Goal: Task Accomplishment & Management: Manage account settings

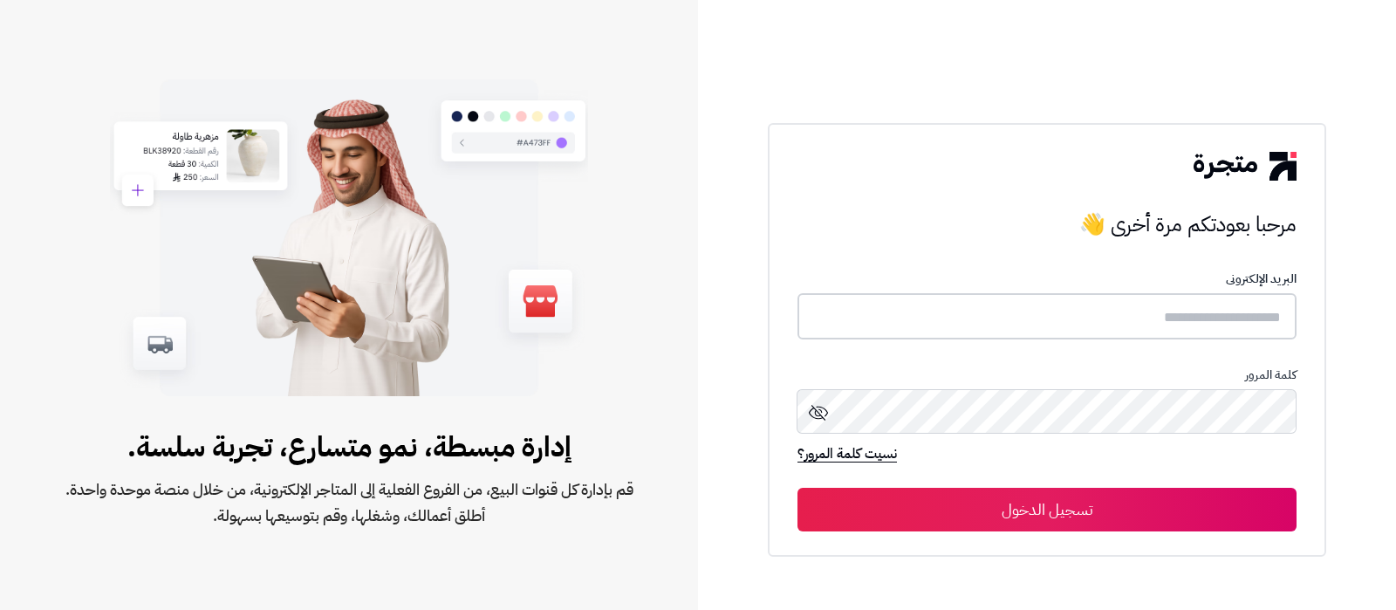
type input "**********"
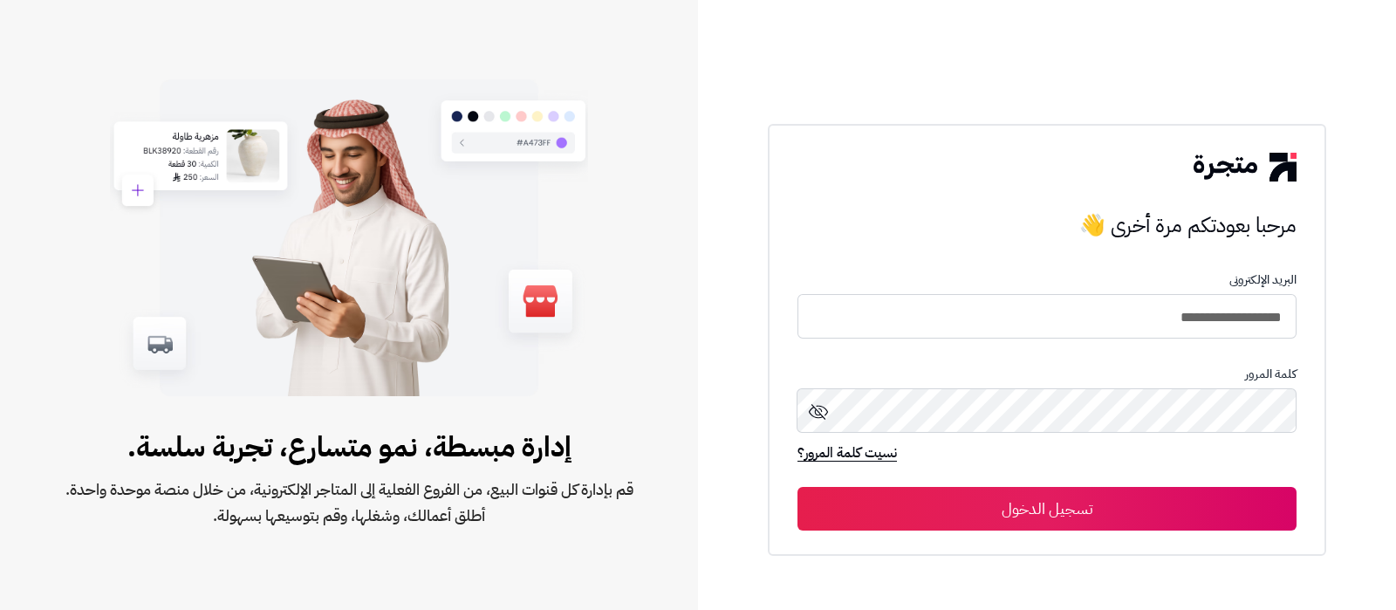
click at [1013, 509] on button "تسجيل الدخول" at bounding box center [1046, 509] width 499 height 44
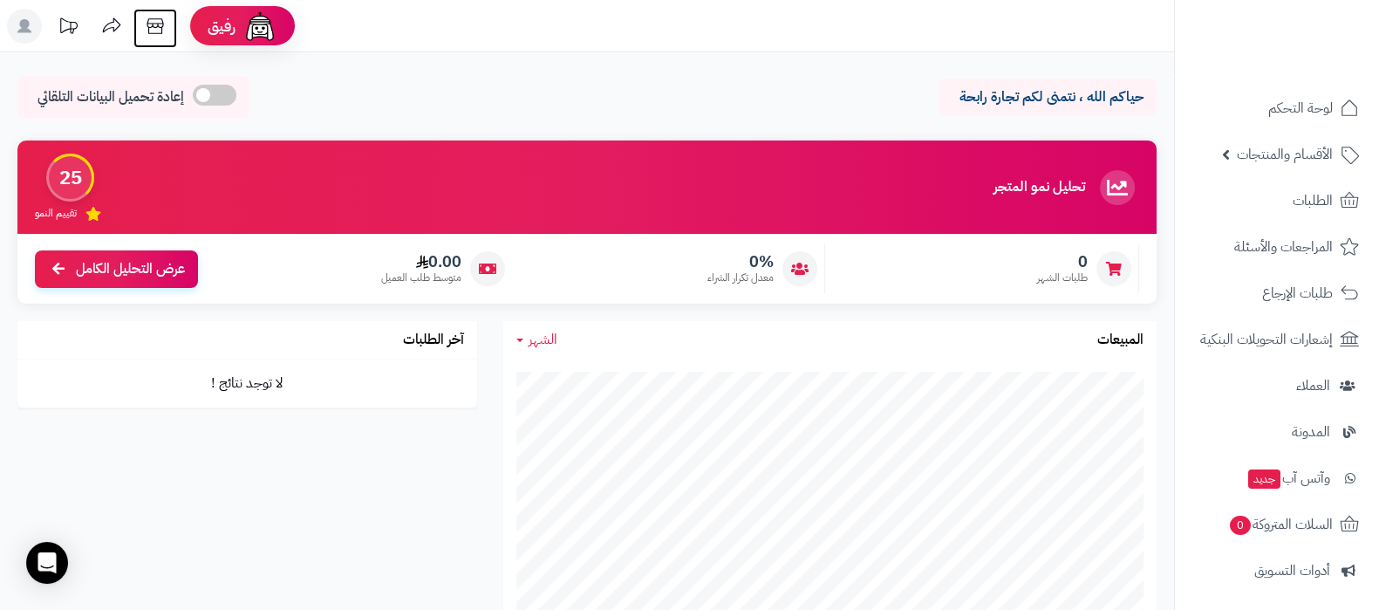
click at [144, 15] on icon at bounding box center [155, 26] width 35 height 35
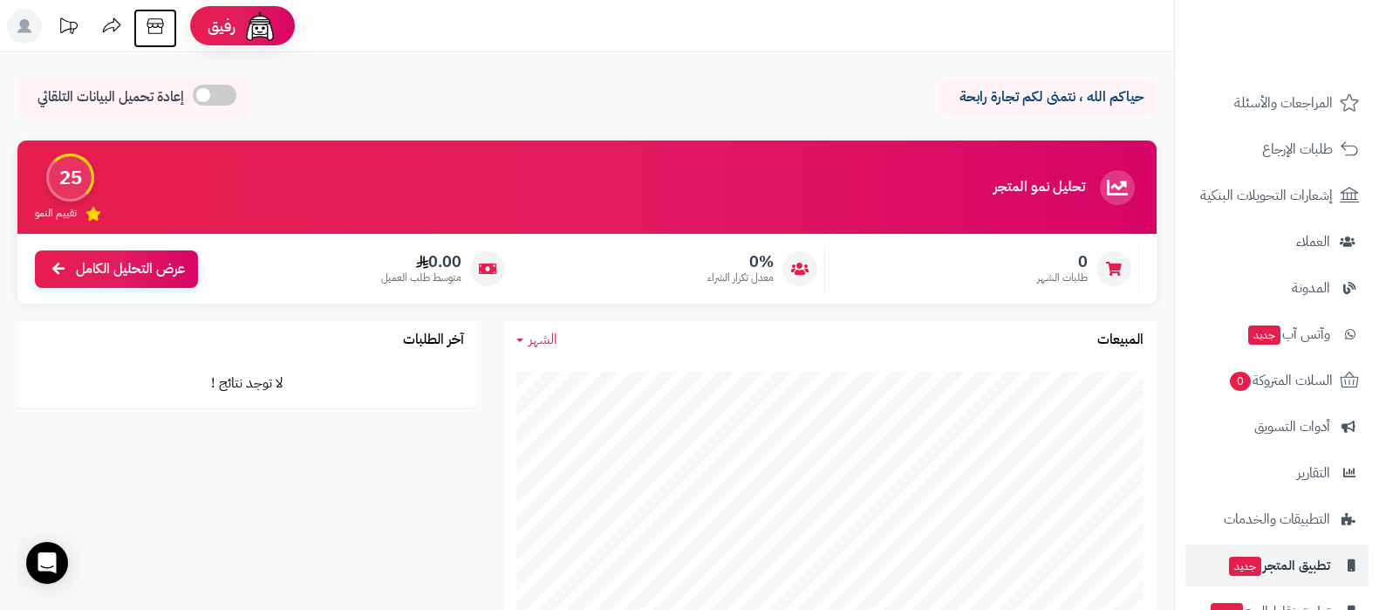
scroll to position [235, 0]
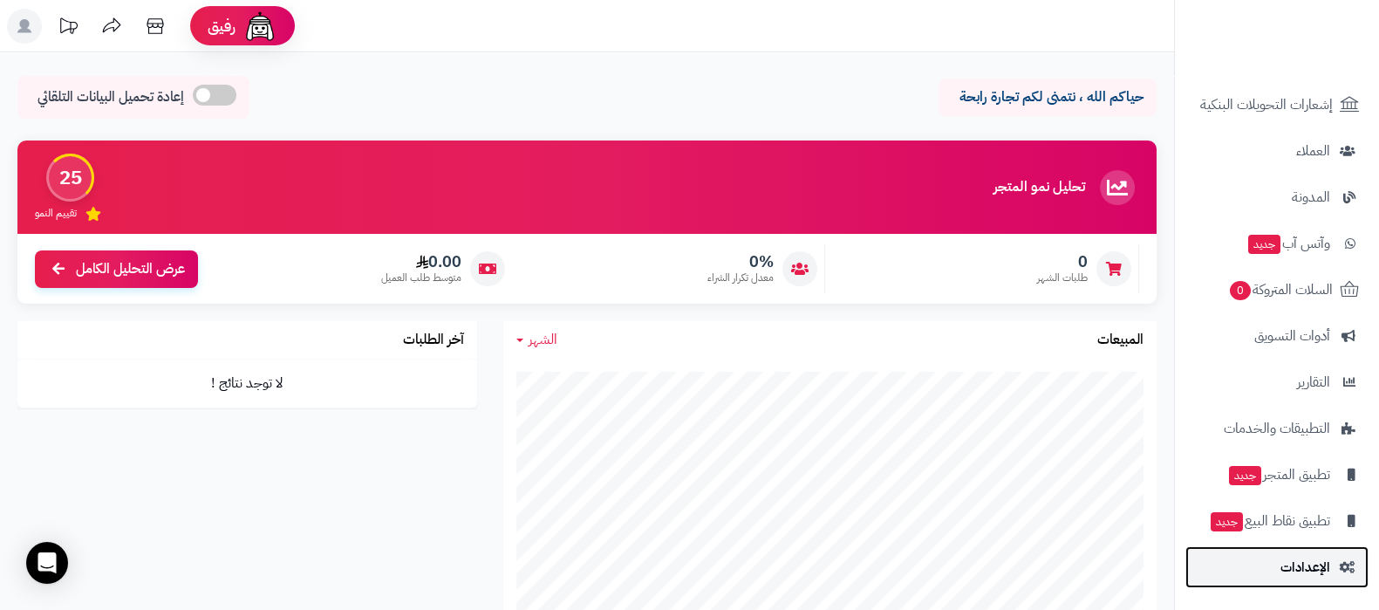
click at [1285, 552] on link "الإعدادات" at bounding box center [1276, 567] width 183 height 42
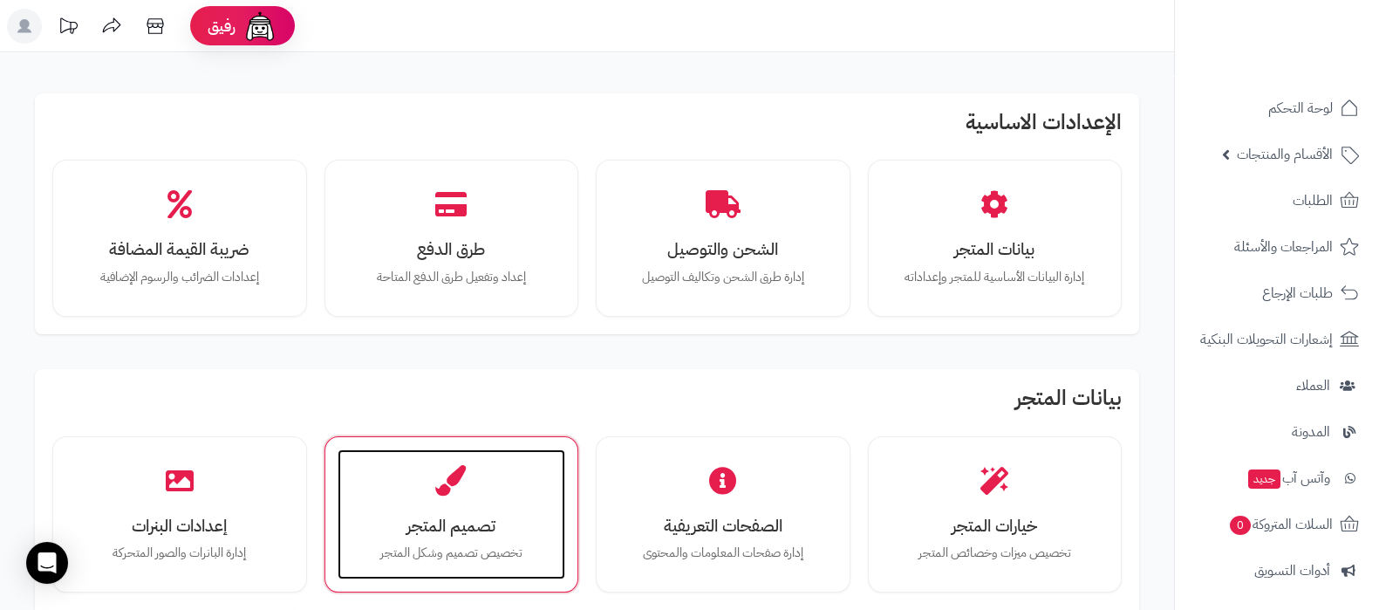
click at [436, 489] on icon at bounding box center [451, 480] width 31 height 31
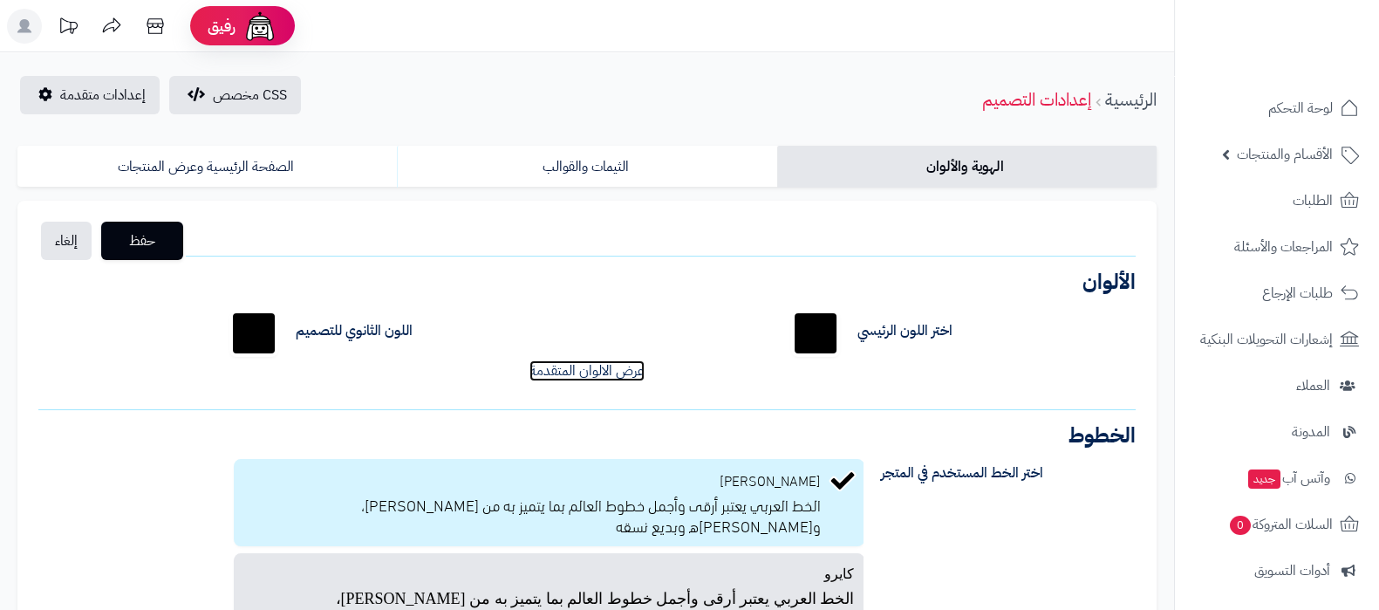
click at [597, 368] on link "عرض الالوان المتقدمة" at bounding box center [586, 370] width 115 height 21
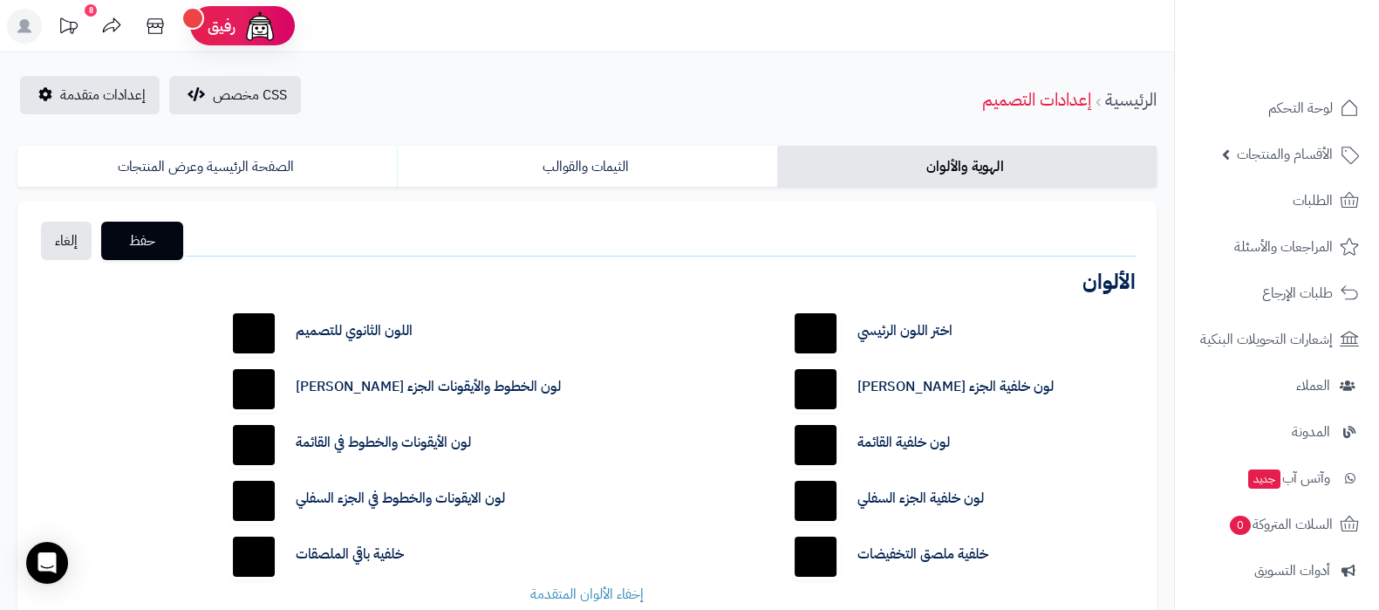
click at [821, 386] on input "*******" at bounding box center [816, 389] width 56 height 56
type input "*******"
click at [124, 229] on span "حفظ" at bounding box center [142, 239] width 54 height 21
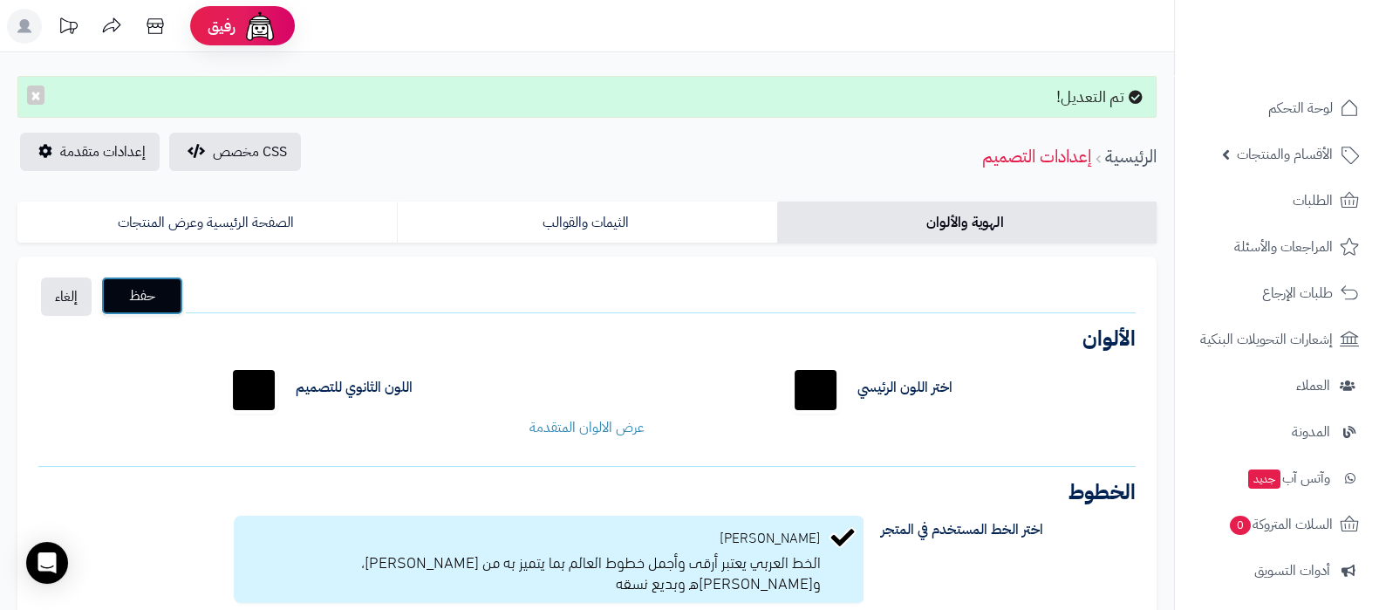
click at [135, 290] on span "حفظ" at bounding box center [142, 295] width 54 height 21
click at [629, 431] on link "عرض الالوان المتقدمة" at bounding box center [586, 427] width 115 height 21
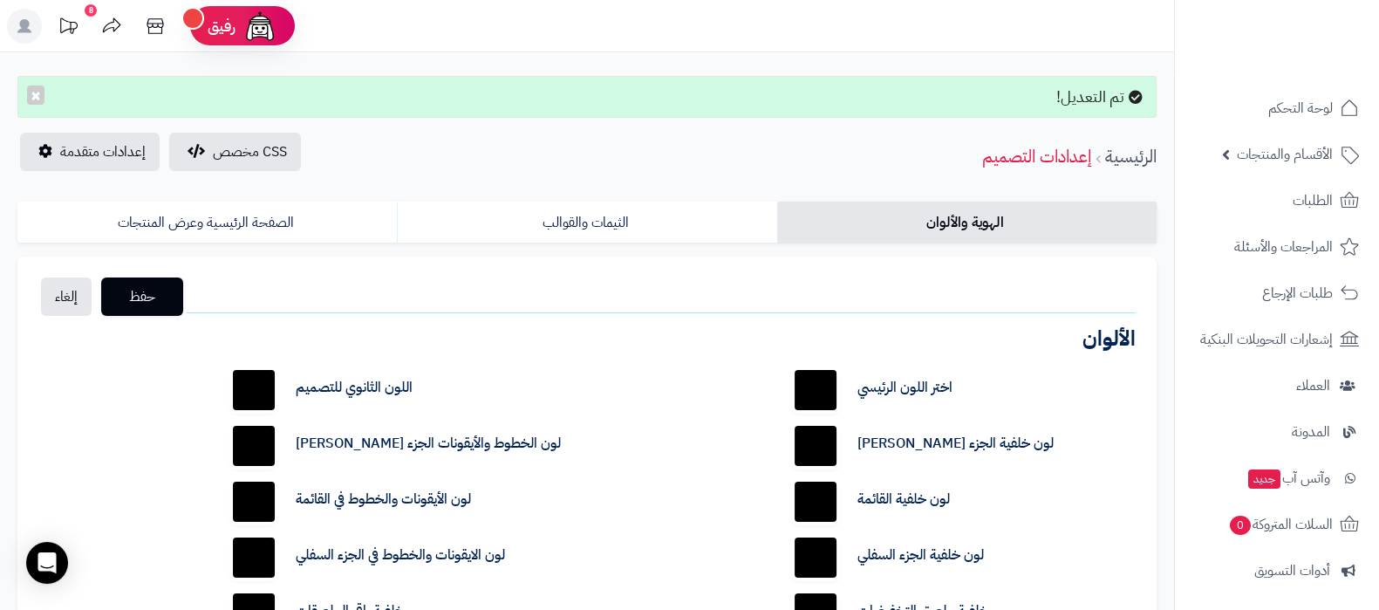
click at [821, 451] on input "*******" at bounding box center [816, 446] width 56 height 56
type input "*******"
click at [163, 285] on span "حفظ" at bounding box center [142, 295] width 54 height 21
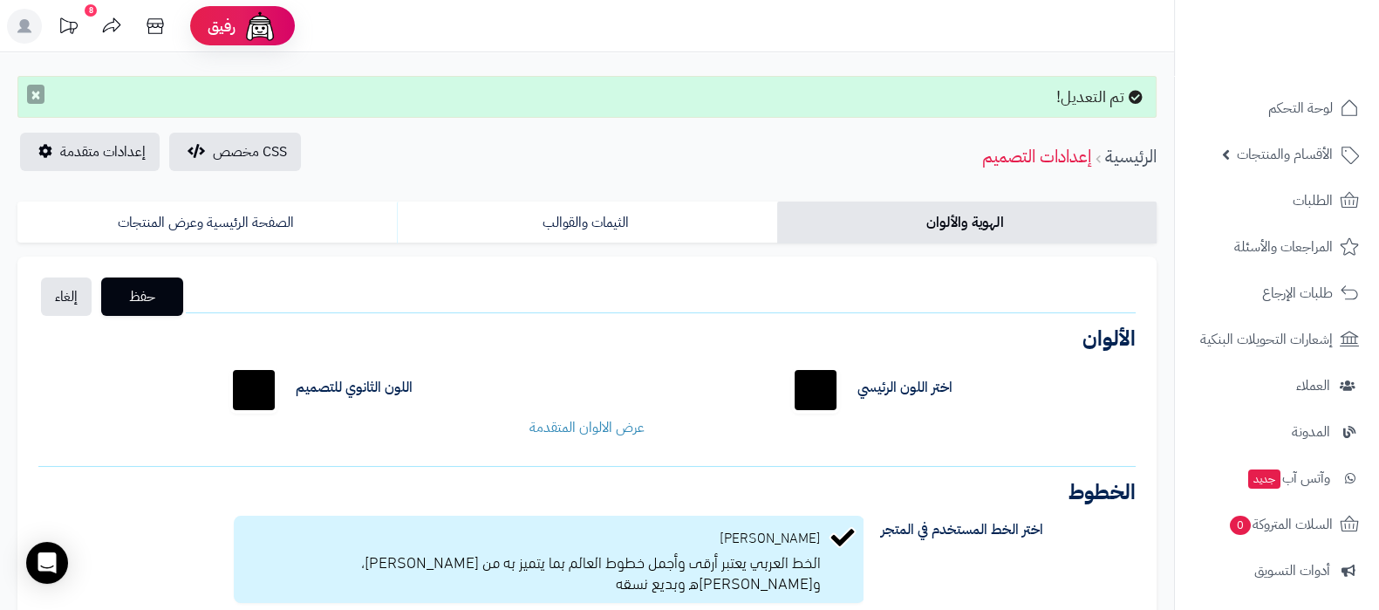
click at [31, 98] on button "×" at bounding box center [35, 94] width 17 height 19
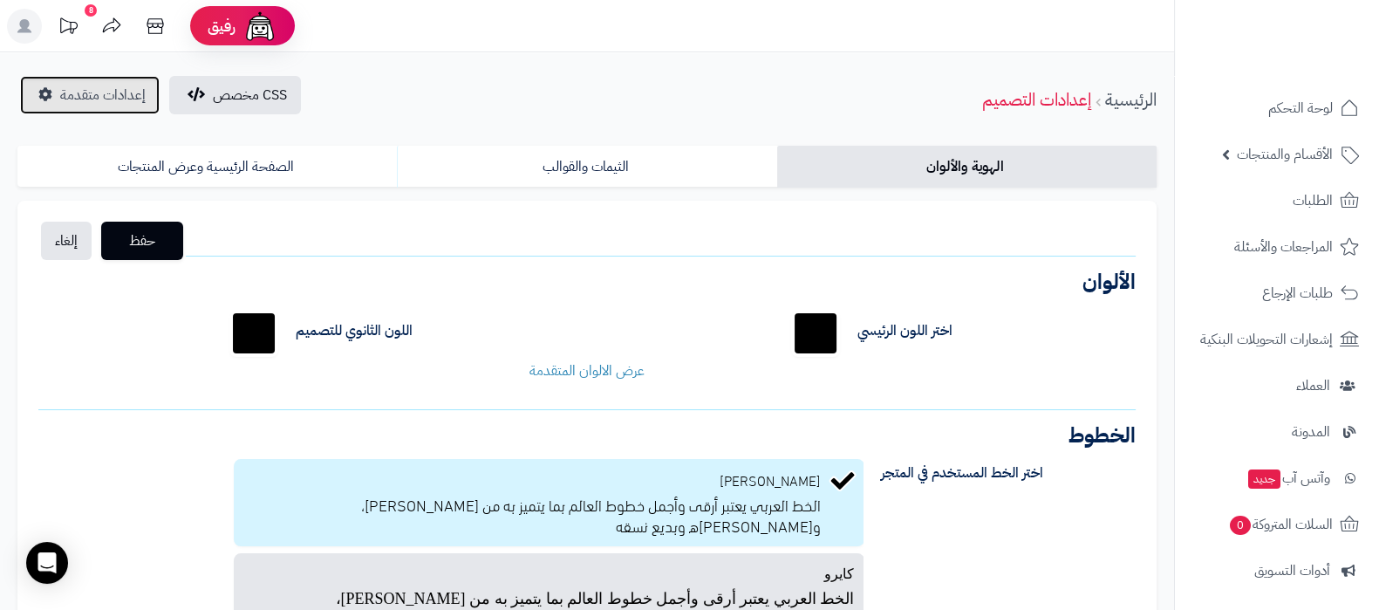
click at [96, 99] on span "إعدادات متقدمة" at bounding box center [102, 95] width 85 height 21
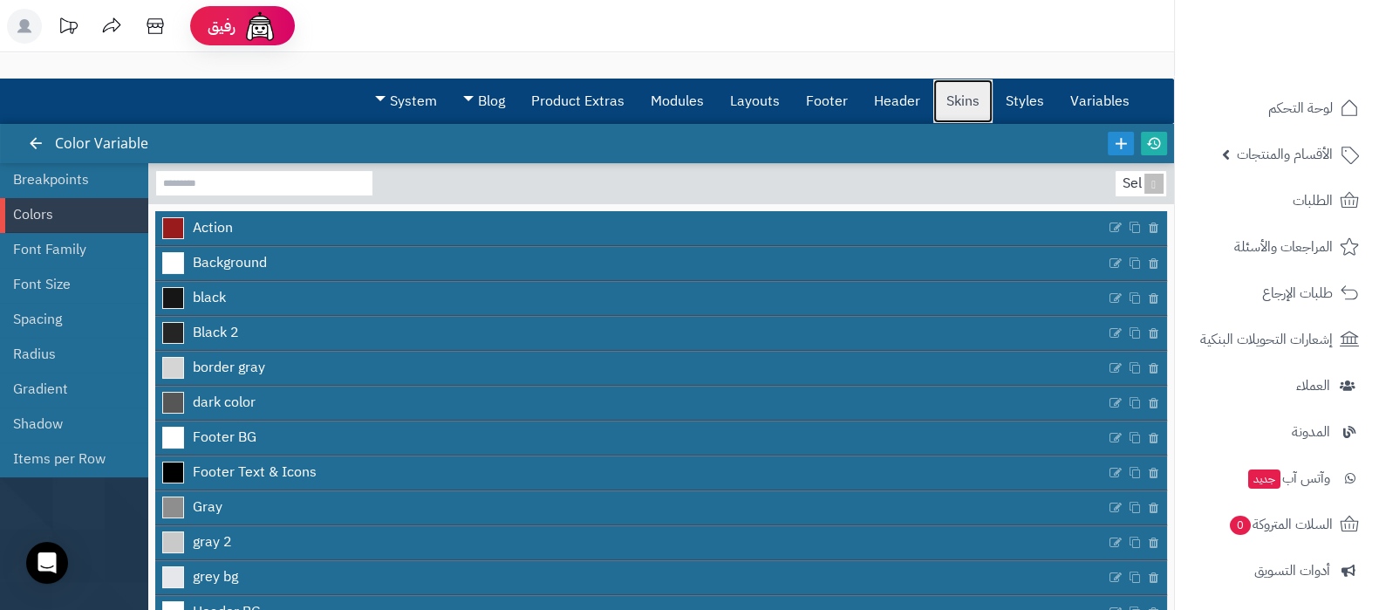
click at [960, 102] on link "Skins" at bounding box center [962, 101] width 59 height 44
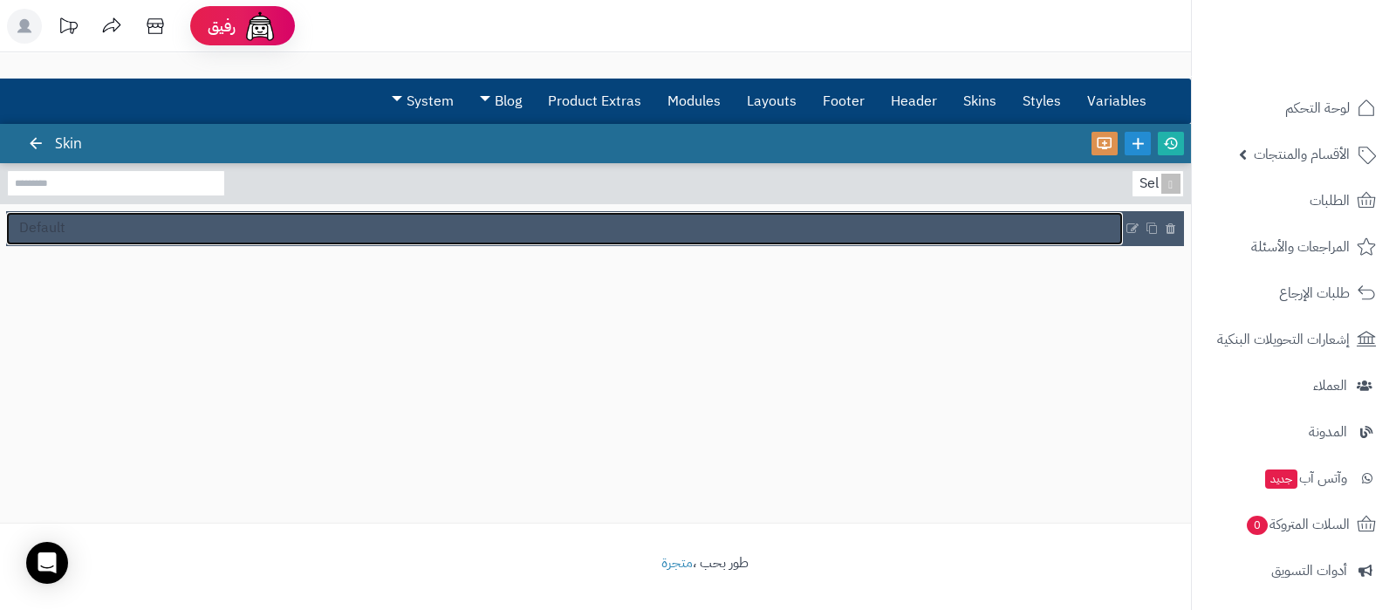
click at [131, 231] on link "Default" at bounding box center [564, 228] width 1116 height 33
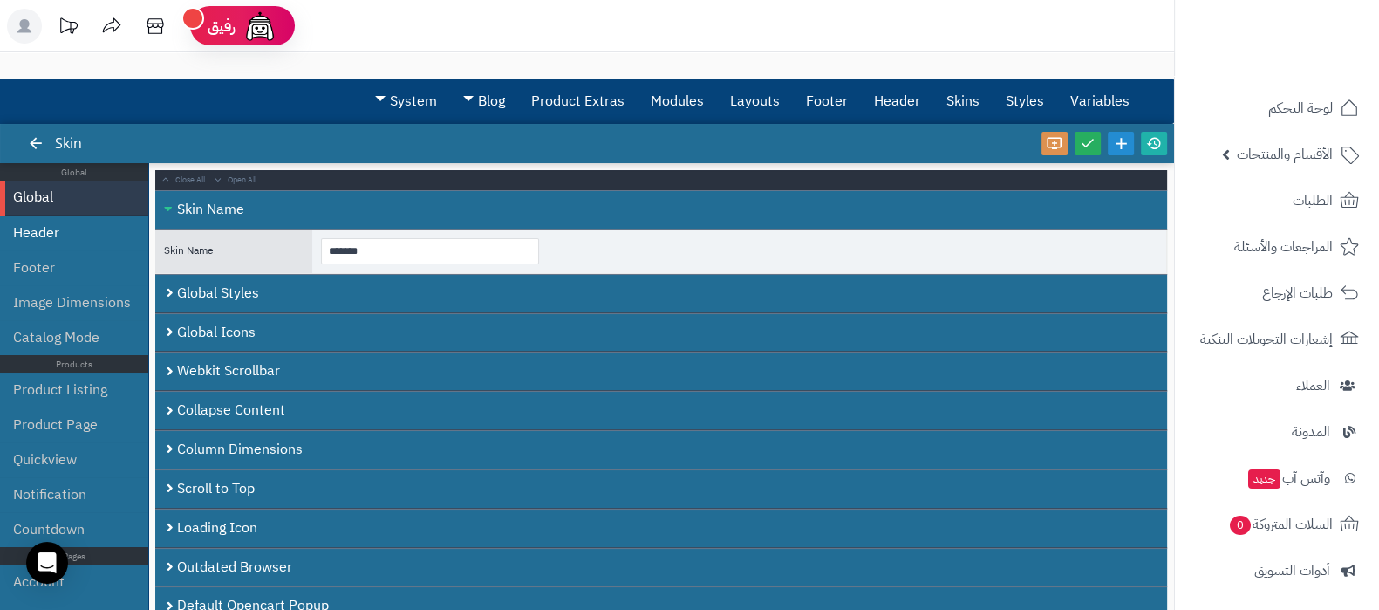
click at [69, 243] on li "Header" at bounding box center [74, 232] width 148 height 35
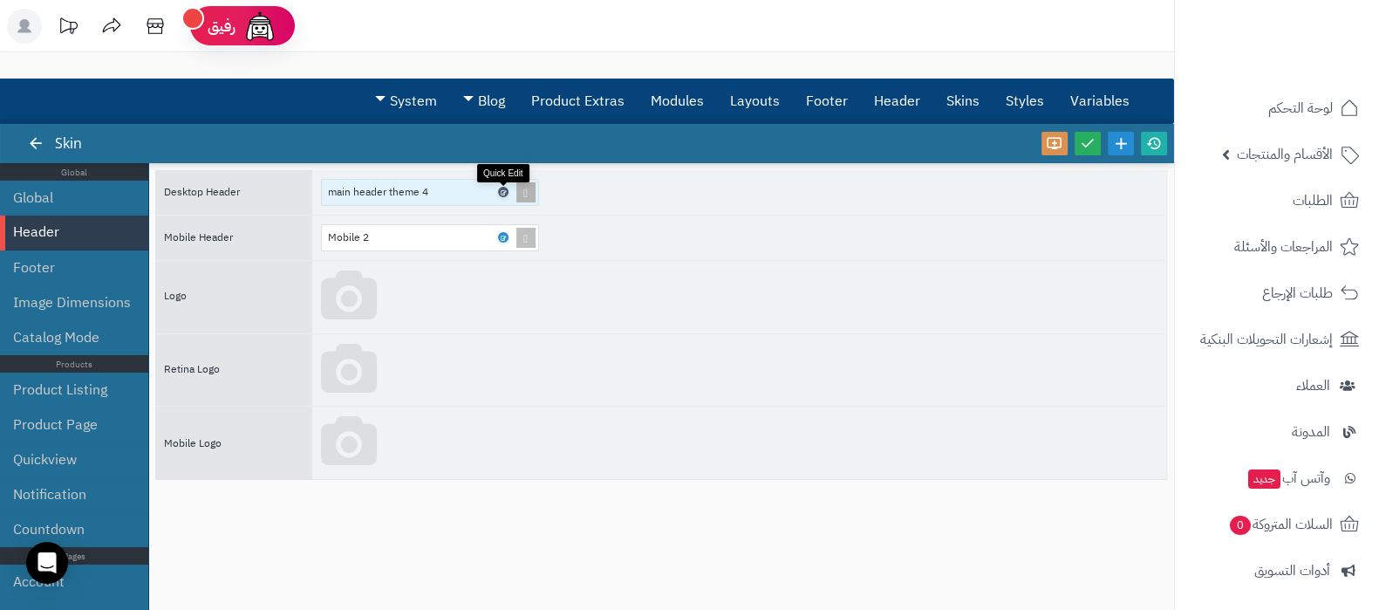
click at [503, 194] on icon at bounding box center [502, 192] width 5 height 8
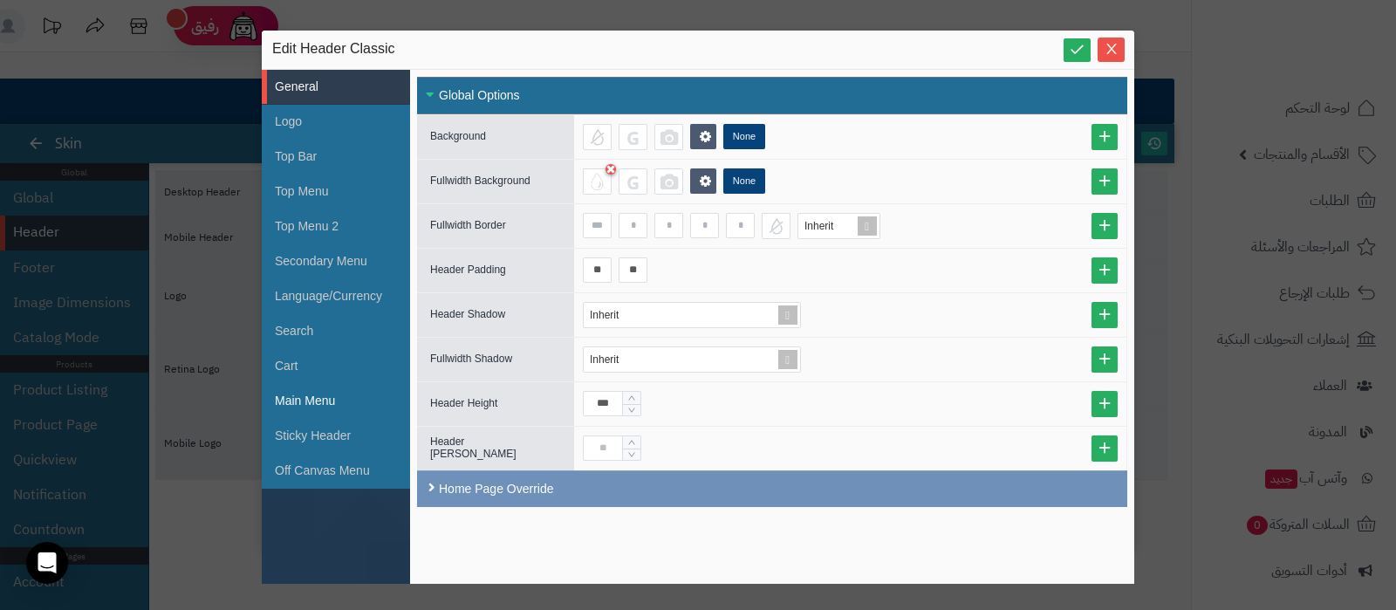
click at [307, 391] on li "Main Menu" at bounding box center [336, 401] width 148 height 35
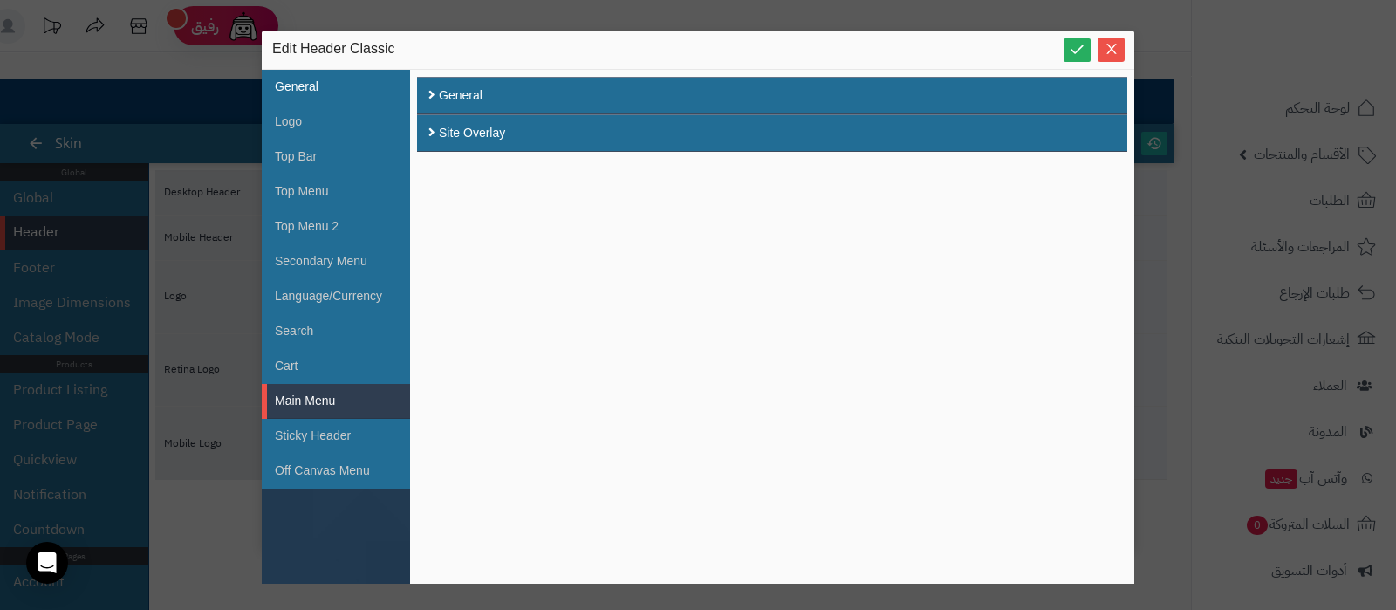
click at [332, 89] on li "General" at bounding box center [336, 87] width 148 height 35
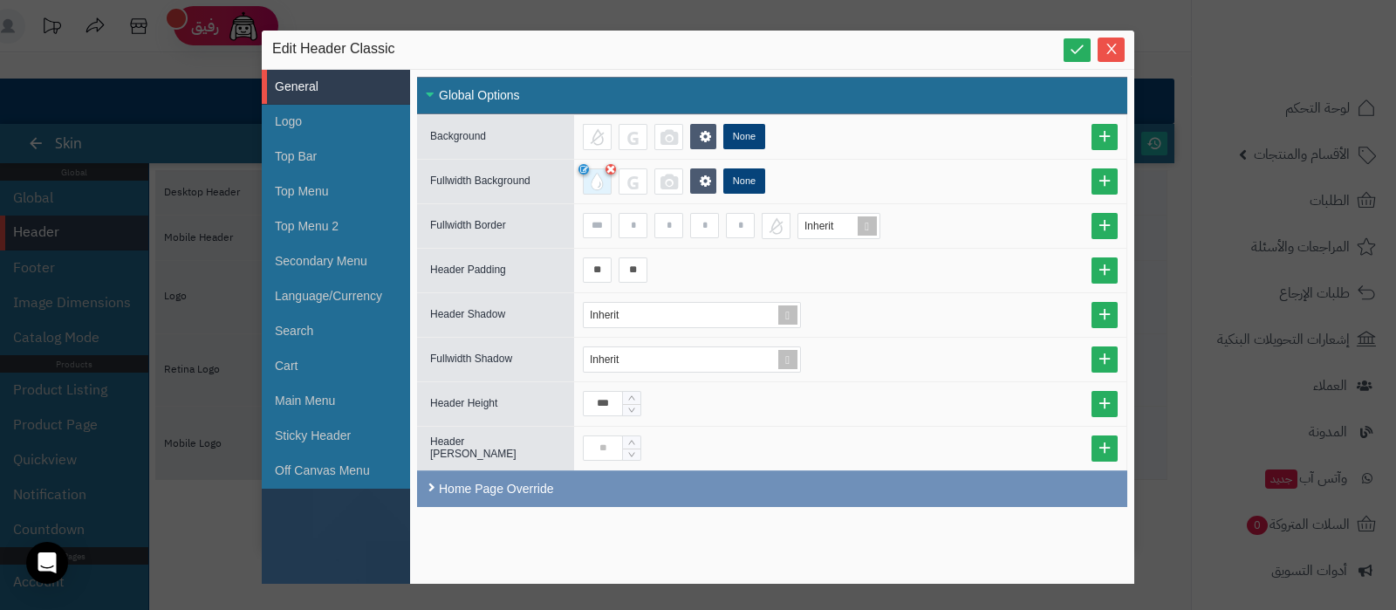
click at [595, 181] on div at bounding box center [597, 181] width 29 height 26
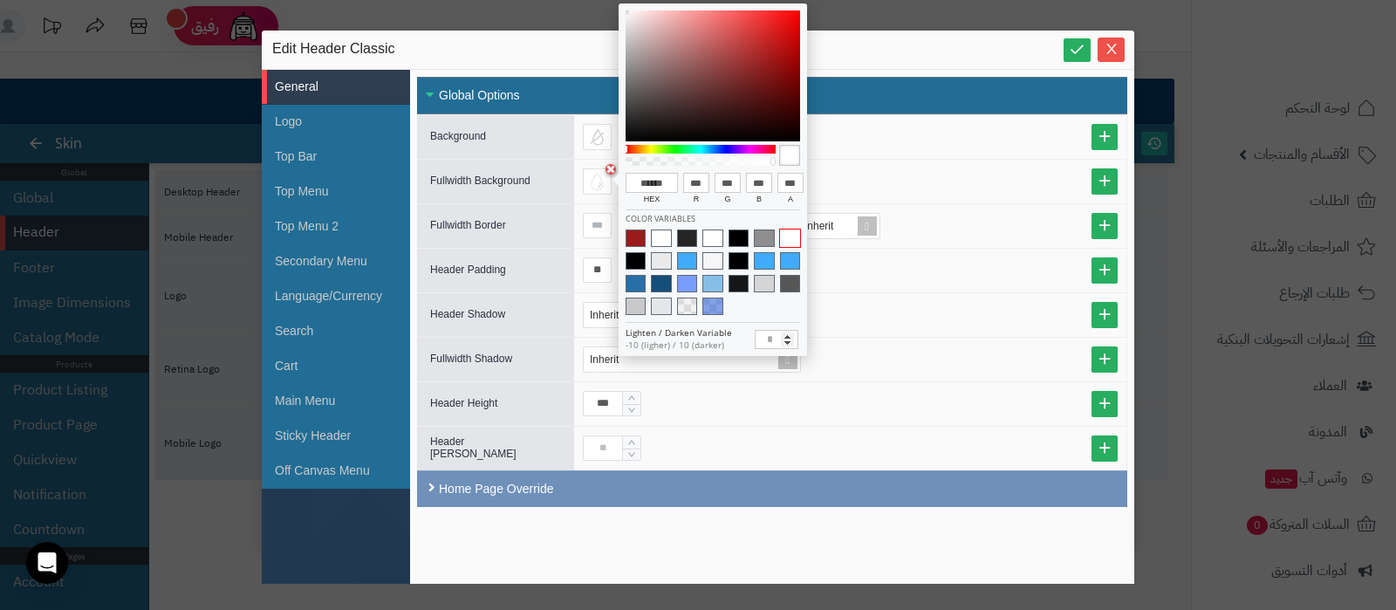
type input "******"
type input "**"
type input "******"
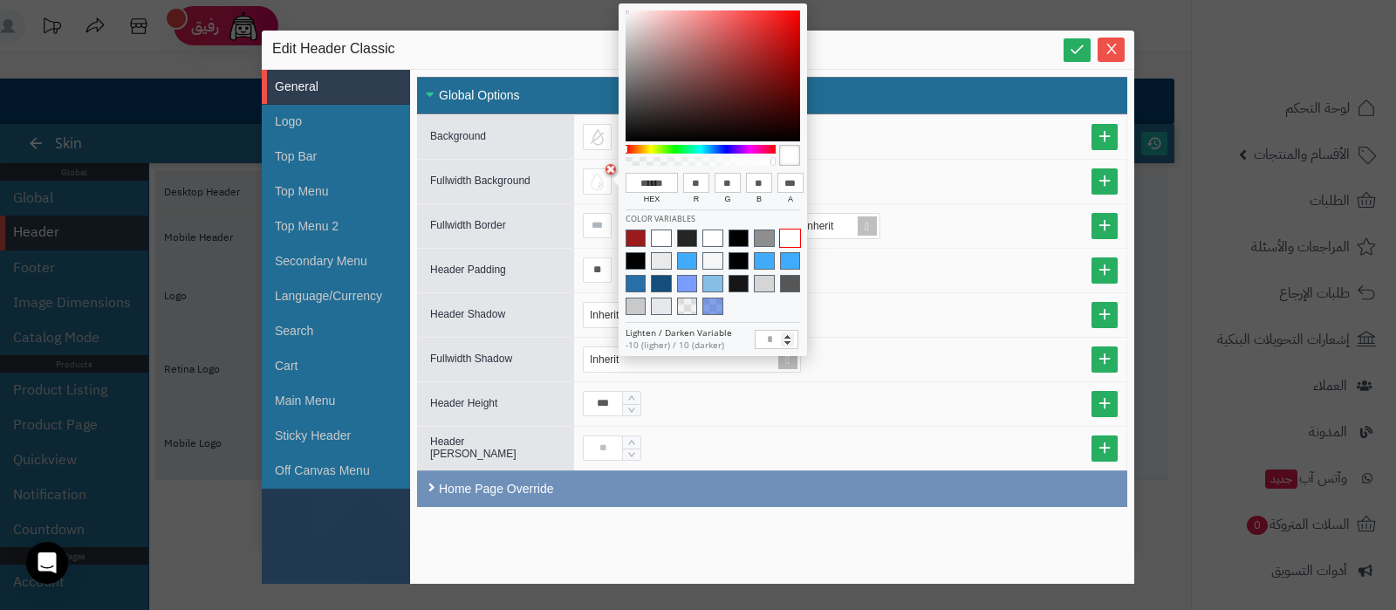
type input "**"
type input "******"
type input "***"
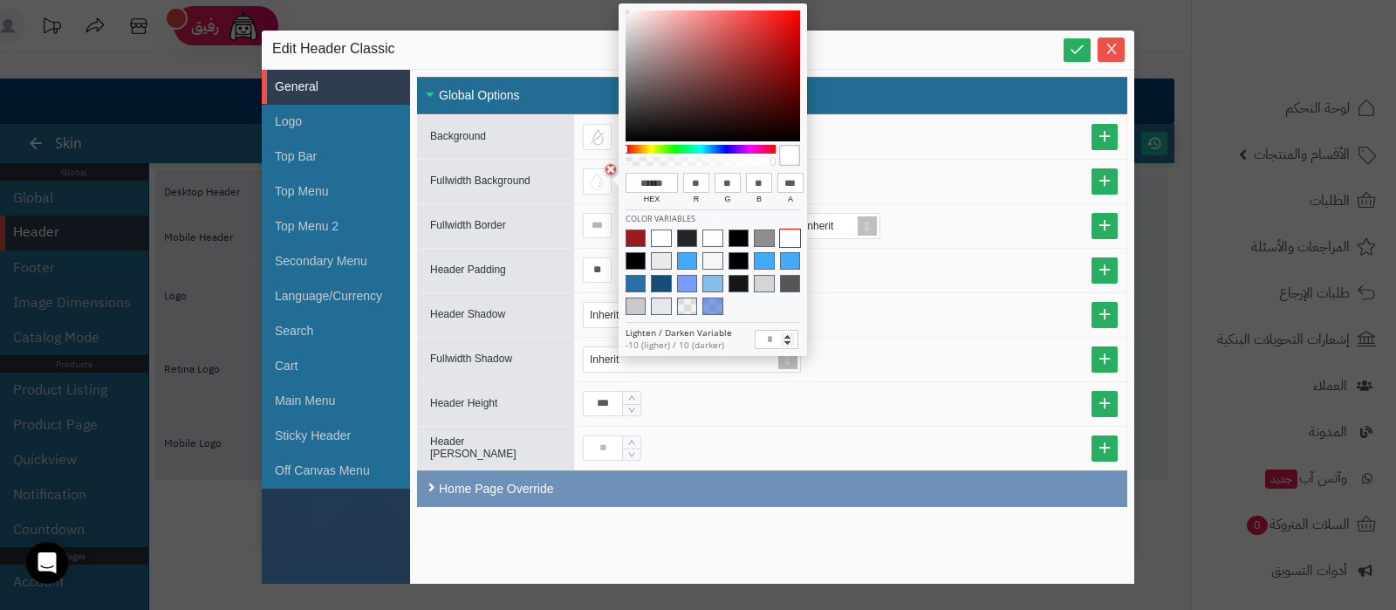
type input "**"
type input "******"
type input "***"
type input "**"
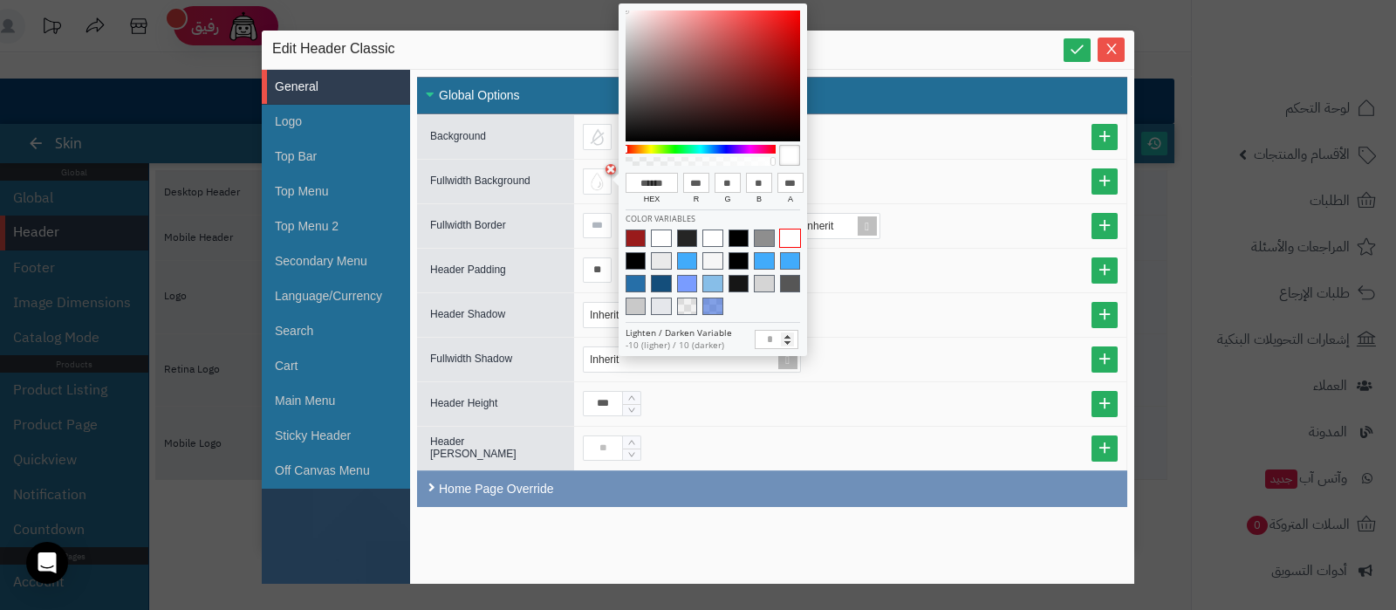
type input "**"
type input "******"
type input "***"
type input "*"
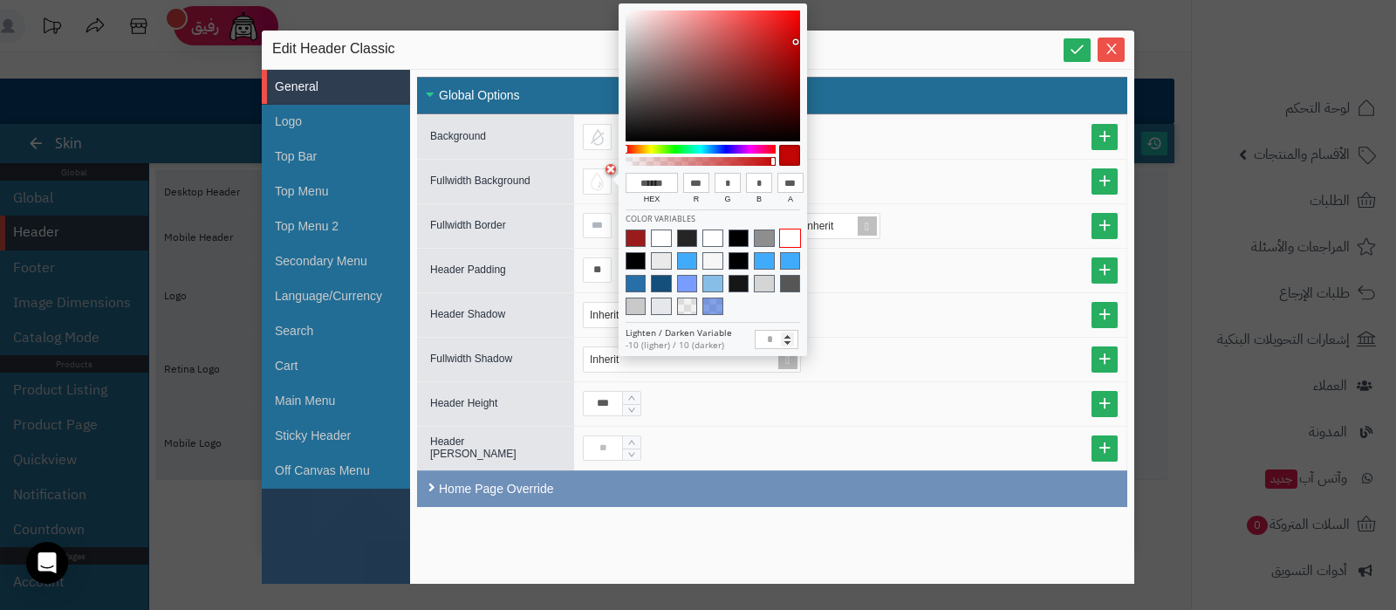
type input "******"
type input "***"
type input "*"
type input "******"
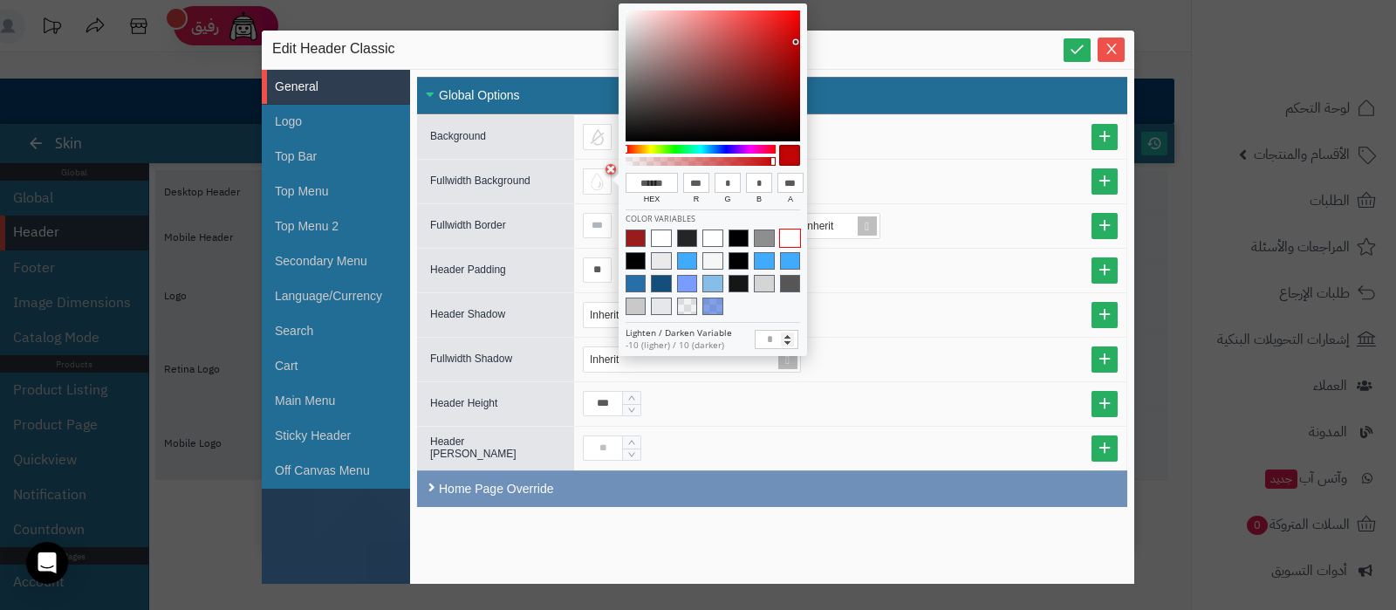
type input "***"
type input "******"
type input "***"
drag, startPoint x: 682, startPoint y: 106, endPoint x: 838, endPoint y: -19, distance: 200.4
click at [838, 0] on html "رفيق ! الطلبات معالجة مكتمل إرجاع المنتجات العملاء المتواجدون الان 1 عملاء منتظ…" at bounding box center [698, 305] width 1396 height 610
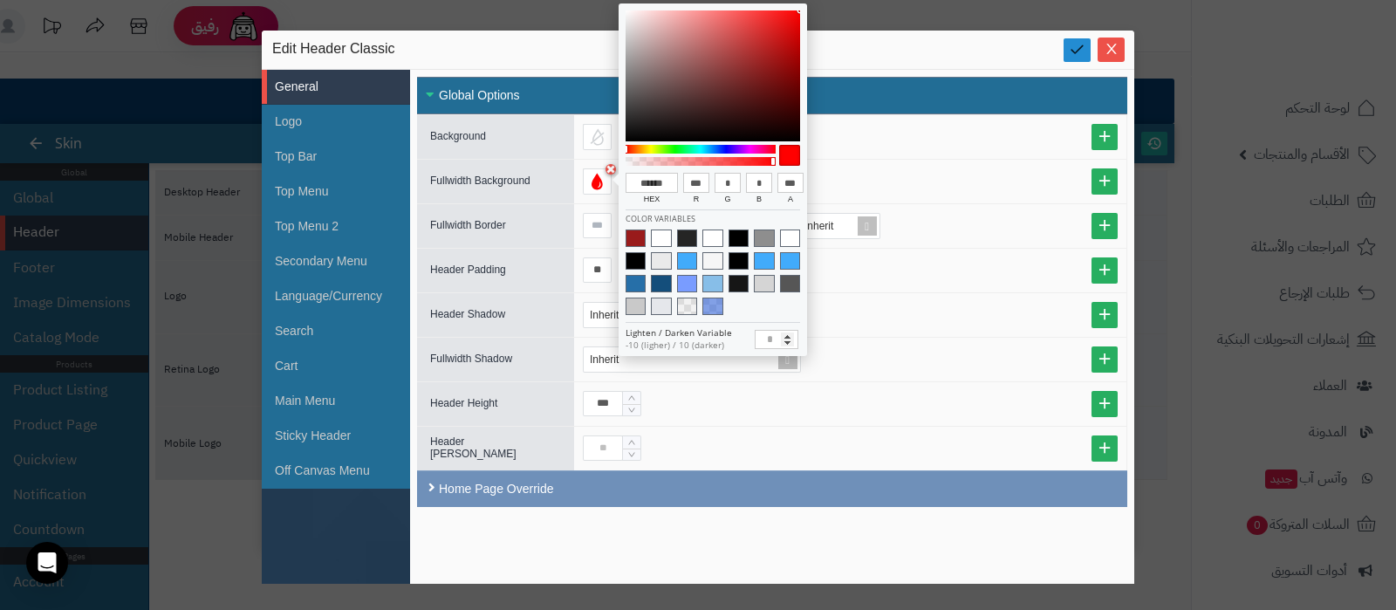
click at [1075, 49] on icon at bounding box center [1076, 49] width 17 height 17
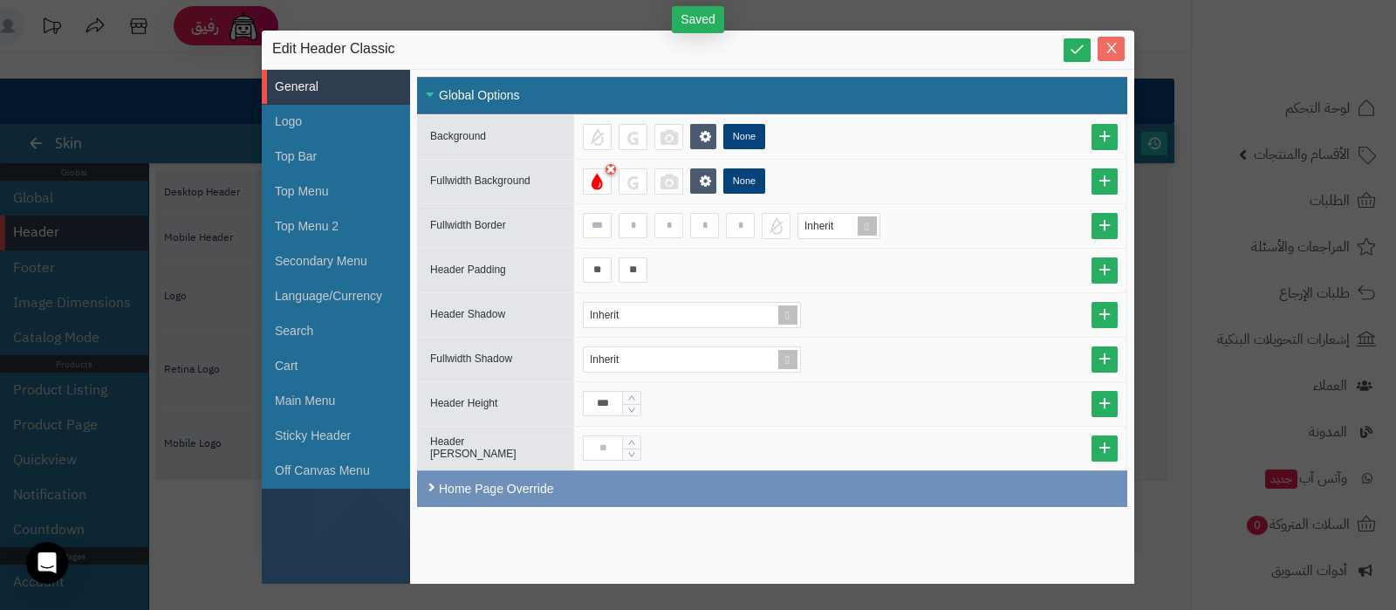
click at [1112, 49] on icon "Close" at bounding box center [1111, 48] width 14 height 14
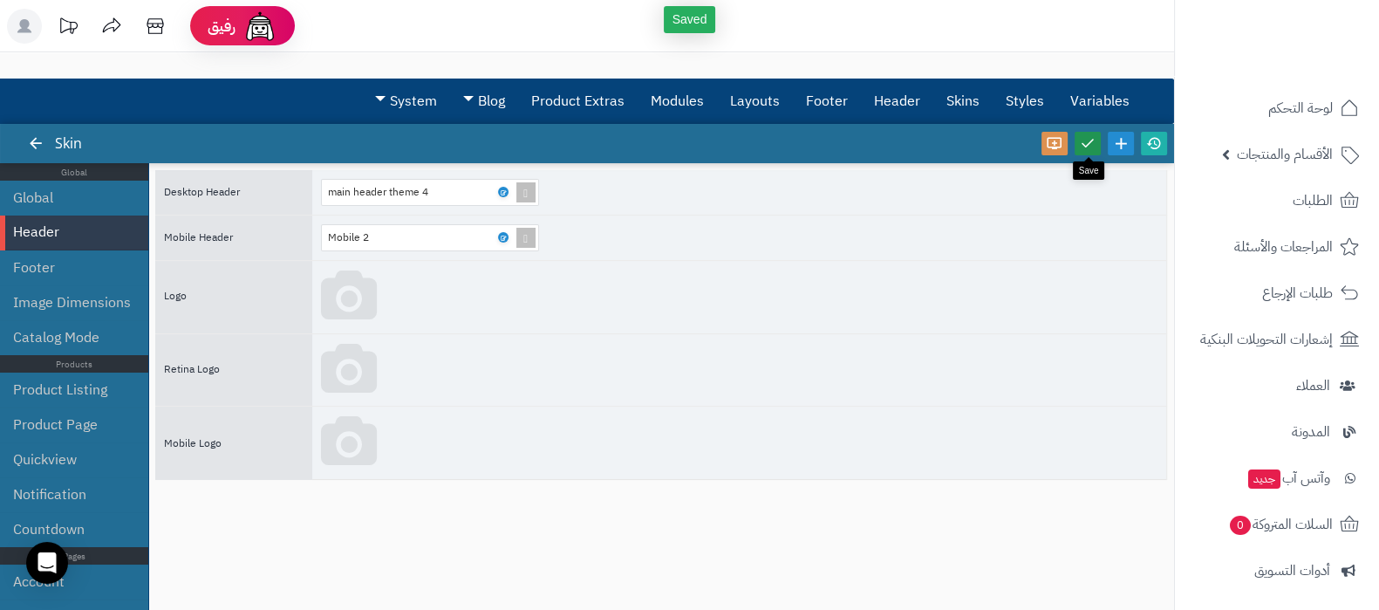
click at [1077, 146] on link at bounding box center [1088, 144] width 26 height 24
click at [1146, 142] on icon at bounding box center [1154, 143] width 16 height 16
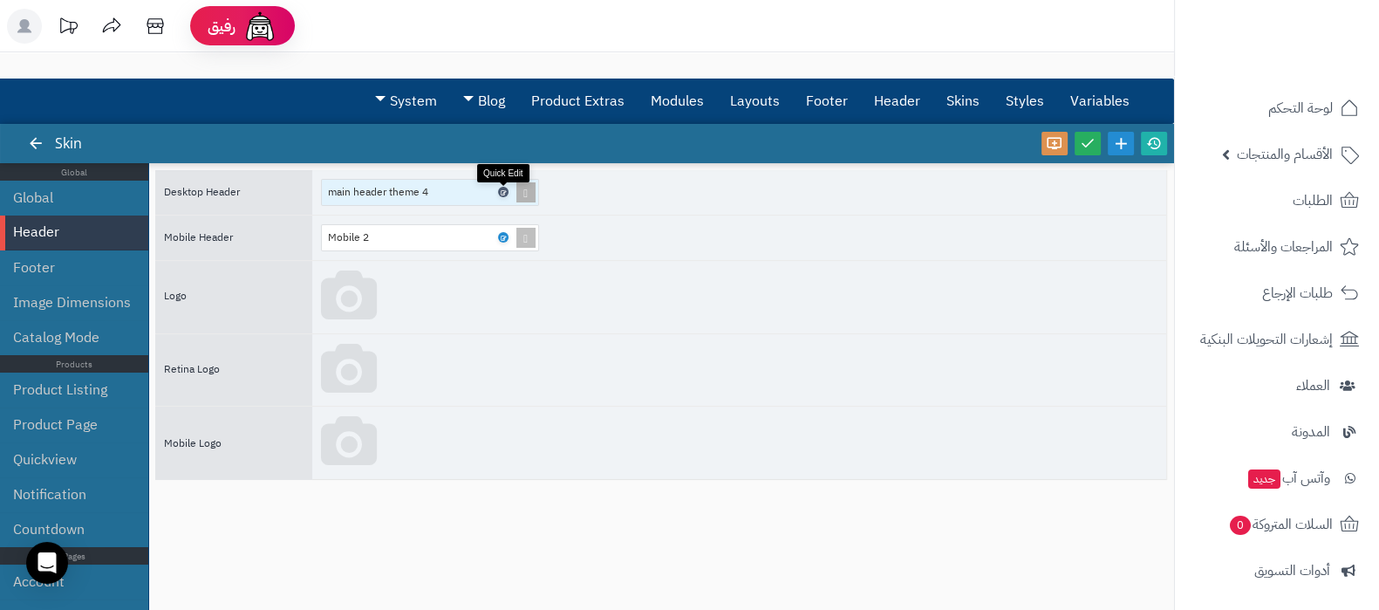
click at [502, 190] on icon at bounding box center [502, 192] width 5 height 8
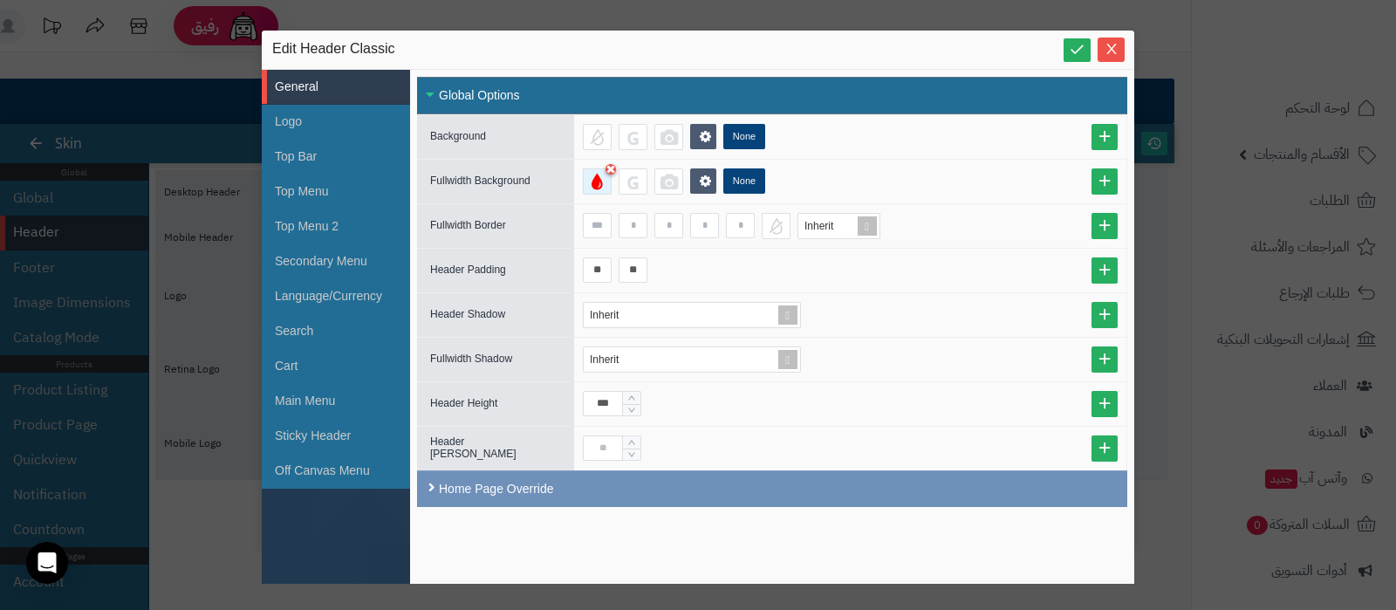
click at [597, 185] on div at bounding box center [597, 181] width 29 height 26
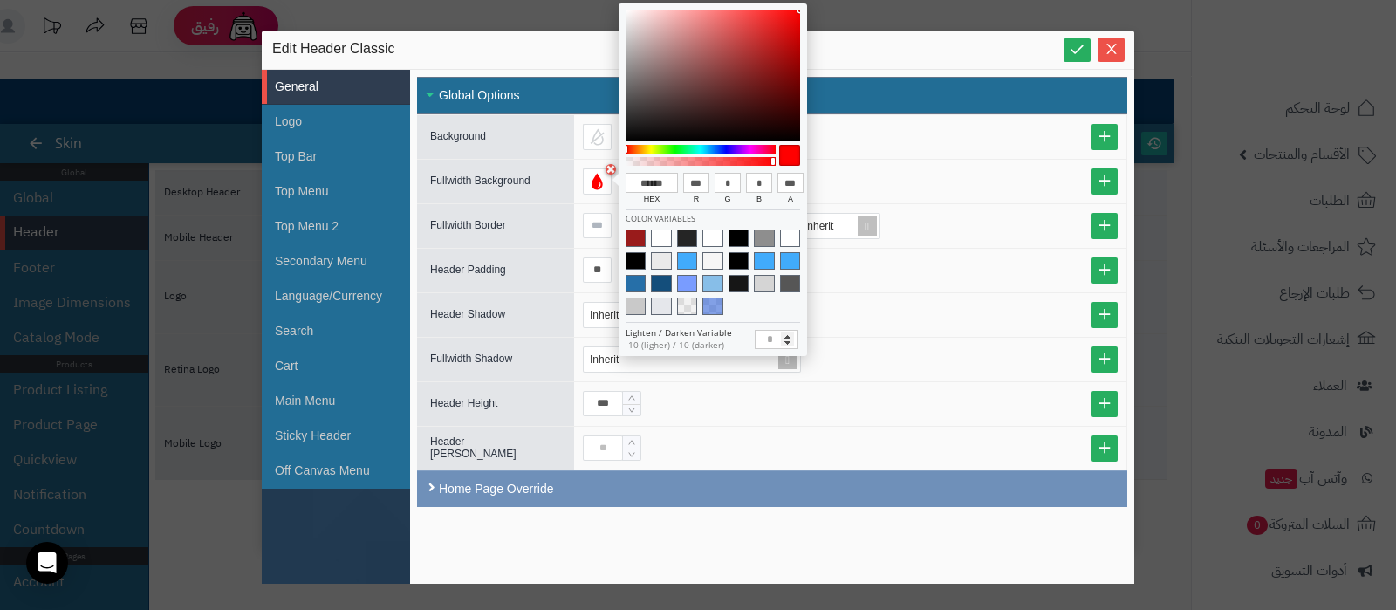
type input "******"
type input "***"
type input "**"
type input "******"
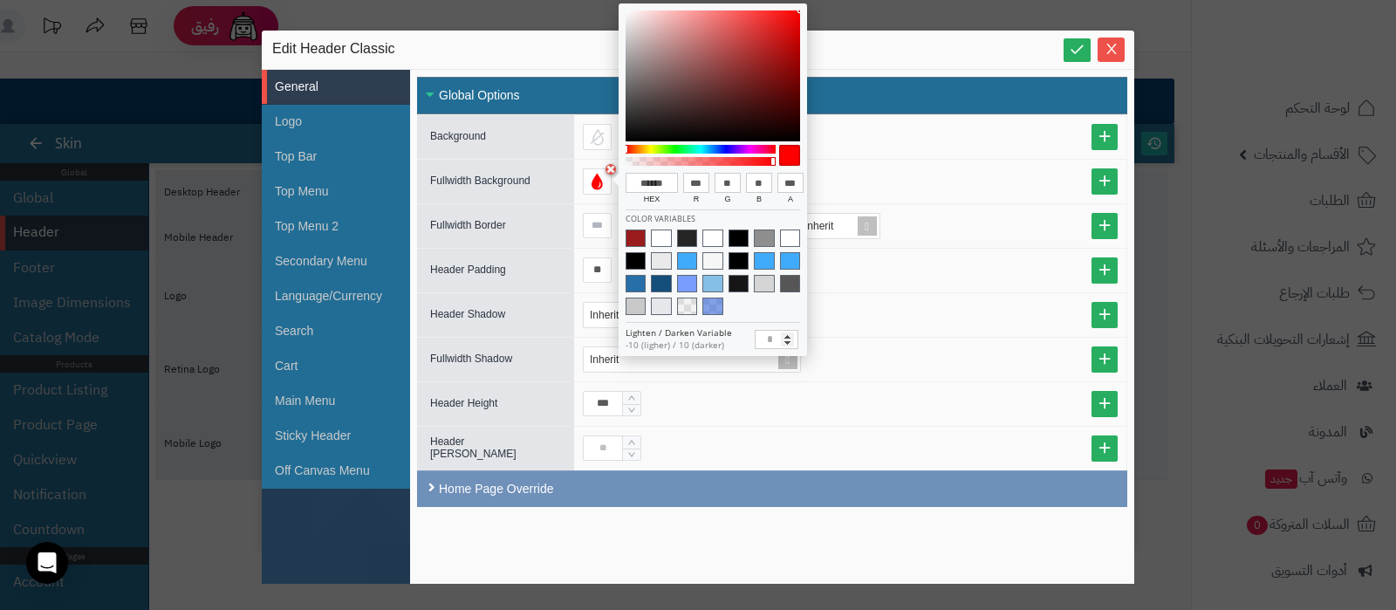
type input "***"
type input "**"
type input "******"
type input "***"
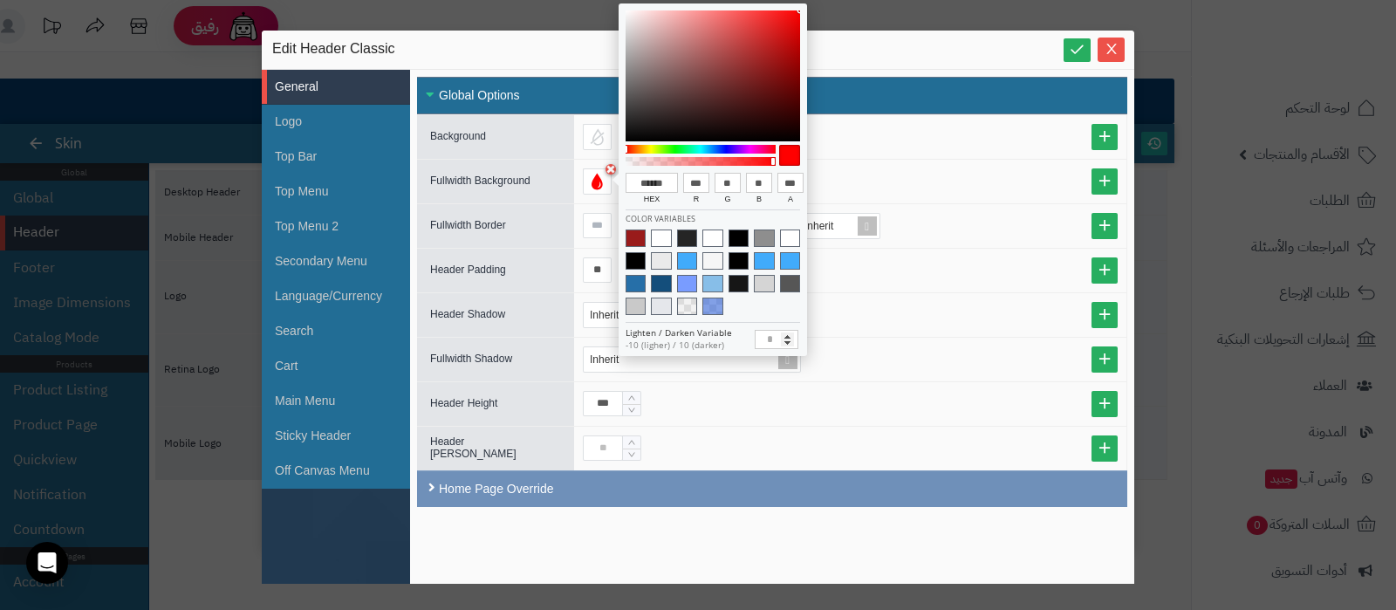
type input "***"
type input "******"
type input "***"
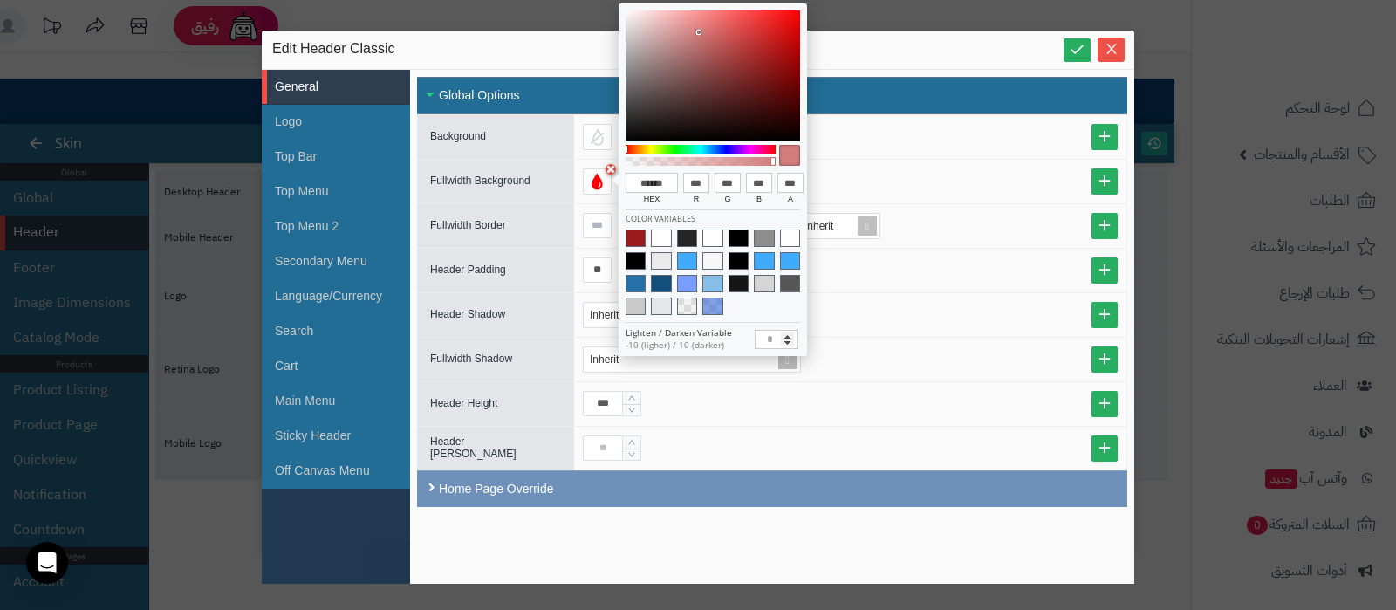
type input "***"
type input "******"
type input "***"
type input "******"
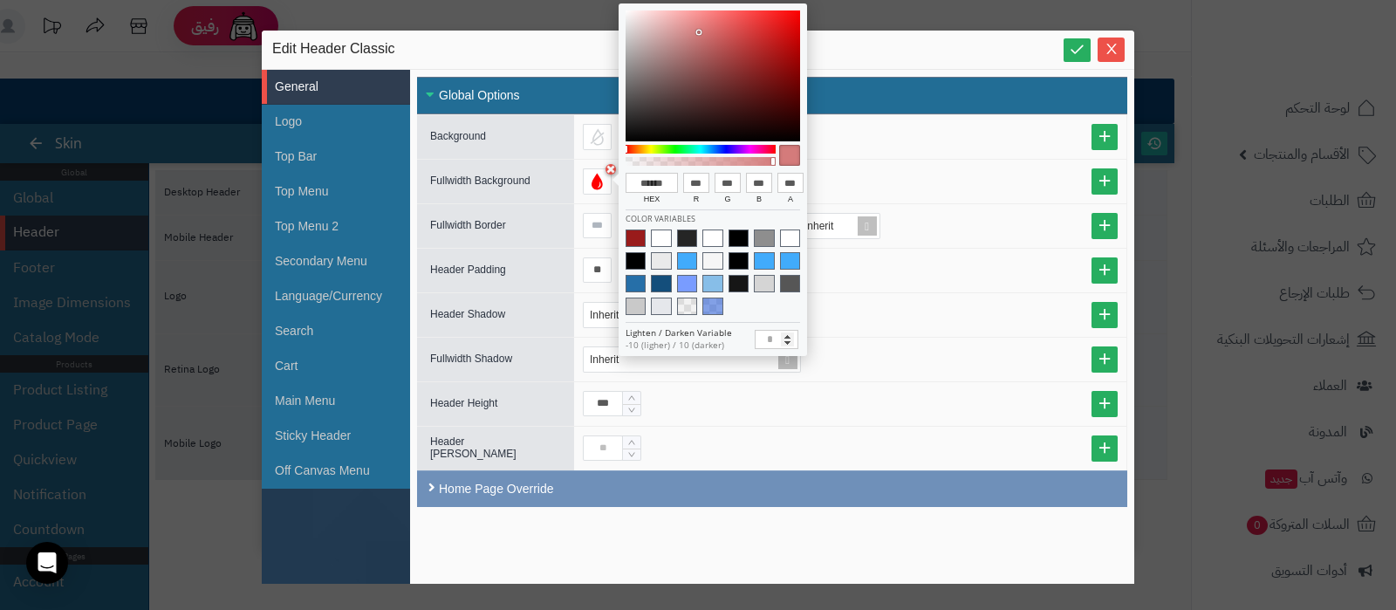
type input "***"
type input "******"
type input "***"
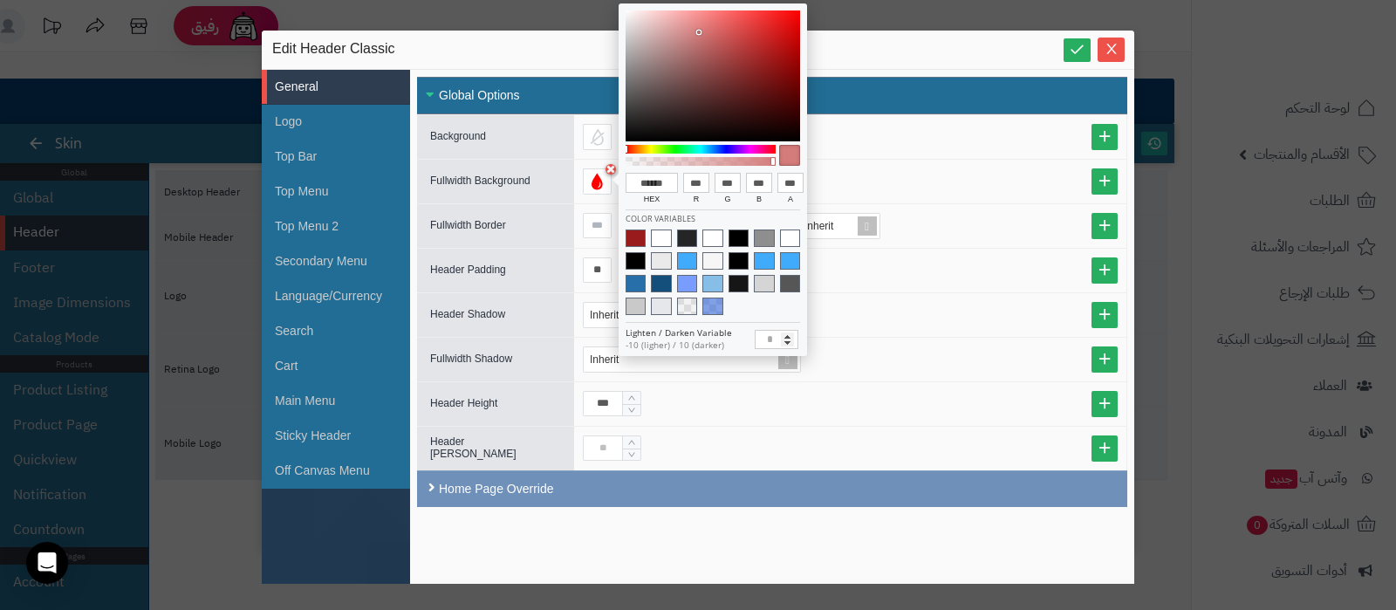
type input "******"
type input "***"
drag, startPoint x: 739, startPoint y: 87, endPoint x: 590, endPoint y: -31, distance: 189.9
click at [590, 0] on html "رفيق ! الطلبات معالجة مكتمل إرجاع المنتجات العملاء المتواجدون الان 1 عملاء منتظ…" at bounding box center [698, 305] width 1396 height 610
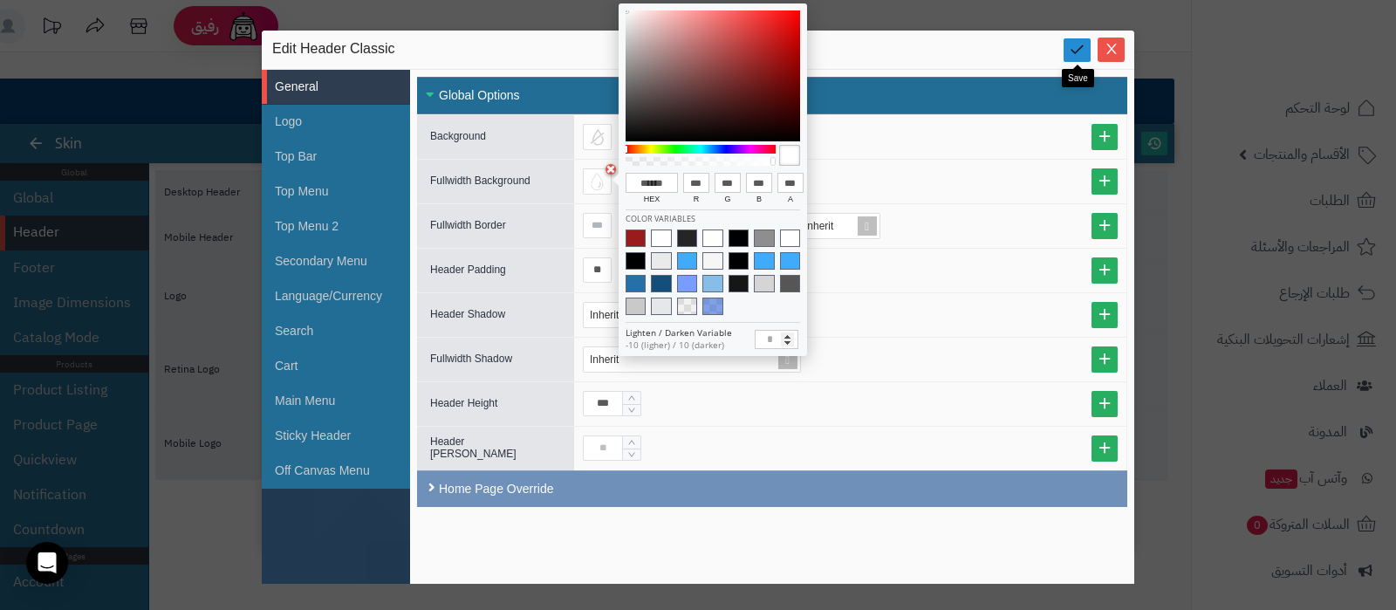
click at [1073, 43] on icon at bounding box center [1076, 49] width 17 height 17
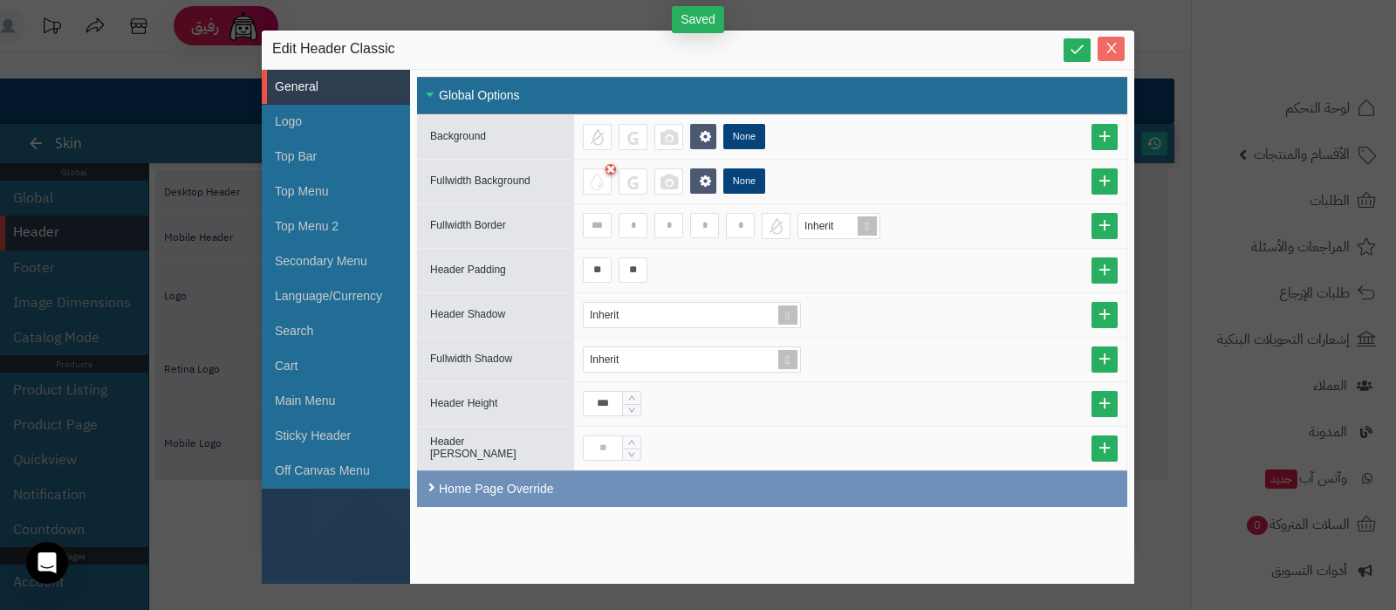
click at [1105, 45] on icon "Close" at bounding box center [1111, 48] width 14 height 14
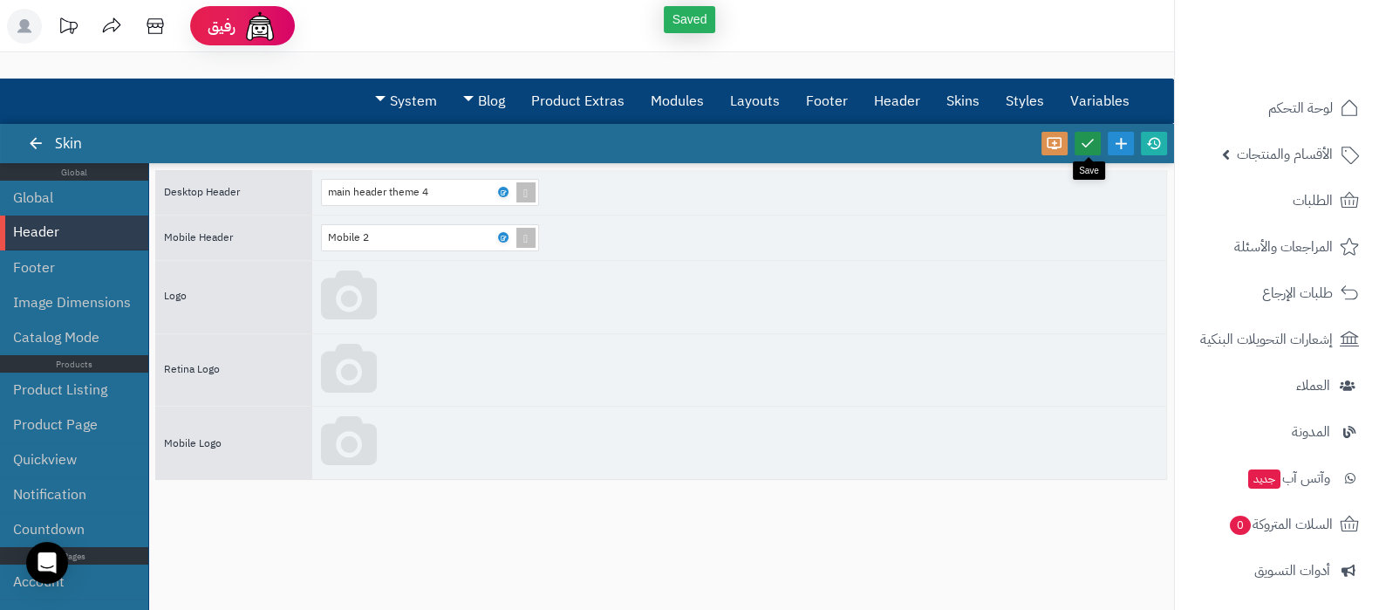
click at [1088, 138] on icon at bounding box center [1088, 143] width 16 height 16
click at [1157, 147] on icon at bounding box center [1154, 143] width 16 height 16
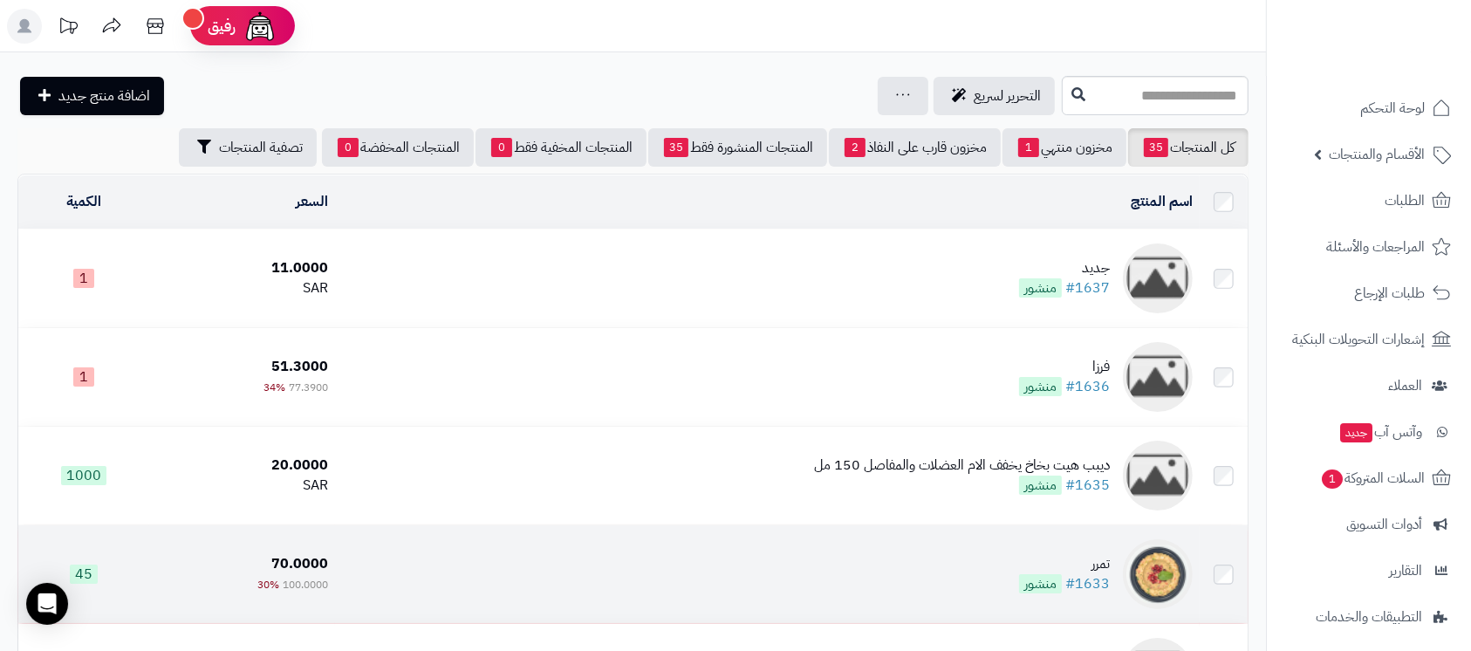
click at [1074, 558] on div "تمرر" at bounding box center [1064, 564] width 91 height 20
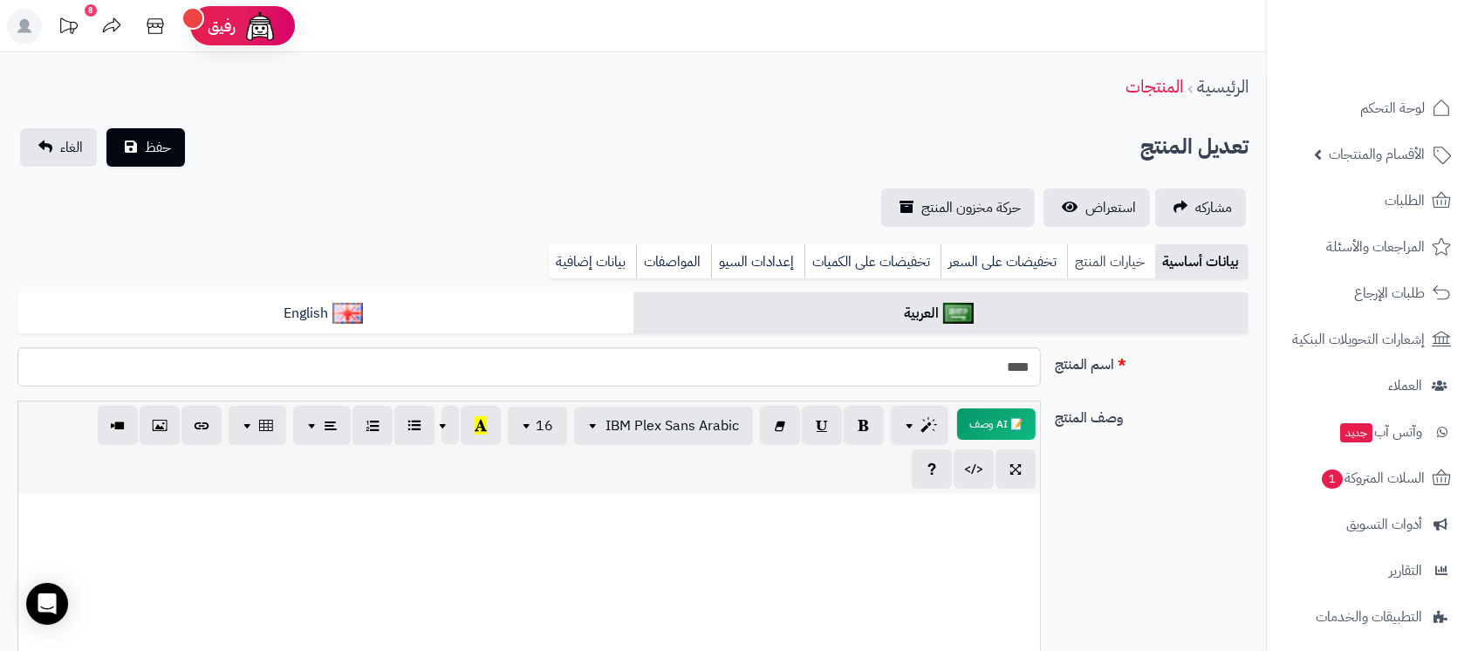
click at [1123, 267] on link "خيارات المنتج" at bounding box center [1111, 261] width 88 height 35
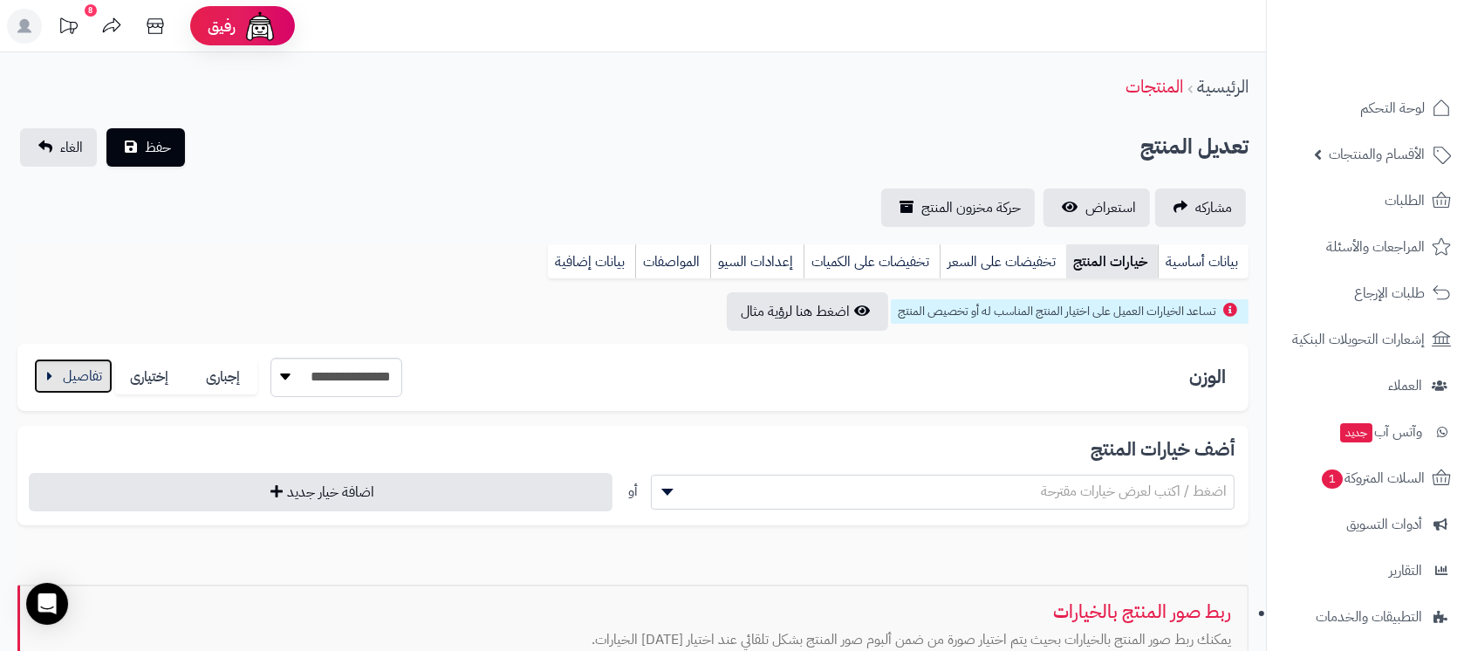
click at [91, 372] on button "button" at bounding box center [73, 375] width 78 height 35
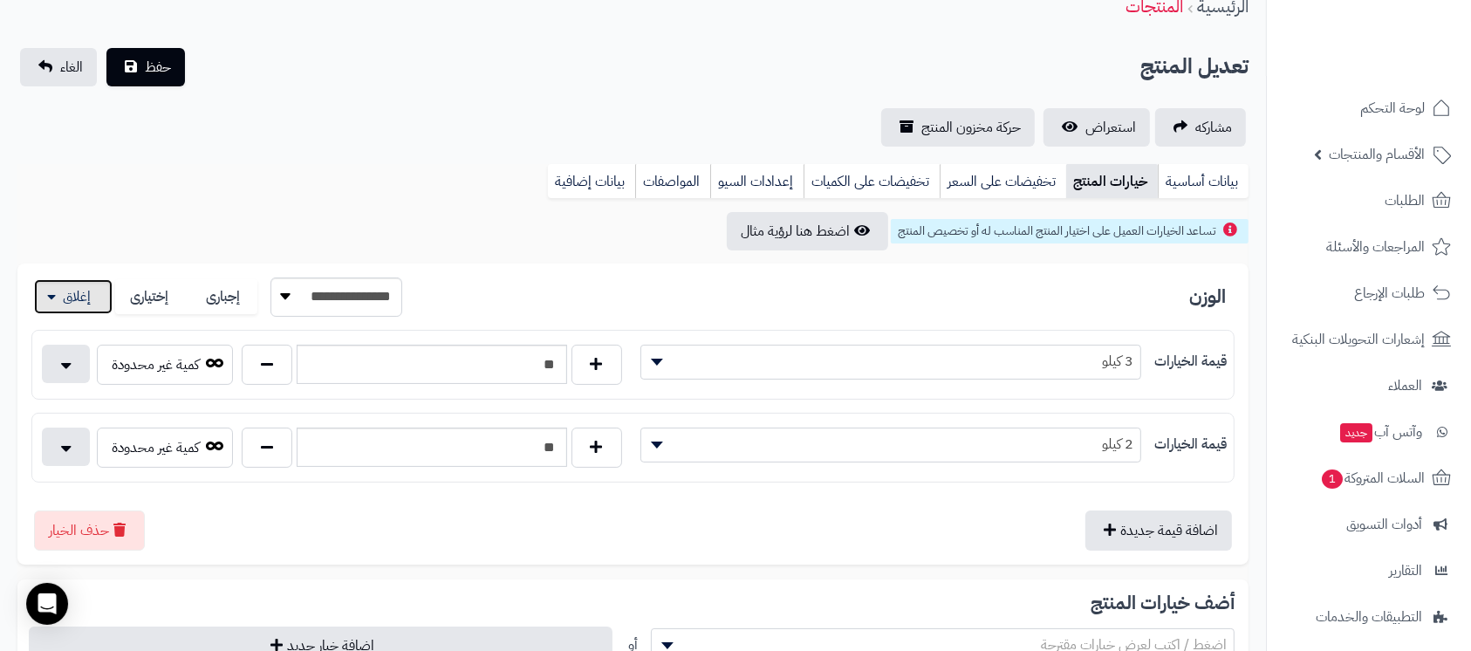
scroll to position [116, 0]
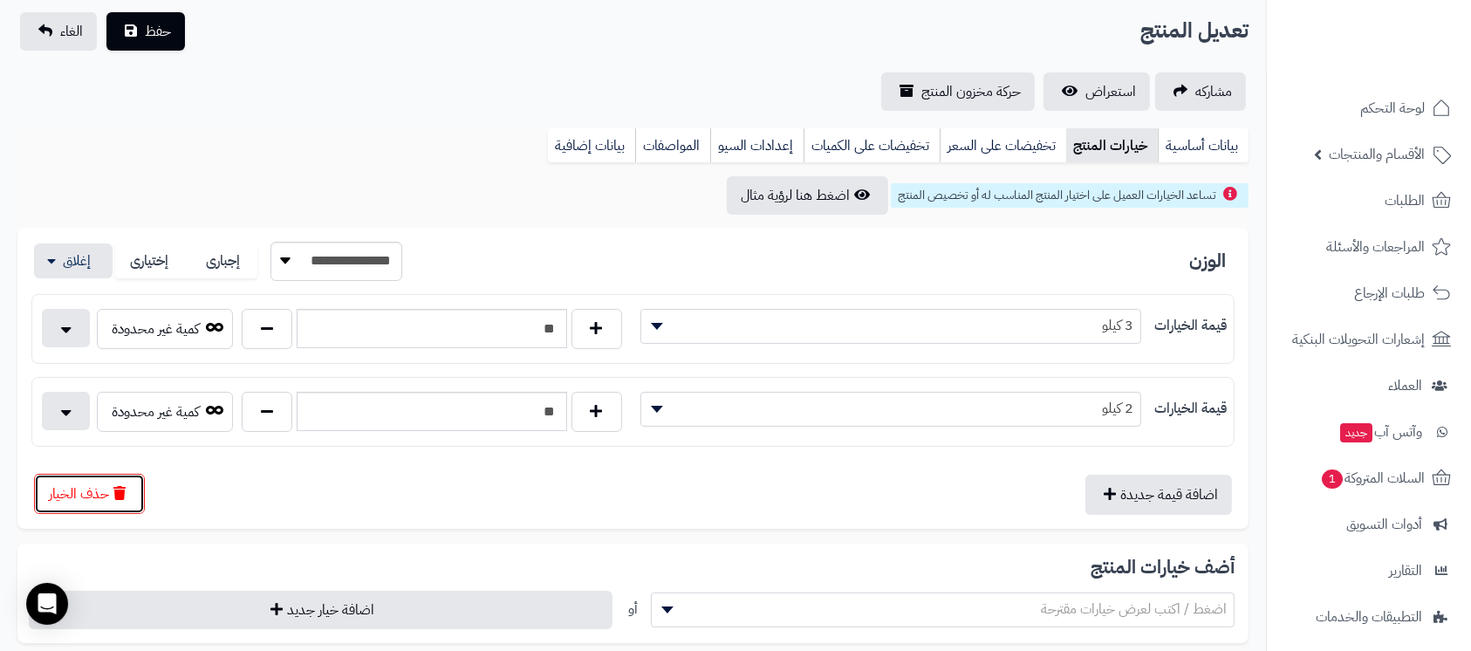
click at [99, 497] on button "حذف الخيار" at bounding box center [89, 494] width 111 height 40
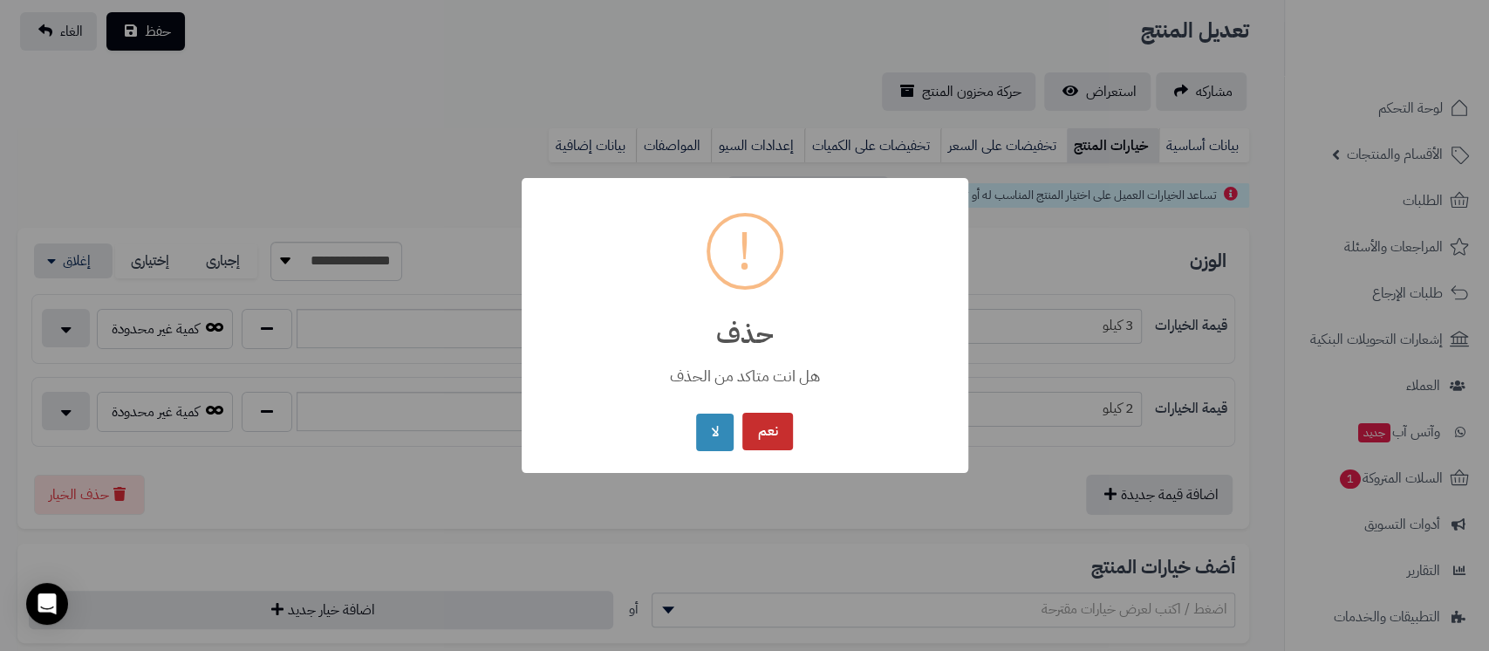
click at [754, 427] on button "نعم" at bounding box center [767, 432] width 51 height 38
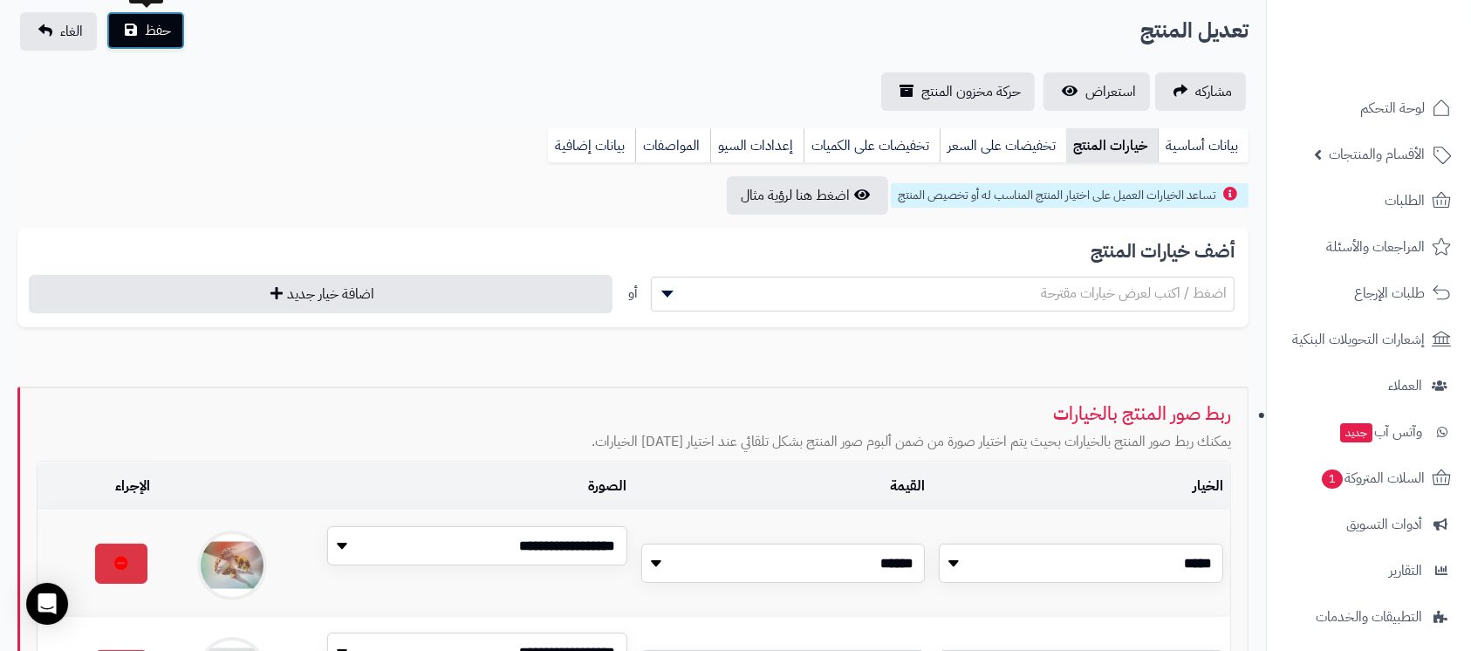
click at [160, 22] on span "حفظ" at bounding box center [158, 30] width 26 height 21
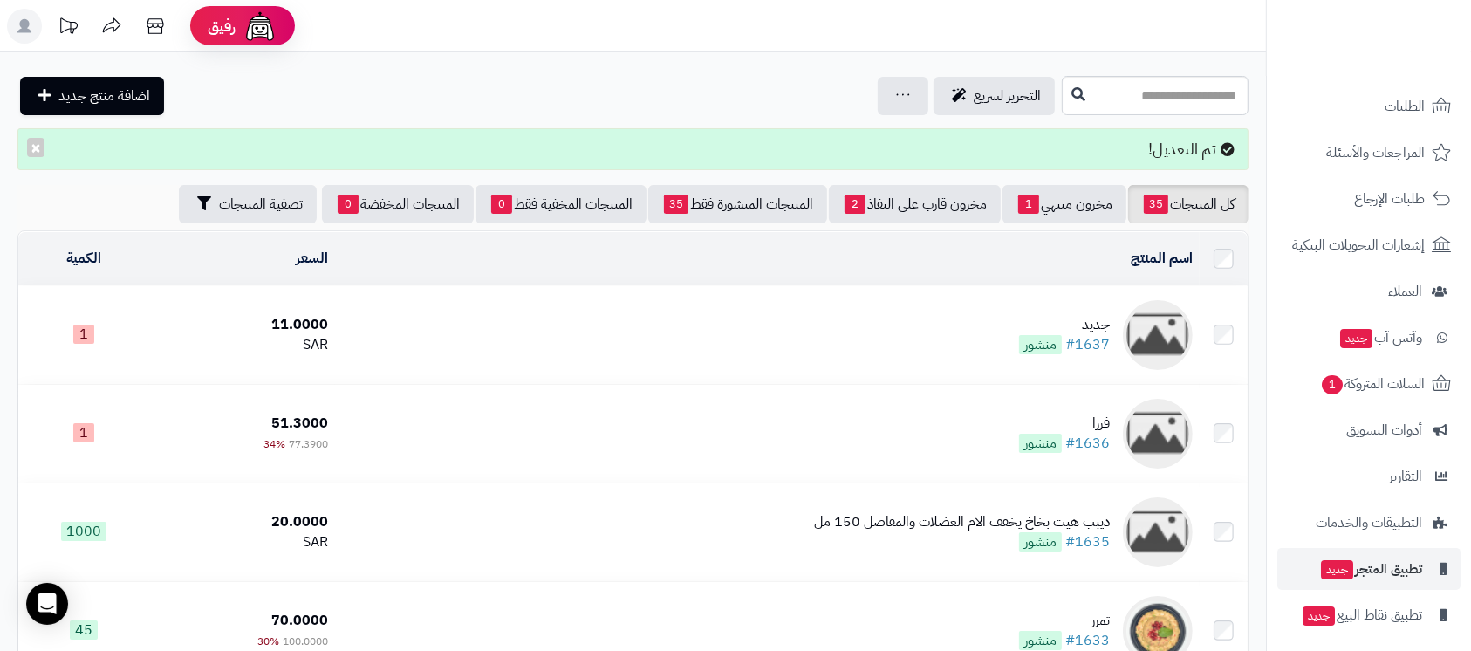
scroll to position [147, 0]
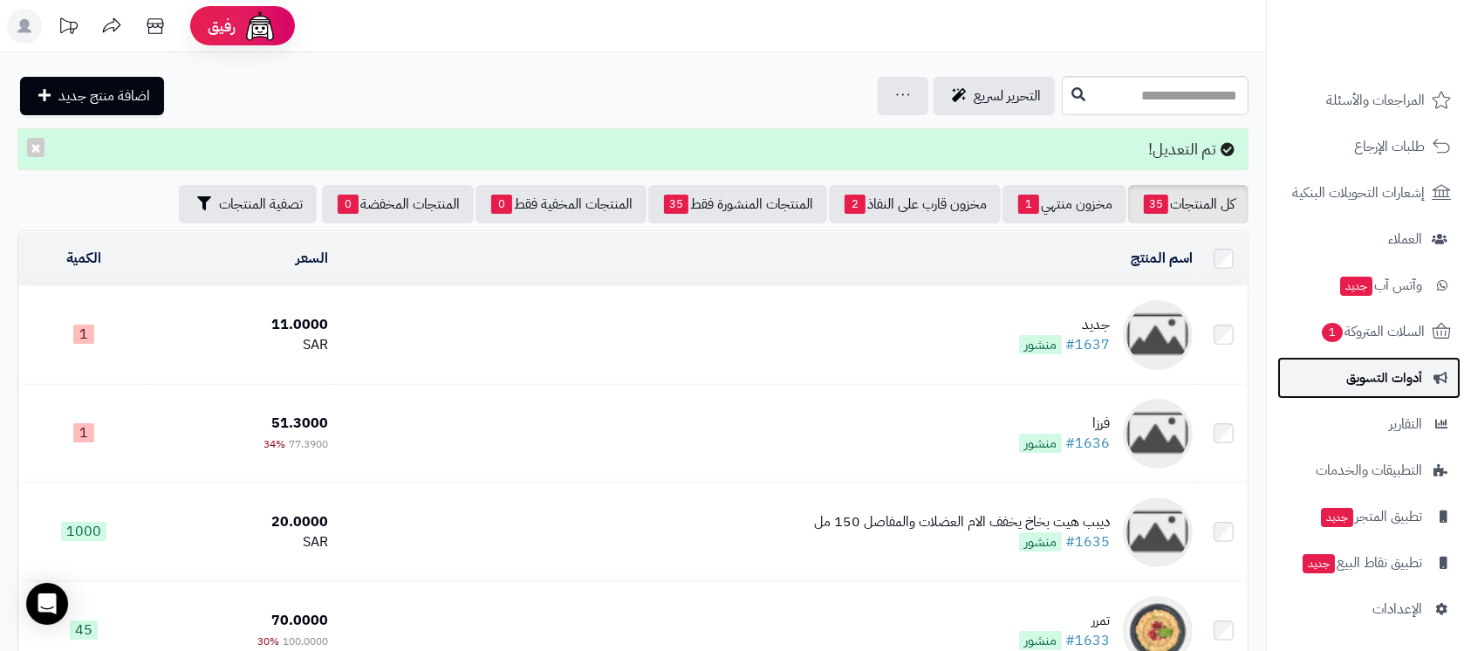
click at [1389, 392] on link "أدوات التسويق" at bounding box center [1368, 378] width 183 height 42
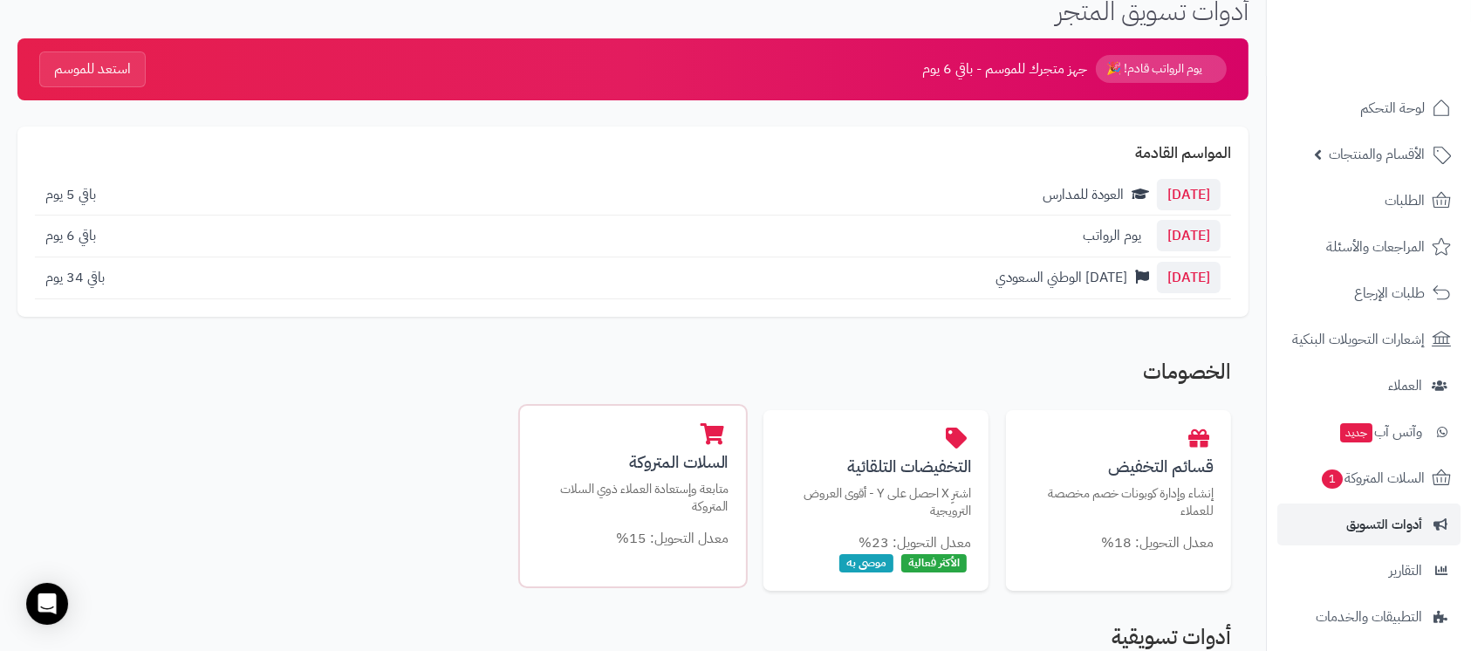
scroll to position [116, 0]
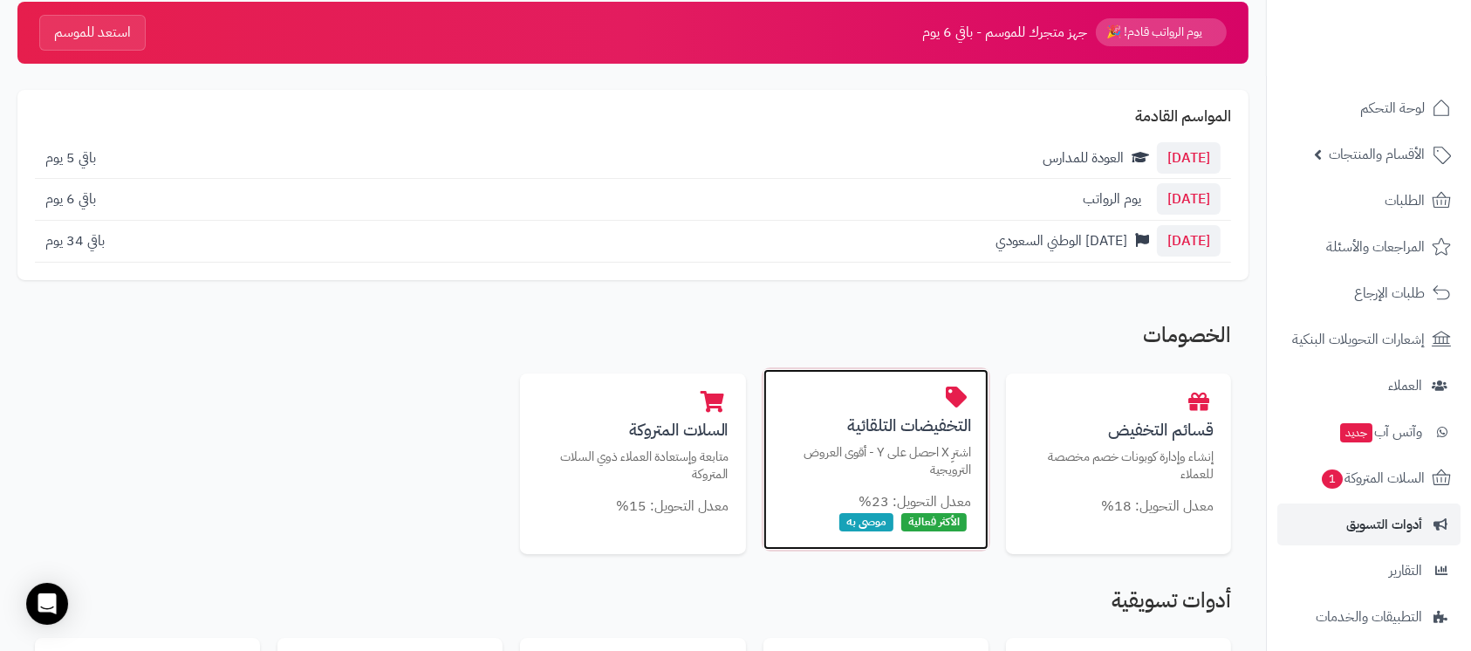
click at [936, 463] on p "اشترِ X احصل على Y - أقوى العروض الترويجية" at bounding box center [876, 461] width 190 height 36
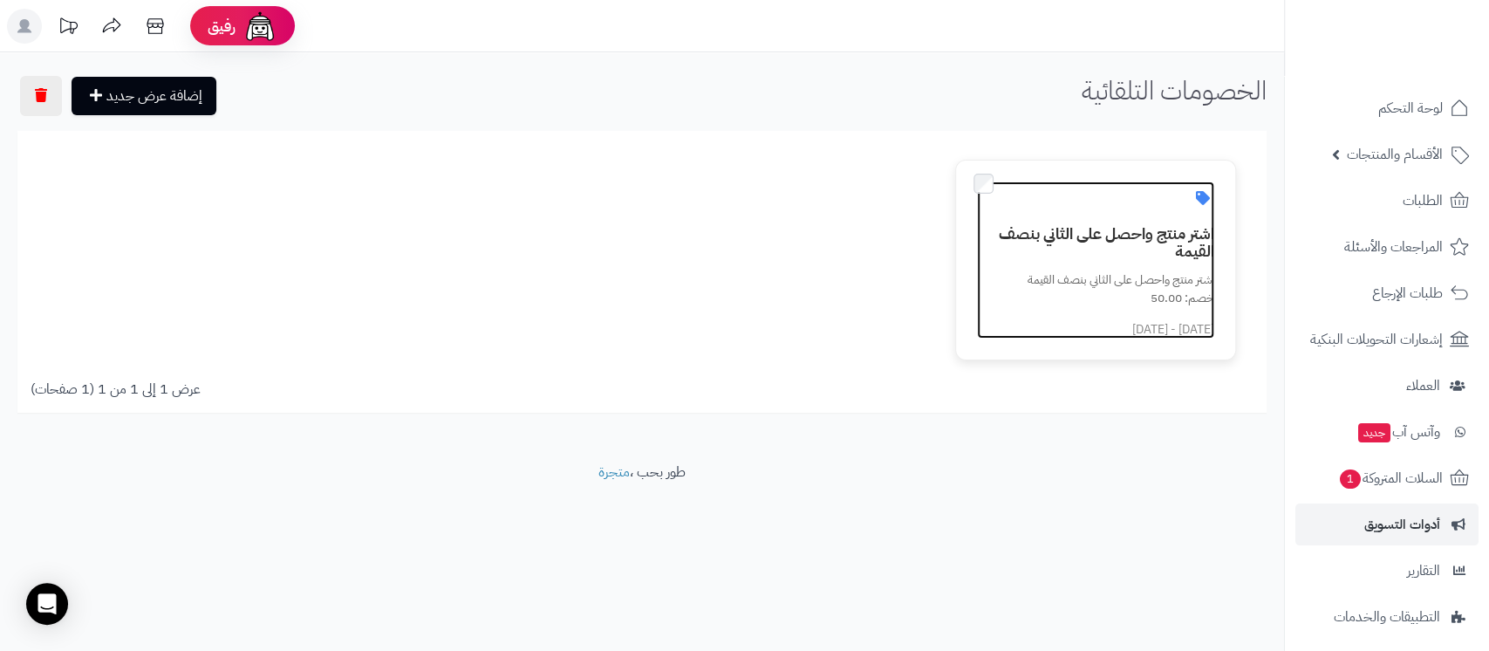
click at [1056, 268] on link "اشتر منتج واحصل على الثاني بنصف القيمة اشتر منتج واحصل على الثاني بنصف القيمة خ…" at bounding box center [1096, 259] width 238 height 157
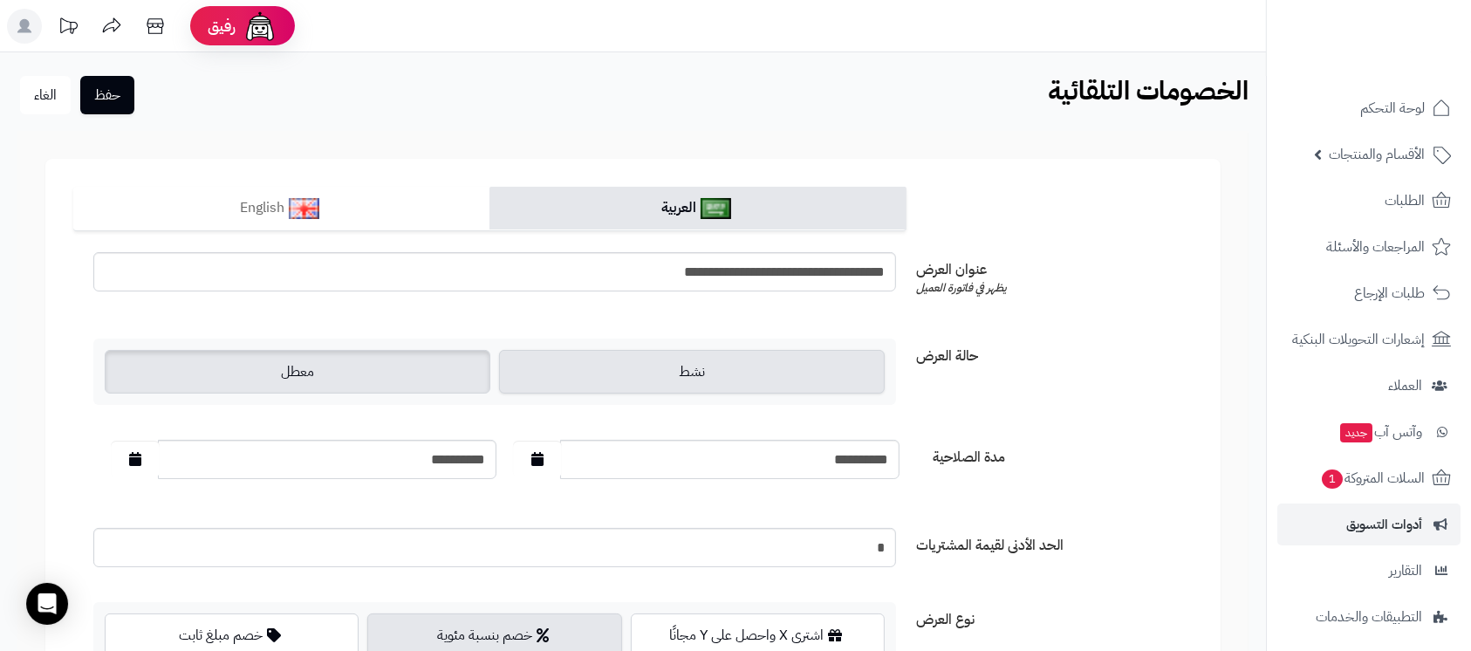
click at [413, 372] on label "معطل" at bounding box center [298, 372] width 386 height 44
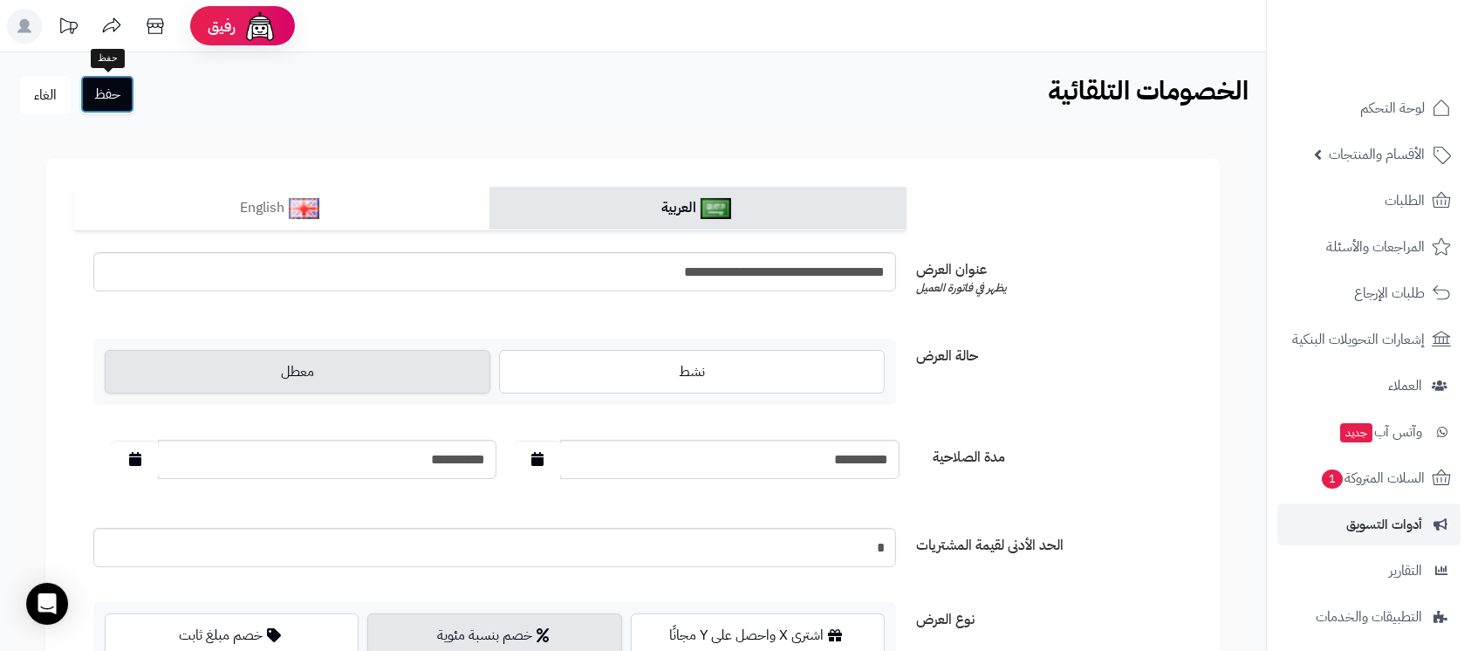
click at [98, 92] on button "حفظ" at bounding box center [107, 94] width 54 height 38
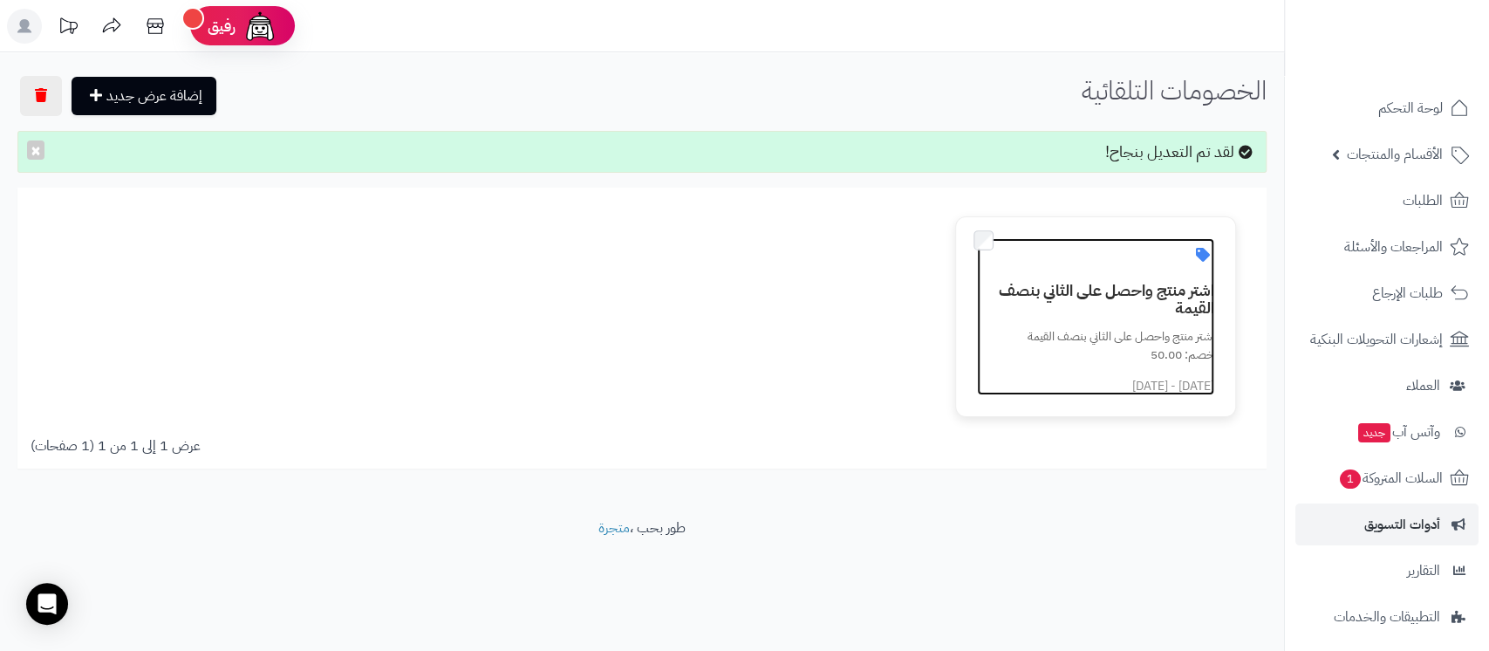
click at [1113, 293] on h3 "اشتر منتج واحصل على الثاني بنصف القيمة" at bounding box center [1106, 299] width 217 height 35
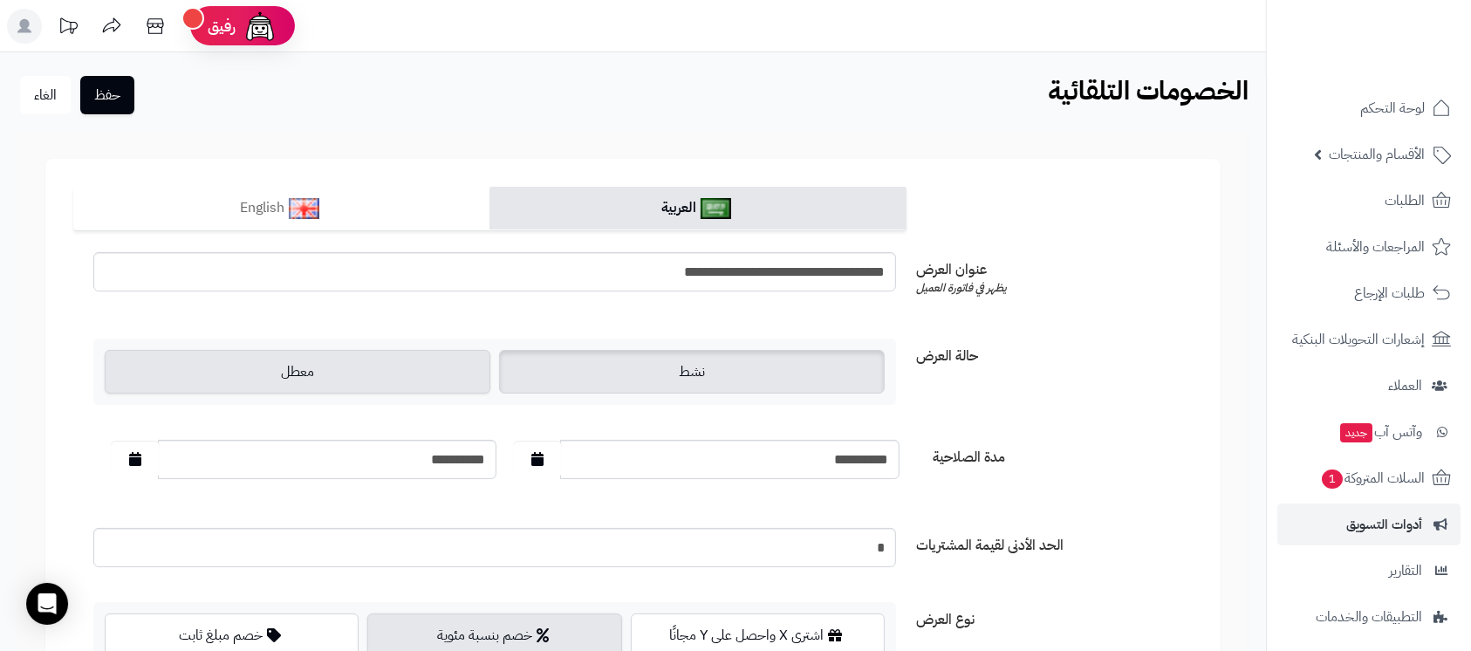
click at [721, 386] on label "نشط" at bounding box center [692, 372] width 386 height 44
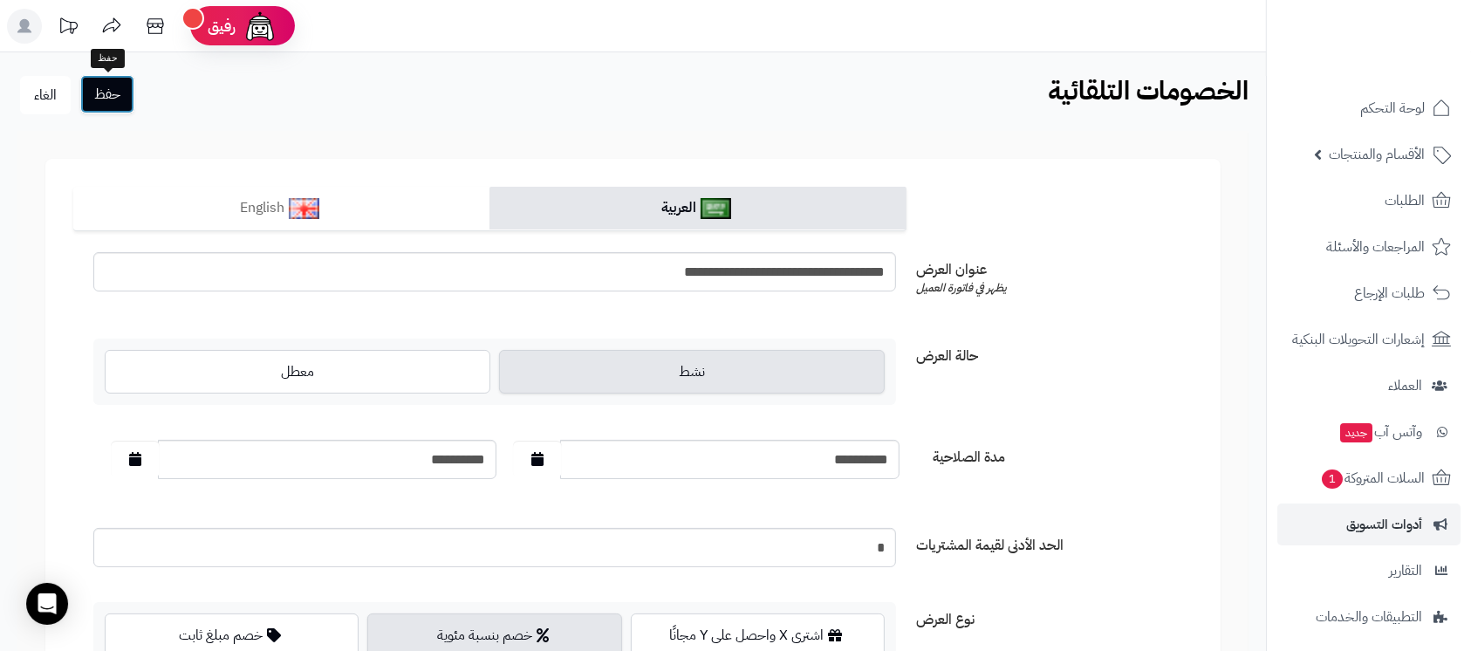
click at [105, 99] on button "حفظ" at bounding box center [107, 94] width 54 height 38
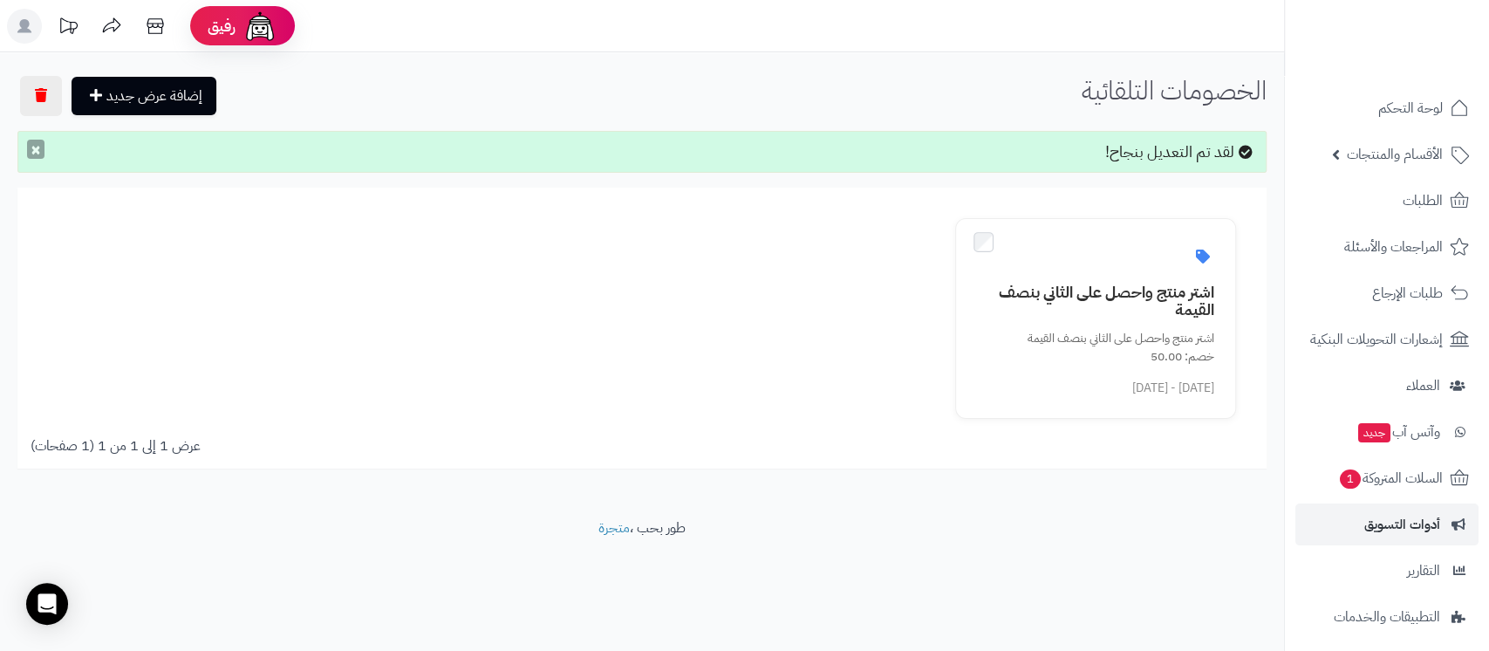
click at [37, 151] on button "×" at bounding box center [35, 149] width 17 height 19
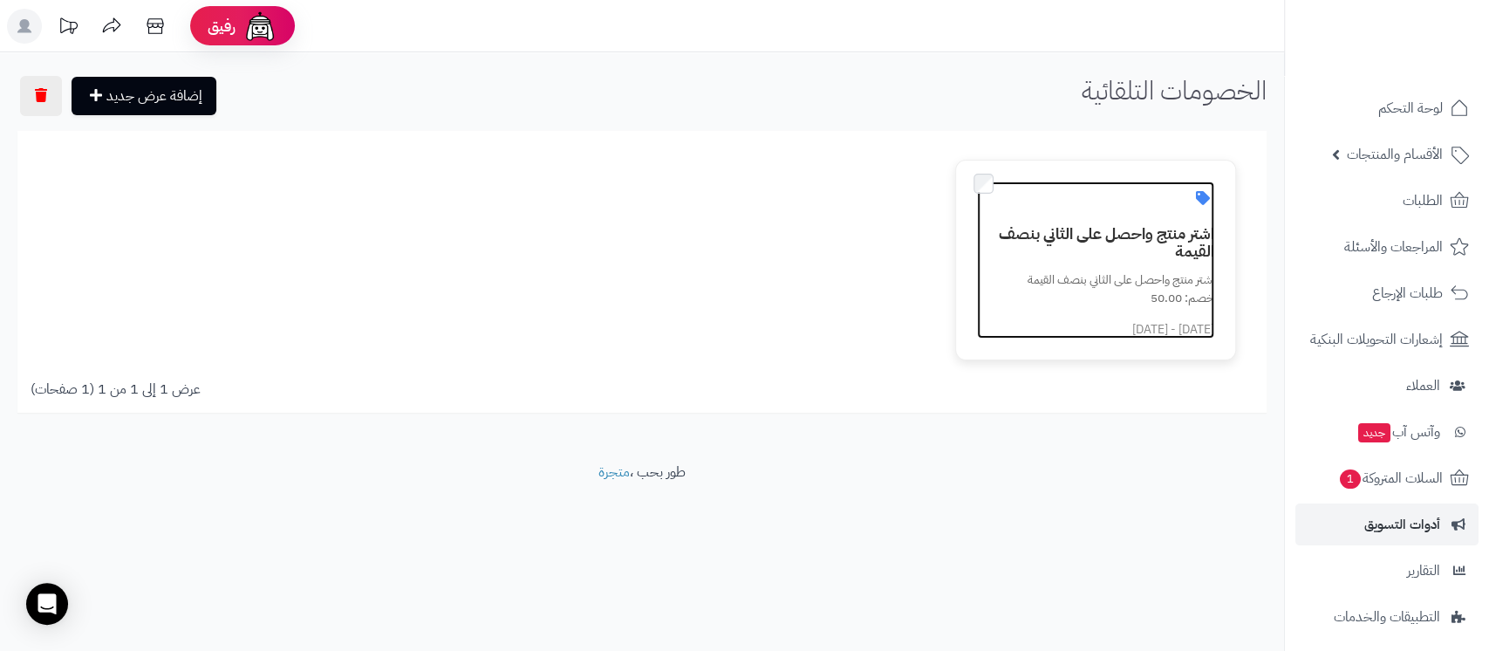
click at [1068, 238] on h3 "اشتر منتج واحصل على الثاني بنصف القيمة" at bounding box center [1106, 242] width 217 height 35
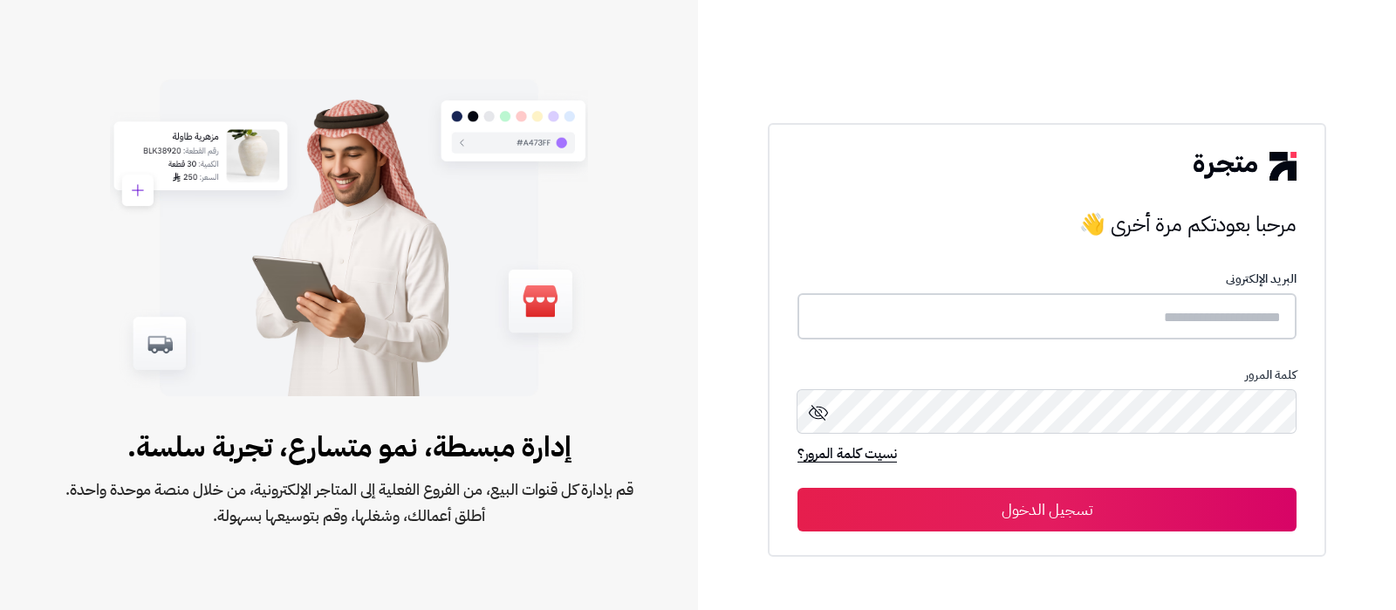
click at [1034, 316] on input "text" at bounding box center [1046, 316] width 499 height 46
click at [1121, 322] on input "text" at bounding box center [1046, 316] width 499 height 46
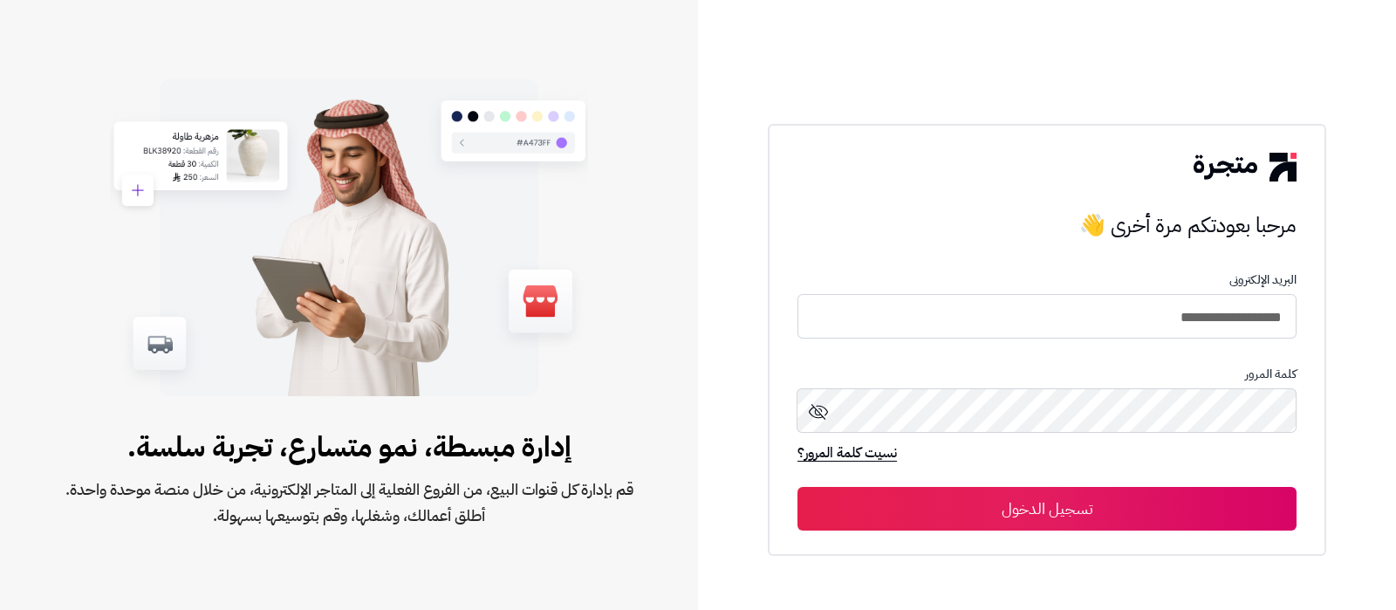
type input "**********"
click at [1025, 504] on button "تسجيل الدخول" at bounding box center [1046, 509] width 499 height 44
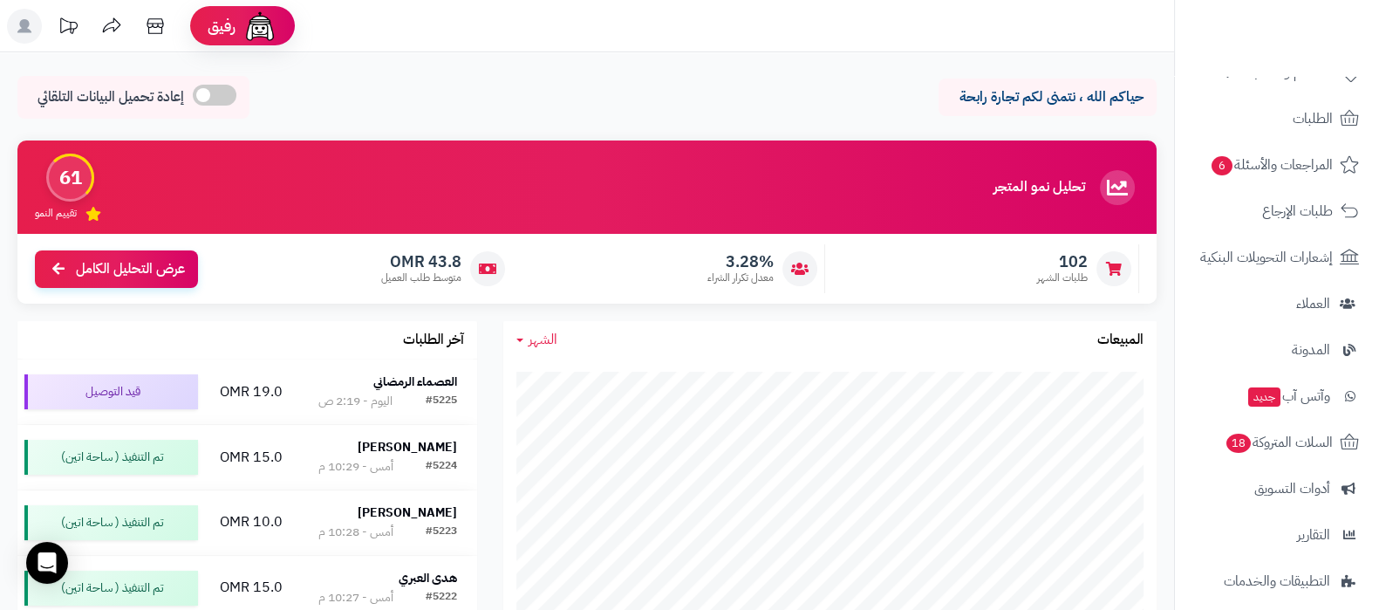
scroll to position [235, 0]
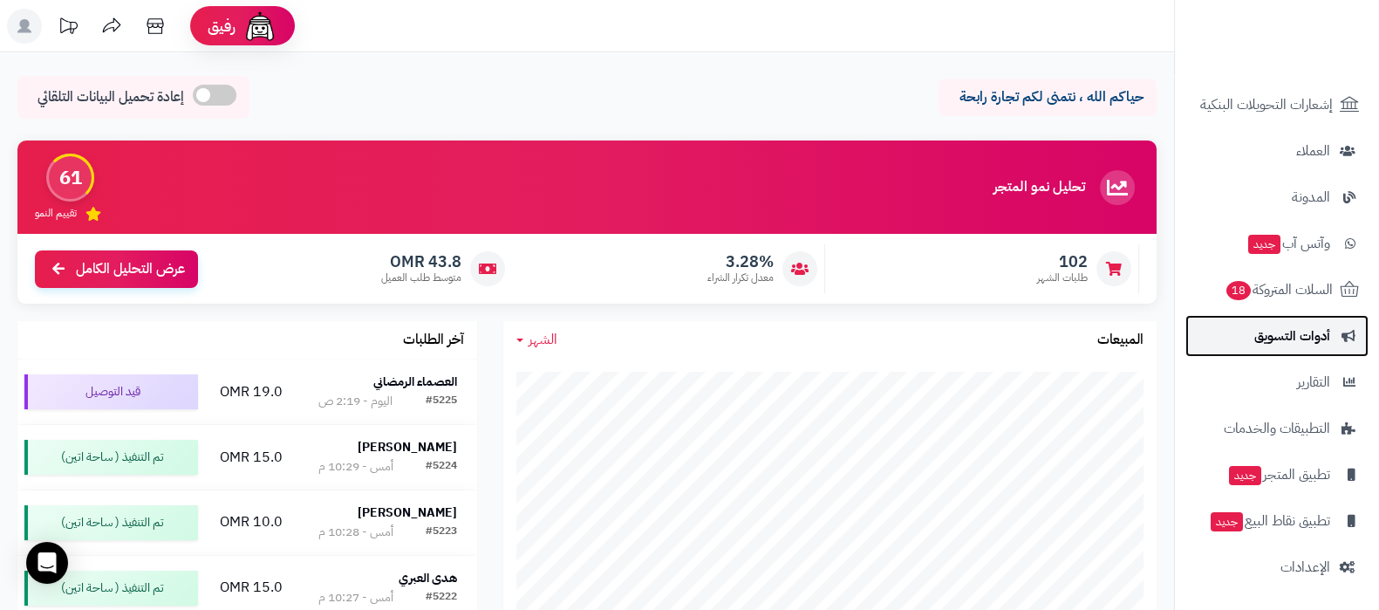
click at [1286, 347] on span "أدوات التسويق" at bounding box center [1292, 336] width 76 height 24
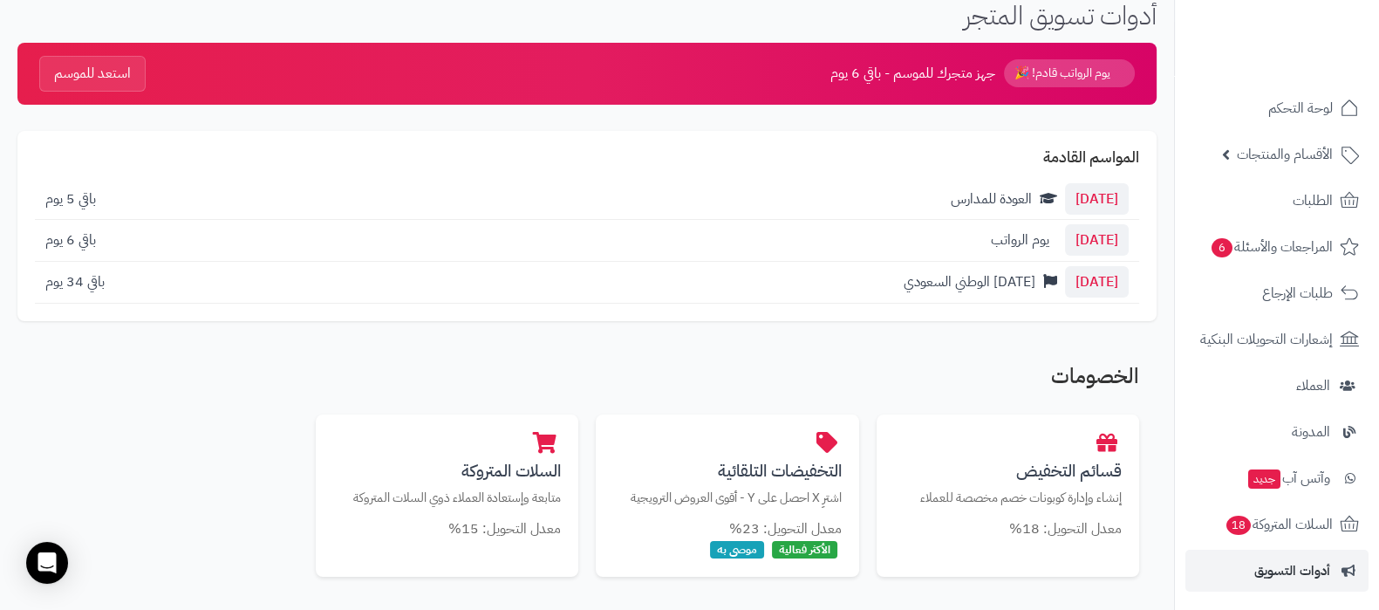
scroll to position [108, 0]
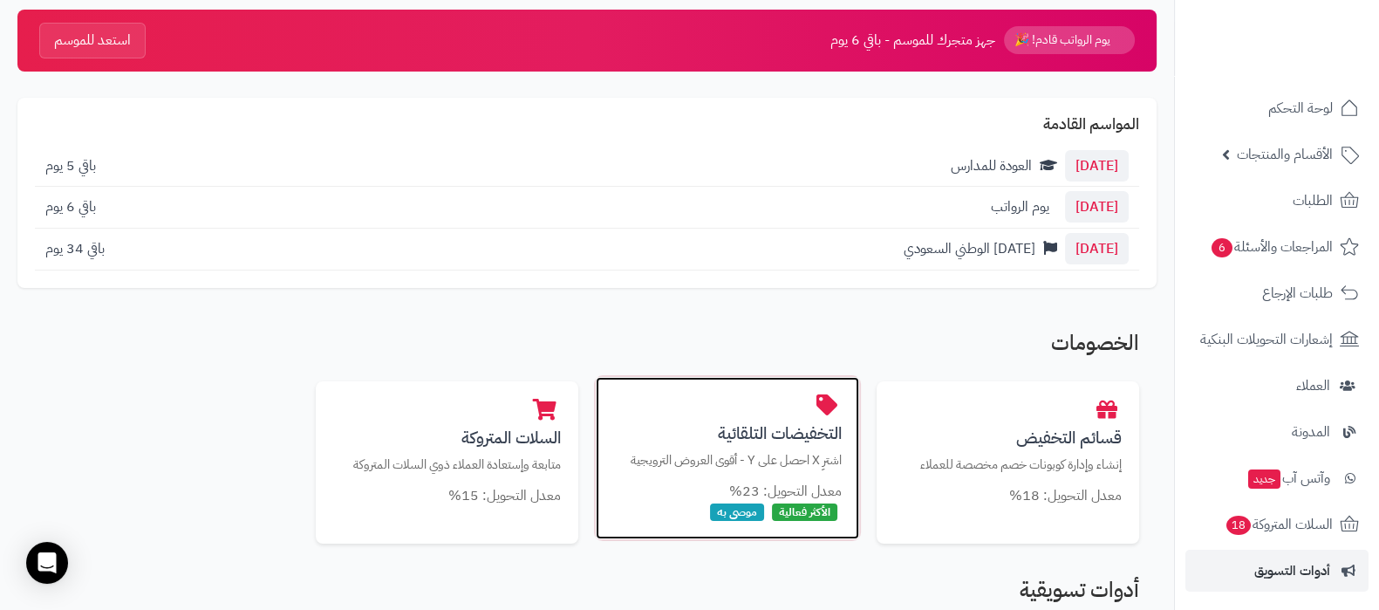
click at [728, 429] on h3 "التخفيضات التلقائية" at bounding box center [727, 433] width 229 height 18
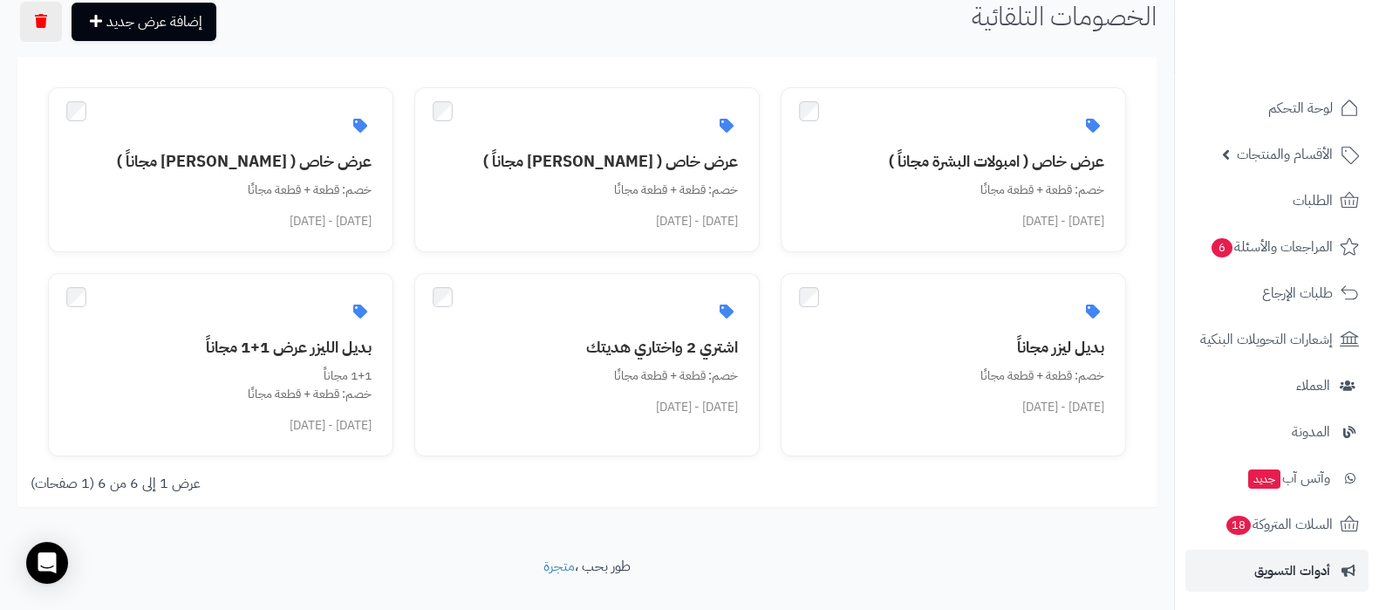
scroll to position [107, 0]
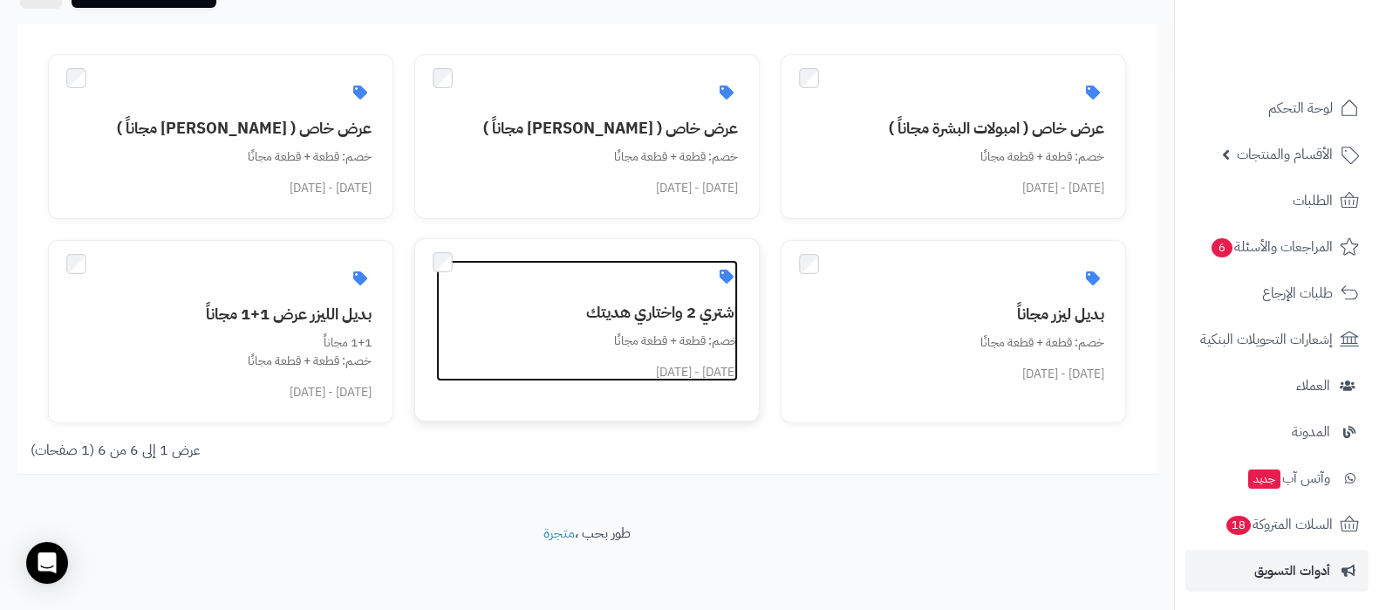
click at [625, 297] on link "اشتري 2 واختاري هديتك خصم: قطعة + قطعة مجانًا [DATE] - [DATE]" at bounding box center [587, 320] width 302 height 121
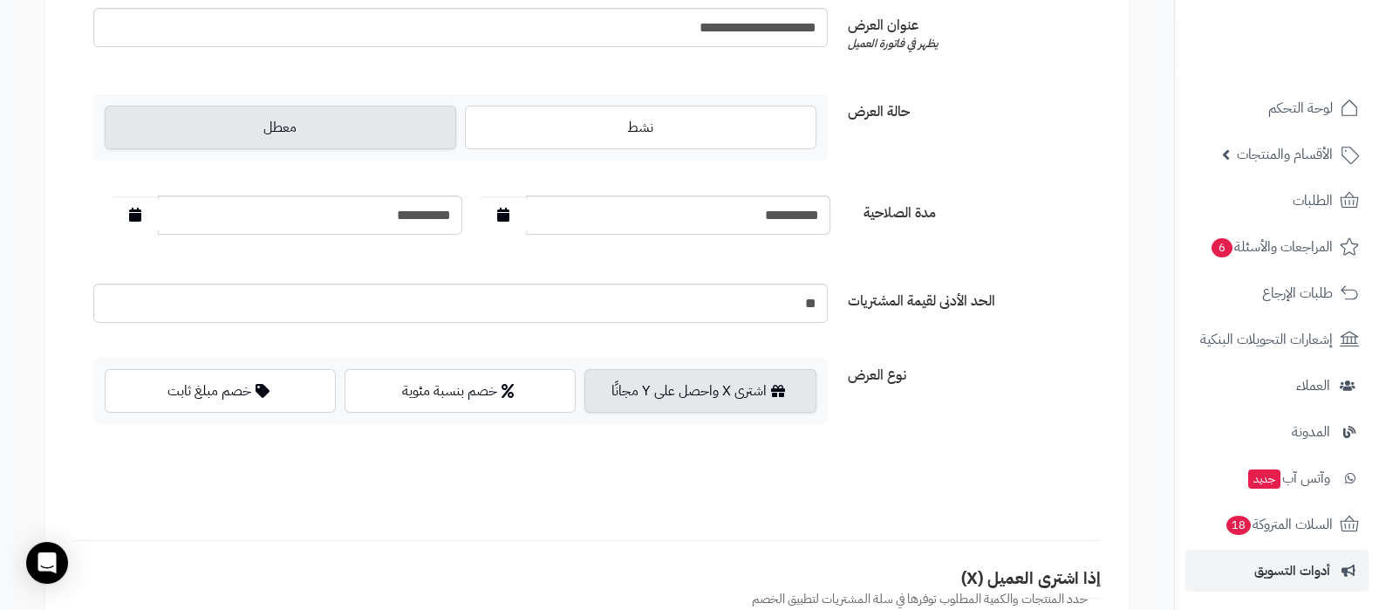
scroll to position [25, 0]
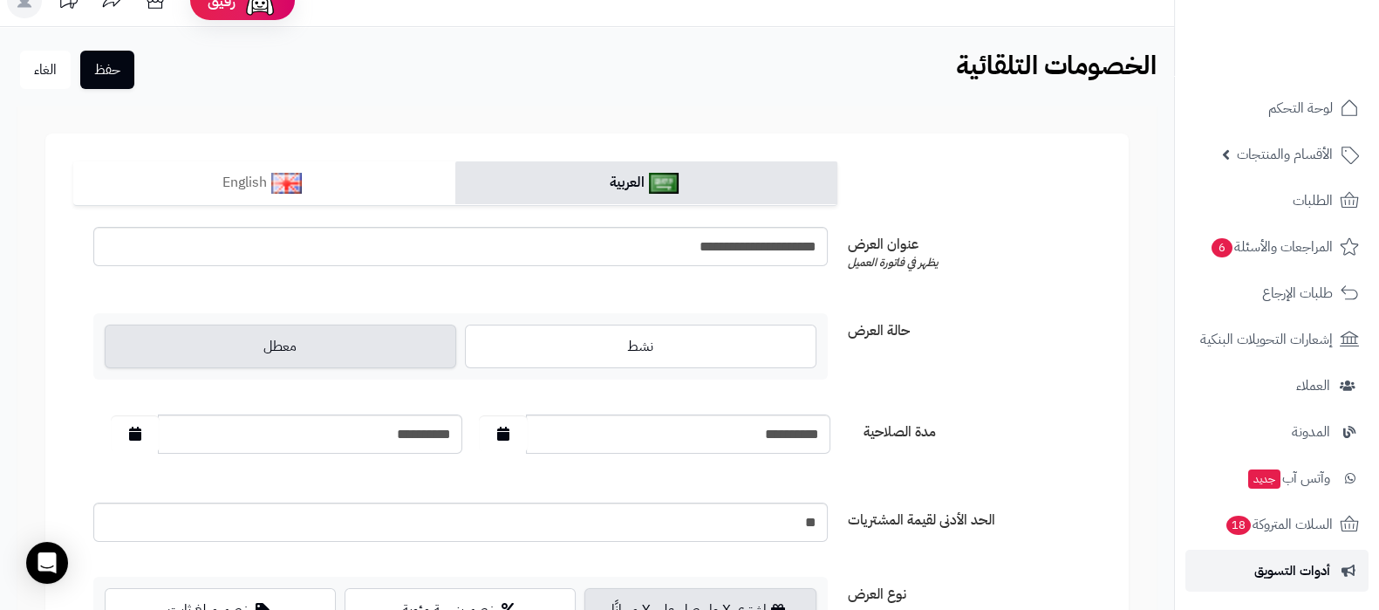
click at [1286, 564] on span "أدوات التسويق" at bounding box center [1292, 570] width 76 height 24
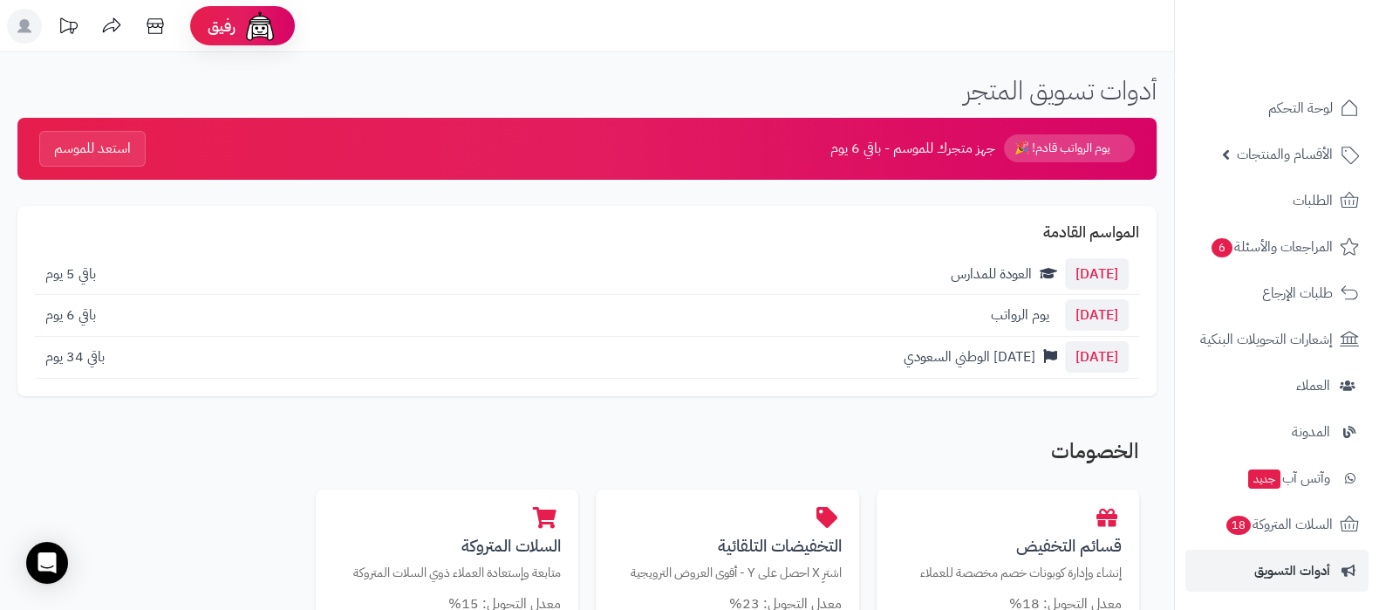
scroll to position [217, 0]
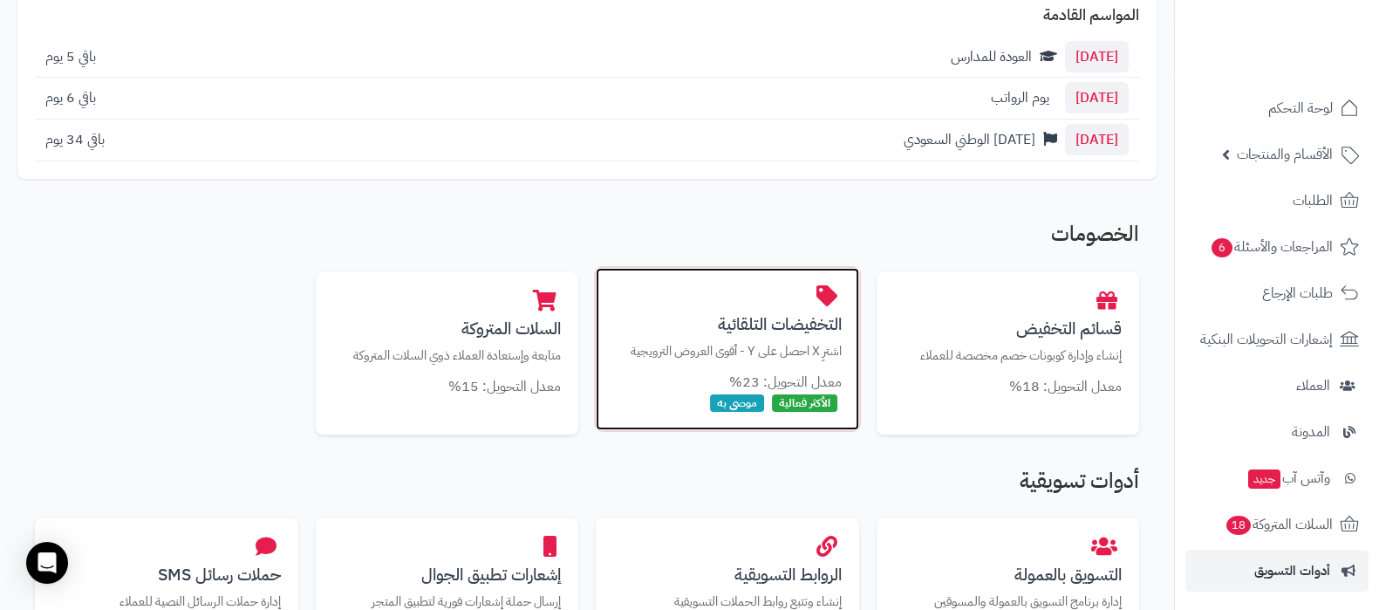
click at [727, 318] on h3 "التخفيضات التلقائية" at bounding box center [727, 324] width 229 height 18
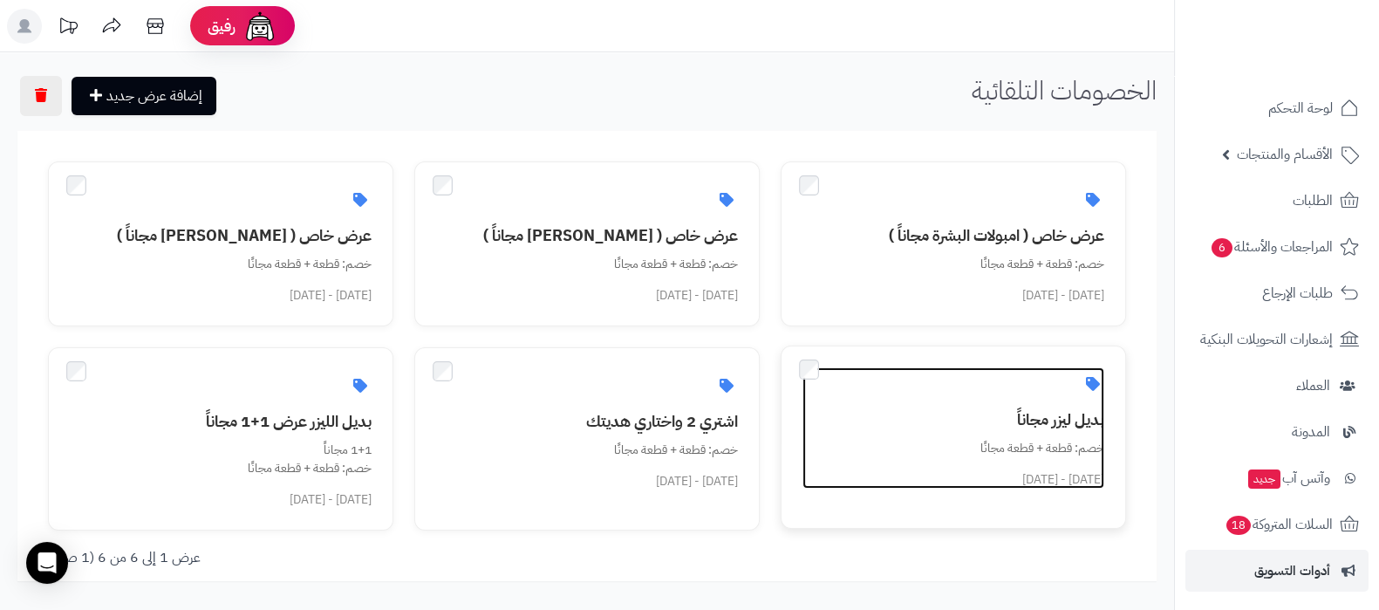
click at [982, 404] on link "بديل ليزر مجاناً خصم: قطعة + قطعة مجانًا [DATE] - [DATE]" at bounding box center [953, 427] width 302 height 121
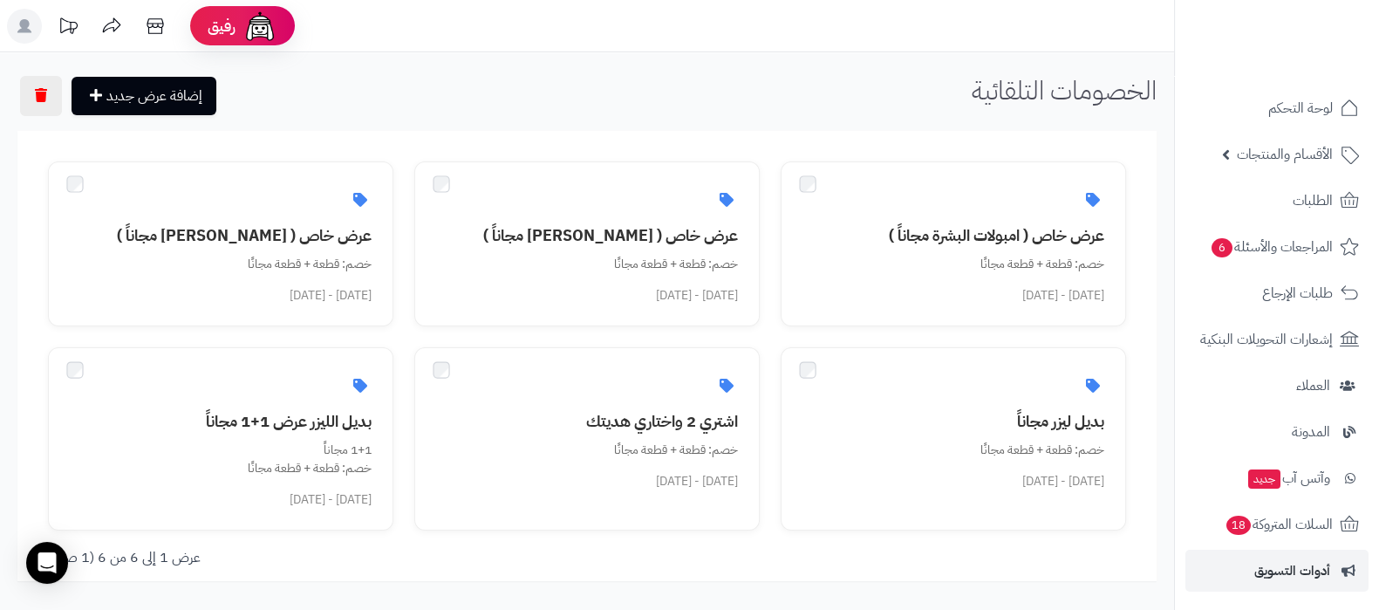
click at [618, 237] on h3 "عرض خاص ( [PERSON_NAME] مجاناً )" at bounding box center [597, 235] width 281 height 17
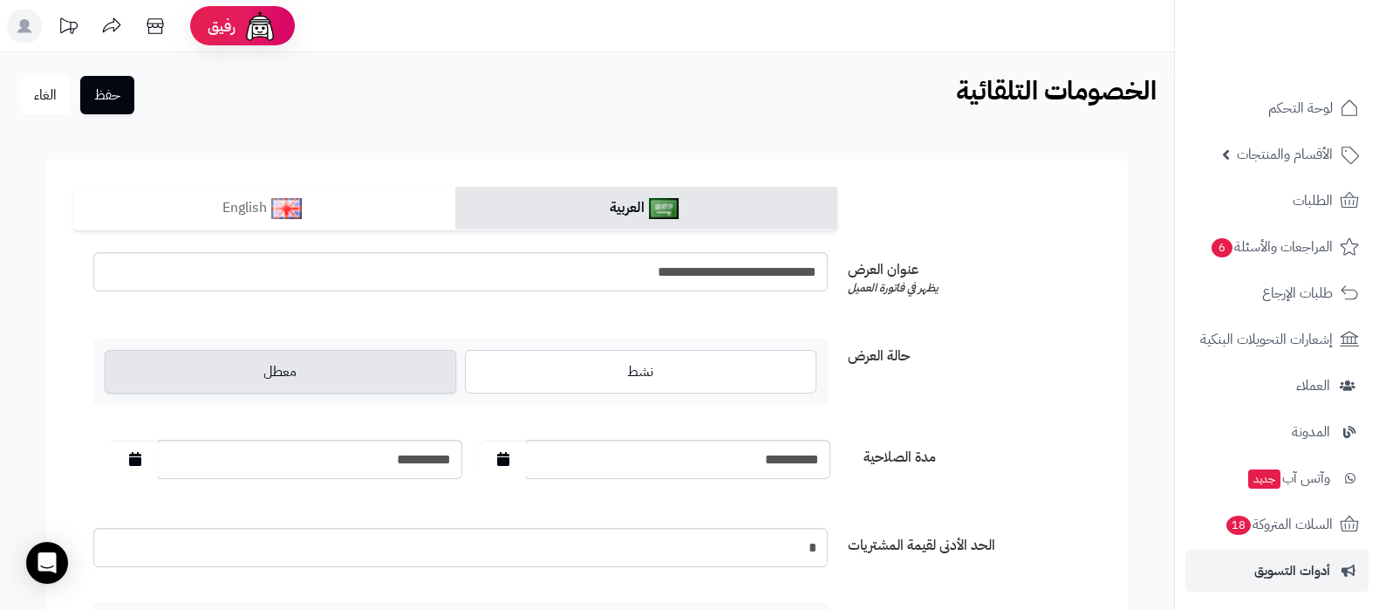
drag, startPoint x: 0, startPoint y: 0, endPoint x: 620, endPoint y: 237, distance: 664.0
drag, startPoint x: 0, startPoint y: 0, endPoint x: 941, endPoint y: 230, distance: 968.9
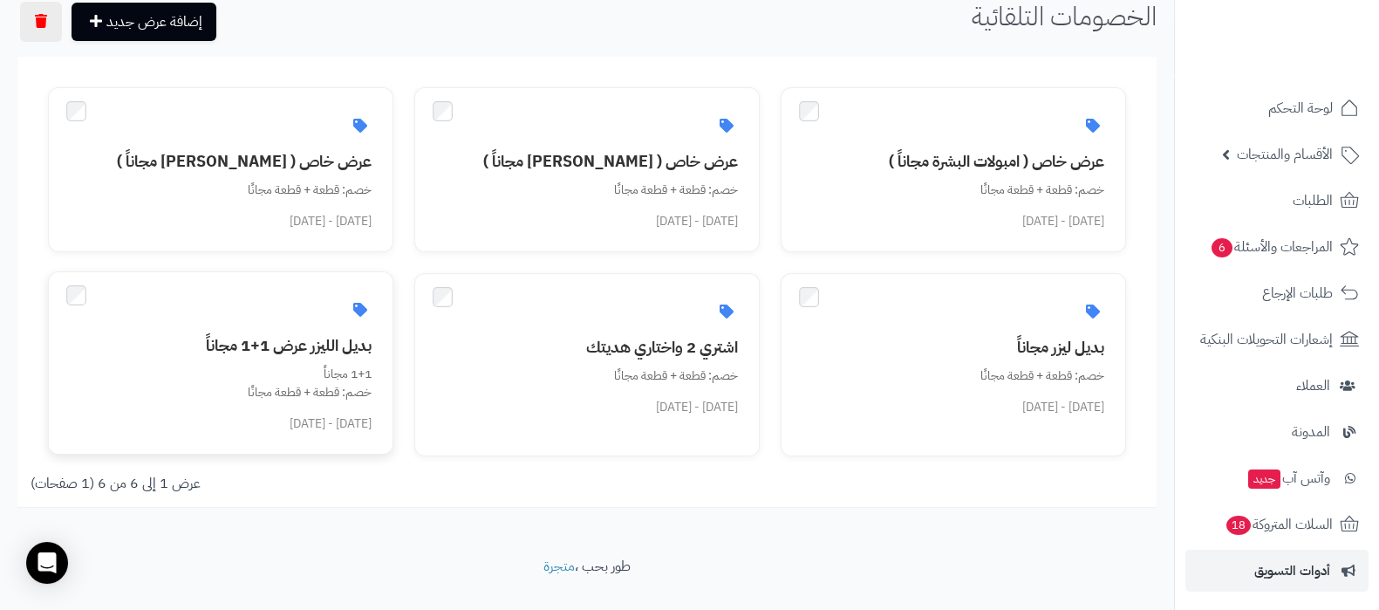
scroll to position [107, 0]
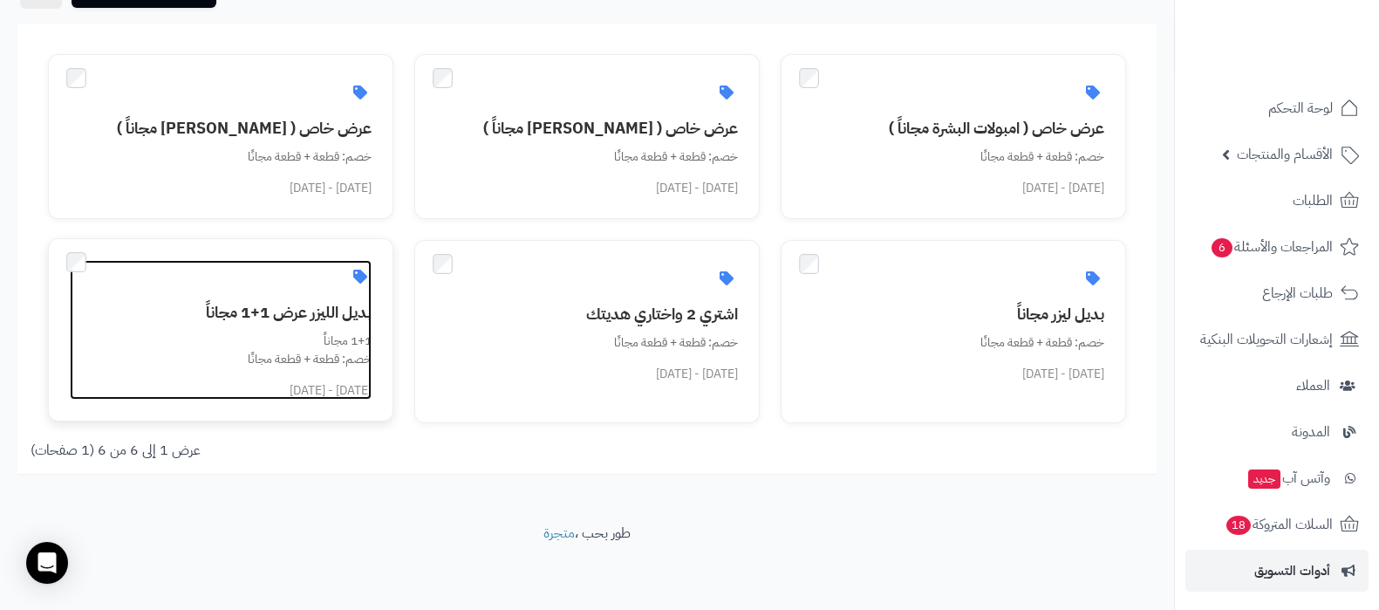
click at [275, 319] on h3 "بديل الليزر عرض 1+1 مجاناً" at bounding box center [231, 312] width 281 height 17
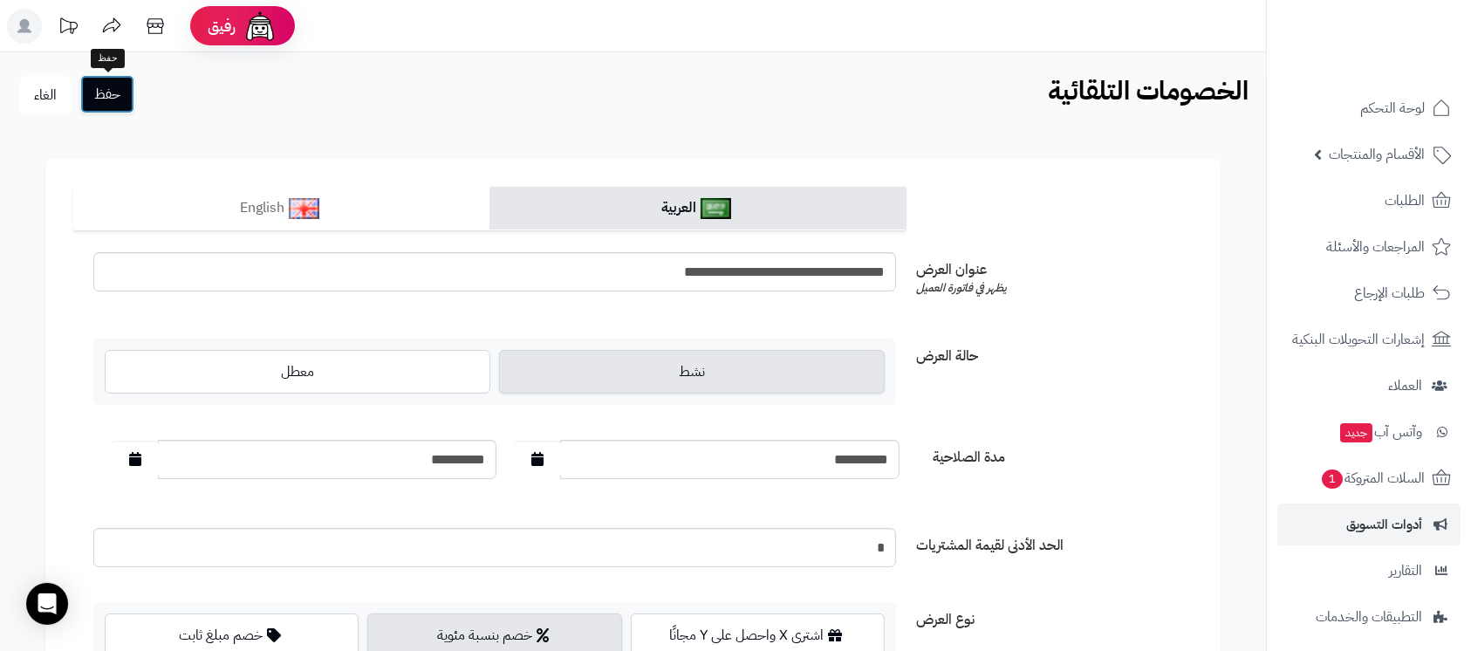
click at [115, 98] on button "حفظ" at bounding box center [107, 94] width 54 height 38
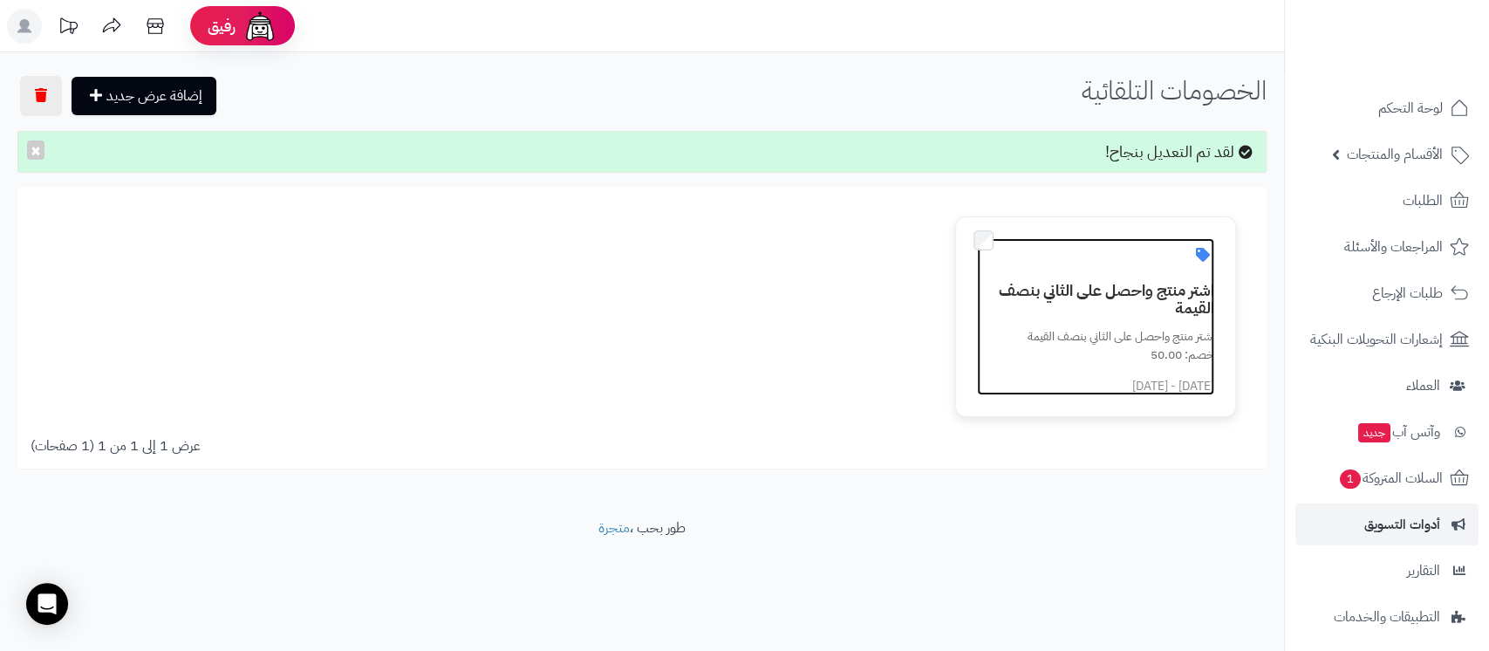
click at [1089, 303] on h3 "اشتر منتج واحصل على الثاني بنصف القيمة" at bounding box center [1106, 299] width 217 height 35
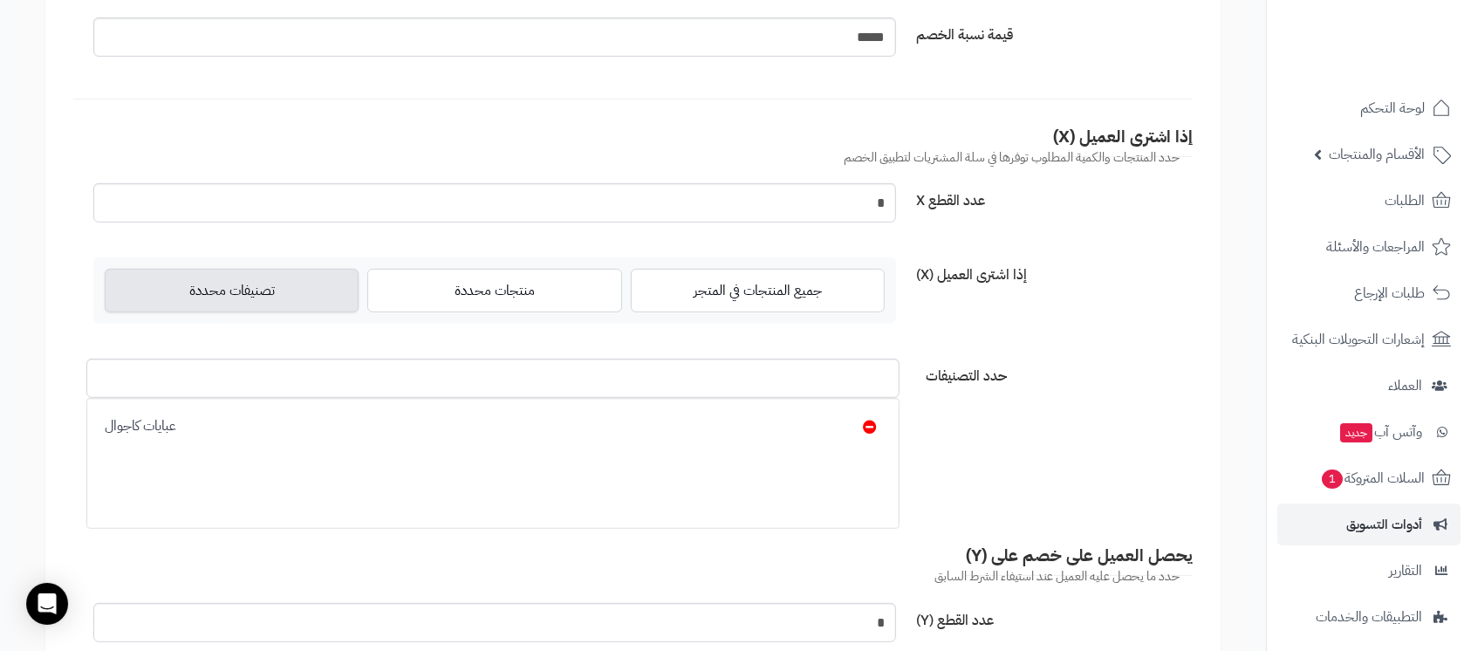
scroll to position [698, 0]
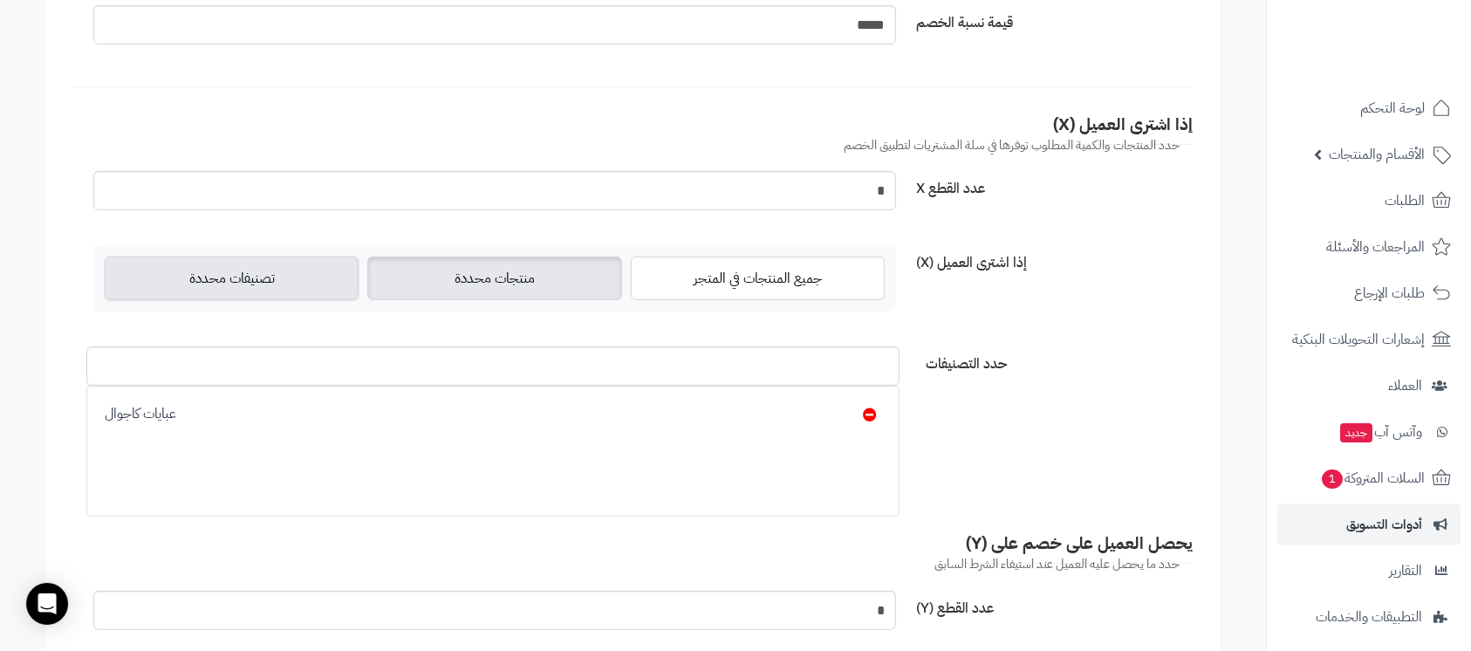
click at [523, 284] on label "منتجات محددة" at bounding box center [494, 278] width 254 height 44
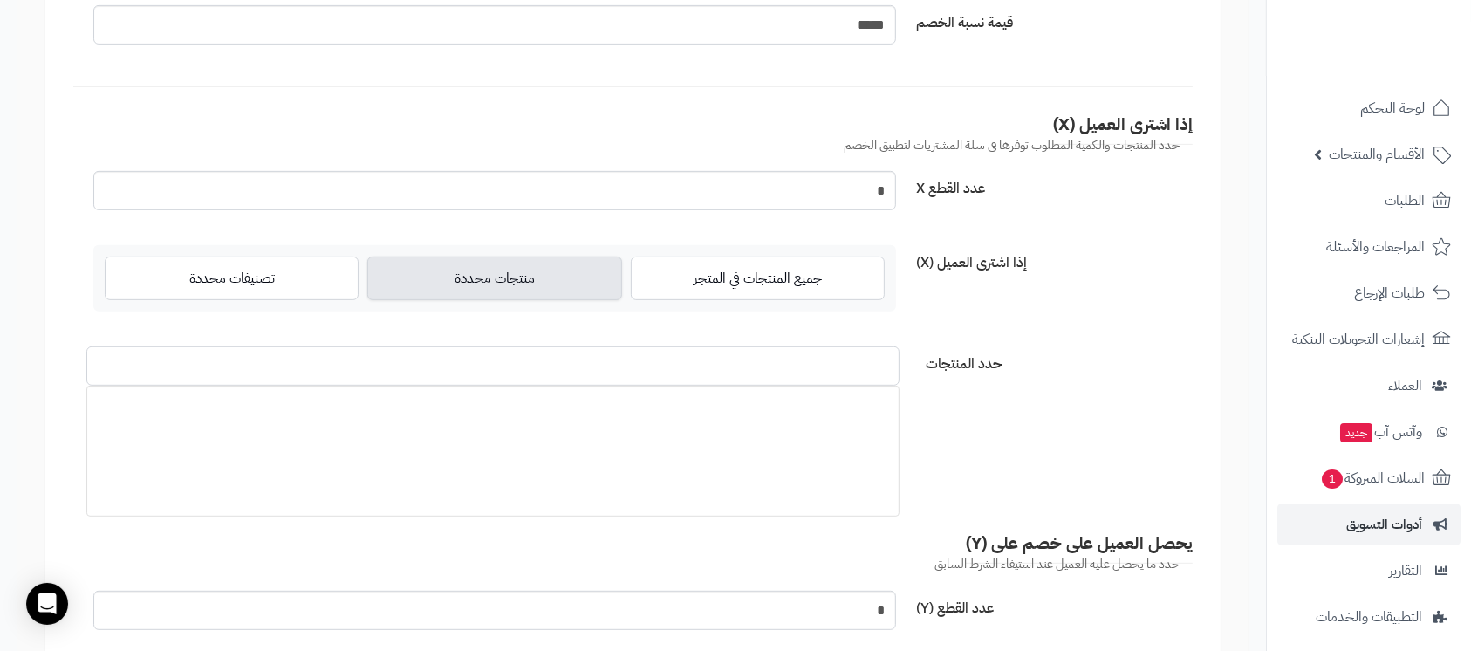
click at [440, 369] on input "حدد المنتجات" at bounding box center [492, 365] width 813 height 39
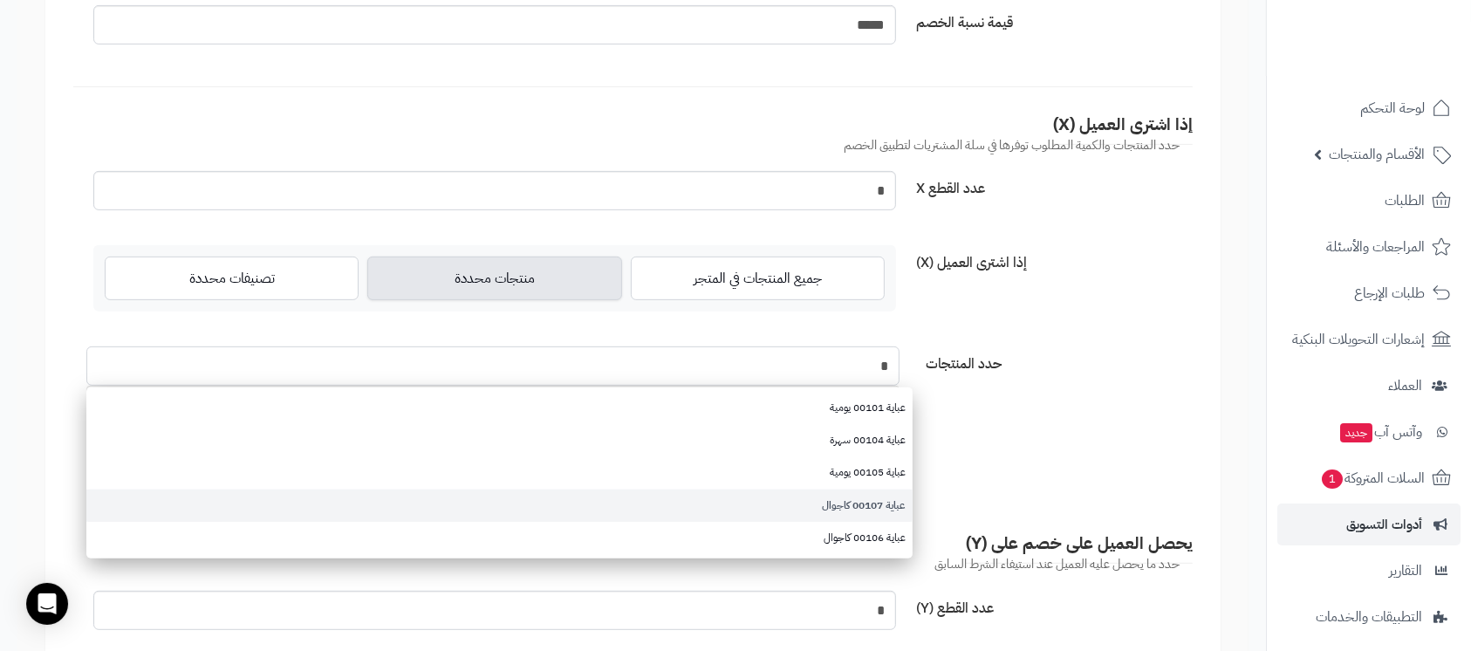
type input "*"
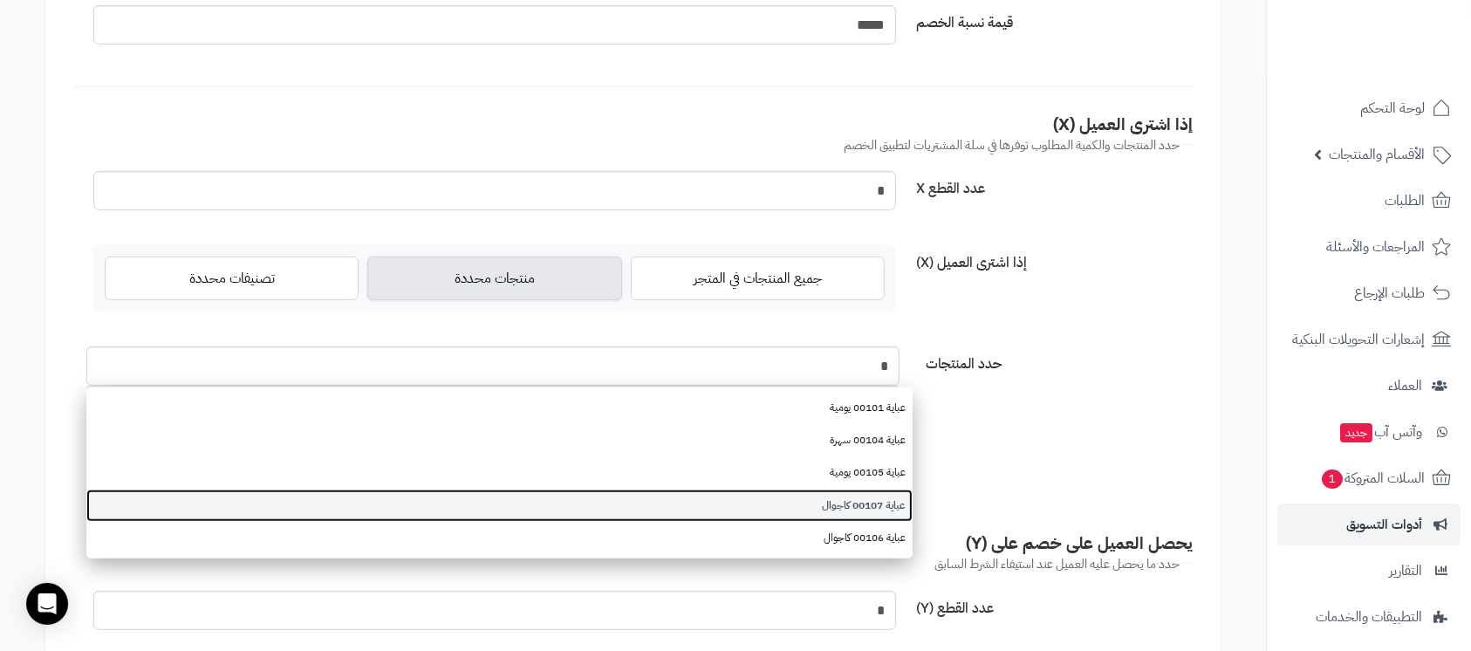
click at [781, 504] on link "عباية 00107 كاجوال" at bounding box center [499, 505] width 826 height 32
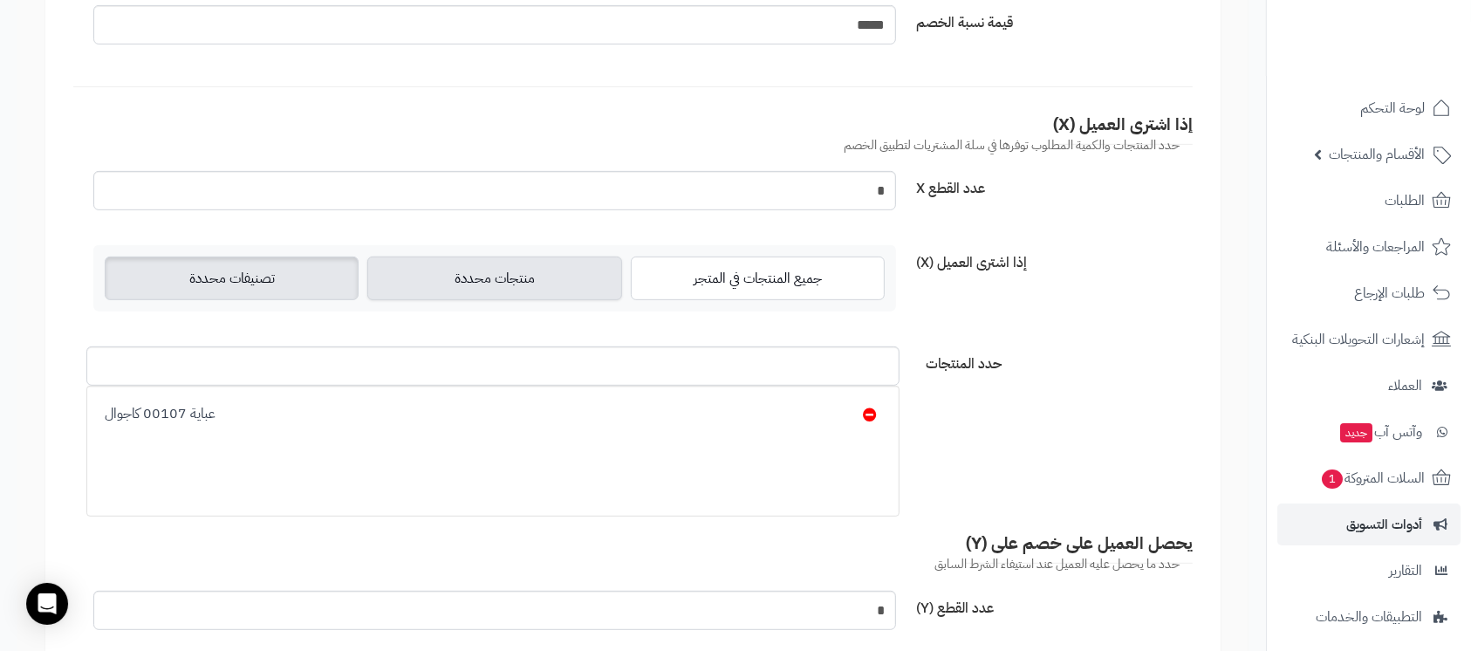
click at [275, 272] on label "تصنيفات محددة" at bounding box center [232, 278] width 254 height 44
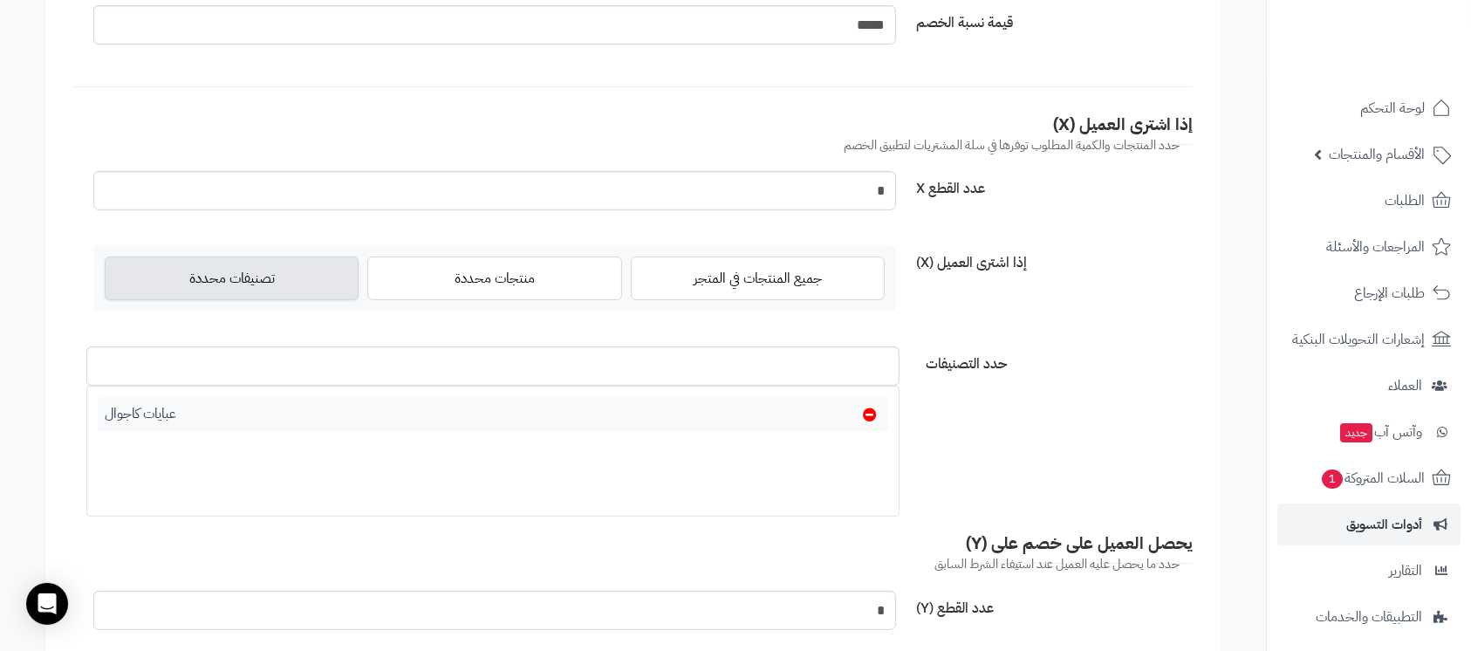
click at [871, 413] on icon at bounding box center [870, 414] width 14 height 14
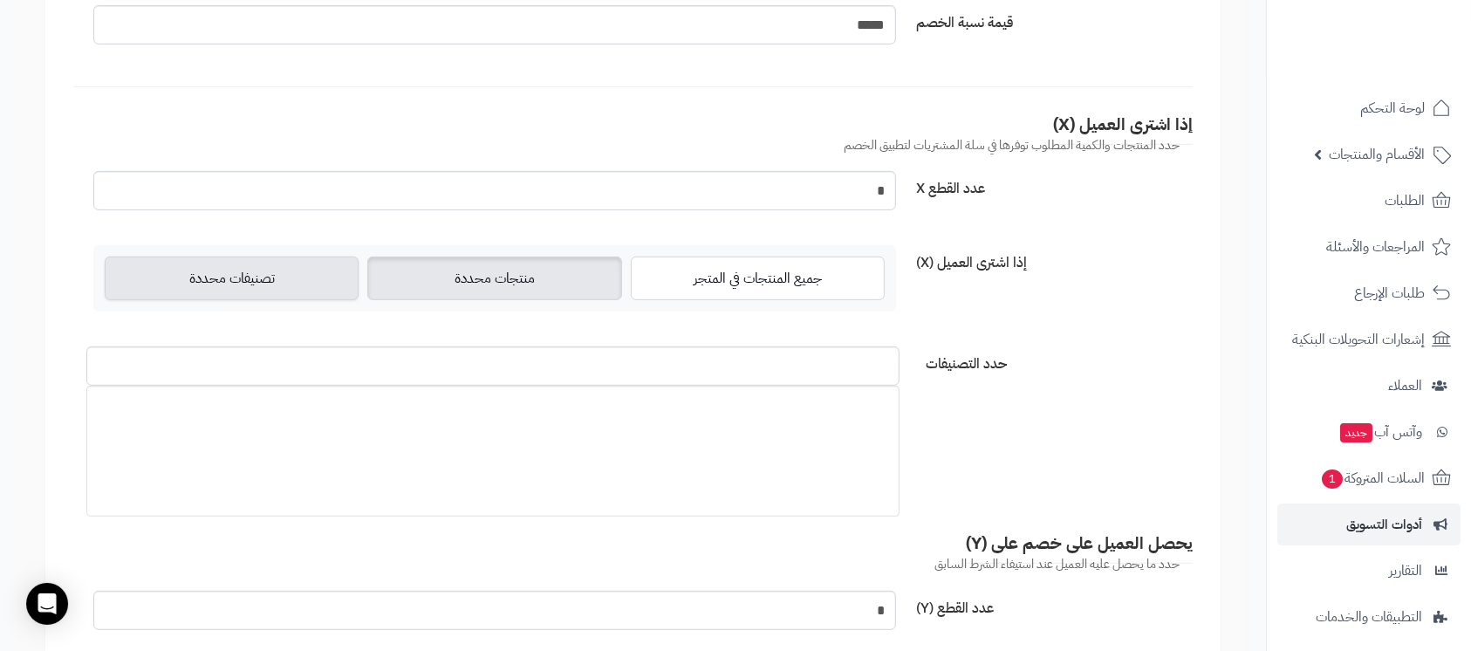
click at [499, 261] on label "منتجات محددة" at bounding box center [494, 278] width 254 height 44
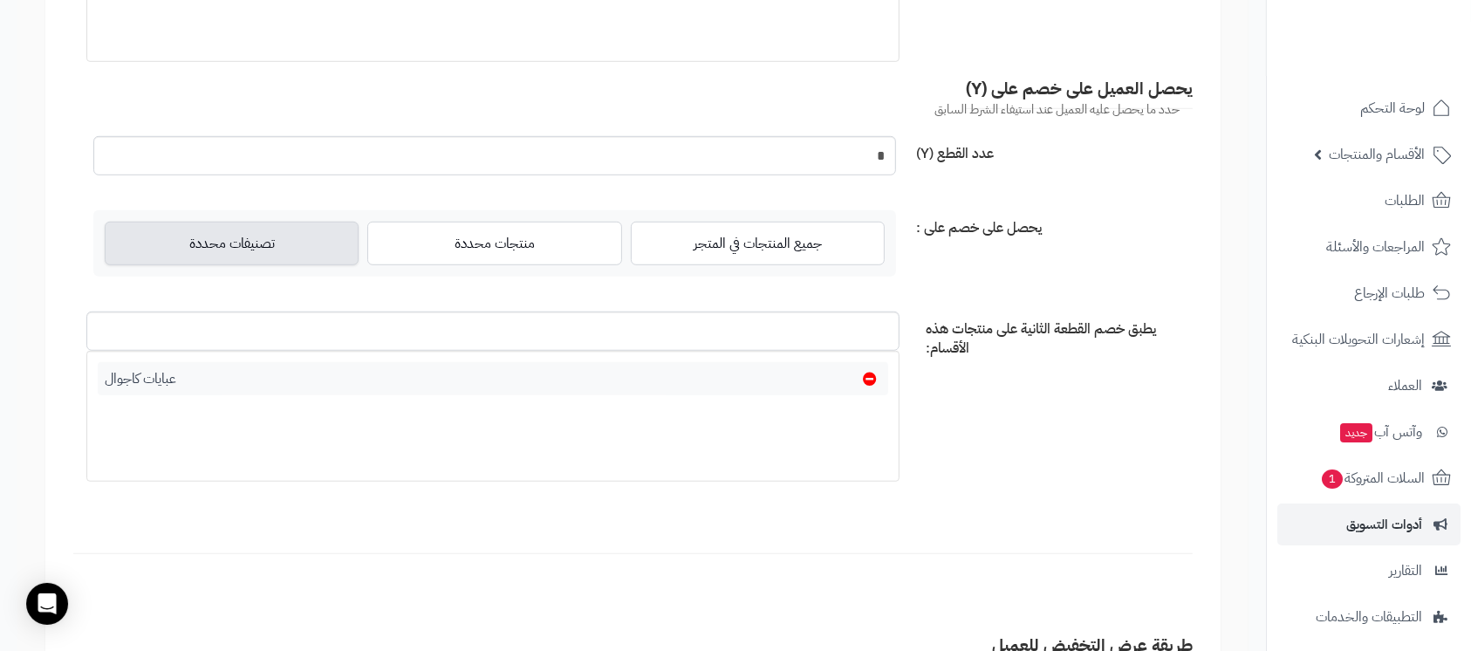
scroll to position [1163, 0]
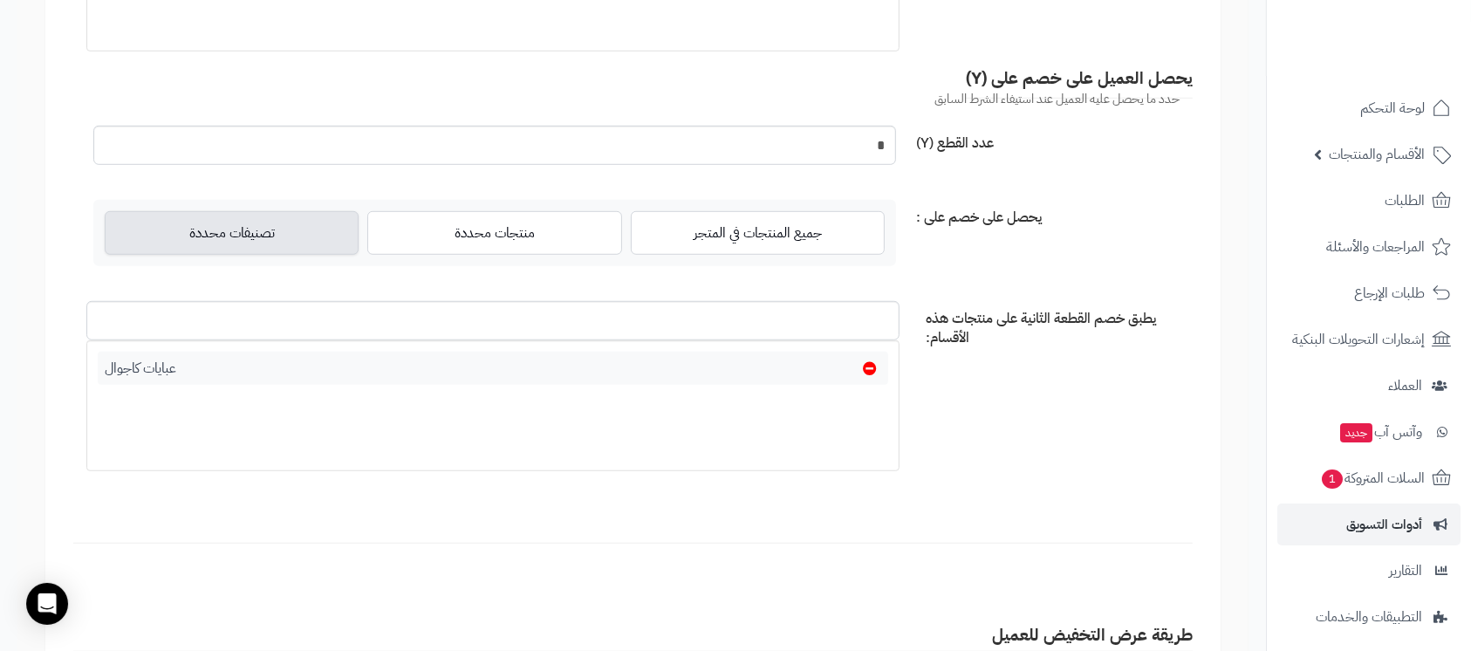
click at [870, 365] on icon at bounding box center [870, 368] width 14 height 14
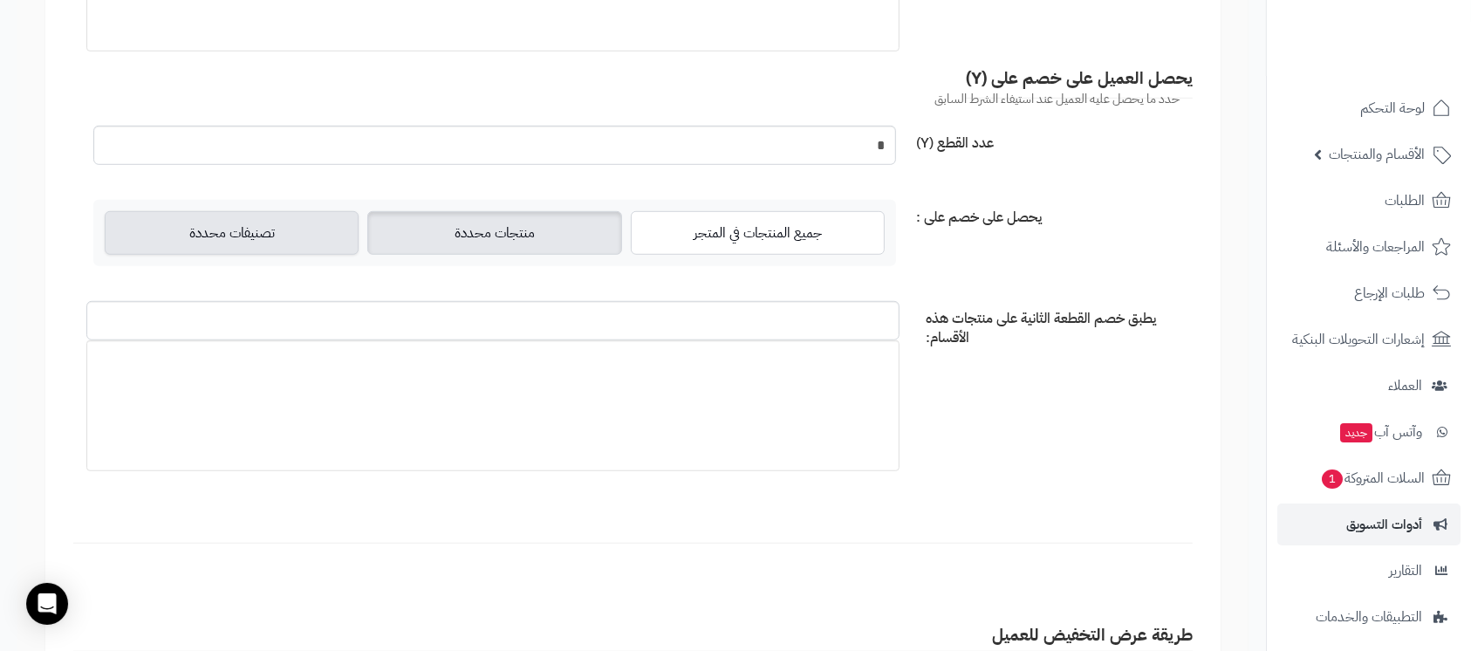
click at [510, 242] on label "منتجات محددة" at bounding box center [494, 233] width 254 height 44
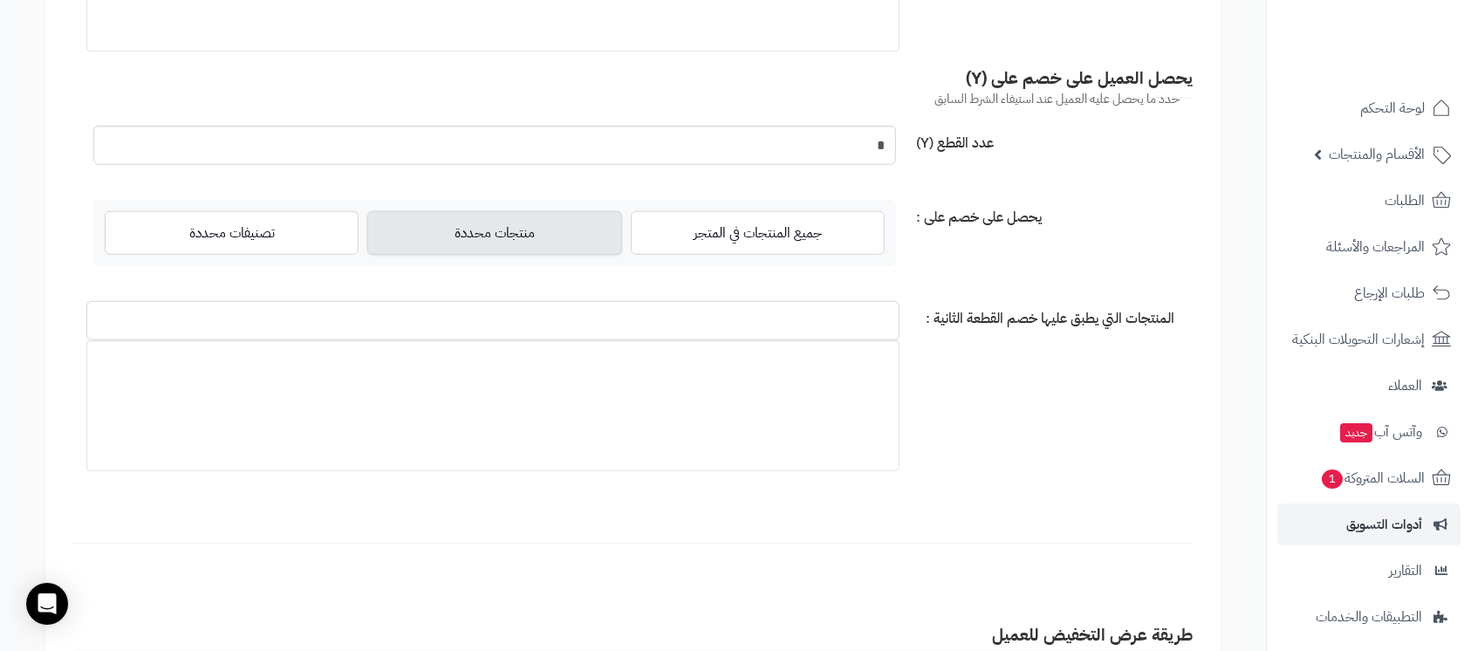
click at [612, 314] on input "المنتجات التي يطبق عليها خصم القطعة الثانية :" at bounding box center [492, 320] width 813 height 39
type input "*"
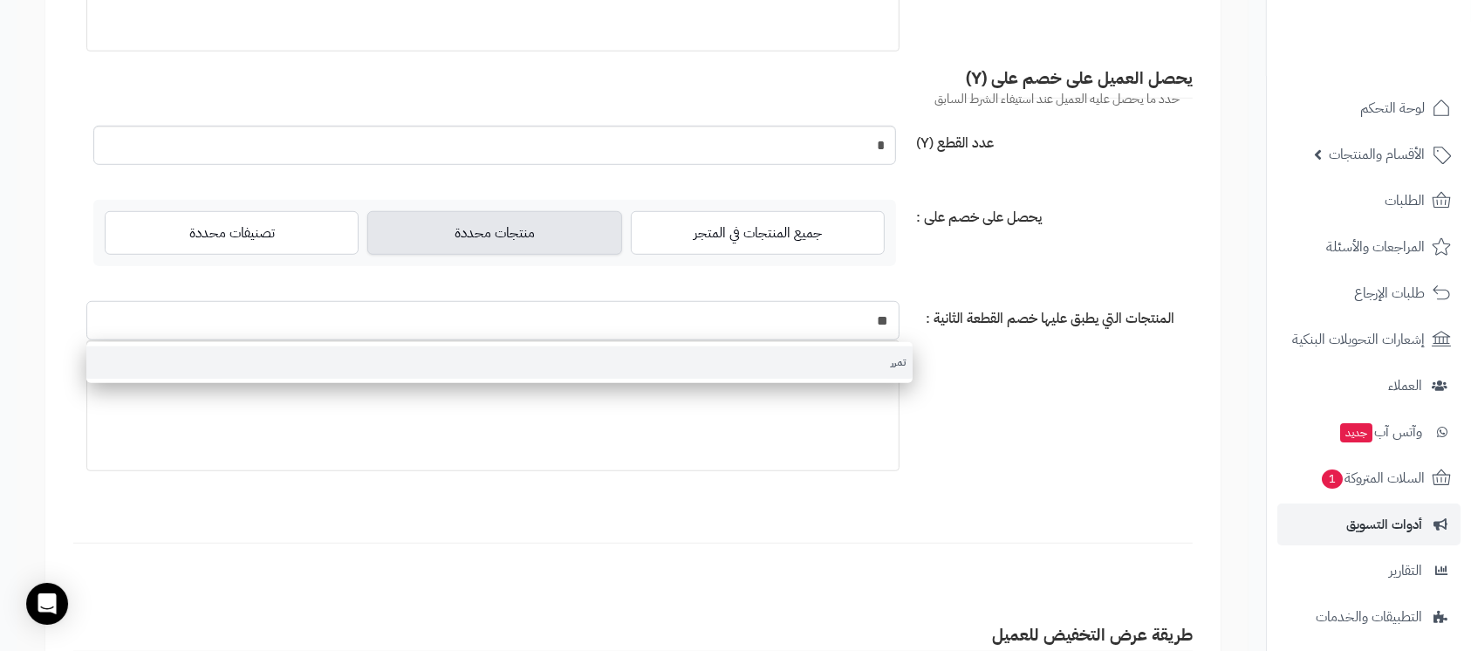
type input "**"
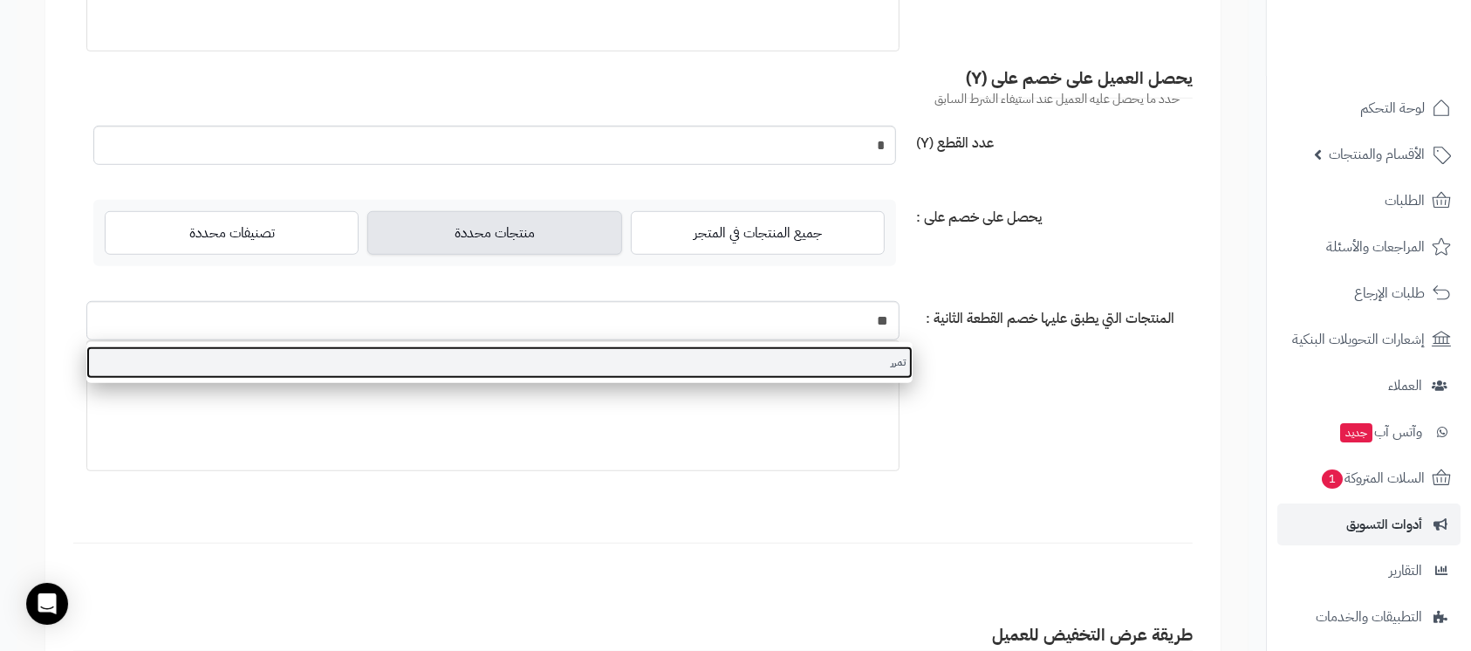
click at [701, 346] on link "تمرر" at bounding box center [499, 362] width 826 height 32
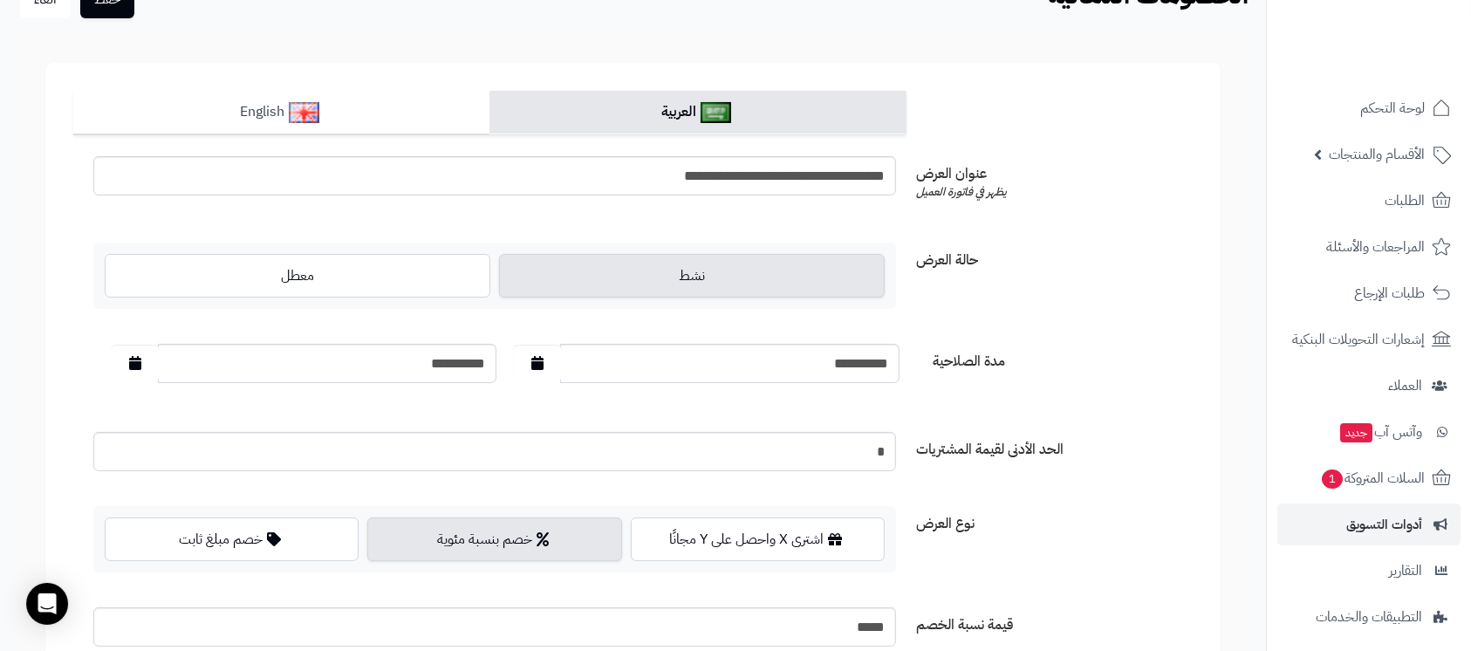
scroll to position [0, 0]
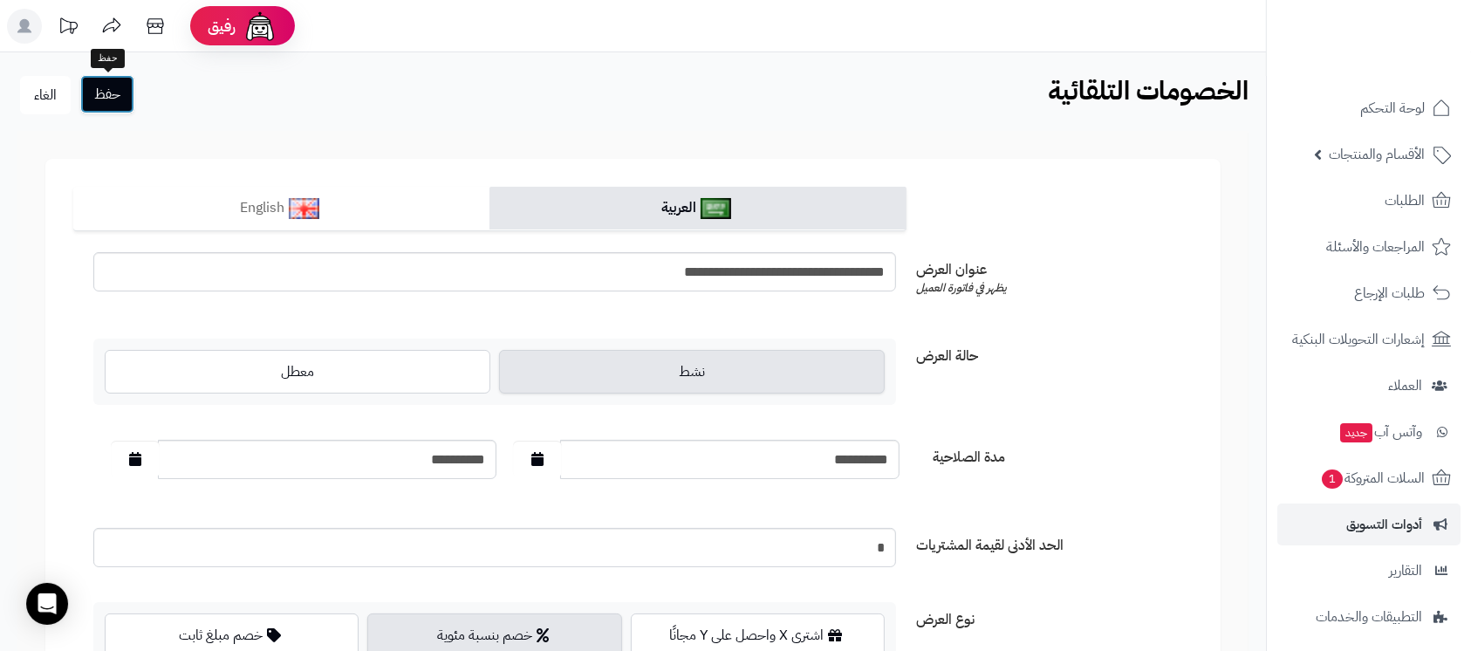
click at [98, 95] on button "حفظ" at bounding box center [107, 94] width 54 height 38
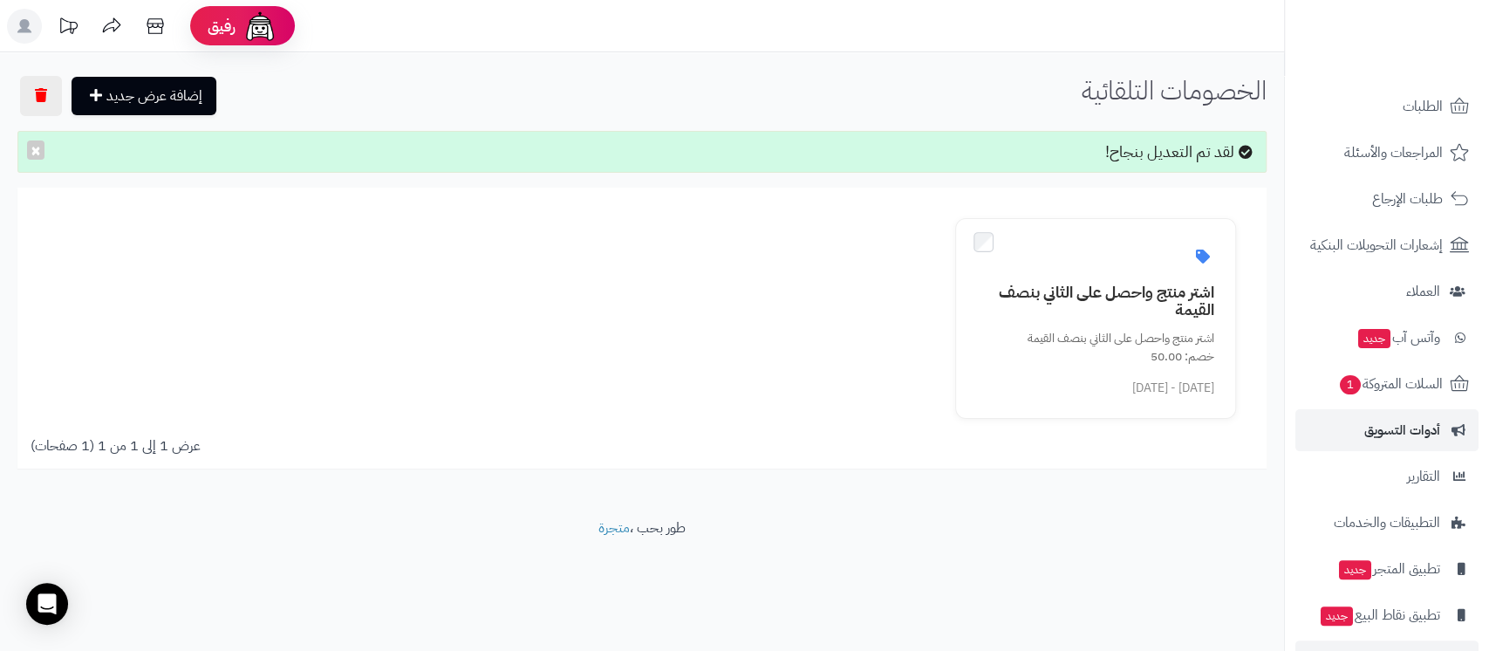
scroll to position [147, 0]
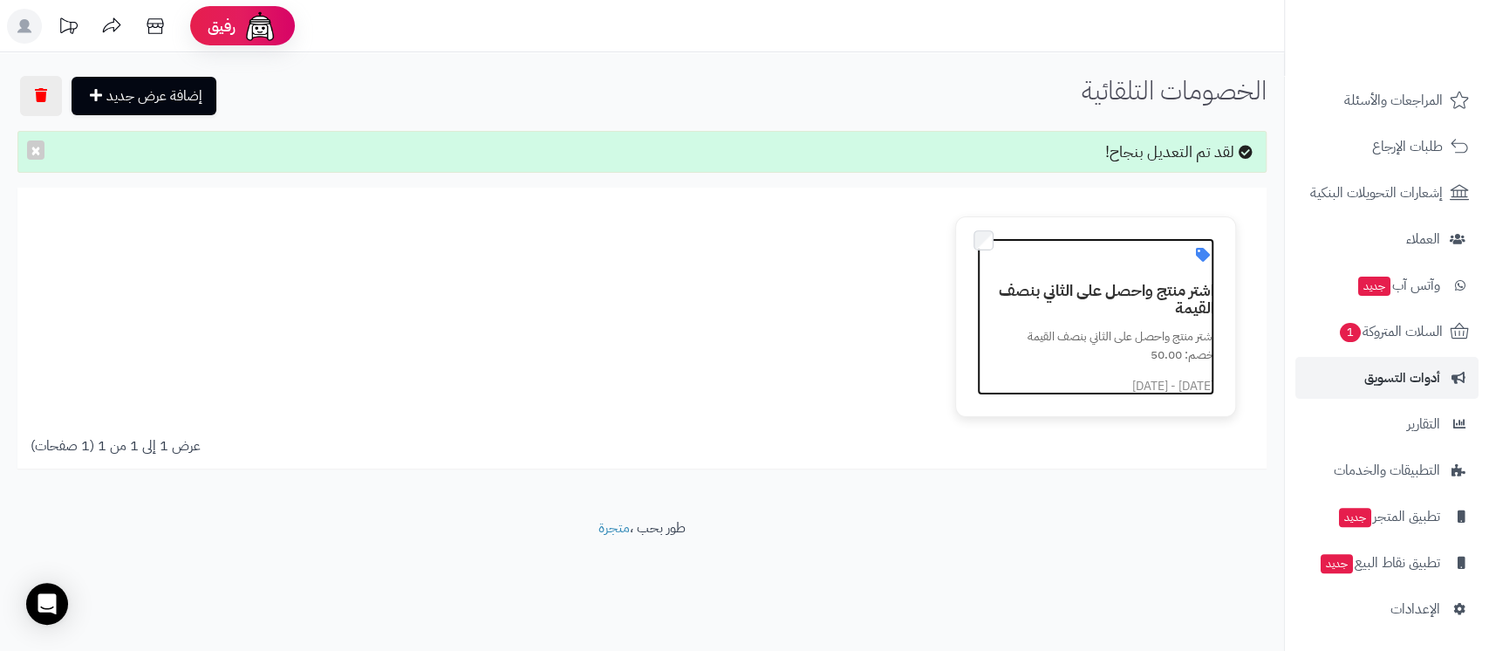
click at [1098, 292] on h3 "اشتر منتج واحصل على الثاني بنصف القيمة" at bounding box center [1106, 299] width 217 height 35
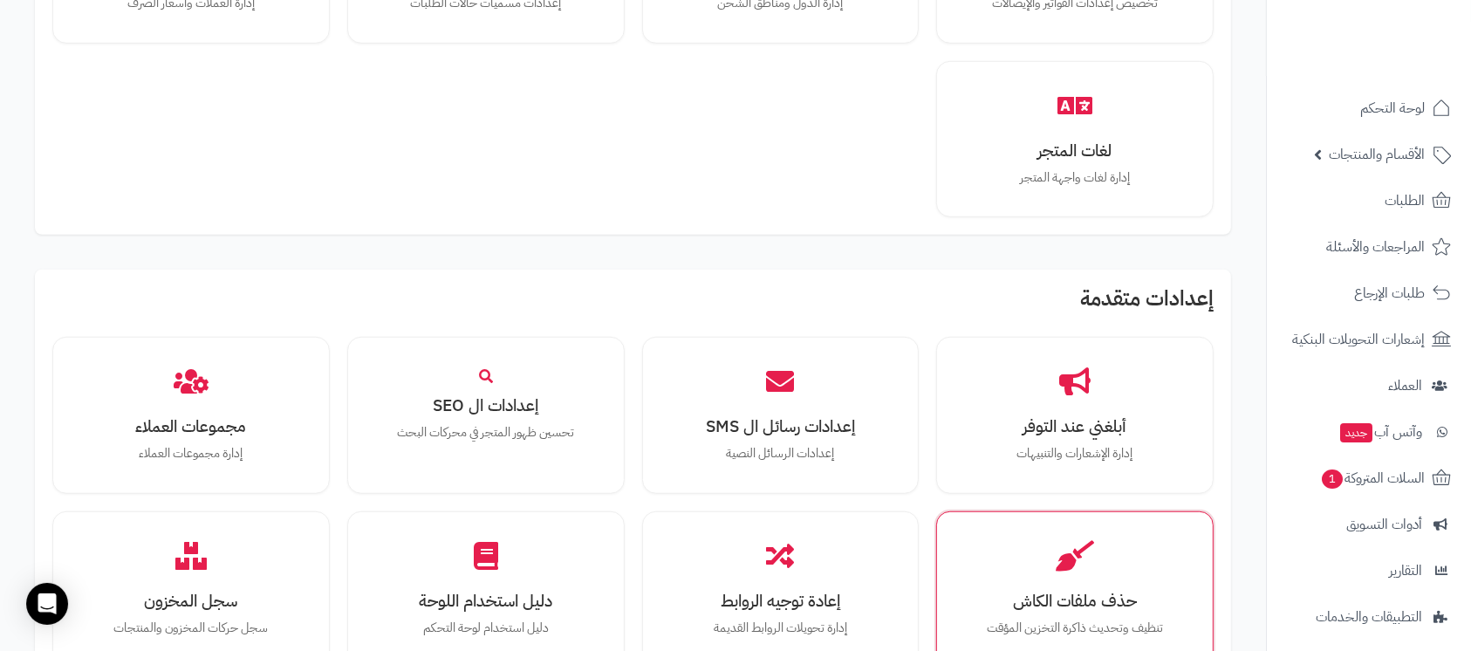
scroll to position [1573, 0]
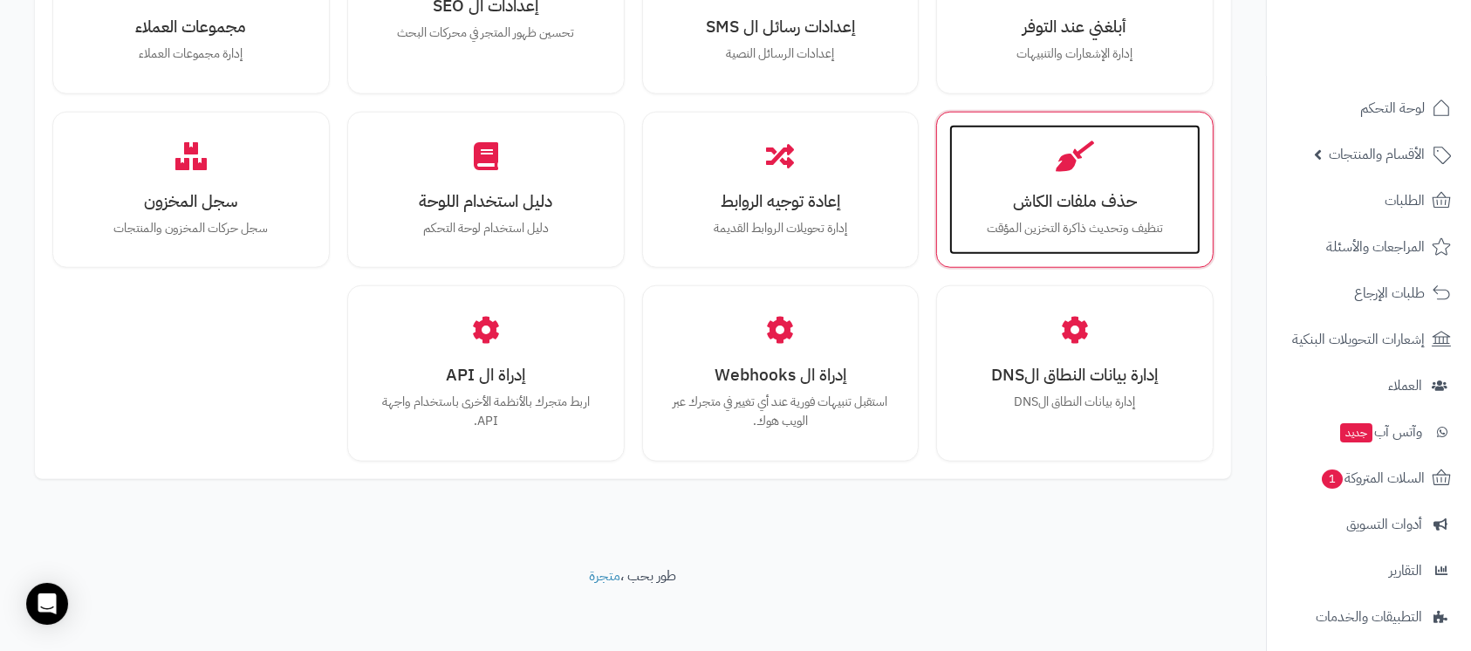
click at [1071, 192] on h3 "حذف ملفات الكاش" at bounding box center [1074, 201] width 216 height 18
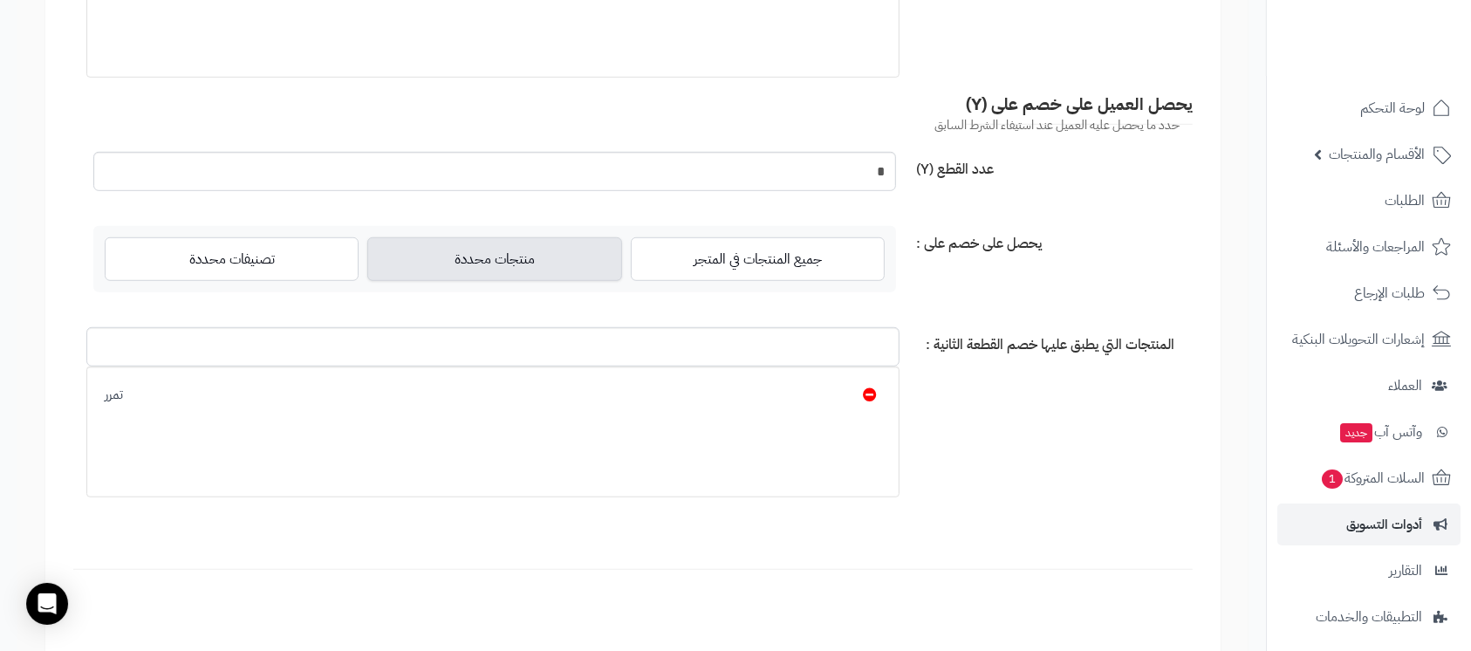
scroll to position [930, 0]
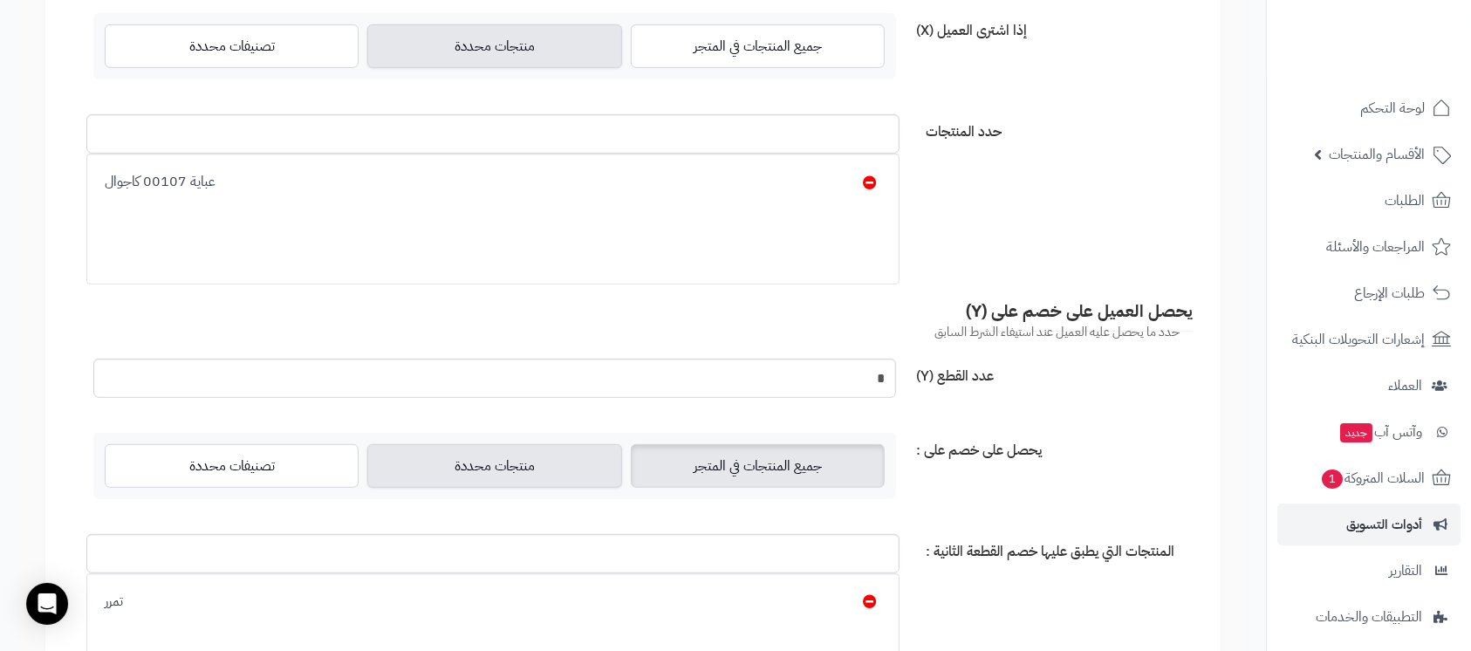
click at [775, 473] on label "جميع المنتجات في المتجر" at bounding box center [758, 466] width 254 height 44
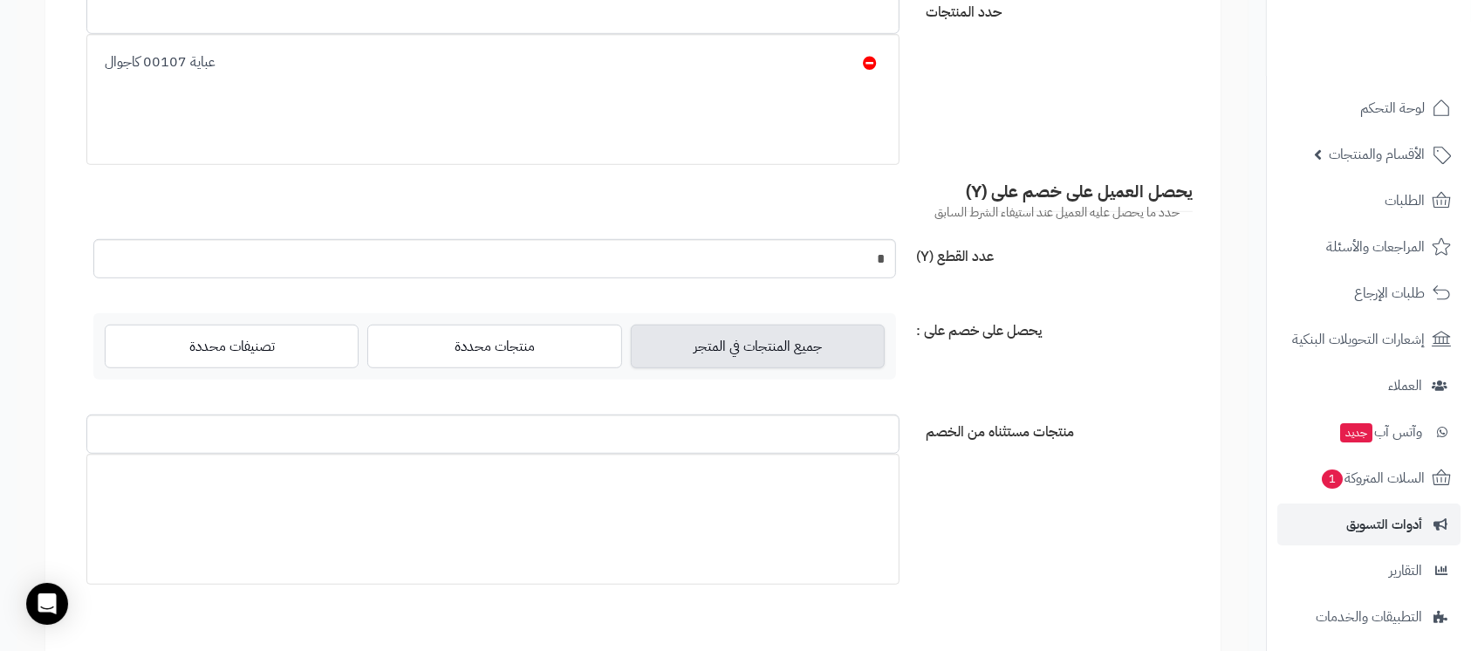
scroll to position [700, 0]
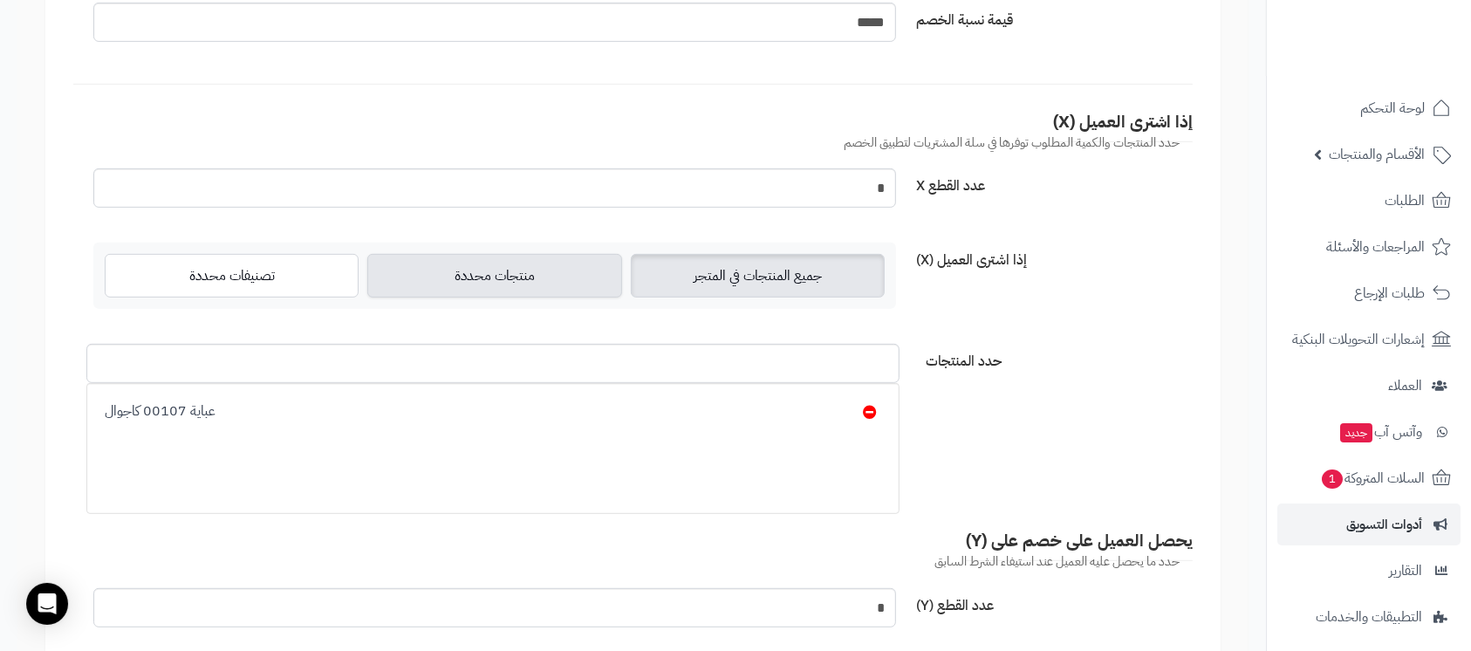
click at [825, 264] on label "جميع المنتجات في المتجر" at bounding box center [758, 276] width 254 height 44
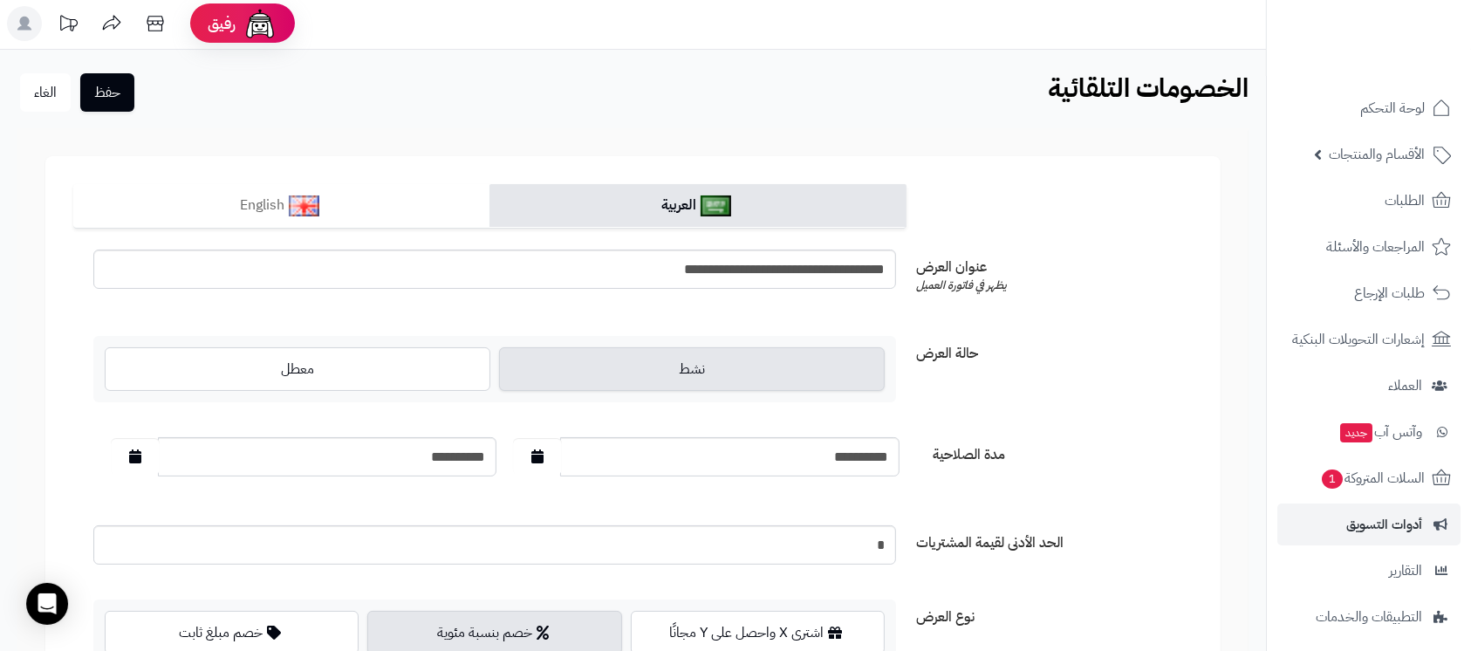
scroll to position [0, 0]
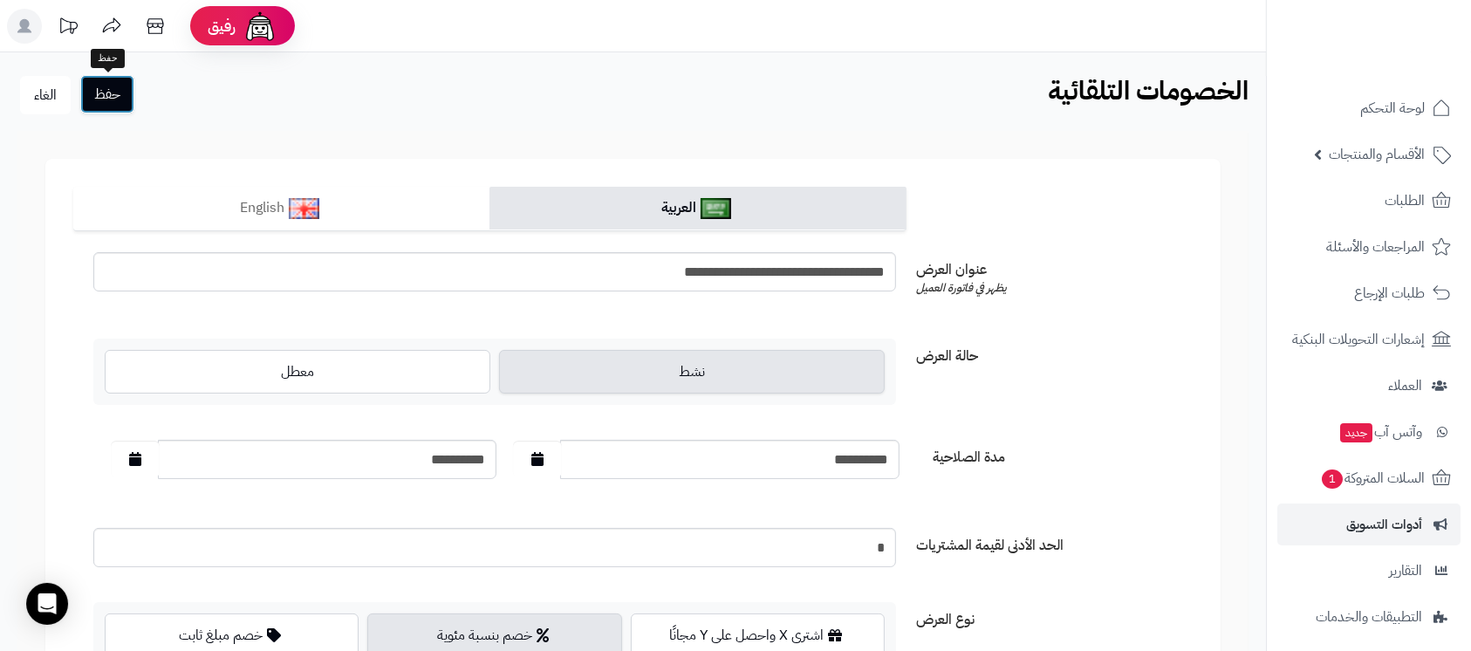
click at [133, 98] on button "حفظ" at bounding box center [107, 94] width 54 height 38
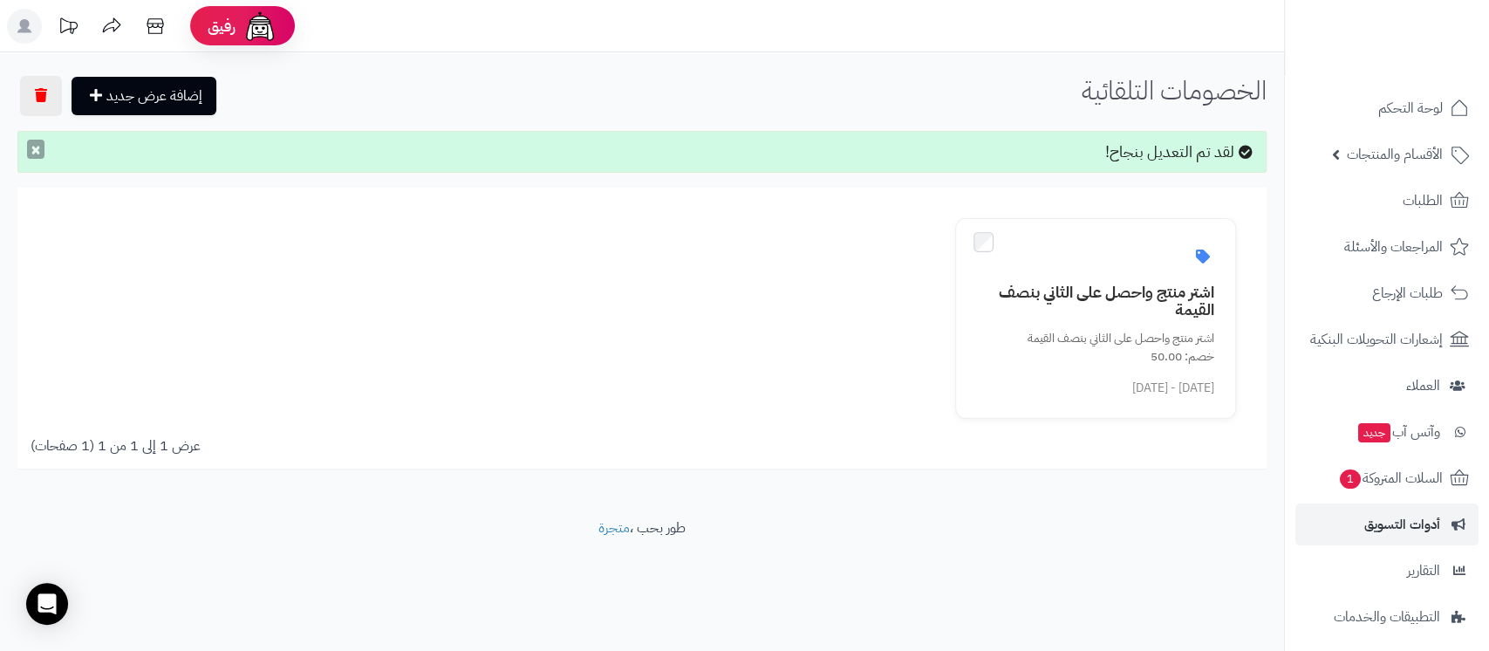
click at [28, 155] on button "×" at bounding box center [35, 149] width 17 height 19
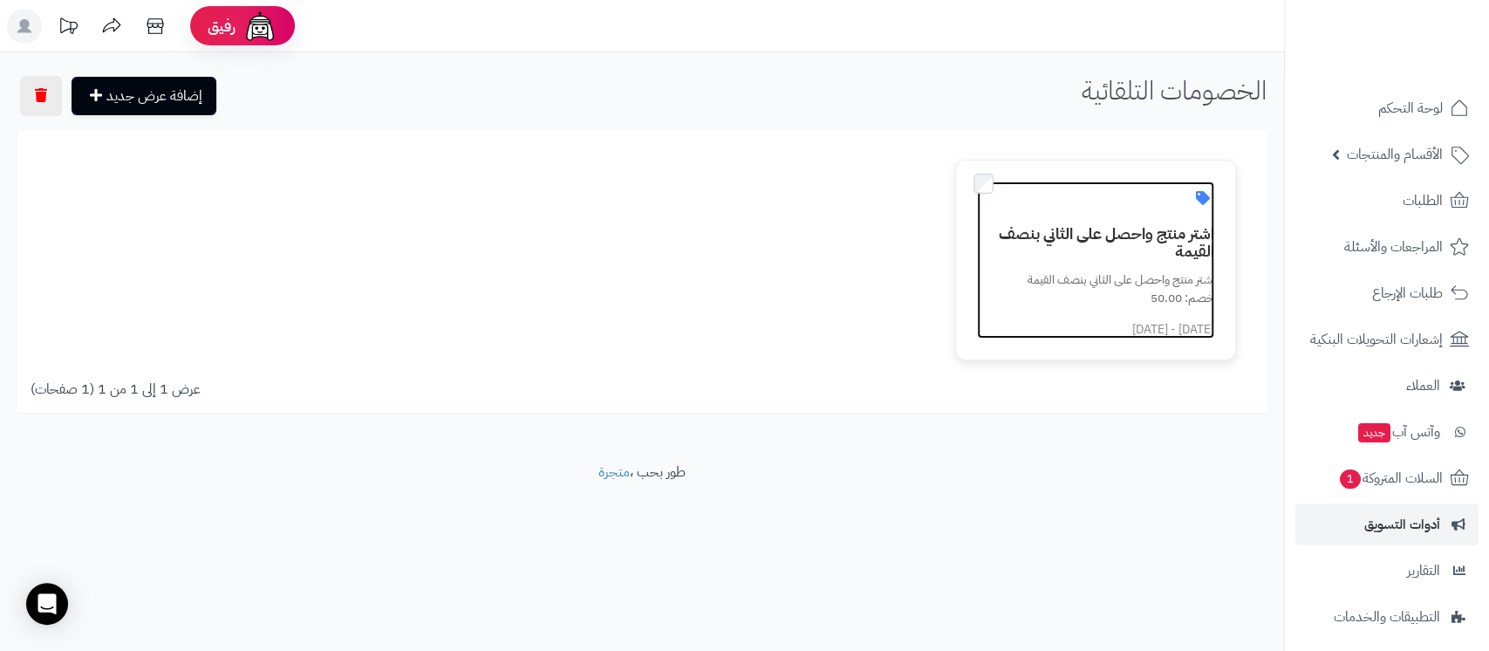
click at [1070, 248] on h3 "اشتر منتج واحصل على الثاني بنصف القيمة" at bounding box center [1106, 242] width 217 height 35
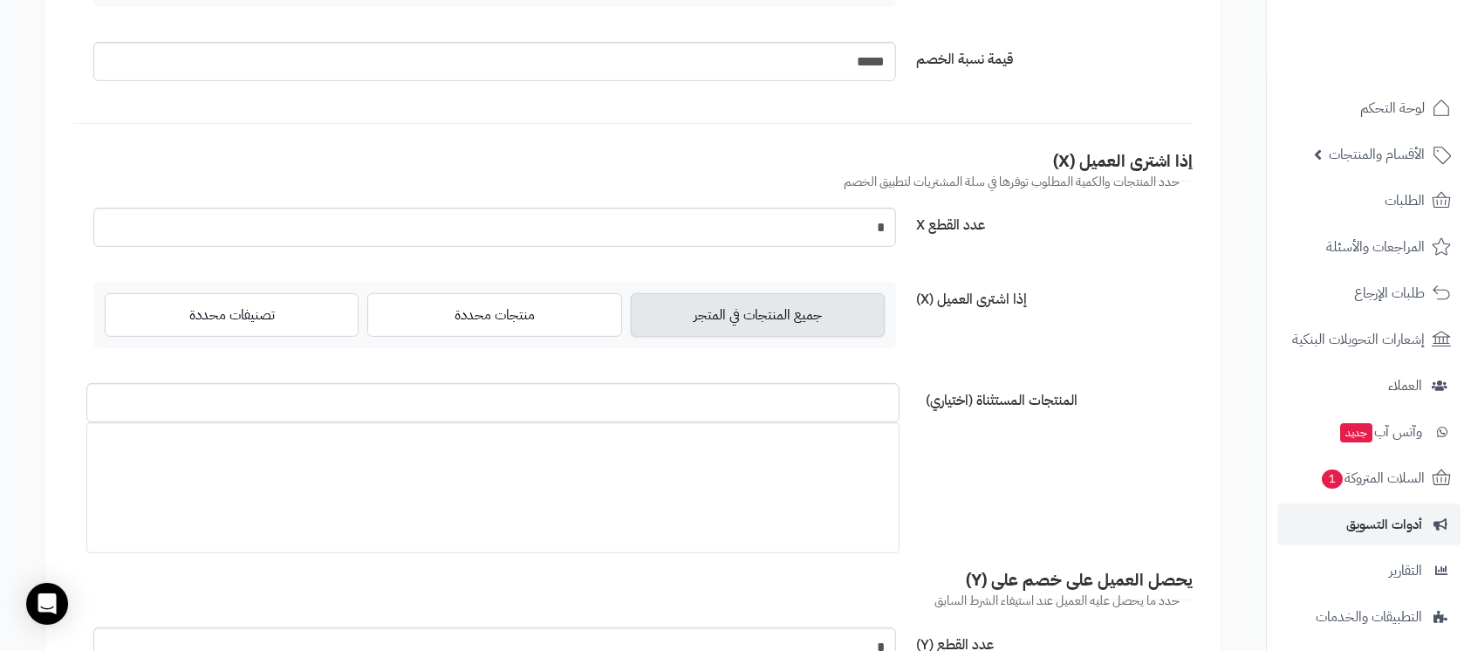
scroll to position [698, 0]
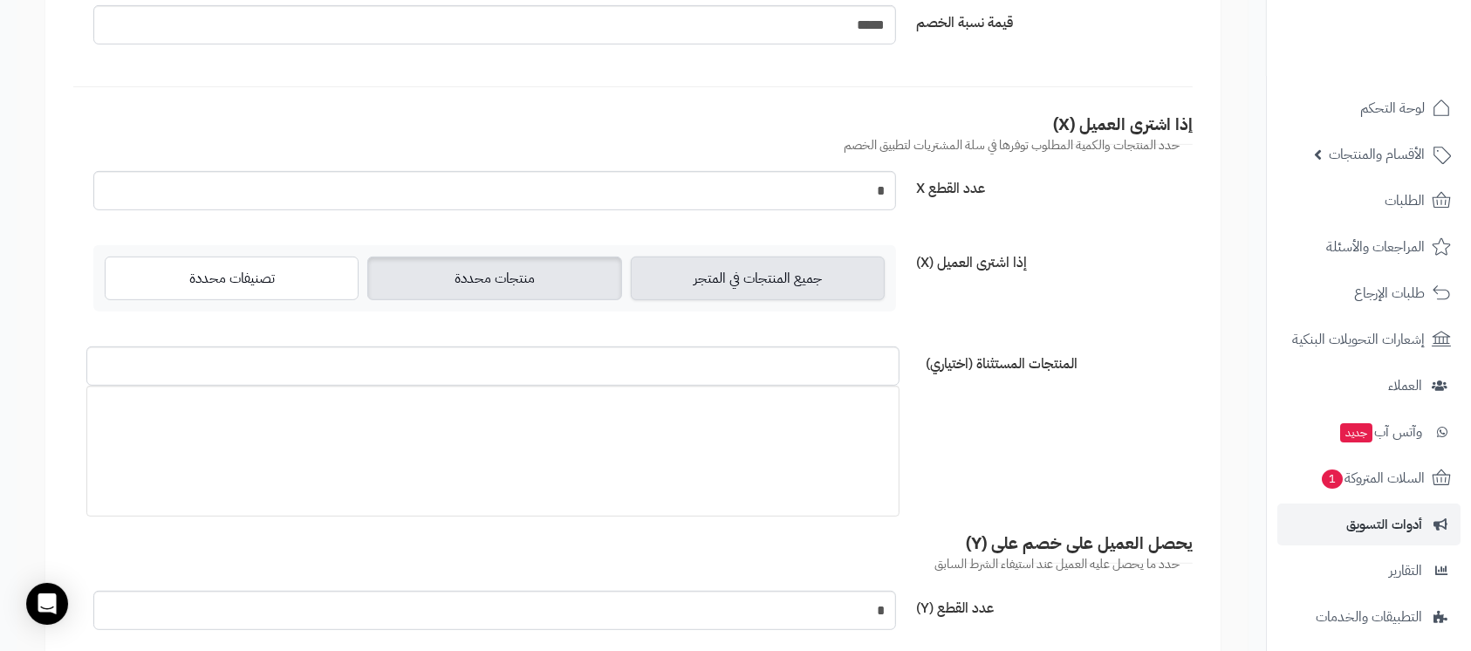
click at [495, 285] on label "منتجات محددة" at bounding box center [494, 278] width 254 height 44
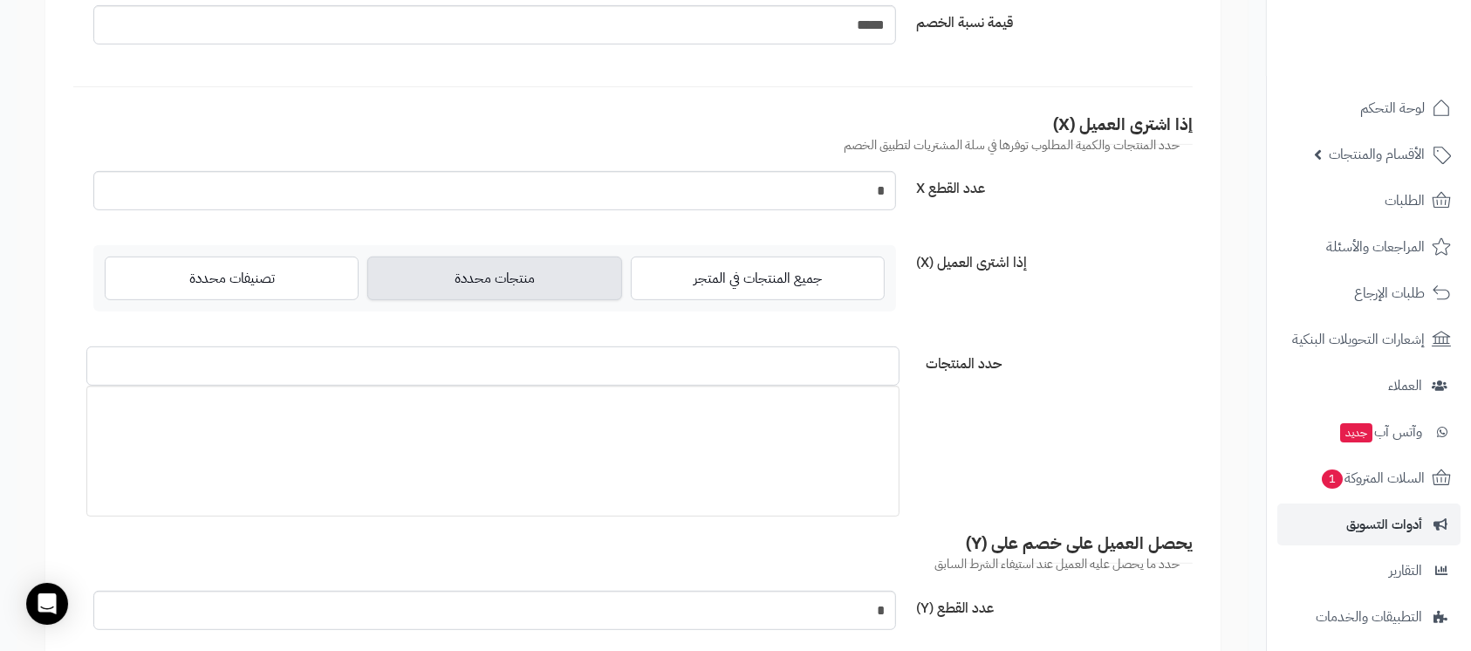
click at [532, 361] on input "حدد المنتجات" at bounding box center [492, 365] width 813 height 39
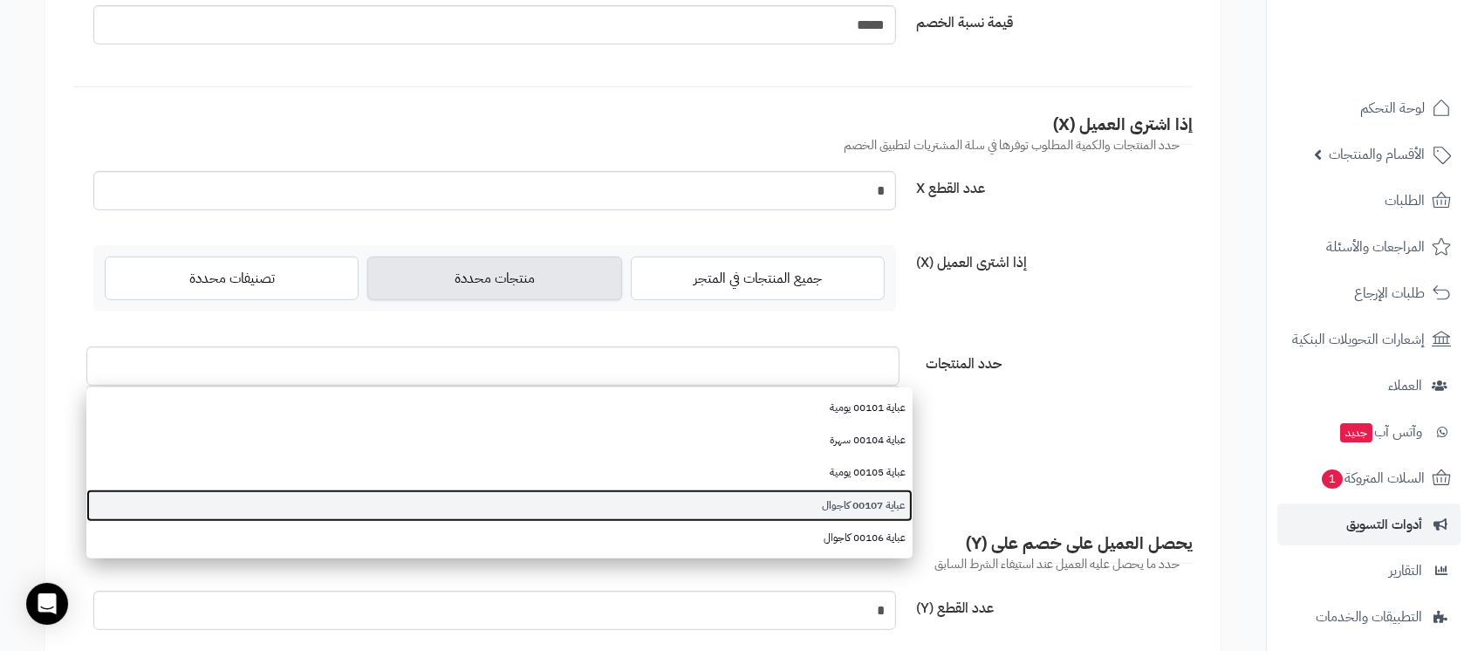
click at [839, 504] on link "عباية 00107 كاجوال" at bounding box center [499, 505] width 826 height 32
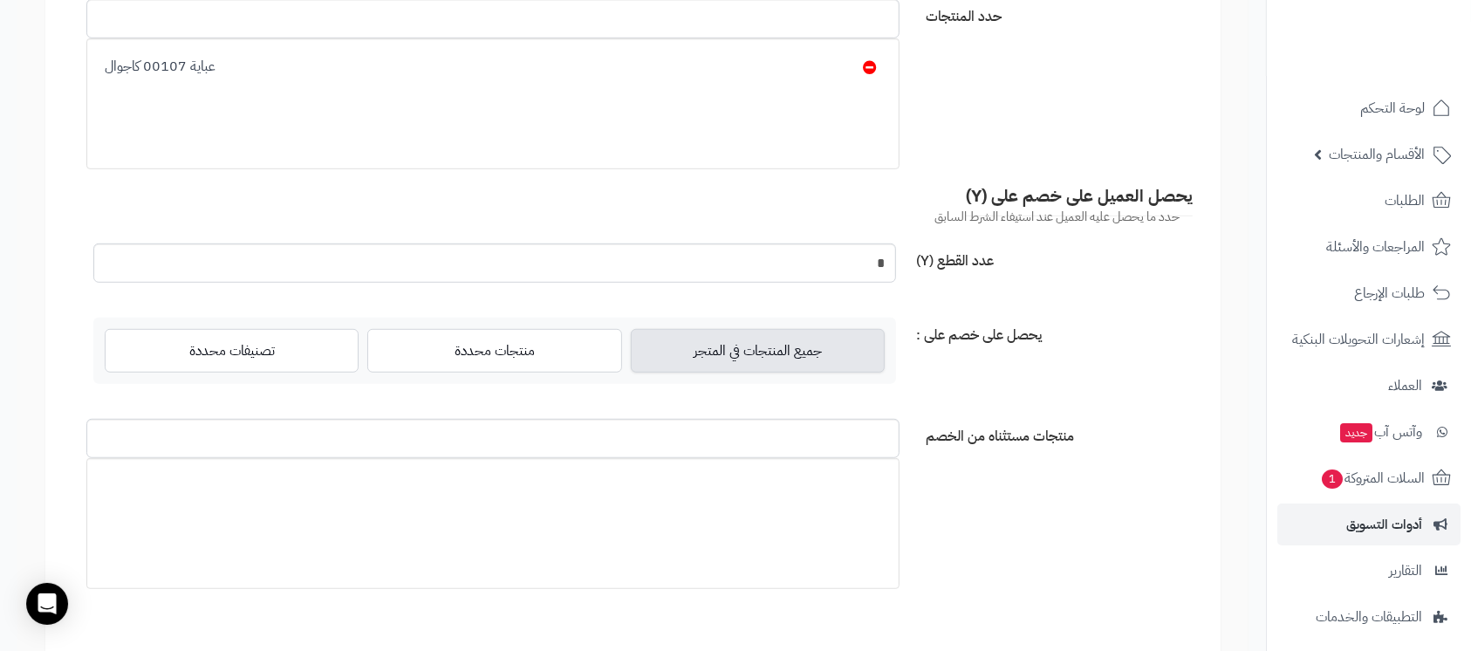
scroll to position [1047, 0]
click at [507, 358] on label "منتجات محددة" at bounding box center [494, 349] width 254 height 44
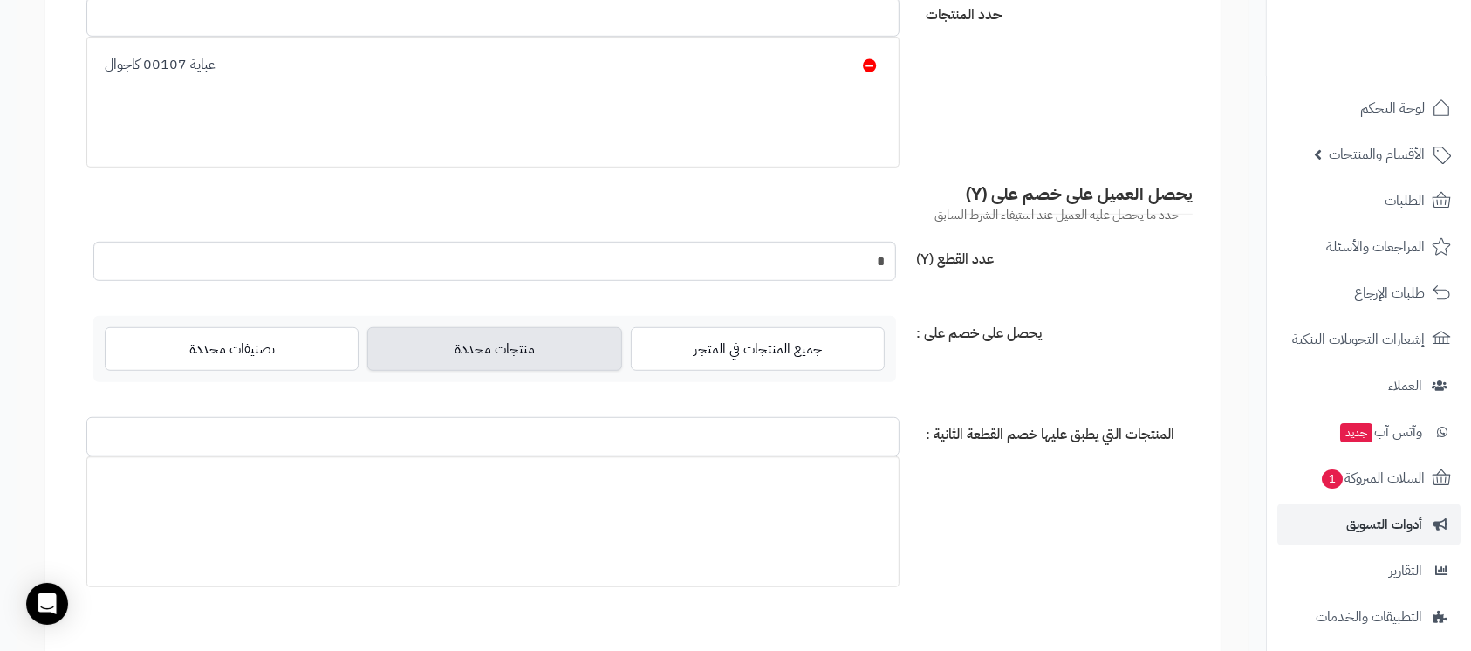
click at [527, 431] on input "المنتجات التي يطبق عليها خصم القطعة الثانية :" at bounding box center [492, 436] width 813 height 39
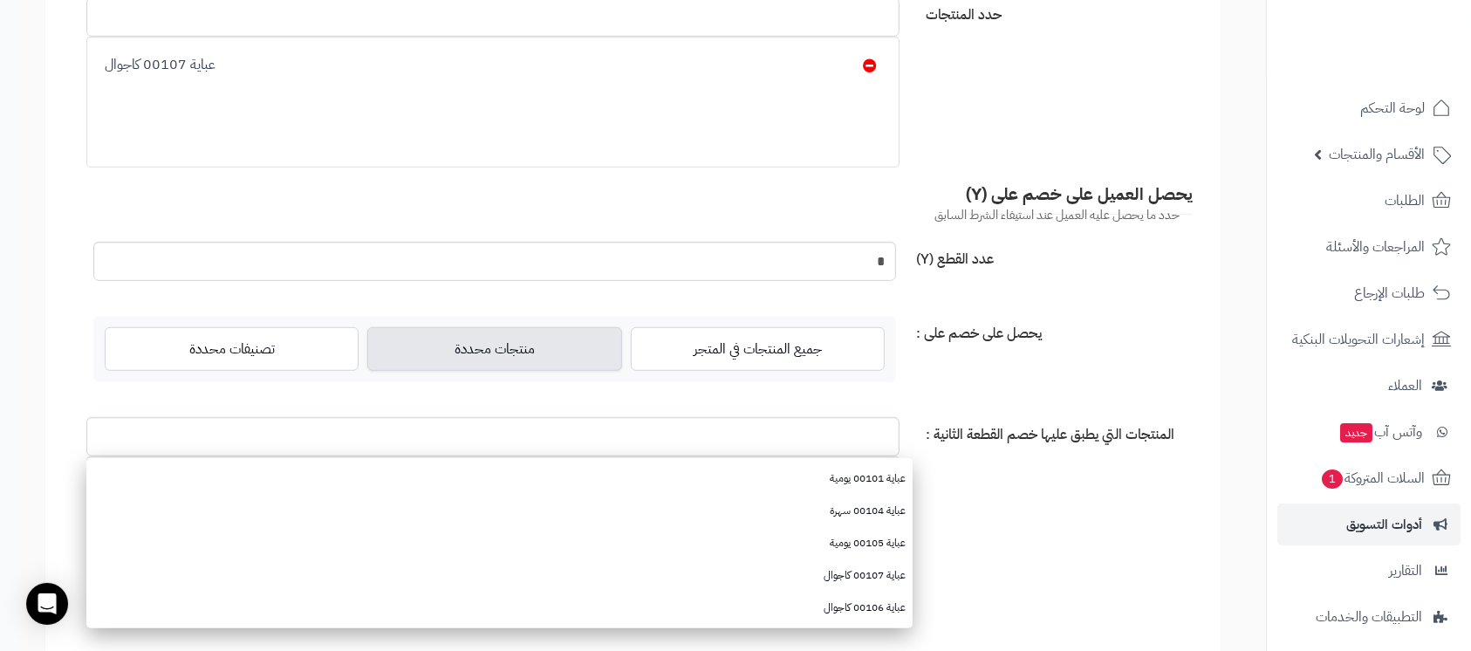
click at [1014, 529] on form "**********" at bounding box center [632, 34] width 1175 height 1844
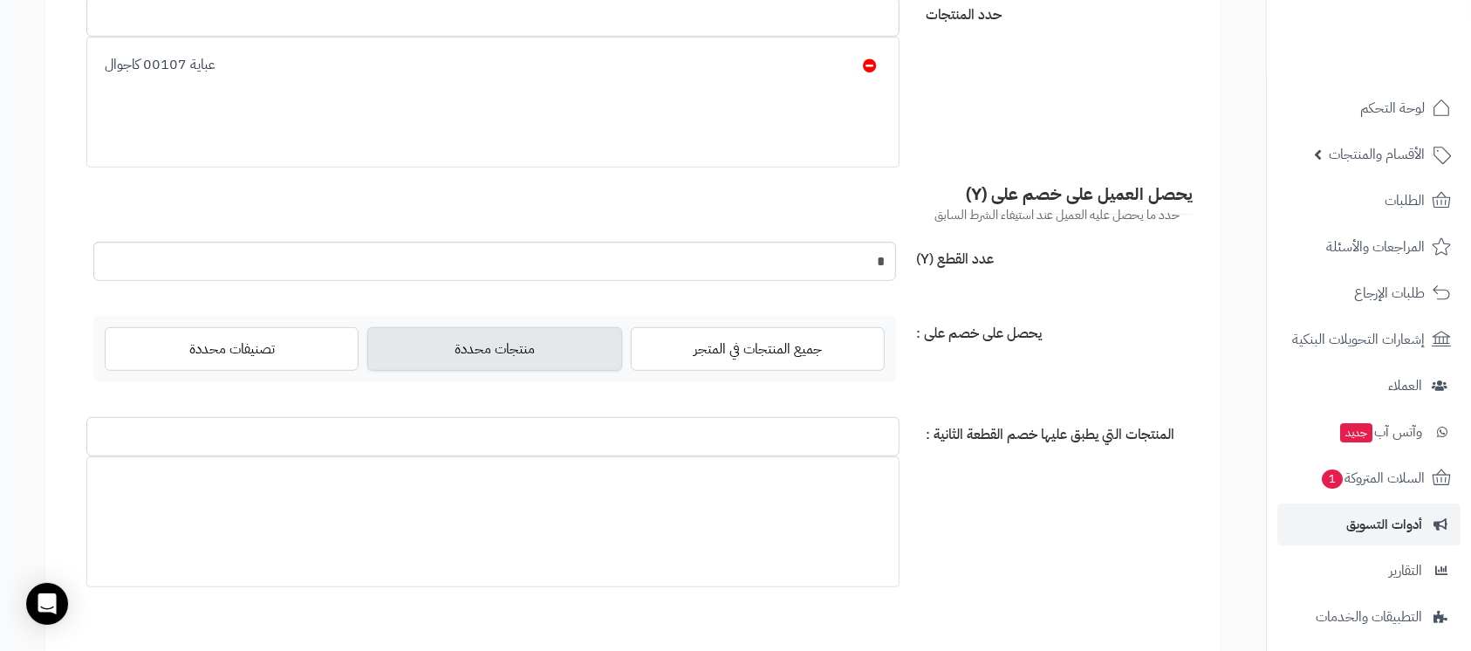
click at [566, 434] on input "المنتجات التي يطبق عليها خصم القطعة الثانية :" at bounding box center [492, 436] width 813 height 39
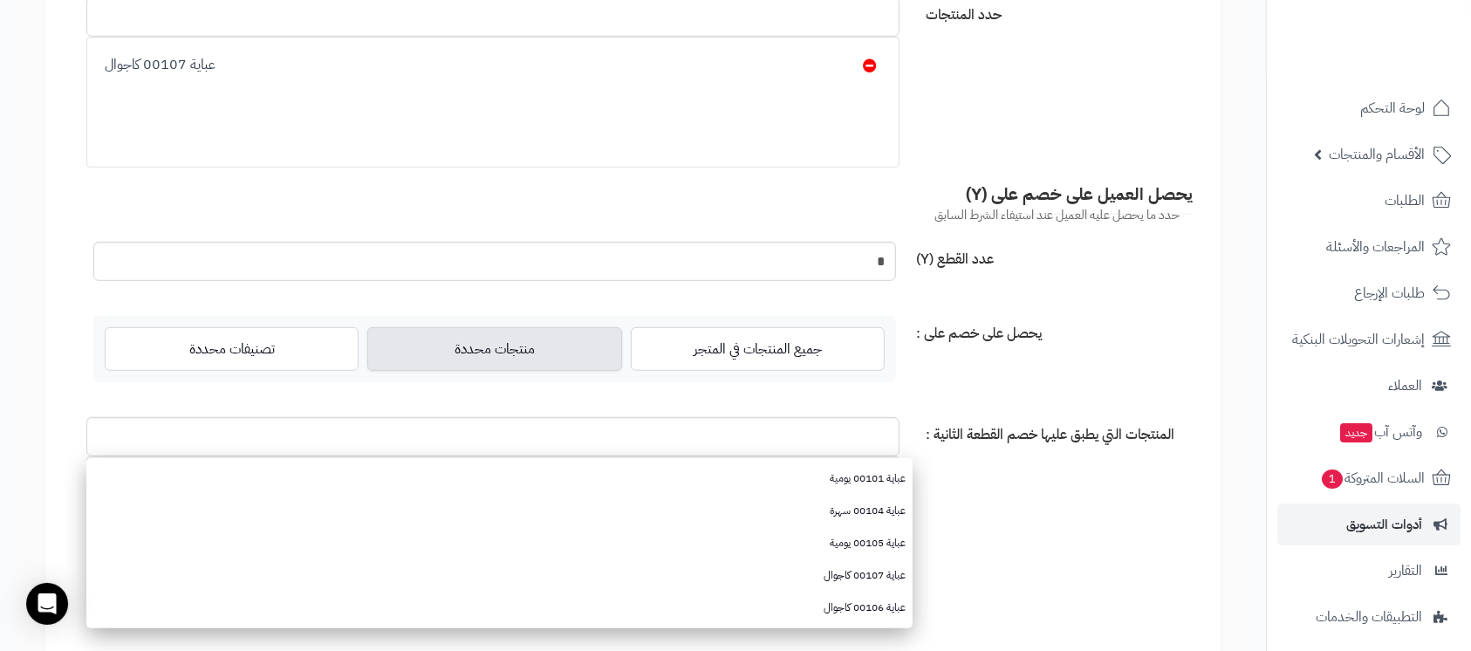
click at [1127, 571] on form "**********" at bounding box center [632, 34] width 1175 height 1844
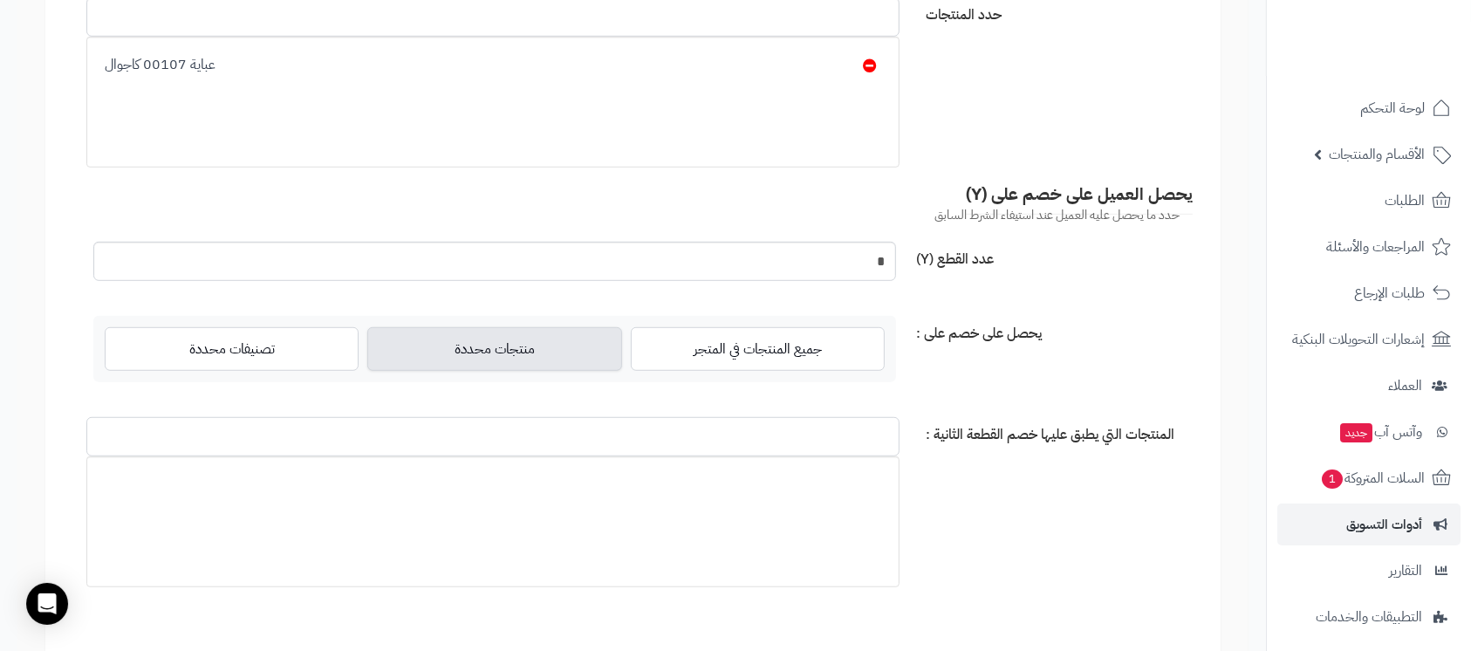
click at [652, 443] on input "المنتجات التي يطبق عليها خصم القطعة الثانية :" at bounding box center [492, 436] width 813 height 39
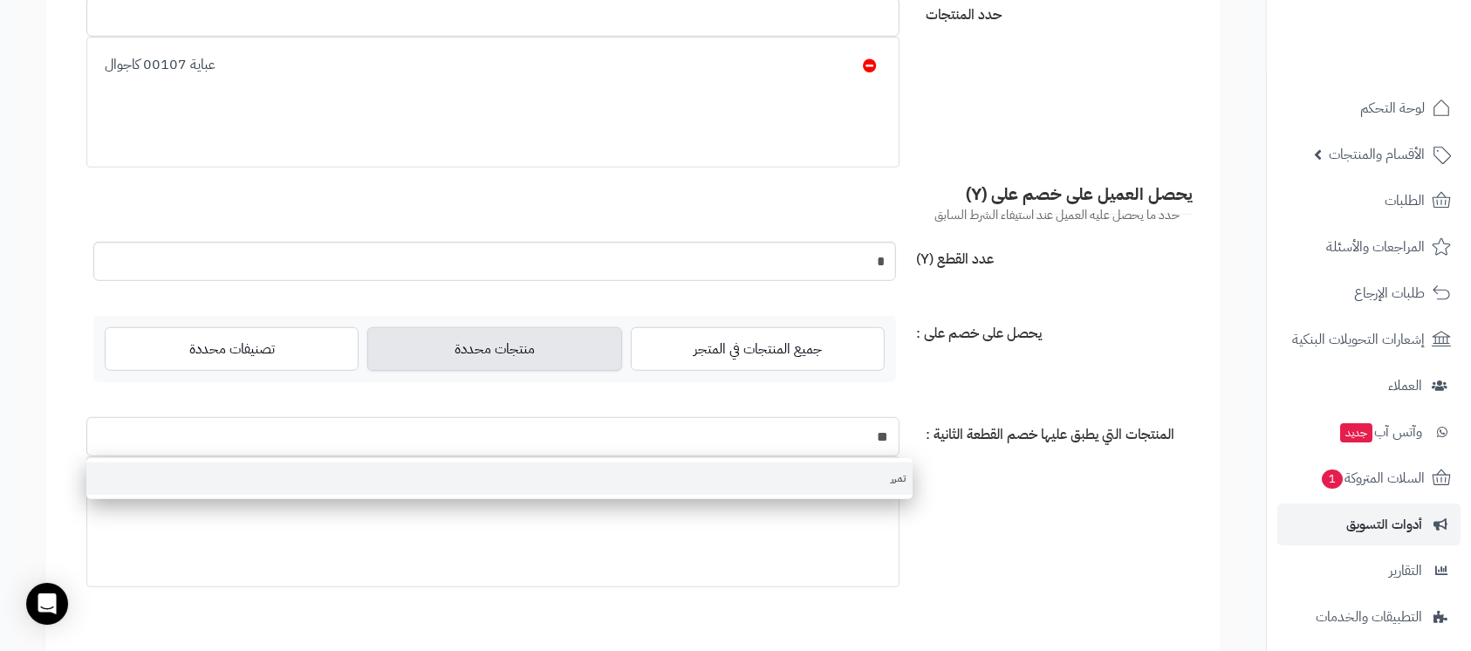
type input "**"
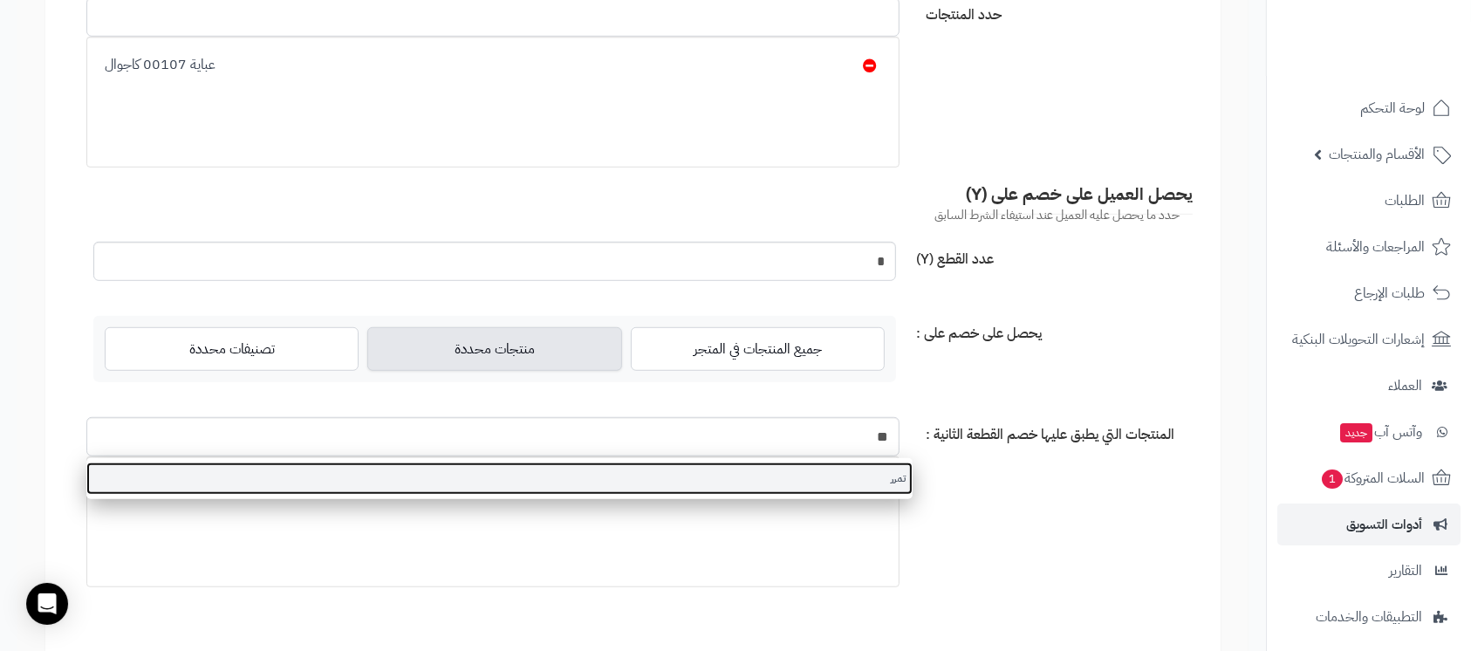
click at [732, 483] on link "تمرر" at bounding box center [499, 478] width 826 height 32
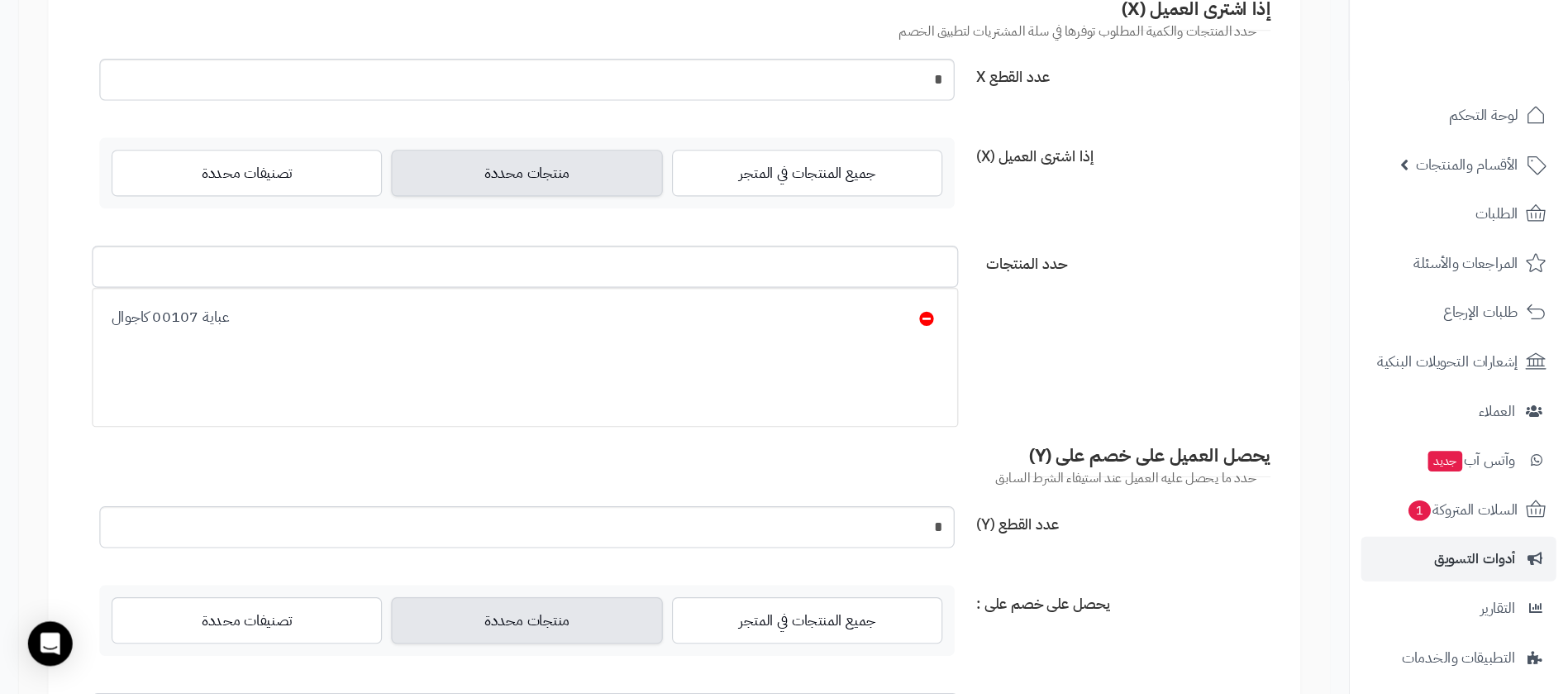
scroll to position [772, 0]
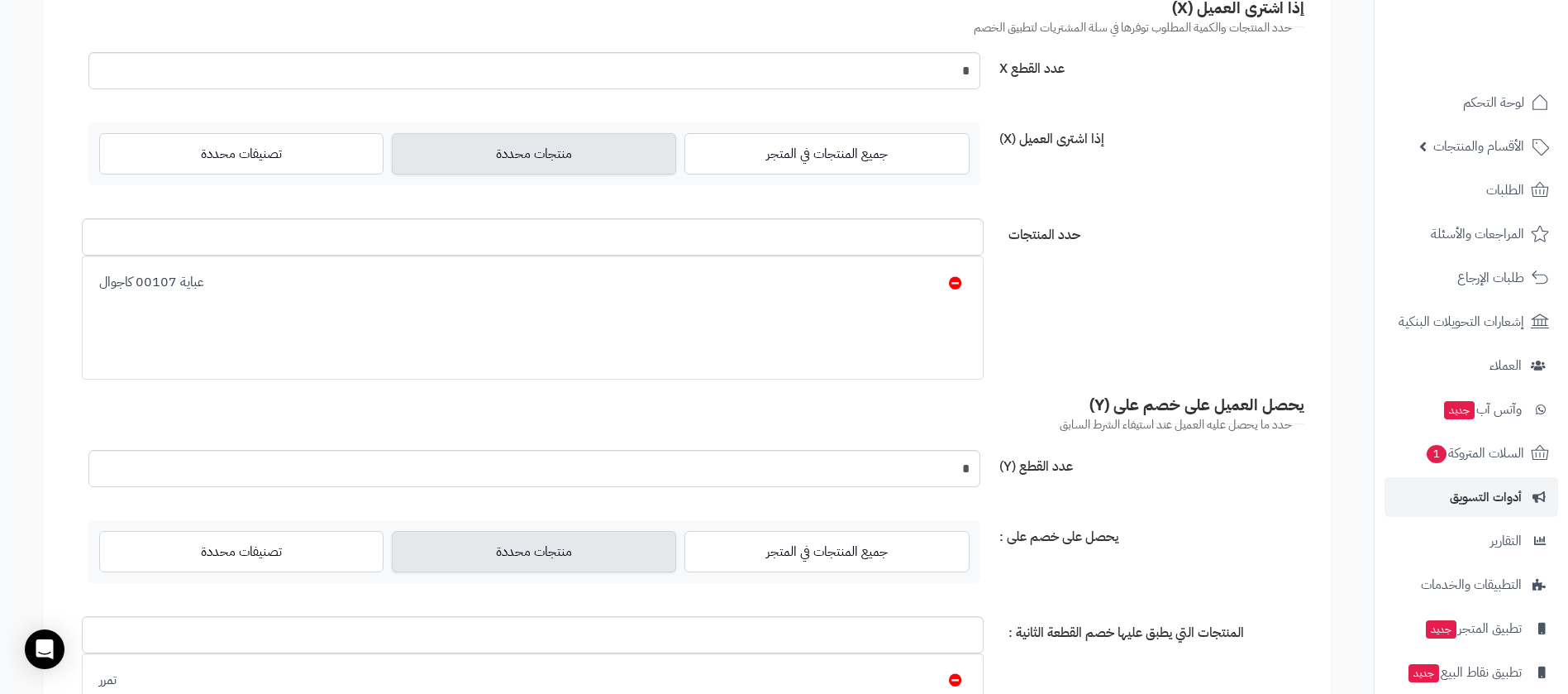
click at [1245, 230] on label "حدد المنتجات" at bounding box center [1150, 231] width 309 height 27
click at [983, 230] on input "حدد المنتجات" at bounding box center [532, 236] width 902 height 37
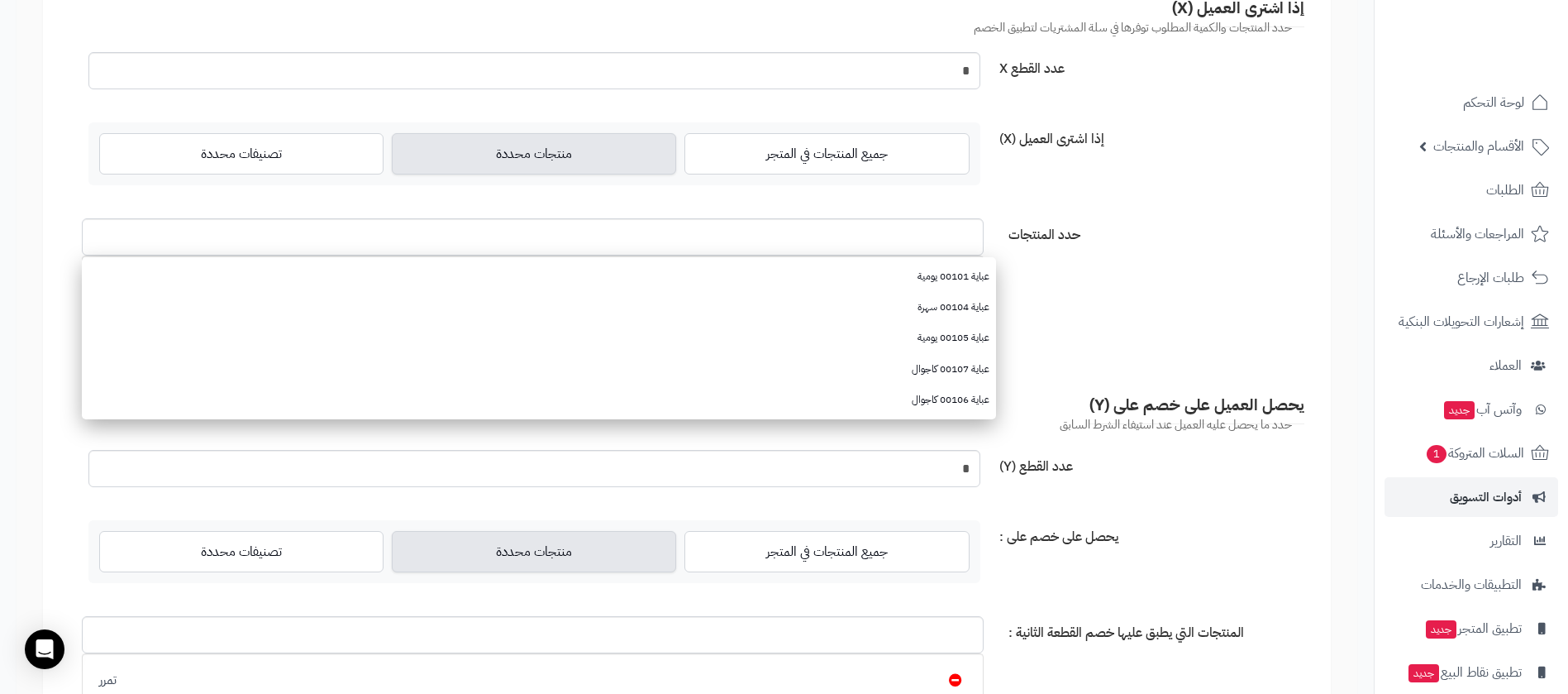
click at [1255, 278] on form "**********" at bounding box center [686, 249] width 1288 height 1741
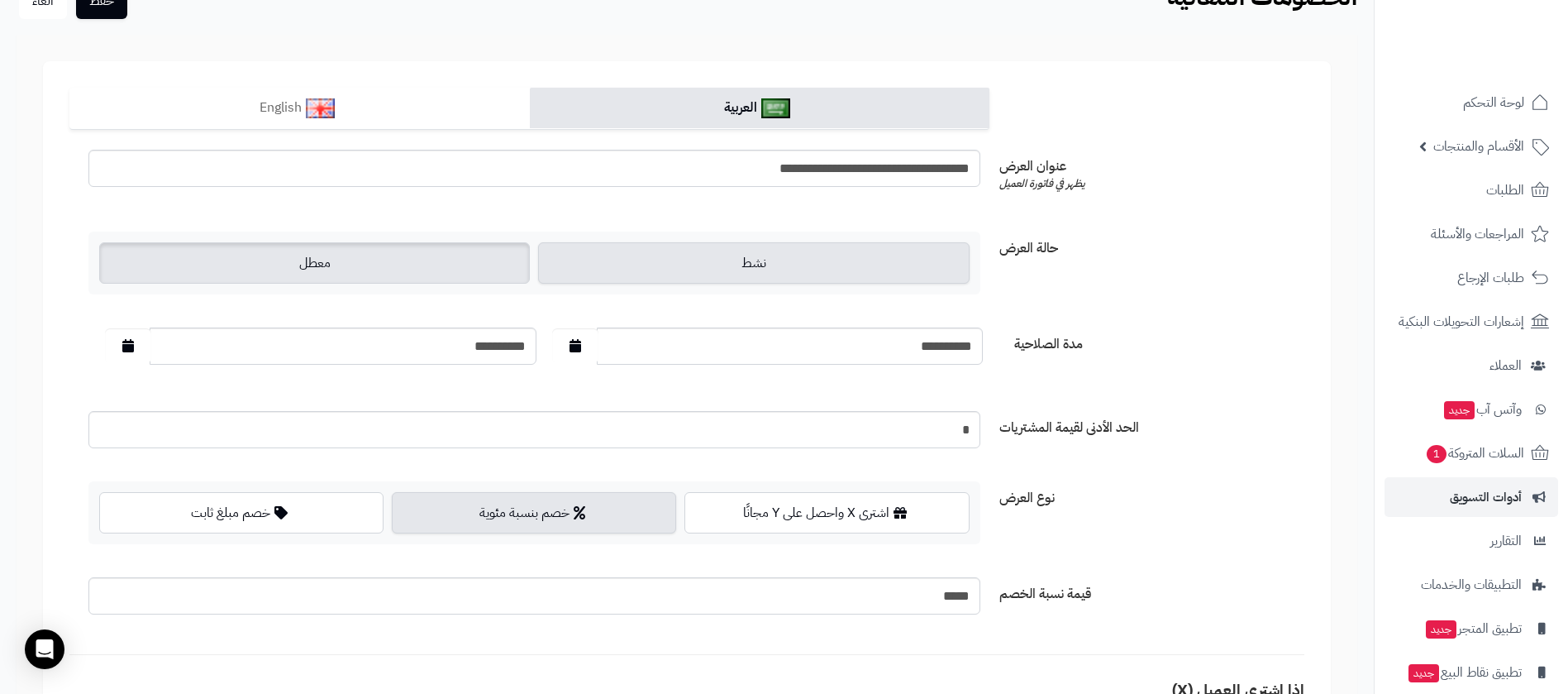
scroll to position [0, 0]
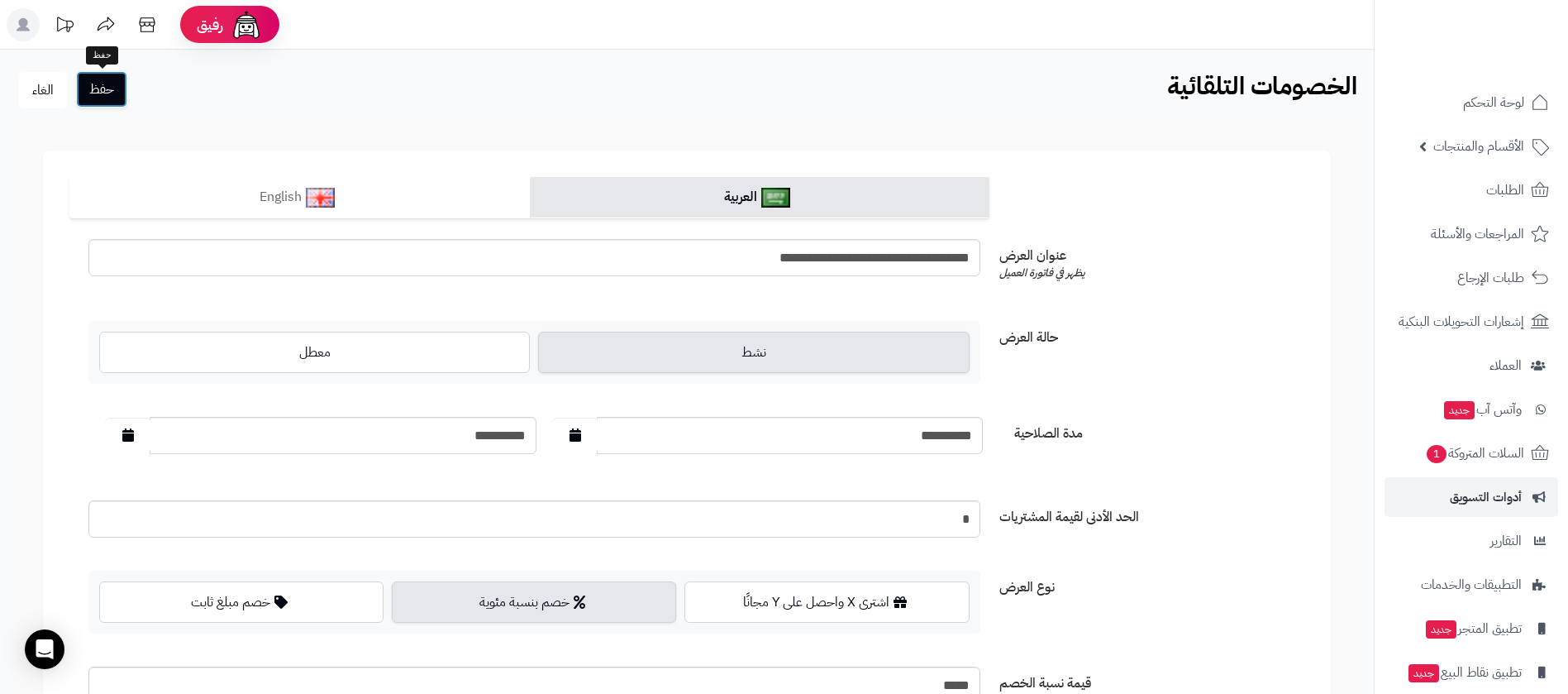
click at [106, 91] on button "حفظ" at bounding box center [101, 89] width 51 height 36
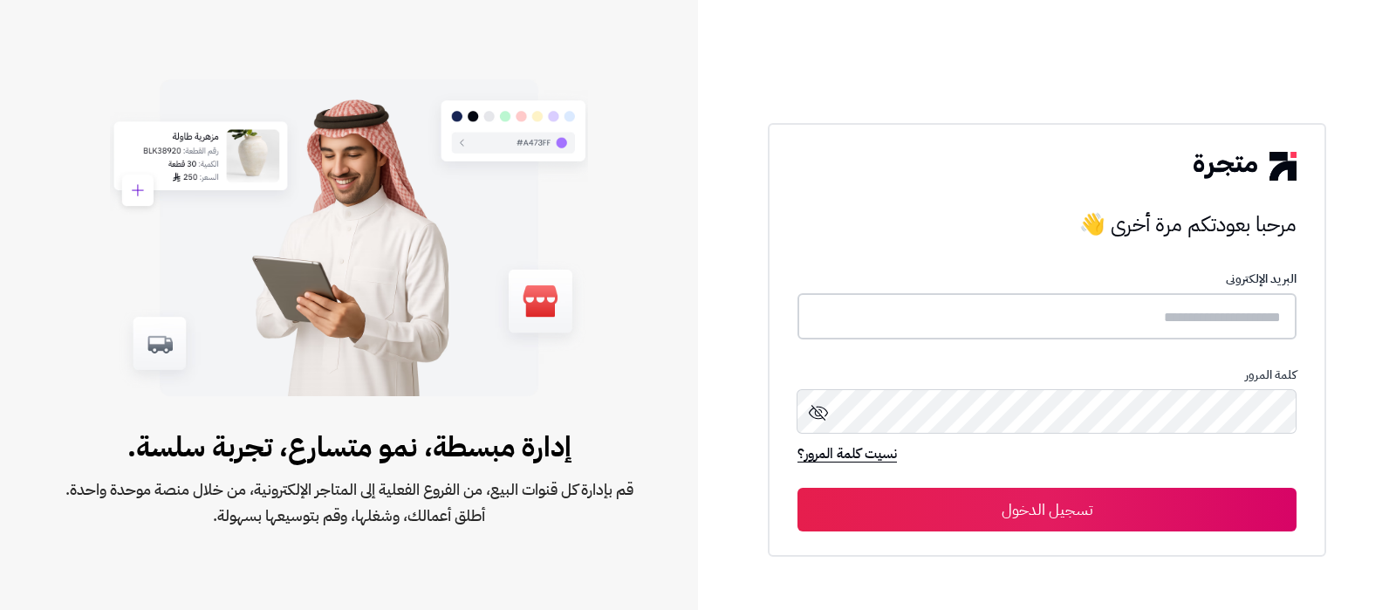
type input "**********"
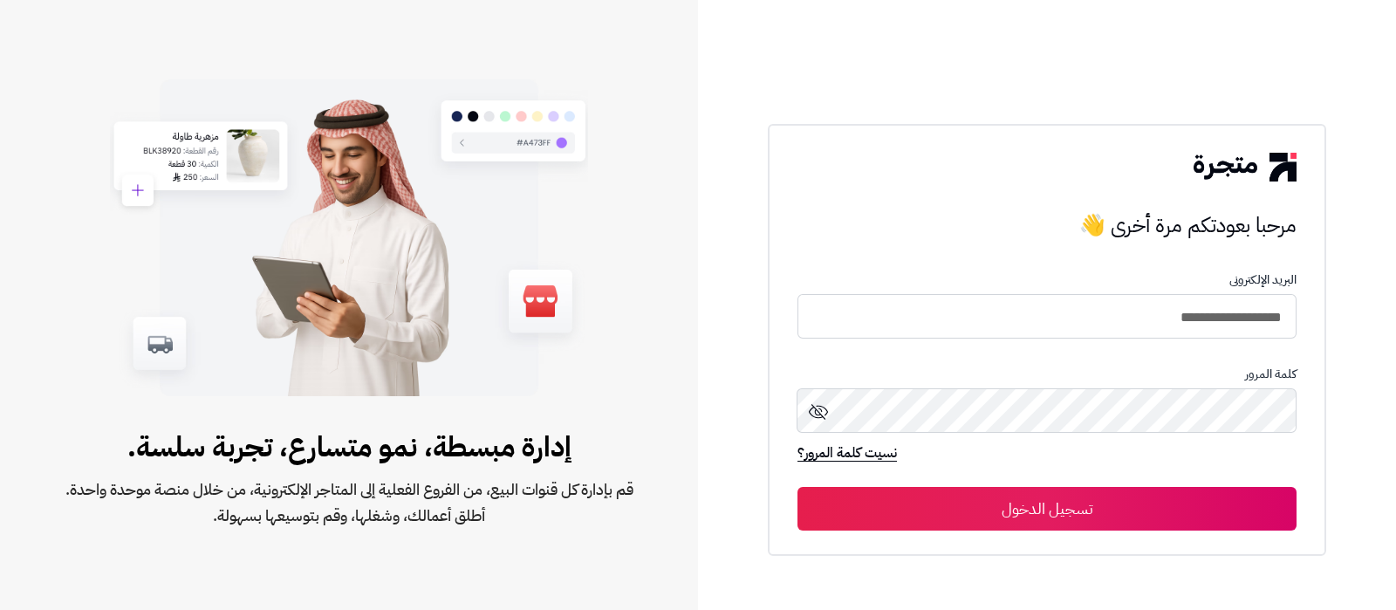
click at [1077, 502] on button "تسجيل الدخول" at bounding box center [1046, 509] width 499 height 44
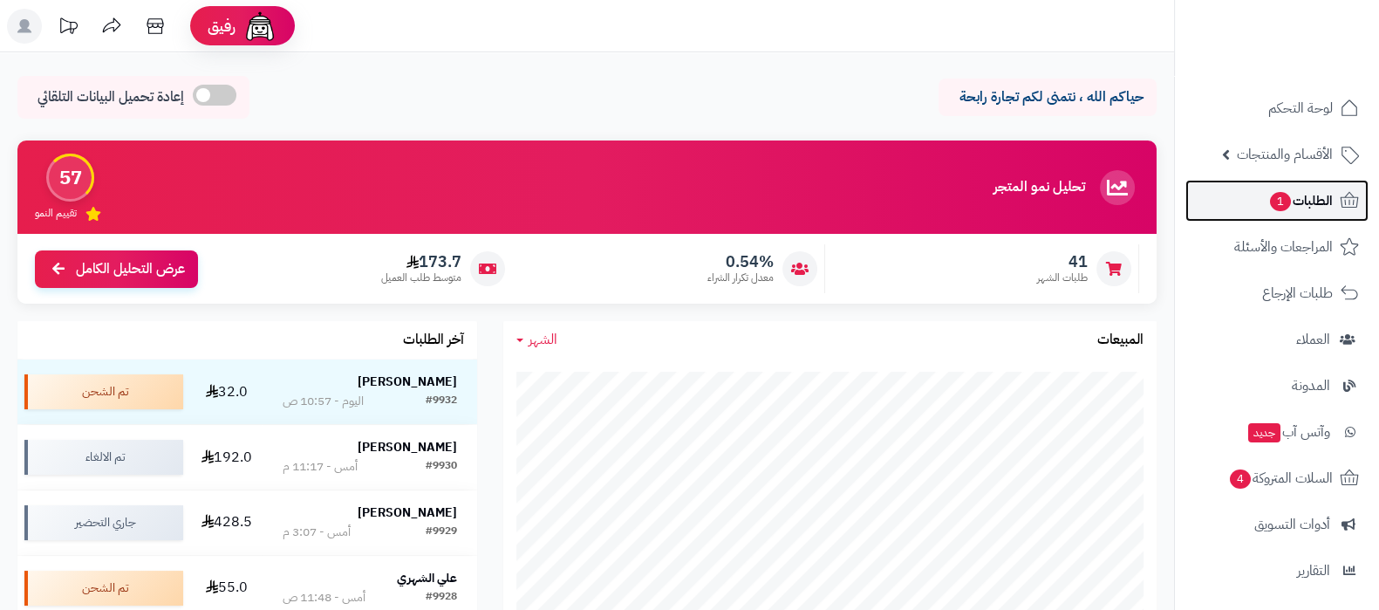
click at [1274, 206] on span "1" at bounding box center [1280, 201] width 21 height 19
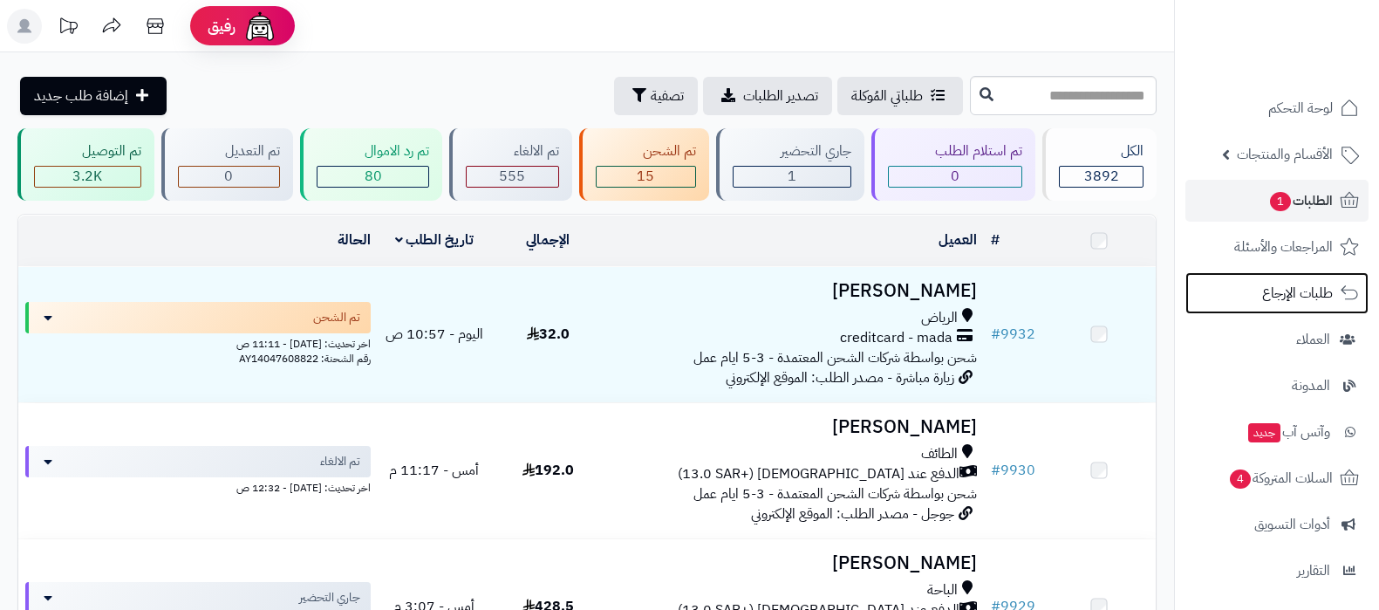
click at [1276, 301] on span "طلبات الإرجاع" at bounding box center [1297, 293] width 71 height 24
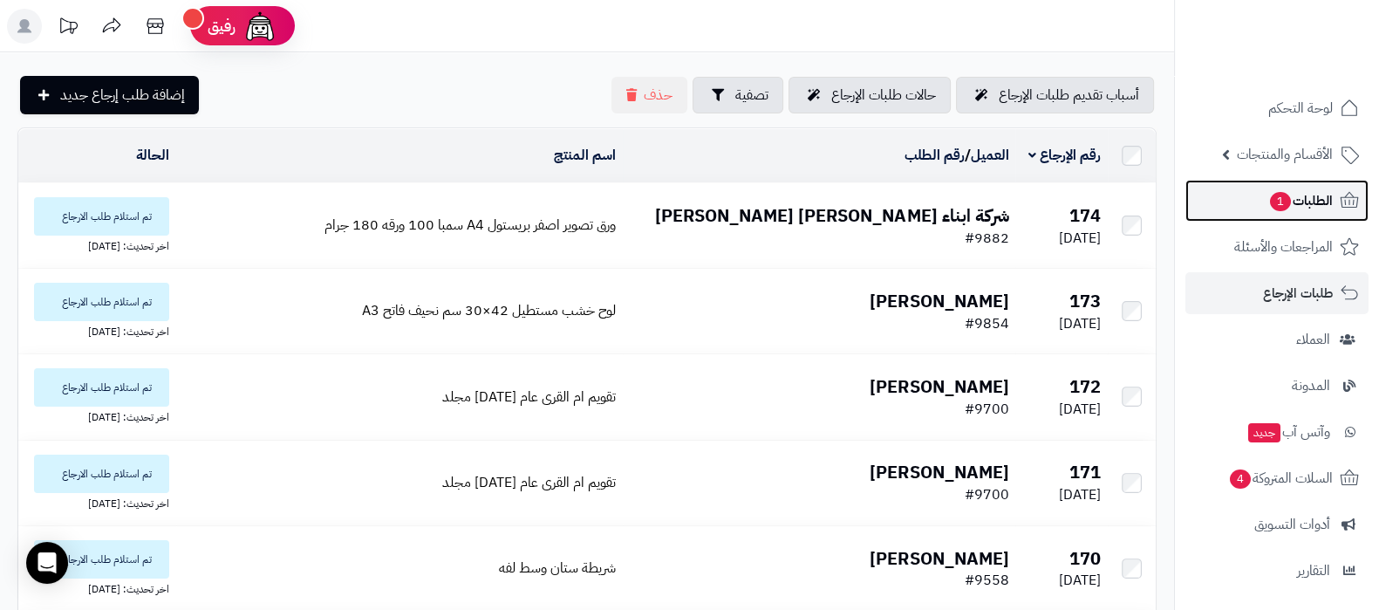
click at [1288, 210] on span "الطلبات 1" at bounding box center [1300, 200] width 65 height 24
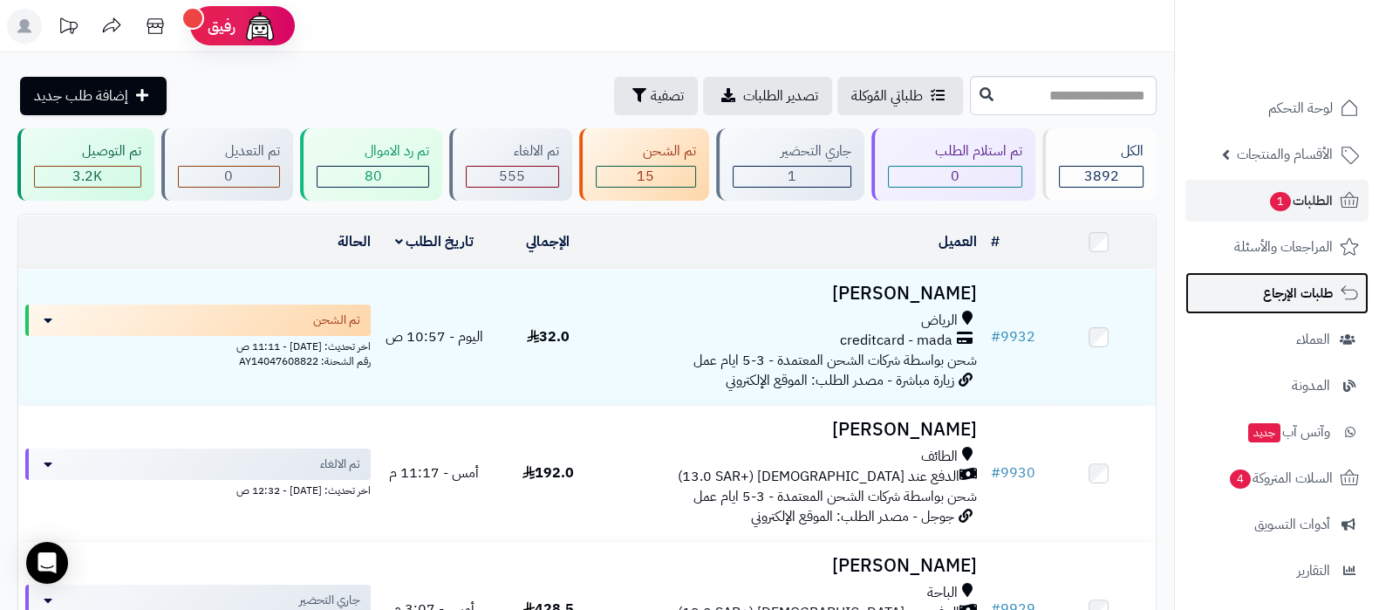
click at [1243, 294] on link "طلبات الإرجاع" at bounding box center [1276, 293] width 183 height 42
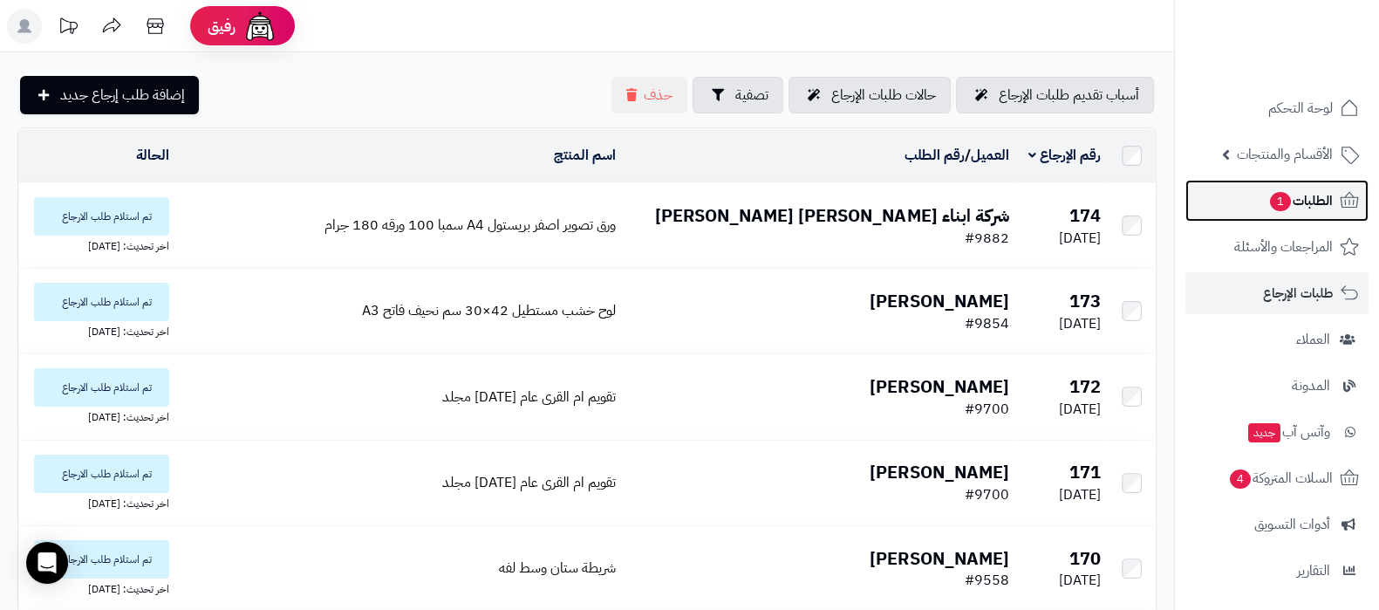
click at [1268, 207] on span "الطلبات 1" at bounding box center [1300, 200] width 65 height 24
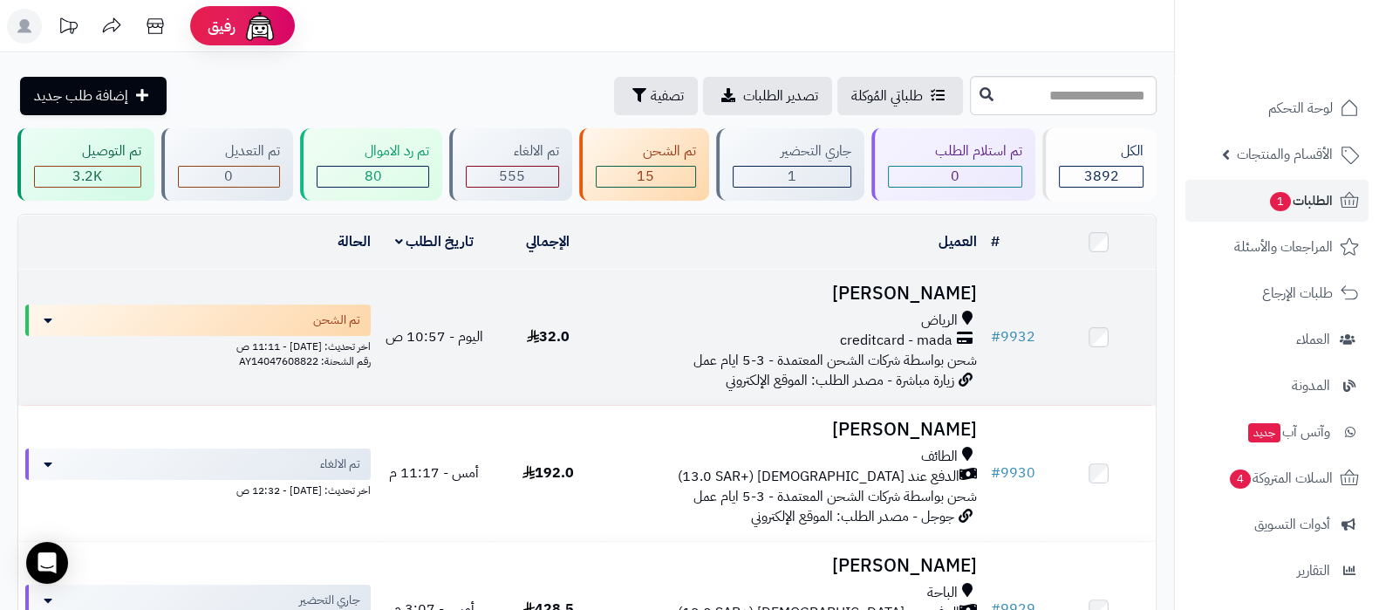
click at [805, 331] on div "creditcard - mada" at bounding box center [793, 341] width 365 height 20
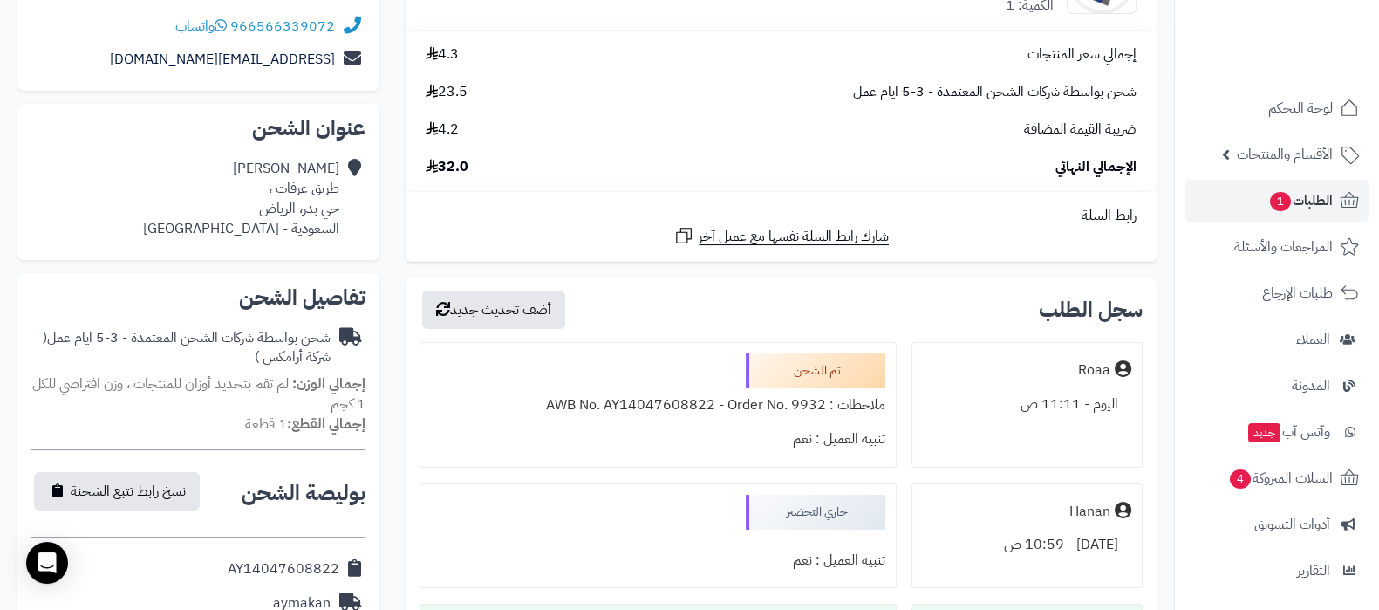
scroll to position [217, 0]
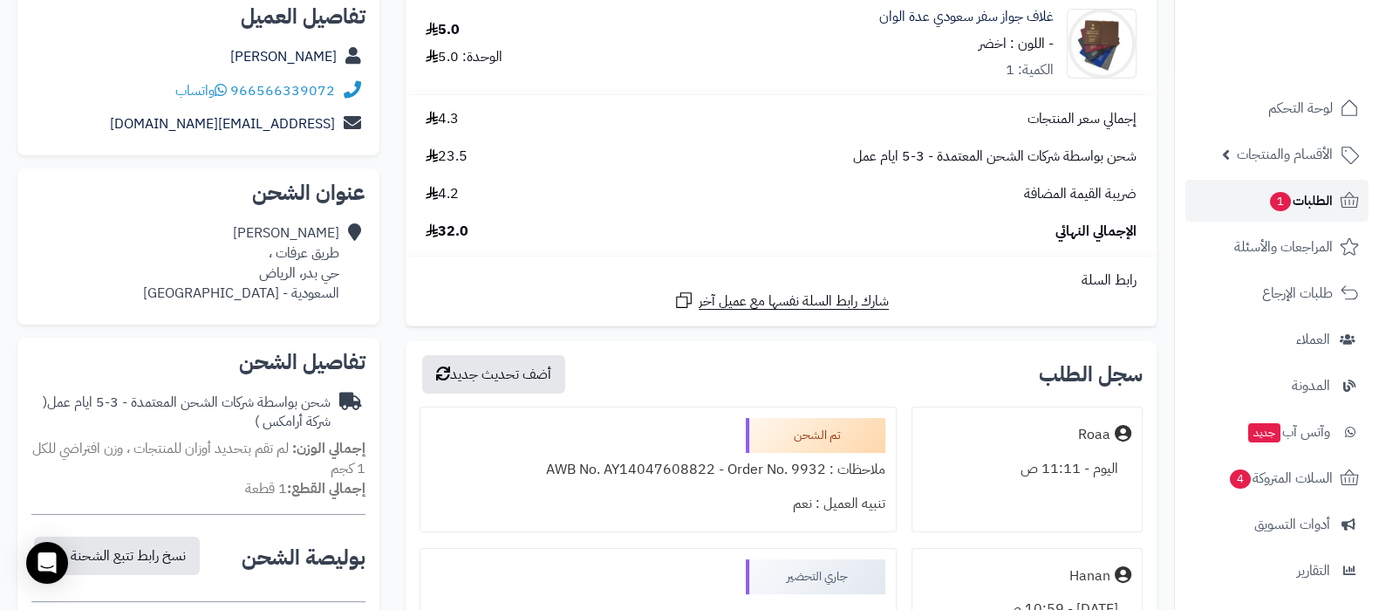
click at [1291, 211] on span "الطلبات 1" at bounding box center [1300, 200] width 65 height 24
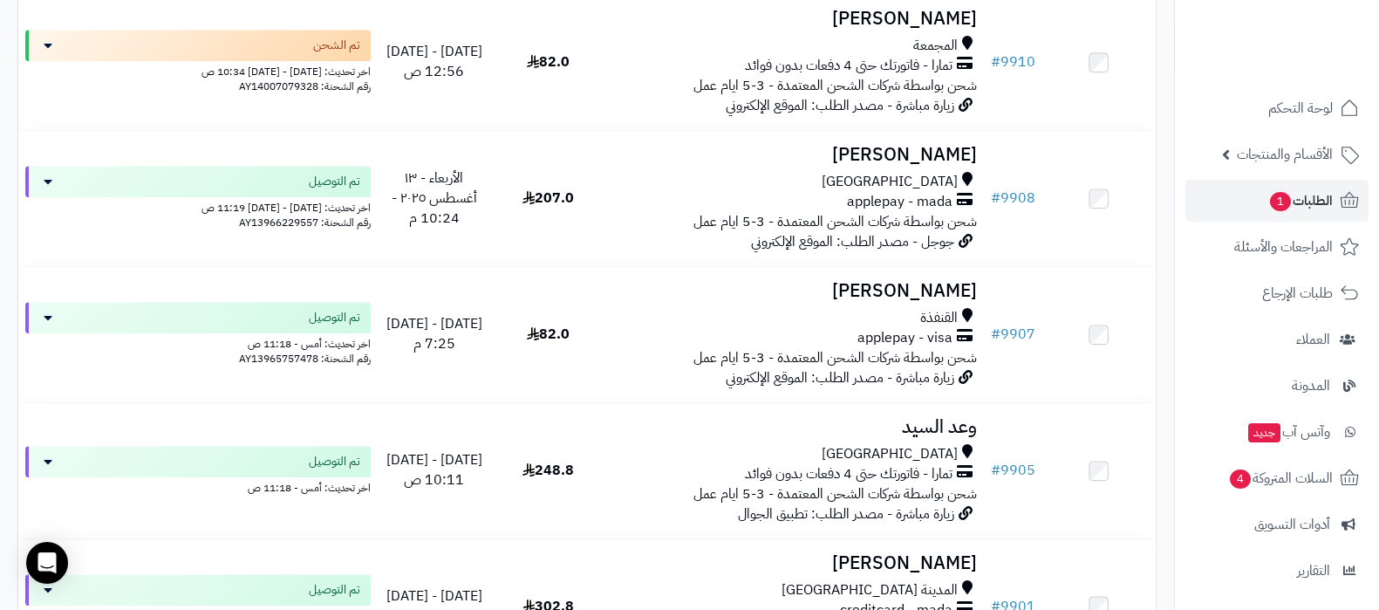
scroll to position [2399, 0]
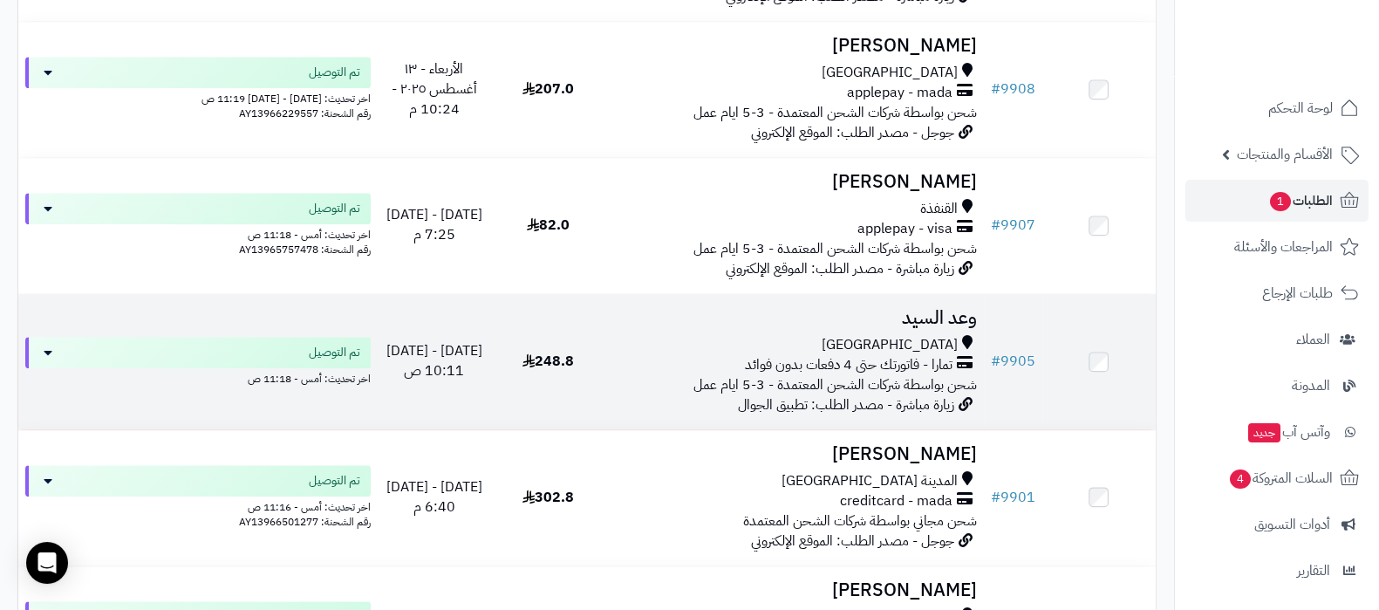
click at [888, 318] on h3 "وعد السيد" at bounding box center [793, 318] width 365 height 20
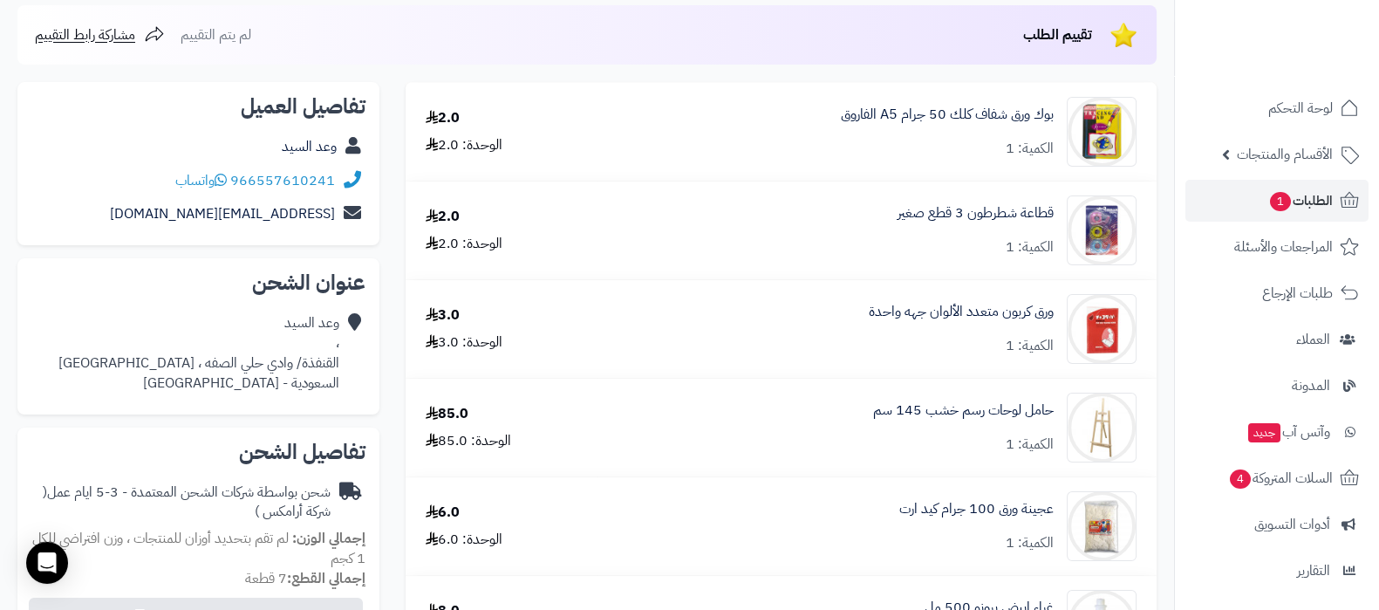
scroll to position [108, 0]
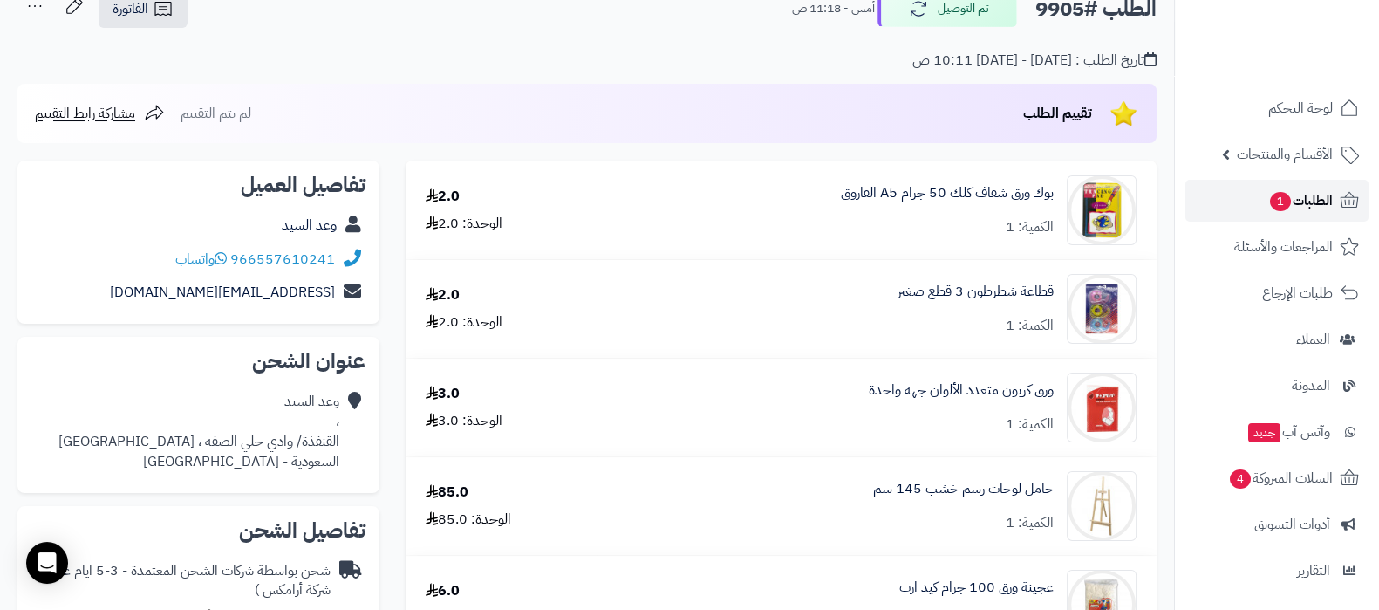
click at [1261, 210] on link "الطلبات 1" at bounding box center [1276, 201] width 183 height 42
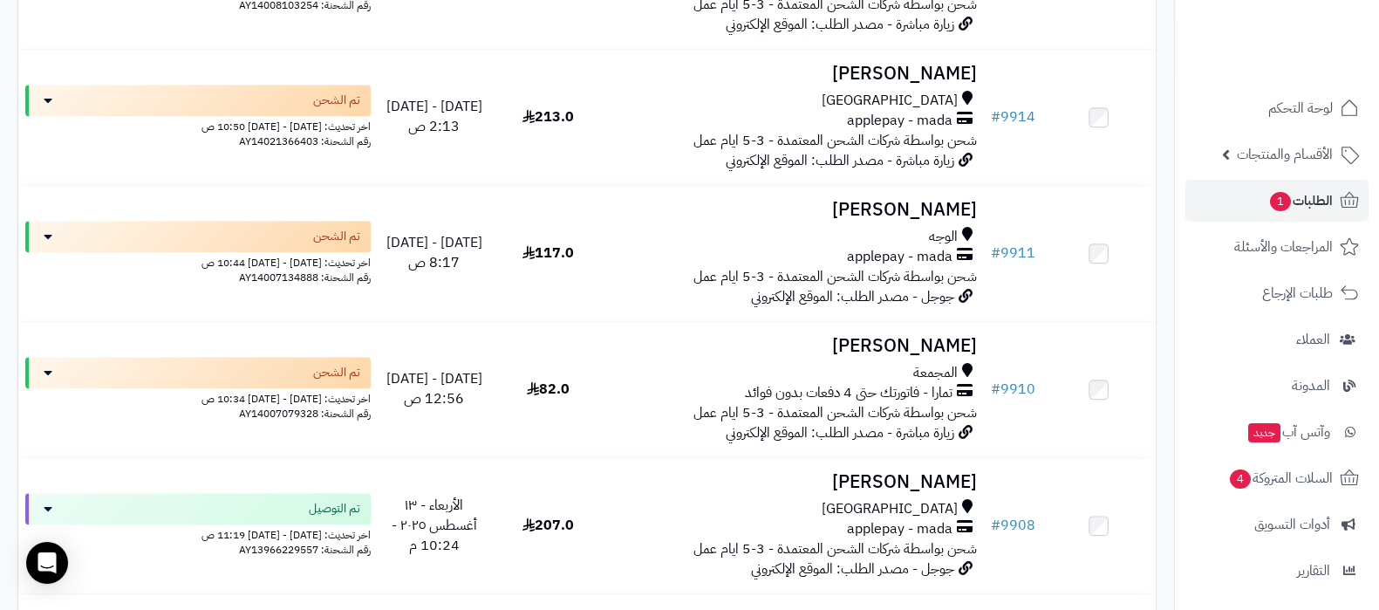
scroll to position [2399, 0]
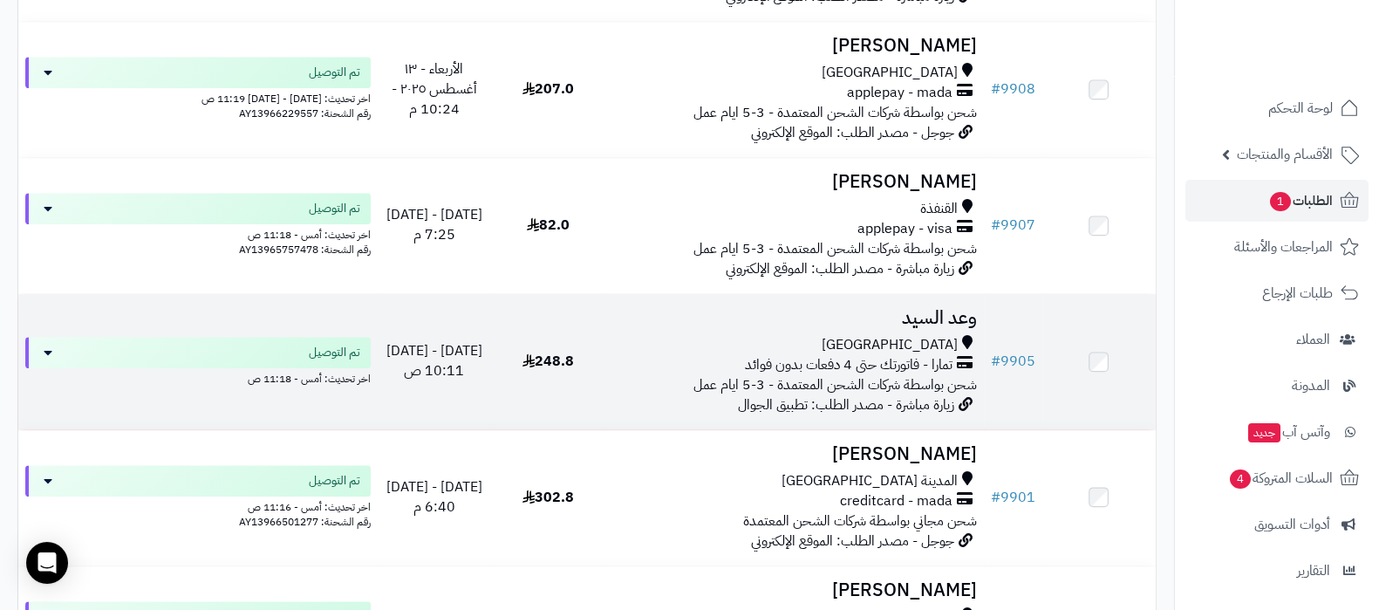
click at [861, 342] on div "[GEOGRAPHIC_DATA]" at bounding box center [793, 345] width 365 height 20
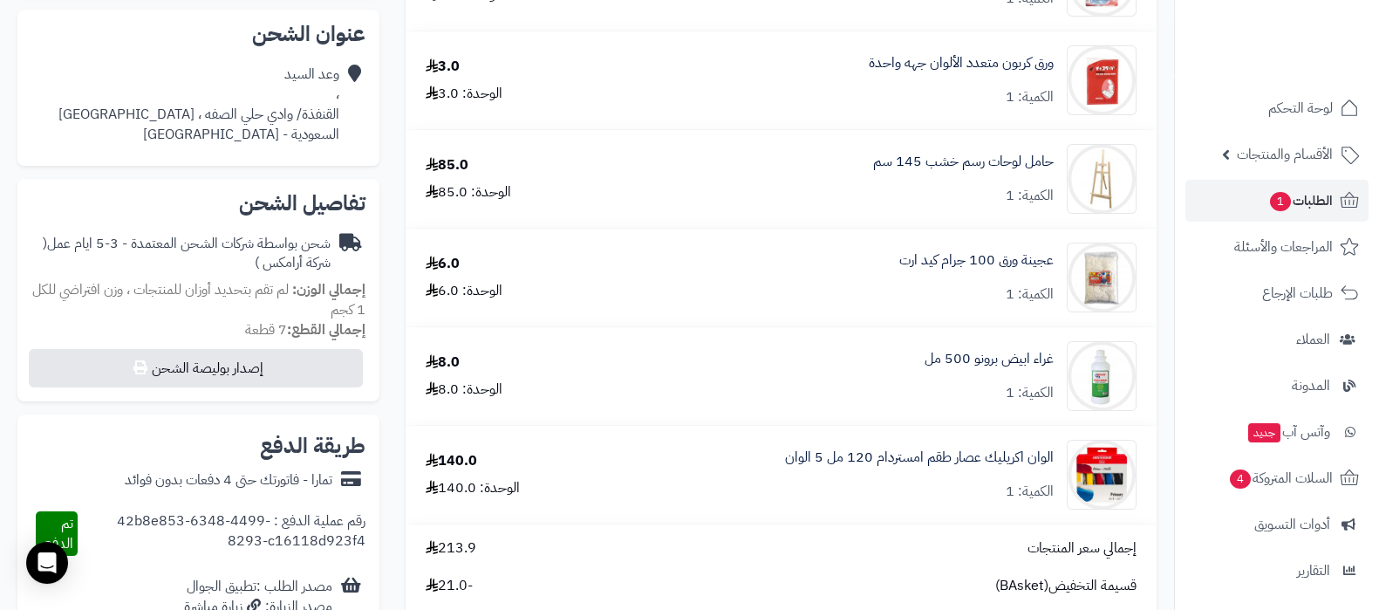
scroll to position [654, 0]
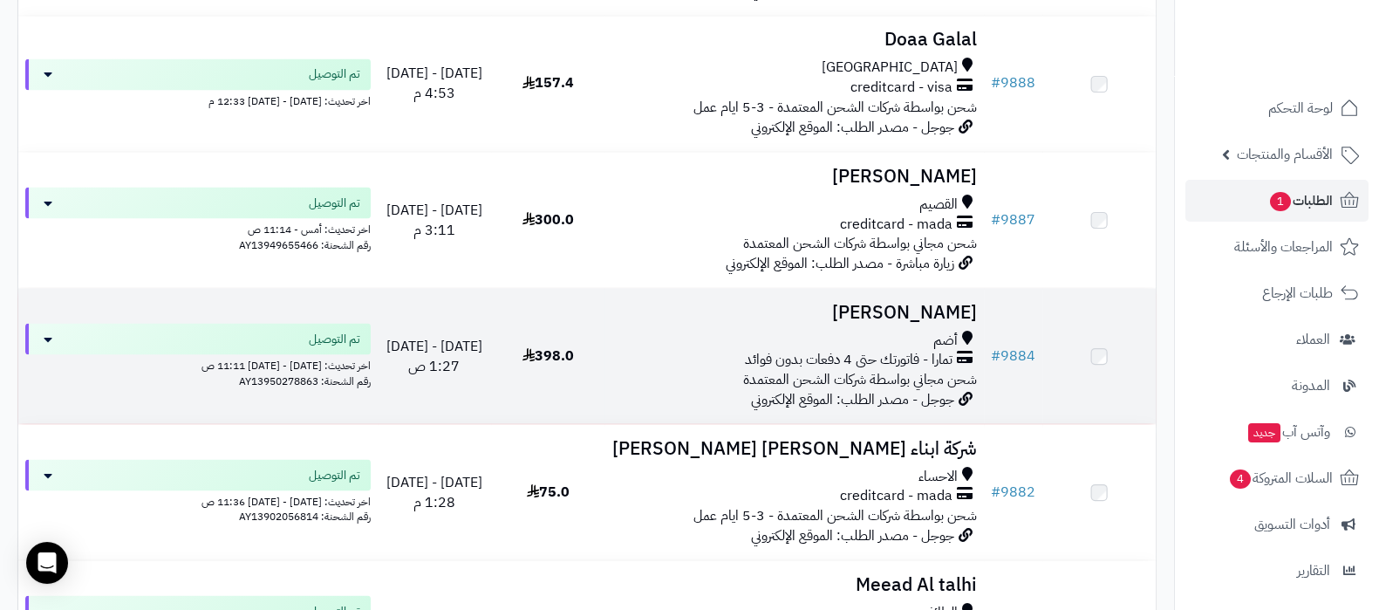
scroll to position [4034, 0]
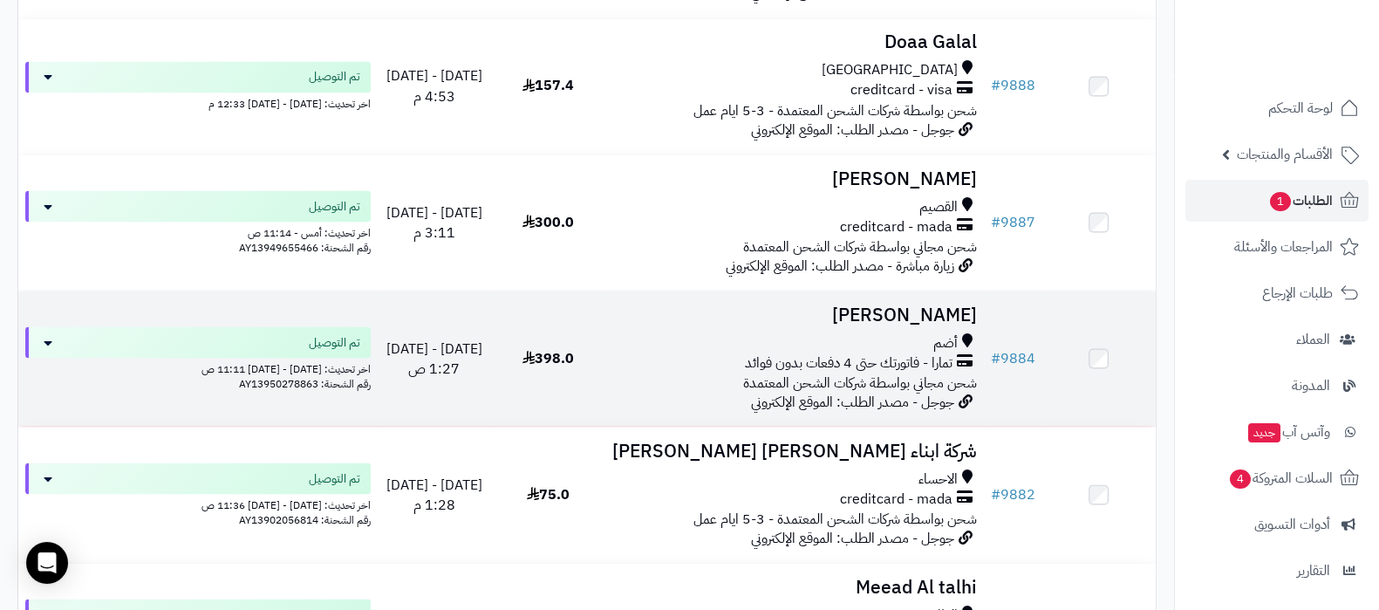
click at [861, 322] on td "[PERSON_NAME] أضم تمارا - فاتورتك حتى 4 دفعات بدون فوائد شحن مجاني بواسطة شركات…" at bounding box center [793, 357] width 379 height 135
click at [938, 309] on h3 "أحمد المالكي" at bounding box center [793, 314] width 365 height 20
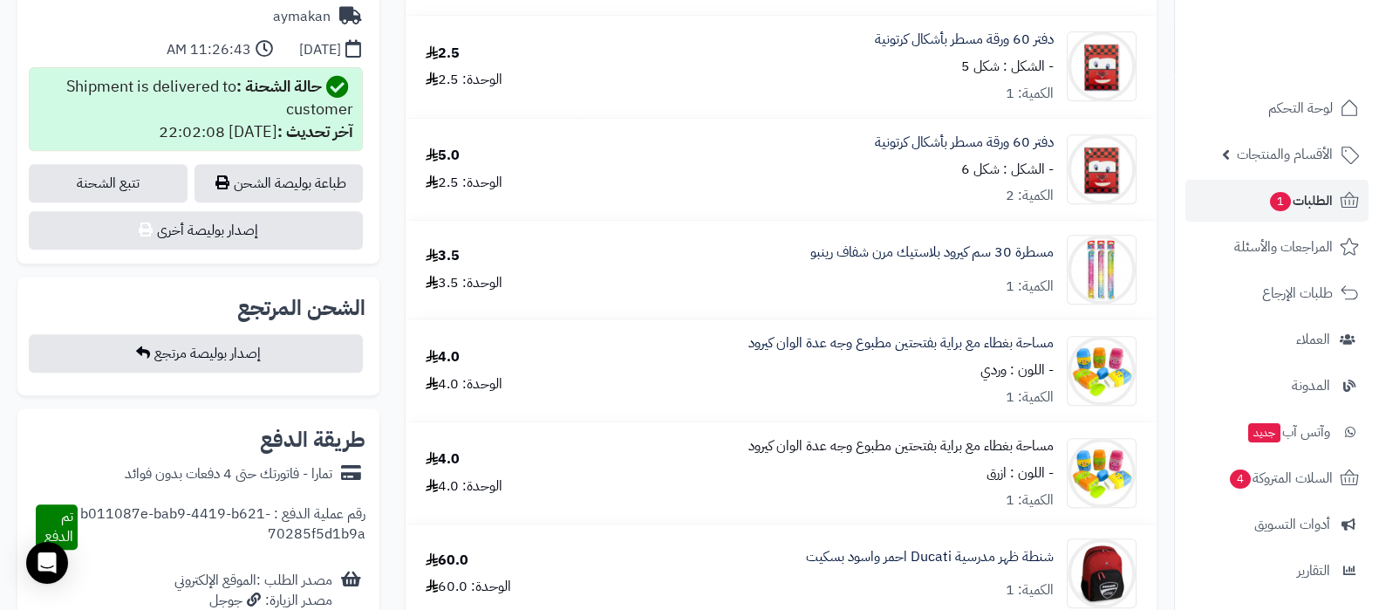
scroll to position [981, 0]
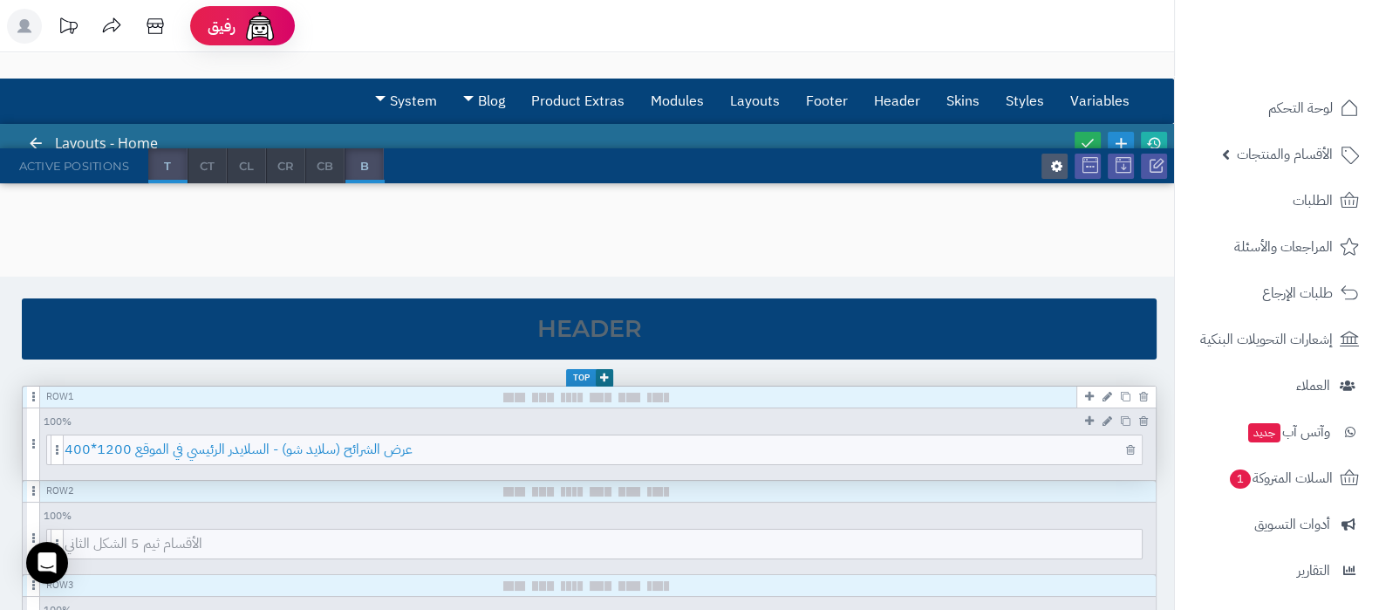
click at [683, 442] on span "عرض الشرائح (سلايد شو) - السلايدر الرئيسي في الموقع 1200*400" at bounding box center [603, 449] width 1077 height 29
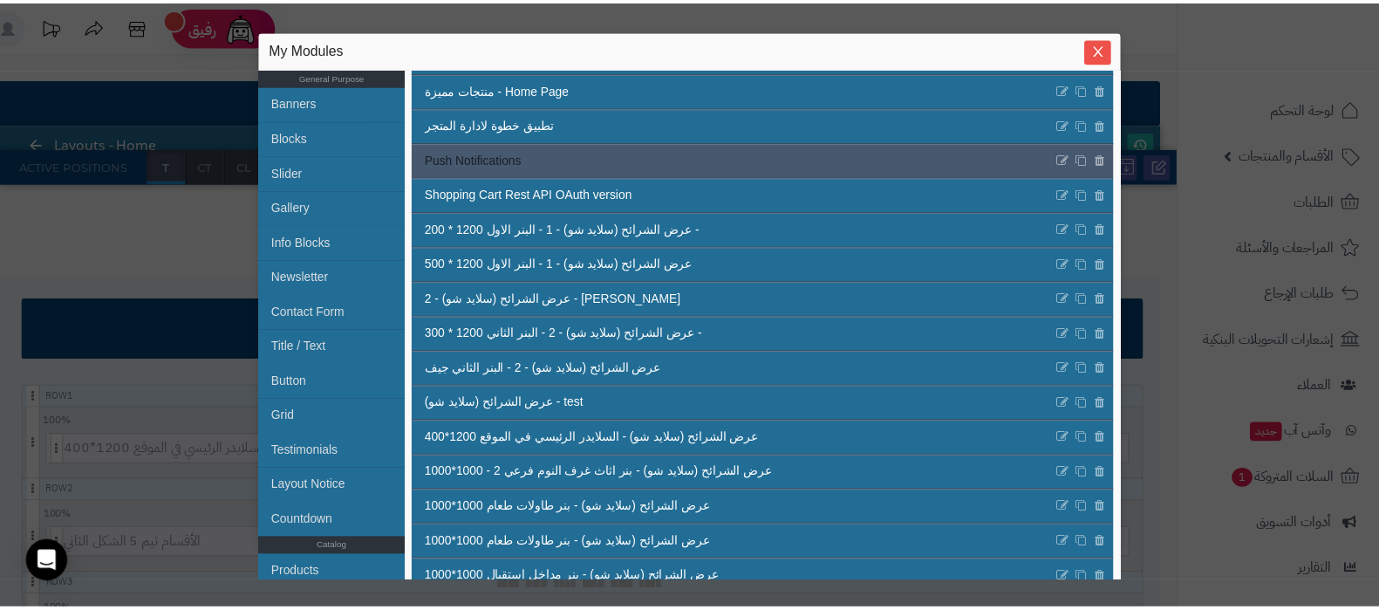
scroll to position [307, 0]
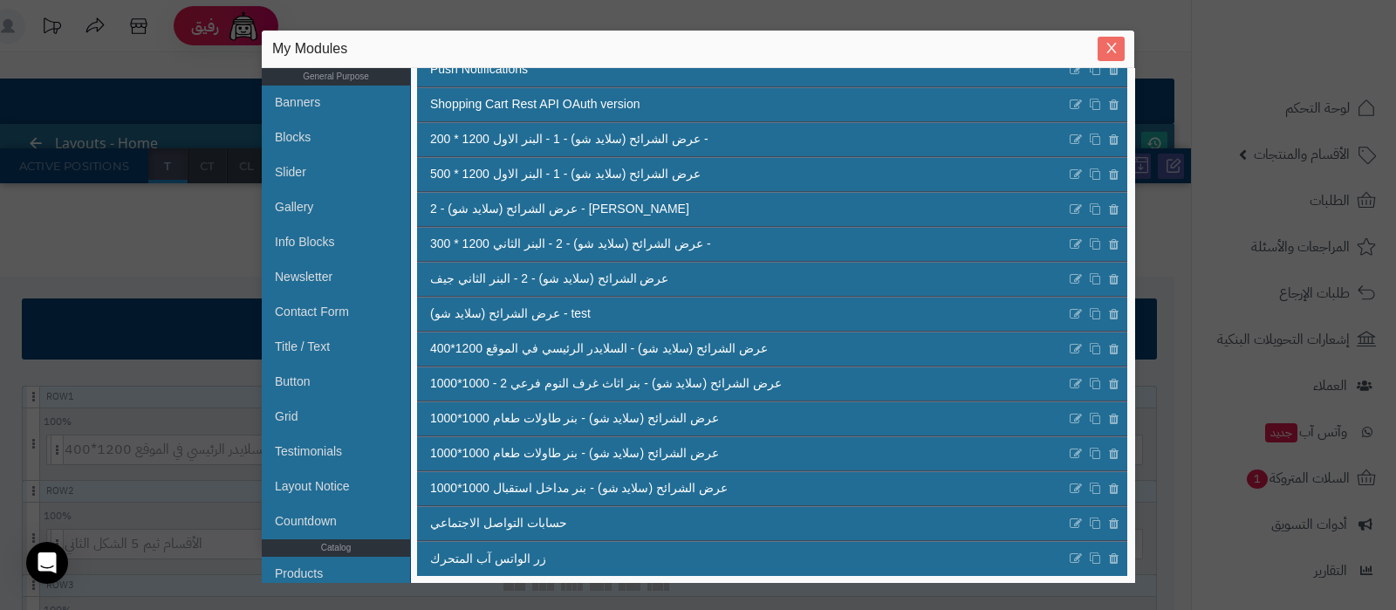
click at [1114, 45] on icon "Close" at bounding box center [1111, 49] width 10 height 10
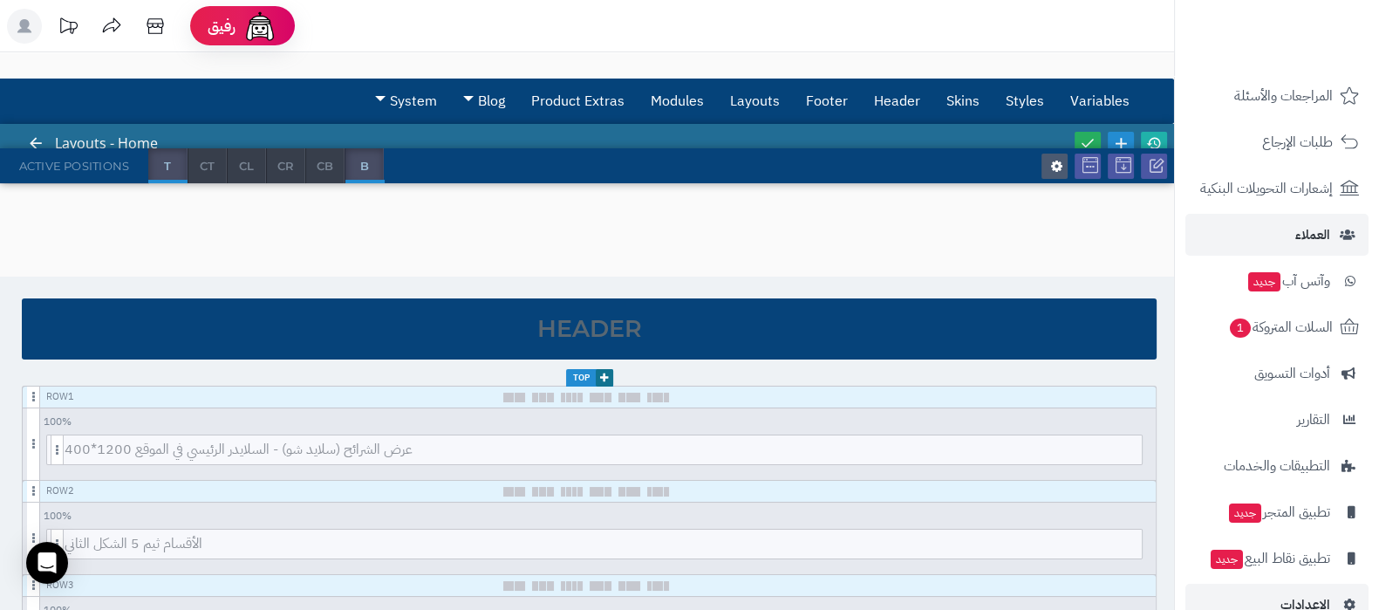
scroll to position [188, 0]
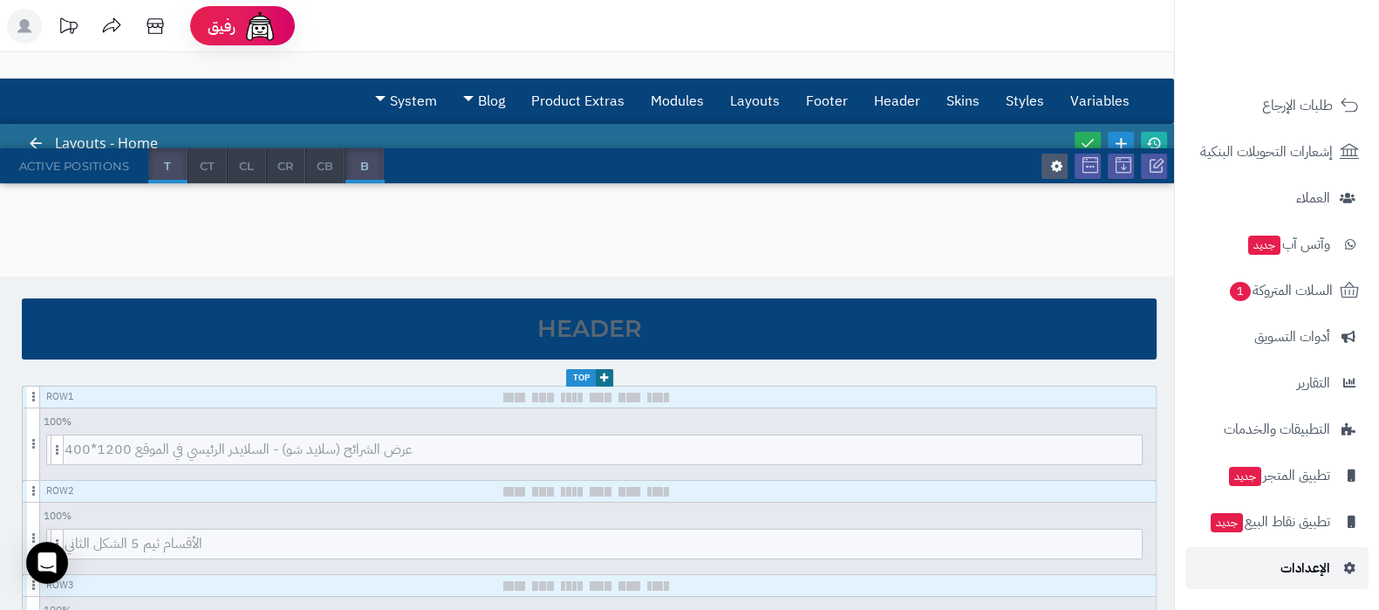
click at [1277, 571] on link "الإعدادات" at bounding box center [1276, 568] width 183 height 42
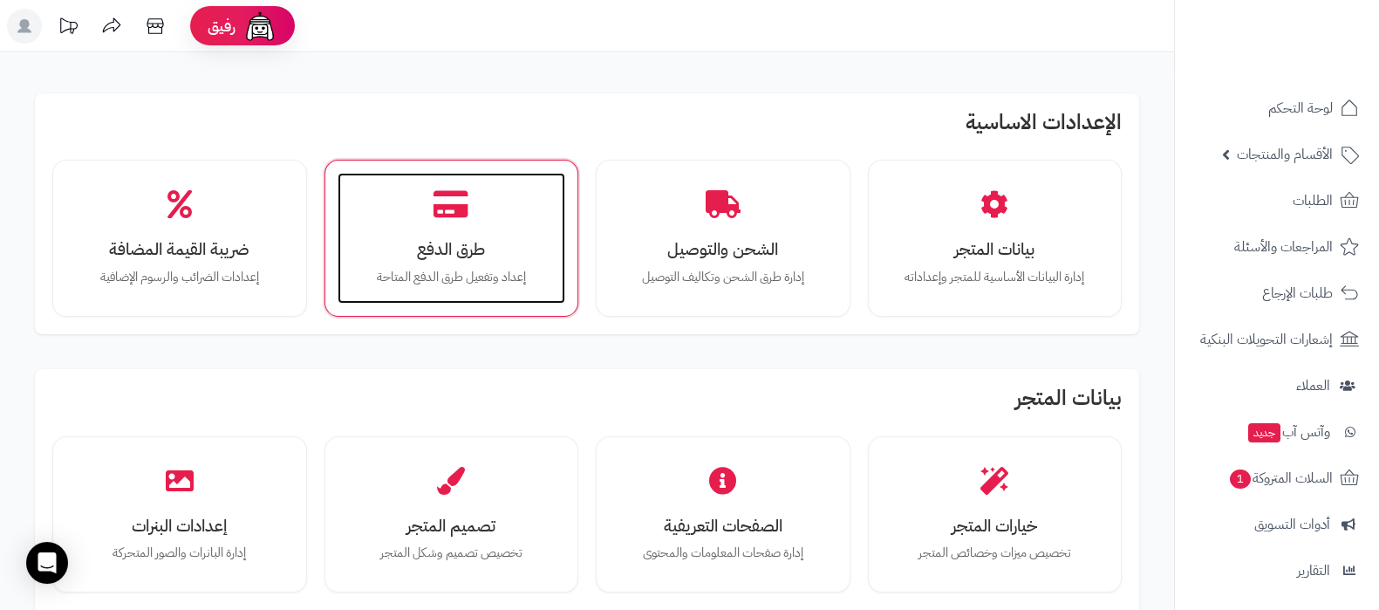
click at [456, 247] on h3 "طرق الدفع" at bounding box center [452, 249] width 194 height 18
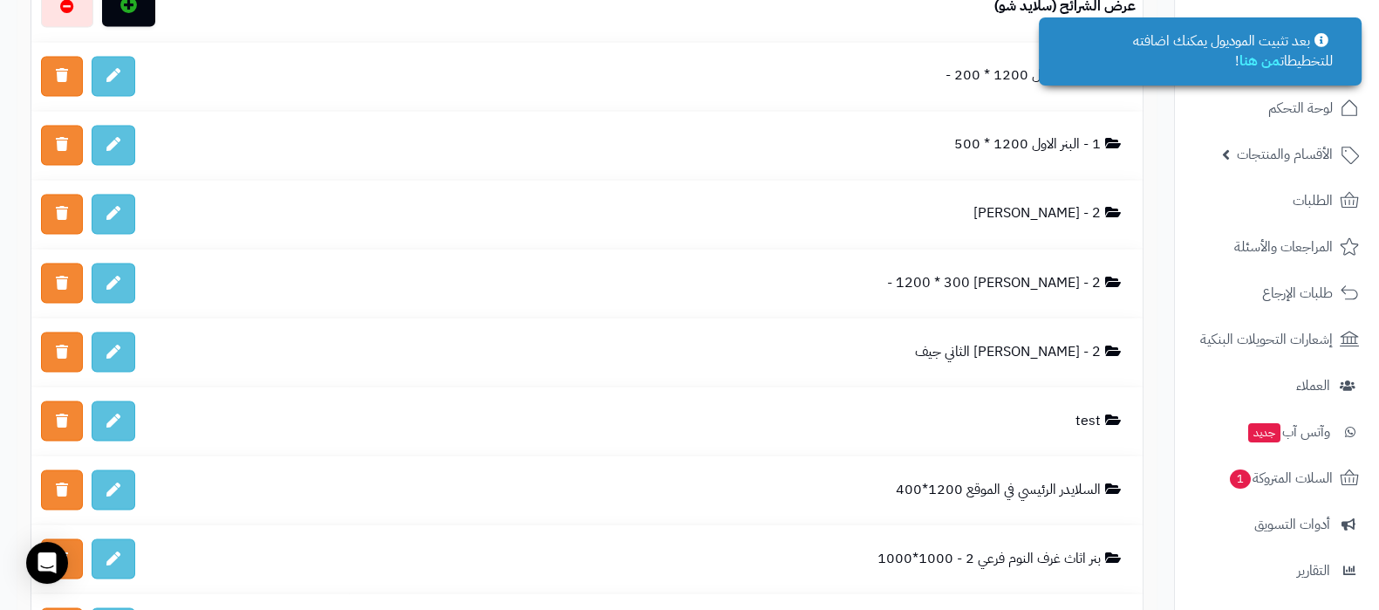
scroll to position [3816, 0]
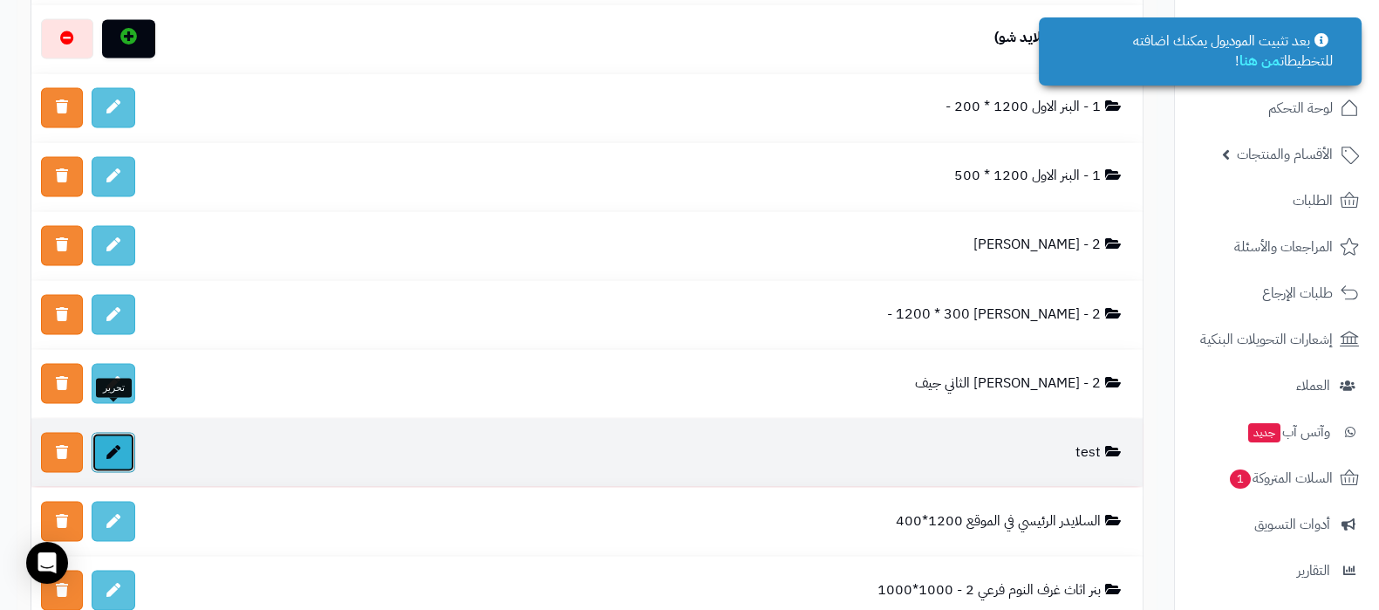
click at [122, 432] on link at bounding box center [114, 452] width 44 height 40
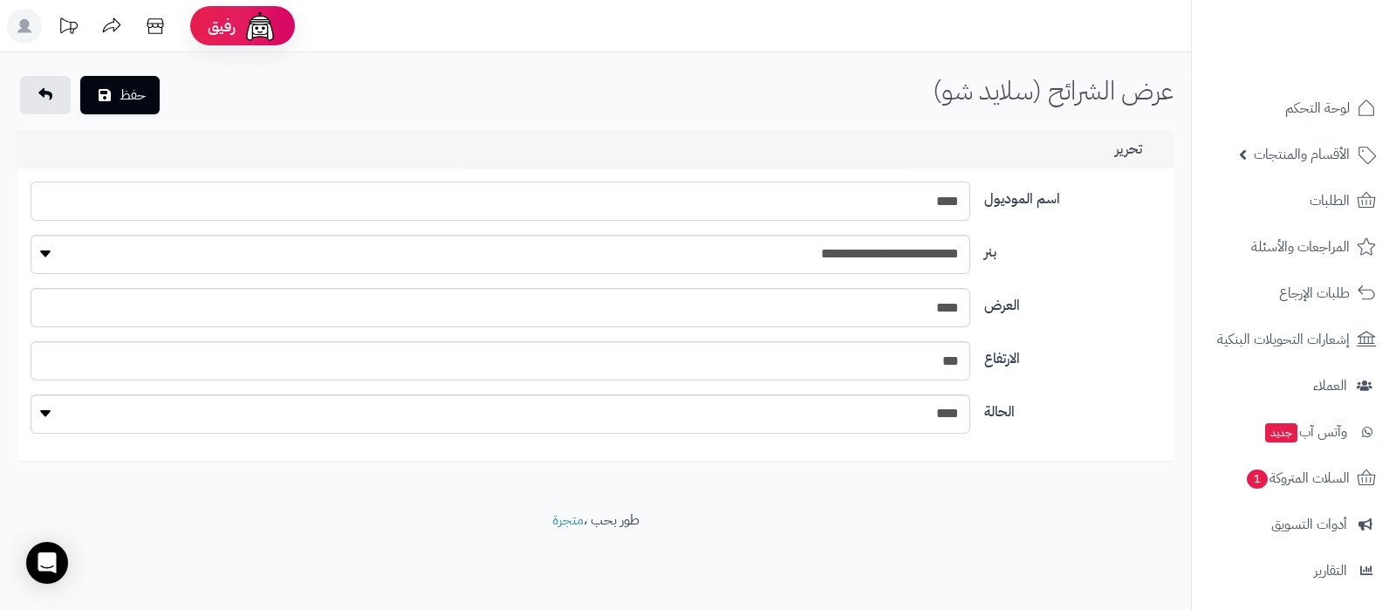
drag, startPoint x: 881, startPoint y: 195, endPoint x: 1027, endPoint y: 192, distance: 146.6
click at [1027, 192] on div "اسم الموديول ****" at bounding box center [595, 207] width 1143 height 53
type input "**********"
click at [791, 252] on select "**********" at bounding box center [500, 254] width 938 height 39
select select "**"
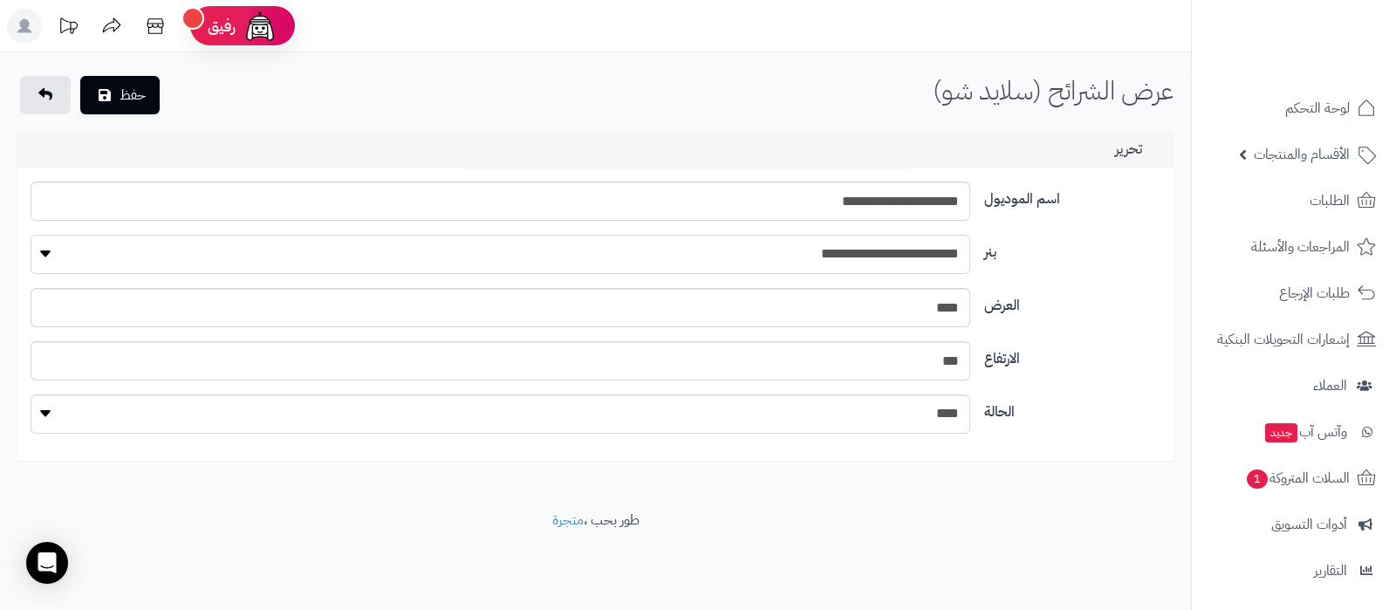
click at [31, 235] on select "**********" at bounding box center [500, 254] width 938 height 39
click at [128, 93] on button "حفظ" at bounding box center [119, 94] width 79 height 38
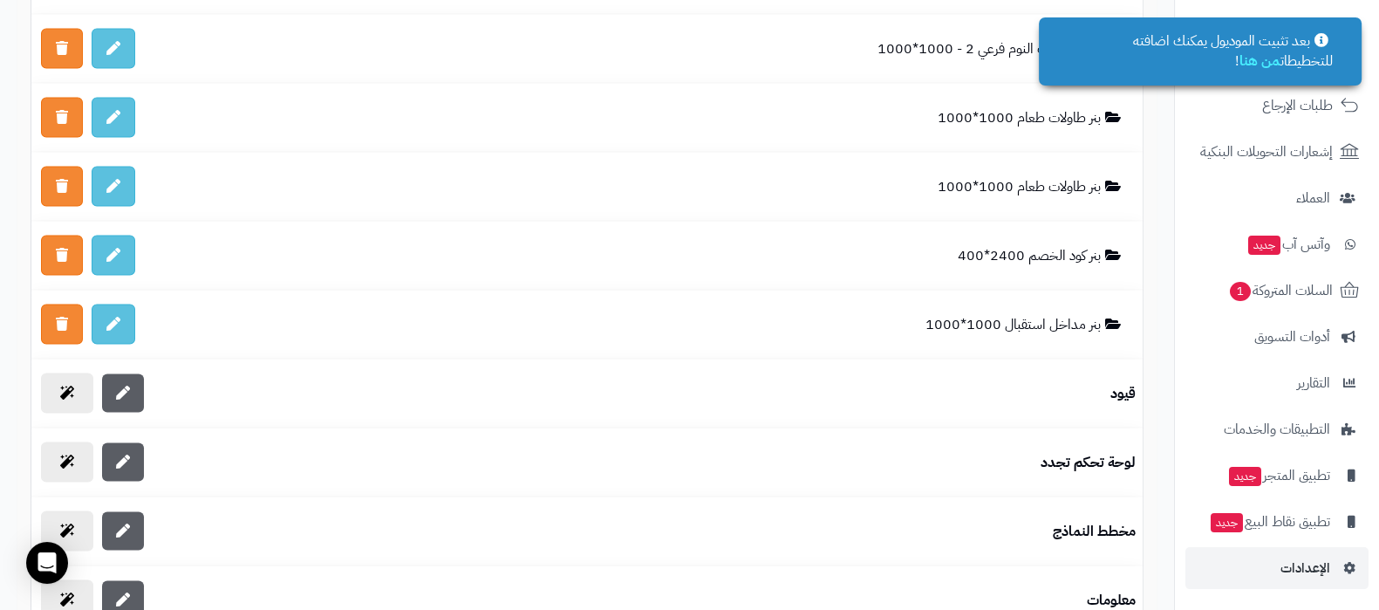
scroll to position [4470, 0]
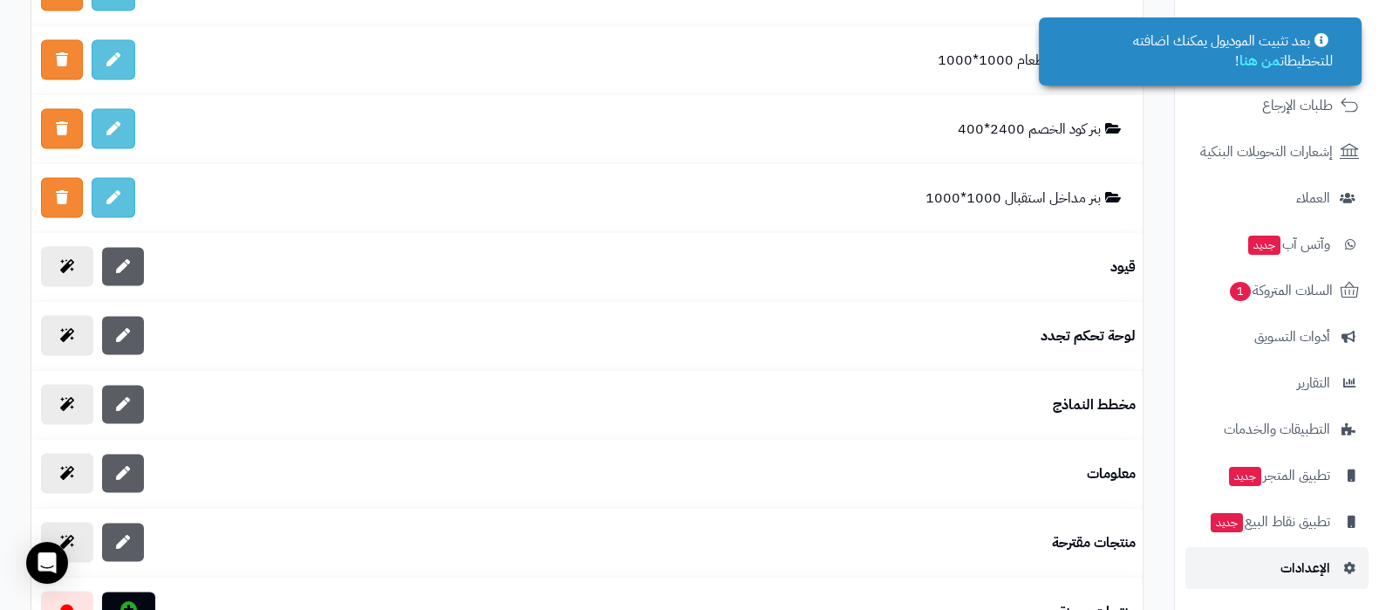
click at [1267, 570] on link "الإعدادات" at bounding box center [1276, 568] width 183 height 42
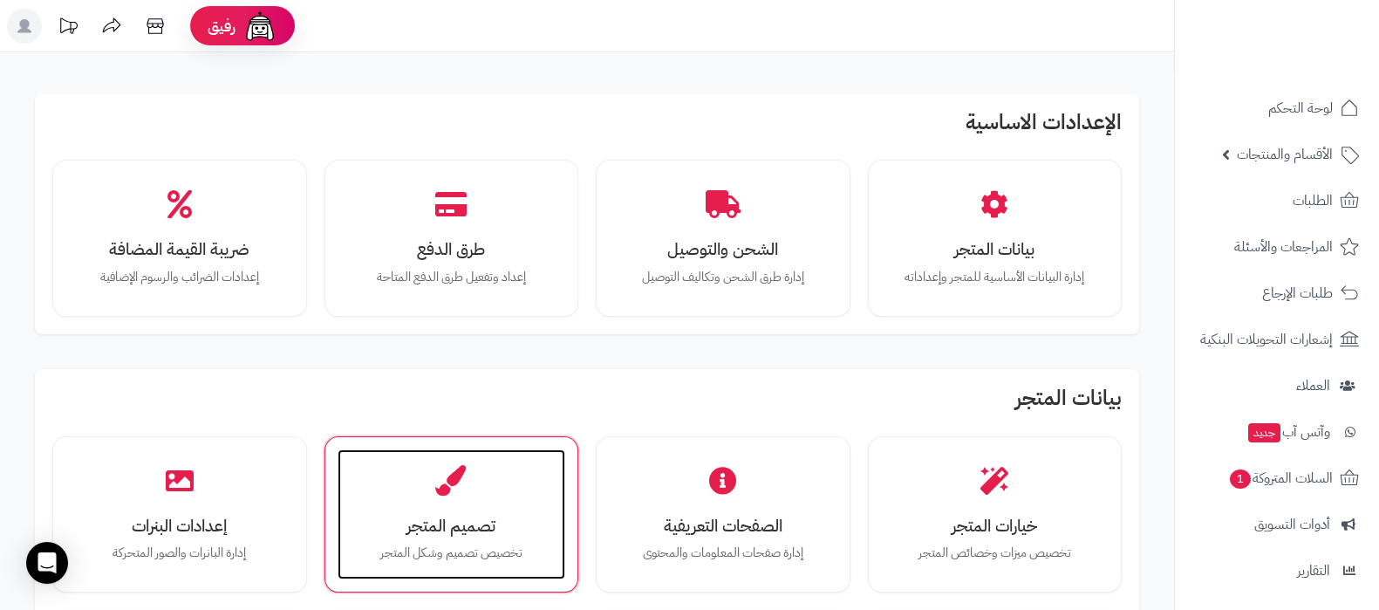
click at [436, 488] on icon at bounding box center [451, 480] width 31 height 31
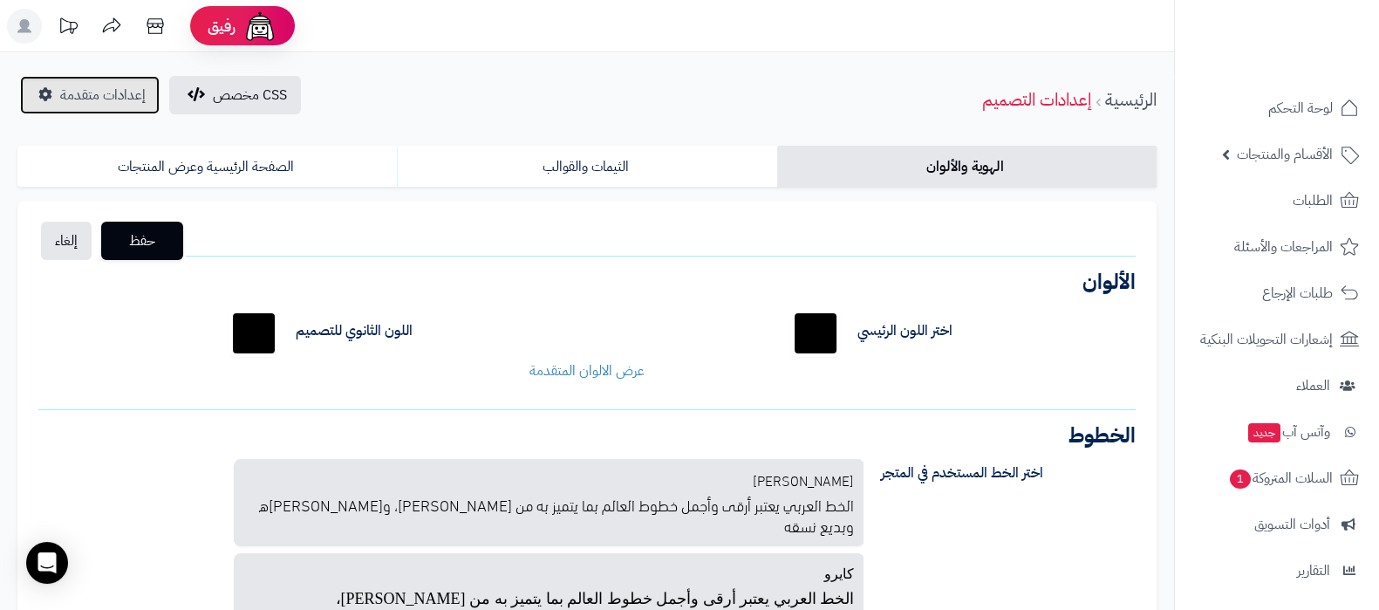
click at [87, 100] on span "إعدادات متقدمة" at bounding box center [102, 95] width 85 height 21
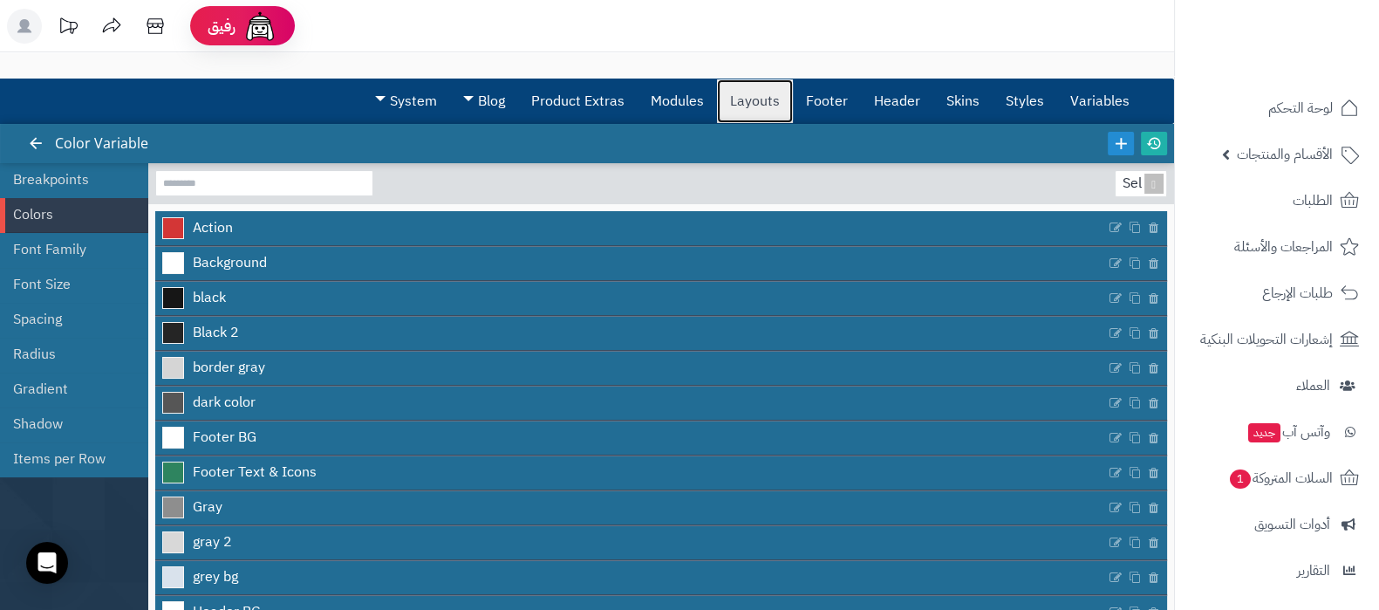
click at [740, 106] on link "Layouts" at bounding box center [755, 101] width 76 height 44
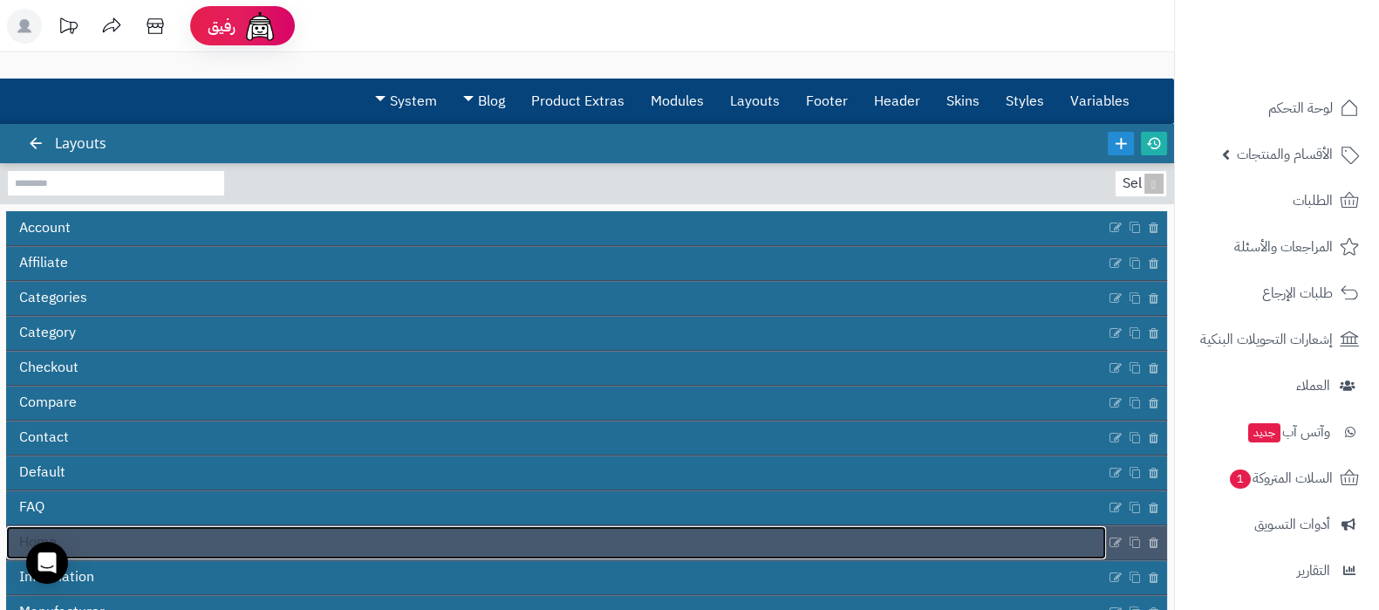
click at [525, 538] on link "Home" at bounding box center [556, 542] width 1100 height 33
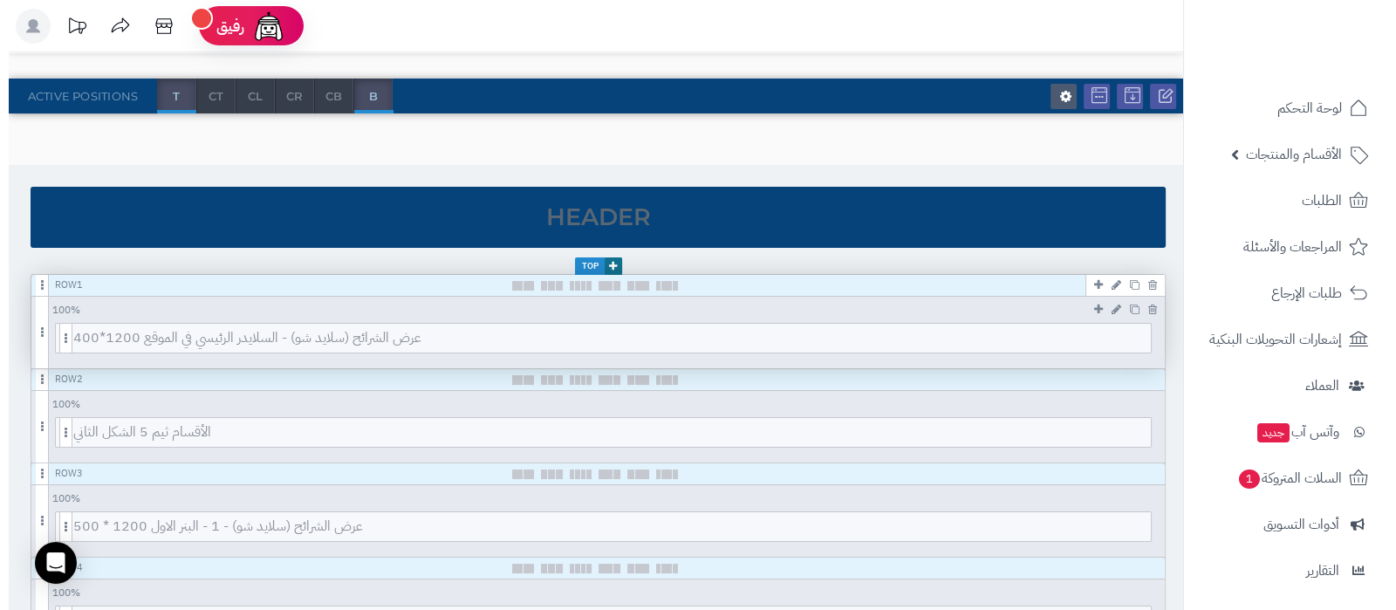
scroll to position [217, 0]
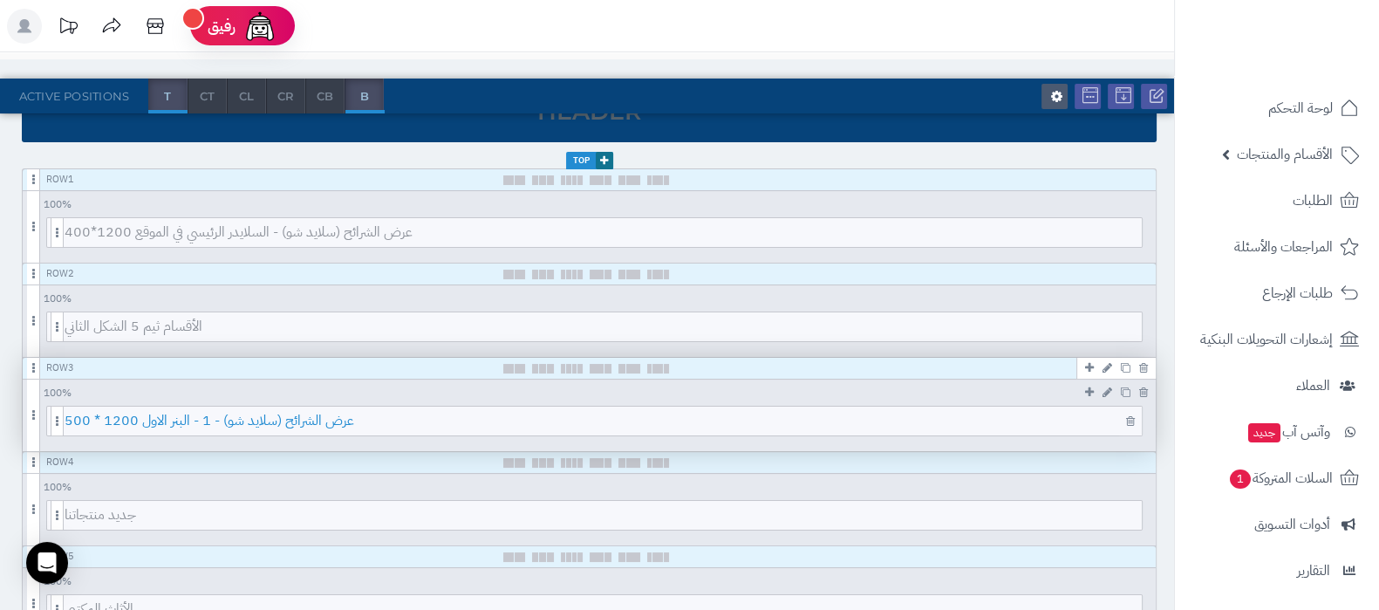
click at [671, 420] on span "عرض الشرائح (سلايد شو) - 1 - البنر الاول 1200 * 500" at bounding box center [603, 420] width 1077 height 29
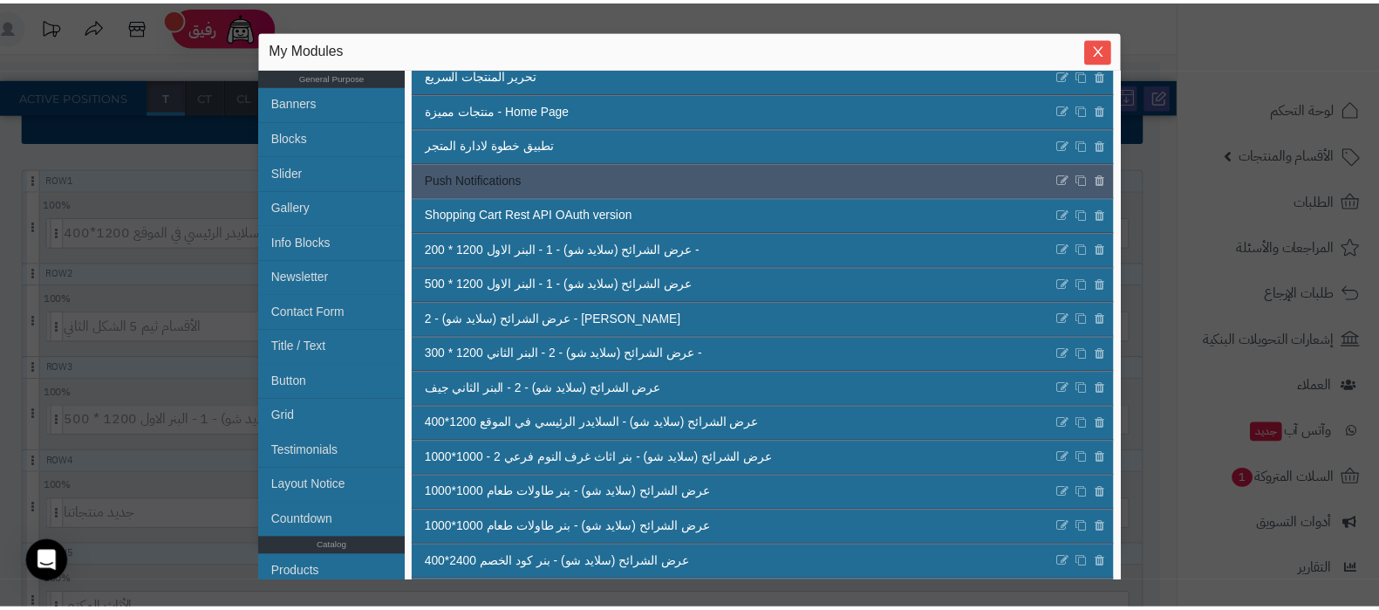
scroll to position [307, 0]
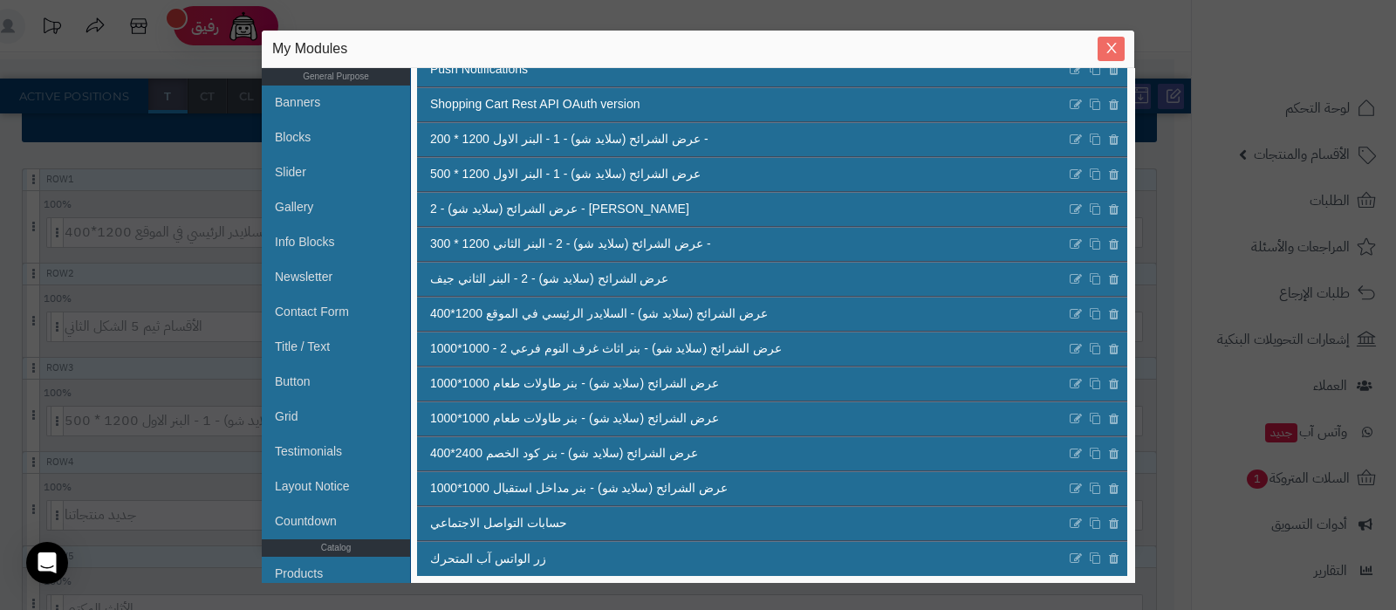
click at [1107, 50] on icon "Close" at bounding box center [1111, 48] width 14 height 14
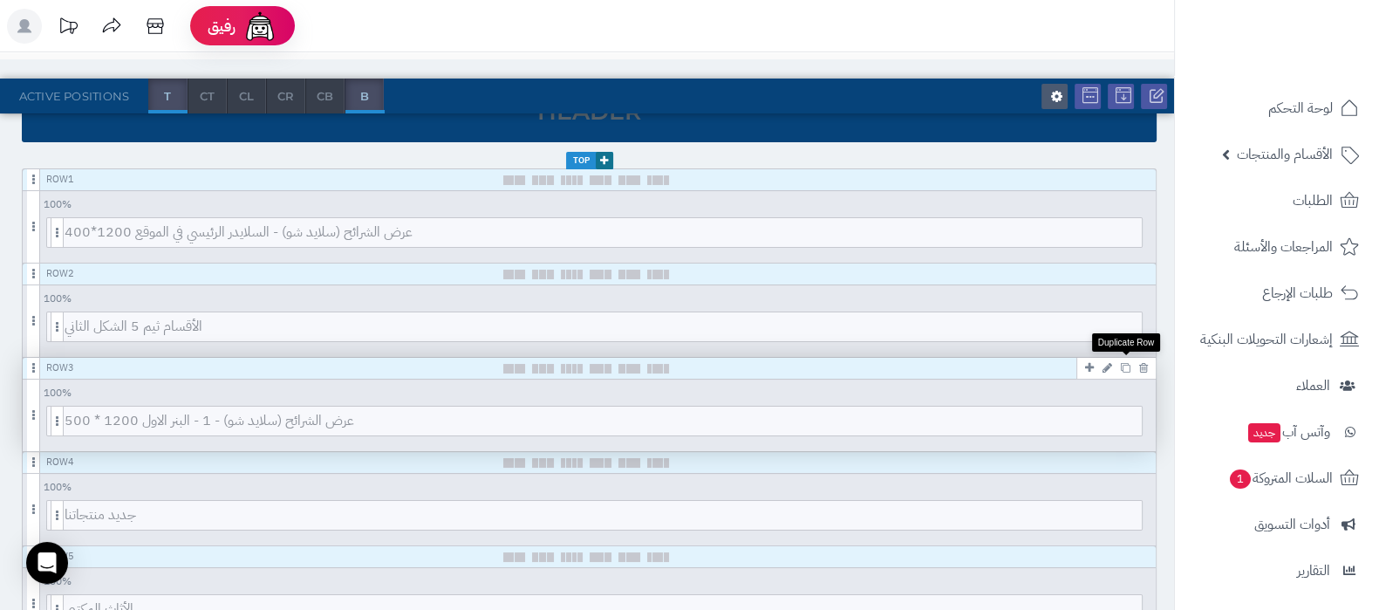
click at [1126, 364] on icon at bounding box center [1126, 368] width 10 height 10
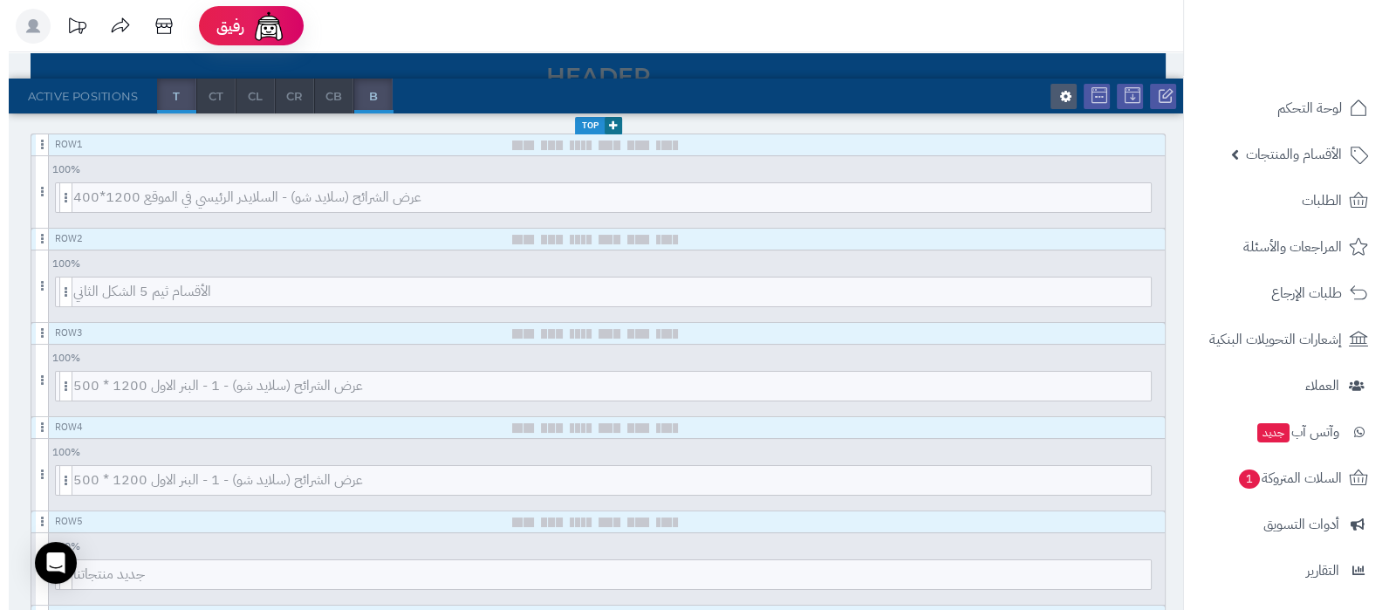
scroll to position [217, 0]
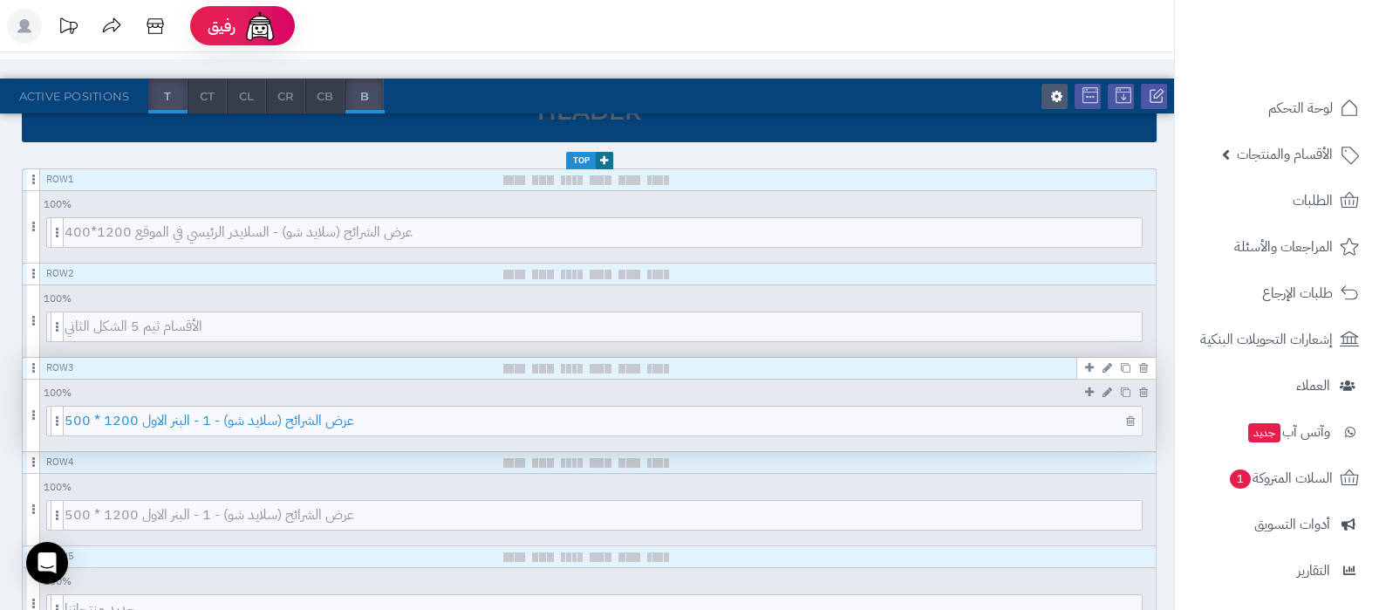
click at [589, 413] on span "عرض الشرائح (سلايد شو) - 1 - البنر الاول 1200 * 500" at bounding box center [603, 420] width 1077 height 29
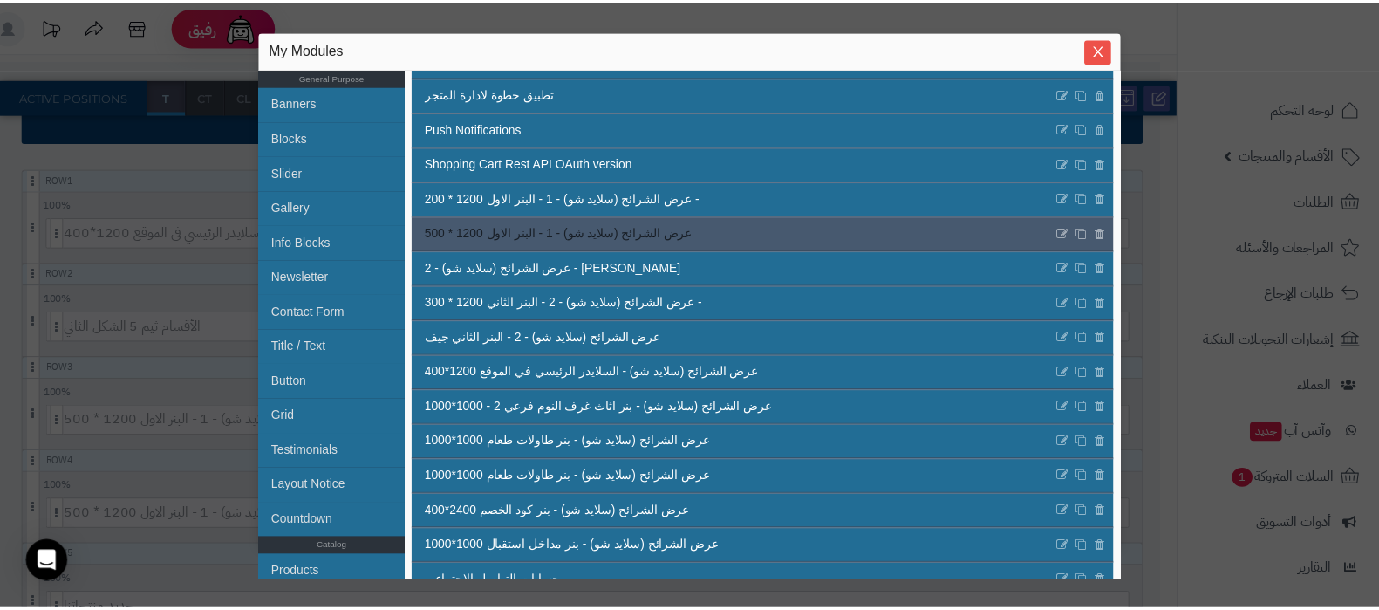
scroll to position [307, 0]
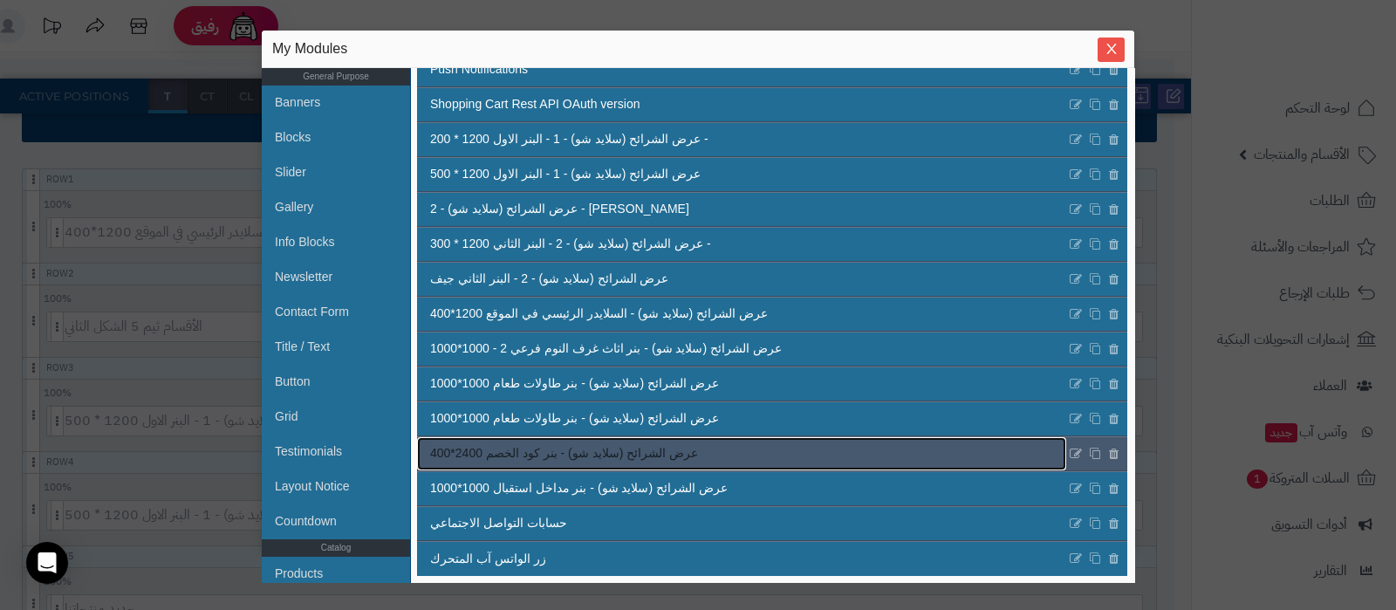
click at [728, 443] on link "عرض الشرائح (سلايد شو) - بنر كود الخصم 2400*400" at bounding box center [741, 453] width 649 height 33
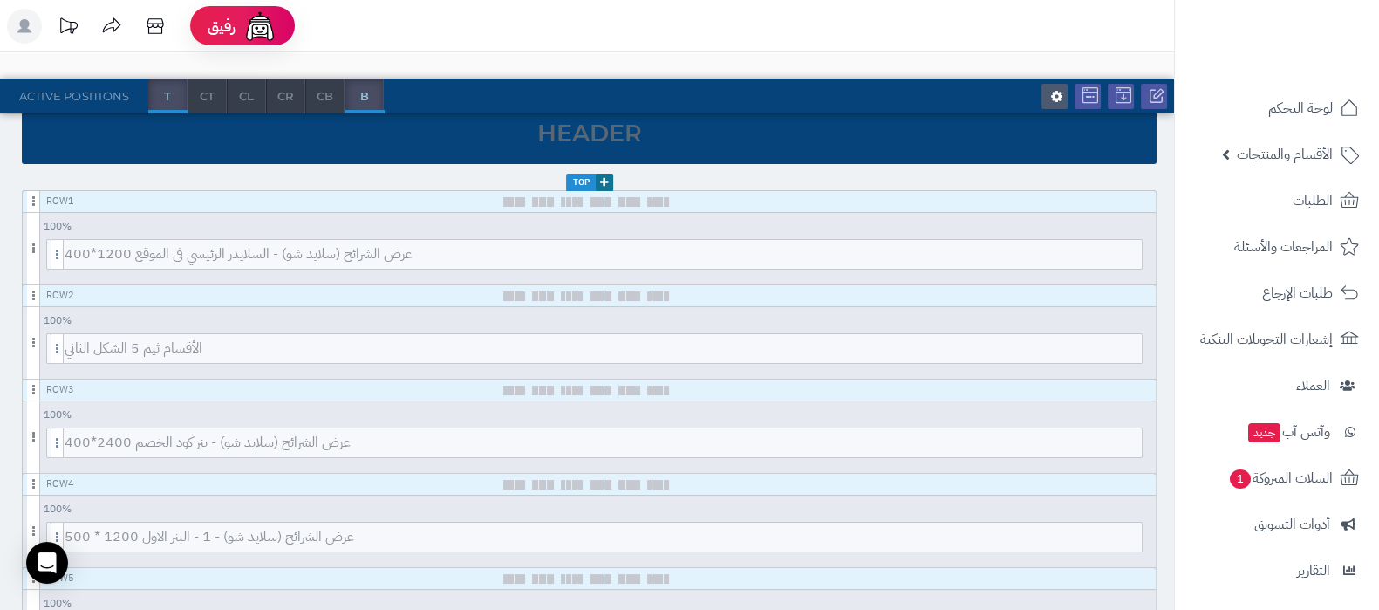
scroll to position [0, 0]
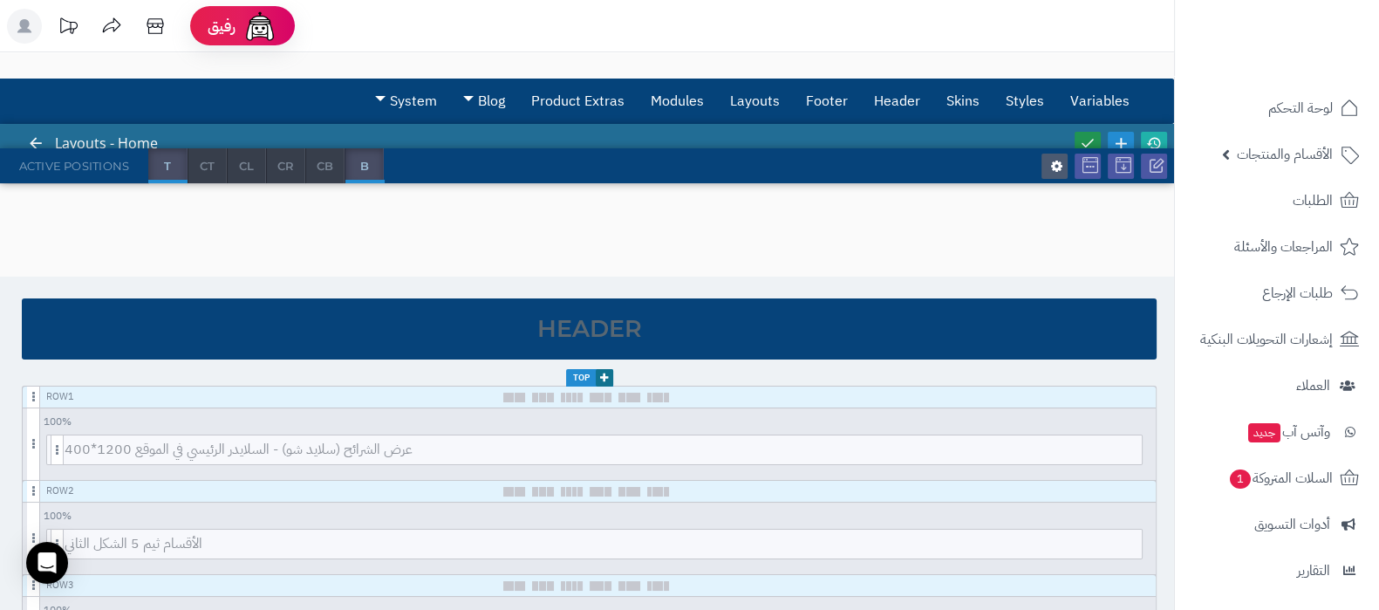
click at [1089, 136] on icon at bounding box center [1088, 143] width 16 height 16
click at [1153, 138] on icon at bounding box center [1154, 143] width 16 height 16
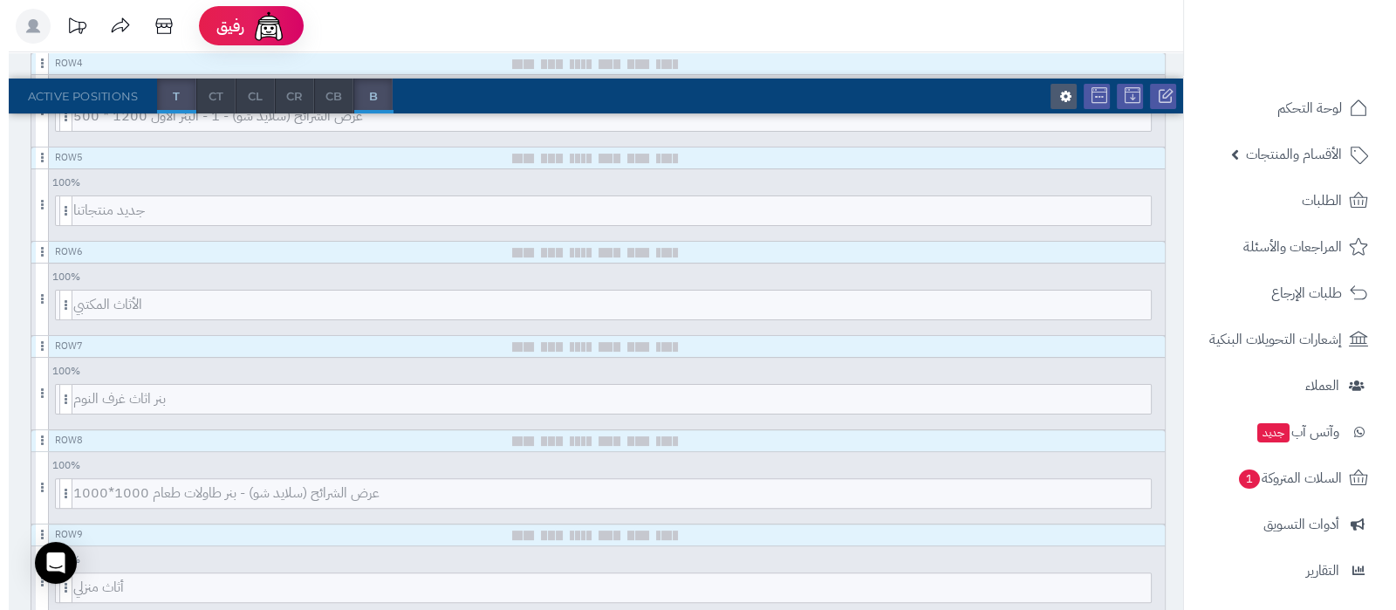
scroll to position [549, 0]
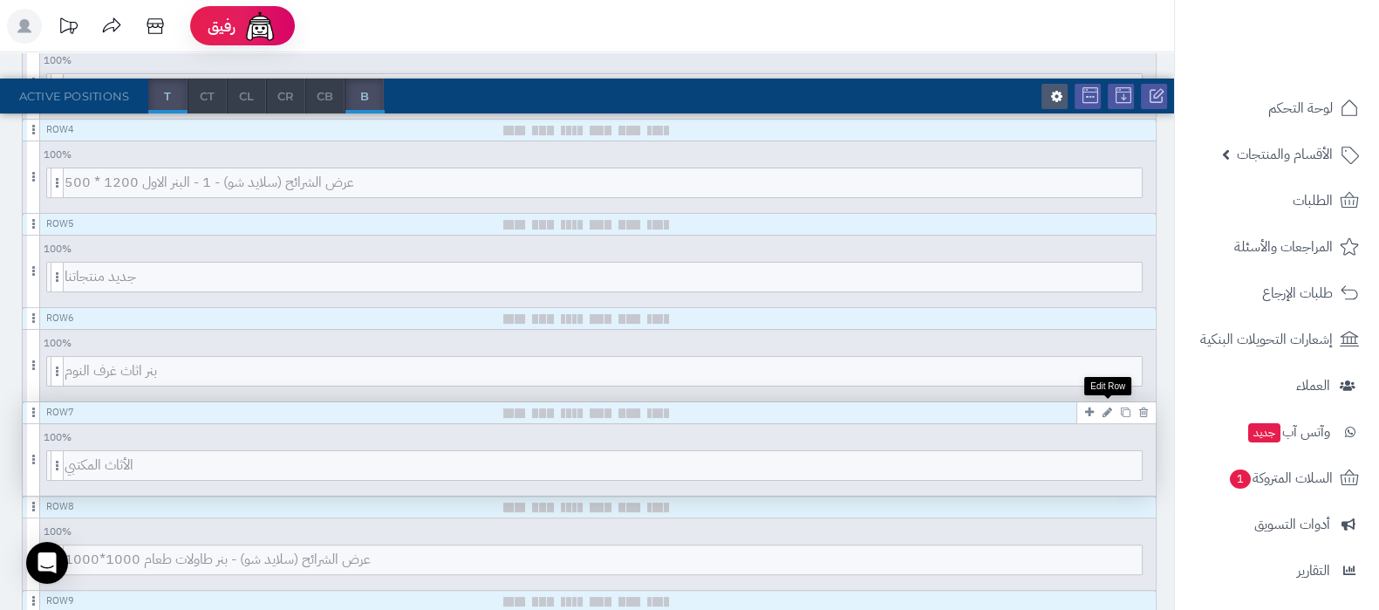
click at [1108, 406] on icon at bounding box center [1107, 411] width 10 height 11
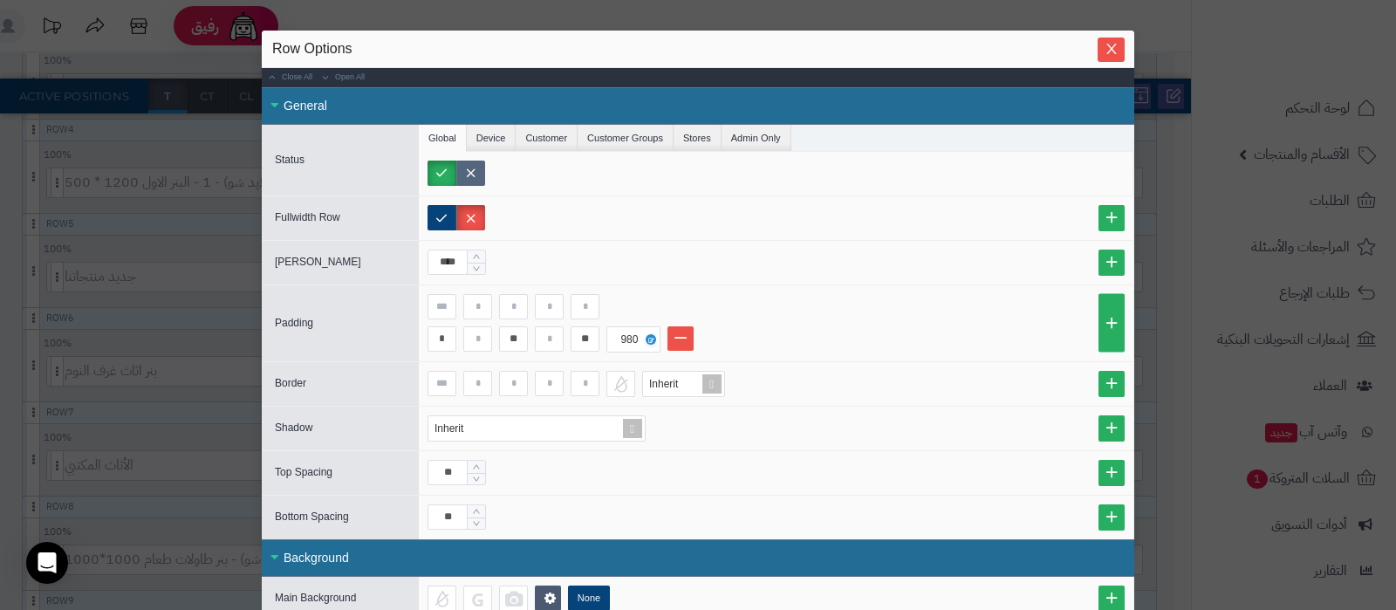
click at [485, 181] on label at bounding box center [470, 172] width 29 height 25
click at [1118, 42] on icon "Close" at bounding box center [1111, 48] width 14 height 14
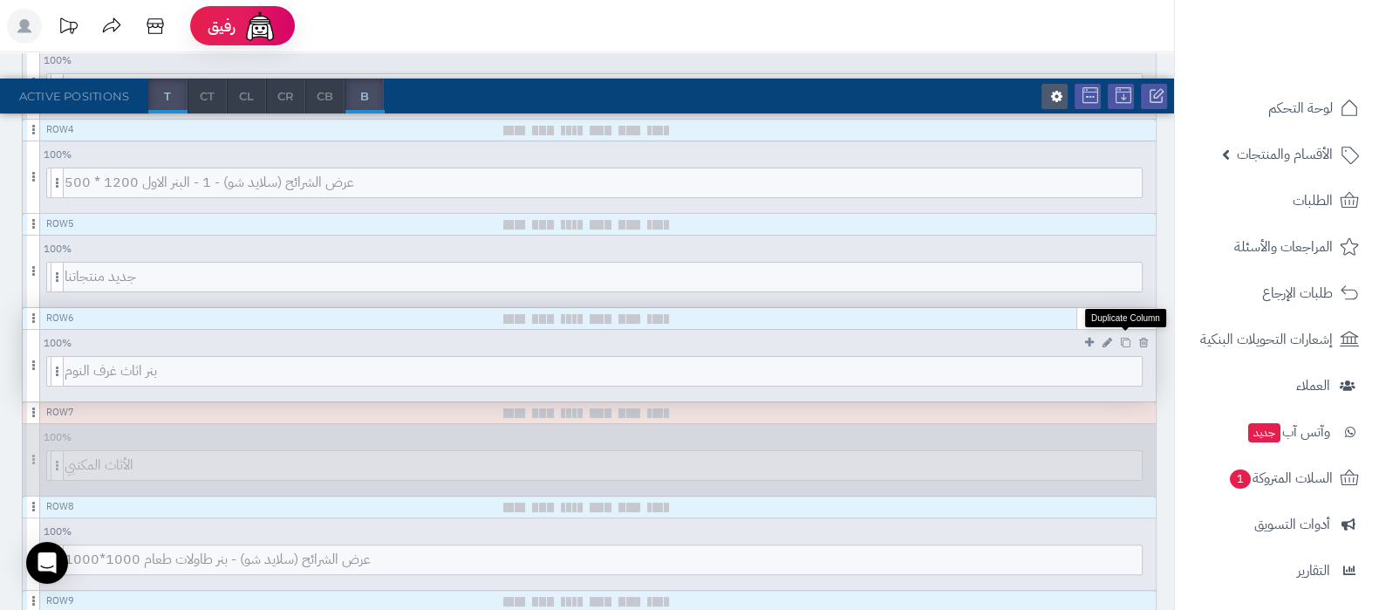
click at [1125, 343] on icon at bounding box center [1126, 343] width 10 height 10
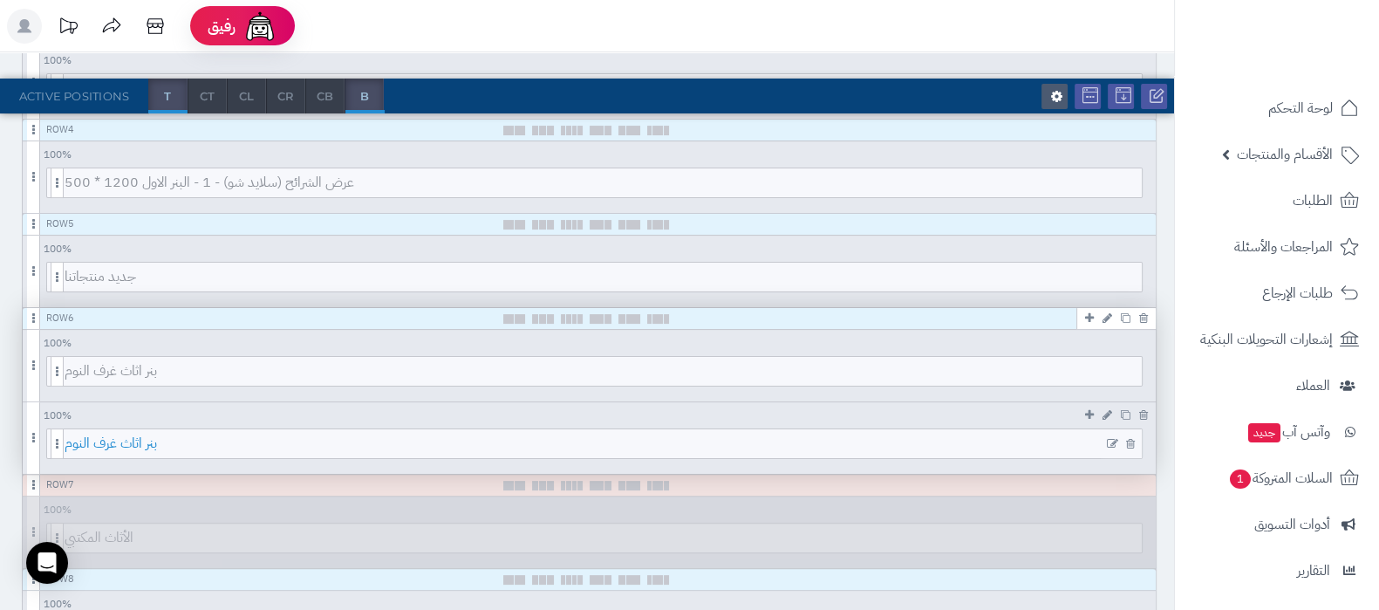
click at [593, 447] on span "بنر اثاث غرف النوم" at bounding box center [603, 443] width 1077 height 29
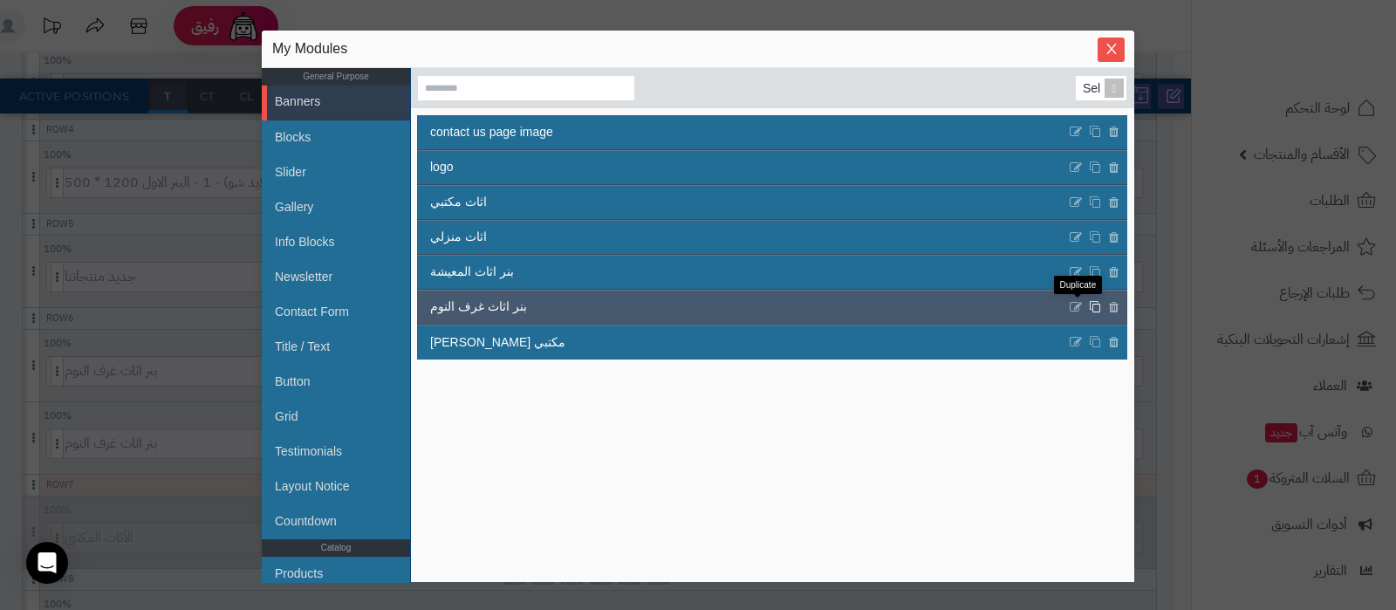
click at [1089, 312] on icon at bounding box center [1095, 306] width 12 height 13
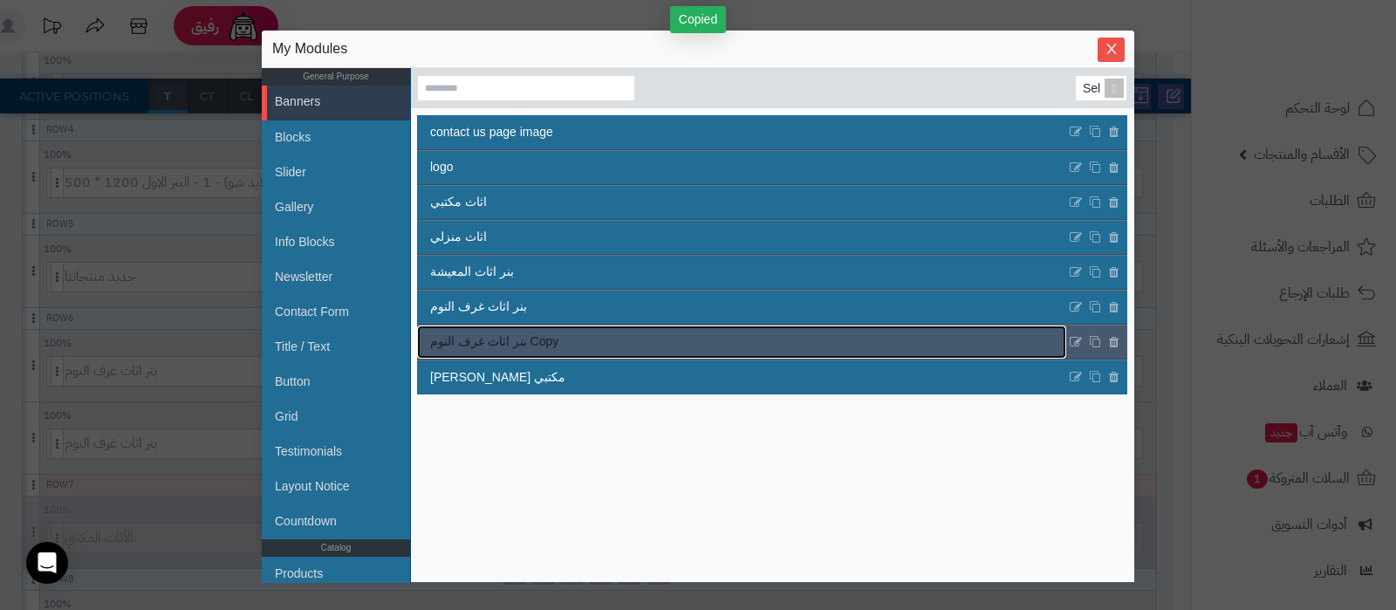
click at [768, 345] on link "بنر اثاث غرف النوم Copy" at bounding box center [741, 341] width 649 height 33
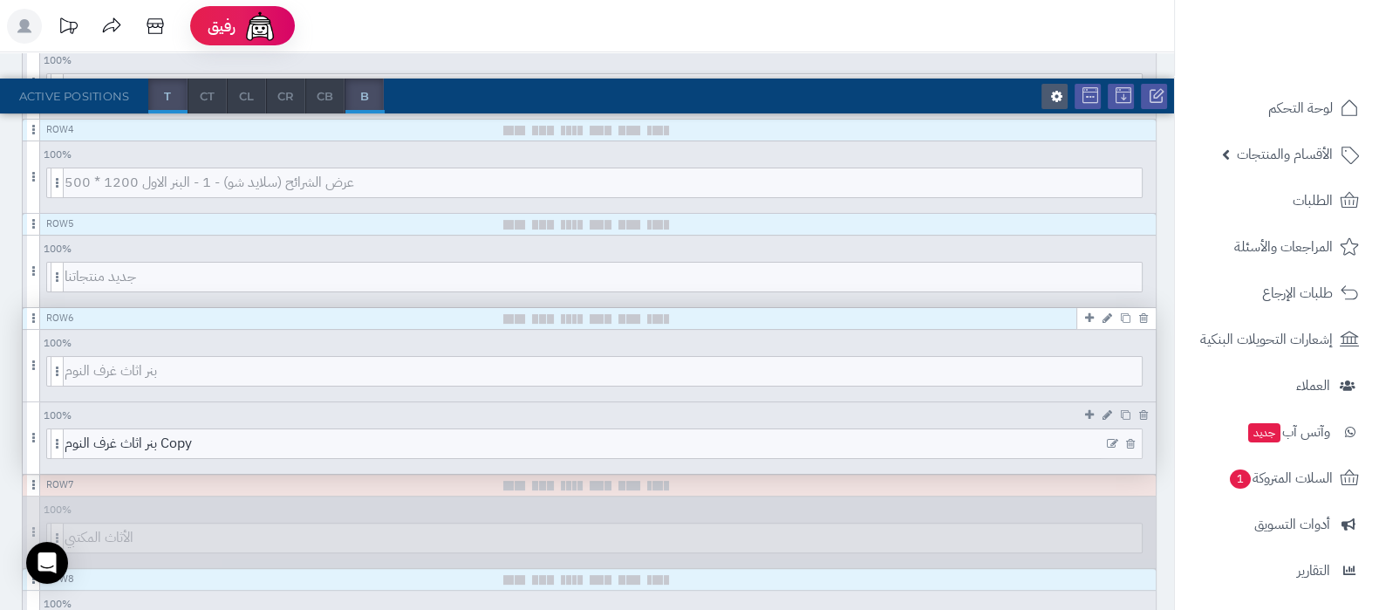
click at [1109, 440] on icon at bounding box center [1112, 444] width 11 height 12
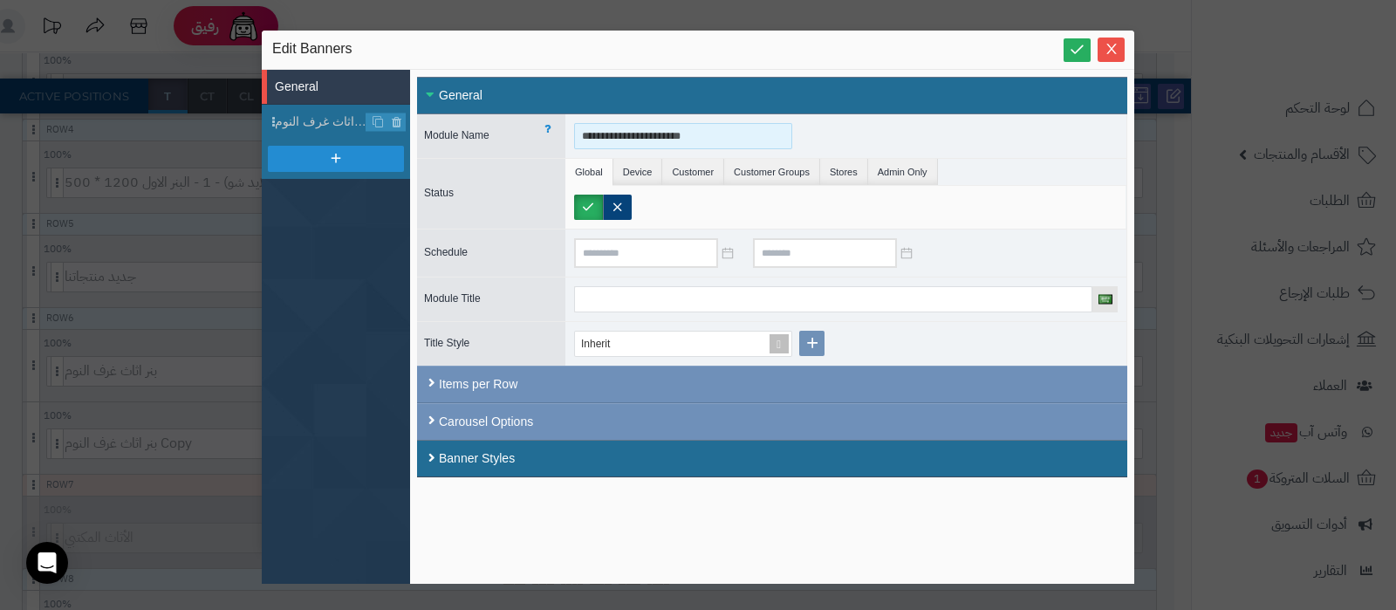
click at [659, 140] on input "**********" at bounding box center [683, 136] width 218 height 26
type input "**********"
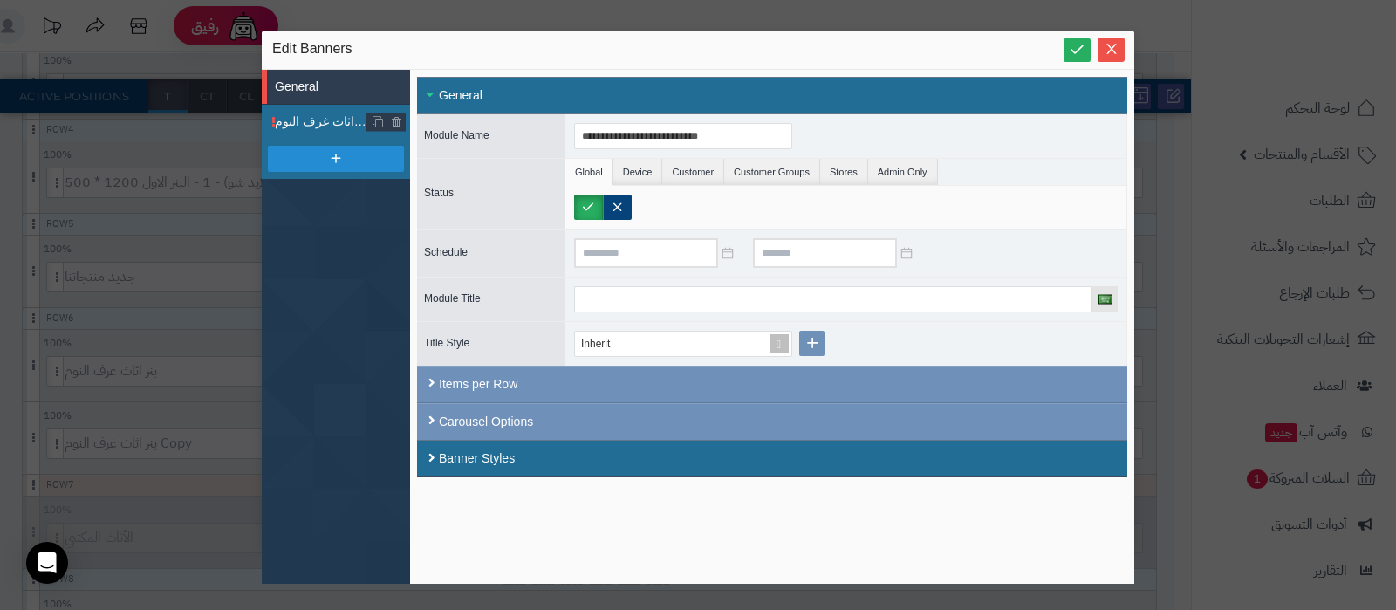
click at [311, 117] on span "بنر اثاث غرف النوم" at bounding box center [321, 122] width 92 height 18
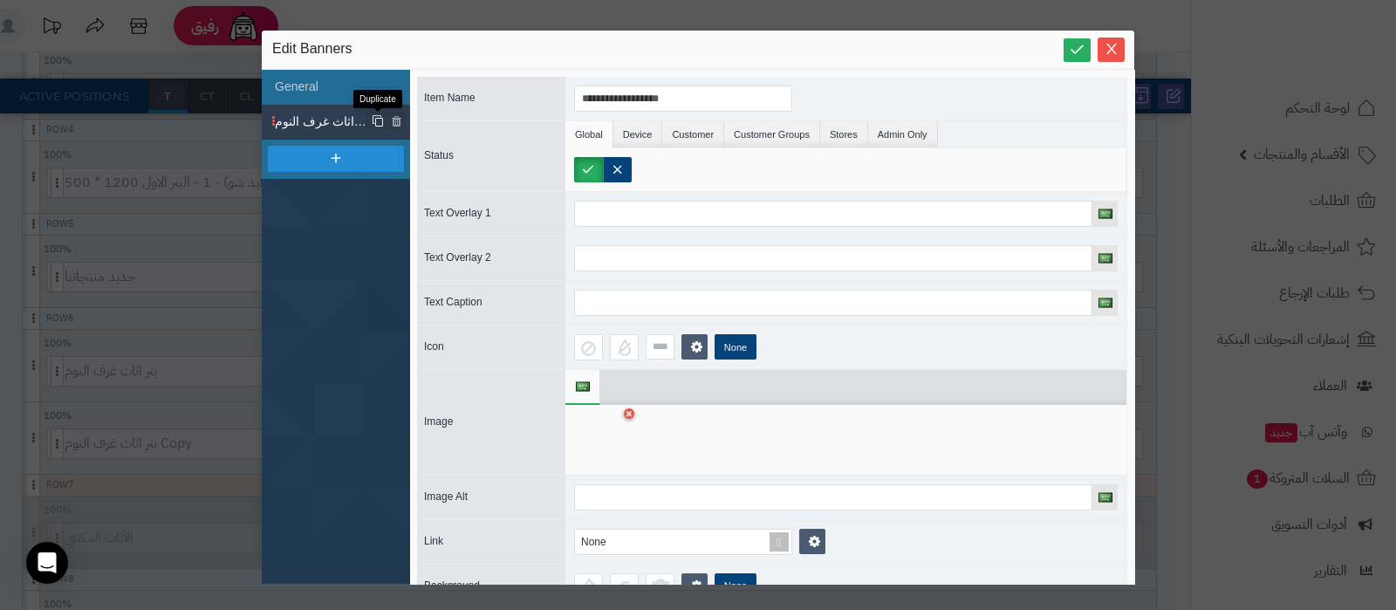
click at [372, 123] on icon at bounding box center [378, 121] width 12 height 13
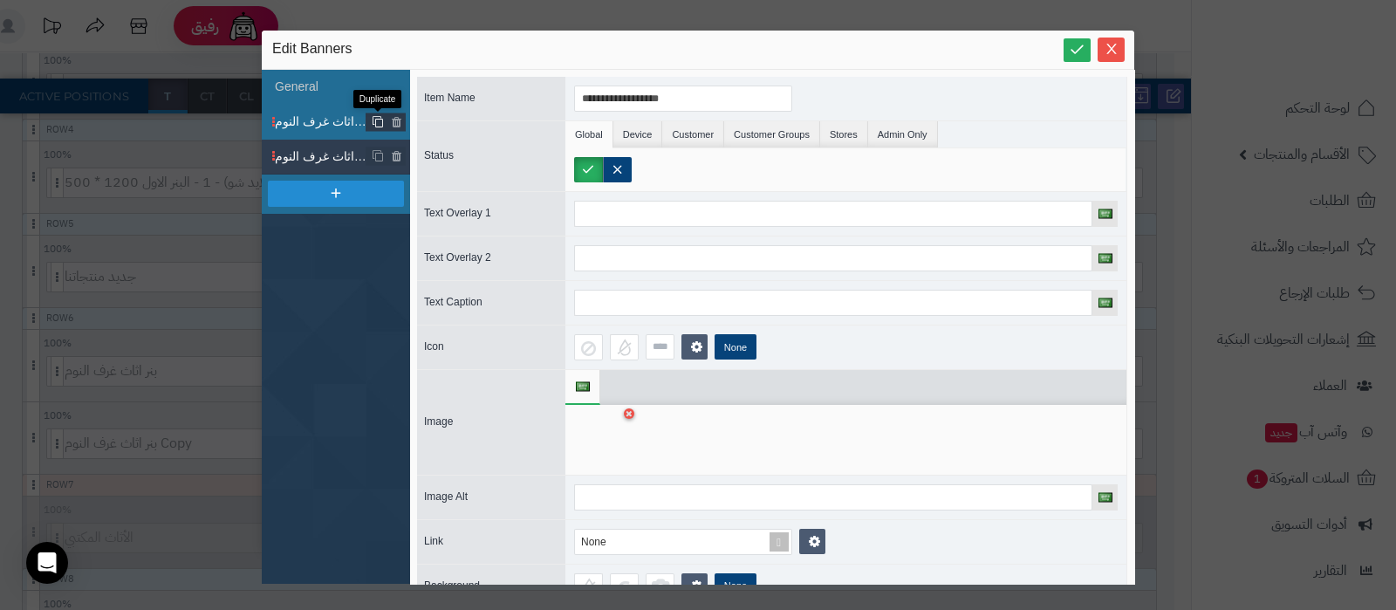
click at [372, 123] on icon at bounding box center [378, 121] width 12 height 13
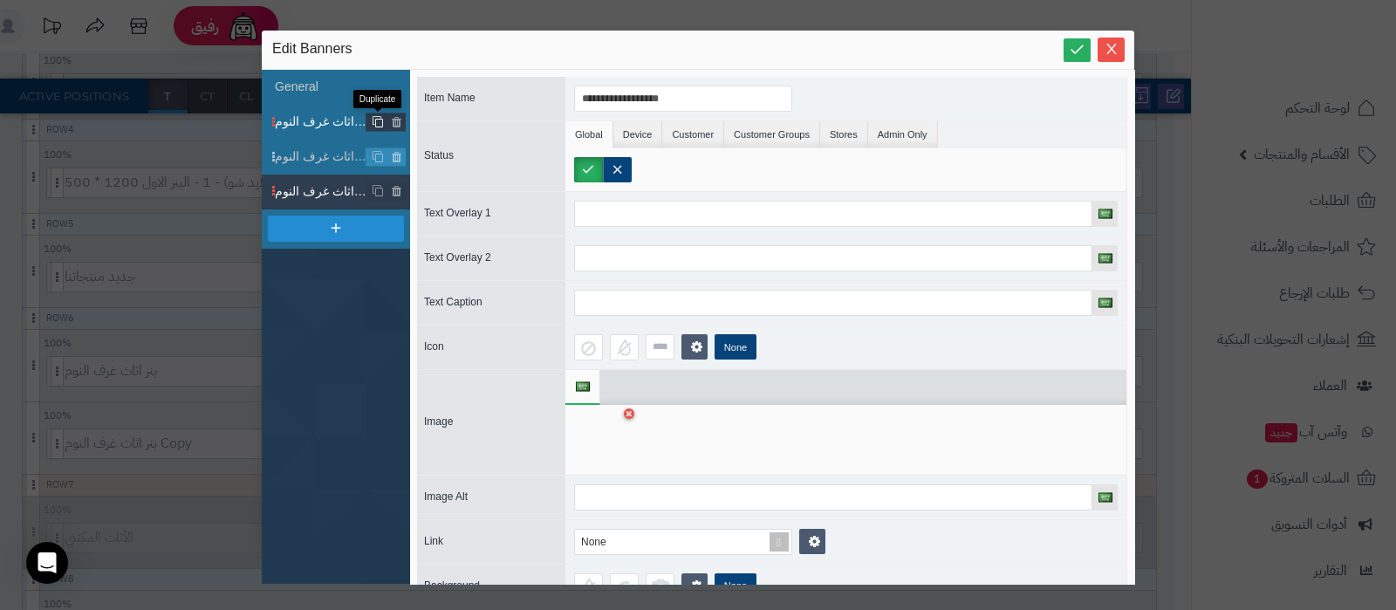
click at [372, 123] on icon at bounding box center [378, 121] width 12 height 13
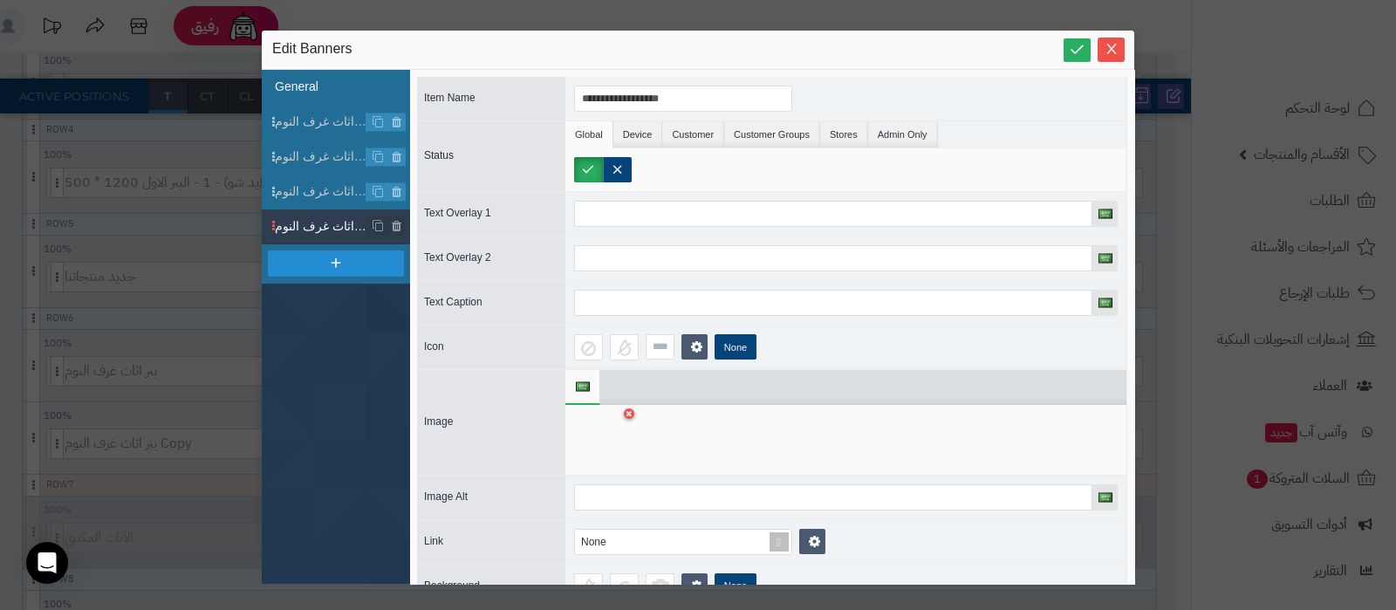
click at [335, 98] on li "General" at bounding box center [336, 87] width 148 height 35
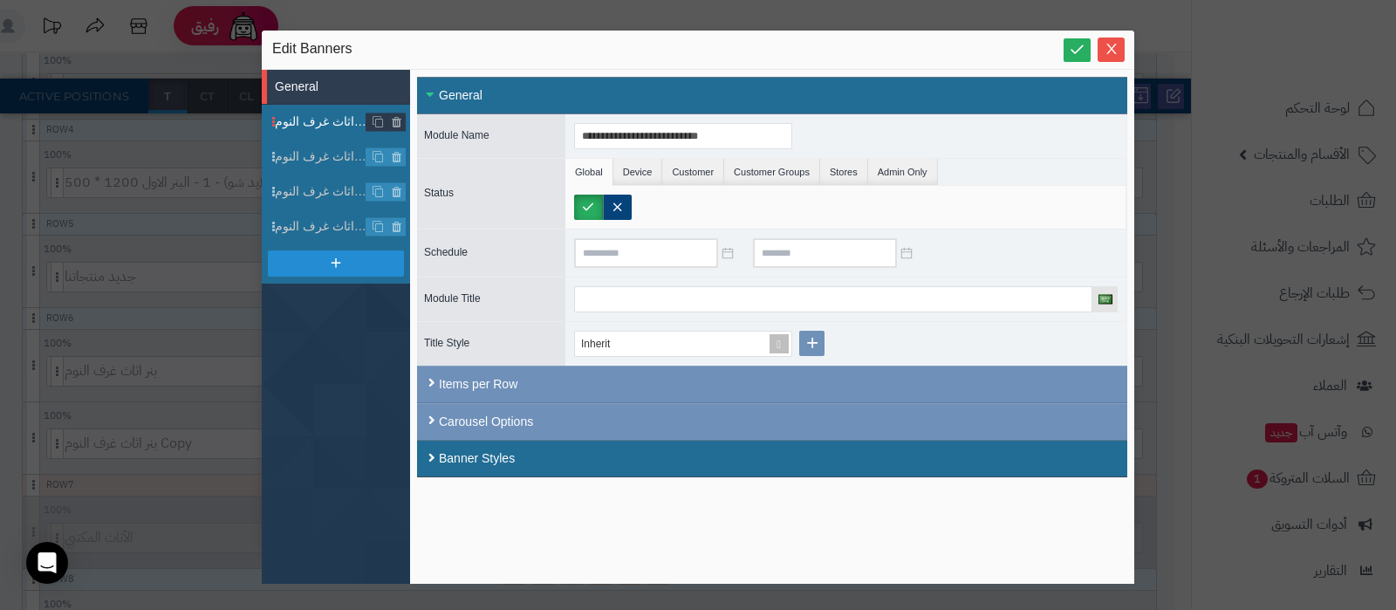
click at [329, 119] on span "بنر اثاث غرف النوم" at bounding box center [321, 122] width 92 height 18
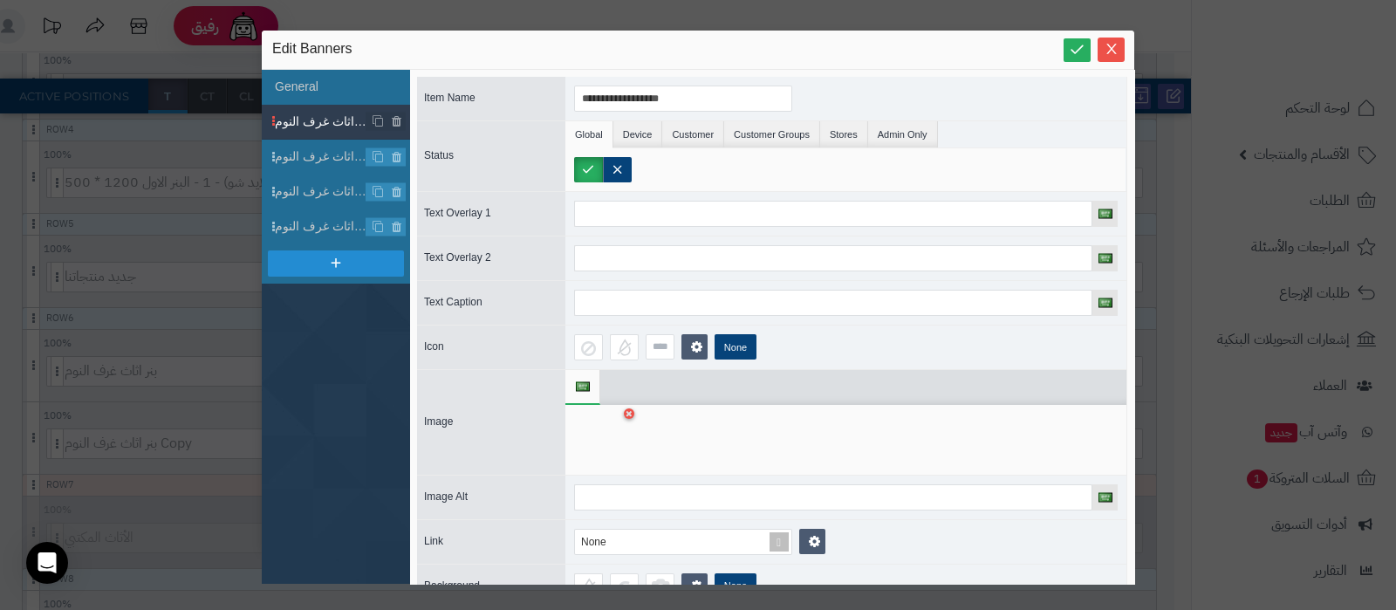
click at [615, 447] on div at bounding box center [601, 439] width 55 height 52
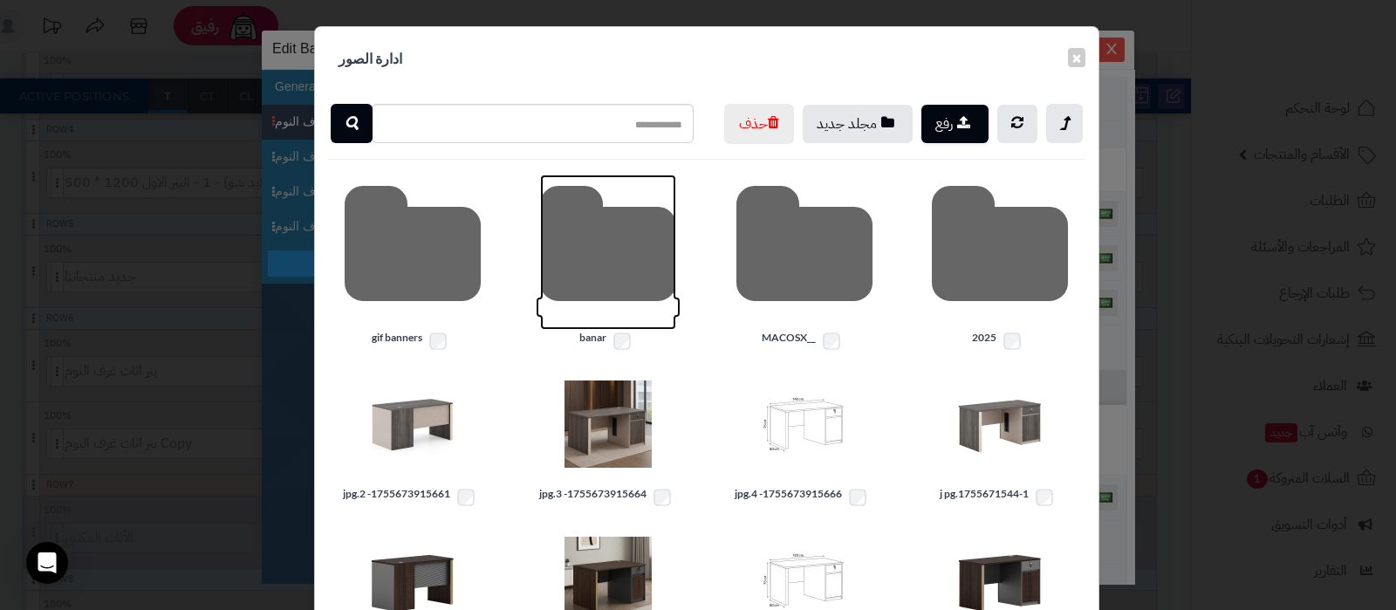
click at [597, 300] on icon at bounding box center [608, 251] width 136 height 155
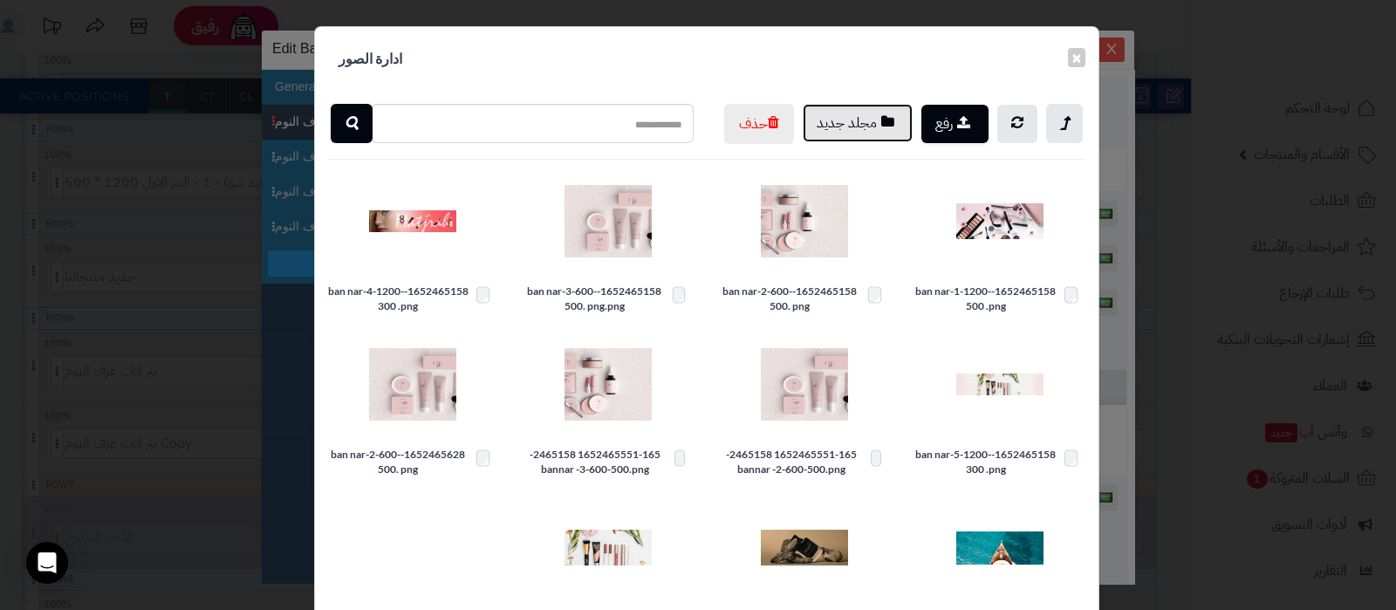
click at [865, 137] on button "مجلد جديد" at bounding box center [857, 123] width 110 height 38
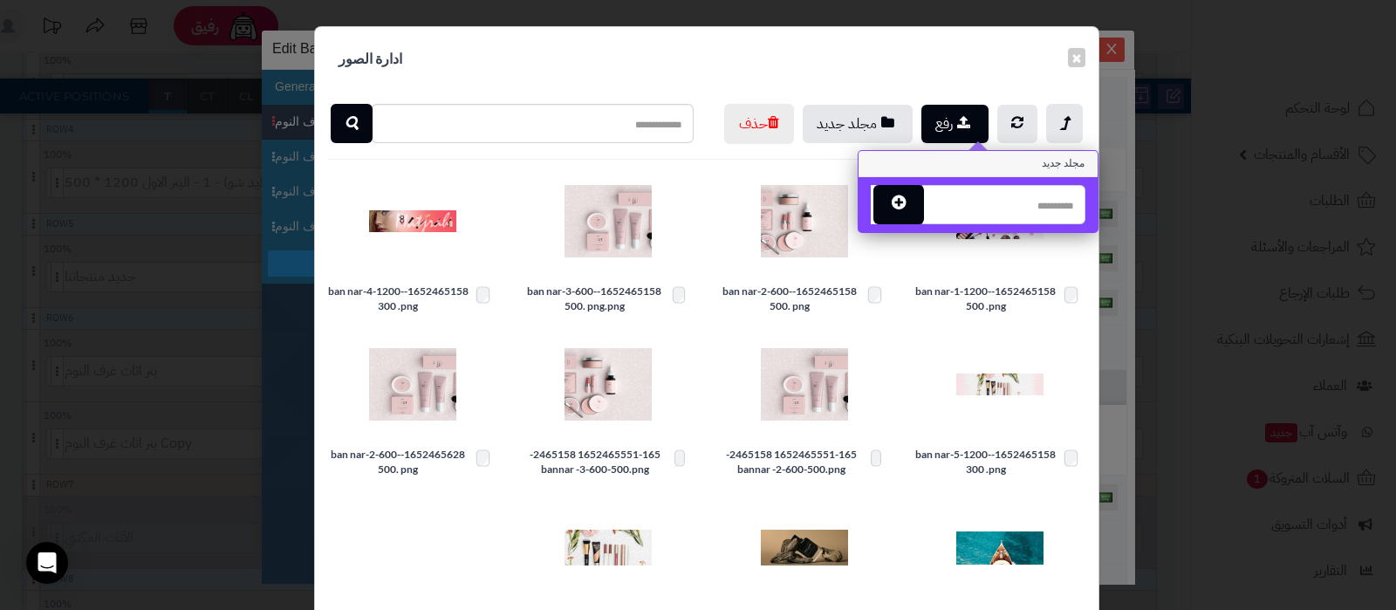
click at [998, 211] on input "text" at bounding box center [1003, 204] width 163 height 39
type input "**********"
click at [905, 198] on icon "button" at bounding box center [898, 201] width 14 height 17
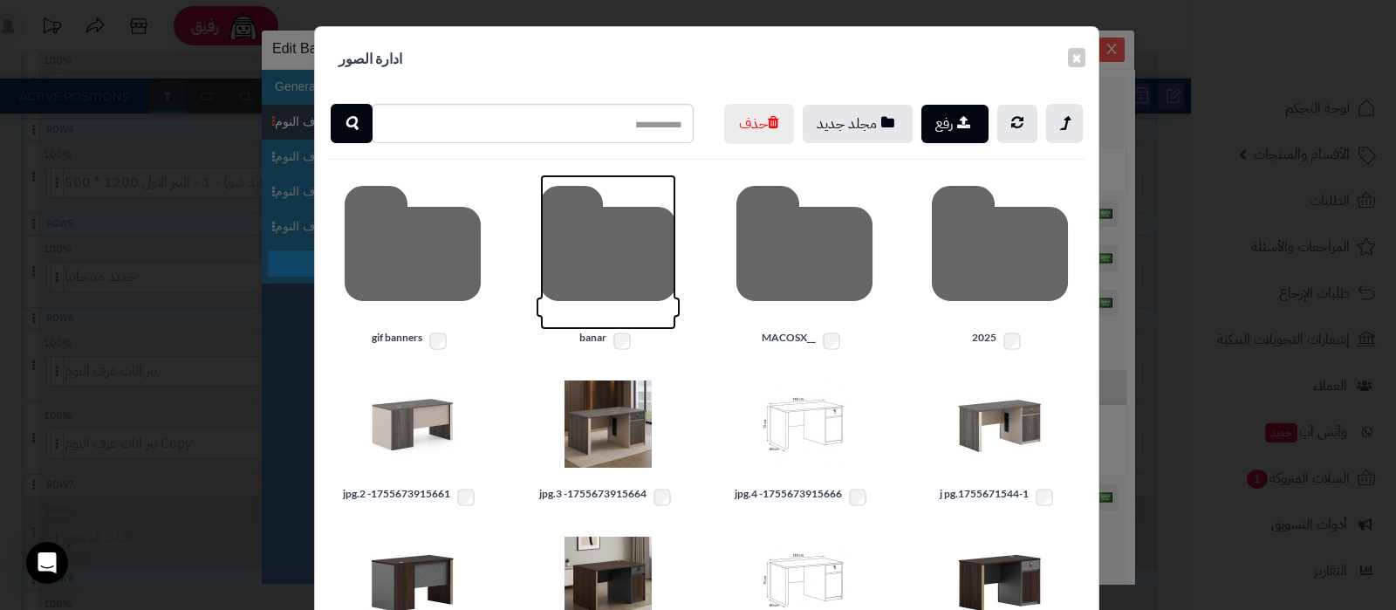
click at [584, 298] on icon at bounding box center [608, 251] width 136 height 155
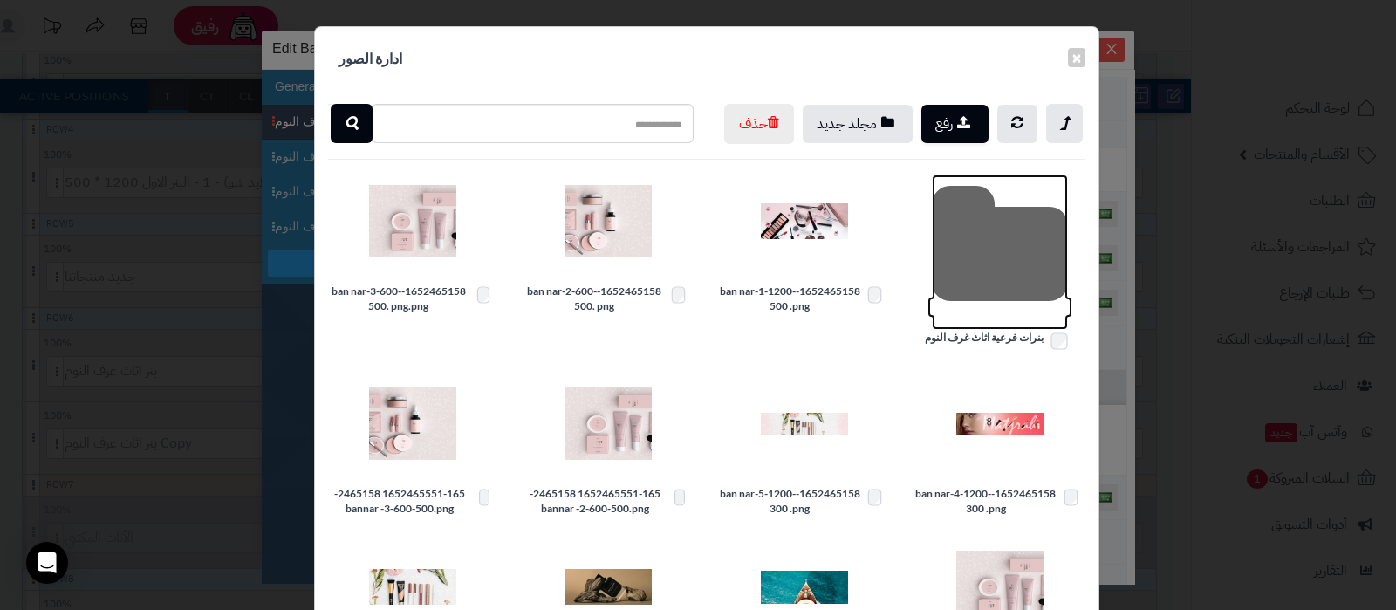
click at [994, 285] on icon at bounding box center [1000, 251] width 136 height 155
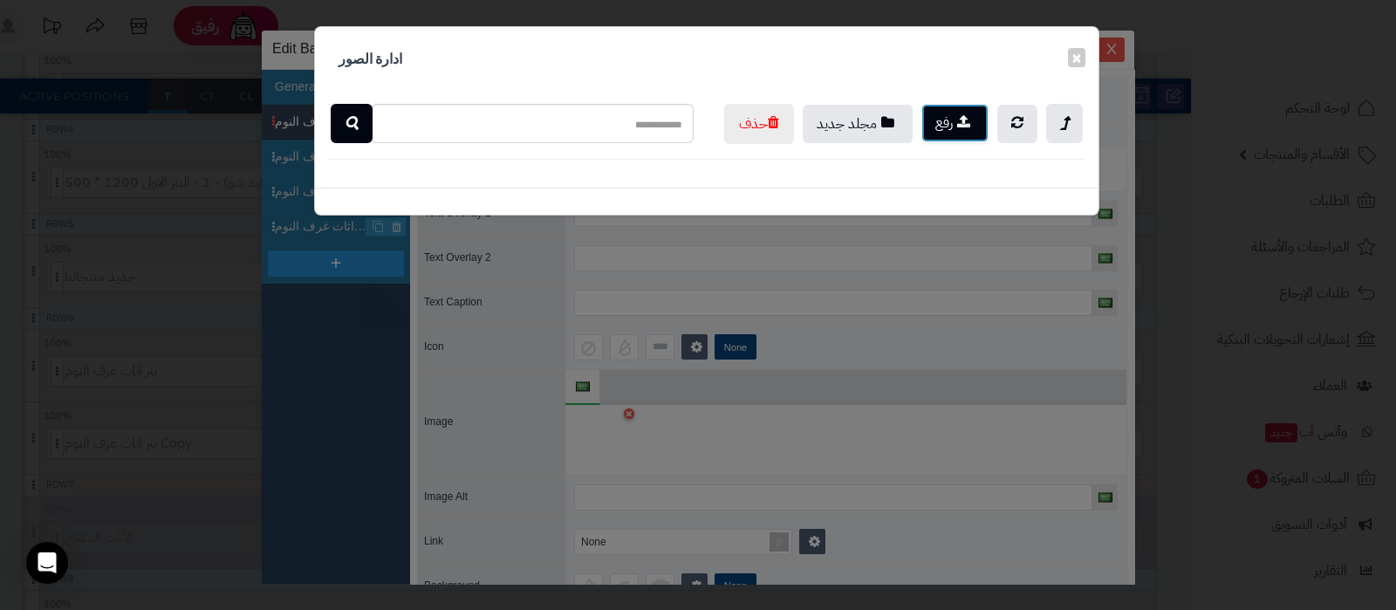
click at [958, 118] on icon "button" at bounding box center [963, 121] width 13 height 15
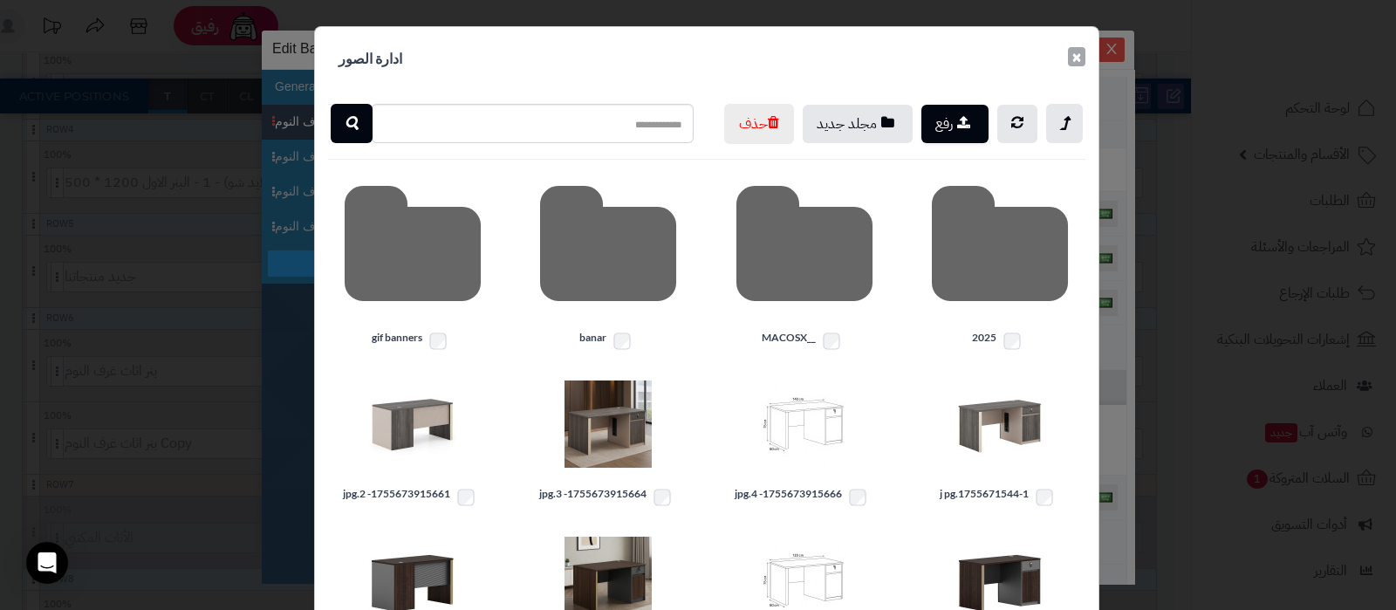
click at [1082, 57] on button "×" at bounding box center [1076, 56] width 17 height 19
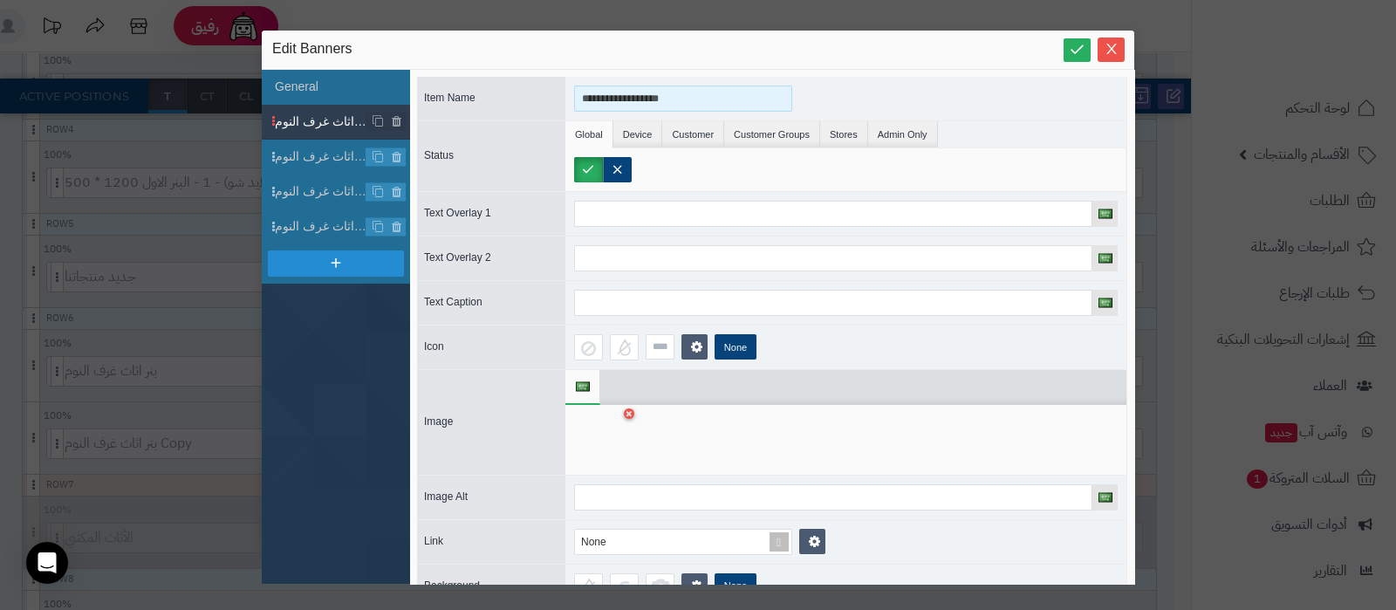
click at [654, 85] on input "**********" at bounding box center [683, 98] width 218 height 26
type input "*"
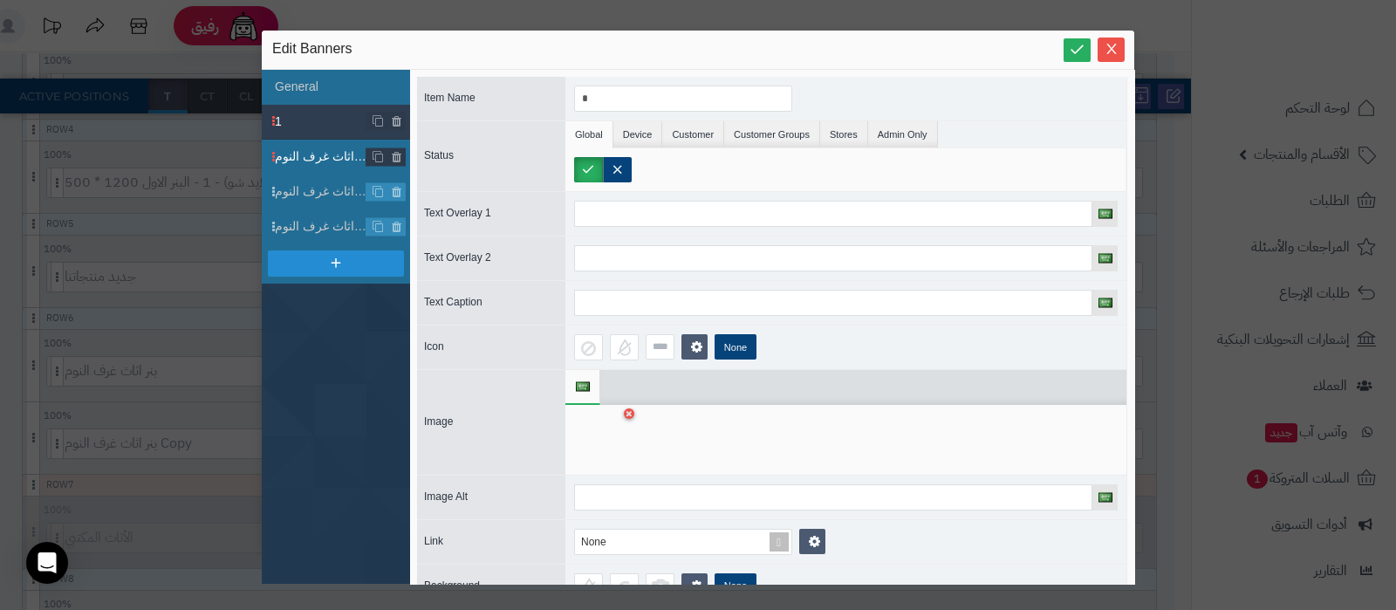
click at [307, 147] on span "بنر اثاث غرف النوم" at bounding box center [321, 156] width 92 height 18
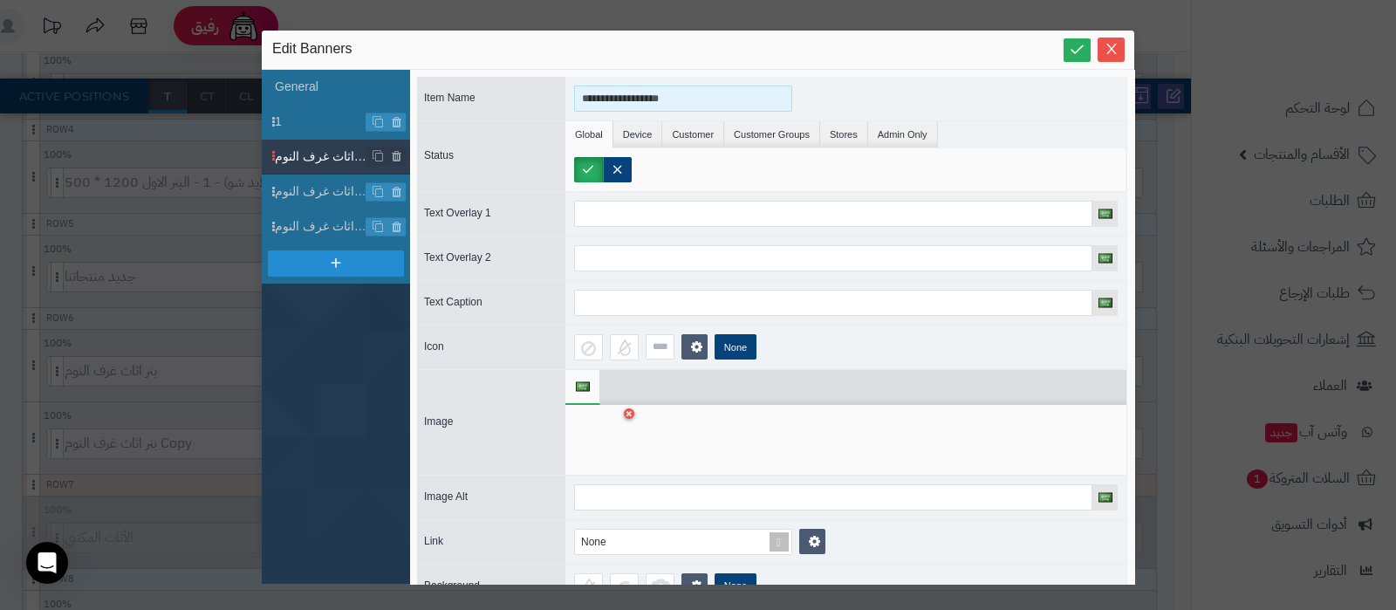
click at [585, 89] on input "**********" at bounding box center [683, 98] width 218 height 26
type input "*"
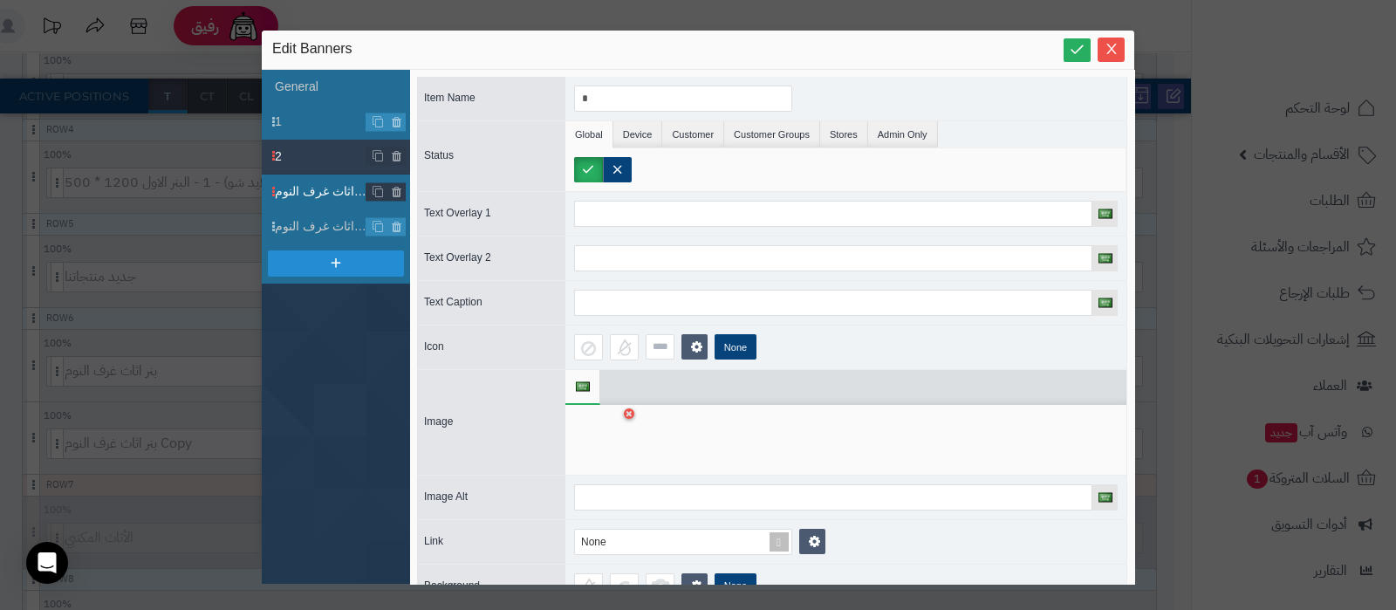
click at [305, 195] on span "بنر اثاث غرف النوم" at bounding box center [321, 191] width 92 height 18
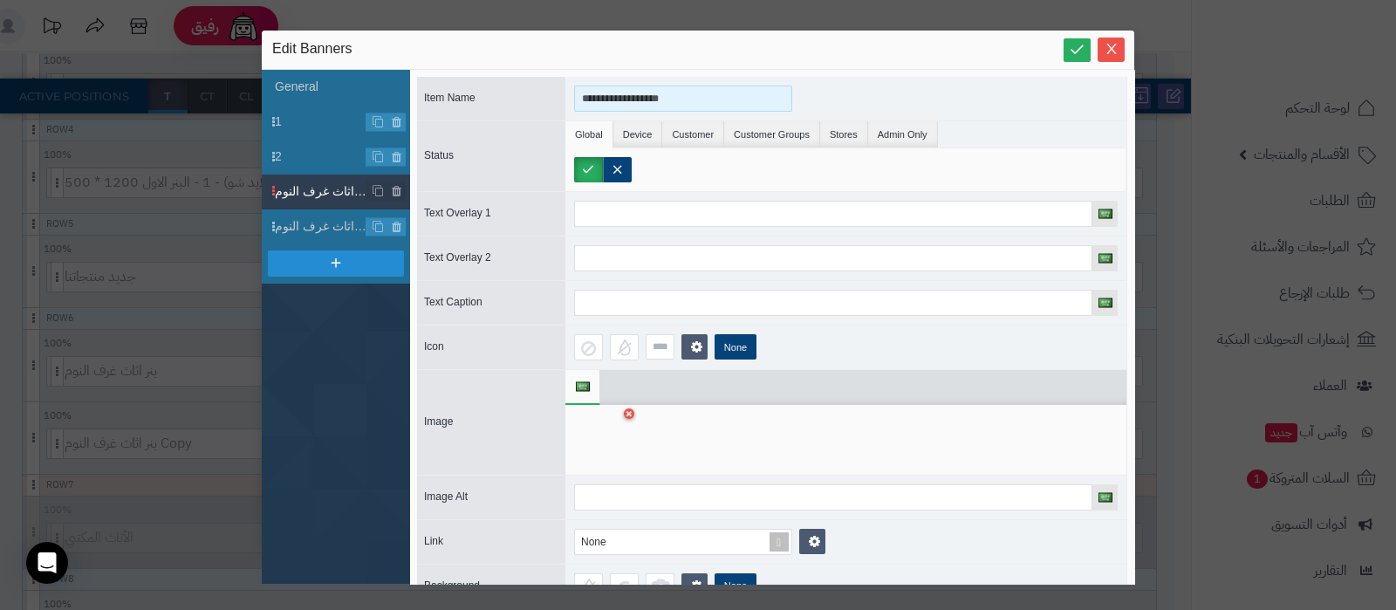
click at [619, 98] on input "**********" at bounding box center [683, 98] width 218 height 26
type input "*"
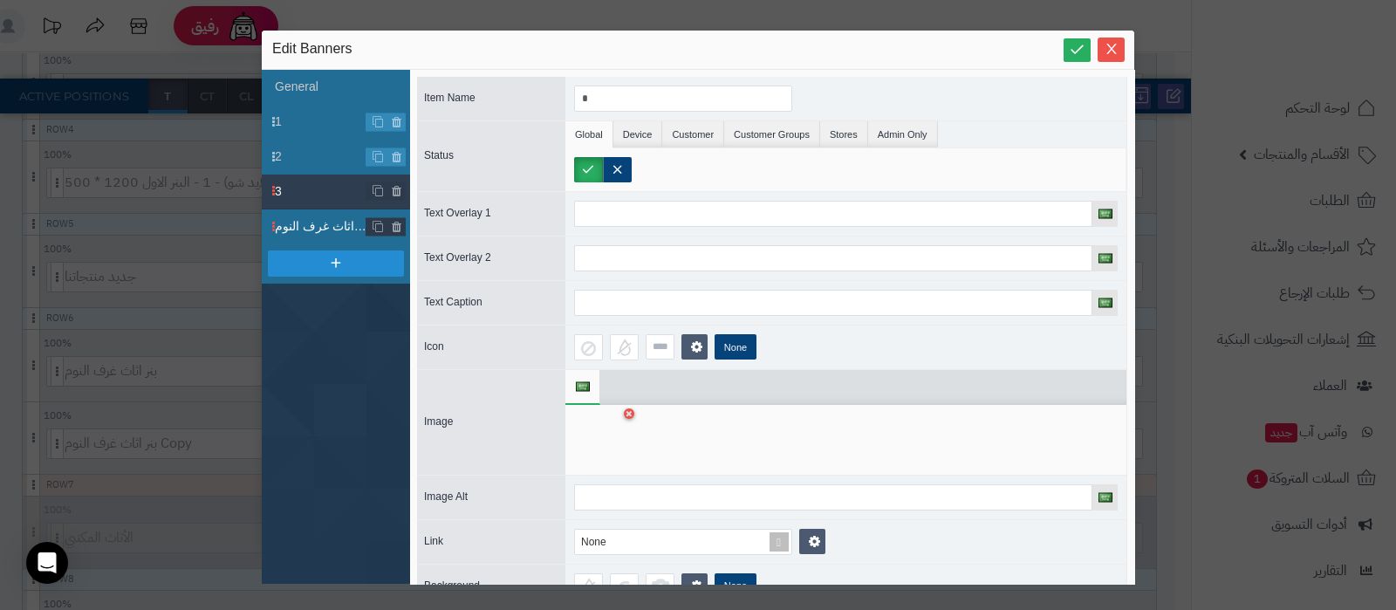
click at [310, 228] on span "بنر اثاث غرف النوم" at bounding box center [321, 226] width 92 height 18
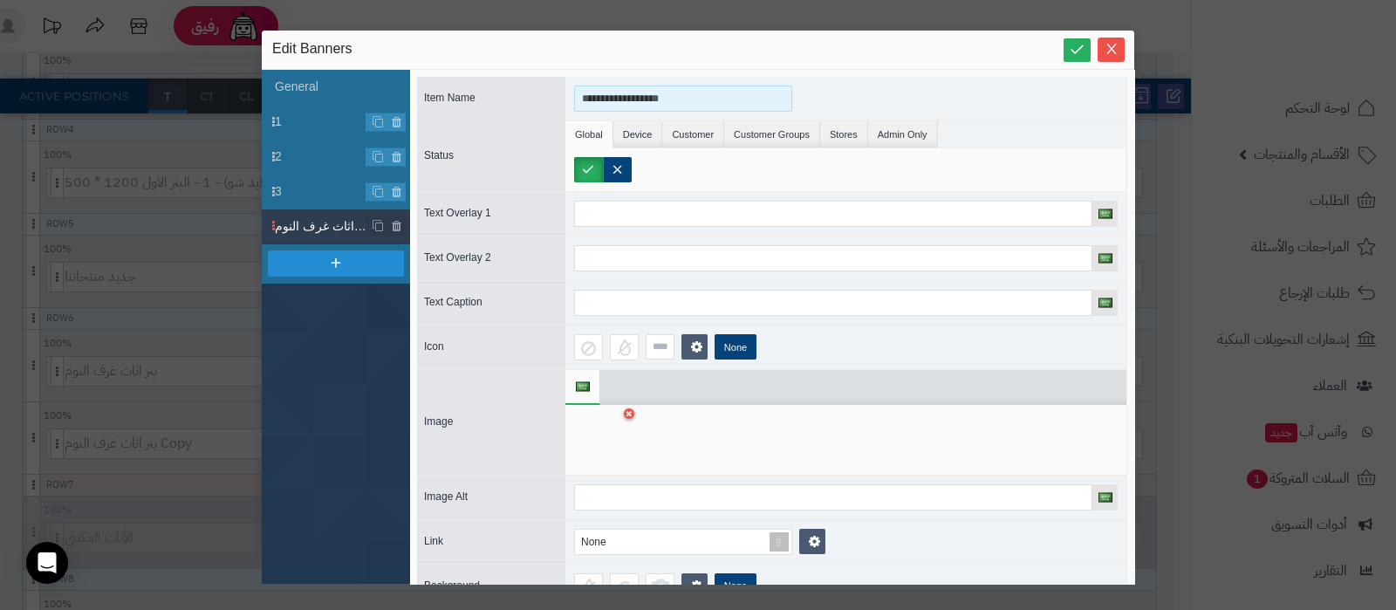
click at [650, 96] on input "**********" at bounding box center [683, 98] width 218 height 26
type input "*"
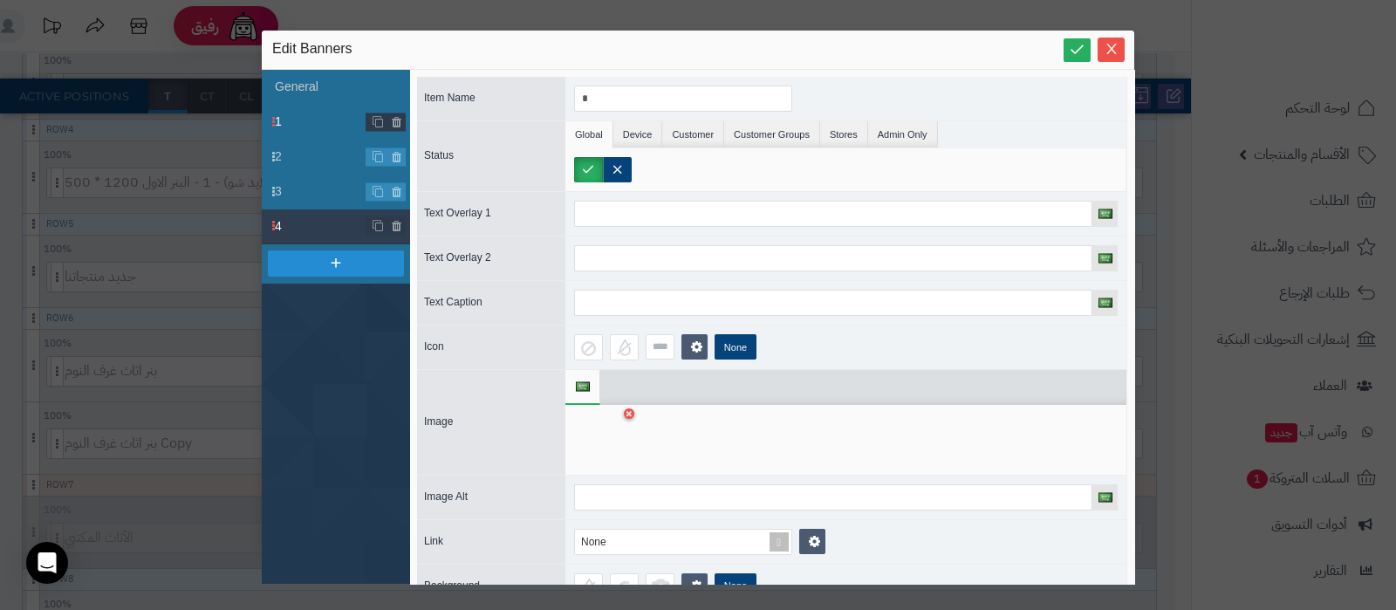
click at [329, 132] on li "1" at bounding box center [336, 122] width 148 height 35
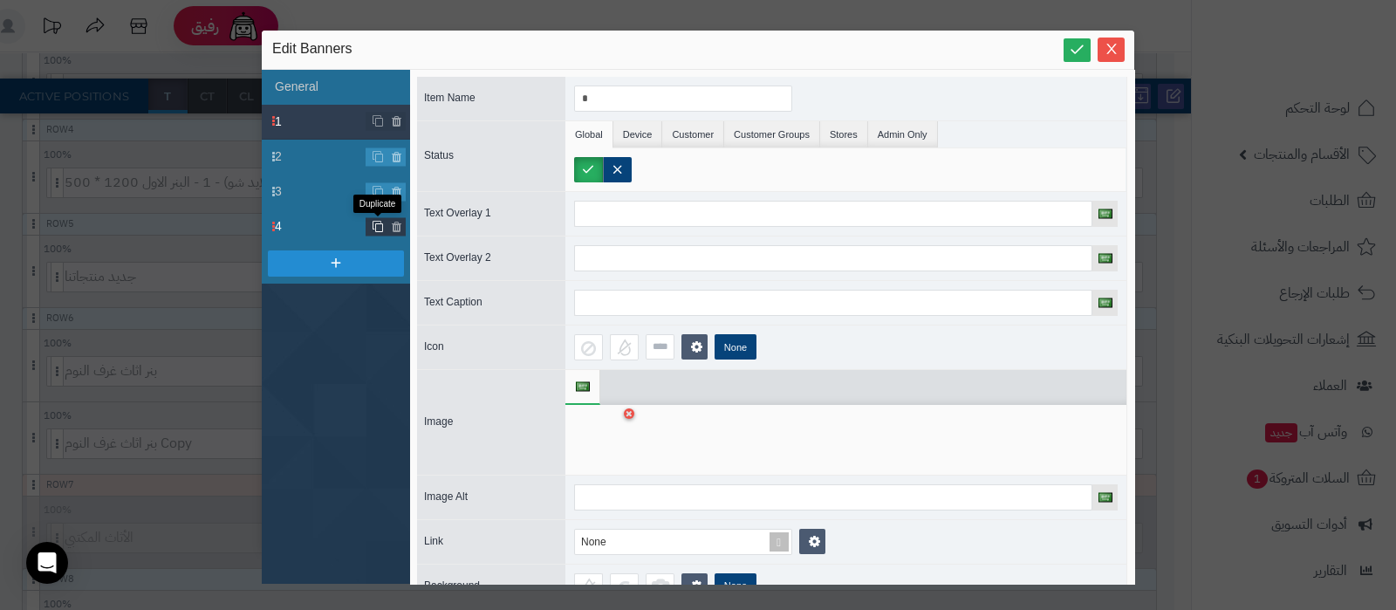
click at [374, 227] on icon at bounding box center [378, 226] width 12 height 13
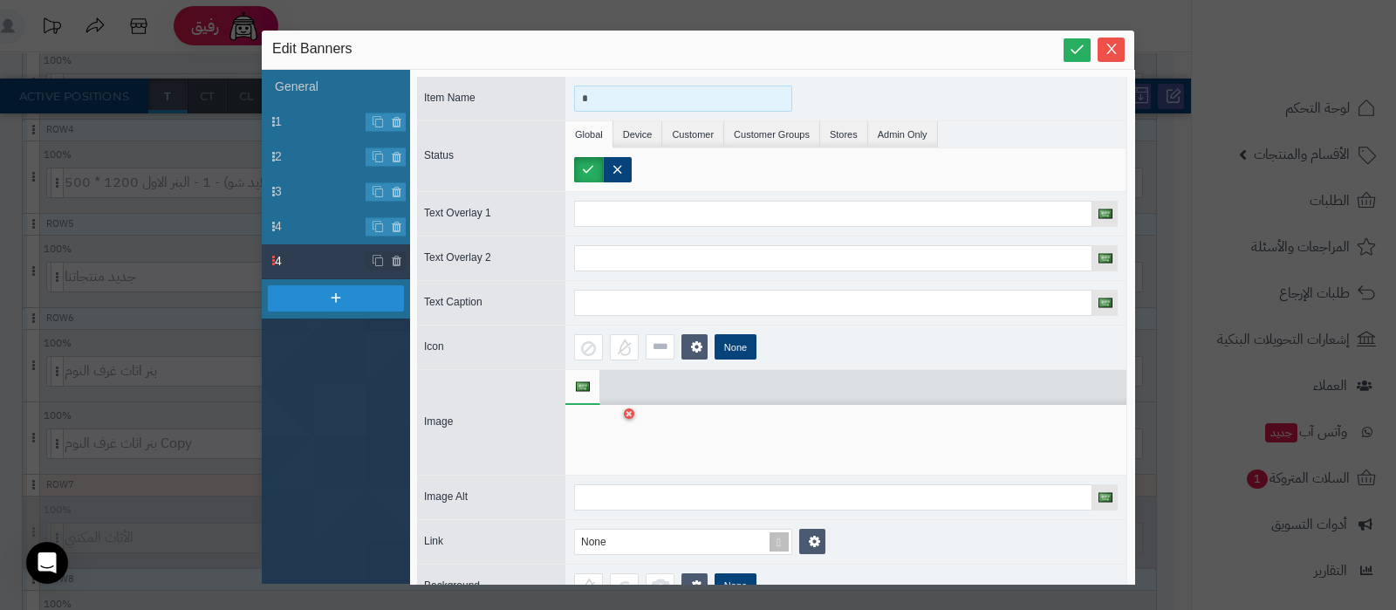
drag, startPoint x: 598, startPoint y: 92, endPoint x: 544, endPoint y: 91, distance: 54.1
click at [544, 91] on div "Item Name *" at bounding box center [772, 99] width 710 height 44
type input "*"
click at [311, 118] on span "1" at bounding box center [321, 122] width 92 height 18
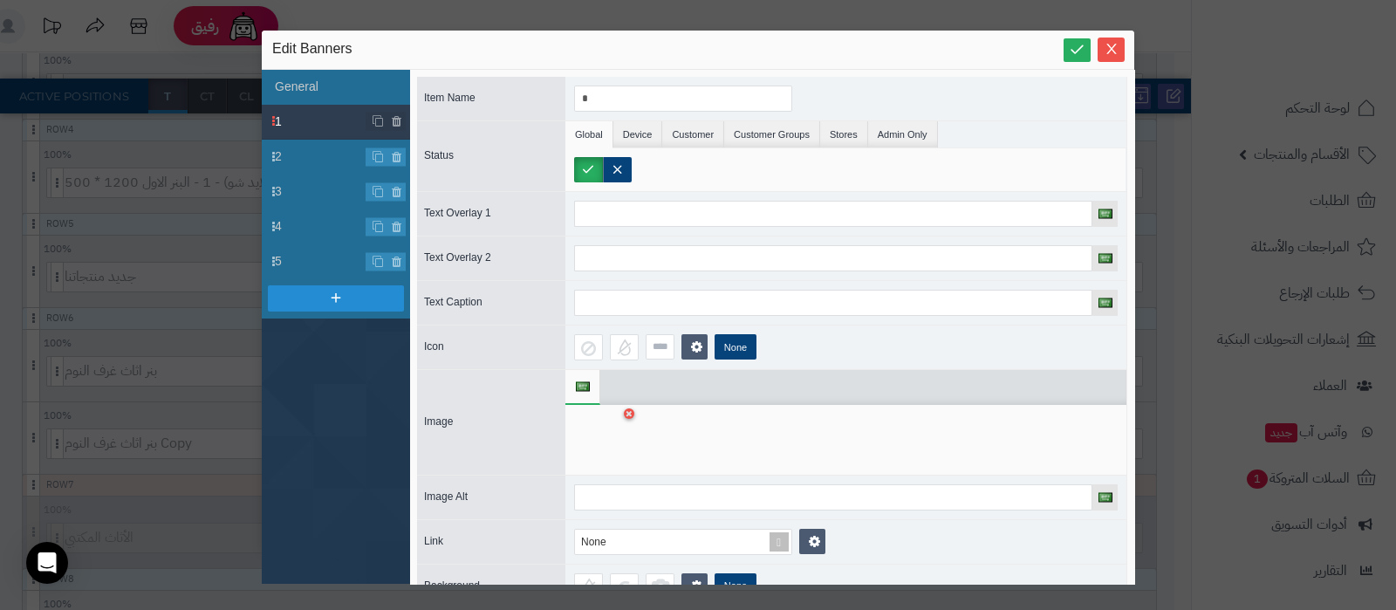
click at [580, 430] on div at bounding box center [601, 439] width 55 height 52
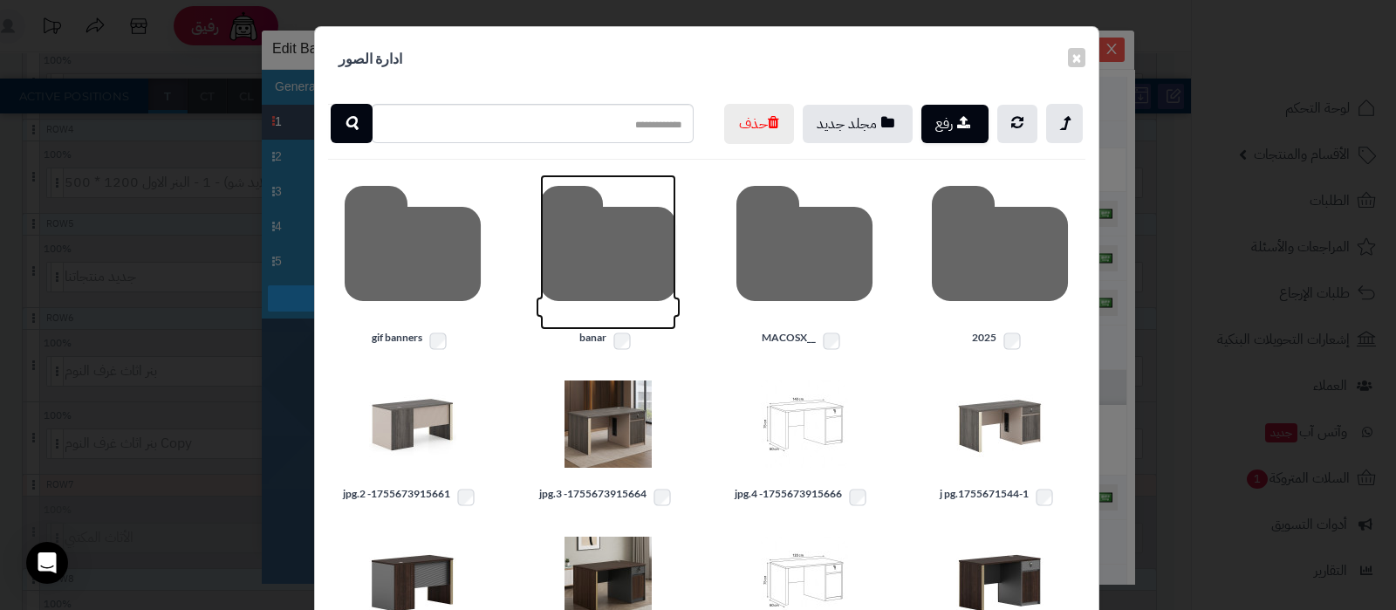
click at [616, 299] on icon at bounding box center [608, 251] width 136 height 155
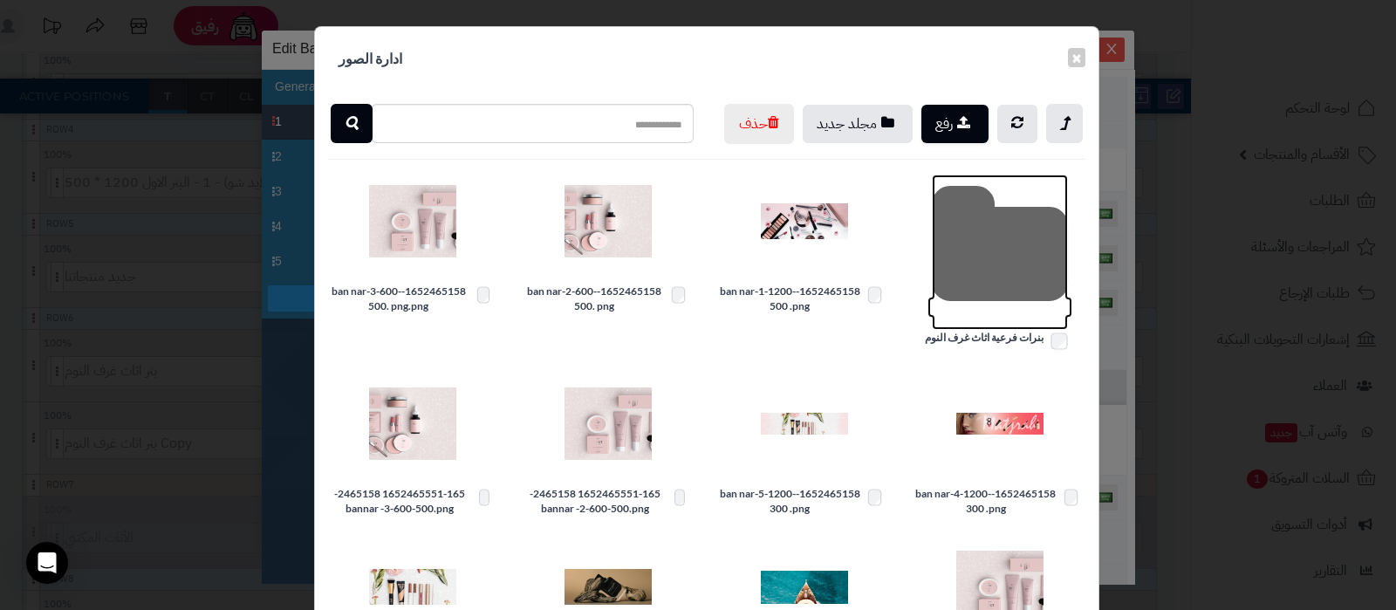
click at [974, 288] on icon at bounding box center [1000, 251] width 136 height 155
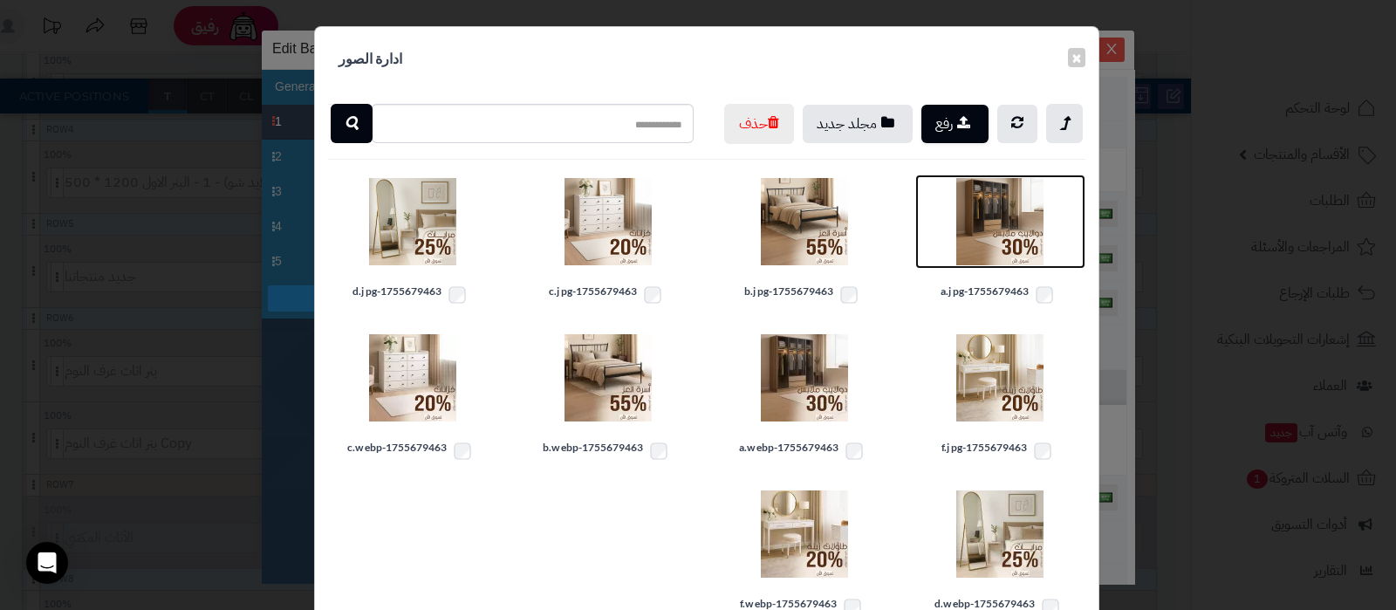
click at [999, 261] on img at bounding box center [999, 221] width 87 height 87
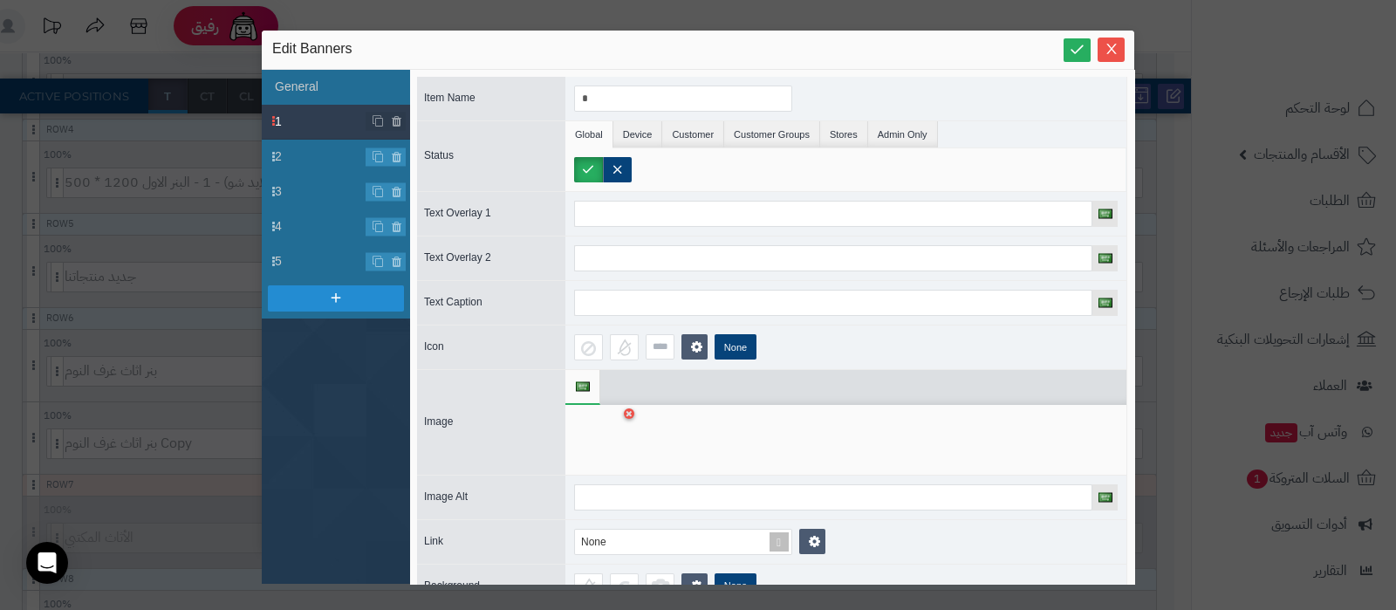
scroll to position [30, 0]
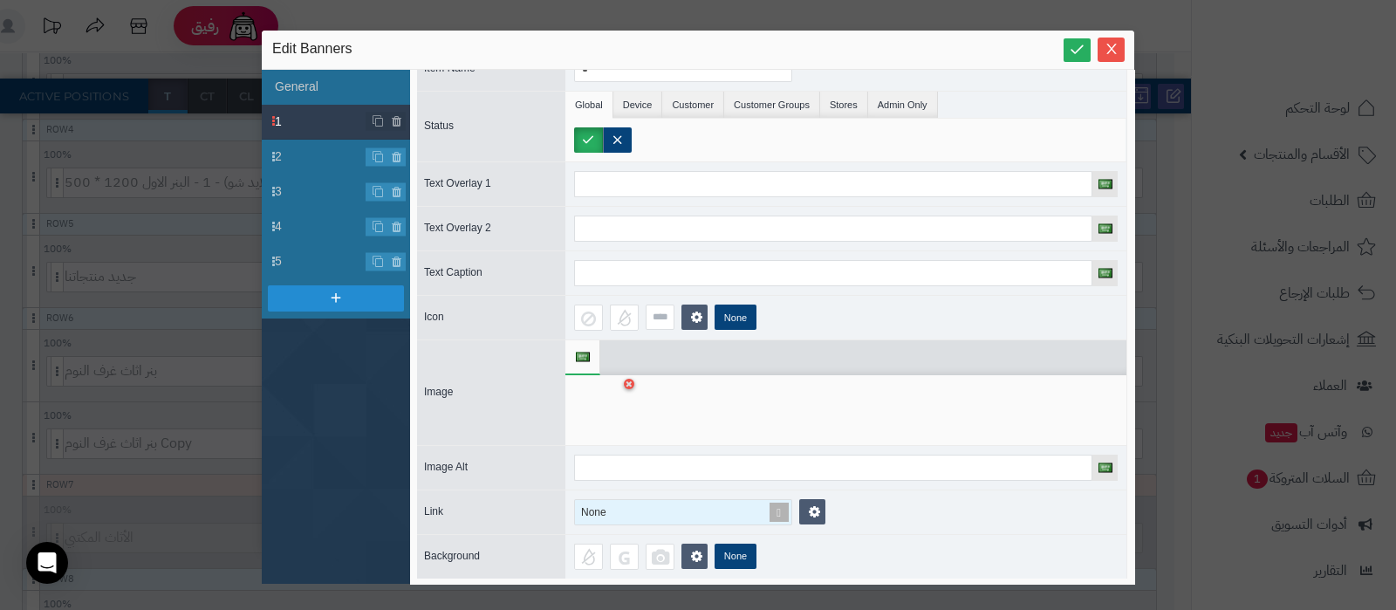
click at [781, 512] on span at bounding box center [779, 512] width 24 height 24
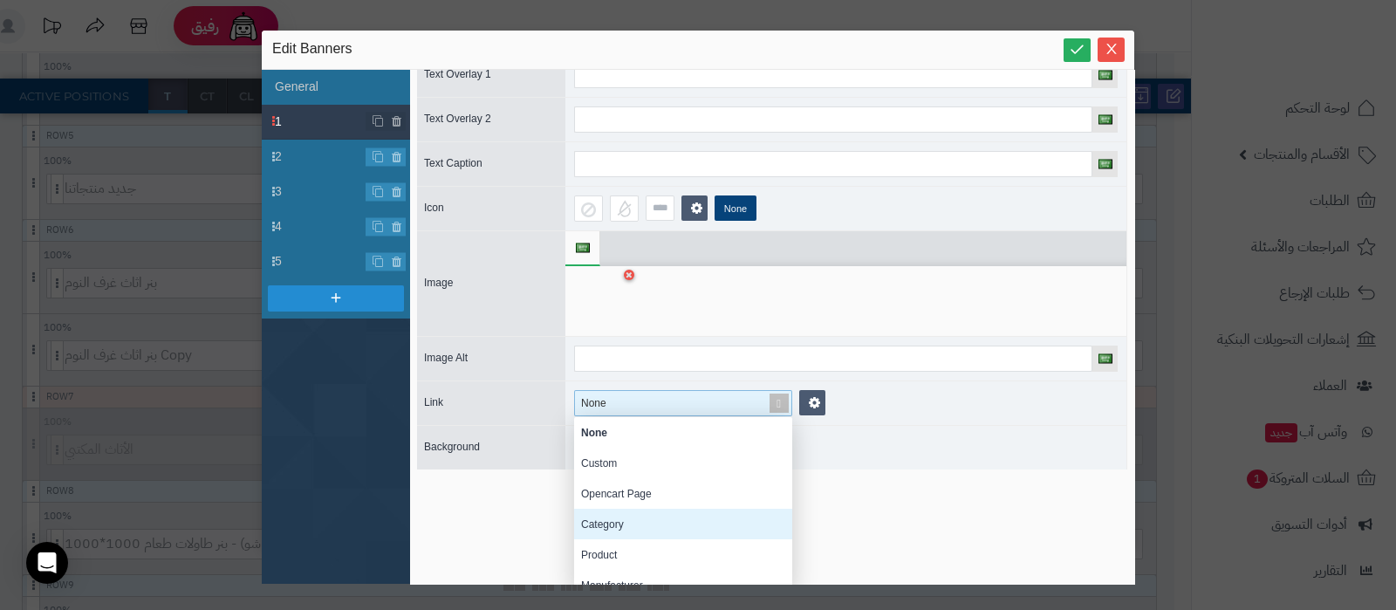
click at [639, 521] on div "Category" at bounding box center [683, 523] width 218 height 31
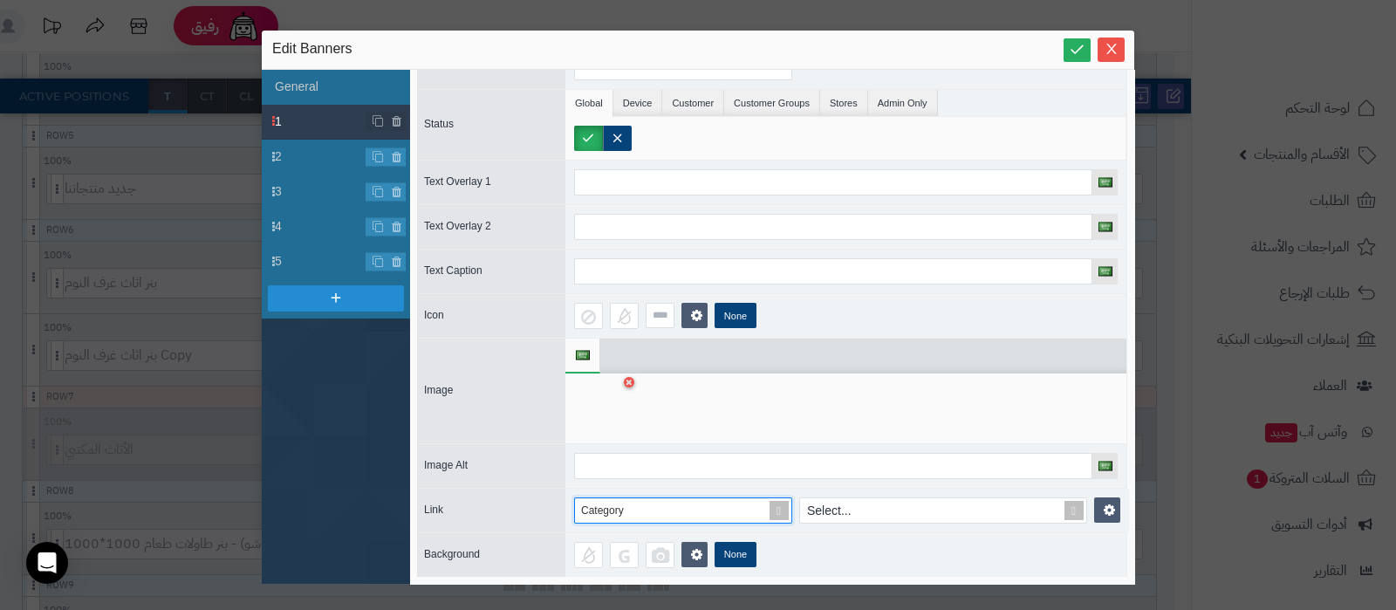
scroll to position [46, 0]
click at [897, 498] on div "اثاث منزلي" at bounding box center [933, 510] width 266 height 24
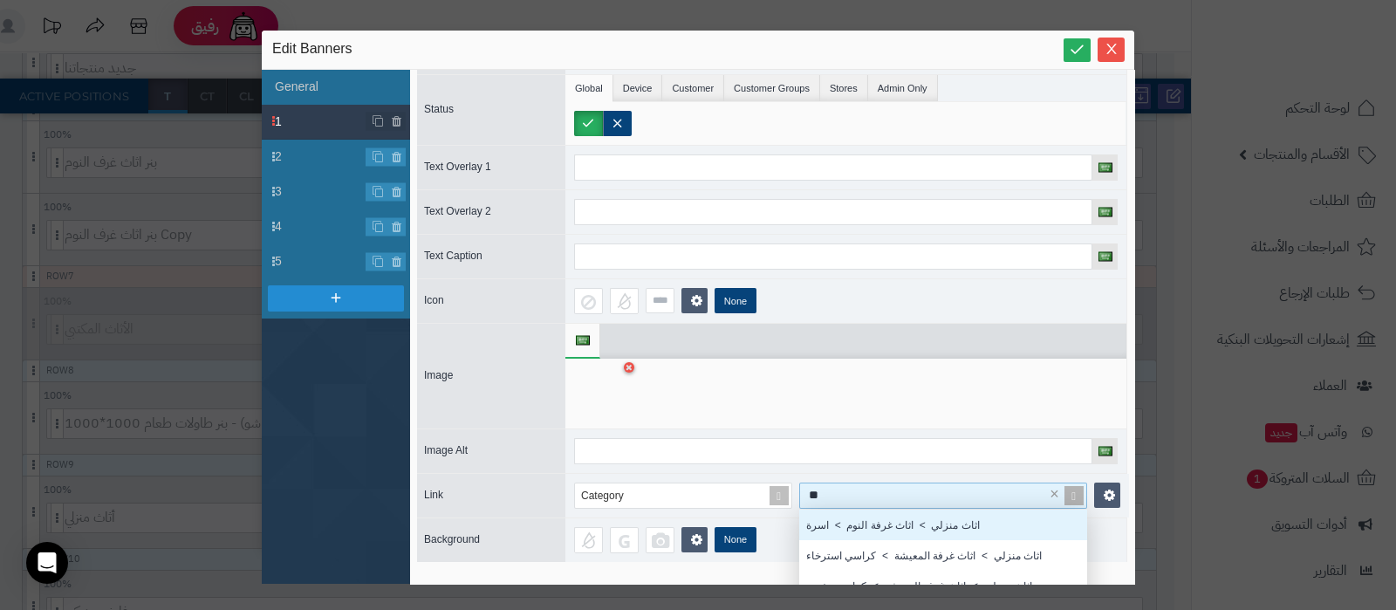
scroll to position [808, 0]
type input "***"
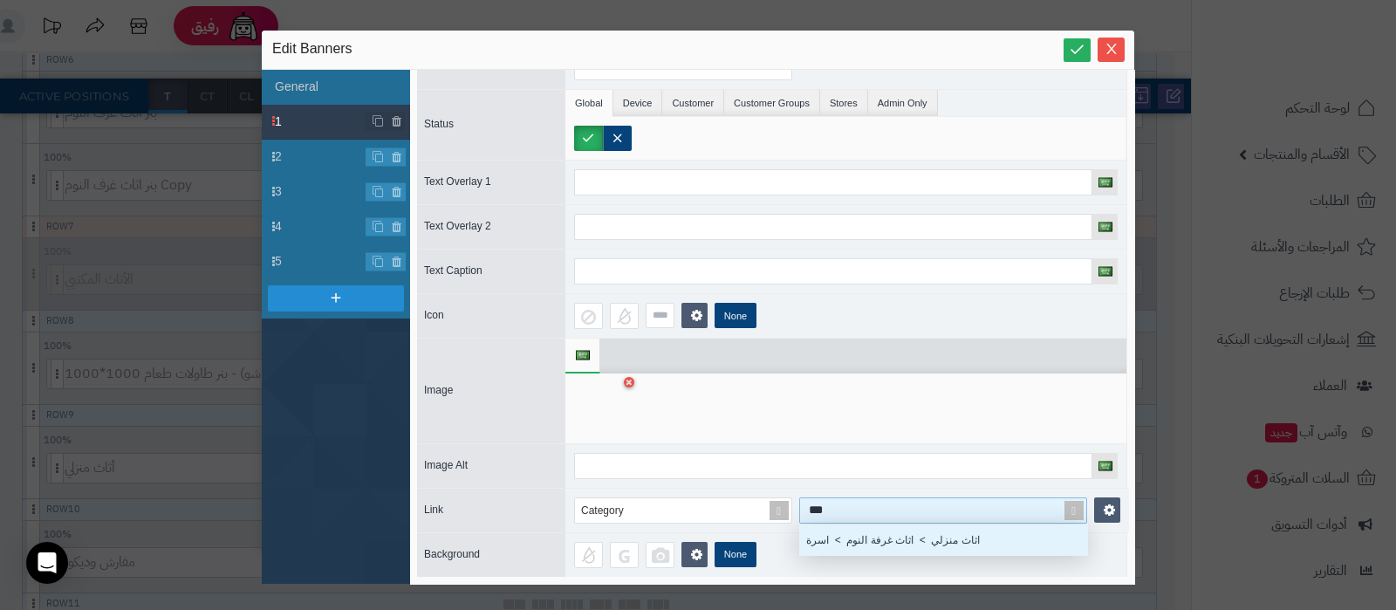
click at [868, 524] on div "اثاث منزلي > اثاث غرفة النوم > اسرة" at bounding box center [943, 539] width 288 height 31
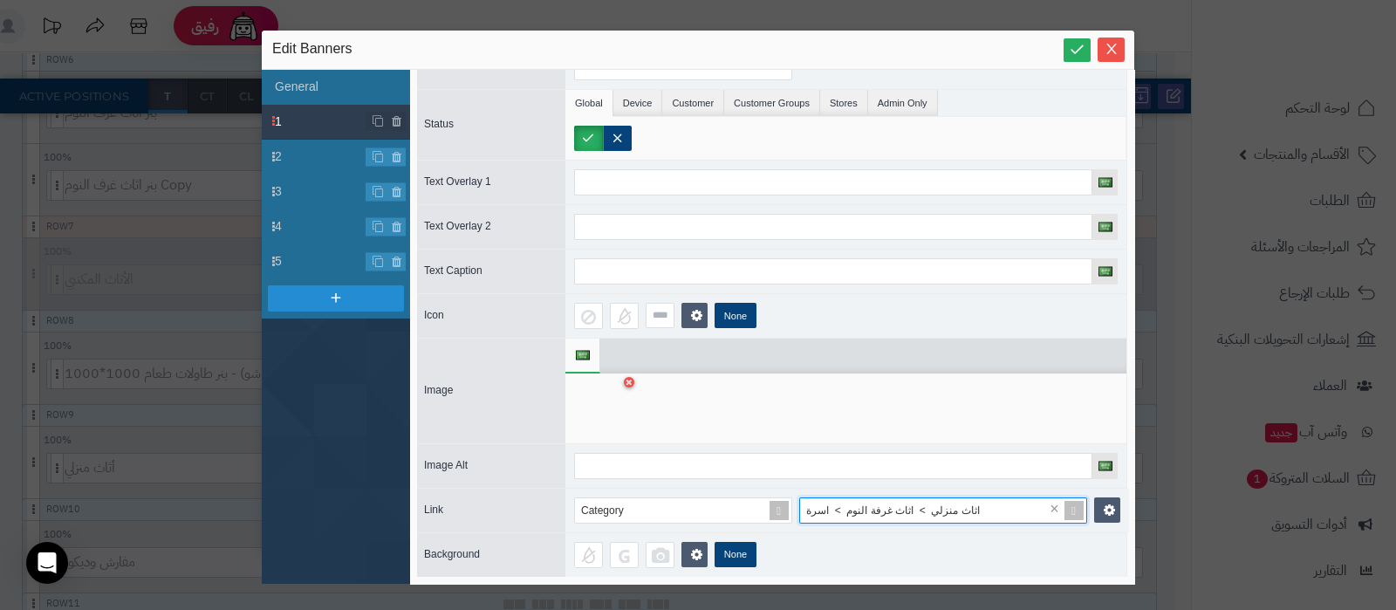
click at [602, 392] on div at bounding box center [601, 408] width 55 height 52
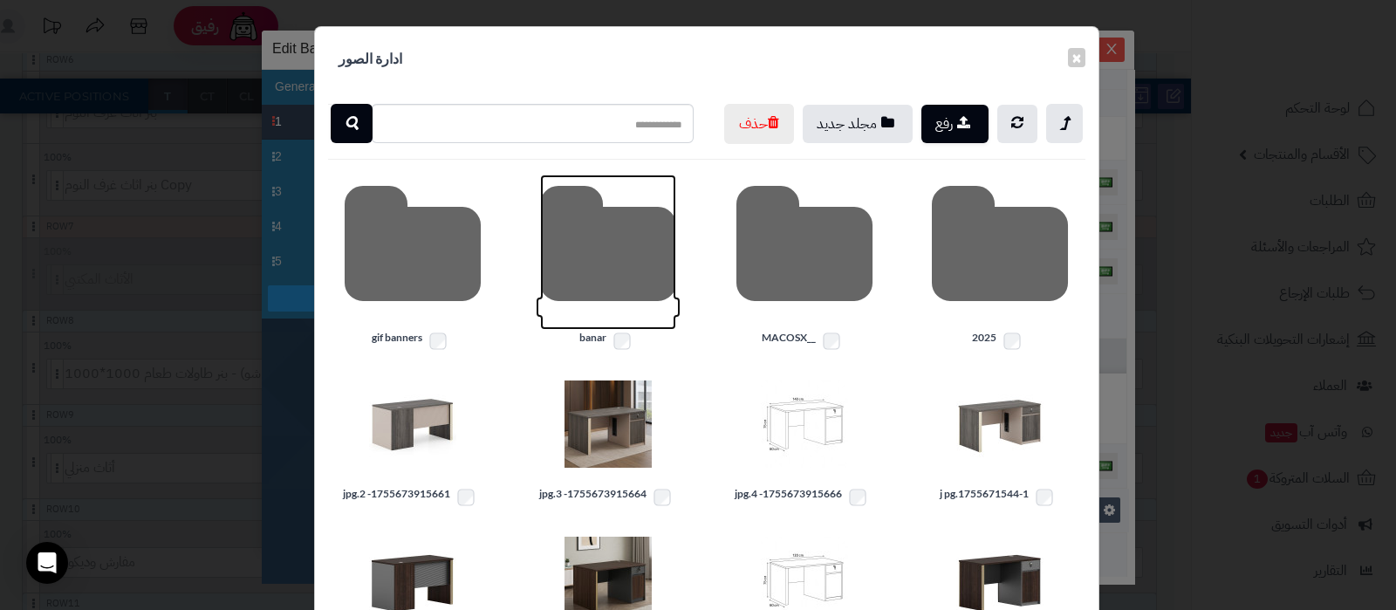
click at [599, 298] on icon at bounding box center [608, 251] width 136 height 155
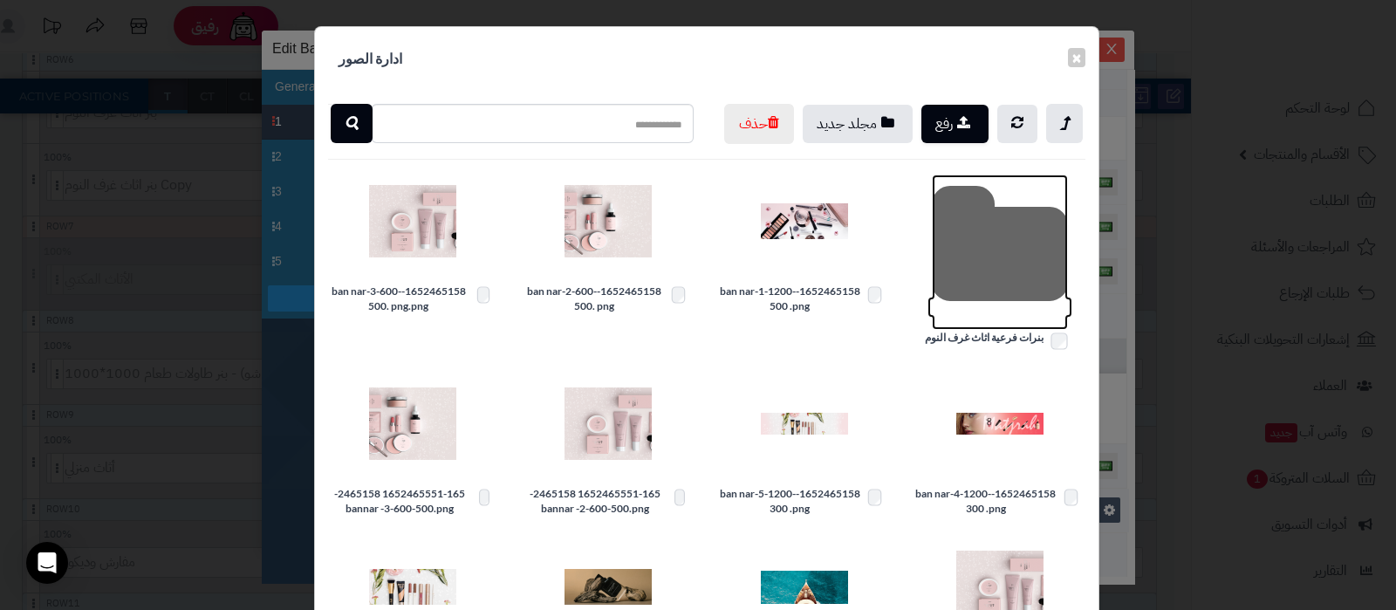
click at [999, 277] on icon at bounding box center [1000, 251] width 136 height 155
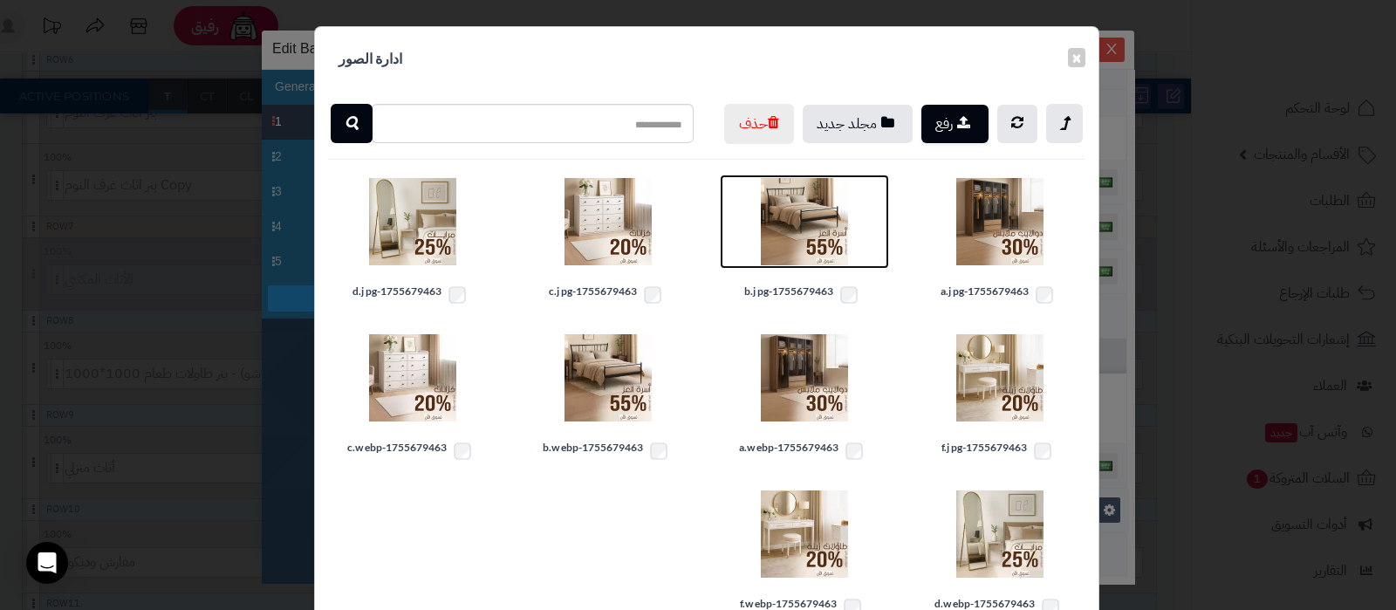
click at [821, 256] on img at bounding box center [804, 221] width 87 height 87
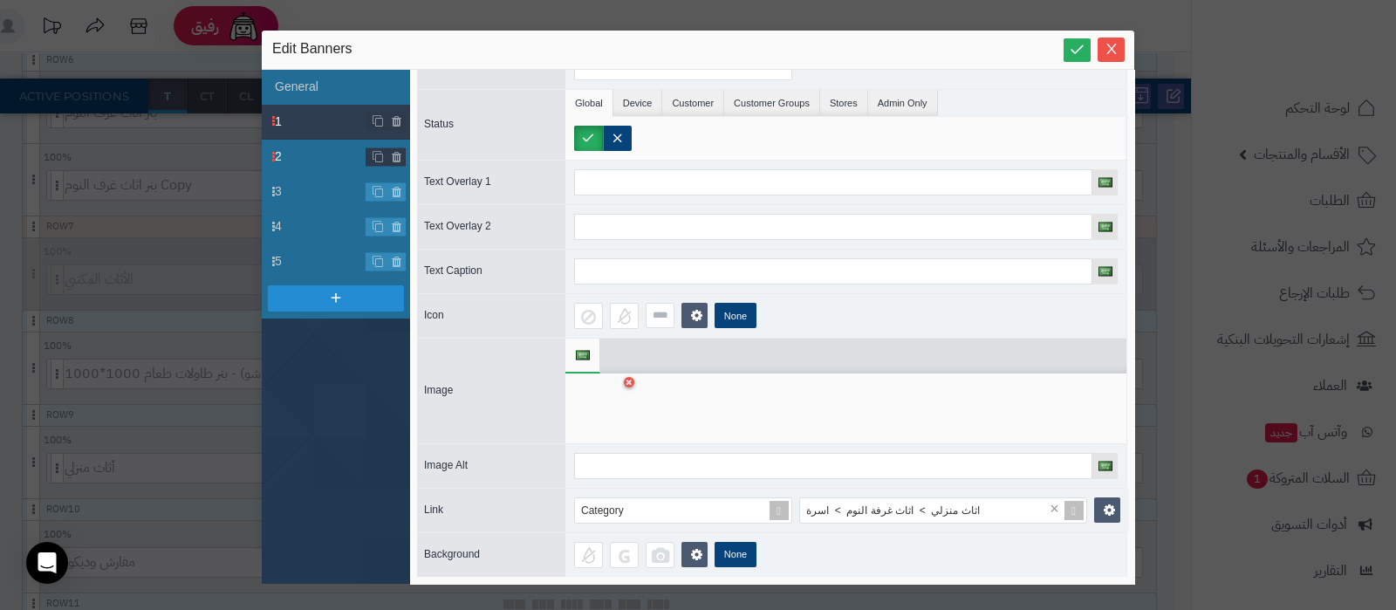
click at [297, 150] on span "2" at bounding box center [321, 156] width 92 height 18
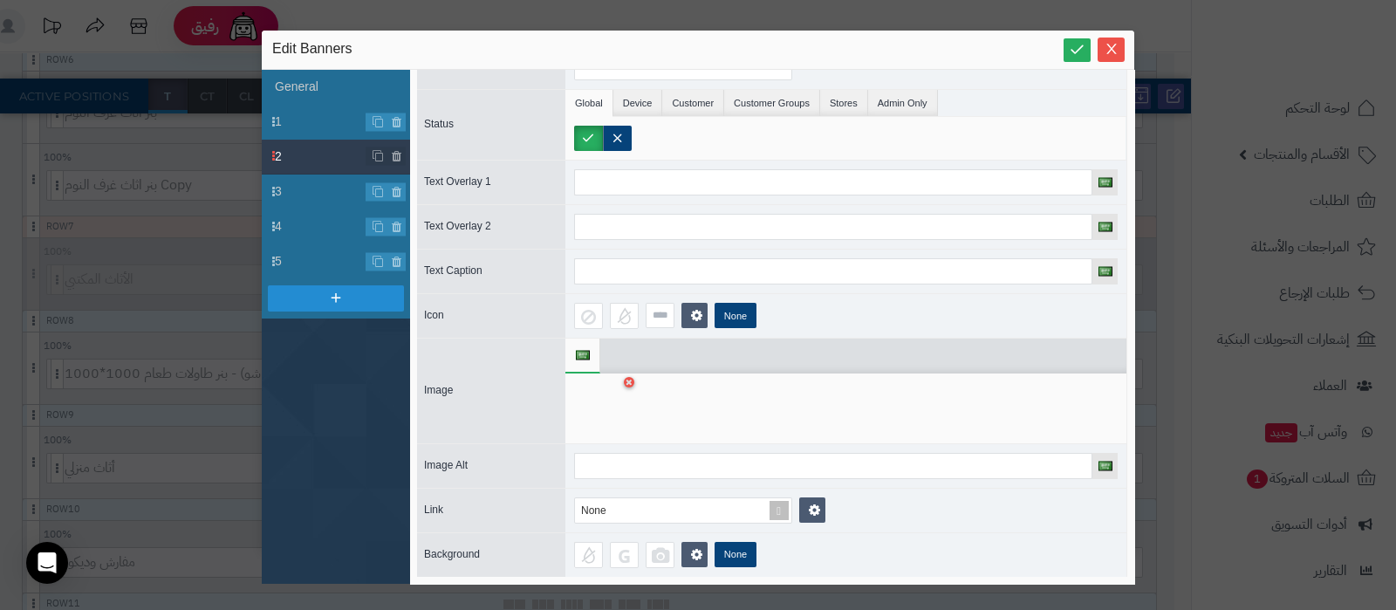
scroll to position [0, 0]
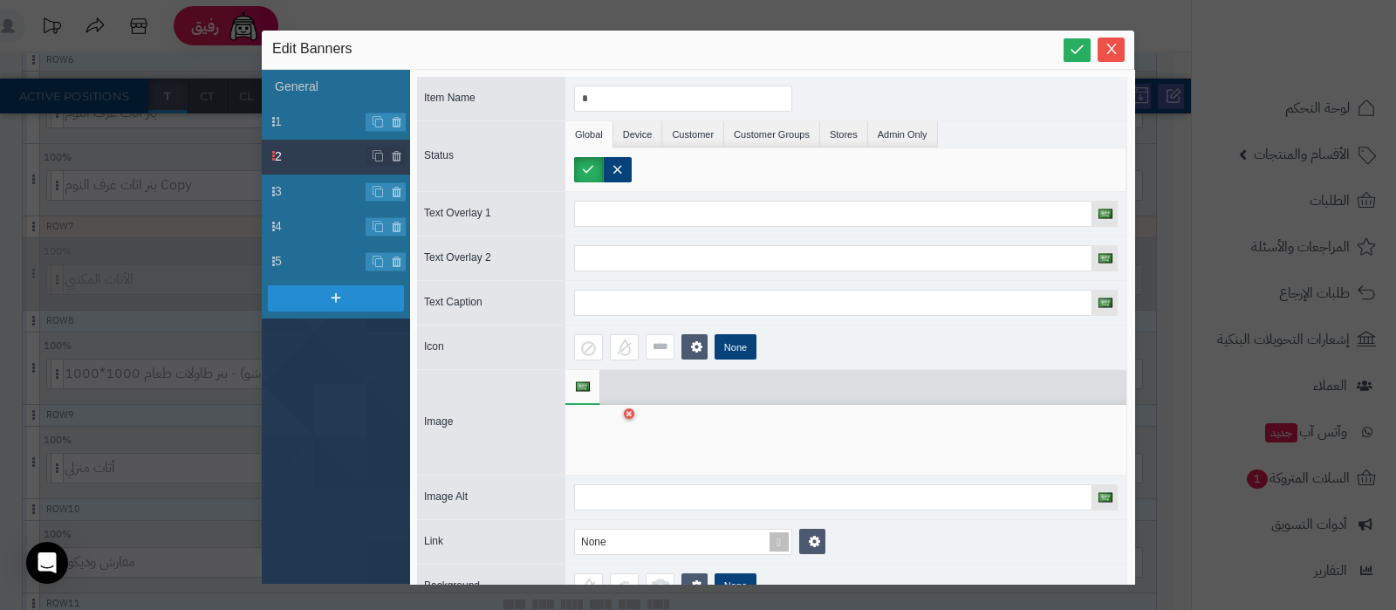
click at [609, 438] on div at bounding box center [601, 439] width 55 height 52
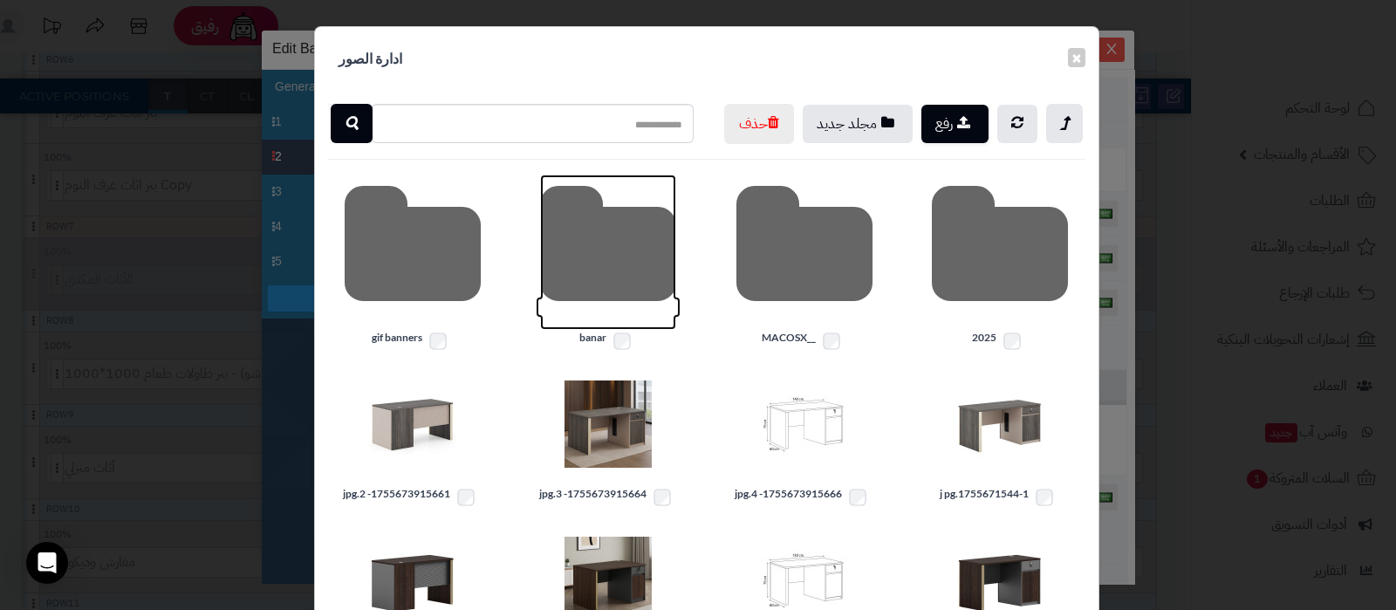
click at [602, 281] on icon at bounding box center [608, 251] width 136 height 155
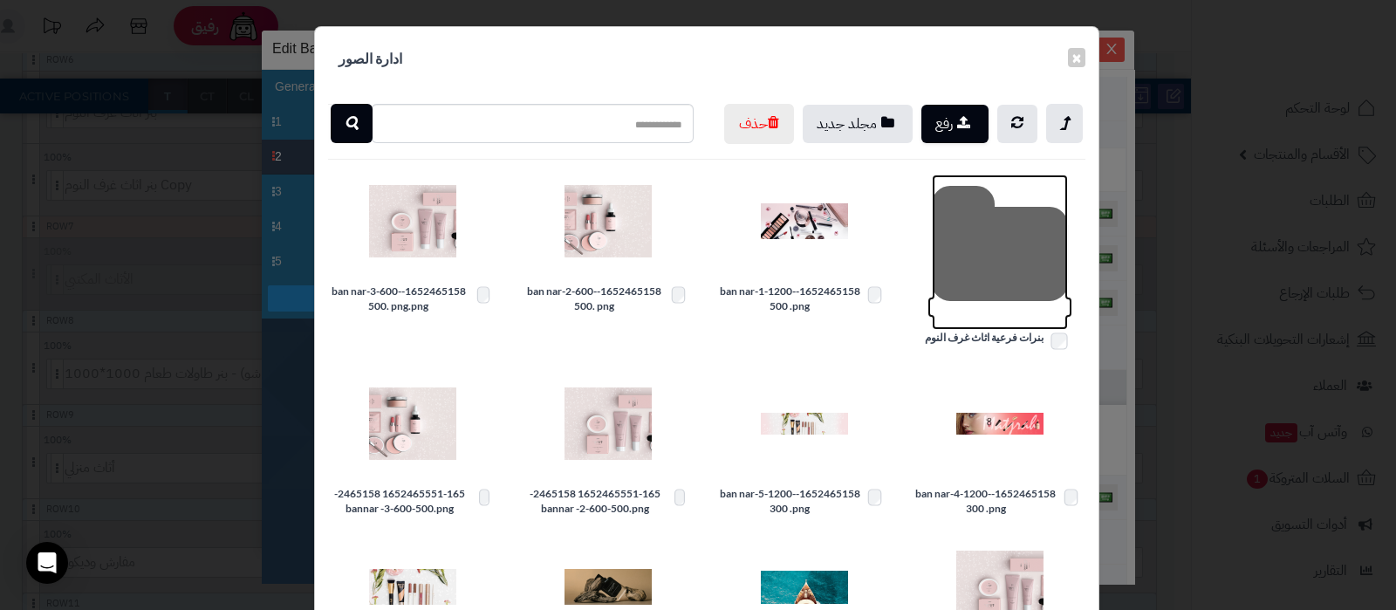
click at [1033, 279] on icon at bounding box center [1000, 251] width 136 height 155
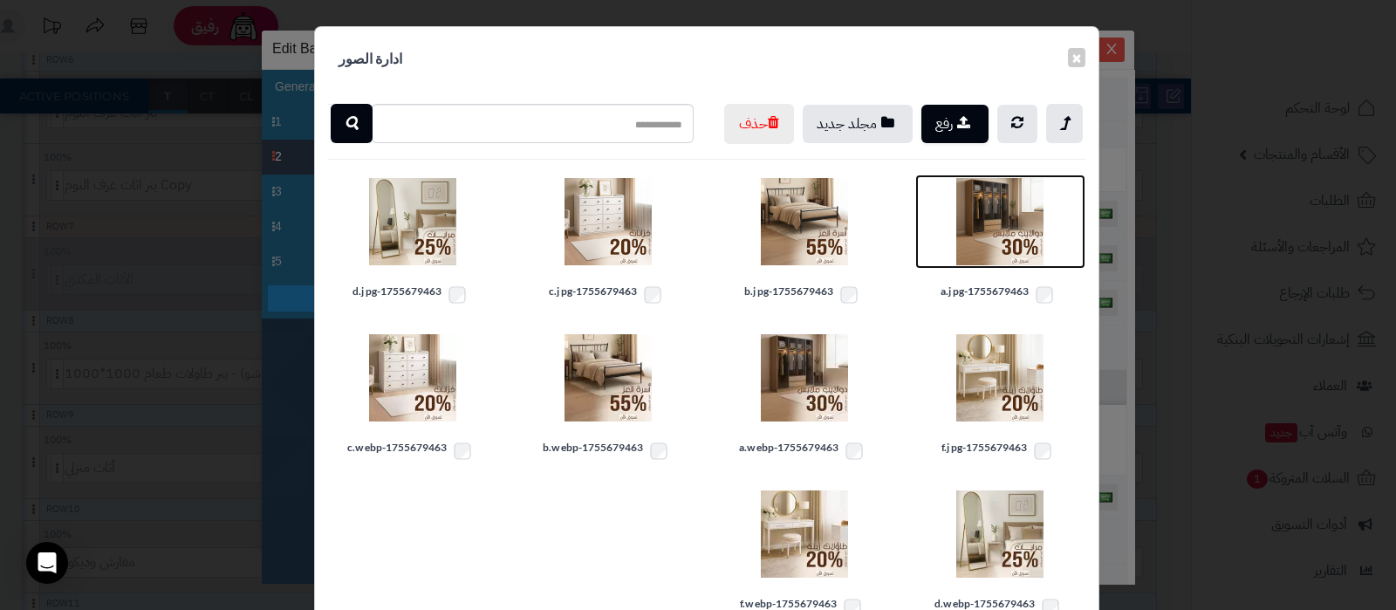
click at [996, 259] on img at bounding box center [999, 221] width 87 height 87
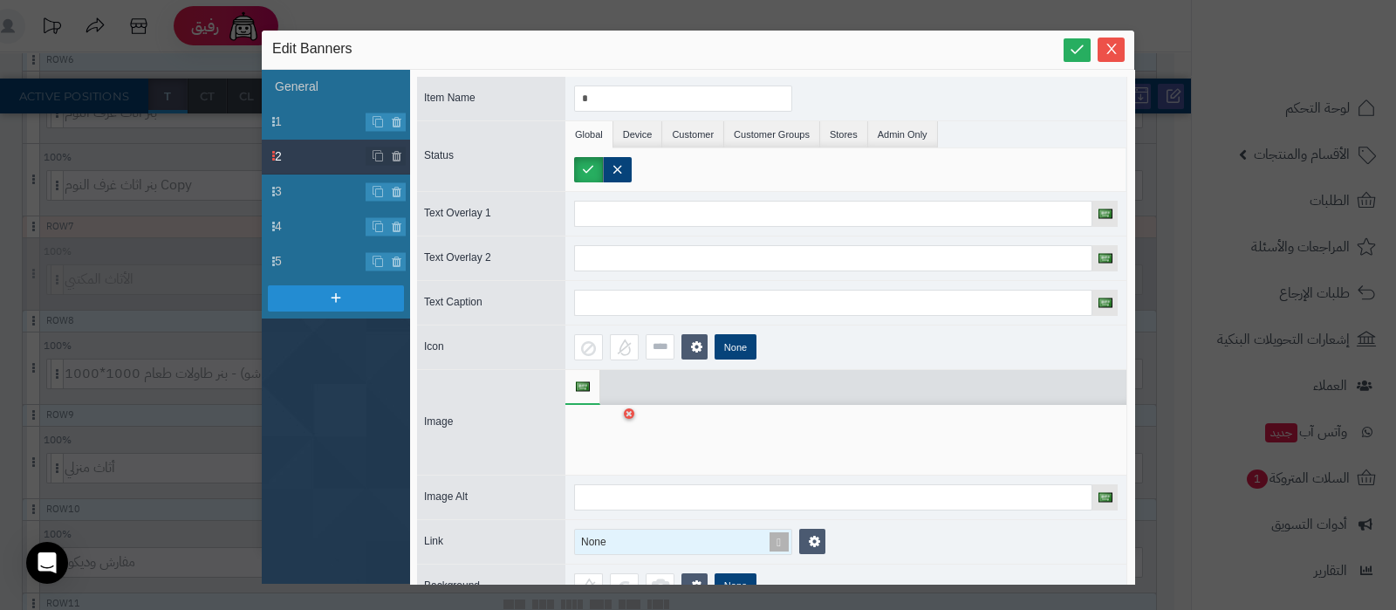
scroll to position [925, 0]
click at [771, 530] on span at bounding box center [779, 541] width 24 height 24
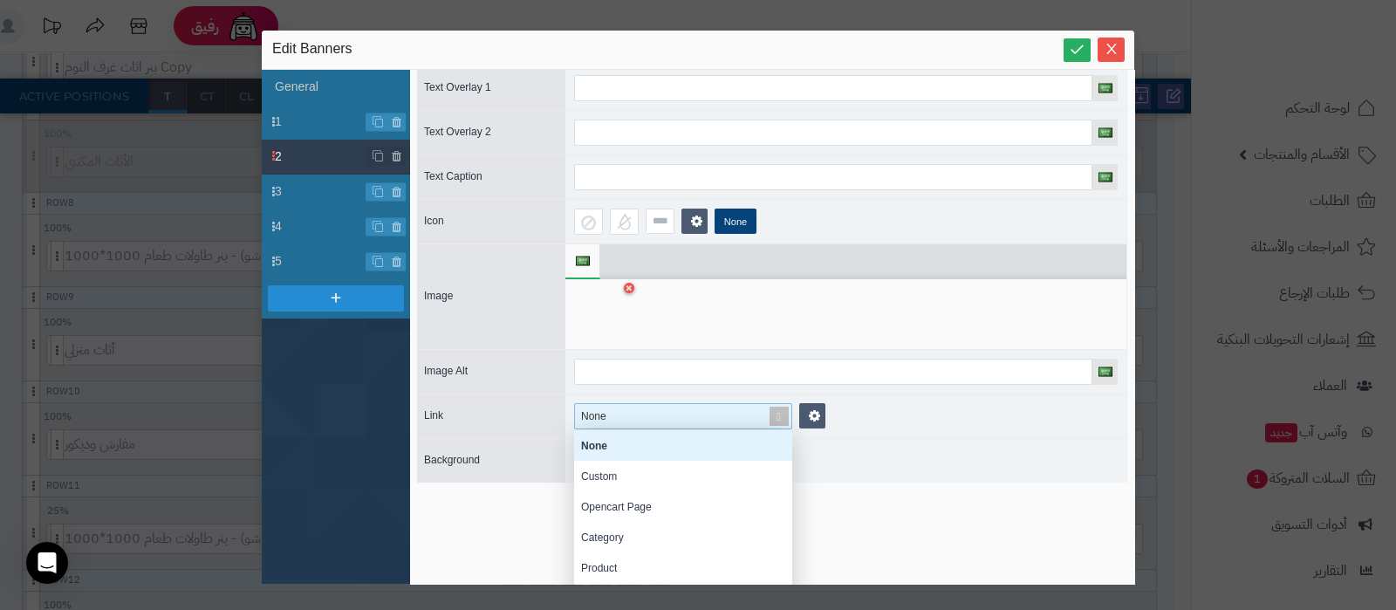
scroll to position [145, 0]
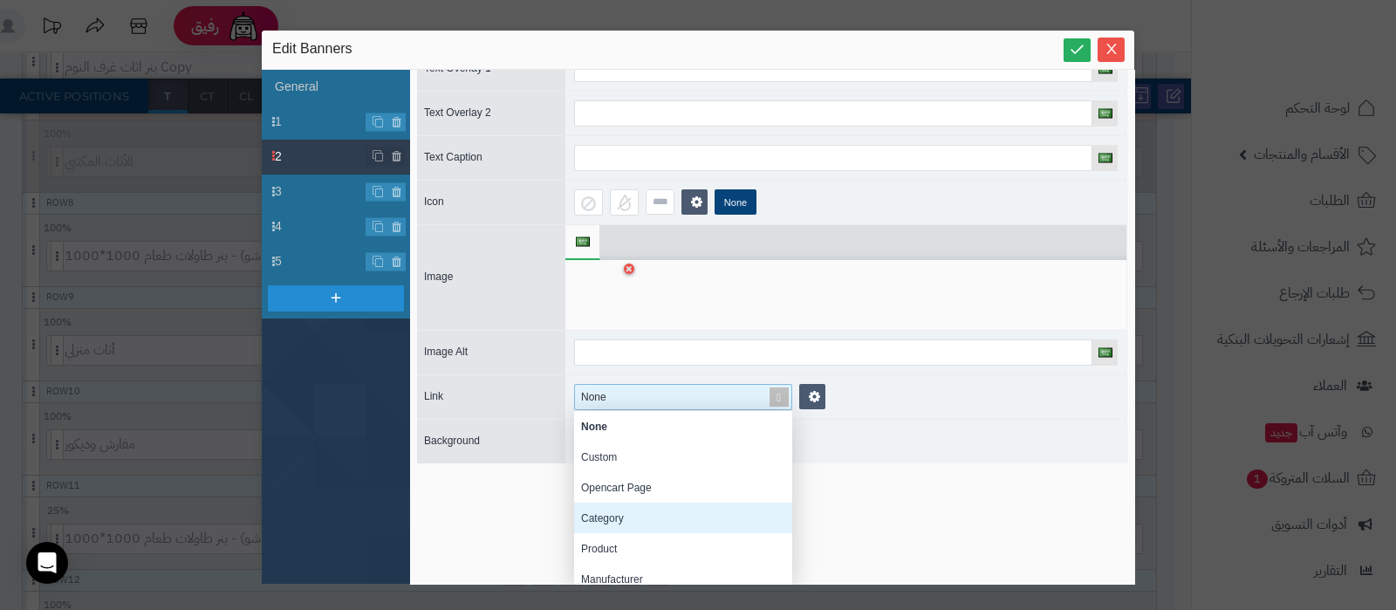
click at [616, 504] on div "Category" at bounding box center [683, 517] width 218 height 31
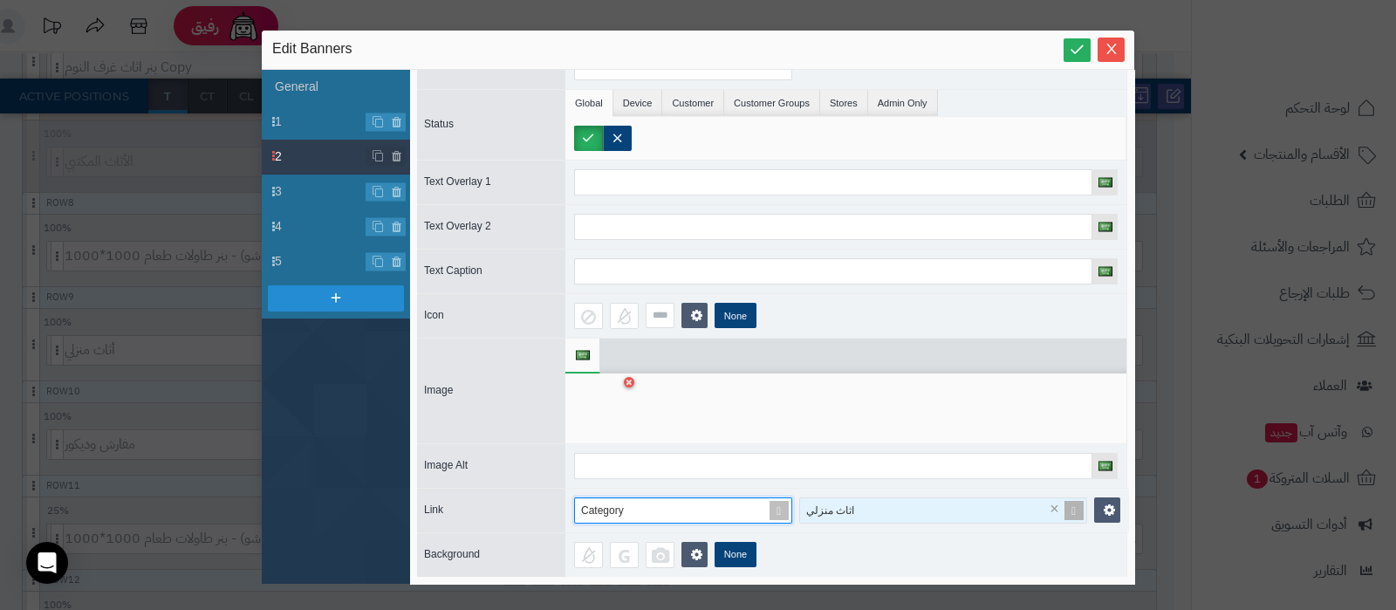
click at [921, 498] on div "اثاث منزلي" at bounding box center [933, 510] width 266 height 24
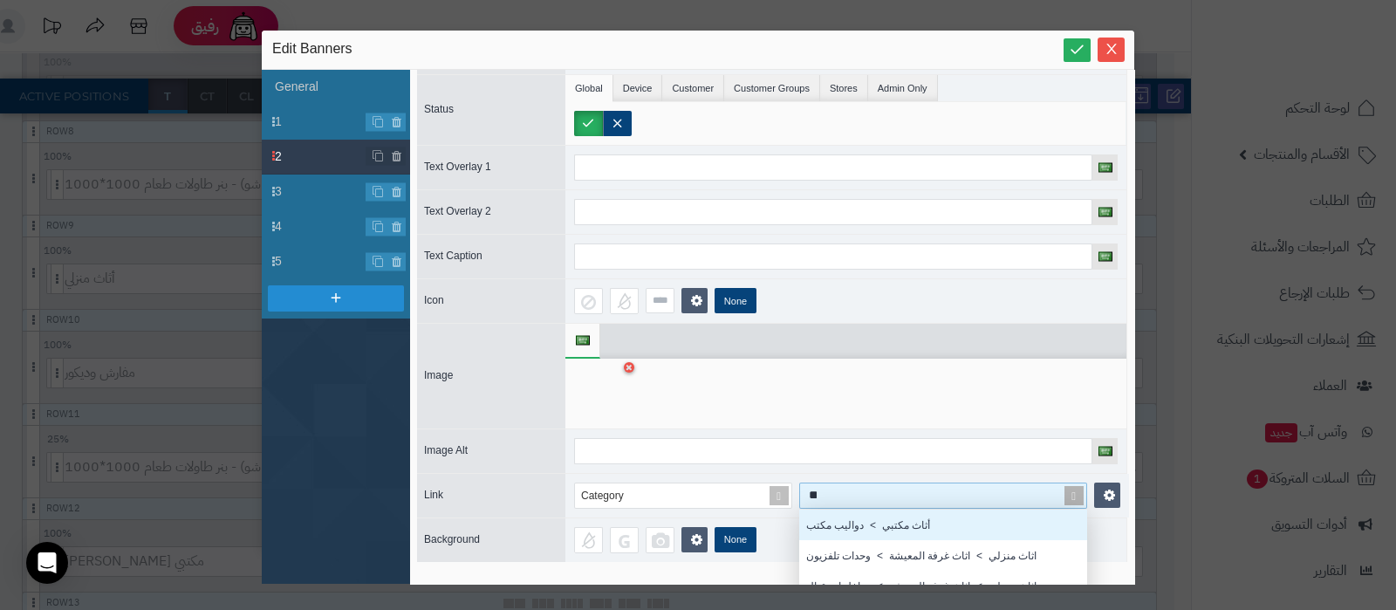
scroll to position [44, 270]
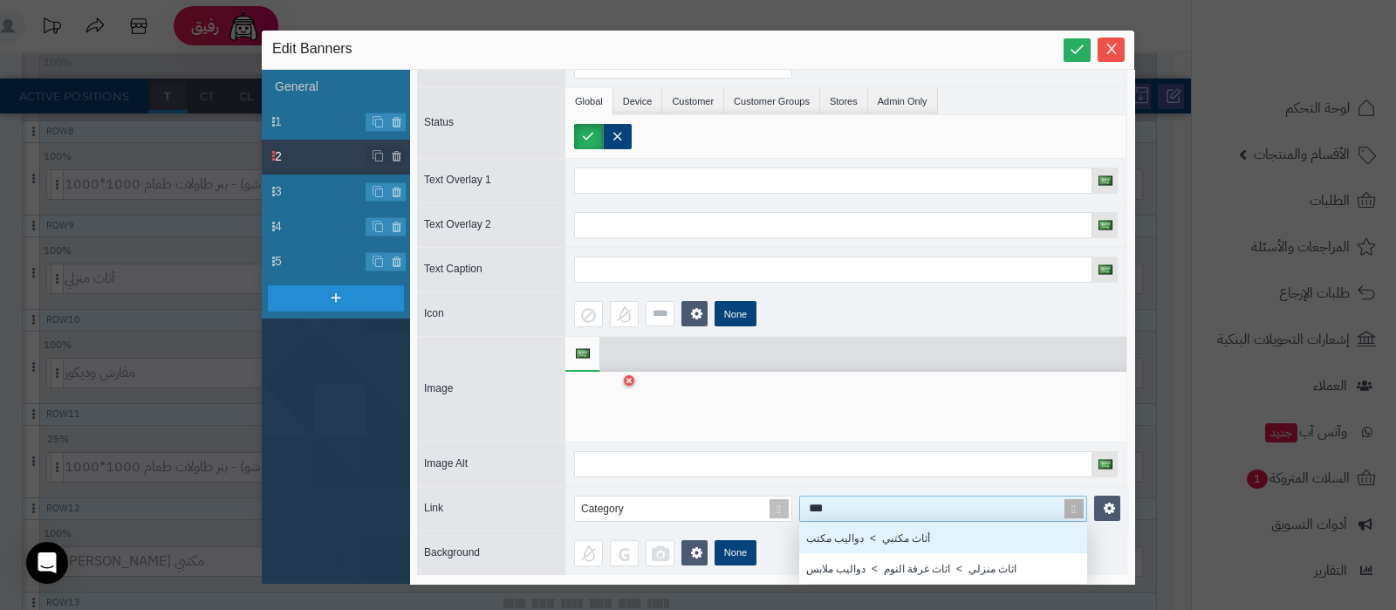
type input "****"
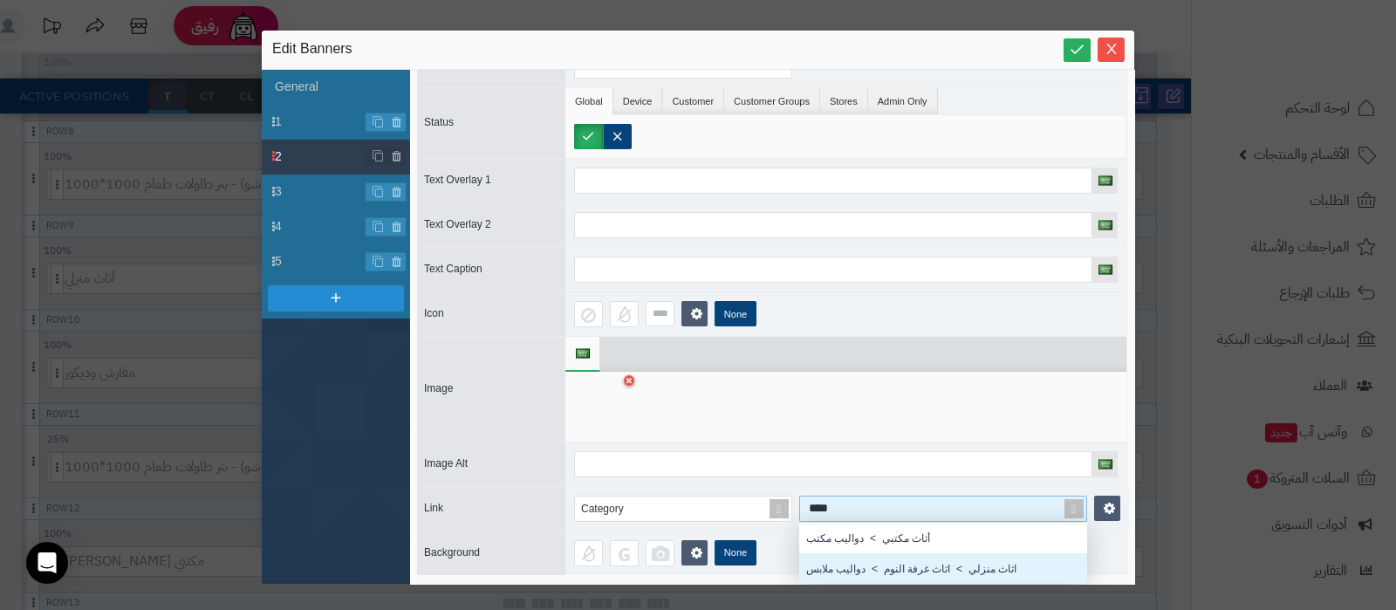
click at [835, 556] on div "اثاث منزلي > اثاث غرفة النوم > دواليب ملابس" at bounding box center [943, 568] width 288 height 31
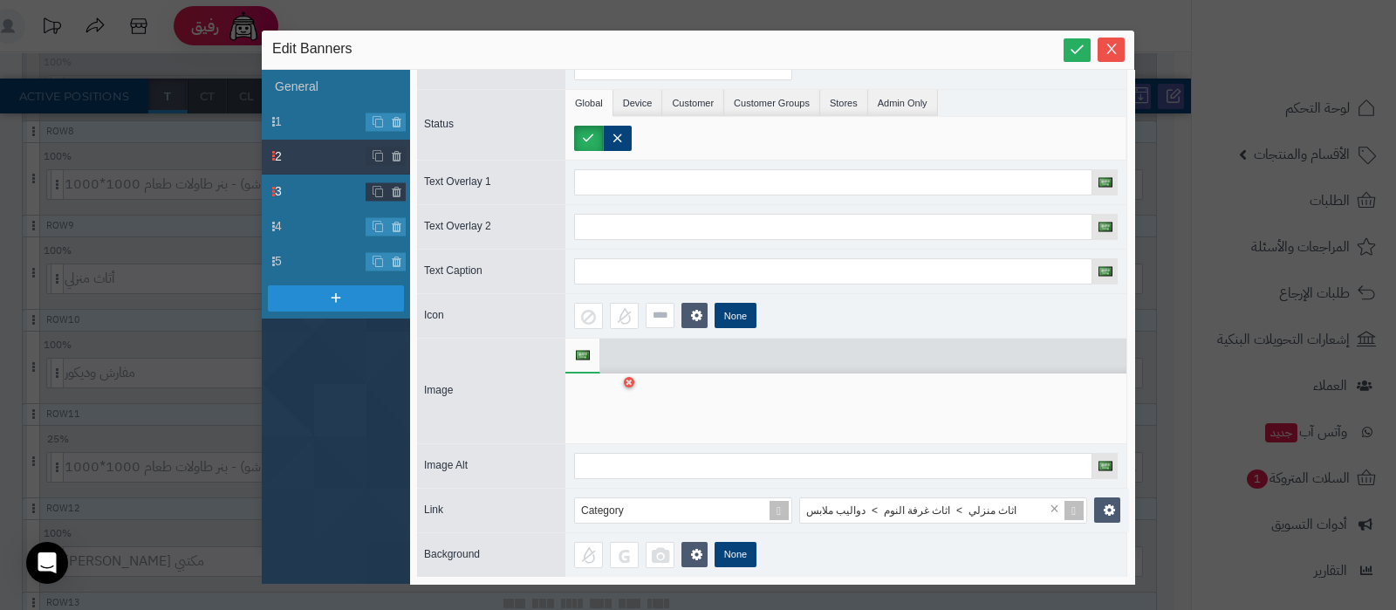
click at [292, 194] on span "3" at bounding box center [321, 191] width 92 height 18
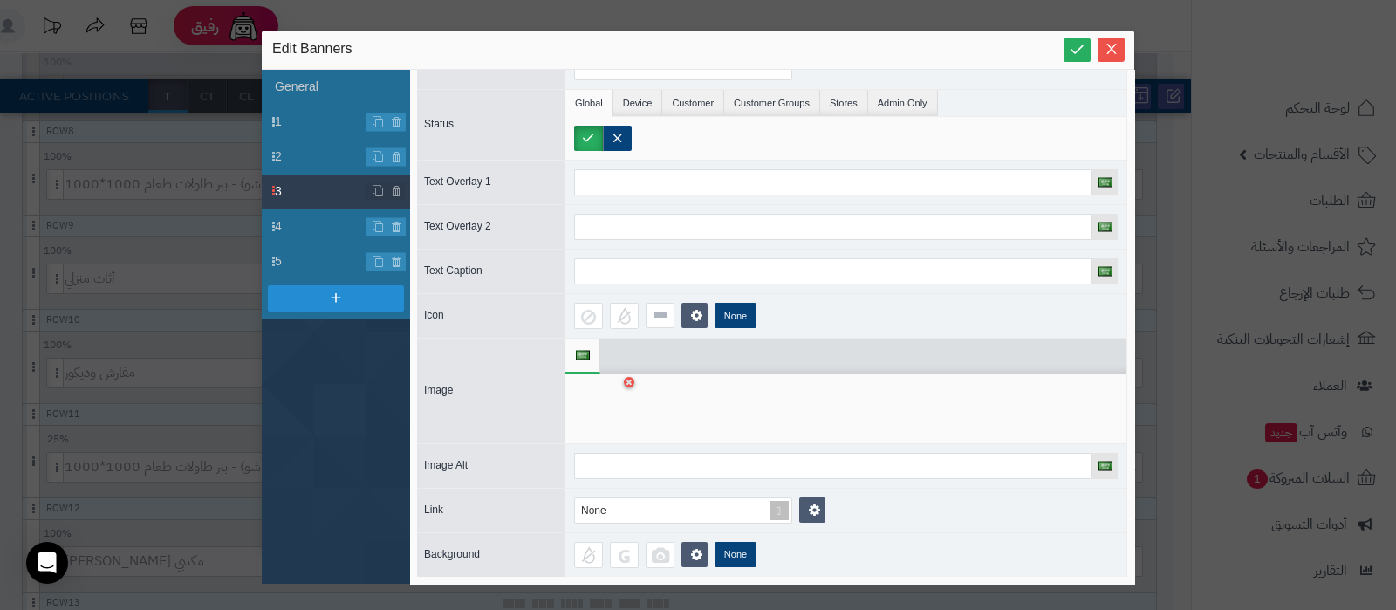
scroll to position [0, 0]
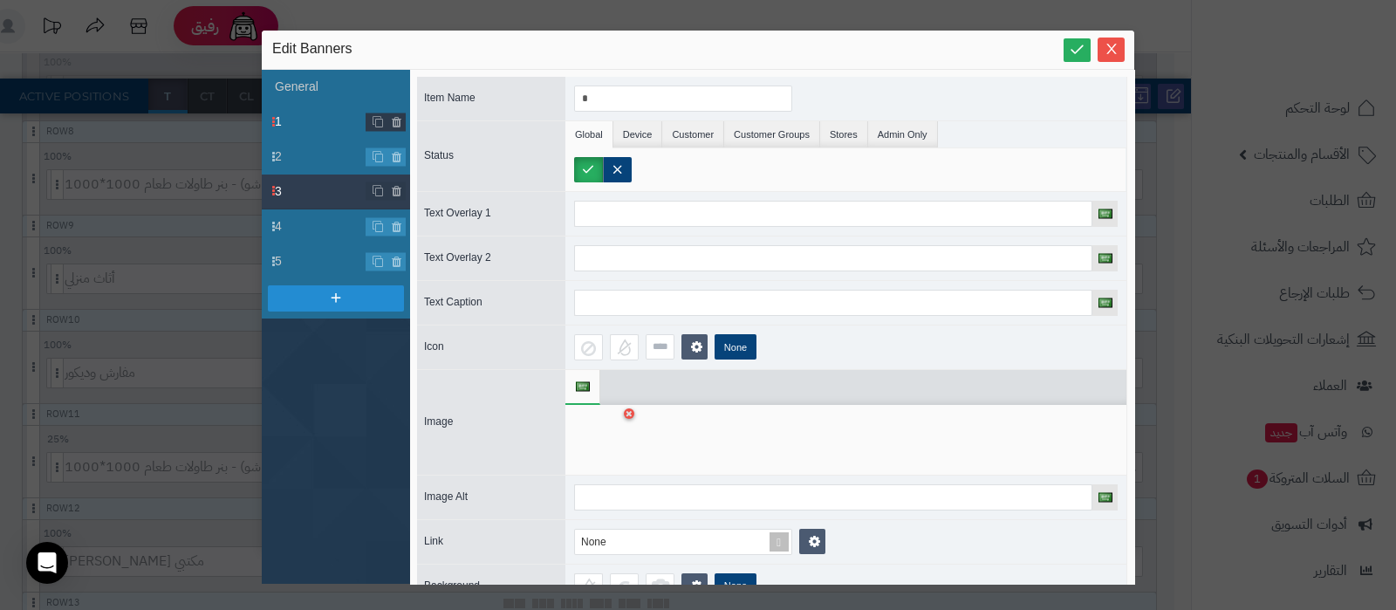
click at [310, 123] on span "1" at bounding box center [321, 122] width 92 height 18
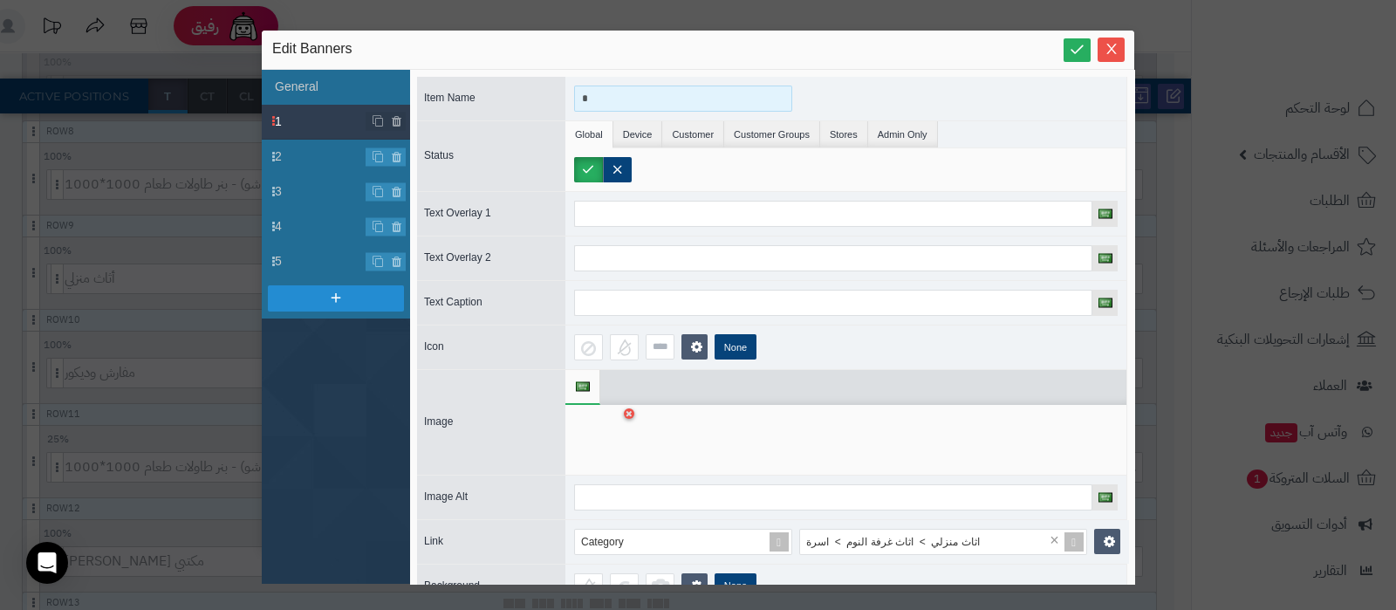
drag, startPoint x: 602, startPoint y: 90, endPoint x: 581, endPoint y: 98, distance: 22.4
click at [581, 98] on input "*" at bounding box center [683, 98] width 218 height 26
type input "****"
click at [301, 164] on span "2" at bounding box center [321, 156] width 92 height 18
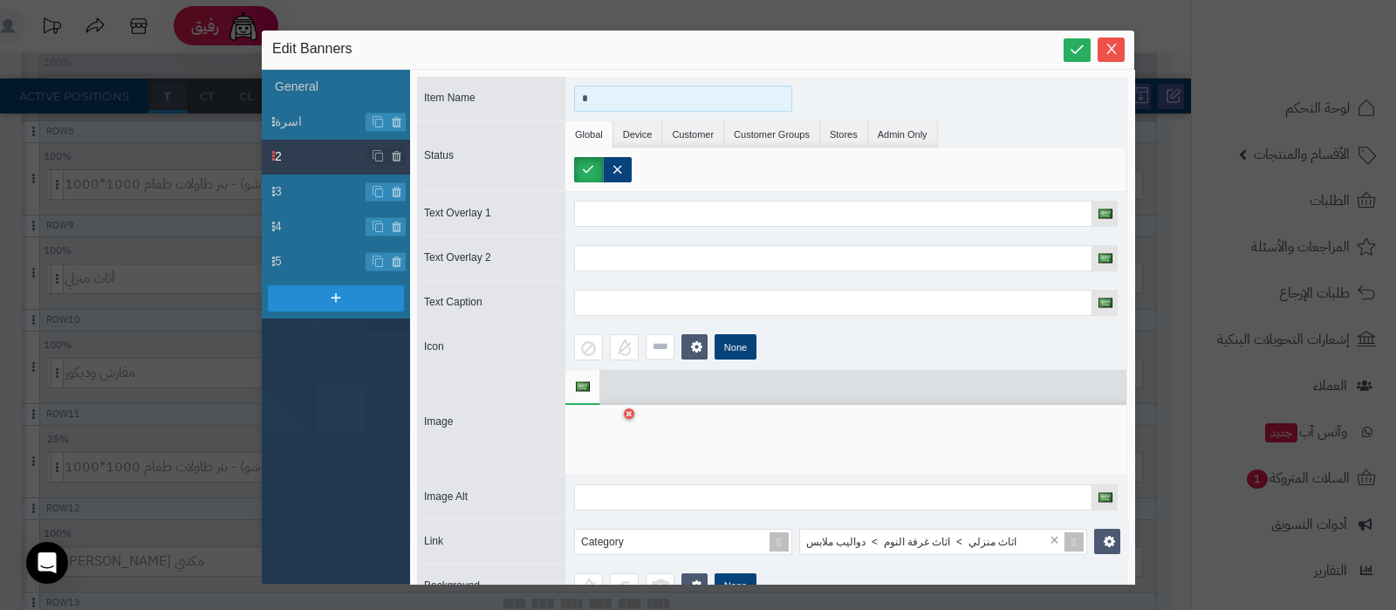
drag, startPoint x: 600, startPoint y: 99, endPoint x: 491, endPoint y: 99, distance: 109.0
click at [491, 99] on div "Item Name *" at bounding box center [772, 99] width 710 height 44
type input "******"
click at [306, 192] on span "3" at bounding box center [321, 191] width 92 height 18
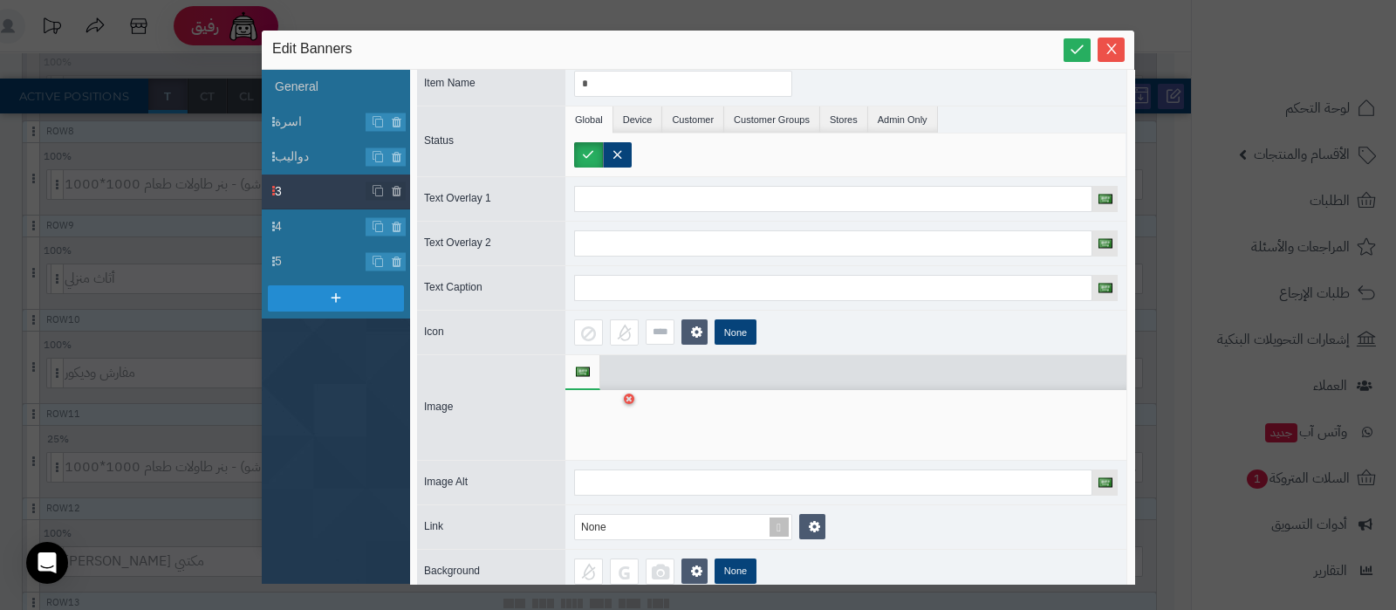
scroll to position [30, 0]
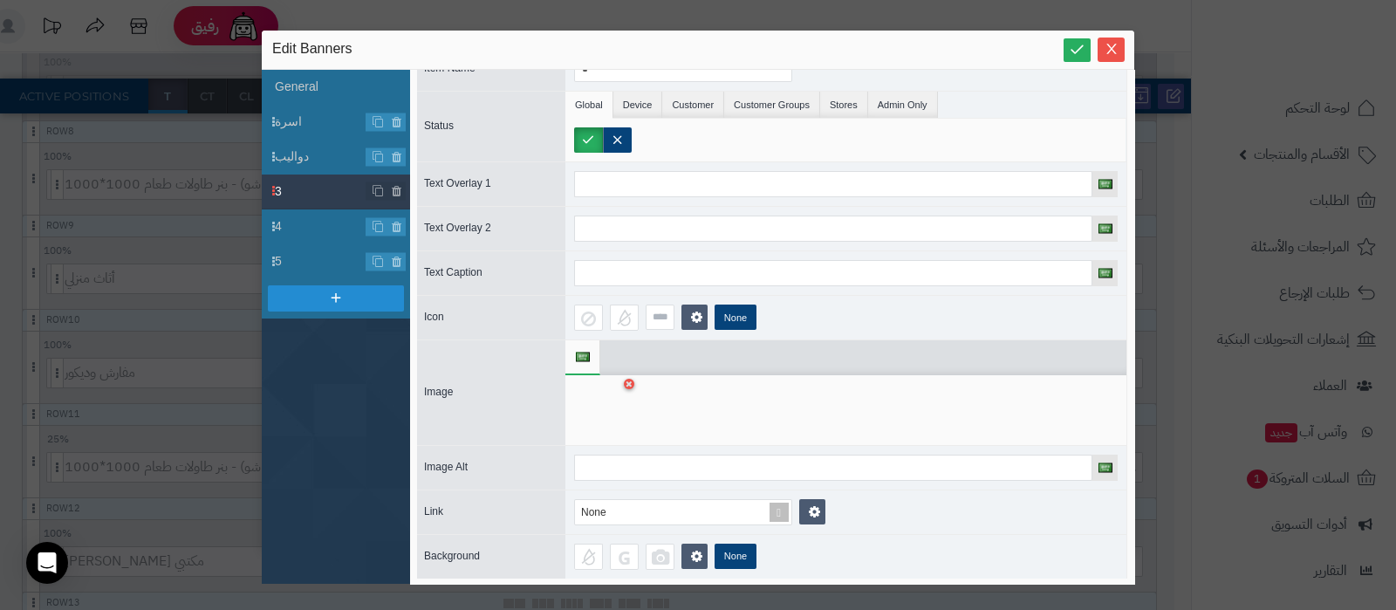
click at [597, 412] on div at bounding box center [601, 410] width 55 height 52
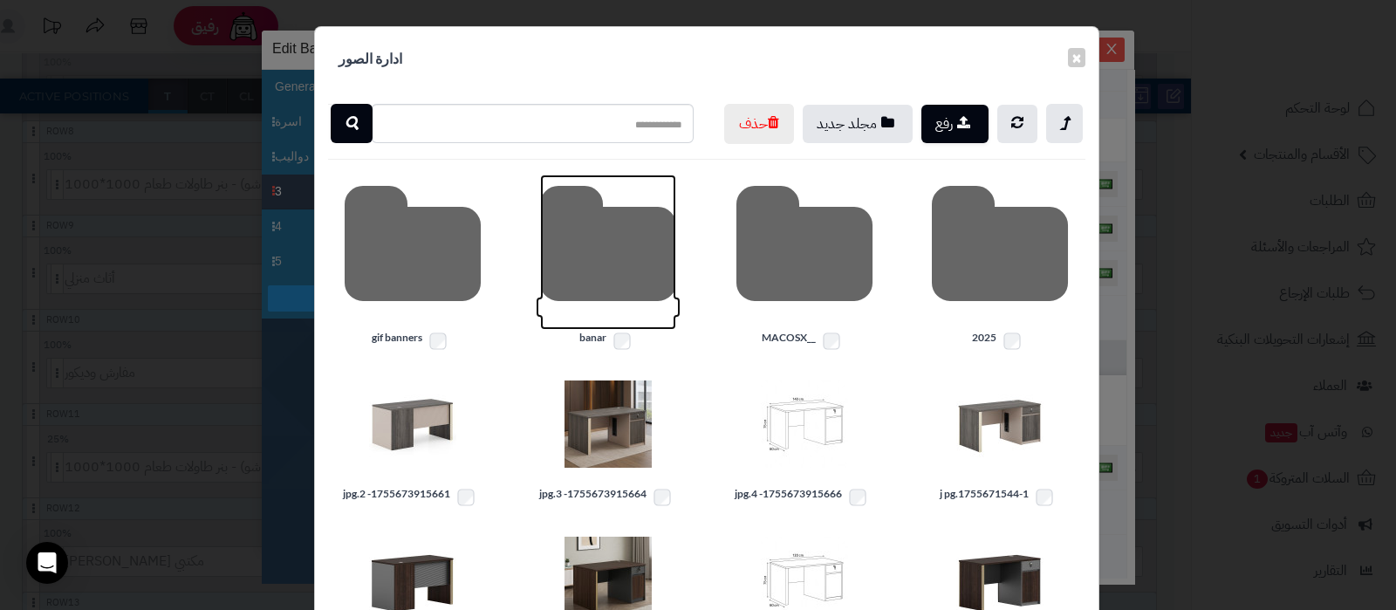
click at [609, 286] on icon at bounding box center [608, 251] width 136 height 155
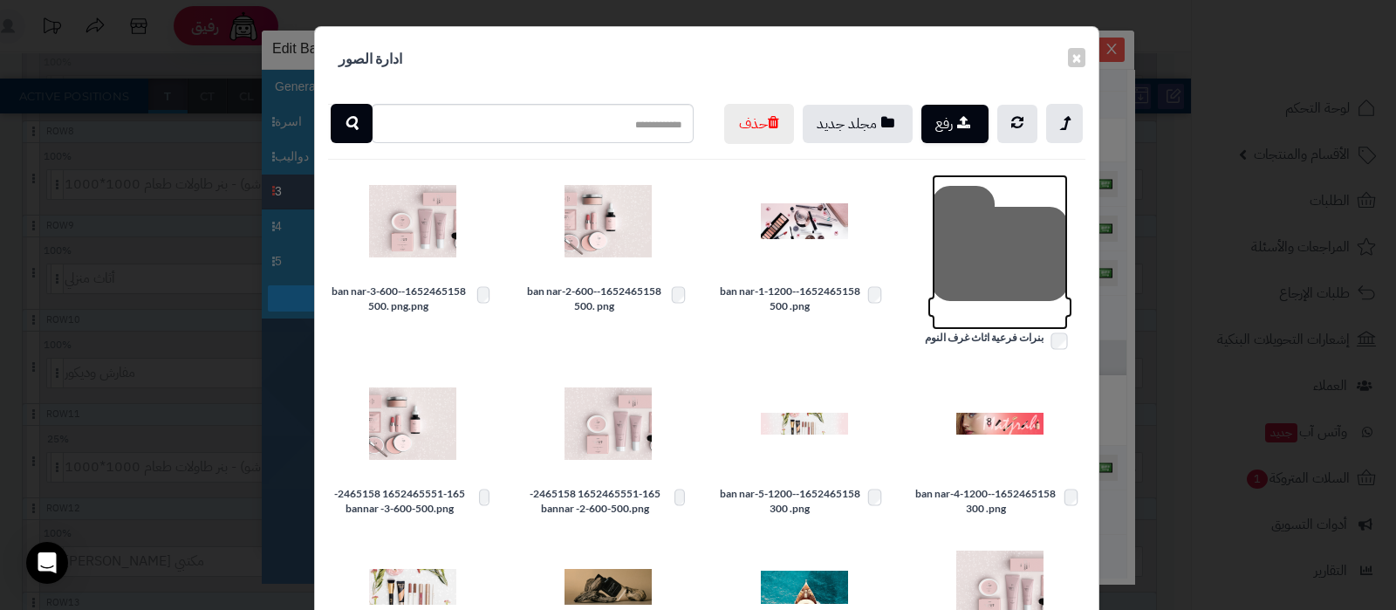
click at [995, 300] on icon at bounding box center [1000, 251] width 136 height 155
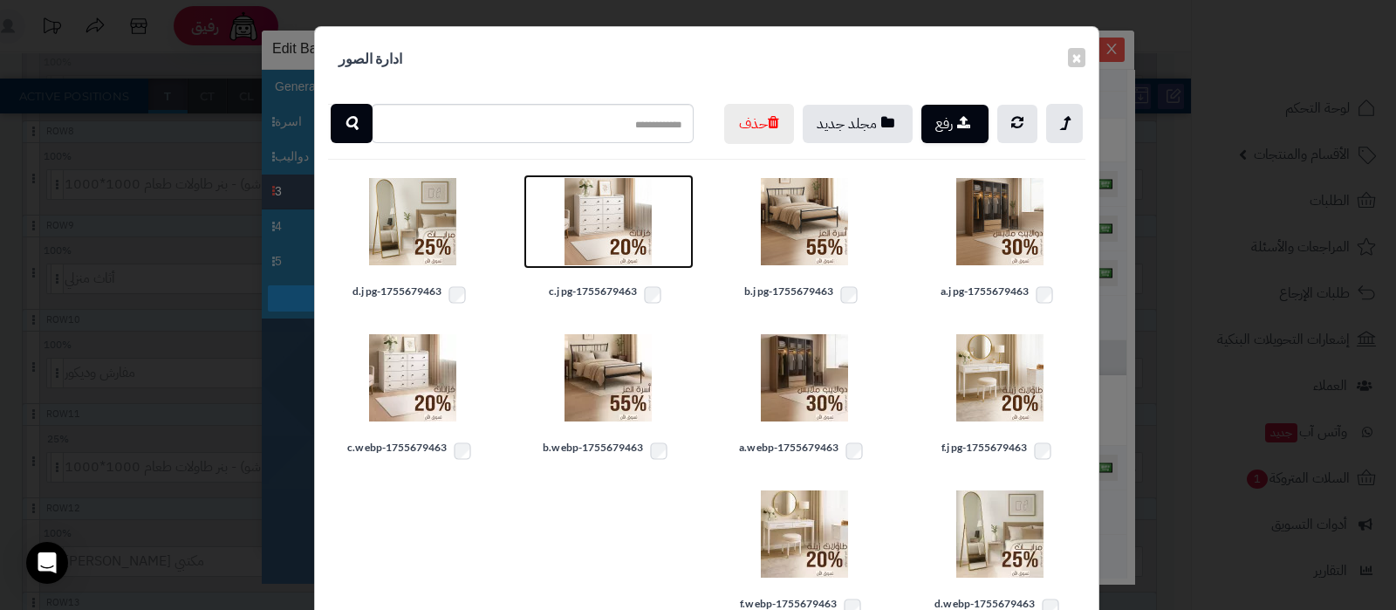
click at [618, 265] on img at bounding box center [607, 221] width 87 height 87
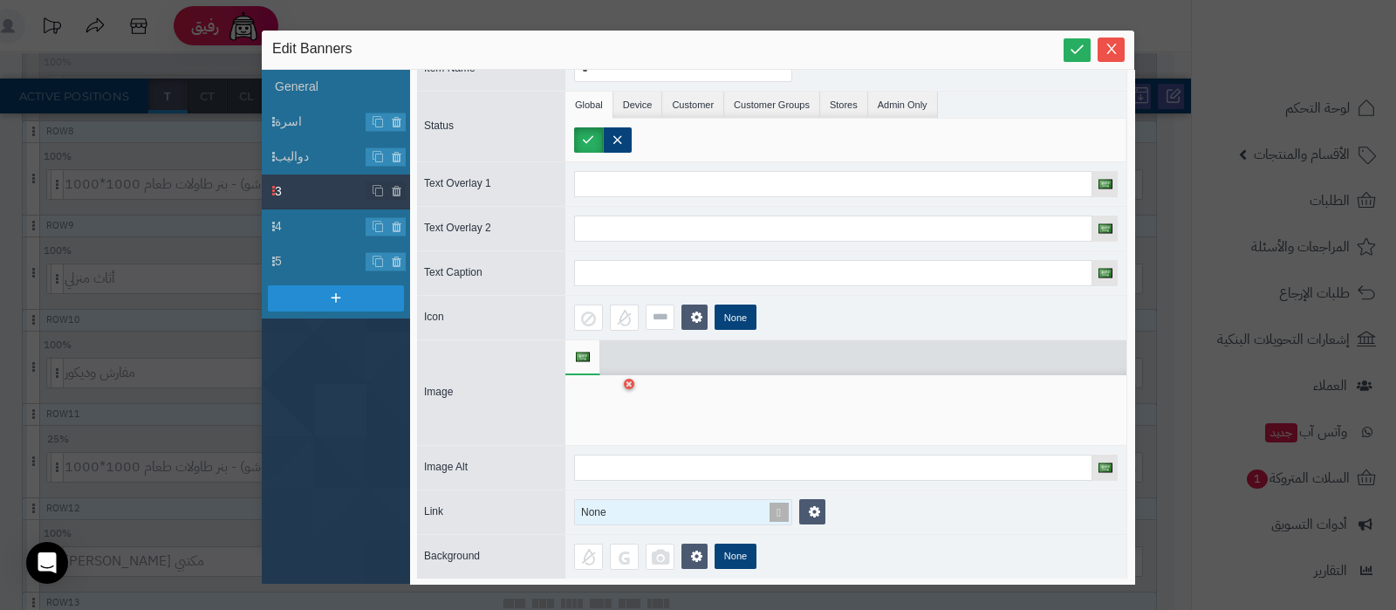
scroll to position [1085, 0]
click at [774, 507] on span at bounding box center [779, 512] width 24 height 24
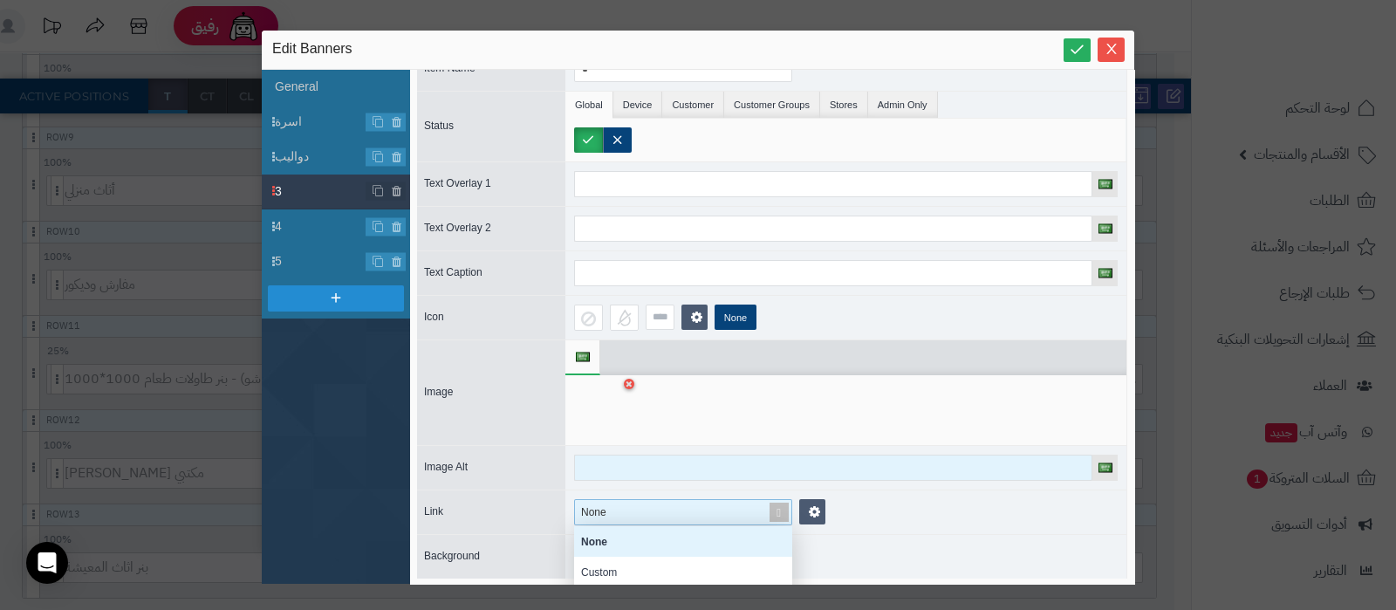
scroll to position [157, 201]
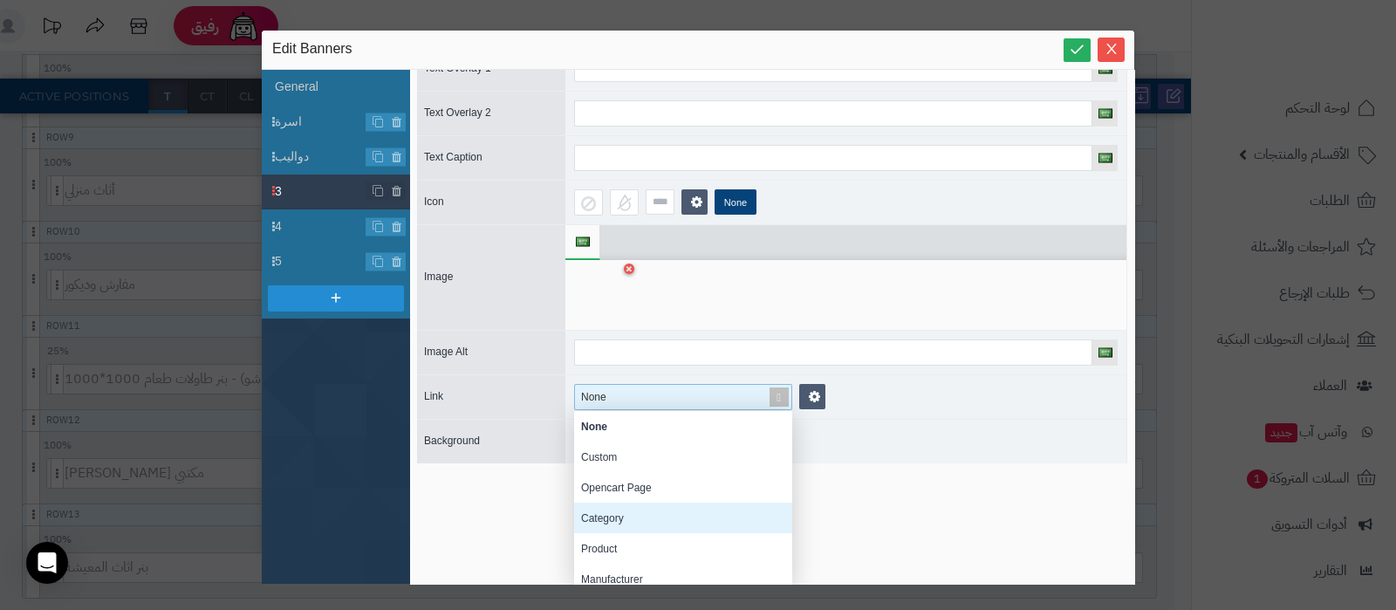
click at [617, 516] on div "Category" at bounding box center [683, 517] width 218 height 31
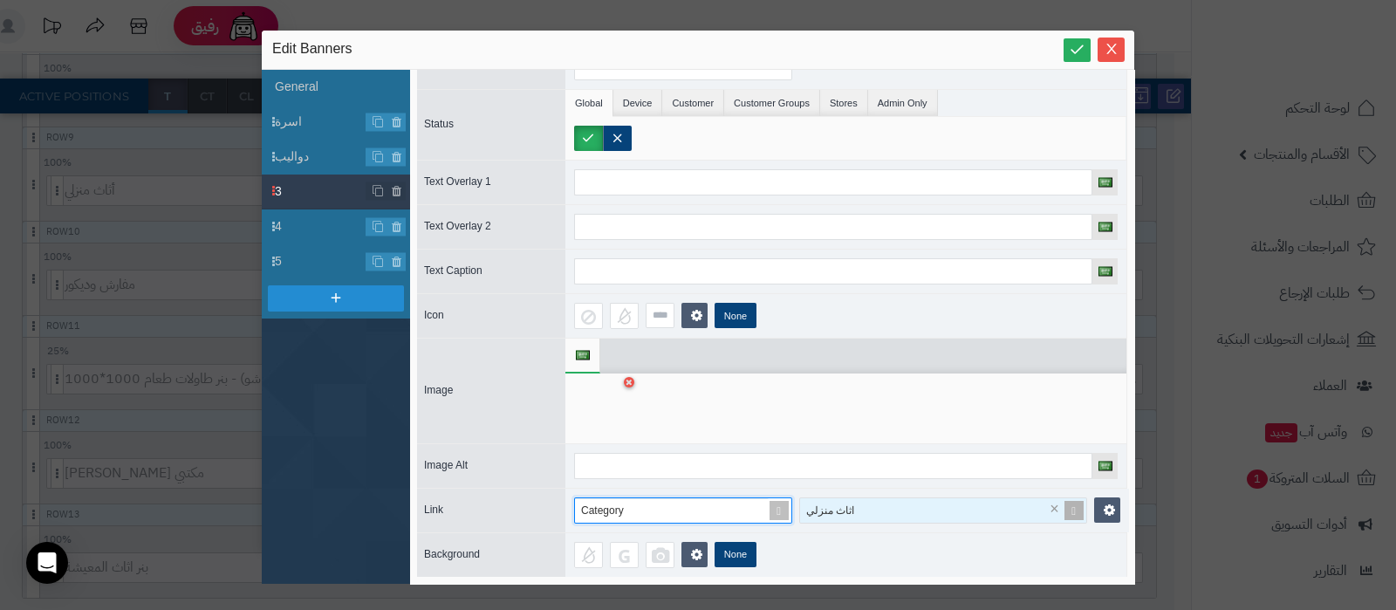
click at [911, 498] on div "اثاث منزلي" at bounding box center [933, 510] width 266 height 24
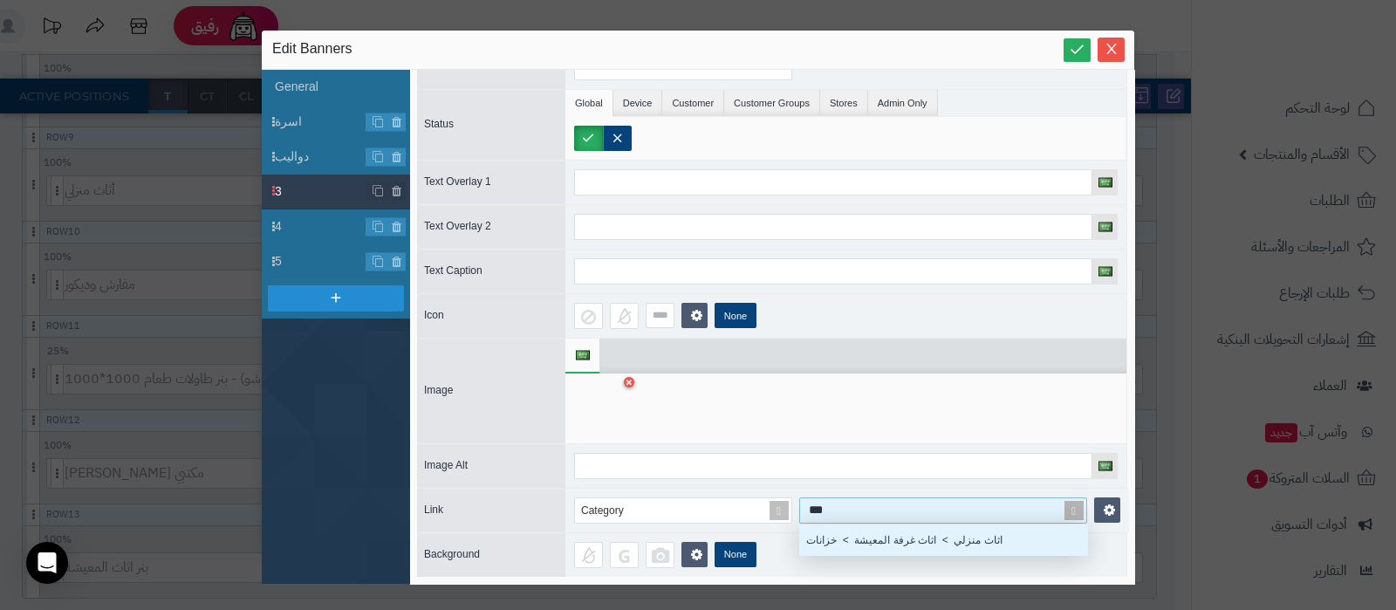
scroll to position [13, 270]
type input "******"
click at [900, 524] on div "اثاث منزلي > اثاث غرفة المعيشة > خزانات" at bounding box center [943, 539] width 288 height 31
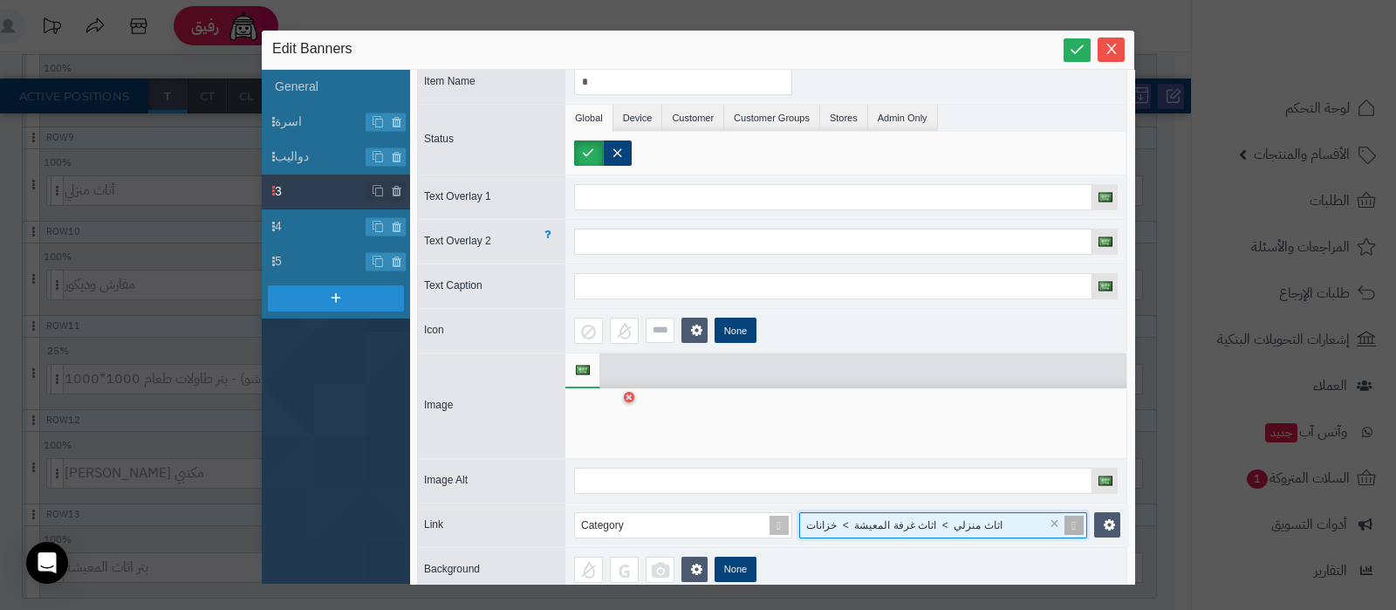
scroll to position [0, 0]
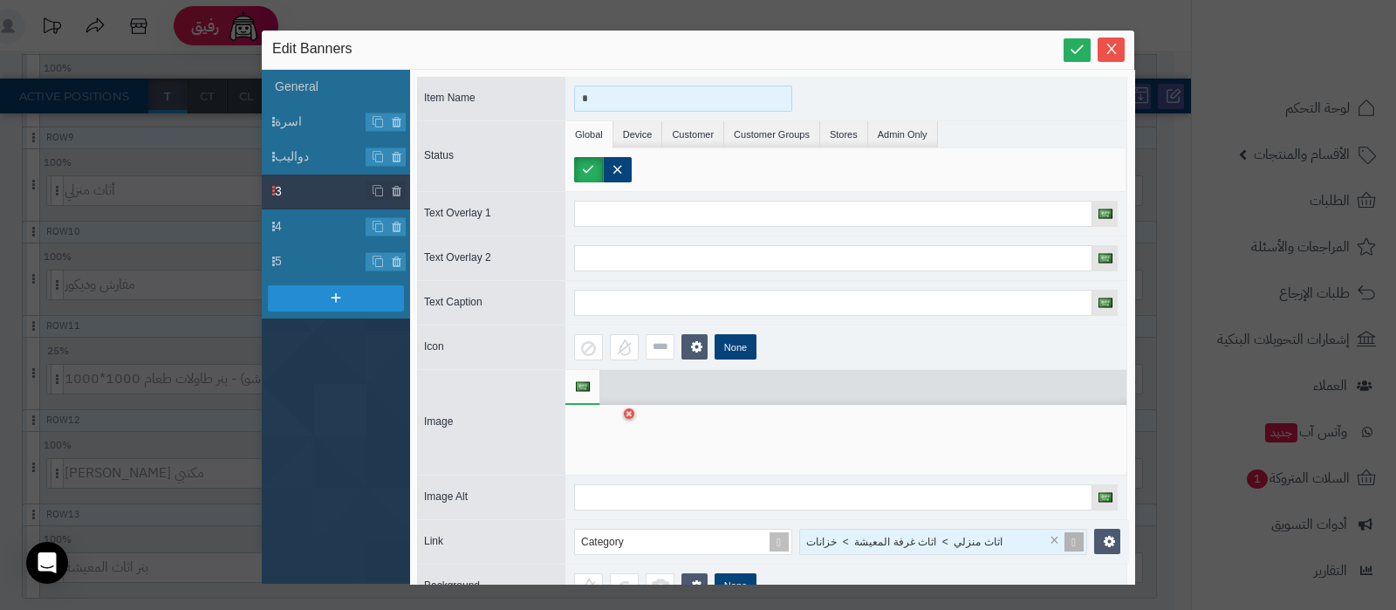
drag, startPoint x: 602, startPoint y: 99, endPoint x: 556, endPoint y: 92, distance: 46.8
click at [556, 92] on div "Item Name *" at bounding box center [772, 99] width 710 height 44
type input "******"
click at [315, 226] on span "4" at bounding box center [321, 226] width 92 height 18
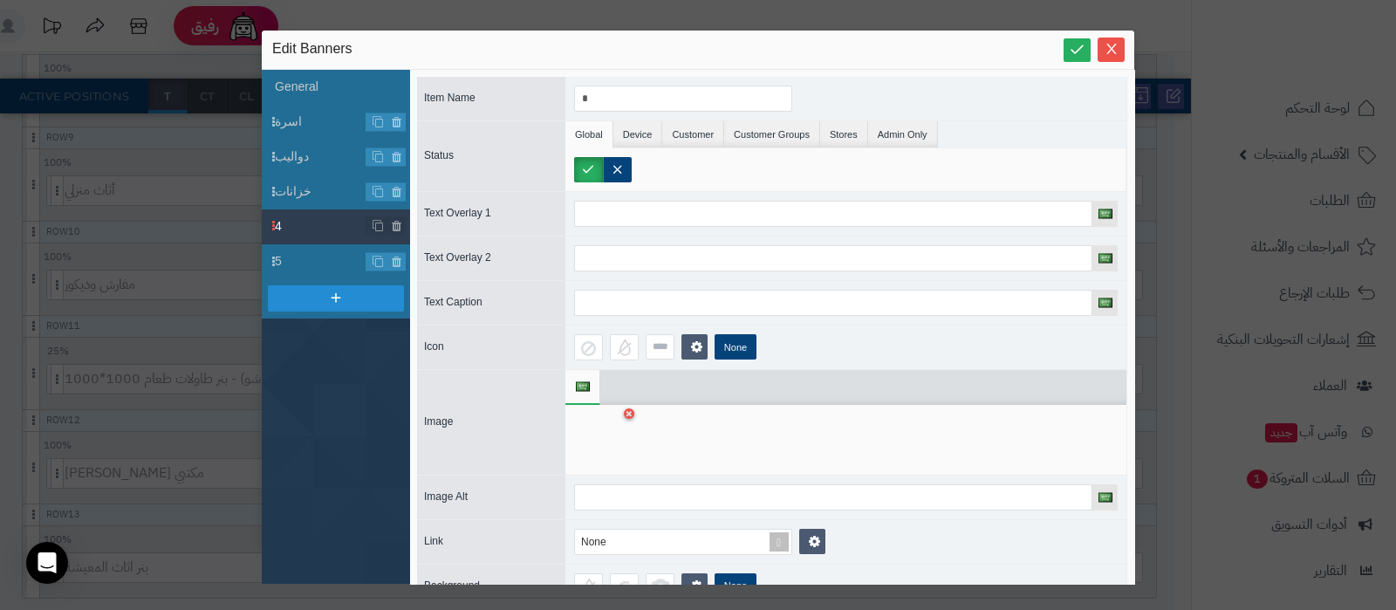
click at [617, 439] on div at bounding box center [601, 439] width 55 height 52
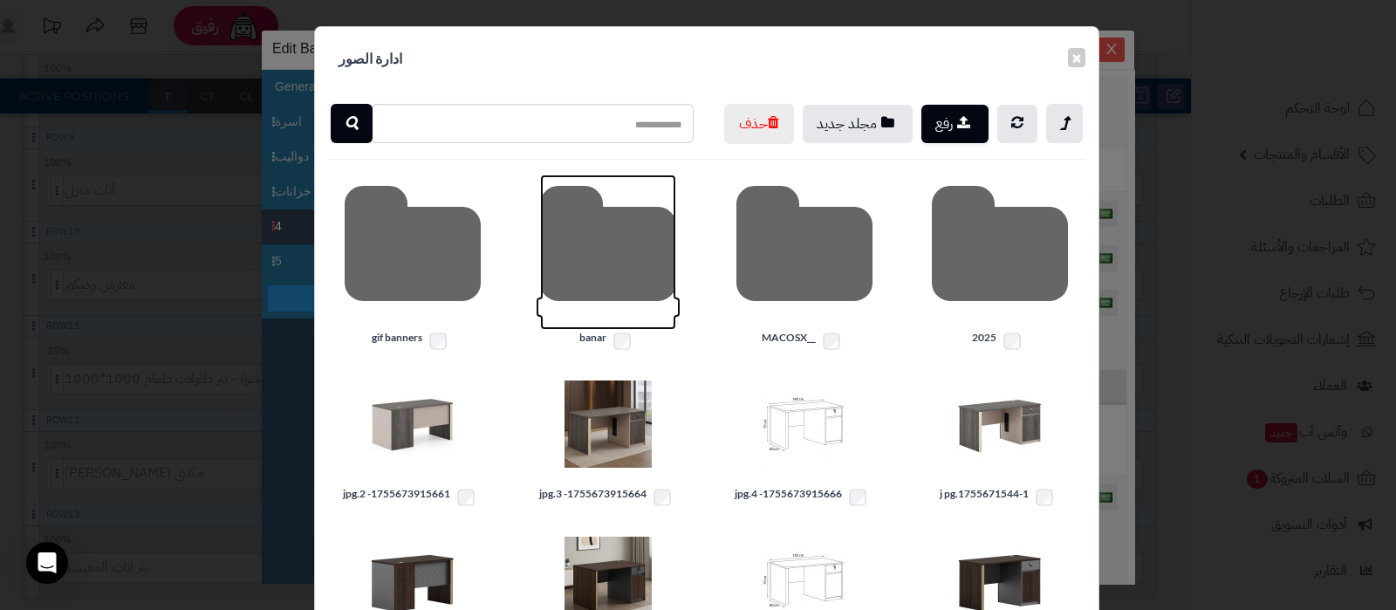
click at [615, 277] on icon at bounding box center [608, 251] width 136 height 155
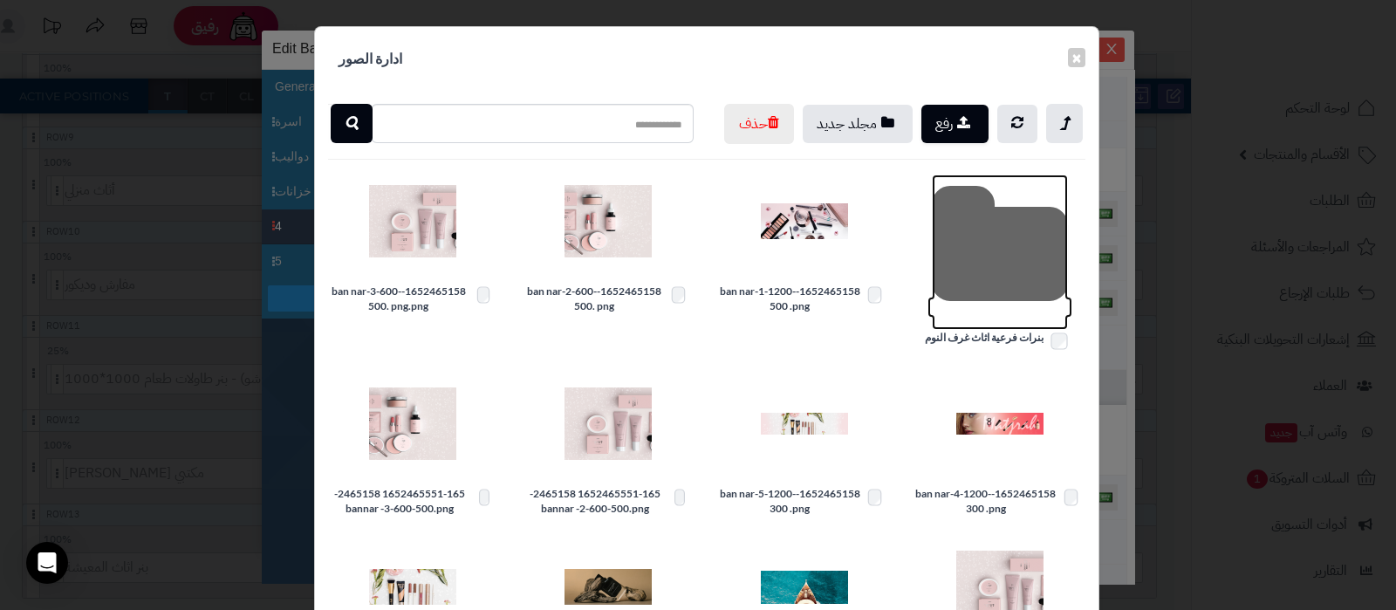
click at [1017, 298] on icon at bounding box center [1000, 251] width 136 height 155
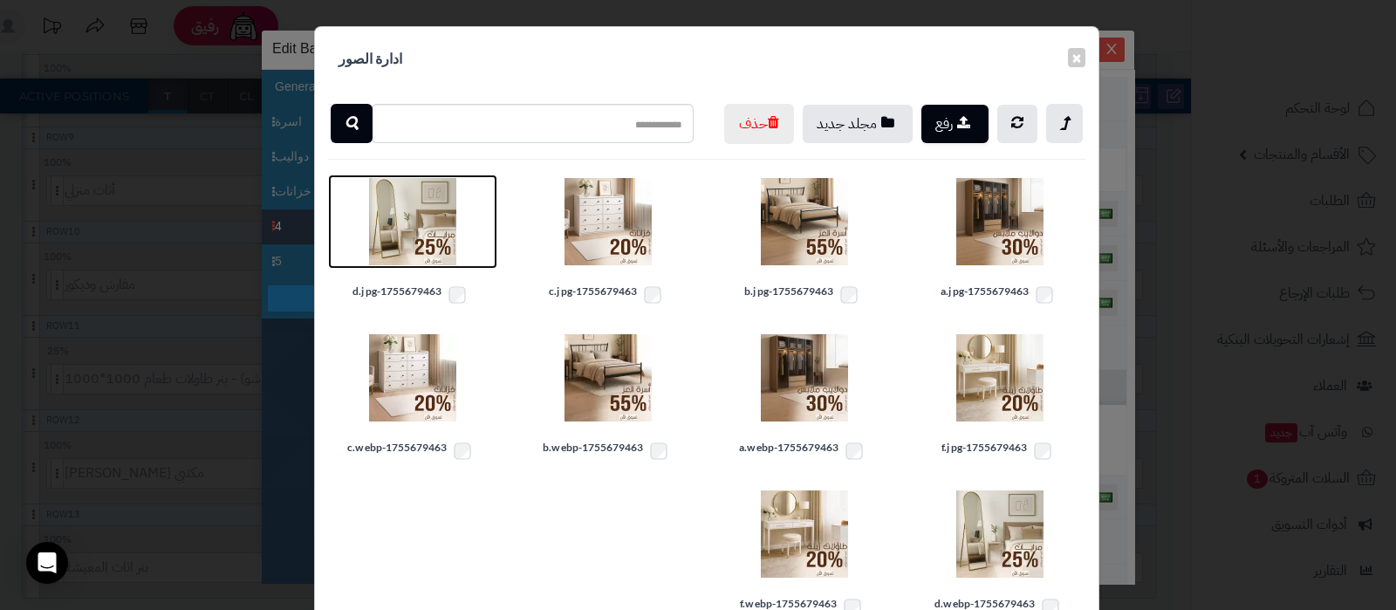
click at [397, 261] on img at bounding box center [412, 221] width 87 height 87
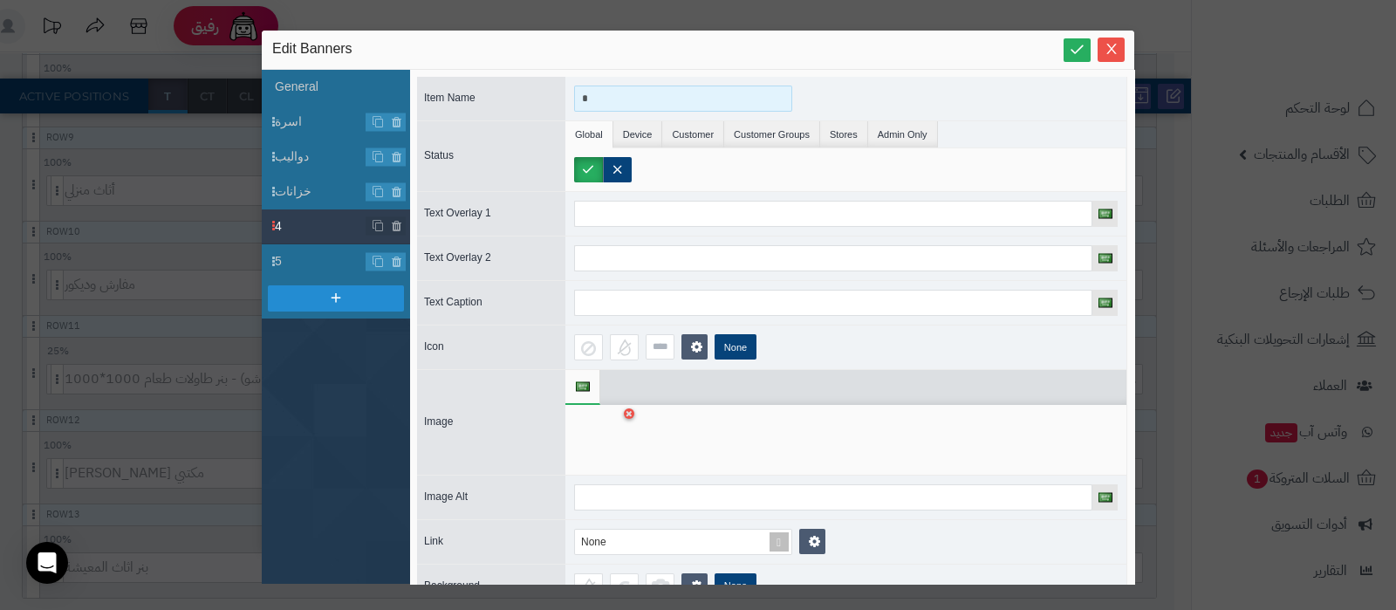
drag, startPoint x: 593, startPoint y: 102, endPoint x: 566, endPoint y: 98, distance: 27.4
click at [566, 98] on div "*" at bounding box center [845, 99] width 561 height 44
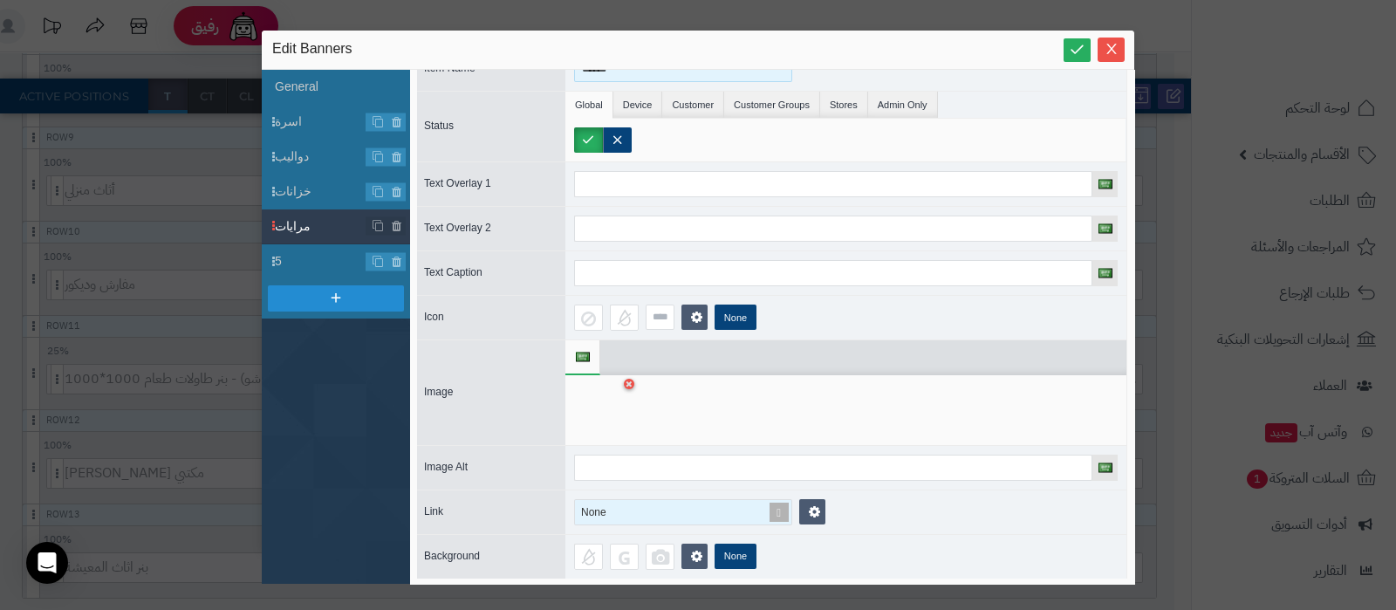
type input "******"
click at [775, 508] on span at bounding box center [779, 512] width 24 height 24
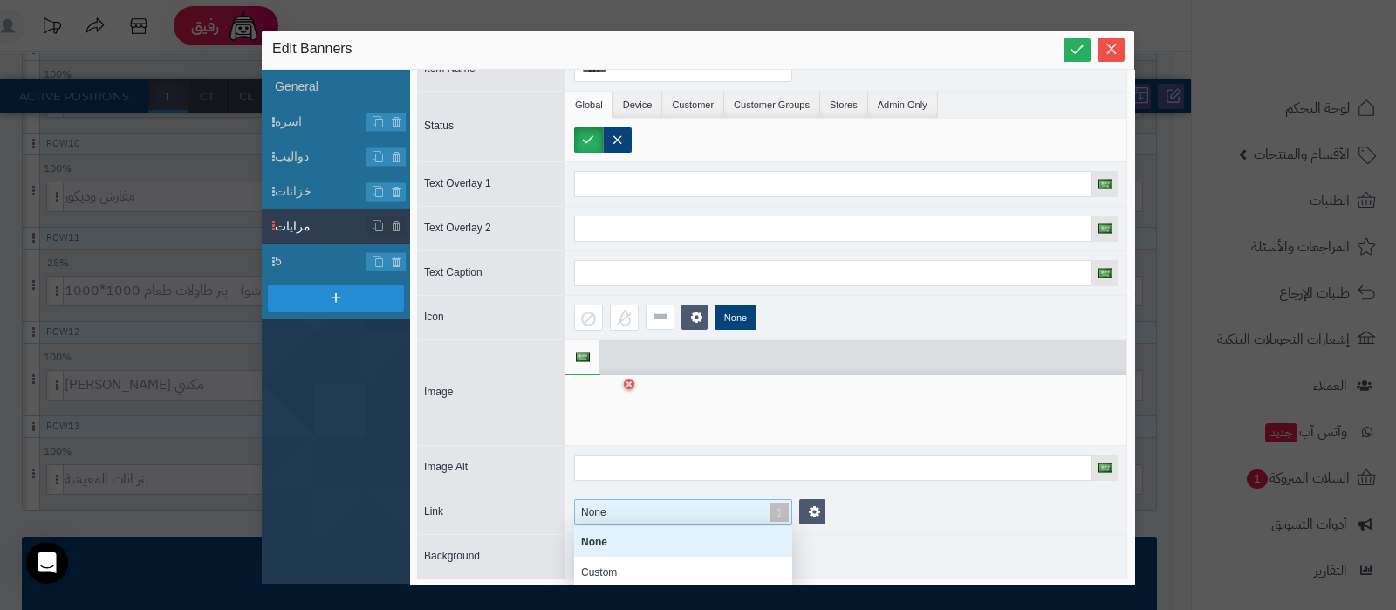
scroll to position [157, 201]
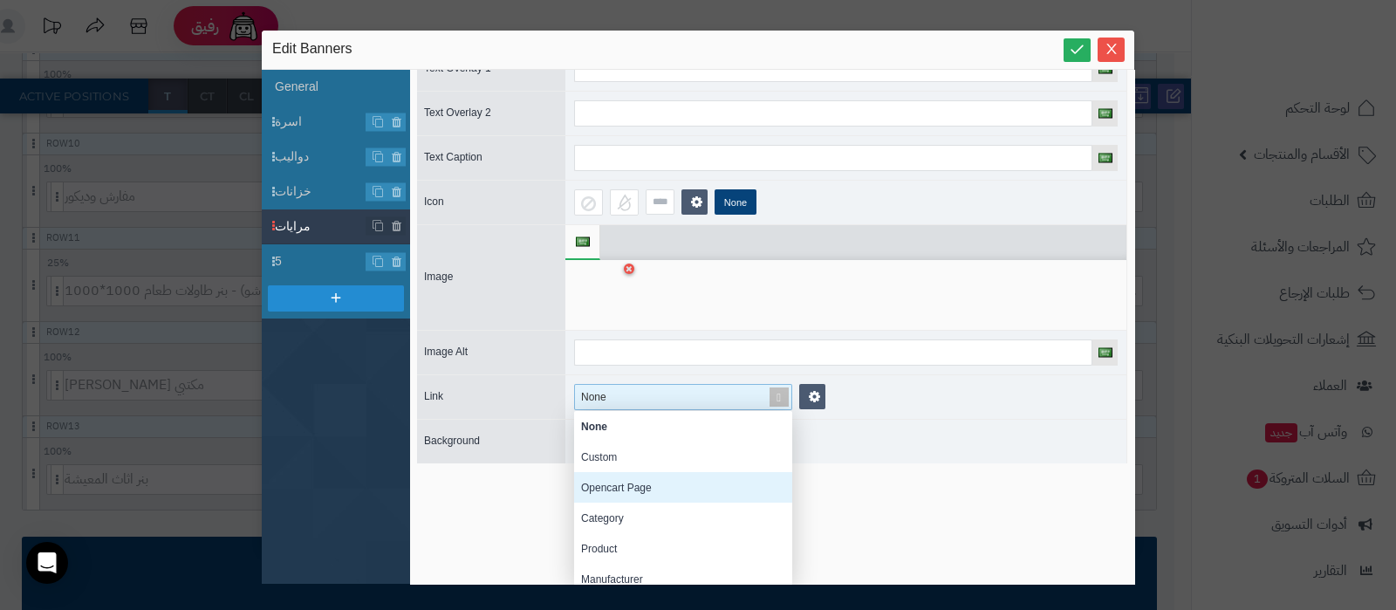
click at [641, 485] on div "Opencart Page" at bounding box center [683, 487] width 218 height 31
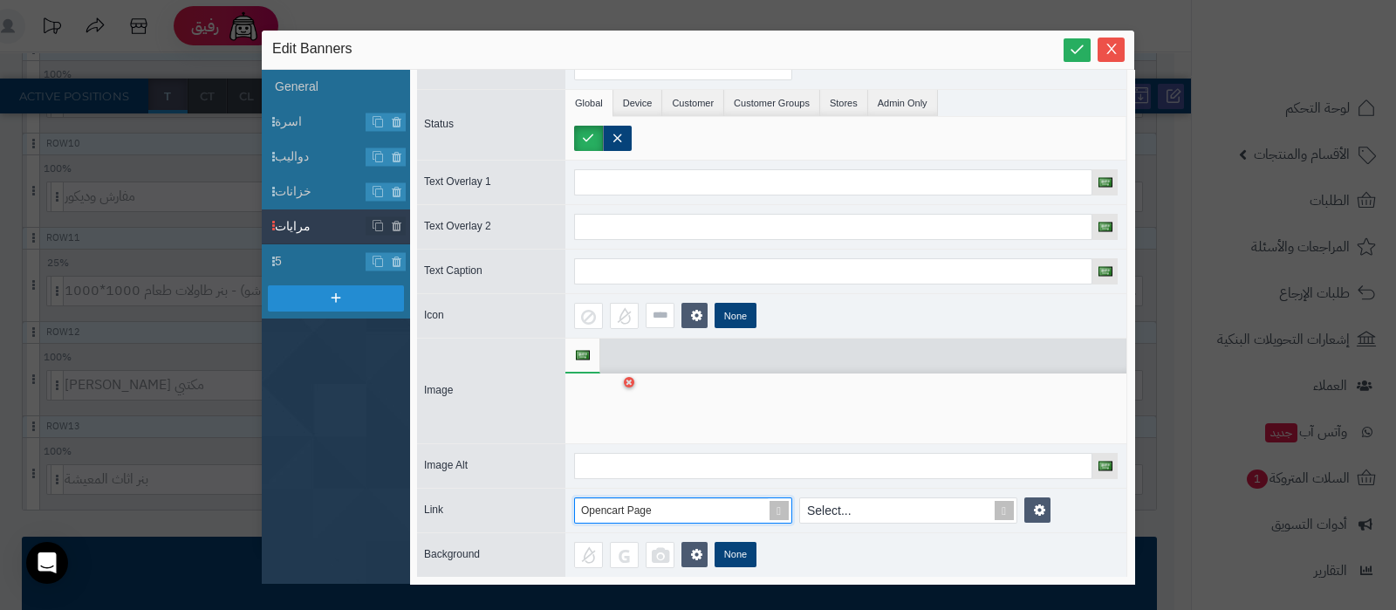
scroll to position [30, 0]
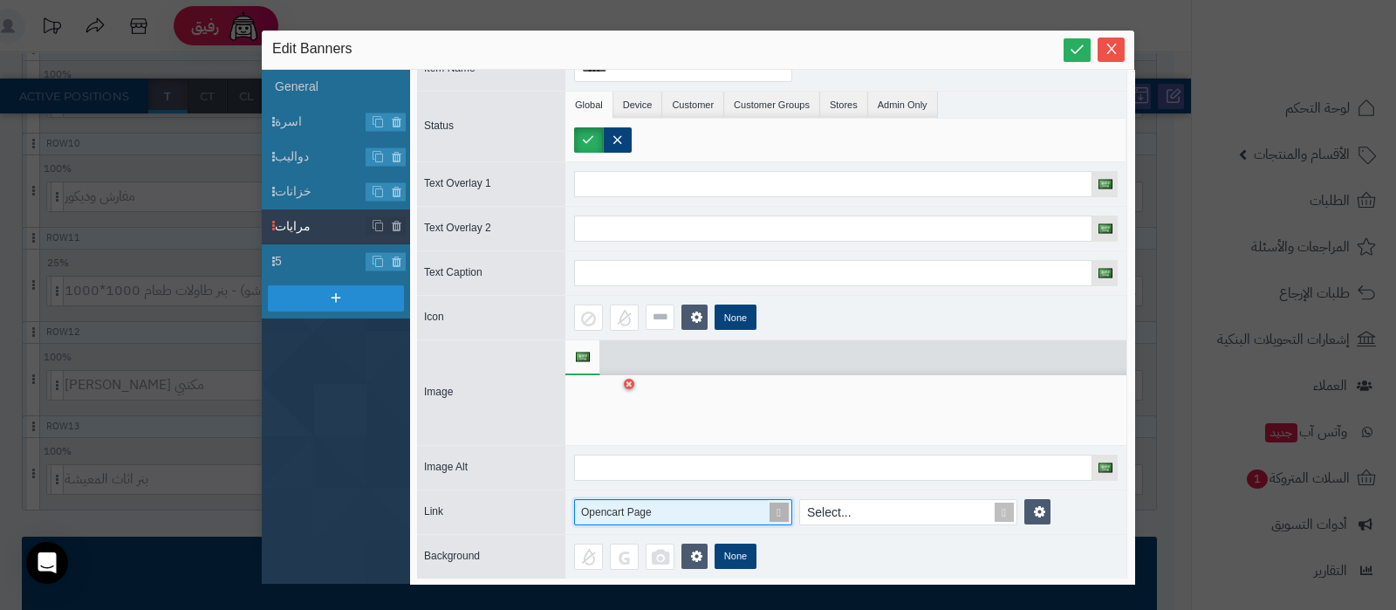
click at [777, 508] on div "Opencart Page" at bounding box center [683, 512] width 218 height 26
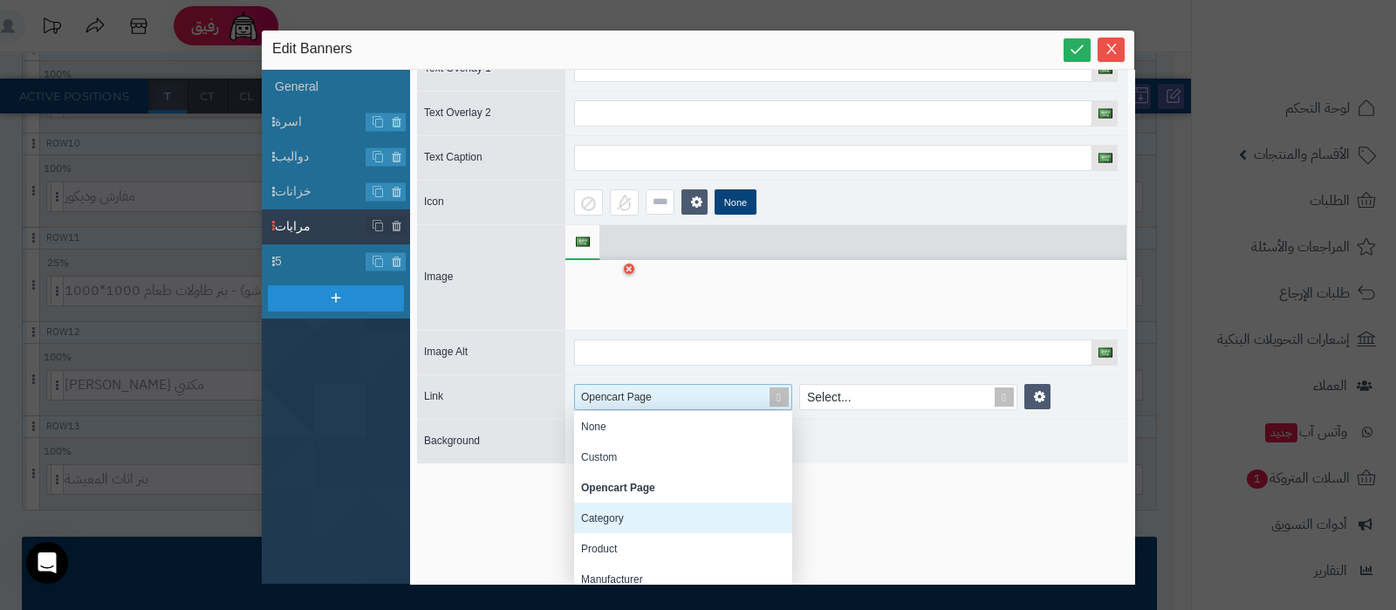
scroll to position [157, 201]
click at [637, 508] on div "Category" at bounding box center [683, 517] width 218 height 31
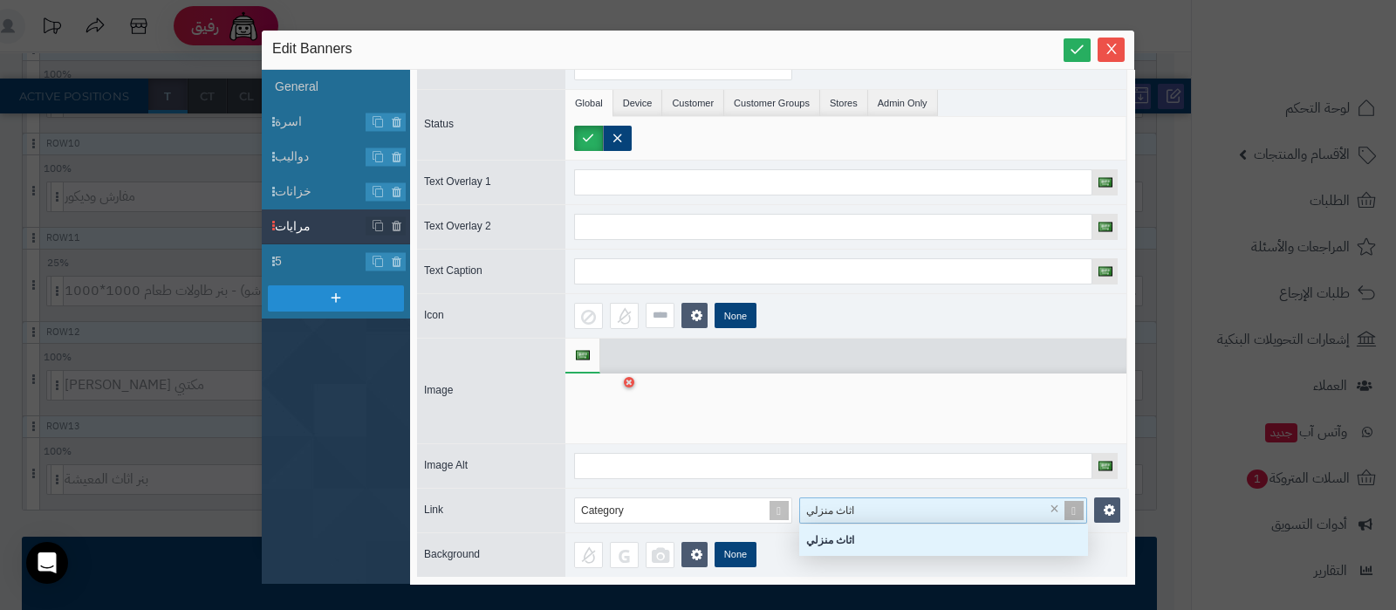
click at [855, 498] on div "اثاث منزلي" at bounding box center [933, 510] width 266 height 24
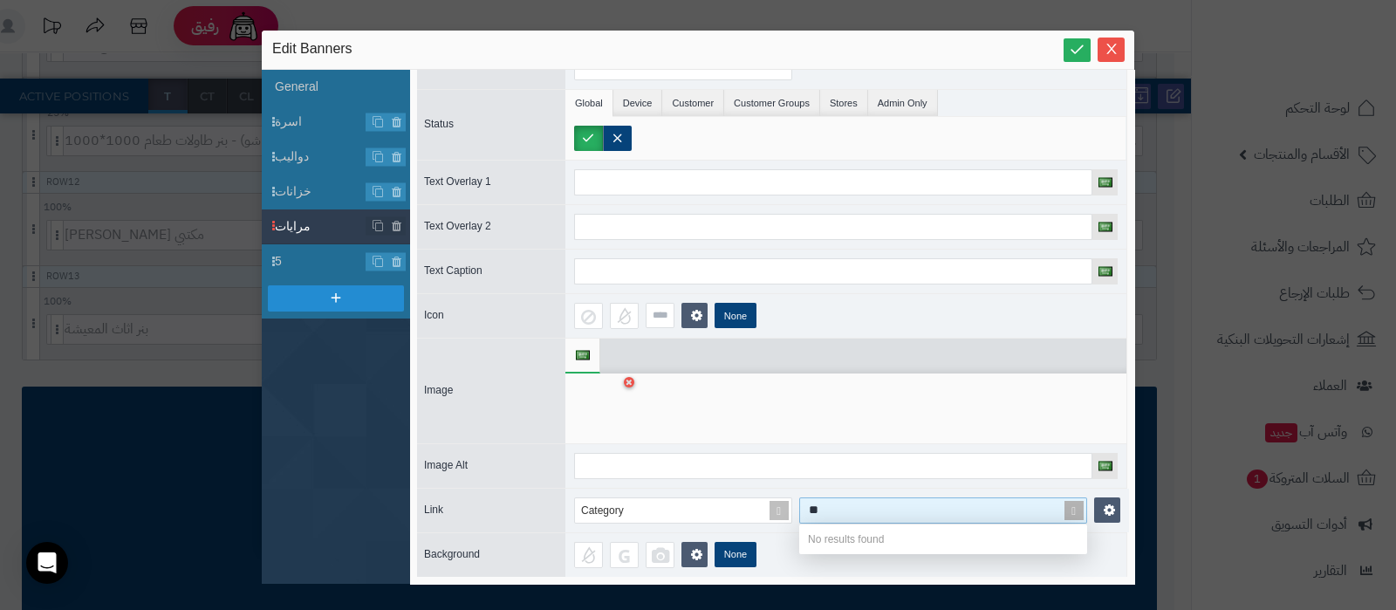
type input "*"
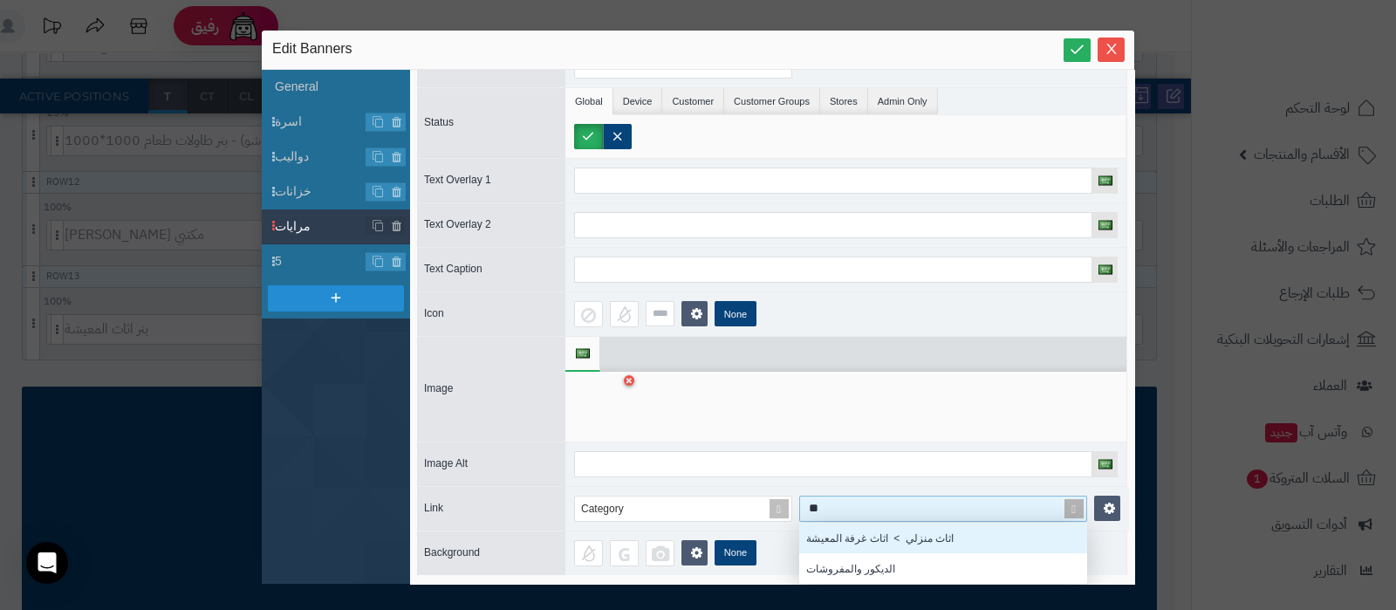
type input "*"
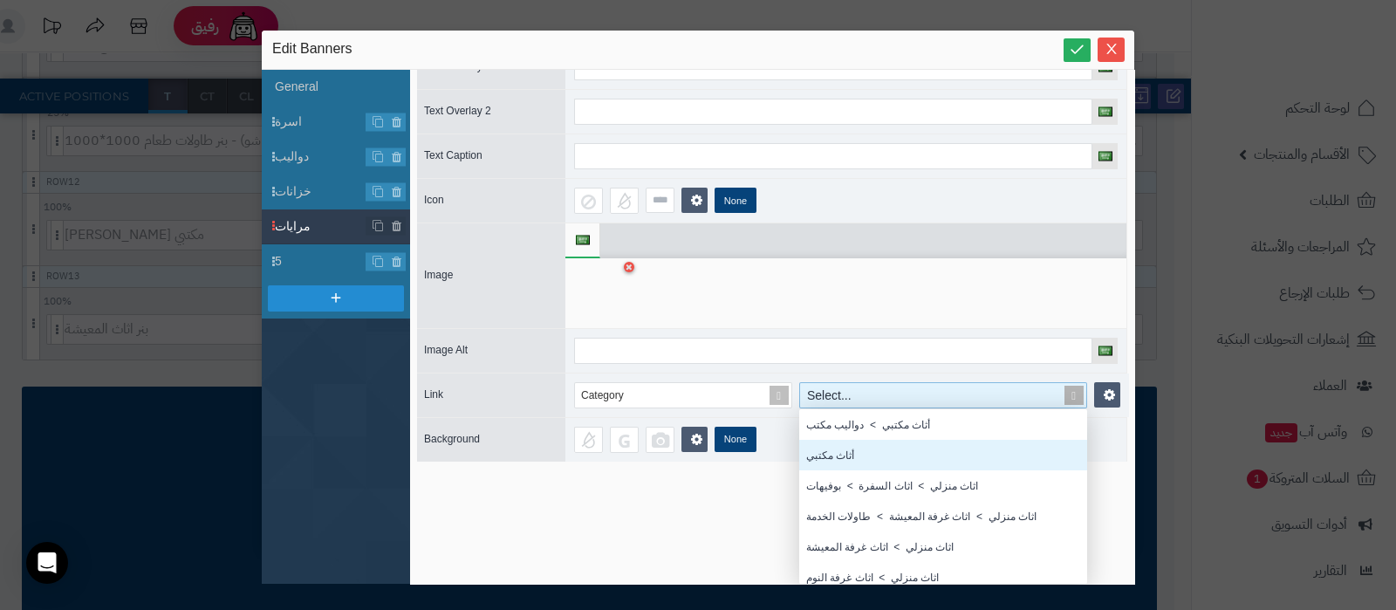
click at [667, 521] on div "Item Name ****** Status Global Device Customer Customer Groups Stores Admin Onl…" at bounding box center [772, 327] width 724 height 514
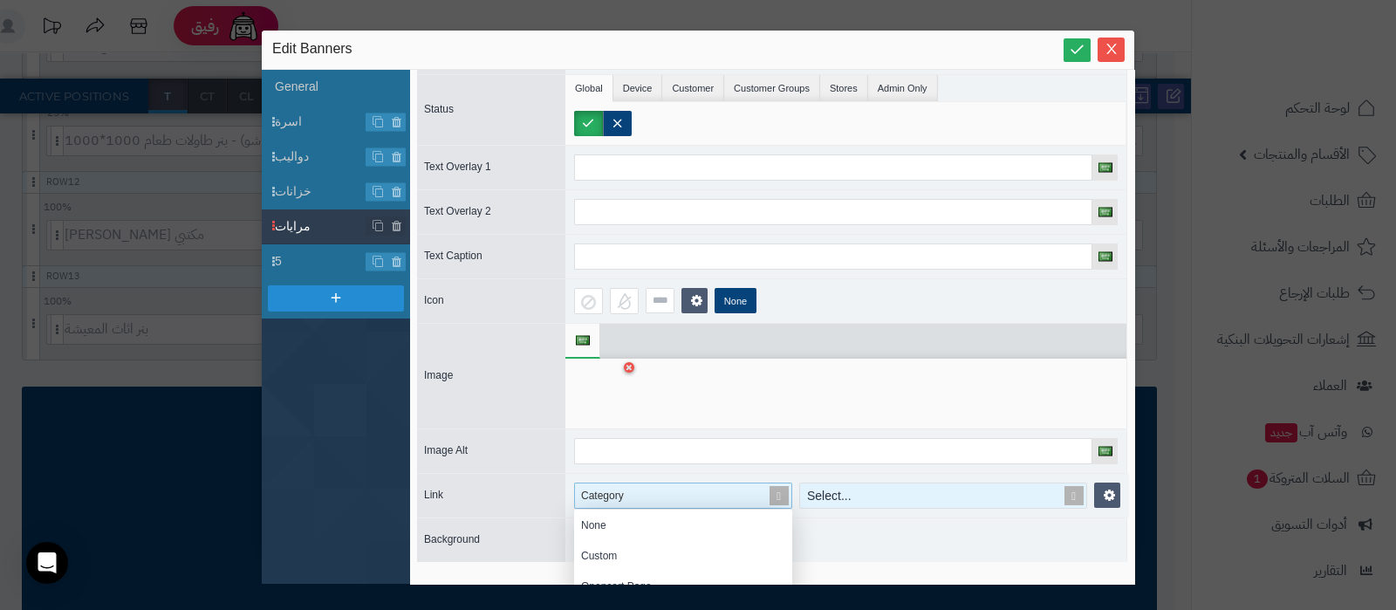
click at [776, 495] on span at bounding box center [779, 495] width 24 height 24
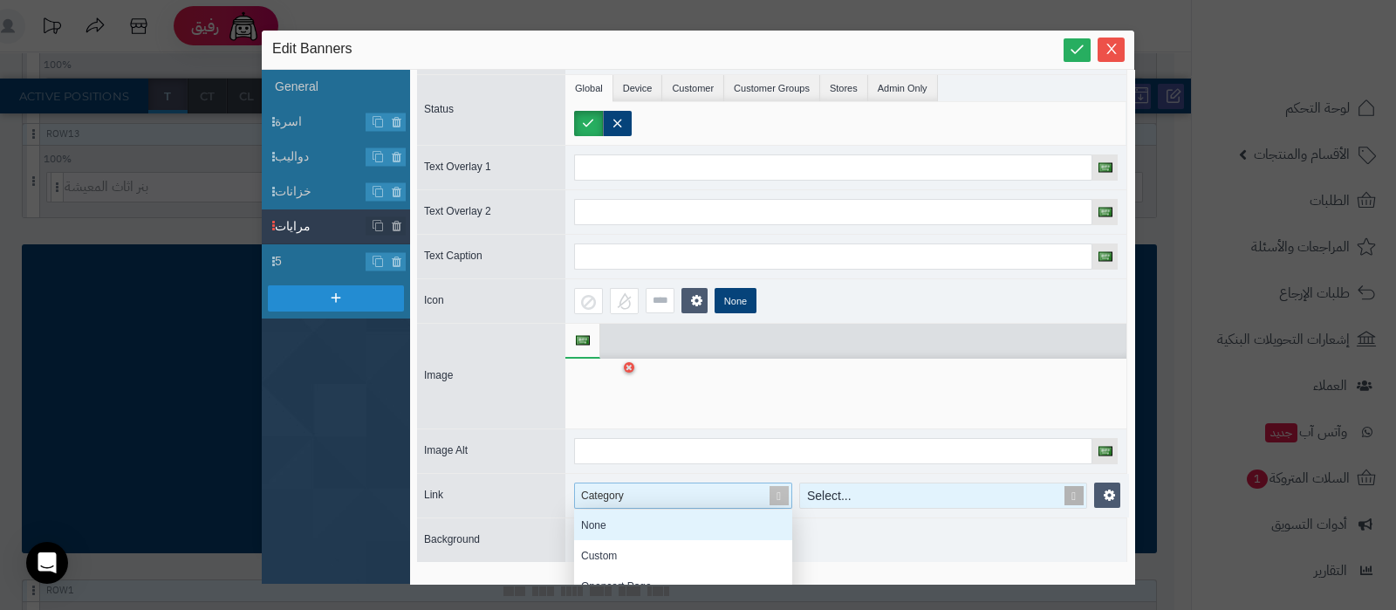
click at [666, 516] on div "None" at bounding box center [683, 524] width 218 height 31
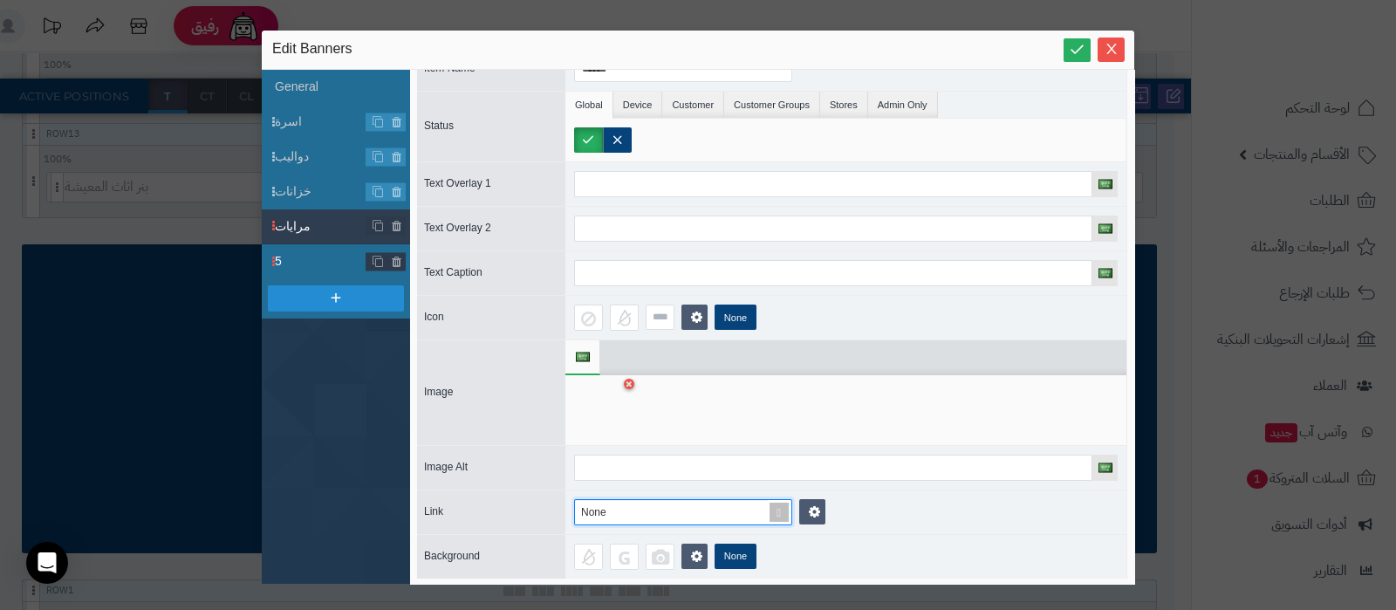
click at [324, 265] on span "5" at bounding box center [321, 261] width 92 height 18
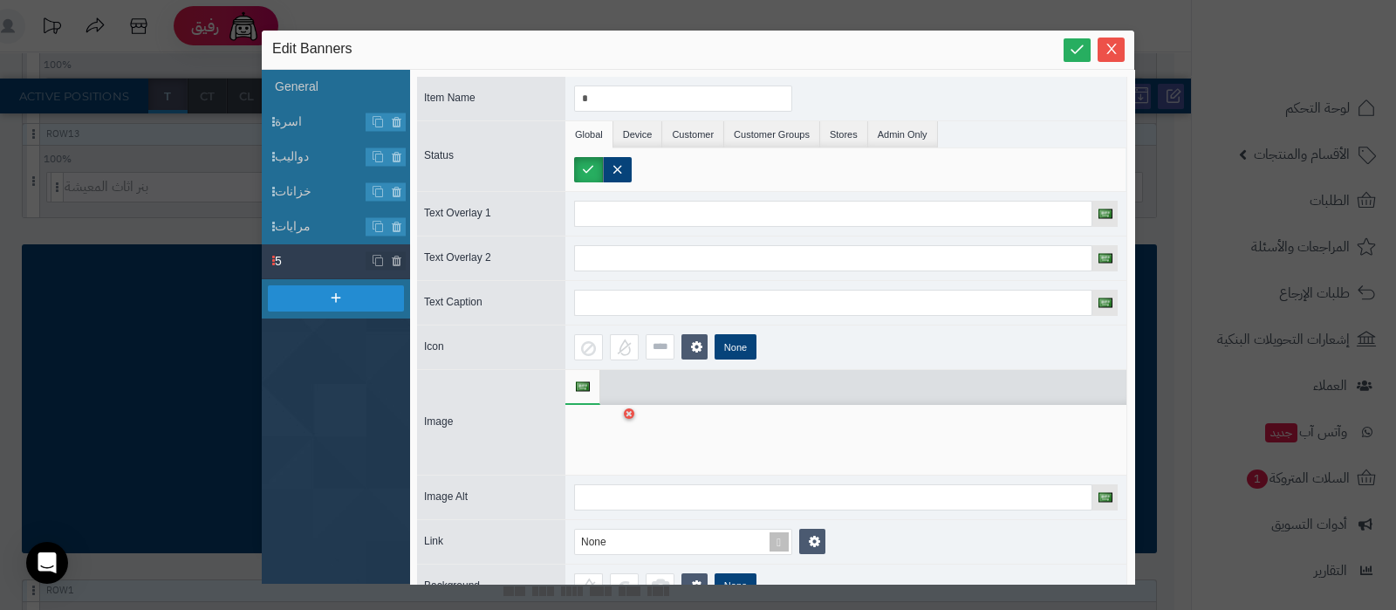
click at [604, 451] on div at bounding box center [601, 439] width 55 height 52
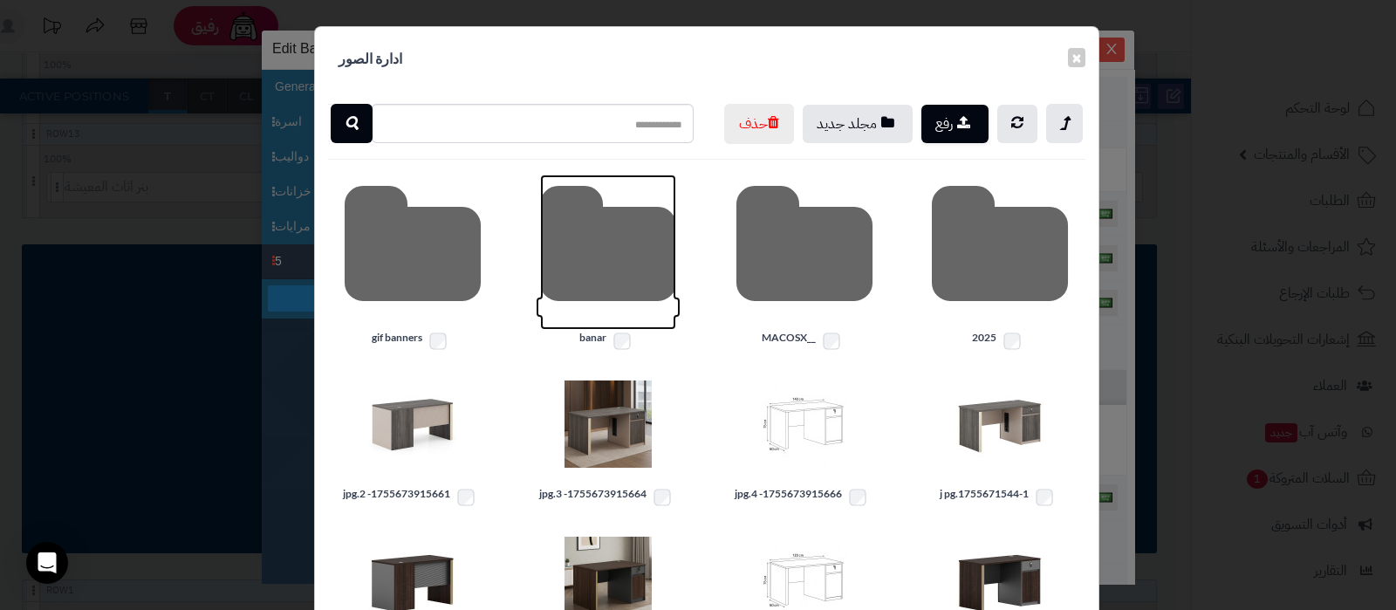
click at [619, 296] on icon at bounding box center [608, 251] width 136 height 155
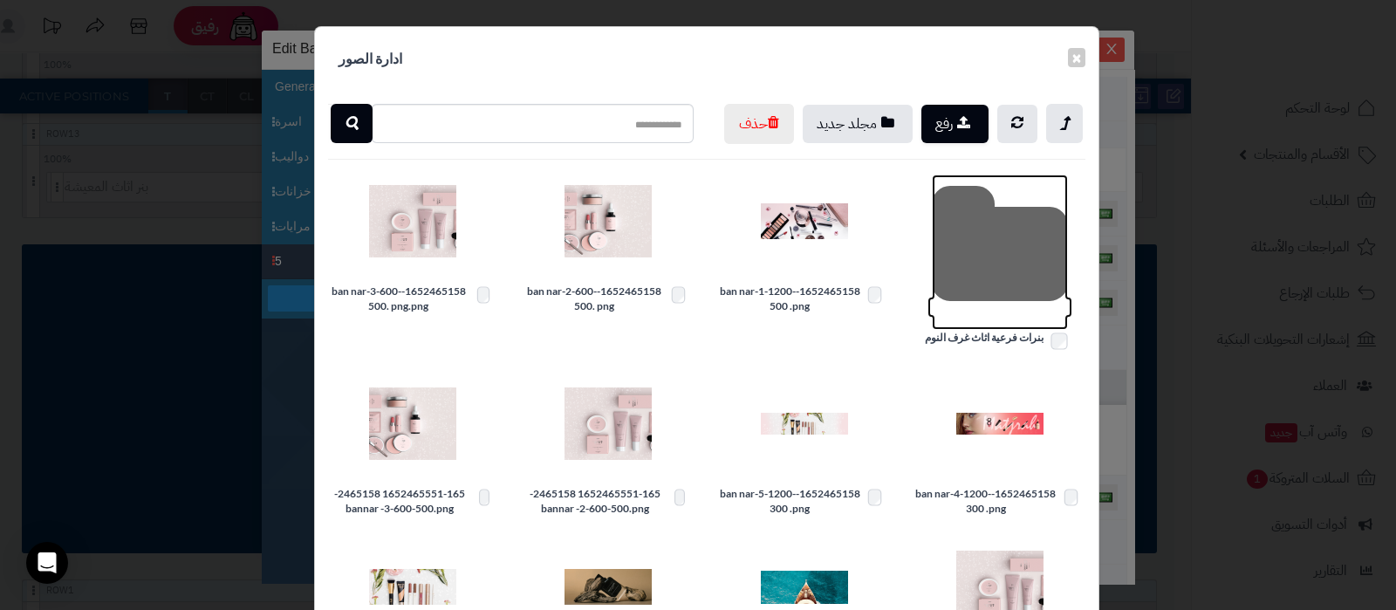
click at [989, 303] on icon at bounding box center [1000, 251] width 136 height 155
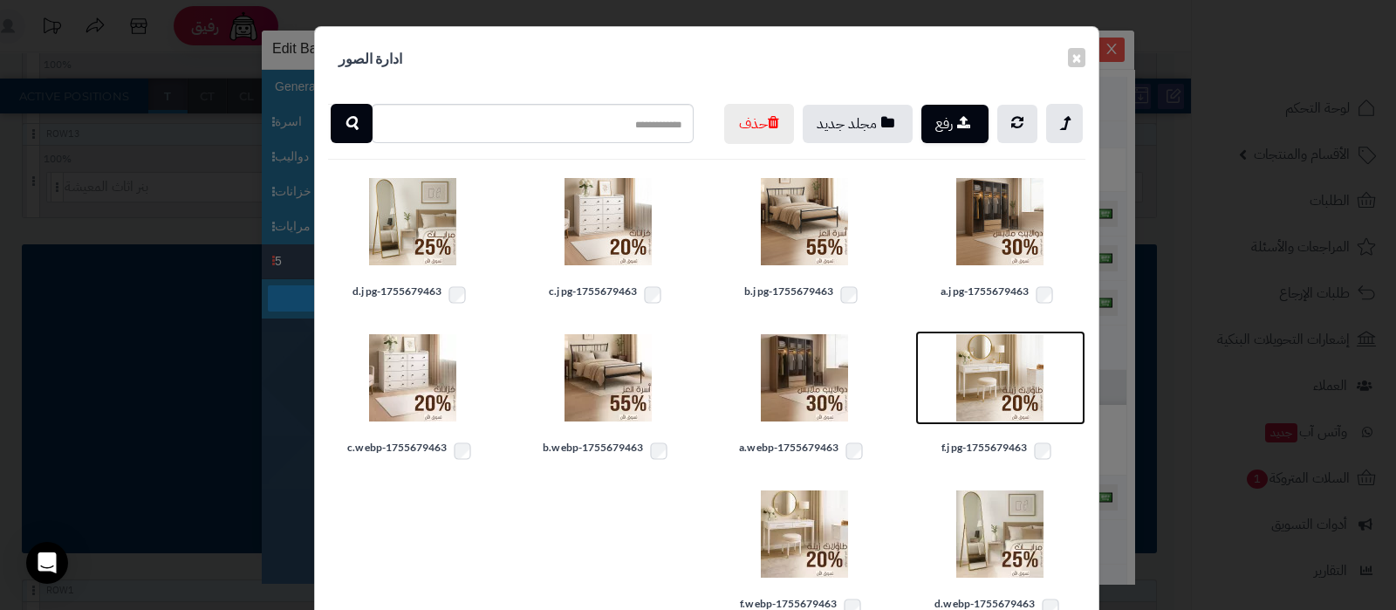
click at [1007, 421] on img at bounding box center [999, 377] width 87 height 87
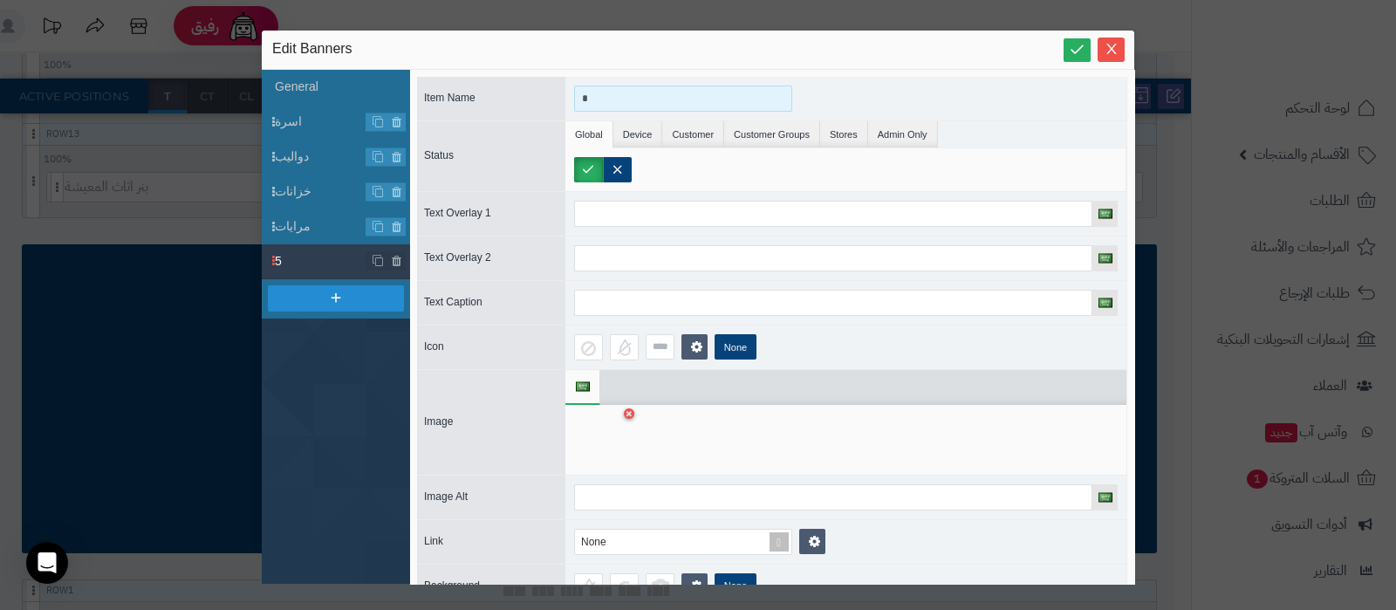
drag, startPoint x: 614, startPoint y: 99, endPoint x: 558, endPoint y: 97, distance: 55.9
click at [558, 97] on div "Item Name *" at bounding box center [772, 99] width 710 height 44
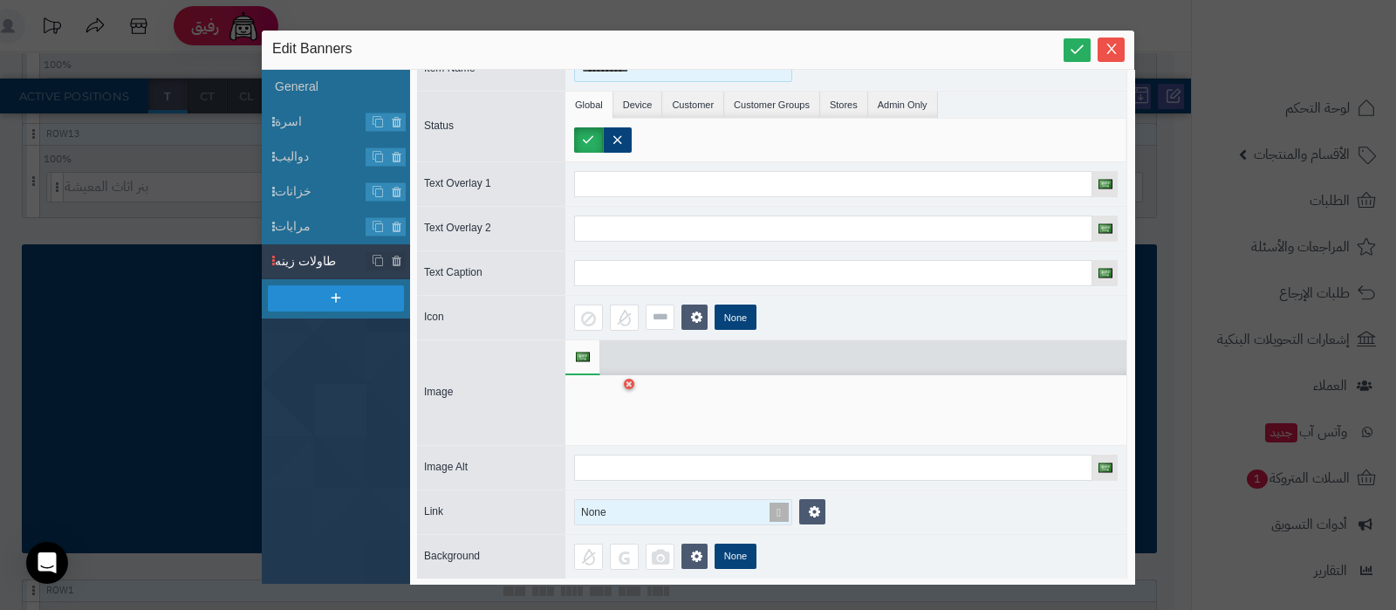
type input "**********"
click at [777, 515] on span at bounding box center [779, 512] width 24 height 24
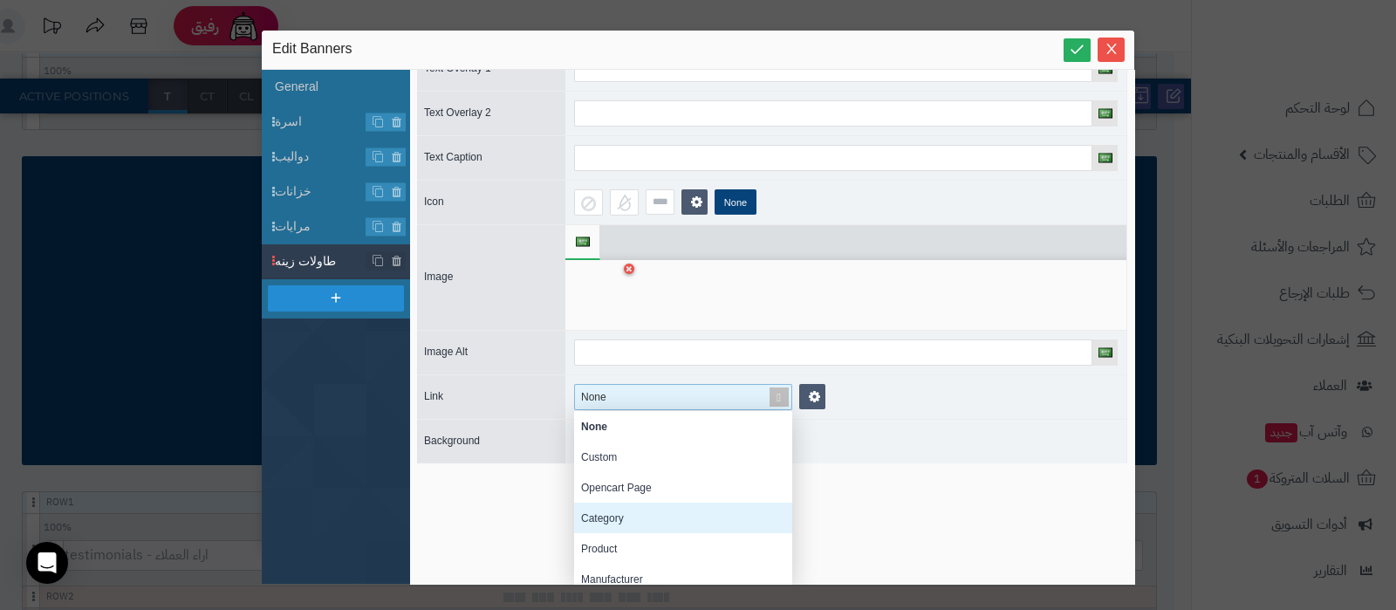
click at [648, 504] on div "Category" at bounding box center [683, 517] width 218 height 31
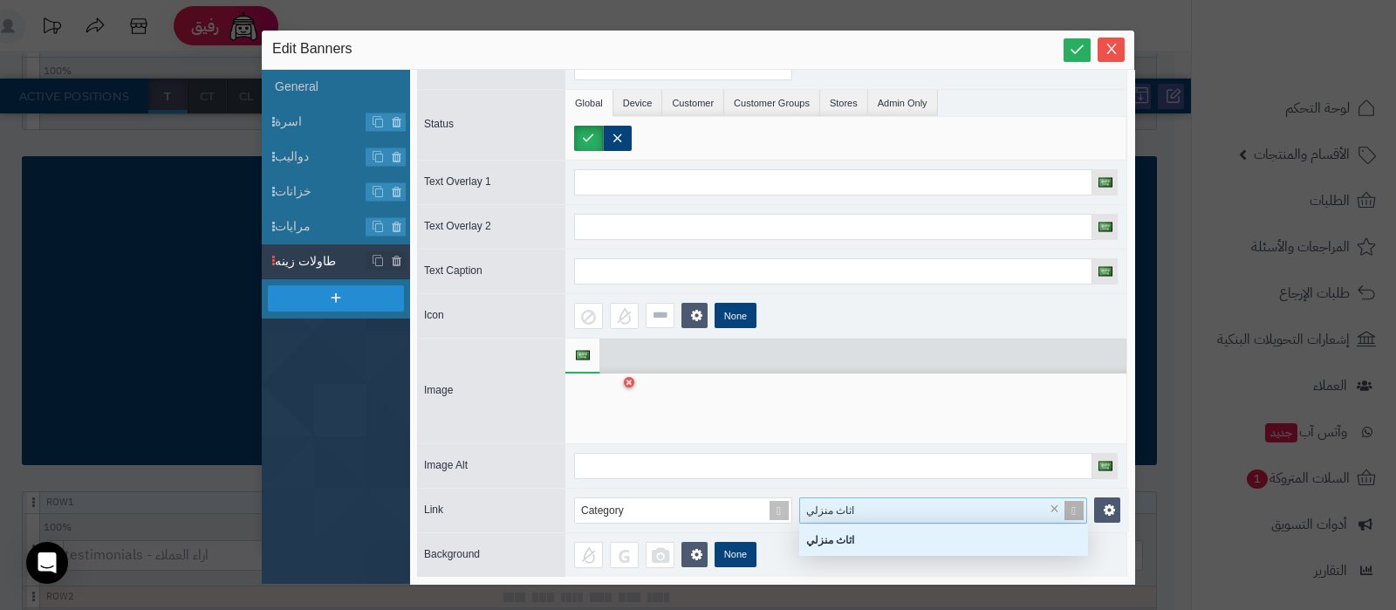
click at [875, 498] on div "اثاث منزلي" at bounding box center [933, 510] width 266 height 24
type input "*"
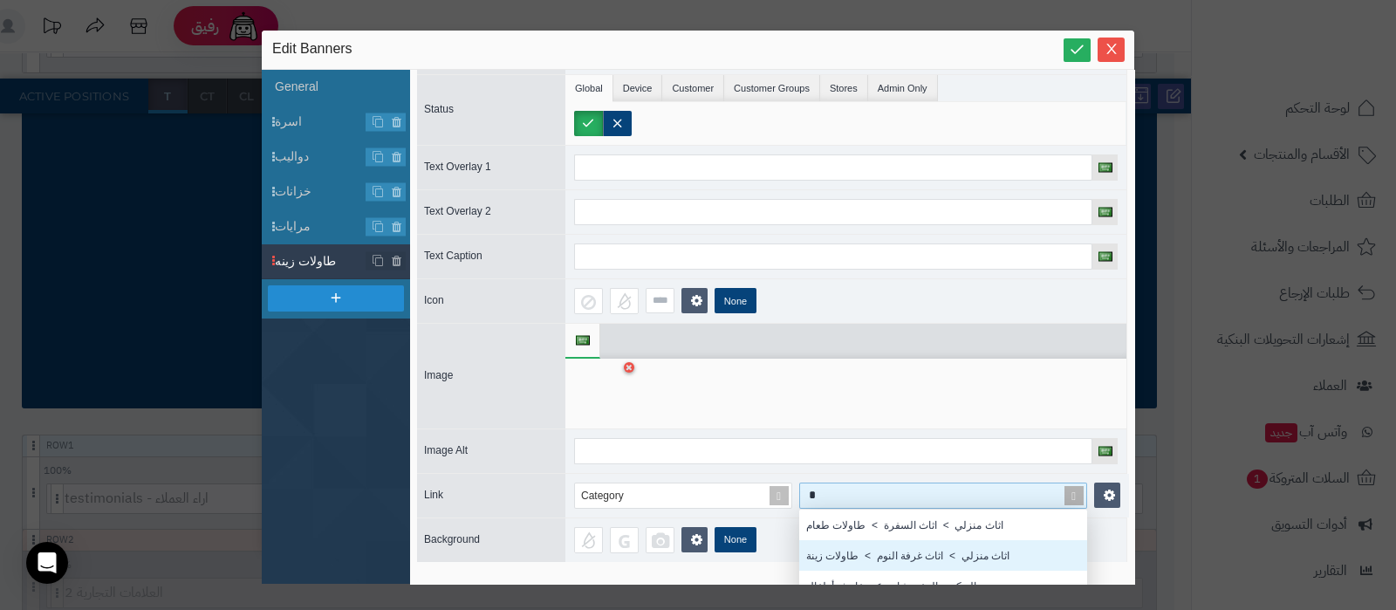
click at [883, 543] on div "اثاث منزلي > اثاث غرفة النوم > طاولات زينة" at bounding box center [943, 555] width 288 height 31
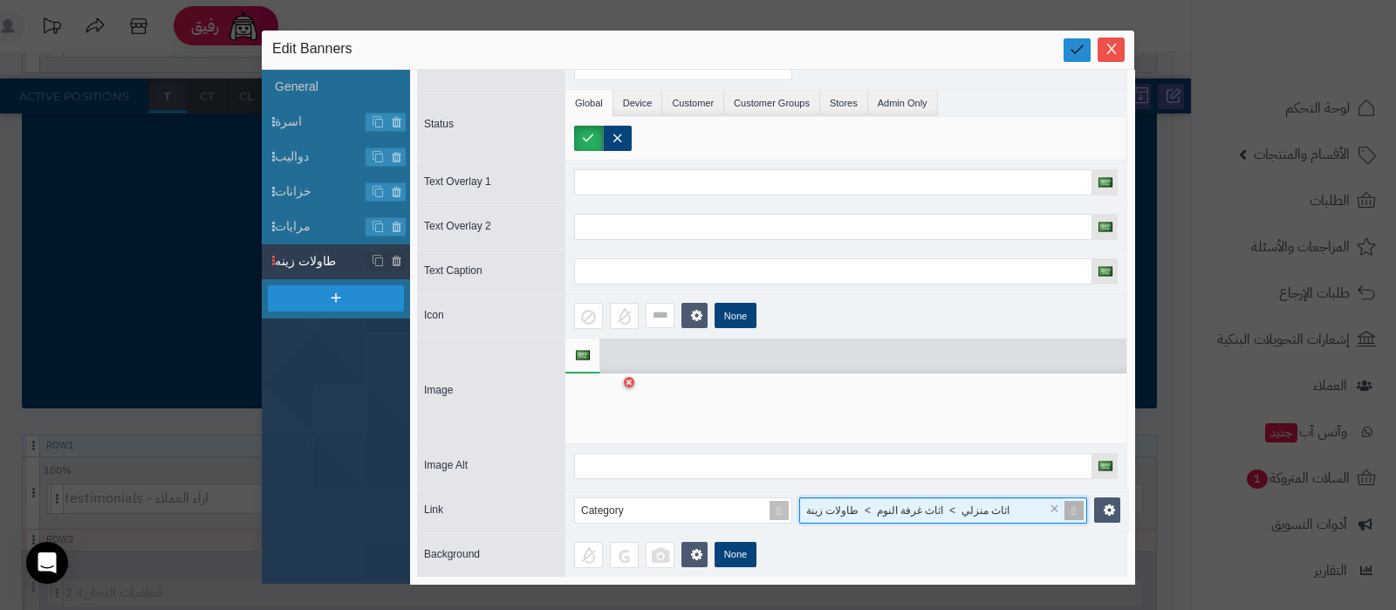
click at [1072, 44] on icon at bounding box center [1076, 49] width 17 height 17
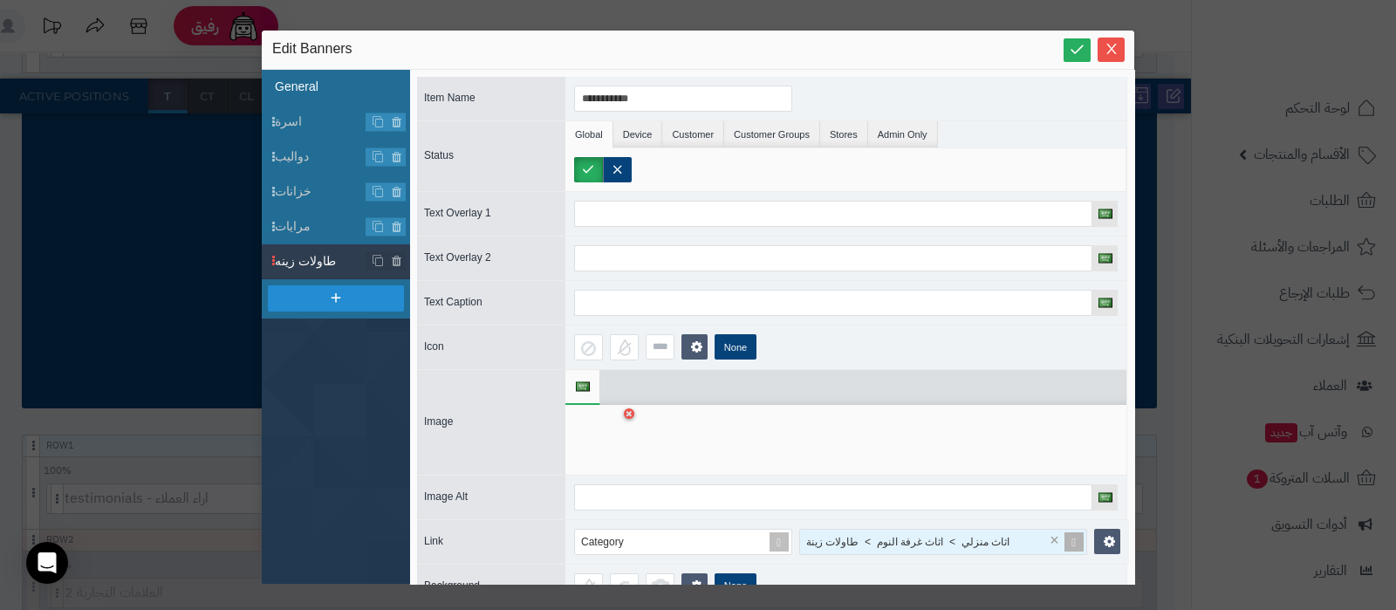
click at [295, 92] on li "General" at bounding box center [336, 87] width 148 height 35
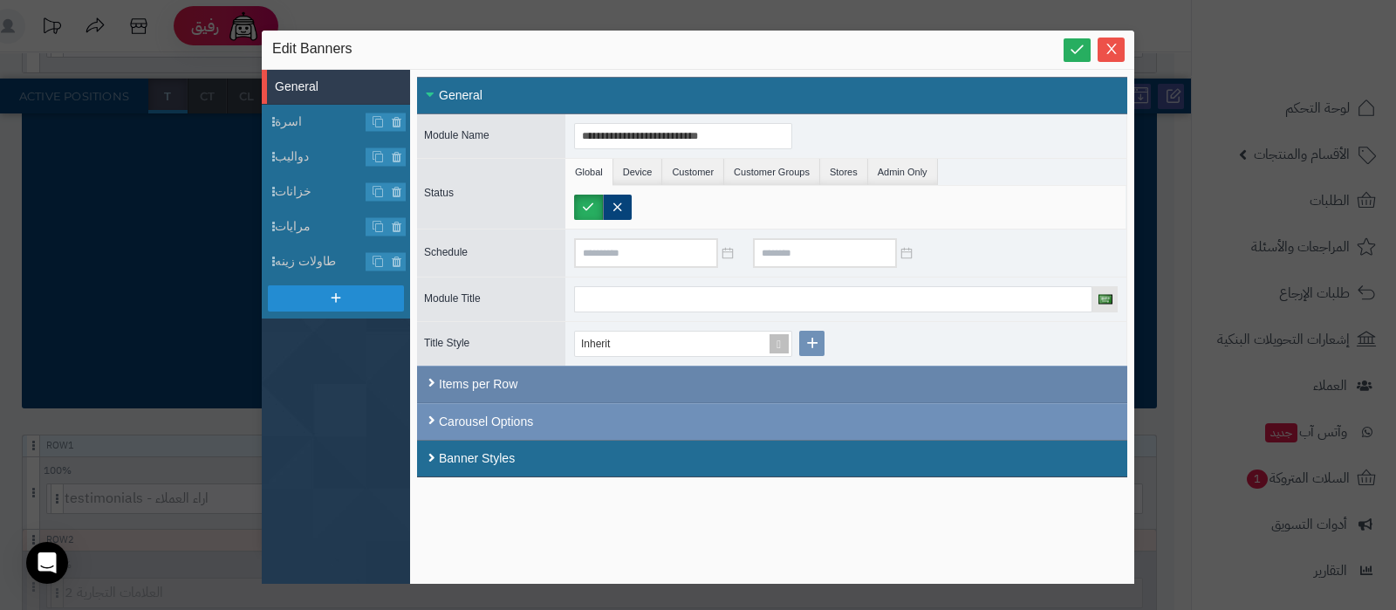
click at [578, 381] on div "Items per Row" at bounding box center [772, 384] width 710 height 38
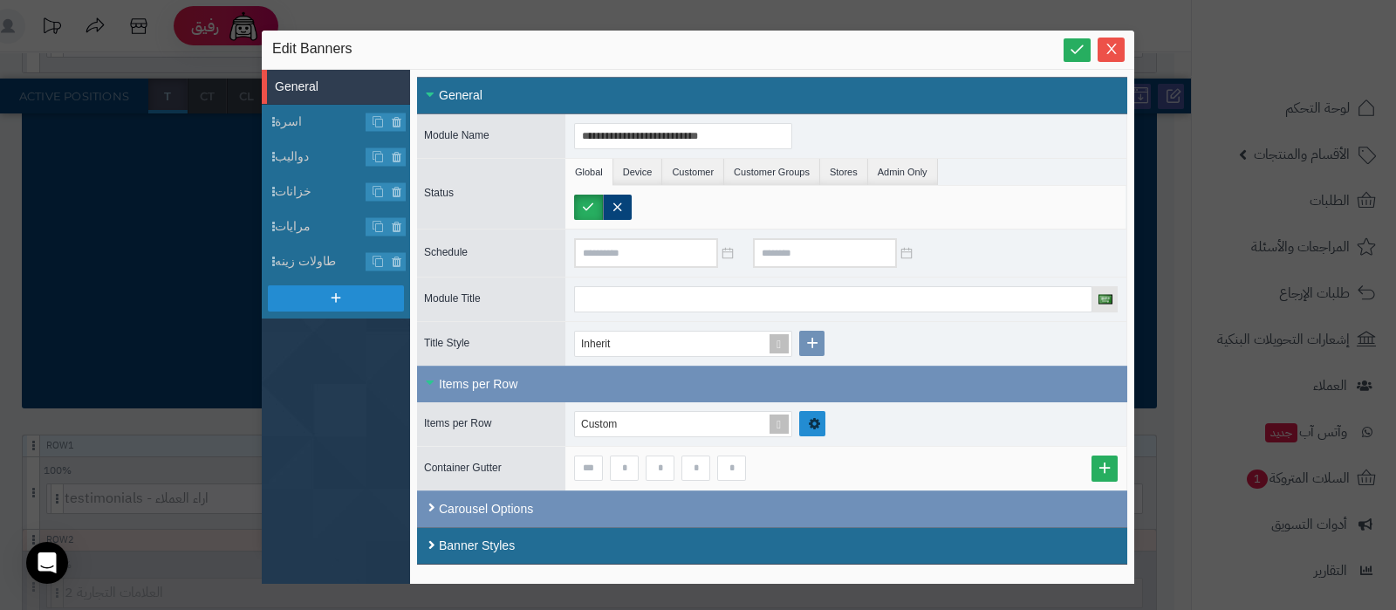
click at [823, 423] on link at bounding box center [812, 423] width 26 height 25
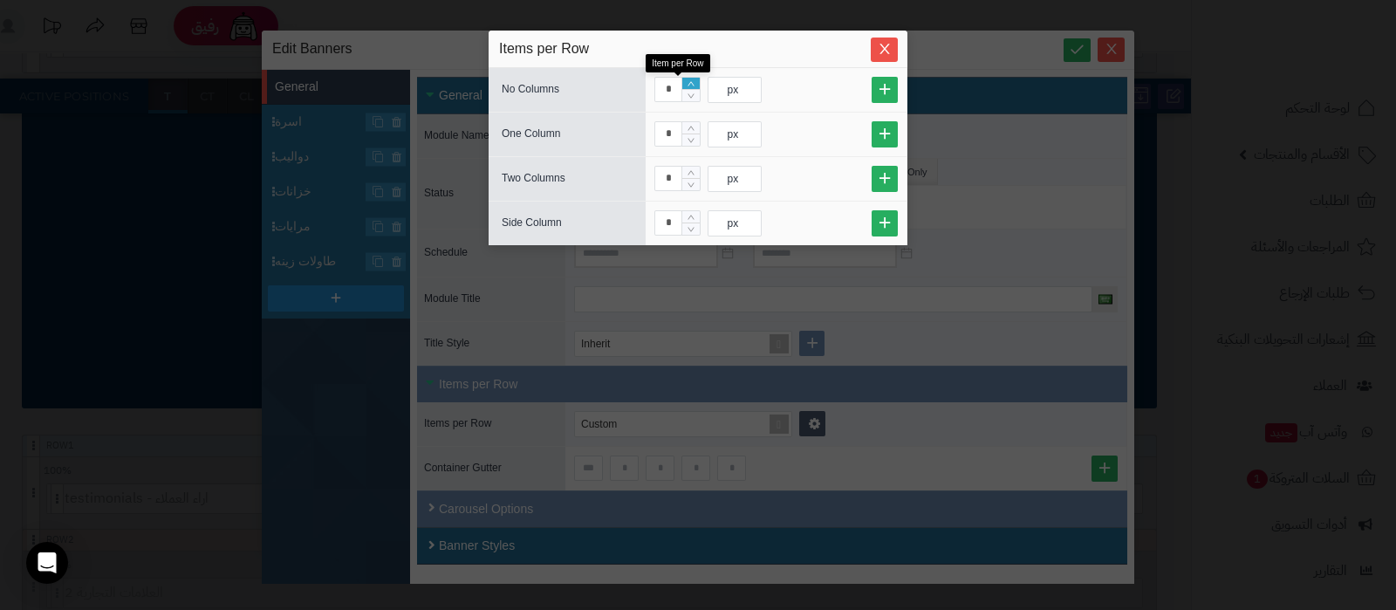
click at [693, 85] on icon "Increase Value" at bounding box center [690, 83] width 7 height 4
type input "*"
click at [693, 85] on icon "Increase Value" at bounding box center [690, 83] width 7 height 4
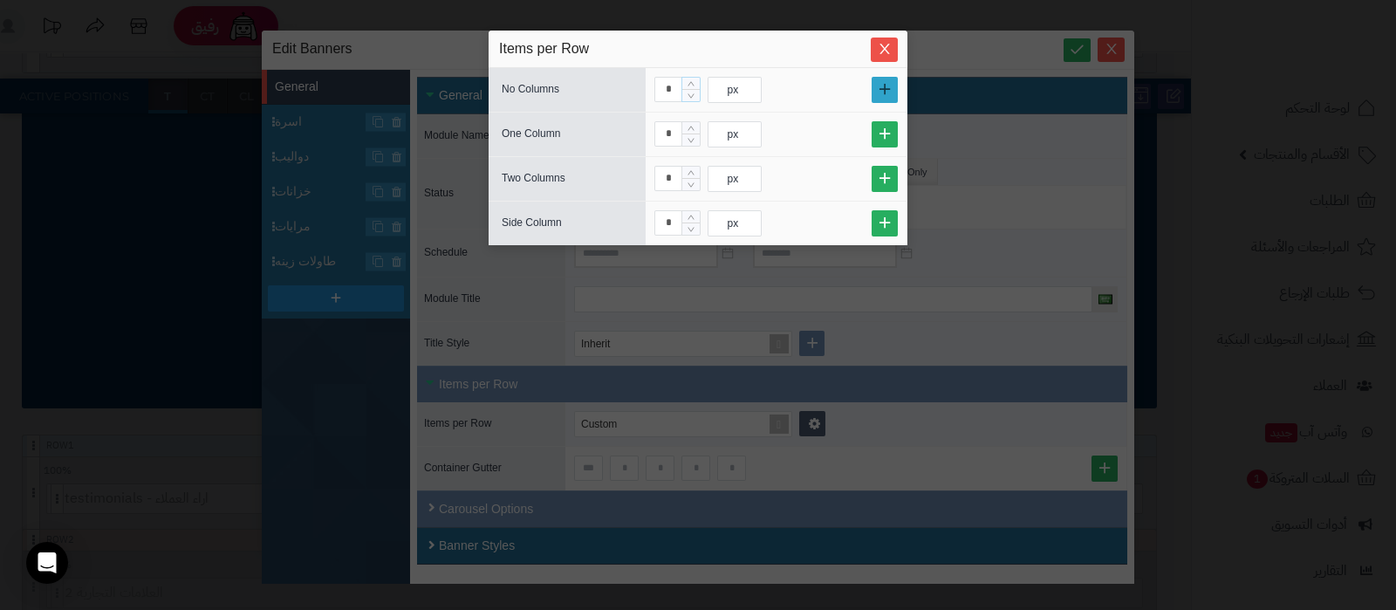
click at [881, 89] on link at bounding box center [884, 90] width 26 height 26
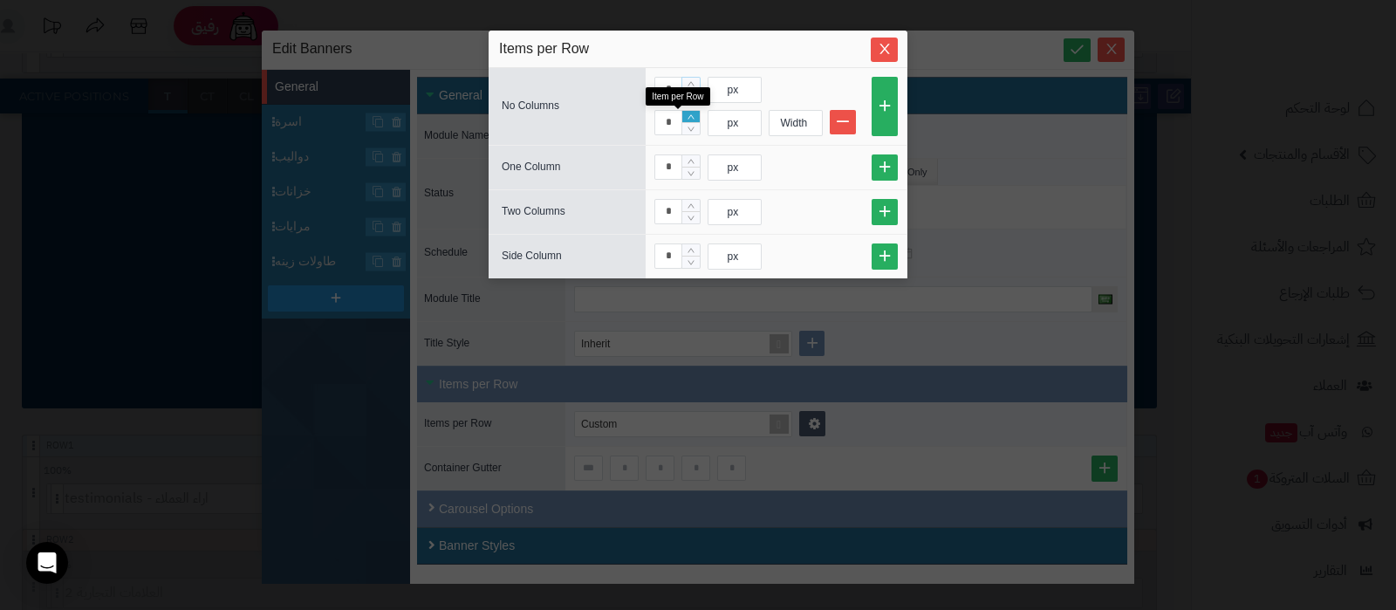
type input "*"
click at [690, 115] on icon "Increase Value" at bounding box center [691, 117] width 8 height 10
click at [792, 119] on div "Width" at bounding box center [793, 123] width 49 height 24
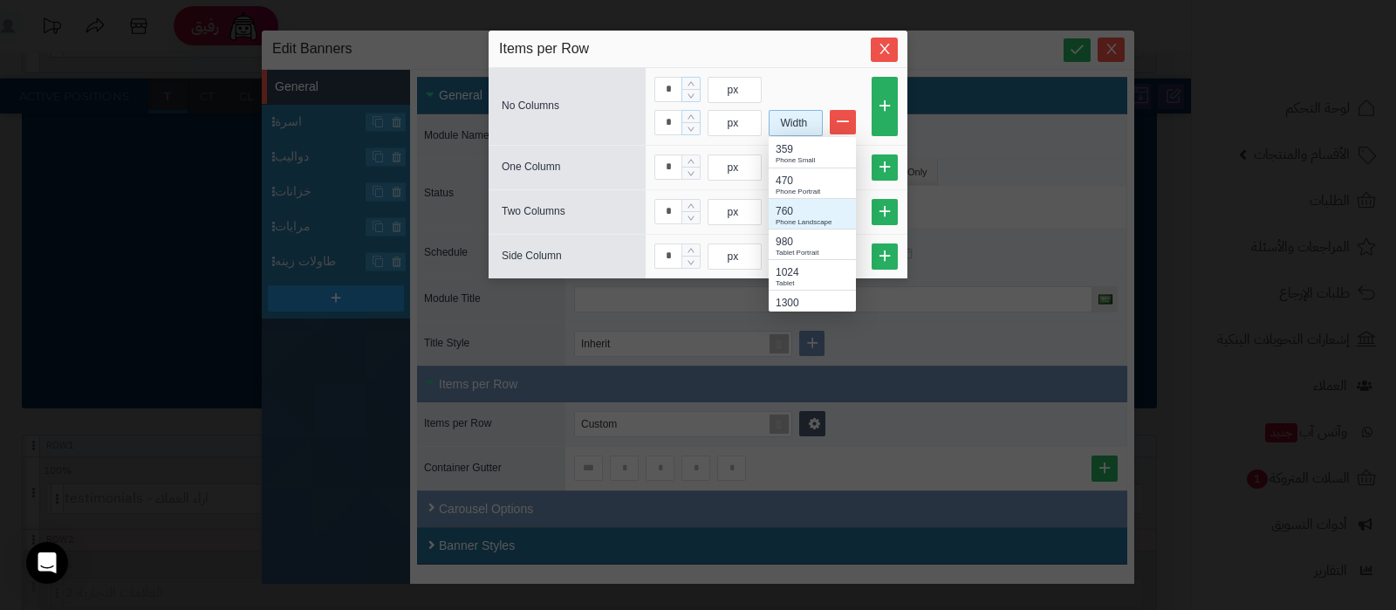
click at [798, 215] on div "760" at bounding box center [811, 211] width 73 height 16
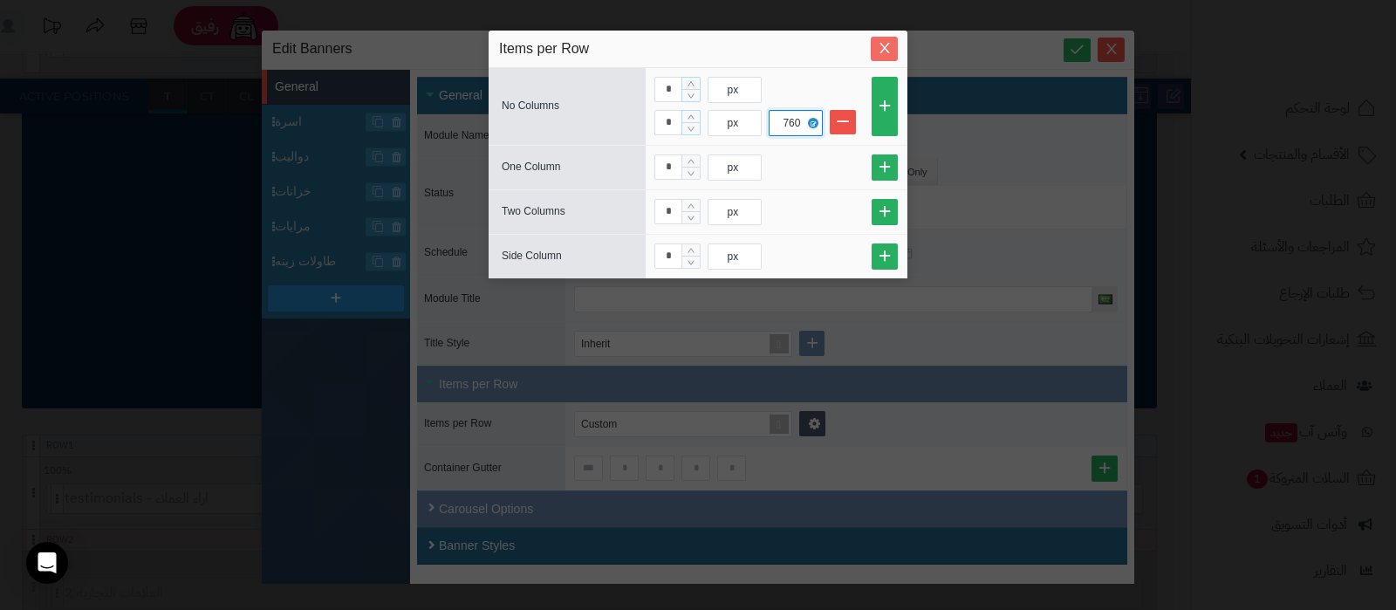
click at [888, 37] on button "Close" at bounding box center [883, 49] width 27 height 24
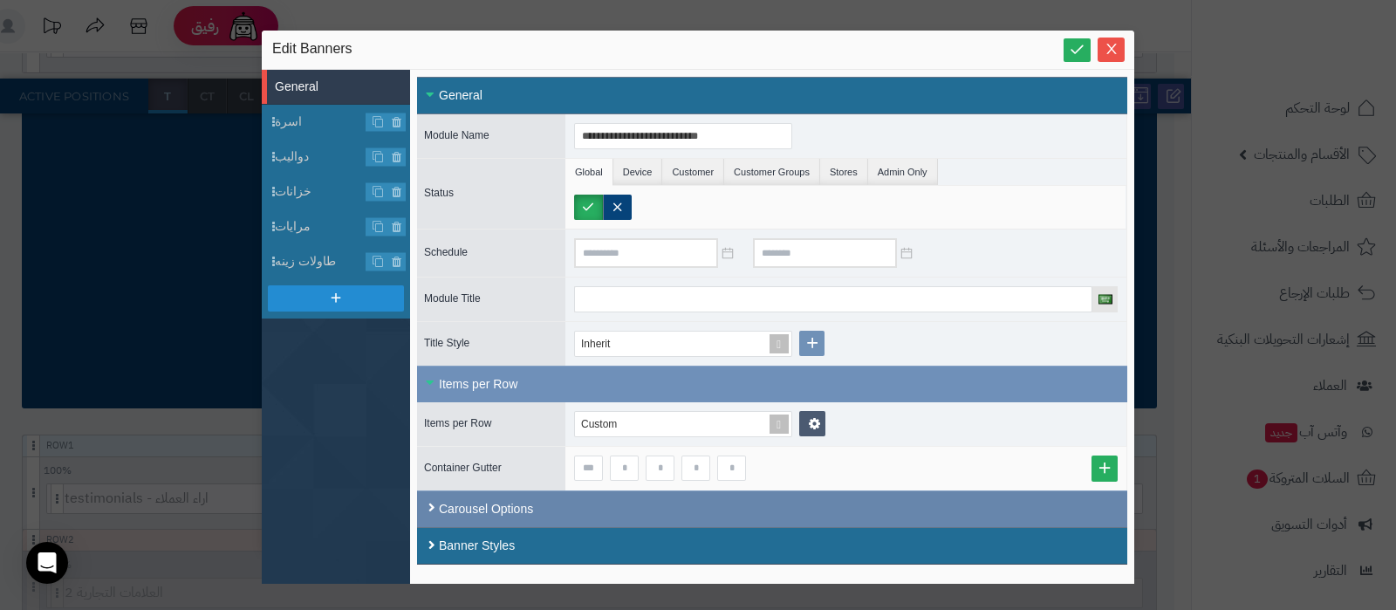
click at [567, 512] on div "Carousel Options" at bounding box center [772, 508] width 710 height 37
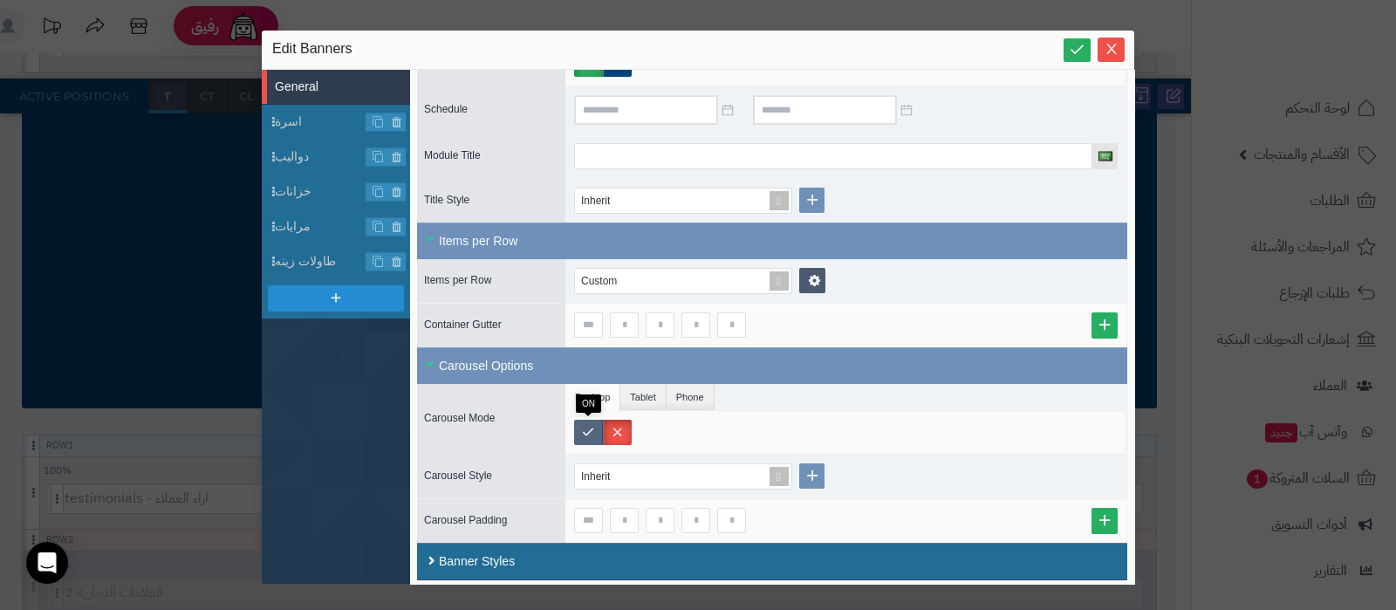
click at [588, 433] on label at bounding box center [588, 432] width 29 height 25
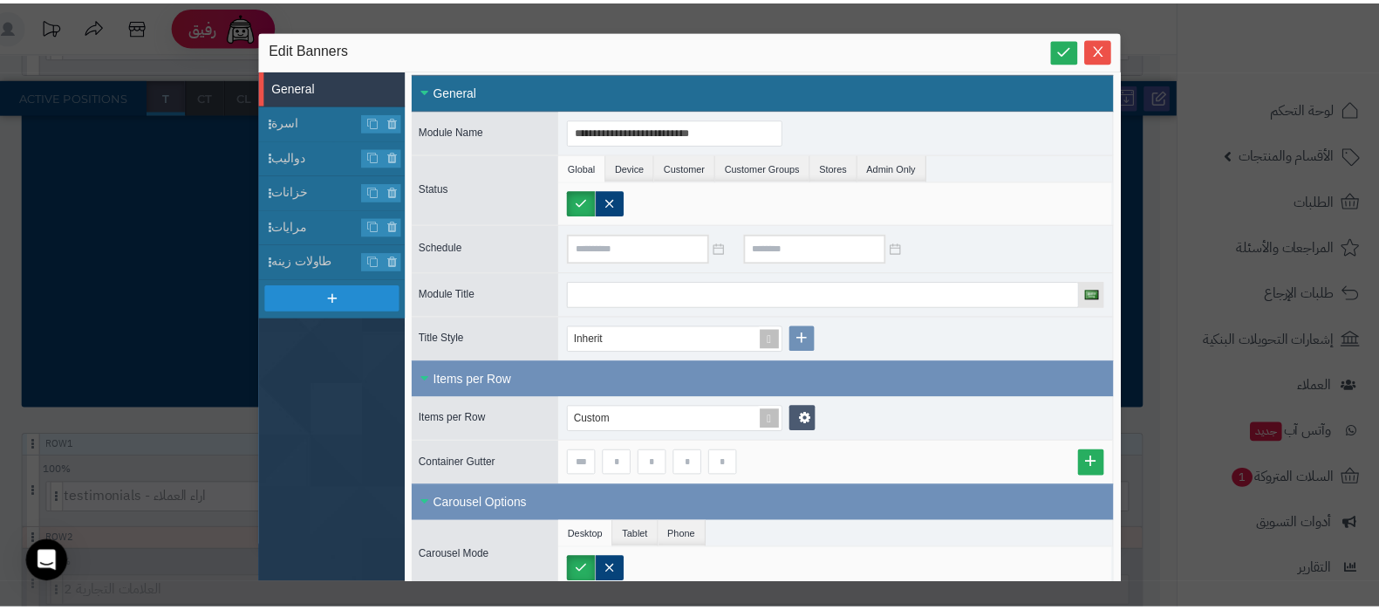
scroll to position [0, 0]
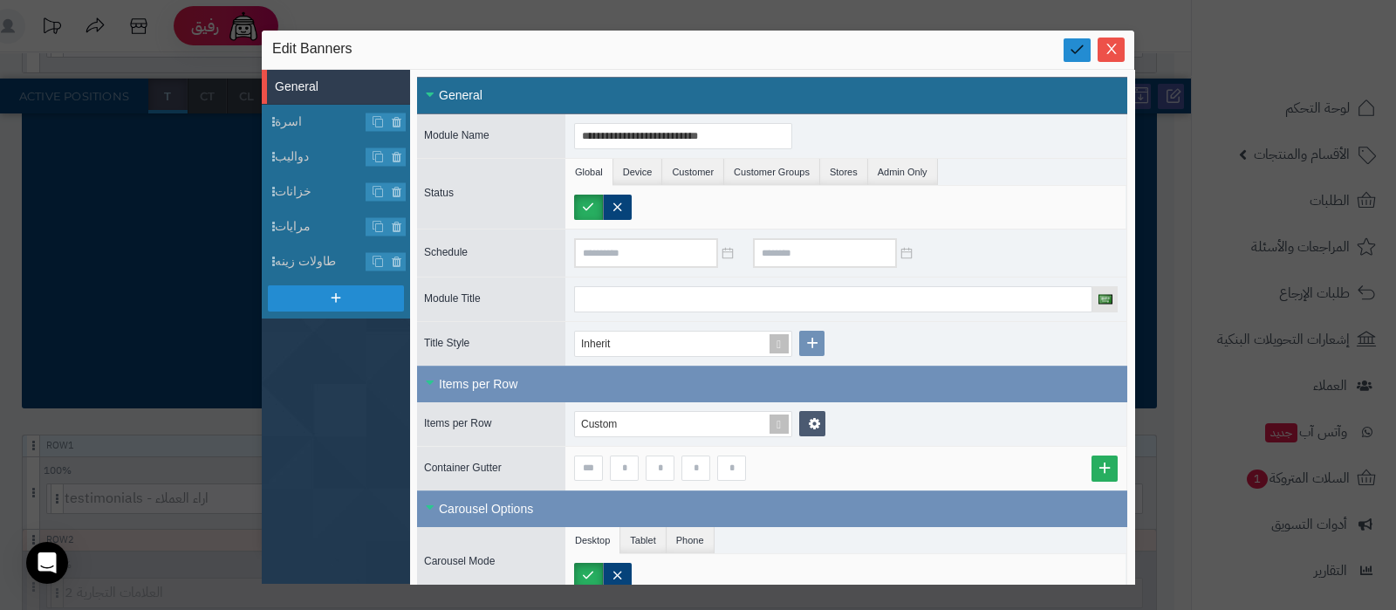
click at [1068, 53] on icon at bounding box center [1076, 49] width 17 height 17
click at [1108, 45] on icon "Close" at bounding box center [1111, 49] width 10 height 10
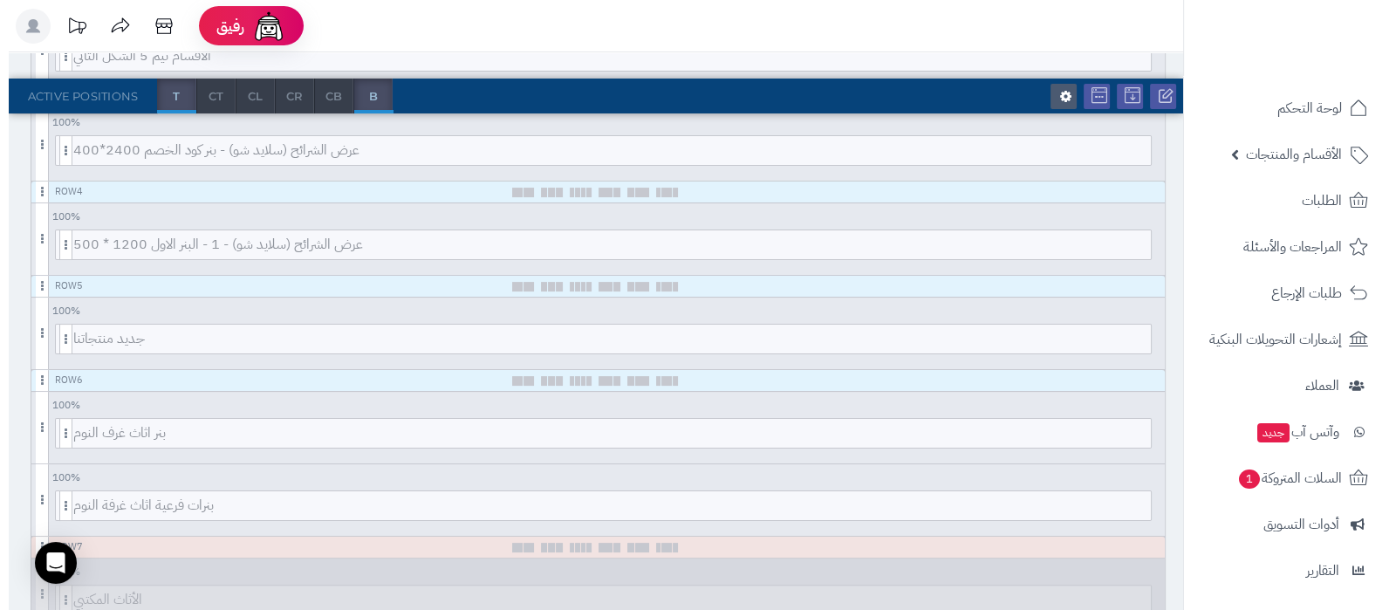
scroll to position [520, 0]
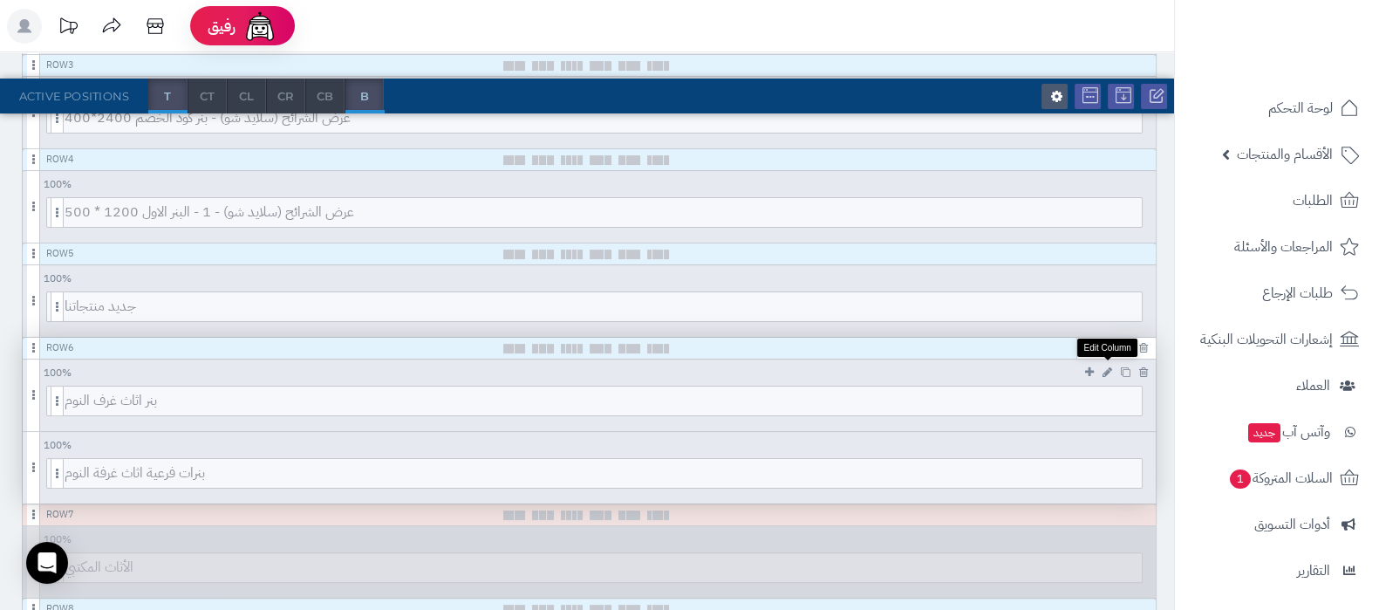
click at [1108, 372] on icon at bounding box center [1107, 371] width 10 height 11
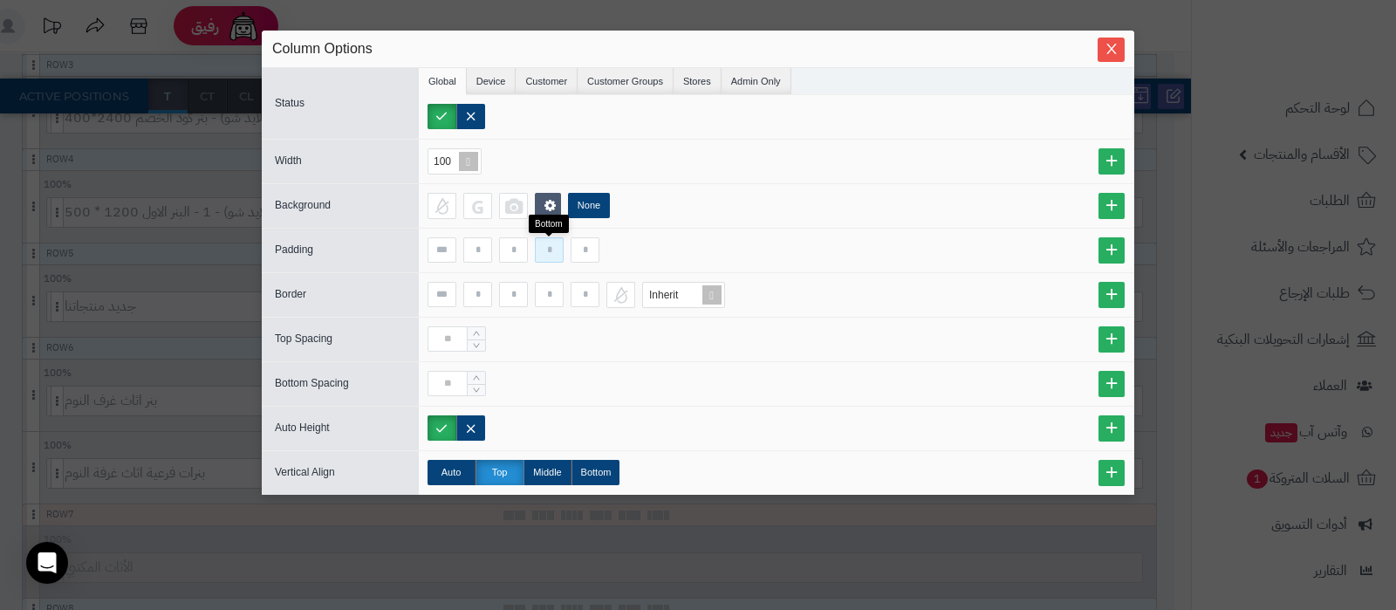
click at [541, 250] on input at bounding box center [549, 249] width 29 height 25
type input "**"
click at [1112, 44] on icon "Close" at bounding box center [1111, 48] width 14 height 14
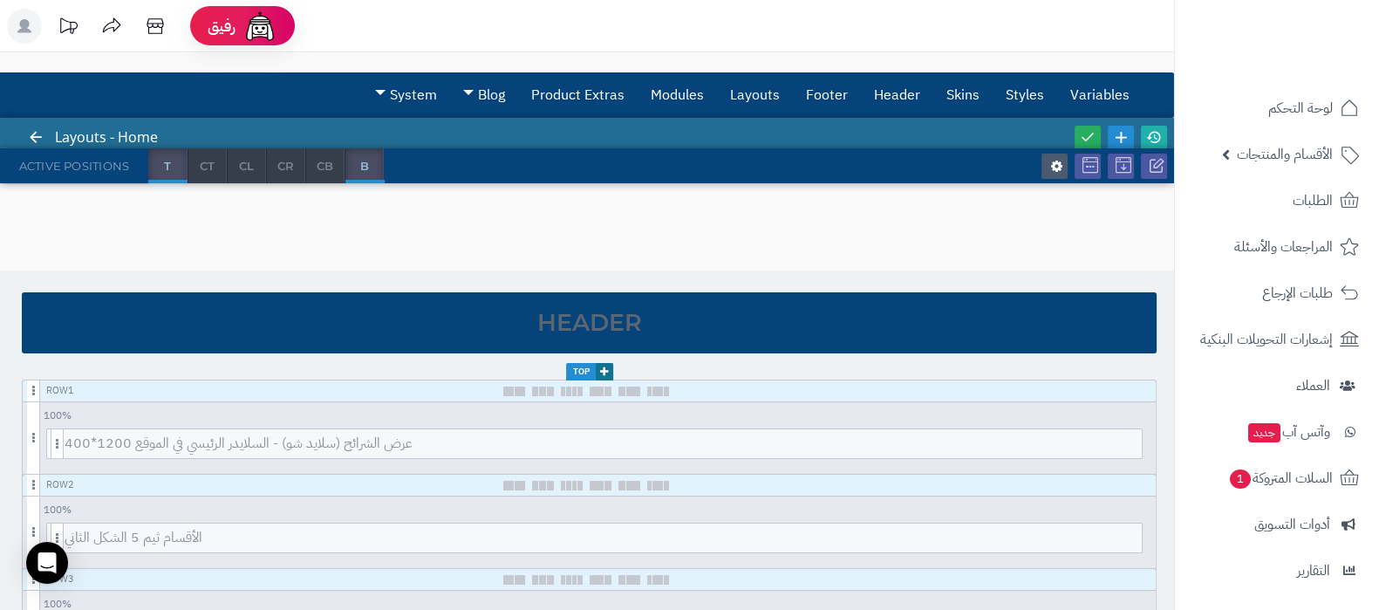
scroll to position [0, 0]
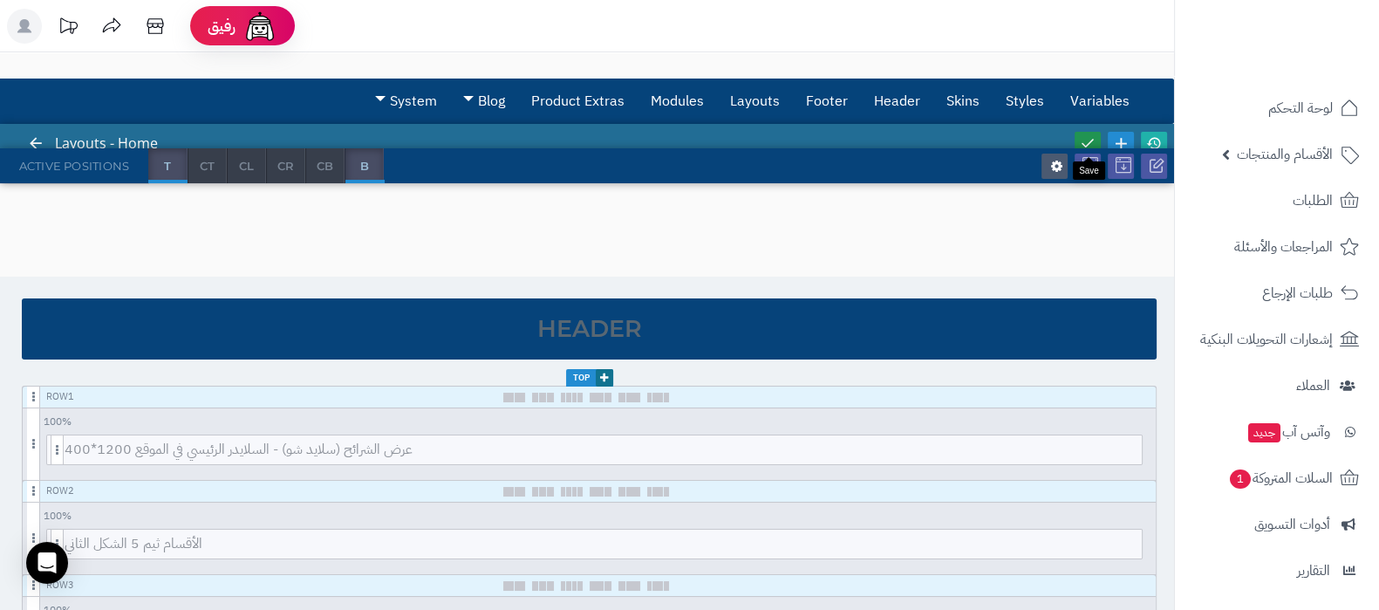
click at [1088, 136] on icon at bounding box center [1088, 143] width 16 height 16
click at [1157, 140] on icon at bounding box center [1154, 143] width 16 height 16
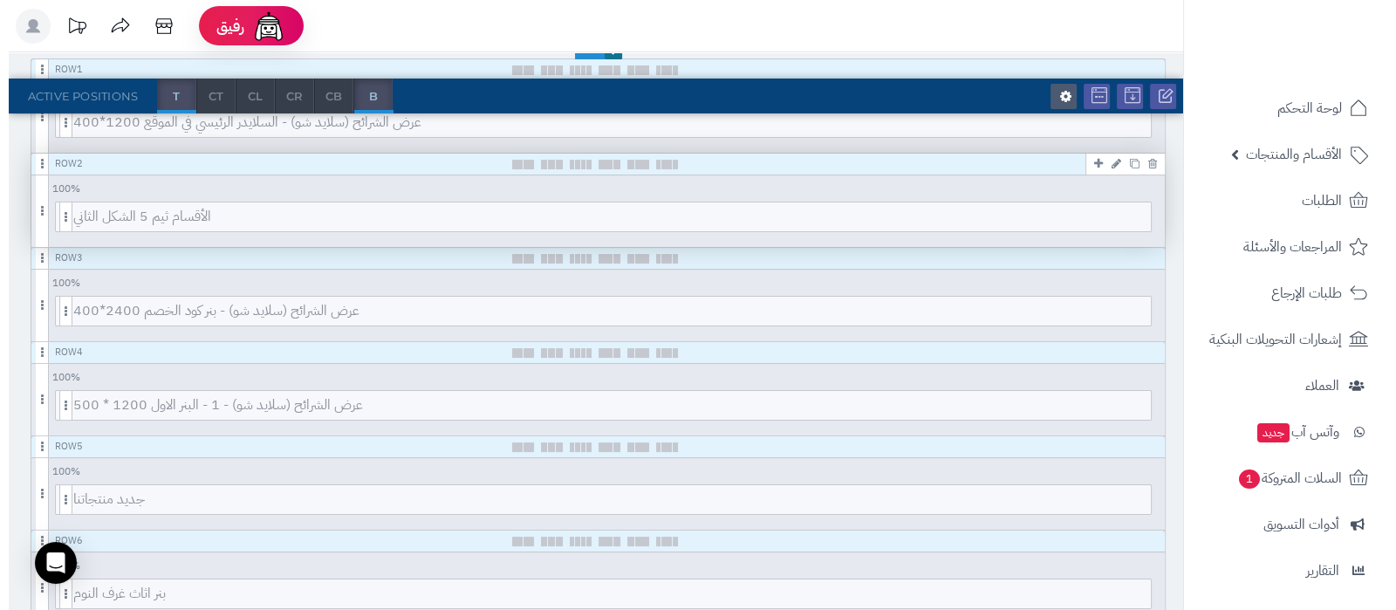
scroll to position [545, 0]
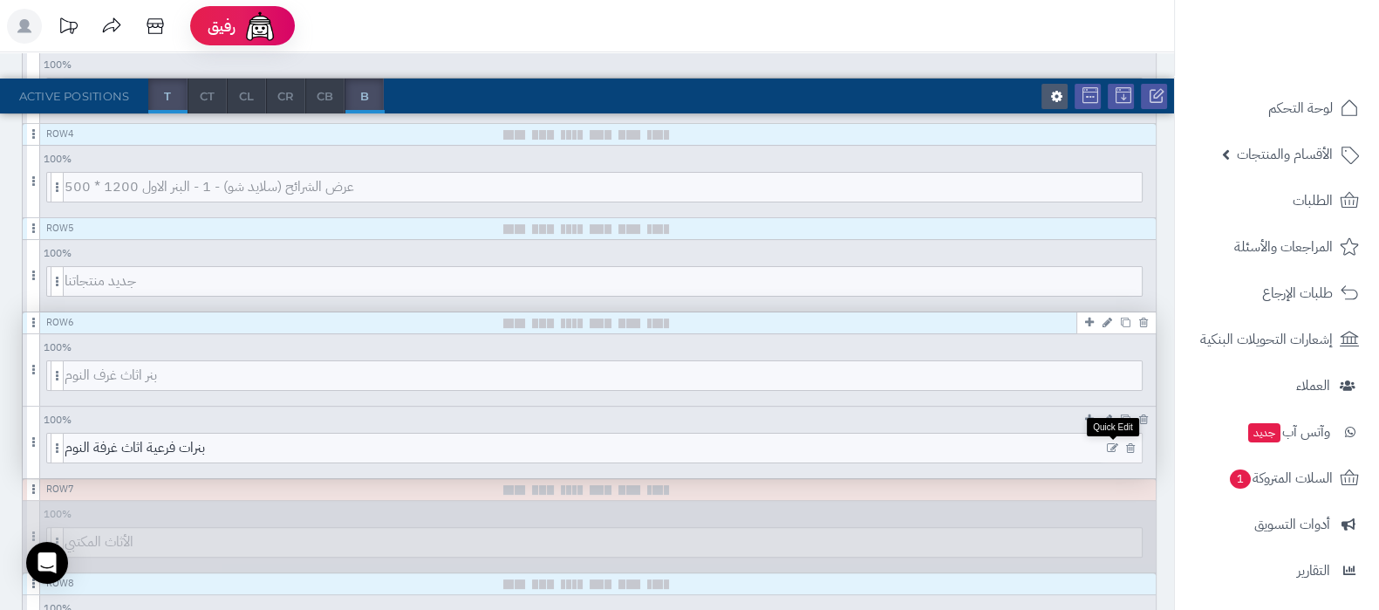
click at [1115, 445] on icon at bounding box center [1112, 448] width 11 height 12
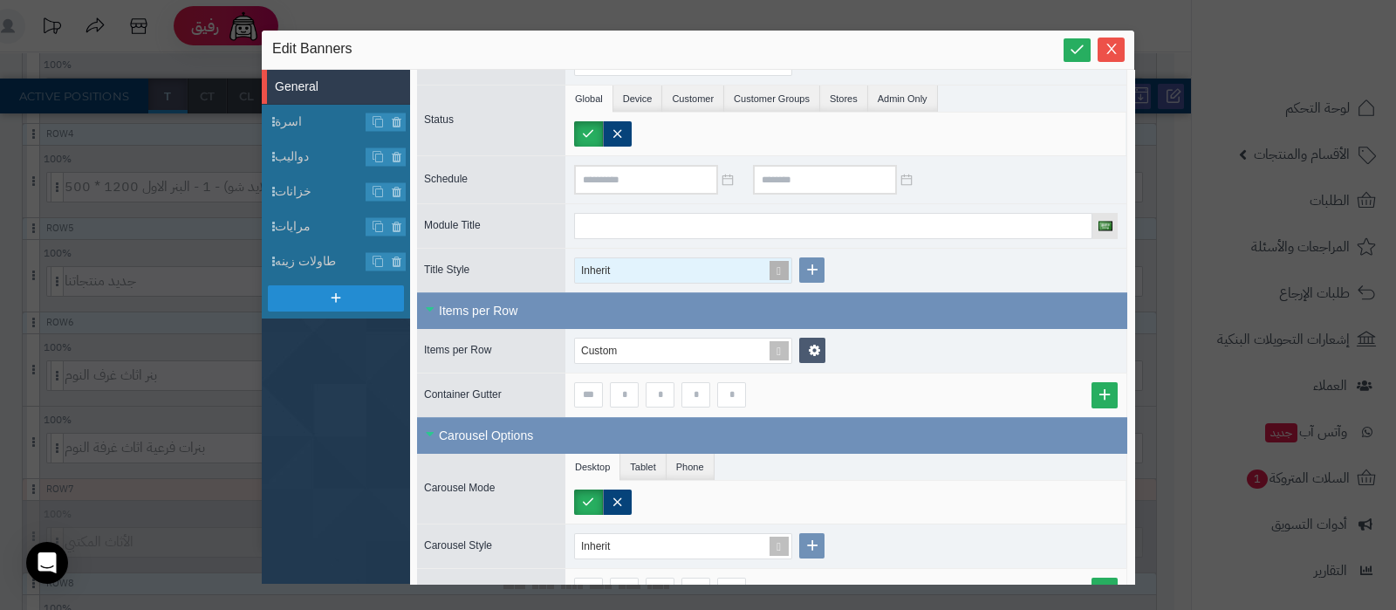
scroll to position [143, 0]
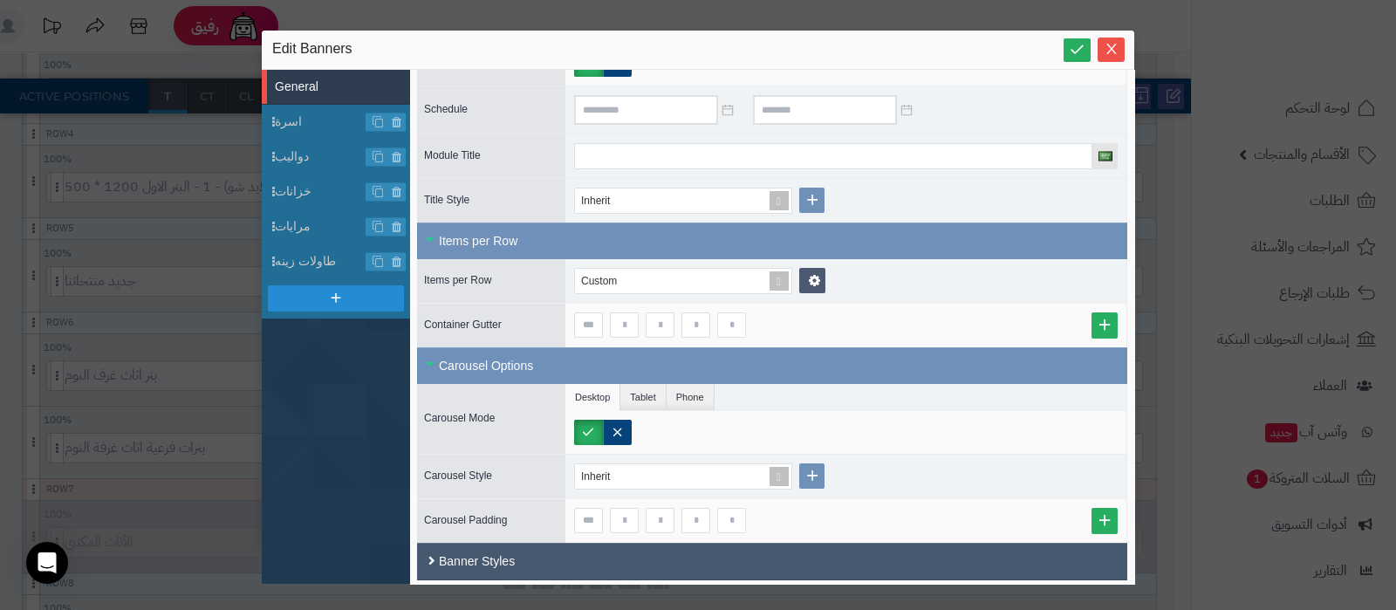
click at [577, 555] on div "Banner Styles" at bounding box center [772, 562] width 710 height 38
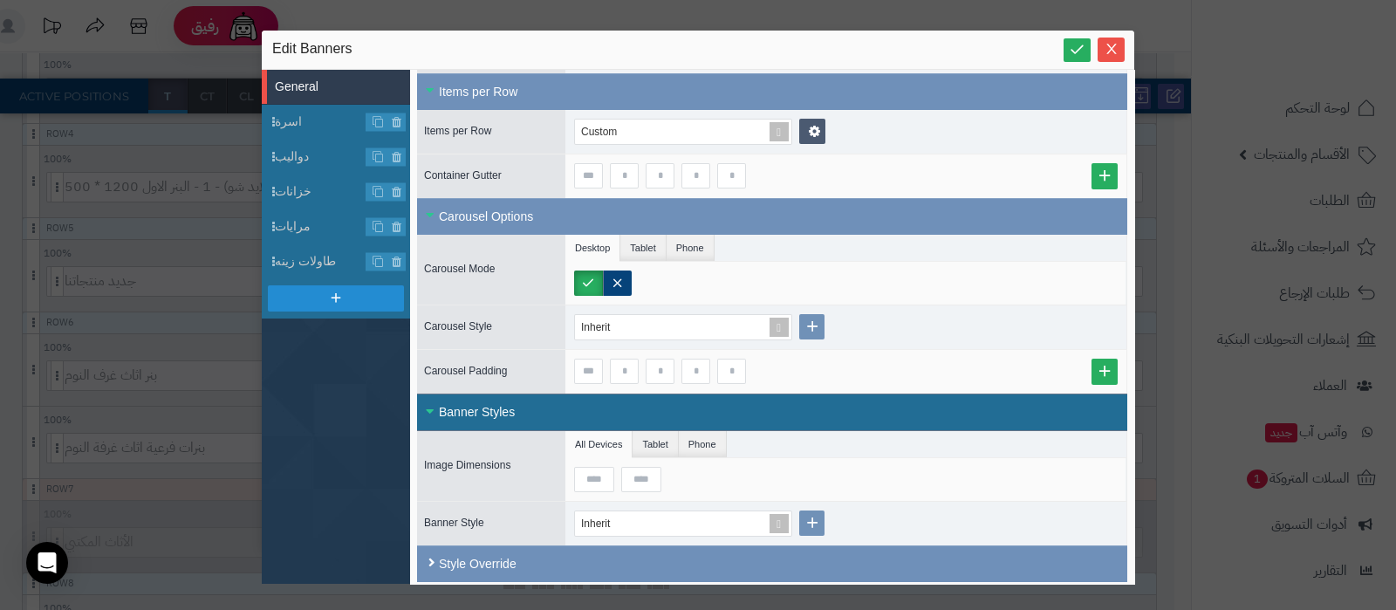
scroll to position [293, 0]
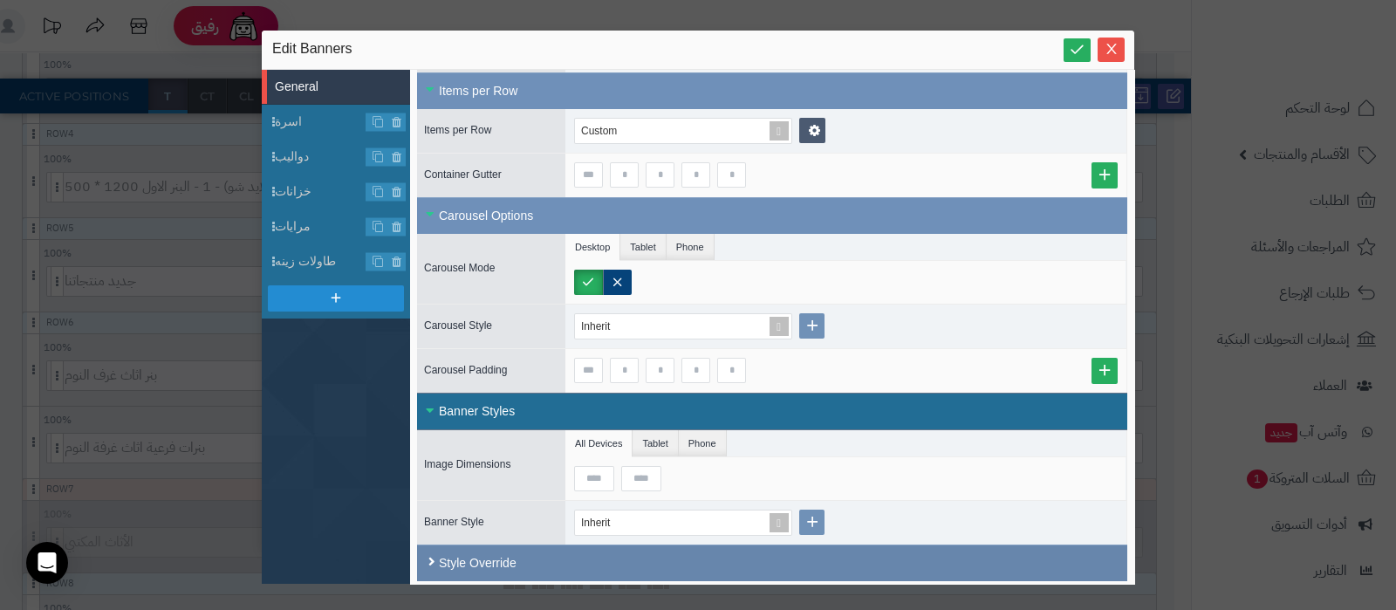
click at [554, 553] on div "Style Override" at bounding box center [772, 562] width 710 height 37
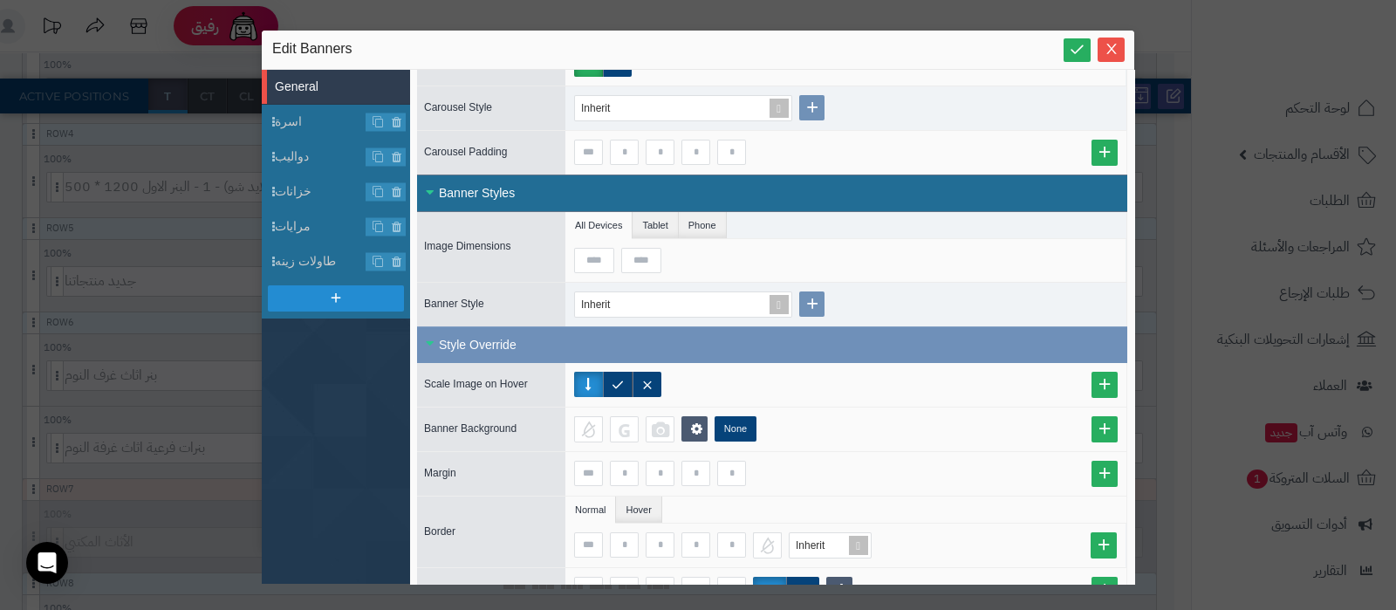
scroll to position [620, 0]
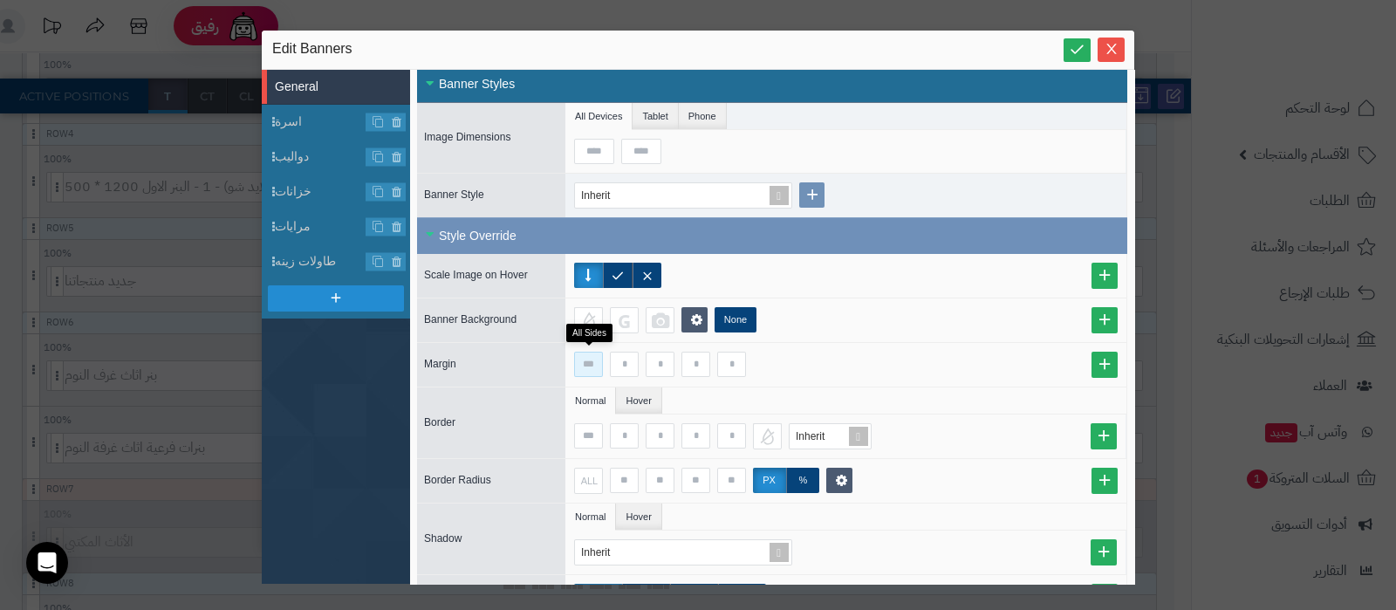
click at [587, 359] on input at bounding box center [588, 363] width 29 height 25
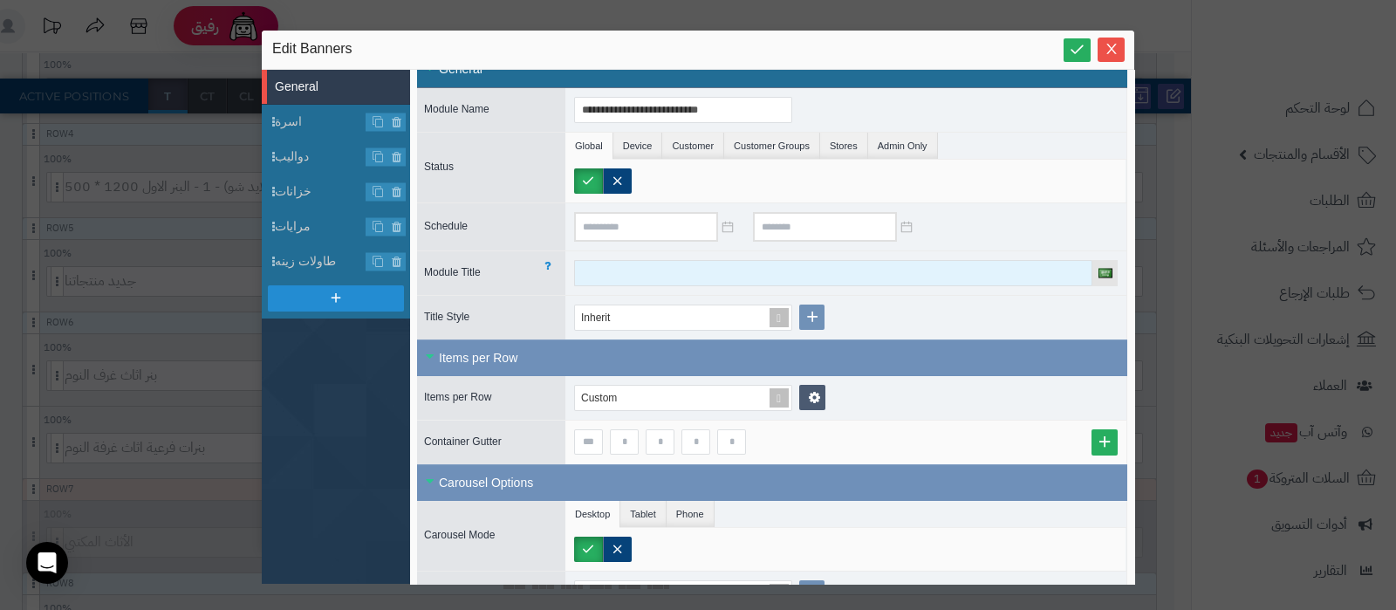
scroll to position [0, 0]
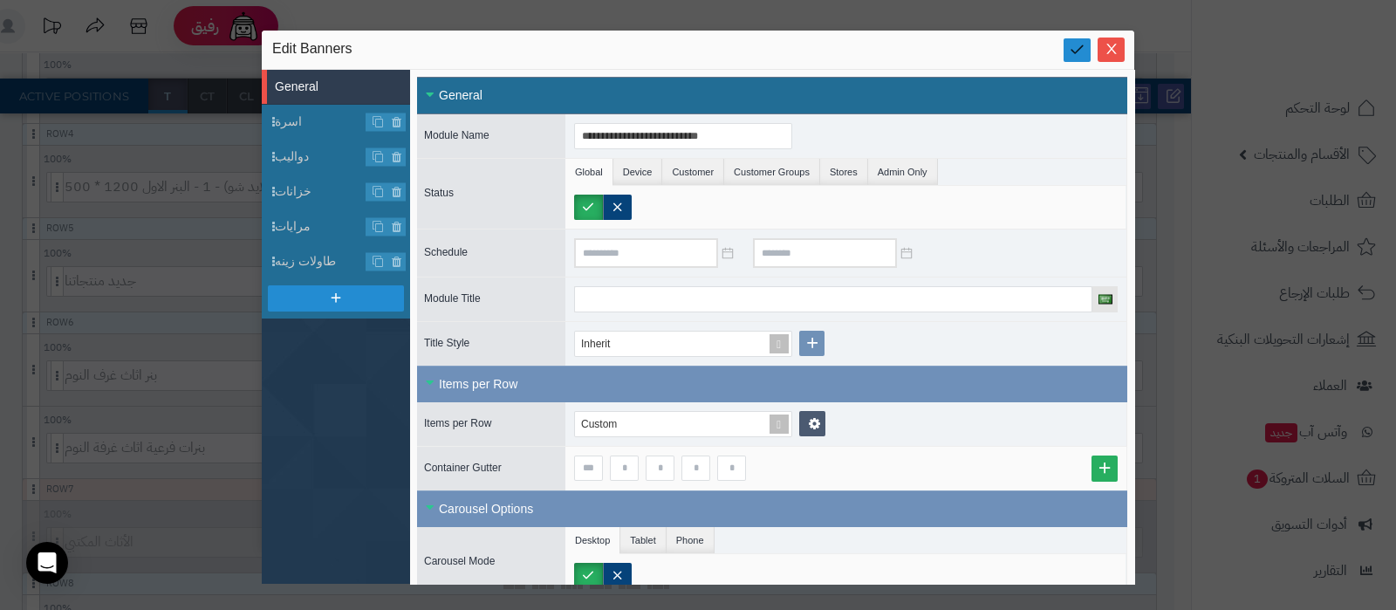
type input "*"
click at [1068, 48] on icon at bounding box center [1076, 49] width 17 height 17
click at [1111, 41] on span "Close" at bounding box center [1110, 48] width 27 height 15
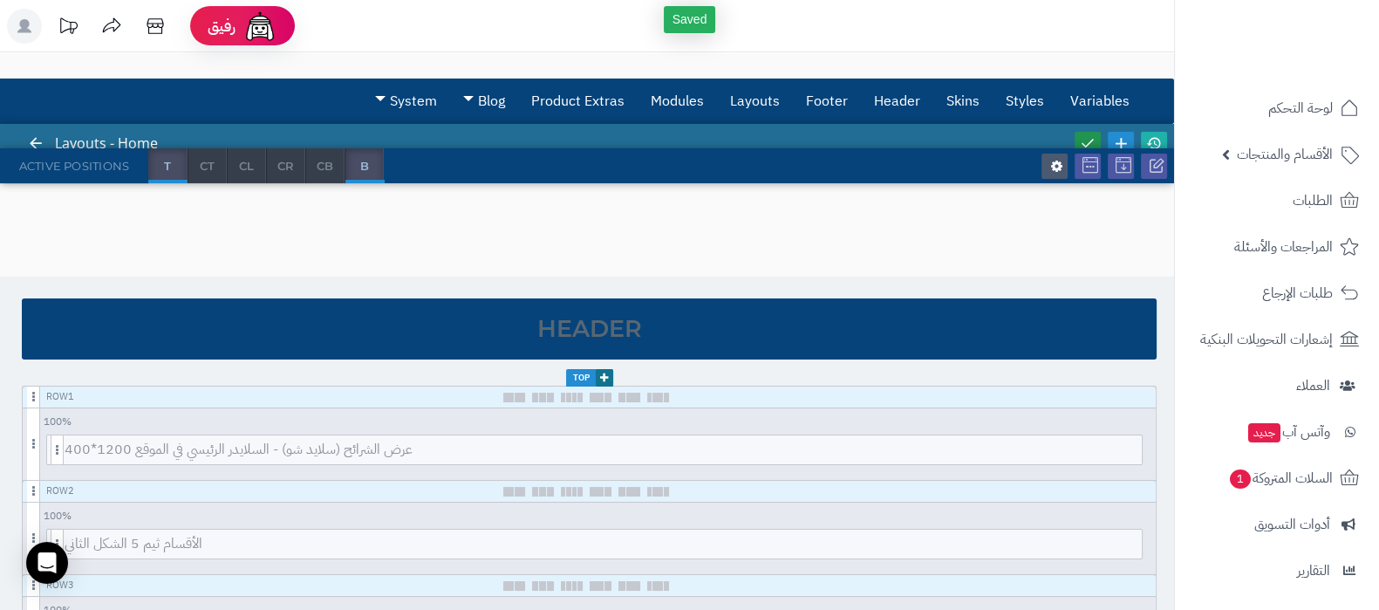
click at [1086, 136] on icon at bounding box center [1088, 143] width 16 height 16
click at [1153, 140] on icon at bounding box center [1154, 143] width 16 height 16
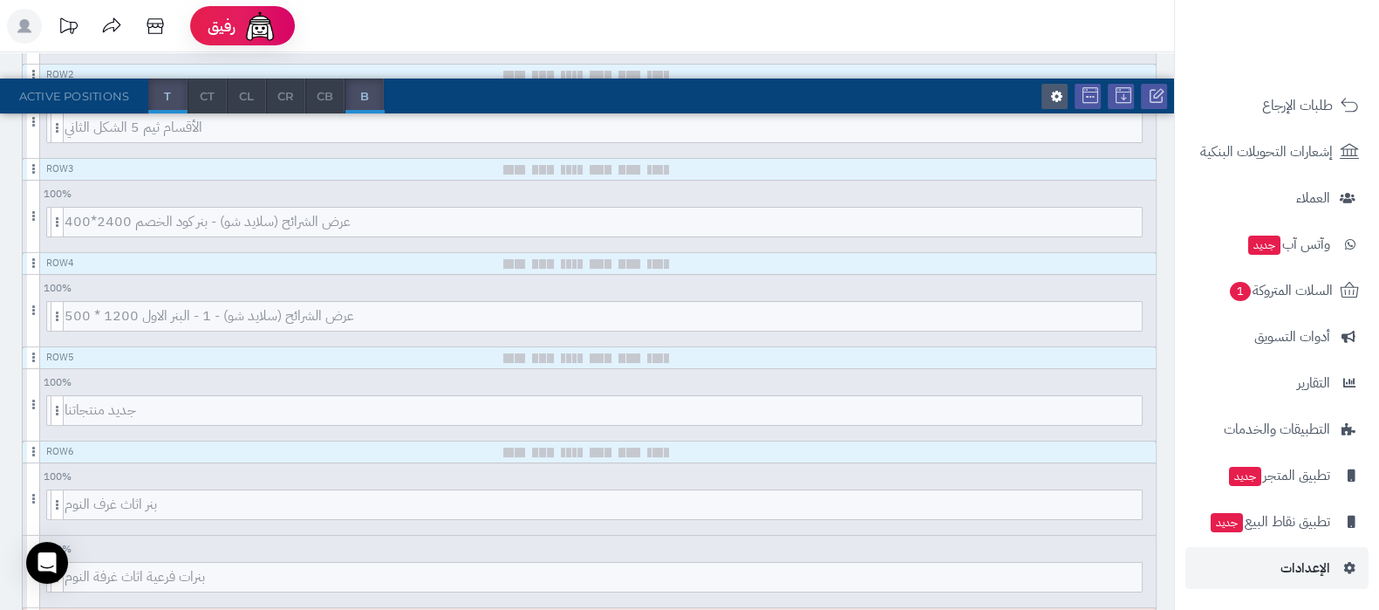
scroll to position [545, 0]
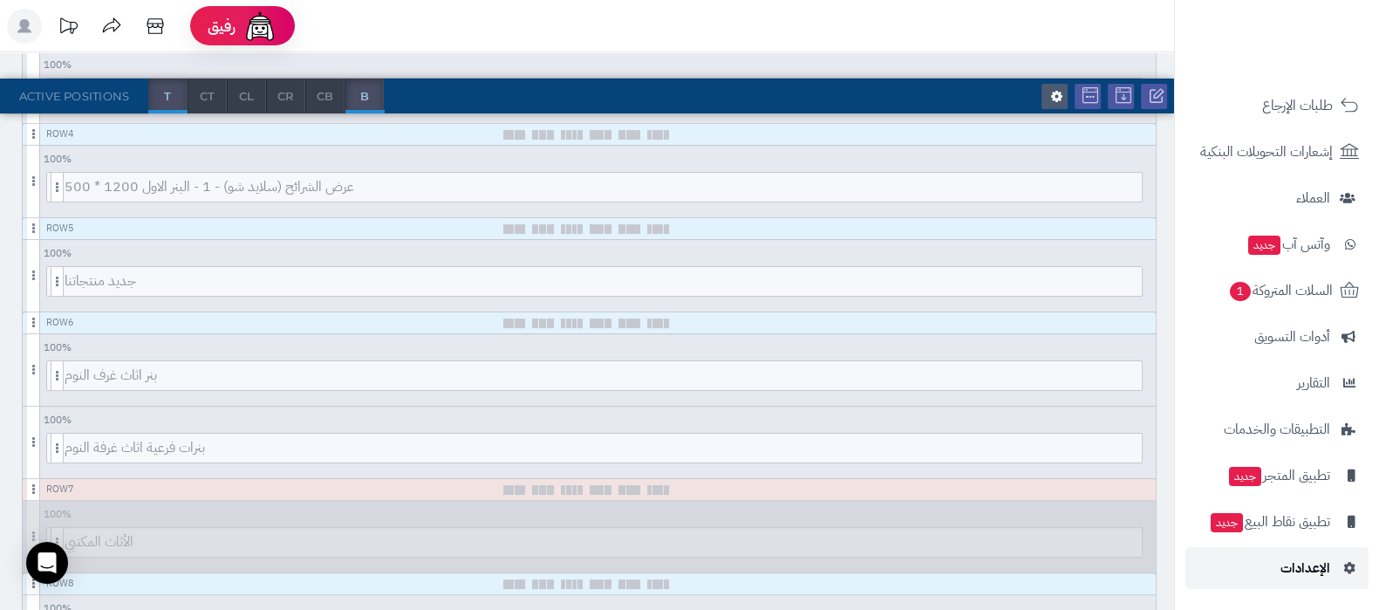
click at [1269, 573] on link "الإعدادات" at bounding box center [1276, 568] width 183 height 42
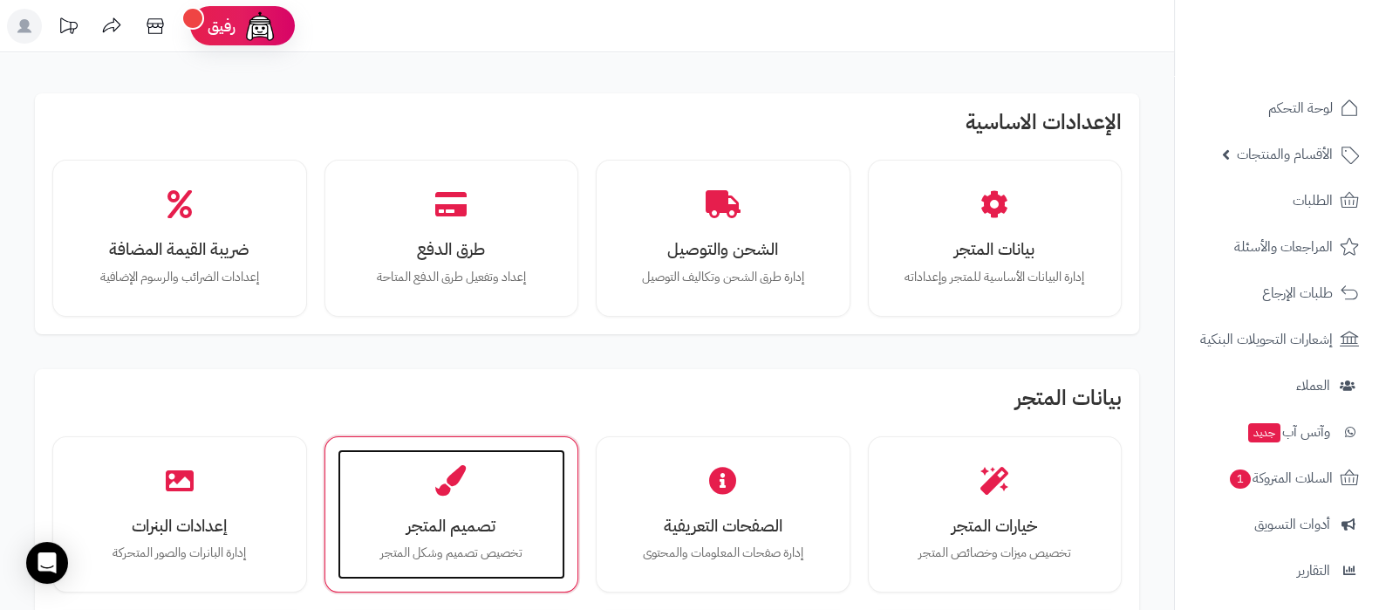
click at [440, 516] on h3 "تصميم المتجر" at bounding box center [452, 525] width 194 height 18
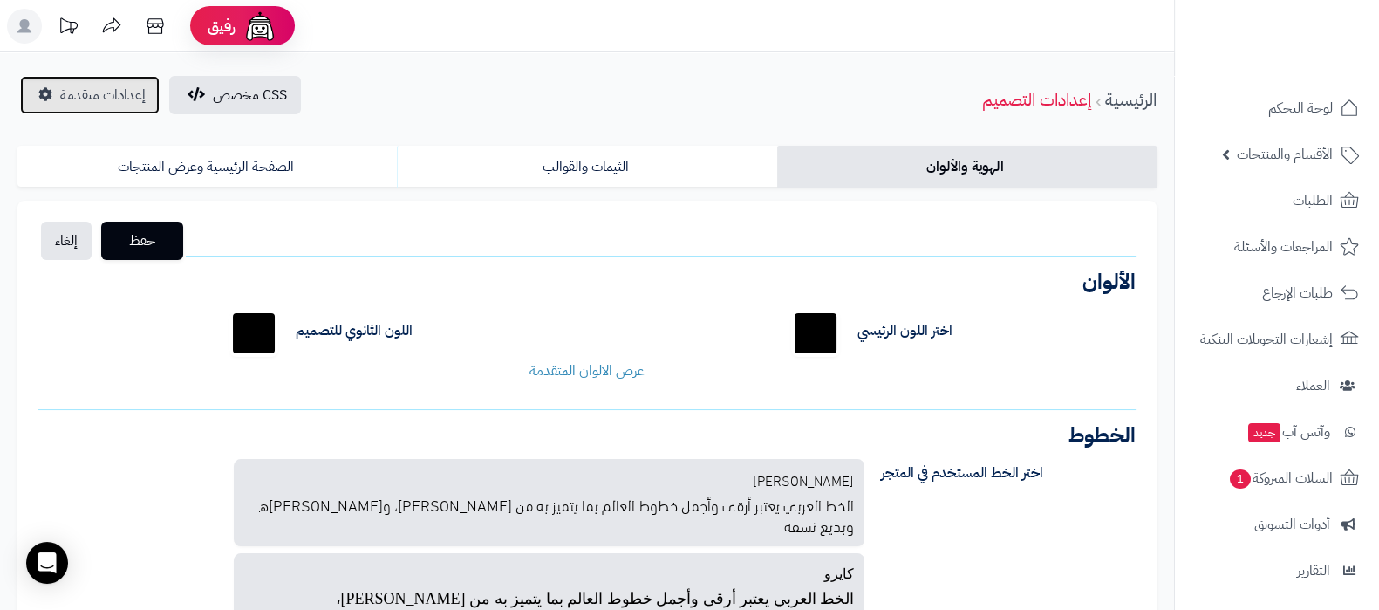
click at [100, 89] on span "إعدادات متقدمة" at bounding box center [102, 95] width 85 height 21
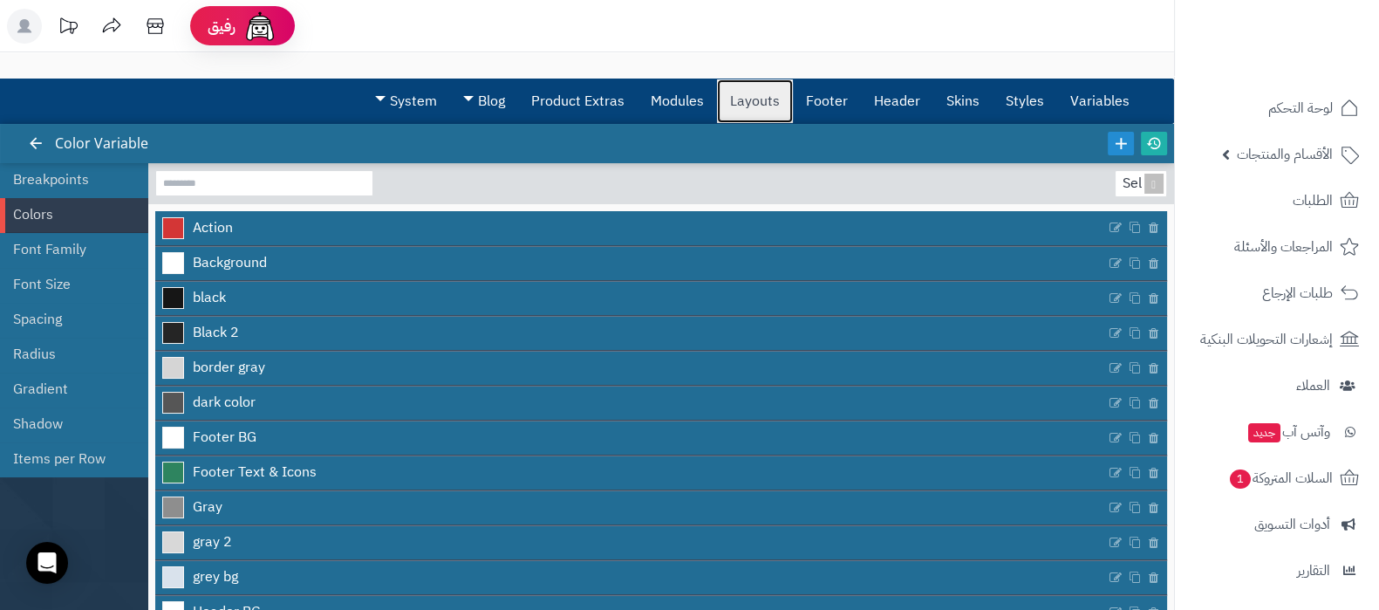
click at [750, 106] on link "Layouts" at bounding box center [755, 101] width 76 height 44
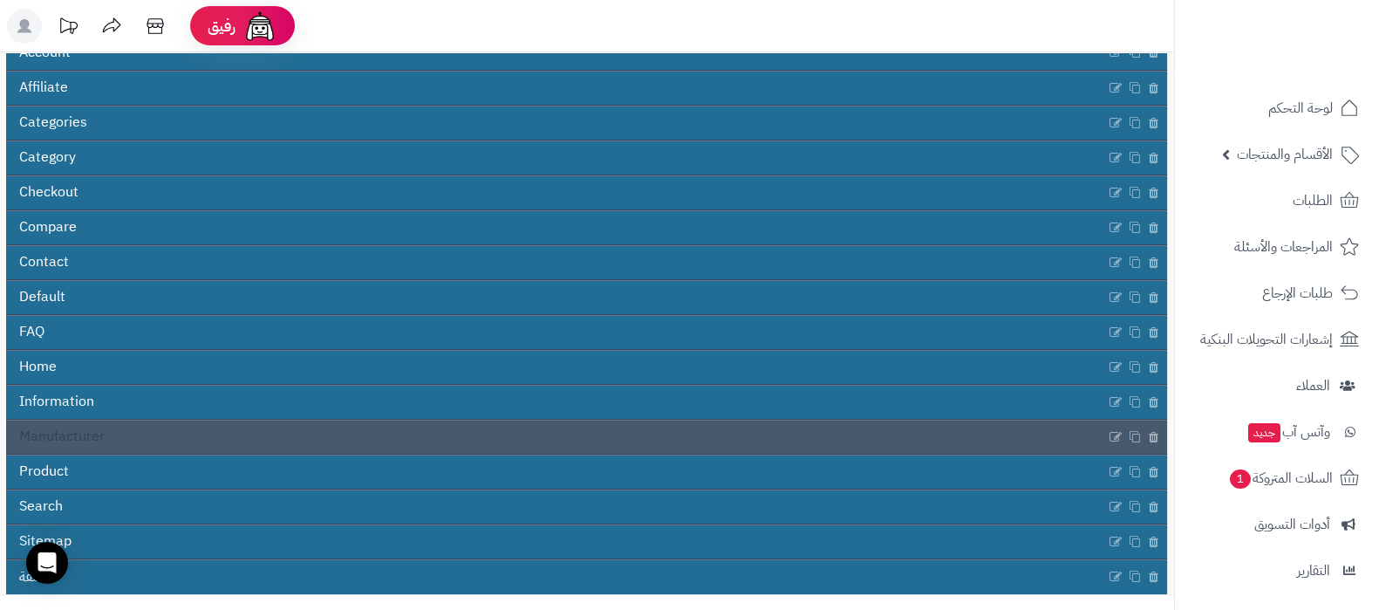
scroll to position [217, 0]
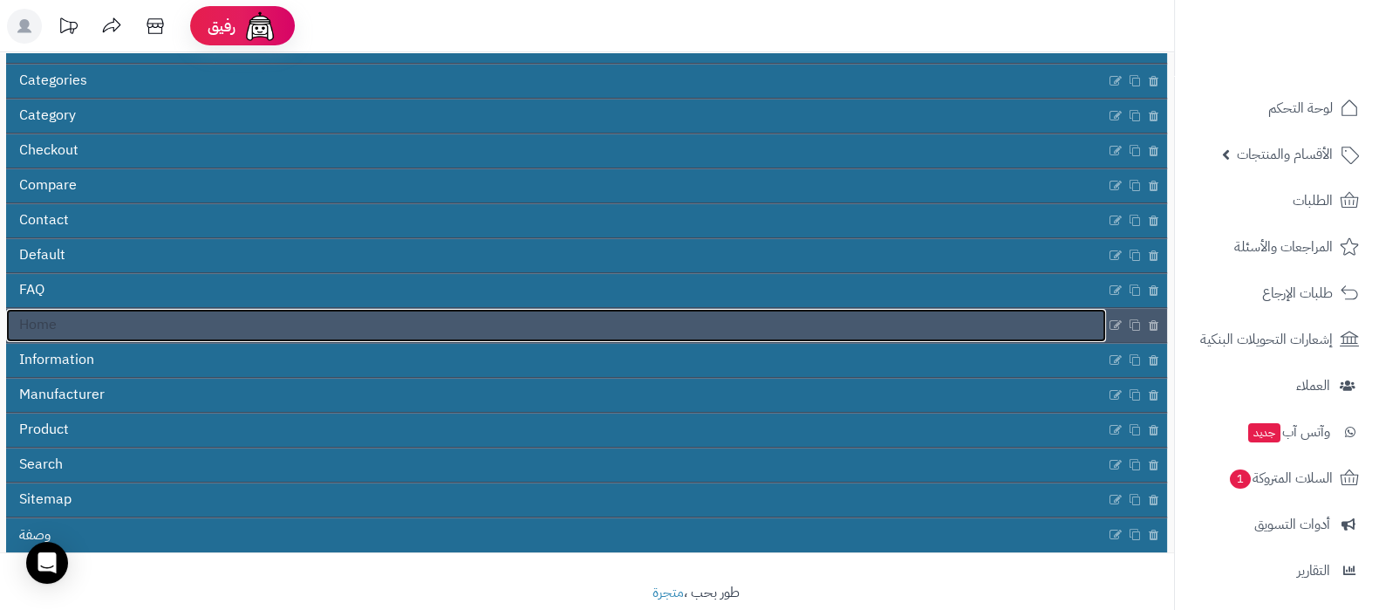
click at [427, 329] on link "Home" at bounding box center [556, 325] width 1100 height 33
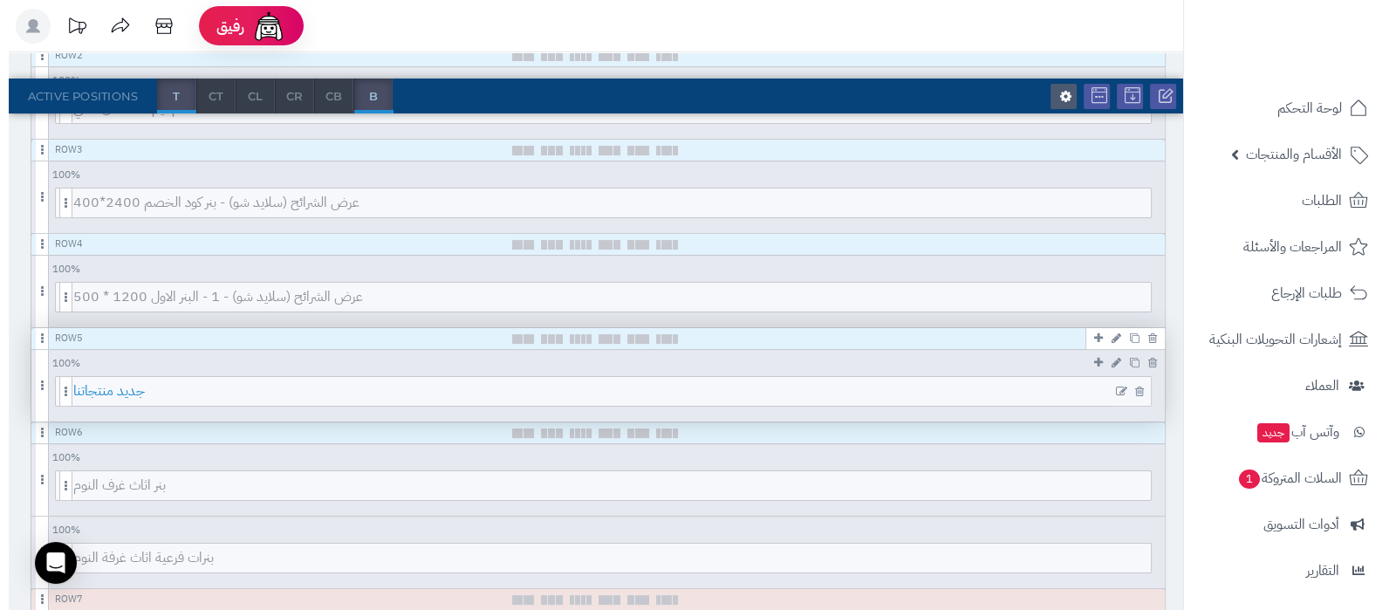
scroll to position [654, 0]
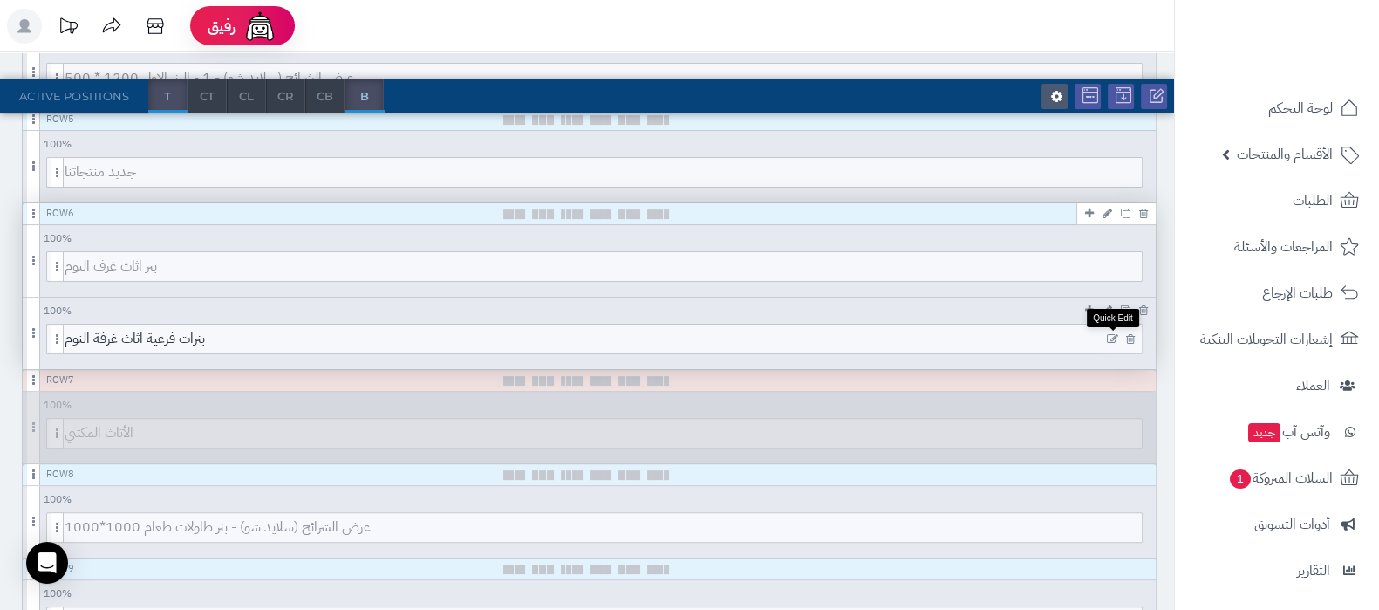
click at [1113, 339] on icon at bounding box center [1112, 339] width 11 height 12
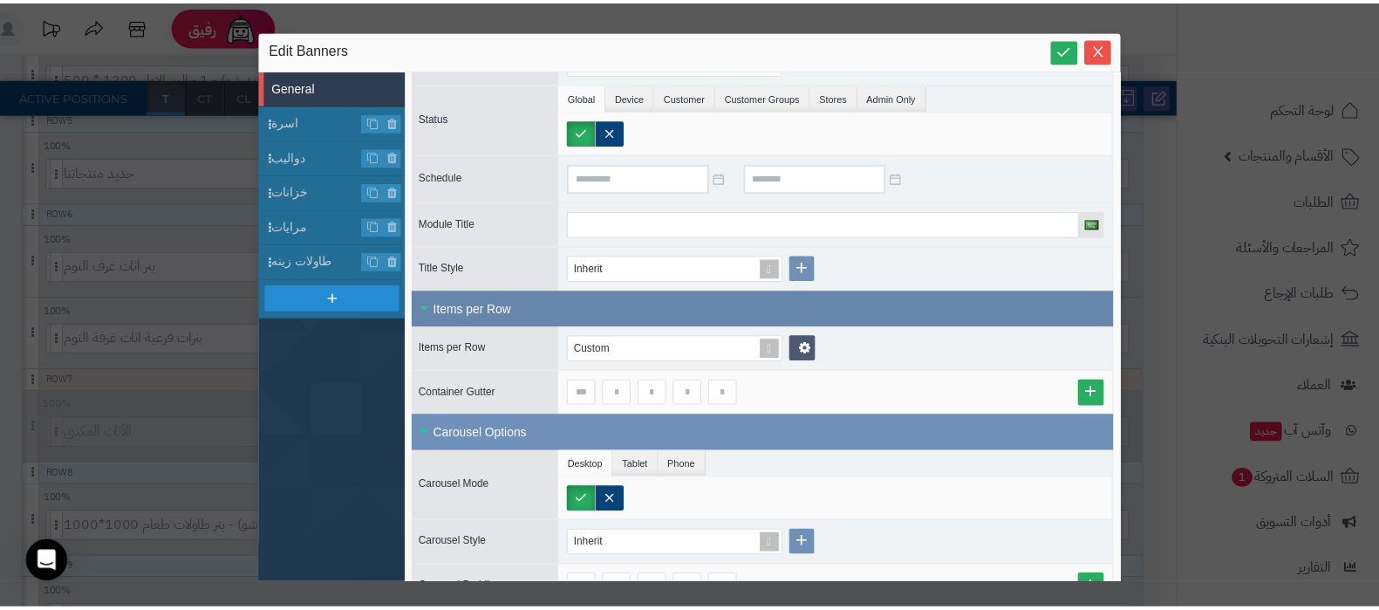
scroll to position [108, 0]
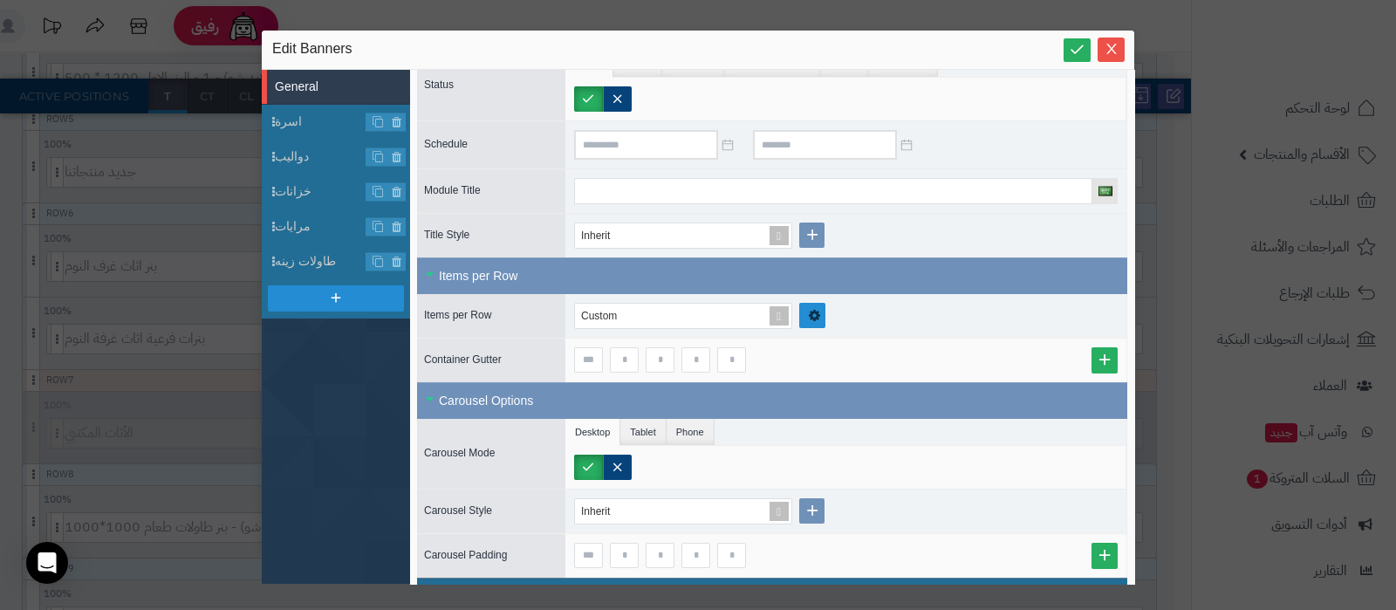
click at [811, 310] on icon at bounding box center [815, 315] width 14 height 15
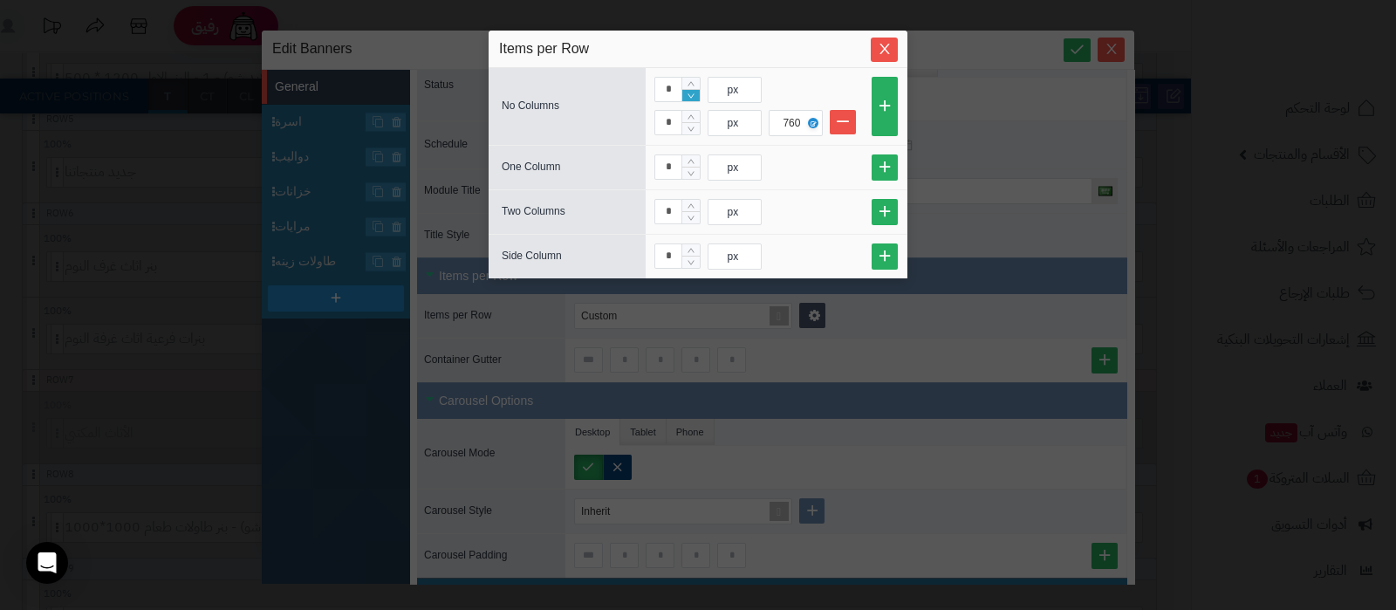
type input "*"
click at [690, 95] on icon "Decrease Value" at bounding box center [691, 96] width 8 height 10
click at [888, 51] on icon "Close" at bounding box center [884, 48] width 14 height 14
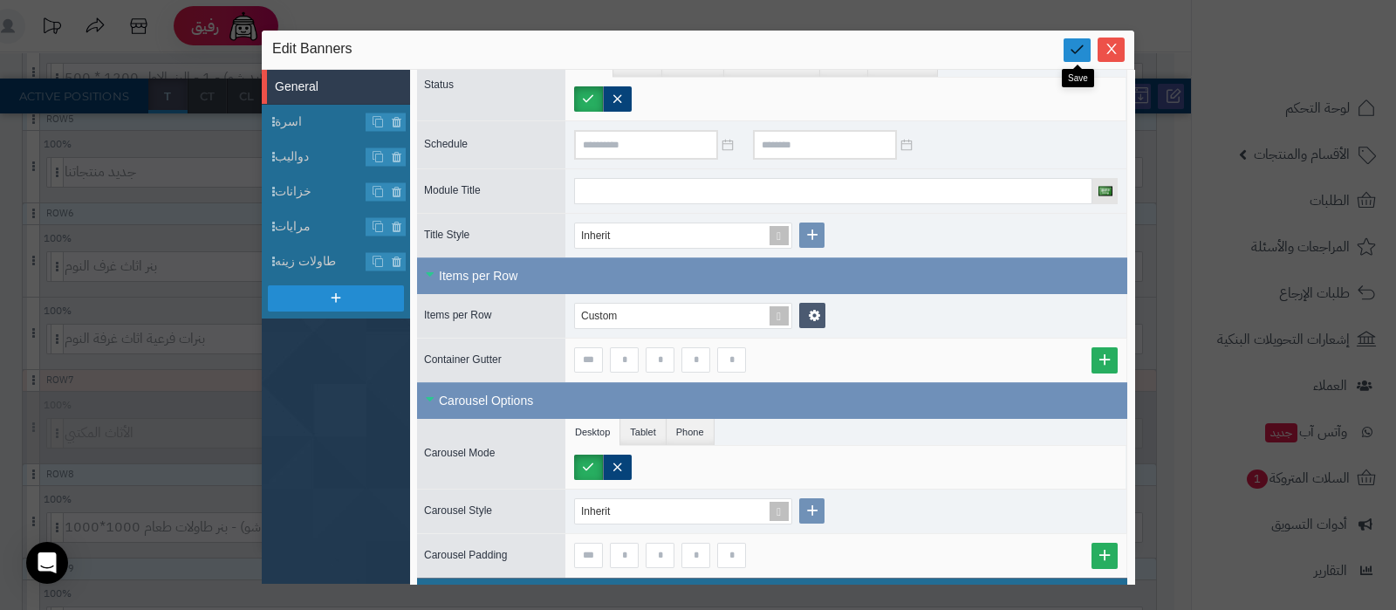
click at [1077, 51] on icon at bounding box center [1076, 49] width 17 height 17
click at [1111, 50] on icon "Close" at bounding box center [1111, 49] width 10 height 10
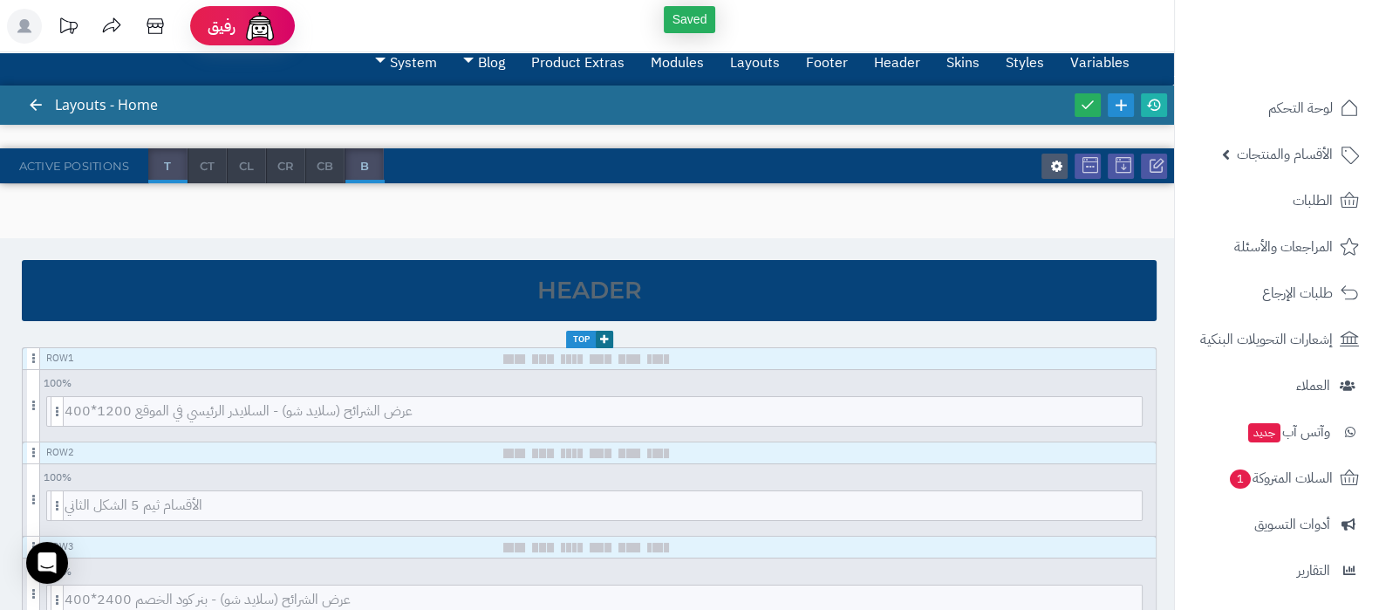
scroll to position [0, 0]
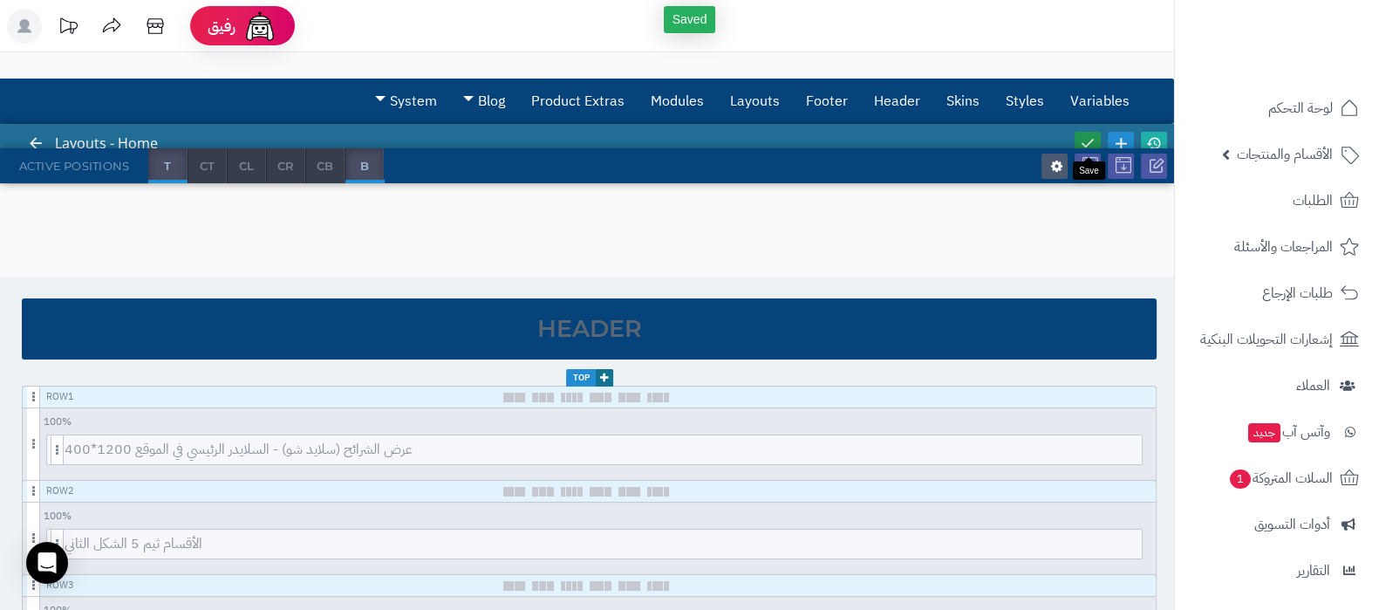
click at [1089, 137] on icon at bounding box center [1088, 143] width 16 height 16
click at [1164, 140] on link at bounding box center [1154, 144] width 26 height 24
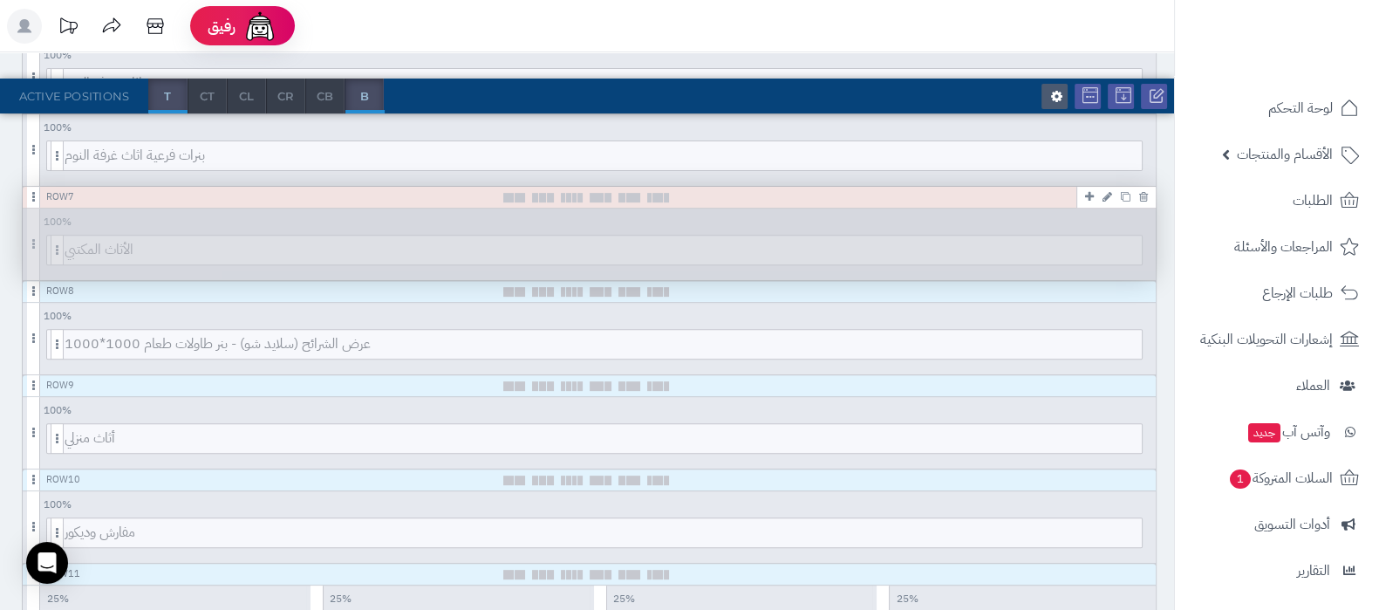
scroll to position [871, 0]
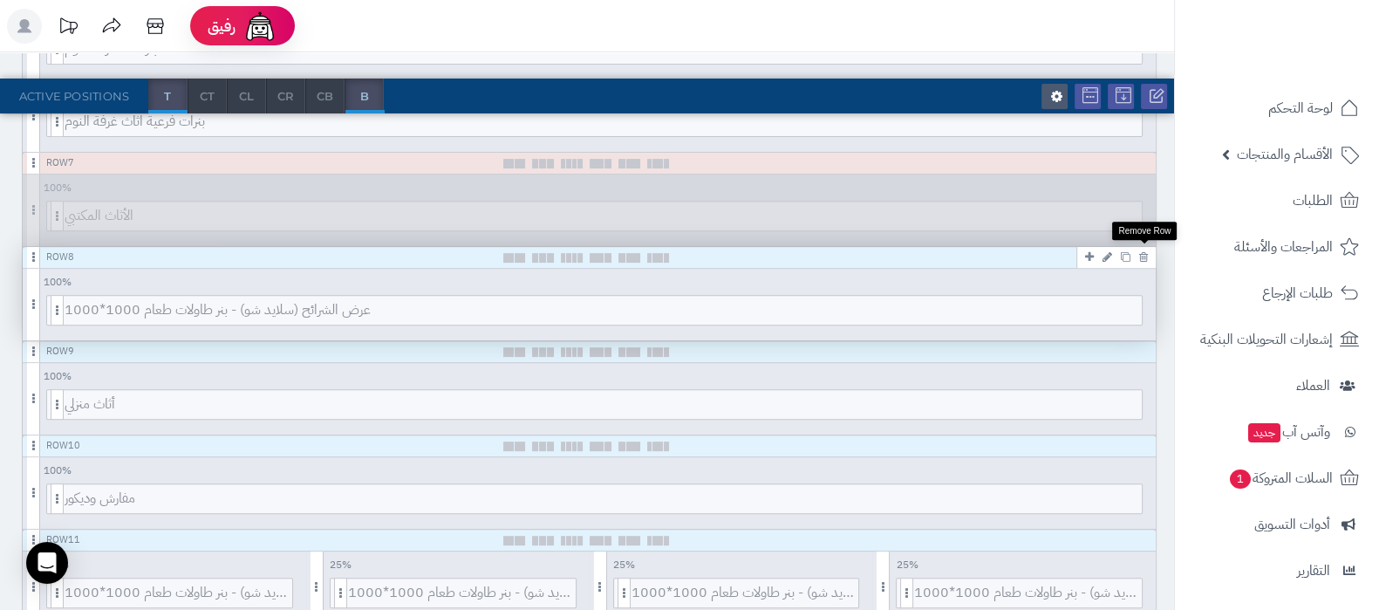
click at [1146, 254] on icon at bounding box center [1143, 256] width 9 height 11
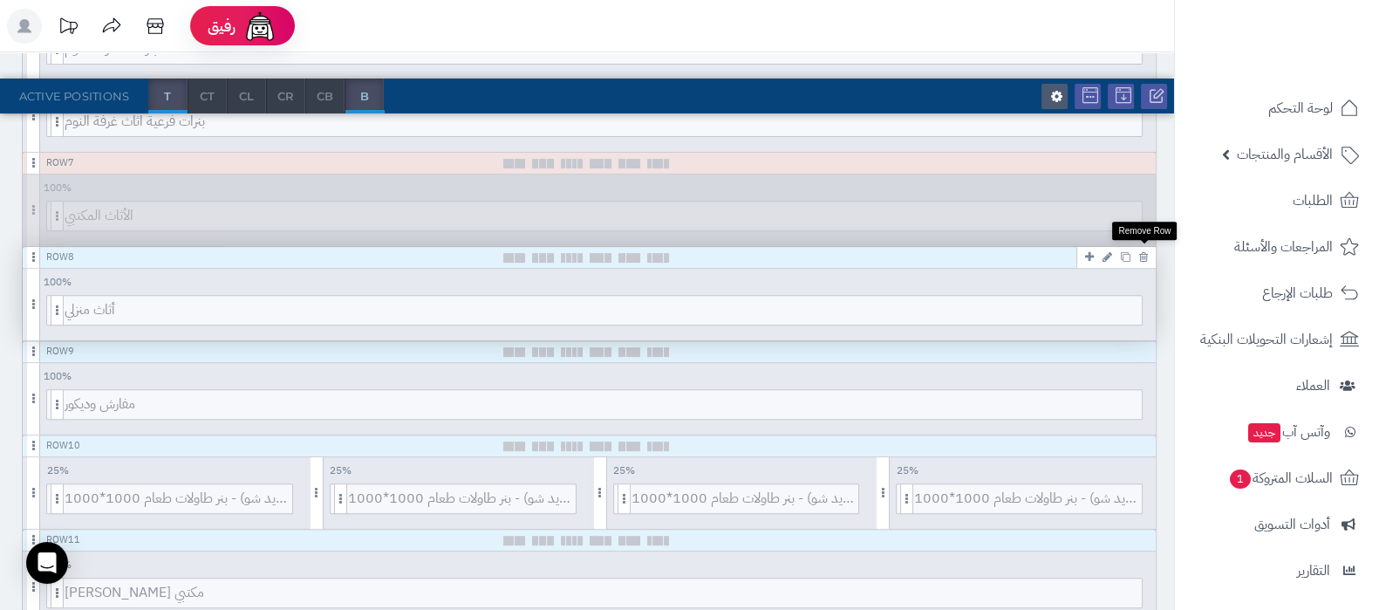
click at [1146, 254] on icon at bounding box center [1143, 256] width 9 height 11
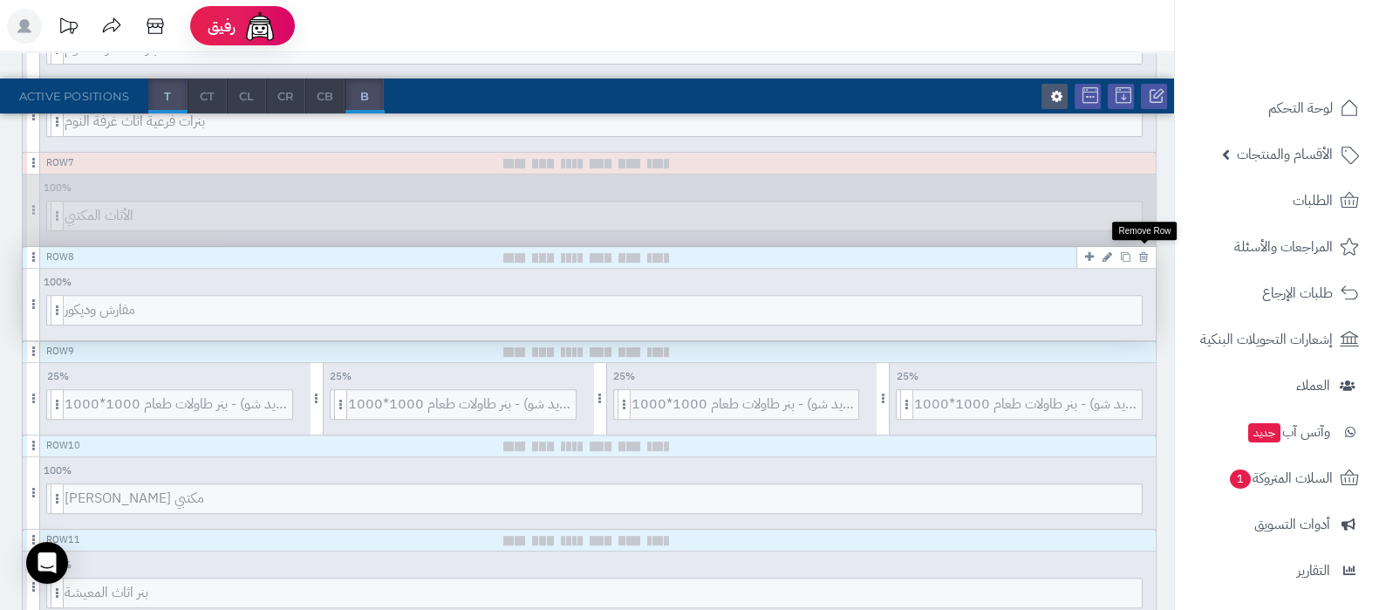
click at [1146, 254] on icon at bounding box center [1143, 256] width 9 height 11
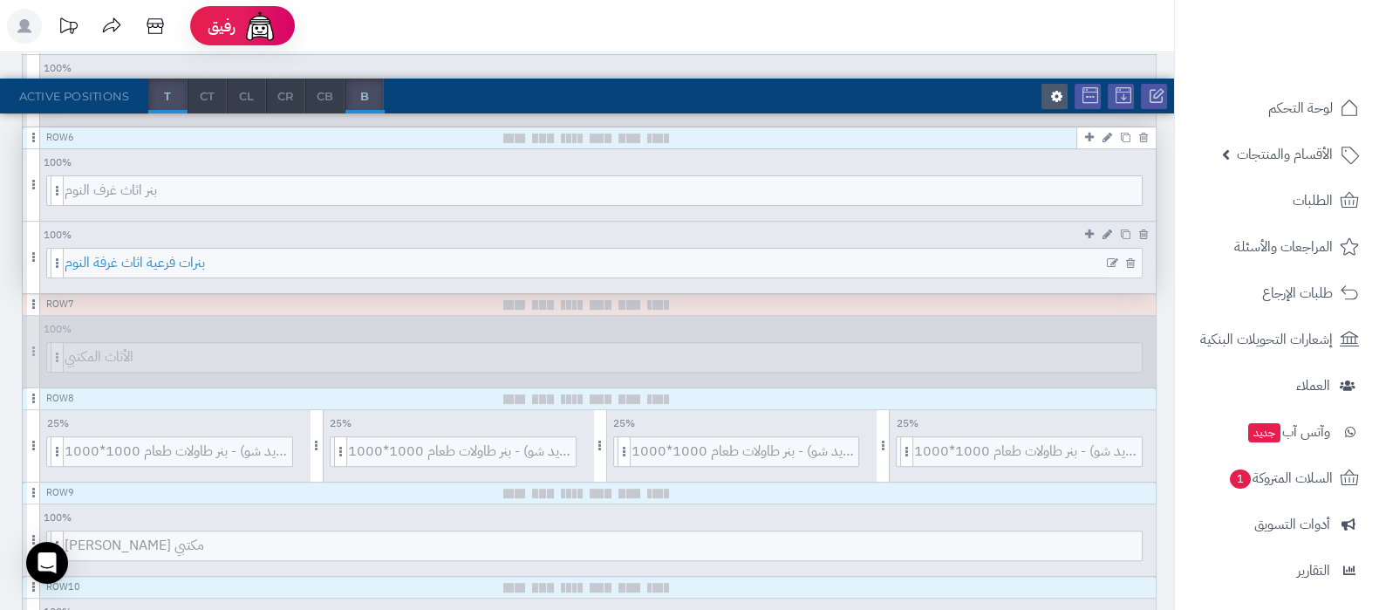
scroll to position [762, 0]
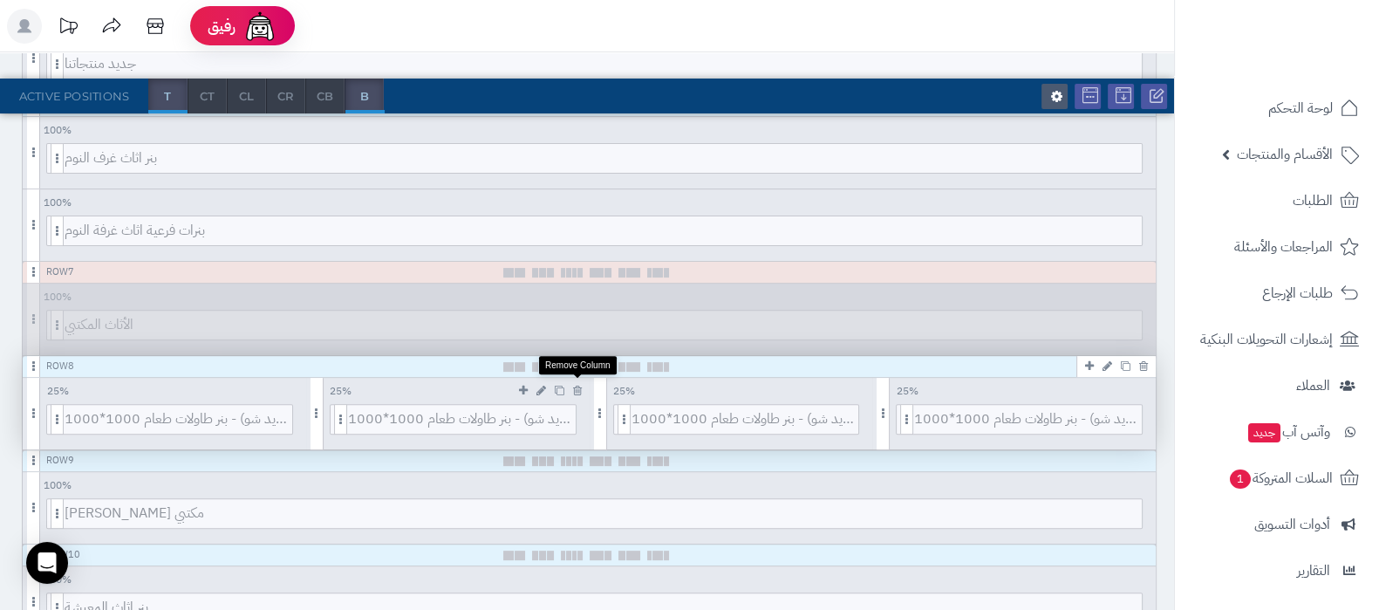
click at [576, 389] on icon at bounding box center [577, 390] width 9 height 11
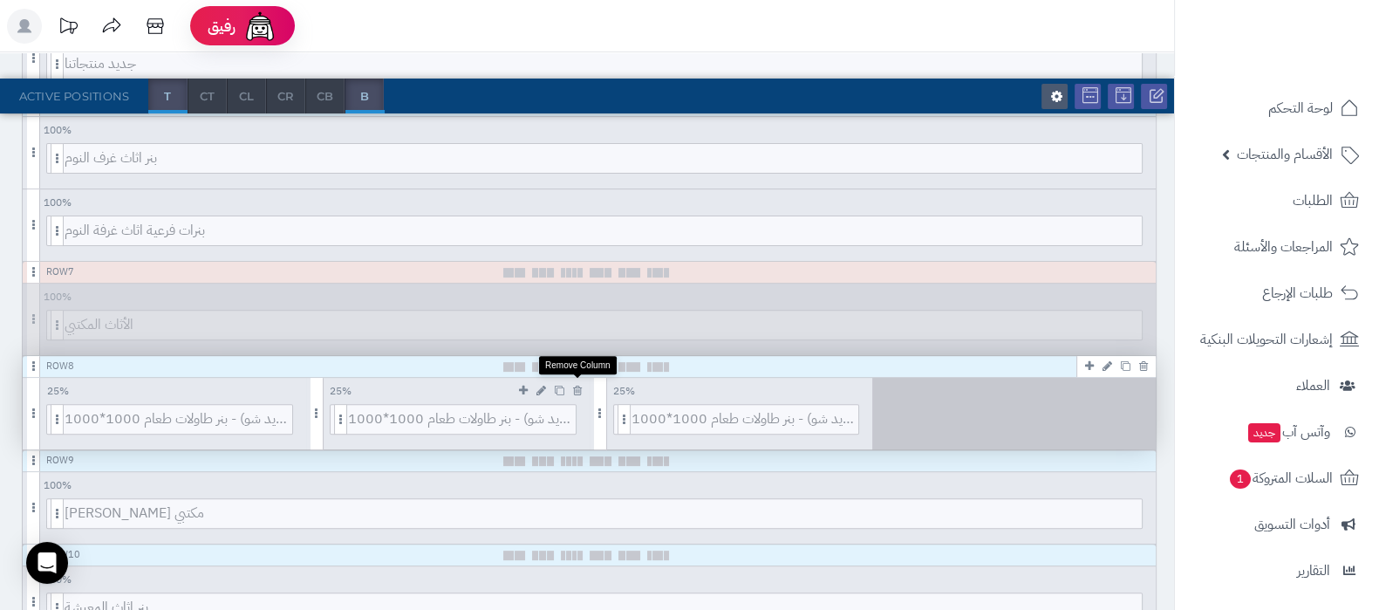
click at [576, 389] on icon at bounding box center [577, 390] width 9 height 11
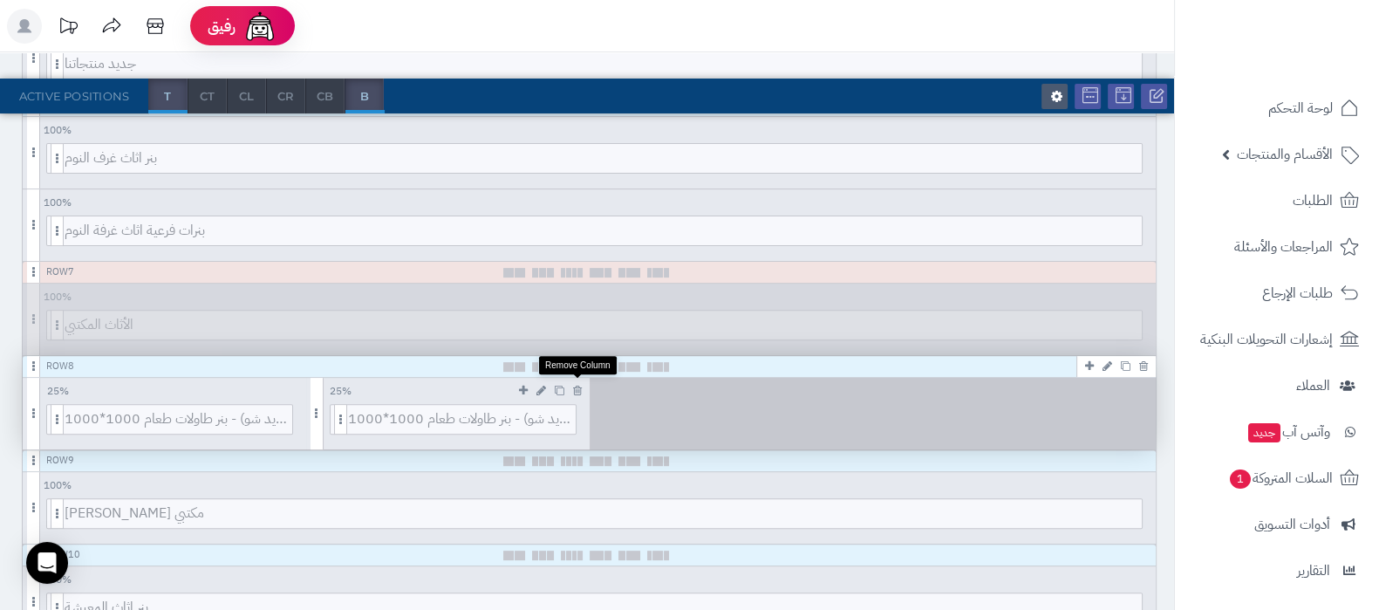
click at [576, 389] on icon at bounding box center [577, 390] width 9 height 11
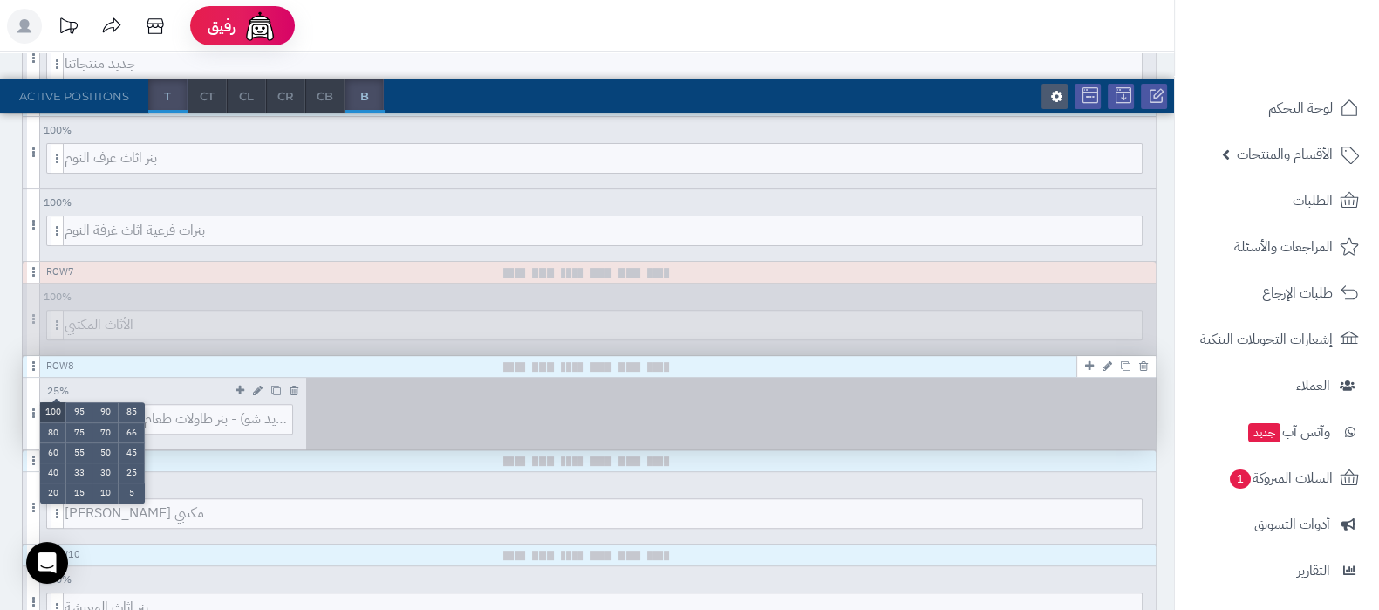
click at [44, 403] on li "100" at bounding box center [53, 412] width 26 height 20
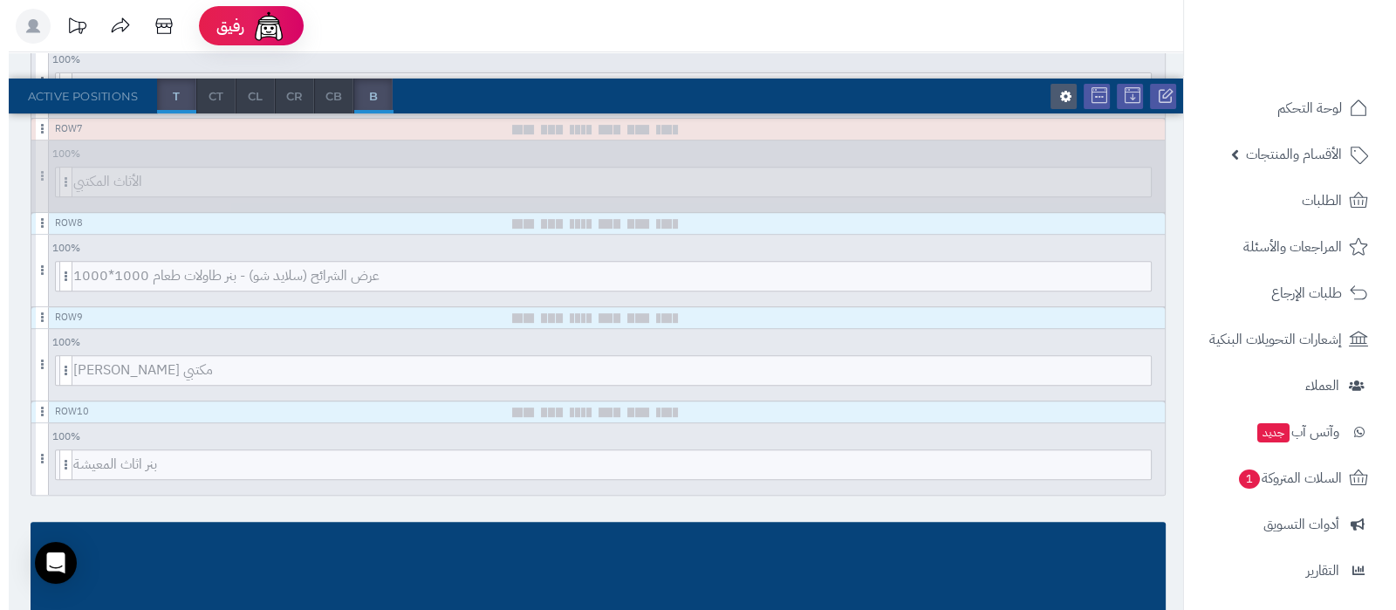
scroll to position [871, 0]
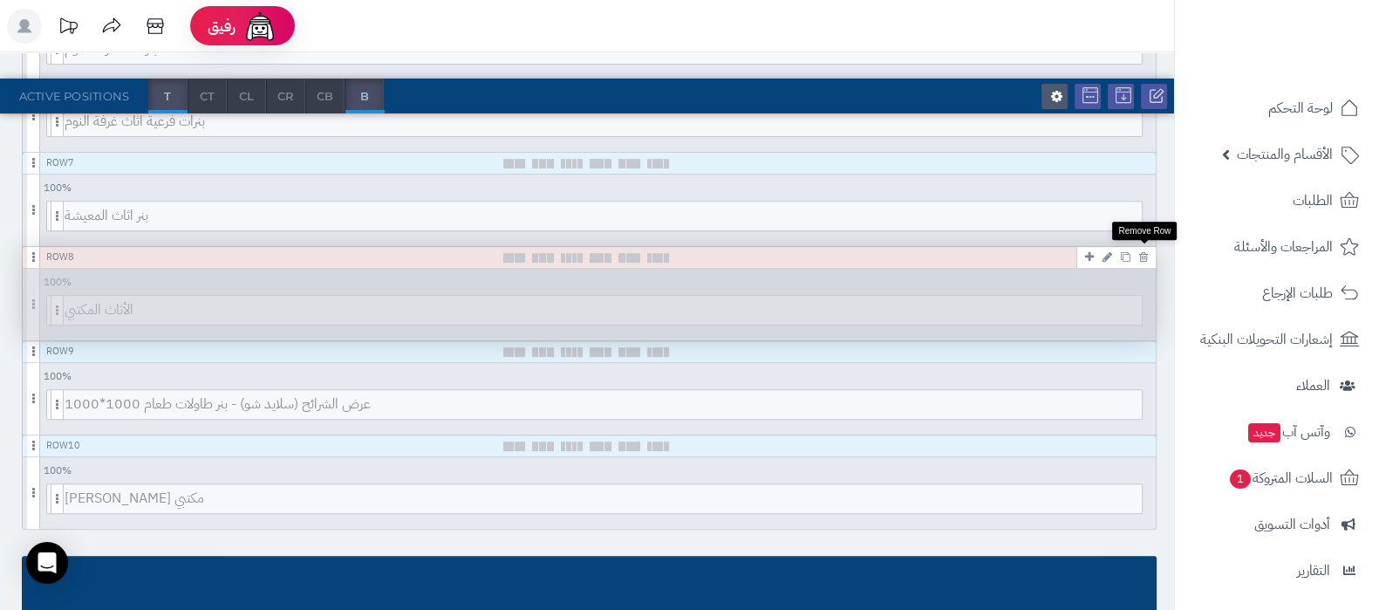
click at [1143, 251] on icon at bounding box center [1143, 256] width 9 height 11
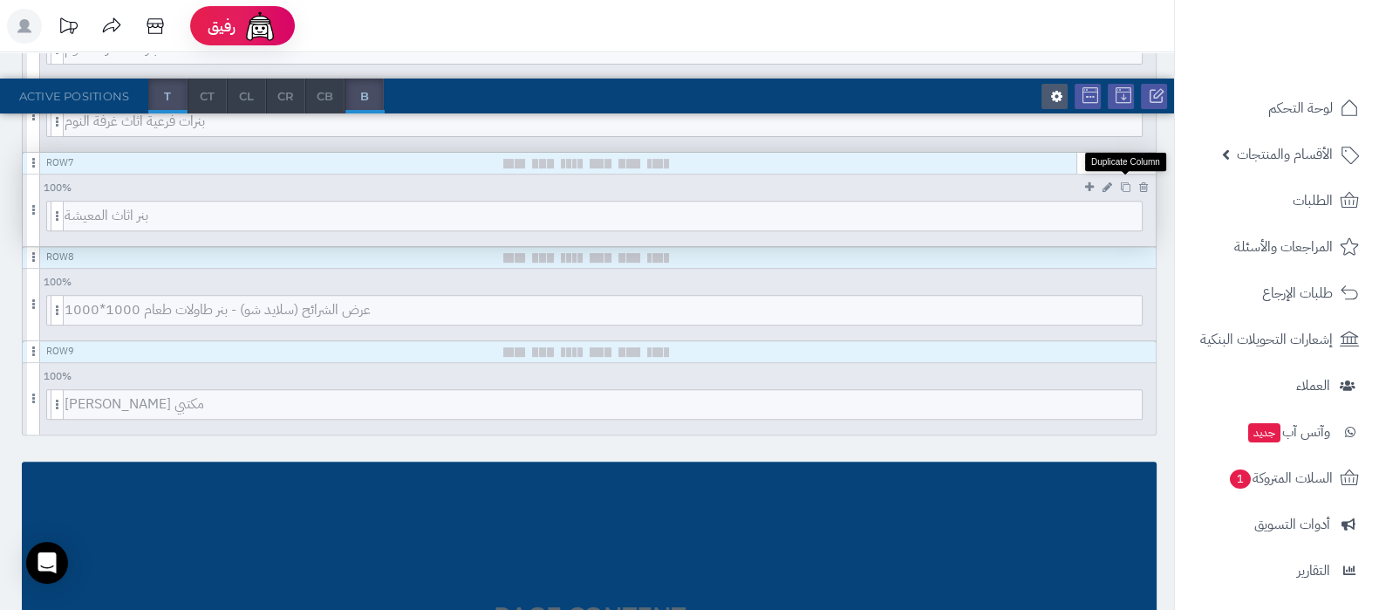
click at [1124, 182] on icon at bounding box center [1126, 187] width 10 height 10
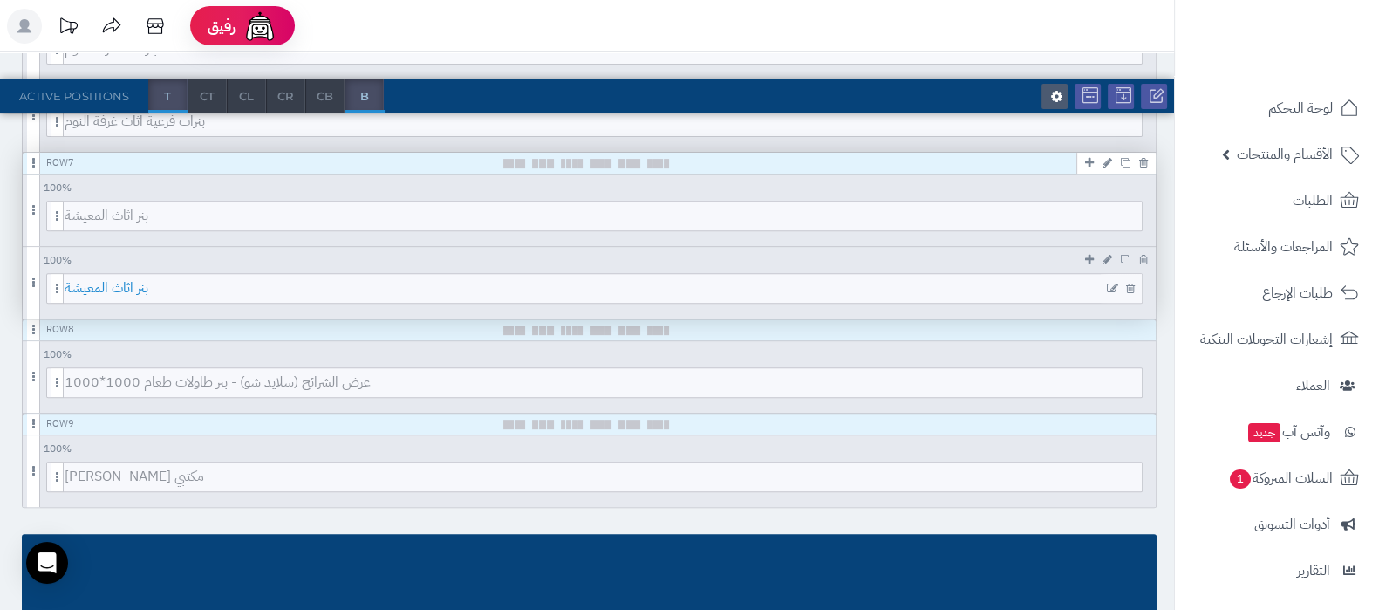
click at [562, 283] on span "بنر اثاث المعيشة" at bounding box center [603, 288] width 1077 height 29
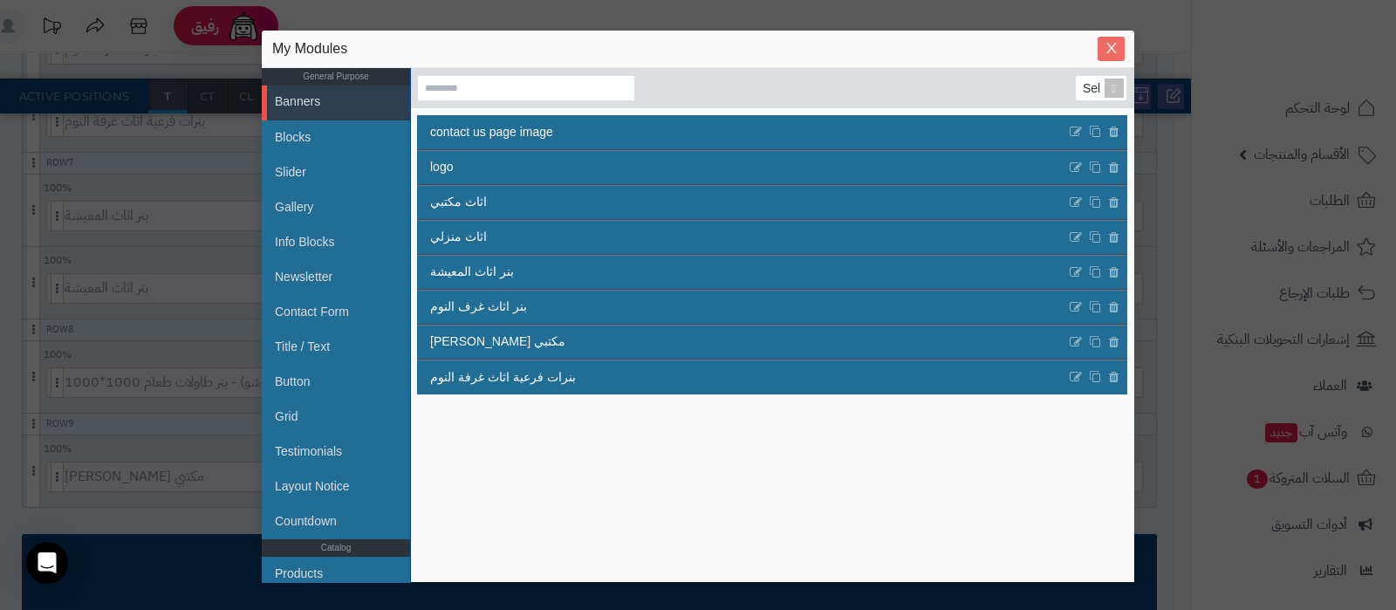
click at [1104, 42] on icon "Close" at bounding box center [1111, 48] width 14 height 14
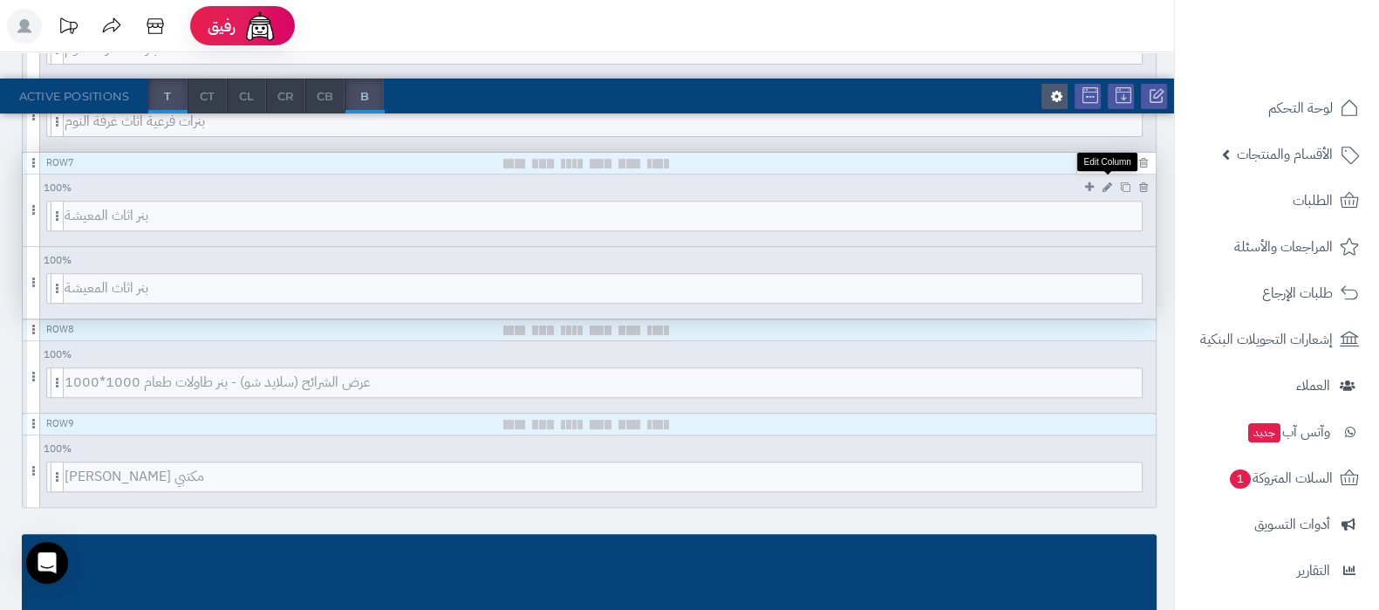
click at [1108, 181] on icon at bounding box center [1107, 186] width 10 height 11
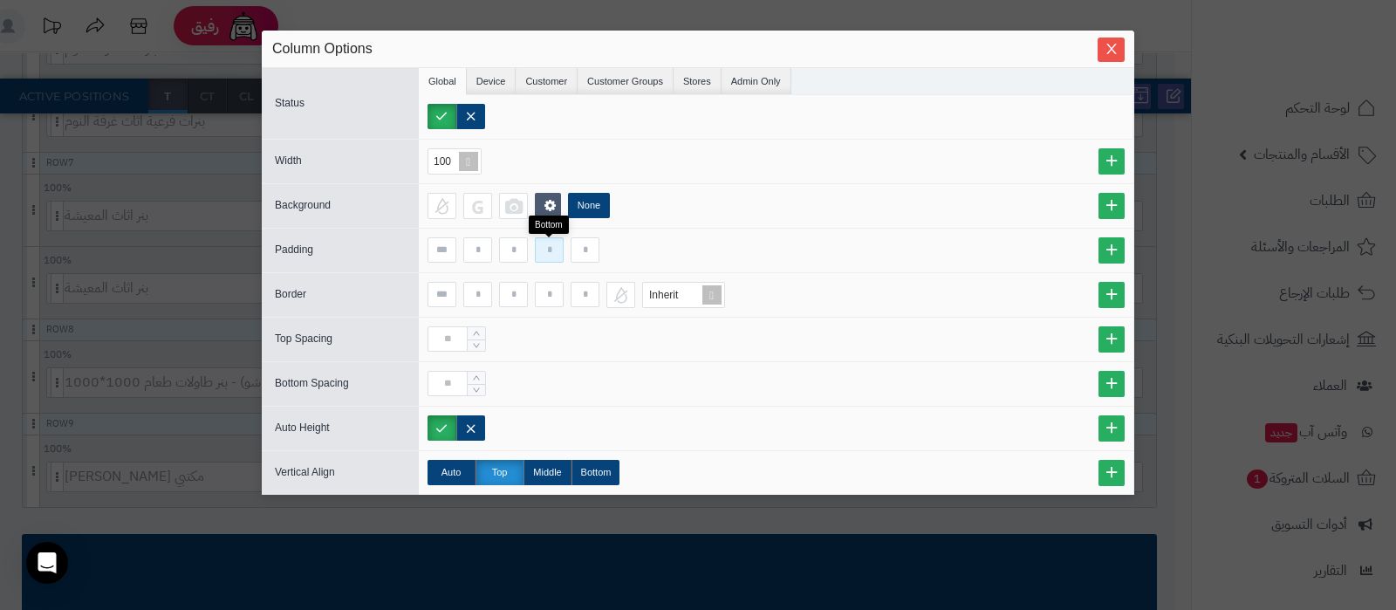
click at [545, 250] on input at bounding box center [549, 249] width 29 height 25
type input "**"
click at [1111, 46] on icon "Close" at bounding box center [1111, 48] width 14 height 14
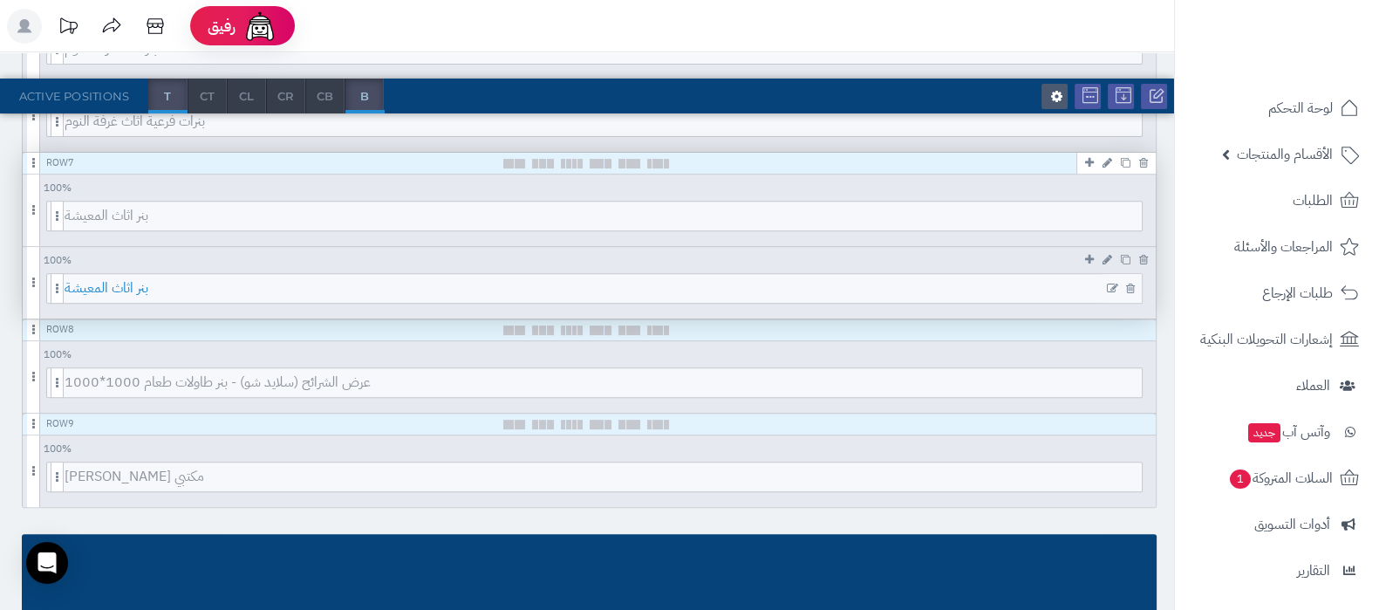
click at [659, 285] on span "بنر اثاث المعيشة" at bounding box center [603, 288] width 1077 height 29
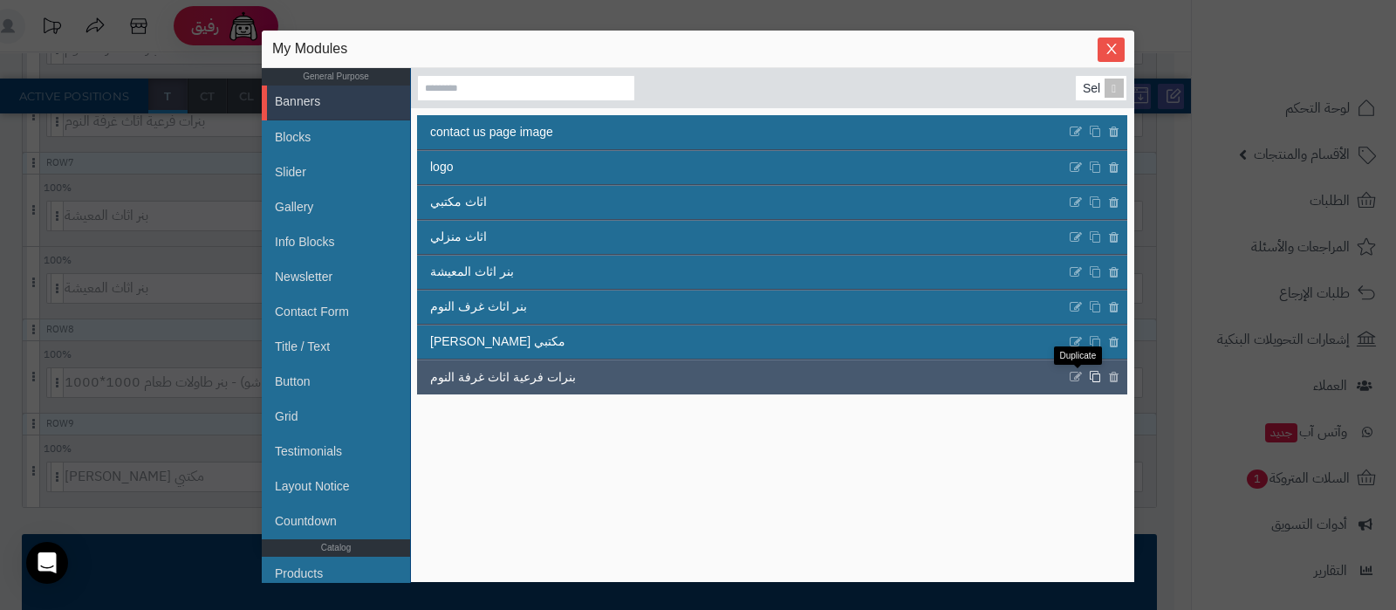
click at [1089, 376] on icon at bounding box center [1095, 377] width 12 height 13
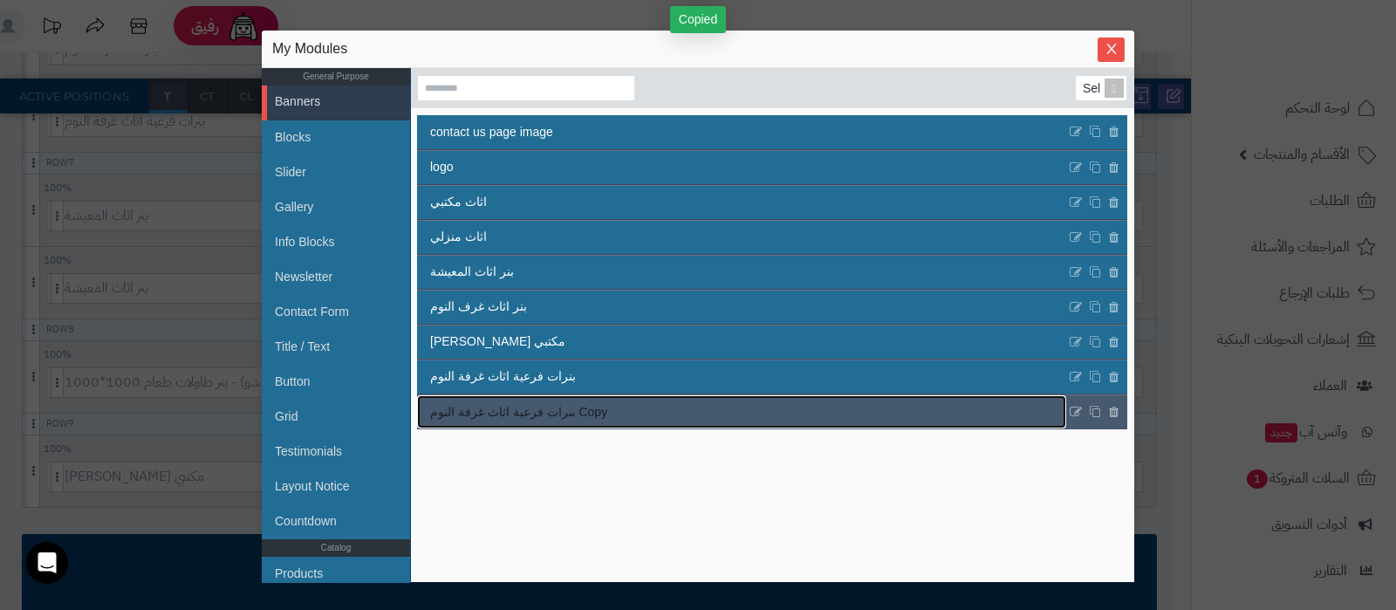
click at [673, 406] on link "بنرات فرعية اثاث غرفة النوم Copy" at bounding box center [741, 411] width 649 height 33
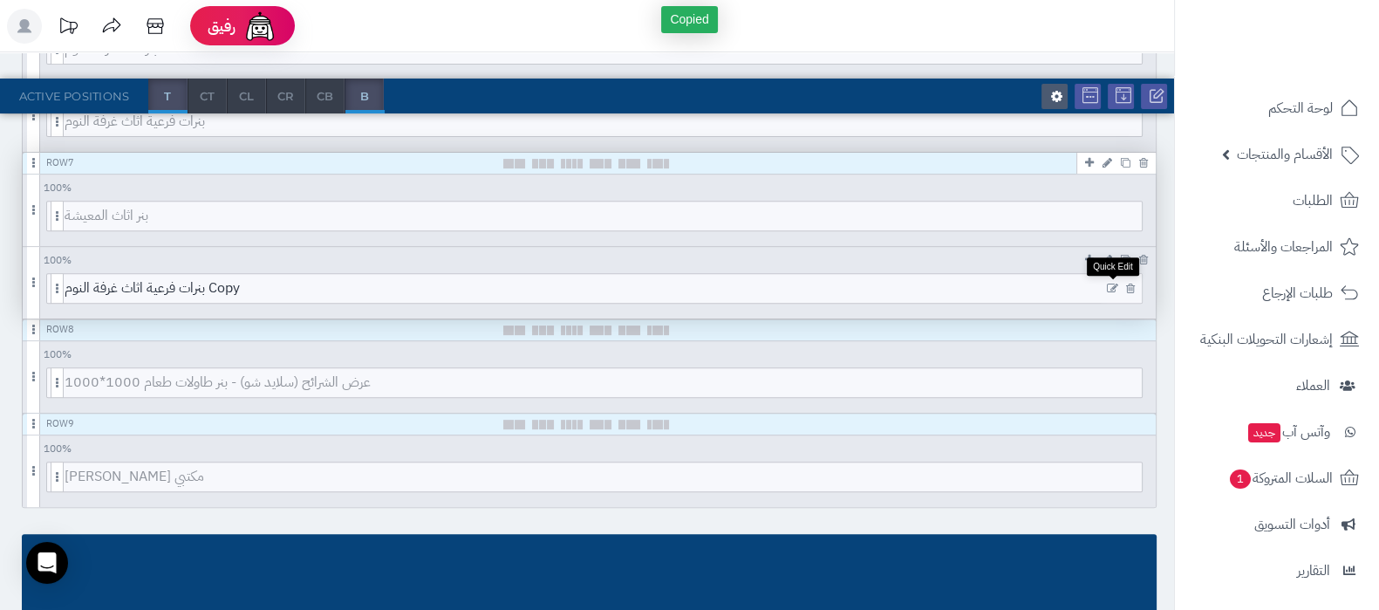
click at [1114, 284] on icon at bounding box center [1112, 289] width 11 height 12
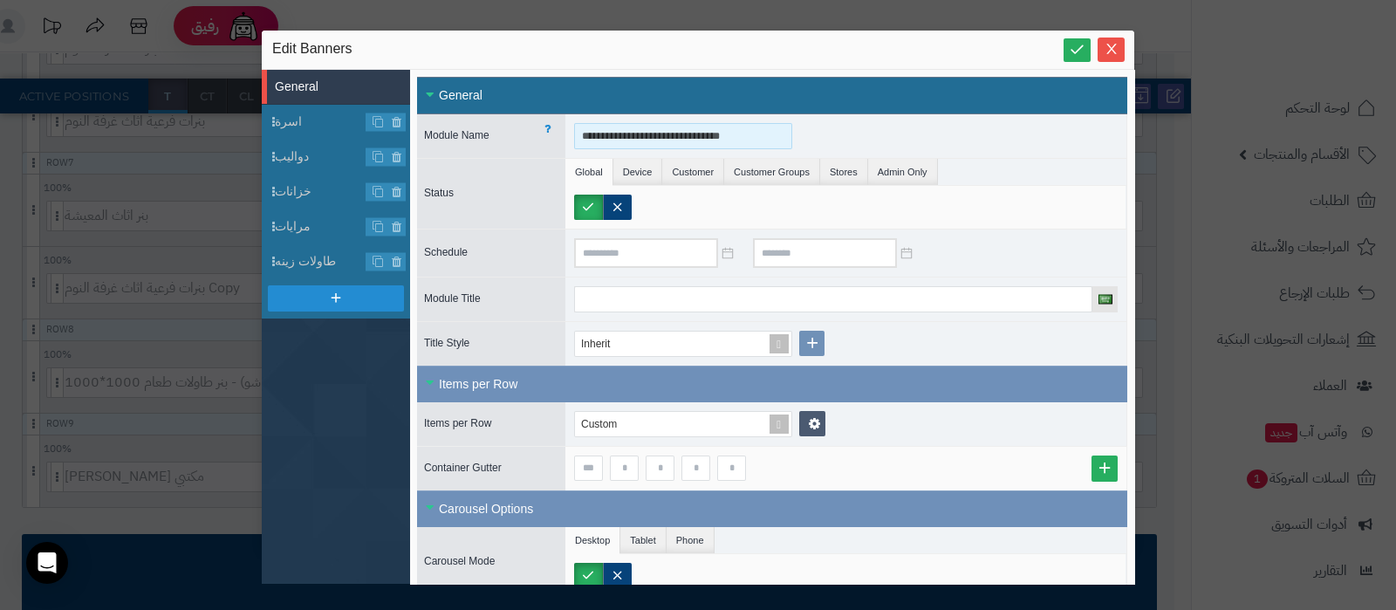
click at [719, 133] on input "**********" at bounding box center [683, 136] width 218 height 26
click at [590, 131] on input "**********" at bounding box center [683, 136] width 218 height 26
type input "**********"
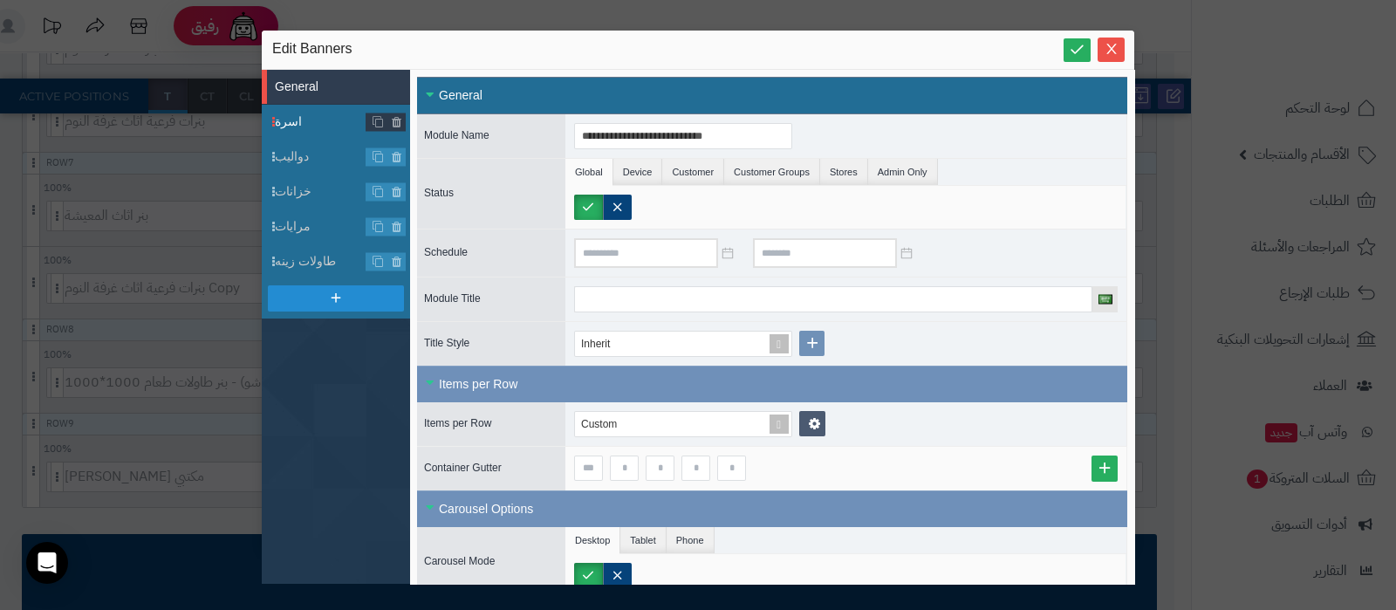
click at [324, 126] on span "اسرة" at bounding box center [321, 122] width 92 height 18
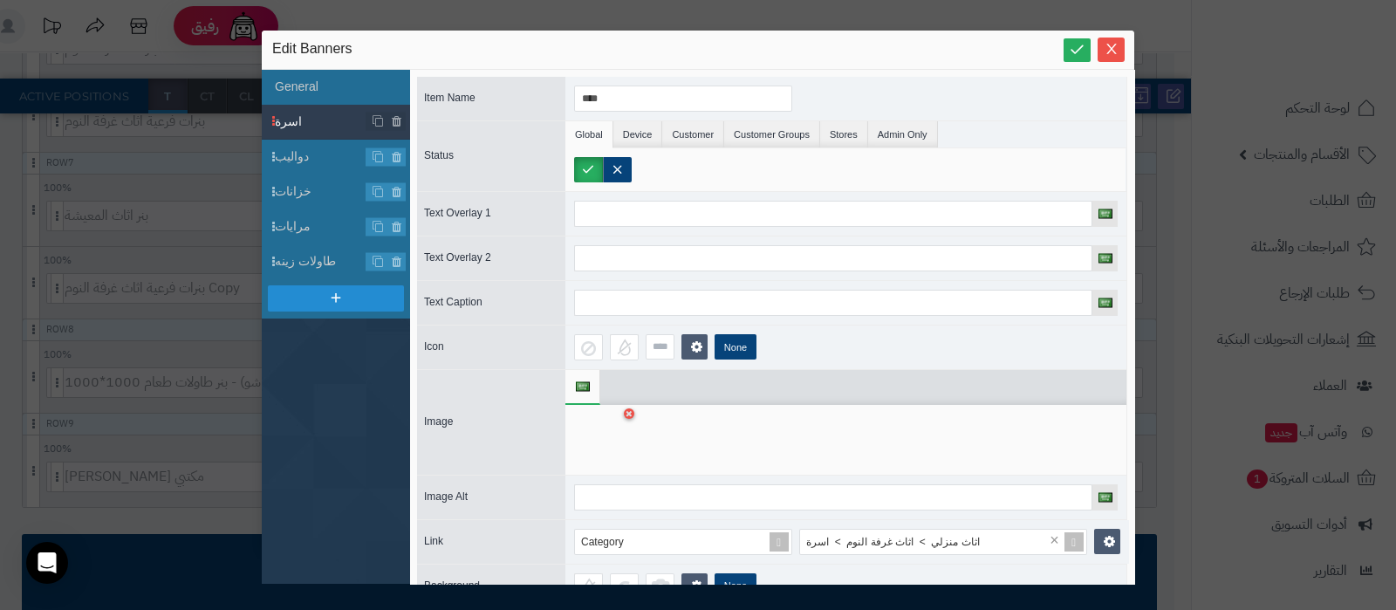
click at [593, 447] on div at bounding box center [601, 439] width 55 height 52
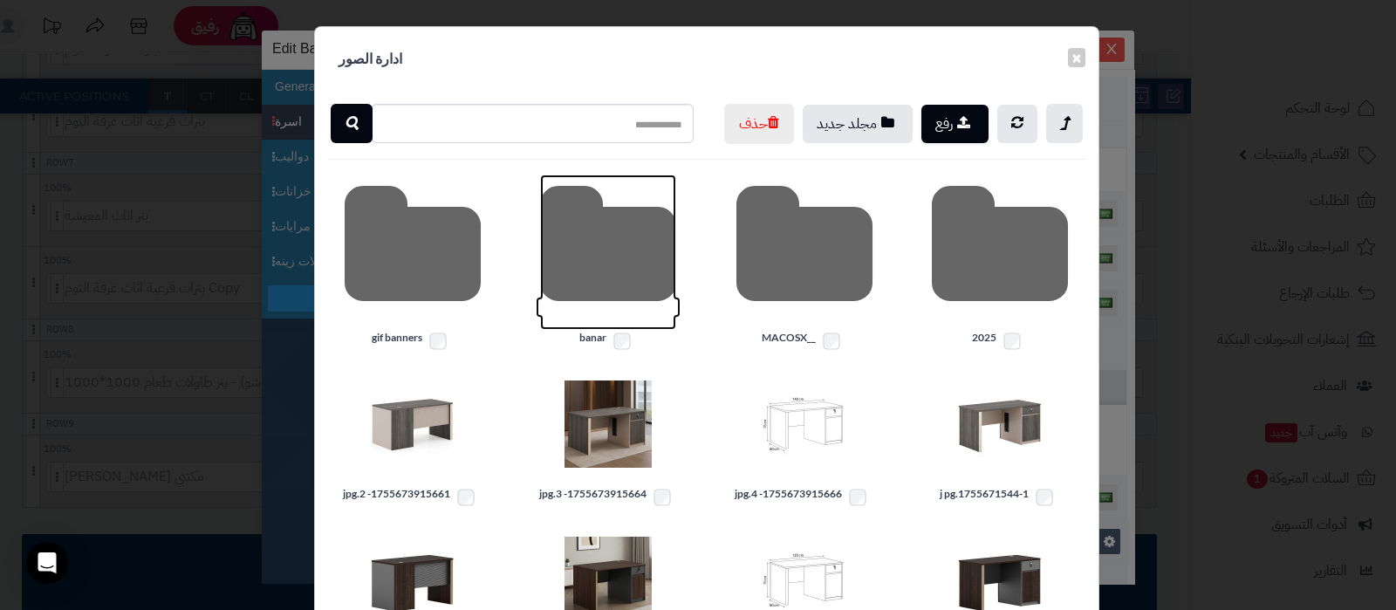
click at [618, 283] on icon at bounding box center [608, 251] width 136 height 155
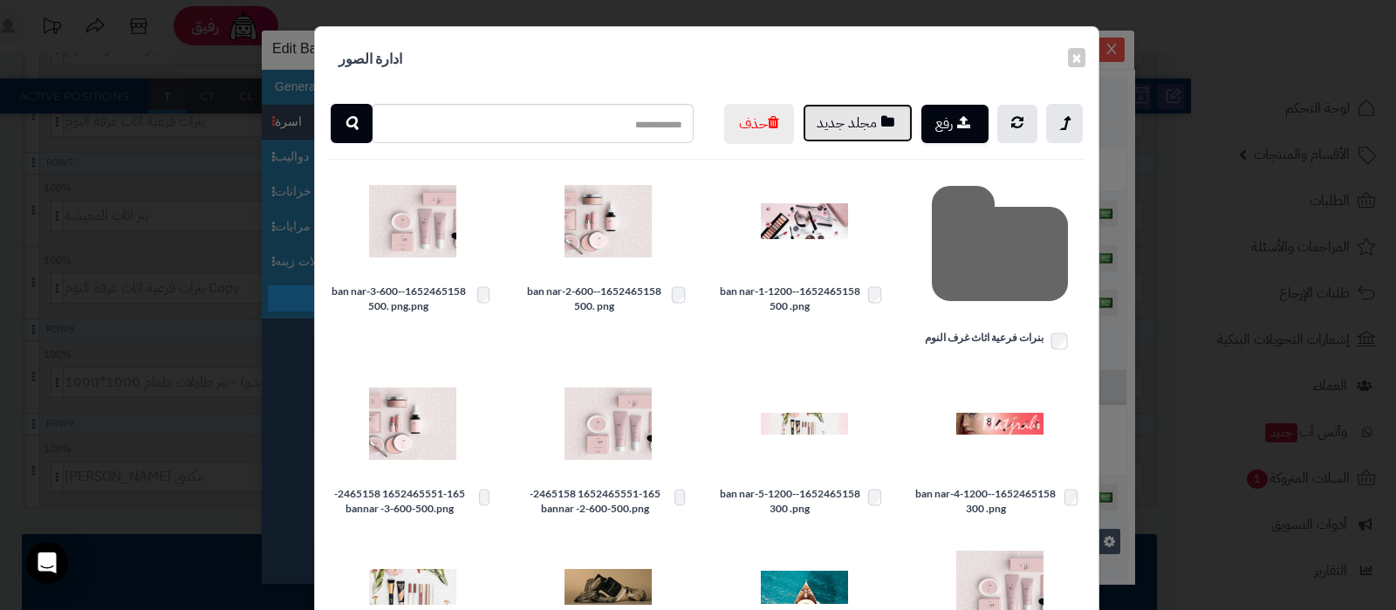
click at [865, 135] on button "مجلد جديد" at bounding box center [857, 123] width 110 height 38
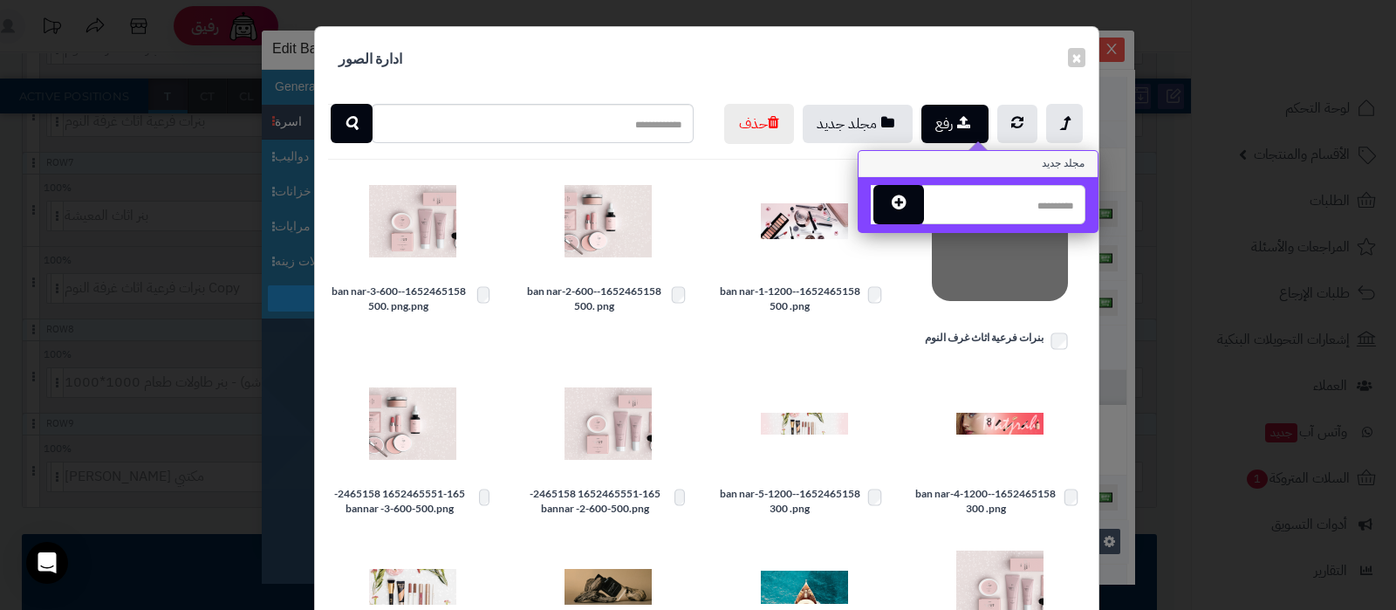
click at [990, 205] on input "text" at bounding box center [1003, 204] width 163 height 39
type input "**********"
click at [924, 206] on button "button" at bounding box center [898, 203] width 51 height 39
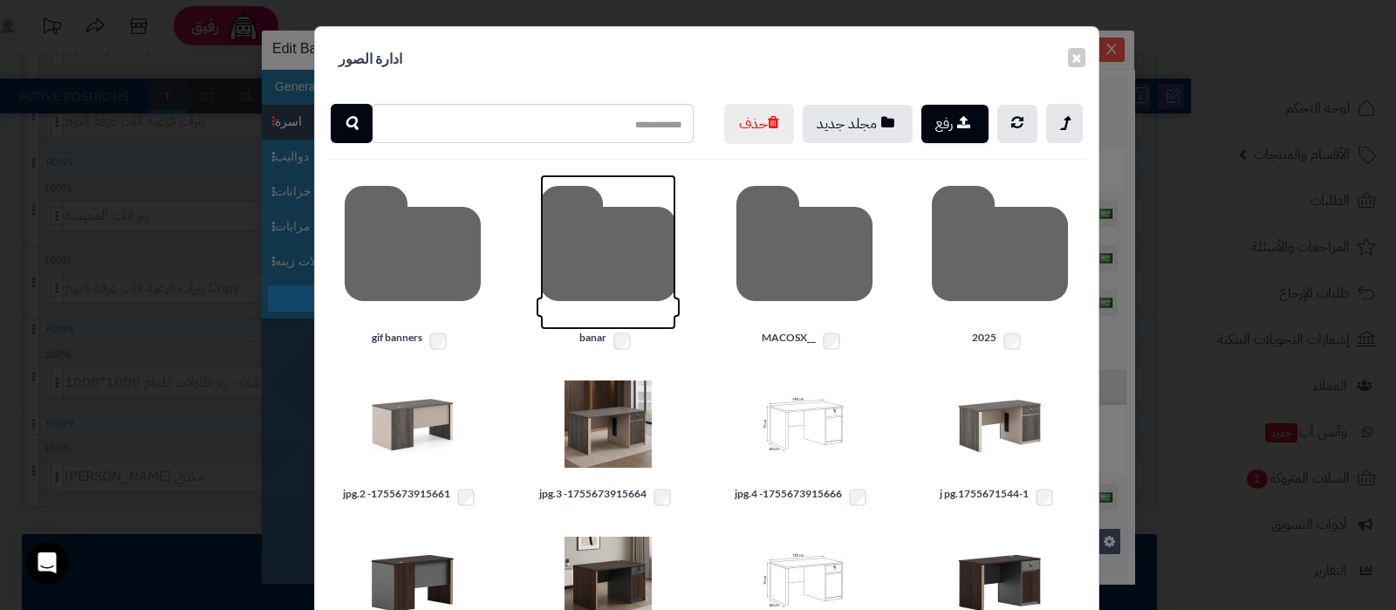
click at [611, 285] on icon at bounding box center [608, 251] width 136 height 155
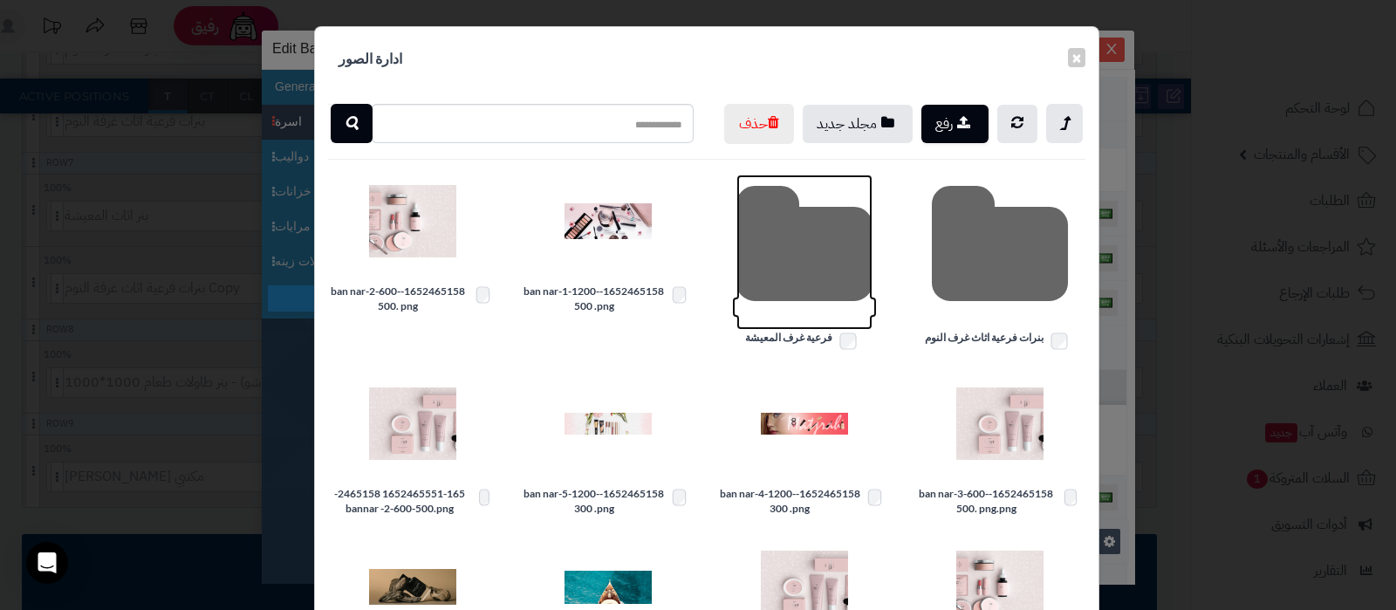
click at [810, 303] on icon at bounding box center [804, 251] width 136 height 155
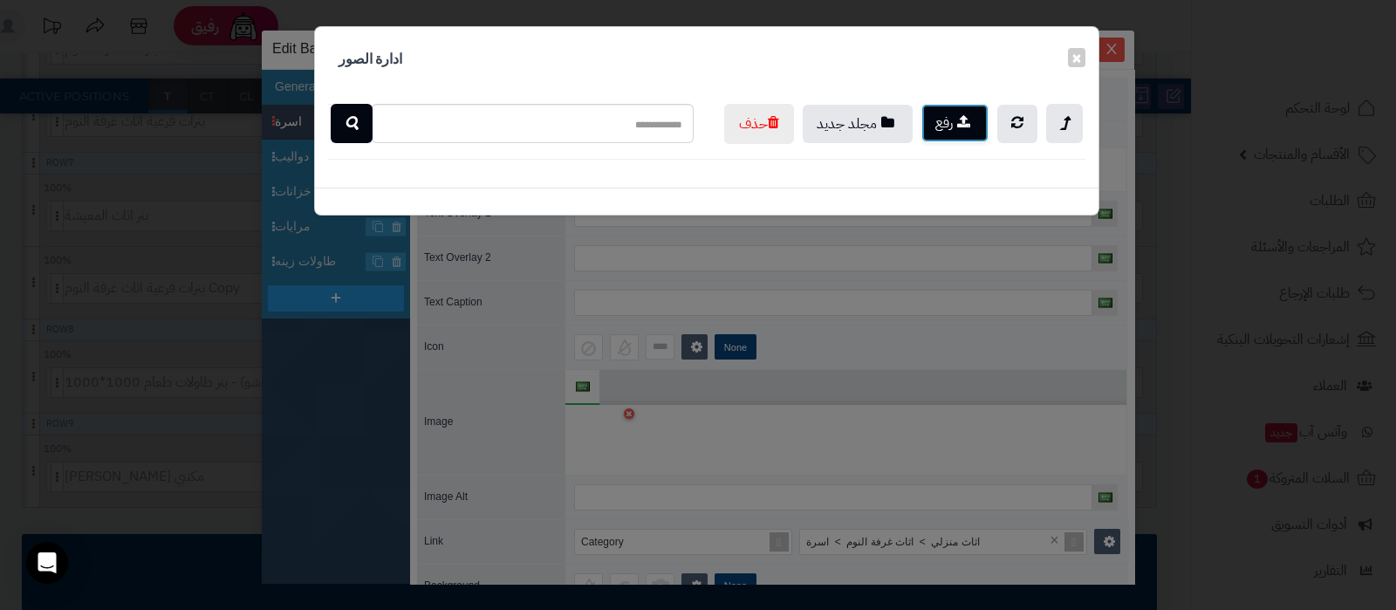
click at [944, 129] on button "رفع" at bounding box center [954, 123] width 67 height 38
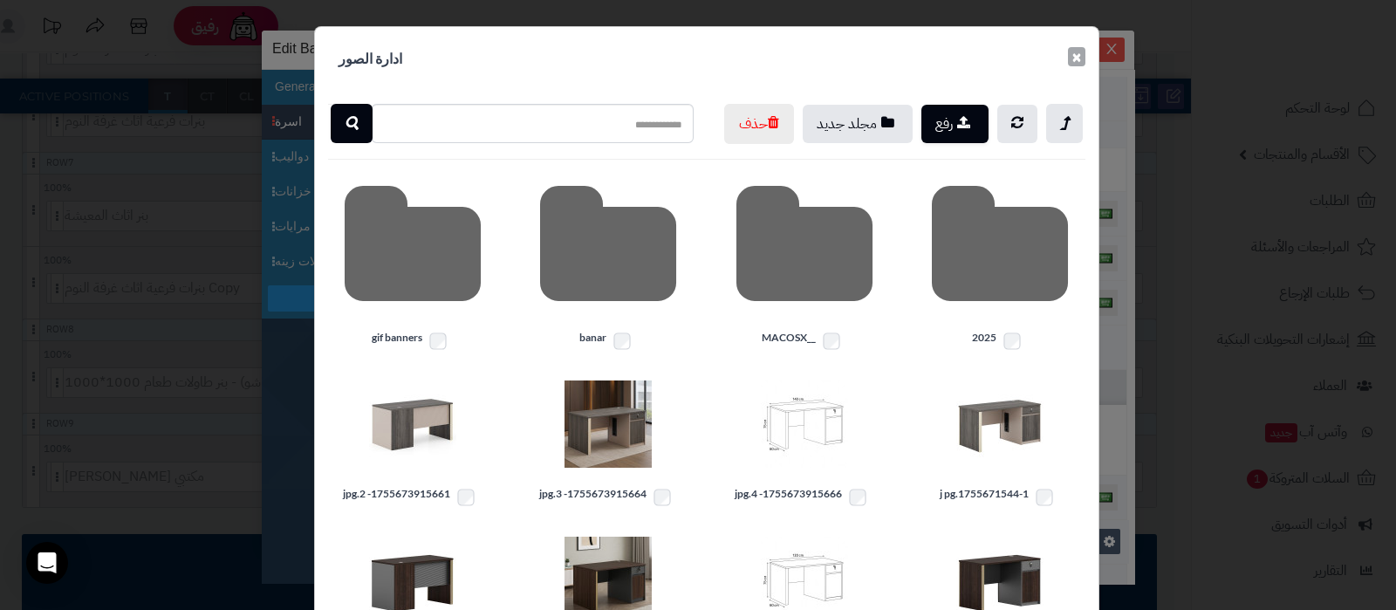
click at [1085, 56] on button "×" at bounding box center [1076, 56] width 17 height 19
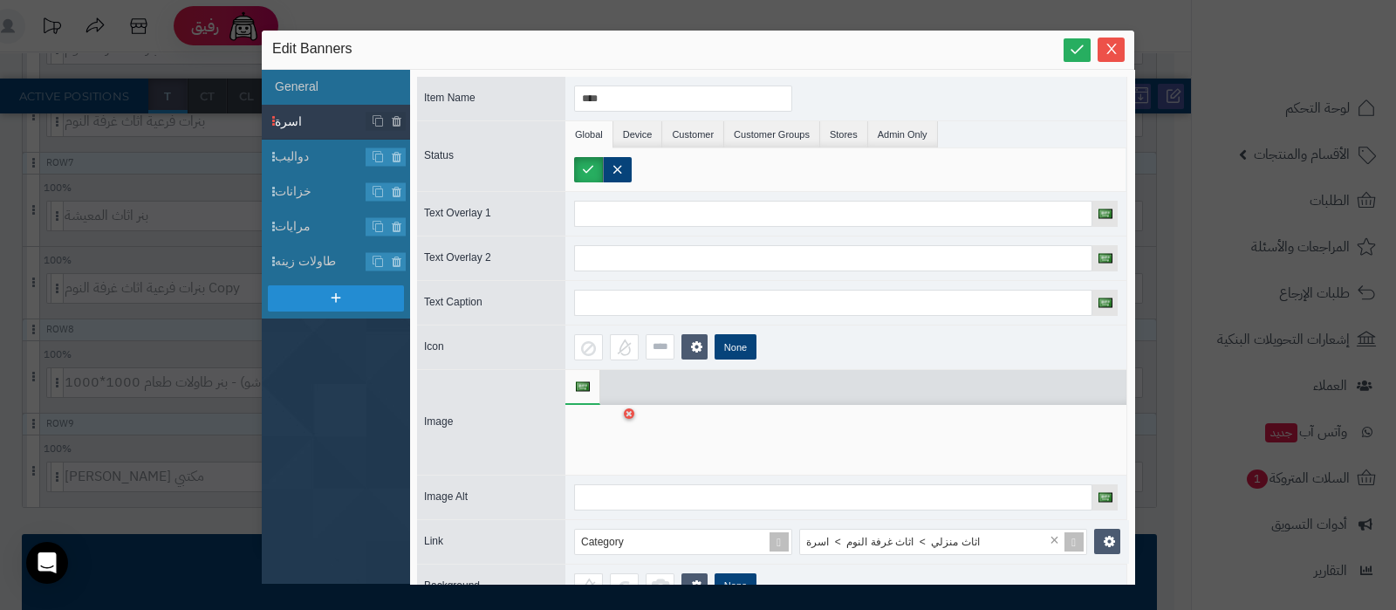
click at [611, 441] on div at bounding box center [601, 439] width 55 height 52
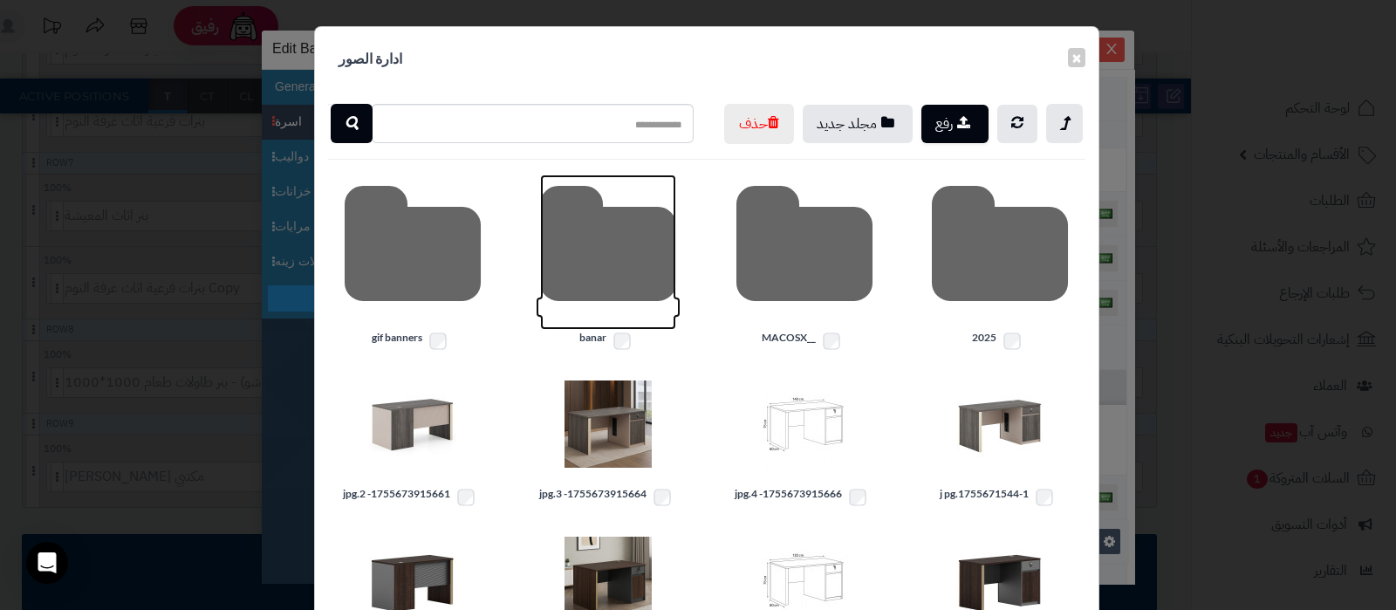
click at [644, 292] on icon at bounding box center [608, 251] width 136 height 155
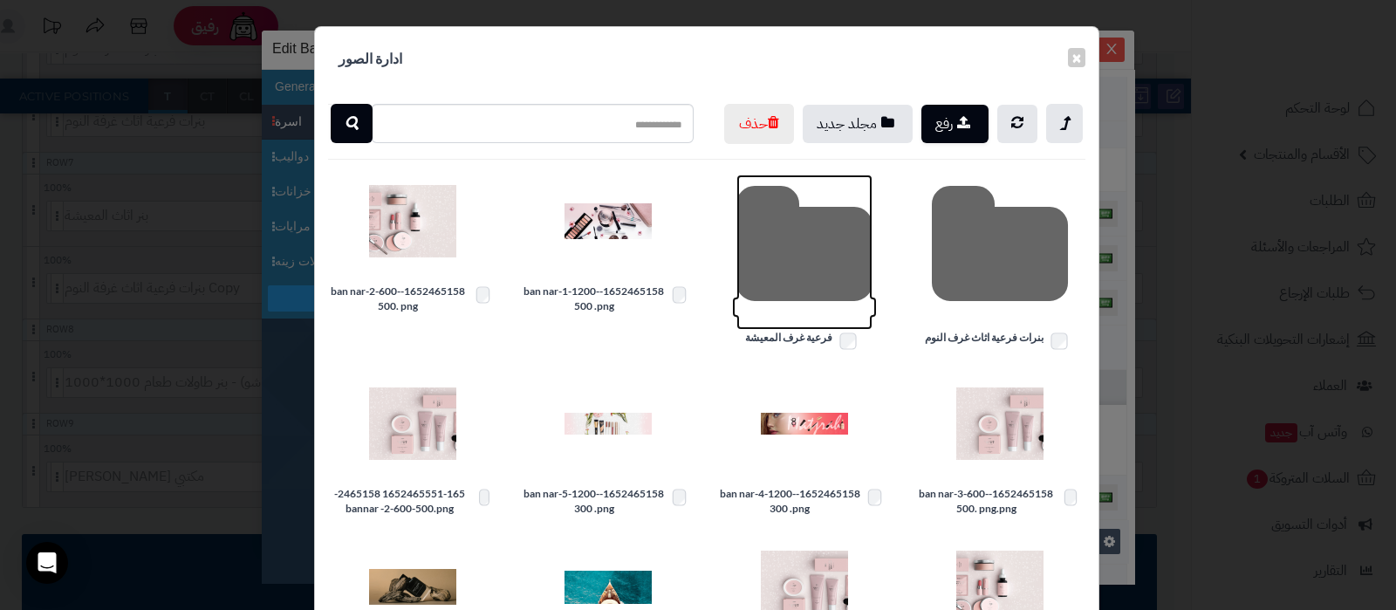
click at [782, 284] on icon at bounding box center [804, 251] width 136 height 155
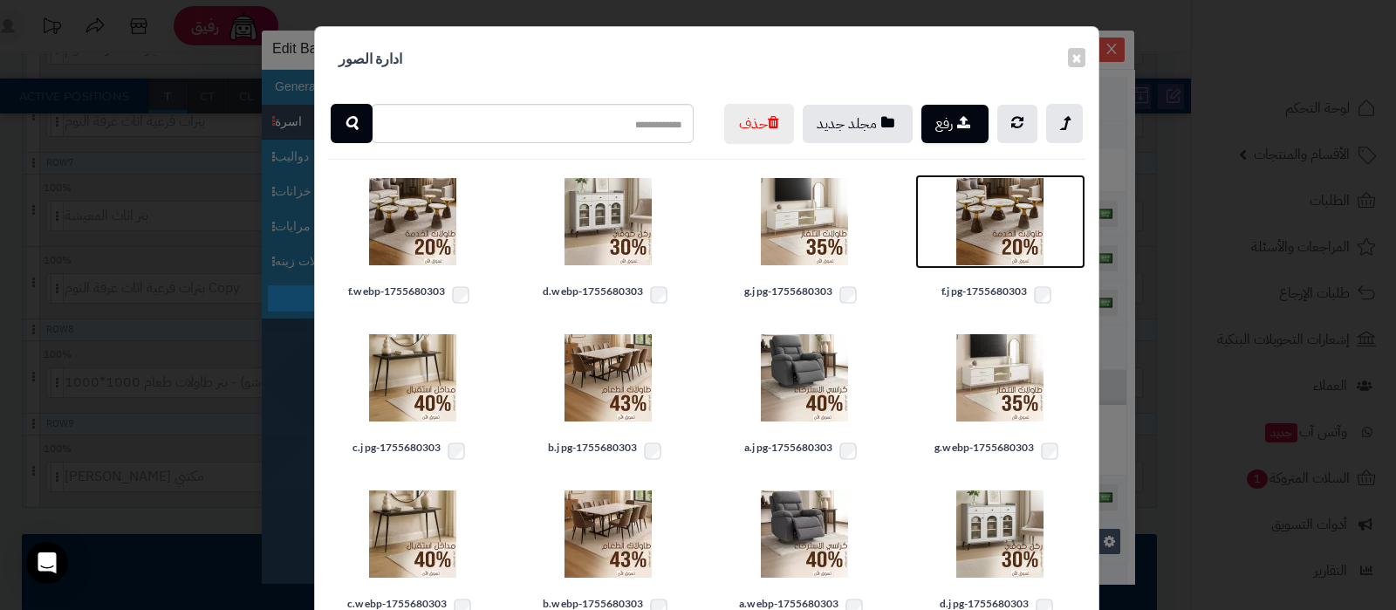
click at [994, 265] on img at bounding box center [999, 221] width 87 height 87
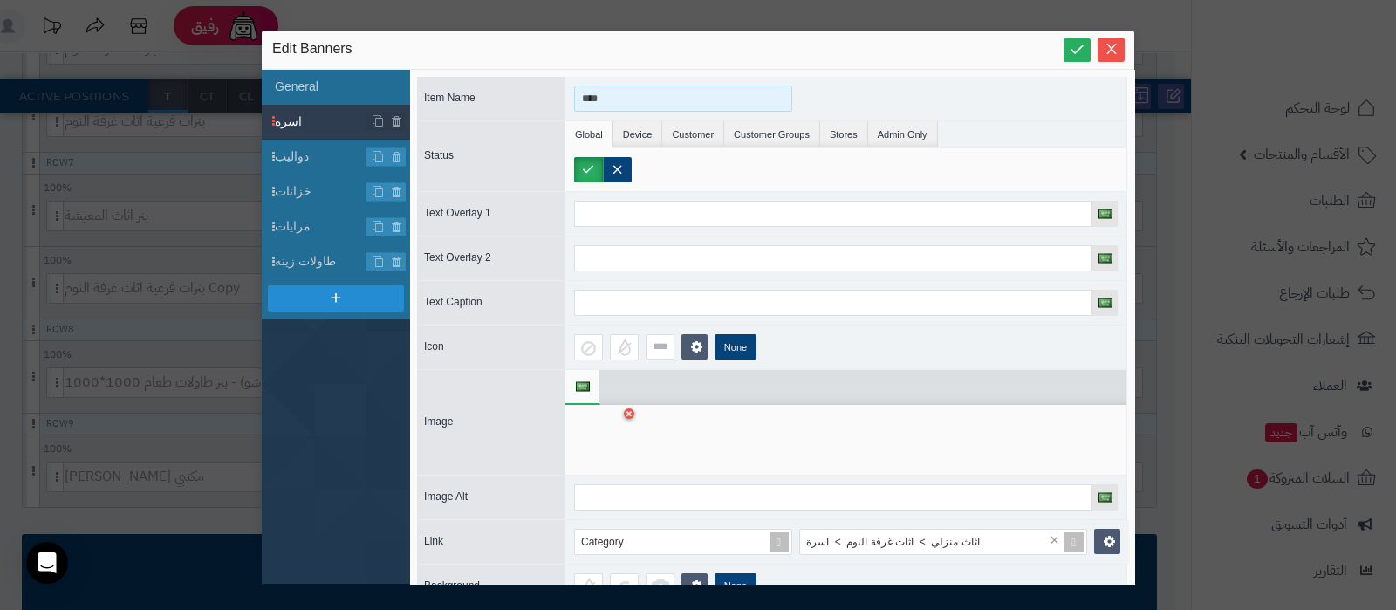
click at [611, 93] on input "****" at bounding box center [683, 98] width 218 height 26
type input "**********"
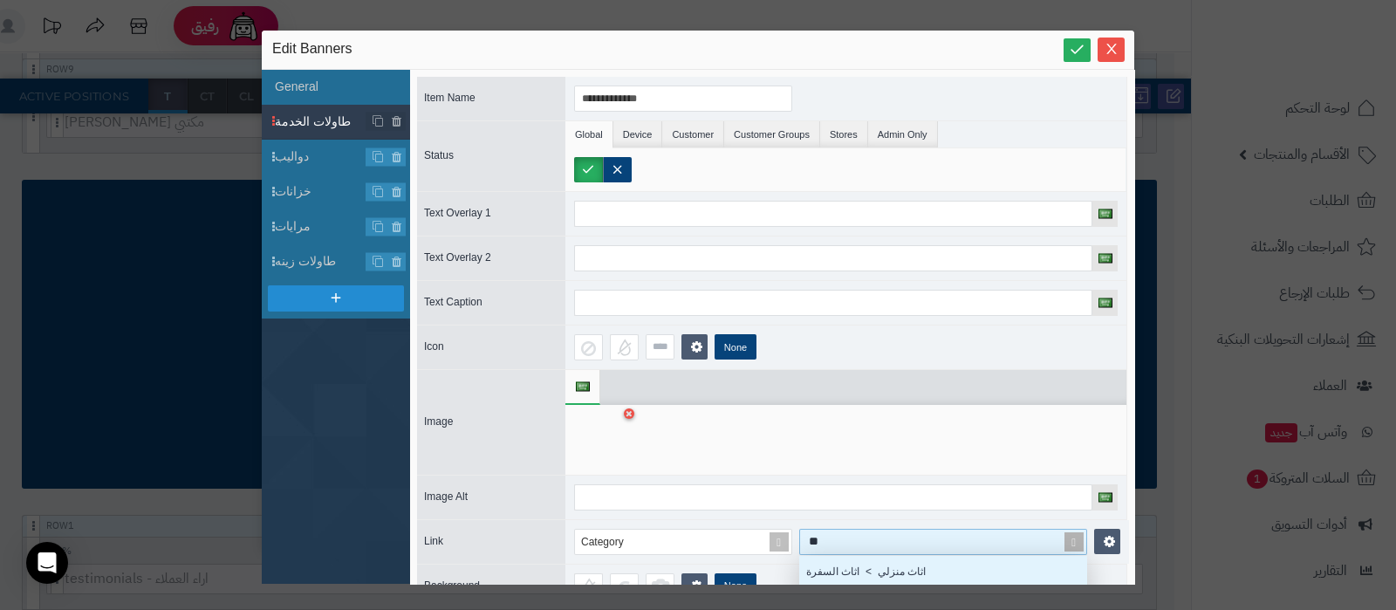
scroll to position [1342, 0]
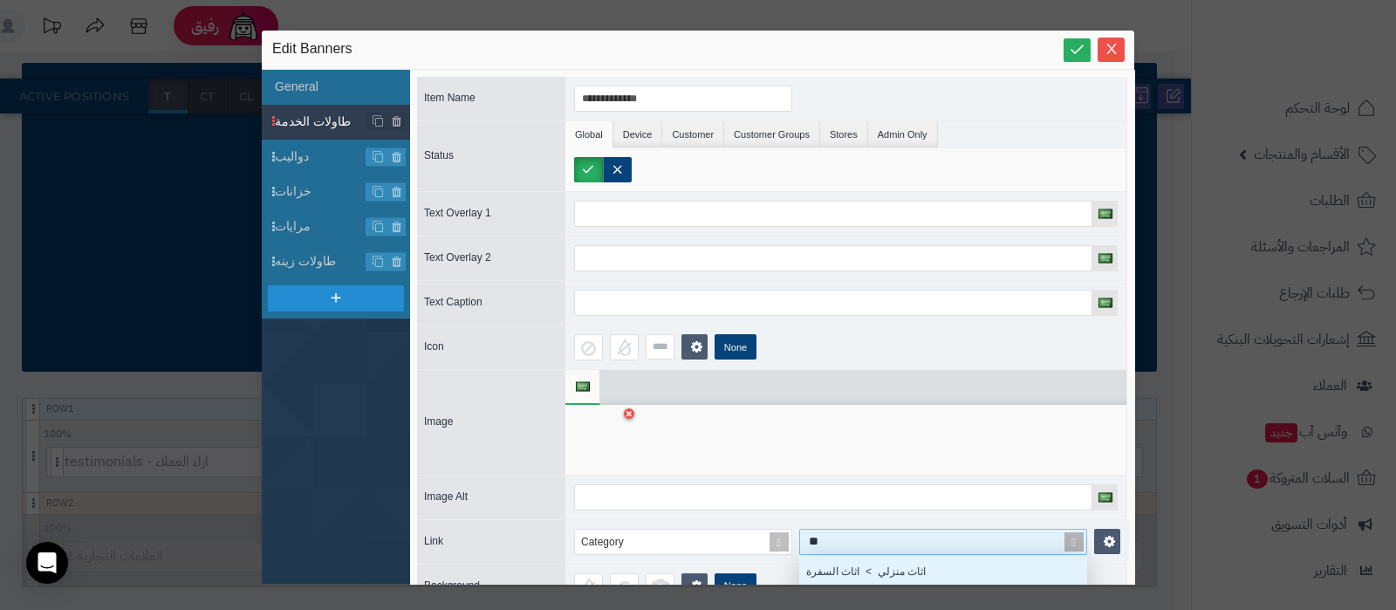
type input "***"
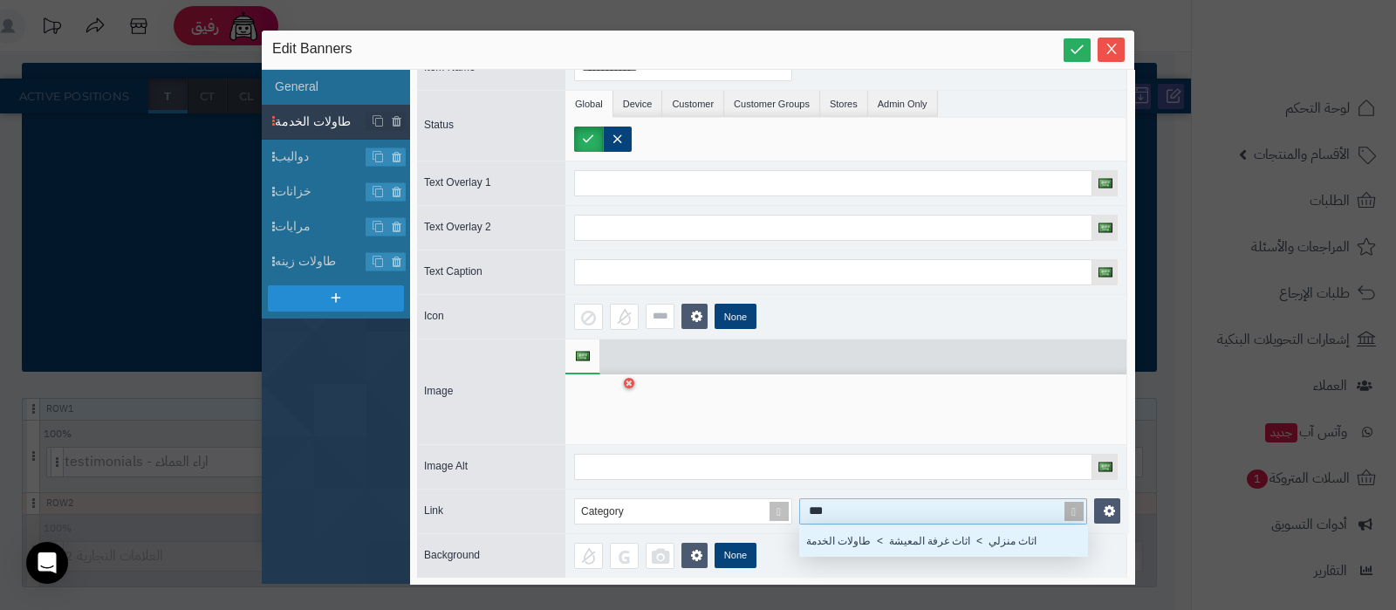
scroll to position [46, 0]
click at [909, 524] on div "اثاث منزلي > اثاث غرفة المعيشة > طاولات الخدمة" at bounding box center [943, 539] width 288 height 31
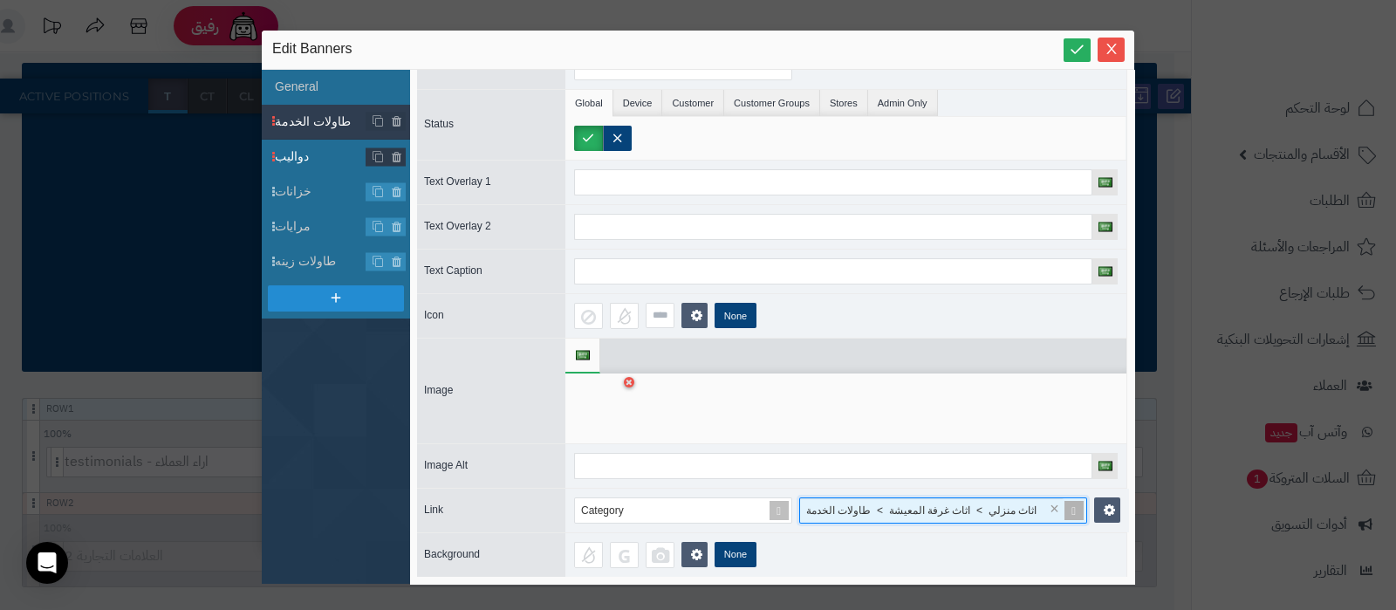
click at [308, 154] on span "دواليب" at bounding box center [321, 156] width 92 height 18
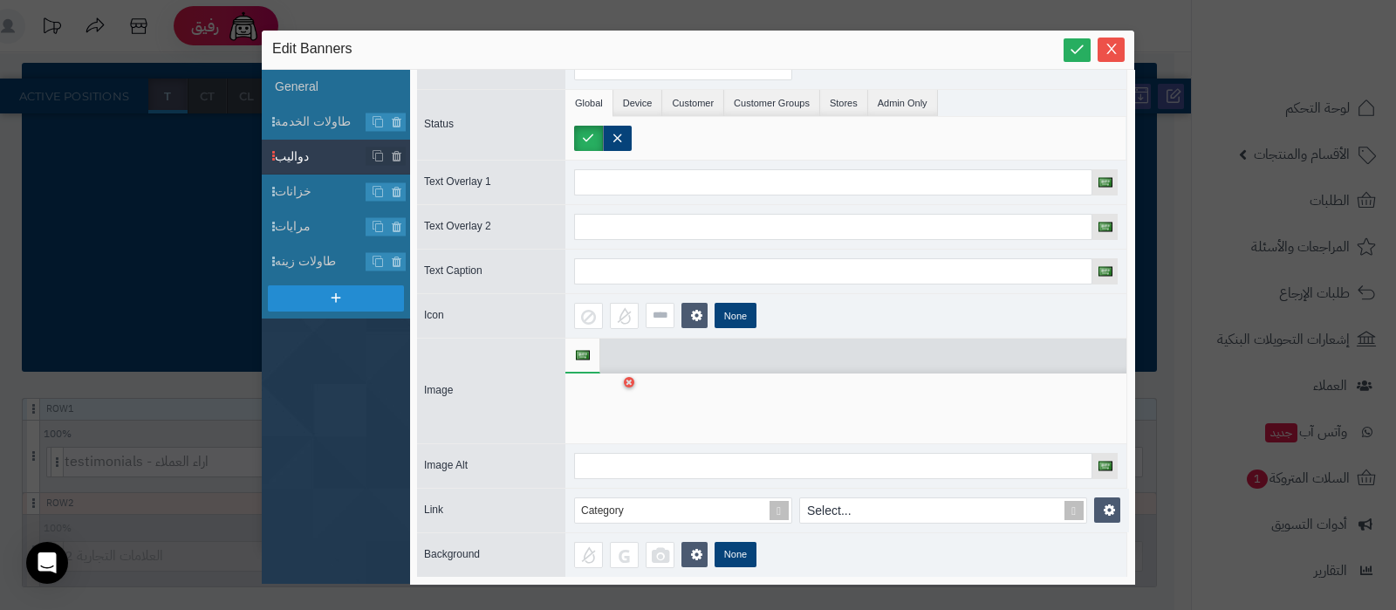
scroll to position [0, 0]
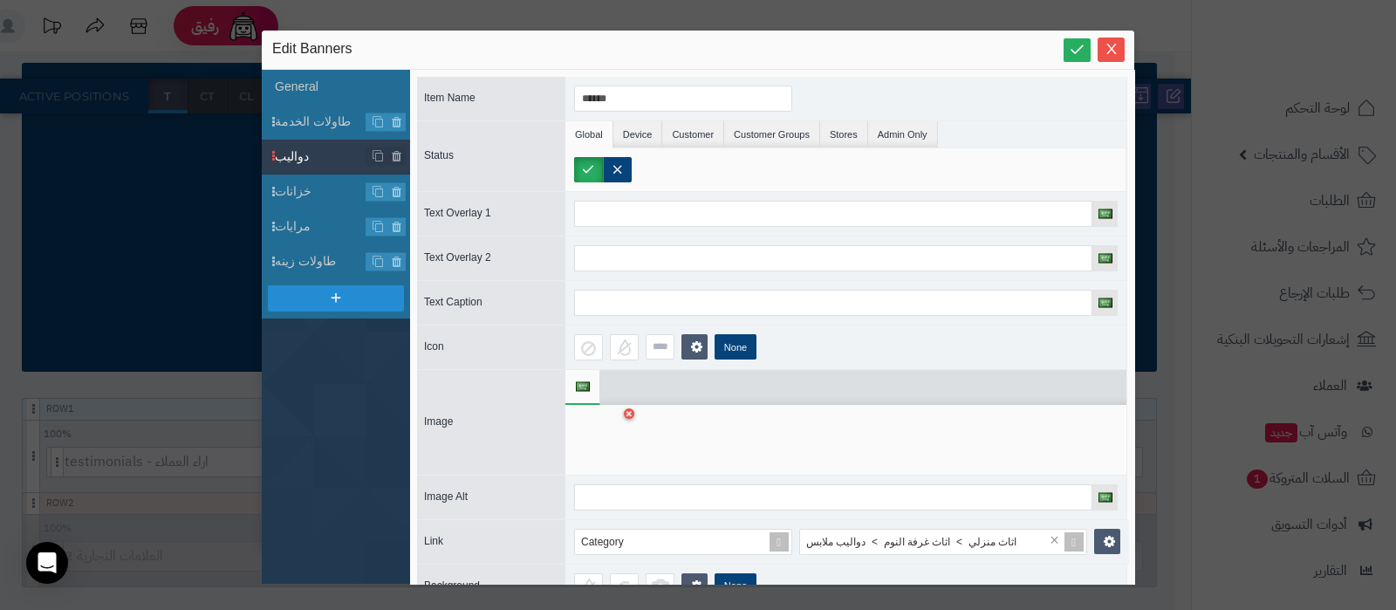
click at [600, 447] on div at bounding box center [601, 439] width 55 height 52
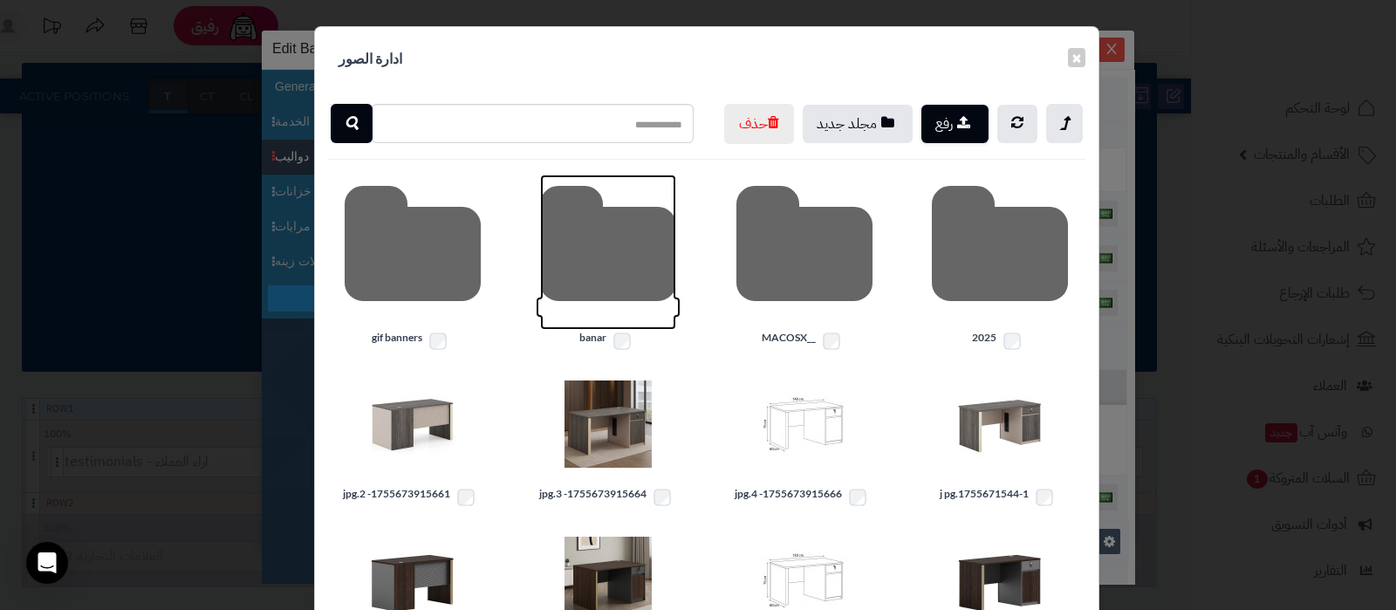
click at [593, 284] on icon at bounding box center [608, 251] width 136 height 155
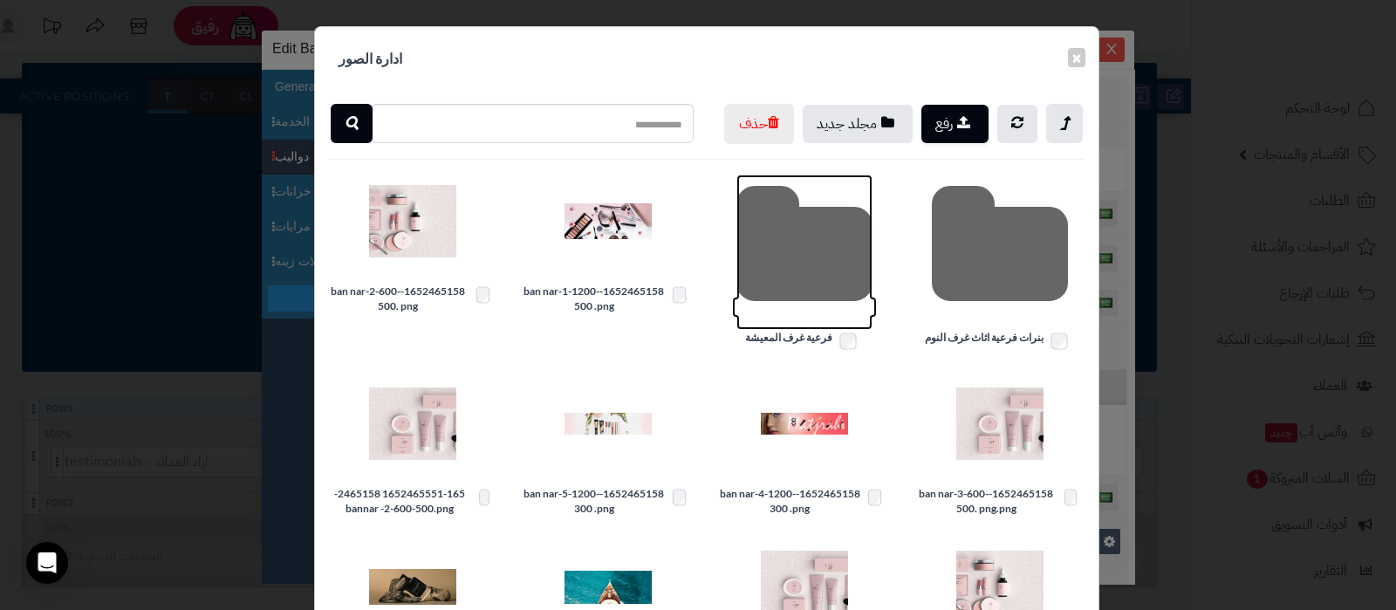
click at [827, 297] on icon at bounding box center [804, 251] width 136 height 155
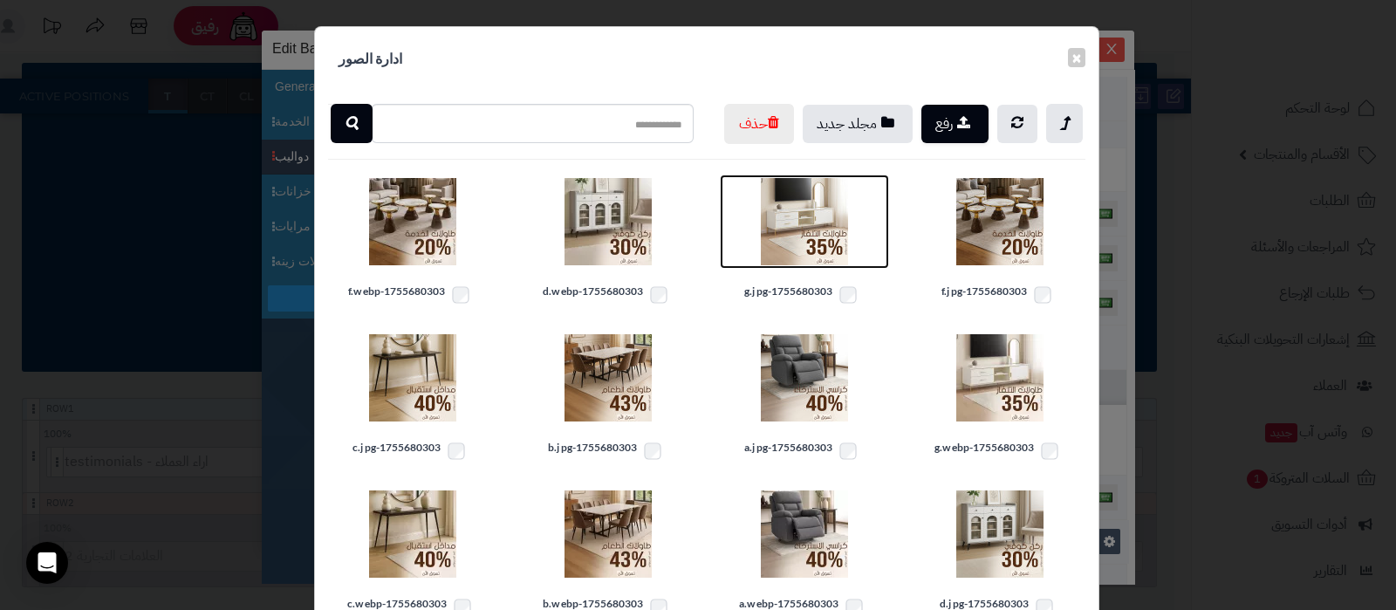
click at [802, 265] on img at bounding box center [804, 221] width 87 height 87
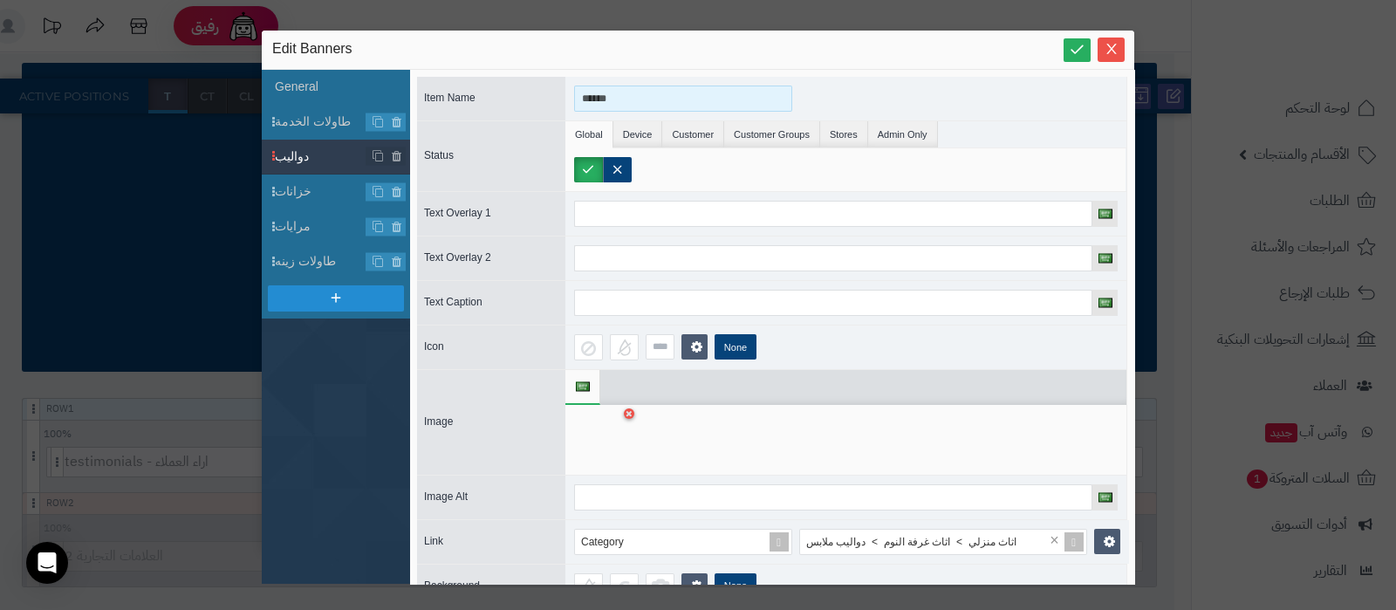
click at [646, 94] on input "******" at bounding box center [683, 98] width 218 height 26
type input "*******"
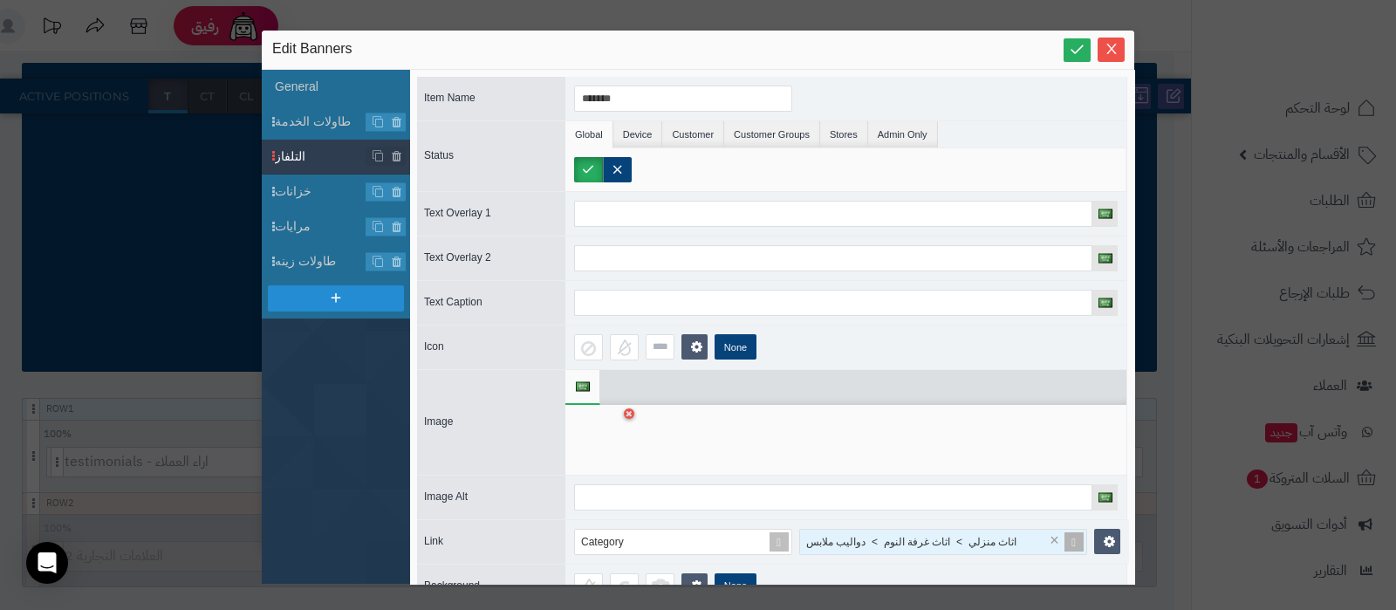
click at [873, 543] on span "اثاث منزلي > اثاث غرفة النوم > دواليب ملابس" at bounding box center [911, 542] width 210 height 12
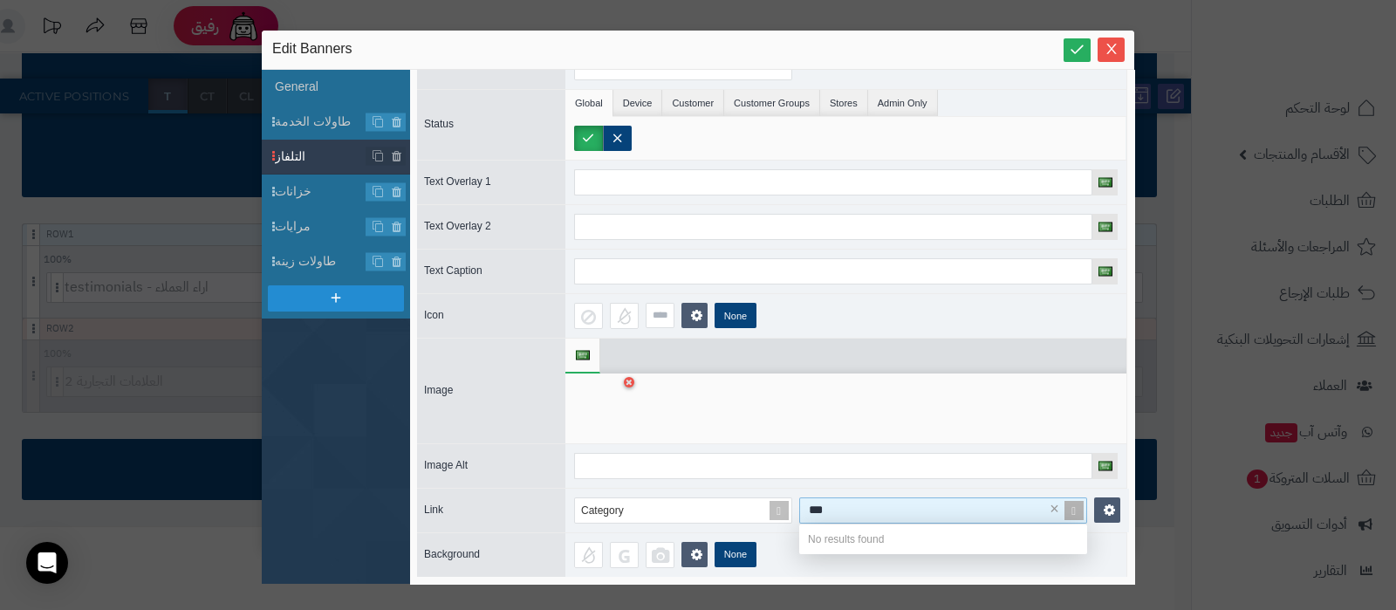
scroll to position [46, 0]
type input "*"
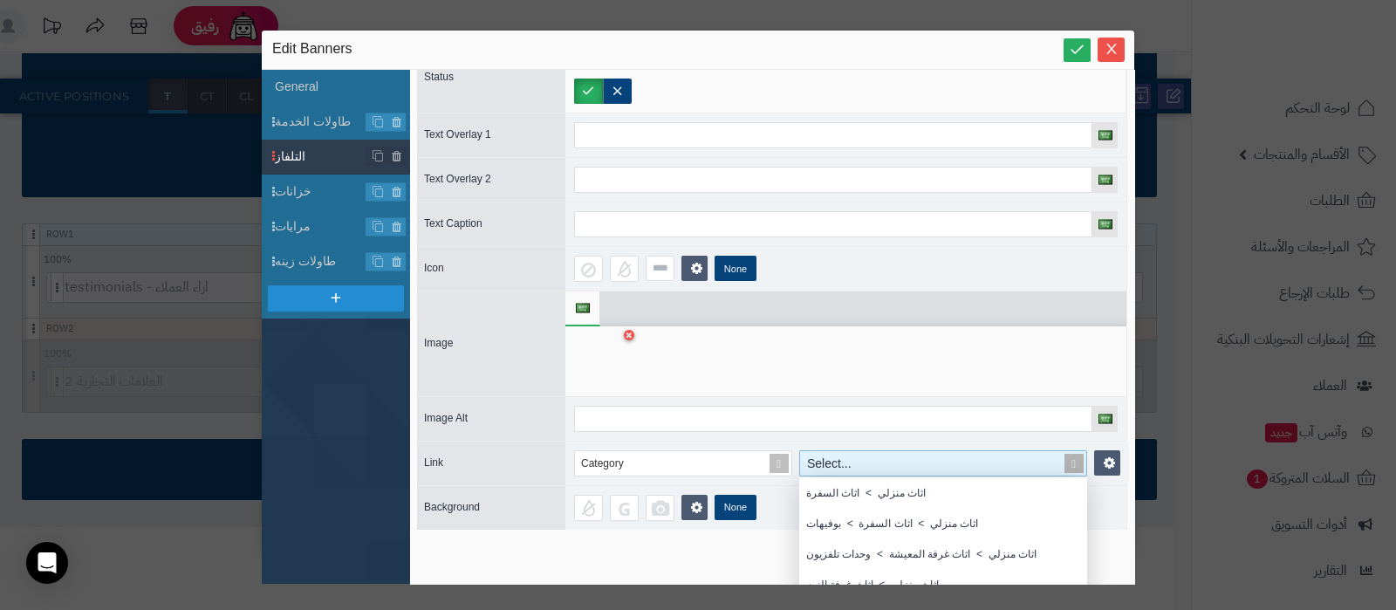
scroll to position [0, 0]
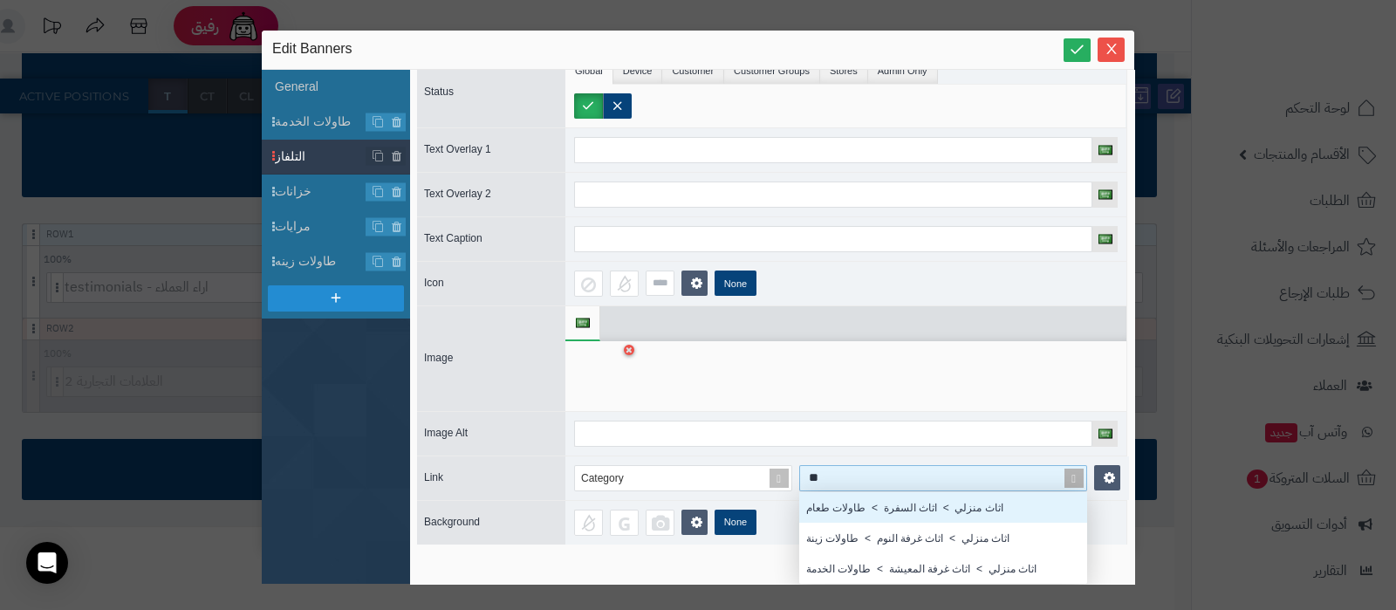
type input "*"
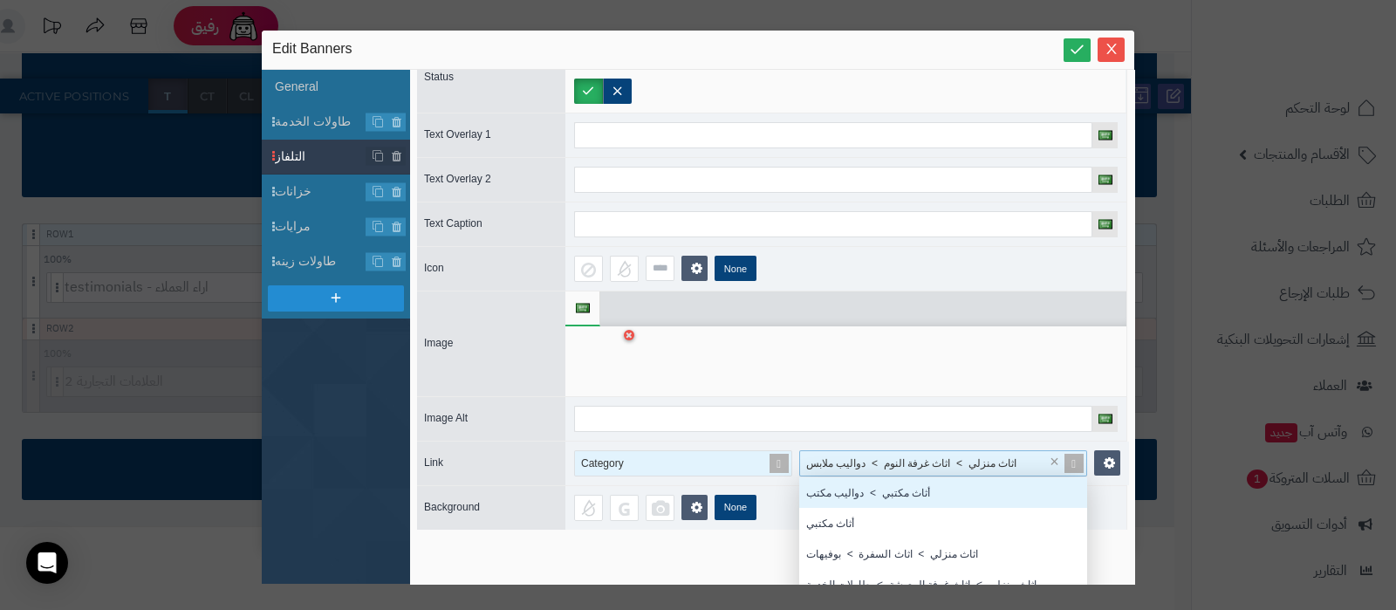
click at [779, 463] on span at bounding box center [779, 463] width 24 height 24
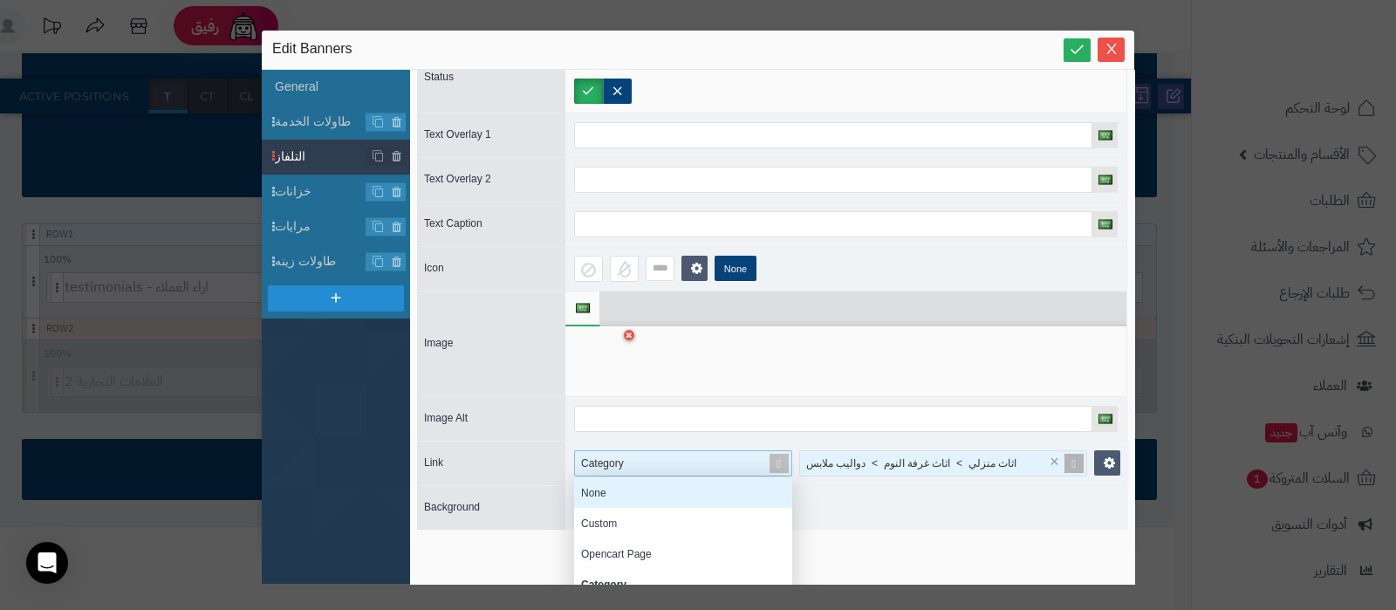
click at [655, 491] on div "None" at bounding box center [683, 492] width 218 height 31
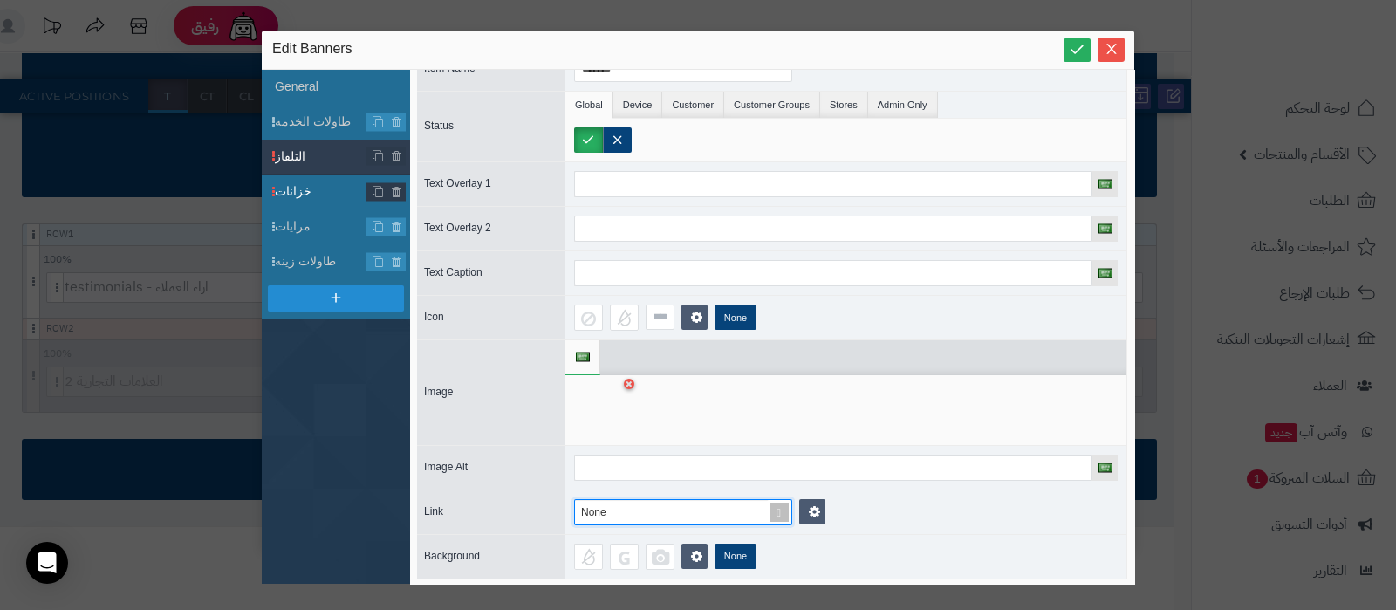
click at [304, 193] on span "خزانات" at bounding box center [321, 191] width 92 height 18
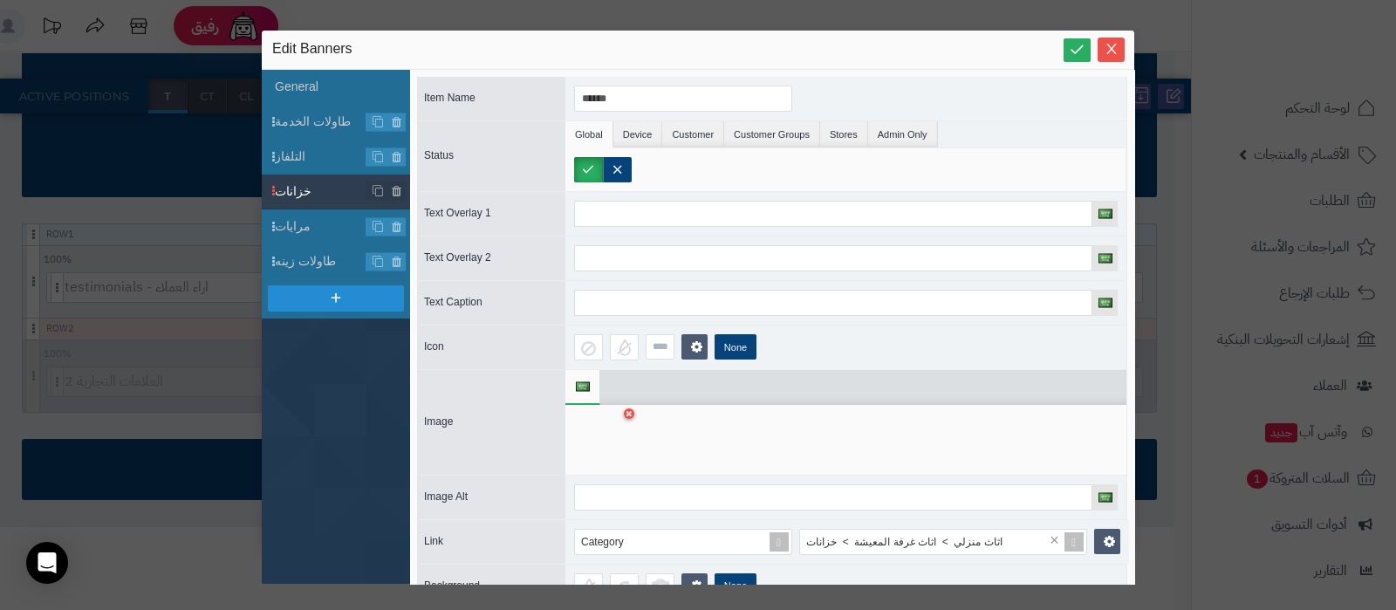
click at [577, 440] on div at bounding box center [601, 439] width 55 height 52
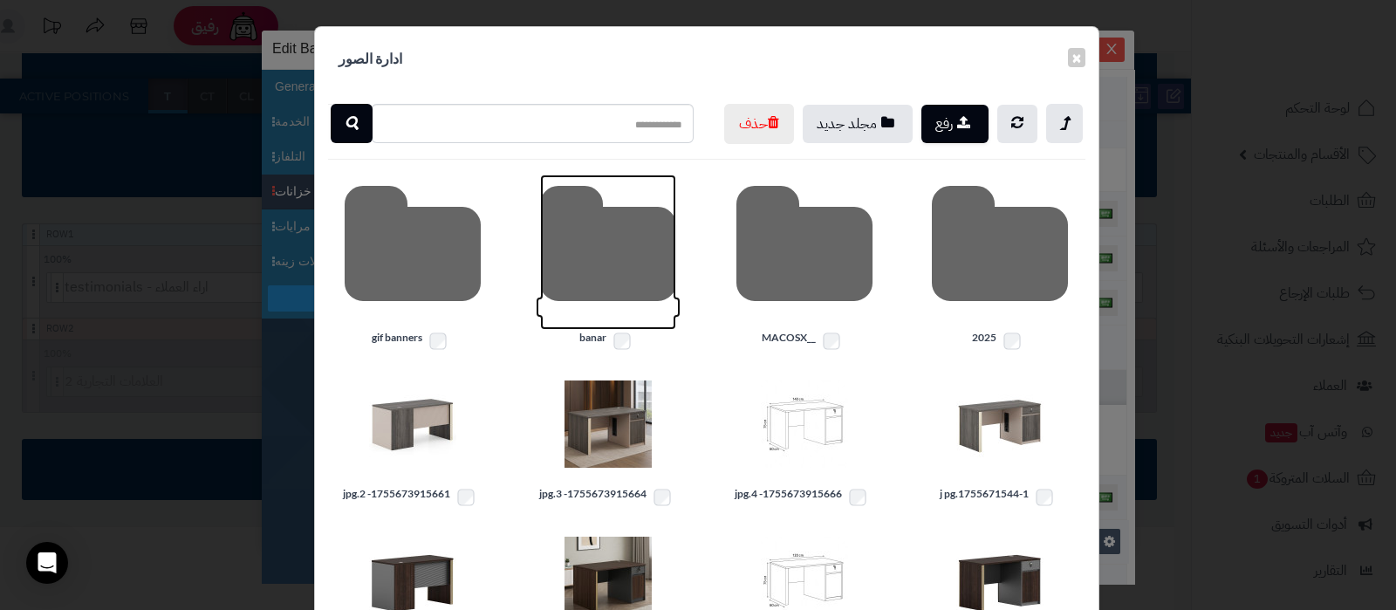
click at [604, 278] on icon at bounding box center [608, 251] width 136 height 155
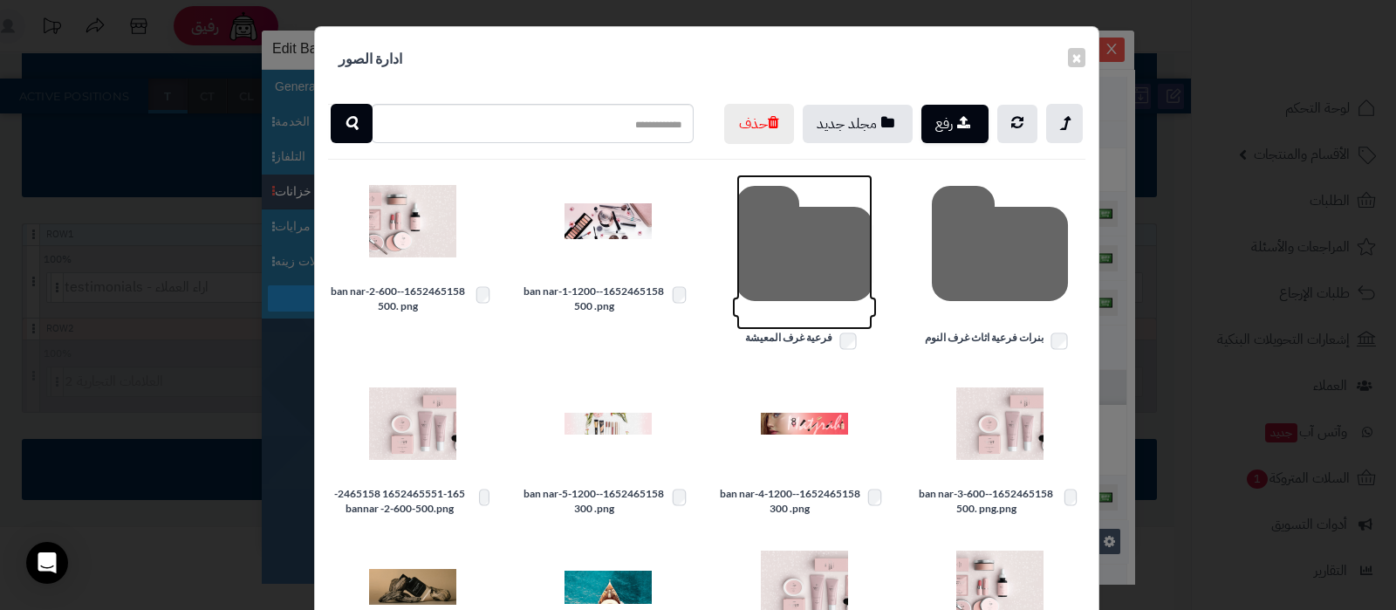
click at [829, 287] on icon at bounding box center [804, 251] width 136 height 155
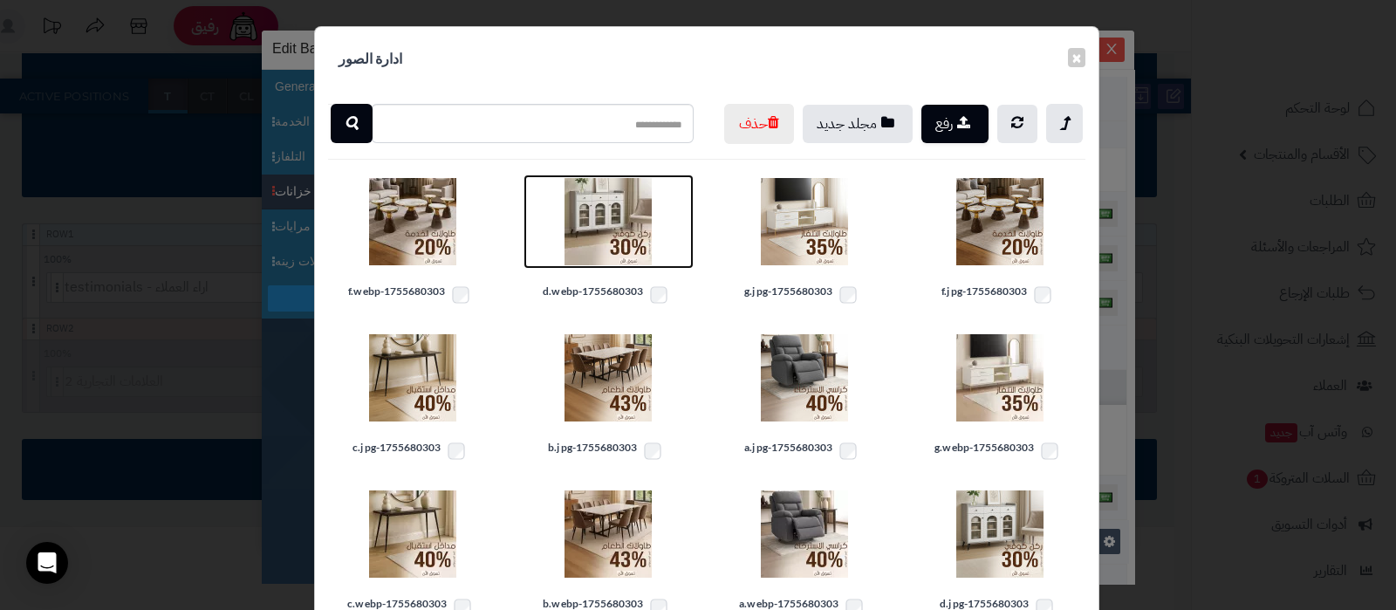
click at [606, 265] on img at bounding box center [607, 221] width 87 height 87
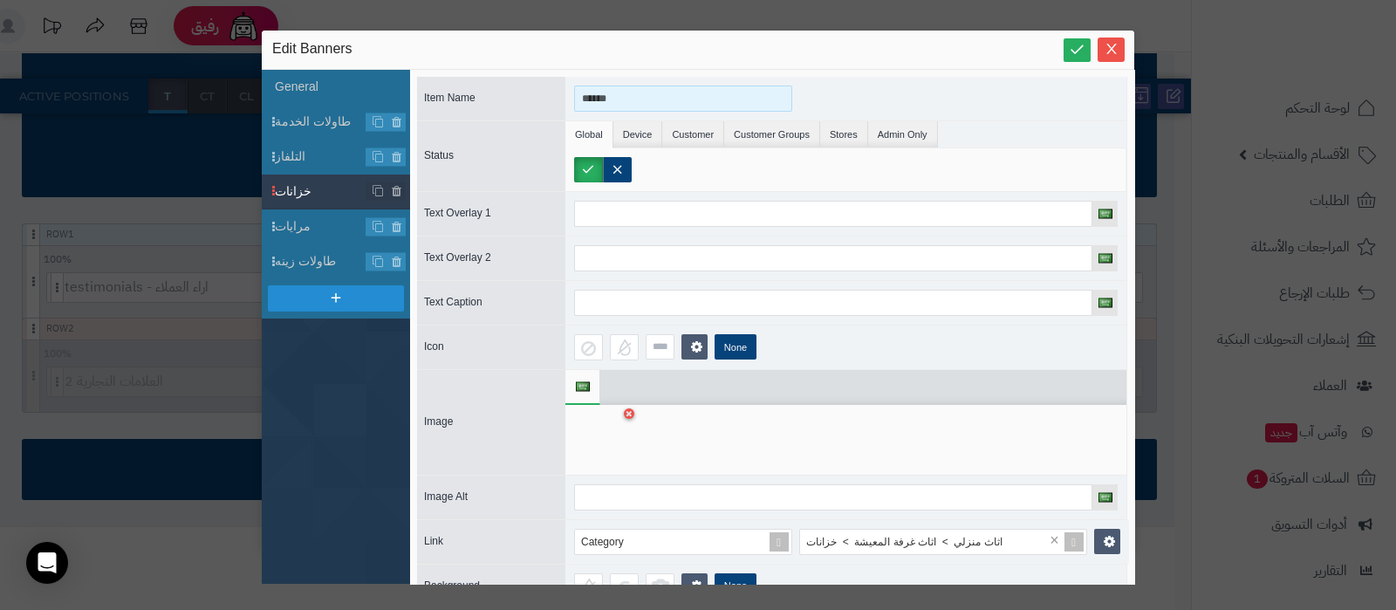
click at [632, 102] on input "******" at bounding box center [683, 98] width 218 height 26
type input "****"
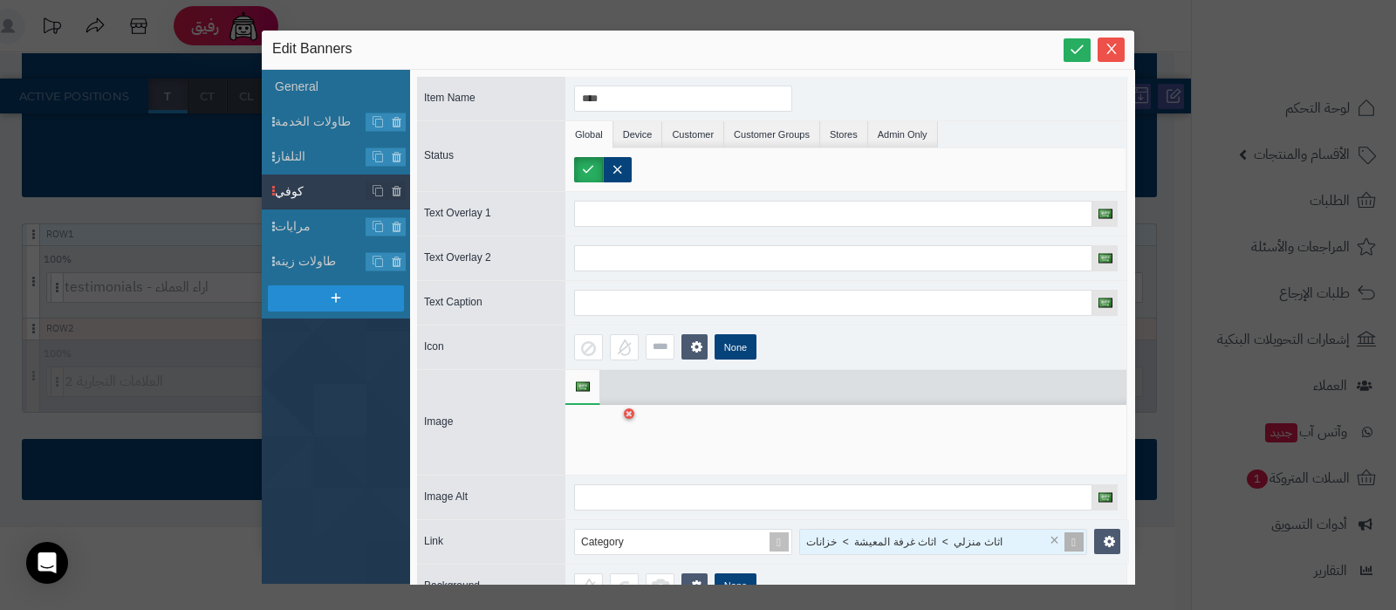
click at [876, 540] on span "اثاث منزلي > اثاث غرفة المعيشة > خزانات" at bounding box center [904, 542] width 196 height 12
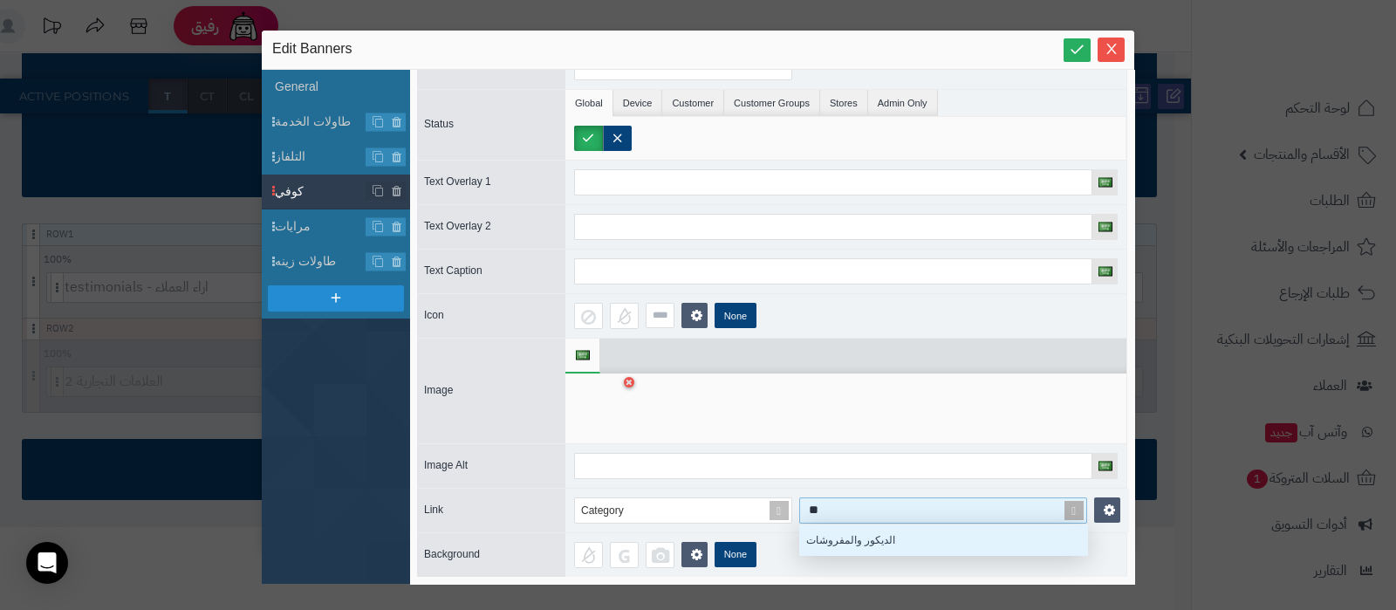
type input "*"
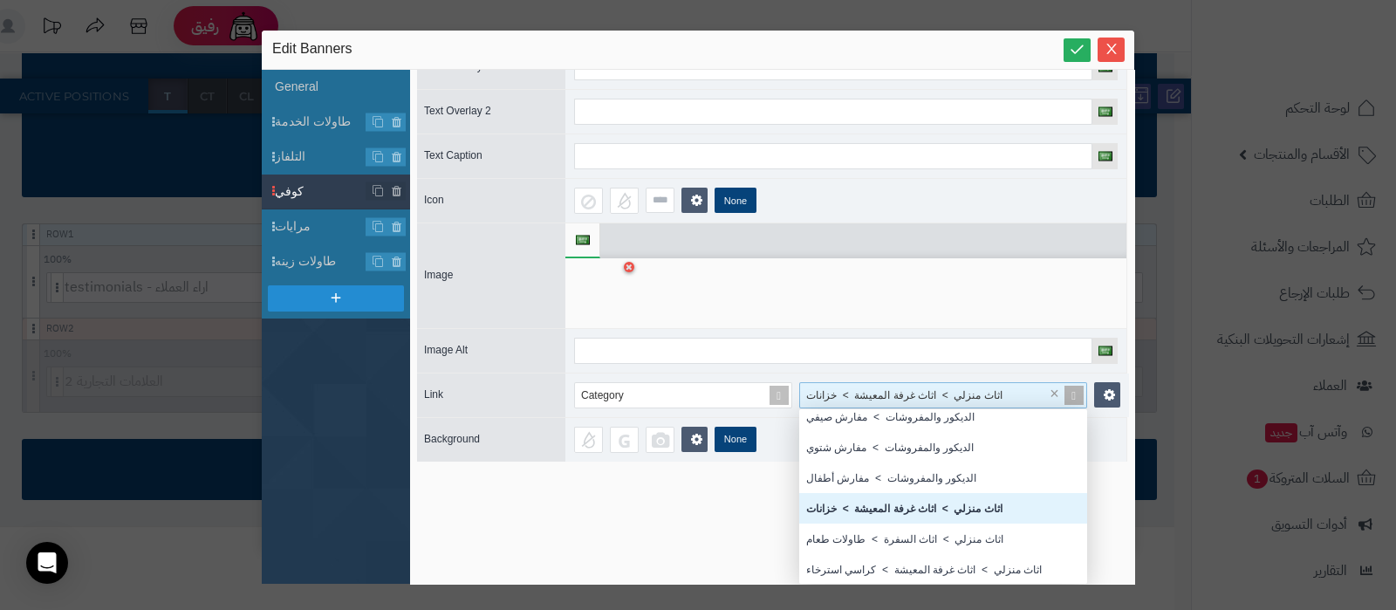
click at [715, 514] on div "Item Name **** Status Global Device Customer Customer Groups Stores Admin Only …" at bounding box center [772, 327] width 724 height 514
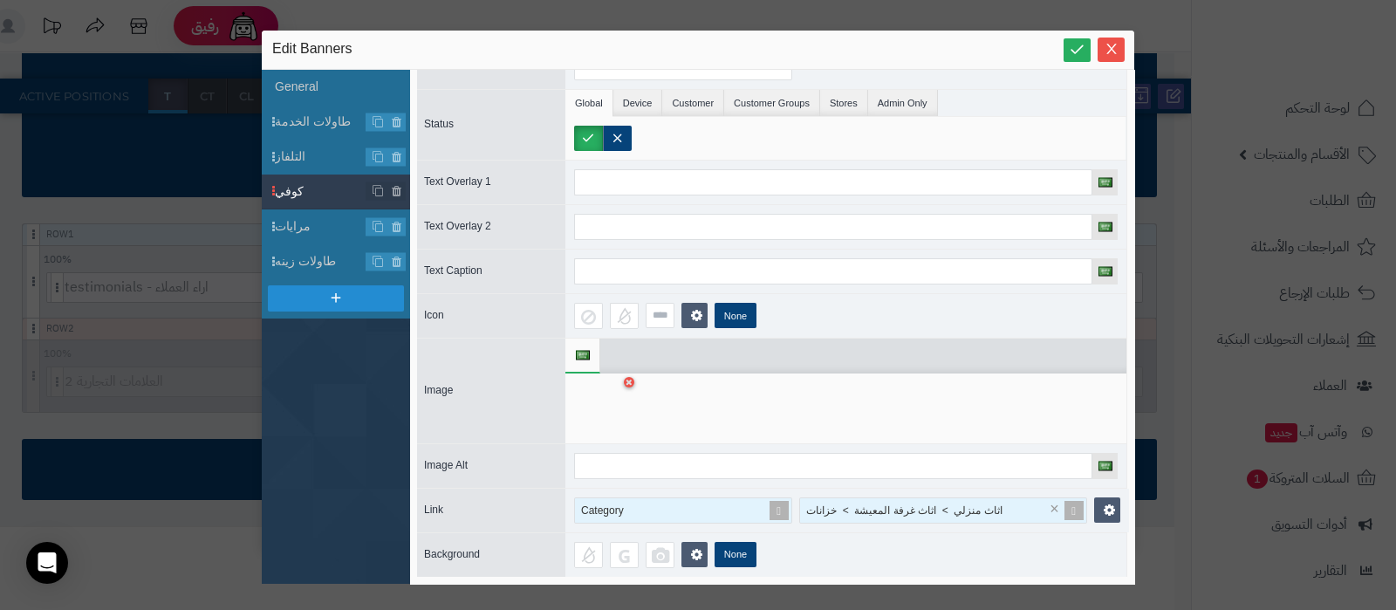
click at [782, 498] on span at bounding box center [779, 510] width 24 height 24
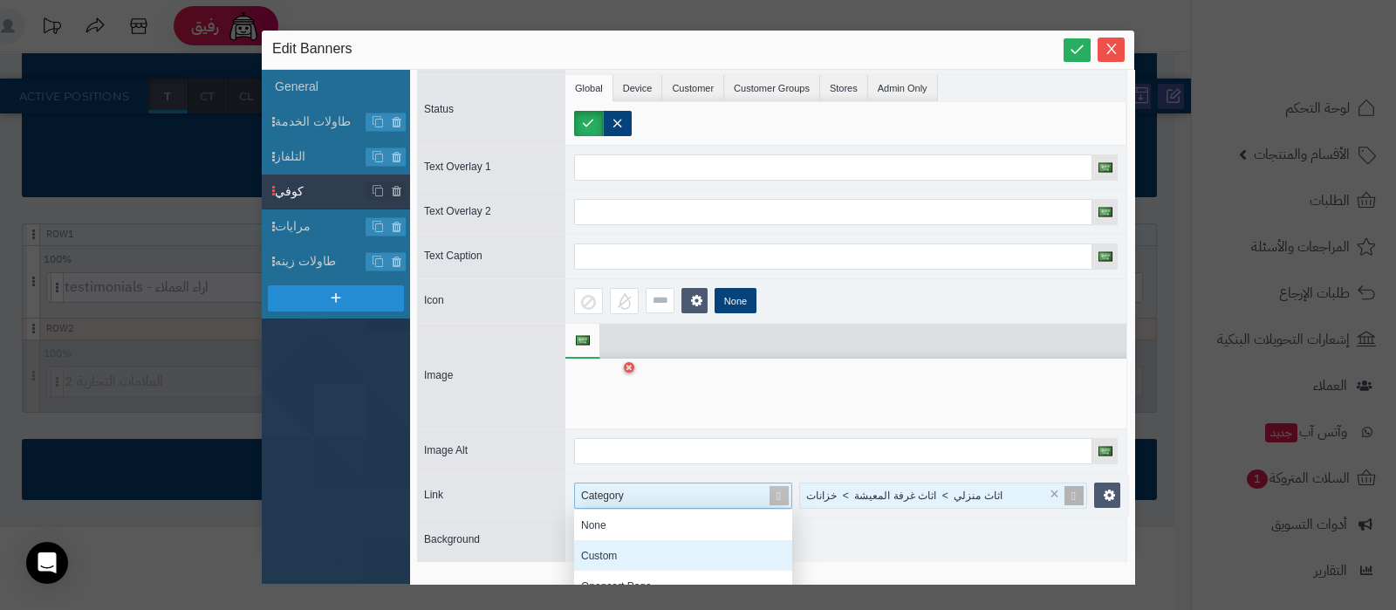
click at [652, 540] on div "Custom" at bounding box center [683, 555] width 218 height 31
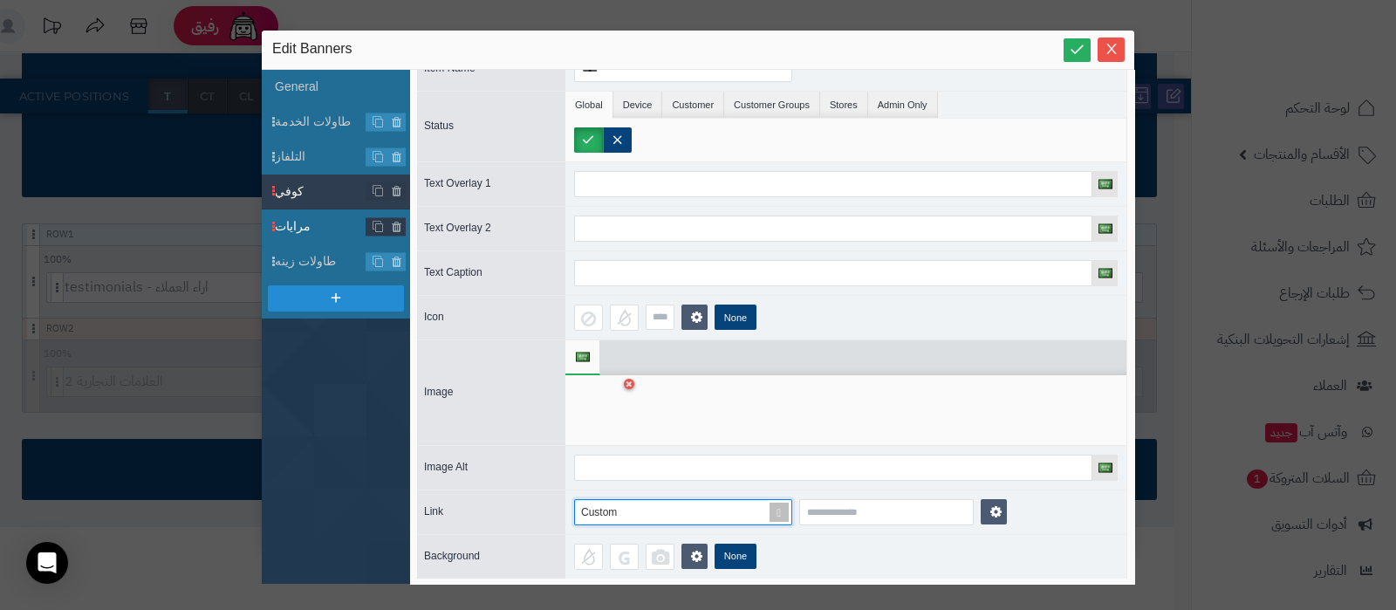
click at [313, 225] on span "مرايات" at bounding box center [321, 226] width 92 height 18
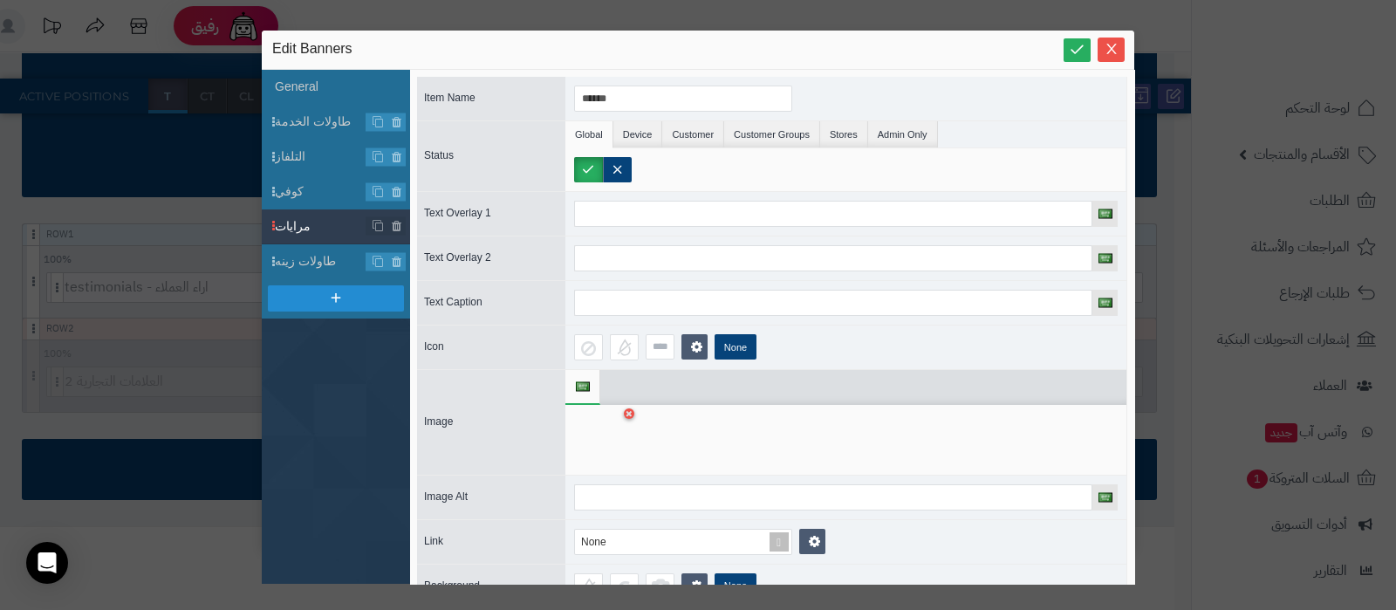
click at [596, 433] on div at bounding box center [601, 439] width 55 height 52
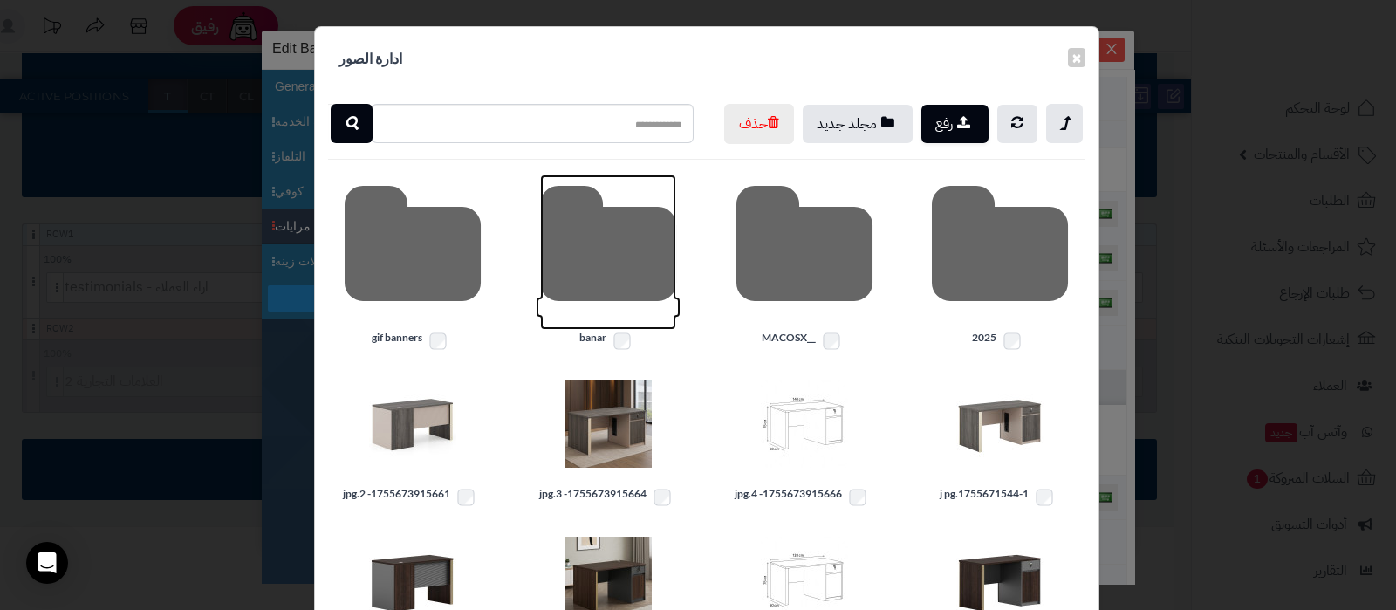
click at [610, 281] on icon at bounding box center [608, 251] width 136 height 155
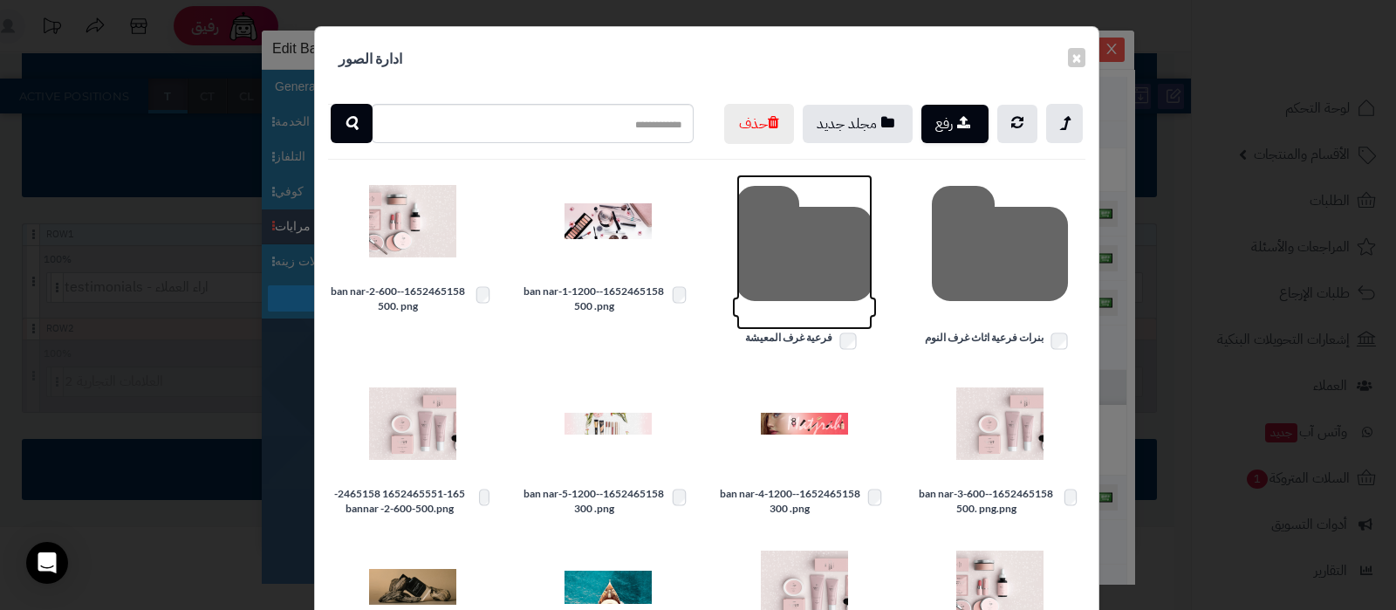
click at [785, 277] on icon at bounding box center [804, 251] width 136 height 155
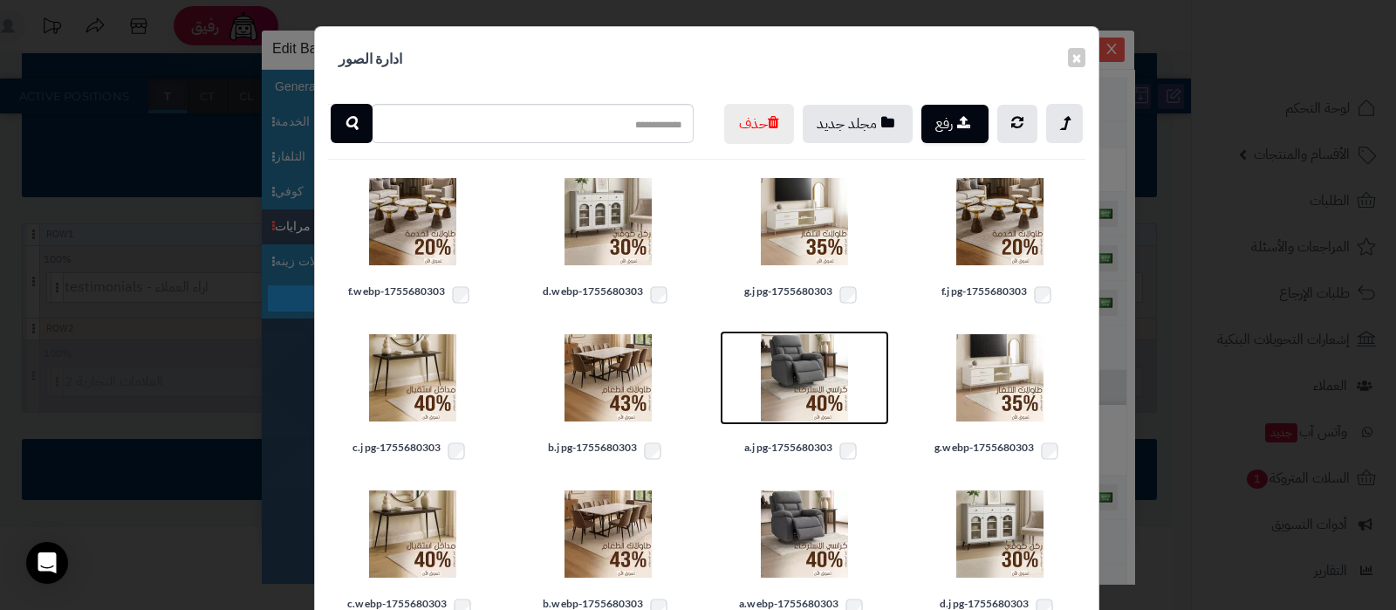
click at [816, 421] on img at bounding box center [804, 377] width 87 height 87
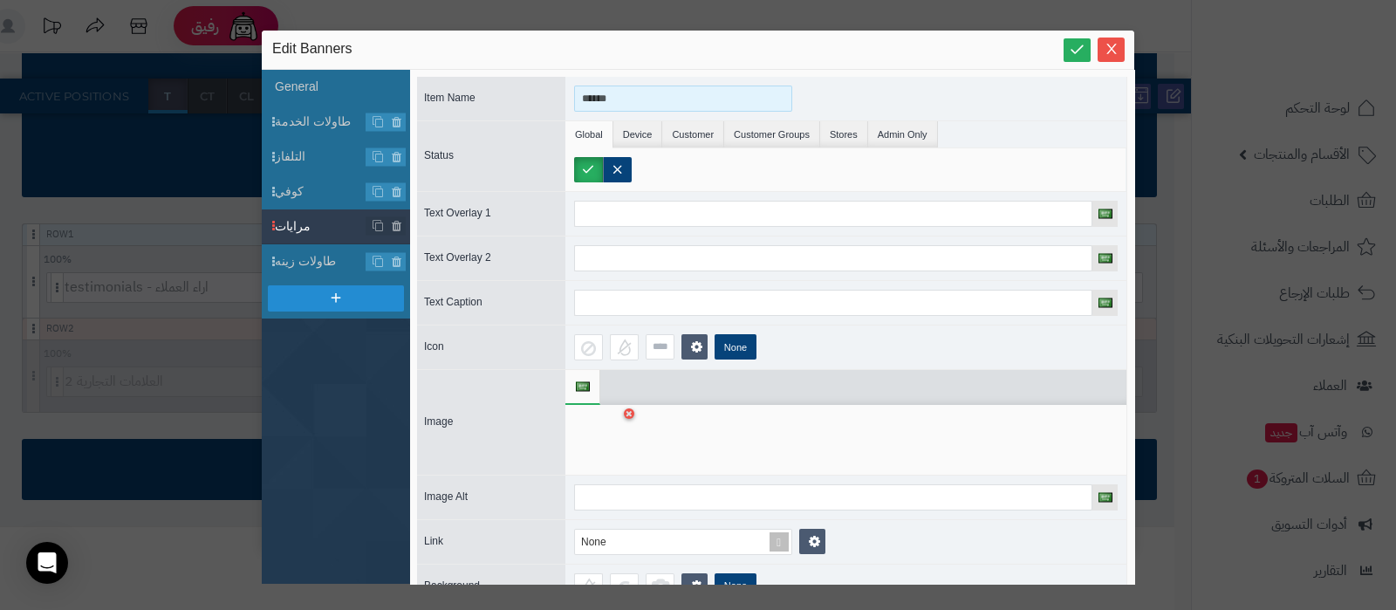
click at [640, 98] on input "******" at bounding box center [683, 98] width 218 height 26
type input "**********"
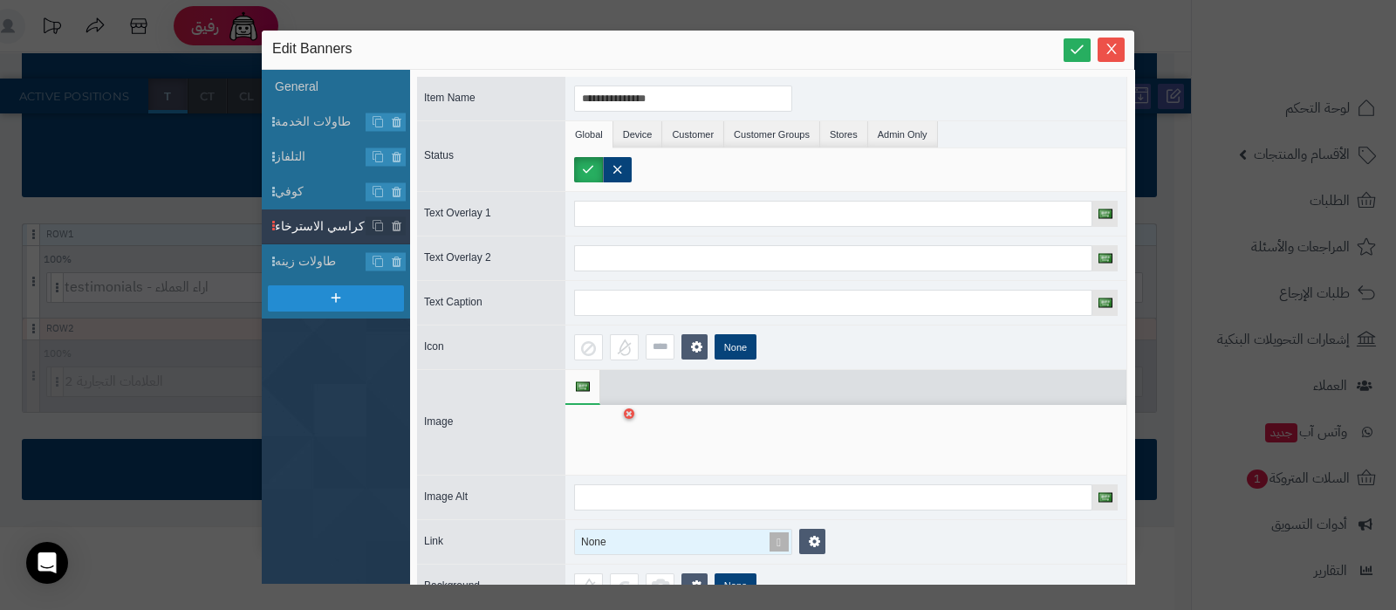
click at [784, 537] on span at bounding box center [779, 541] width 24 height 24
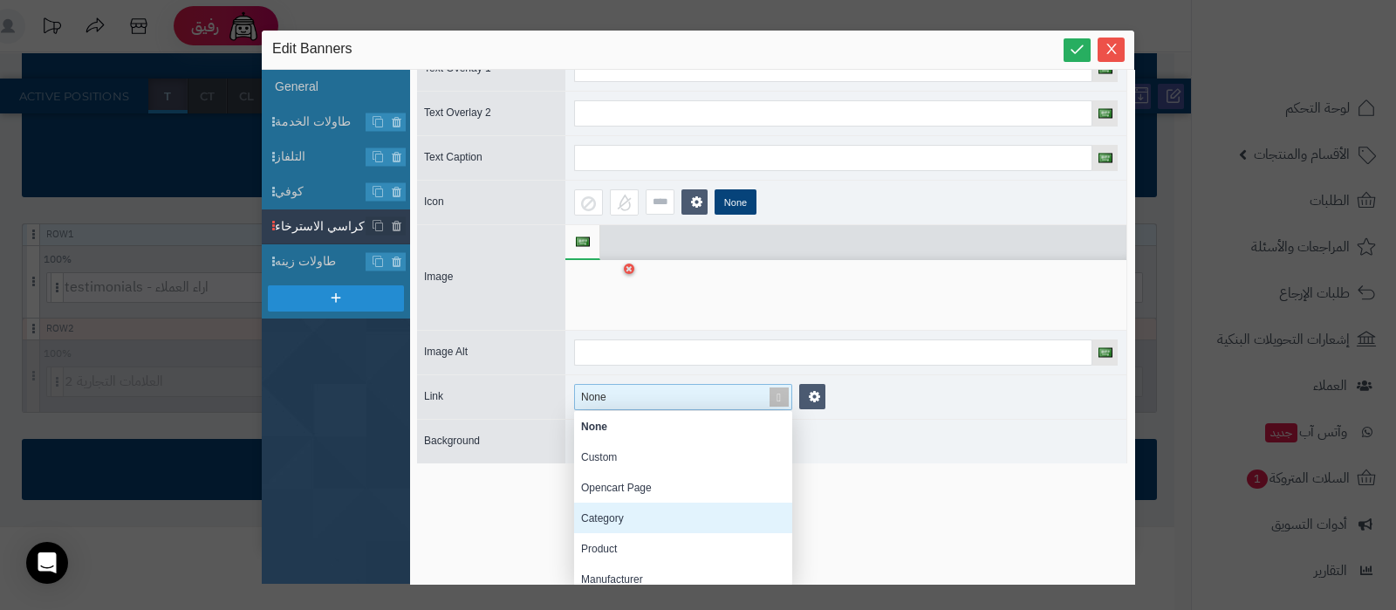
click at [626, 510] on div "Category" at bounding box center [683, 517] width 218 height 31
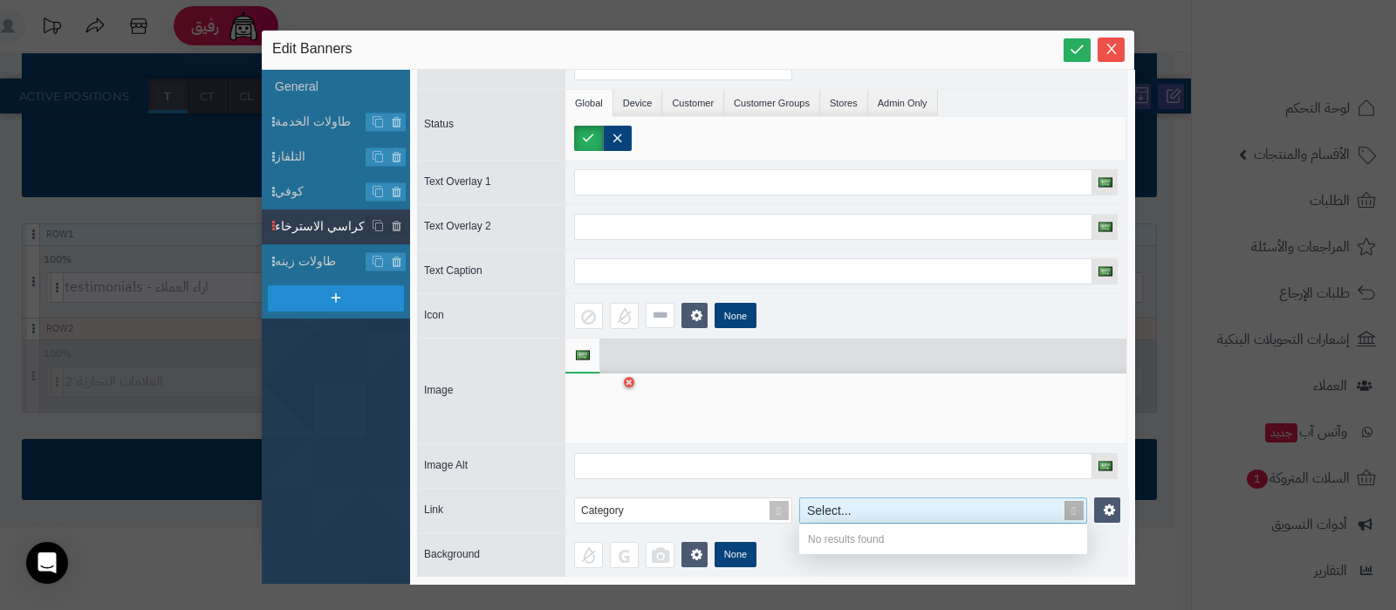
click at [899, 498] on div "Select..." at bounding box center [933, 510] width 266 height 24
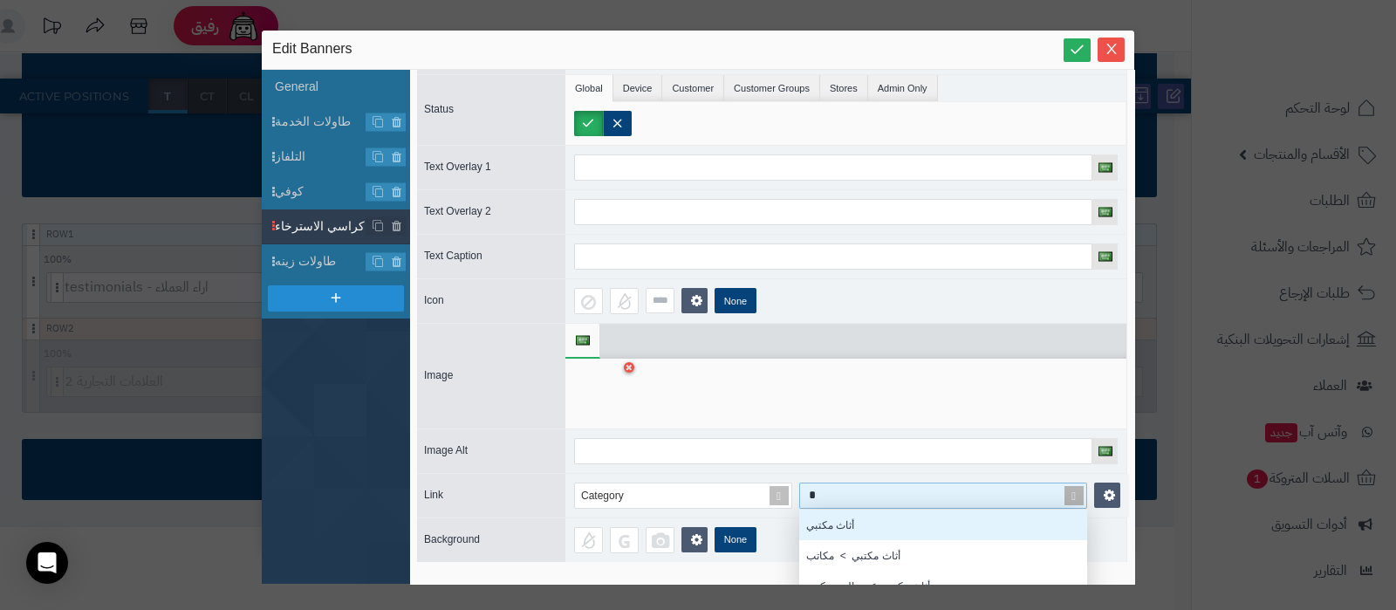
type input "**"
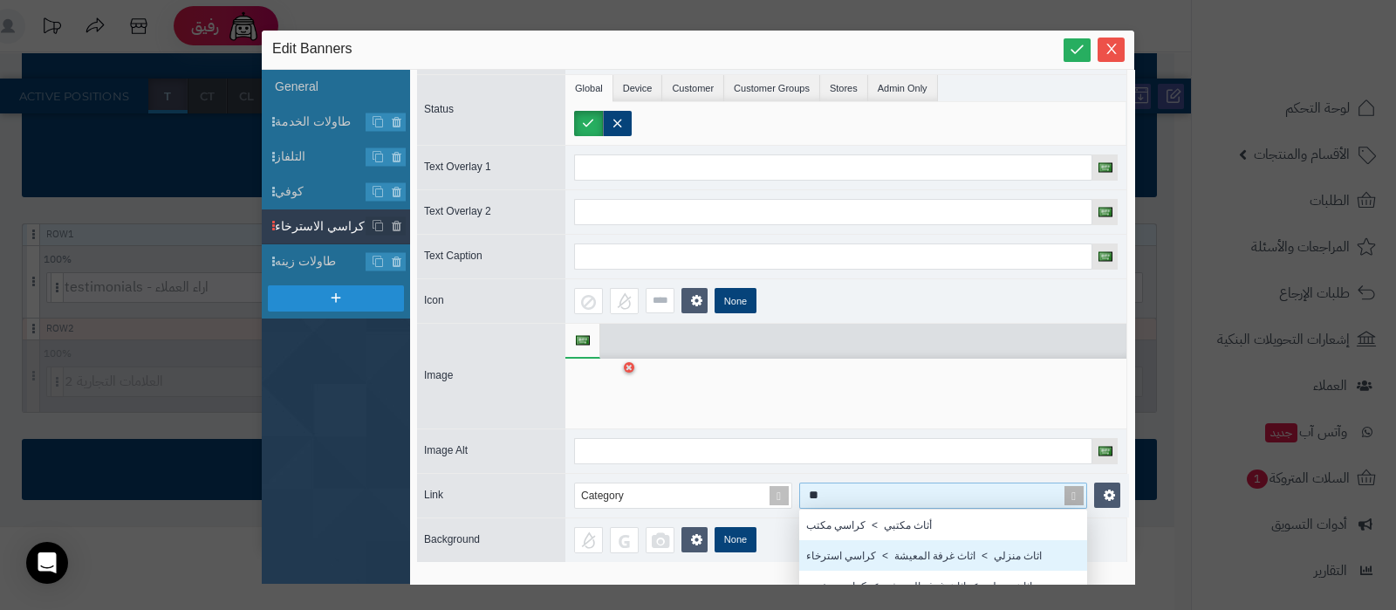
click at [898, 551] on div "اثاث منزلي > اثاث غرفة المعيشة > كراسي استرخاء" at bounding box center [943, 555] width 288 height 31
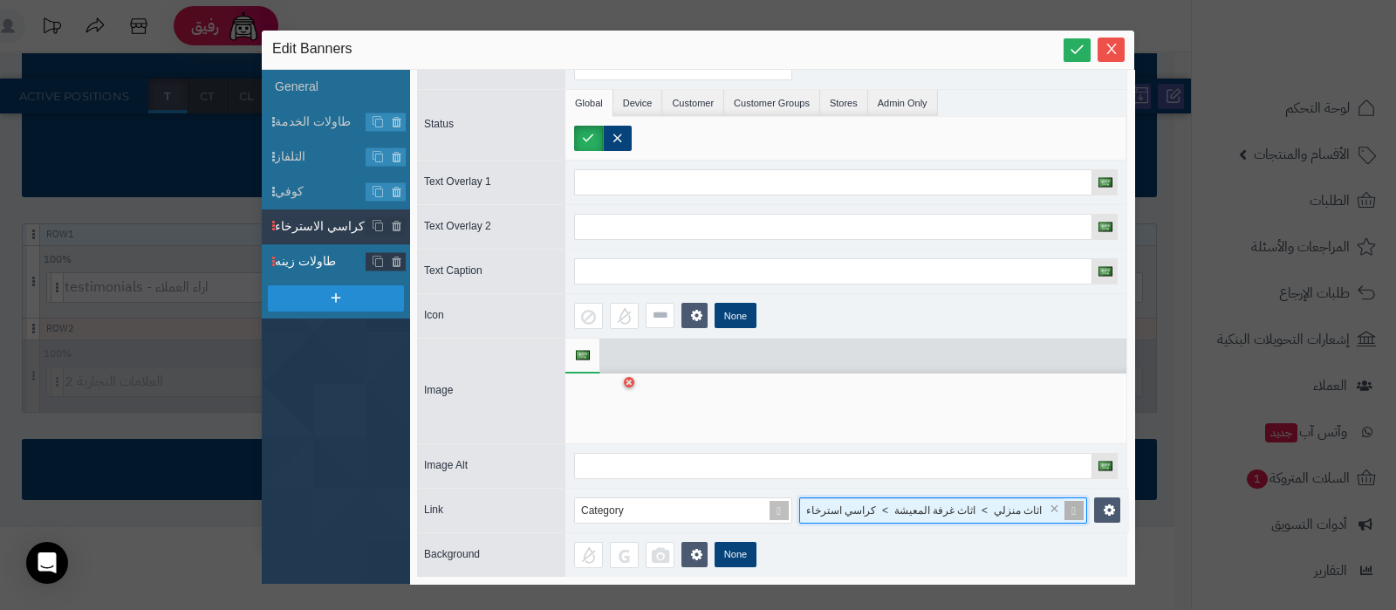
click at [324, 263] on span "طاولات زينه" at bounding box center [321, 261] width 92 height 18
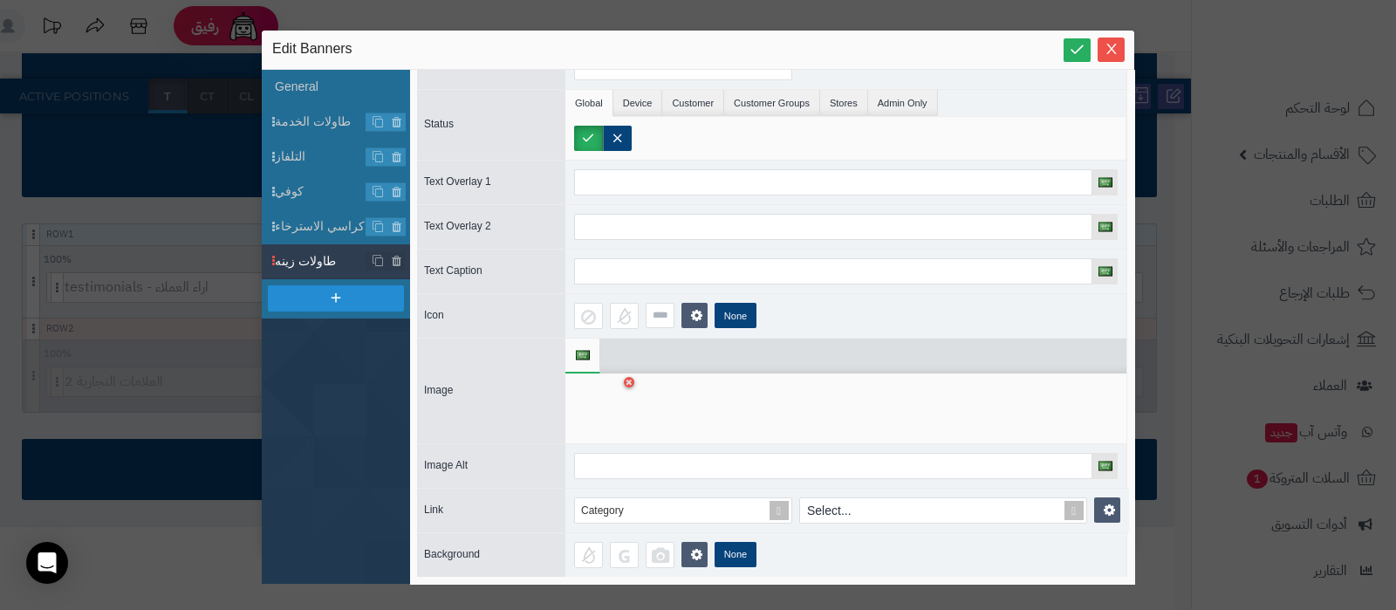
scroll to position [0, 0]
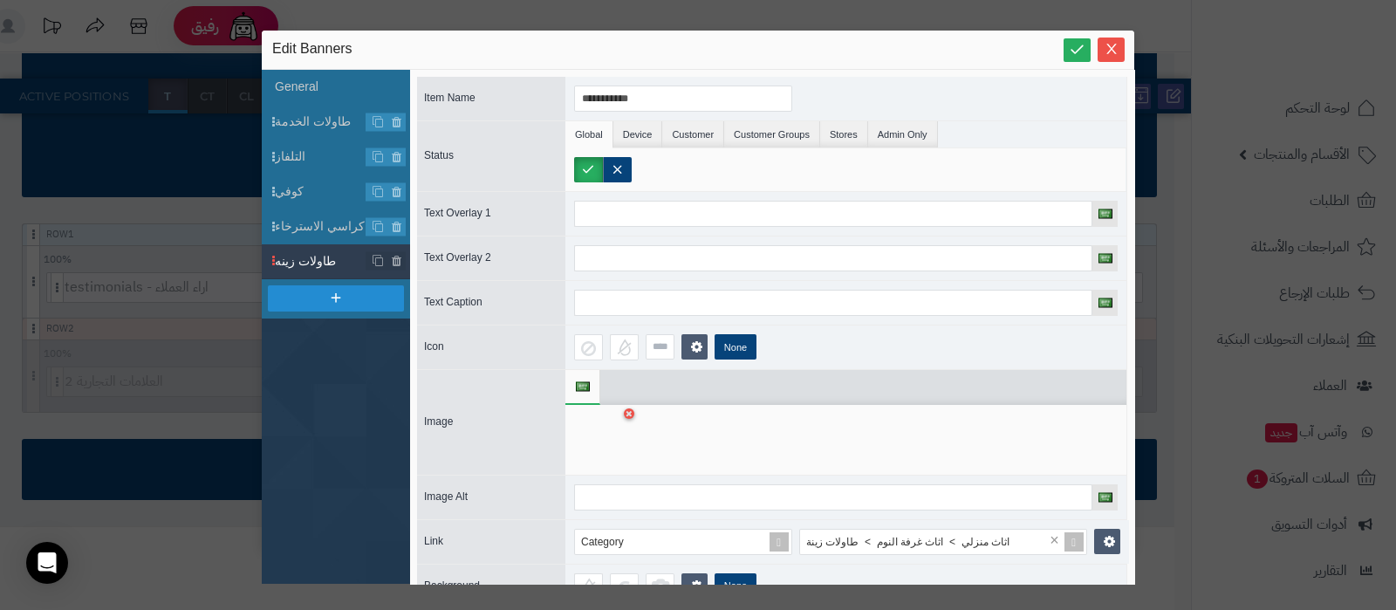
click at [590, 429] on div at bounding box center [601, 439] width 55 height 52
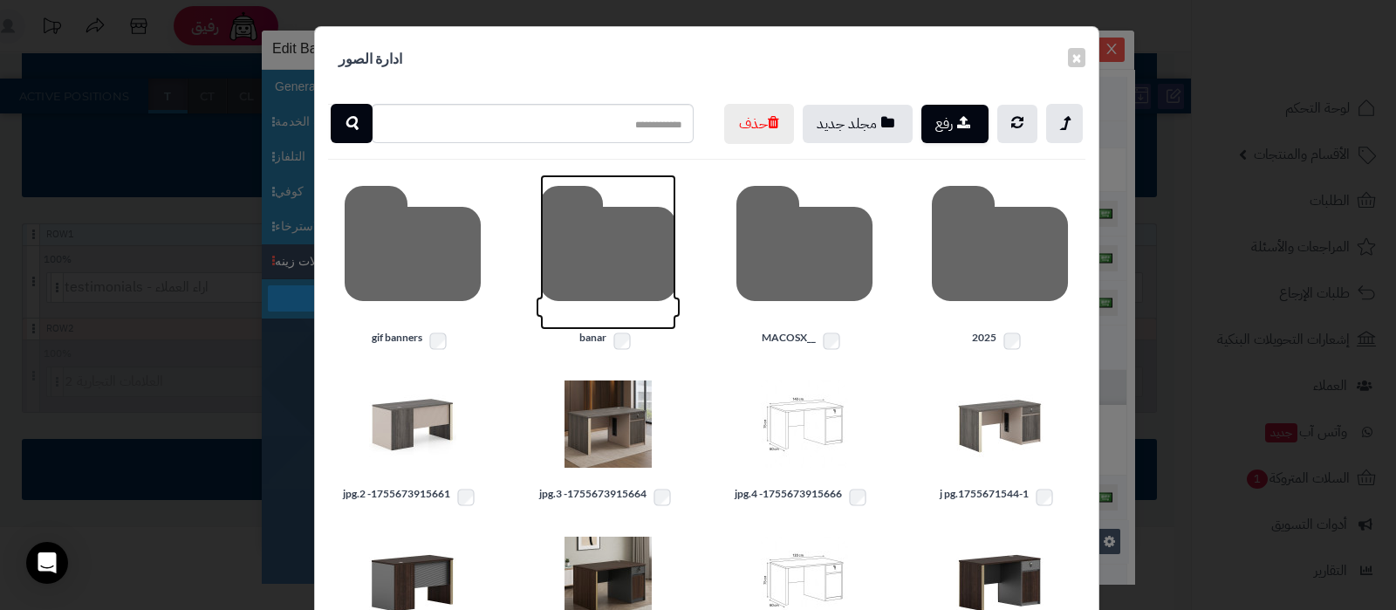
click at [598, 285] on icon at bounding box center [608, 251] width 136 height 155
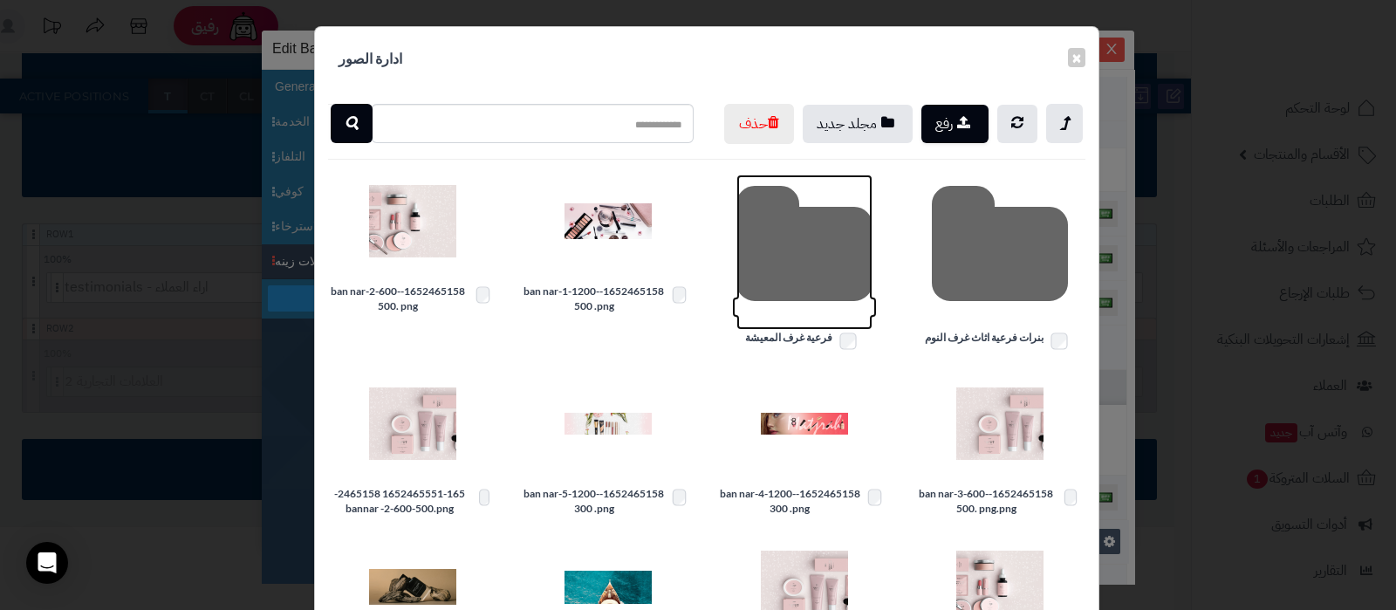
click at [809, 298] on icon at bounding box center [804, 251] width 136 height 155
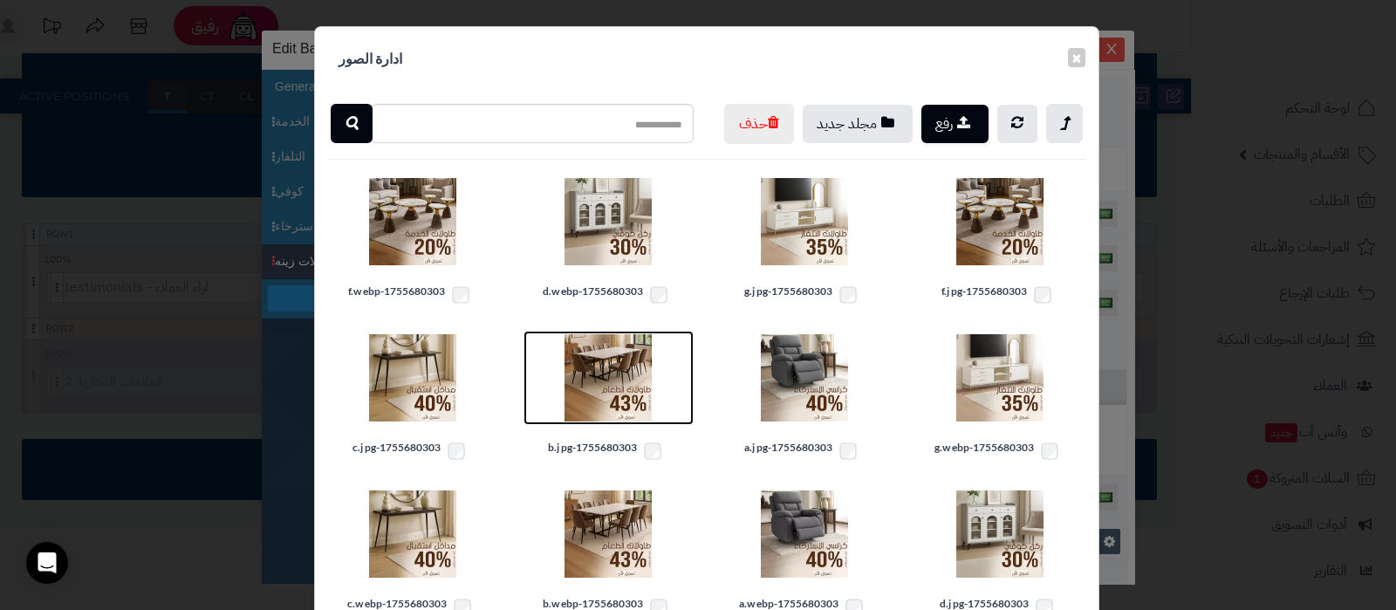
click at [604, 418] on img at bounding box center [607, 377] width 87 height 87
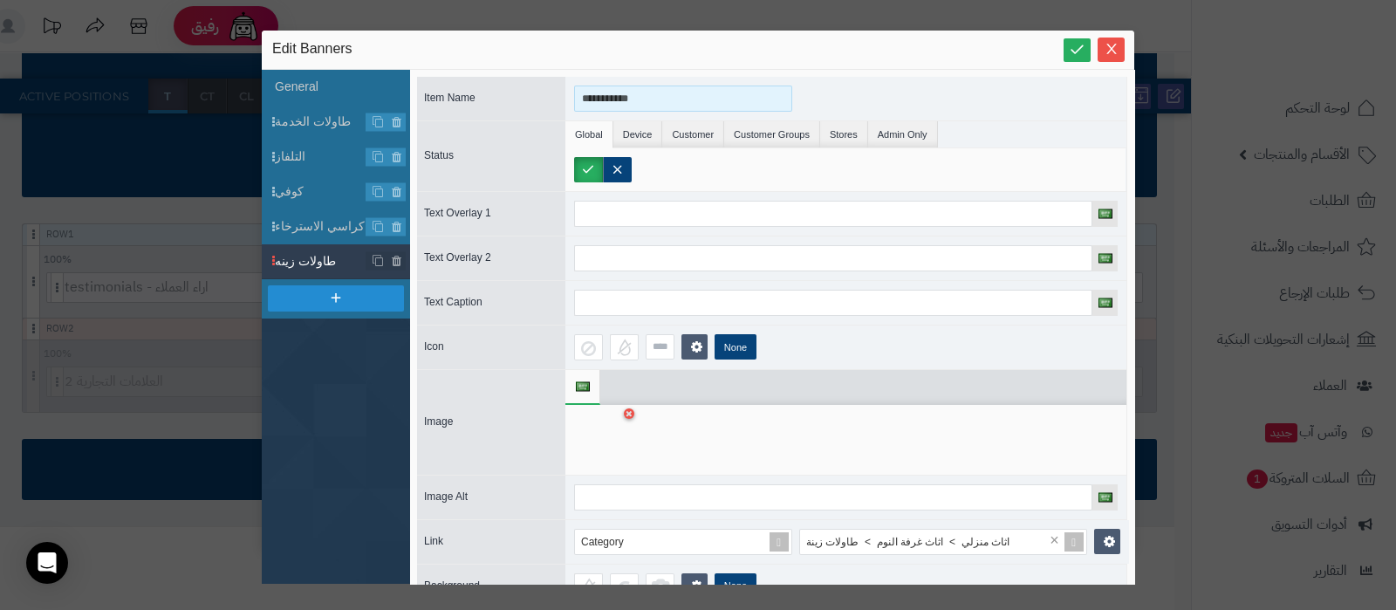
click at [577, 104] on input "**********" at bounding box center [683, 98] width 218 height 26
click at [588, 101] on input "**********" at bounding box center [683, 98] width 218 height 26
click at [584, 102] on input "**********" at bounding box center [683, 98] width 218 height 26
type input "**********"
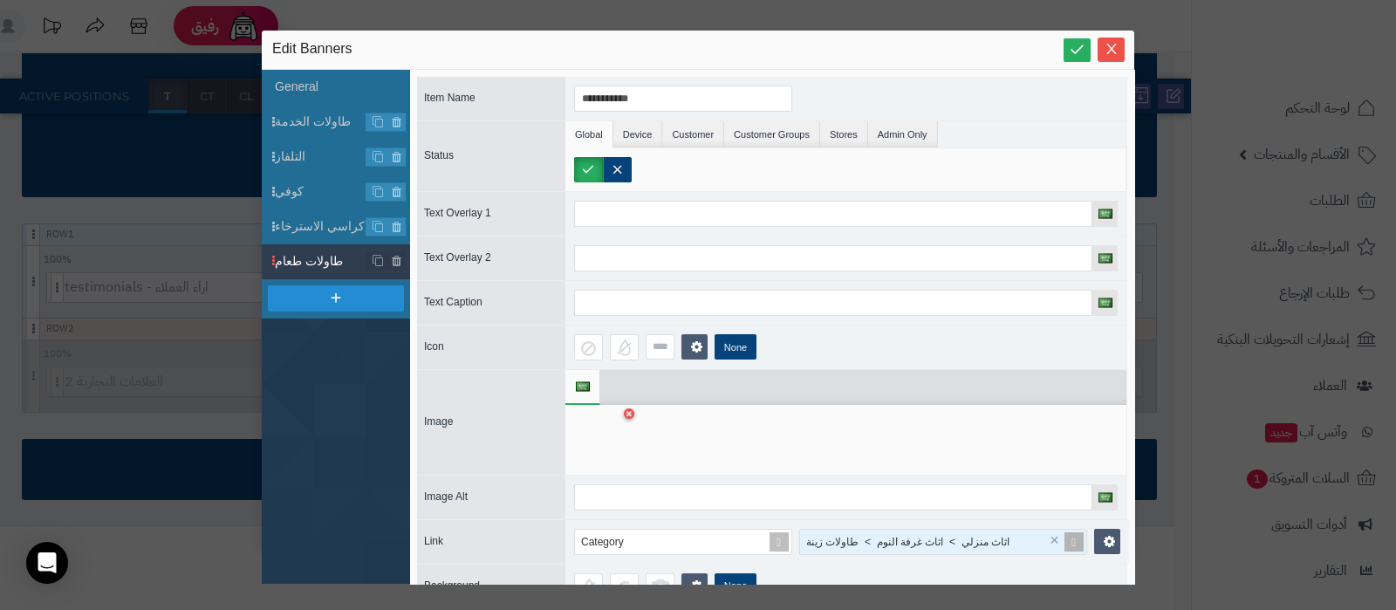
click at [912, 536] on span "اثاث منزلي > اثاث غرفة النوم > طاولات زينة" at bounding box center [907, 542] width 203 height 12
type input "**"
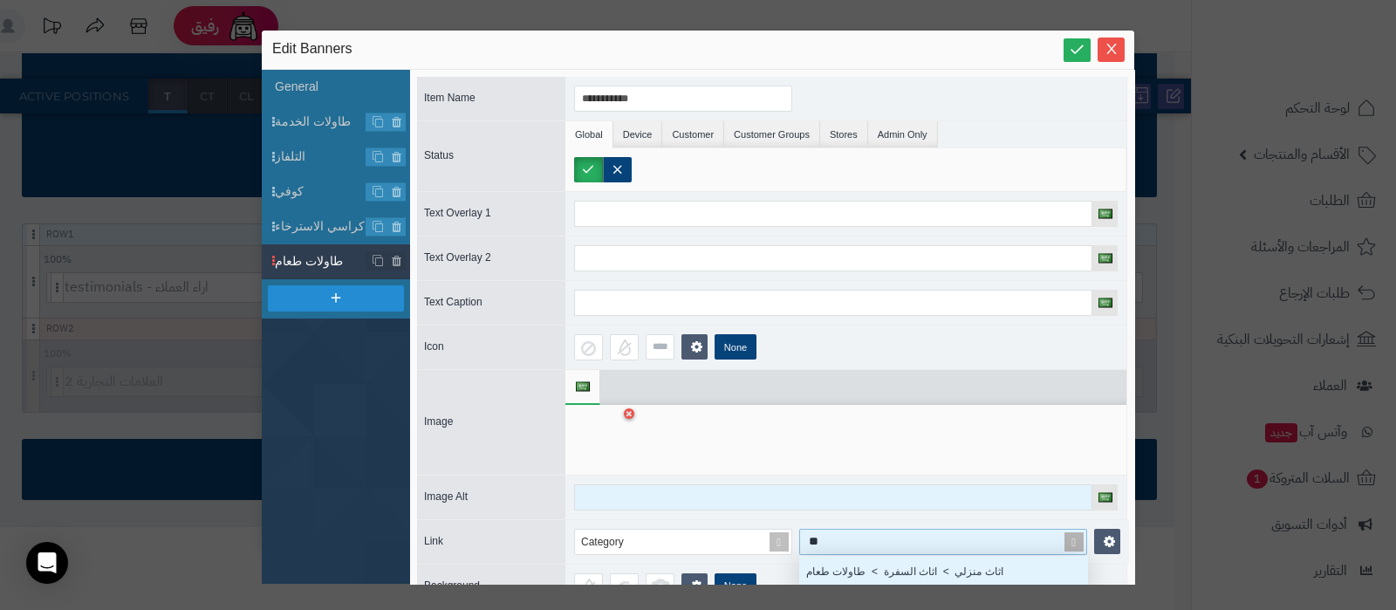
scroll to position [46, 0]
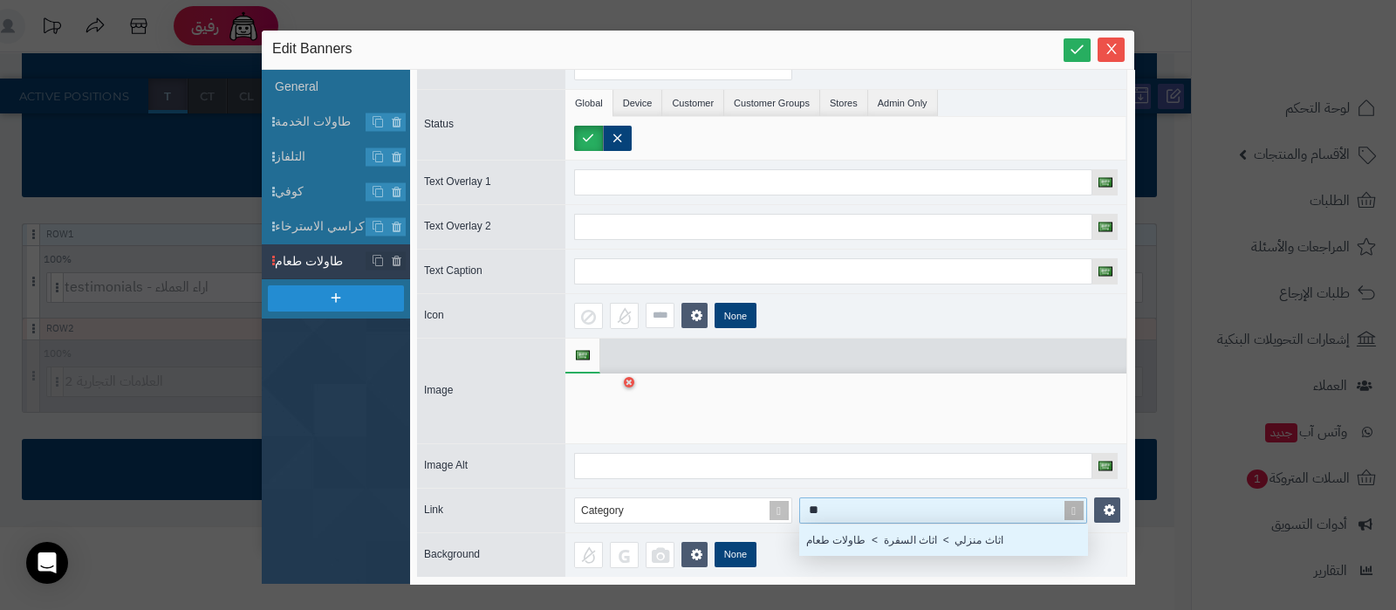
click at [890, 529] on div "اثاث منزلي > اثاث السفرة > طاولات طعام" at bounding box center [943, 539] width 288 height 31
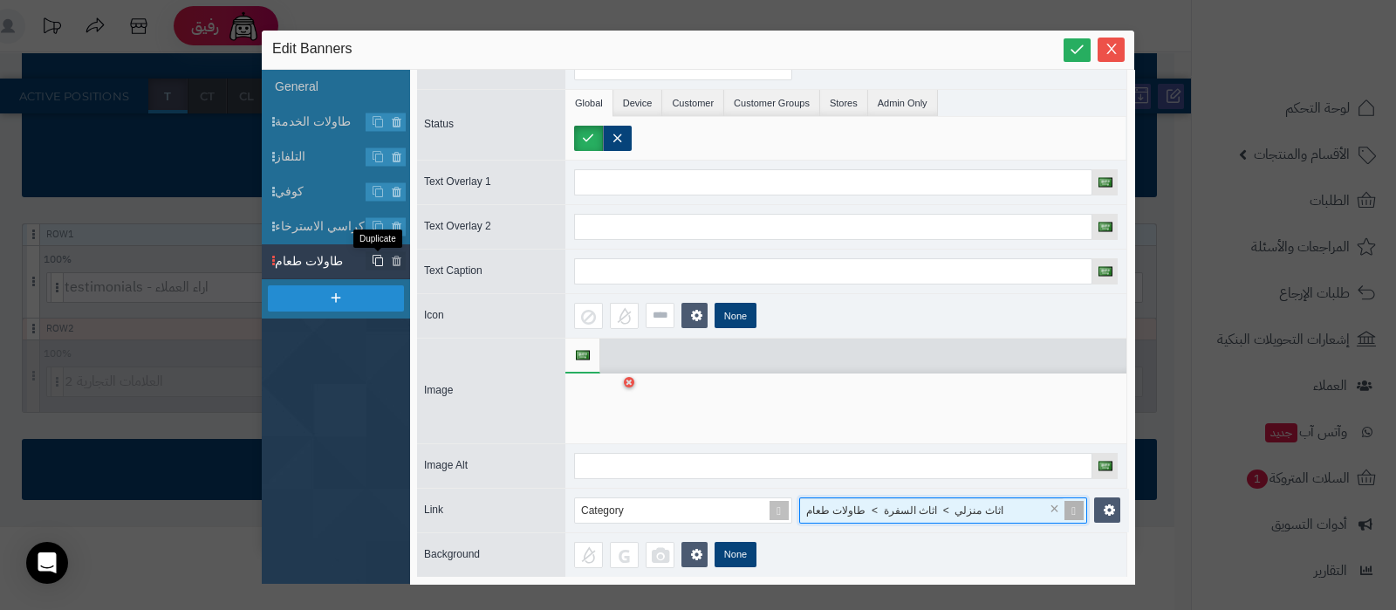
click at [379, 259] on icon at bounding box center [378, 261] width 12 height 13
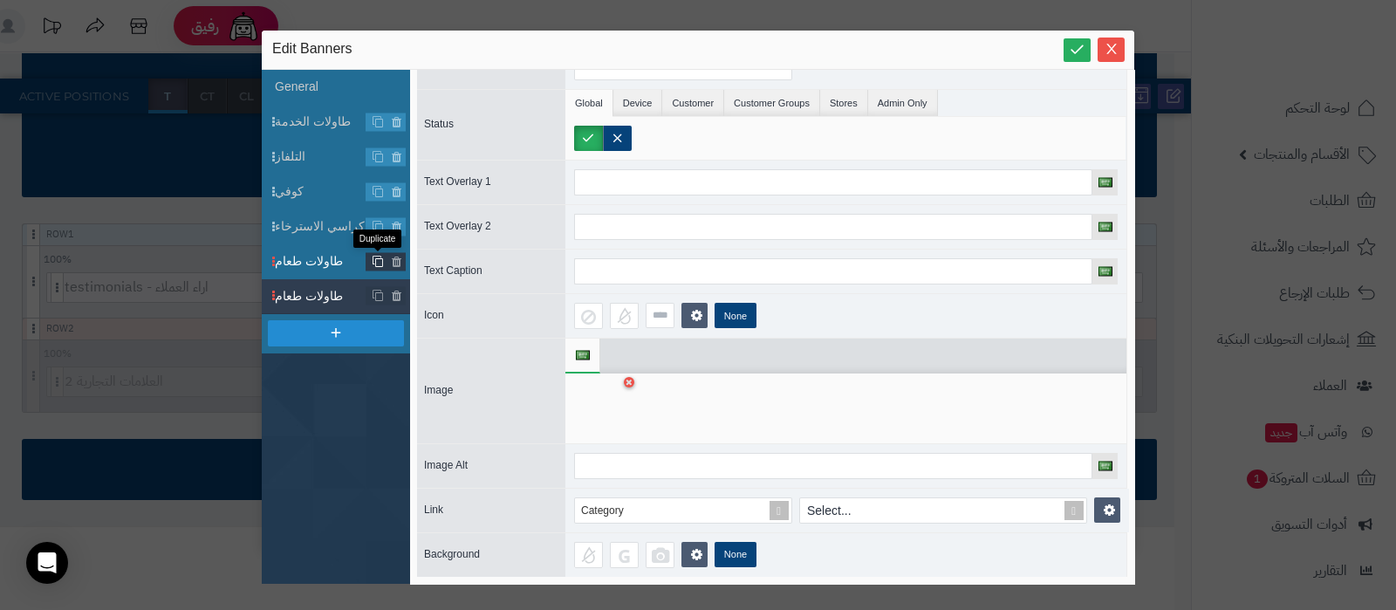
scroll to position [0, 0]
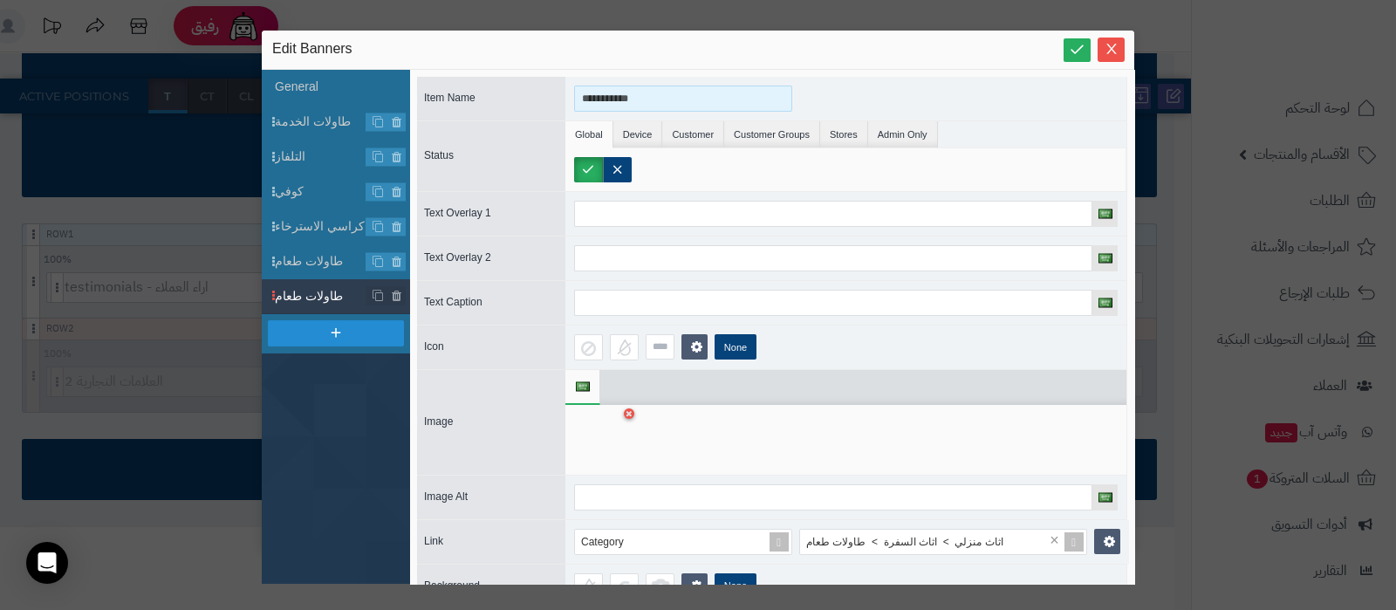
click at [638, 100] on input "**********" at bounding box center [683, 98] width 218 height 26
type input "**********"
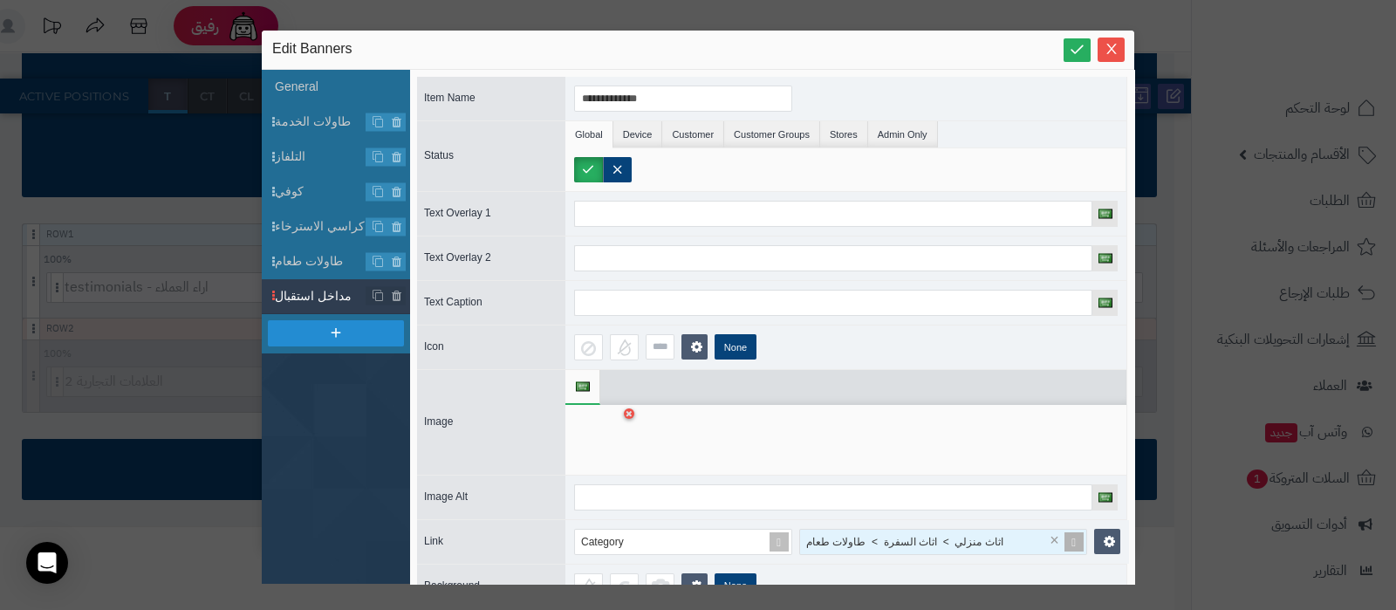
click at [974, 536] on span "اثاث منزلي > اثاث السفرة > طاولات طعام" at bounding box center [904, 542] width 197 height 12
type input "***"
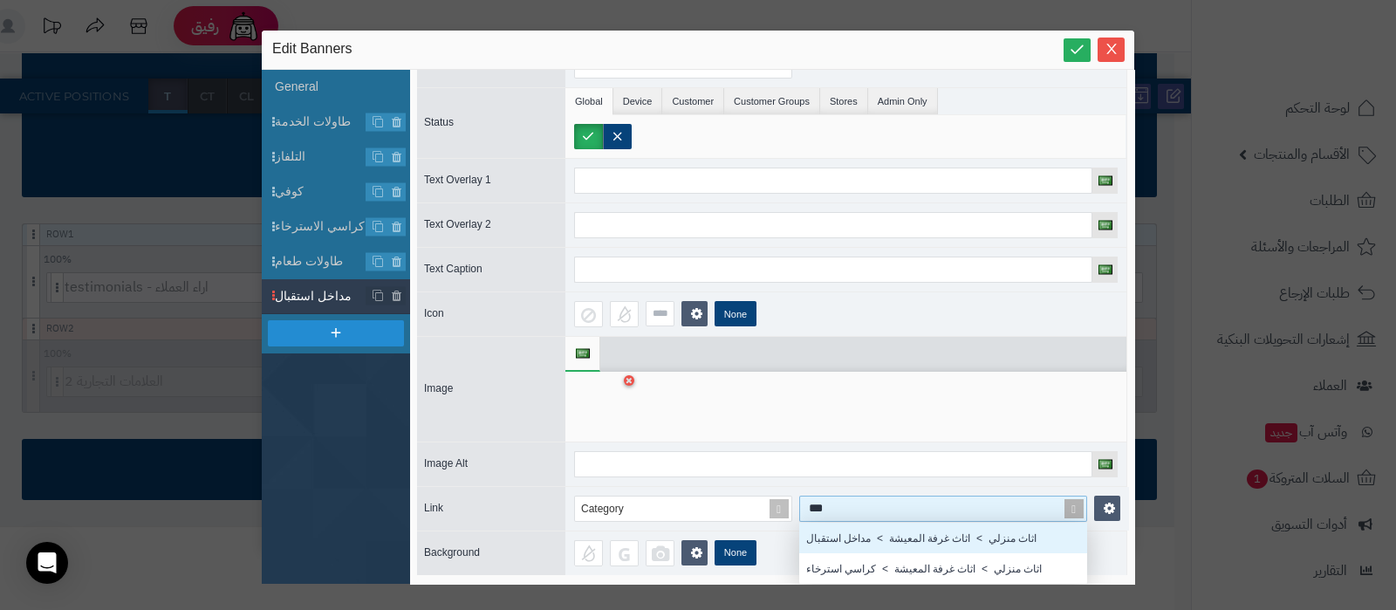
click at [880, 522] on div "اثاث منزلي > اثاث غرفة المعيشة > مداخل استقبال" at bounding box center [943, 537] width 288 height 31
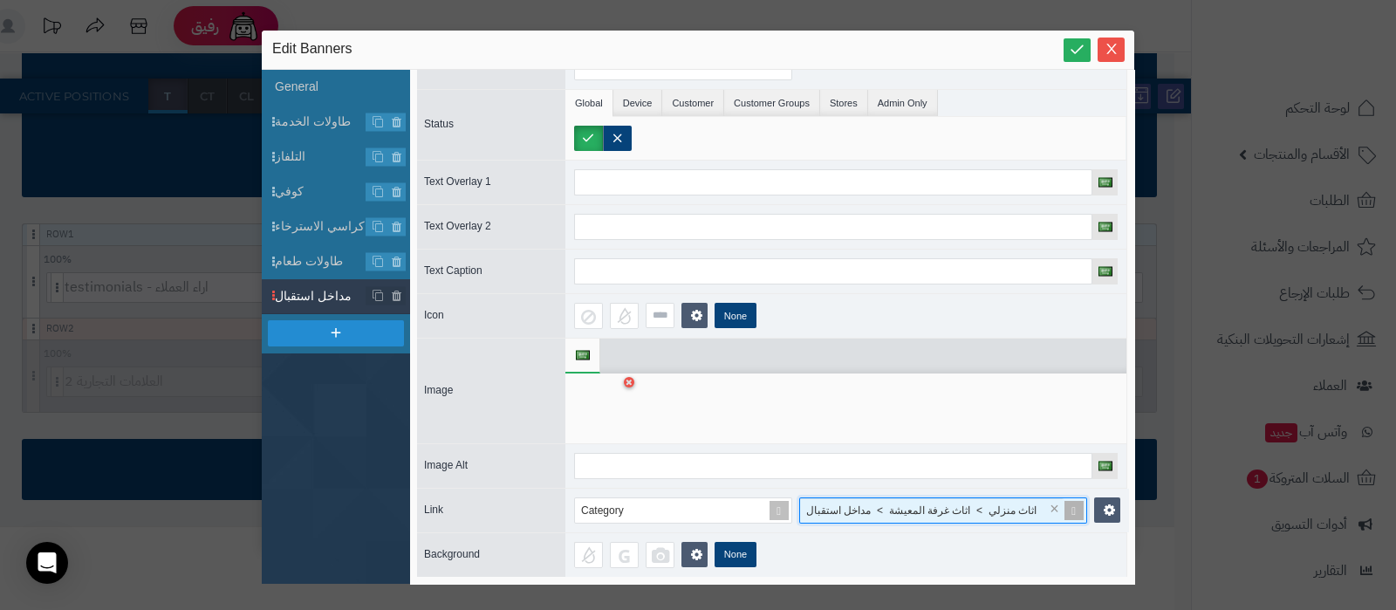
click at [604, 407] on div at bounding box center [601, 408] width 55 height 52
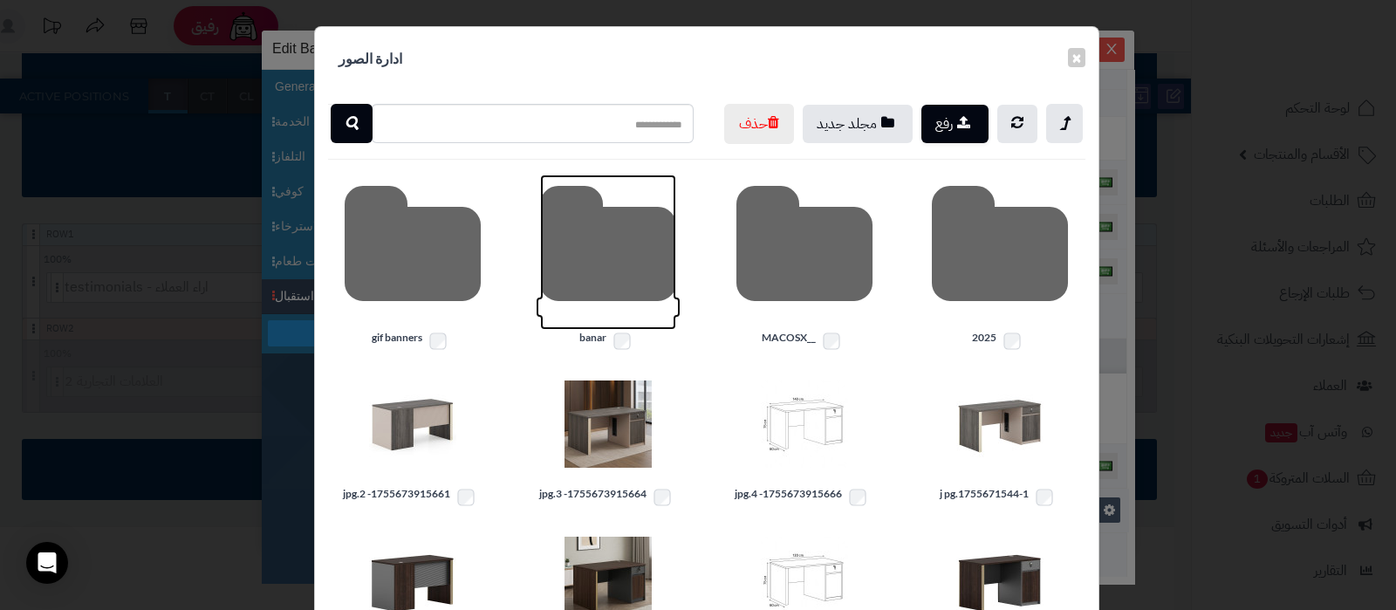
click at [597, 304] on icon at bounding box center [608, 251] width 136 height 155
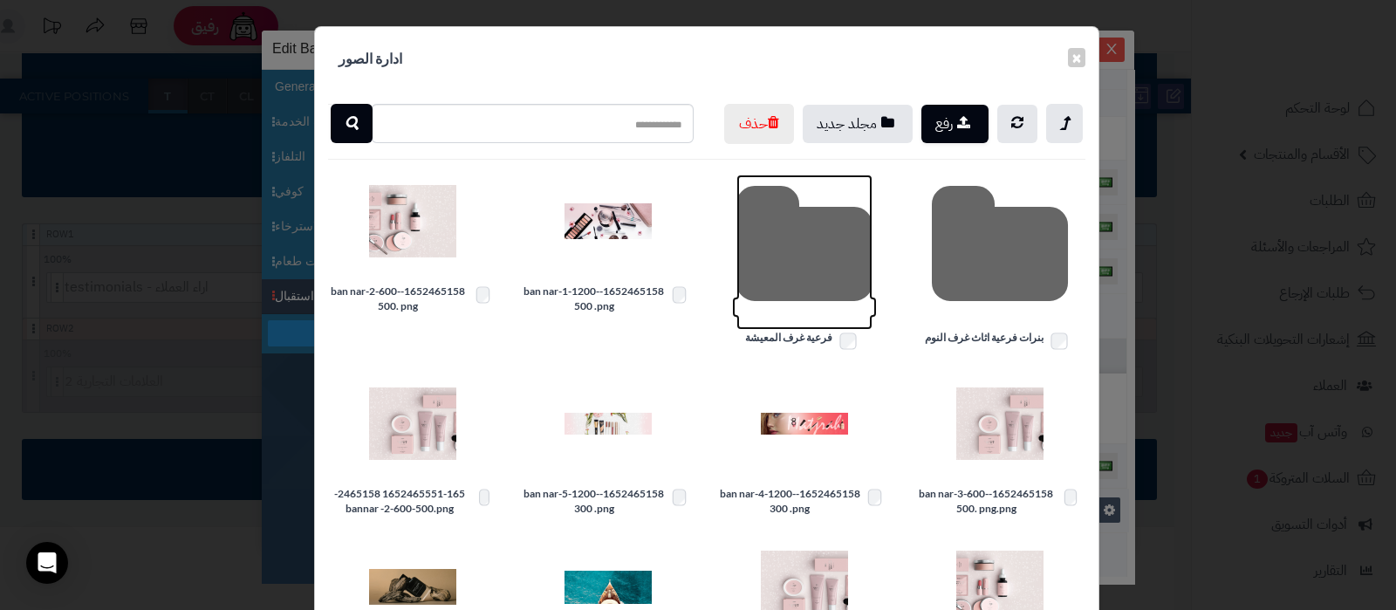
click at [792, 282] on icon at bounding box center [804, 251] width 136 height 155
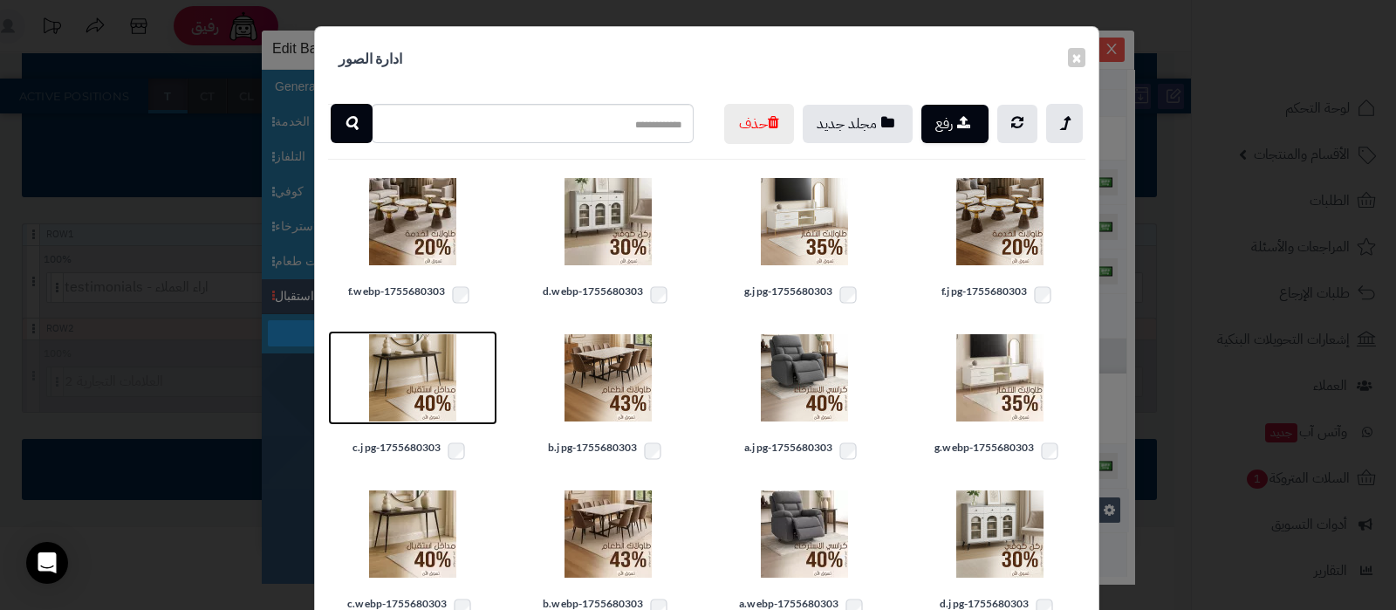
click at [410, 417] on img at bounding box center [412, 377] width 87 height 87
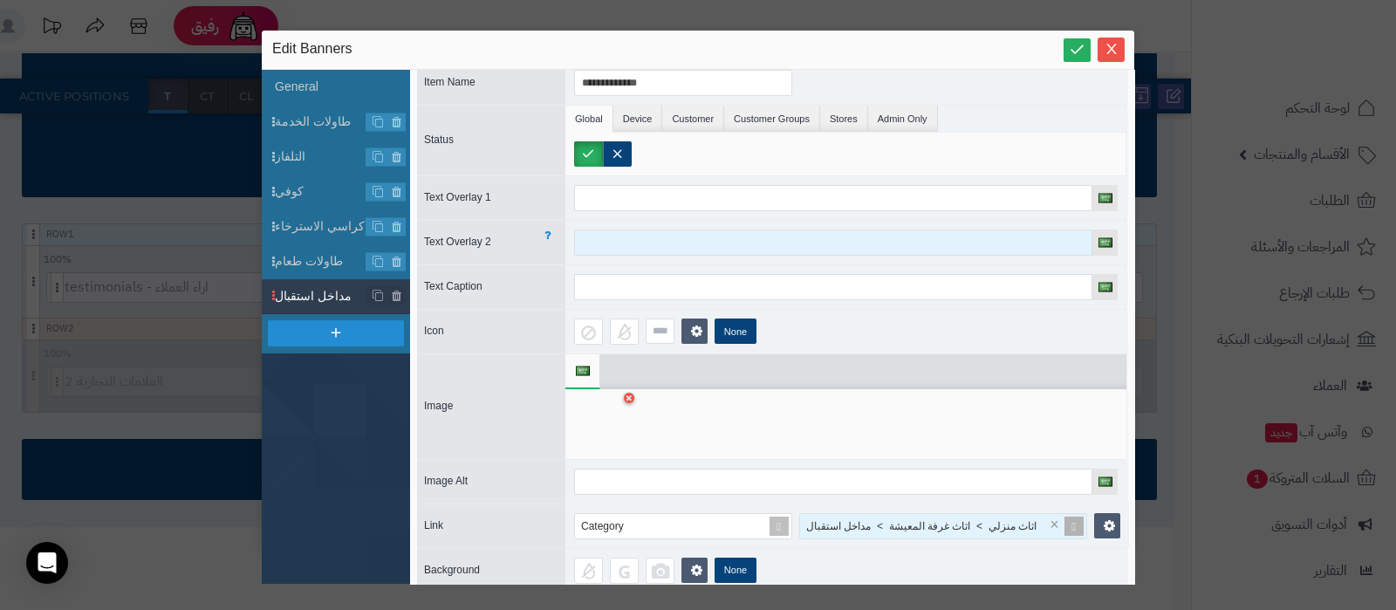
scroll to position [0, 0]
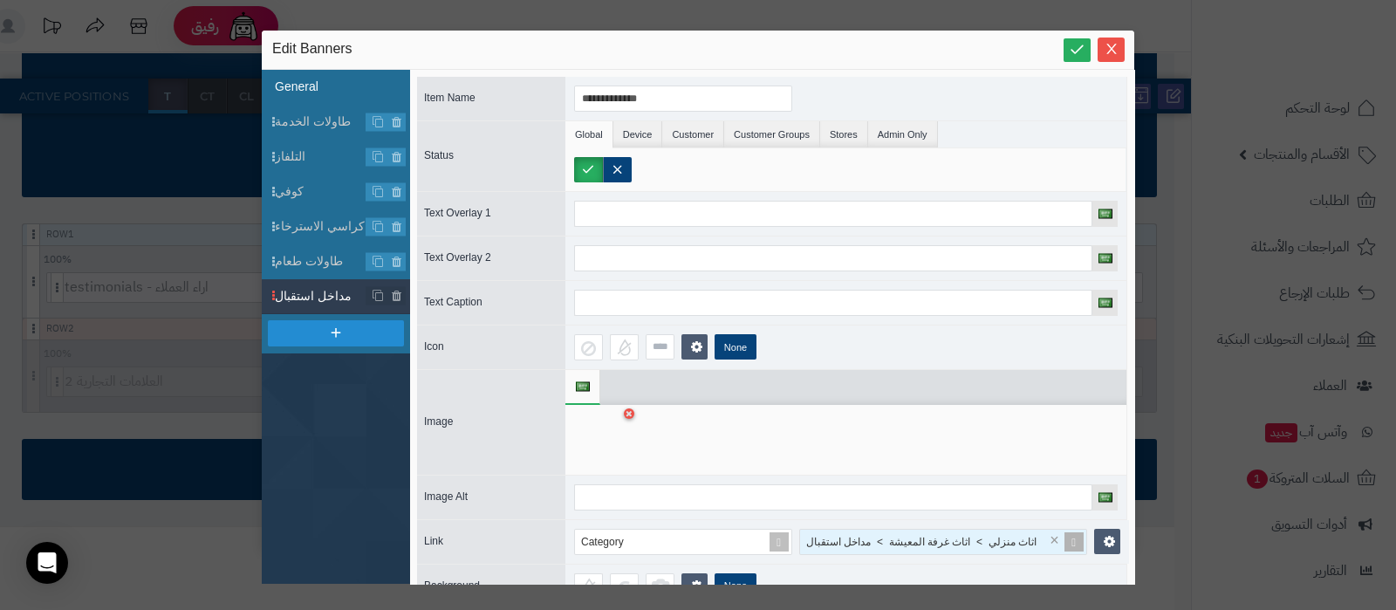
click at [304, 92] on li "General" at bounding box center [336, 87] width 148 height 35
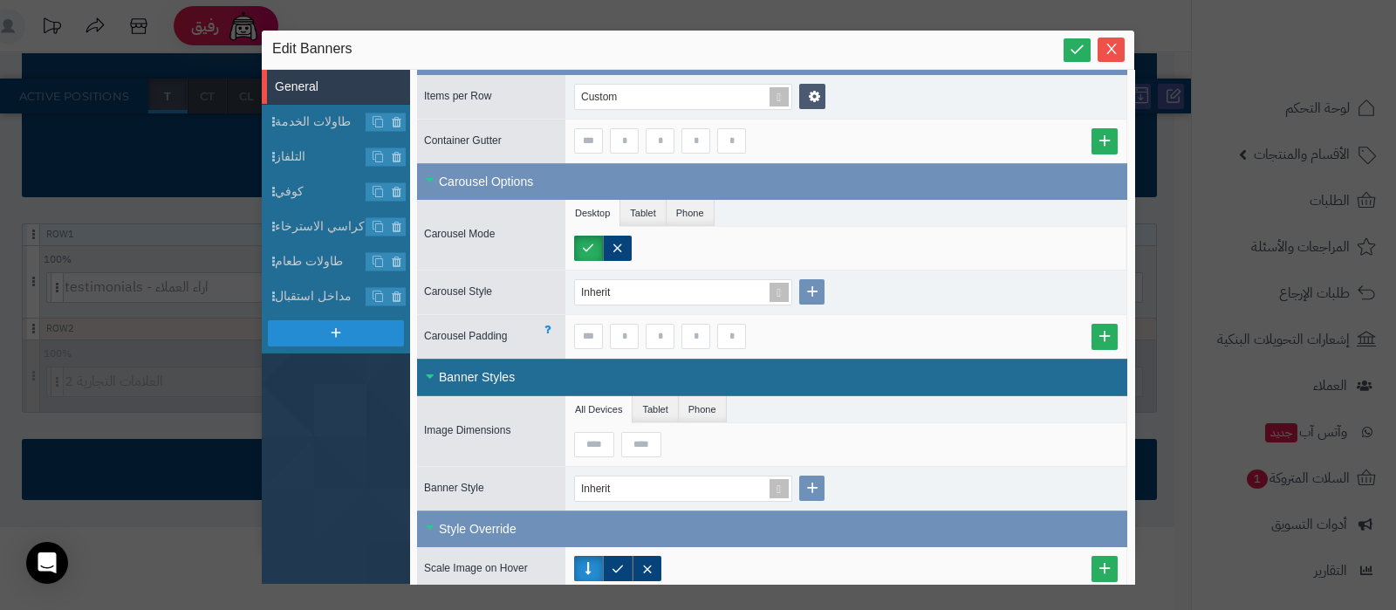
scroll to position [217, 0]
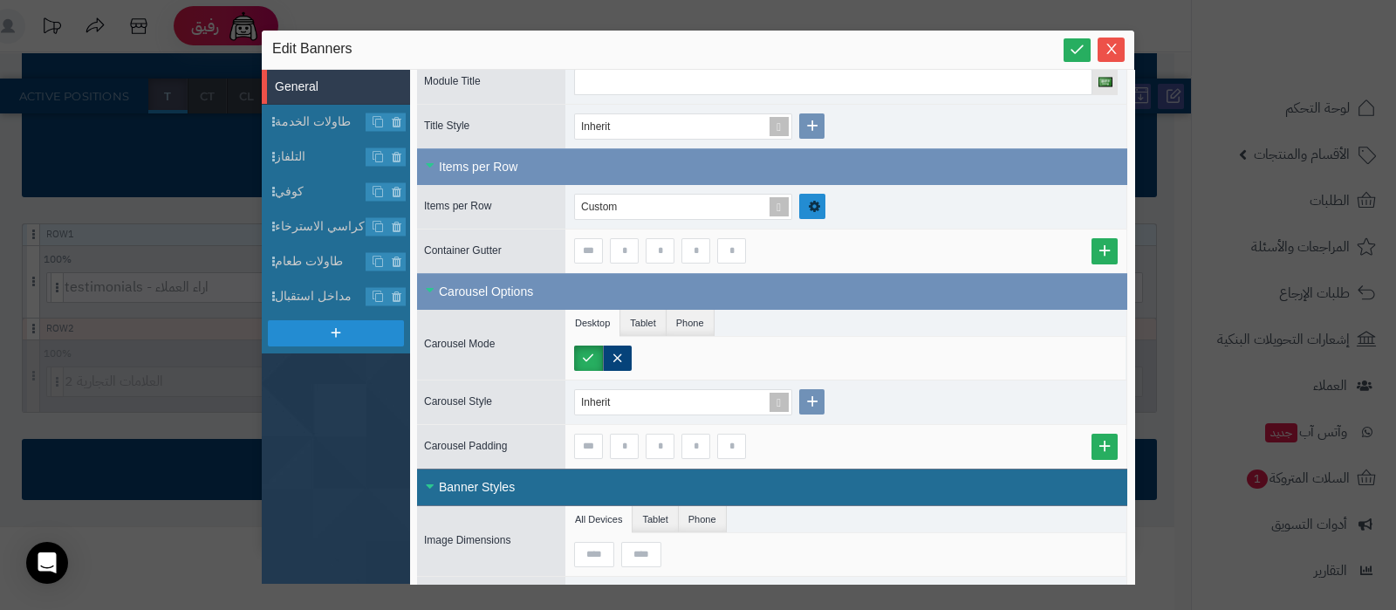
click at [813, 207] on icon at bounding box center [814, 206] width 12 height 14
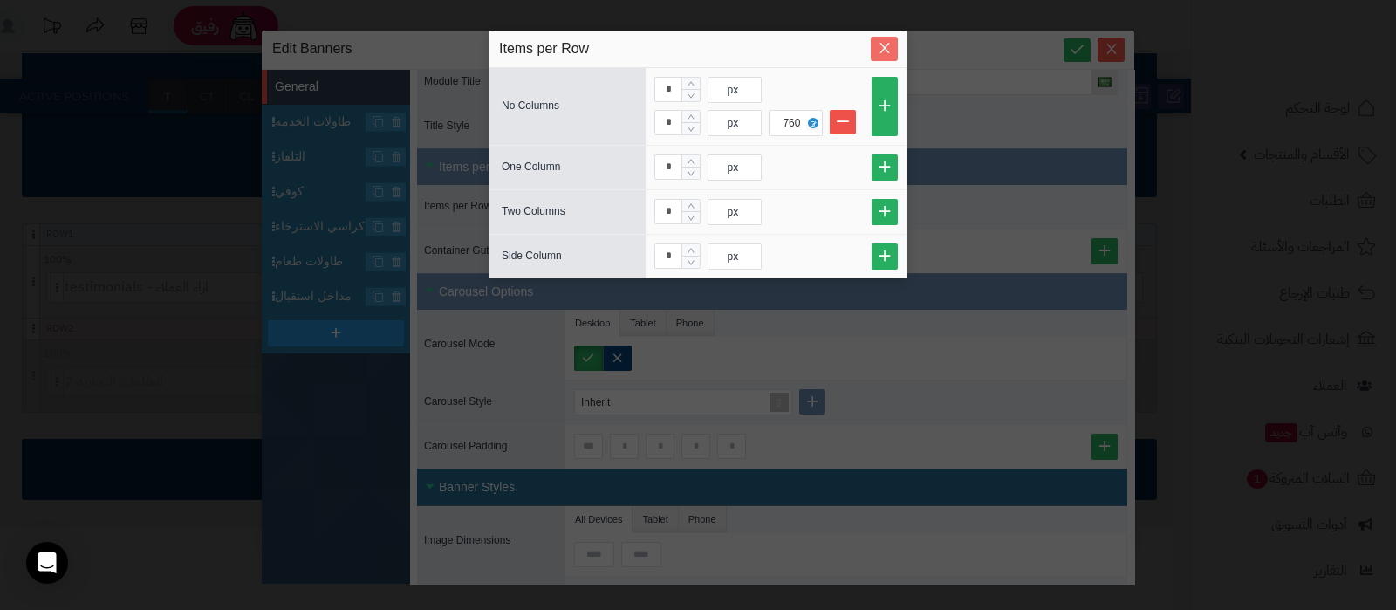
click at [885, 50] on icon "Close" at bounding box center [884, 49] width 10 height 10
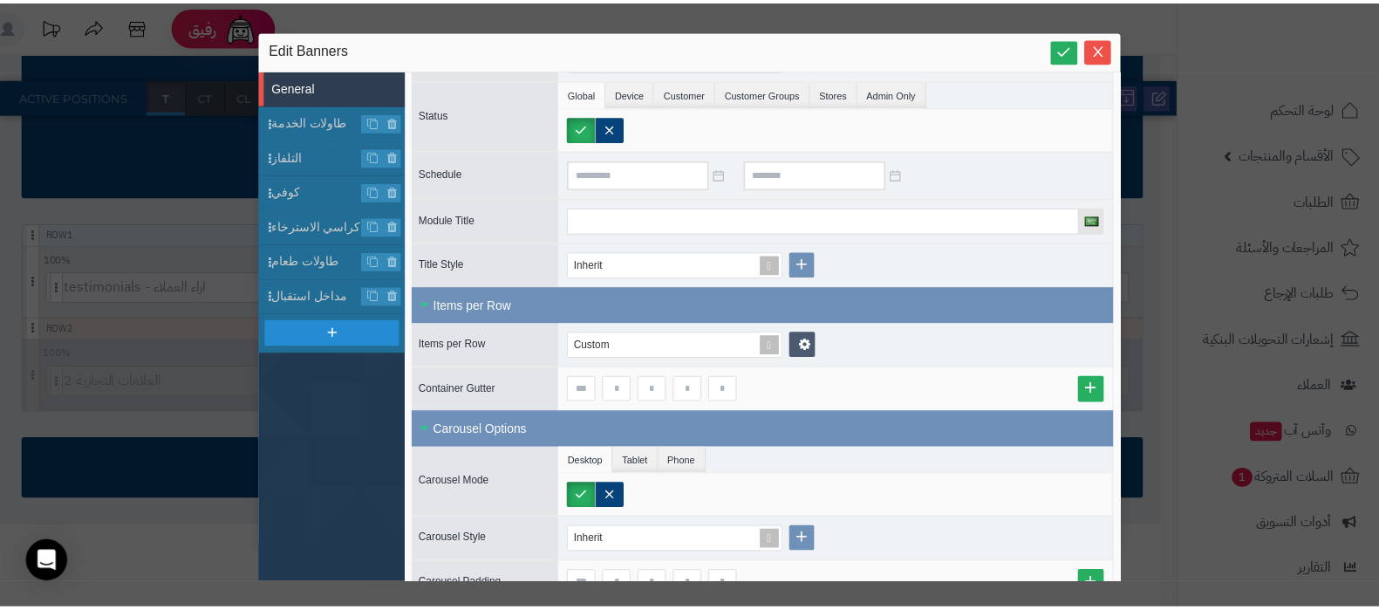
scroll to position [0, 0]
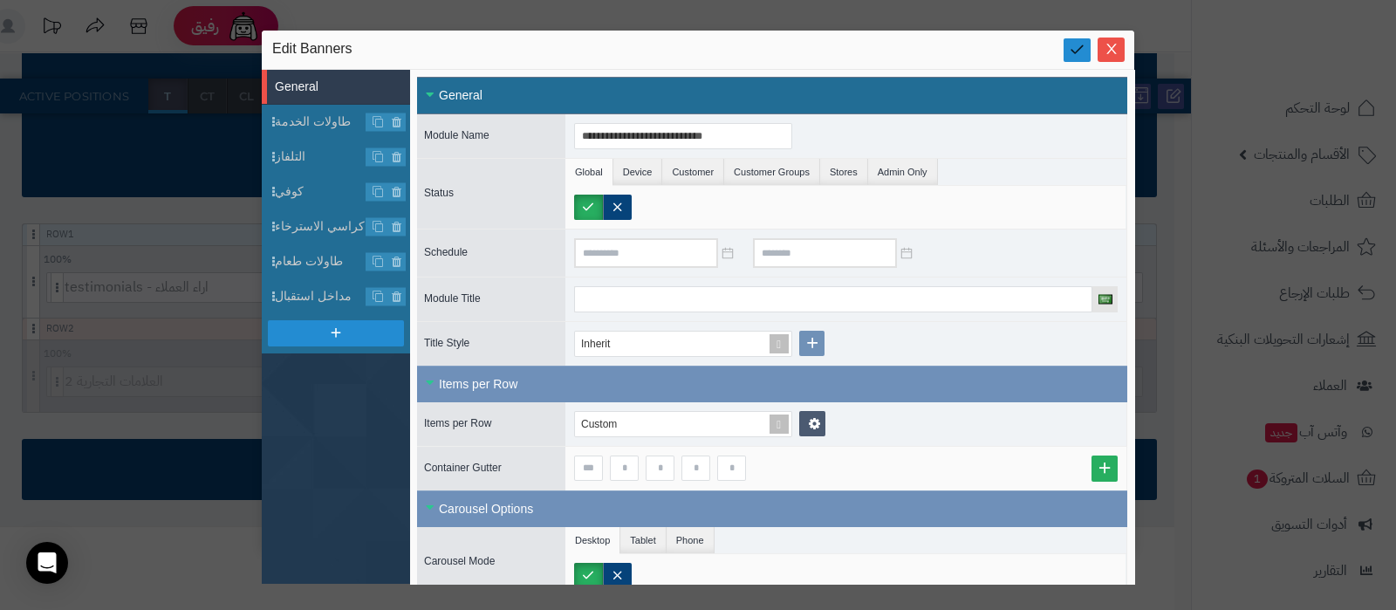
click at [1070, 49] on icon at bounding box center [1076, 49] width 17 height 17
click at [1109, 44] on icon "Close" at bounding box center [1111, 48] width 14 height 14
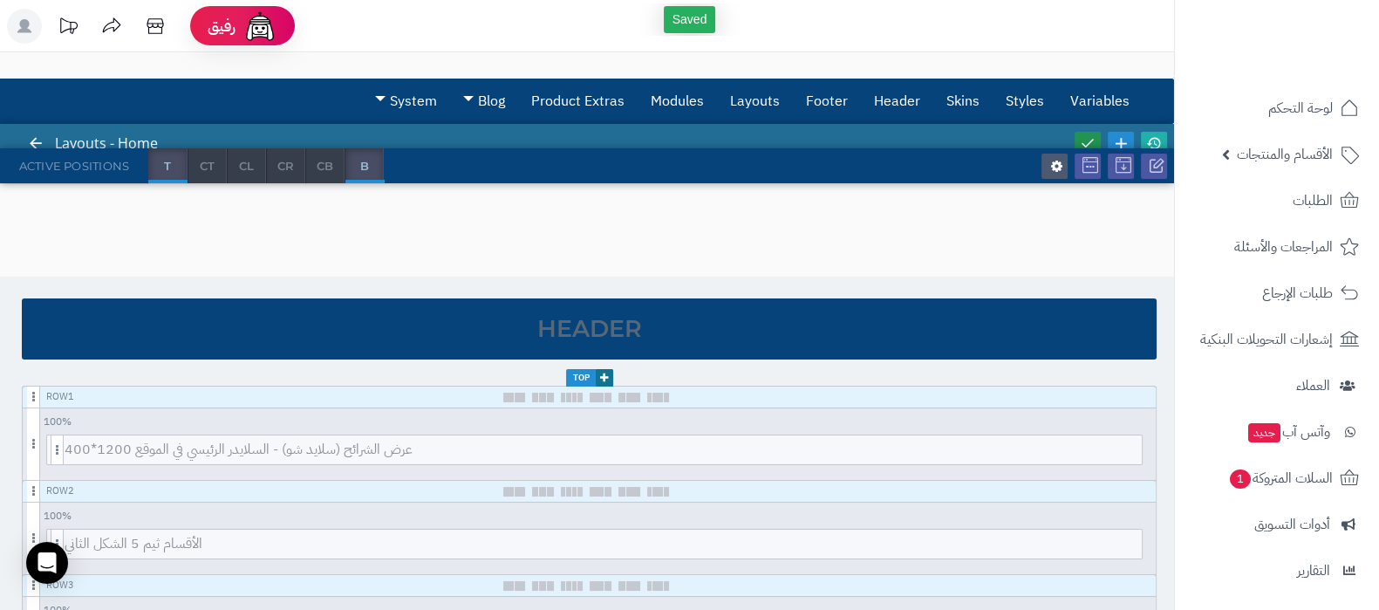
click at [1087, 138] on icon at bounding box center [1088, 143] width 16 height 16
click at [1157, 138] on icon at bounding box center [1154, 143] width 16 height 16
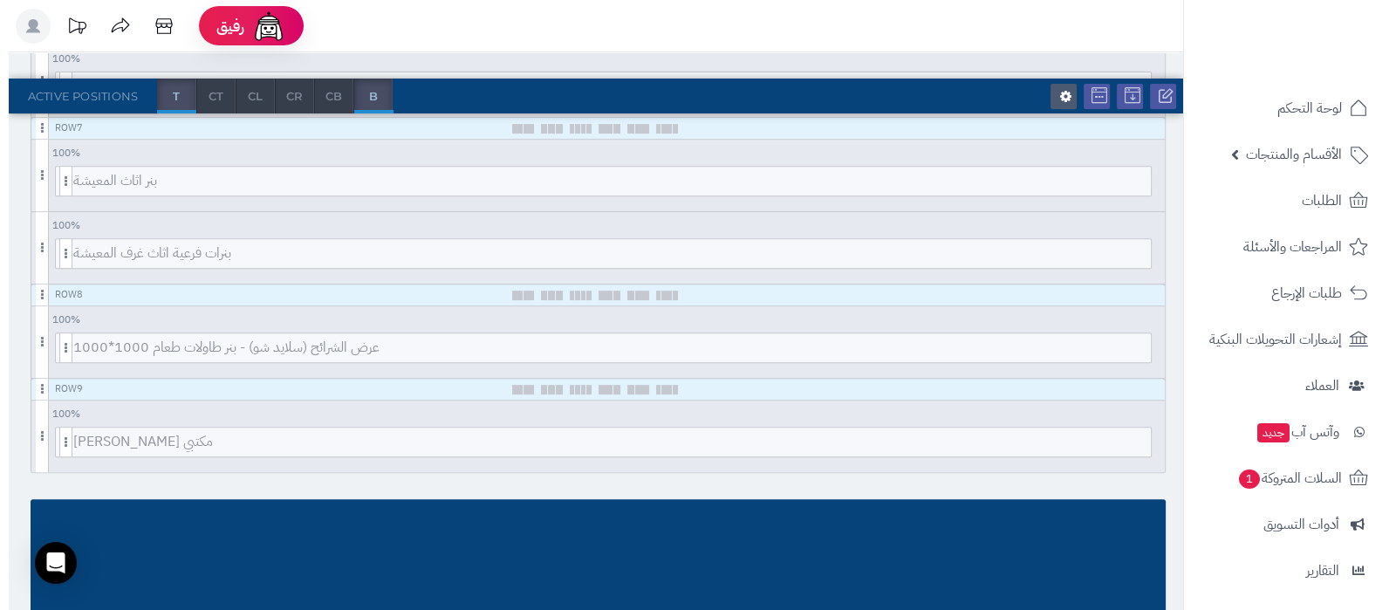
scroll to position [871, 0]
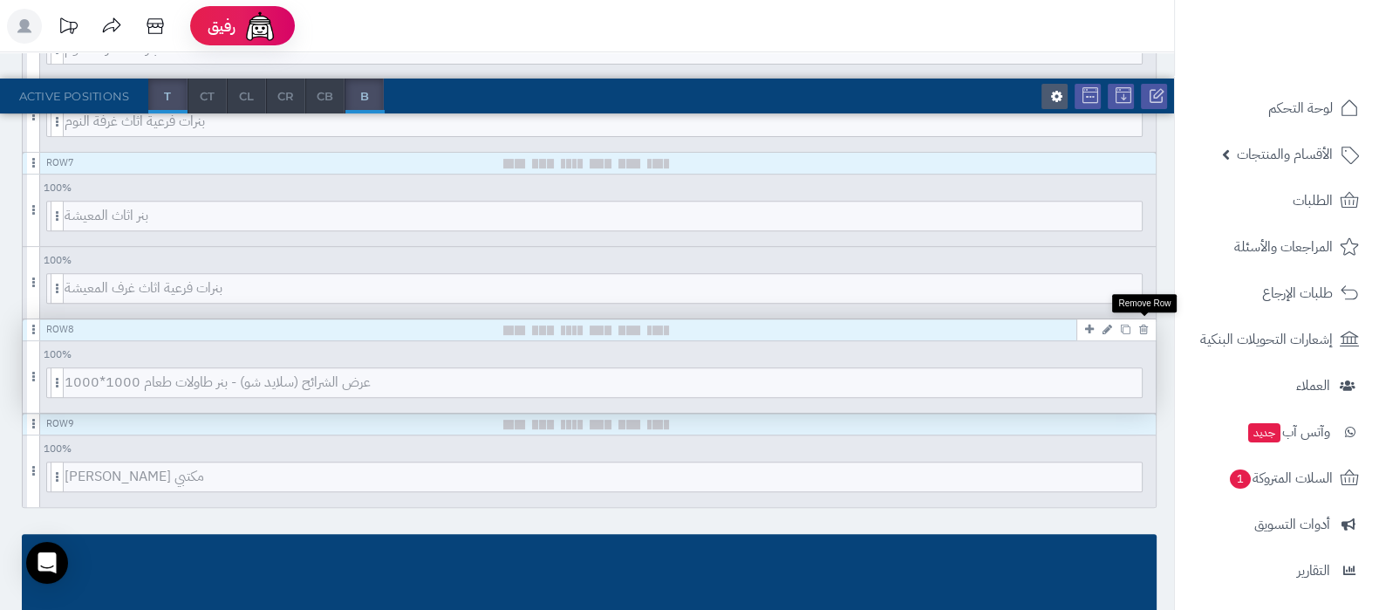
click at [1143, 324] on icon at bounding box center [1143, 329] width 9 height 11
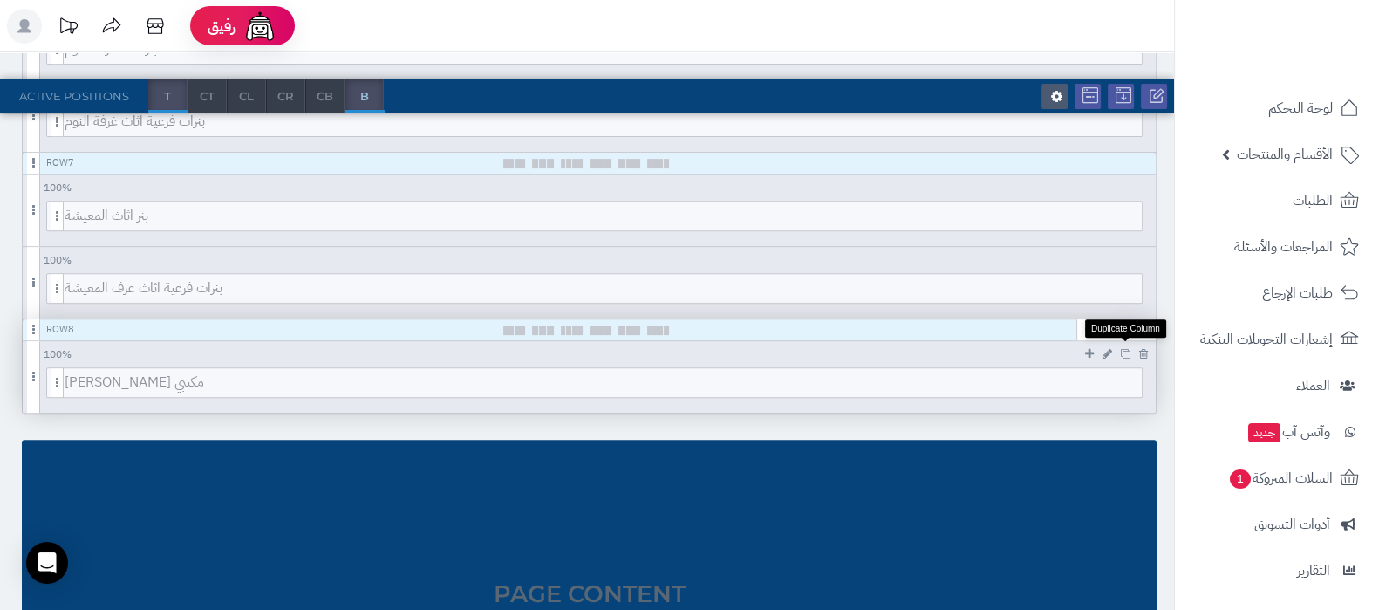
click at [1125, 351] on icon at bounding box center [1126, 354] width 10 height 10
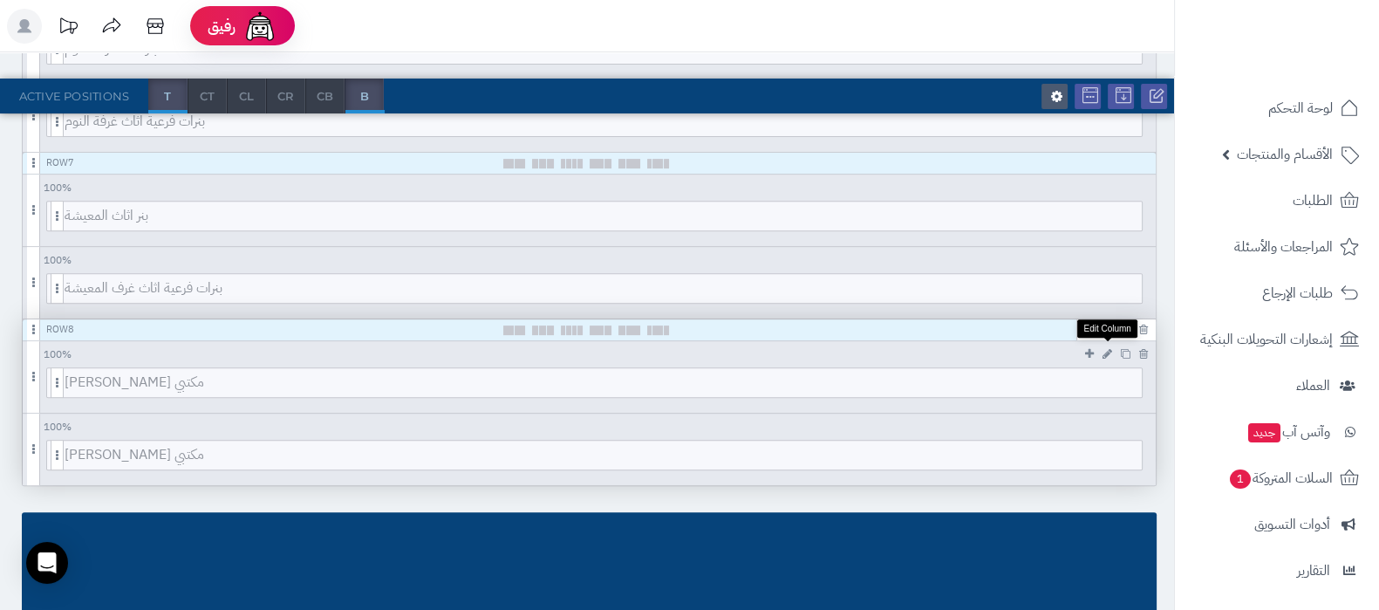
click at [1109, 351] on icon at bounding box center [1107, 353] width 10 height 11
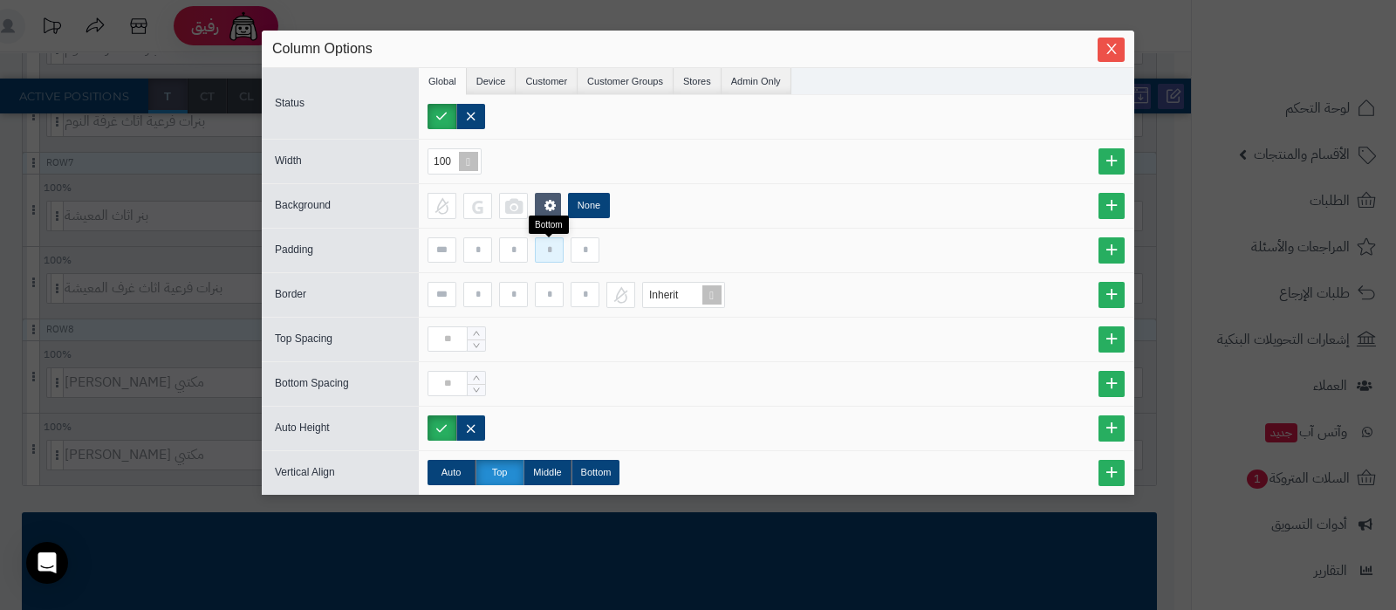
click at [554, 252] on input at bounding box center [549, 249] width 29 height 25
type input "**"
click at [1099, 44] on span "Close" at bounding box center [1110, 48] width 27 height 15
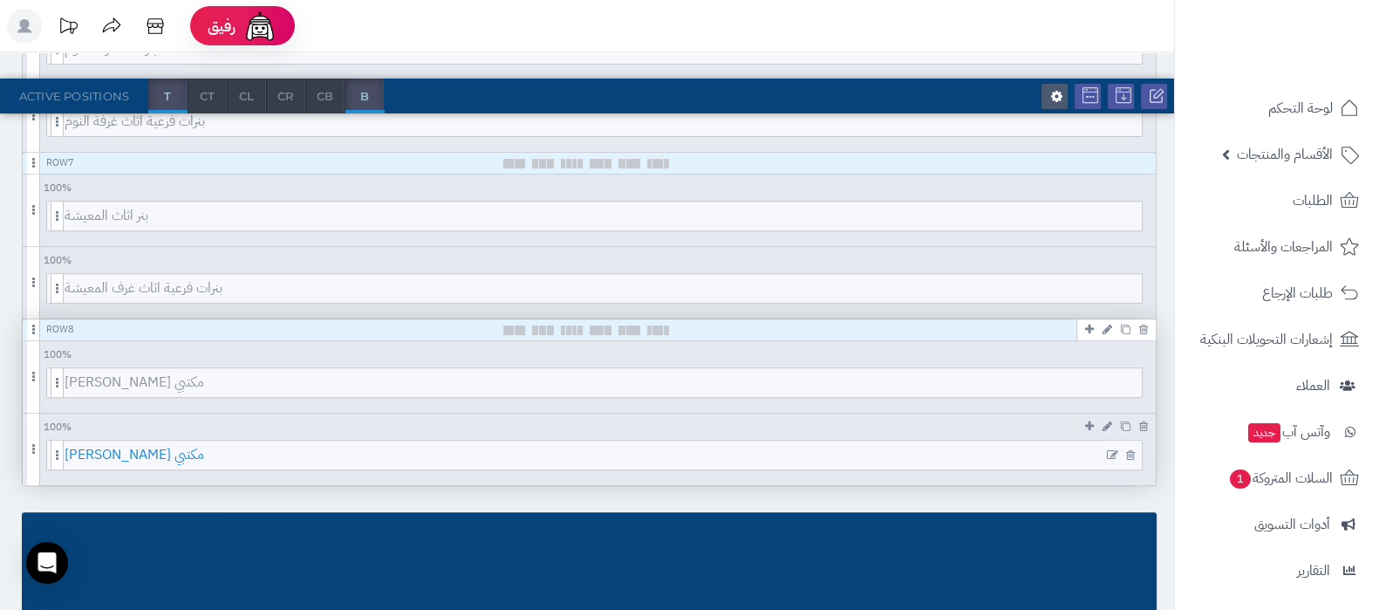
click at [685, 457] on span "[PERSON_NAME] مكتبي" at bounding box center [603, 454] width 1077 height 29
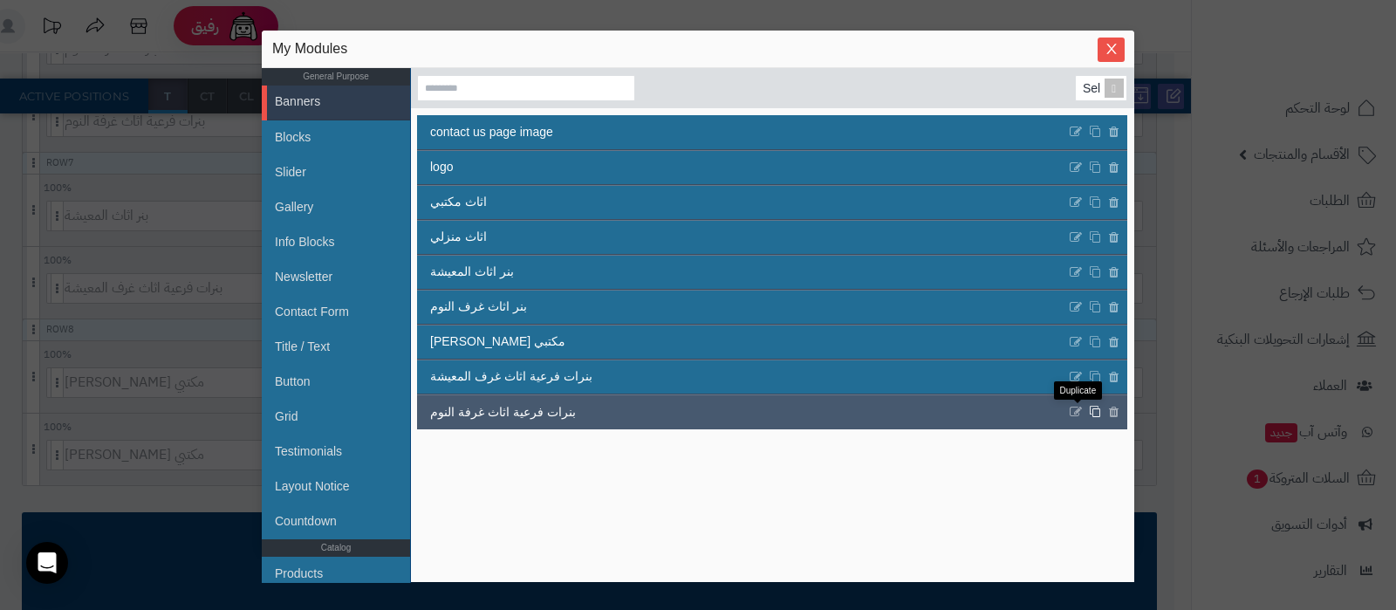
click at [1089, 411] on icon at bounding box center [1095, 412] width 12 height 13
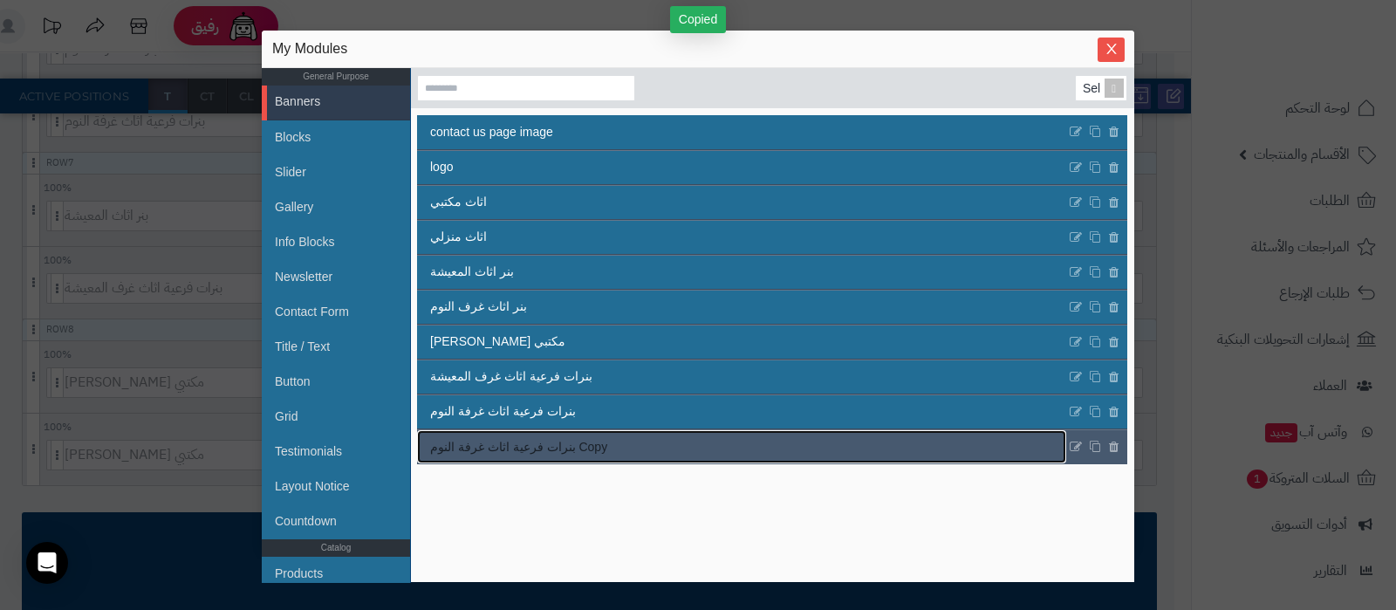
click at [677, 437] on link "بنرات فرعية اثاث غرفة النوم Copy" at bounding box center [741, 446] width 649 height 33
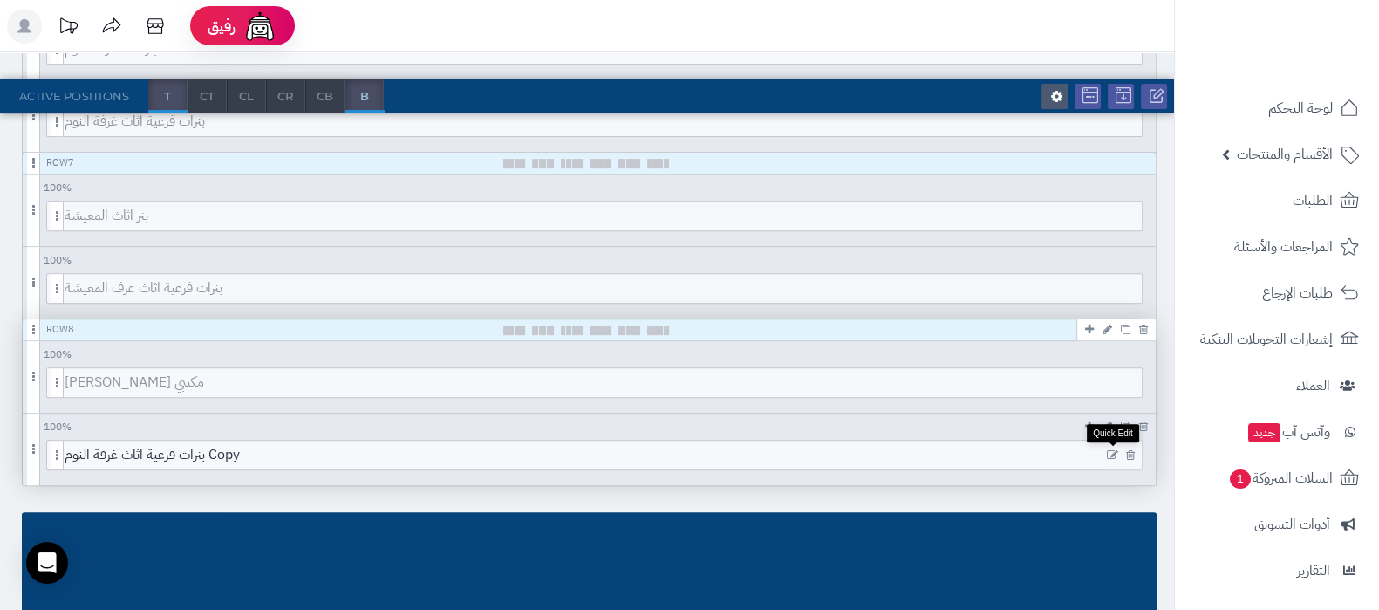
click at [1116, 451] on icon at bounding box center [1112, 455] width 11 height 12
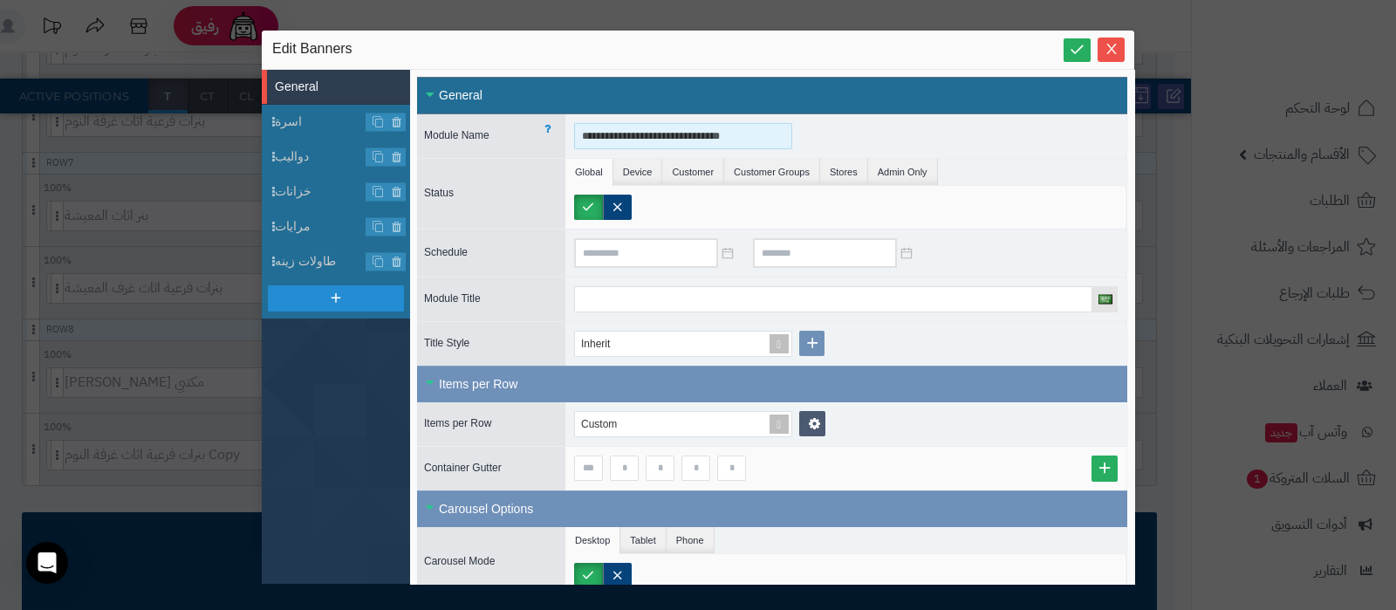
click at [713, 136] on input "**********" at bounding box center [683, 136] width 218 height 26
drag, startPoint x: 598, startPoint y: 139, endPoint x: 531, endPoint y: 141, distance: 67.2
click at [531, 141] on div "**********" at bounding box center [772, 136] width 710 height 44
type input "**********"
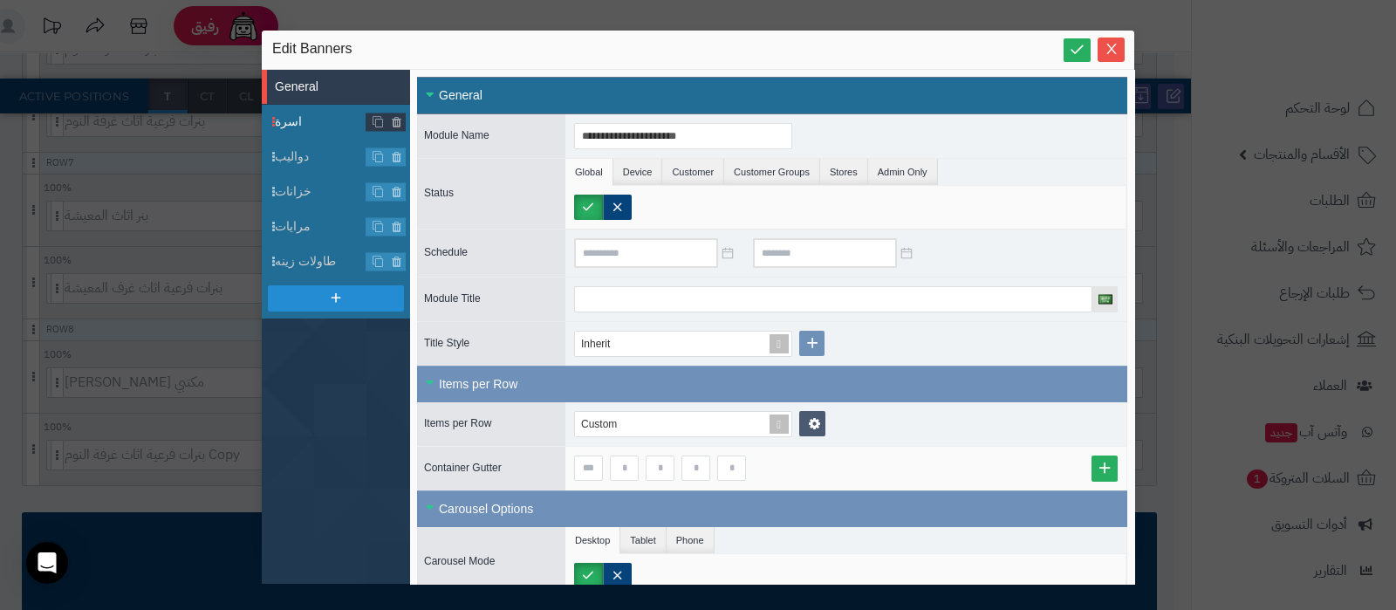
click at [314, 125] on span "اسرة" at bounding box center [321, 122] width 92 height 18
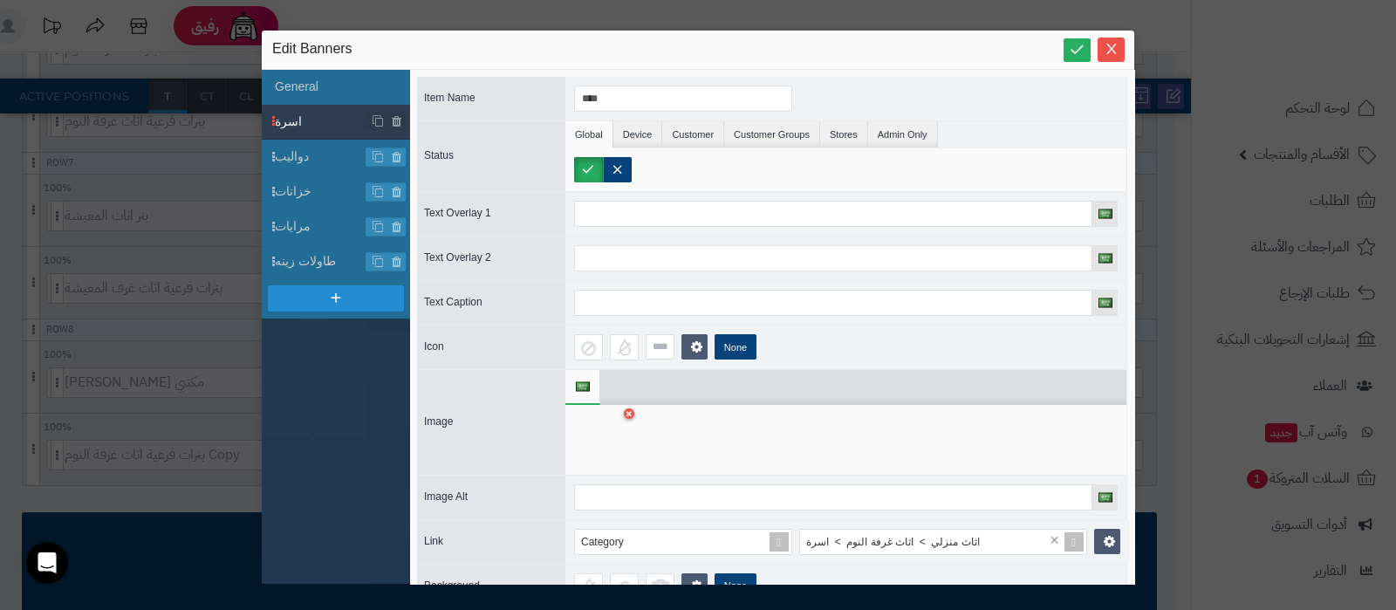
click at [596, 438] on div at bounding box center [601, 439] width 55 height 52
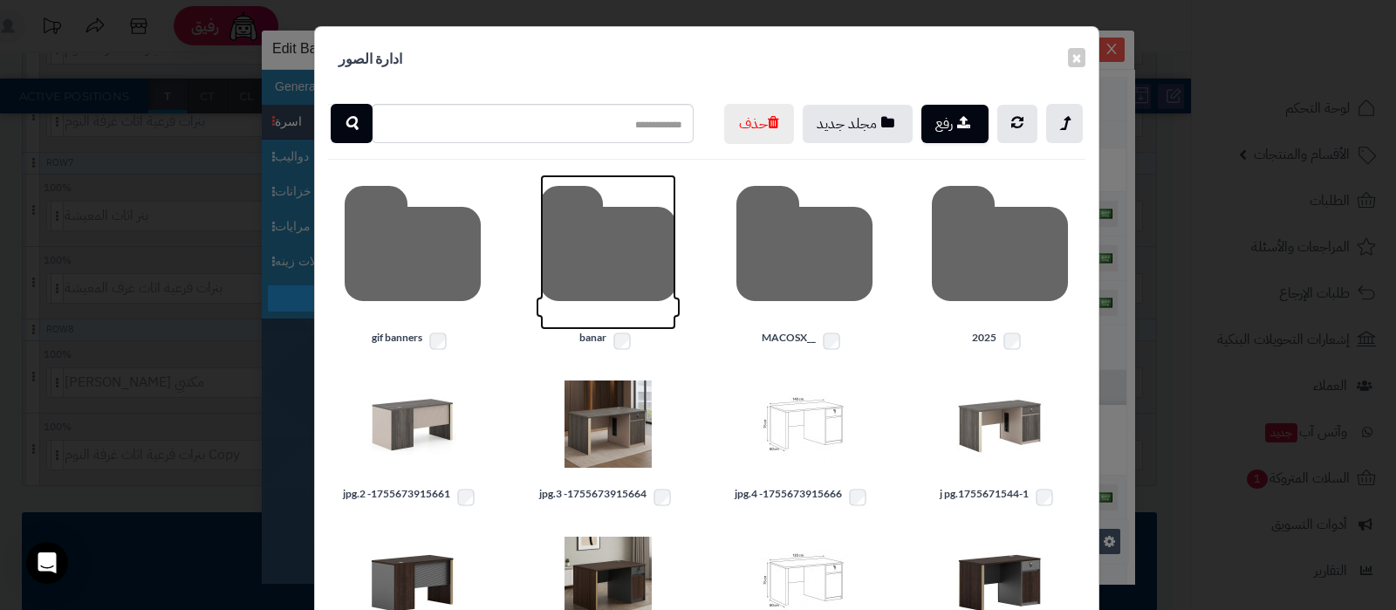
click at [597, 291] on icon at bounding box center [608, 251] width 136 height 155
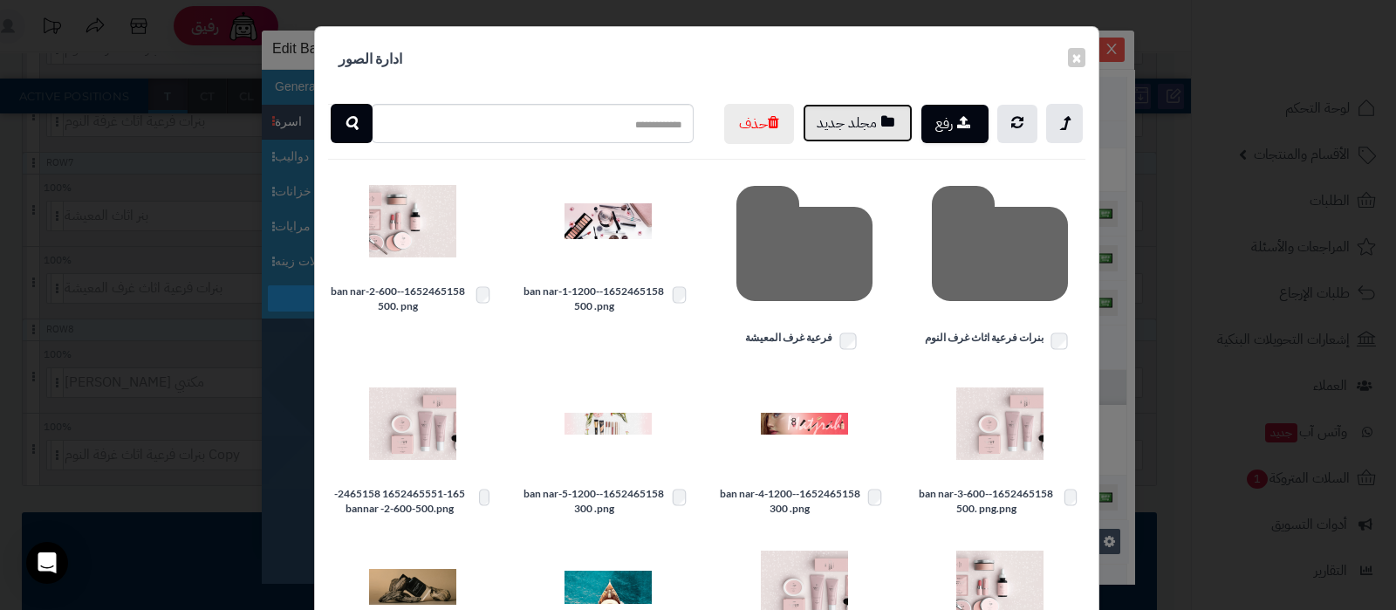
click at [863, 118] on button "مجلد جديد" at bounding box center [857, 123] width 110 height 38
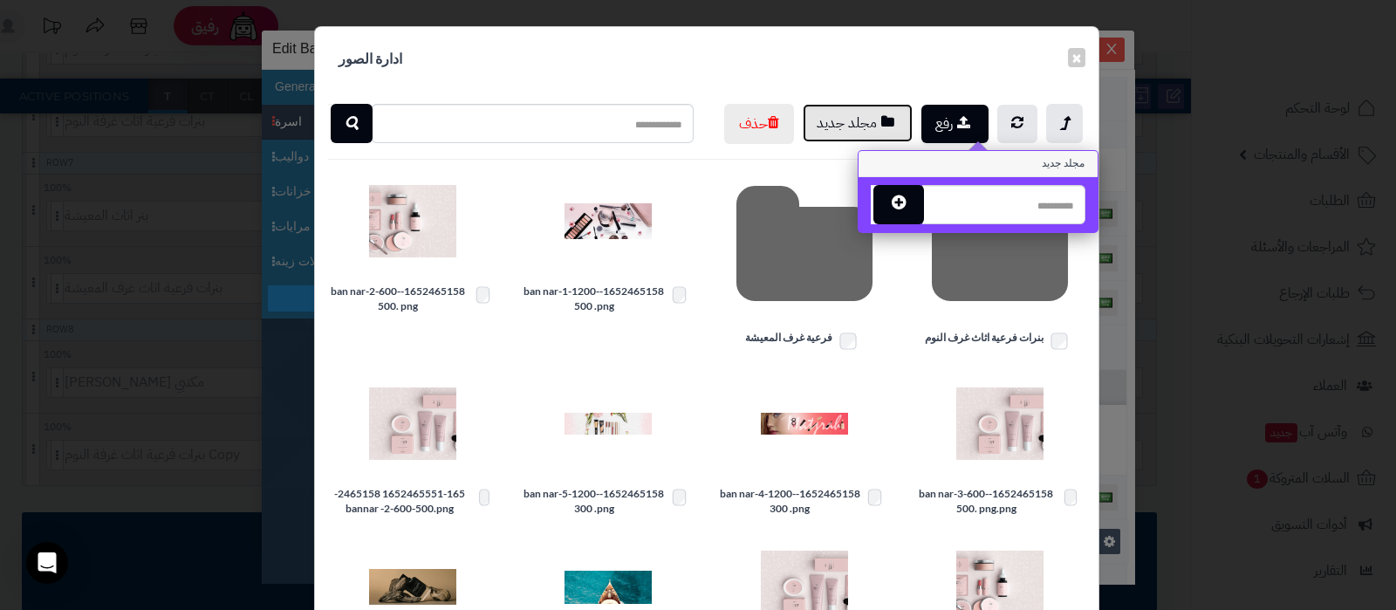
click at [802, 104] on button "مجلد جديد" at bounding box center [857, 123] width 110 height 38
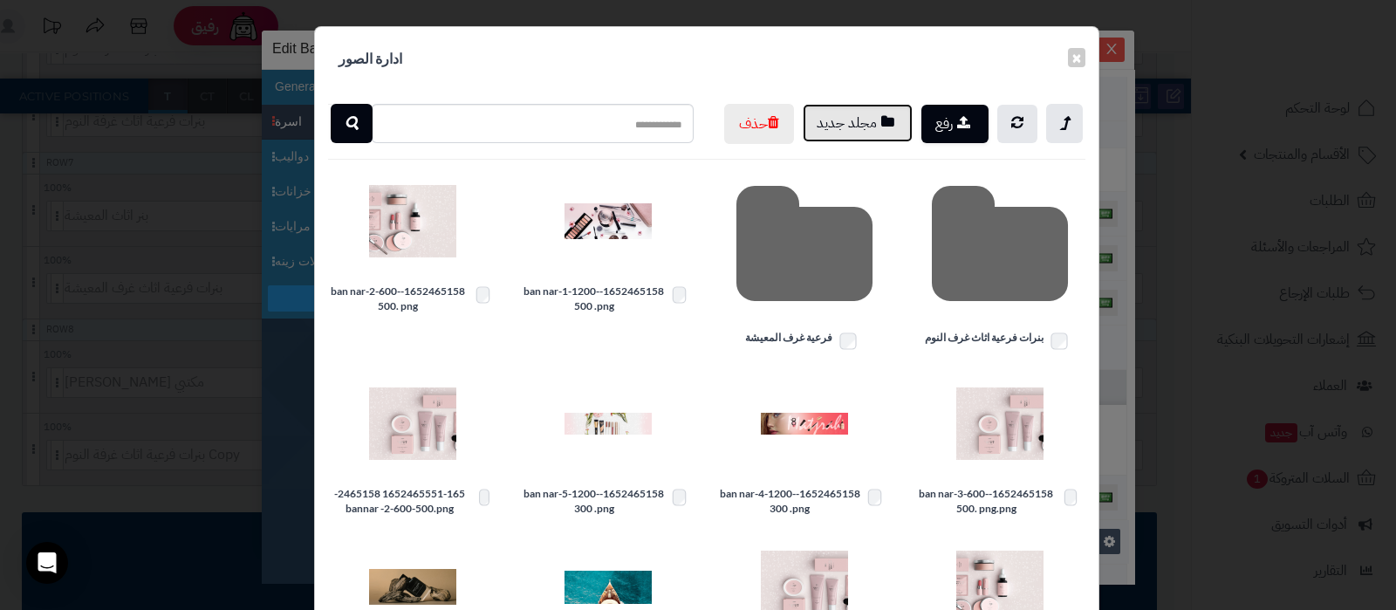
click at [802, 104] on button "مجلد جديد" at bounding box center [857, 123] width 110 height 38
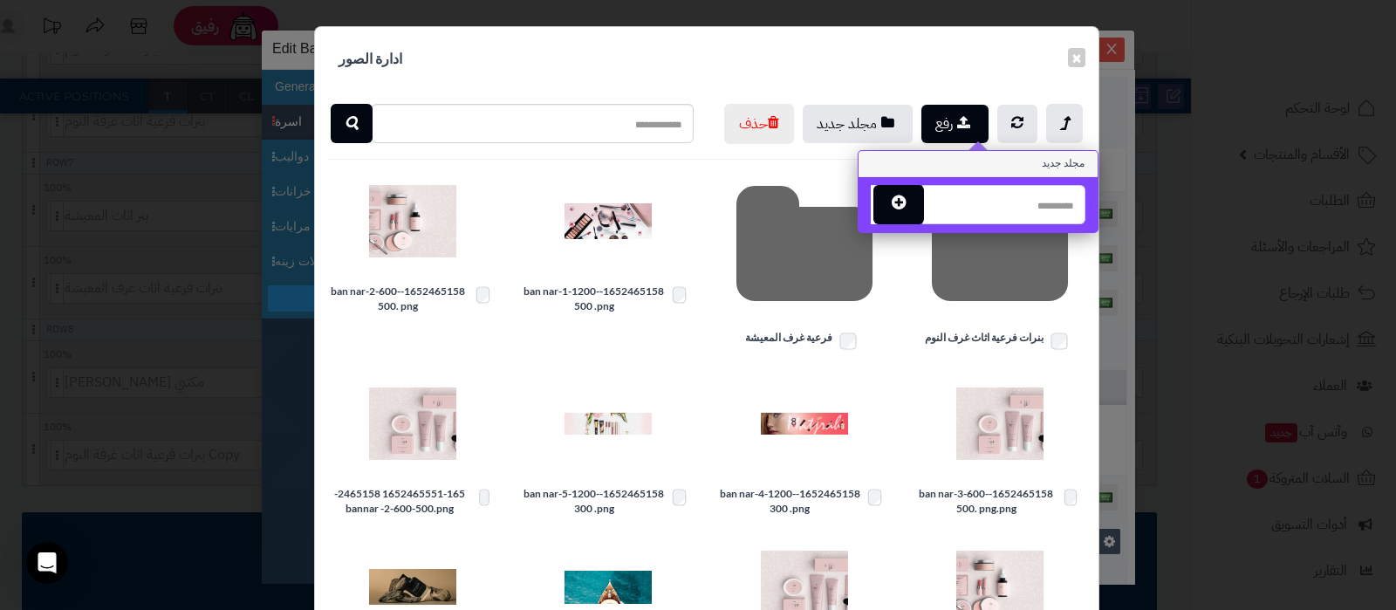
click at [1044, 215] on input "text" at bounding box center [1003, 204] width 163 height 39
type input "**********"
click at [919, 210] on button "button" at bounding box center [898, 203] width 51 height 39
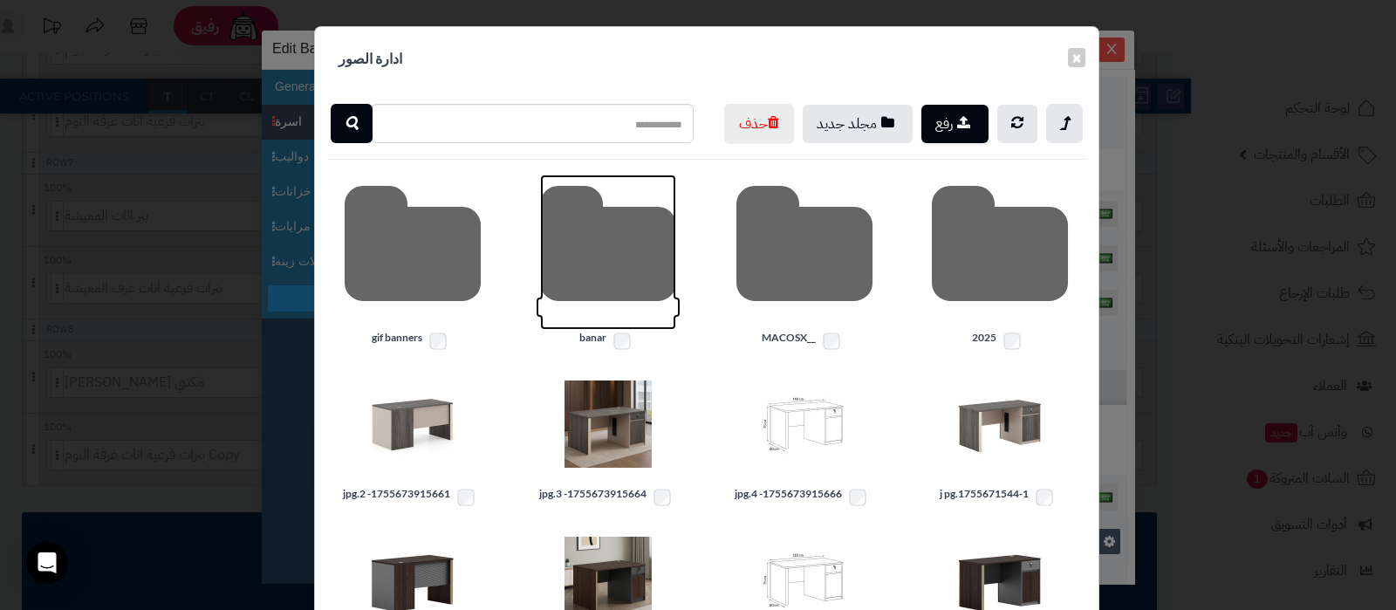
click at [606, 292] on icon at bounding box center [608, 251] width 136 height 155
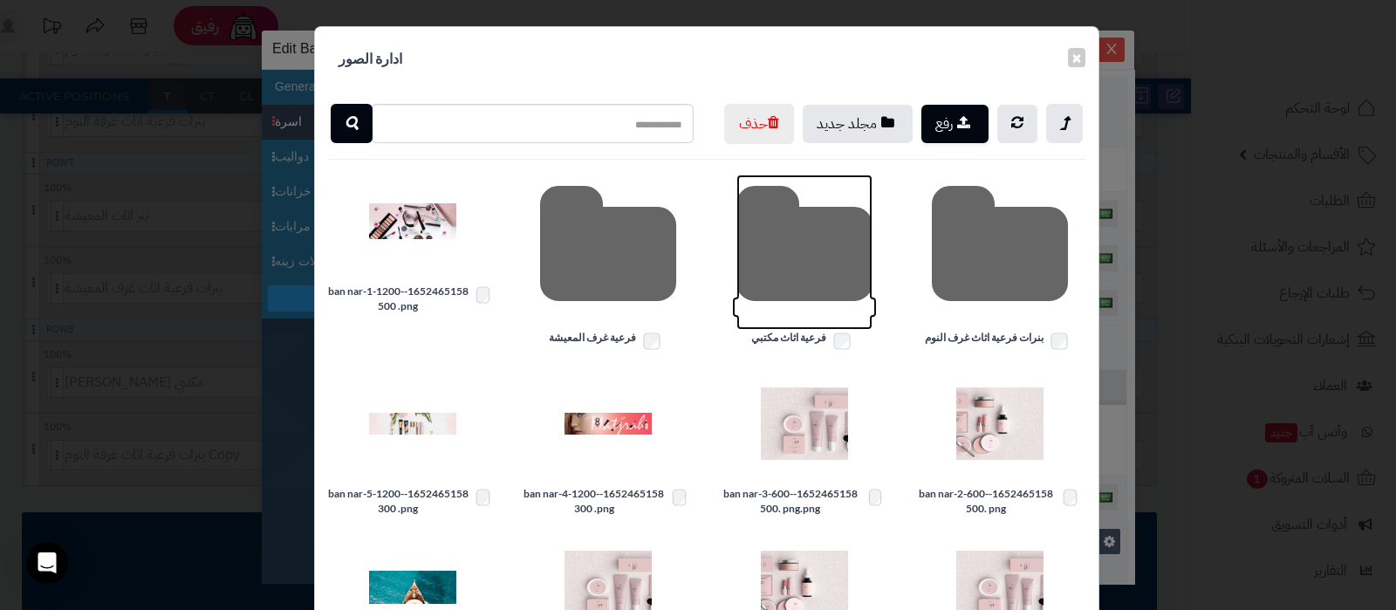
click at [811, 276] on icon at bounding box center [804, 251] width 136 height 155
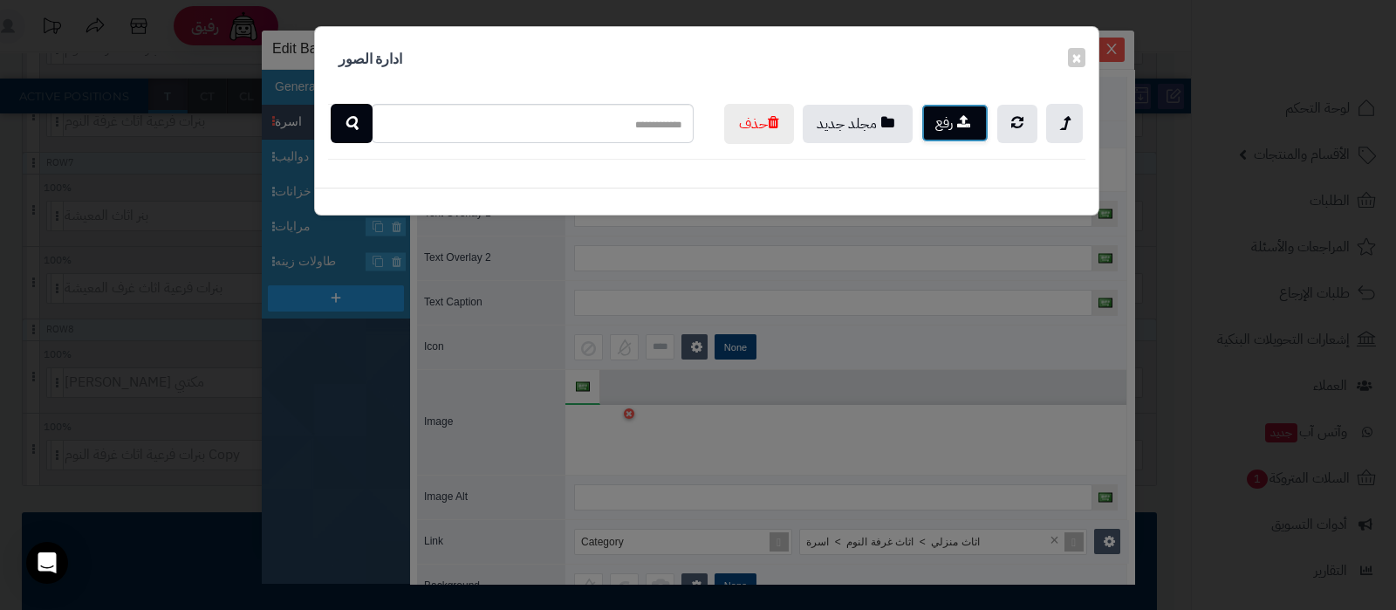
click at [936, 138] on button "رفع" at bounding box center [954, 123] width 67 height 38
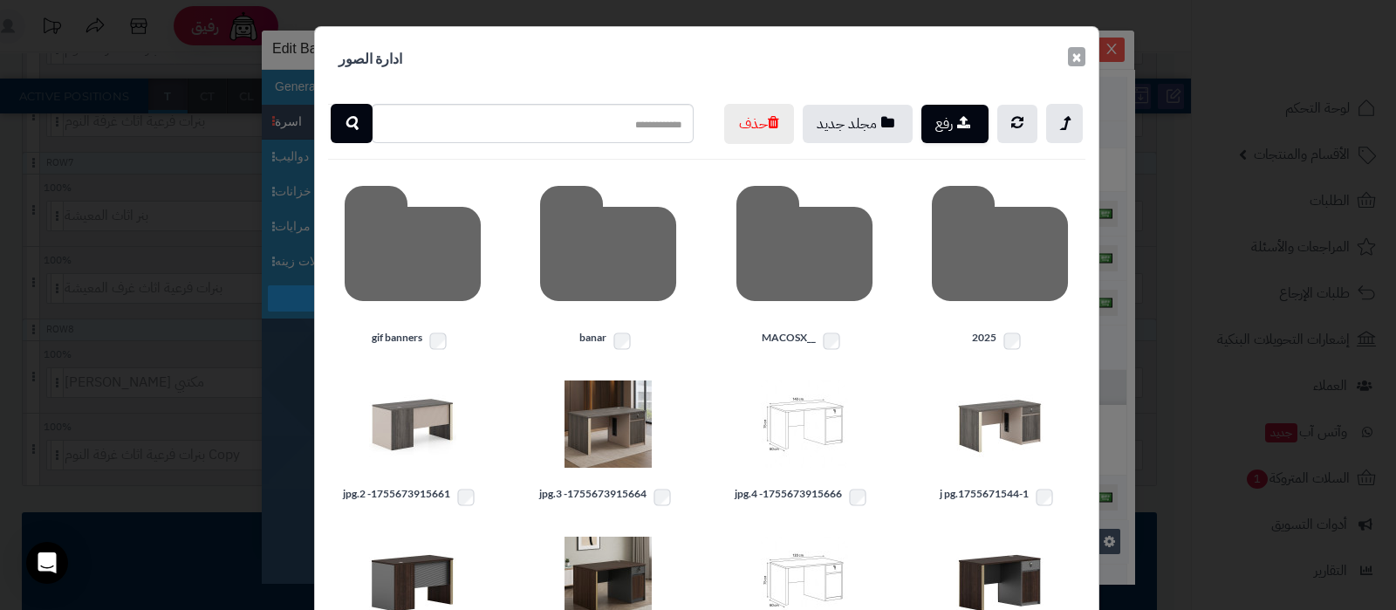
click at [1082, 58] on button "×" at bounding box center [1076, 56] width 17 height 19
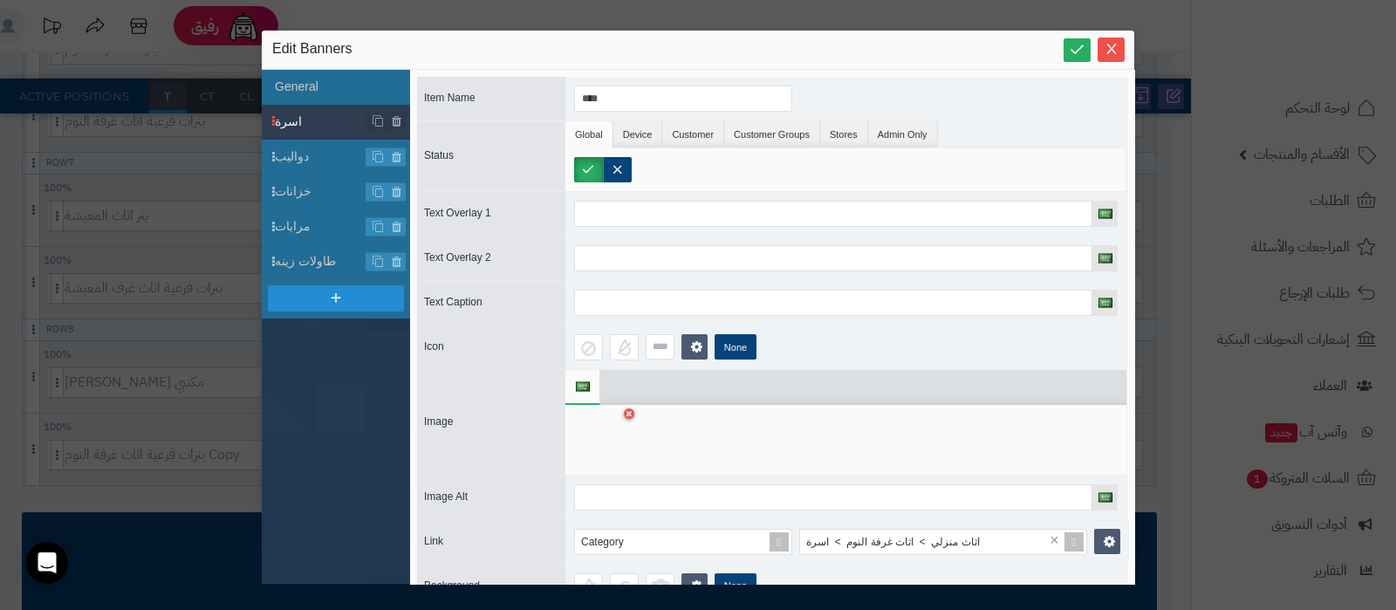
click at [598, 444] on div at bounding box center [601, 439] width 55 height 52
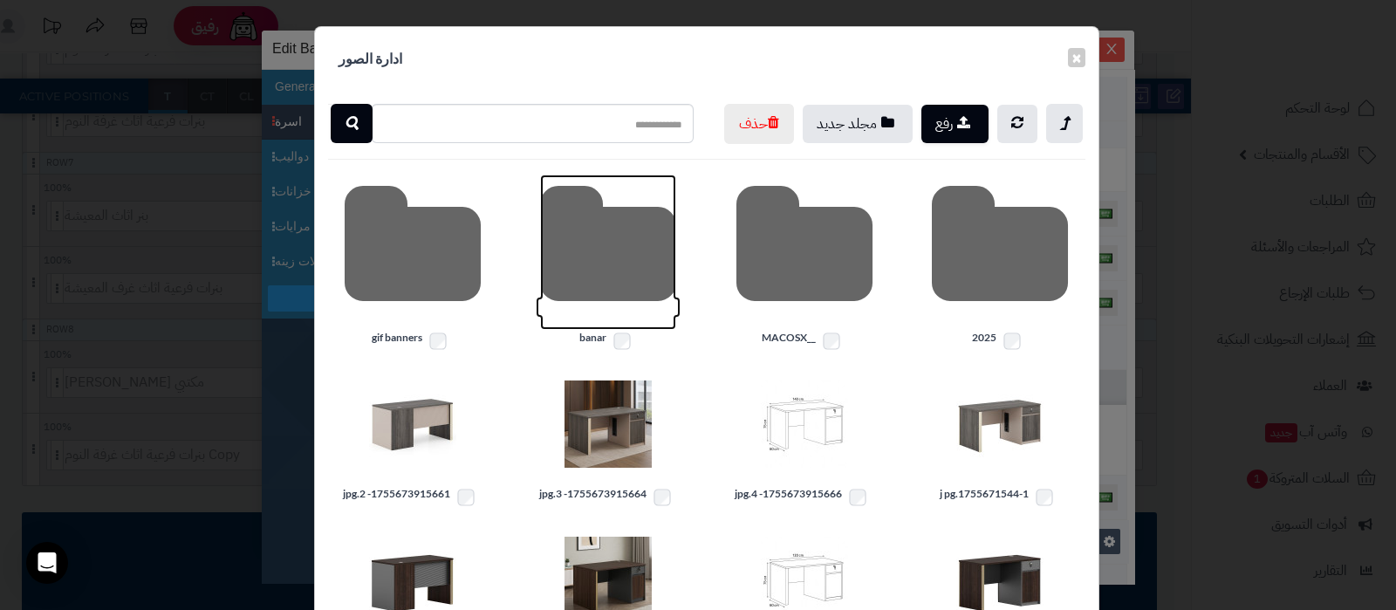
click at [597, 303] on icon at bounding box center [608, 251] width 136 height 155
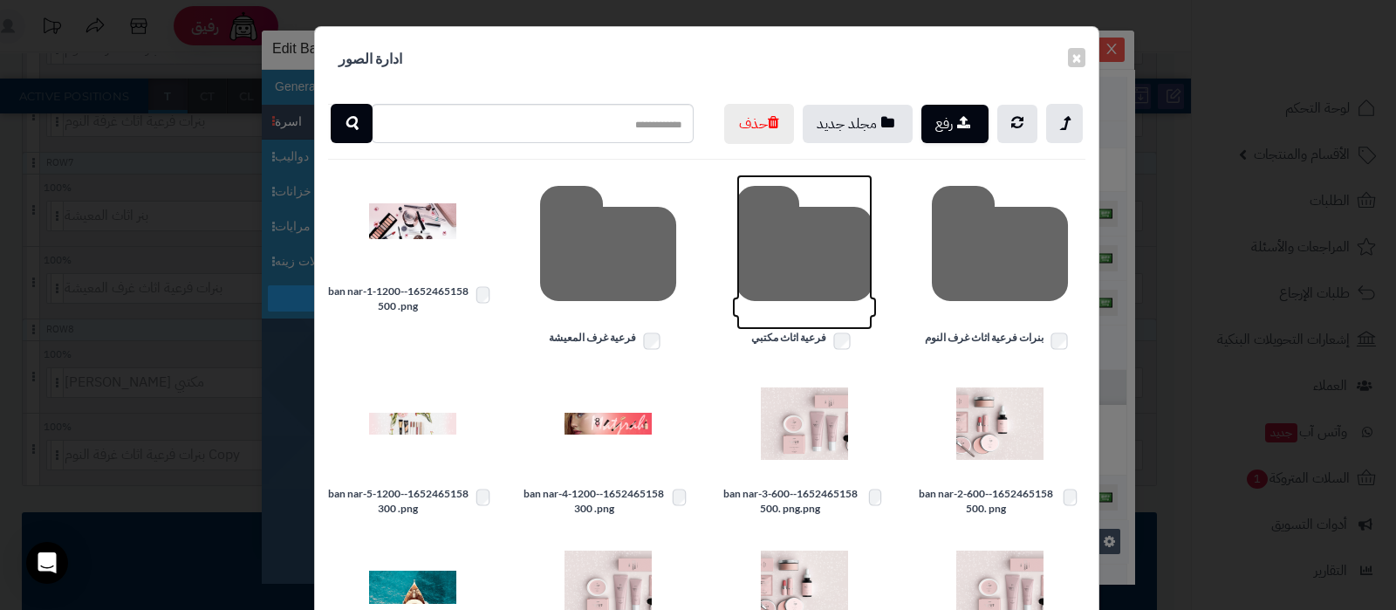
click at [819, 290] on icon at bounding box center [804, 251] width 136 height 155
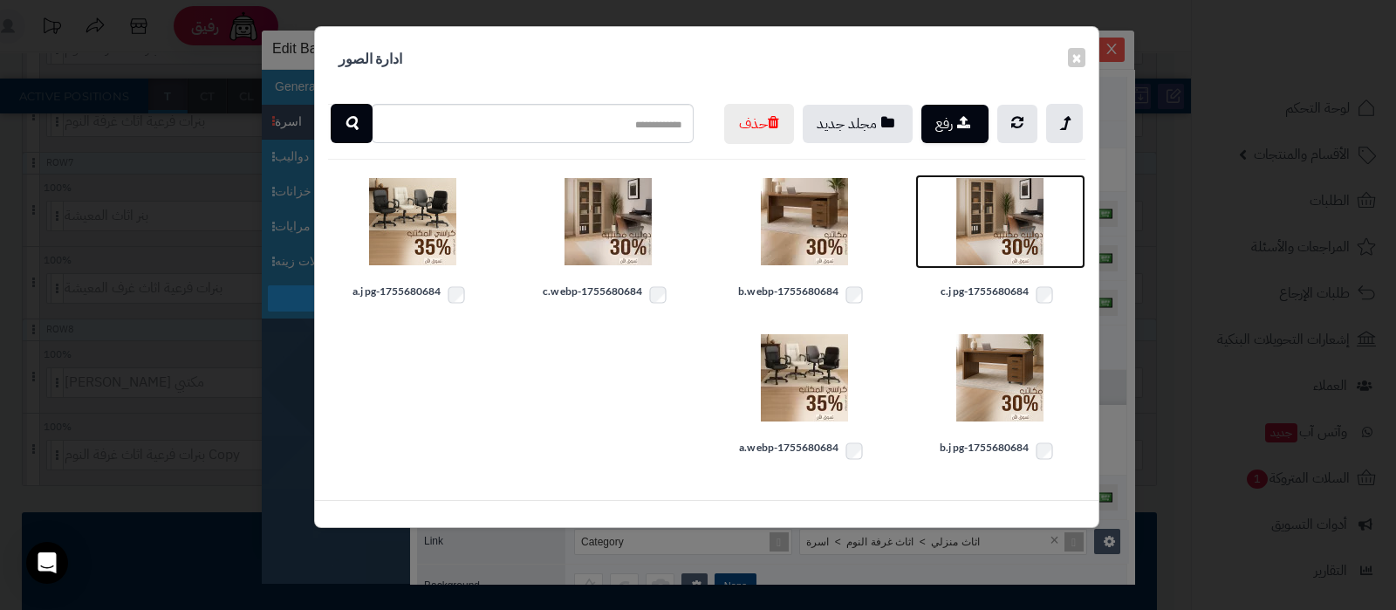
click at [999, 265] on img at bounding box center [999, 221] width 87 height 87
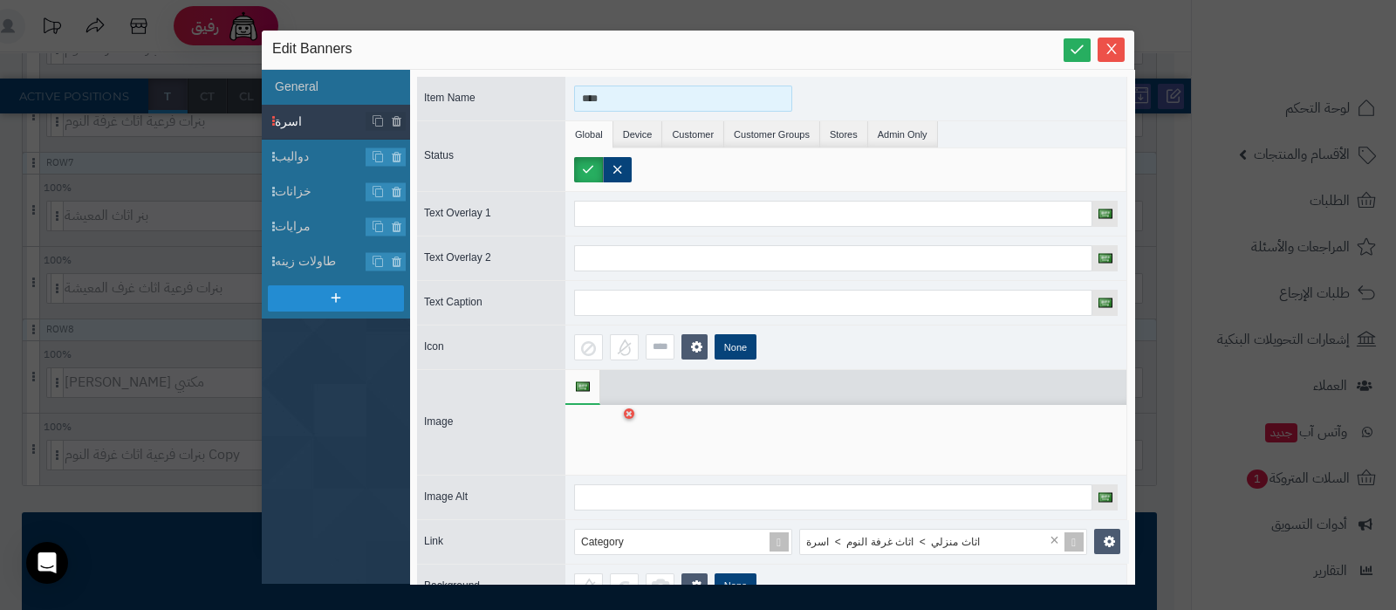
click at [650, 98] on input "****" at bounding box center [683, 98] width 218 height 26
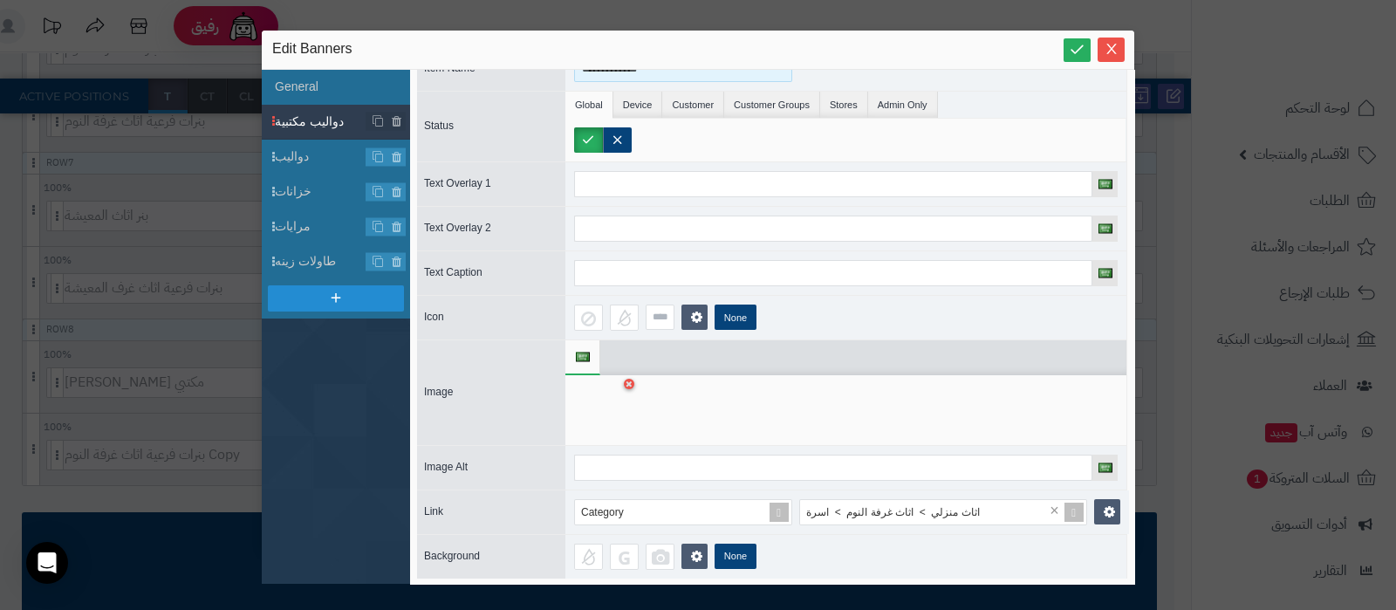
scroll to position [46, 0]
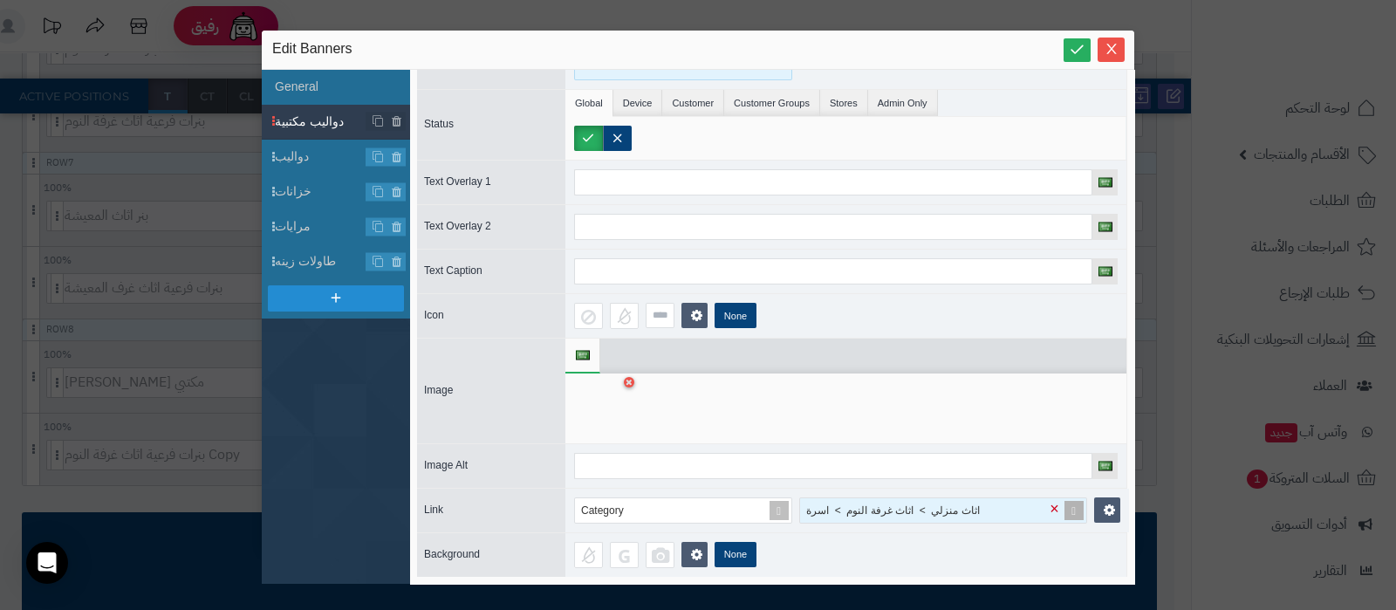
type input "**********"
type input "*"
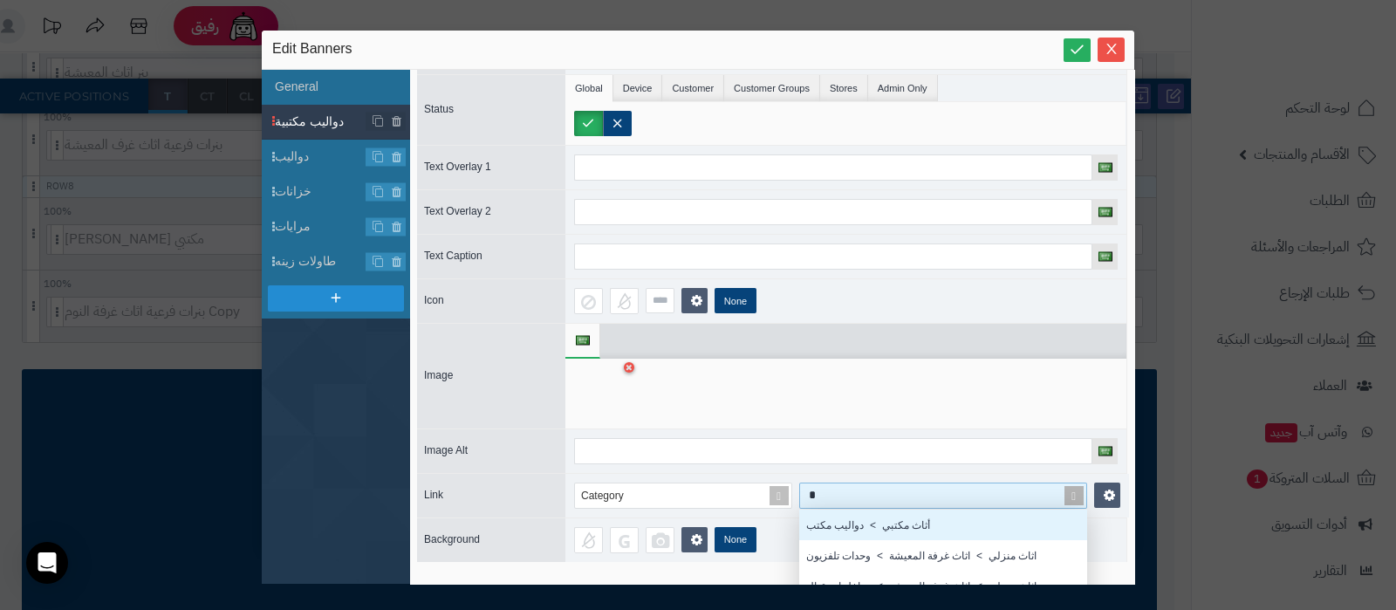
scroll to position [1086, 0]
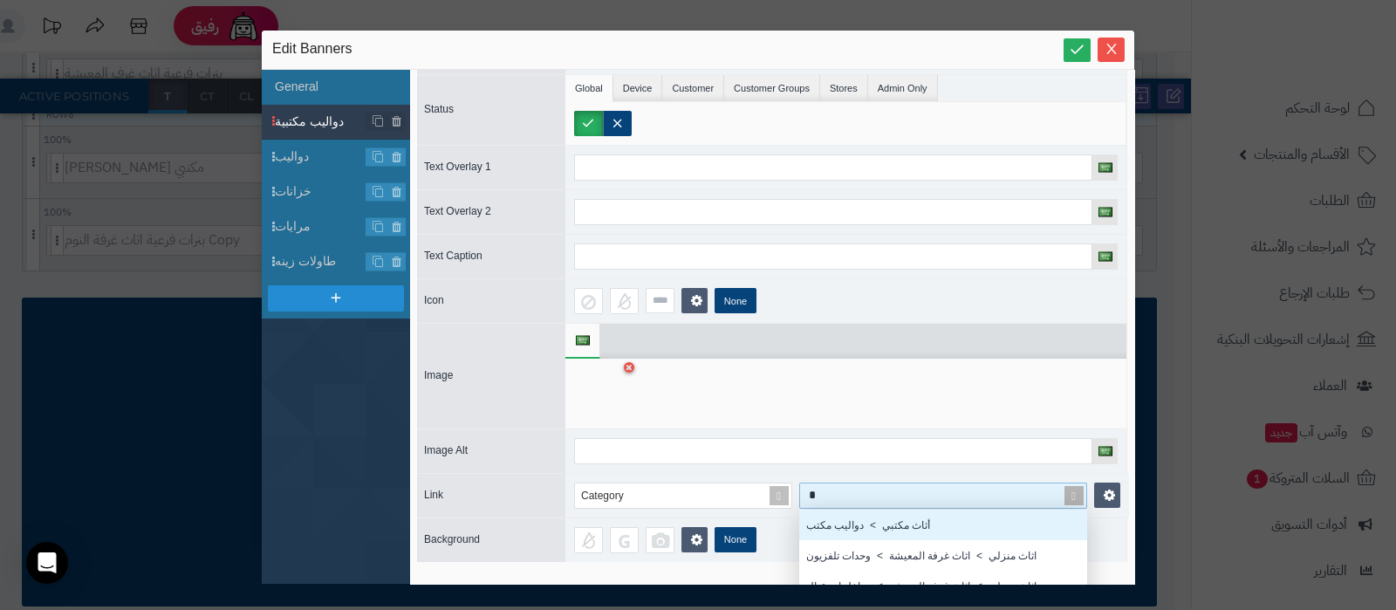
click at [887, 517] on div "أثاث مكتبي > دواليب مكتب" at bounding box center [943, 524] width 288 height 31
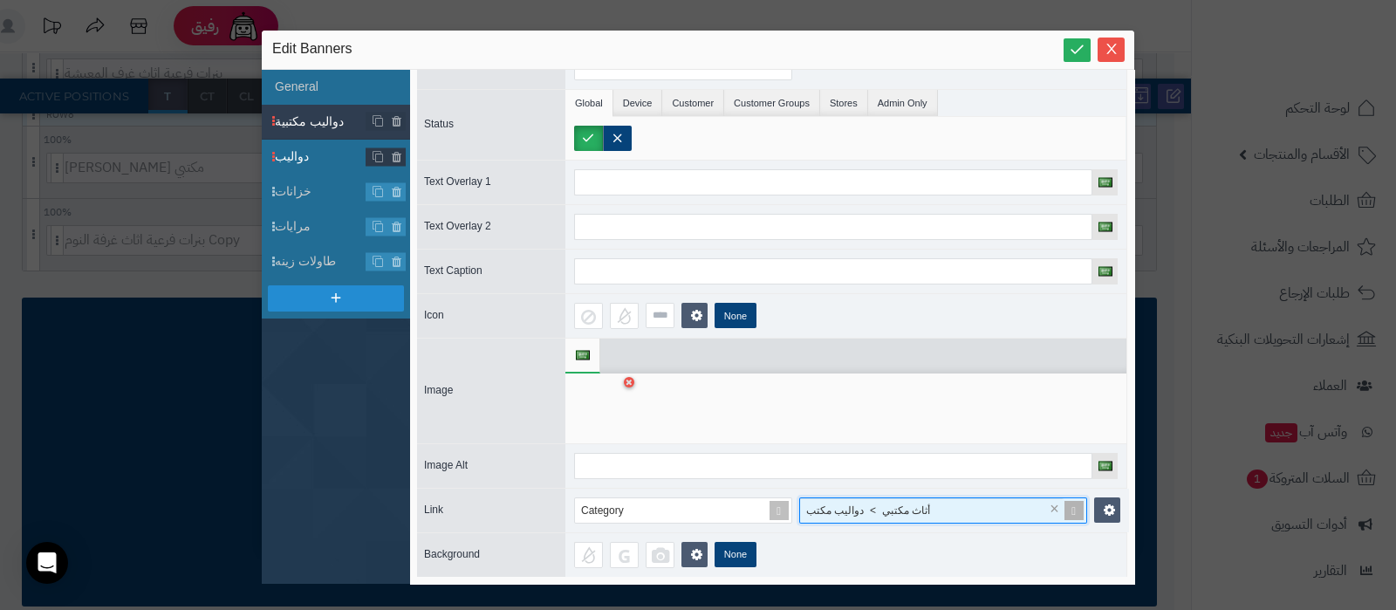
click at [299, 166] on li "دواليب" at bounding box center [336, 157] width 148 height 35
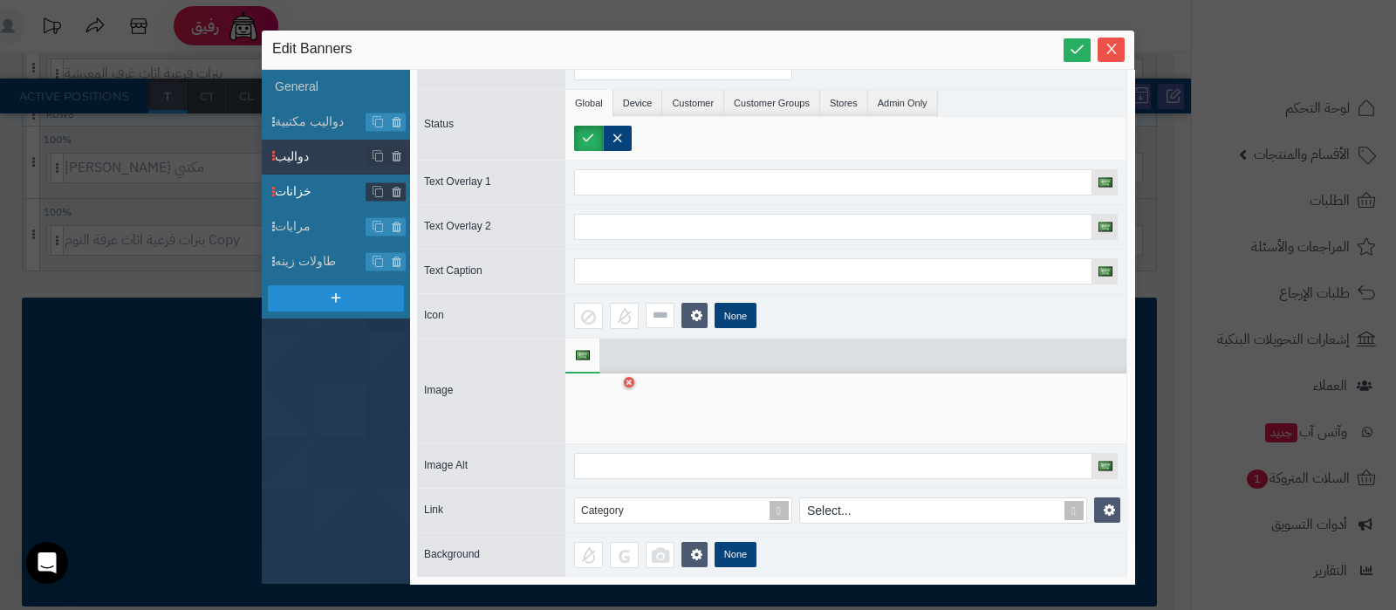
scroll to position [0, 0]
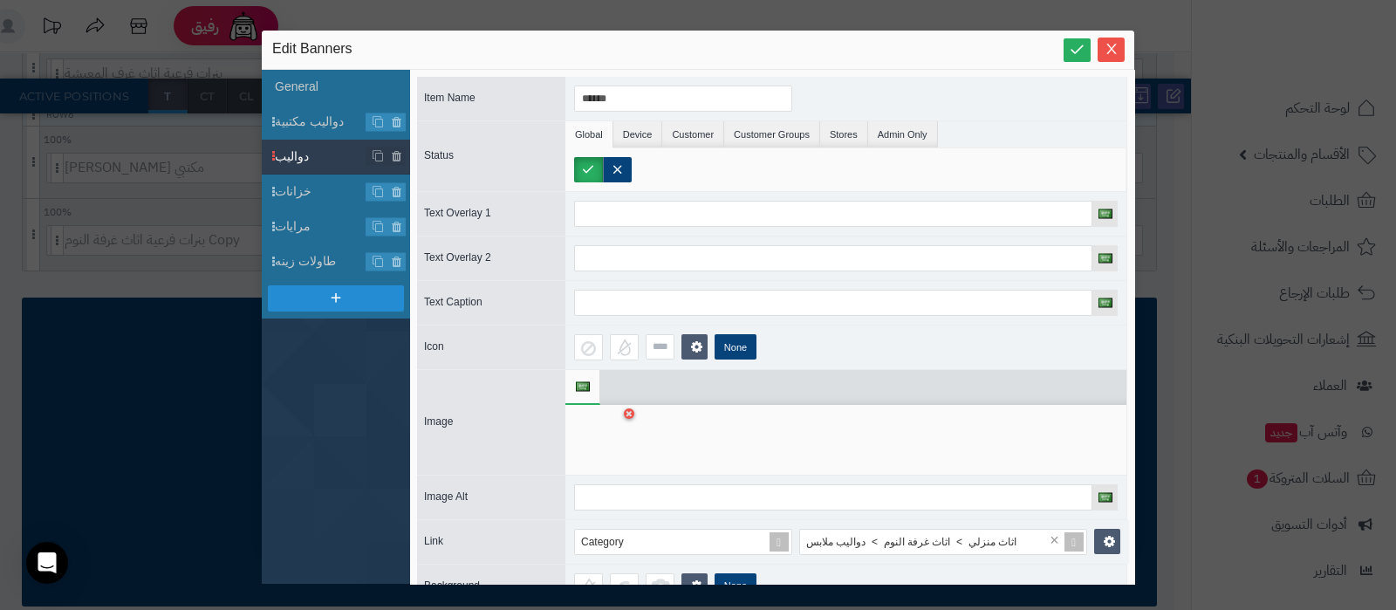
click at [616, 437] on div at bounding box center [601, 439] width 55 height 52
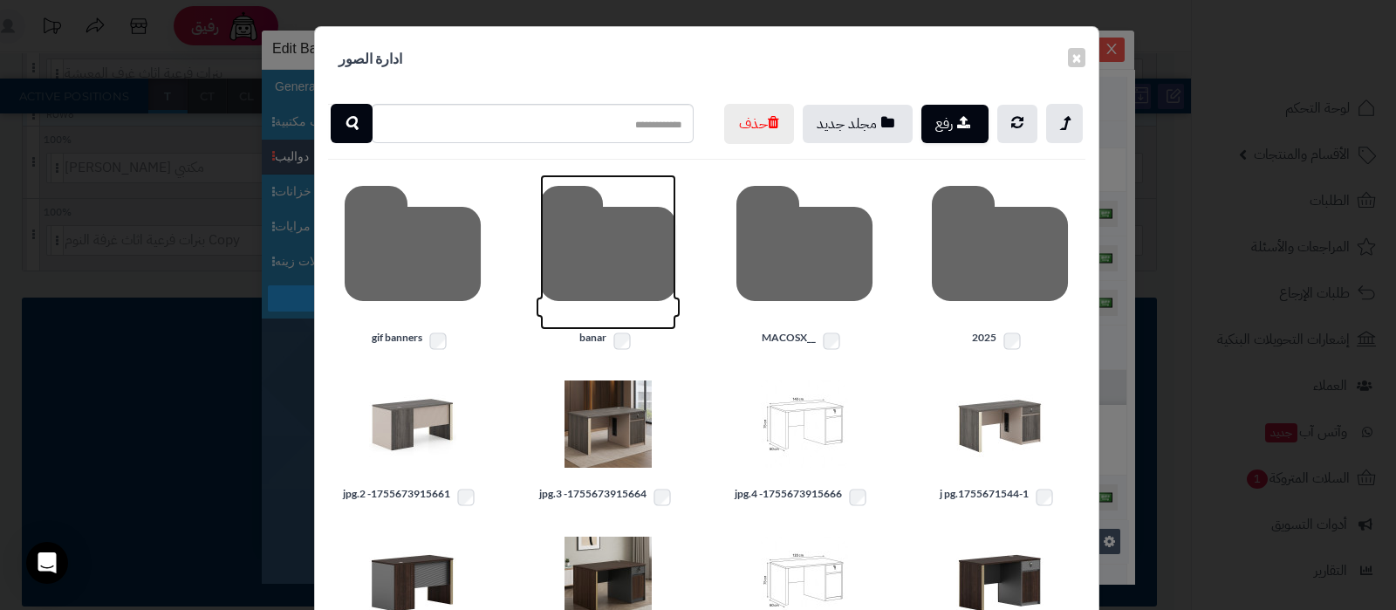
click at [619, 299] on icon at bounding box center [608, 251] width 136 height 155
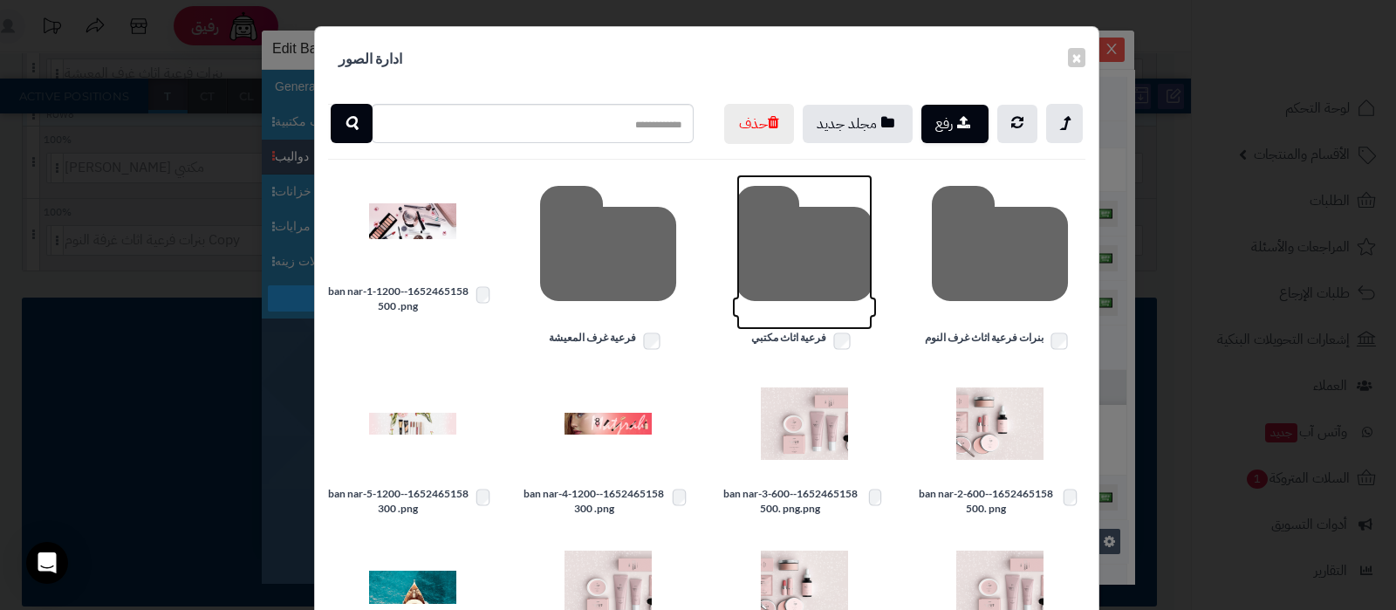
click at [796, 308] on icon at bounding box center [804, 251] width 136 height 155
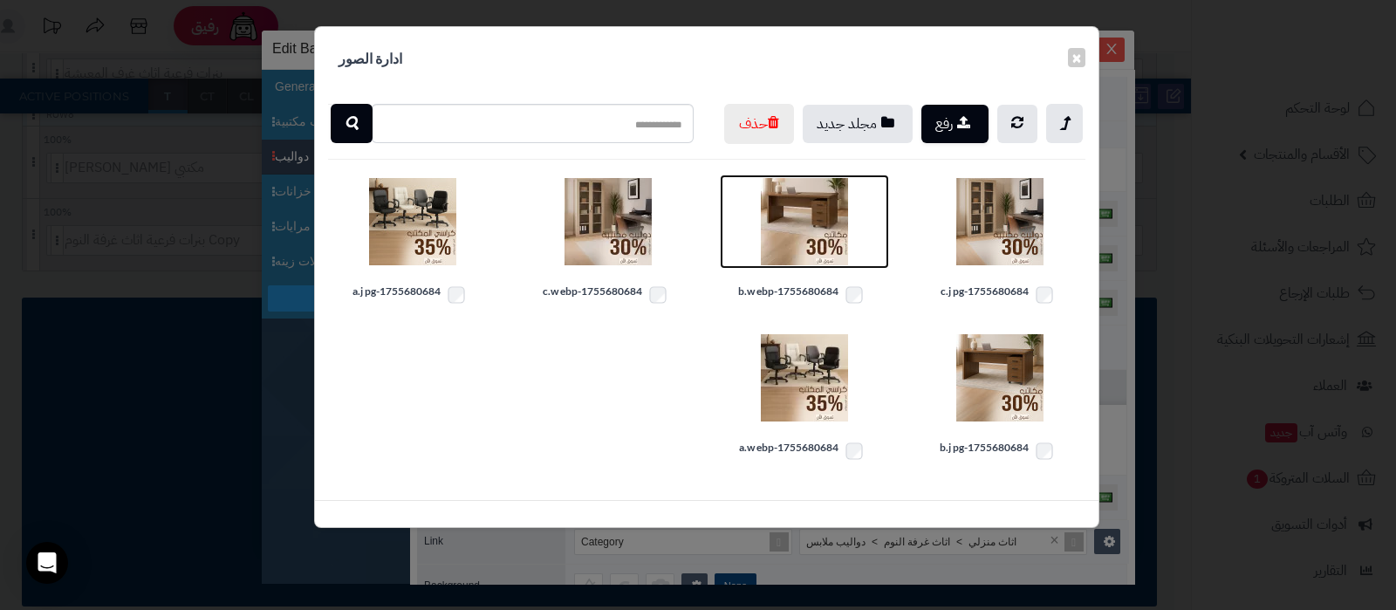
click at [797, 255] on img at bounding box center [804, 221] width 87 height 87
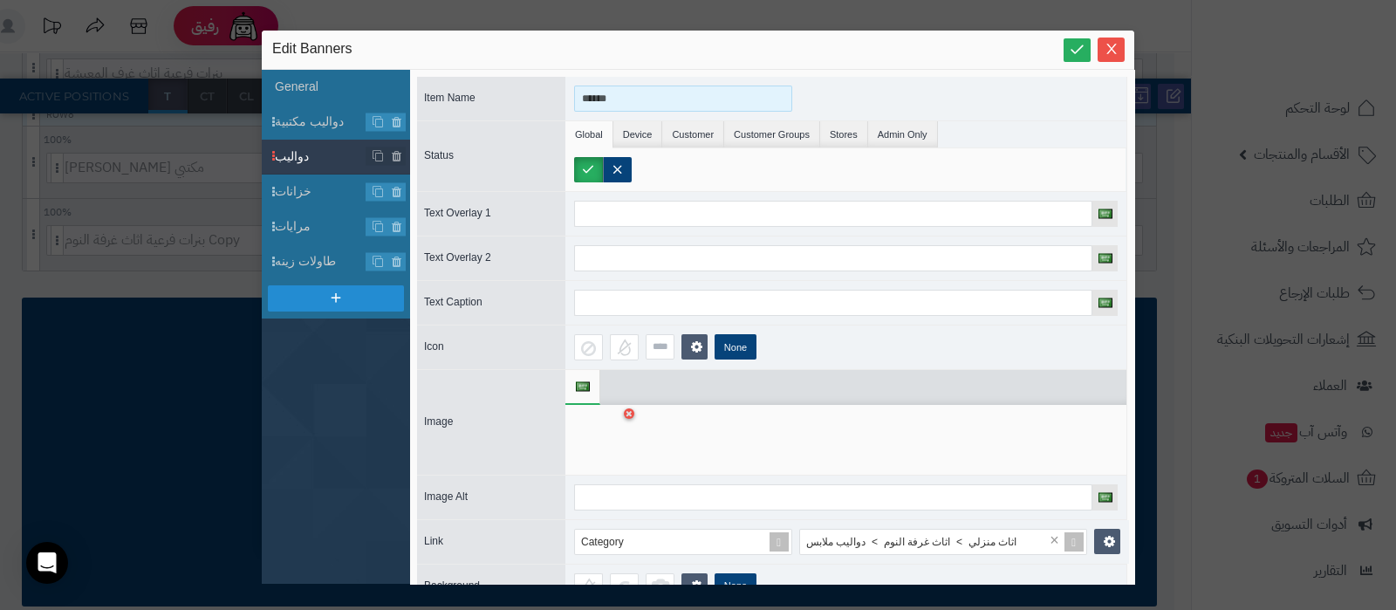
click at [609, 87] on input "******" at bounding box center [683, 98] width 218 height 26
type input "*****"
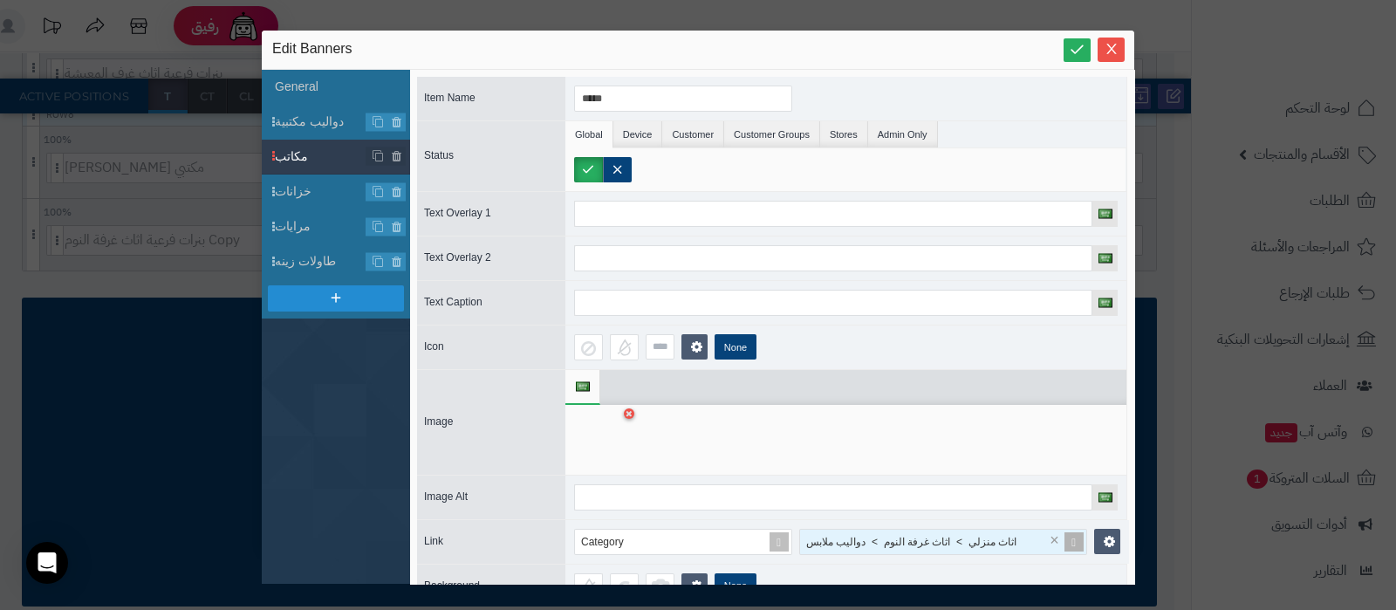
click at [997, 543] on span "اثاث منزلي > اثاث غرفة النوم > دواليب ملابس" at bounding box center [911, 542] width 210 height 12
type input "**"
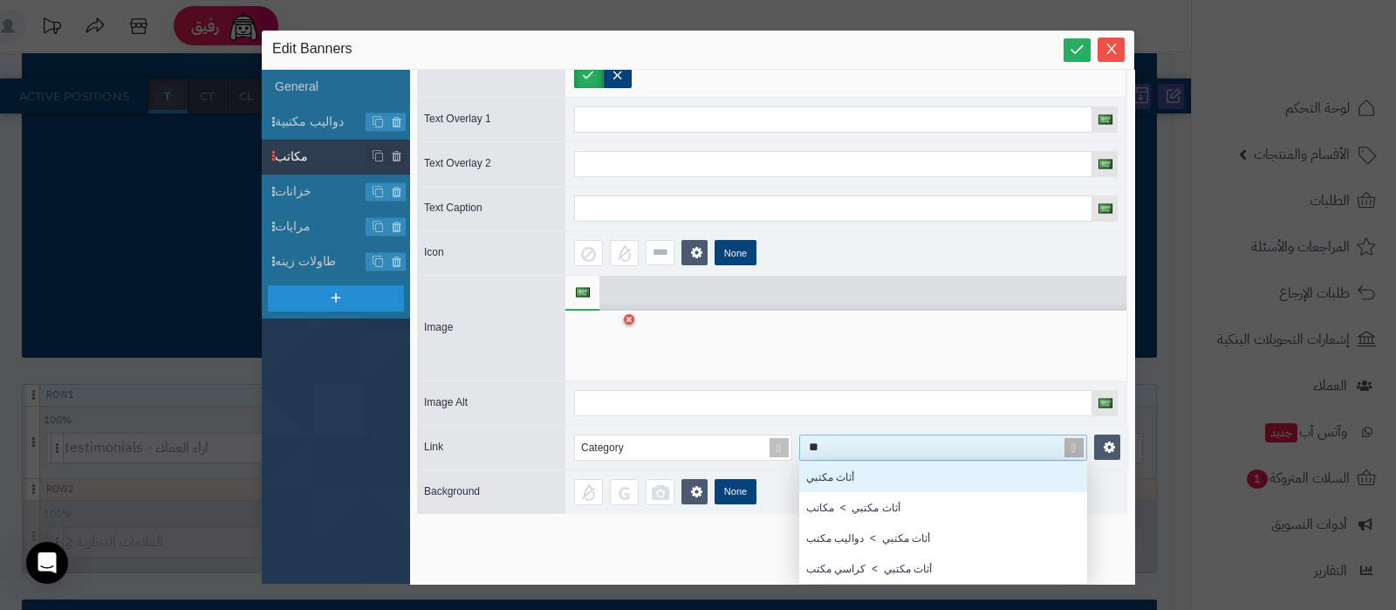
scroll to position [109, 0]
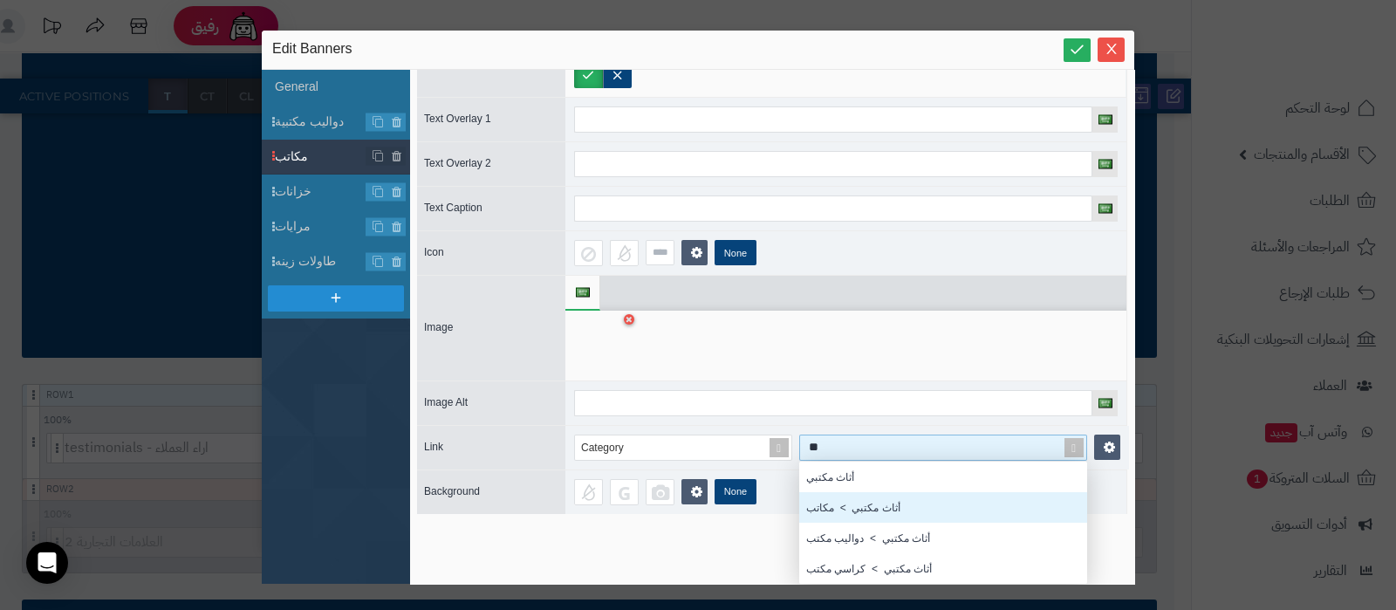
click at [863, 492] on div "أثاث مكتبي > مكاتب" at bounding box center [943, 507] width 288 height 31
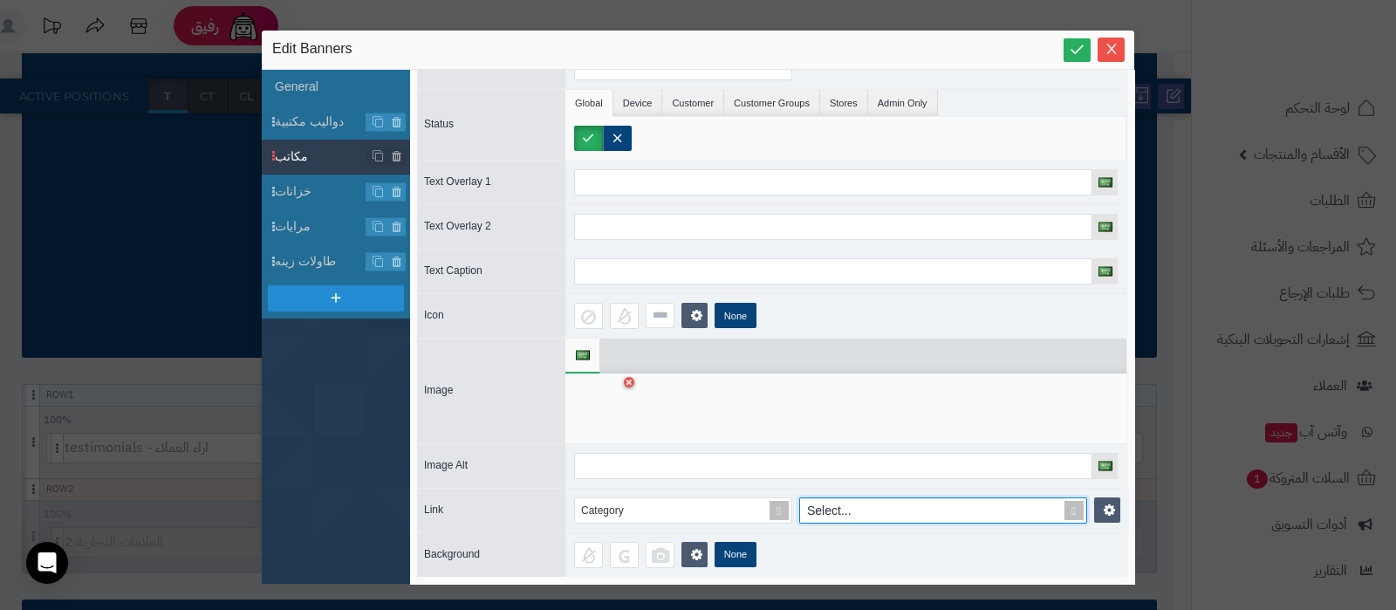
scroll to position [46, 0]
click at [304, 198] on span "خزانات" at bounding box center [321, 191] width 92 height 18
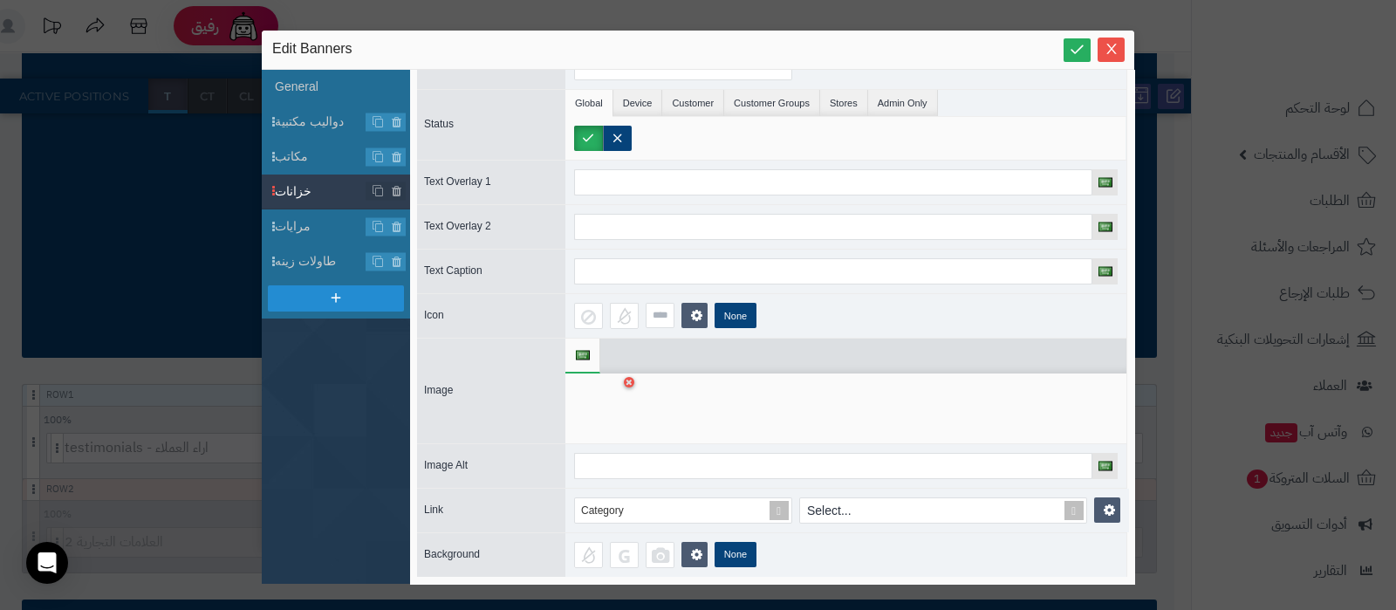
scroll to position [0, 0]
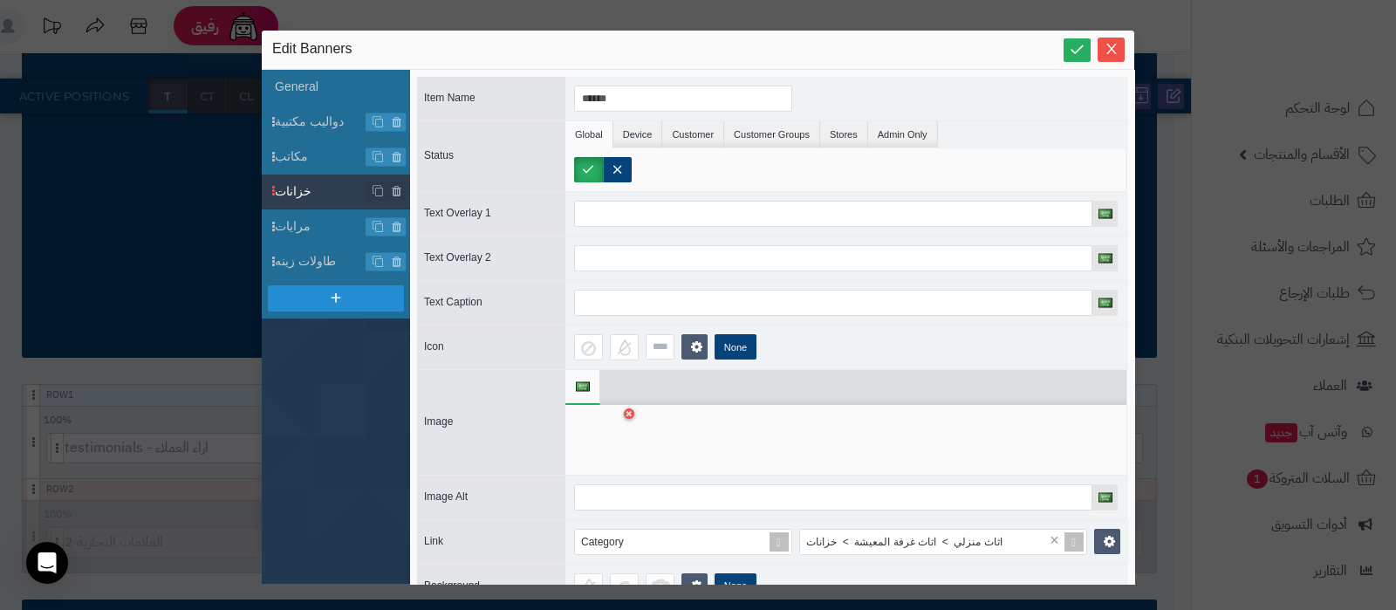
click at [618, 450] on div at bounding box center [601, 439] width 55 height 52
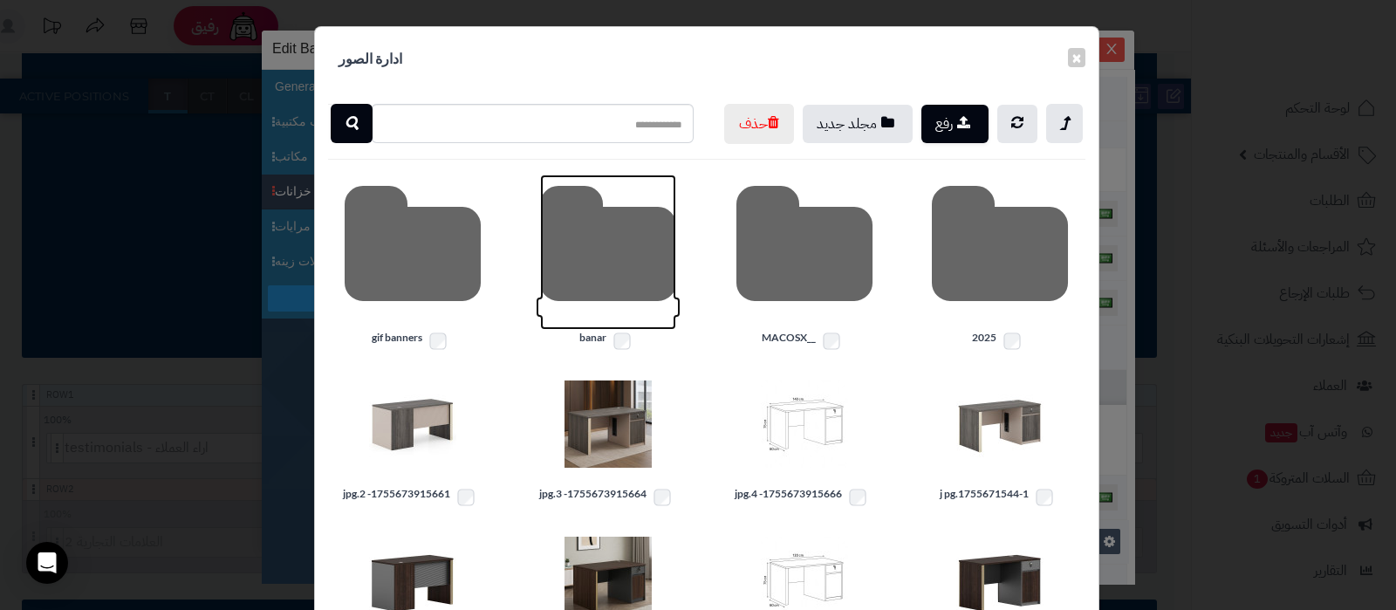
click at [617, 297] on icon at bounding box center [608, 251] width 136 height 155
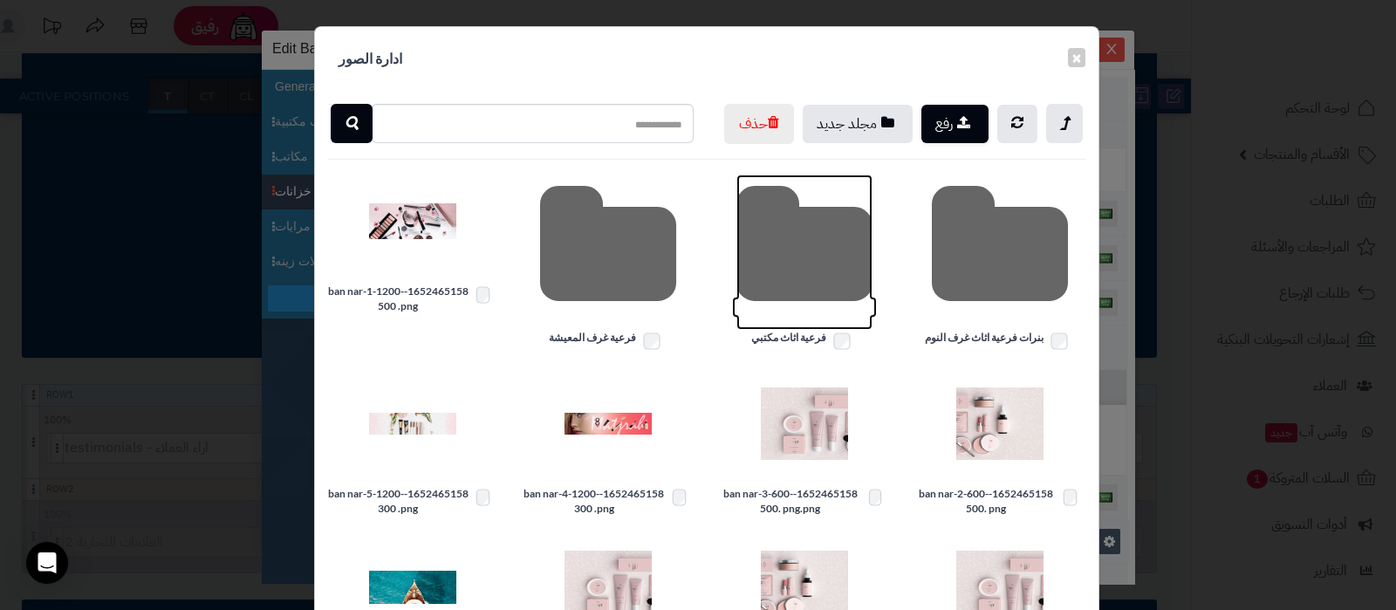
click at [821, 297] on icon at bounding box center [804, 251] width 136 height 155
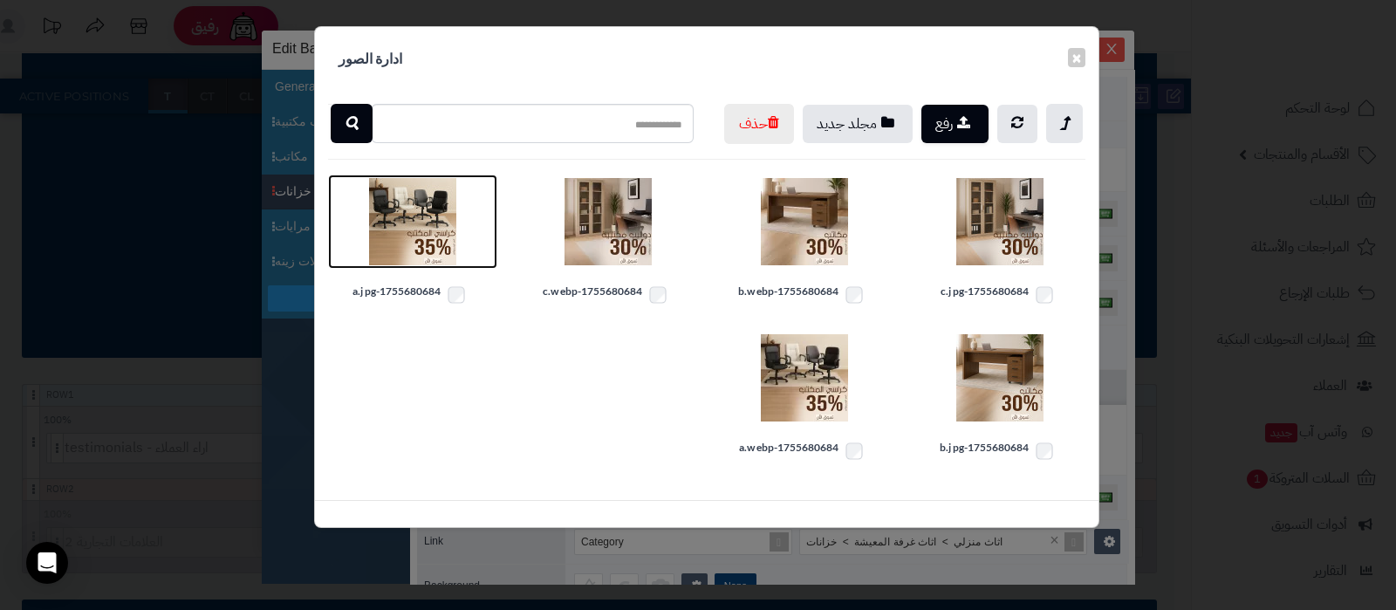
click at [400, 265] on img at bounding box center [412, 221] width 87 height 87
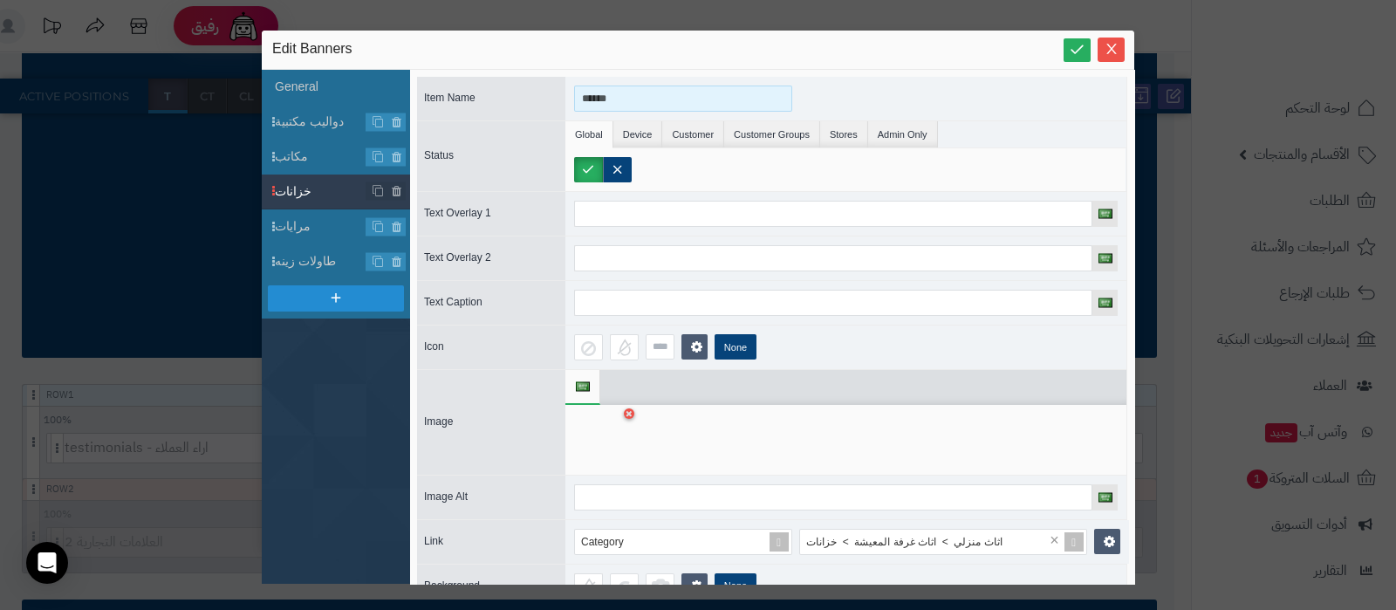
click at [610, 97] on input "******" at bounding box center [683, 98] width 218 height 26
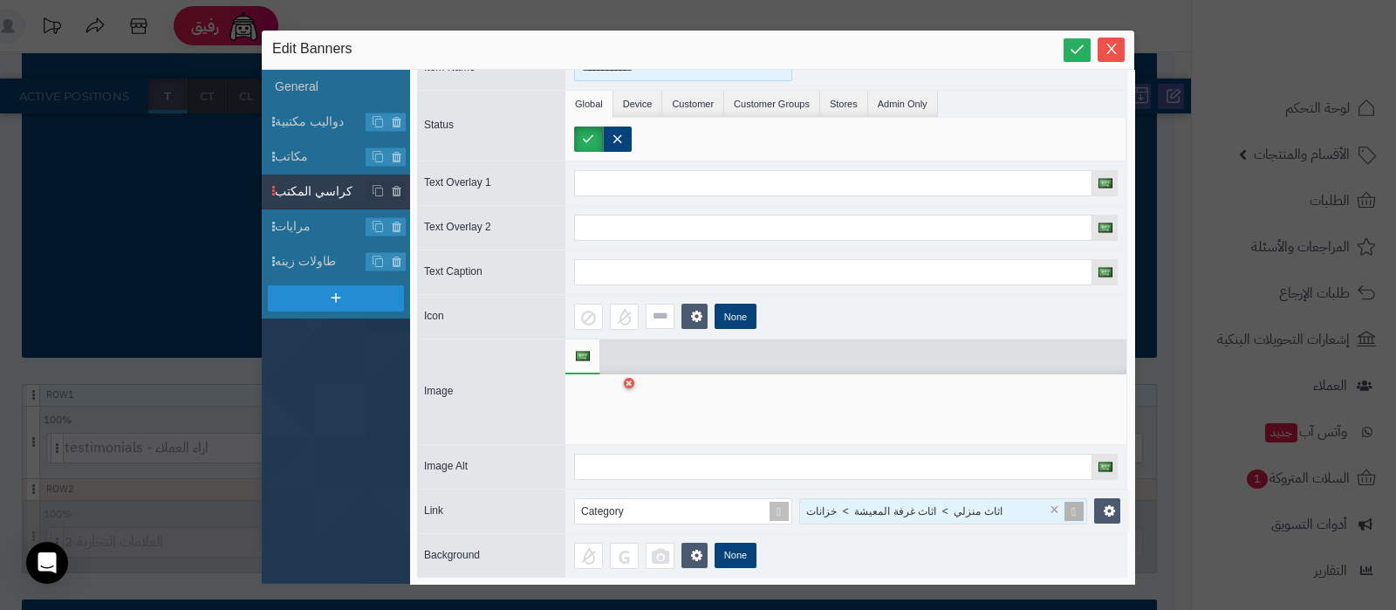
scroll to position [46, 0]
type input "**********"
click at [951, 504] on span "اثاث منزلي > اثاث غرفة المعيشة > خزانات" at bounding box center [904, 510] width 196 height 12
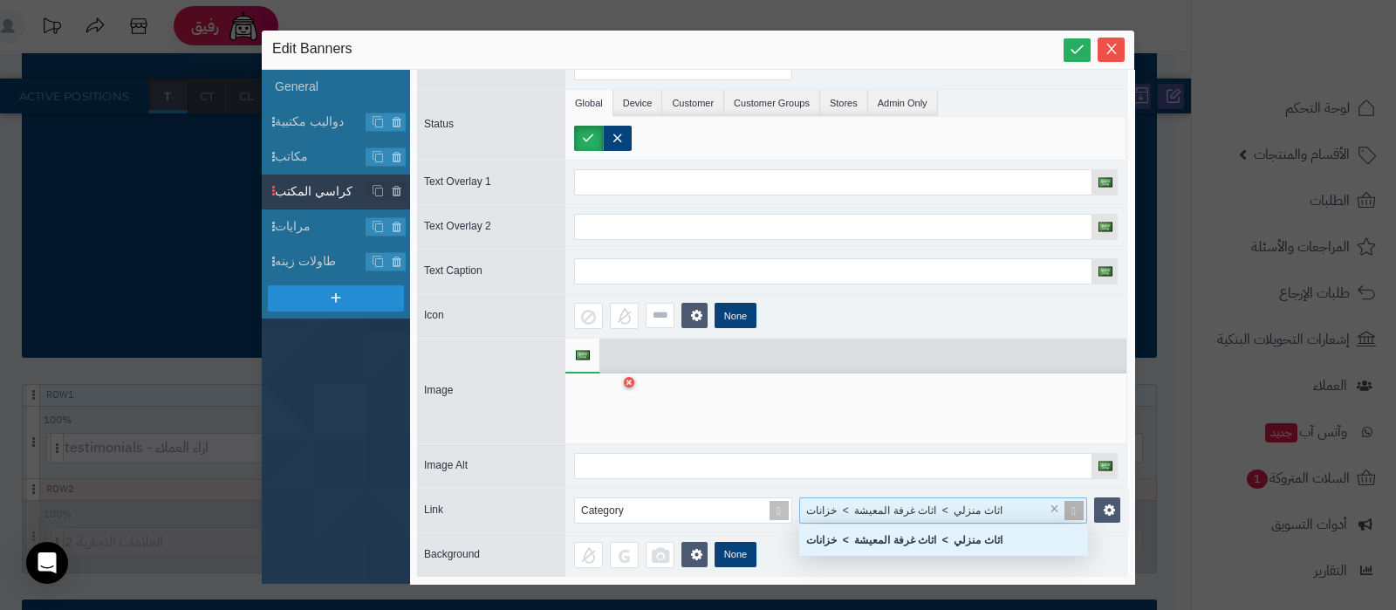
scroll to position [13, 270]
type input "*"
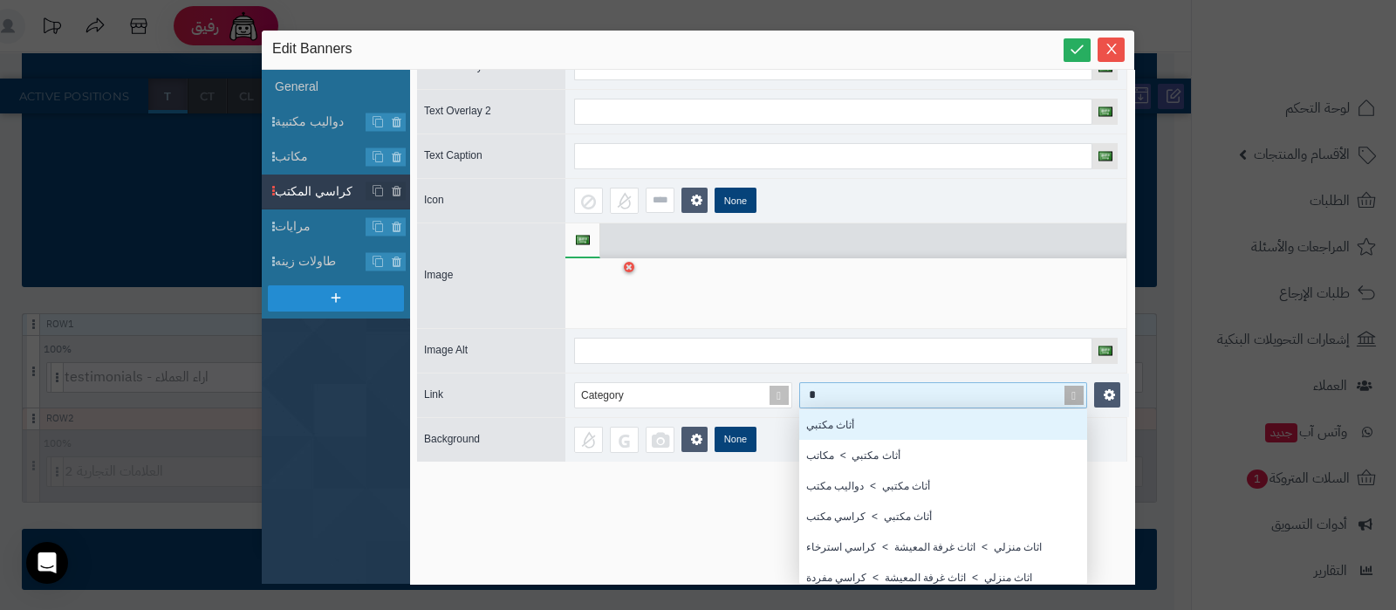
scroll to position [161, 0]
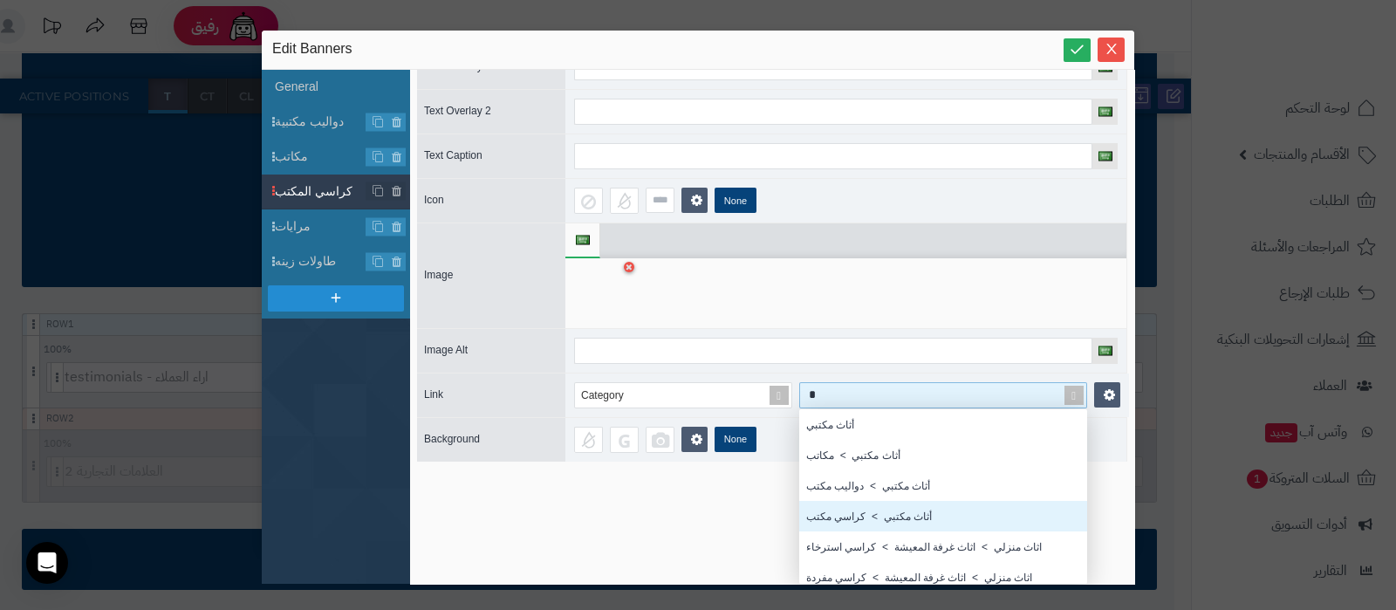
click at [897, 510] on div "أثاث مكتبي > كراسي مكتب" at bounding box center [943, 516] width 288 height 31
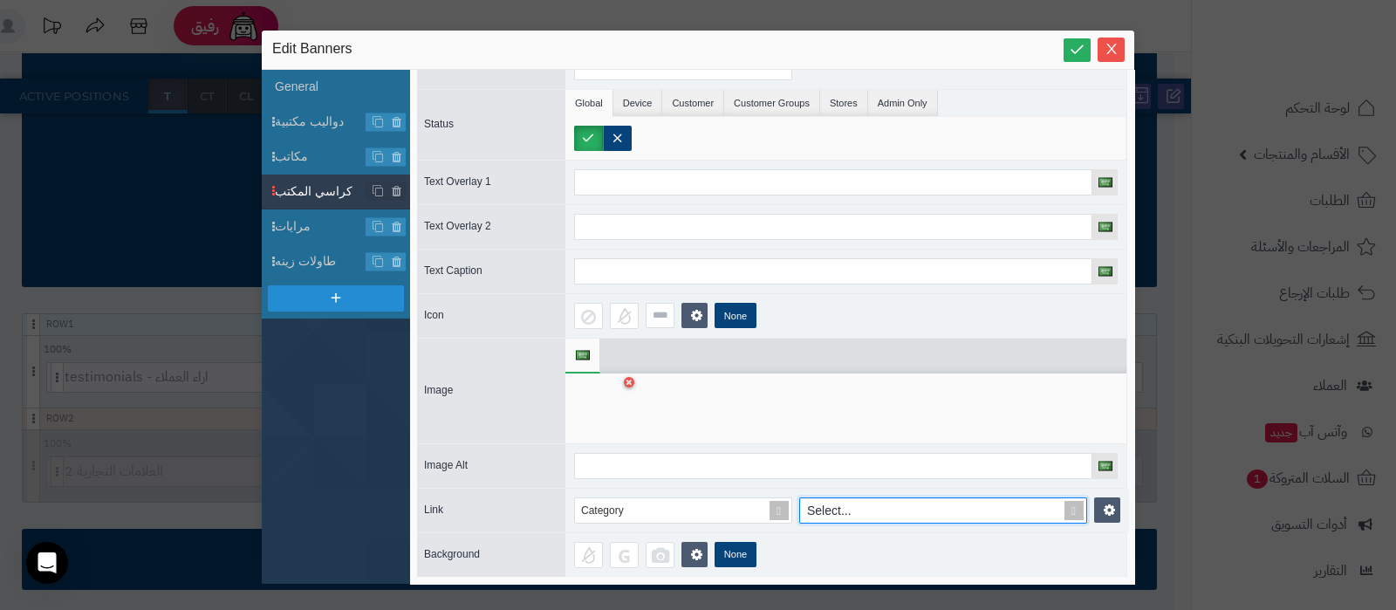
scroll to position [46, 0]
click at [398, 224] on icon at bounding box center [396, 226] width 11 height 15
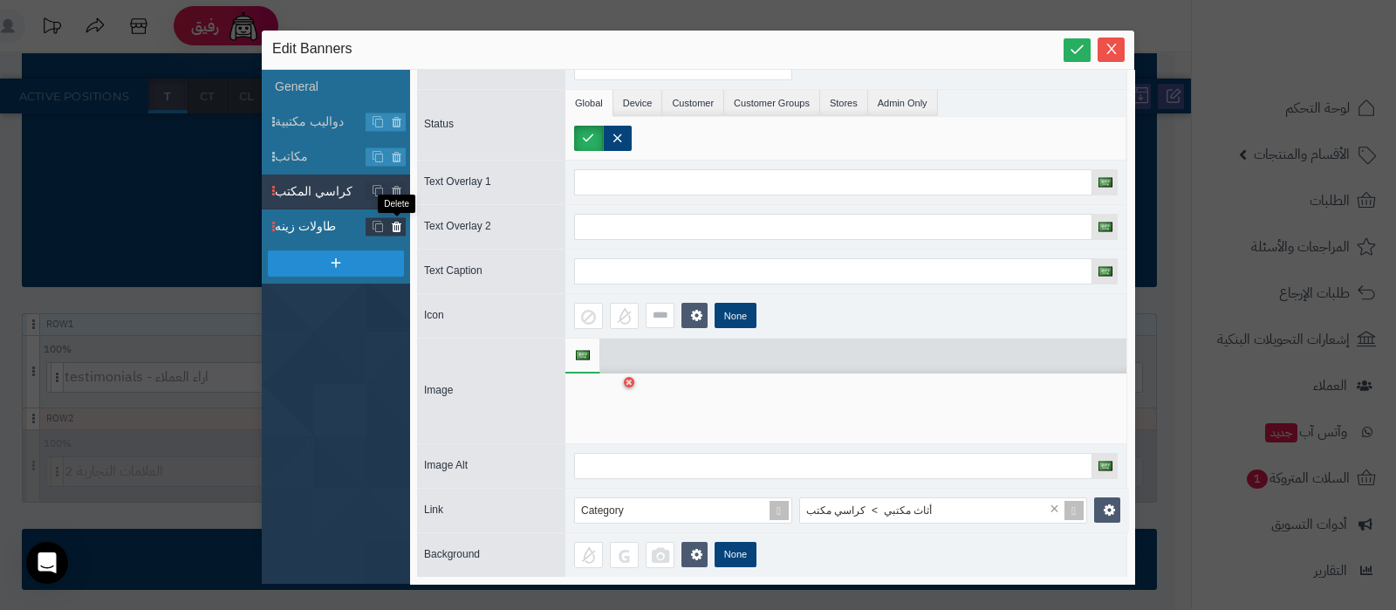
click at [400, 228] on icon at bounding box center [396, 226] width 11 height 15
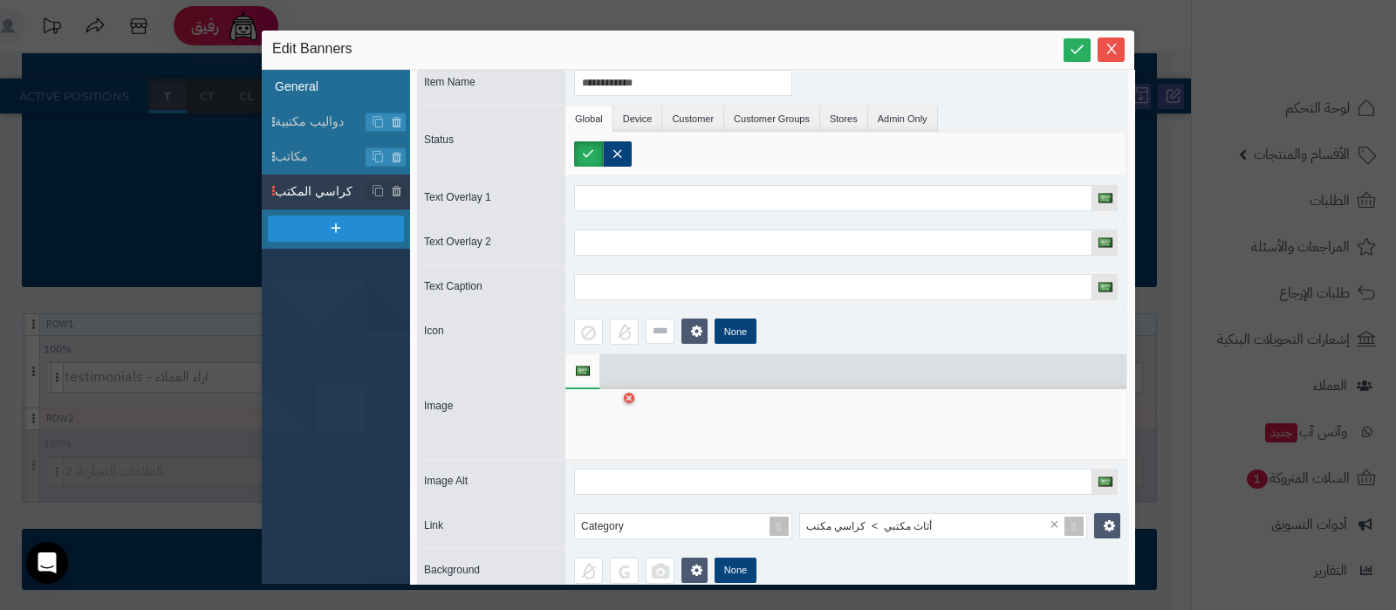
scroll to position [0, 0]
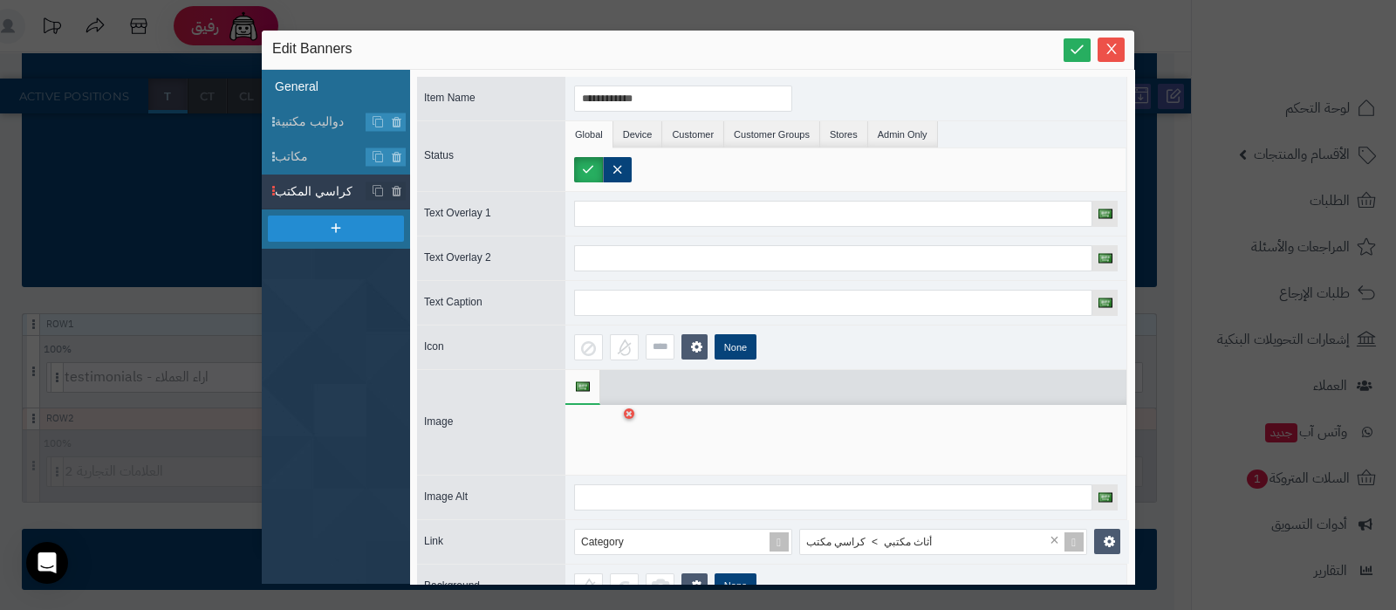
click at [325, 85] on li "General" at bounding box center [336, 87] width 148 height 35
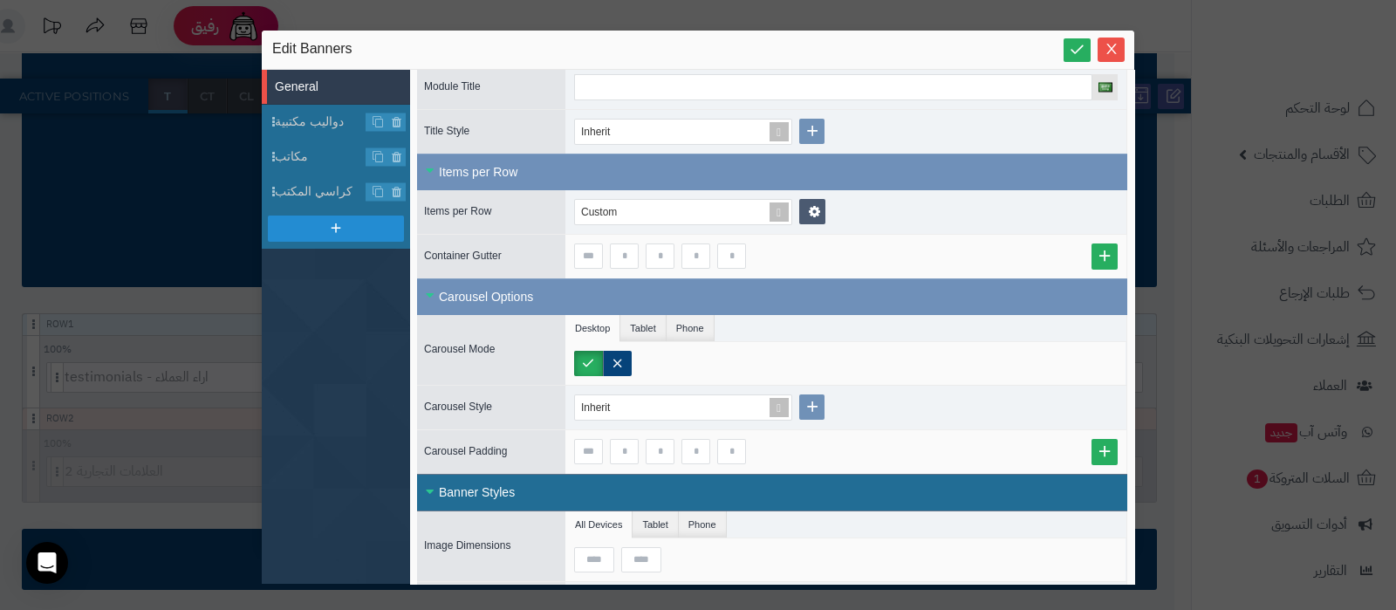
scroll to position [217, 0]
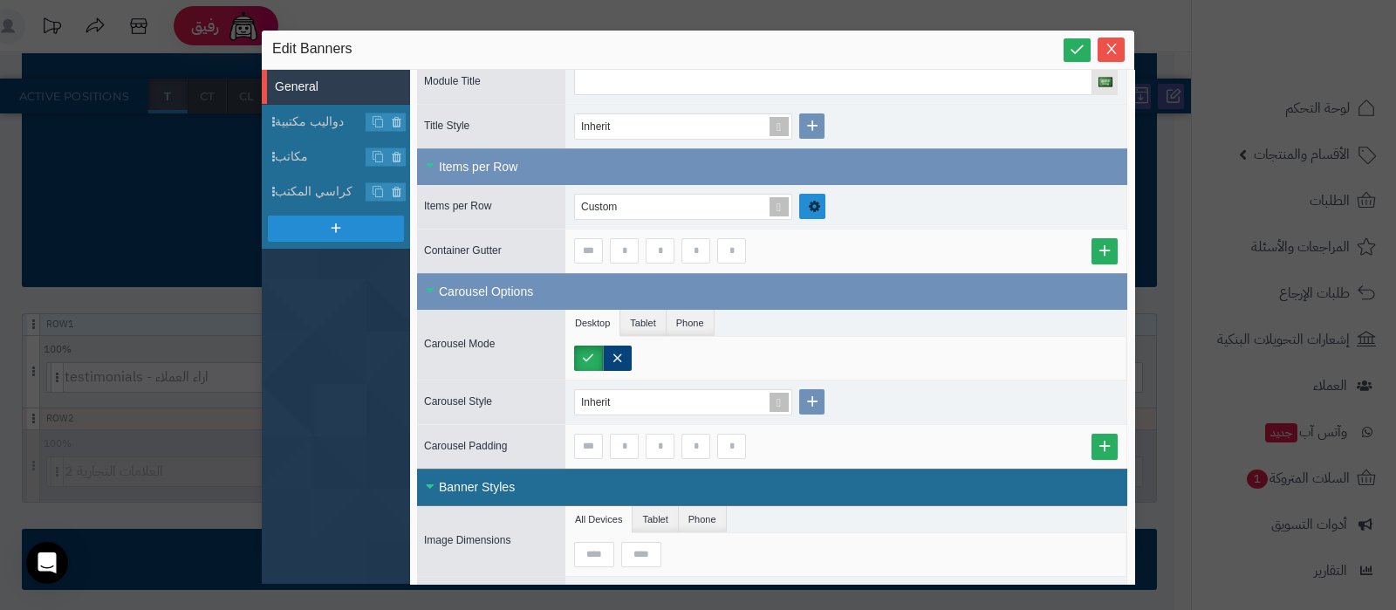
click at [811, 202] on icon at bounding box center [814, 207] width 14 height 16
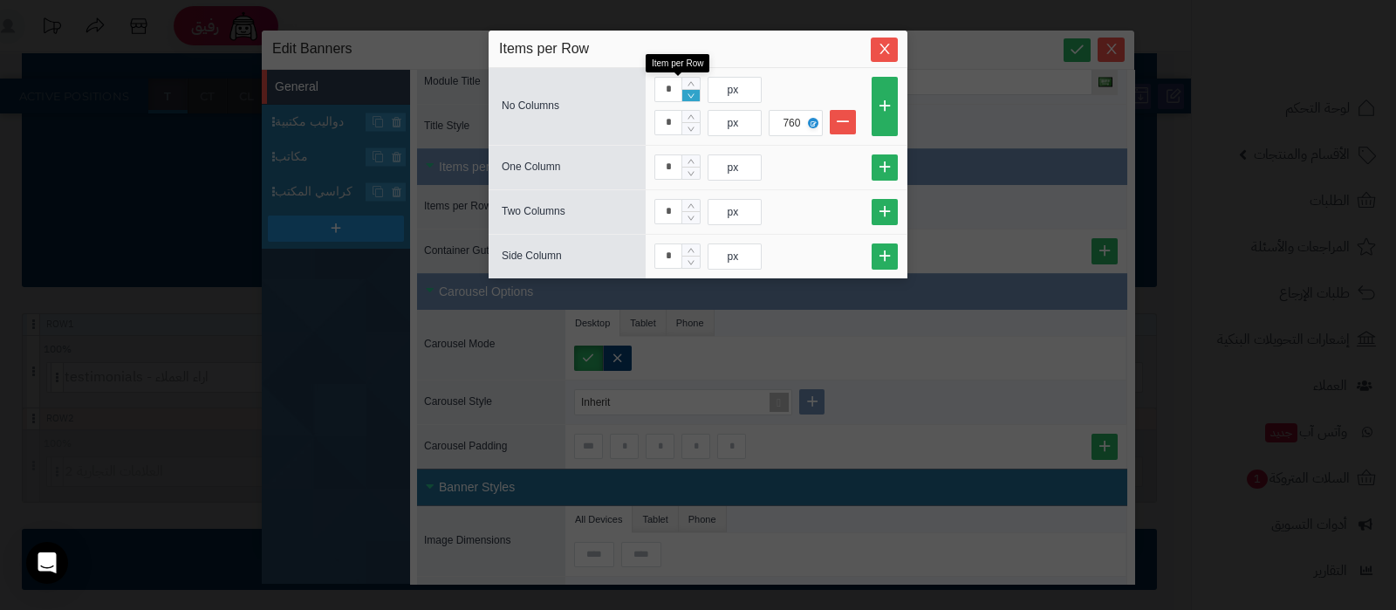
type input "*"
click at [690, 98] on icon "Decrease Value" at bounding box center [691, 96] width 8 height 10
click at [881, 50] on icon "Close" at bounding box center [884, 48] width 14 height 14
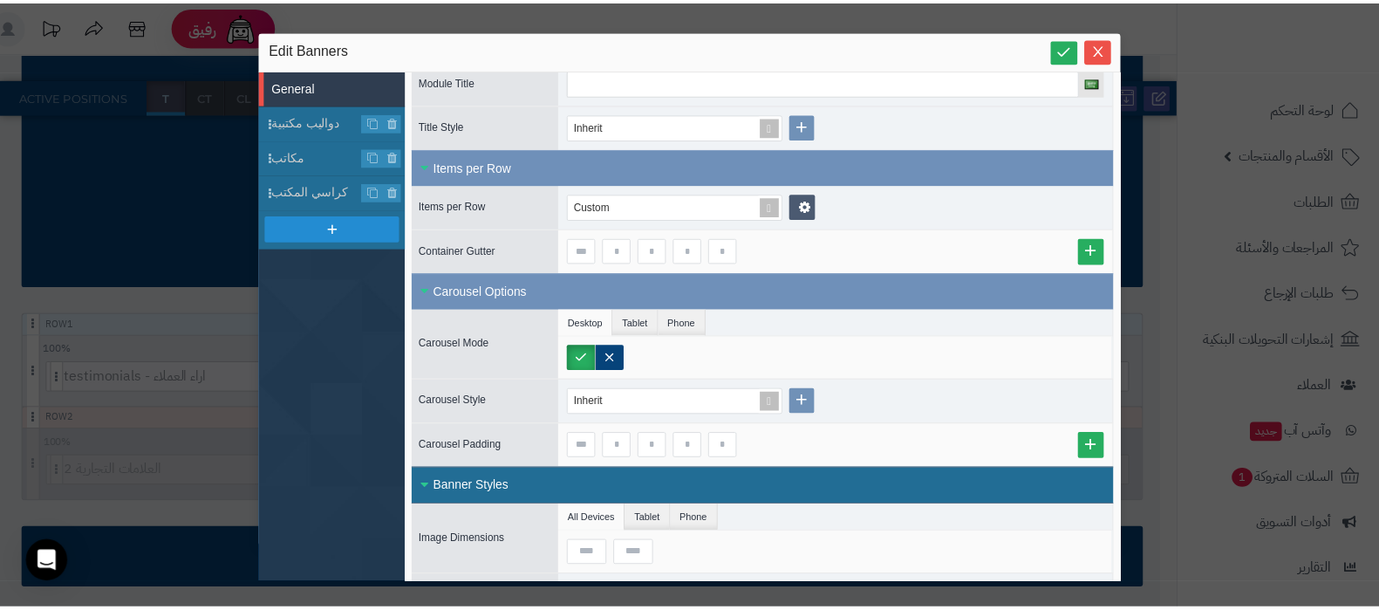
scroll to position [0, 0]
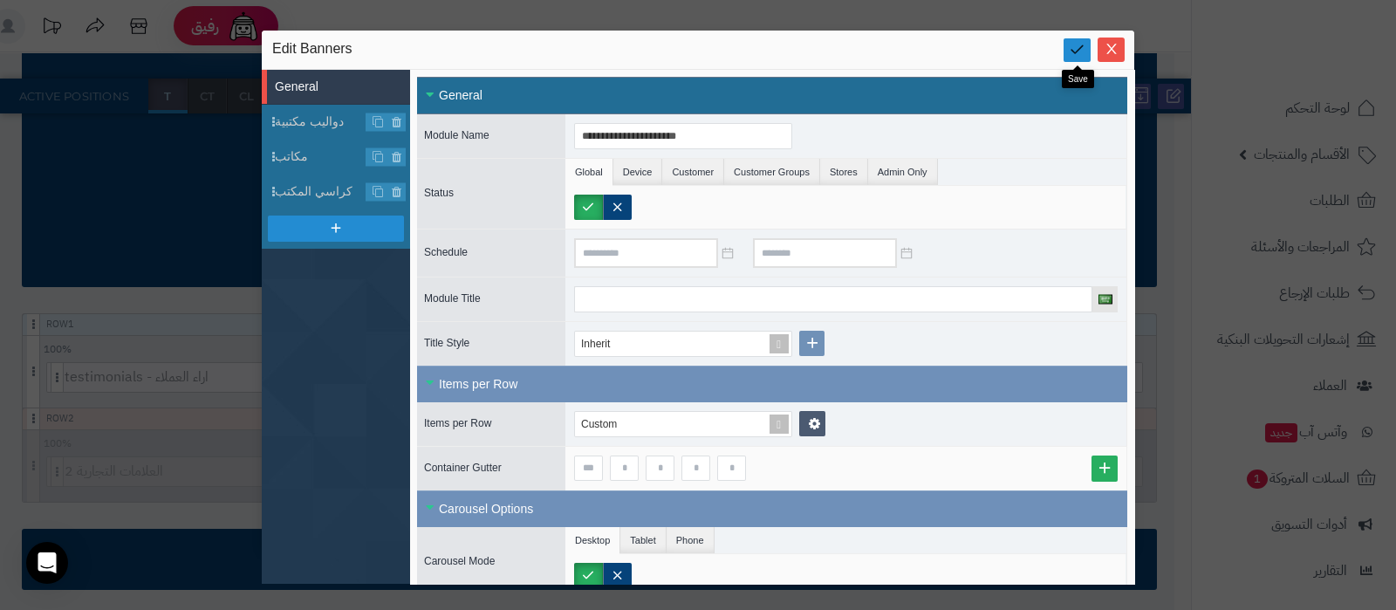
click at [1076, 54] on icon at bounding box center [1076, 49] width 17 height 17
click at [1110, 45] on icon "Close" at bounding box center [1111, 48] width 14 height 14
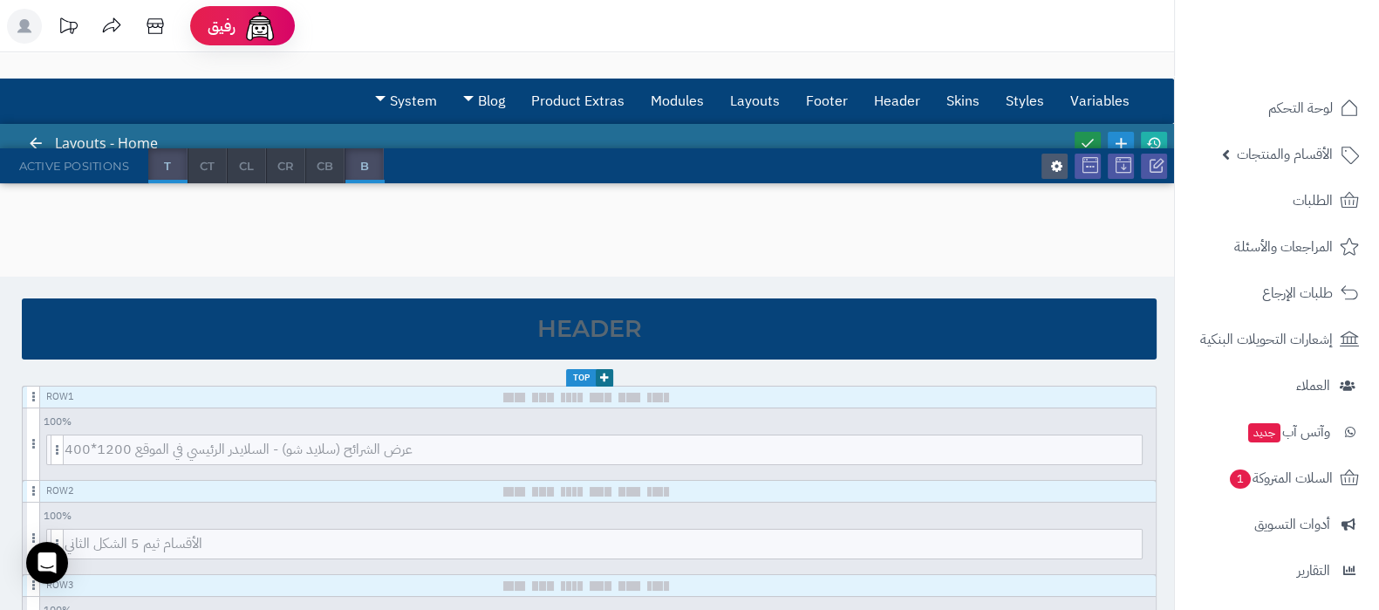
click at [1089, 142] on icon at bounding box center [1088, 143] width 16 height 16
click at [1150, 139] on icon at bounding box center [1154, 143] width 16 height 16
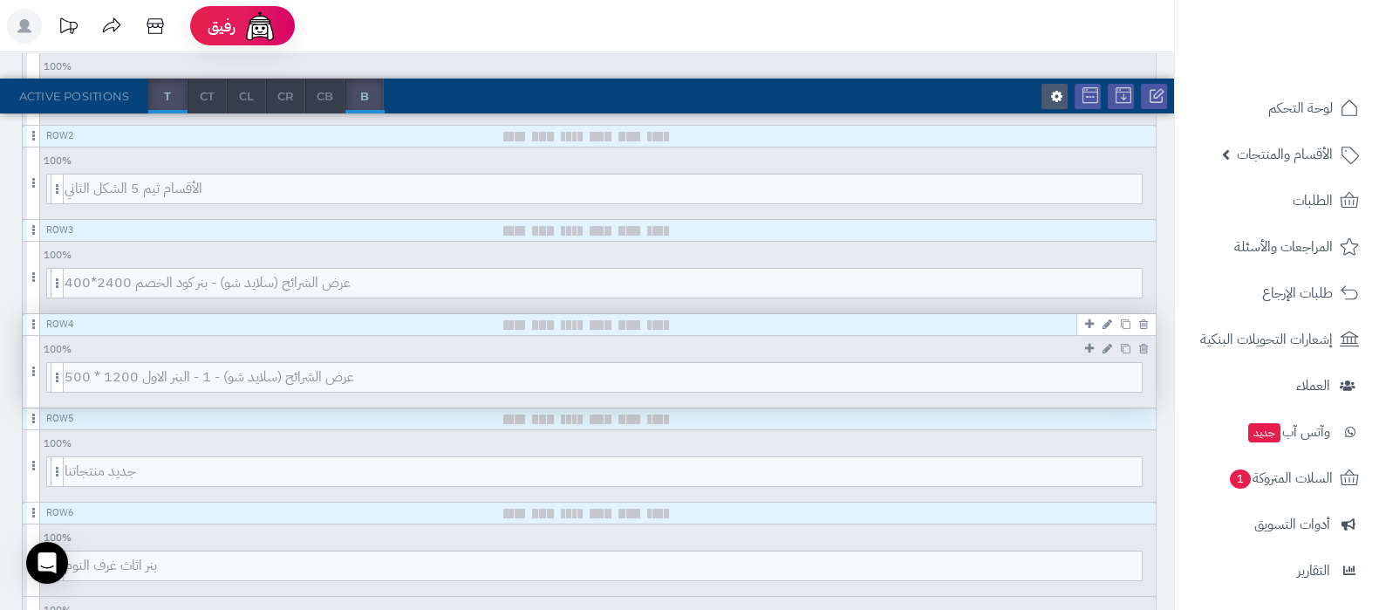
scroll to position [545, 0]
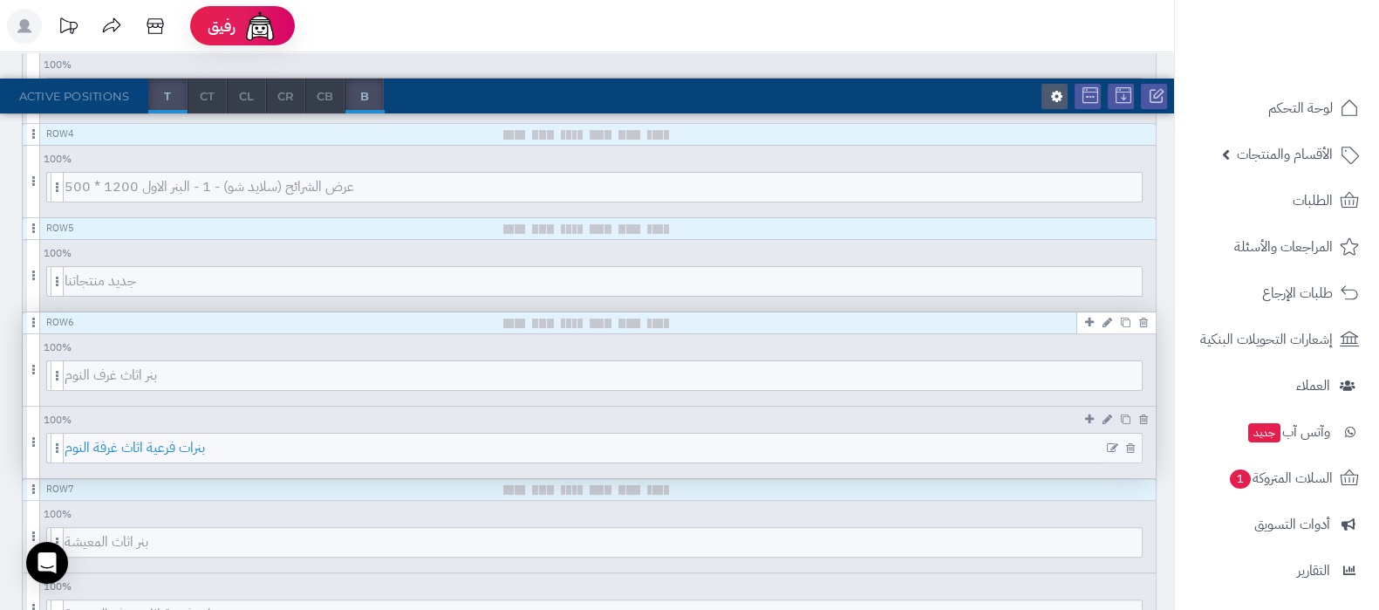
click at [652, 447] on span "بنرات فرعية اثاث غرفة النوم" at bounding box center [603, 447] width 1077 height 29
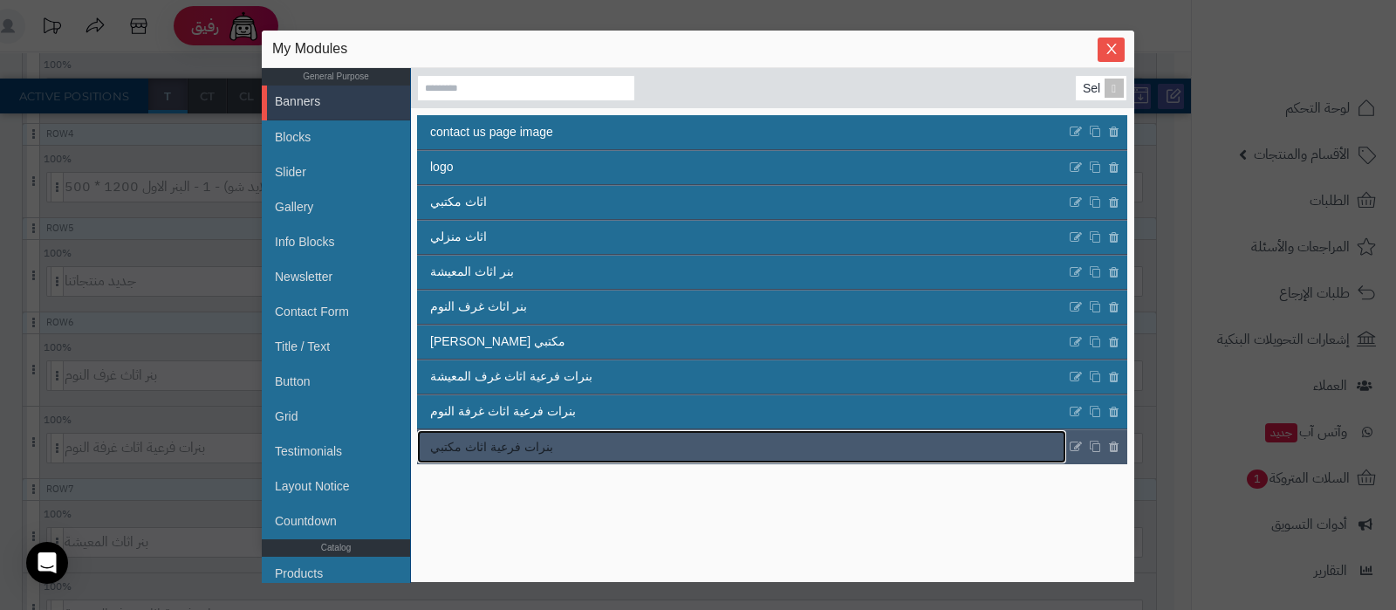
click at [711, 452] on link "بنرات فرعية اثاث مكتبي" at bounding box center [741, 446] width 649 height 33
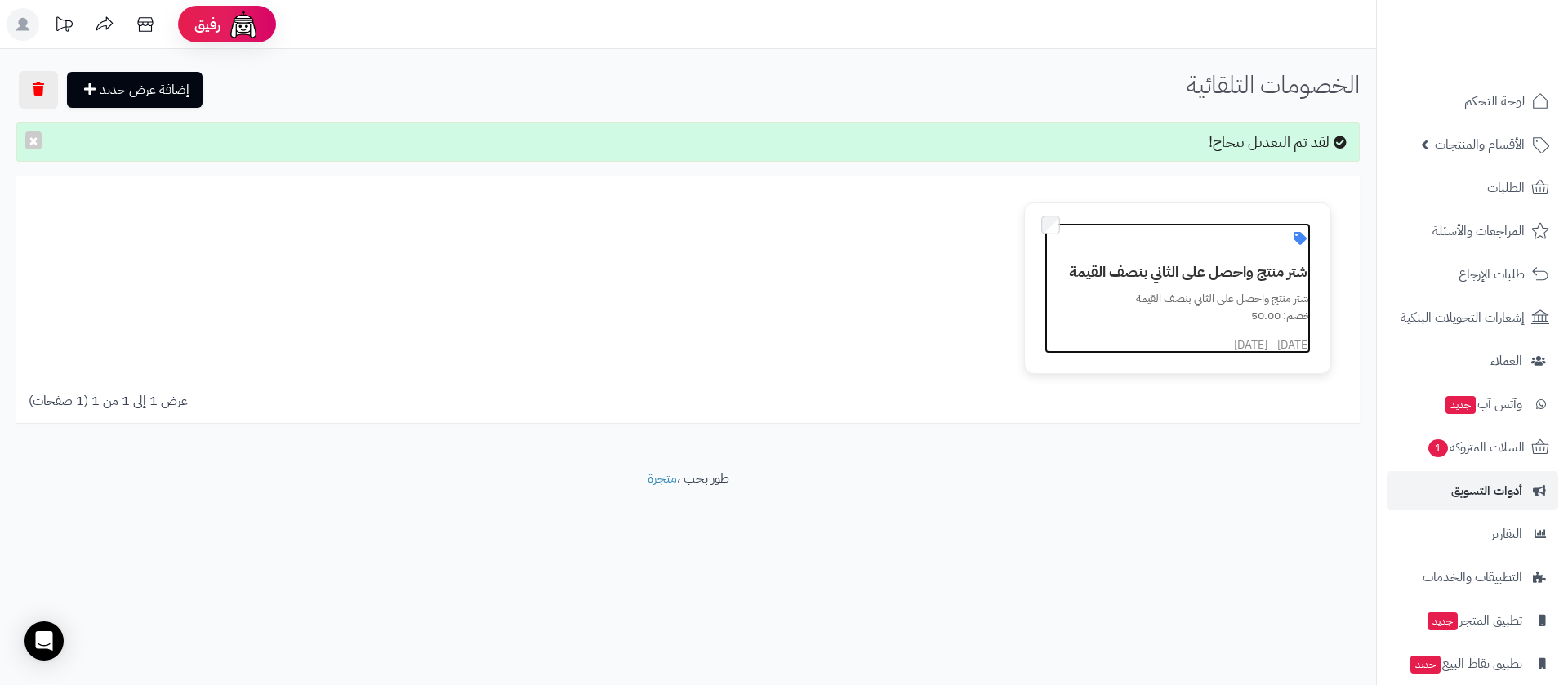
click at [1166, 273] on h3 "اشتر منتج واحصل على الثاني بنصف القيمة" at bounding box center [1186, 271] width 246 height 16
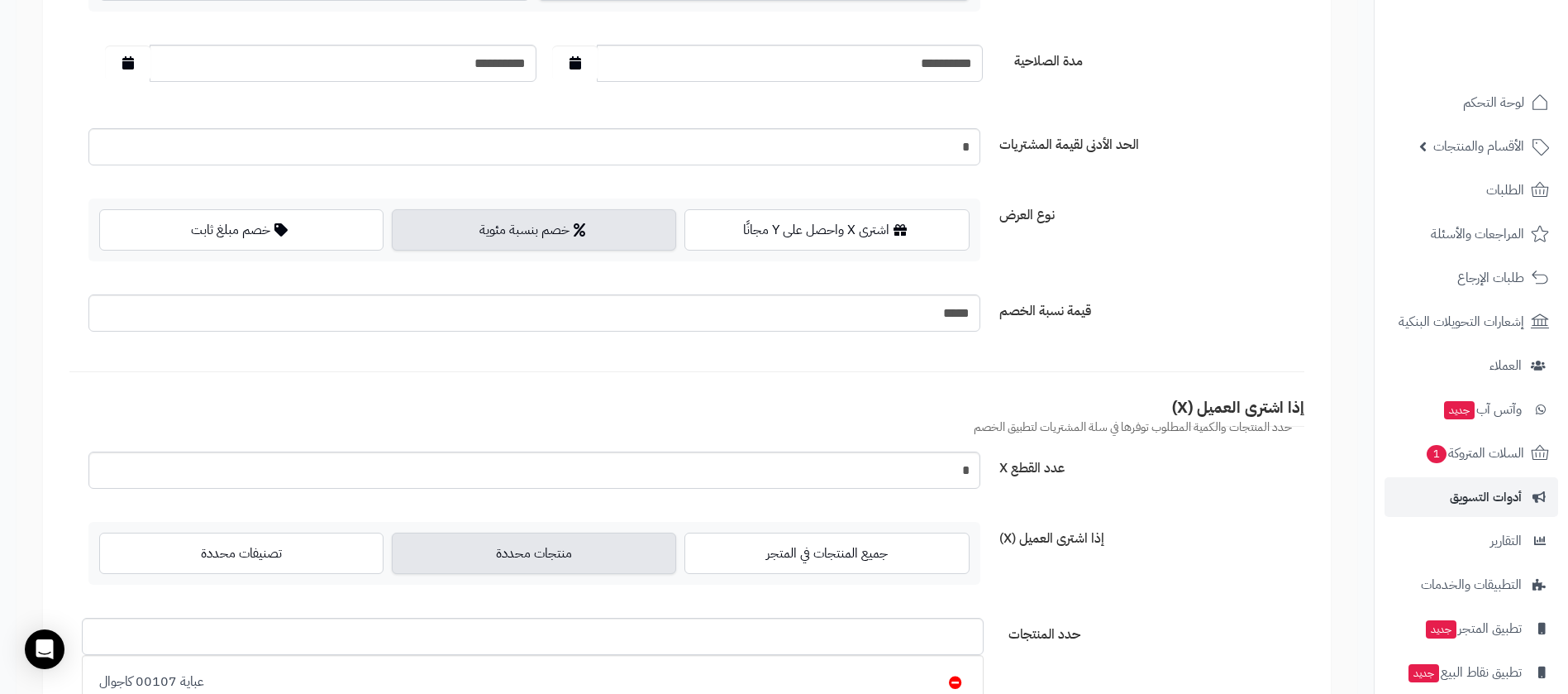
scroll to position [620, 0]
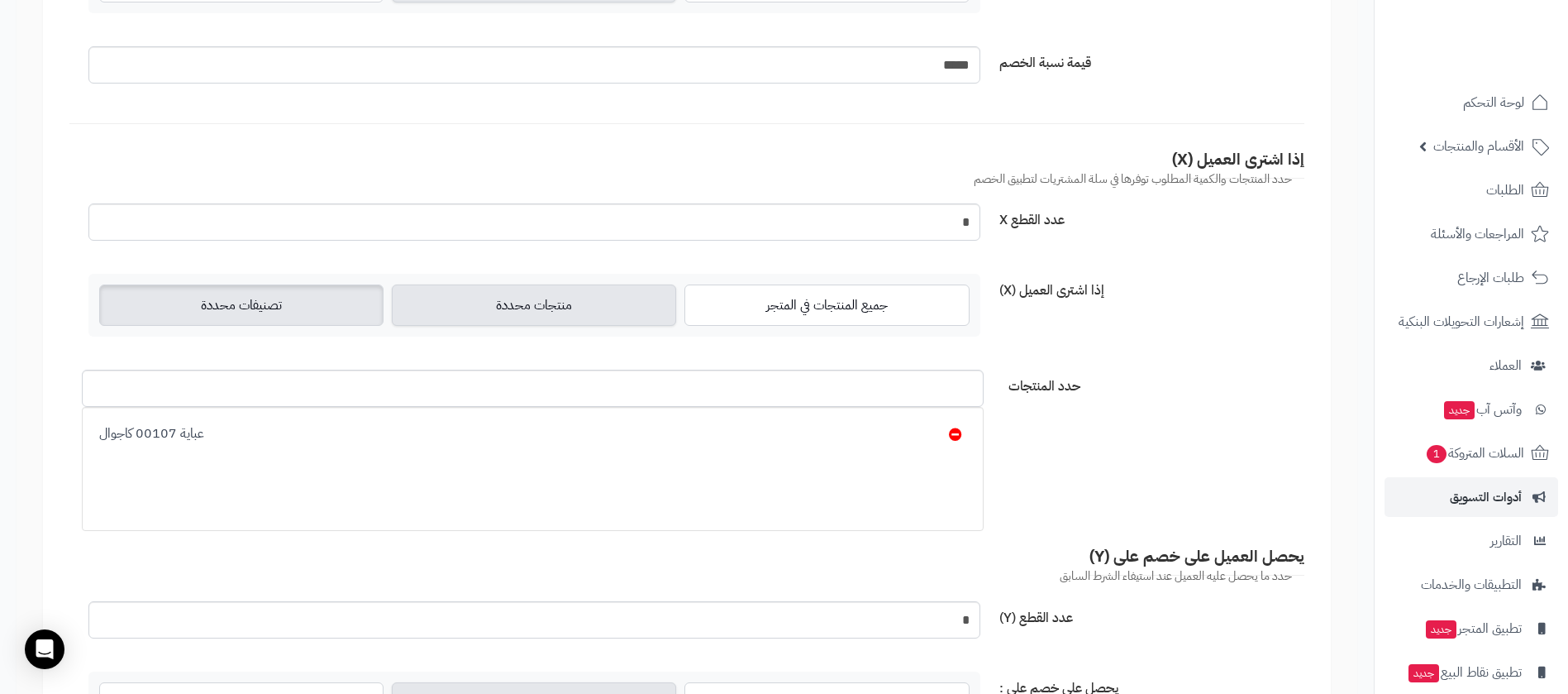
click at [275, 318] on label "تصنيفات محددة" at bounding box center [242, 305] width 284 height 42
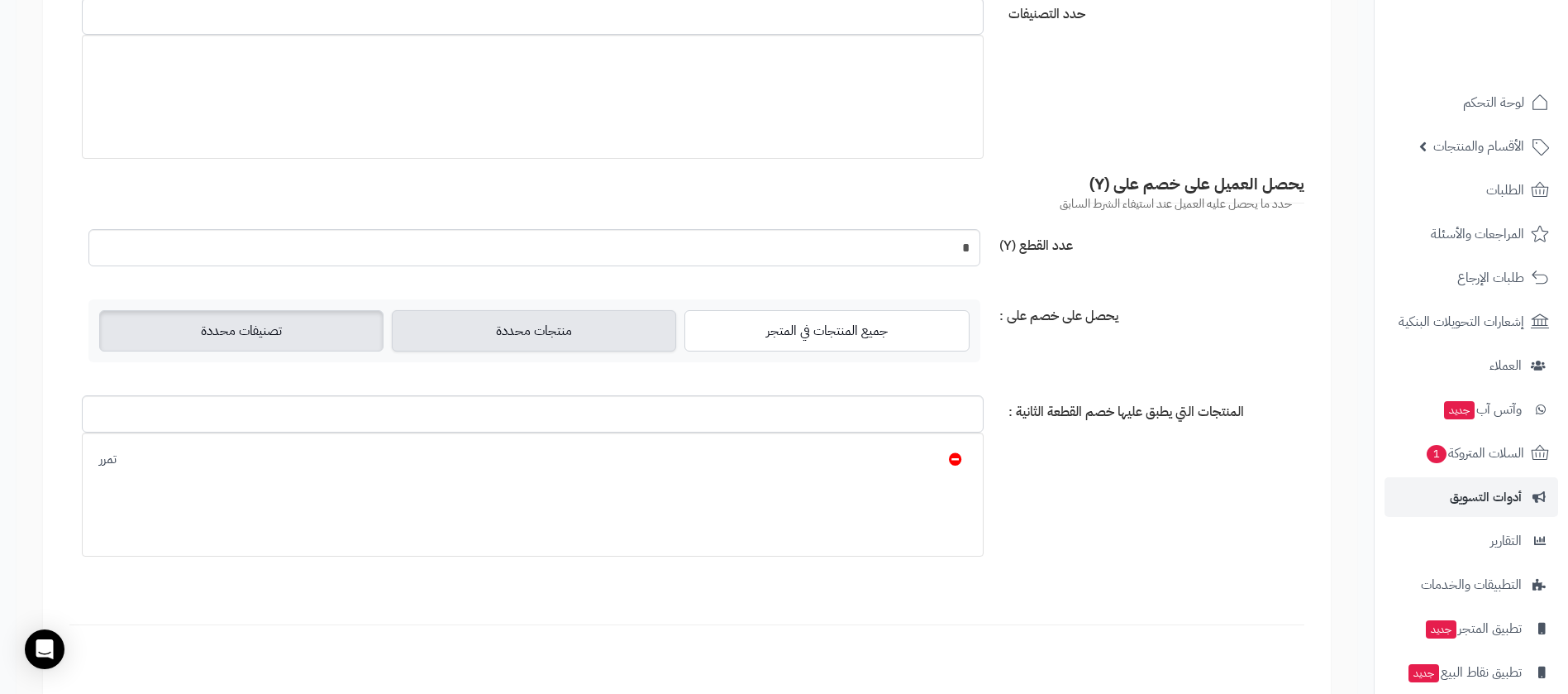
click at [209, 346] on label "تصنيفات محددة" at bounding box center [242, 331] width 284 height 42
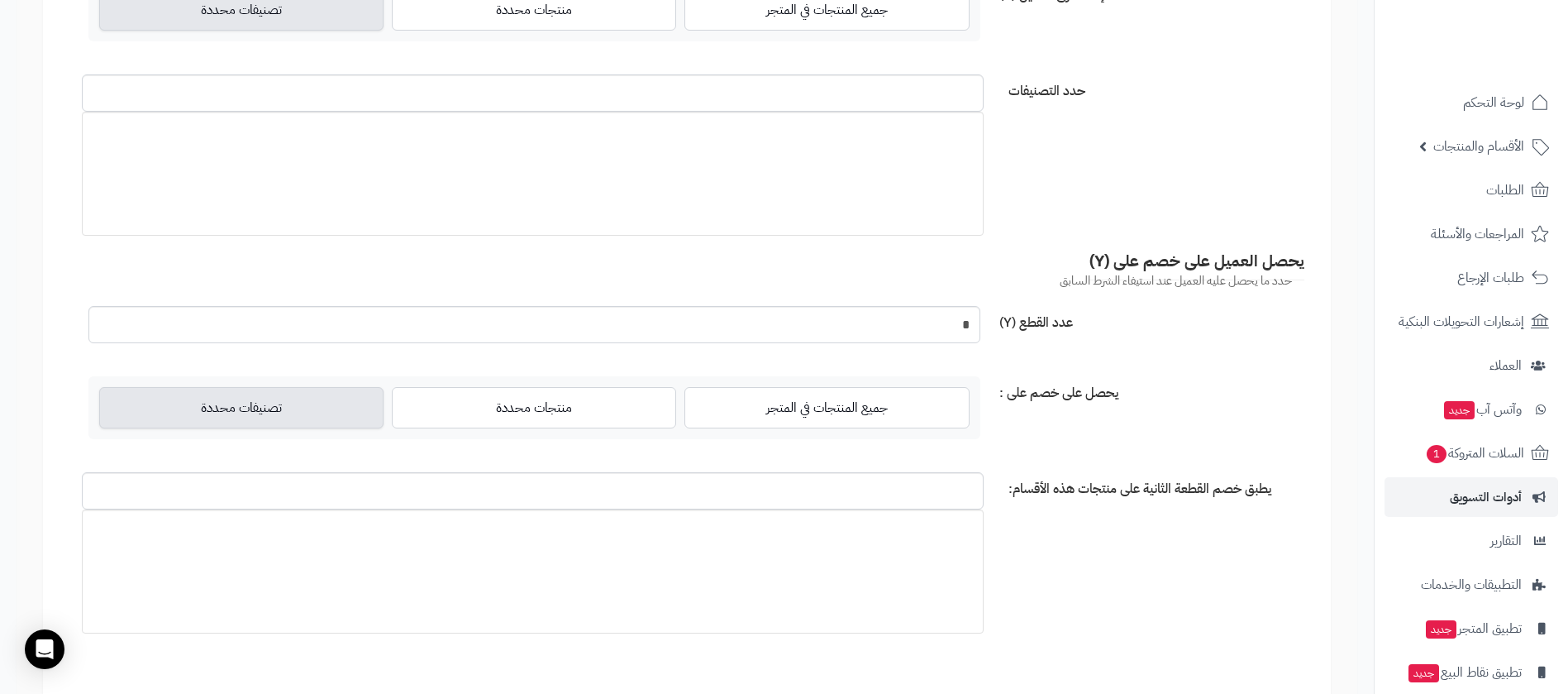
scroll to position [496, 0]
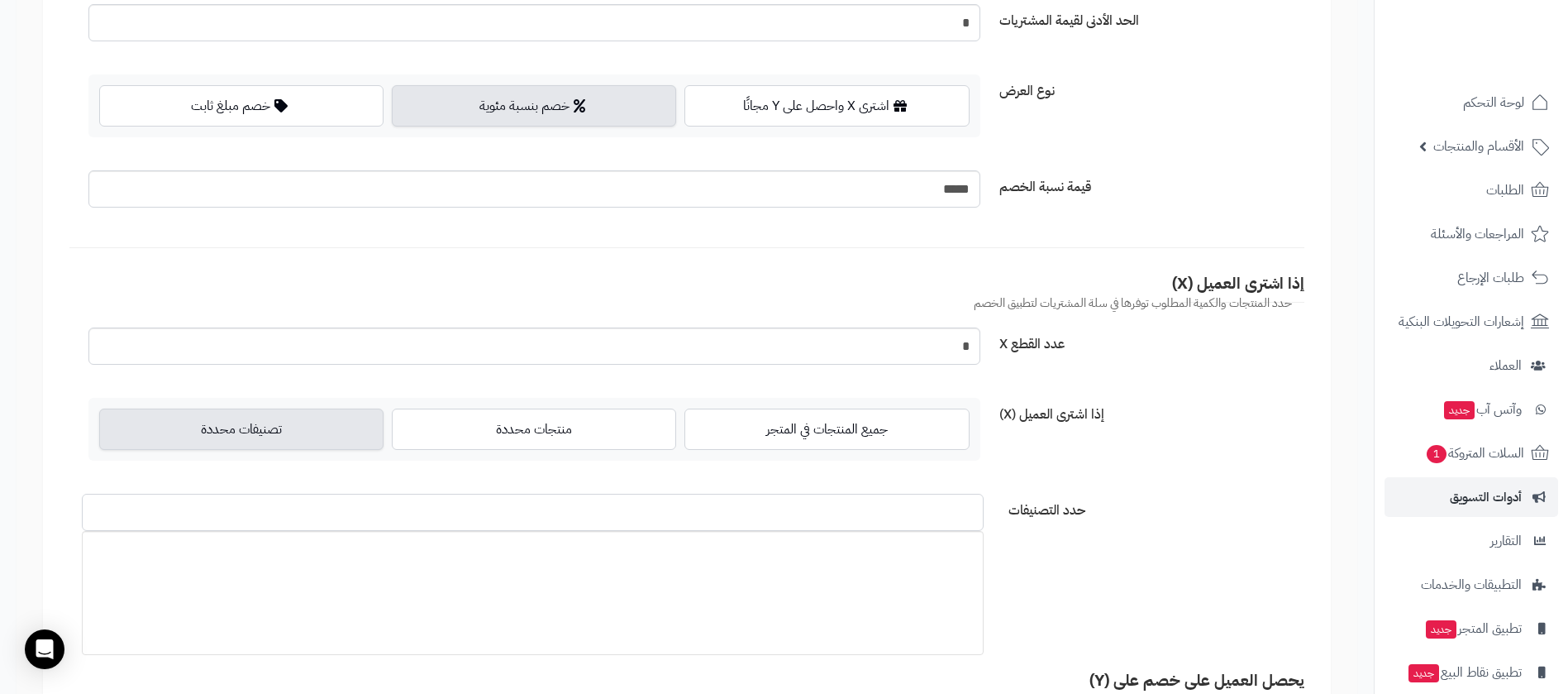
click at [343, 526] on input "حدد التصنيفات" at bounding box center [532, 512] width 902 height 37
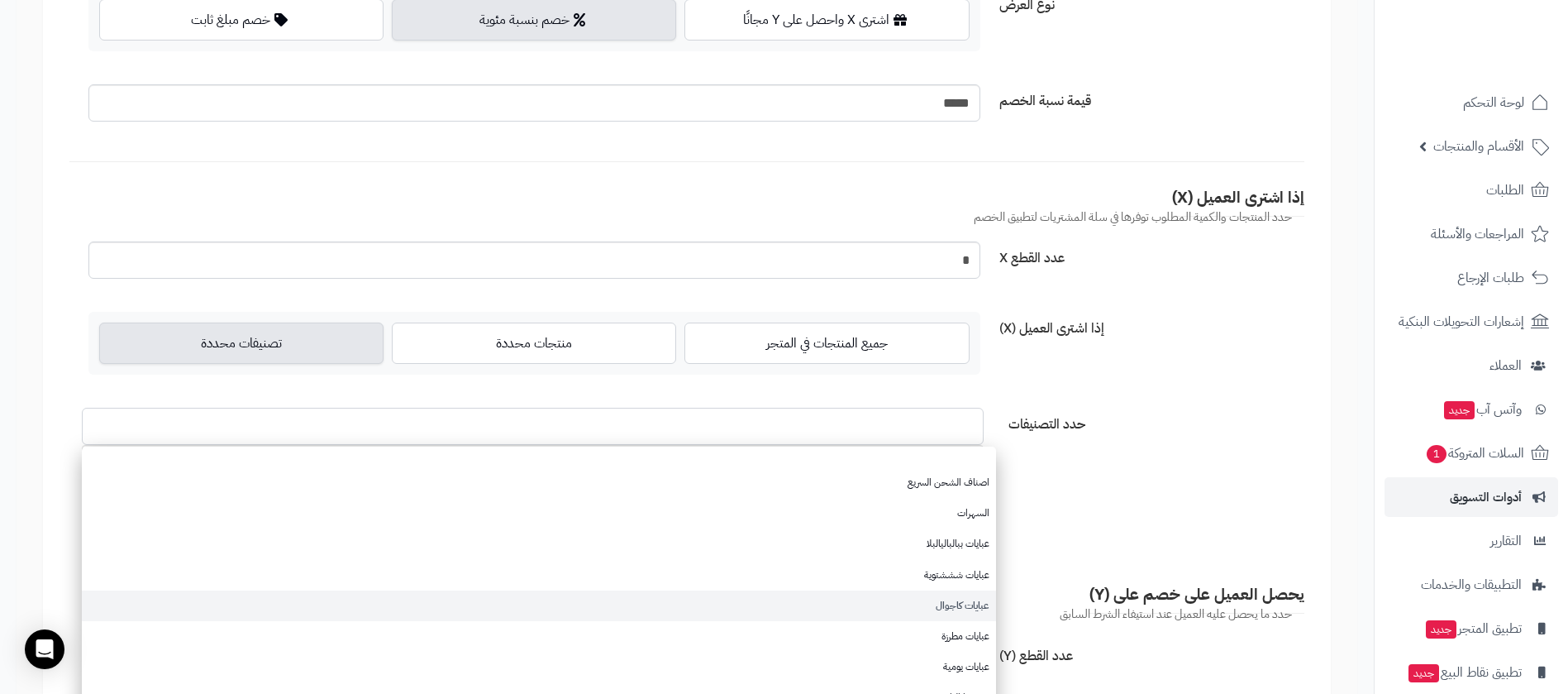
scroll to position [620, 0]
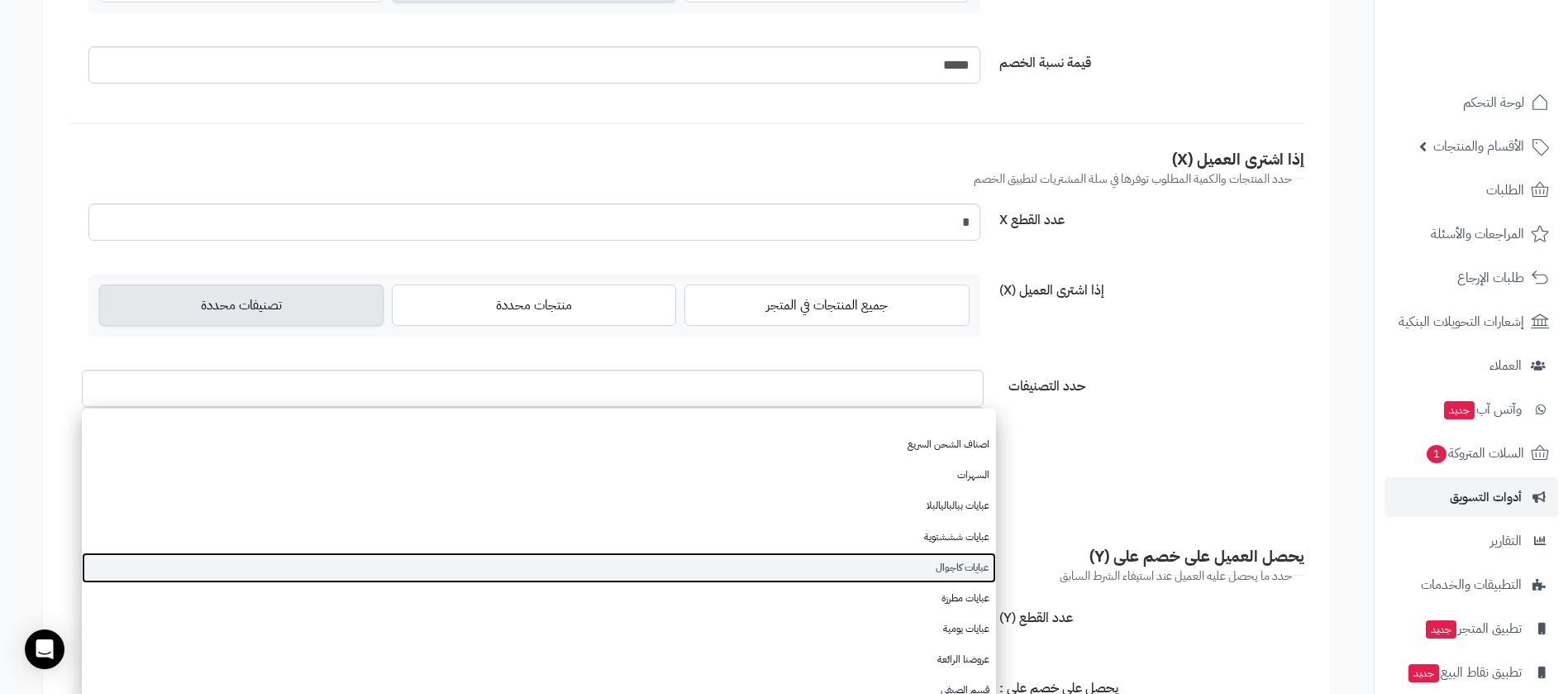
click at [875, 560] on link "عبايات كاجوال" at bounding box center [538, 568] width 914 height 30
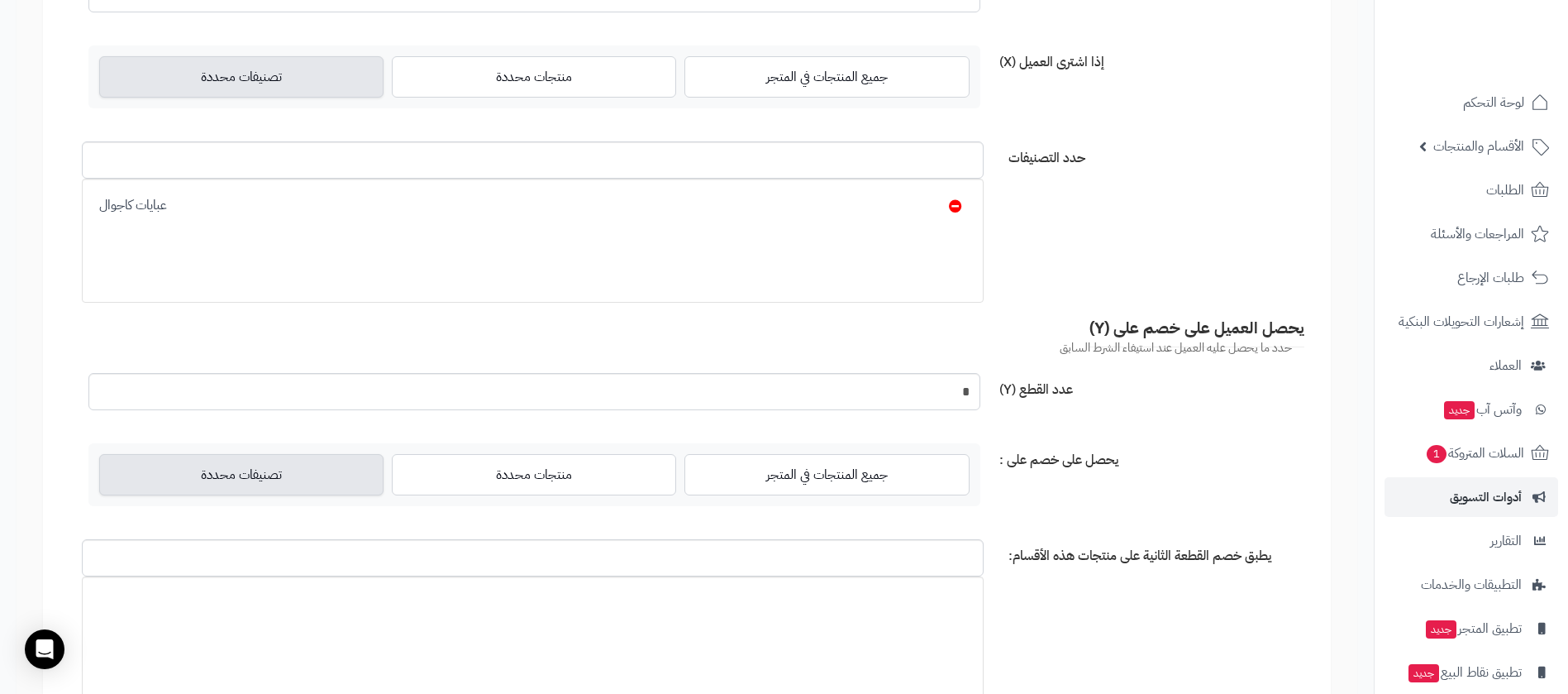
scroll to position [868, 0]
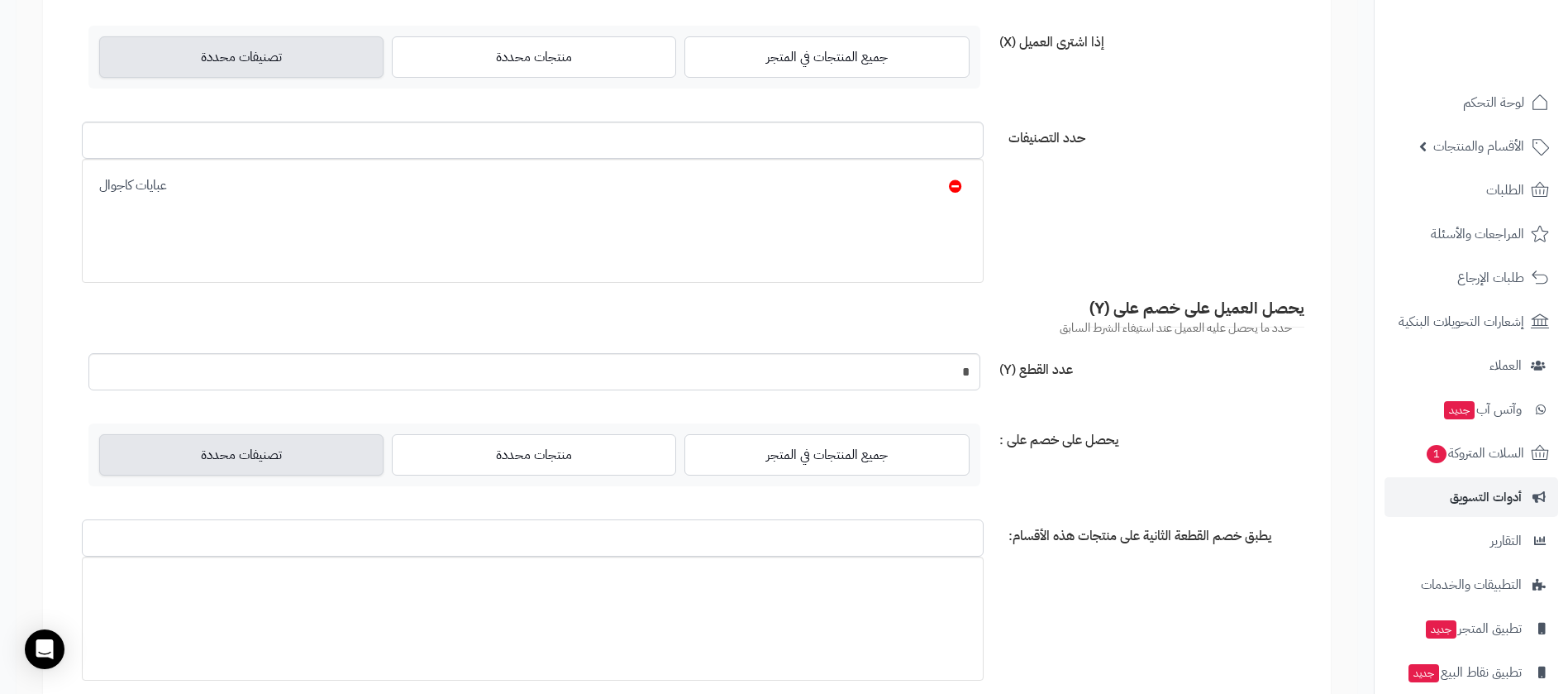
click at [417, 542] on input "يطبق خصم القطعة الثانية على منتجات هذه الأقسام:" at bounding box center [532, 538] width 902 height 37
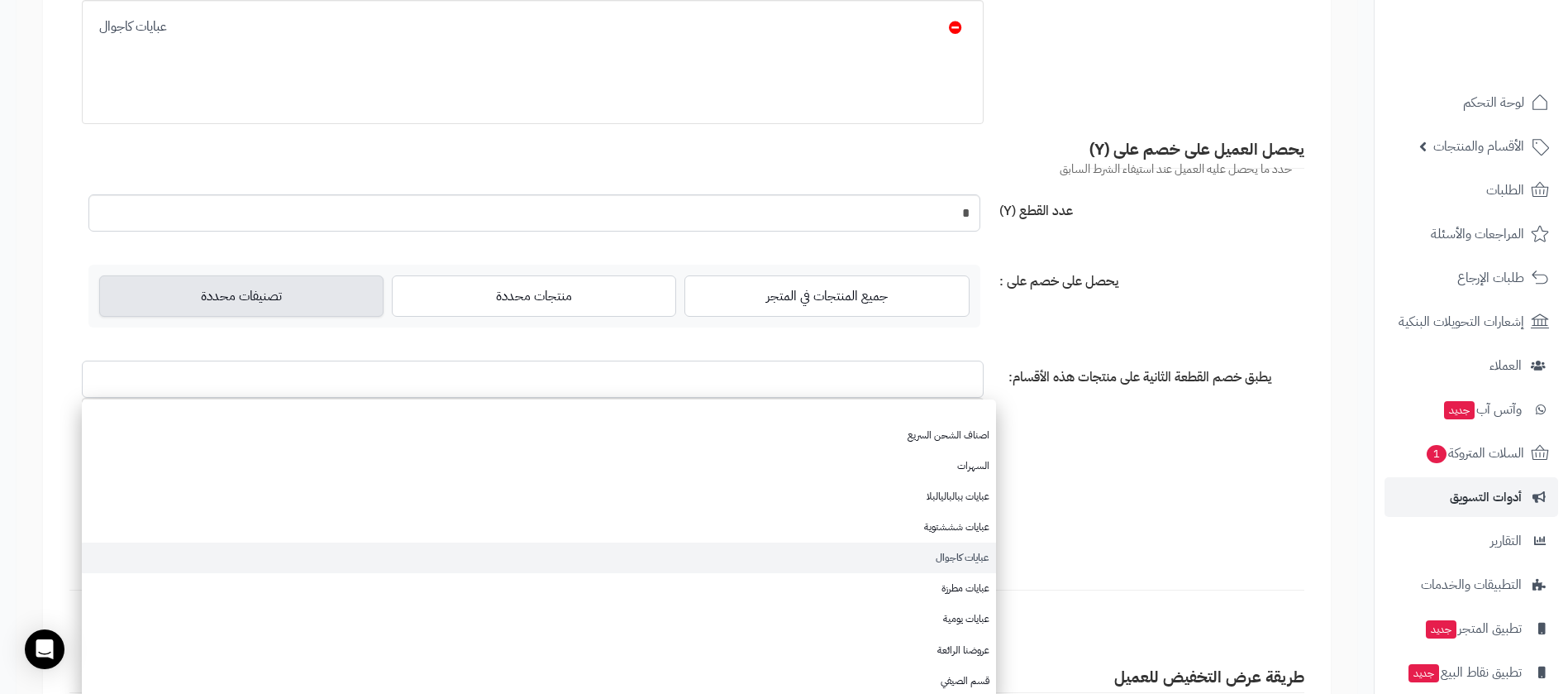
scroll to position [1116, 0]
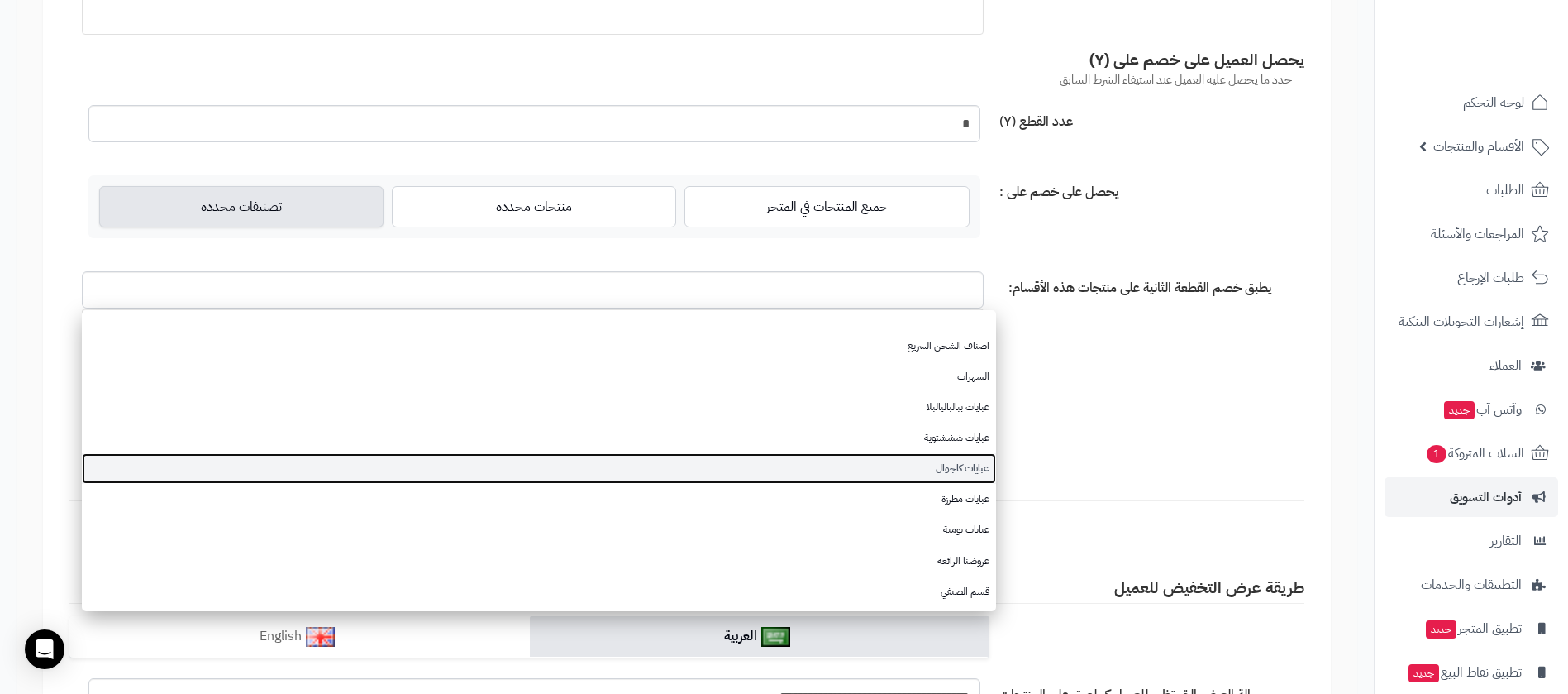
click at [928, 474] on link "عبايات كاجوال" at bounding box center [538, 468] width 914 height 30
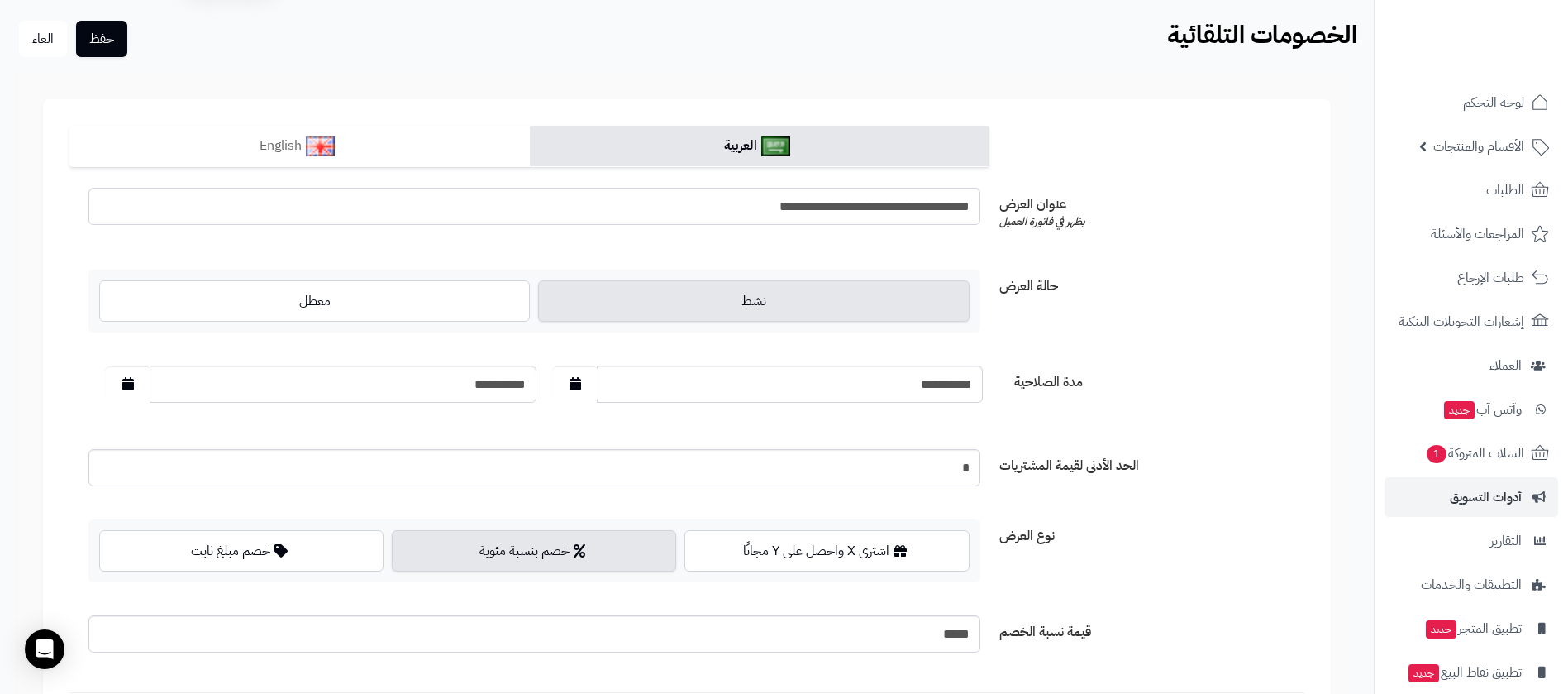
scroll to position [0, 0]
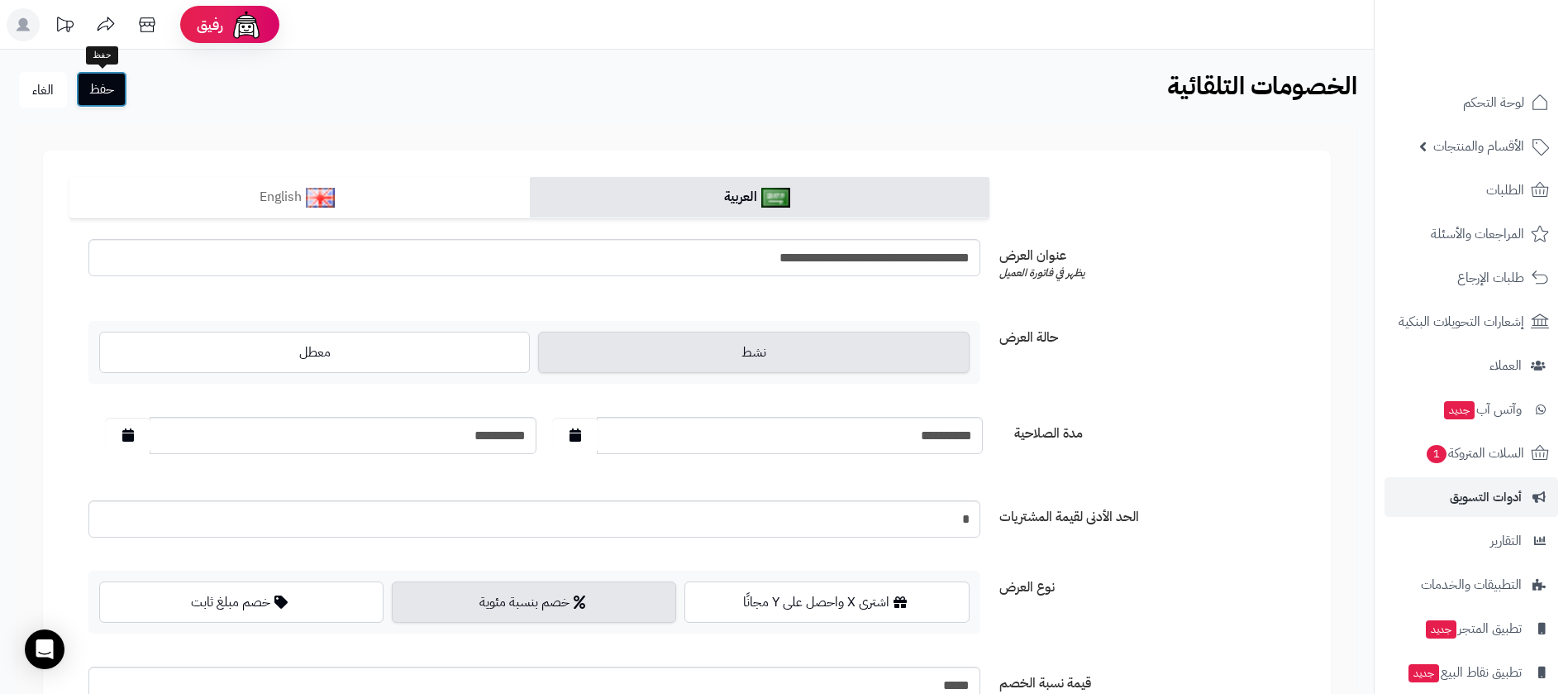
click at [95, 90] on button "حفظ" at bounding box center [101, 89] width 51 height 36
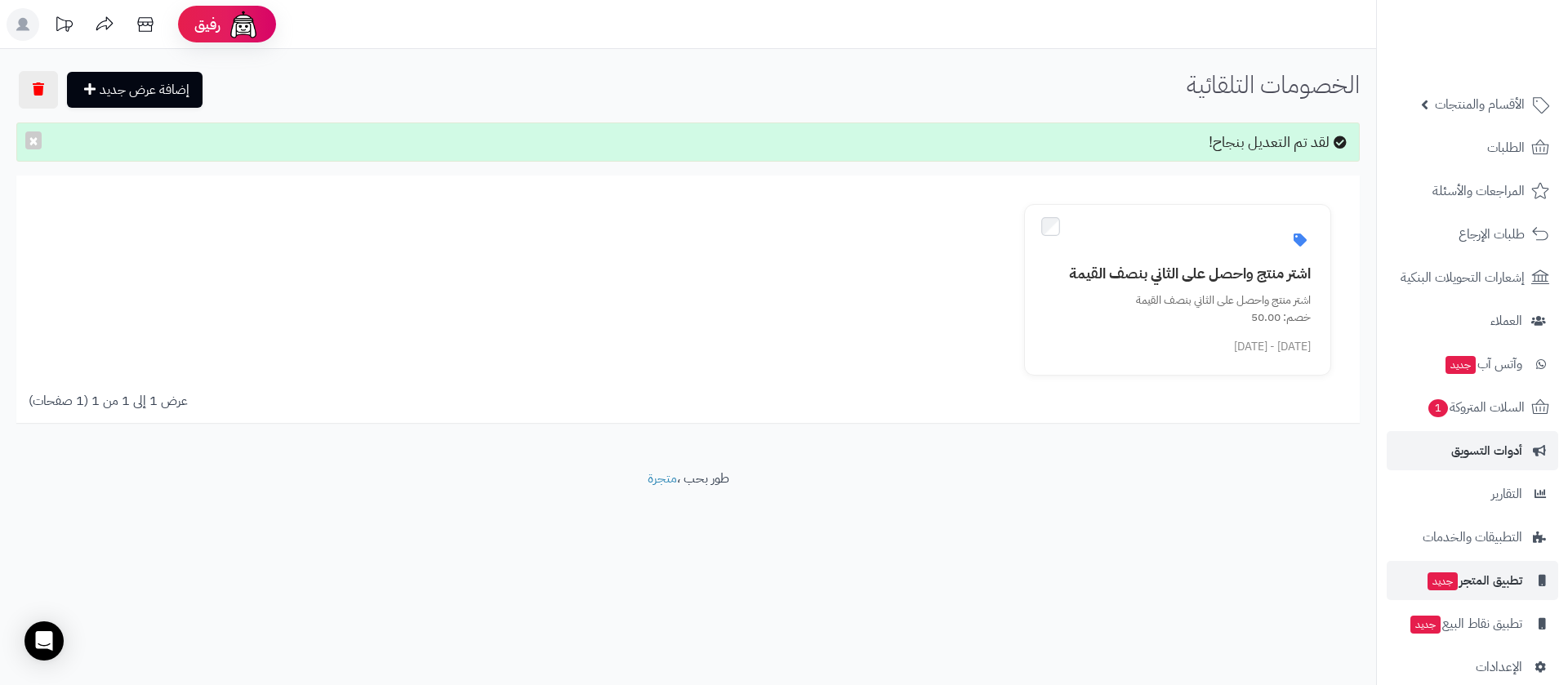
scroll to position [62, 0]
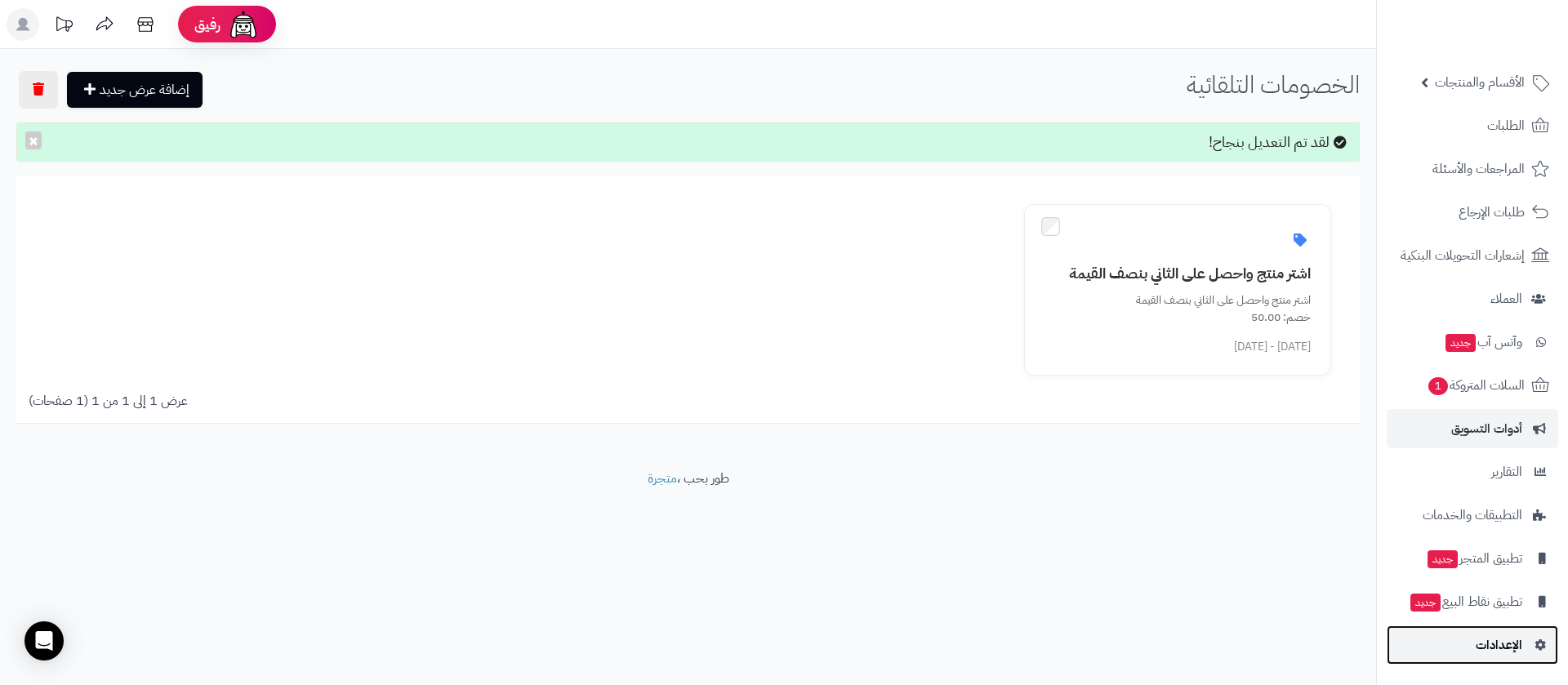
click at [1503, 646] on span "الإعدادات" at bounding box center [1499, 645] width 47 height 22
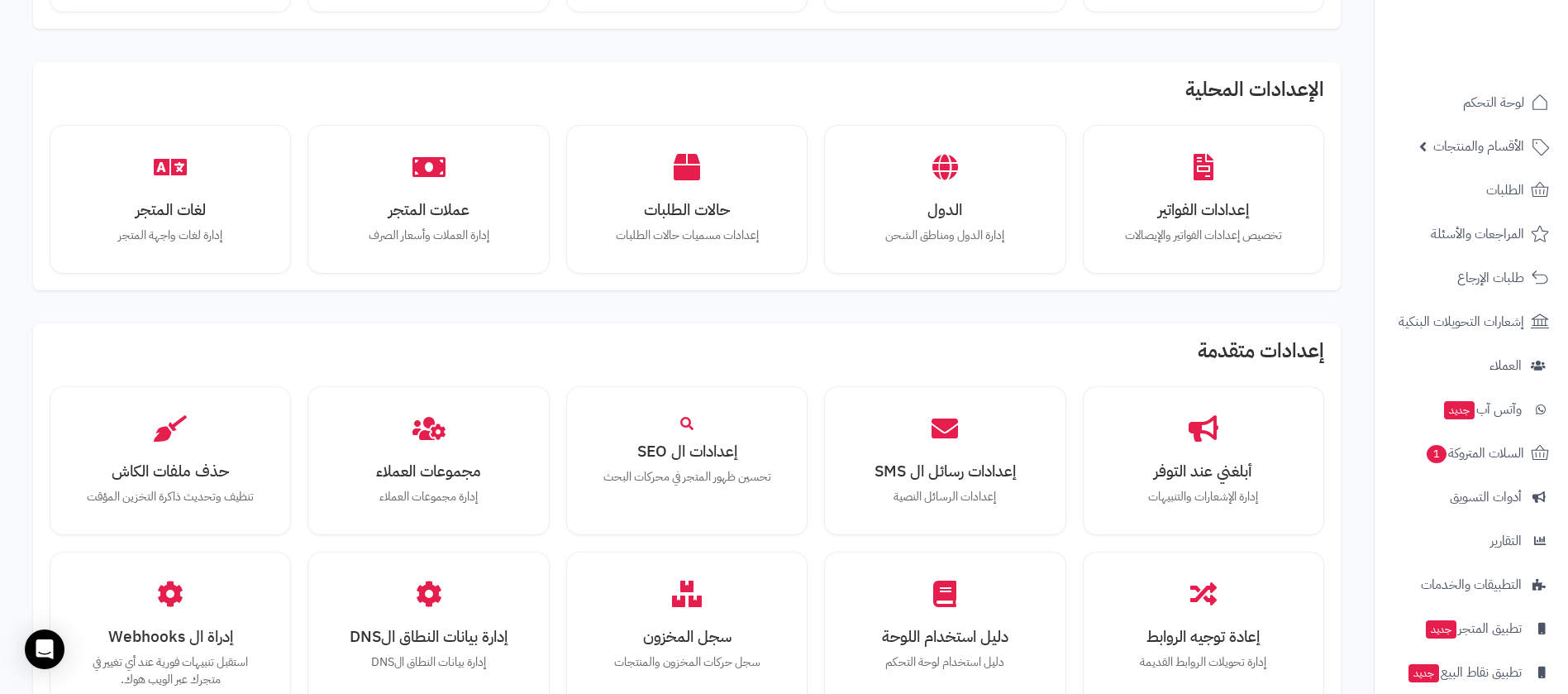
scroll to position [1104, 0]
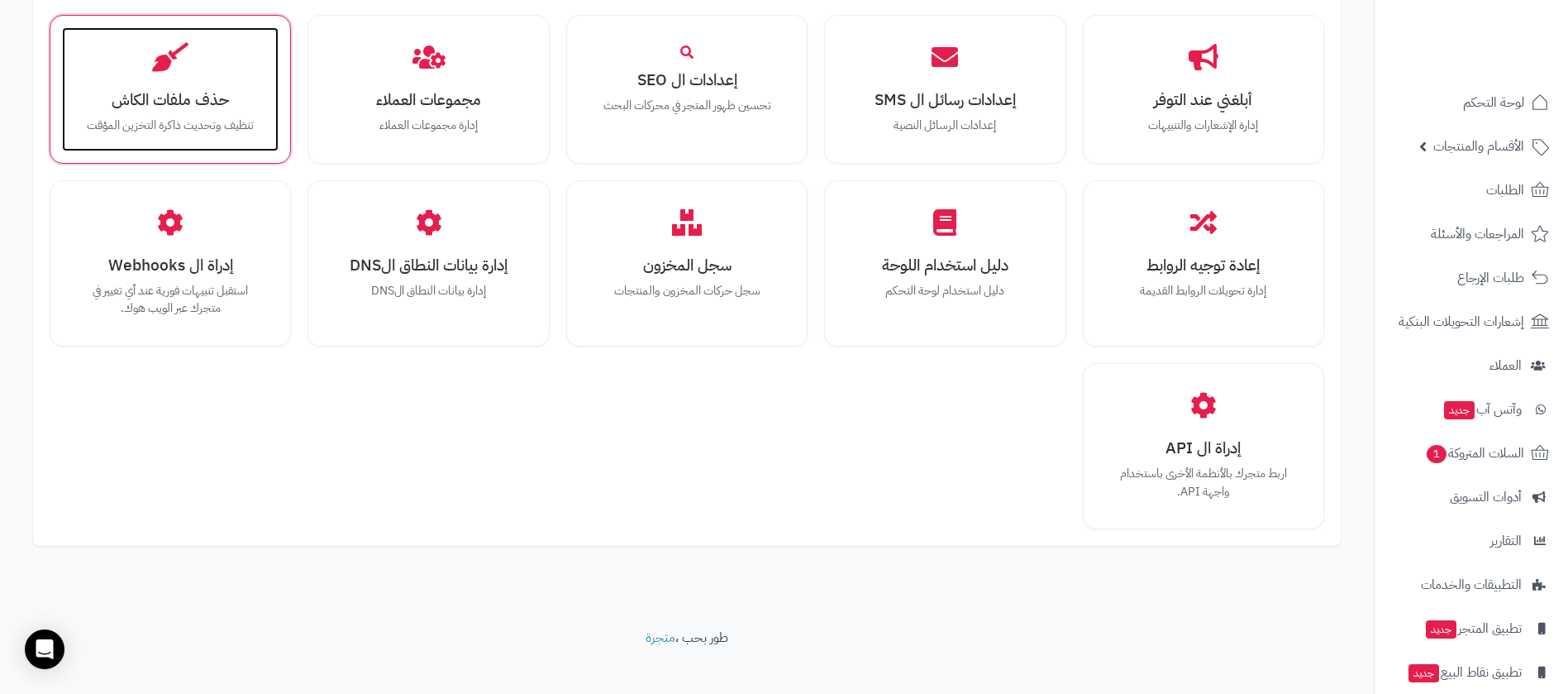
click at [189, 91] on h3 "حذف ملفات الكاش" at bounding box center [171, 100] width 184 height 17
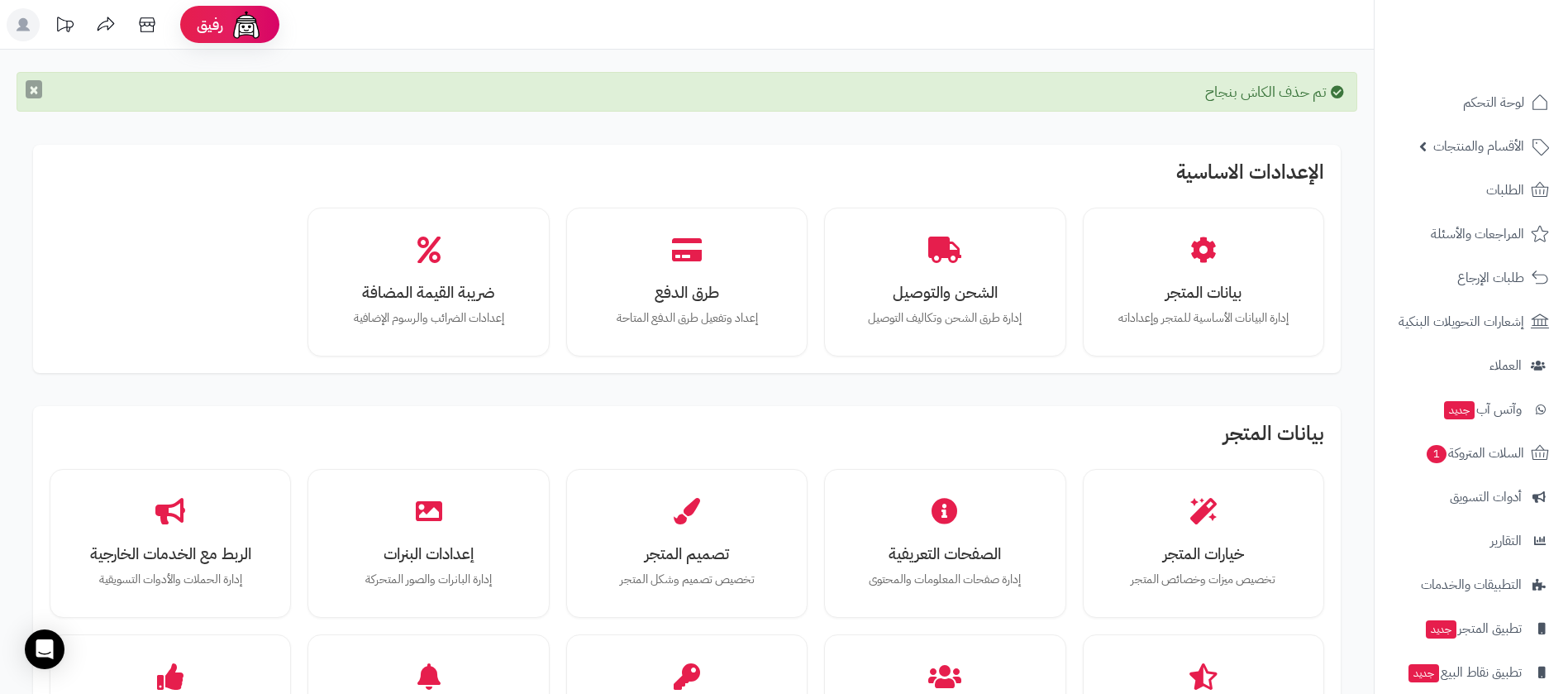
click at [41, 83] on button "×" at bounding box center [33, 89] width 16 height 18
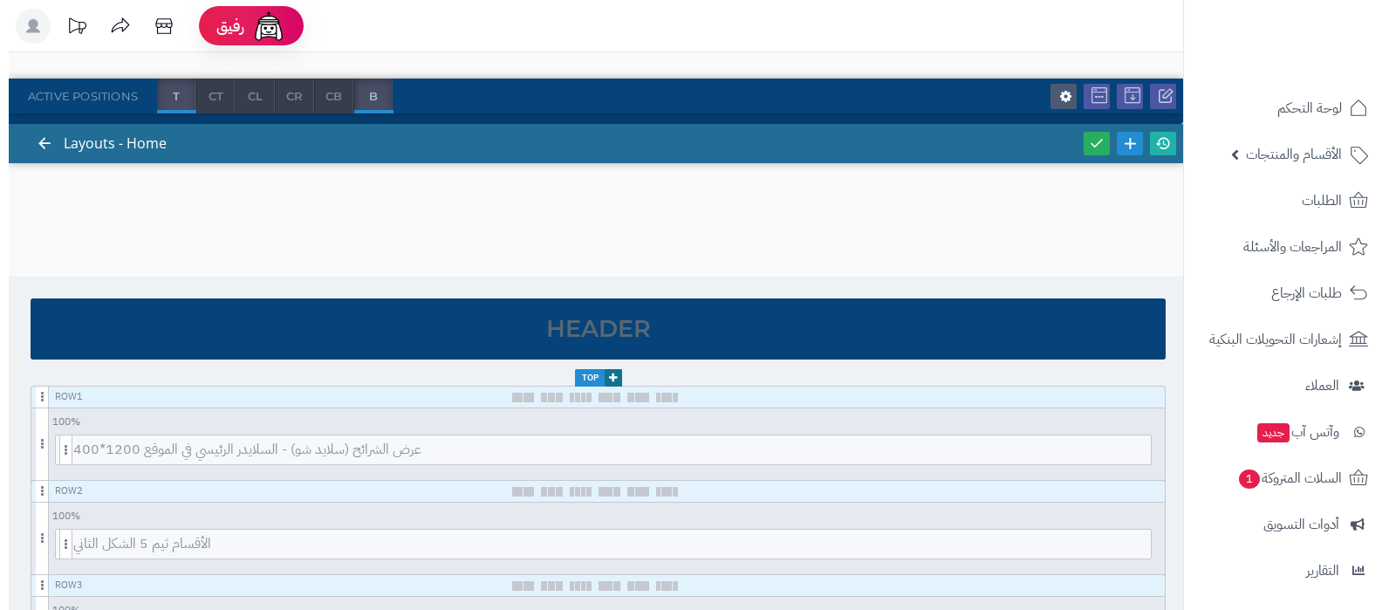
scroll to position [545, 0]
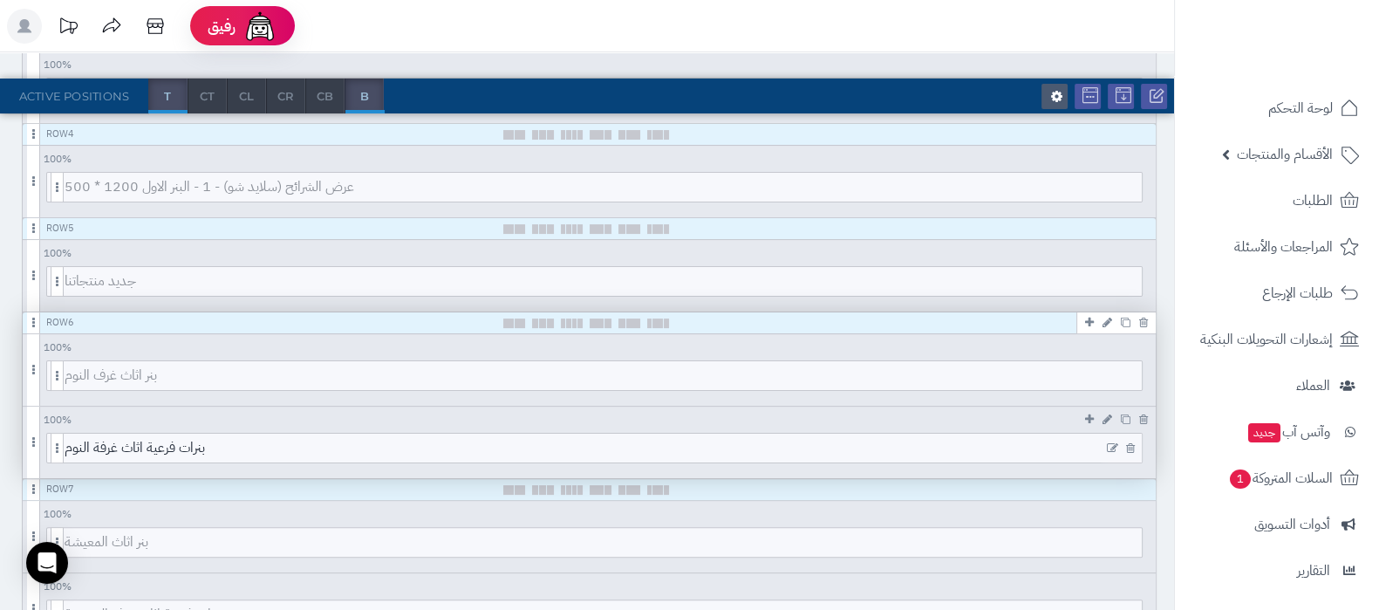
click at [1108, 443] on icon at bounding box center [1112, 448] width 11 height 12
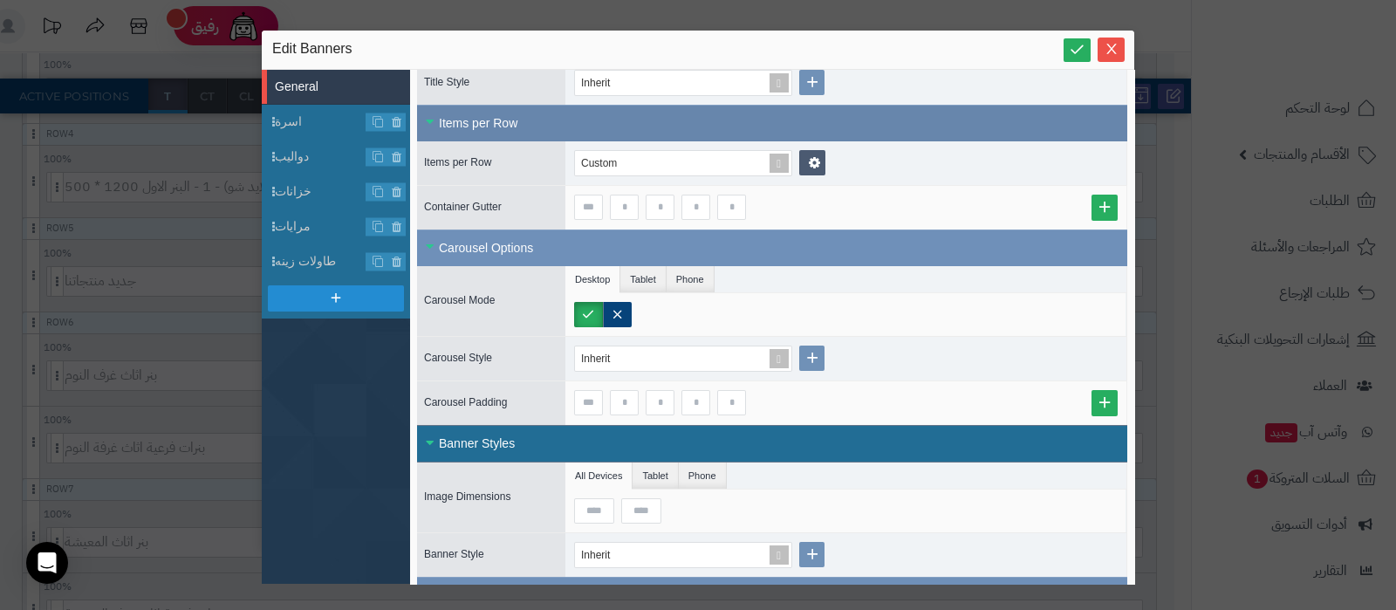
scroll to position [327, 0]
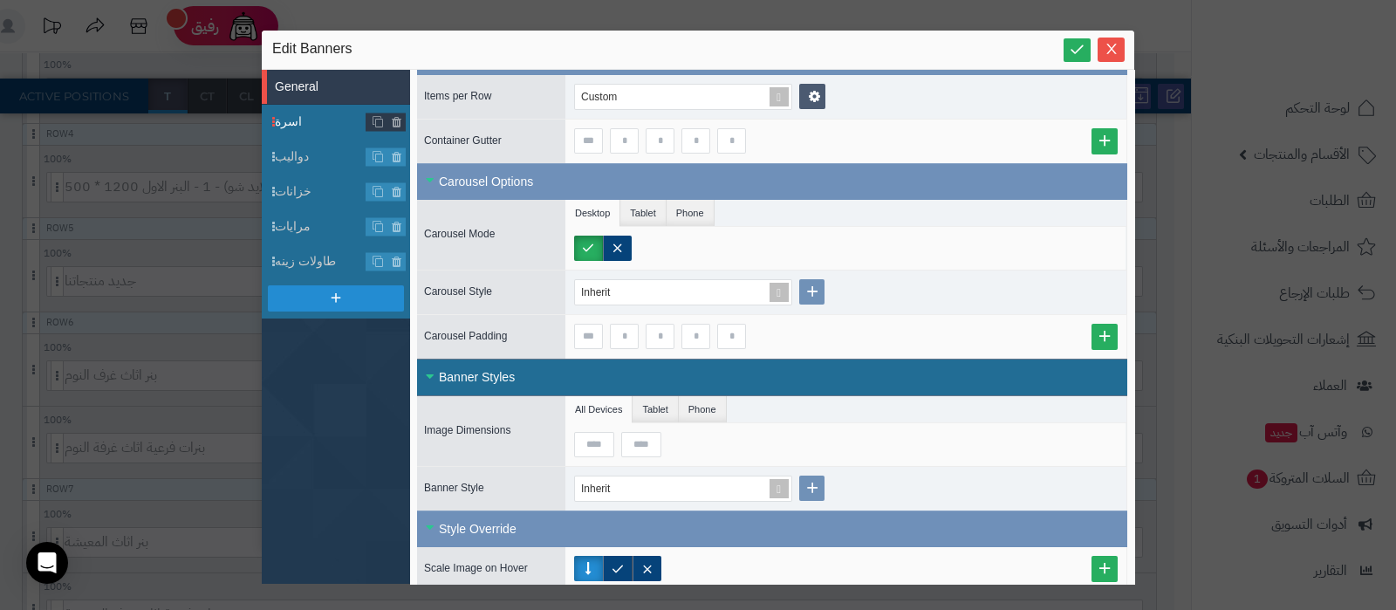
click at [290, 114] on span "اسرة" at bounding box center [321, 122] width 92 height 18
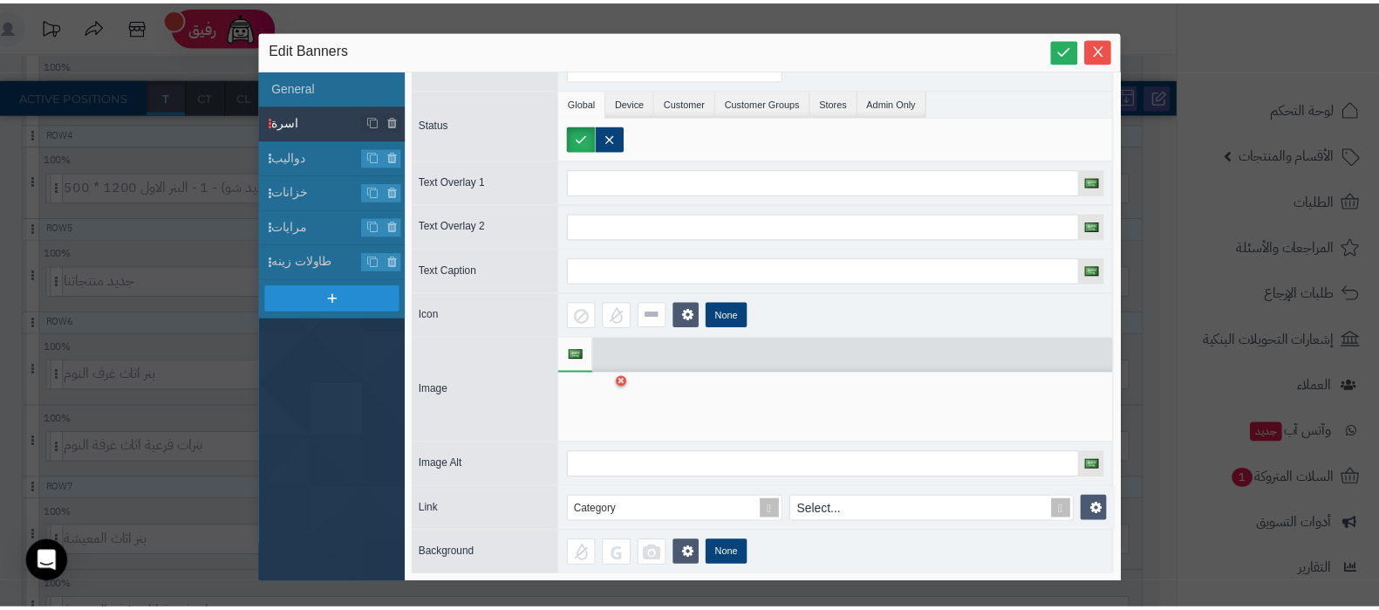
scroll to position [0, 0]
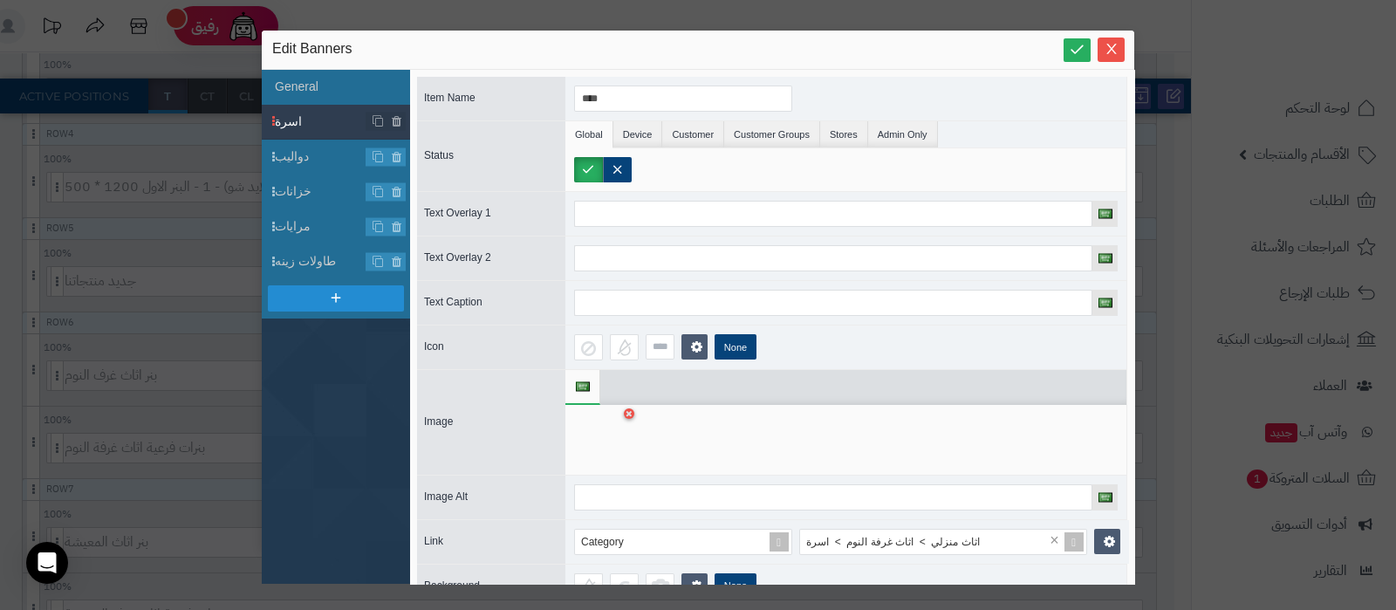
click at [602, 433] on div at bounding box center [601, 439] width 55 height 52
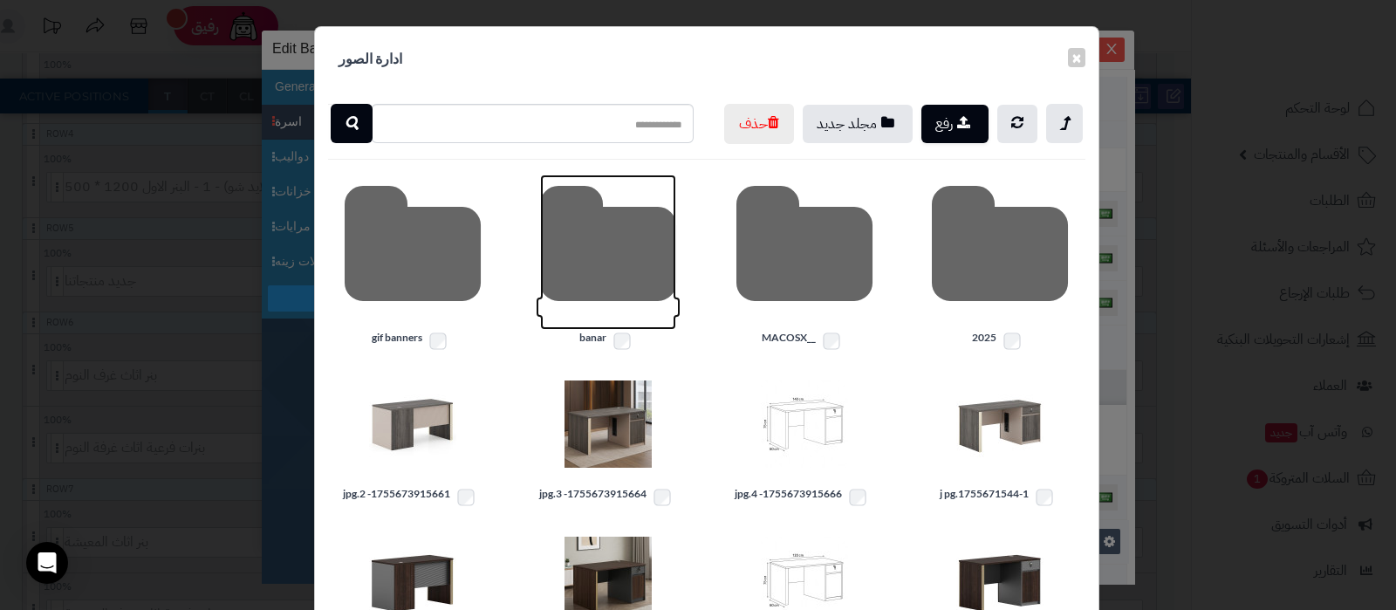
click at [604, 292] on icon at bounding box center [608, 251] width 136 height 155
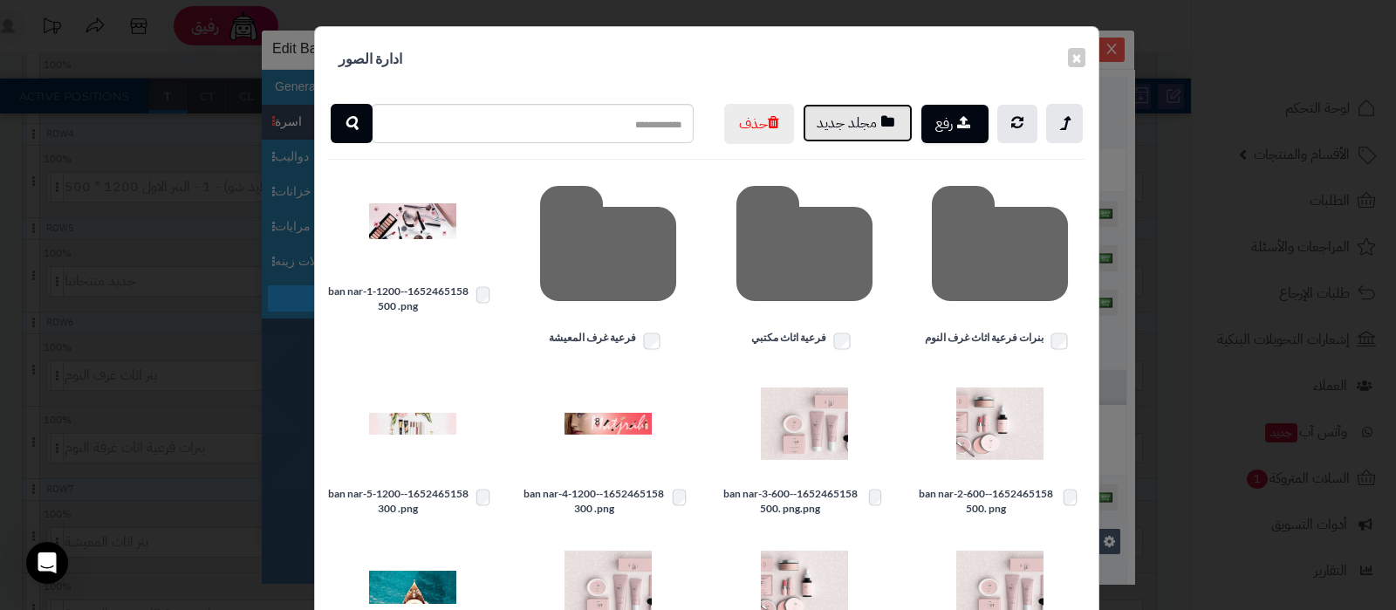
click at [892, 125] on icon "button" at bounding box center [887, 121] width 13 height 15
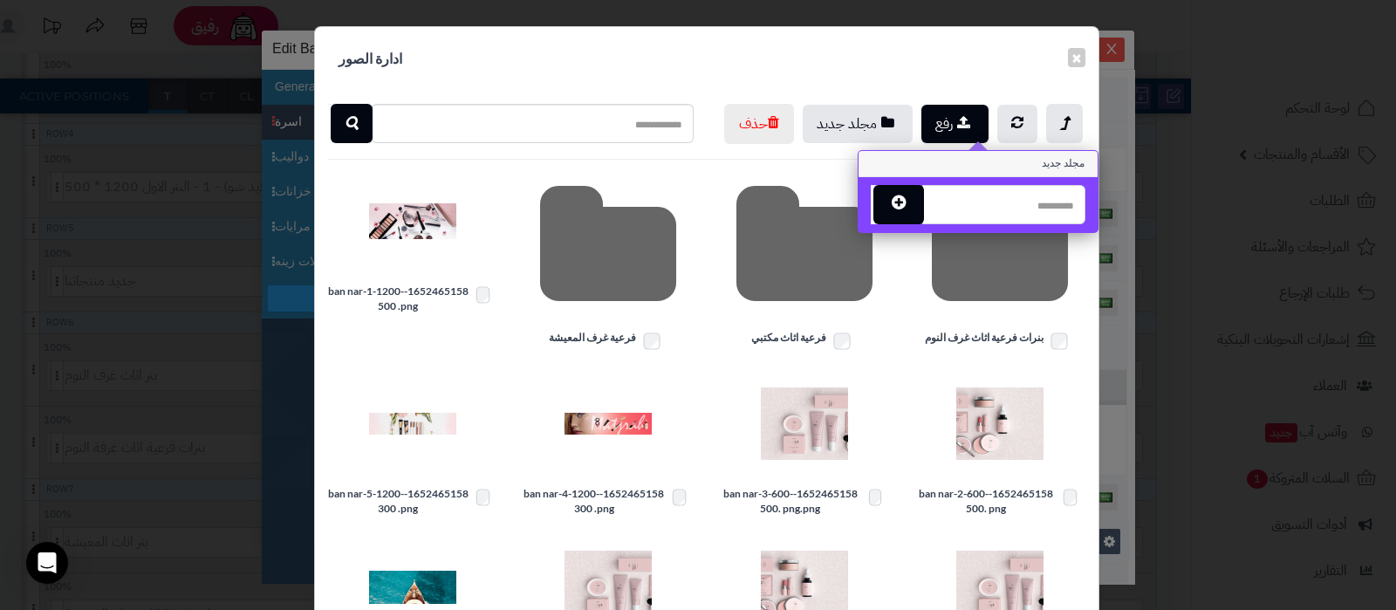
click at [1007, 209] on input "text" at bounding box center [1003, 204] width 163 height 39
type input "**********"
click at [917, 210] on button "button" at bounding box center [898, 203] width 51 height 39
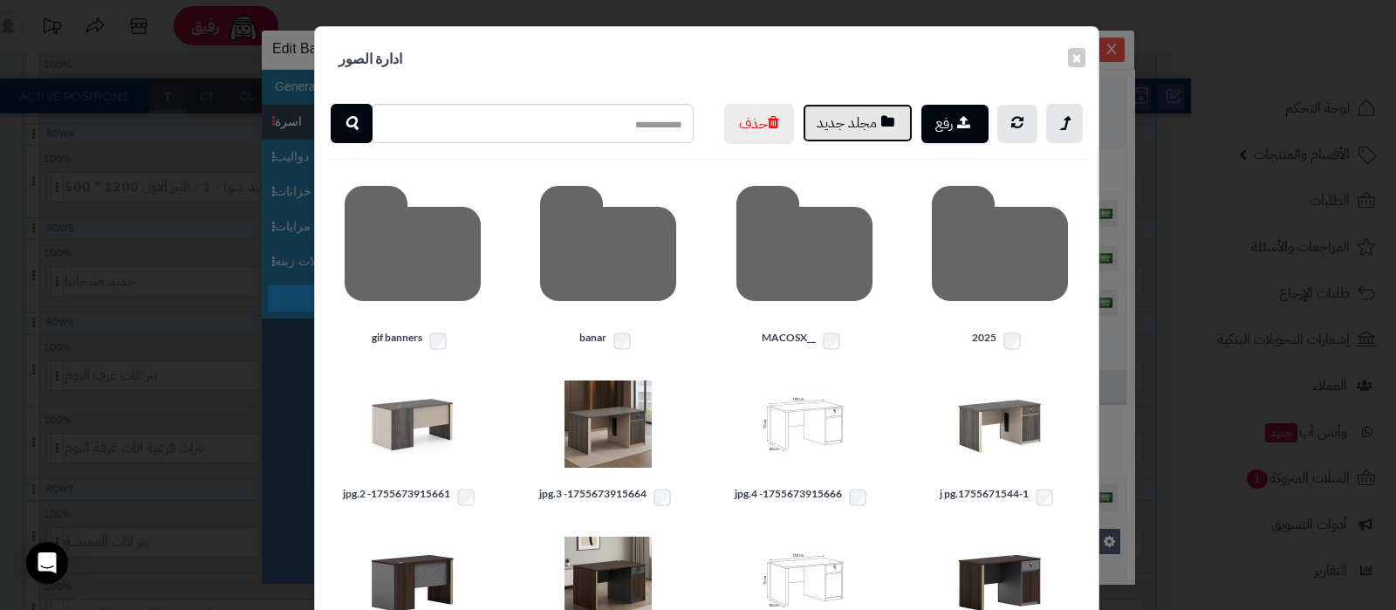
click at [867, 126] on button "مجلد جديد" at bounding box center [857, 123] width 110 height 38
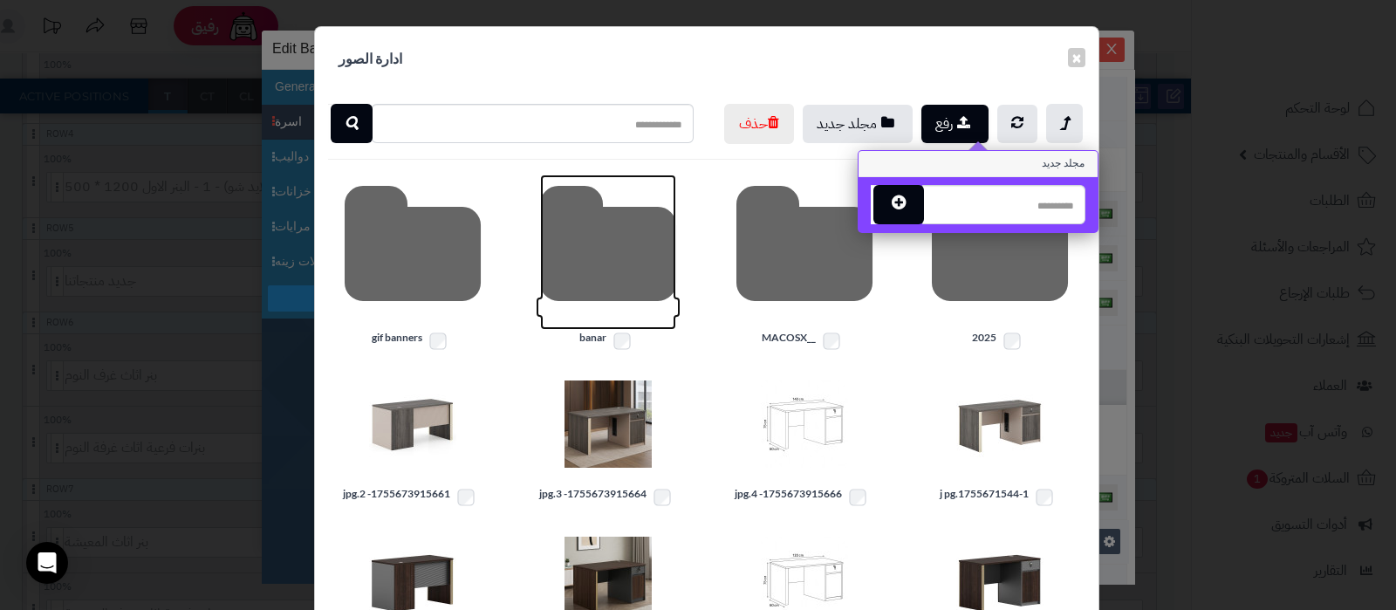
click at [644, 276] on icon at bounding box center [608, 251] width 136 height 155
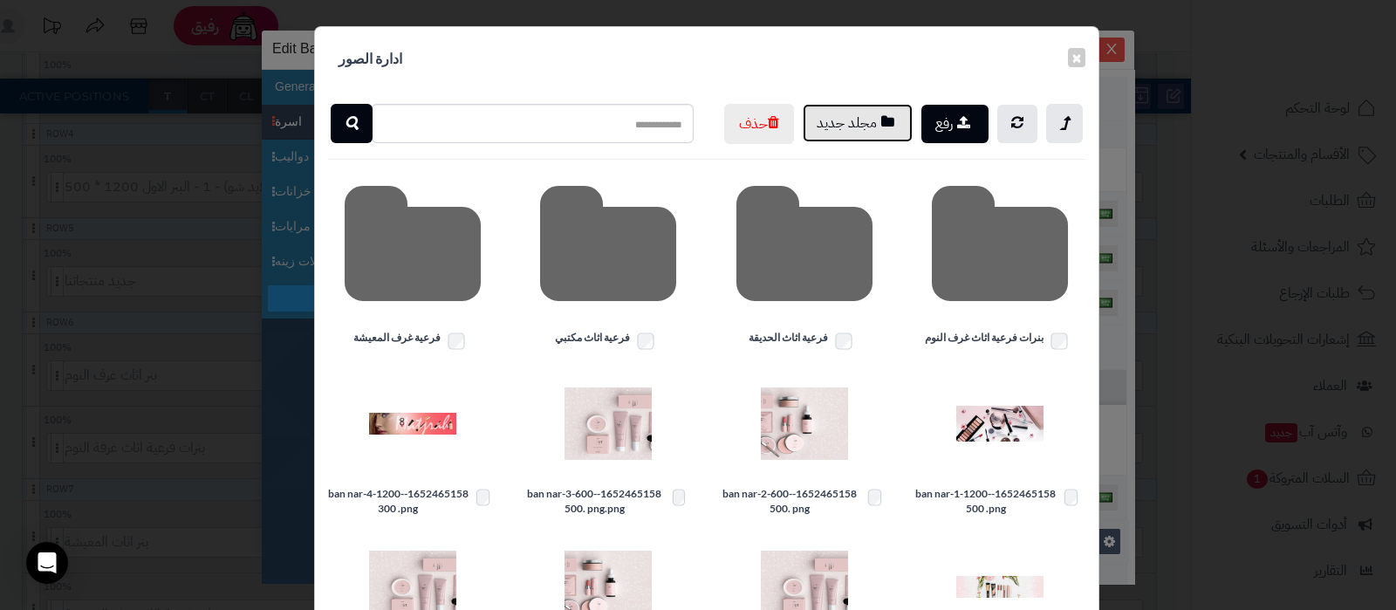
click at [881, 128] on button "مجلد جديد" at bounding box center [857, 123] width 110 height 38
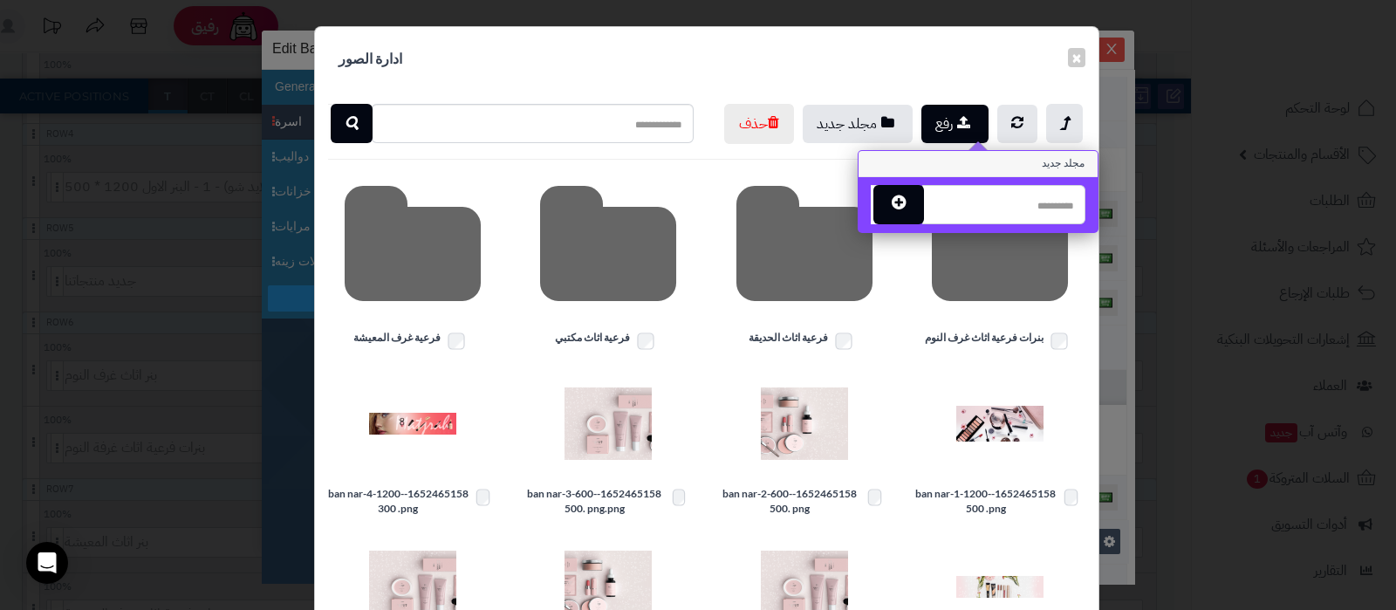
click at [968, 198] on input "text" at bounding box center [1003, 204] width 163 height 39
type input "**********"
click at [893, 209] on button "button" at bounding box center [898, 203] width 51 height 39
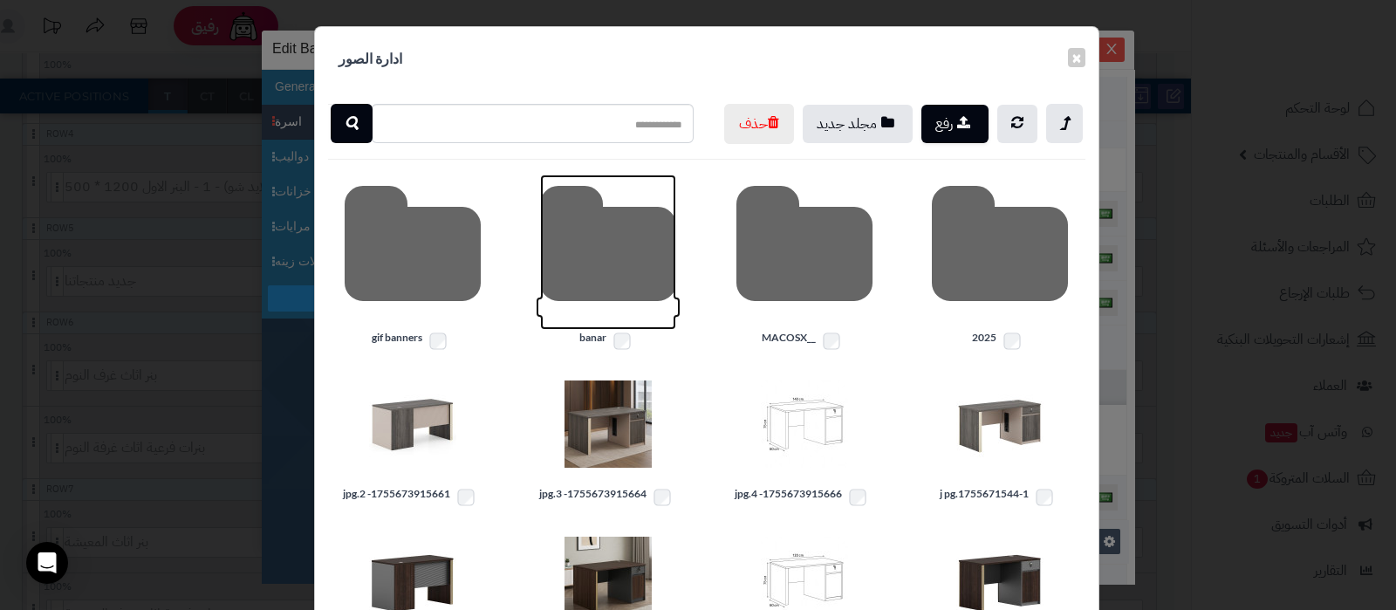
click at [611, 304] on icon at bounding box center [608, 251] width 136 height 155
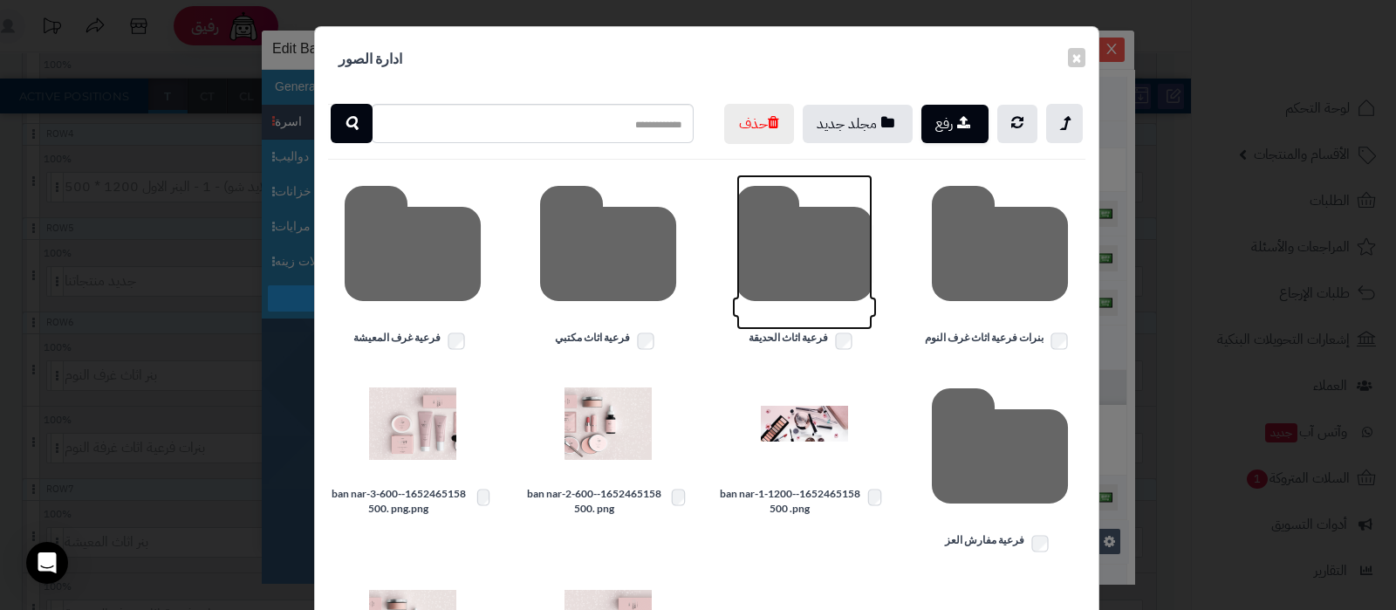
click at [808, 285] on icon at bounding box center [804, 251] width 136 height 155
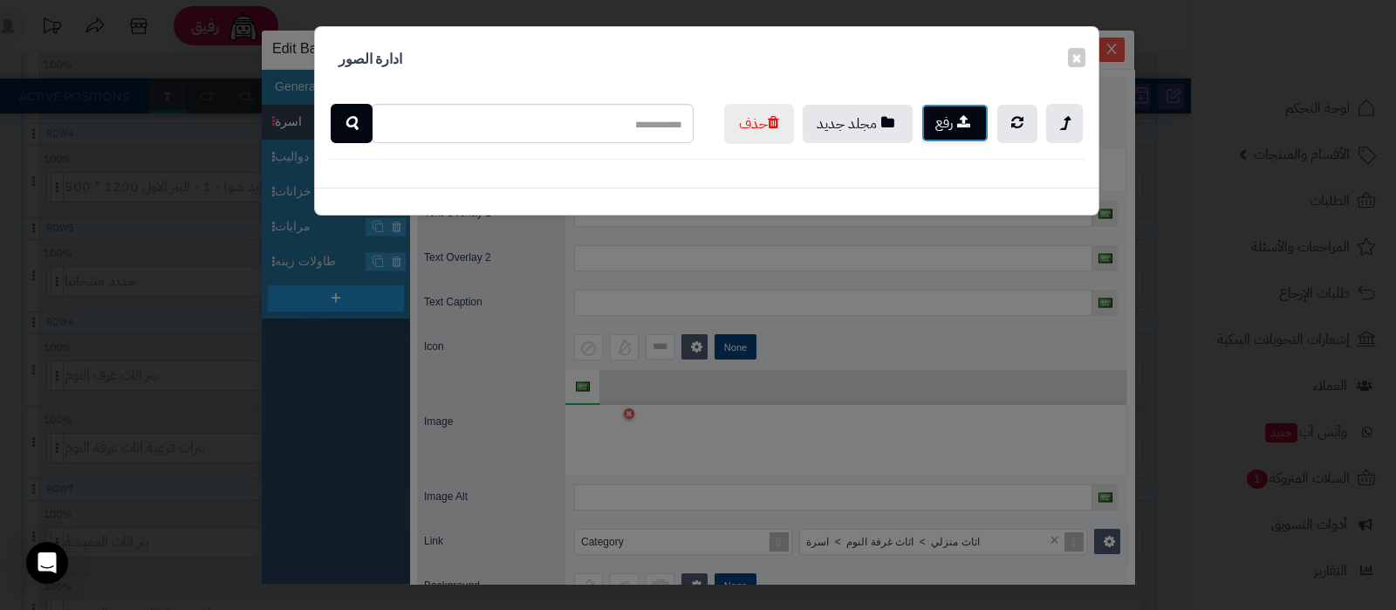
click at [941, 117] on button "رفع" at bounding box center [954, 123] width 67 height 38
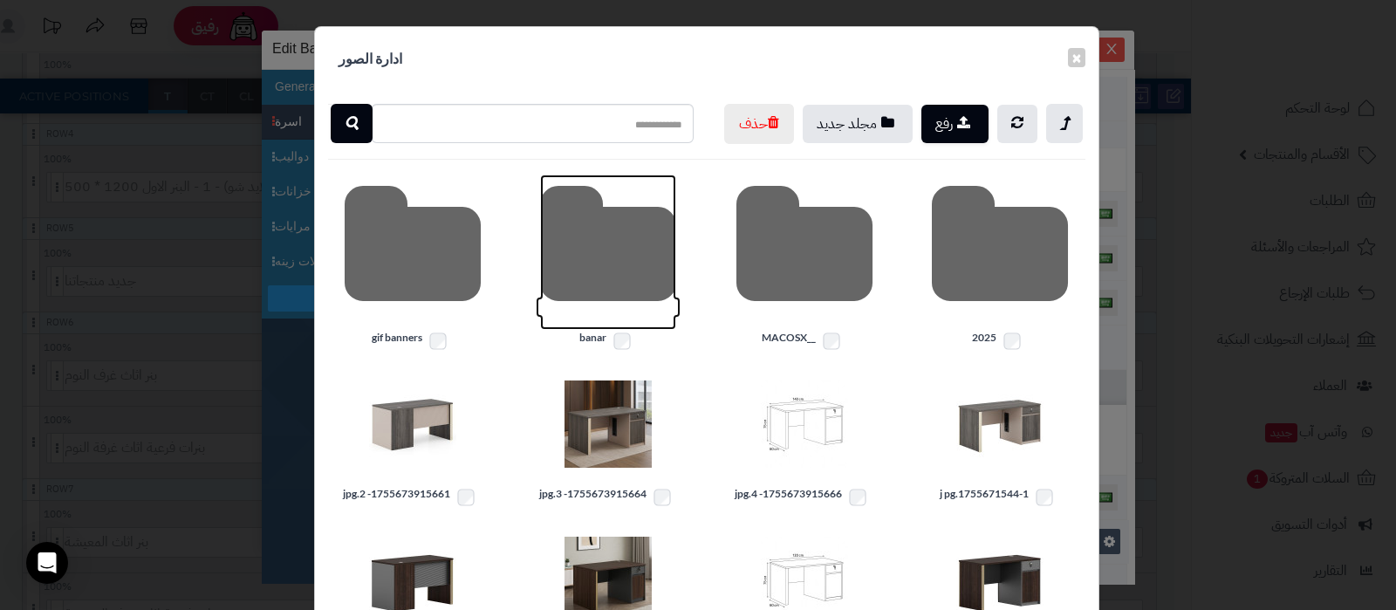
click at [580, 303] on icon at bounding box center [608, 251] width 136 height 155
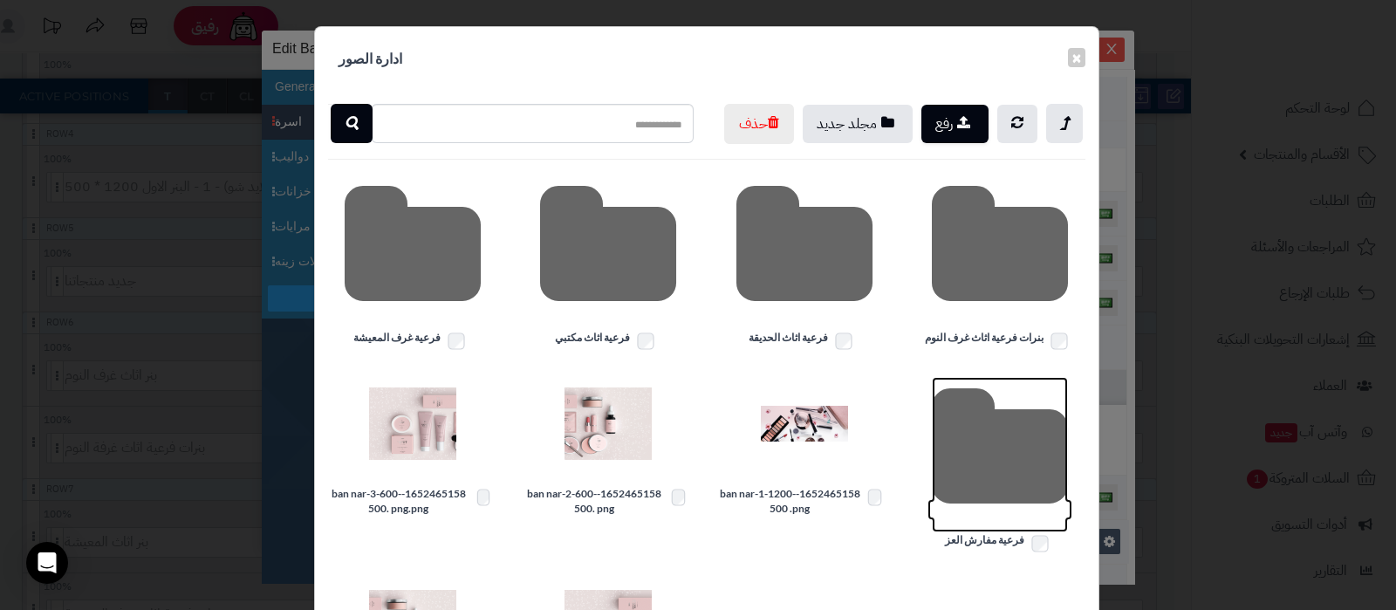
click at [1001, 490] on icon at bounding box center [1000, 454] width 136 height 155
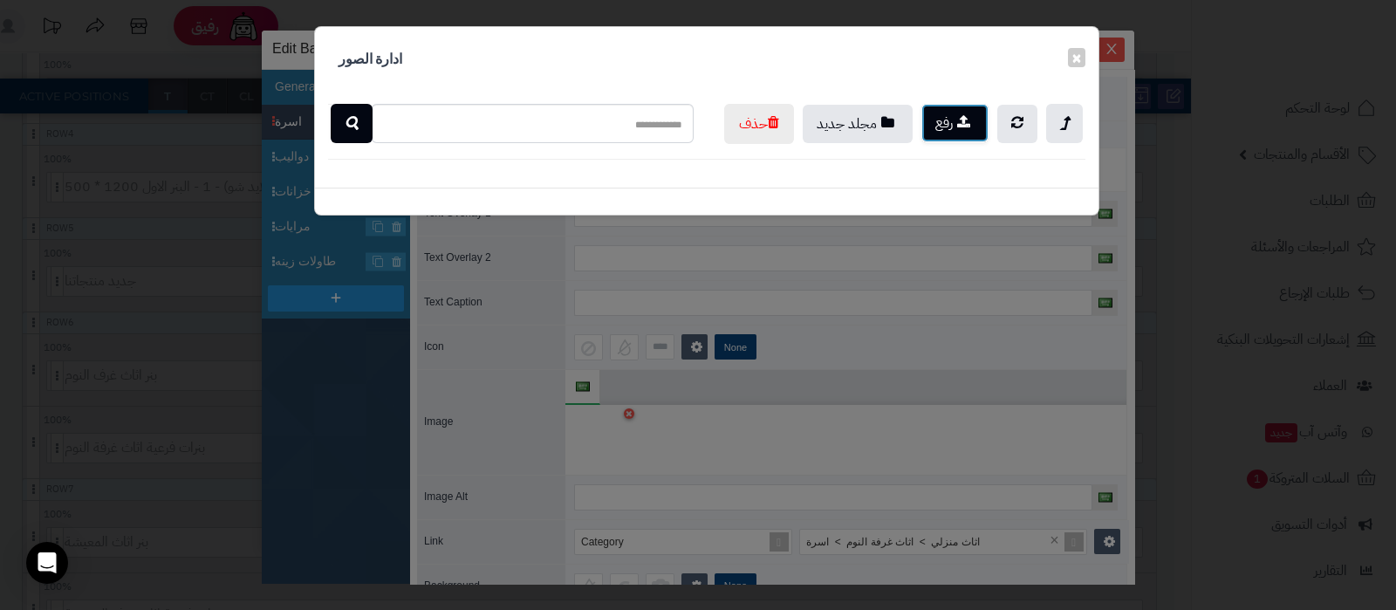
click at [957, 123] on icon "button" at bounding box center [963, 121] width 13 height 15
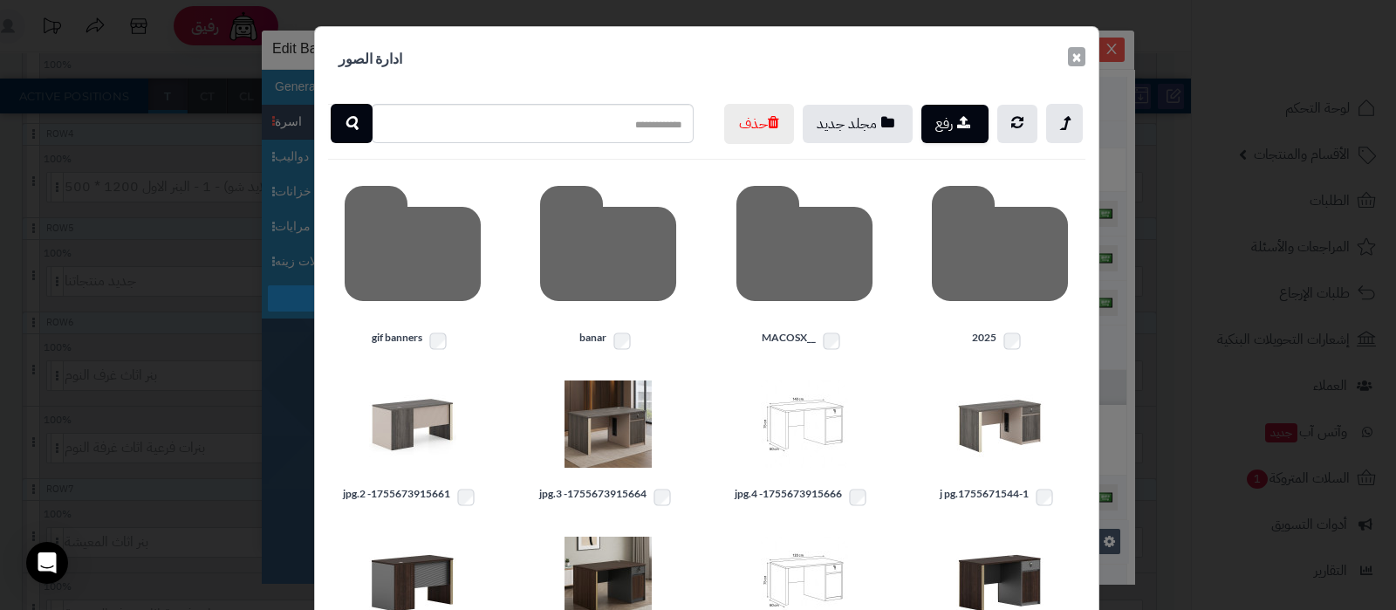
click at [1085, 58] on button "×" at bounding box center [1076, 56] width 17 height 19
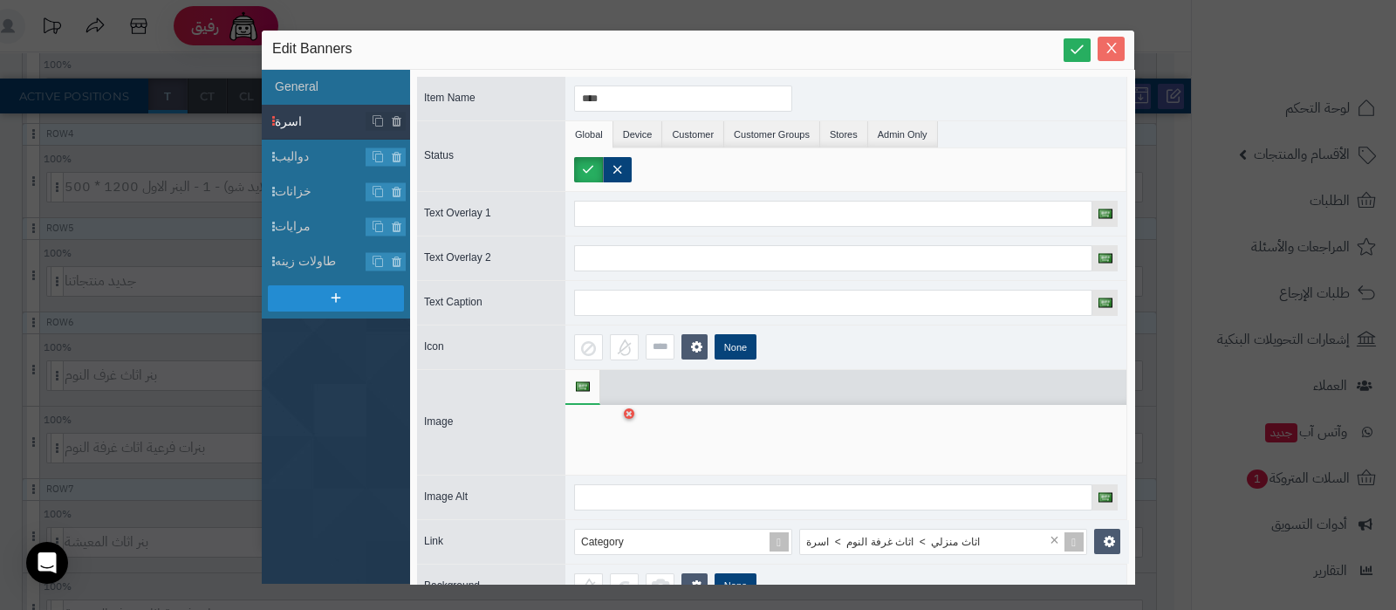
click at [1105, 52] on icon "Close" at bounding box center [1111, 48] width 14 height 14
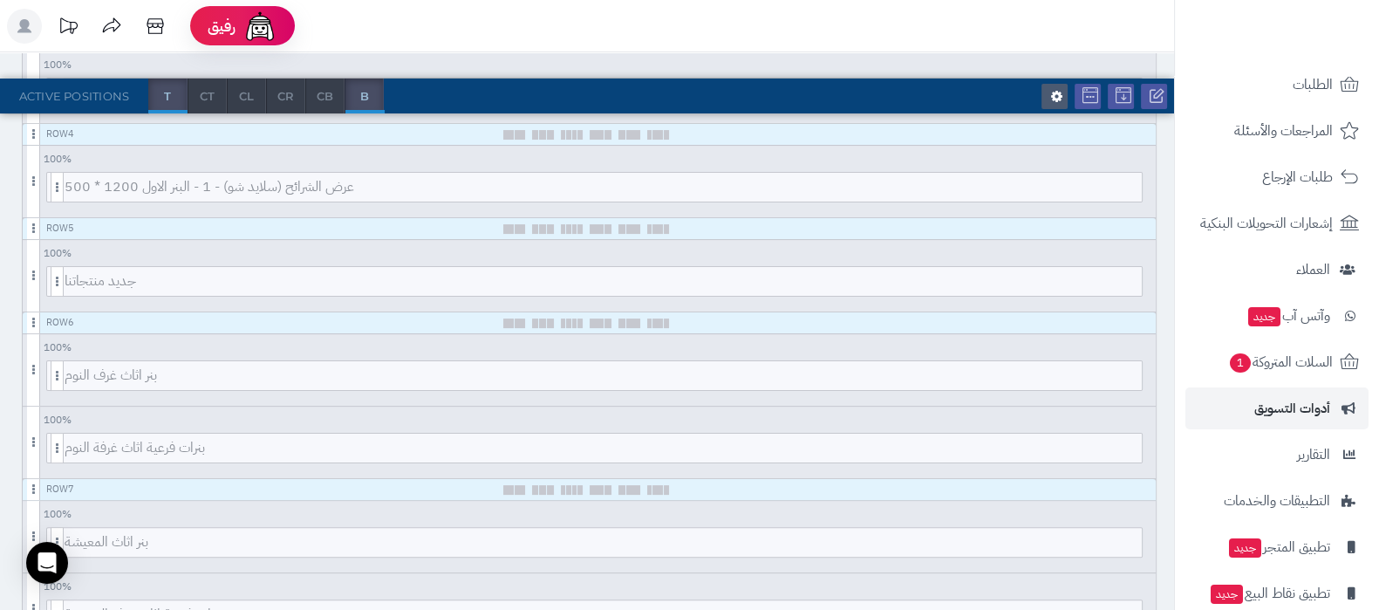
scroll to position [188, 0]
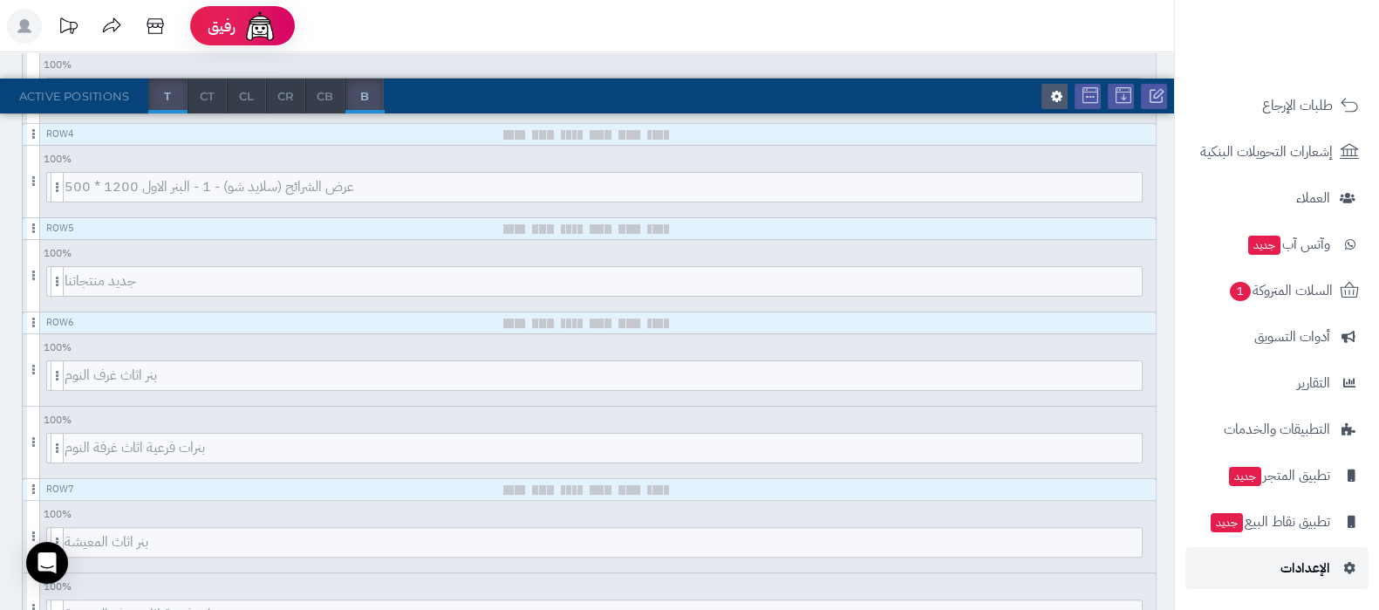
click at [1302, 571] on span "الإعدادات" at bounding box center [1305, 568] width 50 height 24
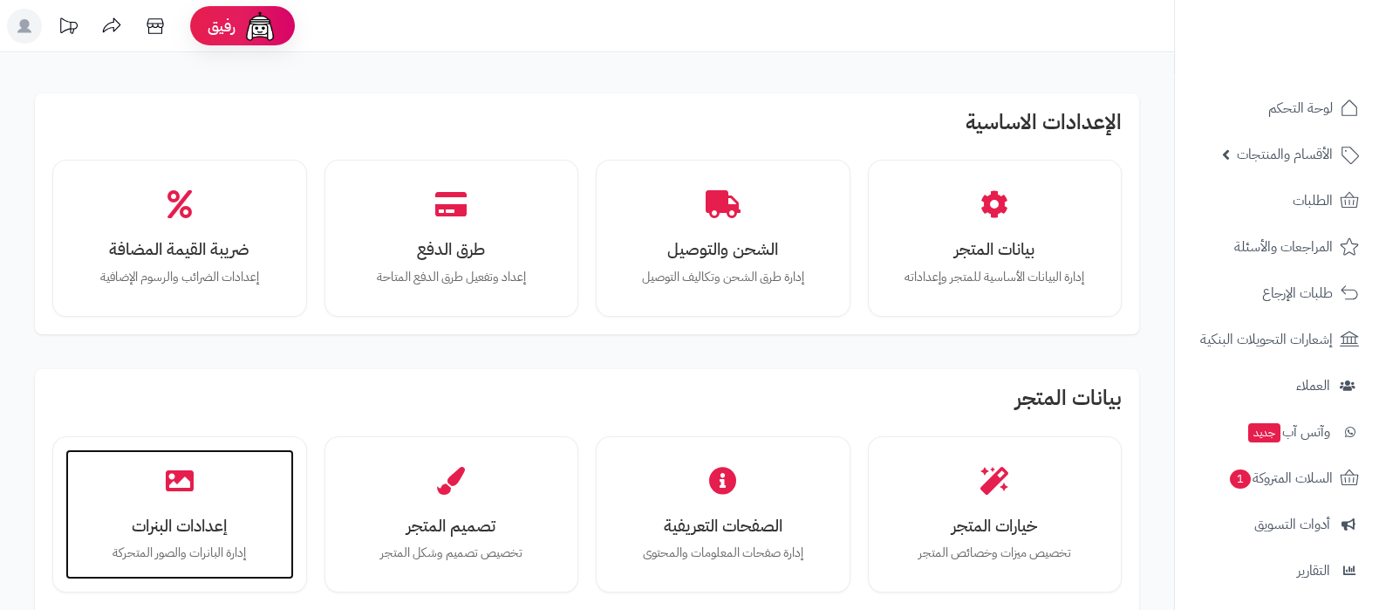
click at [222, 500] on div "إعدادات البنرات إدارة البانرات والصور المتحركة" at bounding box center [179, 514] width 229 height 131
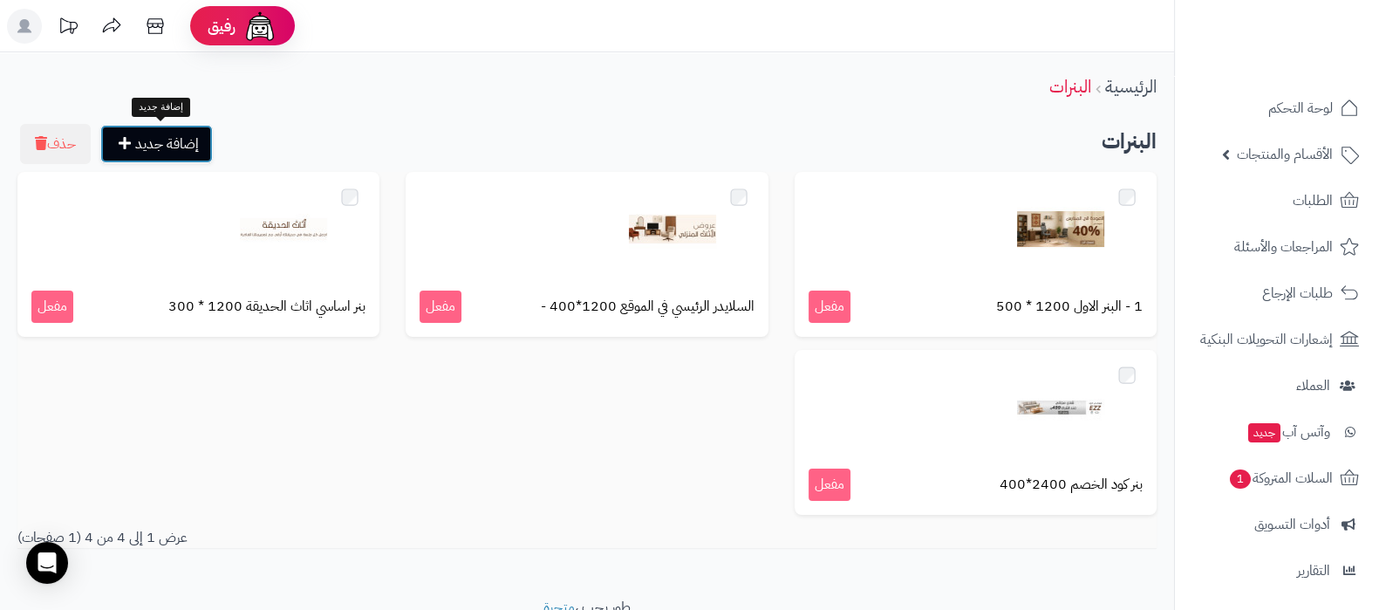
click at [184, 136] on link "إضافة جديد" at bounding box center [156, 144] width 113 height 38
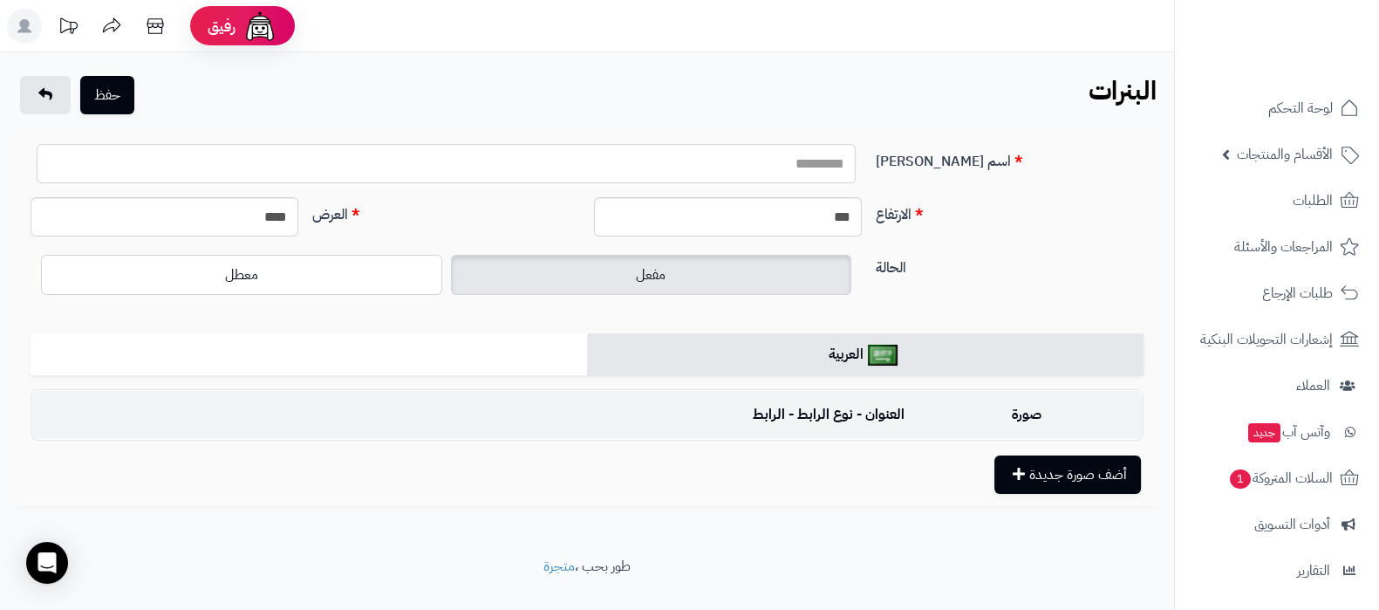
drag, startPoint x: 0, startPoint y: 0, endPoint x: 749, endPoint y: 174, distance: 769.1
click at [749, 174] on input "اسم [PERSON_NAME]" at bounding box center [446, 163] width 819 height 39
type input "**********"
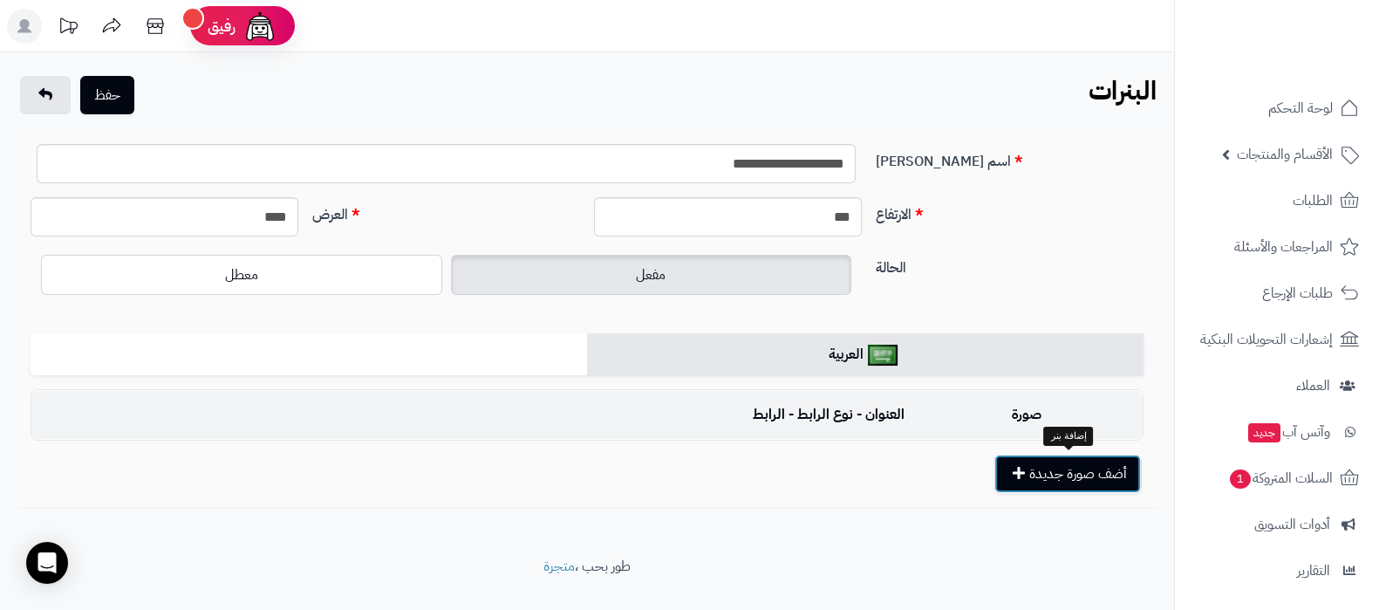
click at [1069, 488] on button "أضف صورة جديدة" at bounding box center [1067, 473] width 147 height 38
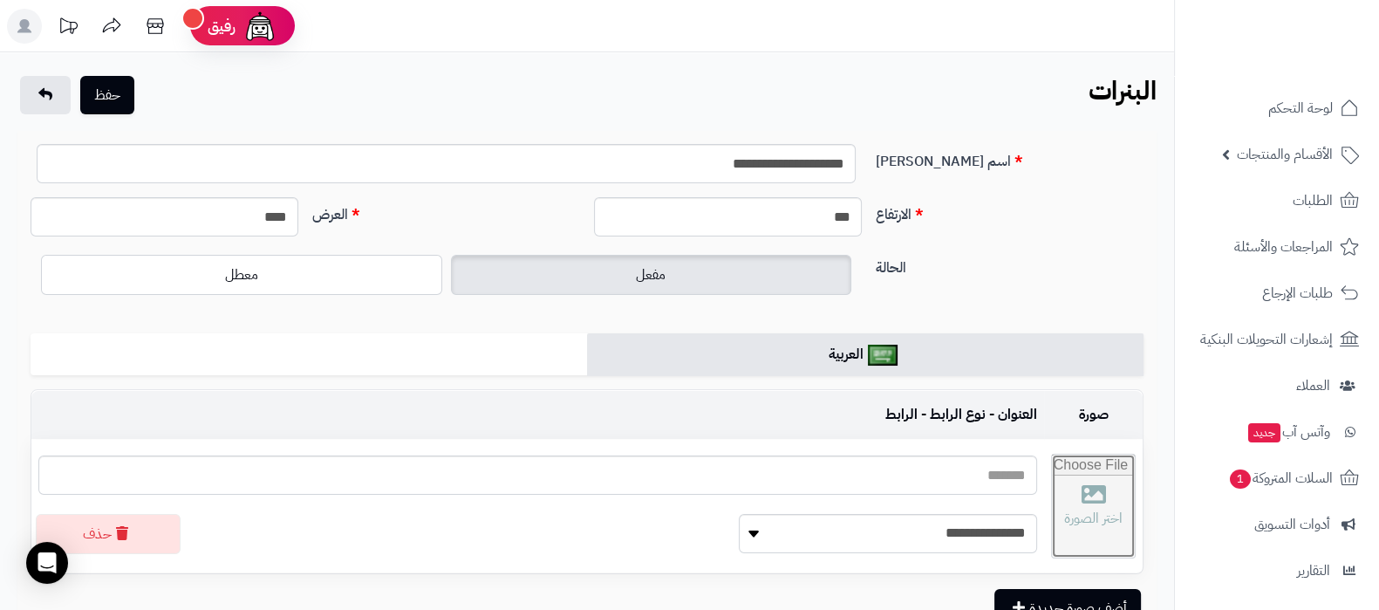
click at [1054, 484] on input "file" at bounding box center [1093, 505] width 83 height 103
type input "**********"
click at [261, 213] on input "****" at bounding box center [165, 216] width 268 height 39
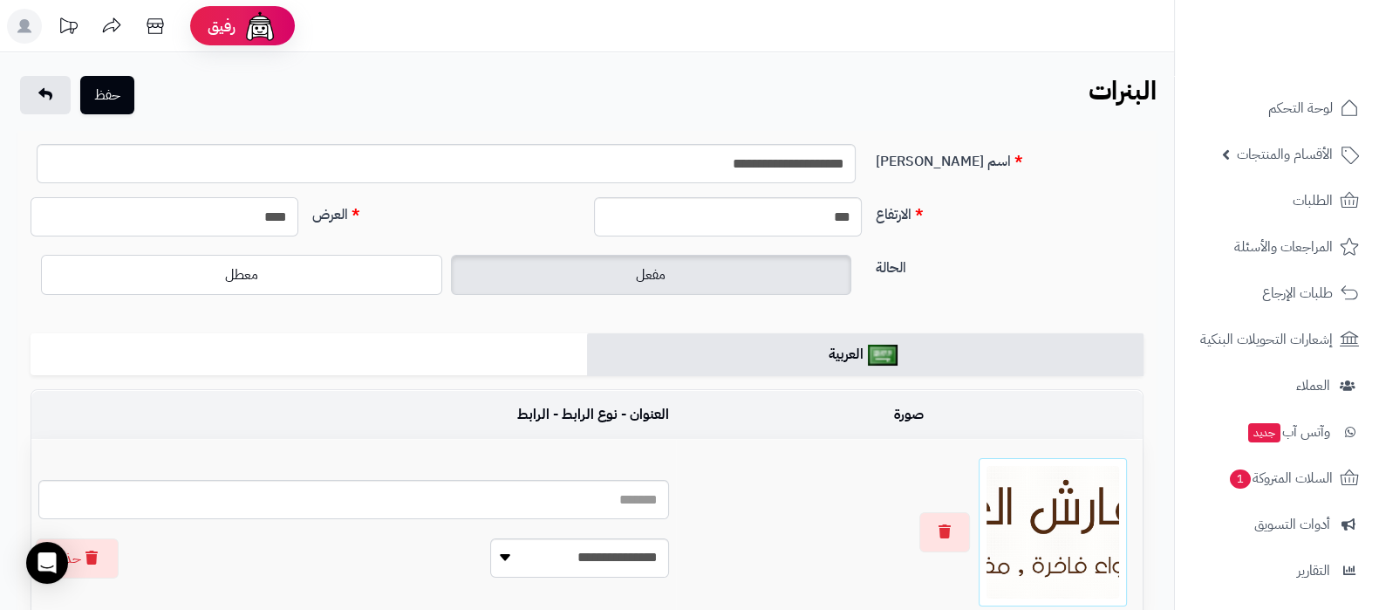
click at [261, 213] on input "****" at bounding box center [165, 216] width 268 height 39
type input "****"
click at [785, 215] on input "***" at bounding box center [728, 216] width 268 height 39
type input "***"
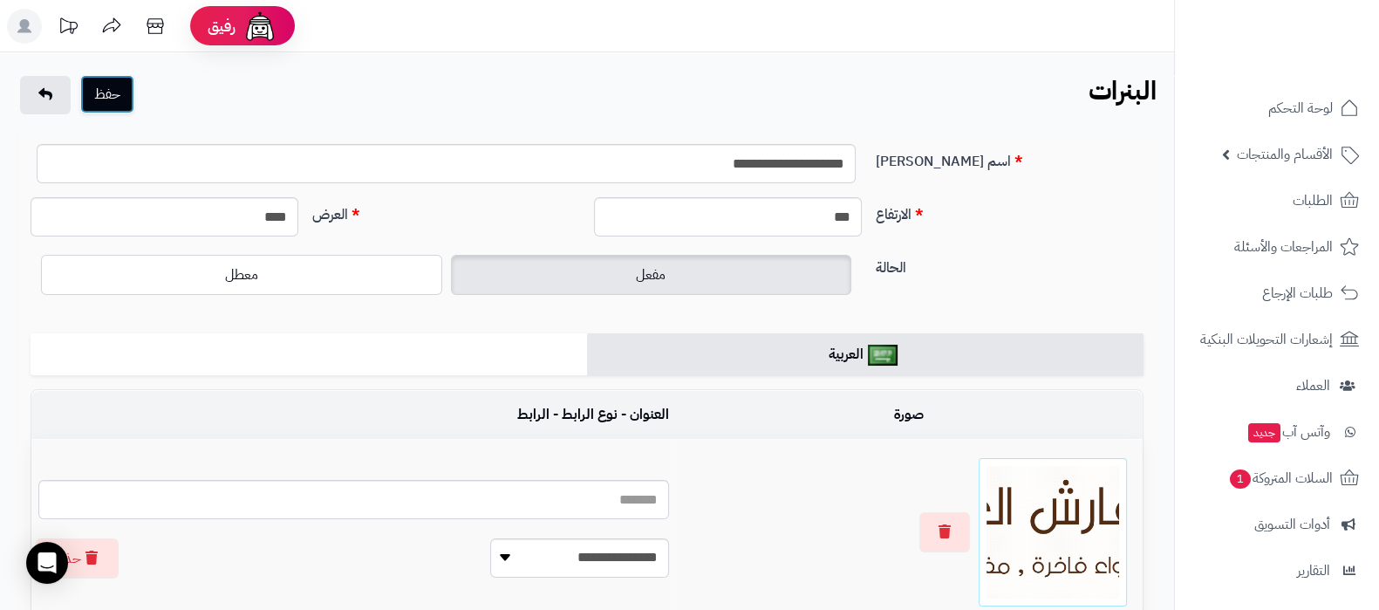
click at [112, 98] on button "حفظ" at bounding box center [107, 94] width 54 height 38
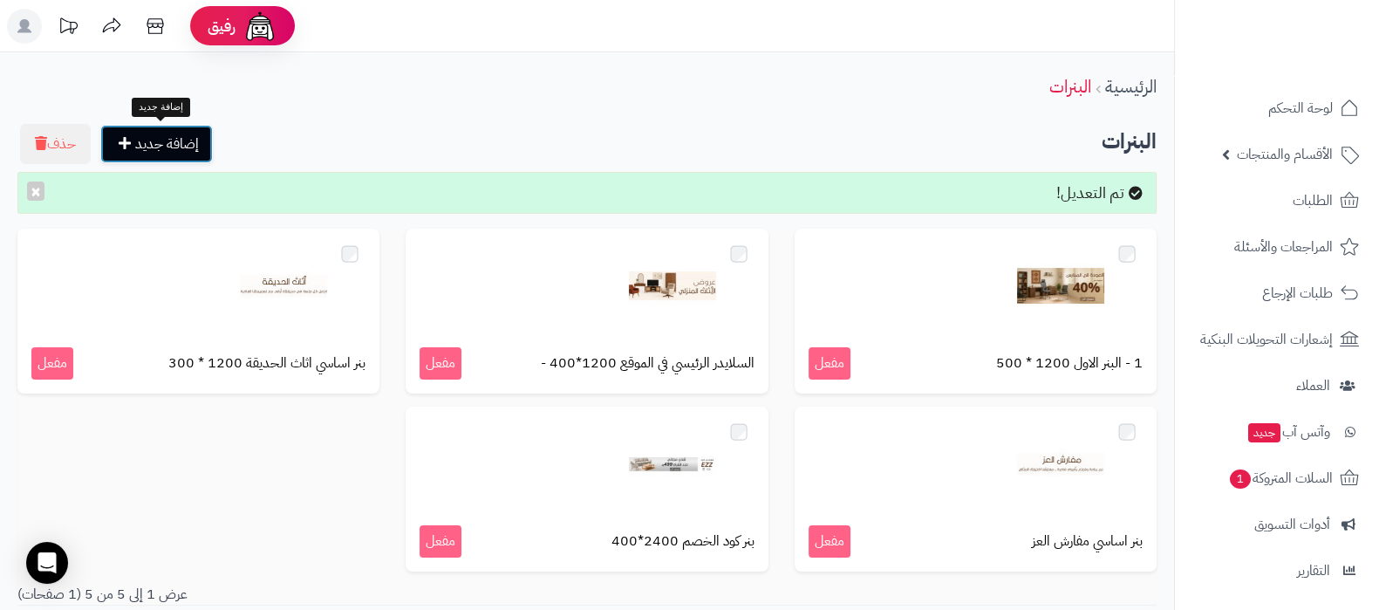
click at [178, 149] on link "إضافة جديد" at bounding box center [156, 144] width 113 height 38
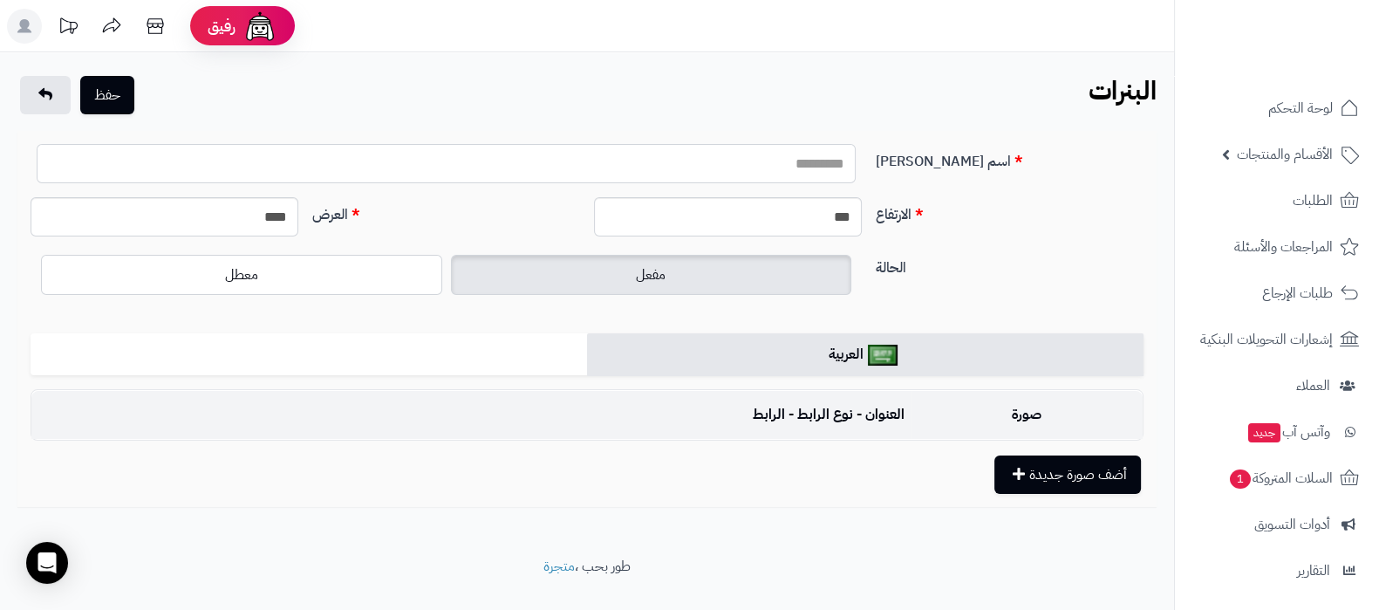
drag, startPoint x: 0, startPoint y: 0, endPoint x: 768, endPoint y: 172, distance: 786.5
click at [768, 172] on input "اسم [PERSON_NAME]" at bounding box center [446, 163] width 819 height 39
type input "**********"
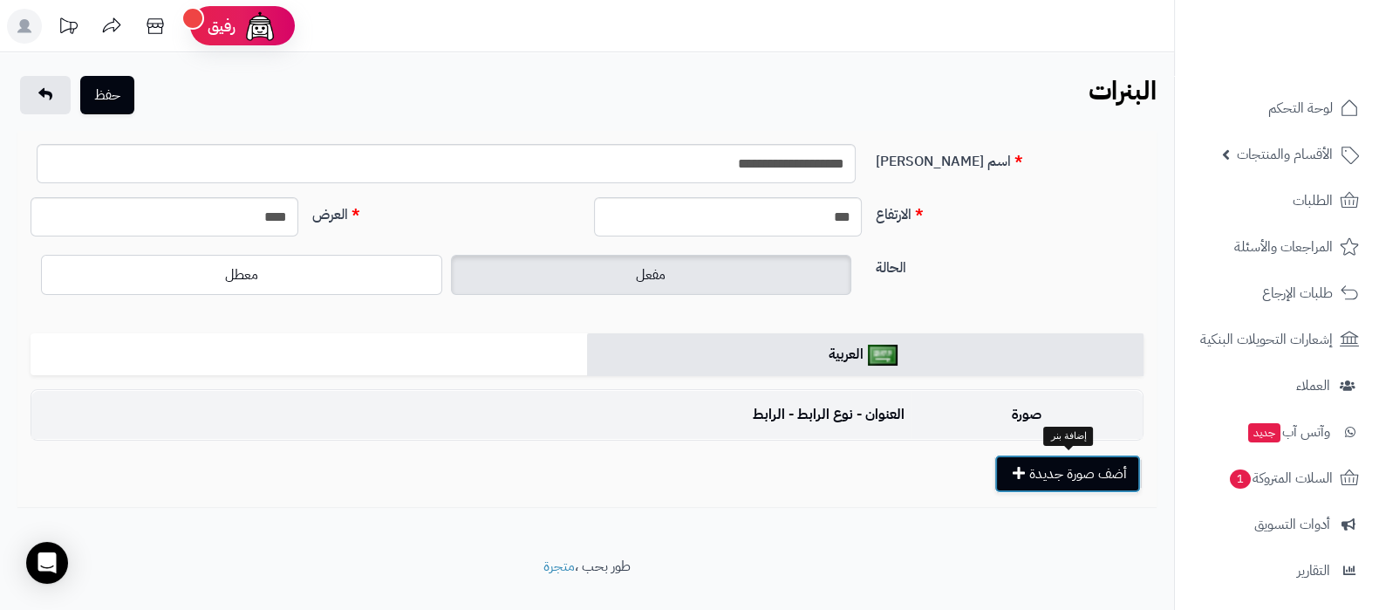
click at [1084, 477] on button "أضف صورة جديدة" at bounding box center [1067, 473] width 147 height 38
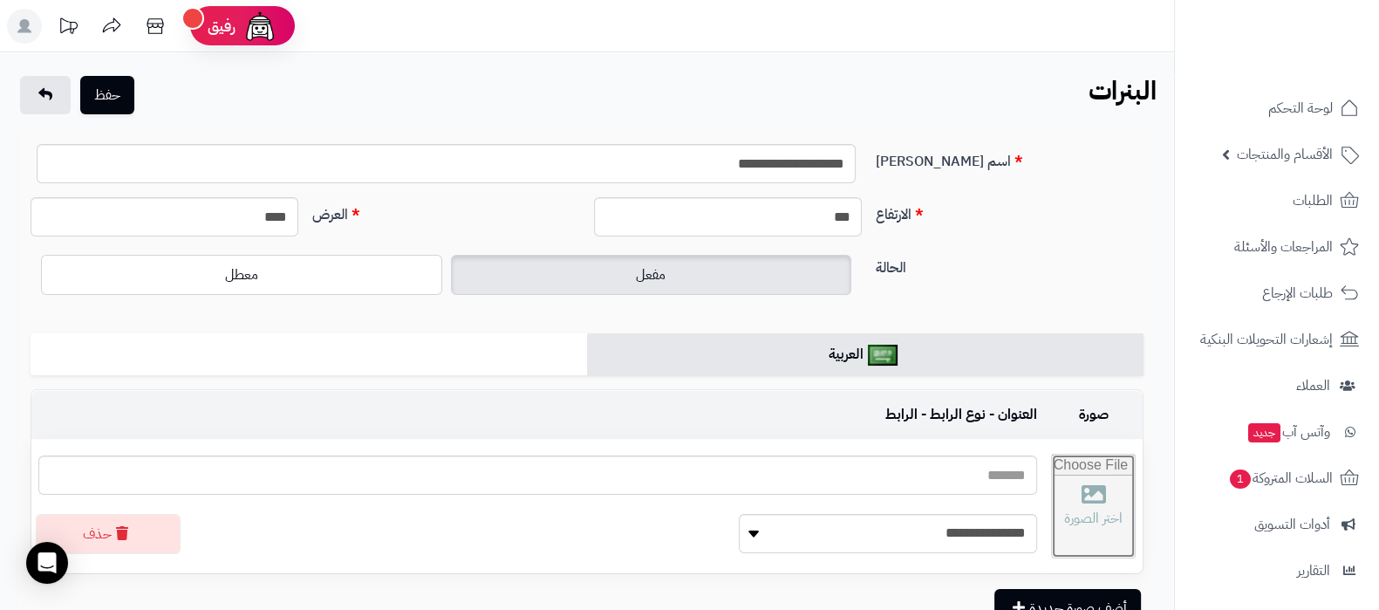
click at [1064, 490] on input "file" at bounding box center [1093, 505] width 83 height 103
type input "**********"
click at [282, 215] on input "****" at bounding box center [165, 216] width 268 height 39
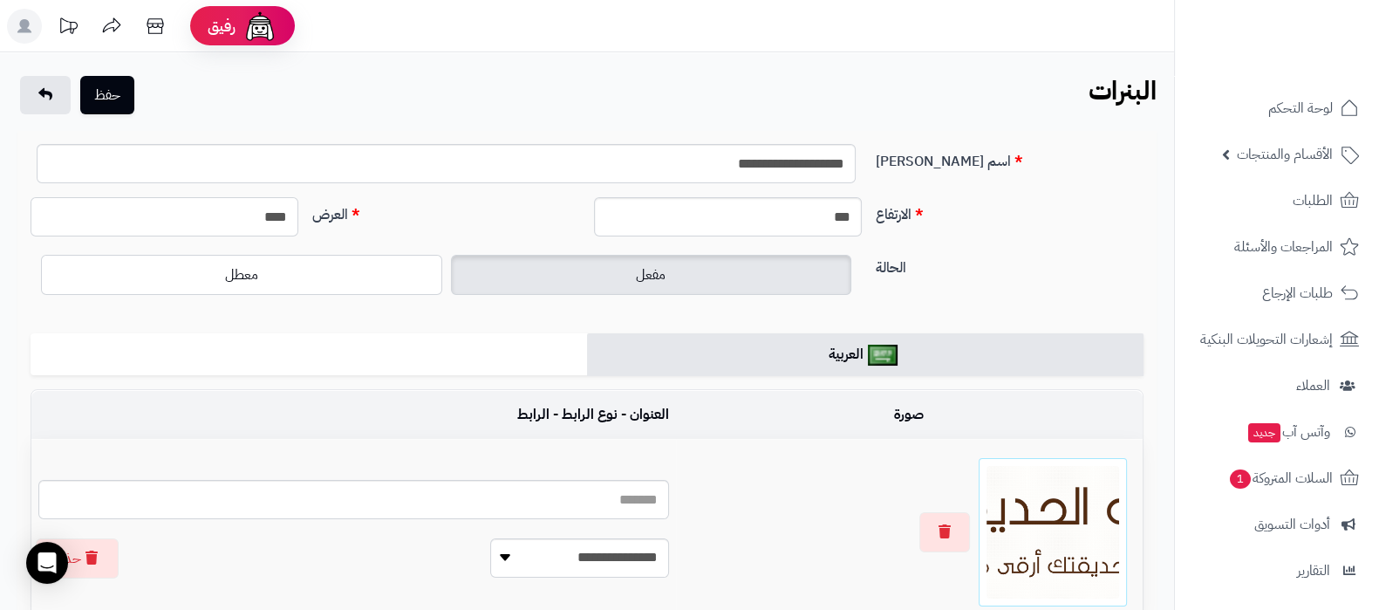
type input "****"
click at [765, 226] on input "***" at bounding box center [728, 216] width 268 height 39
type input "***"
click at [697, 170] on input "**********" at bounding box center [446, 163] width 819 height 39
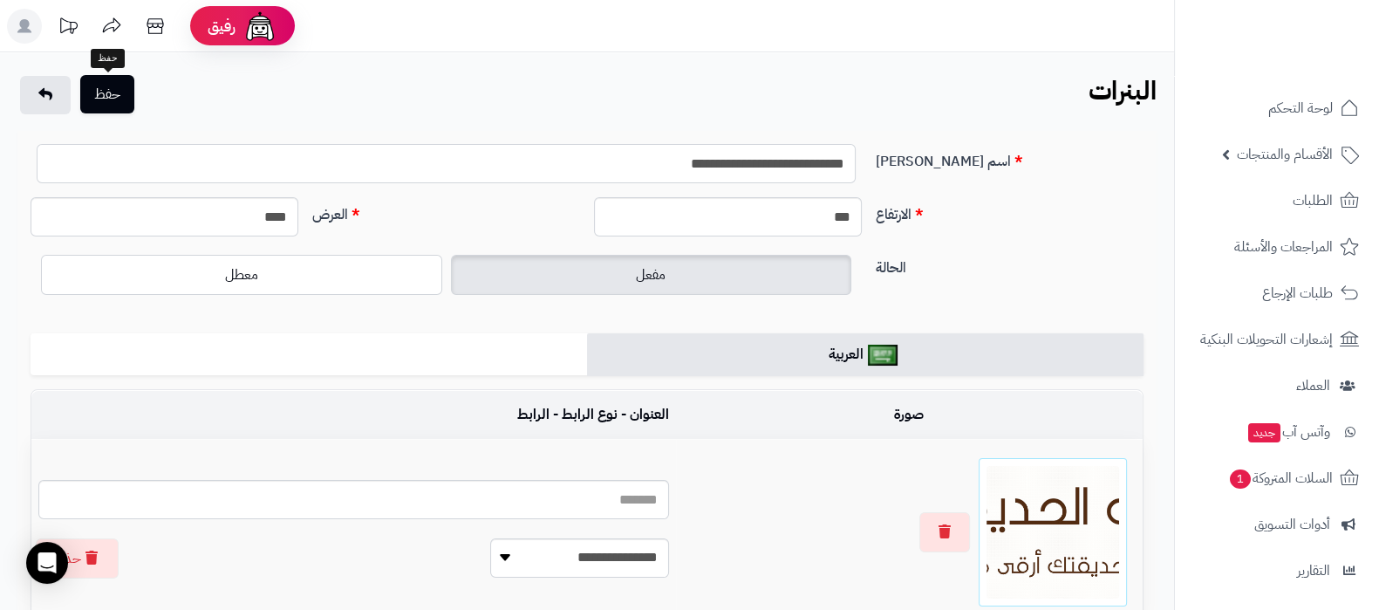
type input "**********"
click at [113, 101] on button "حفظ" at bounding box center [107, 94] width 54 height 38
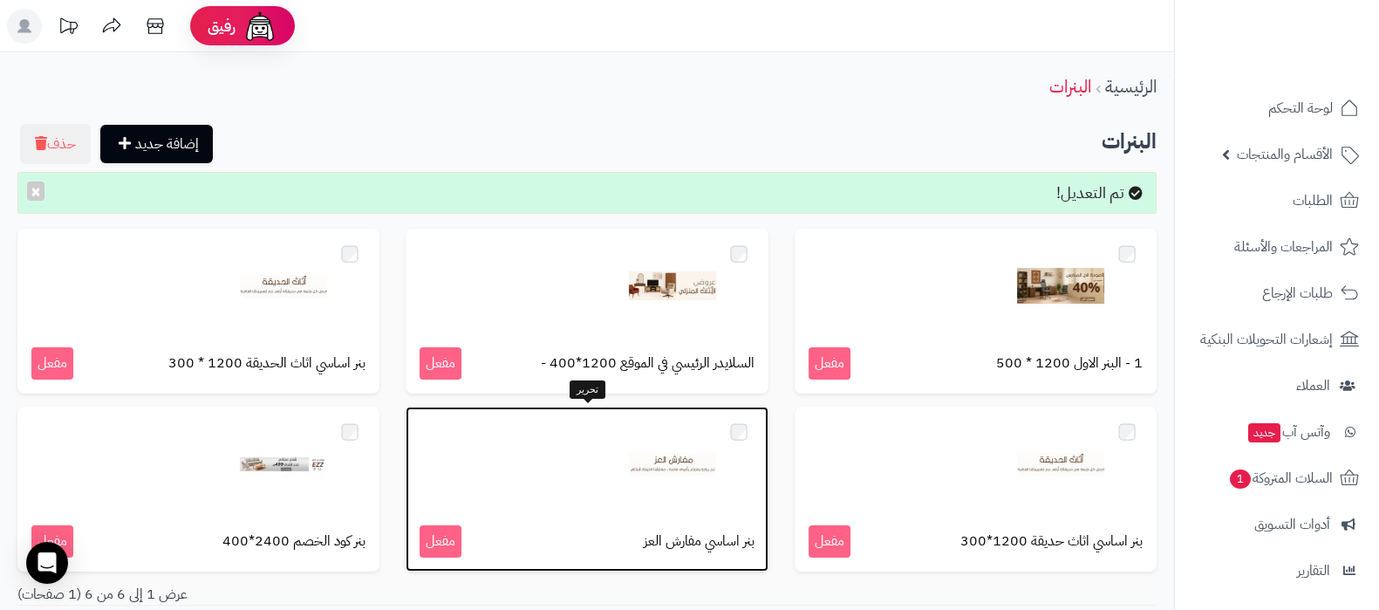
click at [590, 487] on div at bounding box center [587, 463] width 334 height 87
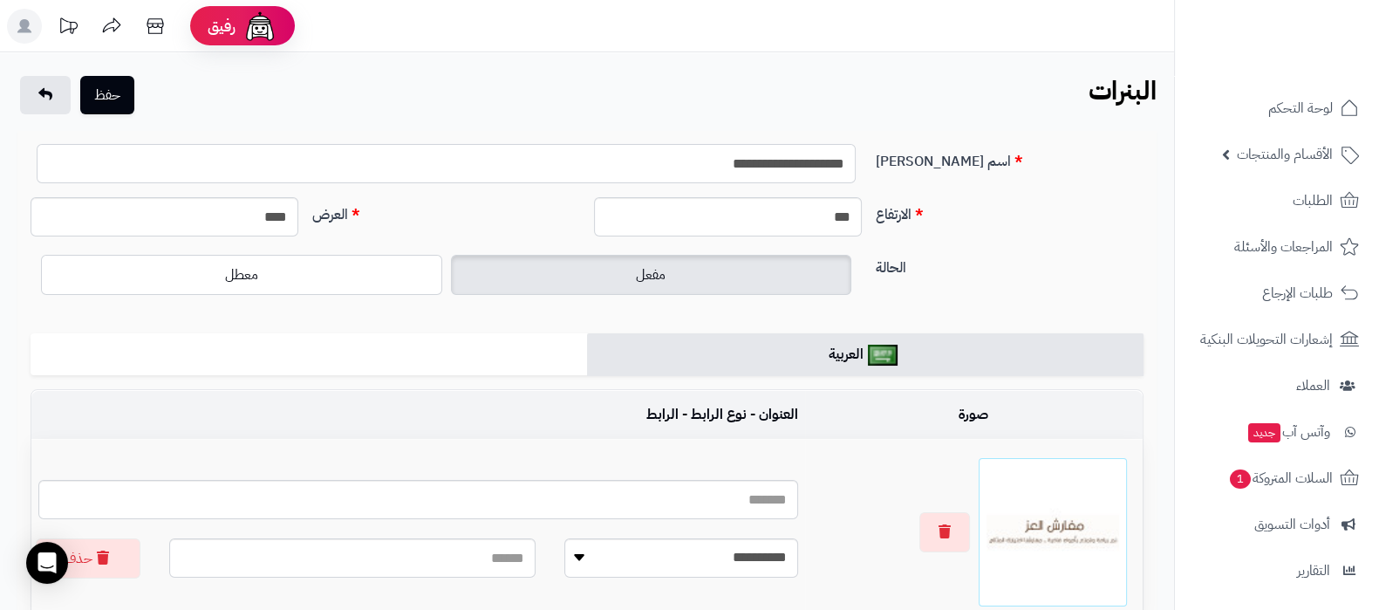
click at [710, 166] on input "**********" at bounding box center [446, 163] width 819 height 39
type input "**********"
click at [105, 106] on button "حفظ" at bounding box center [107, 94] width 54 height 38
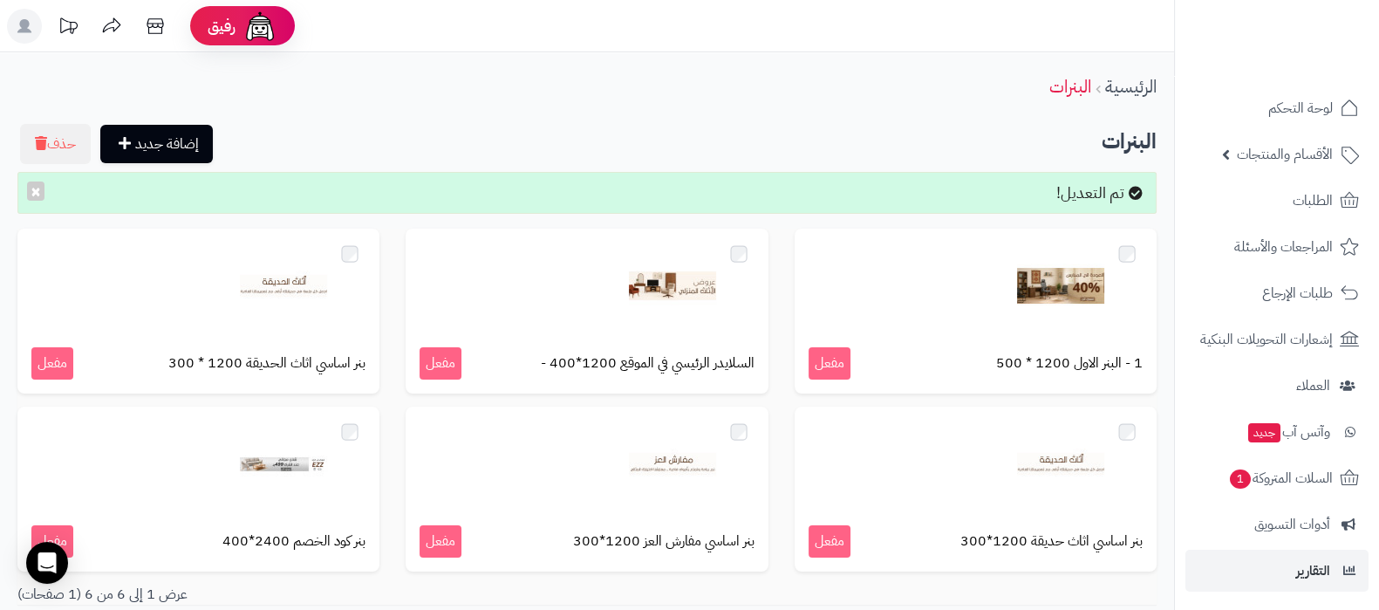
scroll to position [188, 0]
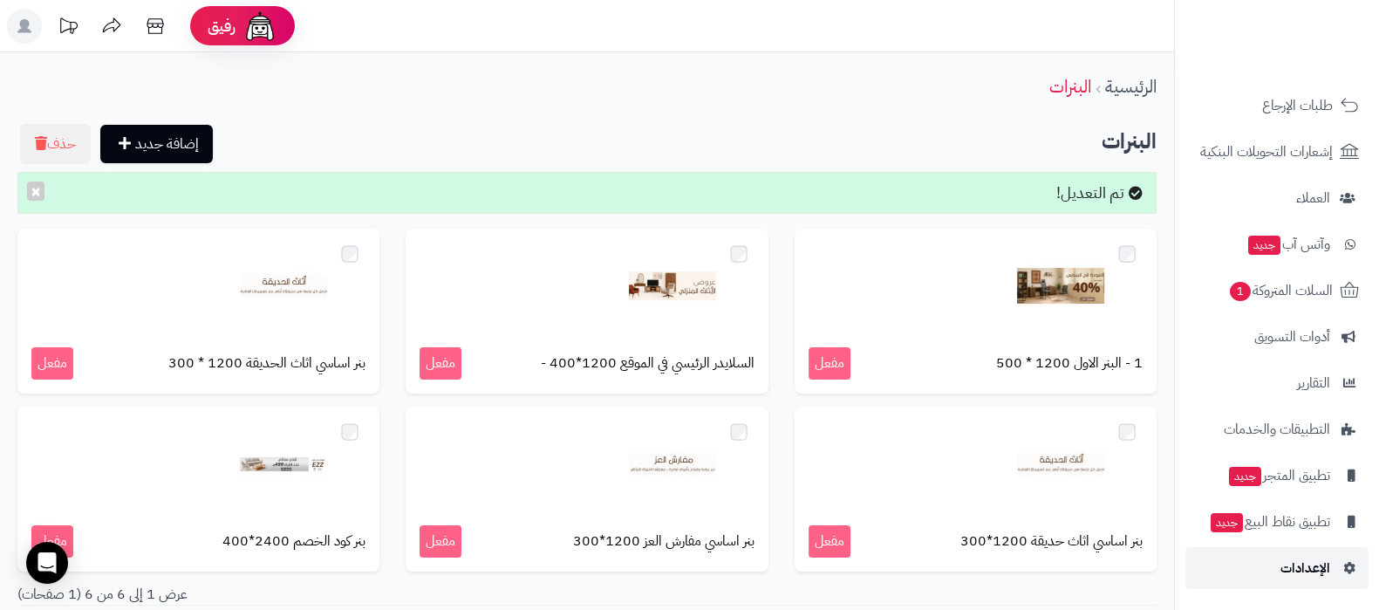
click at [1288, 567] on span "الإعدادات" at bounding box center [1305, 568] width 50 height 24
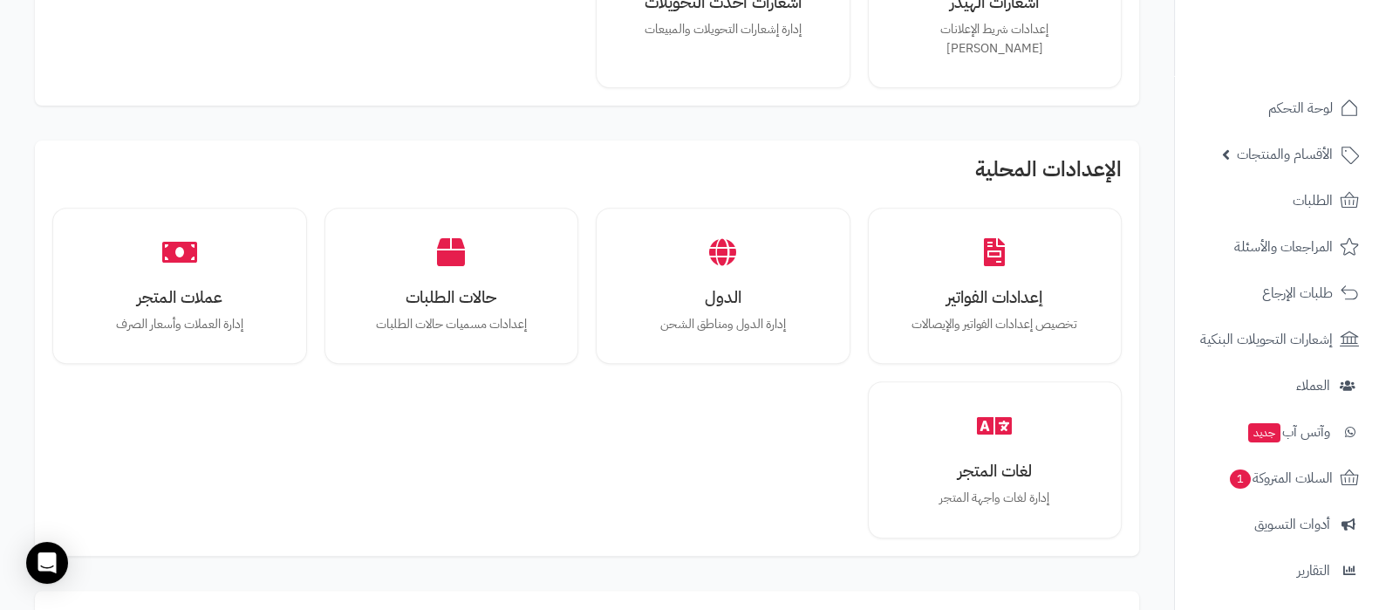
scroll to position [1308, 0]
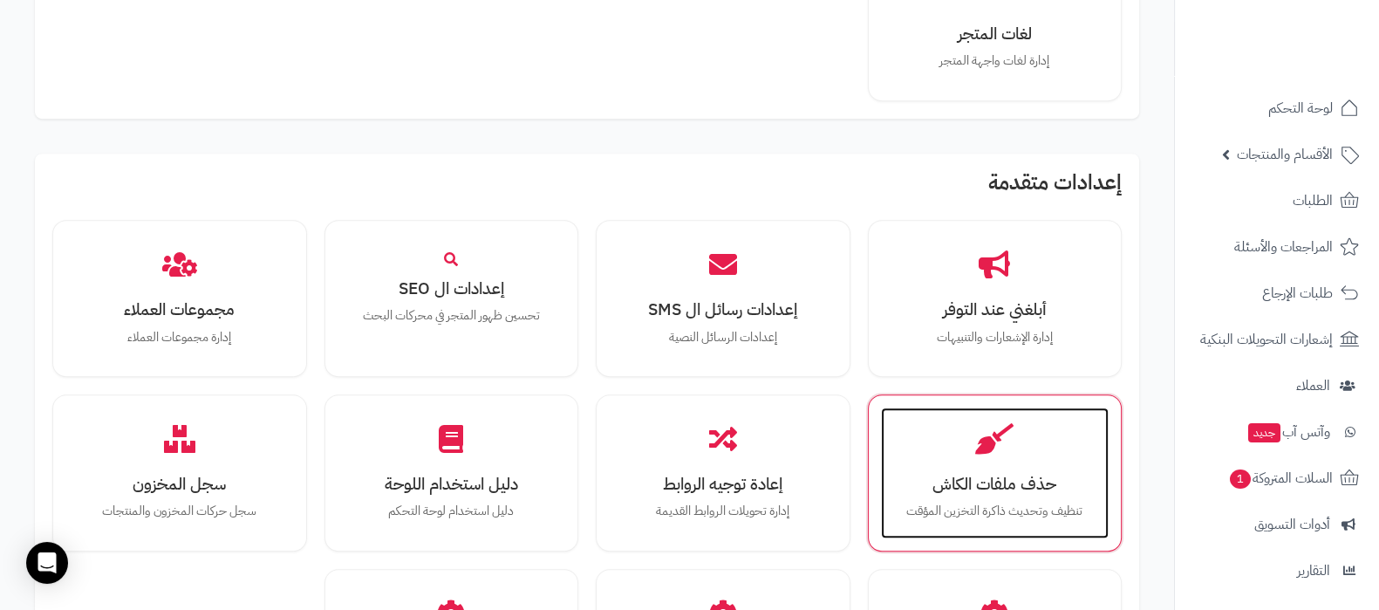
click at [997, 502] on p "تنظيف وتحديث ذاكرة التخزين المؤقت" at bounding box center [995, 511] width 194 height 19
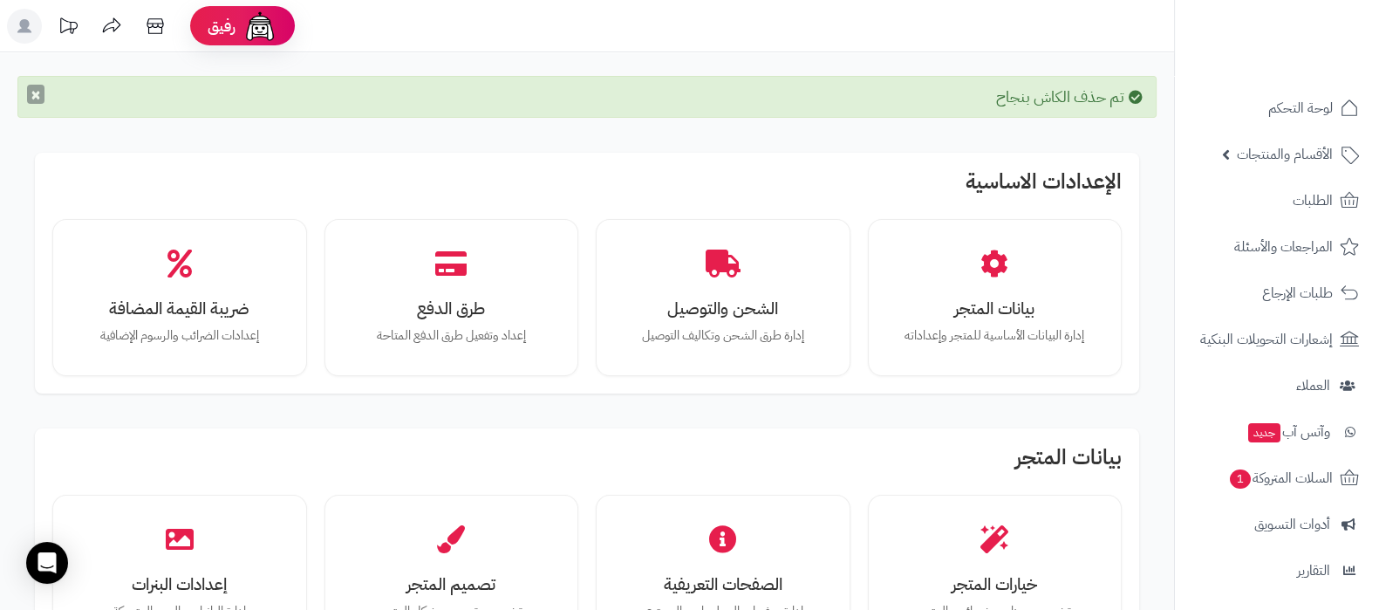
click at [39, 101] on button "×" at bounding box center [35, 94] width 17 height 19
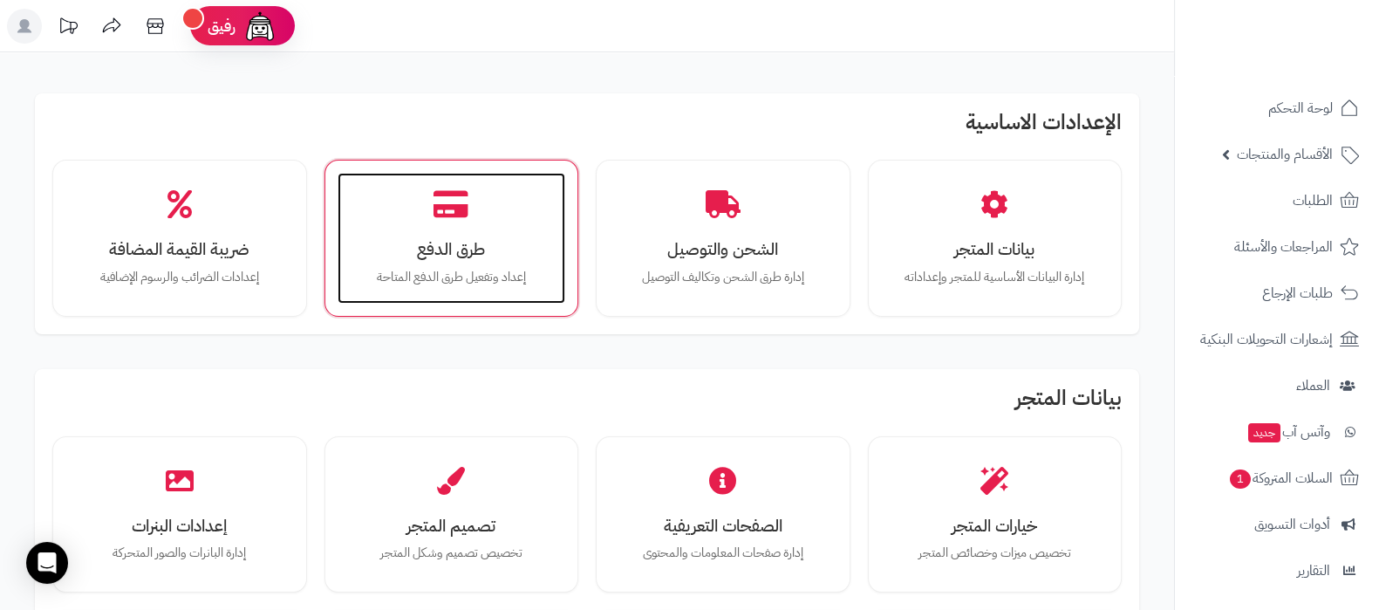
click at [466, 233] on div "طرق الدفع إعداد وتفعيل طرق الدفع المتاحة" at bounding box center [452, 238] width 229 height 131
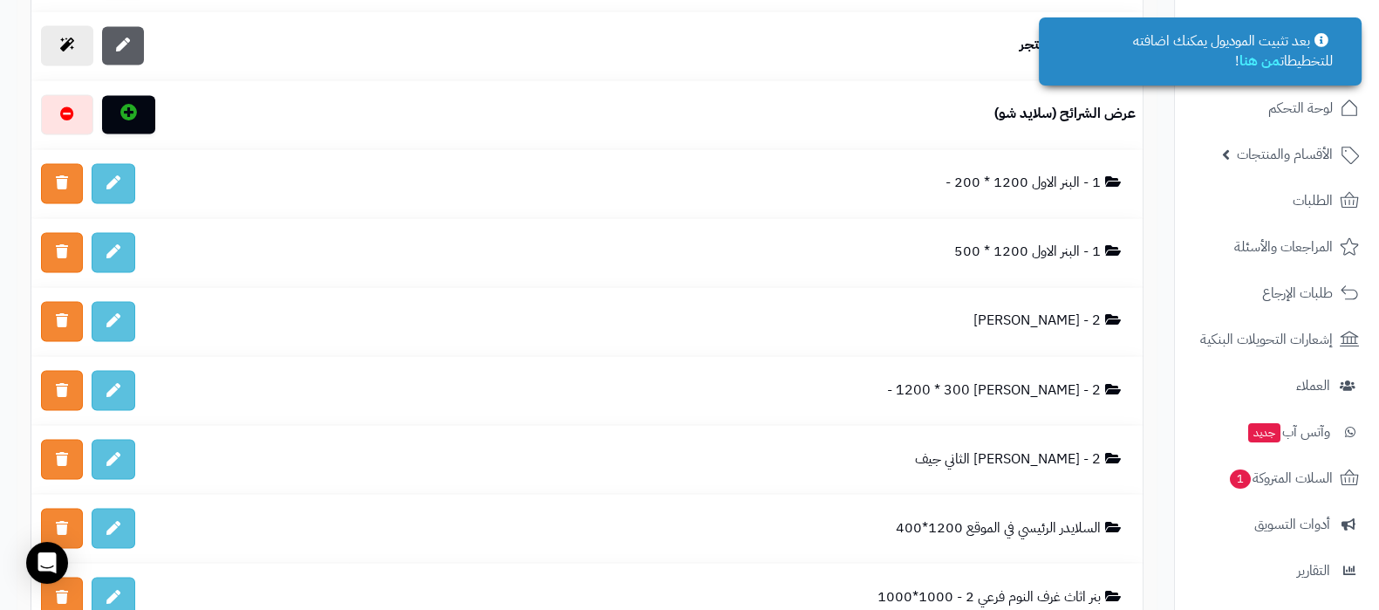
scroll to position [3707, 0]
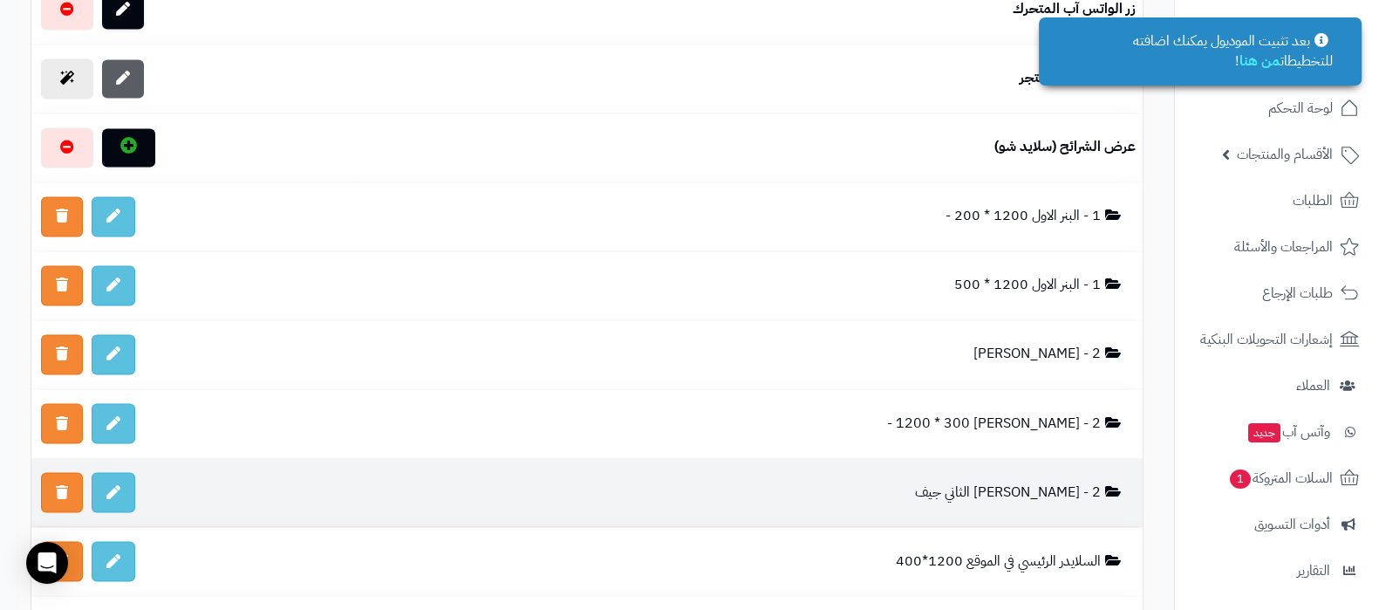
click at [993, 465] on td "2 - البنر الثاني جيف" at bounding box center [746, 492] width 794 height 68
click at [126, 472] on link at bounding box center [114, 492] width 44 height 40
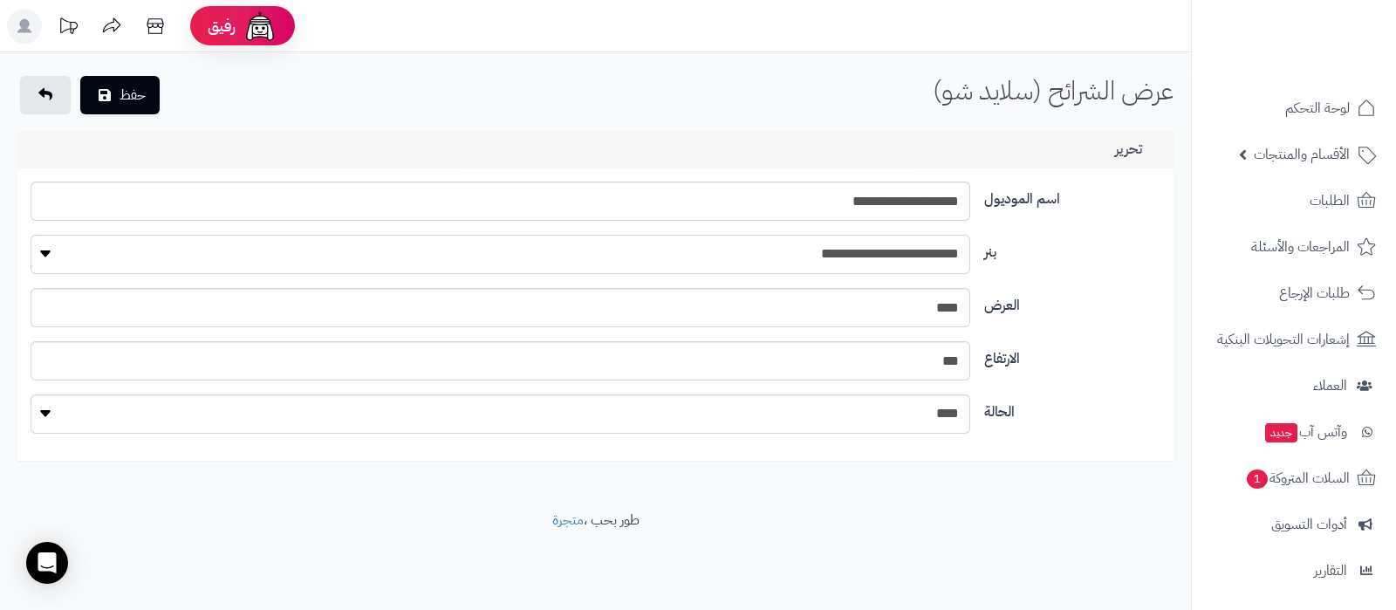
click at [909, 251] on select "**********" at bounding box center [500, 254] width 938 height 39
select select "**"
click at [31, 235] on select "**********" at bounding box center [500, 254] width 938 height 39
click at [894, 199] on input "**********" at bounding box center [500, 200] width 938 height 39
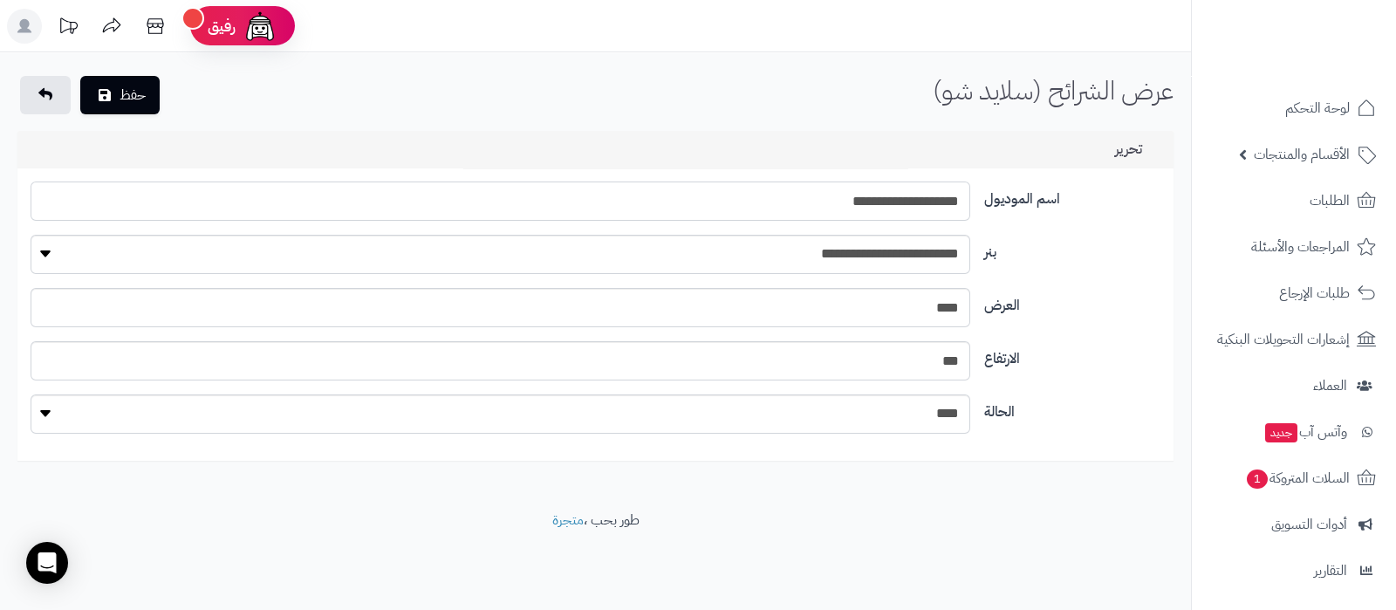
click at [894, 199] on input "**********" at bounding box center [500, 200] width 938 height 39
type input "*"
type input "**********"
click at [119, 107] on button "حفظ" at bounding box center [119, 94] width 79 height 38
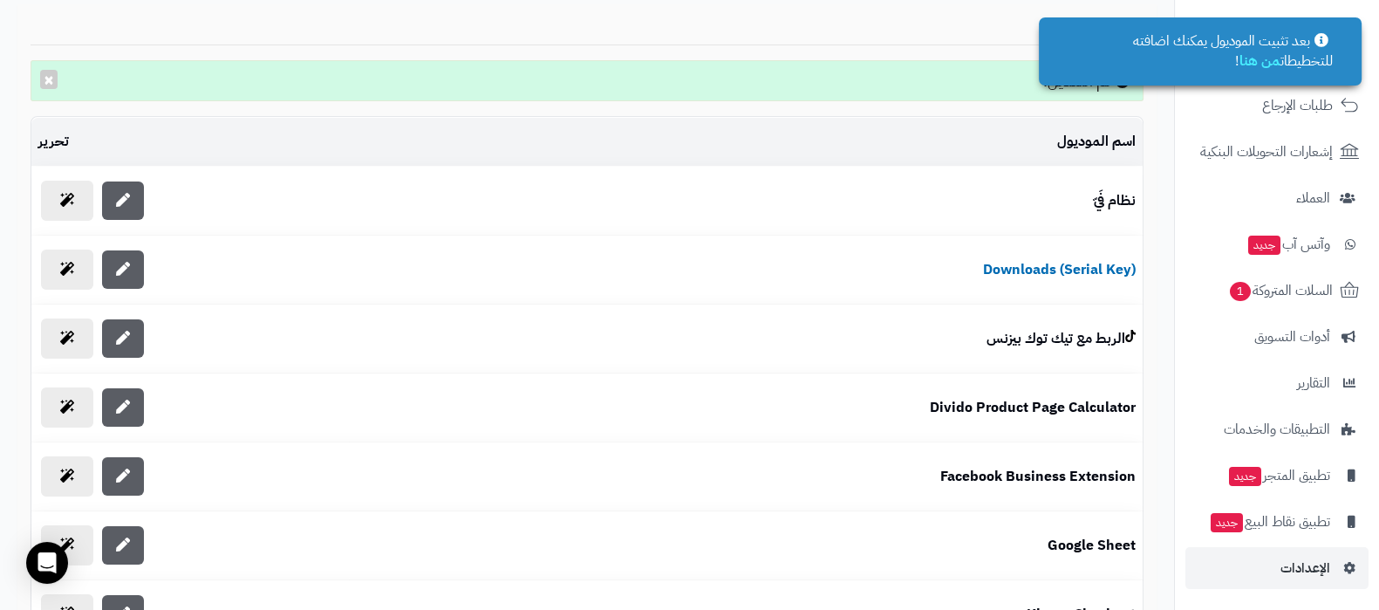
scroll to position [545, 0]
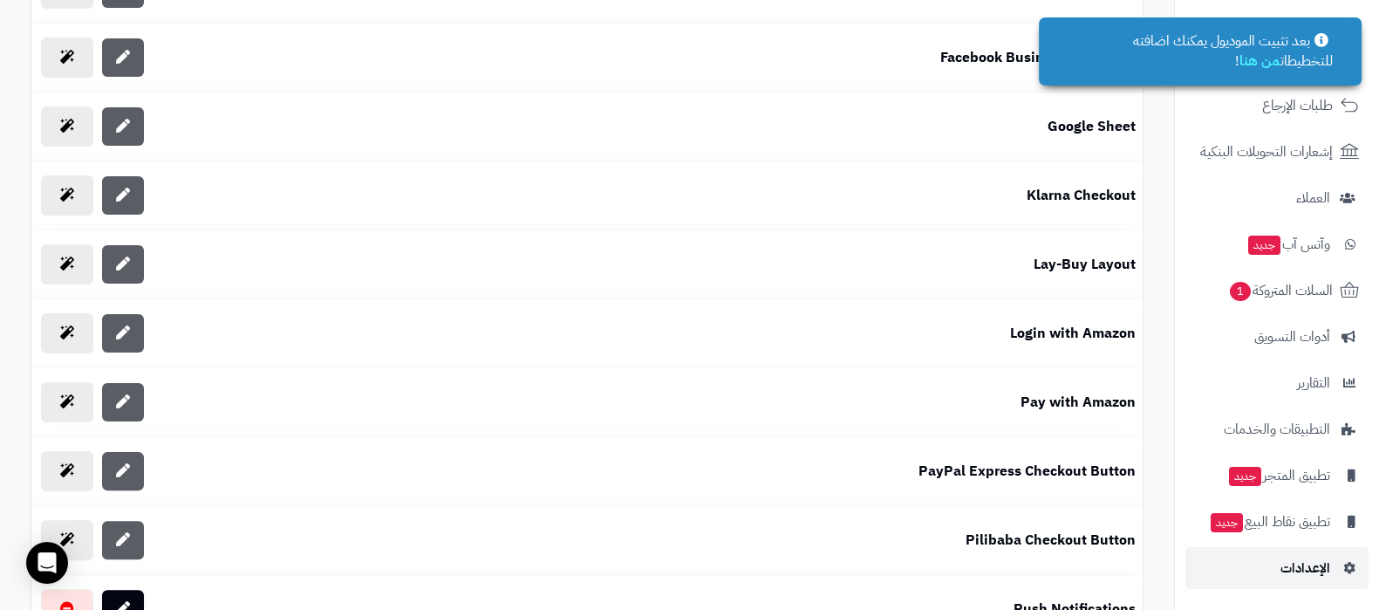
click at [1308, 575] on span "الإعدادات" at bounding box center [1305, 568] width 50 height 24
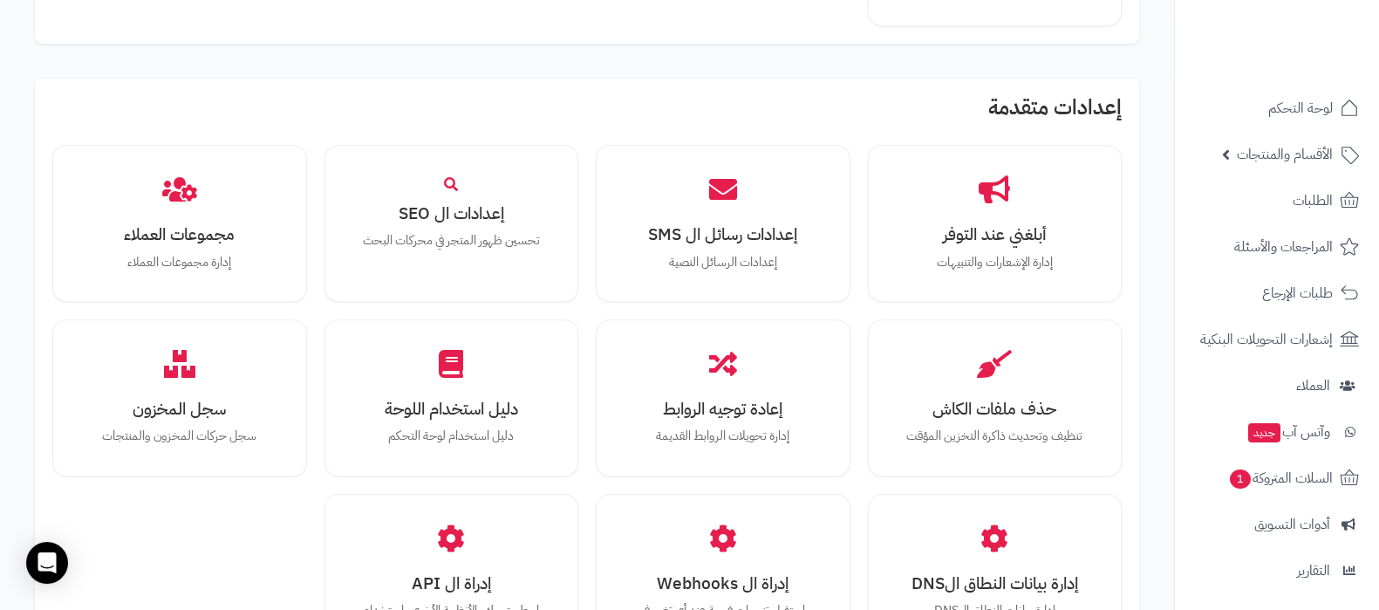
scroll to position [1613, 0]
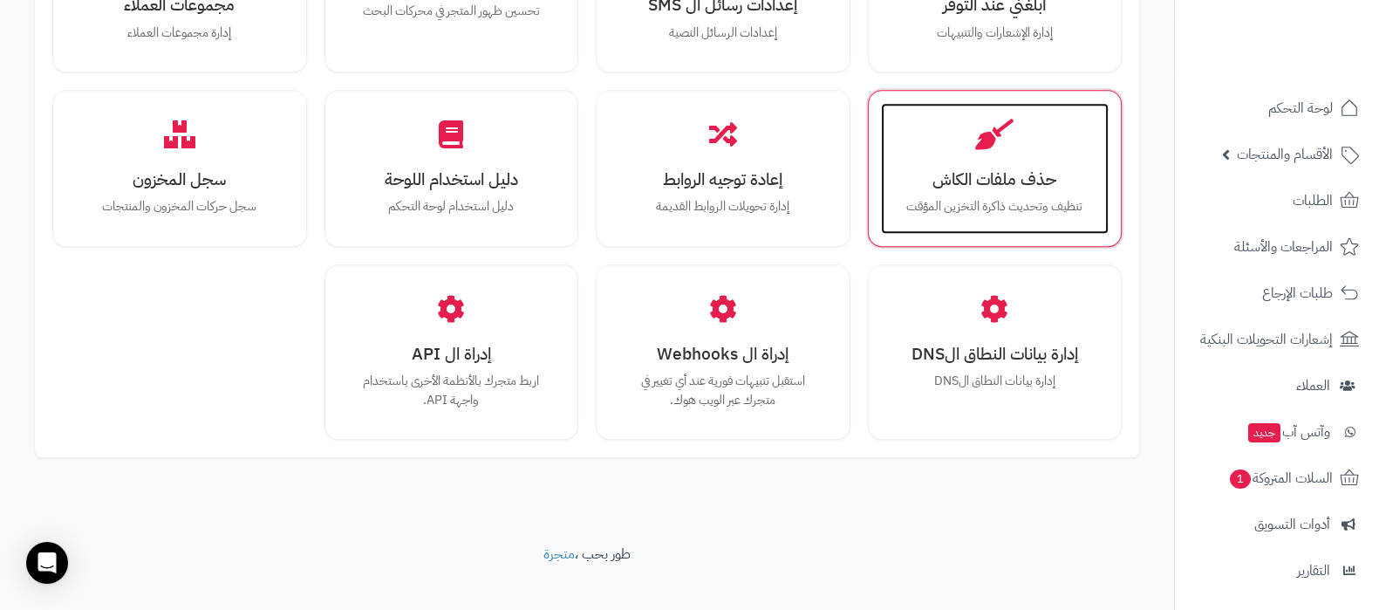
click at [975, 170] on h3 "حذف ملفات الكاش" at bounding box center [995, 179] width 194 height 18
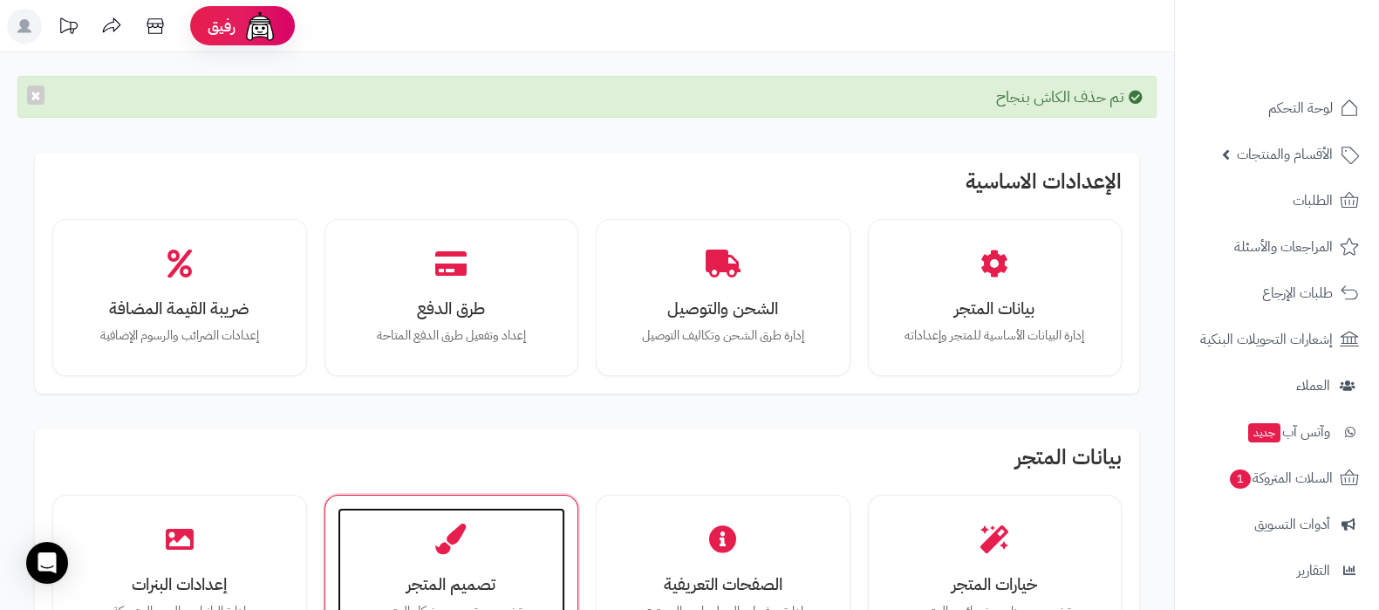
click at [468, 563] on div "تصميم المتجر تخصيص تصميم وشكل المتجر" at bounding box center [452, 573] width 229 height 131
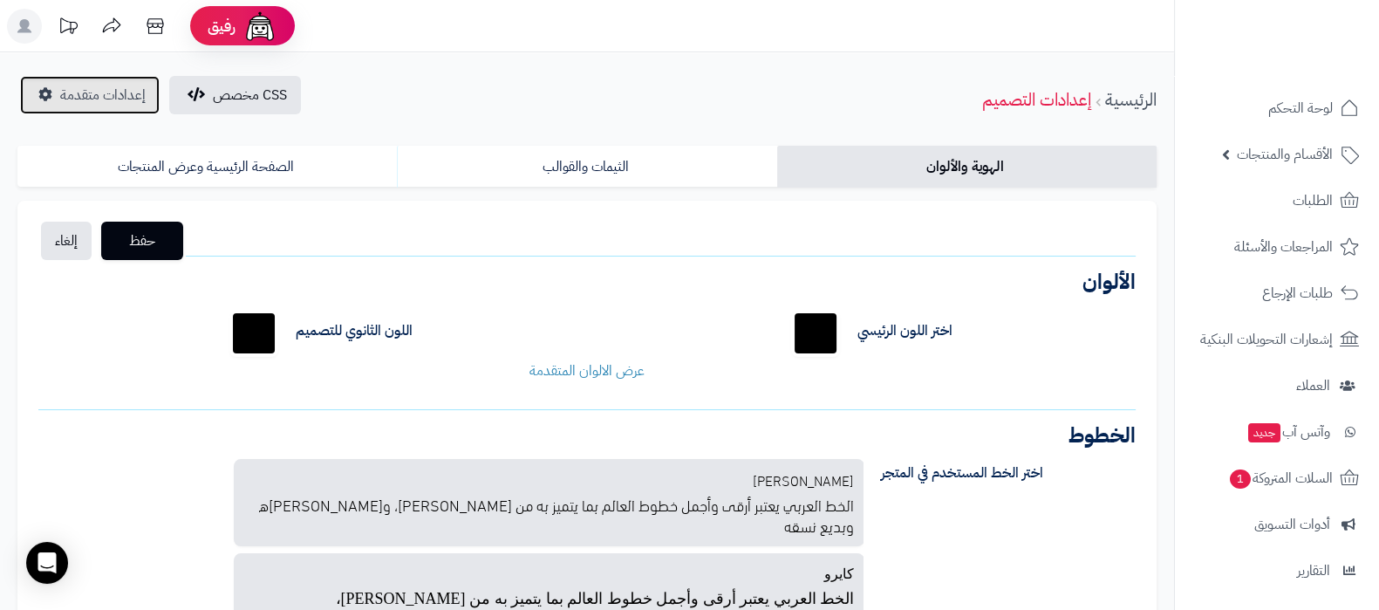
click at [104, 89] on span "إعدادات متقدمة" at bounding box center [102, 95] width 85 height 21
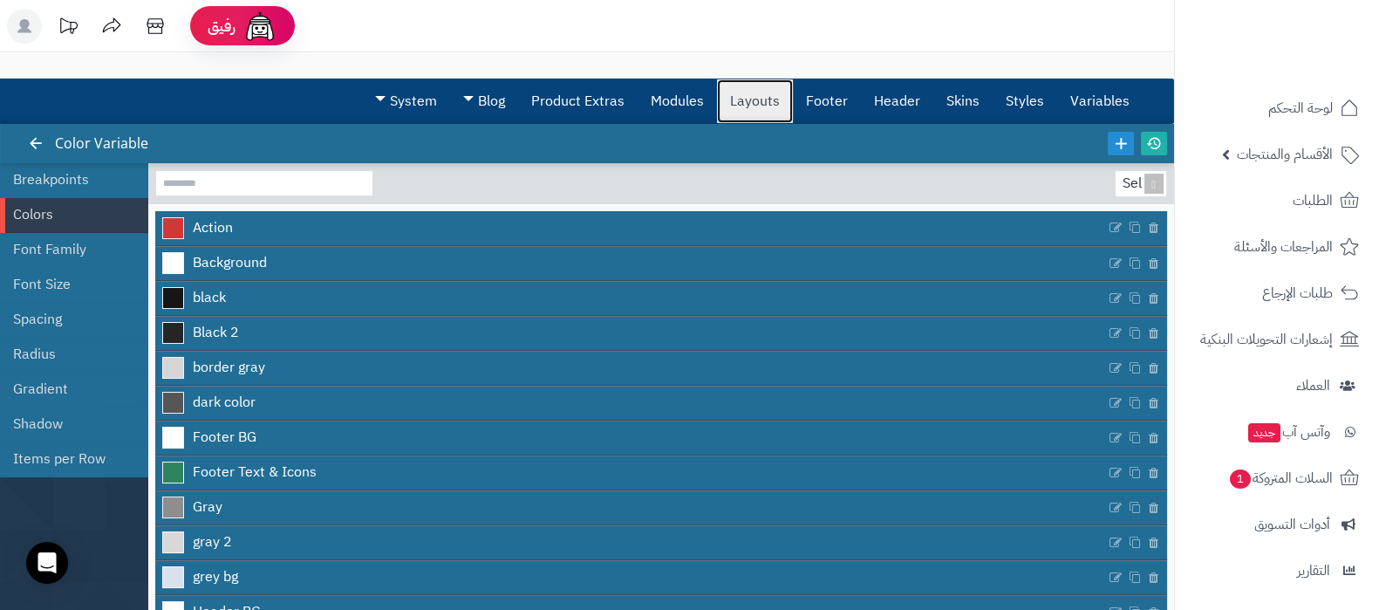
click at [762, 93] on link "Layouts" at bounding box center [755, 101] width 76 height 44
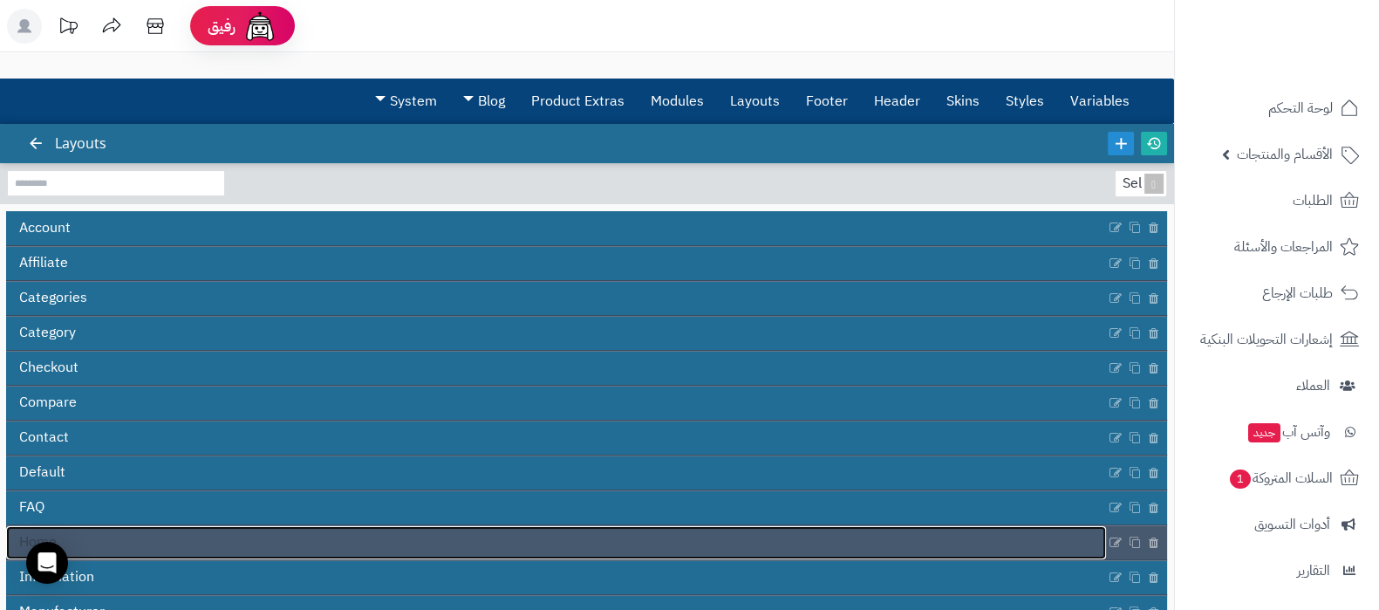
click at [570, 557] on link "Home" at bounding box center [556, 542] width 1100 height 33
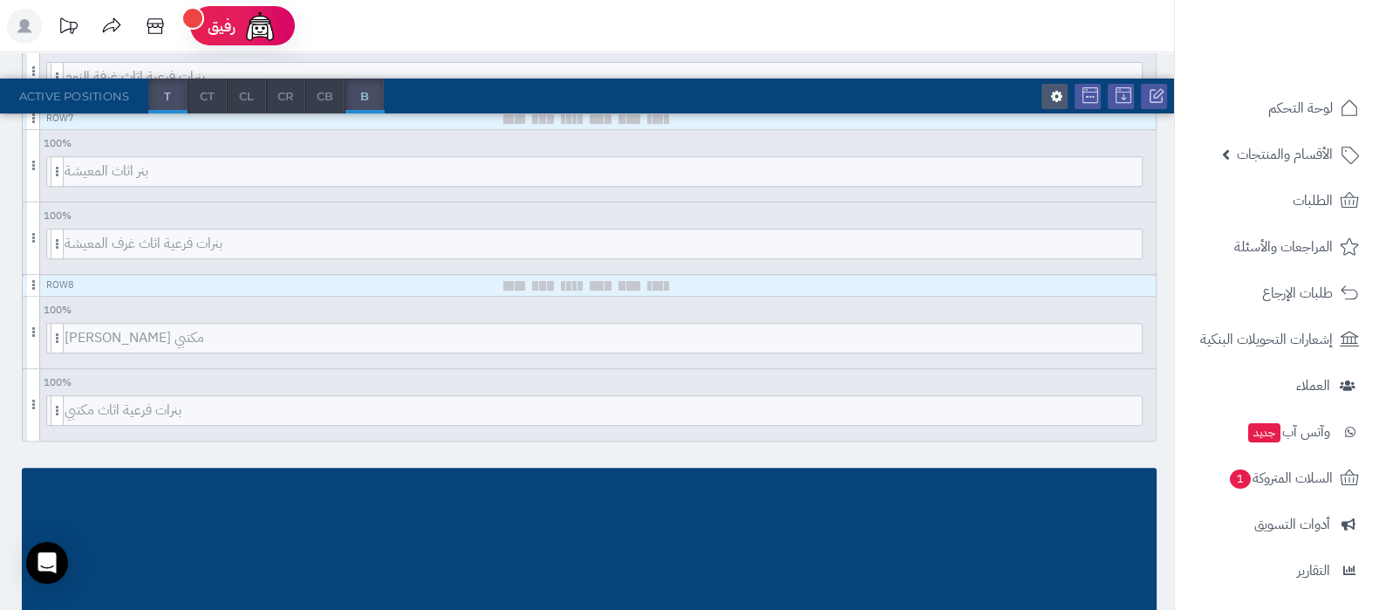
scroll to position [871, 0]
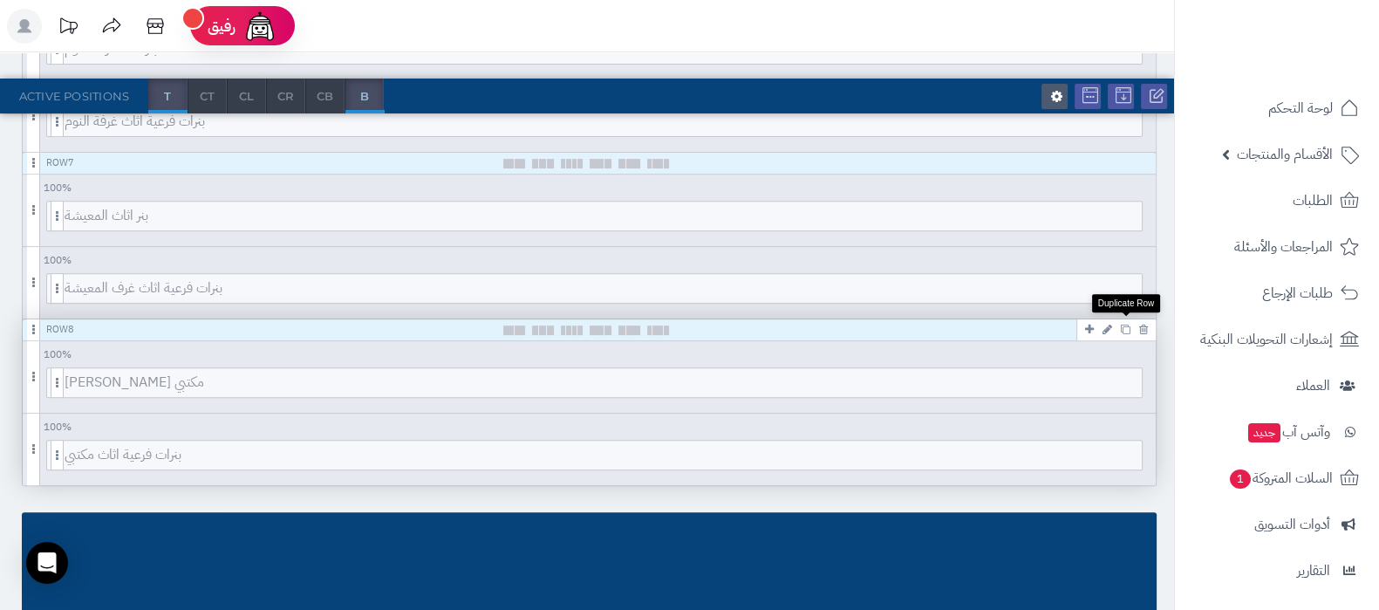
click at [1122, 324] on icon at bounding box center [1126, 329] width 10 height 10
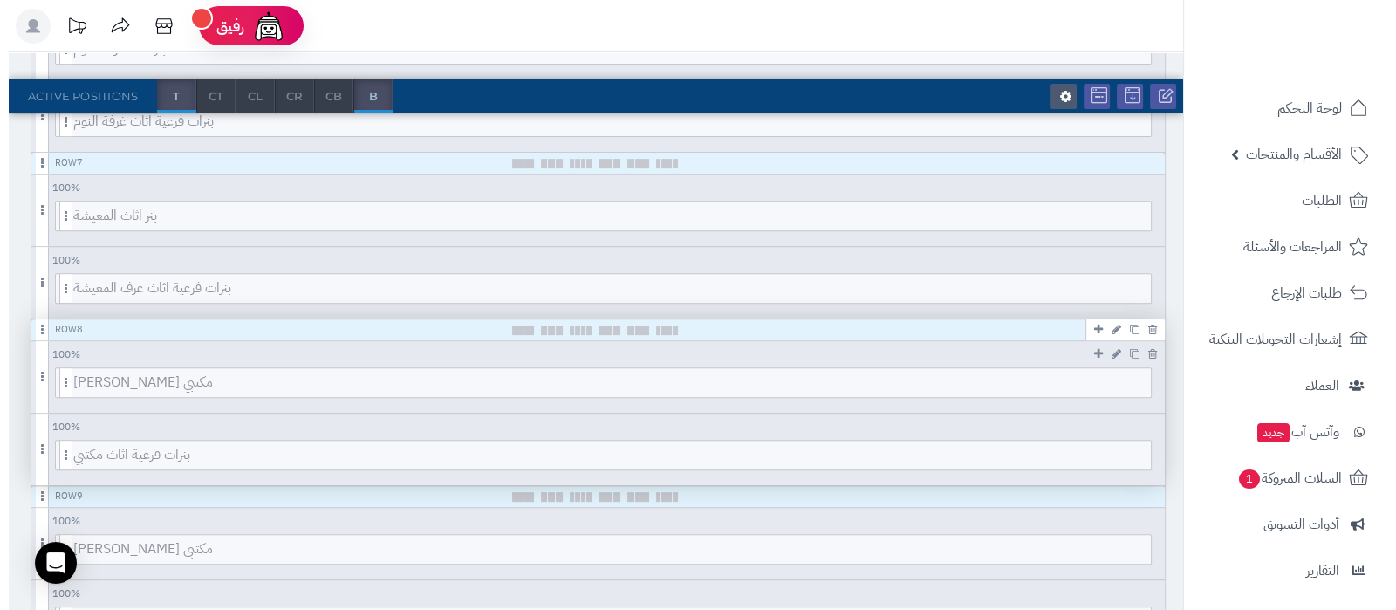
scroll to position [981, 0]
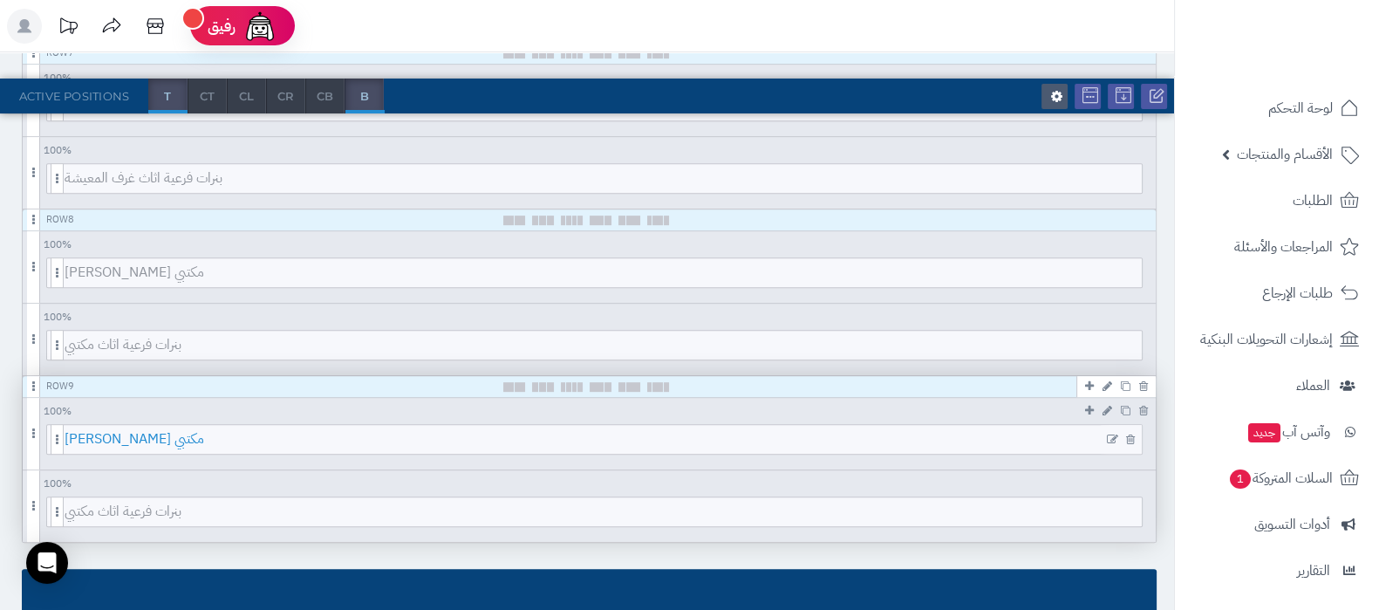
click at [598, 434] on span "[PERSON_NAME] مكتبي" at bounding box center [603, 439] width 1077 height 29
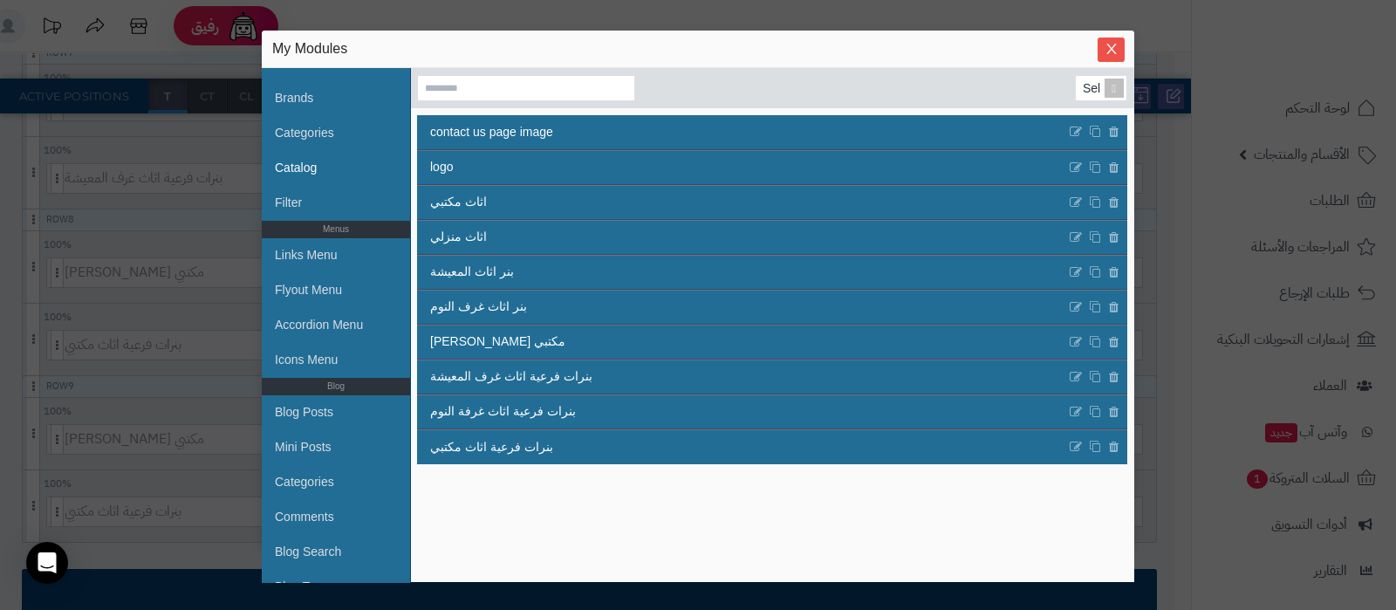
scroll to position [602, 0]
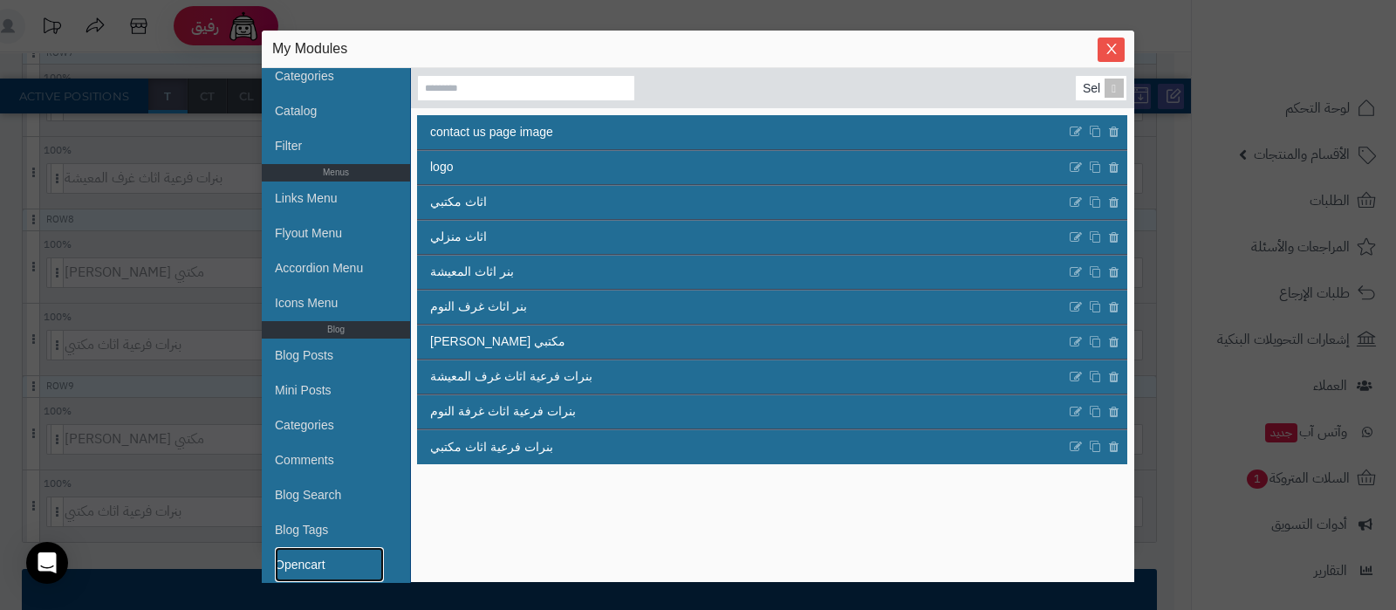
click at [313, 553] on link "Opencart" at bounding box center [329, 564] width 109 height 35
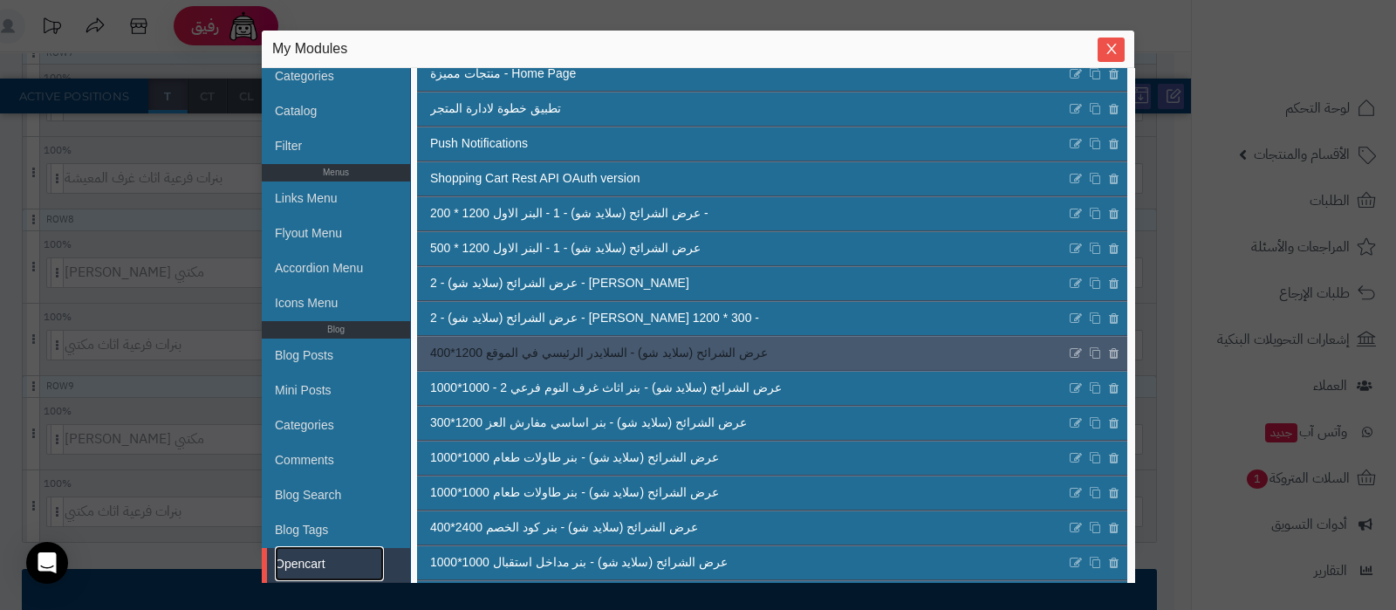
scroll to position [342, 0]
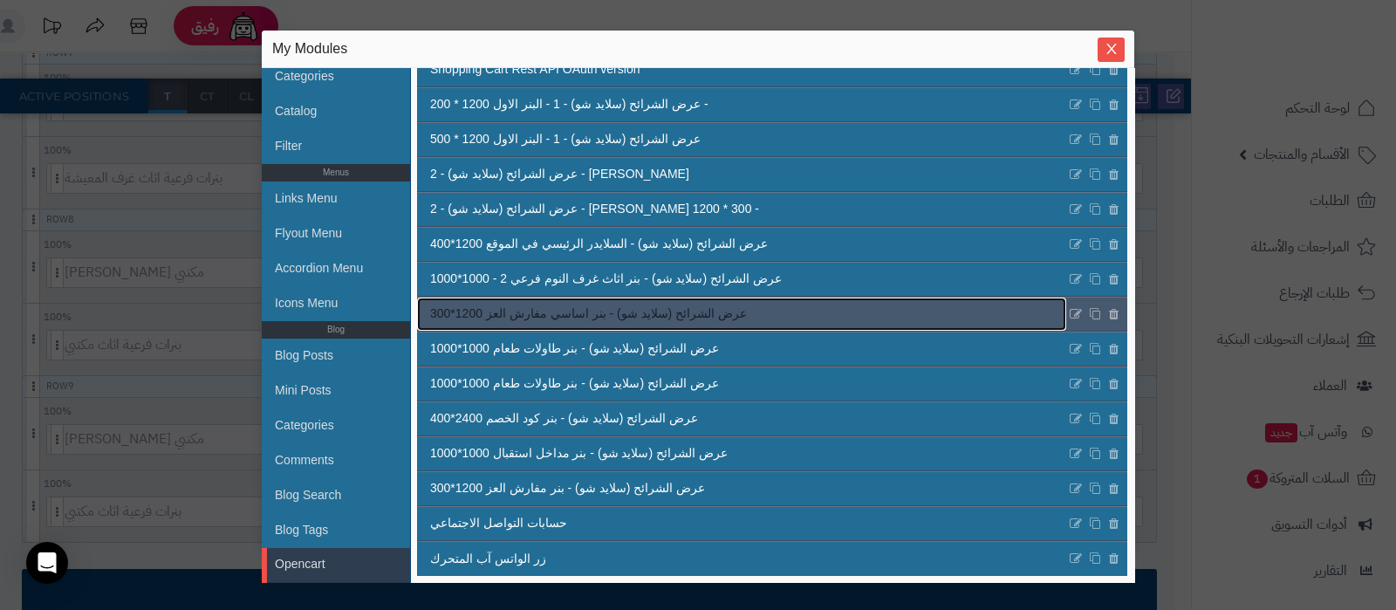
click at [785, 324] on link "عرض الشرائح (سلايد شو) - بنر اساسي مفارش العز 1200*300" at bounding box center [741, 313] width 649 height 33
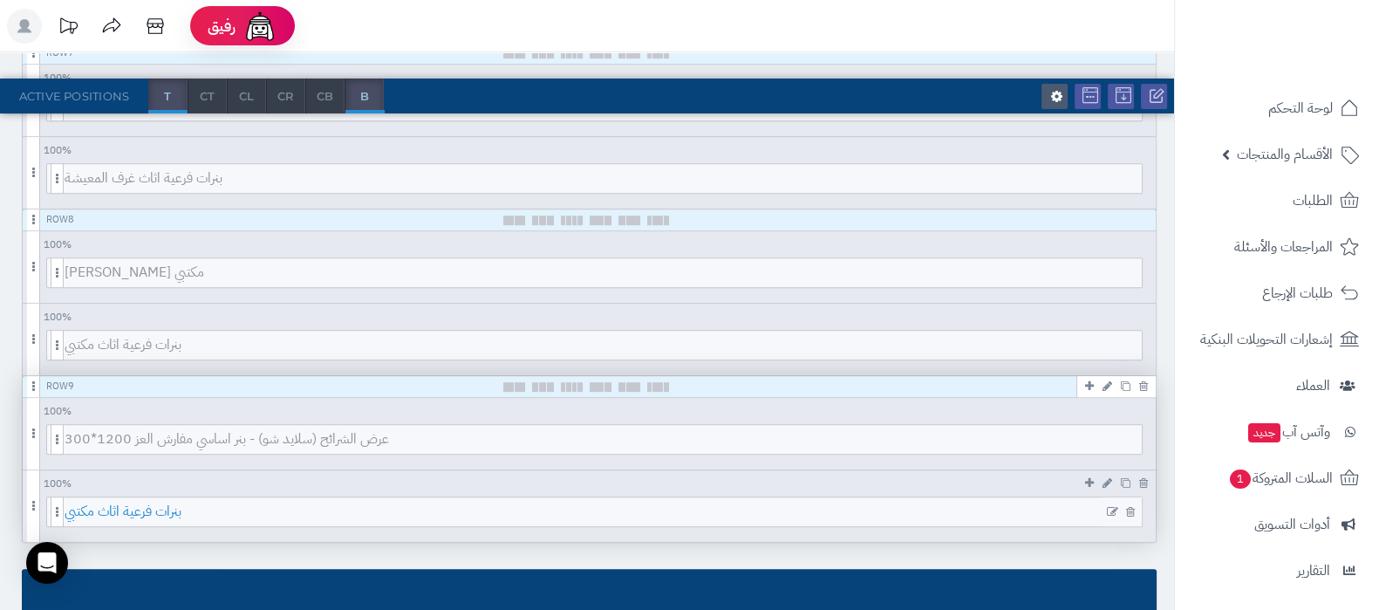
click at [540, 519] on span "بنرات فرعية اثاث مكتبي" at bounding box center [603, 511] width 1077 height 29
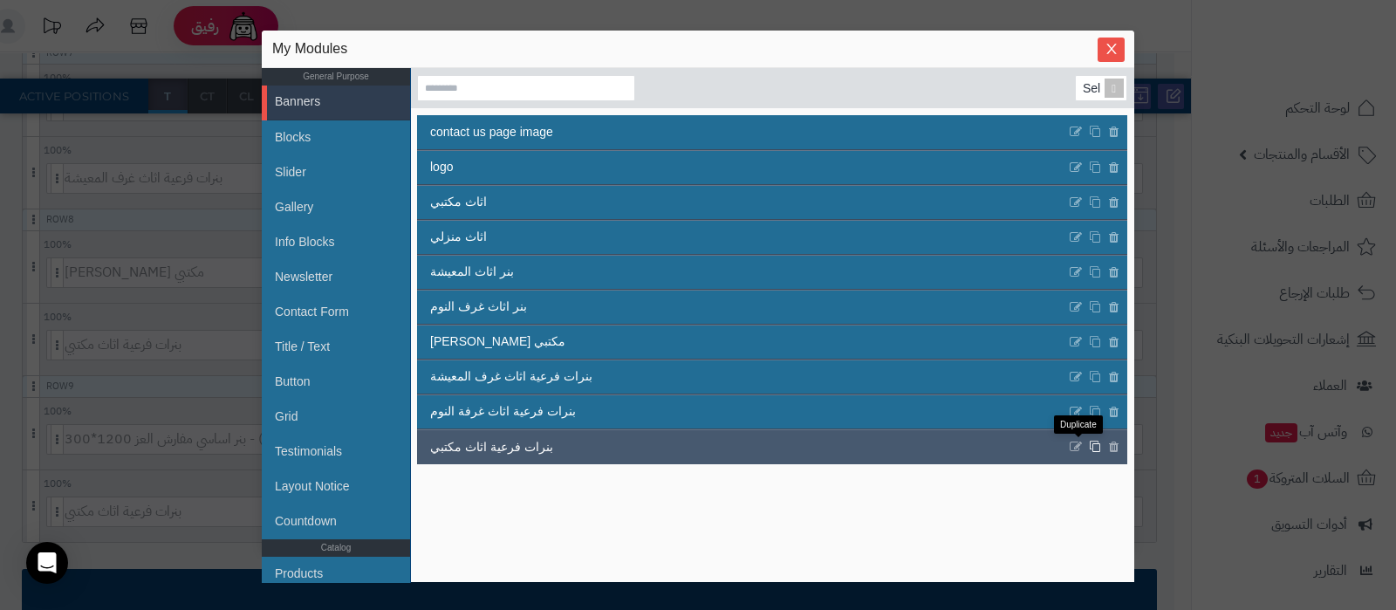
click at [1089, 447] on icon at bounding box center [1095, 446] width 12 height 13
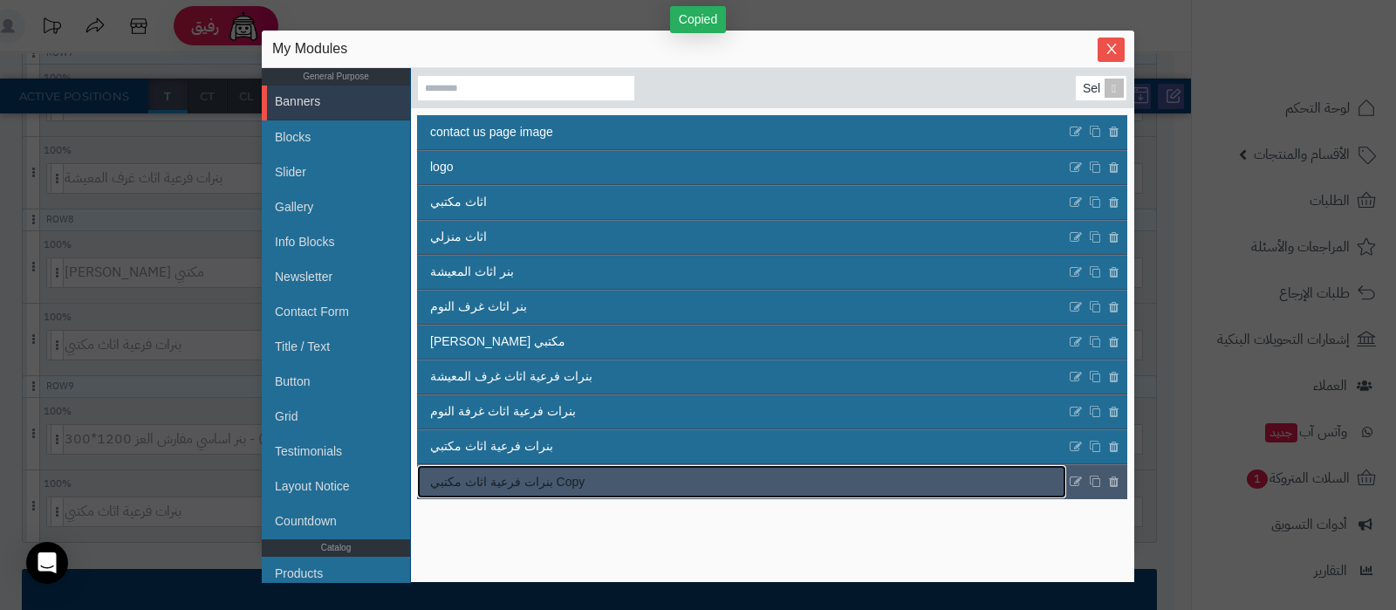
click at [705, 481] on link "بنرات فرعية اثاث مكتبي Copy" at bounding box center [741, 481] width 649 height 33
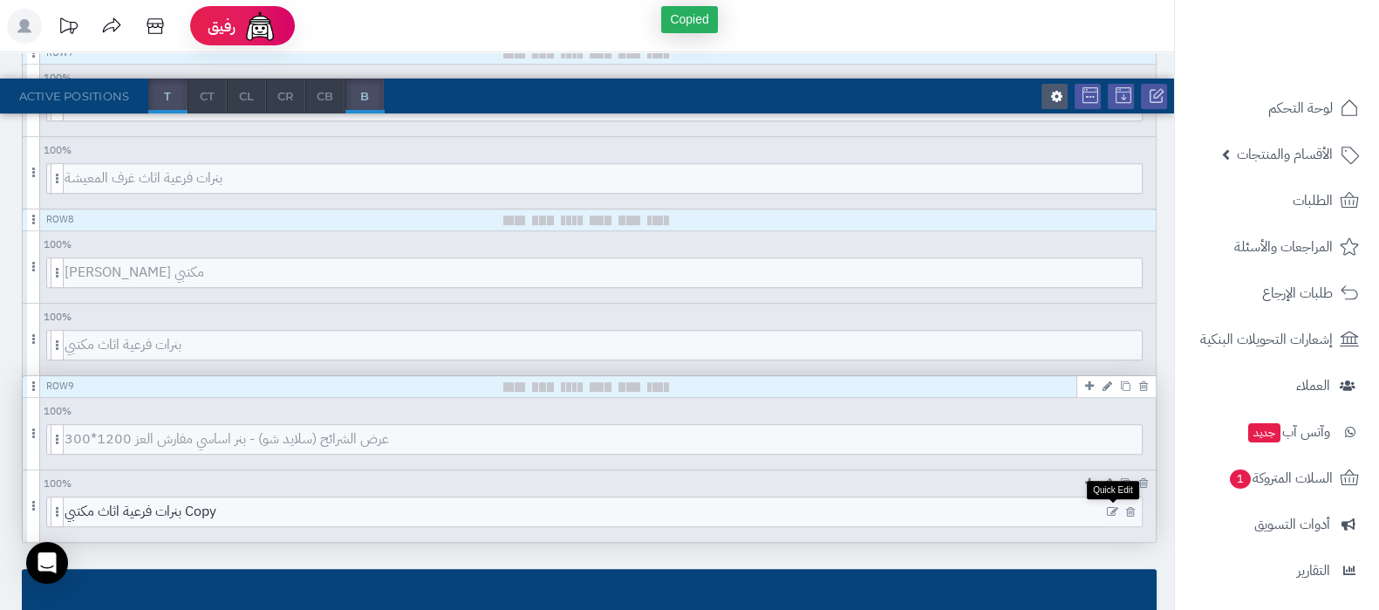
click at [1109, 506] on icon at bounding box center [1112, 512] width 11 height 12
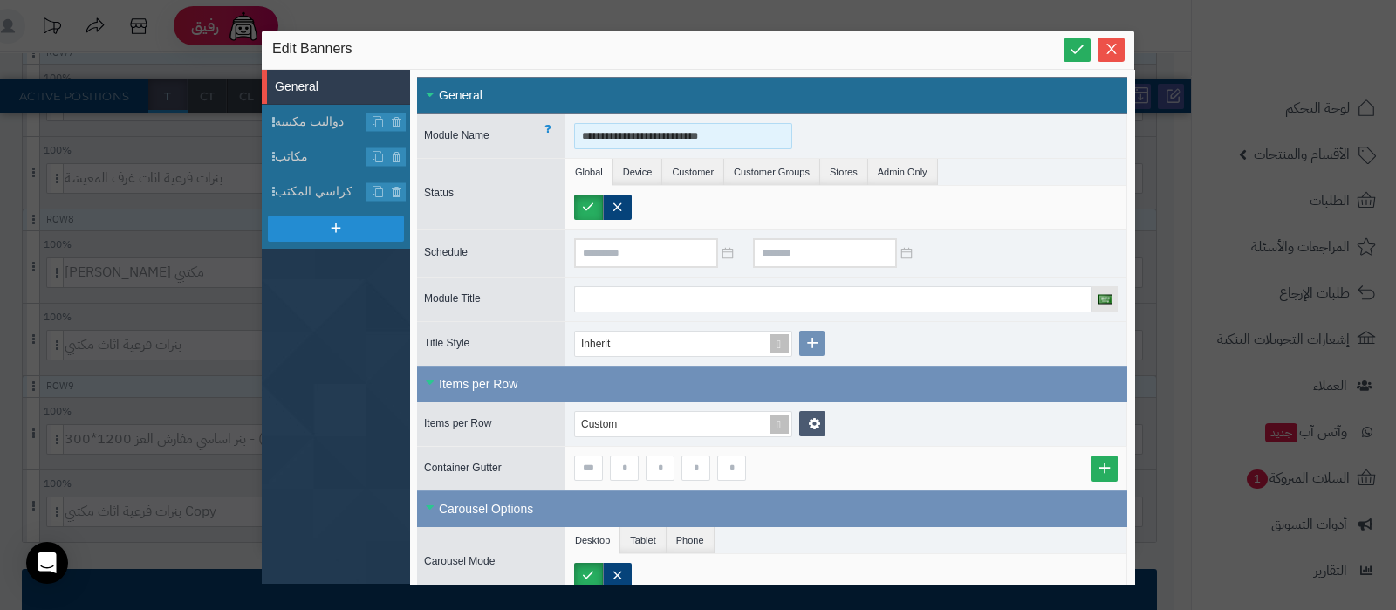
click at [705, 135] on input "**********" at bounding box center [683, 136] width 218 height 26
drag, startPoint x: 629, startPoint y: 133, endPoint x: 533, endPoint y: 133, distance: 95.9
click at [533, 133] on div "**********" at bounding box center [772, 136] width 710 height 44
type input "**********"
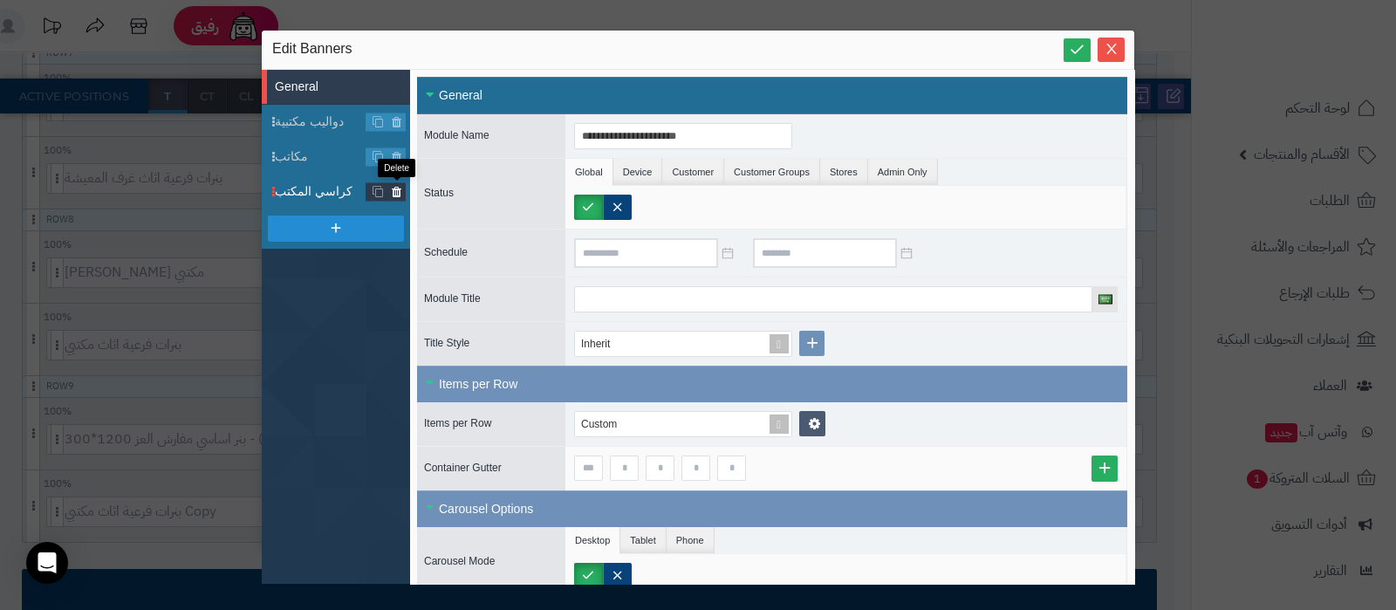
click at [393, 190] on icon at bounding box center [396, 191] width 11 height 15
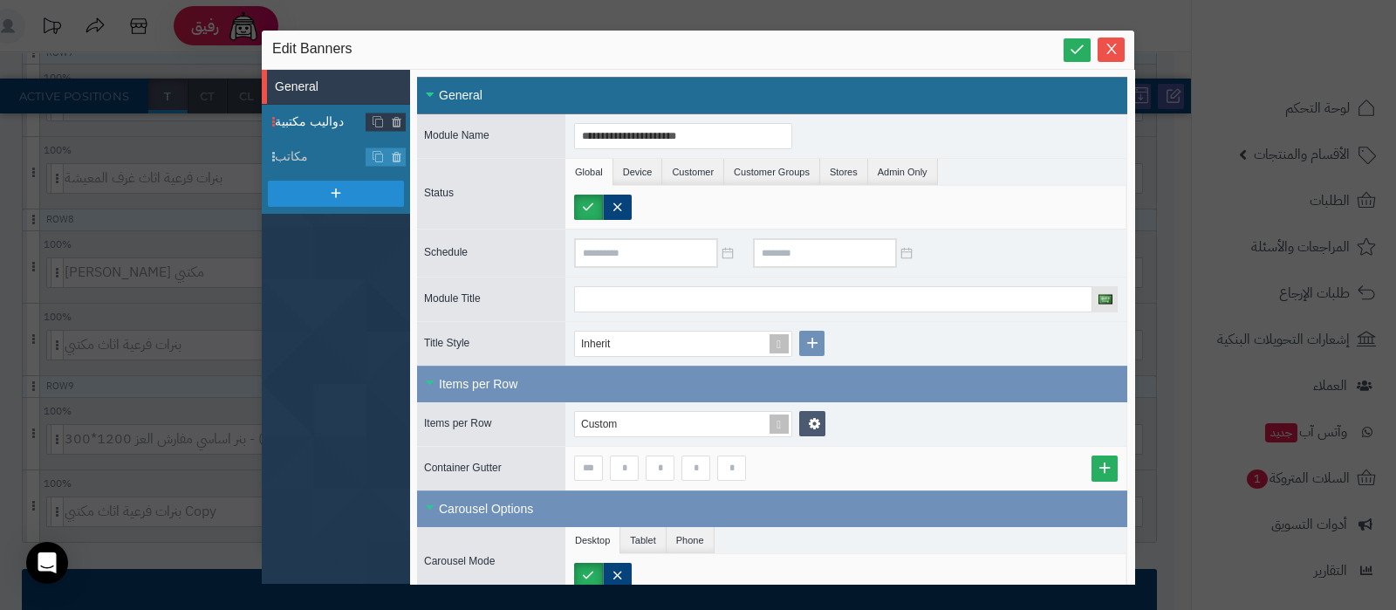
click at [304, 119] on span "دواليب مكتبية" at bounding box center [321, 122] width 92 height 18
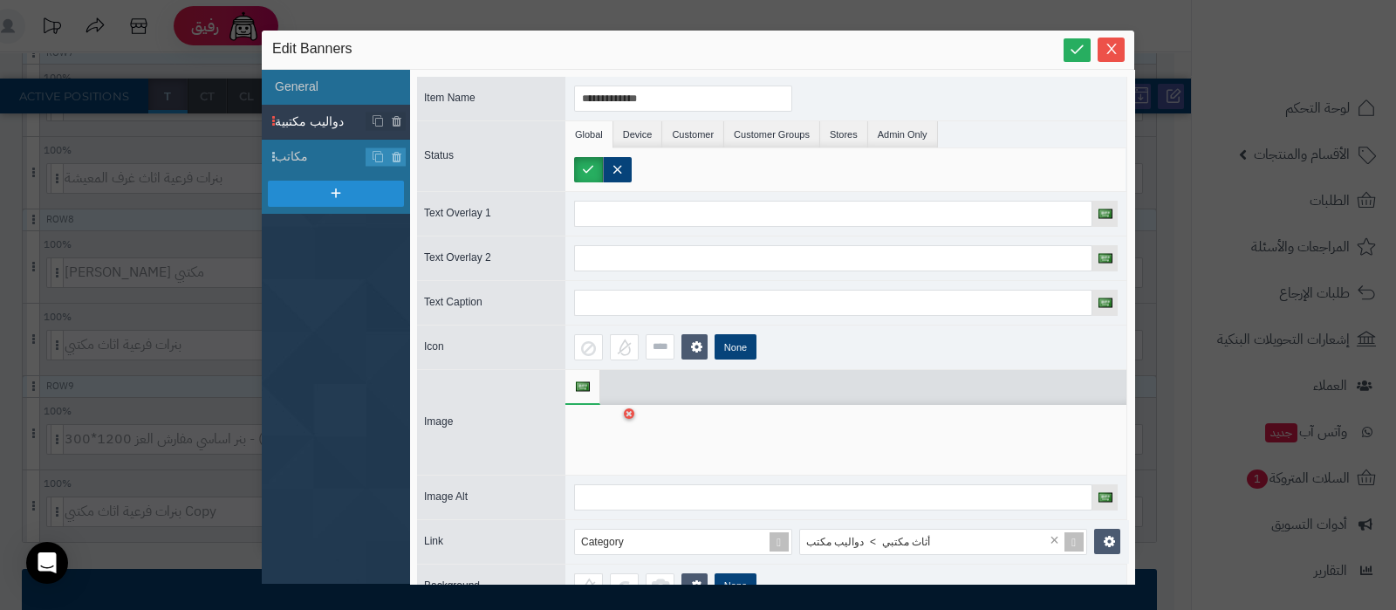
click at [611, 445] on div at bounding box center [601, 439] width 55 height 52
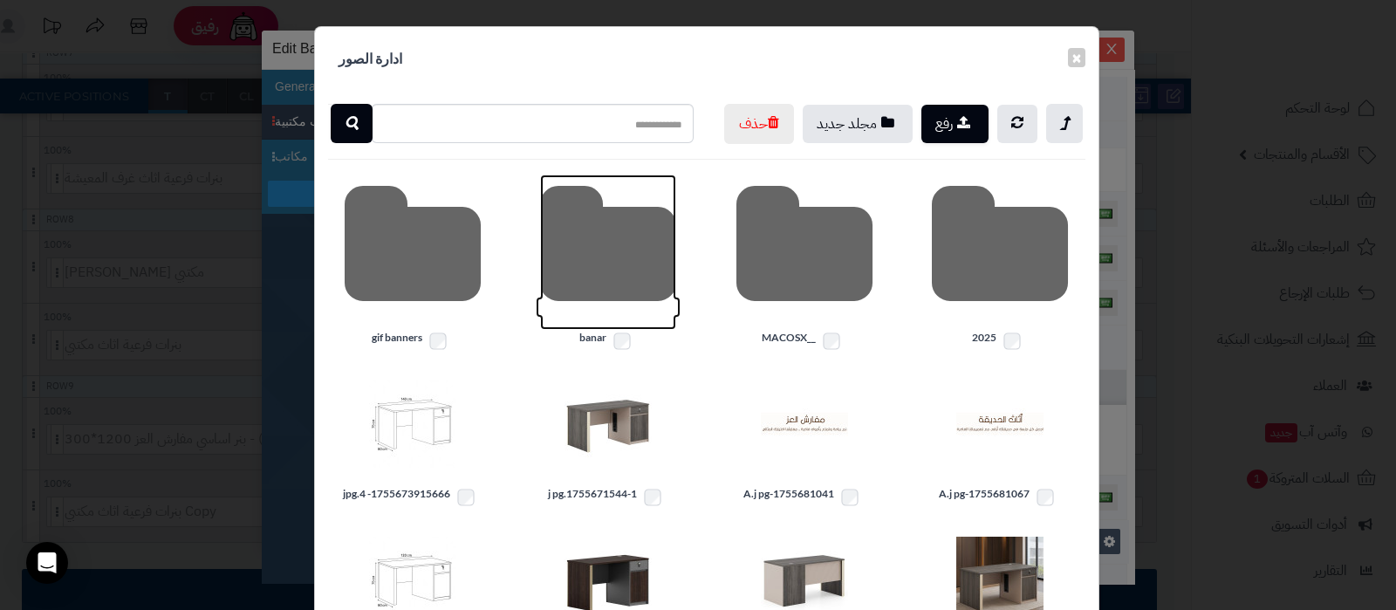
click at [588, 287] on icon at bounding box center [608, 251] width 136 height 155
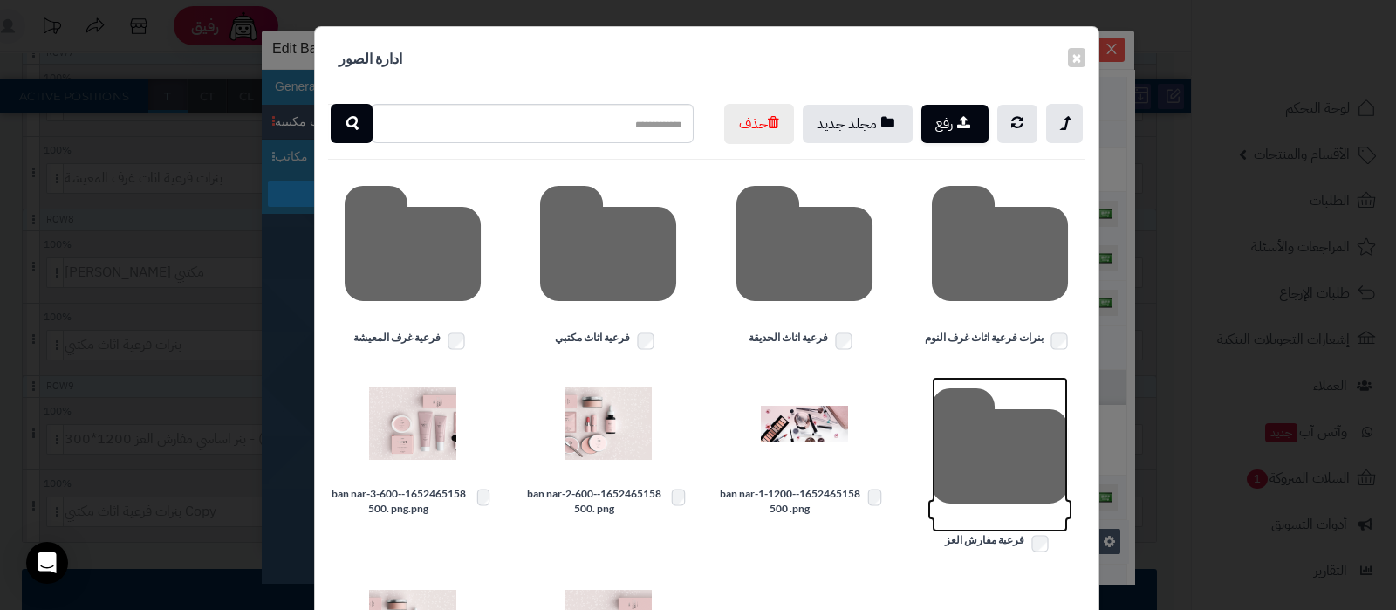
click at [1035, 508] on icon at bounding box center [1000, 454] width 136 height 155
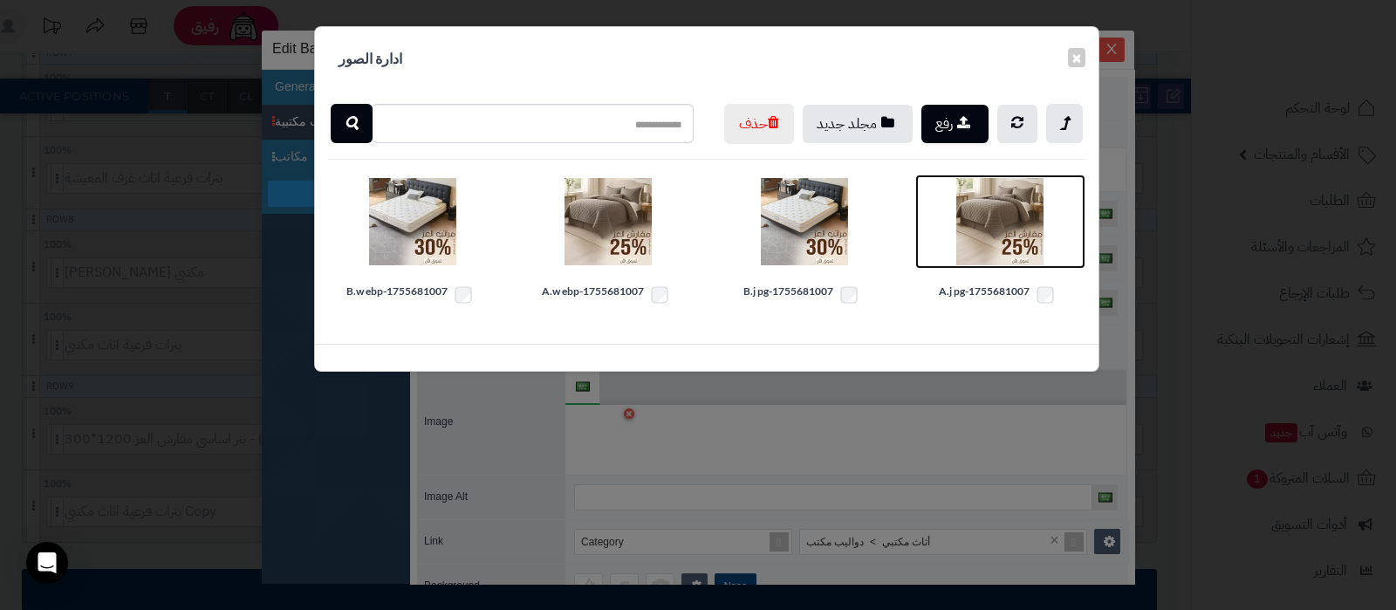
click at [986, 265] on img at bounding box center [999, 221] width 87 height 87
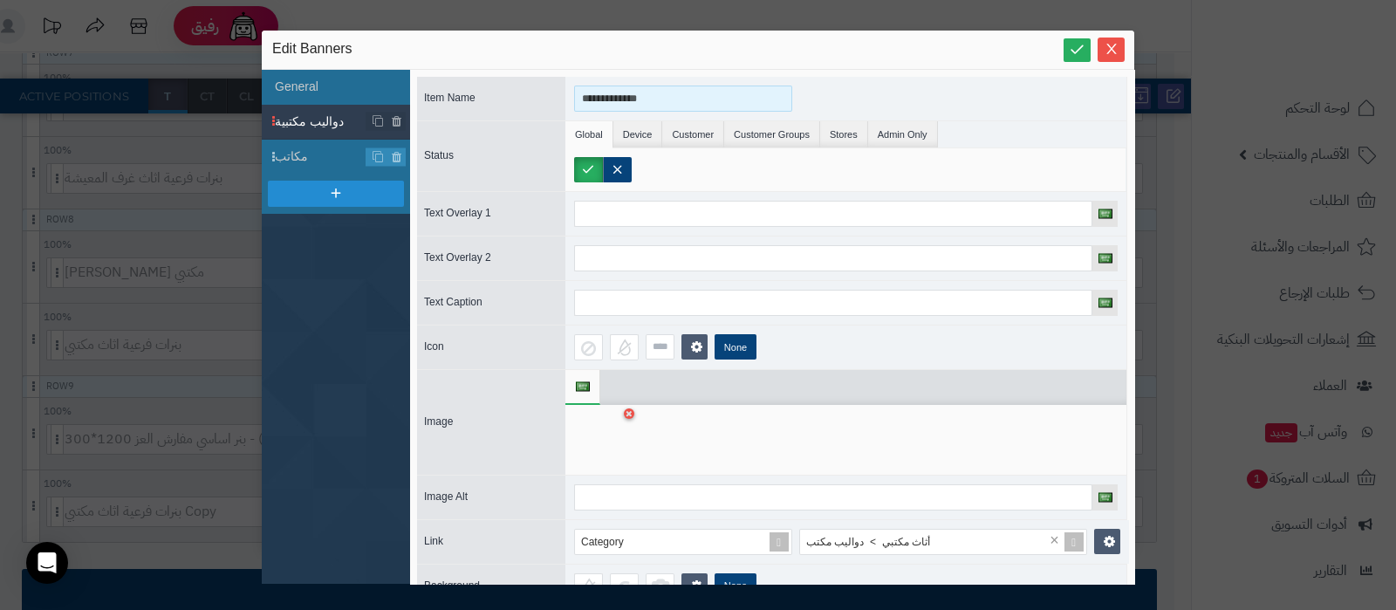
click at [604, 106] on input "**********" at bounding box center [683, 98] width 218 height 26
type input "**********"
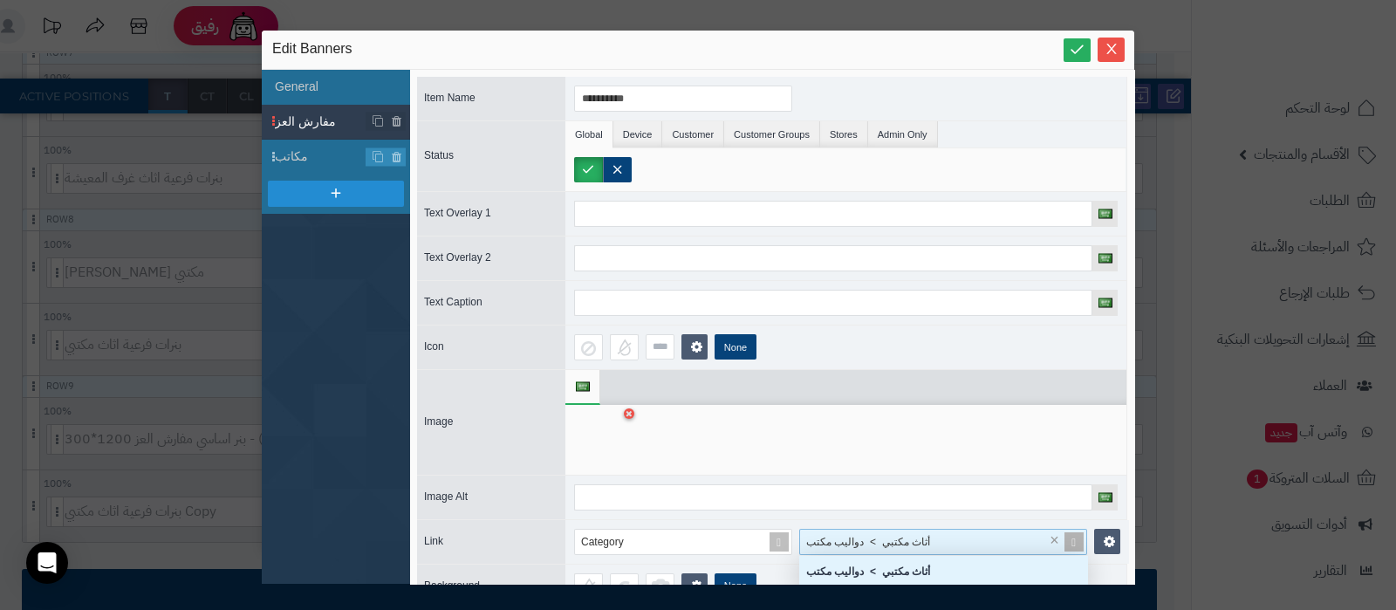
click at [1011, 542] on div "أثاث مكتبي > دواليب مكتب" at bounding box center [933, 541] width 266 height 24
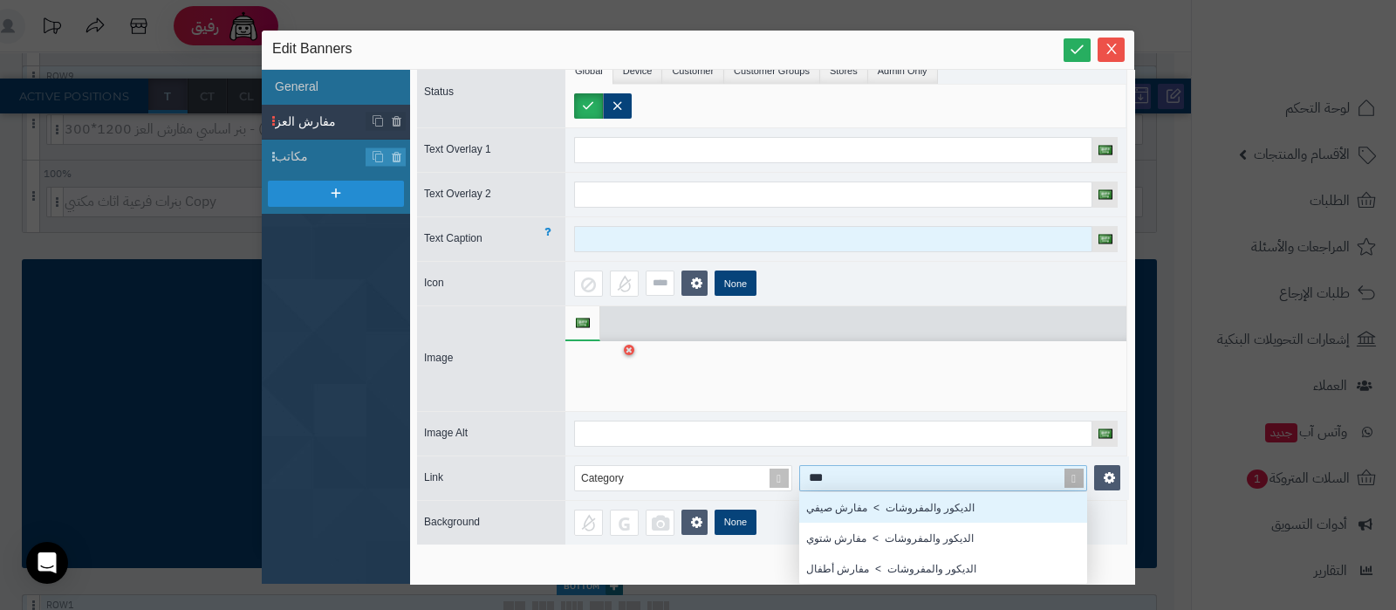
scroll to position [78, 0]
type input "*"
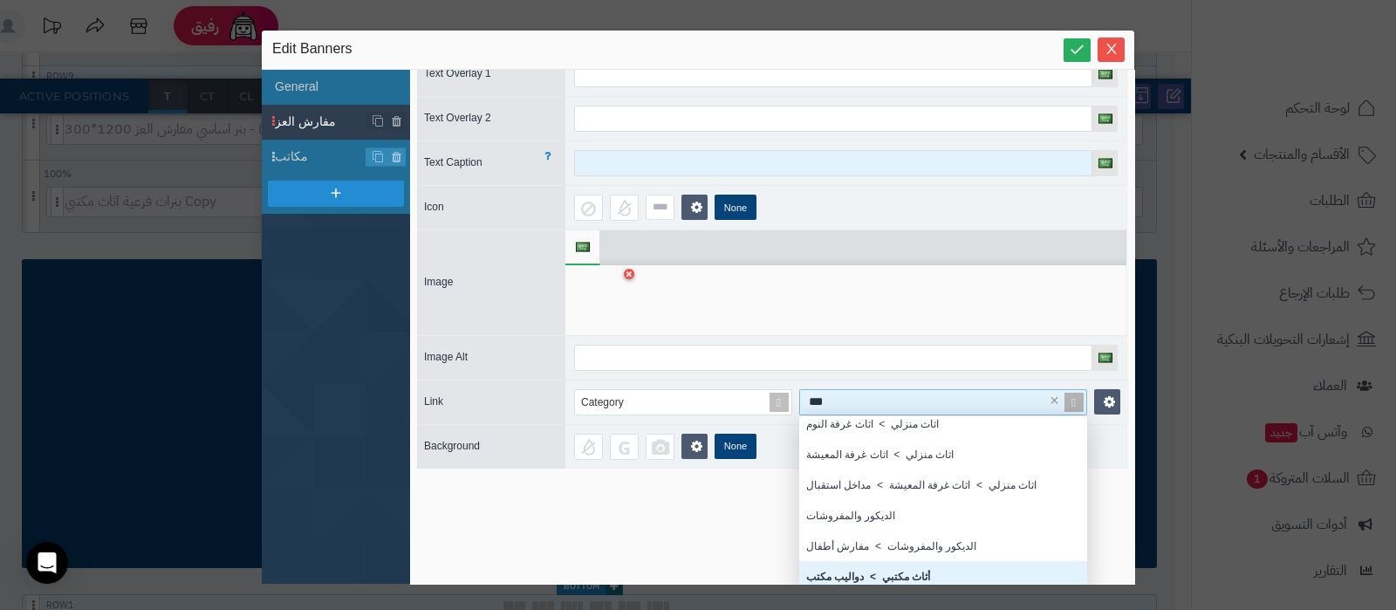
scroll to position [46, 0]
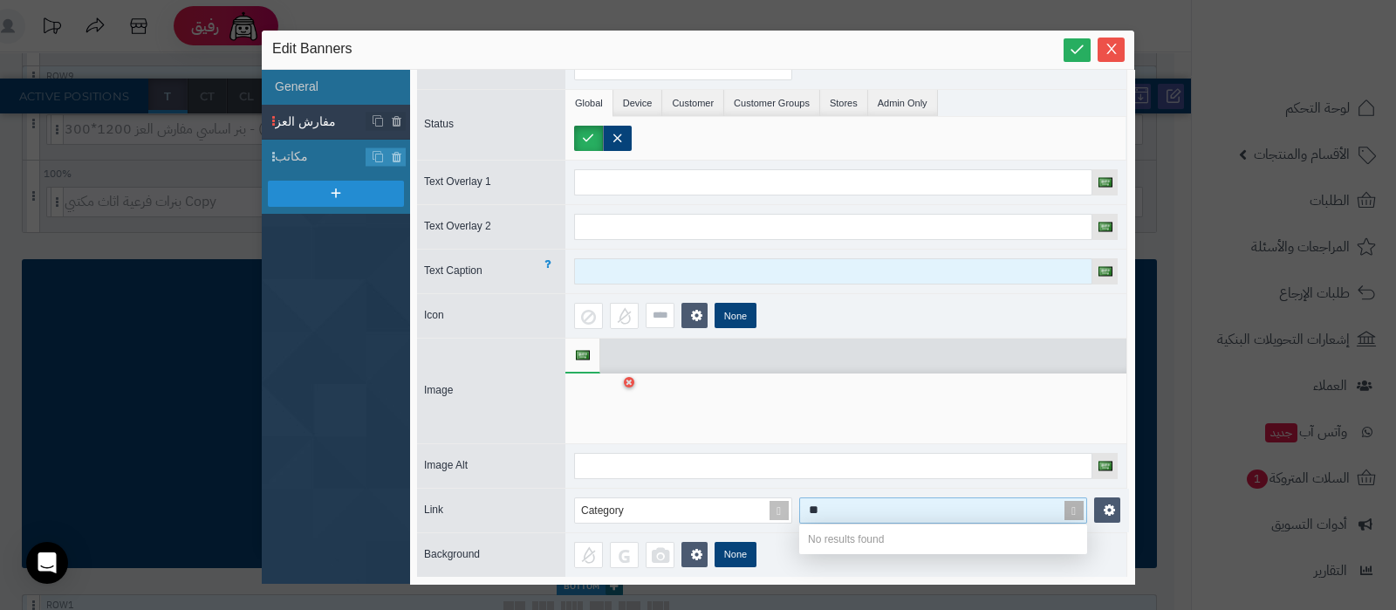
type input "*"
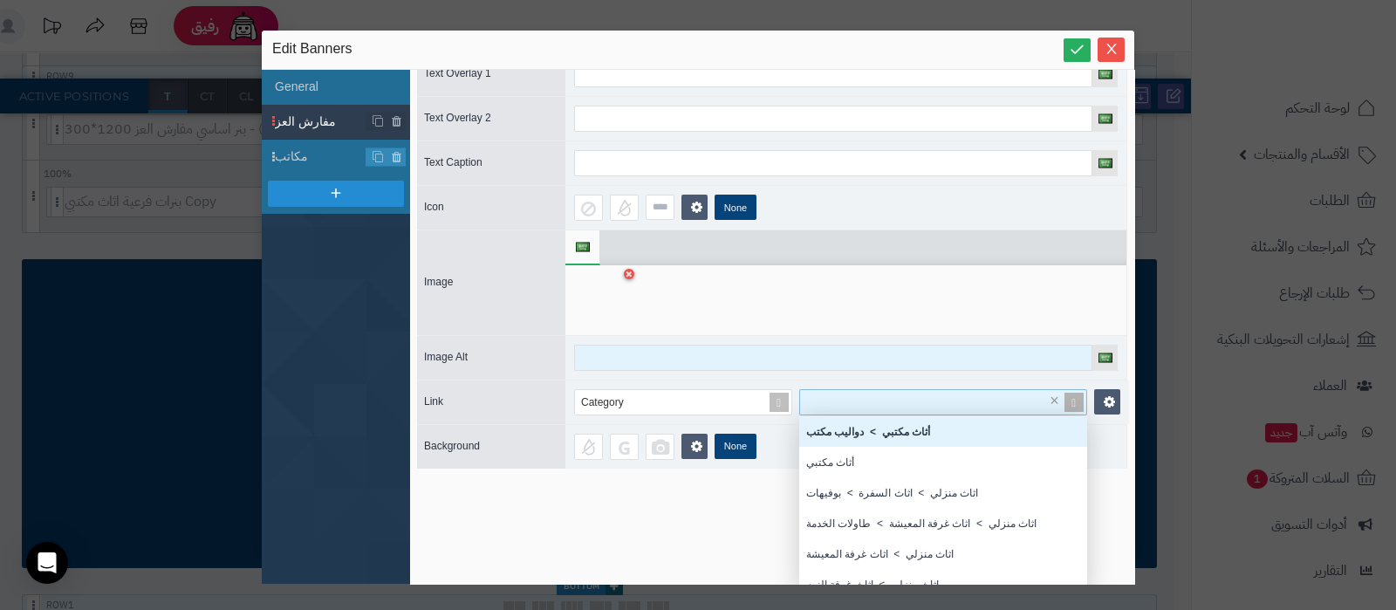
scroll to position [157, 270]
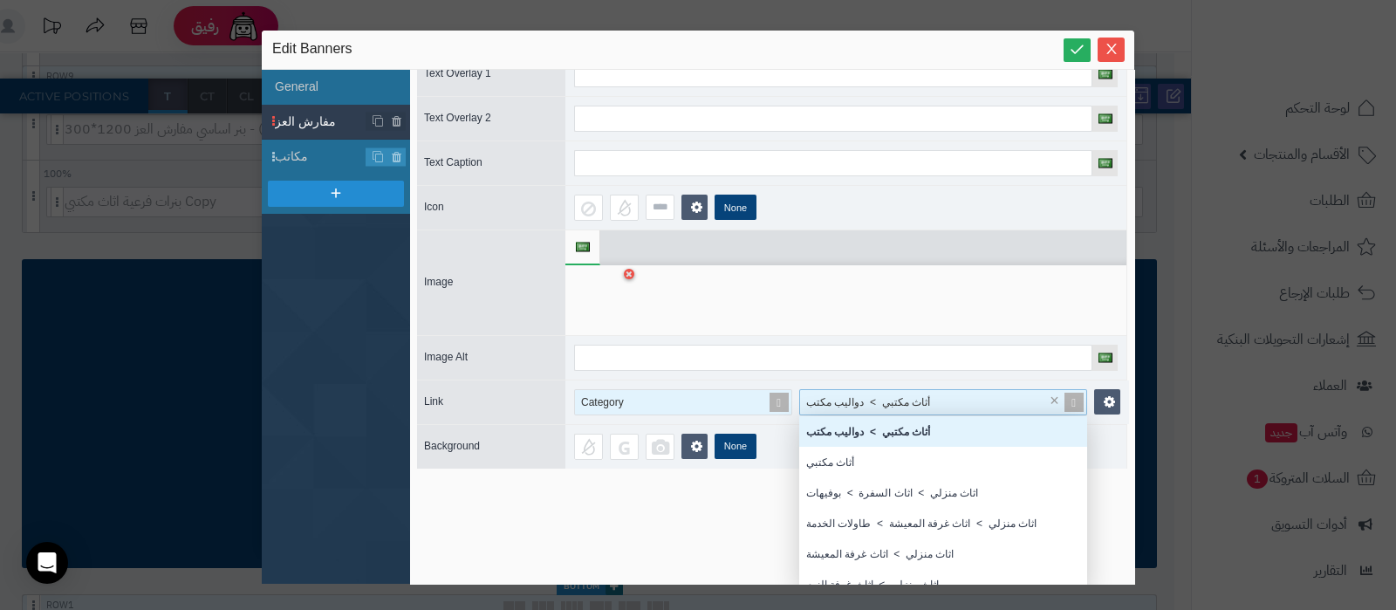
click at [776, 399] on span at bounding box center [779, 402] width 24 height 24
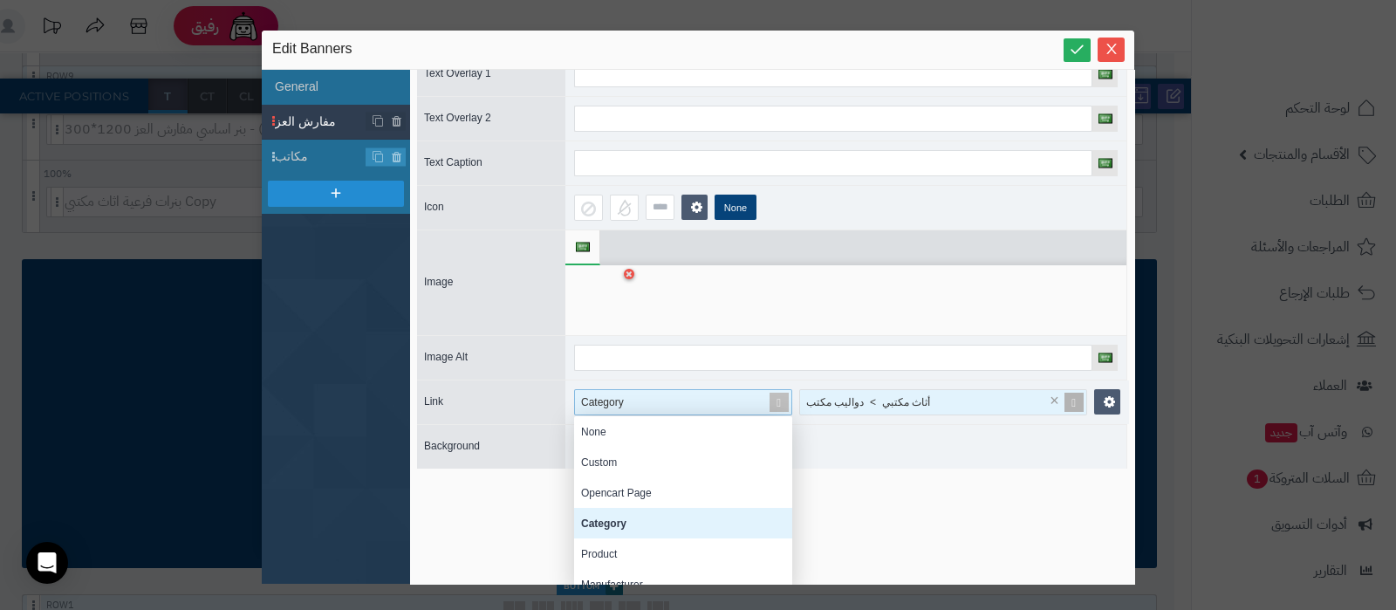
scroll to position [157, 201]
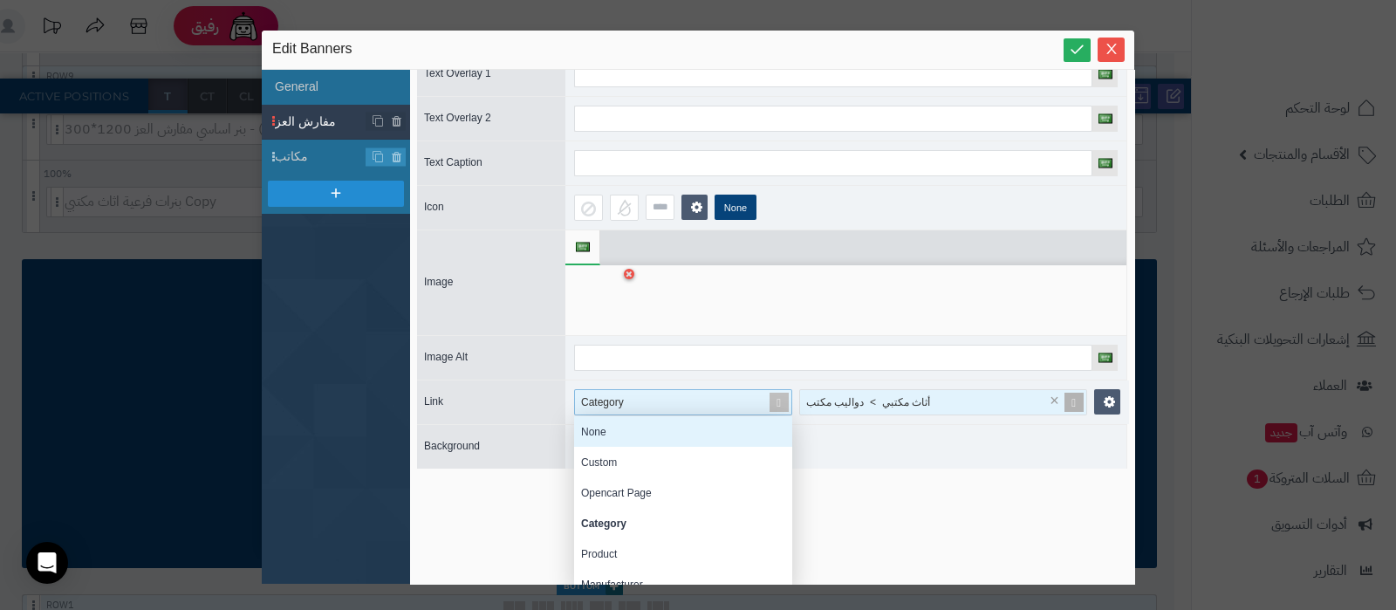
click at [654, 426] on div "None" at bounding box center [683, 431] width 218 height 31
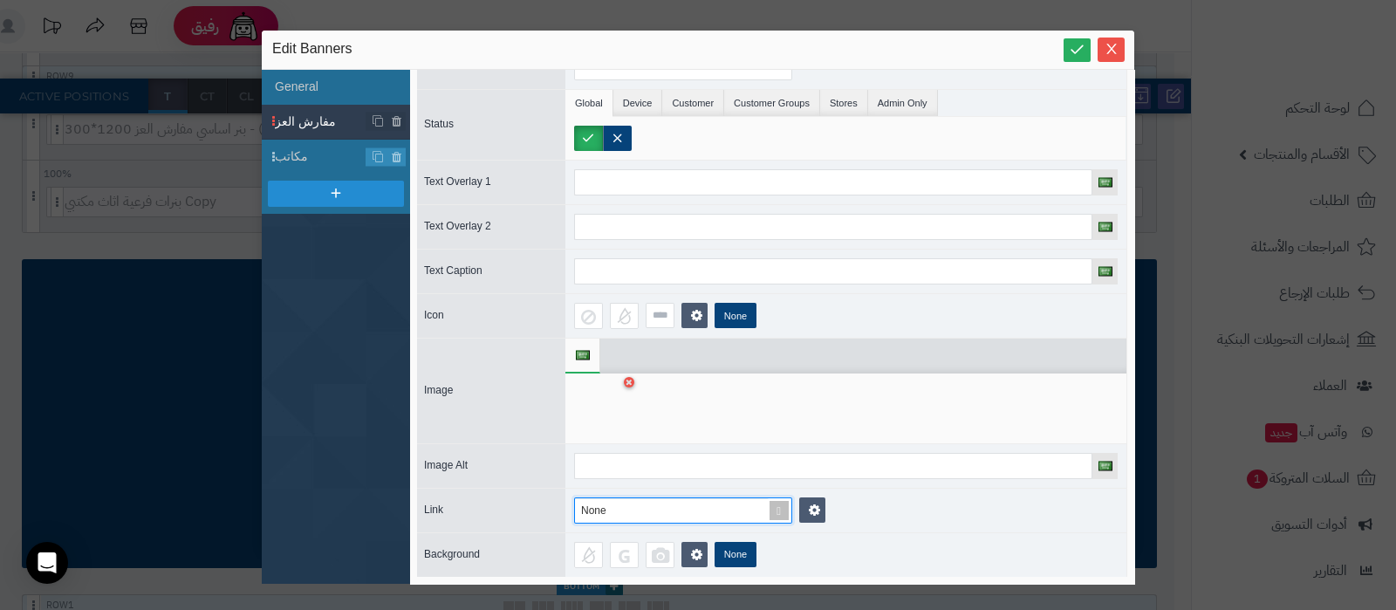
scroll to position [30, 0]
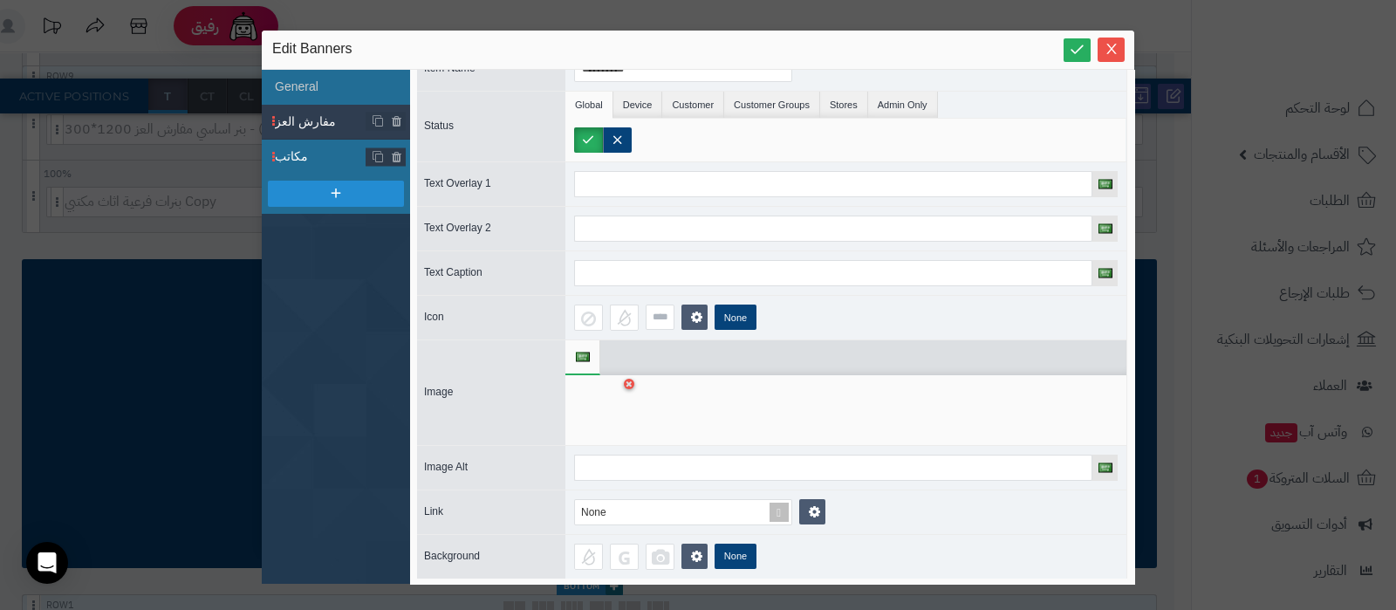
click at [317, 158] on span "مكاتب" at bounding box center [321, 156] width 92 height 18
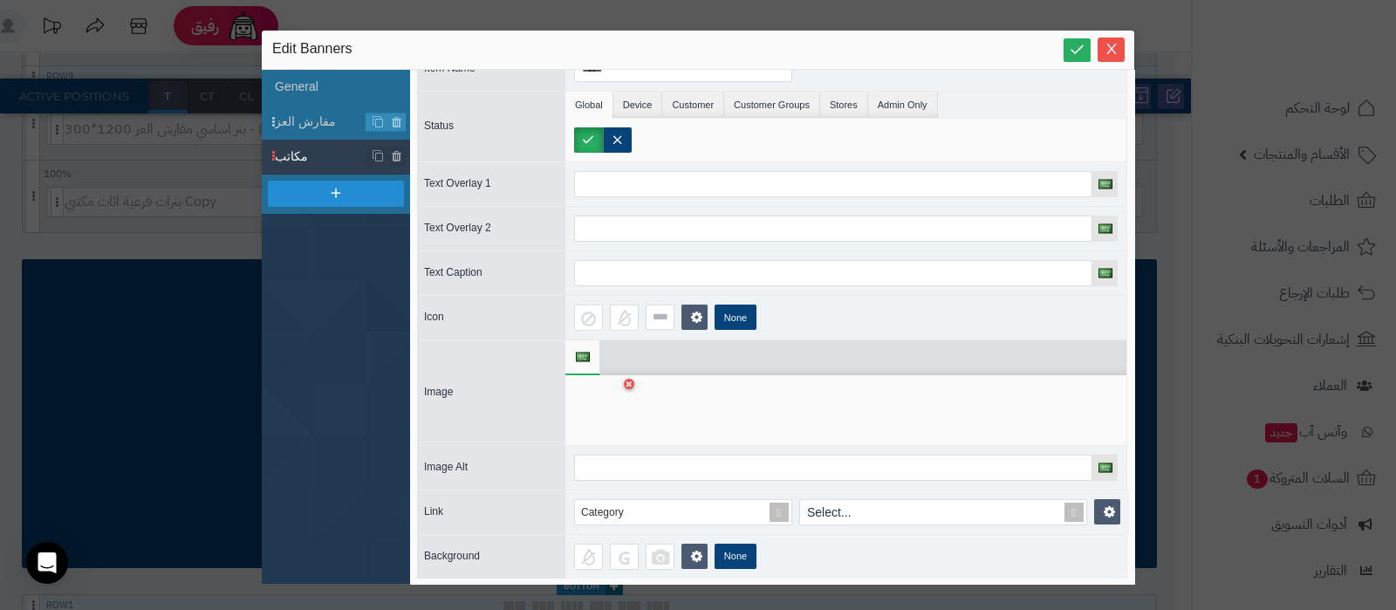
scroll to position [0, 0]
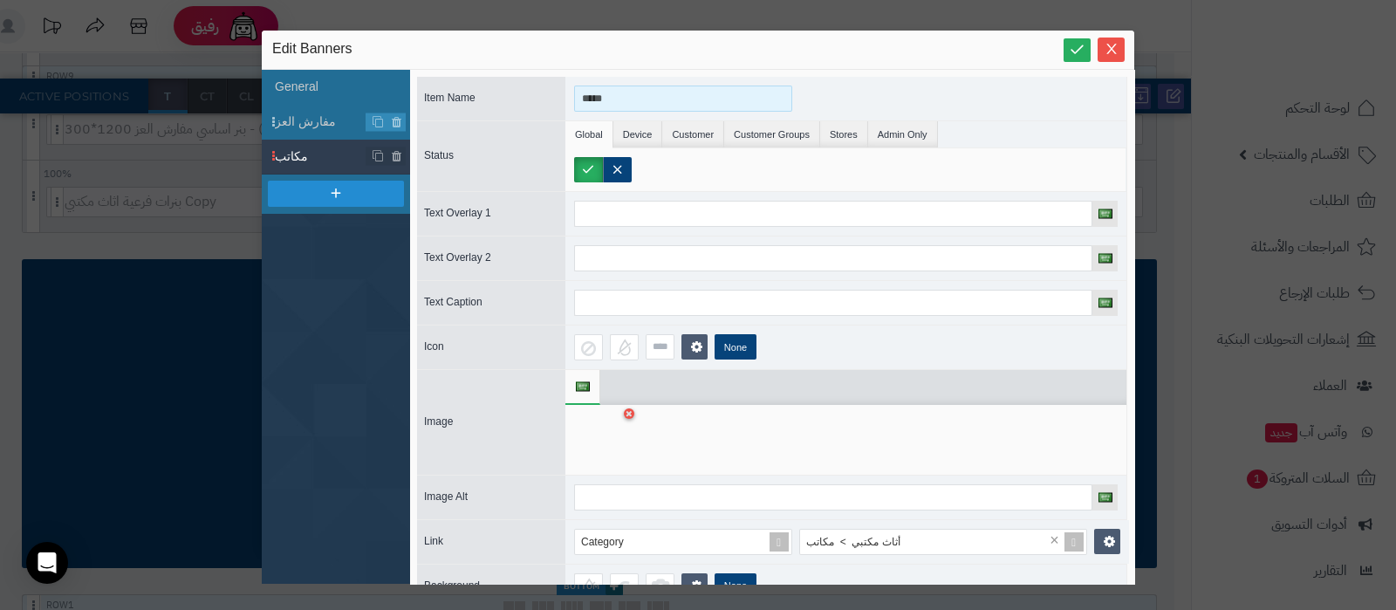
click at [596, 92] on input "*****" at bounding box center [683, 98] width 218 height 26
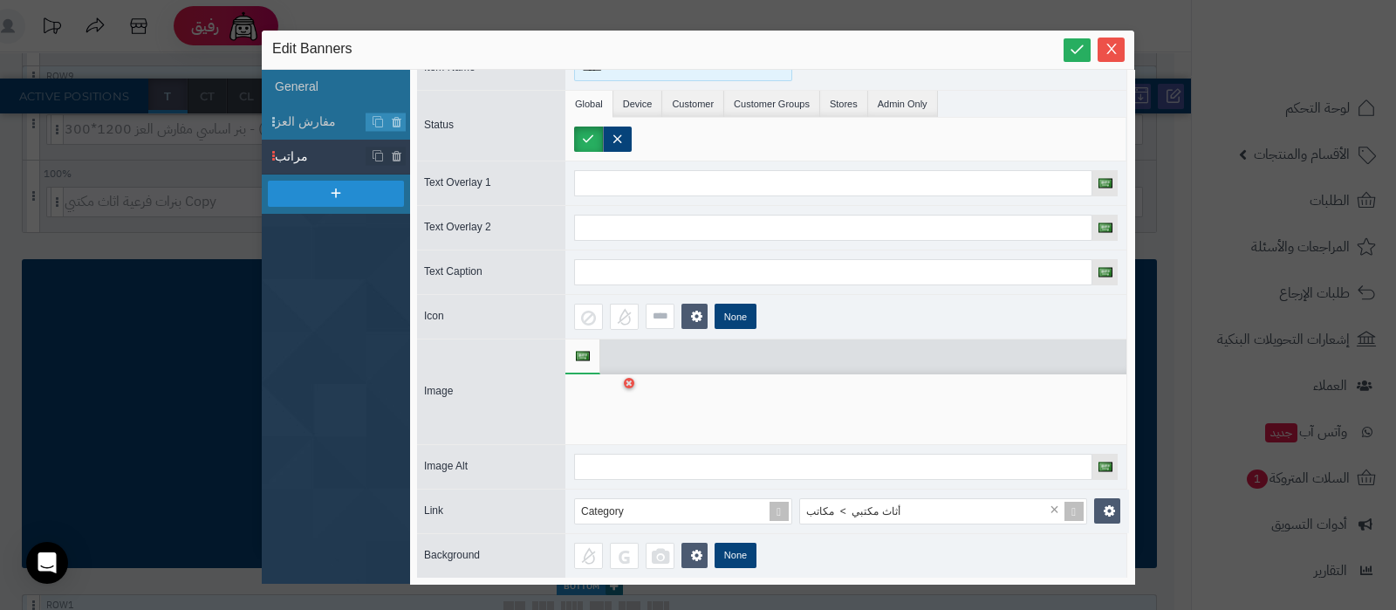
scroll to position [46, 0]
type input "*****"
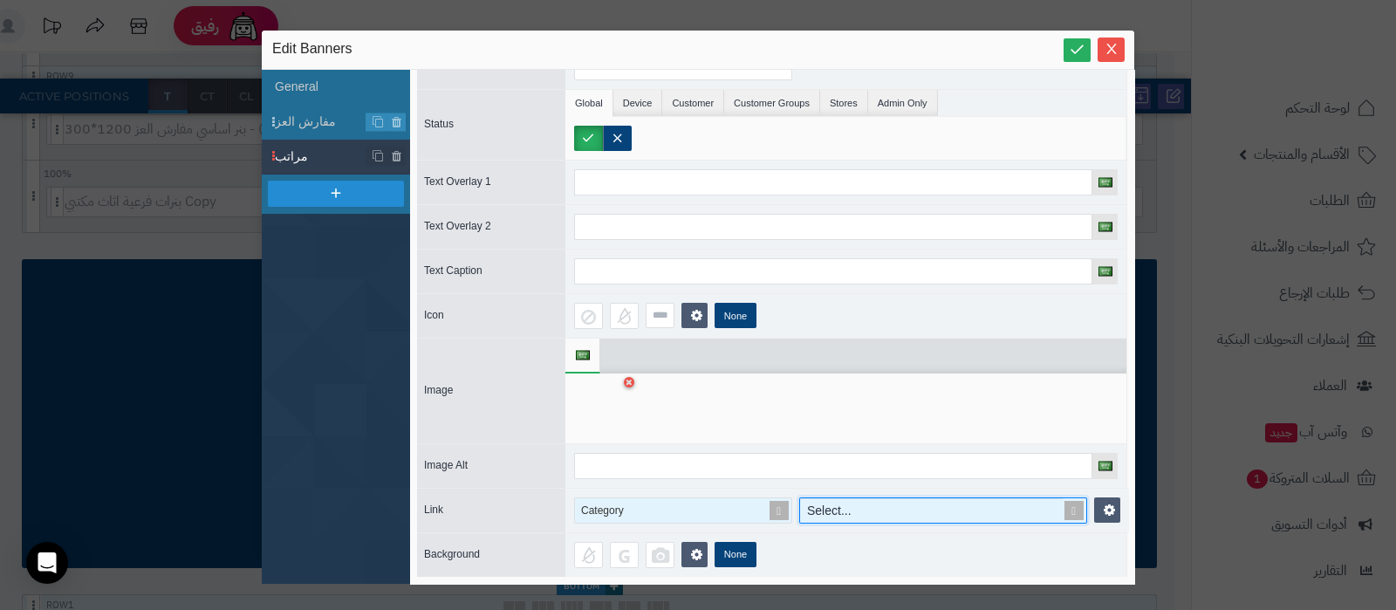
click at [782, 499] on span at bounding box center [779, 510] width 24 height 24
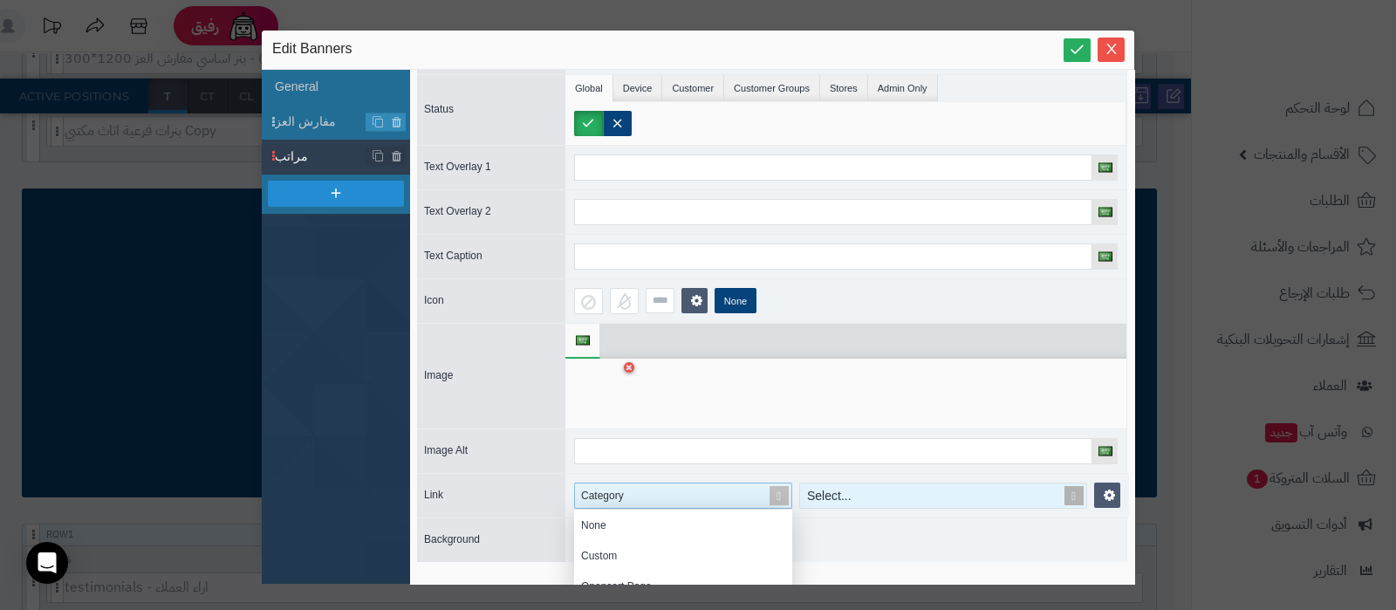
scroll to position [1433, 0]
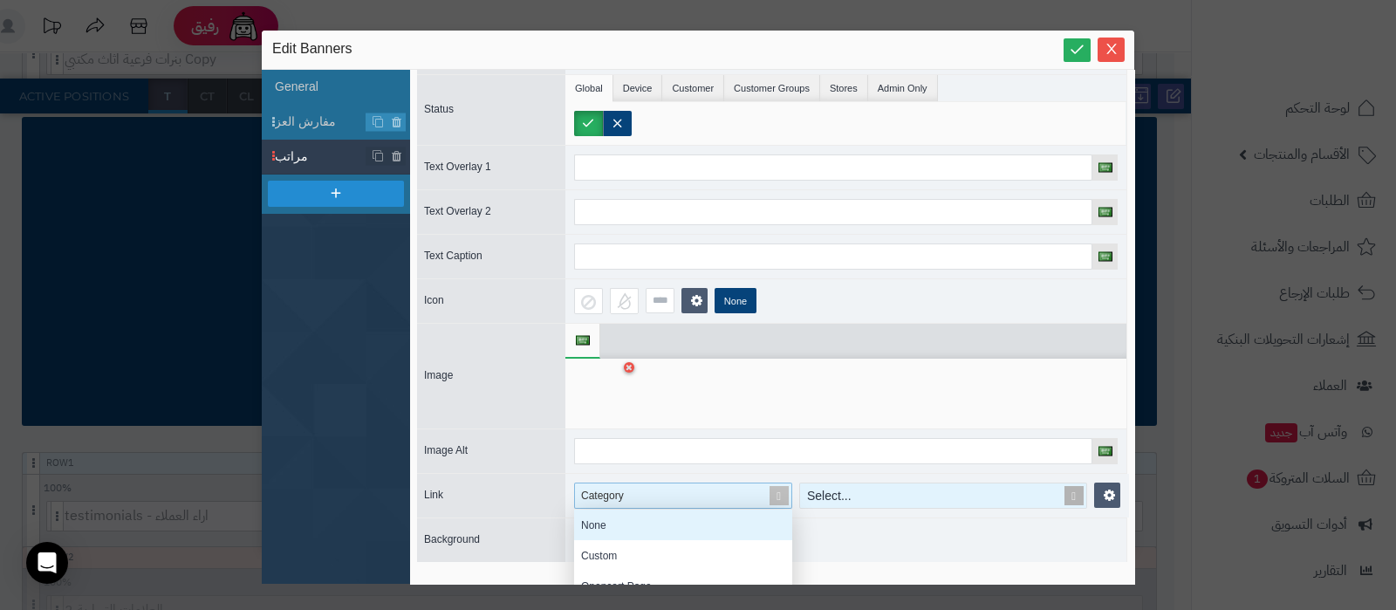
click at [685, 519] on div "None" at bounding box center [683, 524] width 218 height 31
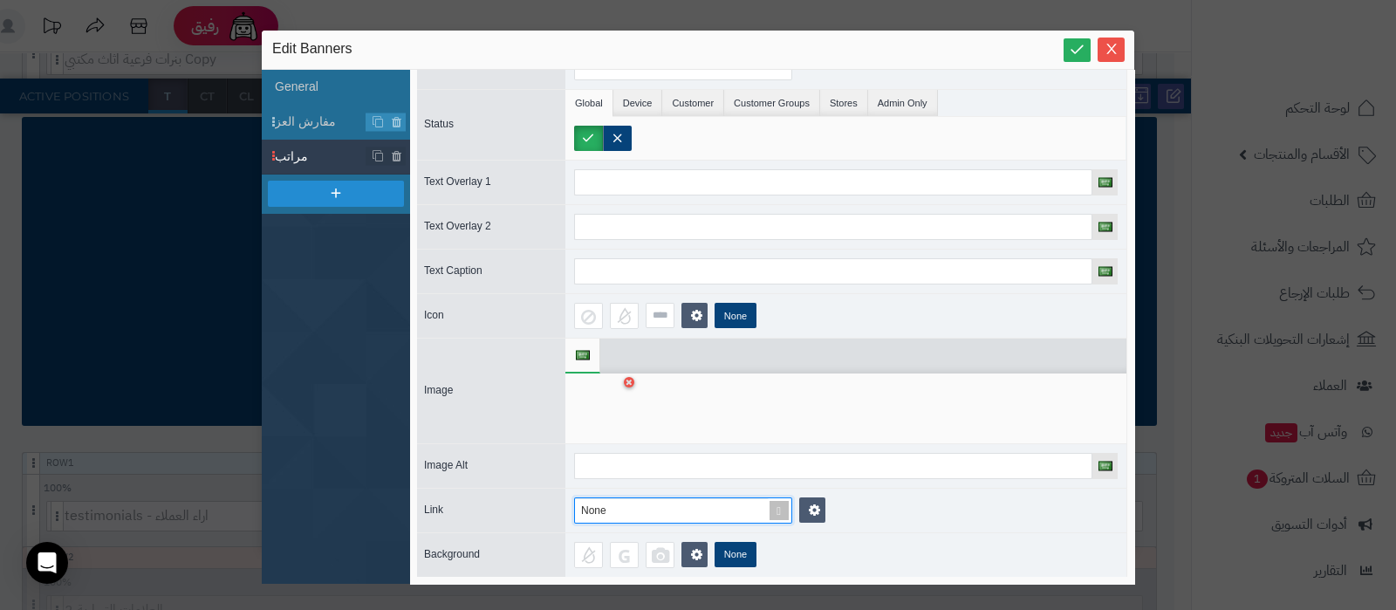
scroll to position [0, 0]
click at [603, 413] on div at bounding box center [601, 410] width 55 height 52
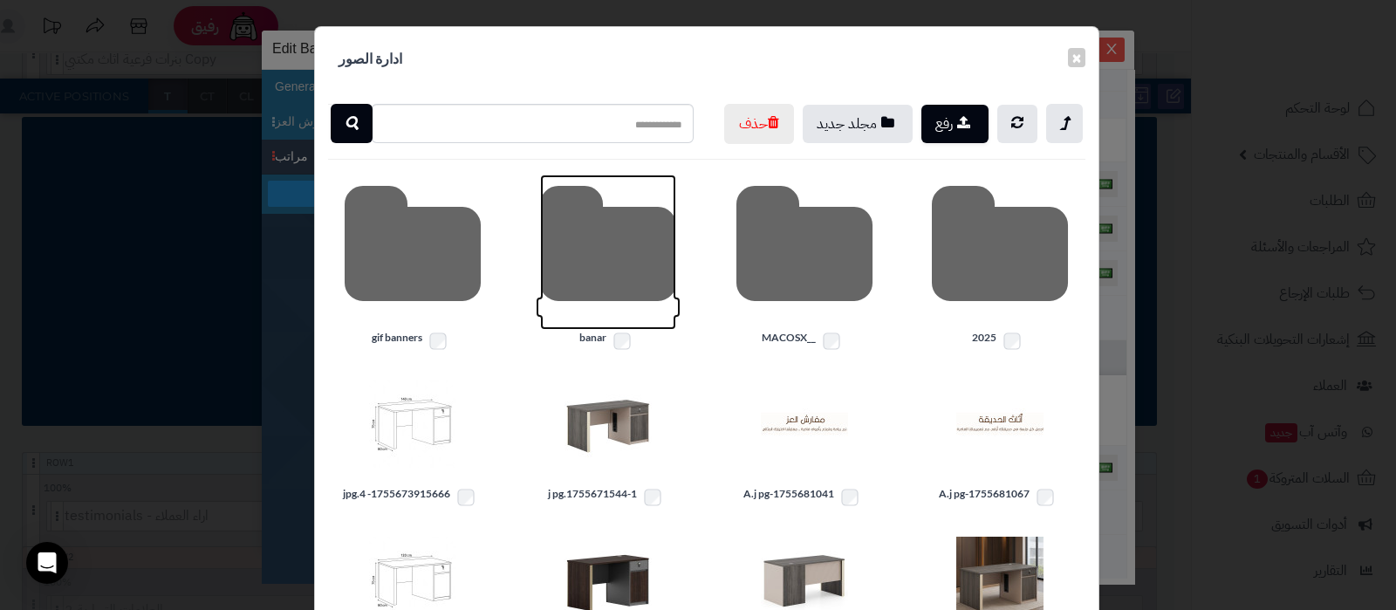
click at [601, 303] on icon at bounding box center [608, 251] width 136 height 155
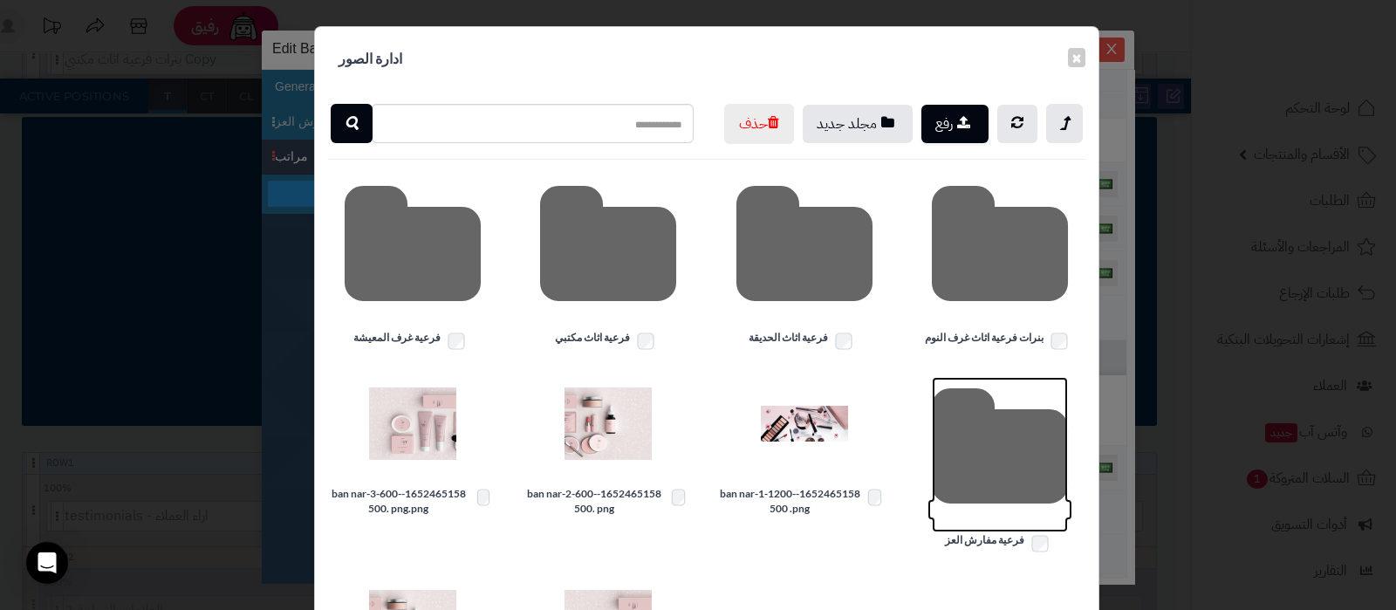
click at [986, 494] on icon at bounding box center [1000, 454] width 136 height 155
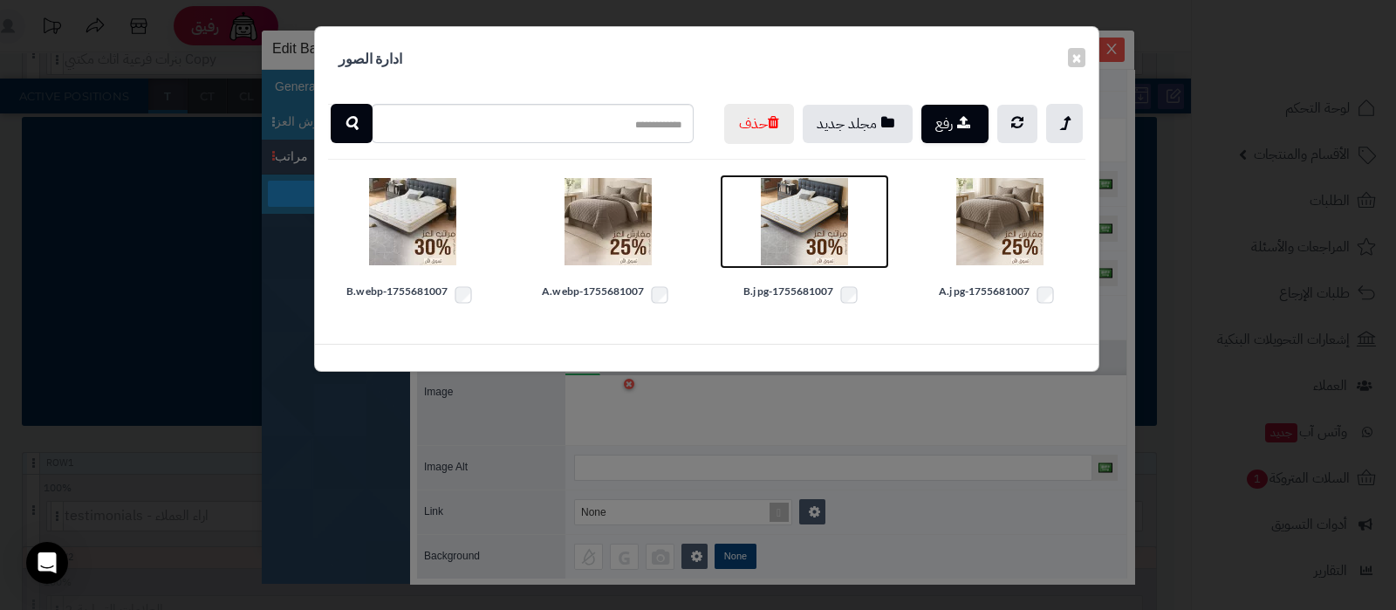
click at [802, 264] on img at bounding box center [804, 221] width 87 height 87
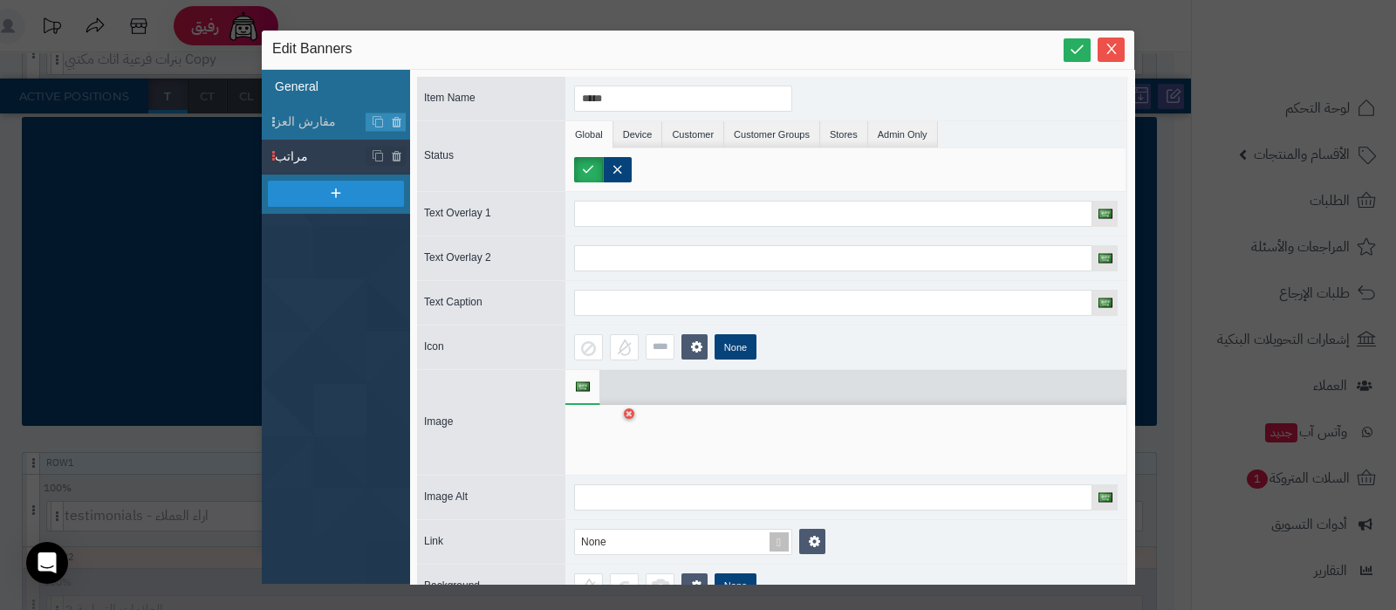
click at [340, 78] on li "General" at bounding box center [336, 87] width 148 height 35
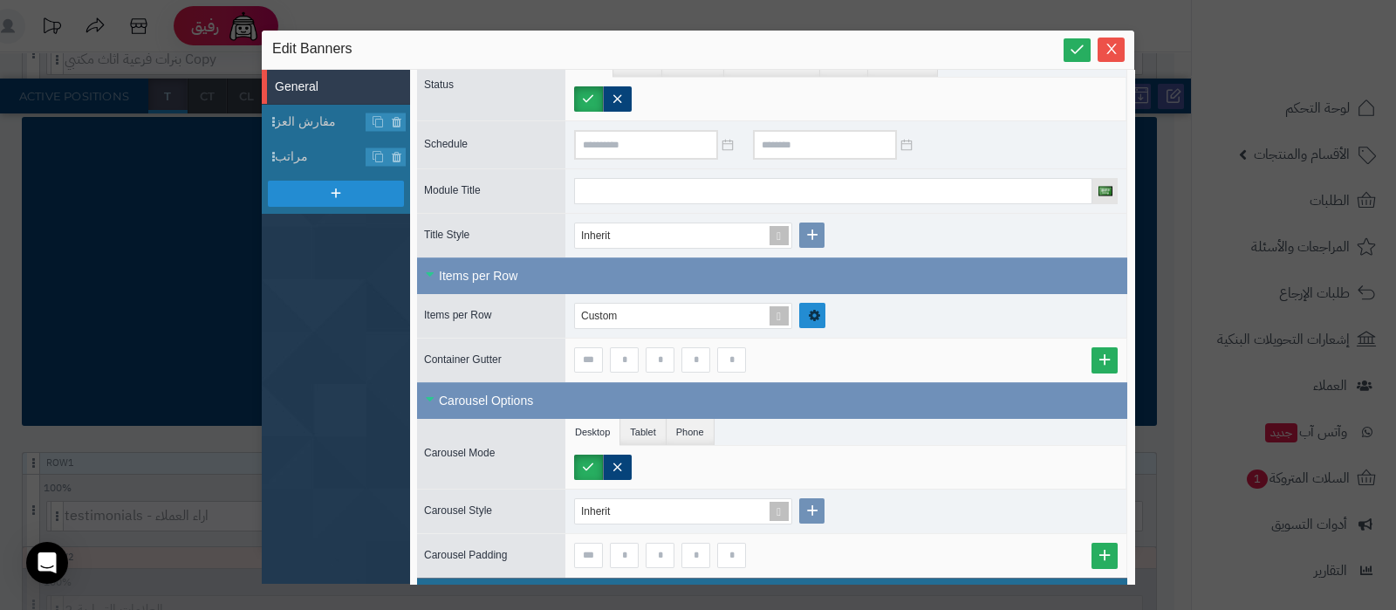
click at [809, 312] on icon at bounding box center [814, 315] width 13 height 15
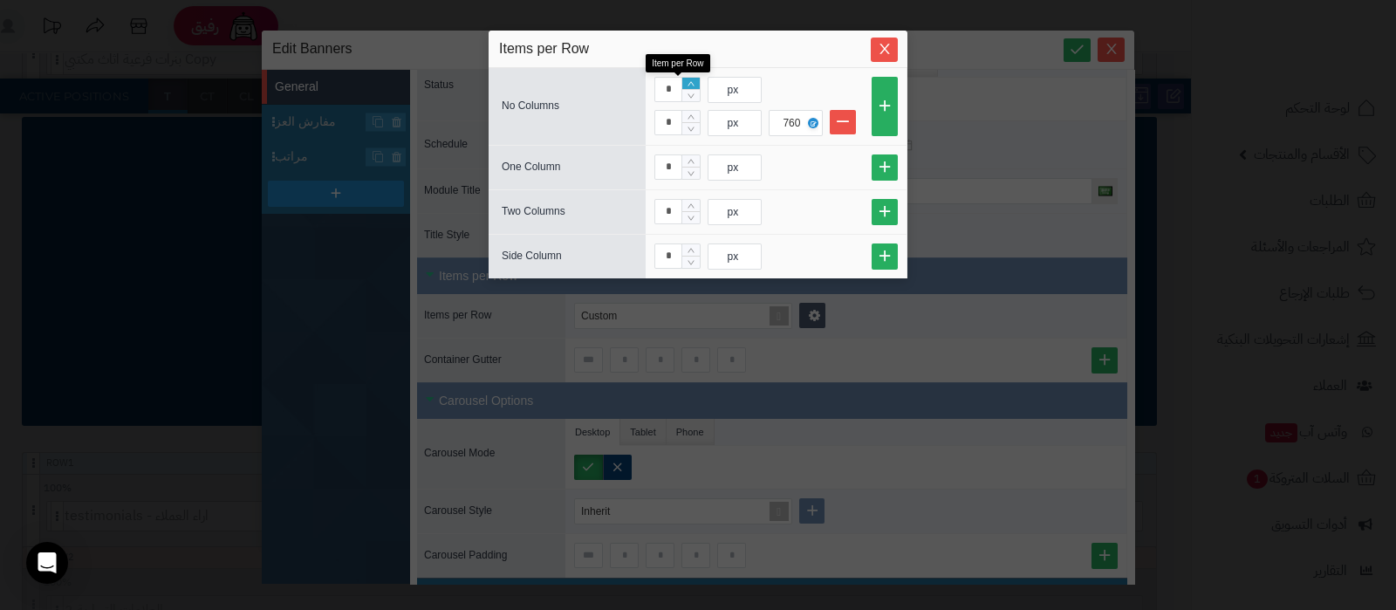
click at [692, 83] on icon "Increase Value" at bounding box center [690, 83] width 7 height 4
type input "*"
click at [1070, 58] on div "sentinelStart Items per Row No Columns * px * px 760 One Column * px Two Column…" at bounding box center [698, 305] width 1396 height 610
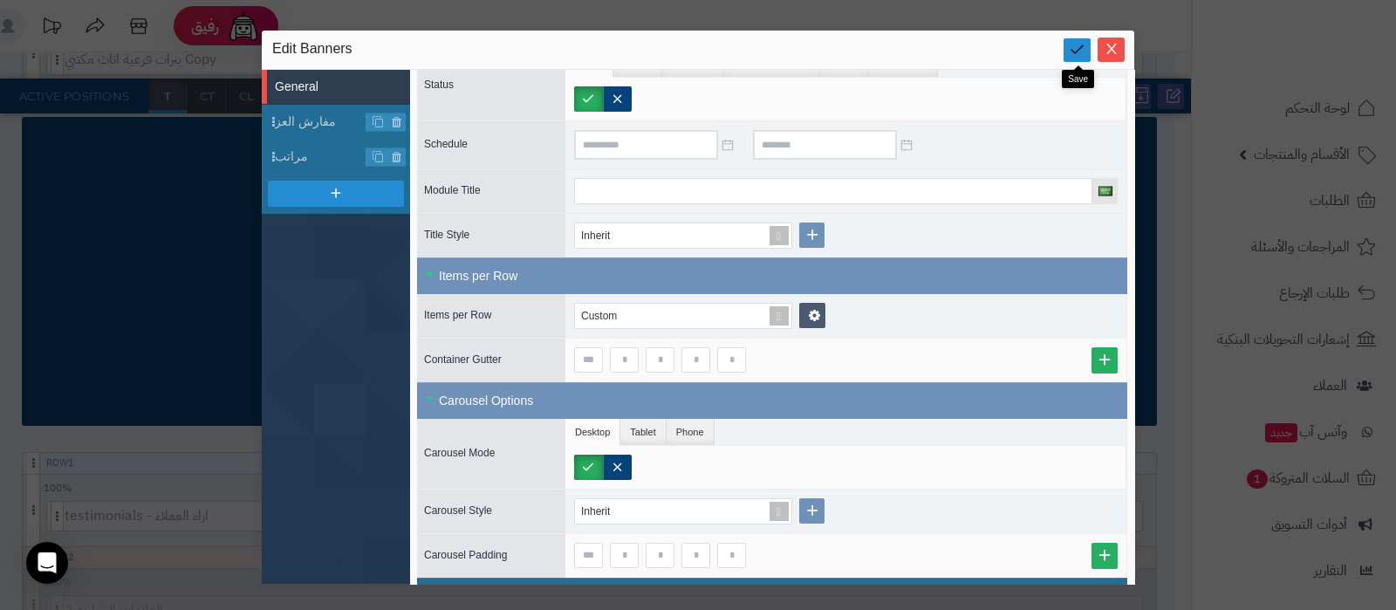
click at [1076, 54] on icon at bounding box center [1076, 49] width 17 height 17
click at [1114, 47] on icon "Close" at bounding box center [1111, 48] width 14 height 14
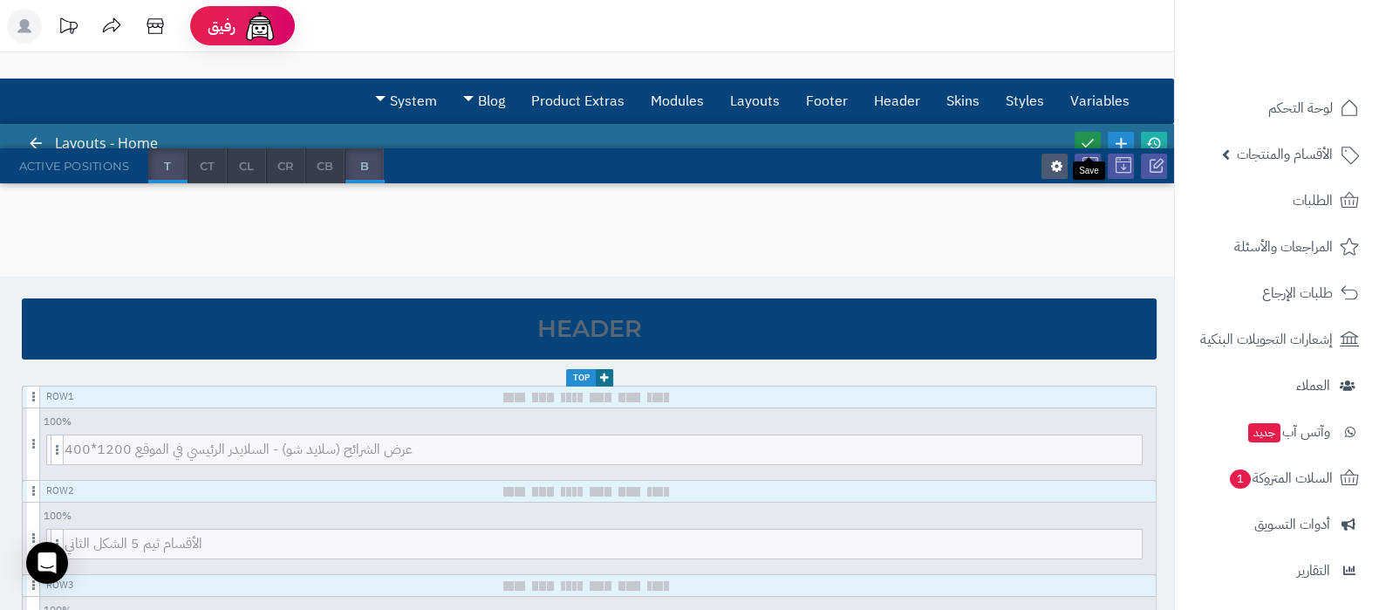
click at [1082, 133] on link at bounding box center [1088, 144] width 26 height 24
click at [1152, 137] on icon at bounding box center [1154, 143] width 16 height 16
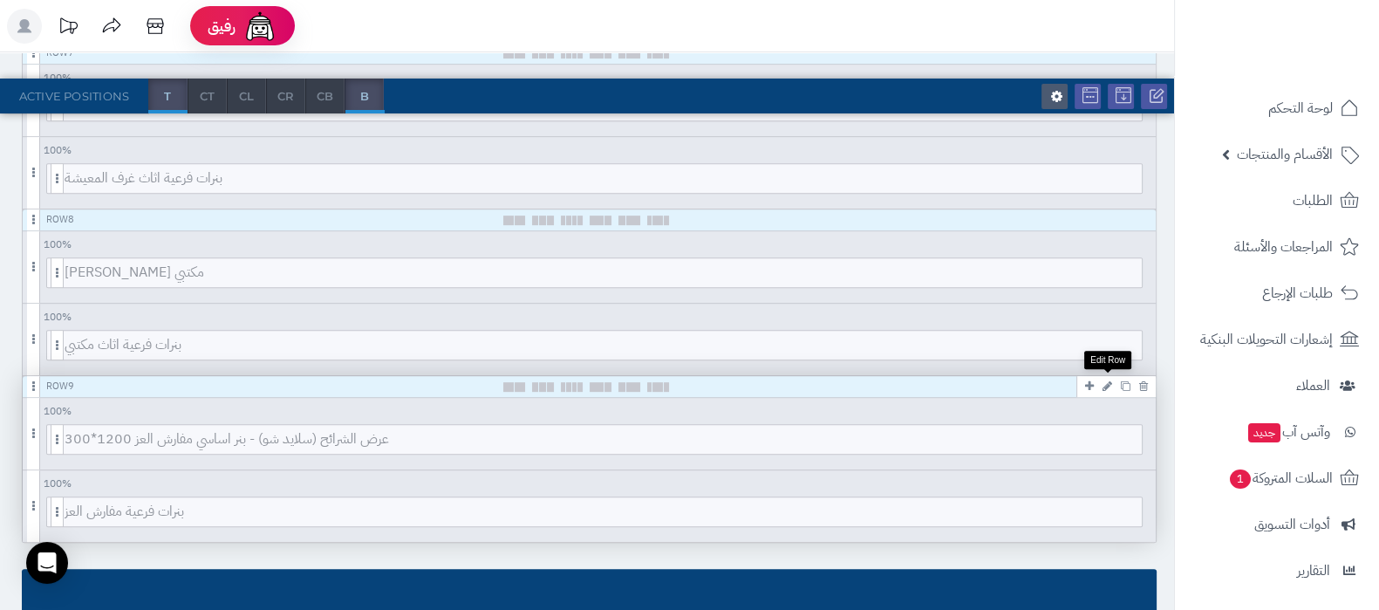
click at [1106, 381] on icon at bounding box center [1107, 385] width 10 height 11
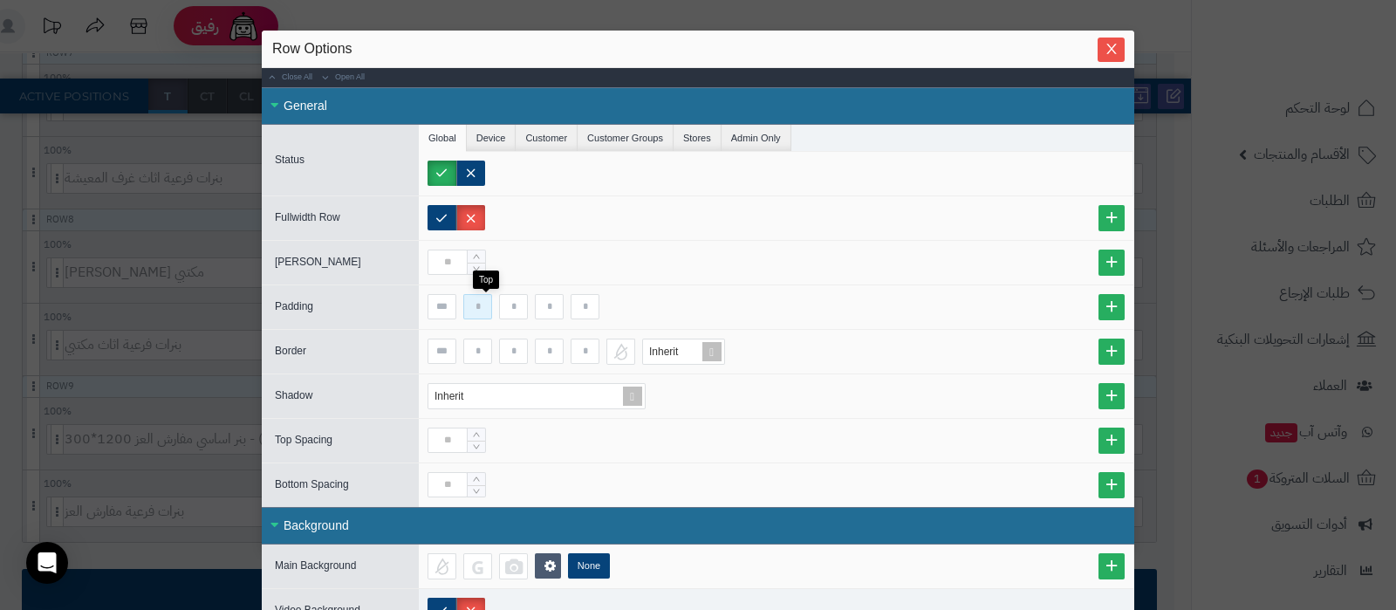
click at [488, 310] on input at bounding box center [477, 306] width 29 height 25
type input "**"
click at [1116, 58] on button "Close" at bounding box center [1110, 49] width 27 height 24
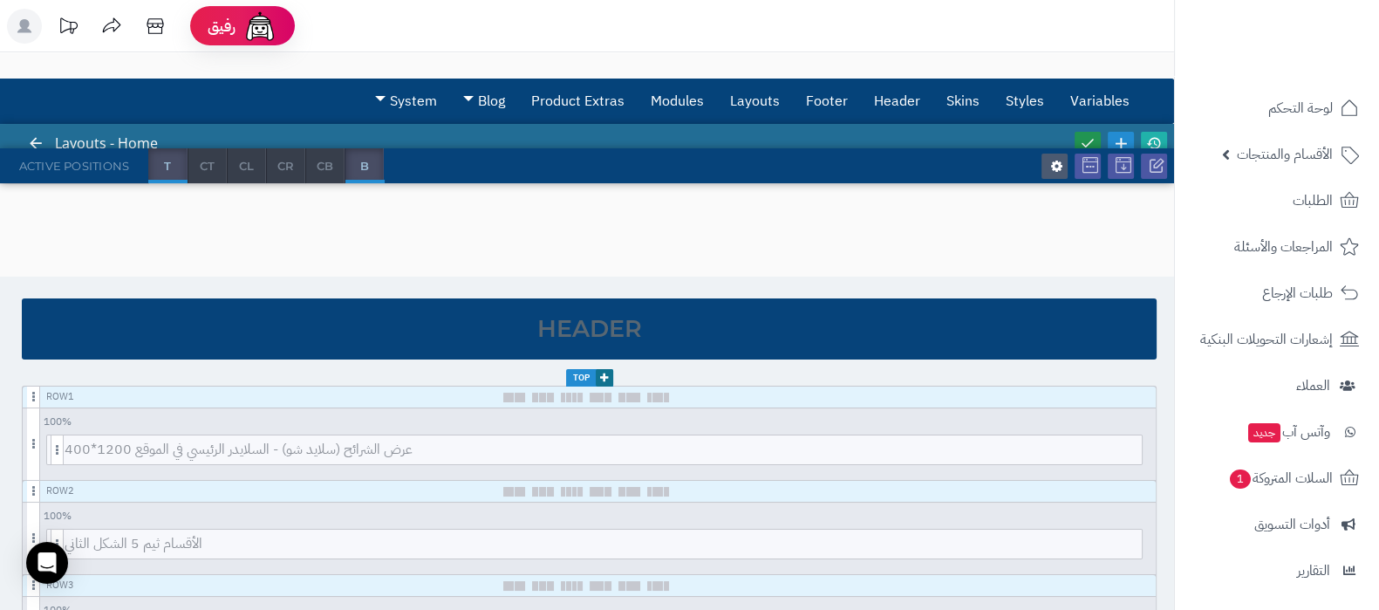
click at [1090, 141] on icon at bounding box center [1088, 143] width 16 height 16
click at [1156, 140] on icon at bounding box center [1154, 143] width 16 height 16
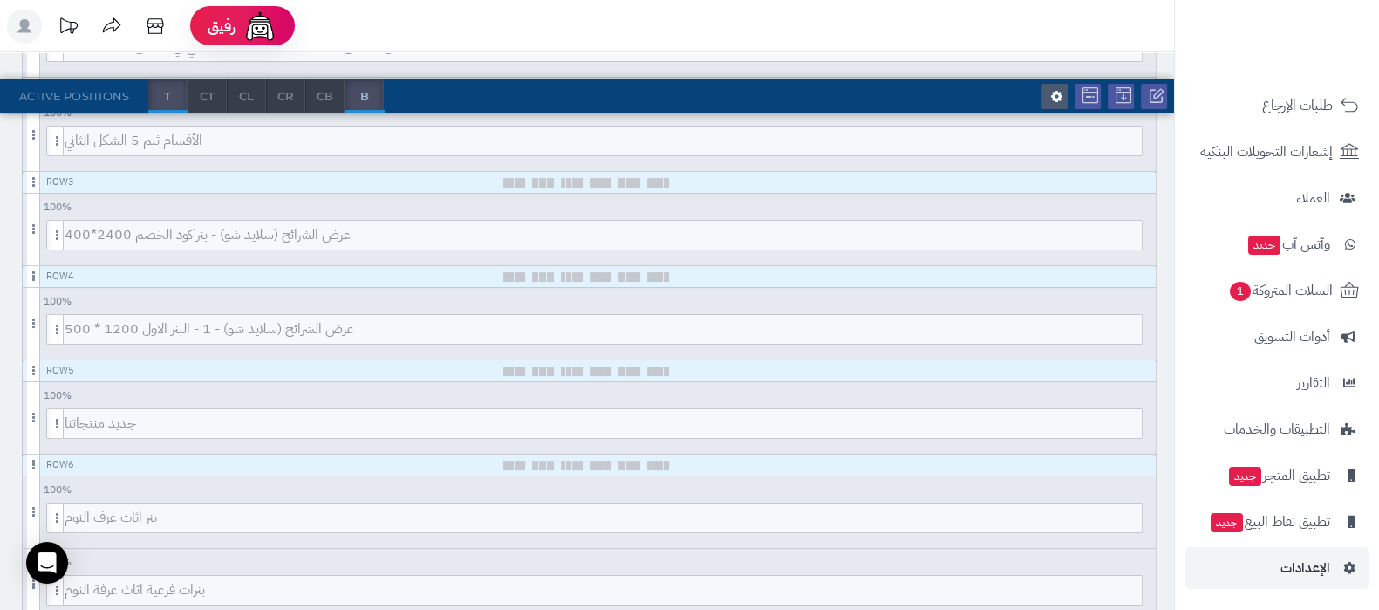
scroll to position [545, 0]
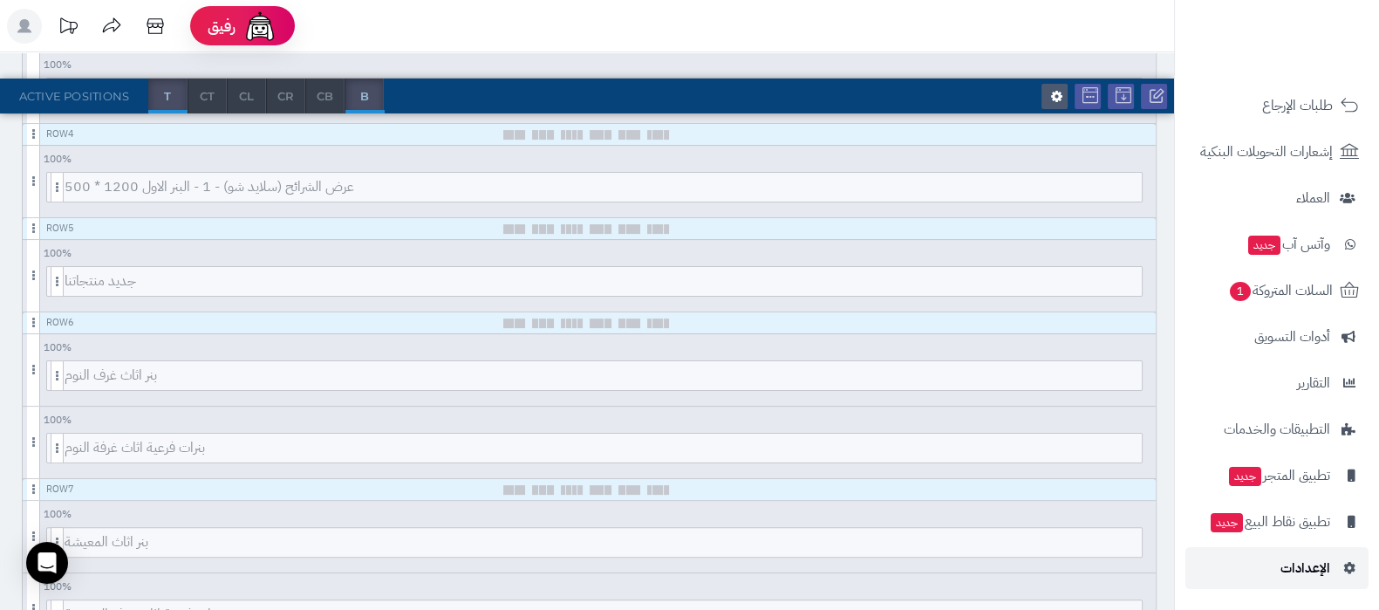
click at [1300, 571] on span "الإعدادات" at bounding box center [1305, 568] width 50 height 24
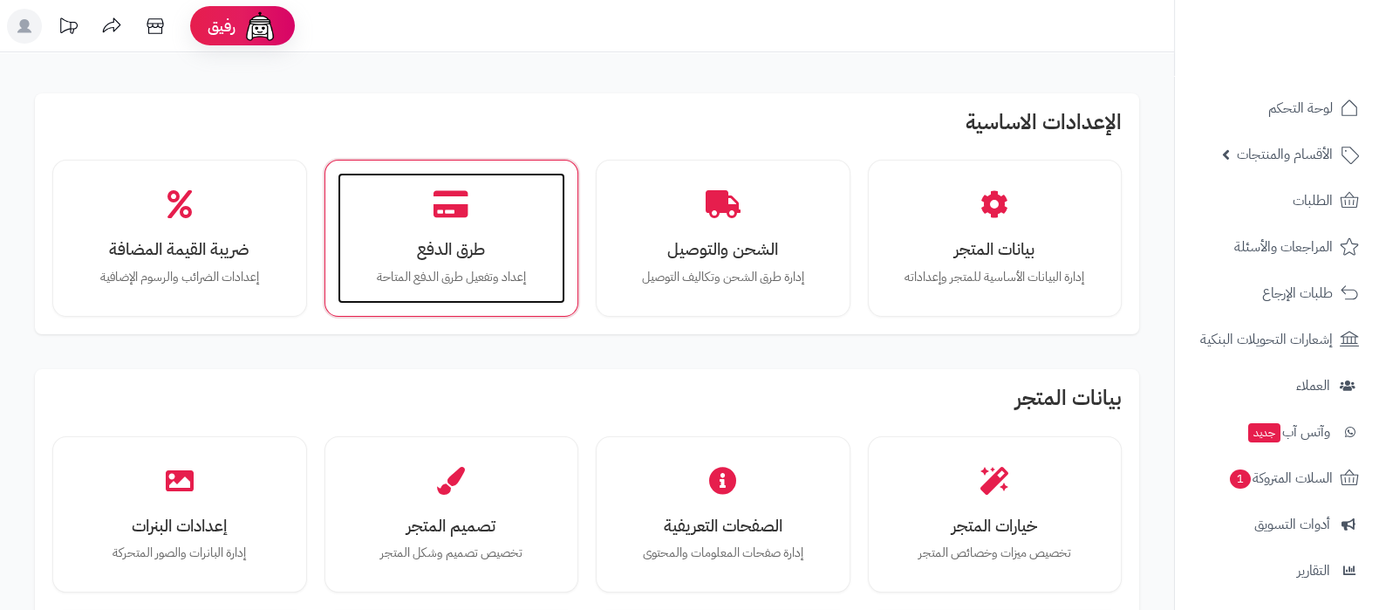
click at [461, 243] on h3 "طرق الدفع" at bounding box center [452, 249] width 194 height 18
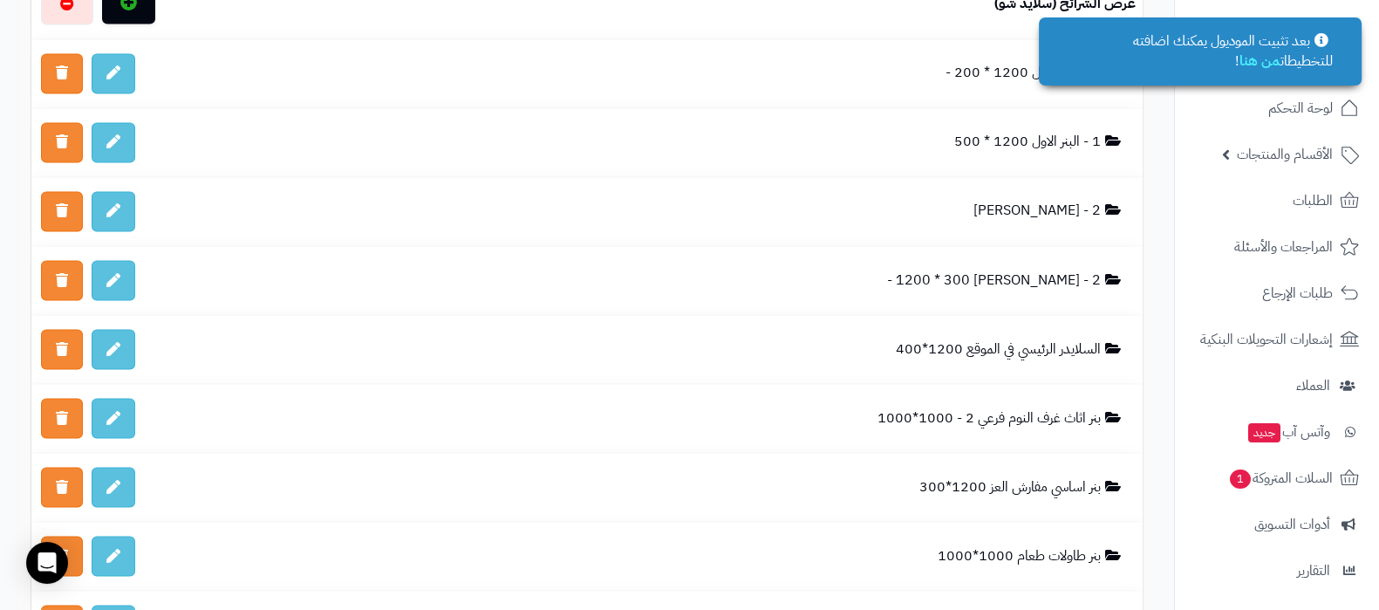
scroll to position [3816, 0]
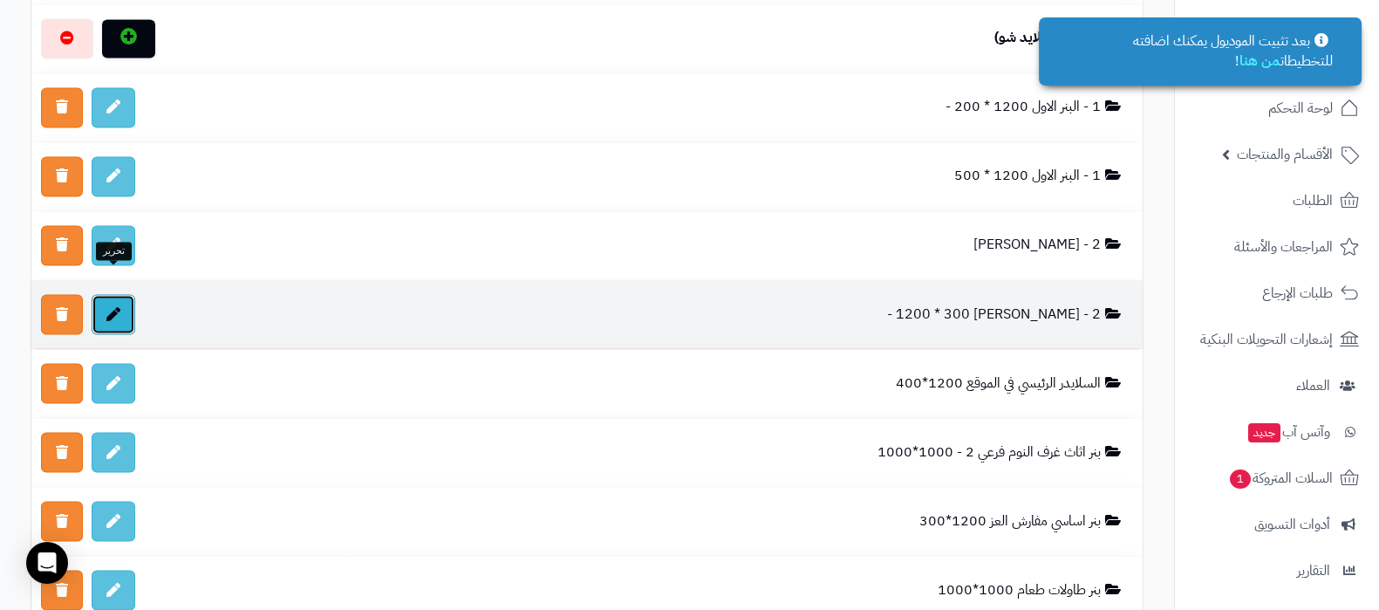
click at [114, 306] on icon at bounding box center [113, 313] width 14 height 14
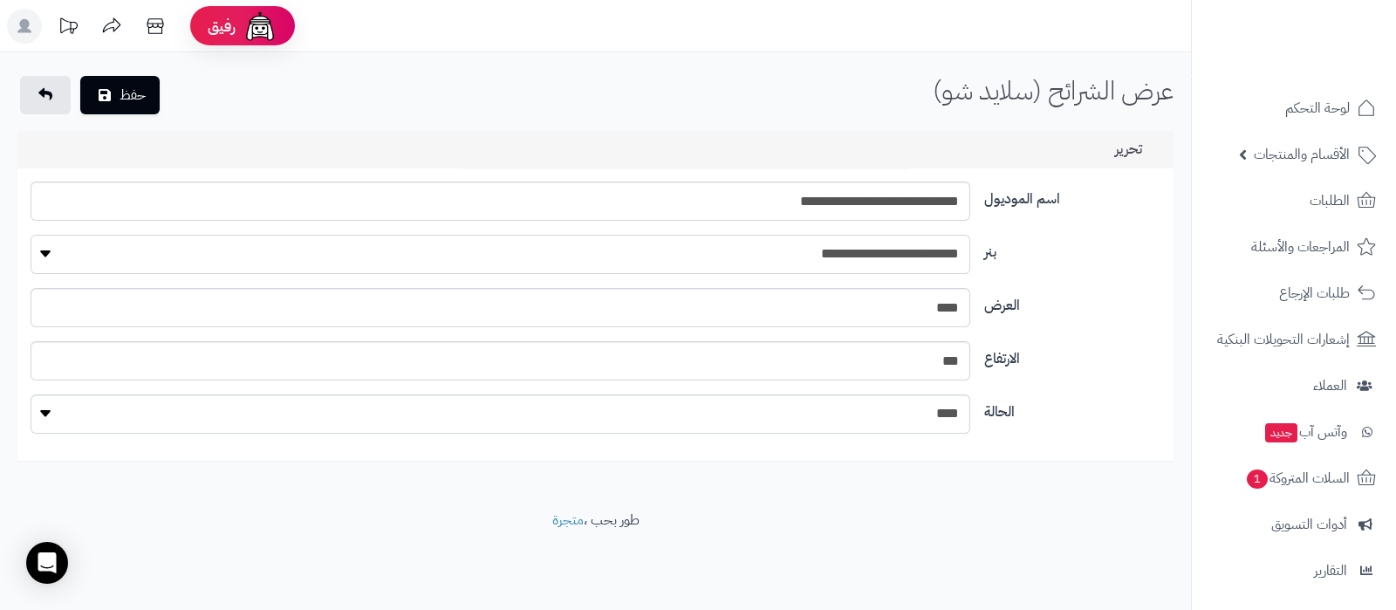
click at [822, 253] on select "**********" at bounding box center [500, 254] width 938 height 39
select select "**"
click at [31, 235] on select "**********" at bounding box center [500, 254] width 938 height 39
click at [895, 191] on input "**********" at bounding box center [500, 200] width 938 height 39
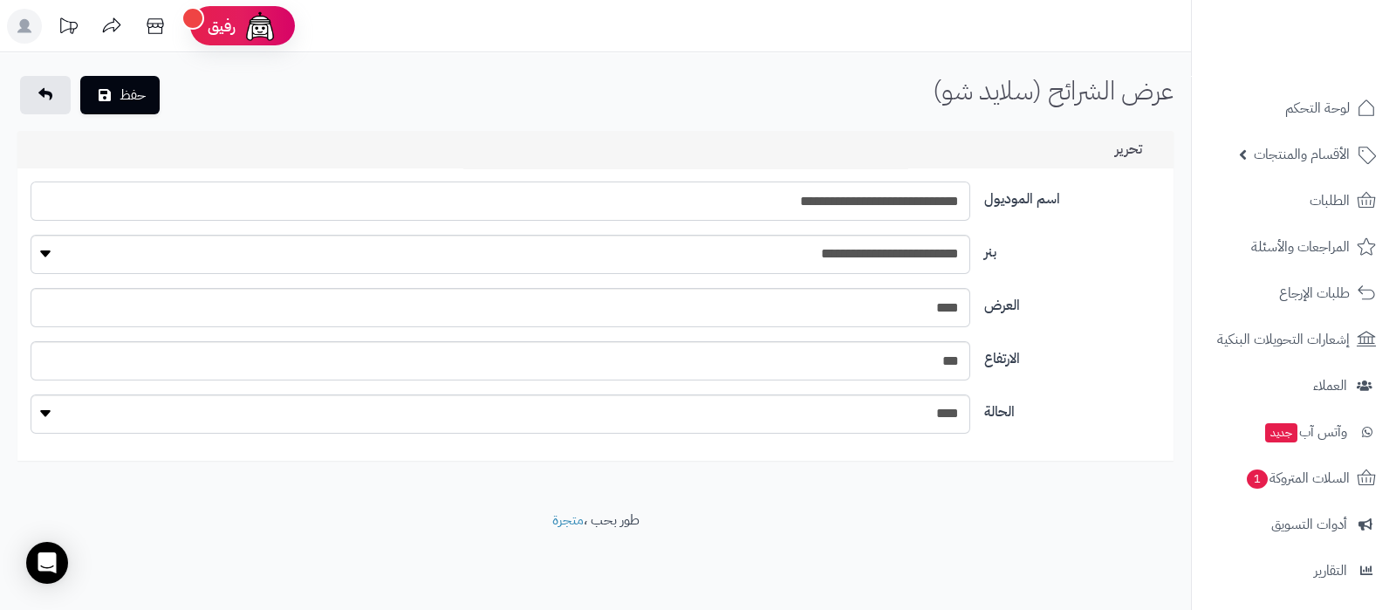
click at [895, 191] on input "**********" at bounding box center [500, 200] width 938 height 39
type input "*"
type input "**********"
click at [121, 95] on button "حفظ" at bounding box center [119, 94] width 79 height 38
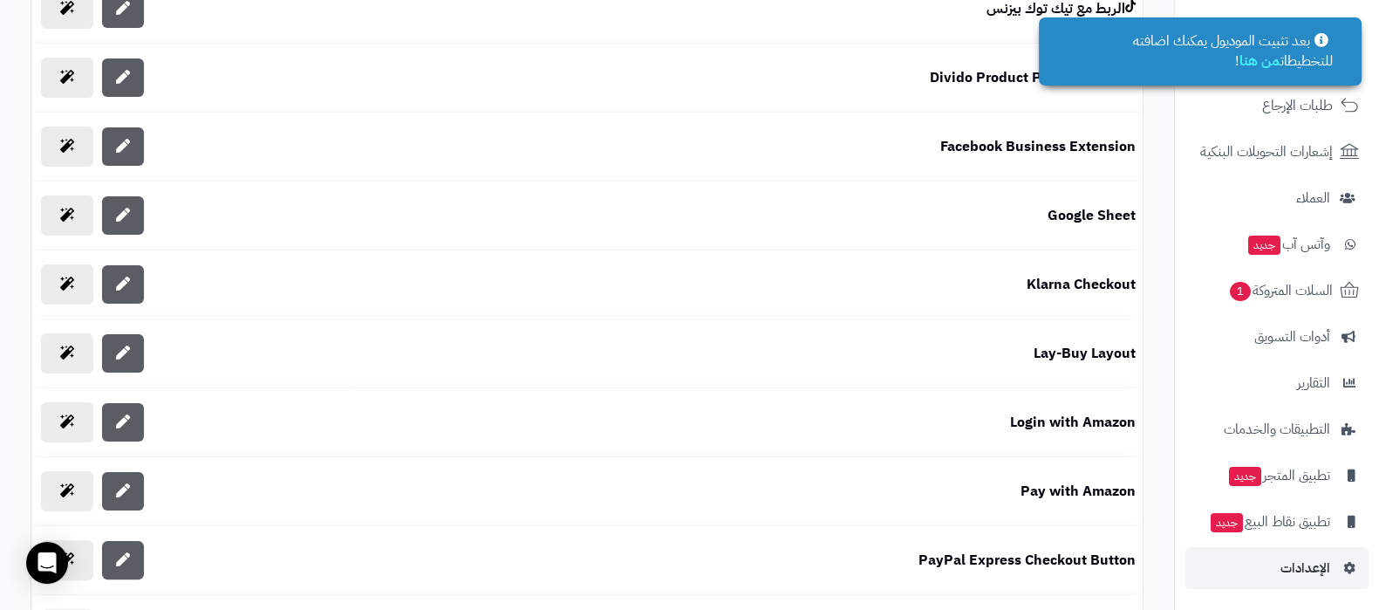
scroll to position [654, 0]
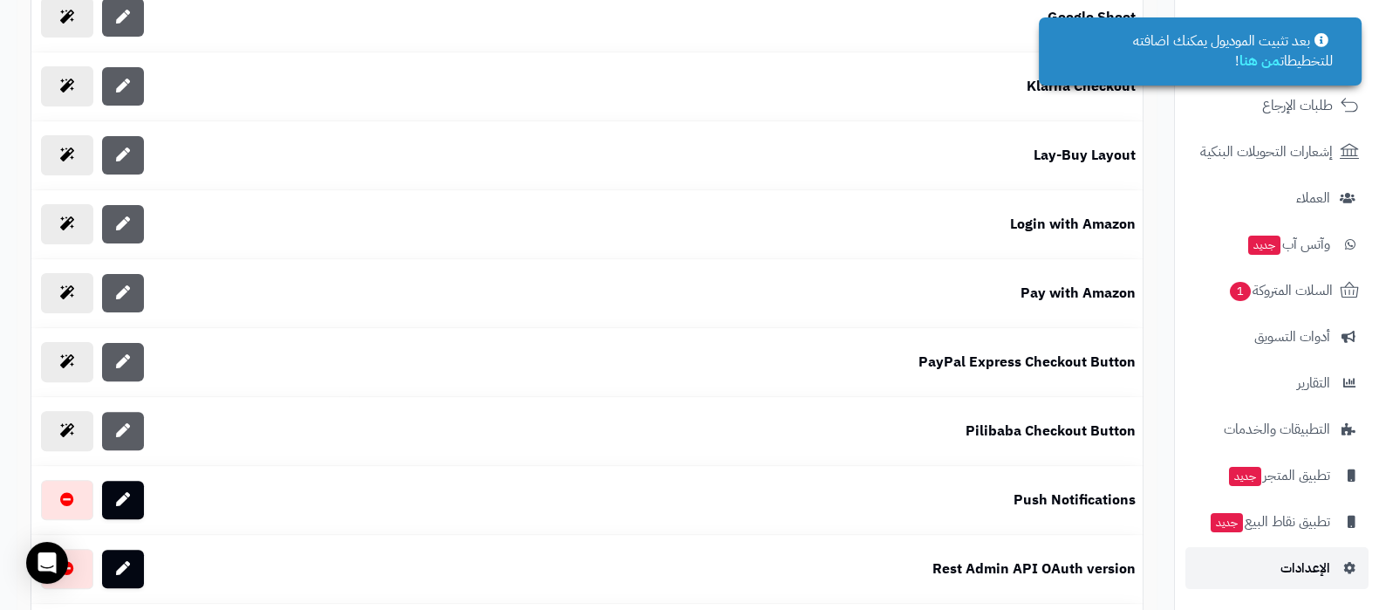
click at [1304, 564] on span "الإعدادات" at bounding box center [1305, 568] width 50 height 24
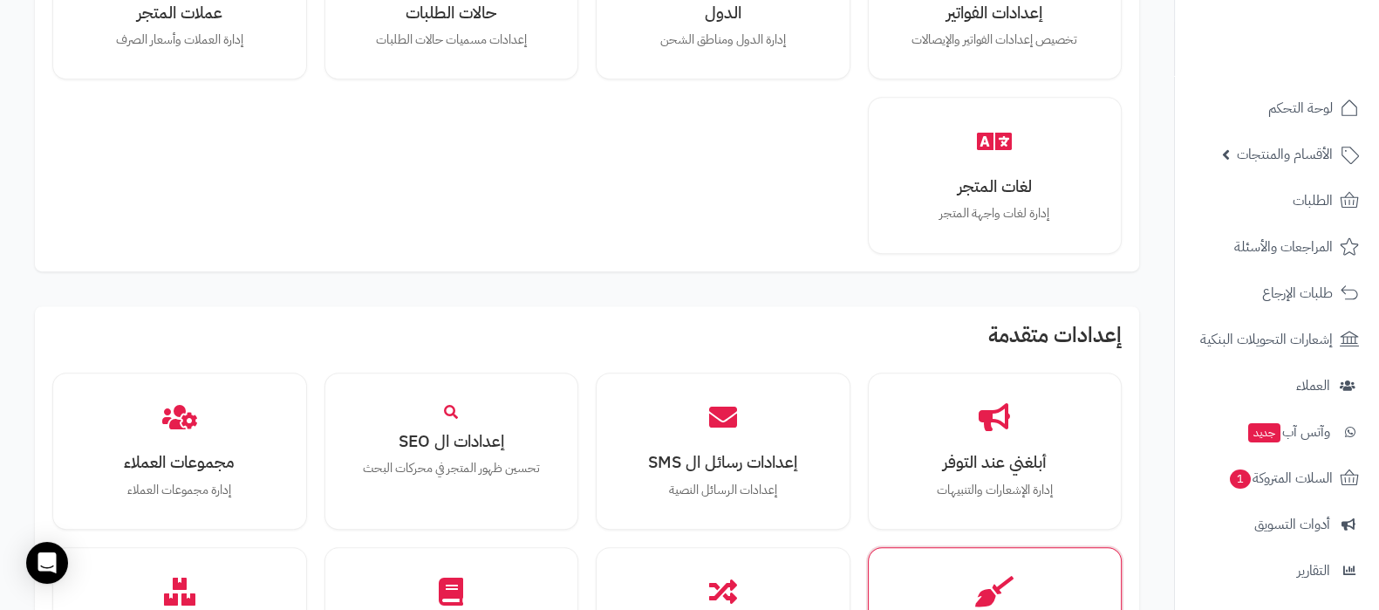
scroll to position [1308, 0]
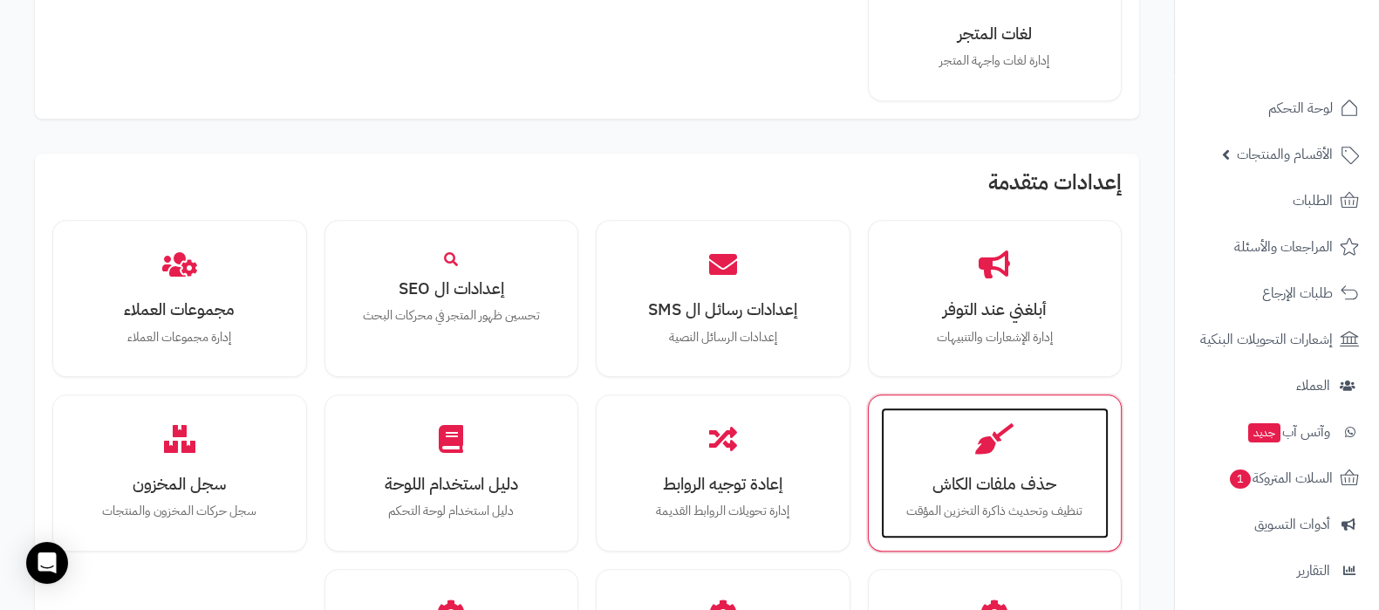
click at [987, 474] on h3 "حذف ملفات الكاش" at bounding box center [995, 483] width 194 height 18
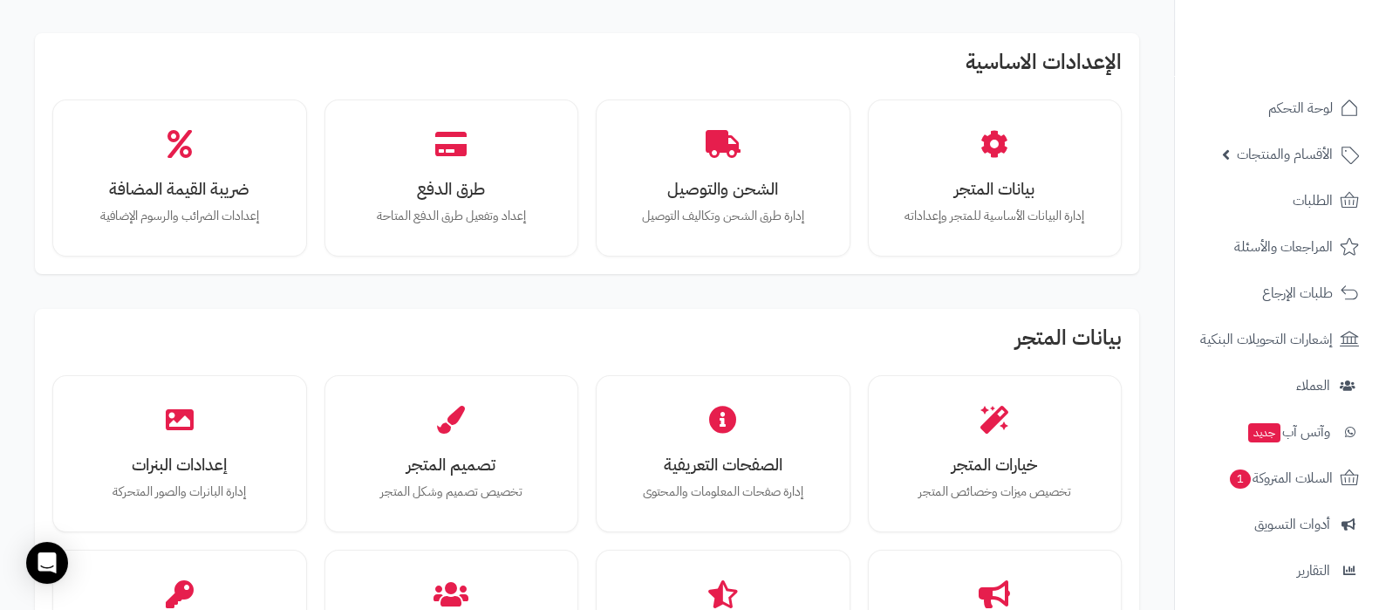
scroll to position [217, 0]
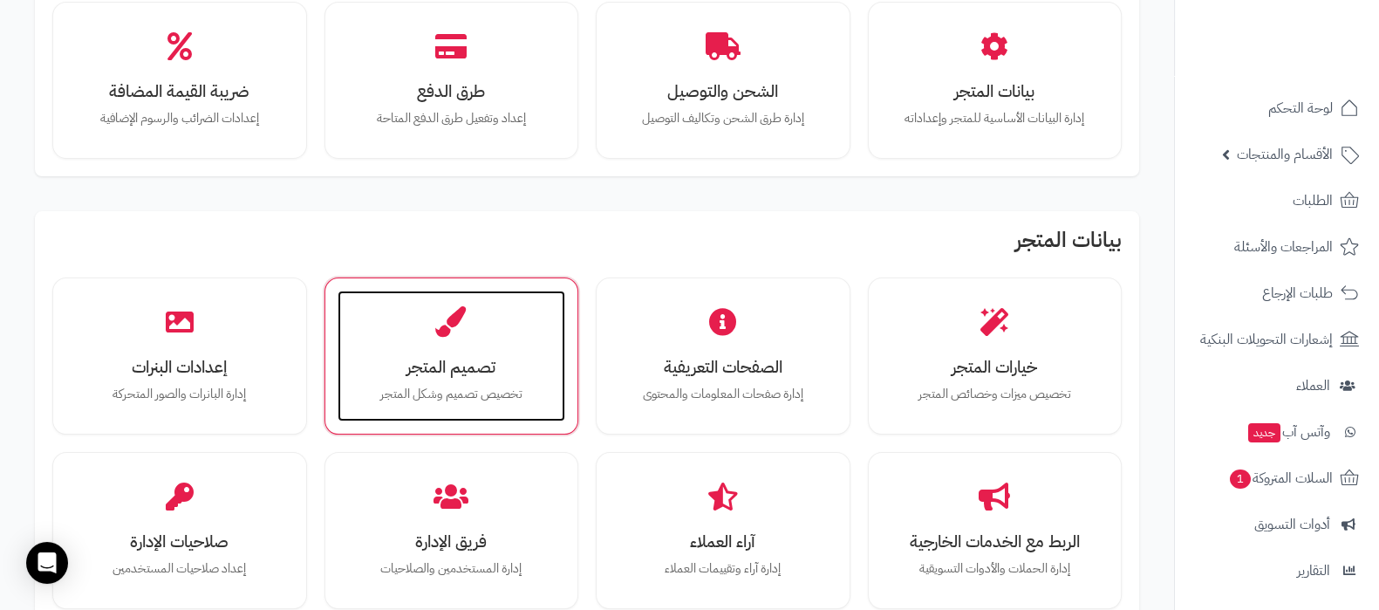
click at [452, 402] on div "تصميم المتجر تخصيص تصميم وشكل المتجر" at bounding box center [452, 355] width 229 height 131
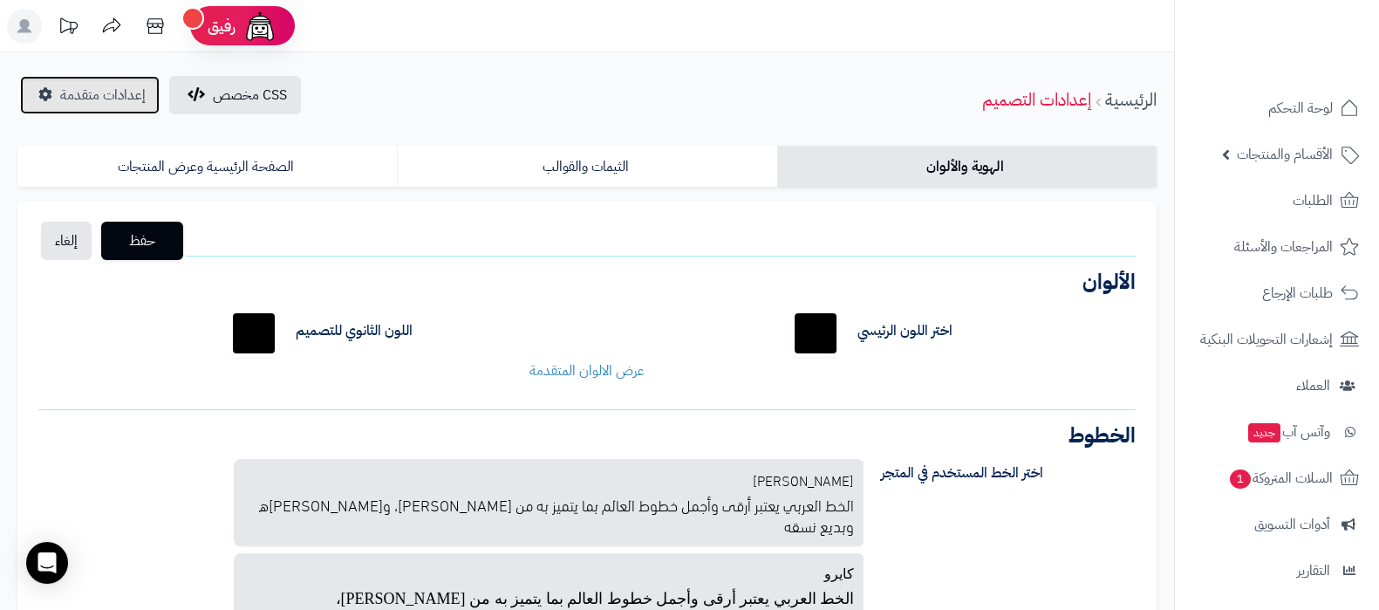
click at [82, 92] on span "إعدادات متقدمة" at bounding box center [102, 95] width 85 height 21
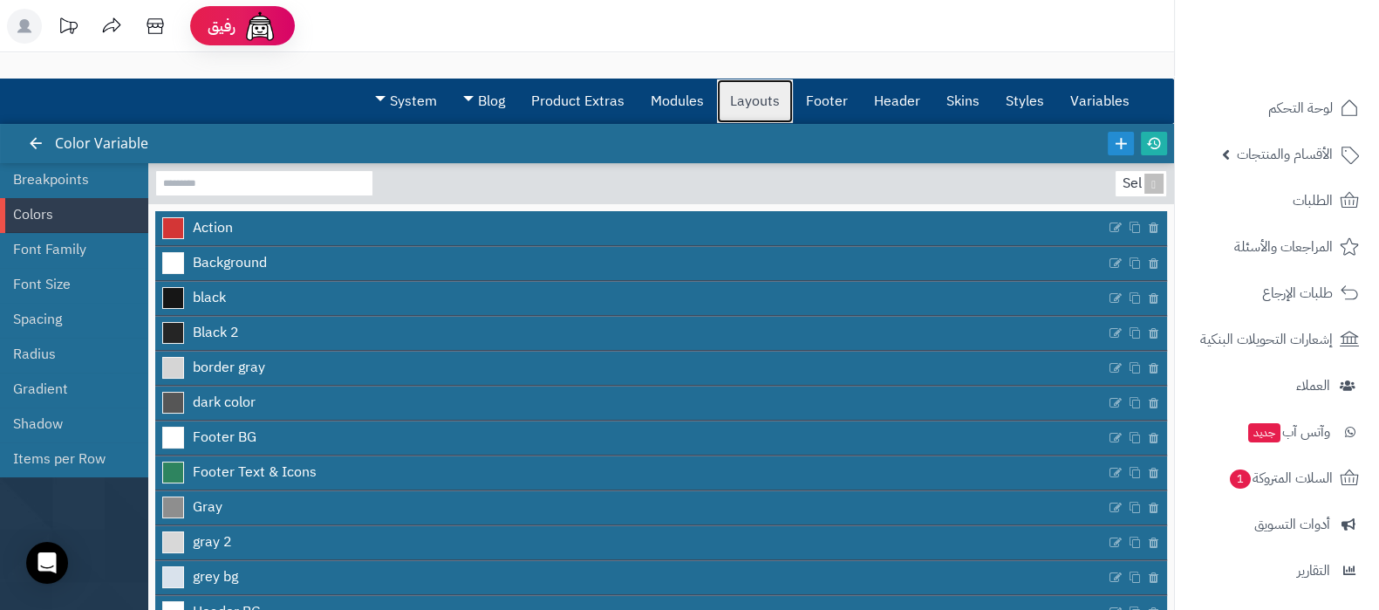
click at [786, 92] on link "Layouts" at bounding box center [755, 101] width 76 height 44
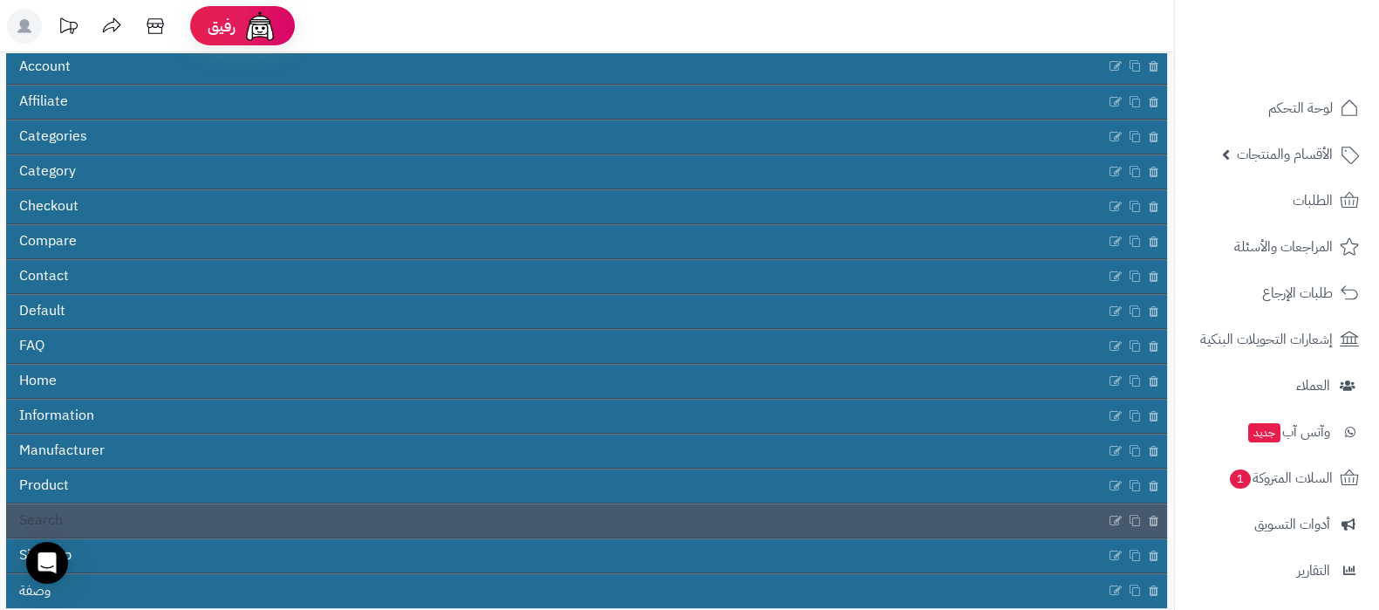
scroll to position [245, 0]
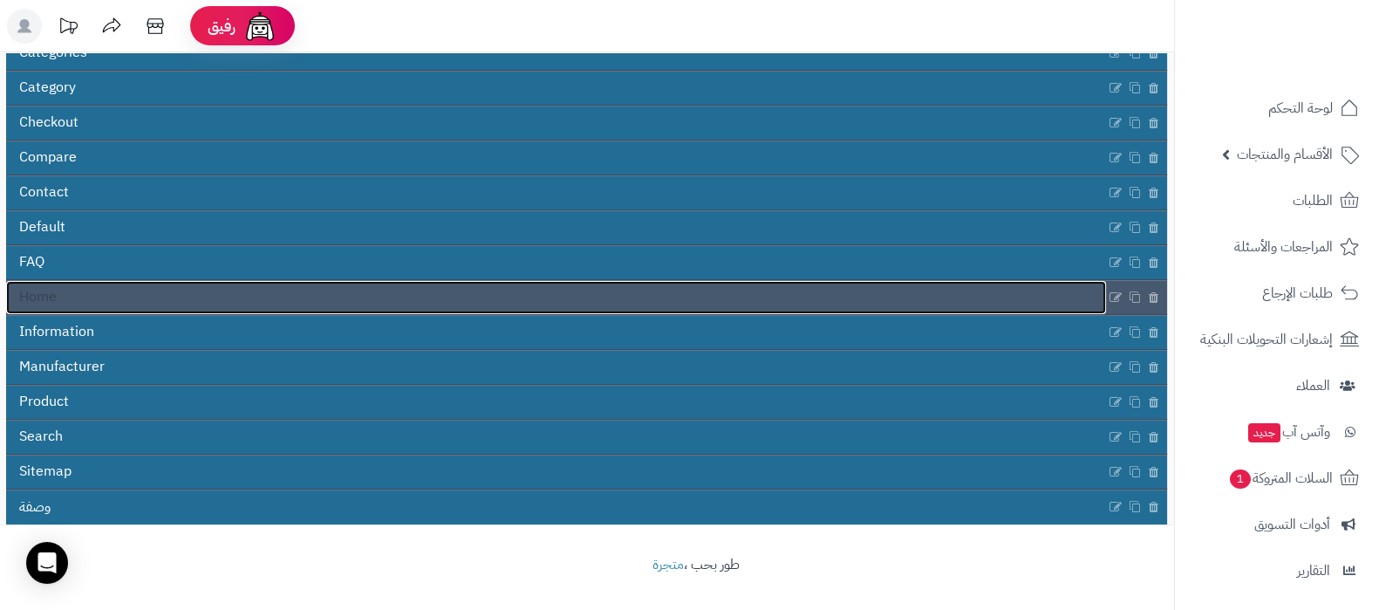
click at [784, 294] on link "Home" at bounding box center [556, 297] width 1100 height 33
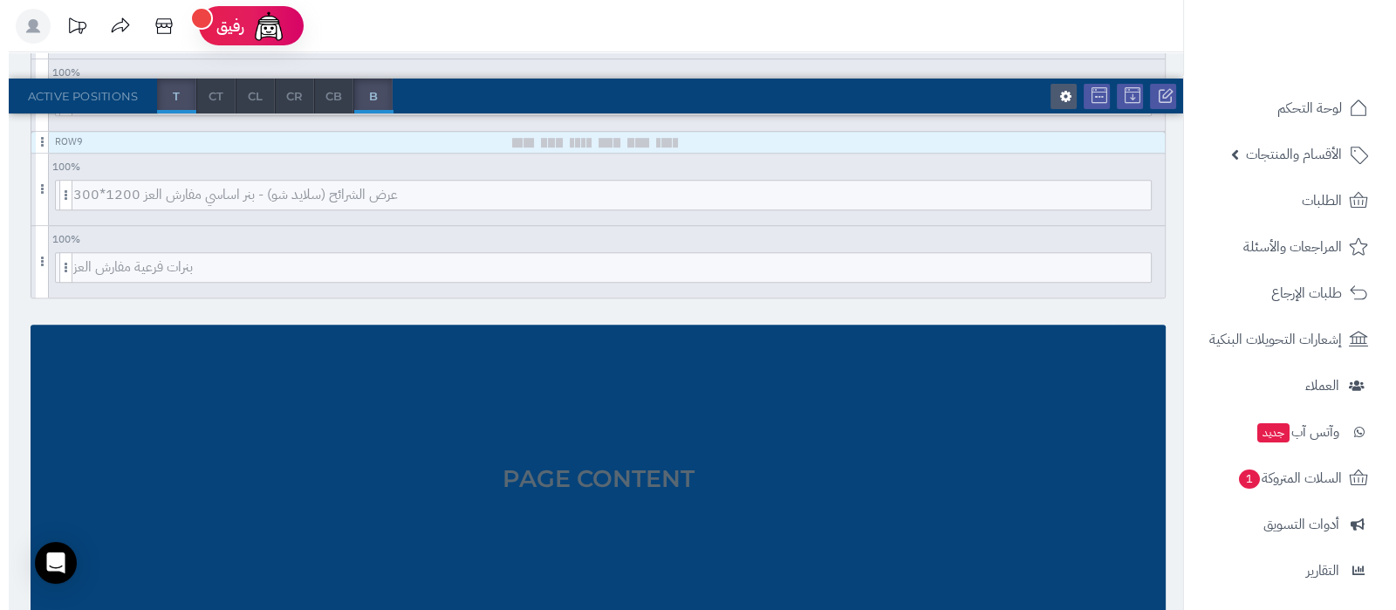
scroll to position [1116, 0]
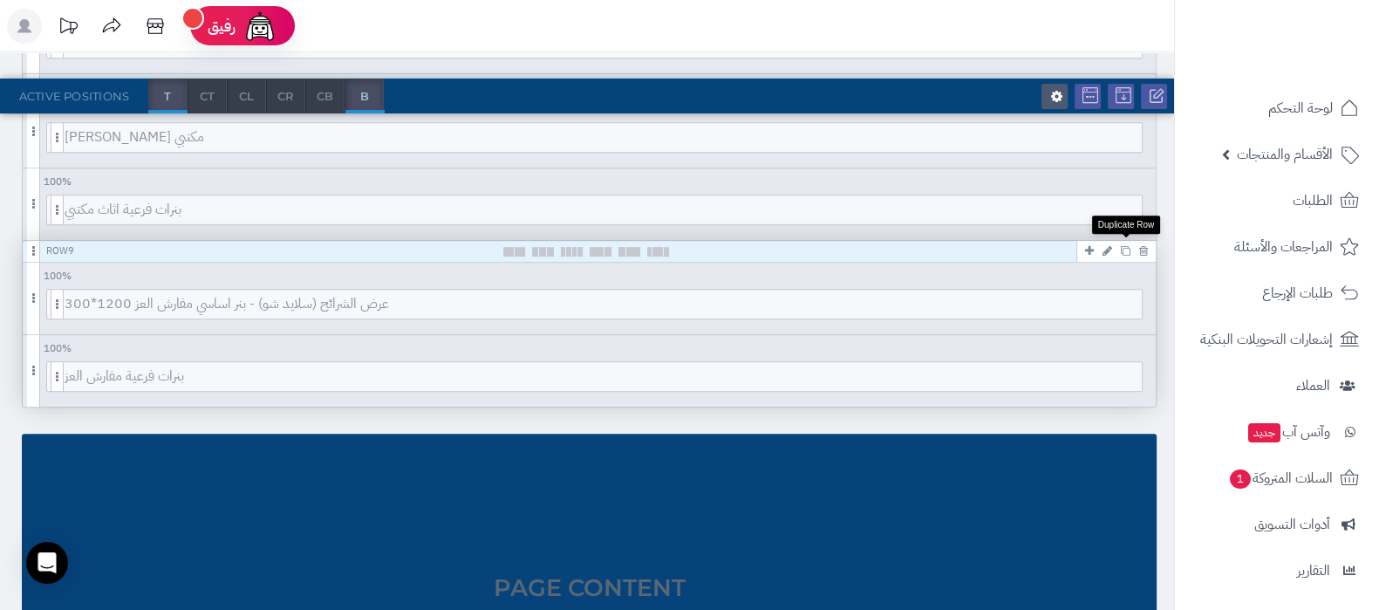
click at [1127, 246] on icon at bounding box center [1126, 251] width 10 height 10
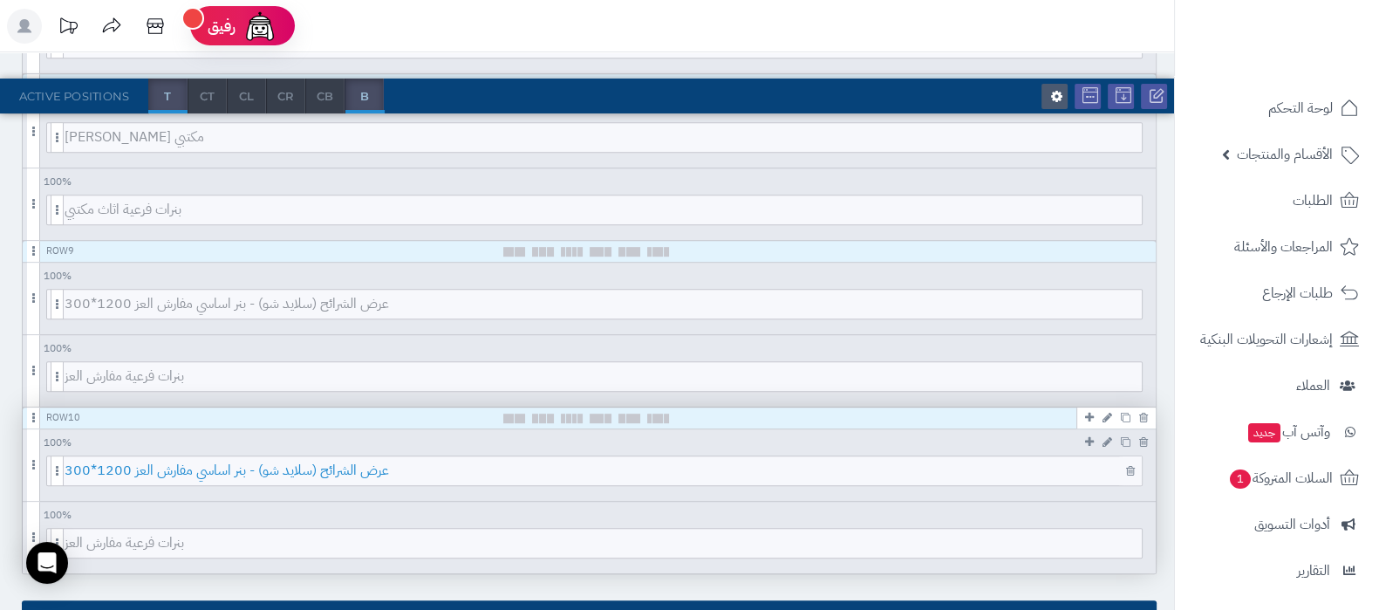
click at [611, 468] on span "عرض الشرائح (سلايد شو) - بنر اساسي مفارش العز 1200*300" at bounding box center [603, 470] width 1077 height 29
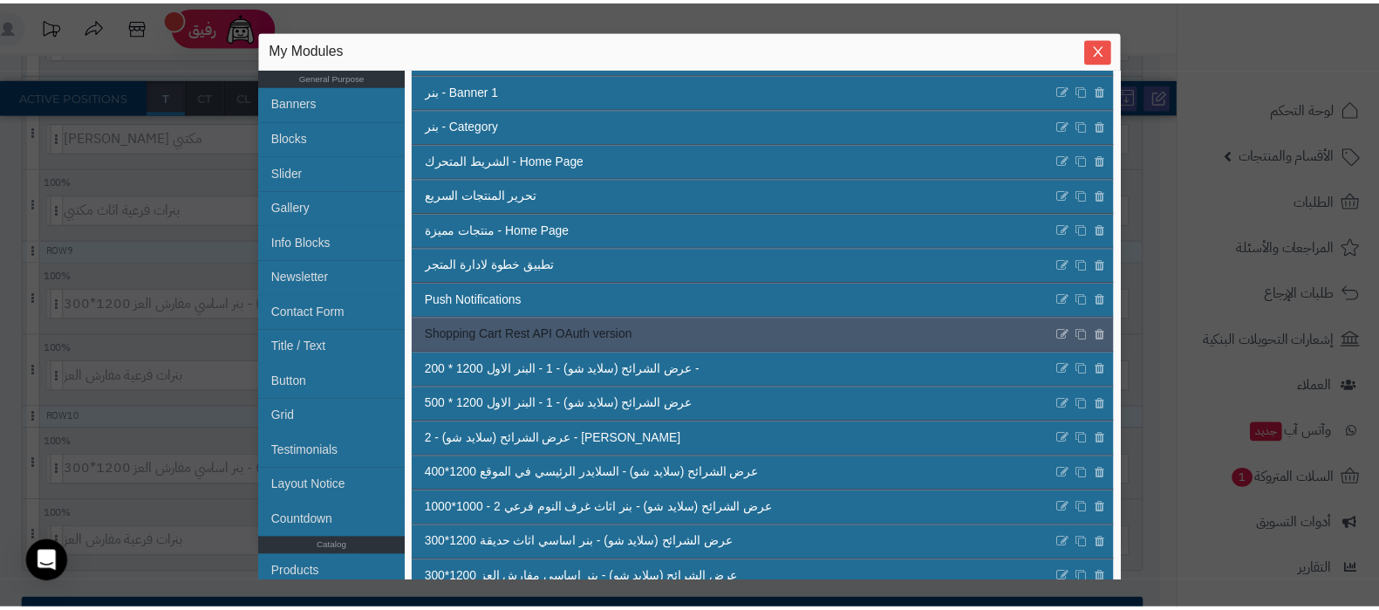
scroll to position [108, 0]
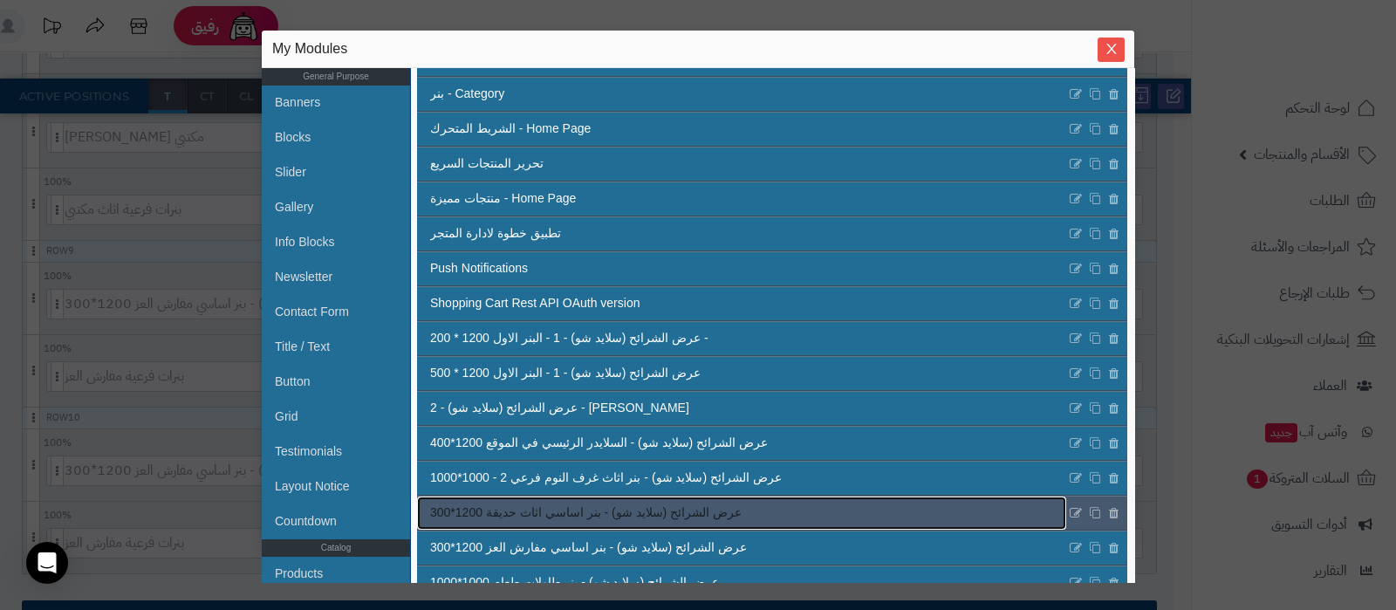
click at [754, 519] on link "عرض الشرائح (سلايد شو) - بنر اساسي اثاث حديقة 1200*300" at bounding box center [741, 512] width 649 height 33
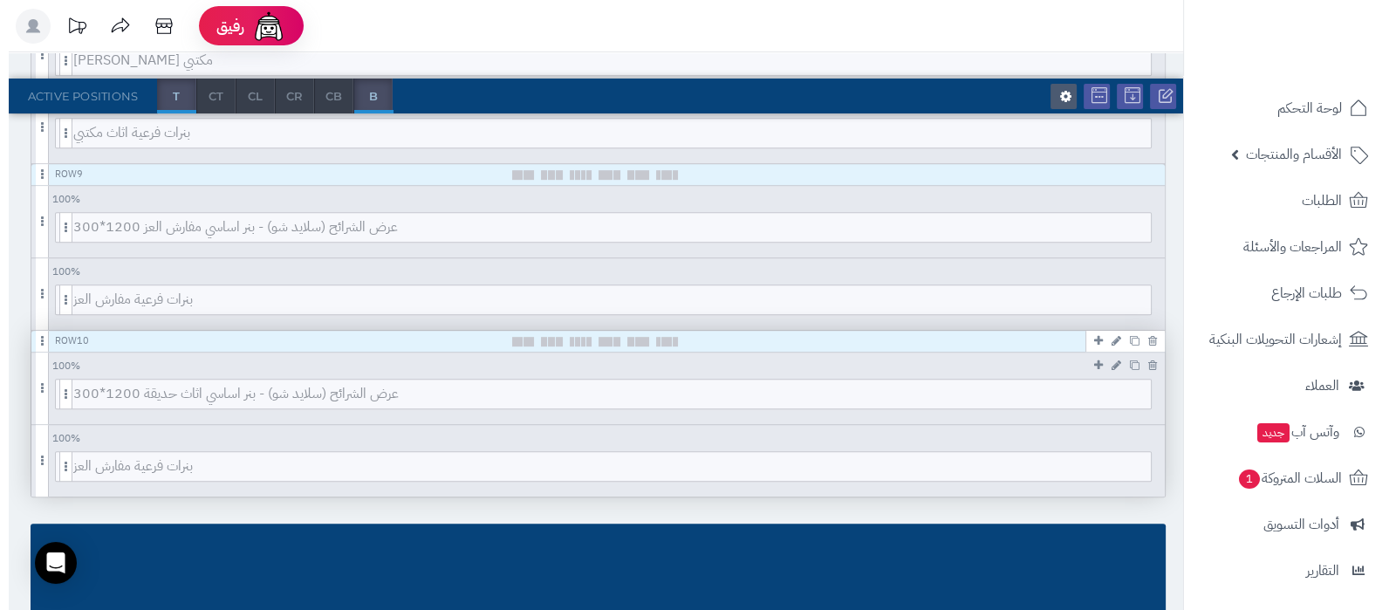
scroll to position [1225, 0]
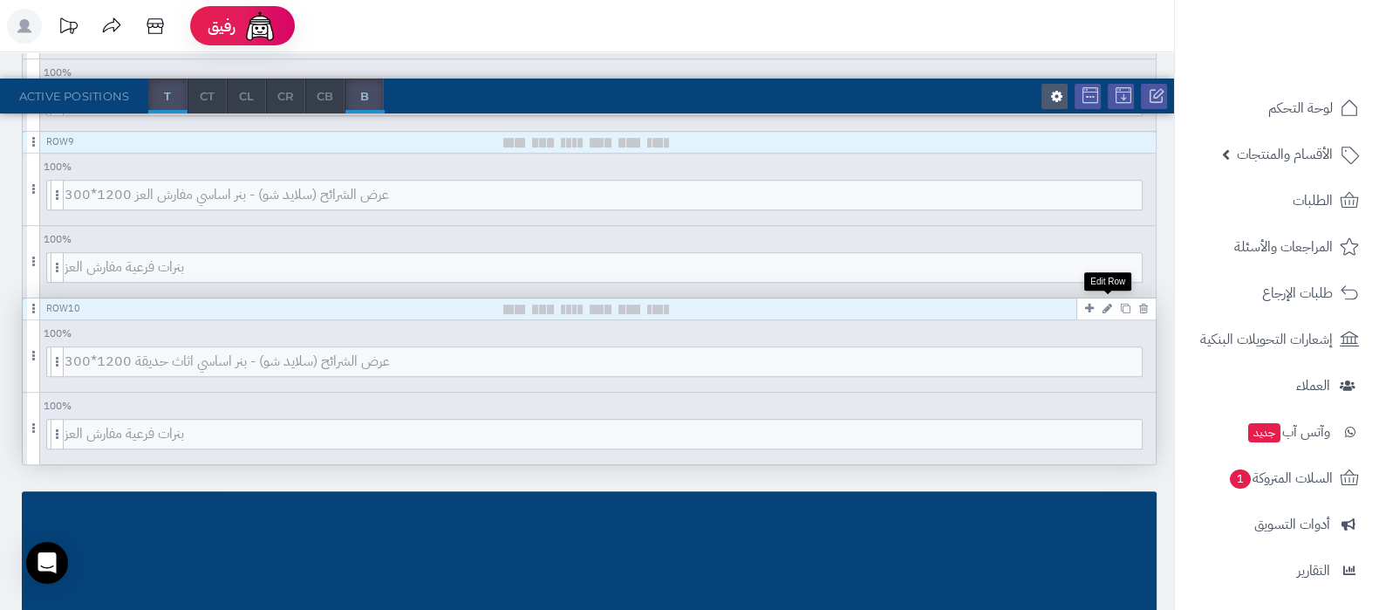
click at [1109, 307] on icon at bounding box center [1107, 308] width 10 height 11
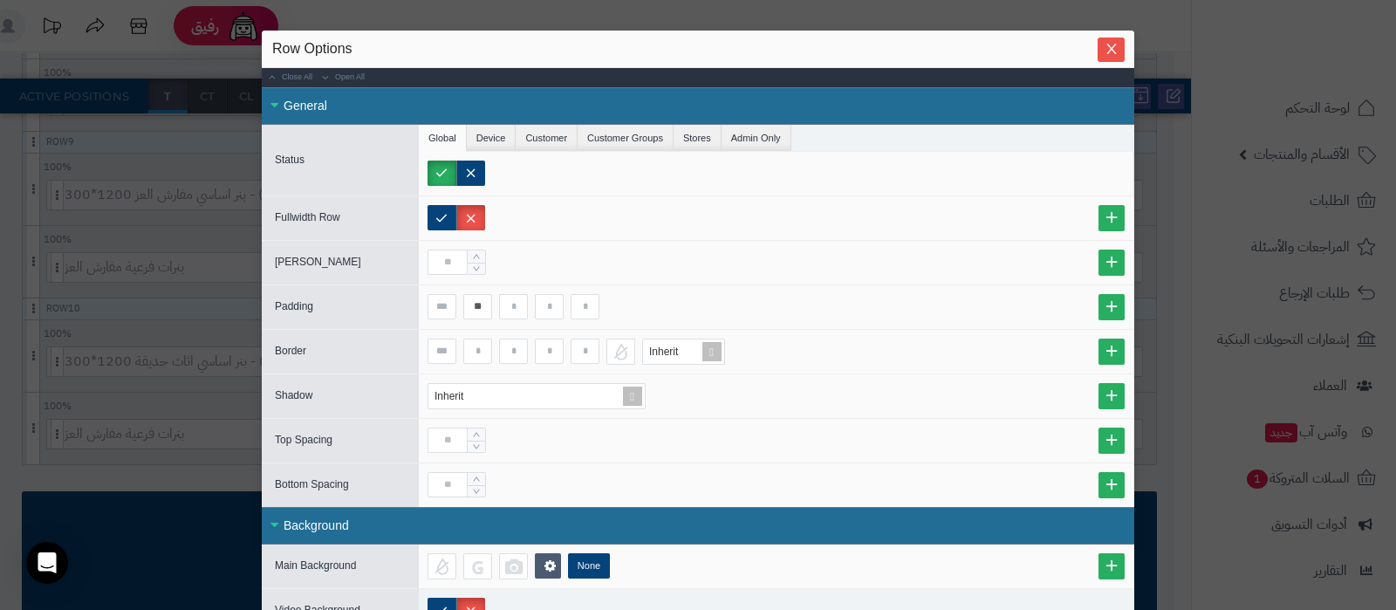
click at [1123, 68] on div "Close All Open All" at bounding box center [698, 77] width 872 height 19
click at [1118, 51] on icon "Close" at bounding box center [1111, 48] width 14 height 14
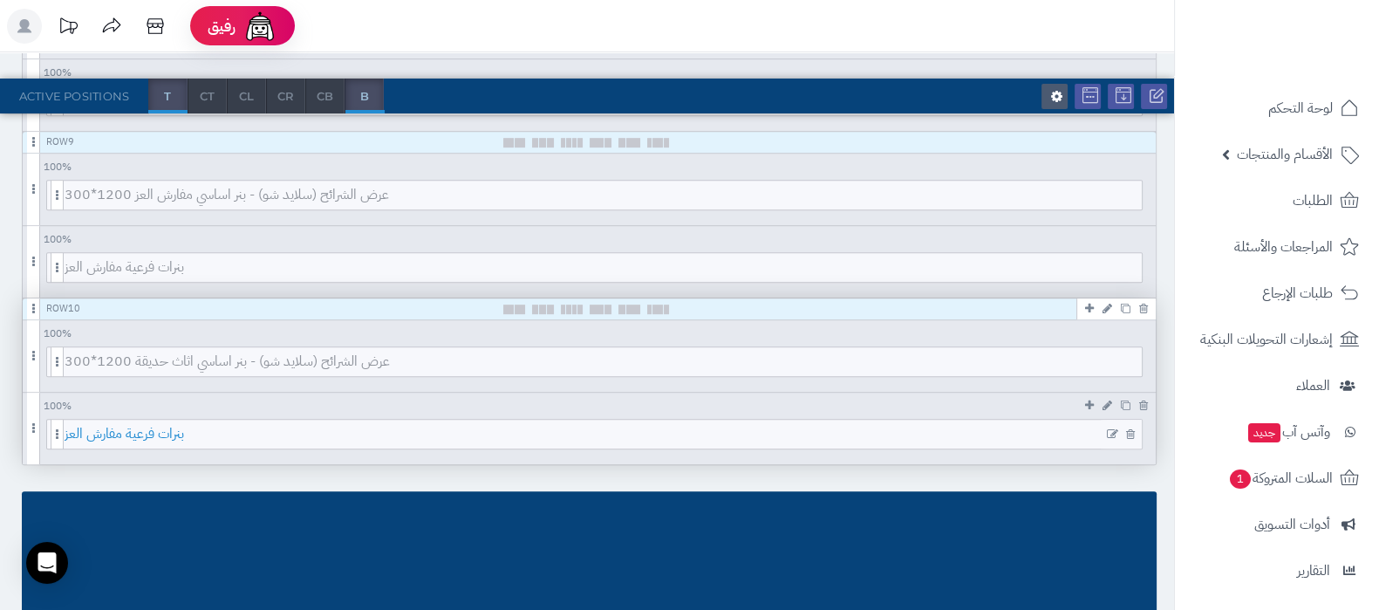
click at [702, 427] on span "بنرات فرعية مفارش العز" at bounding box center [603, 434] width 1077 height 29
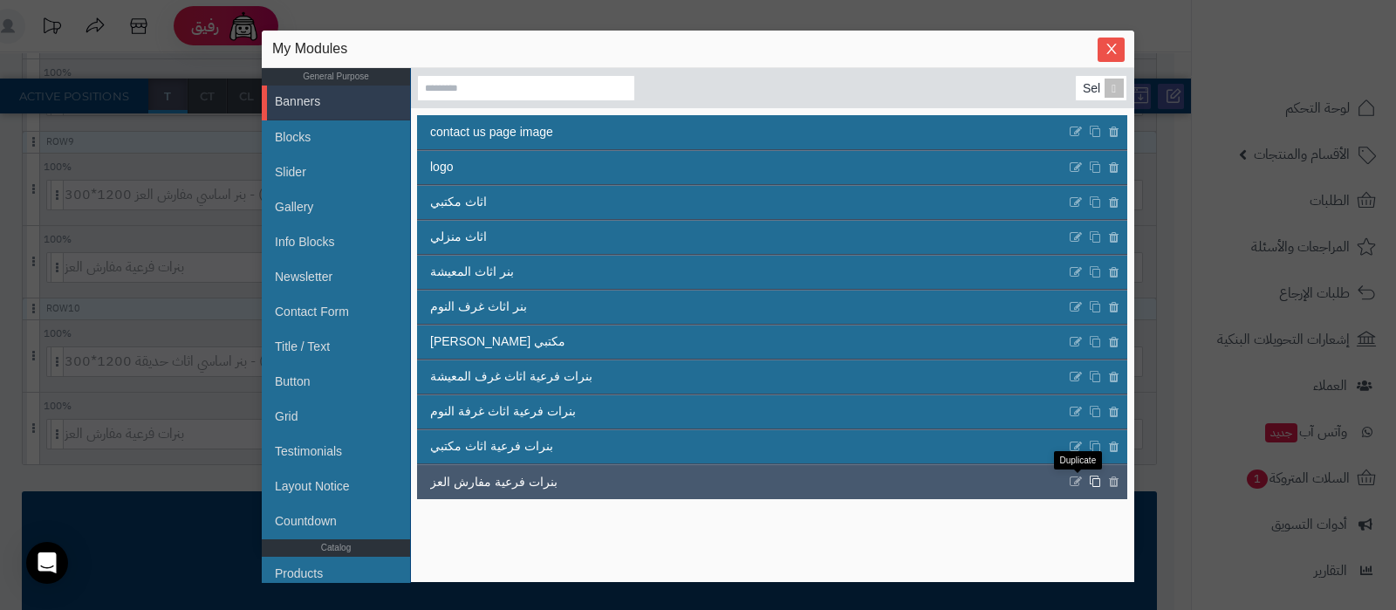
click at [1089, 481] on icon at bounding box center [1095, 481] width 12 height 13
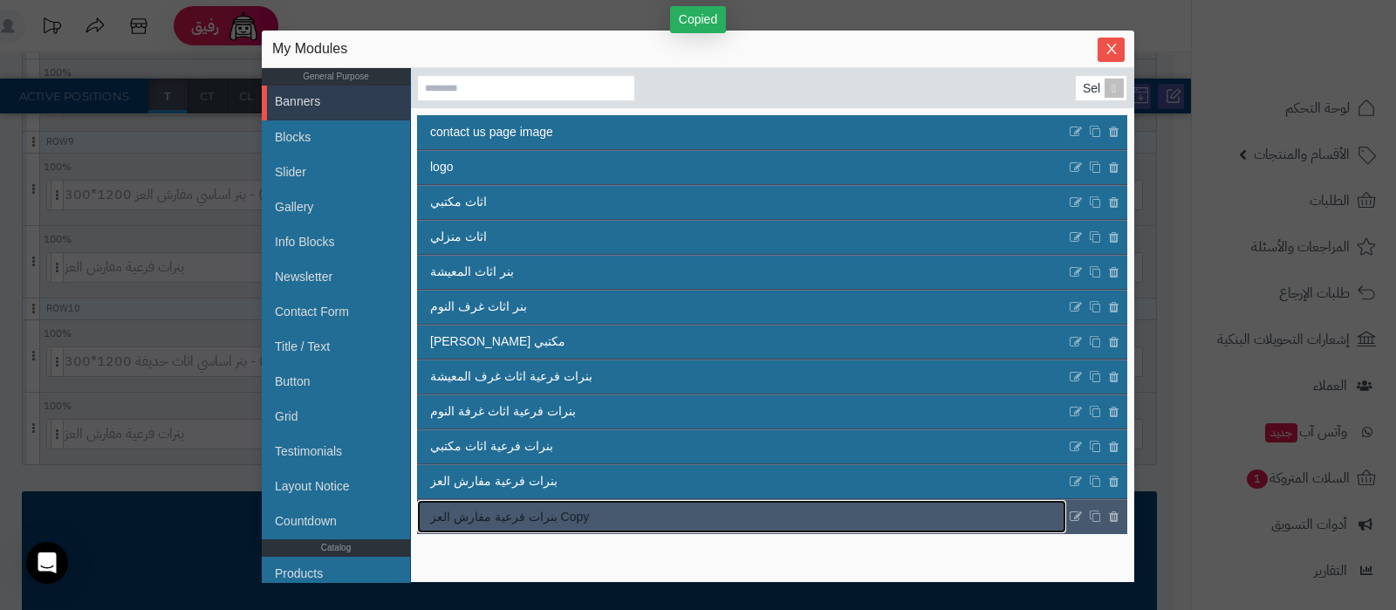
click at [682, 515] on link "بنرات فرعية مفارش العز Copy" at bounding box center [741, 516] width 649 height 33
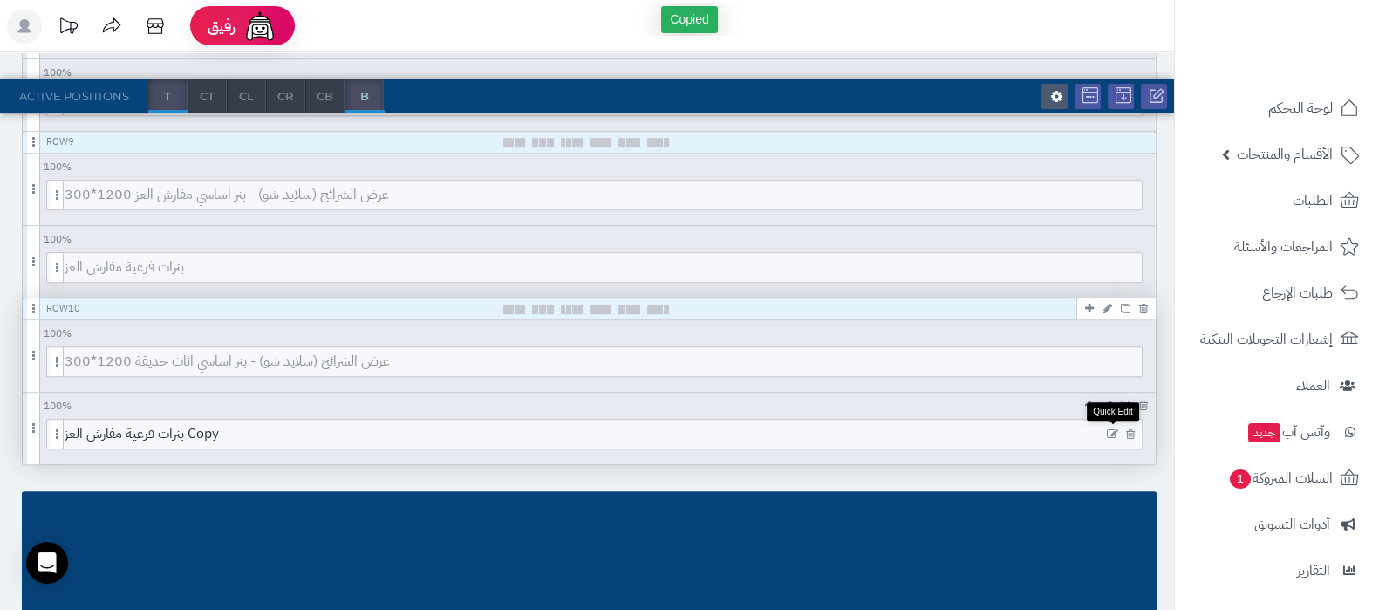
click at [1111, 428] on icon at bounding box center [1112, 434] width 11 height 12
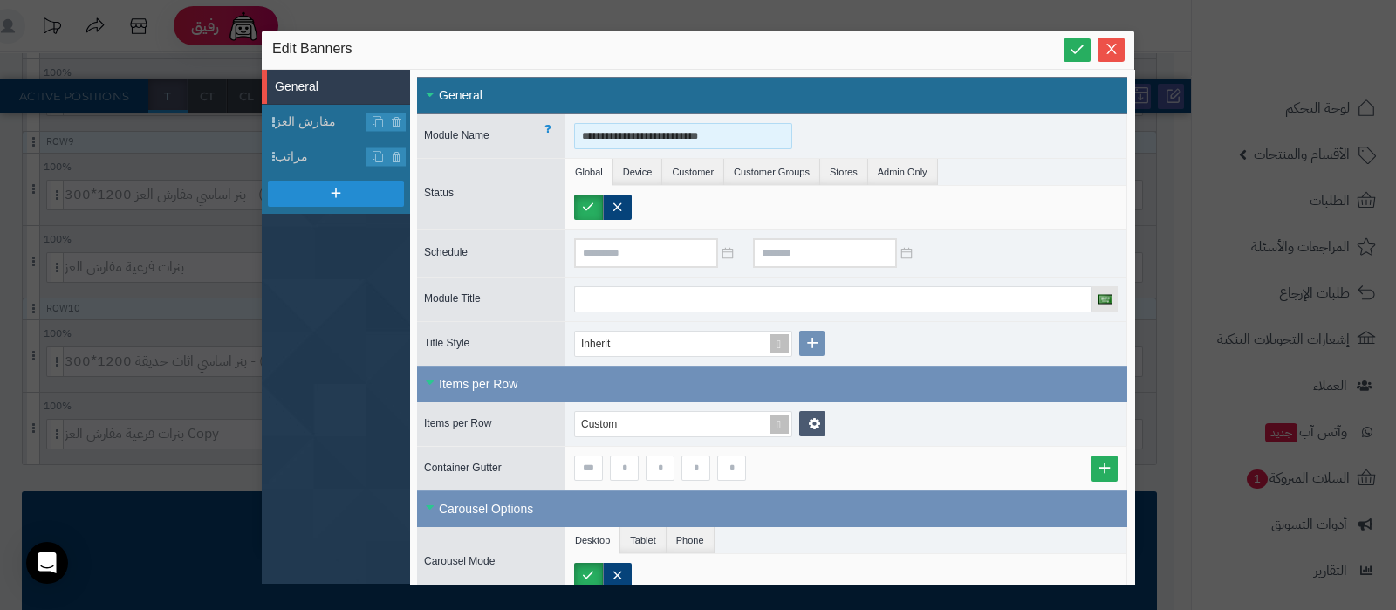
click at [698, 138] on input "**********" at bounding box center [683, 136] width 218 height 26
click at [613, 138] on input "**********" at bounding box center [683, 136] width 218 height 26
click at [589, 135] on input "**********" at bounding box center [683, 136] width 218 height 26
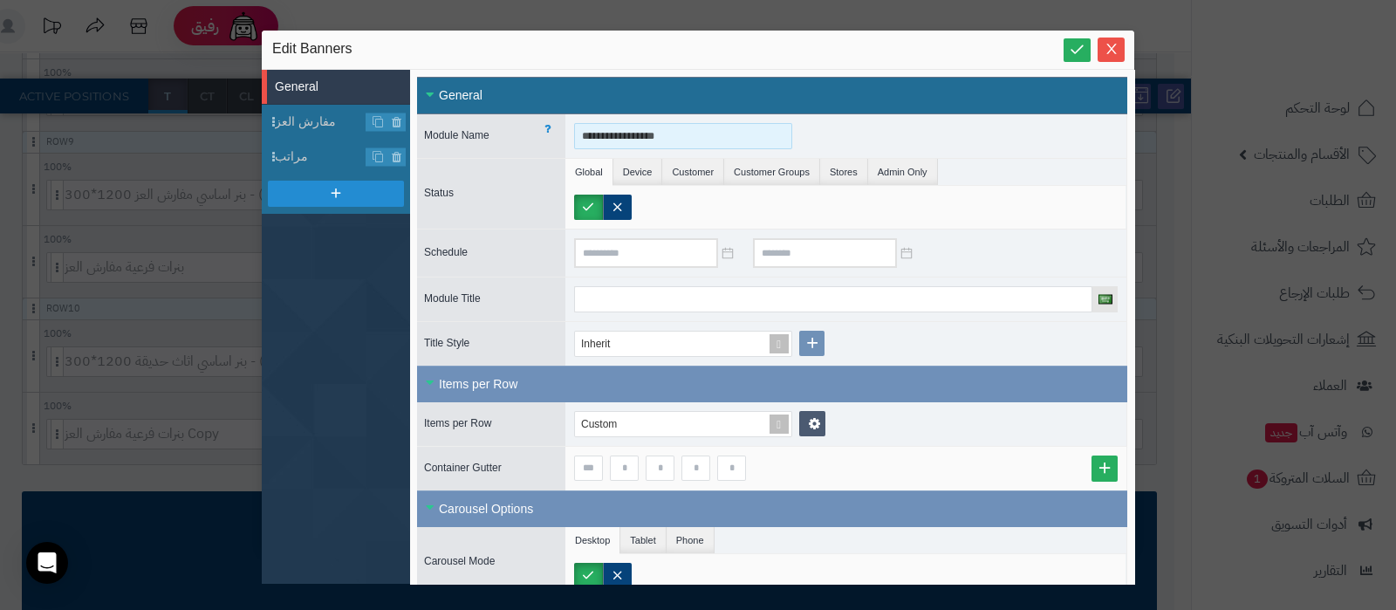
click at [589, 135] on input "**********" at bounding box center [683, 136] width 218 height 26
type input "**********"
click at [807, 424] on link at bounding box center [812, 423] width 26 height 25
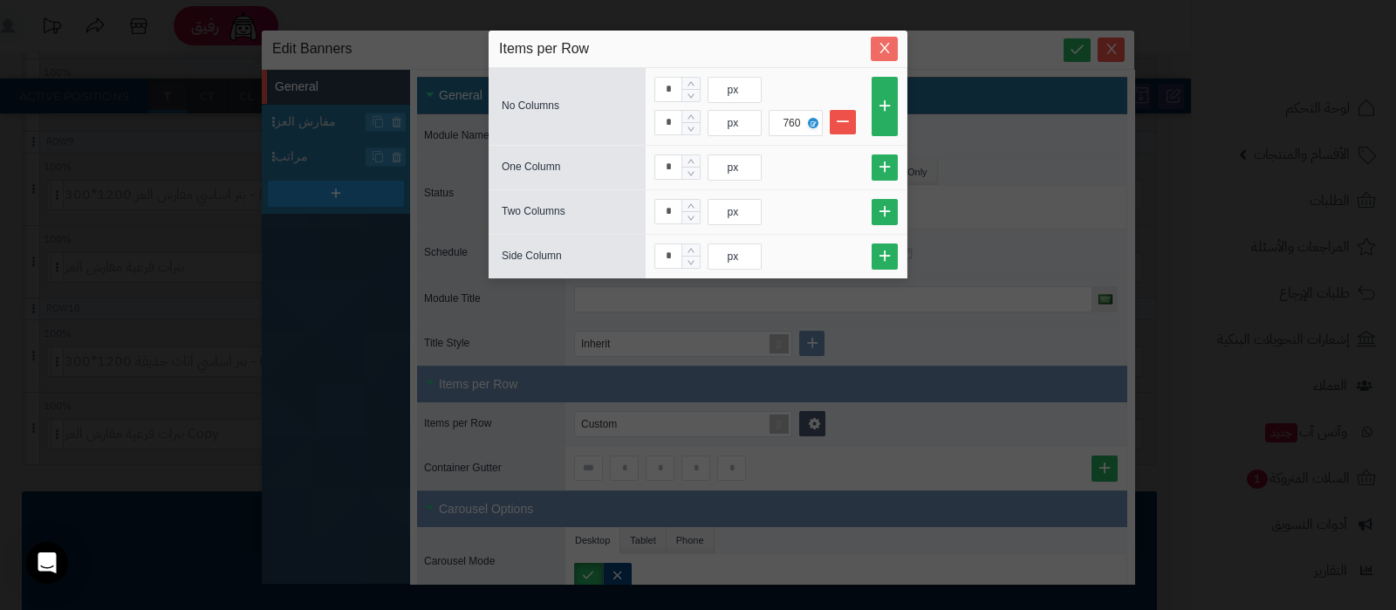
click at [890, 50] on icon "Close" at bounding box center [884, 48] width 14 height 14
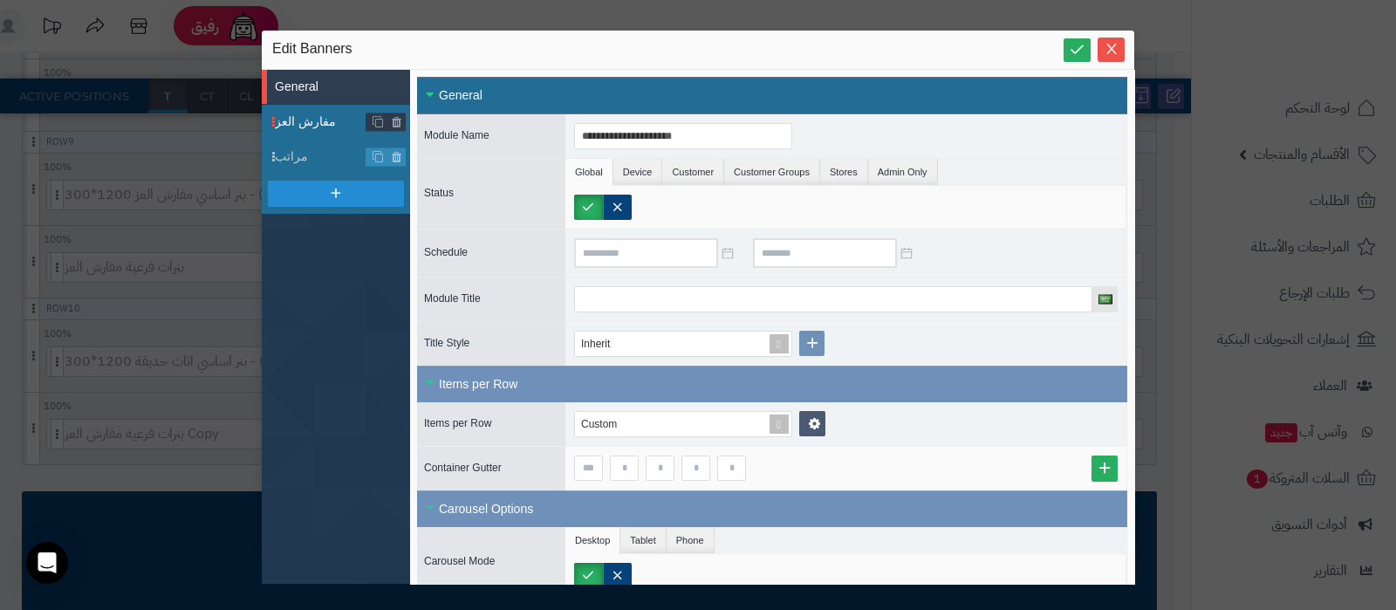
click at [308, 116] on span "مفارش العز" at bounding box center [321, 122] width 92 height 18
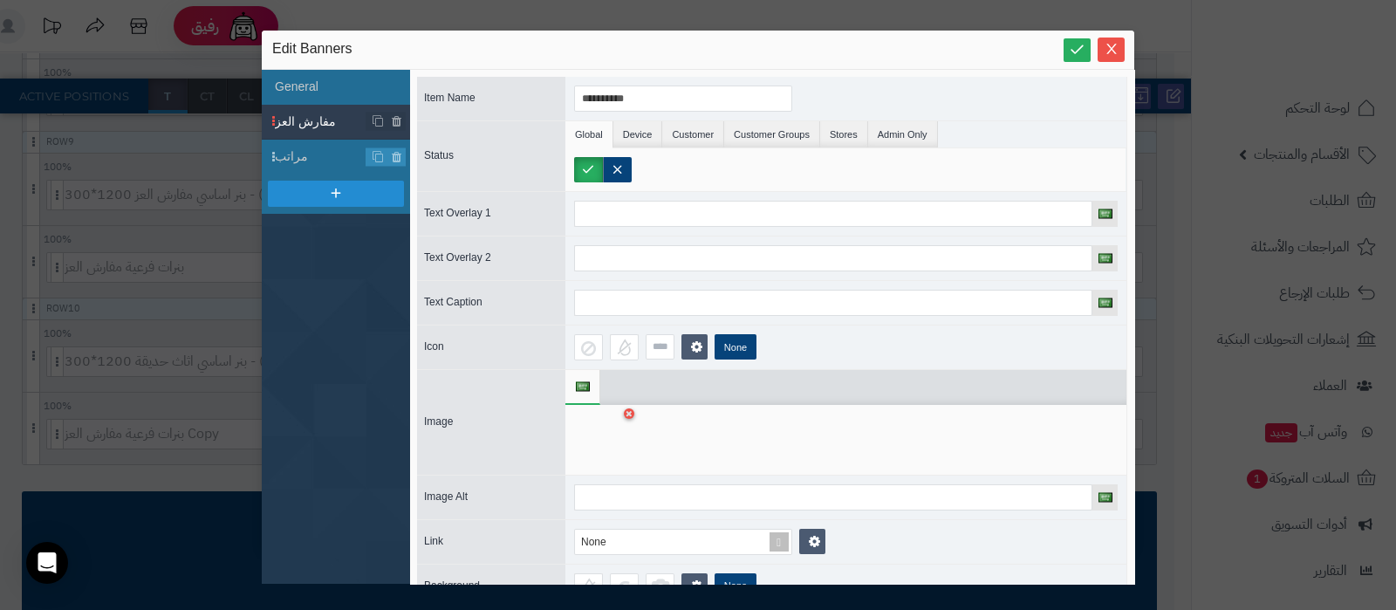
click at [600, 442] on div at bounding box center [601, 439] width 55 height 52
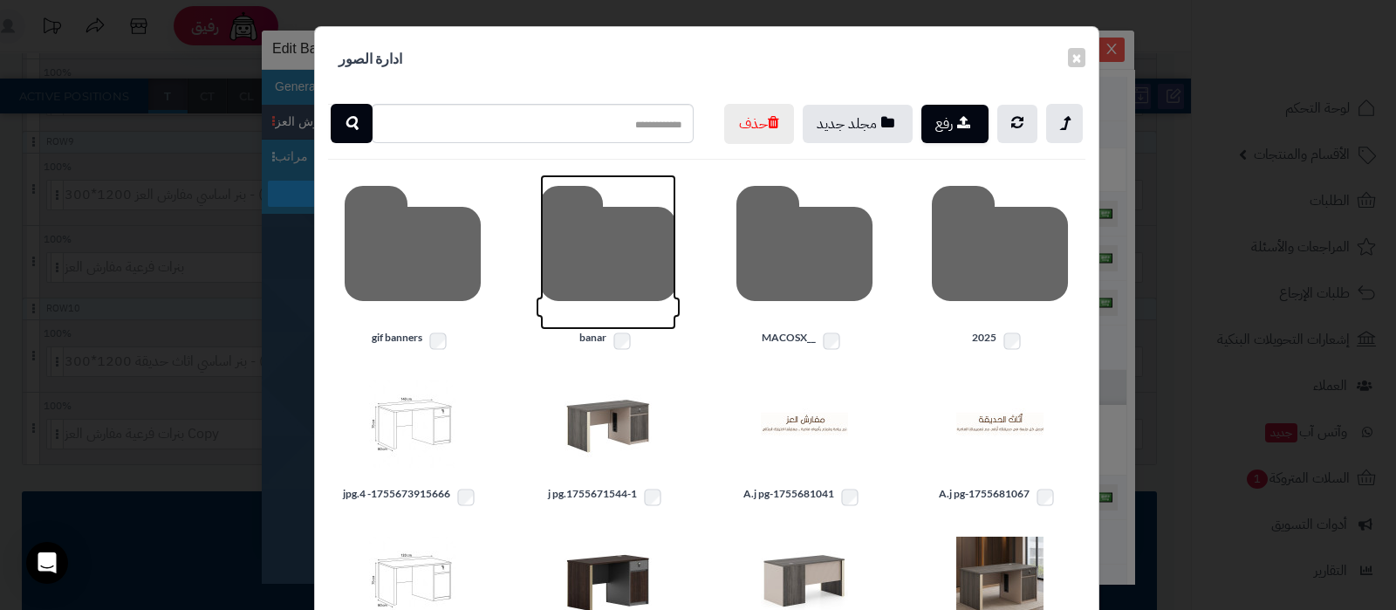
click at [605, 296] on icon at bounding box center [608, 251] width 136 height 155
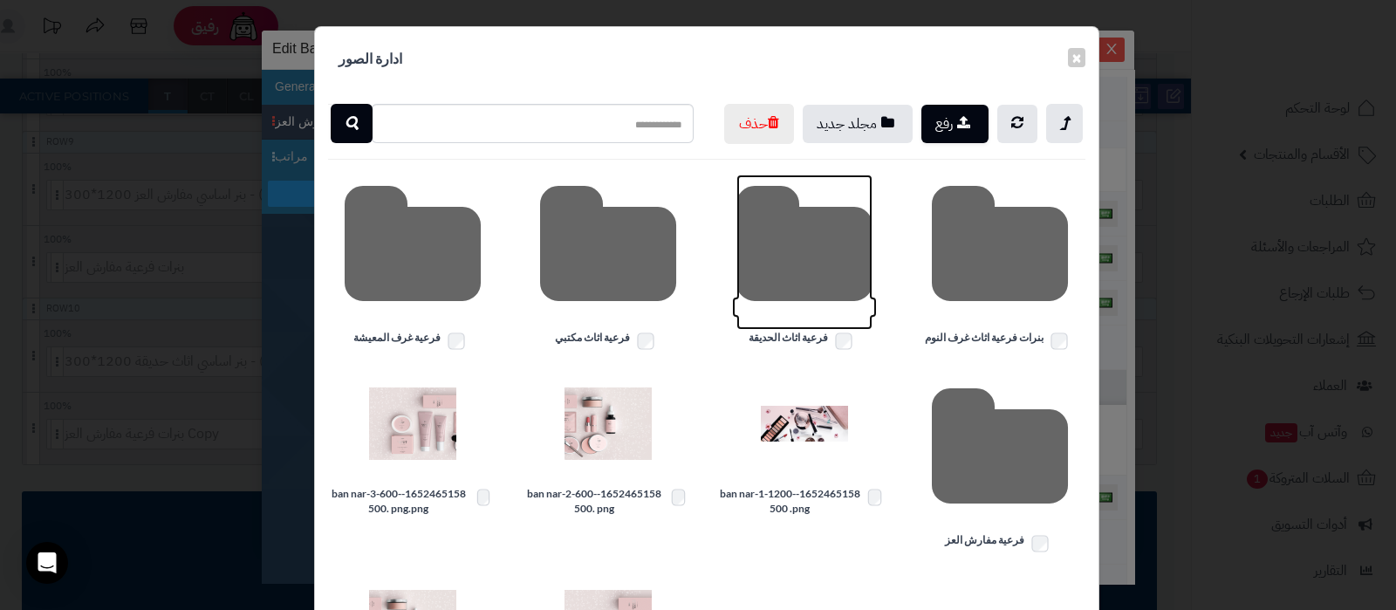
click at [803, 289] on icon at bounding box center [804, 251] width 136 height 155
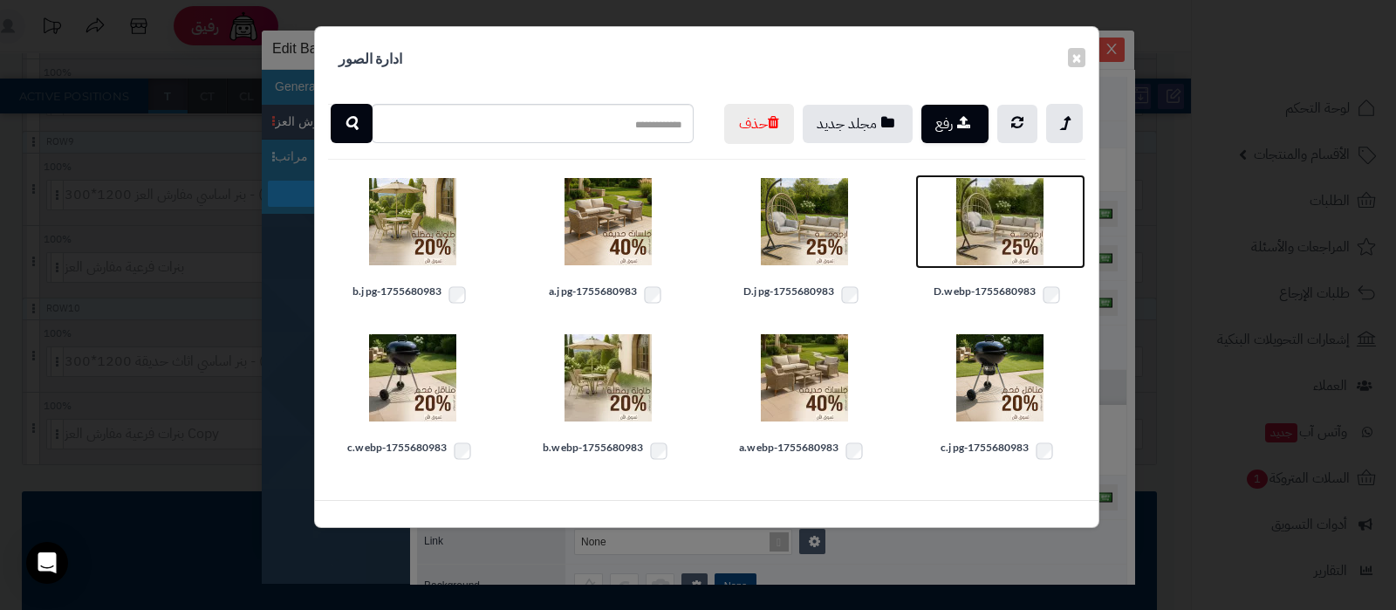
click at [1001, 265] on img at bounding box center [999, 221] width 87 height 87
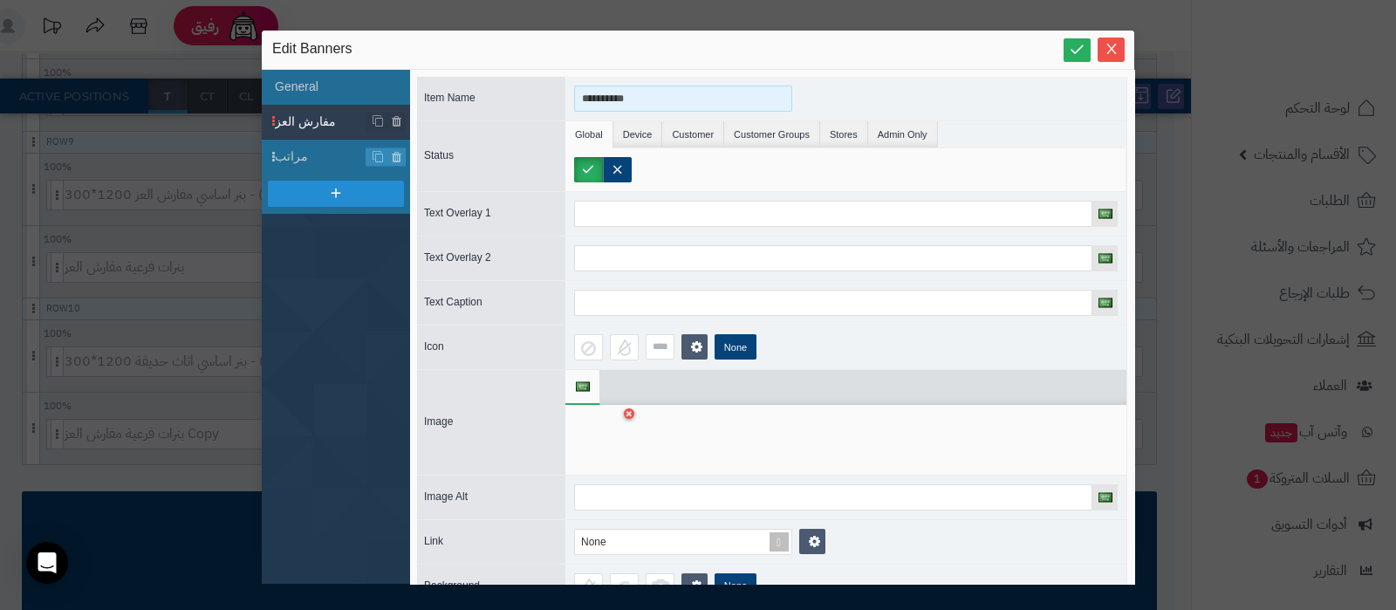
click at [632, 99] on input "**********" at bounding box center [683, 98] width 218 height 26
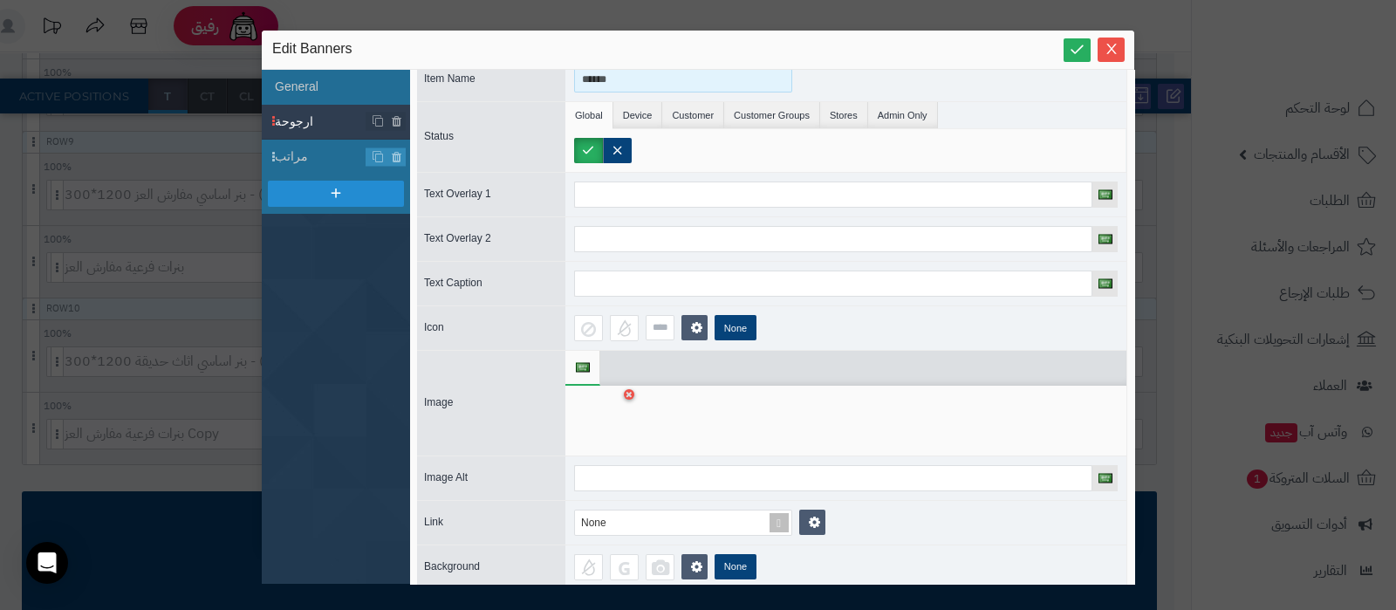
scroll to position [30, 0]
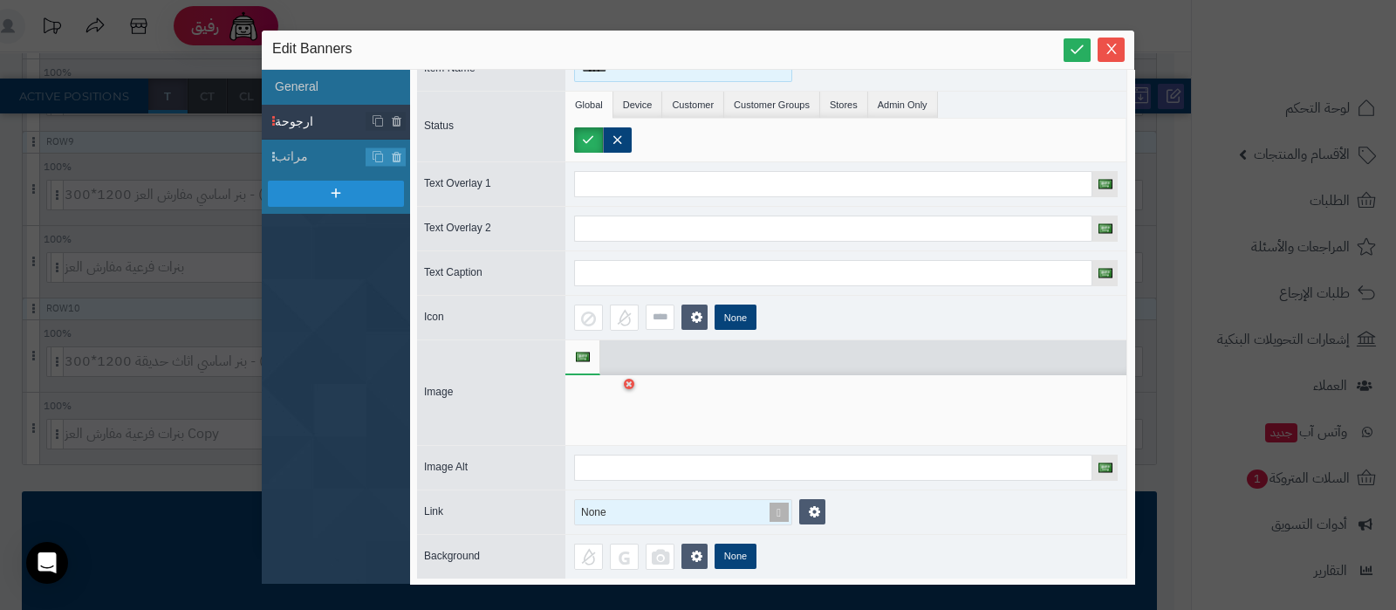
type input "******"
click at [780, 515] on span at bounding box center [779, 512] width 24 height 24
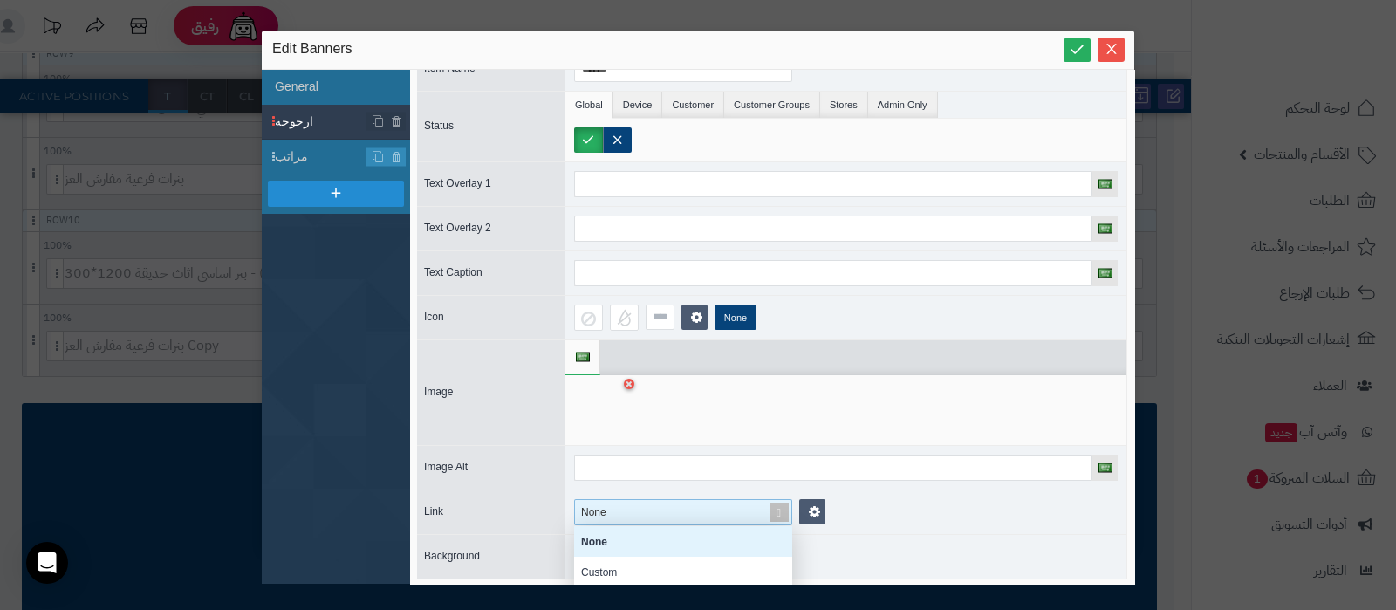
scroll to position [1402, 0]
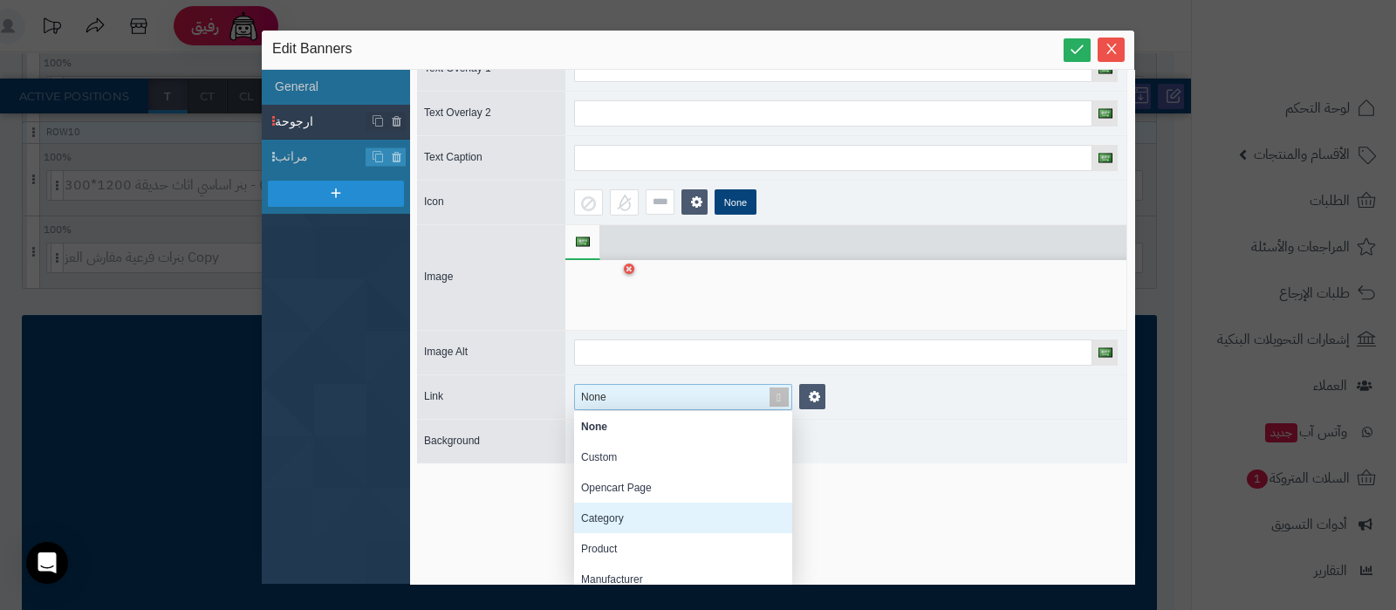
click at [654, 514] on div "Category" at bounding box center [683, 517] width 218 height 31
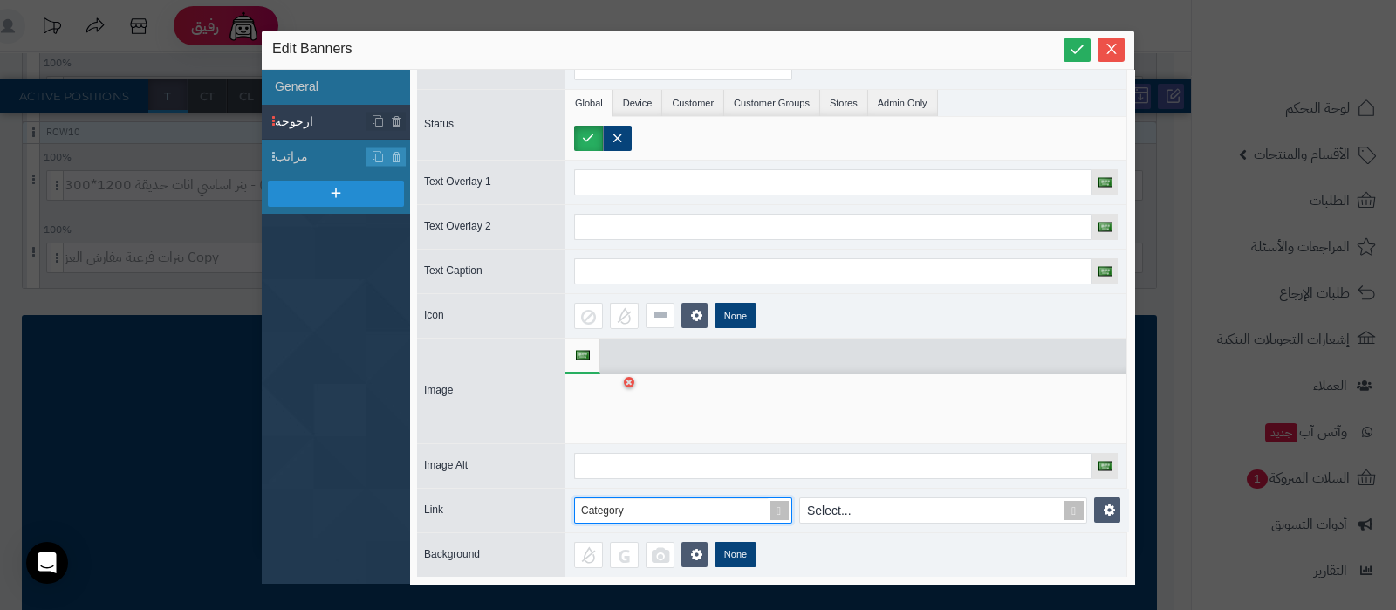
scroll to position [46, 0]
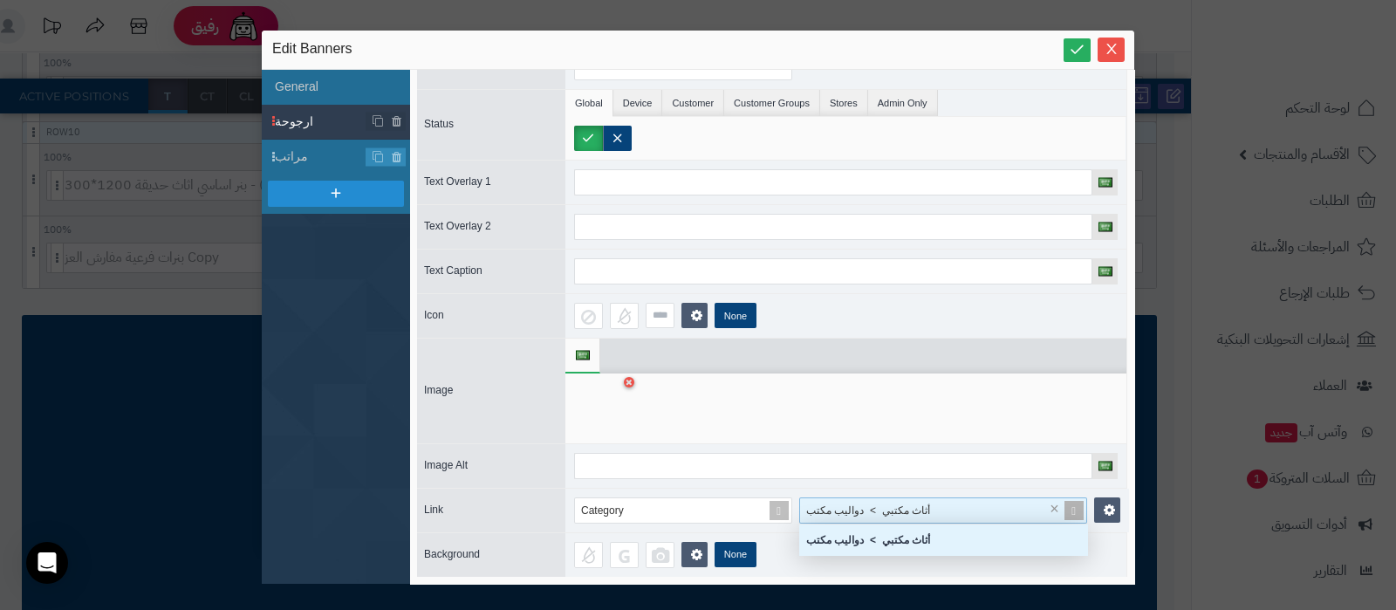
click at [897, 504] on span "أثاث مكتبي > دواليب مكتب" at bounding box center [868, 510] width 124 height 12
type input "*"
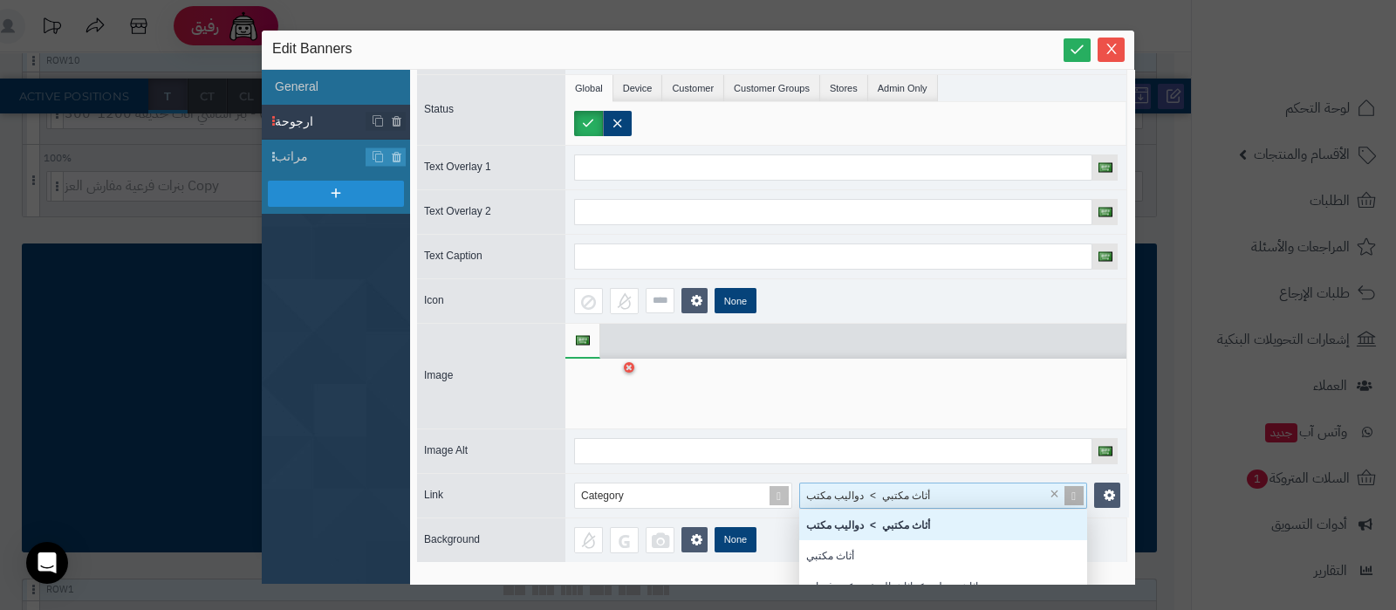
scroll to position [157, 270]
click at [777, 495] on span at bounding box center [779, 495] width 24 height 24
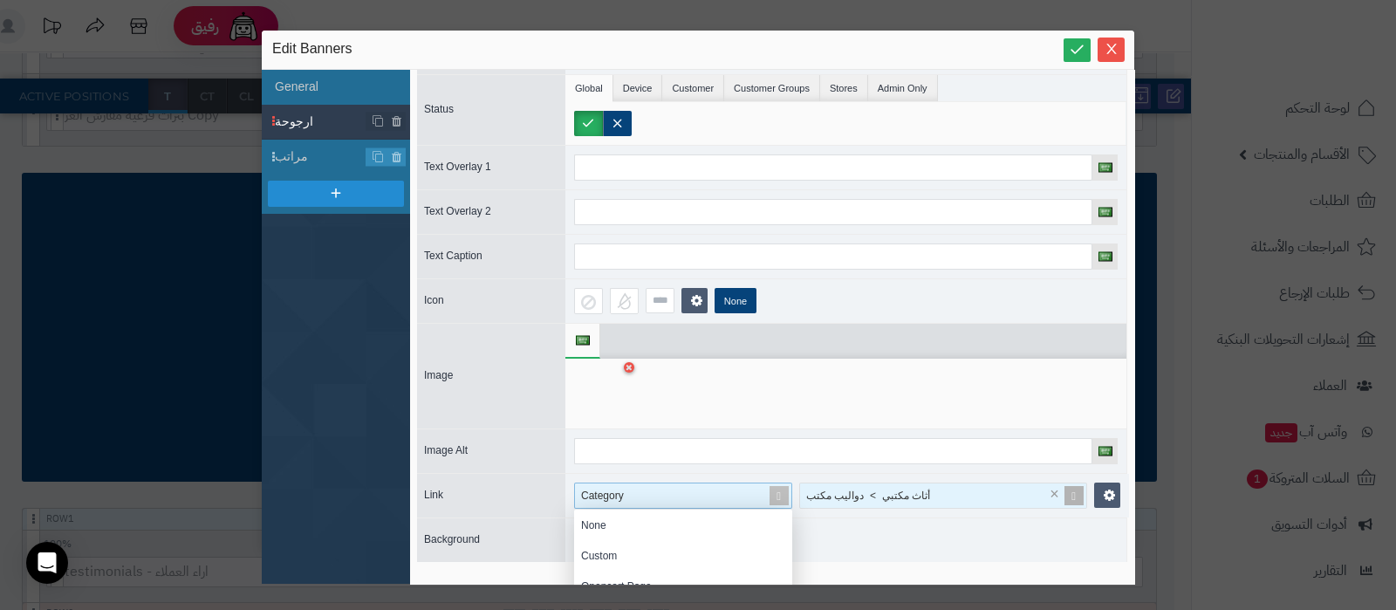
scroll to position [1615, 0]
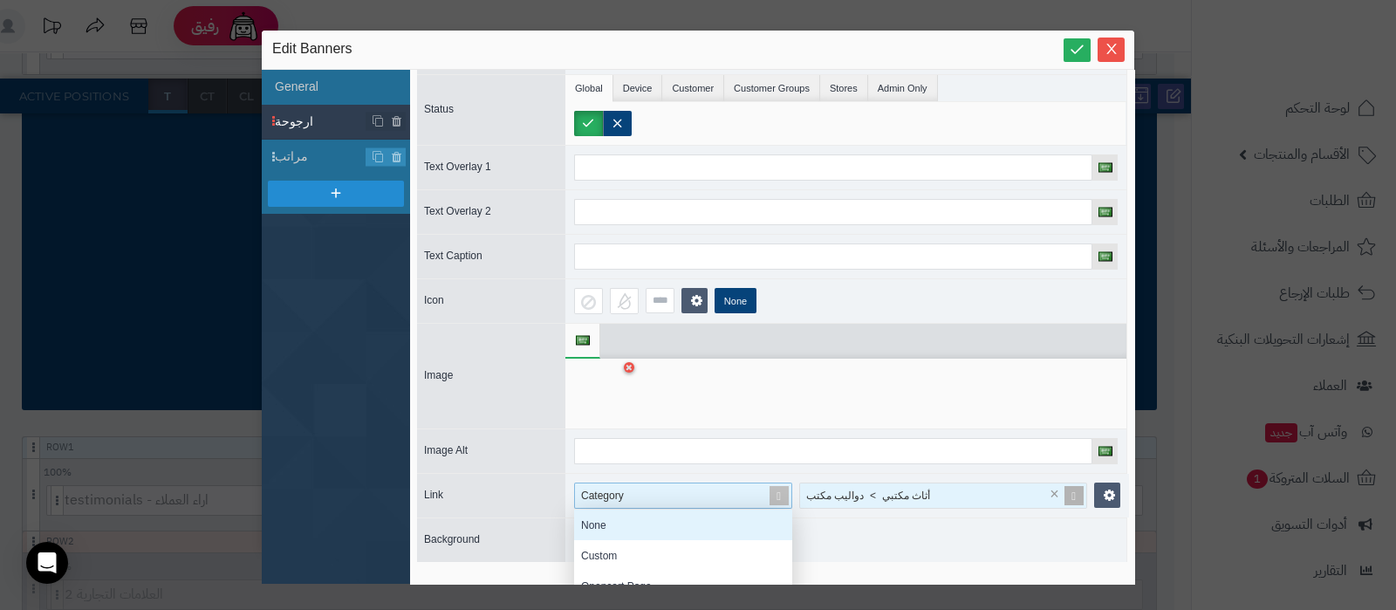
click at [635, 518] on div "None" at bounding box center [683, 524] width 218 height 31
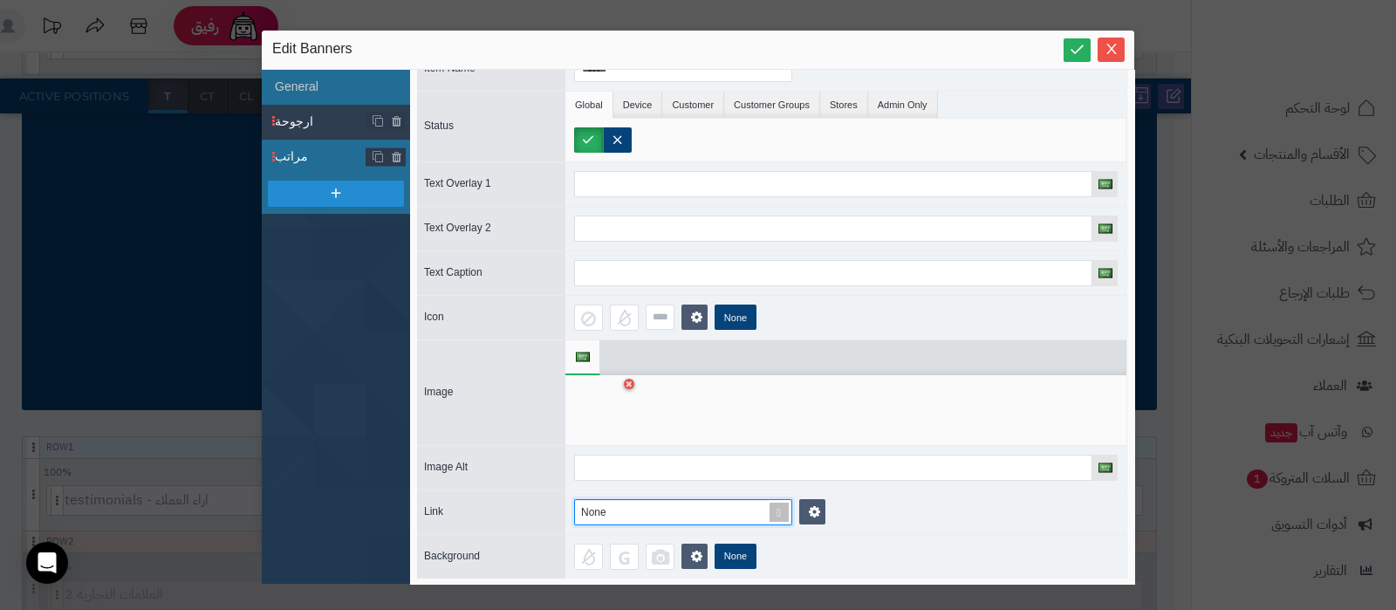
click at [317, 157] on span "مراتب" at bounding box center [321, 156] width 92 height 18
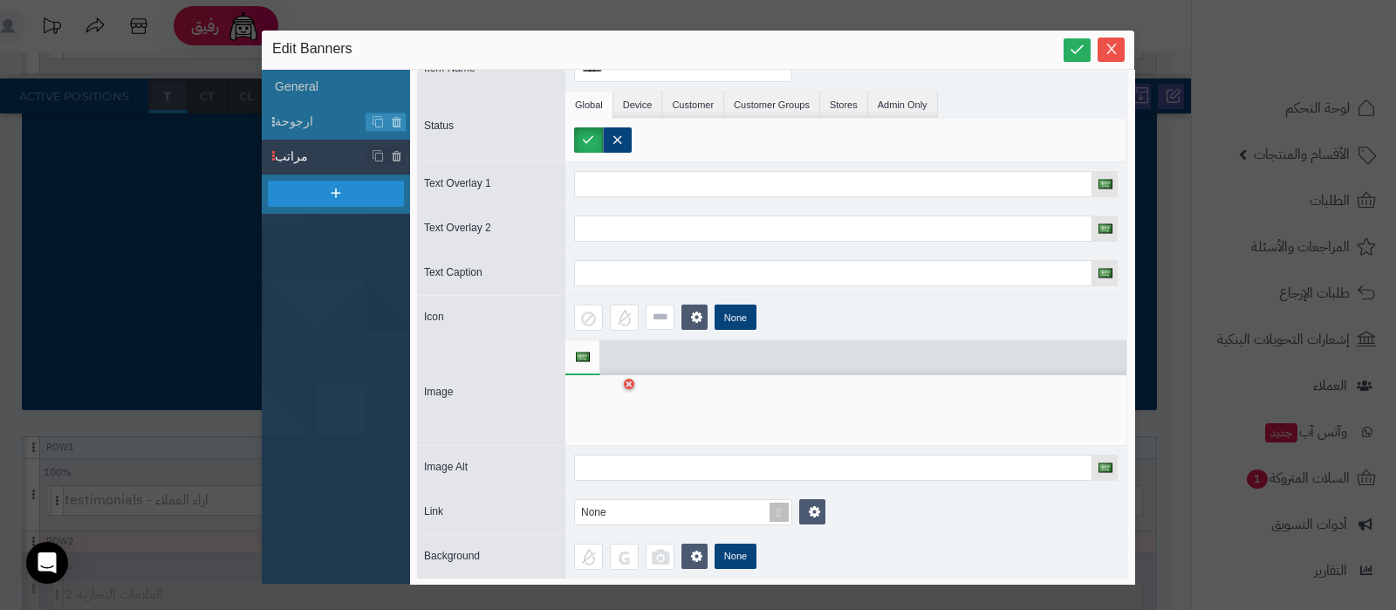
scroll to position [0, 0]
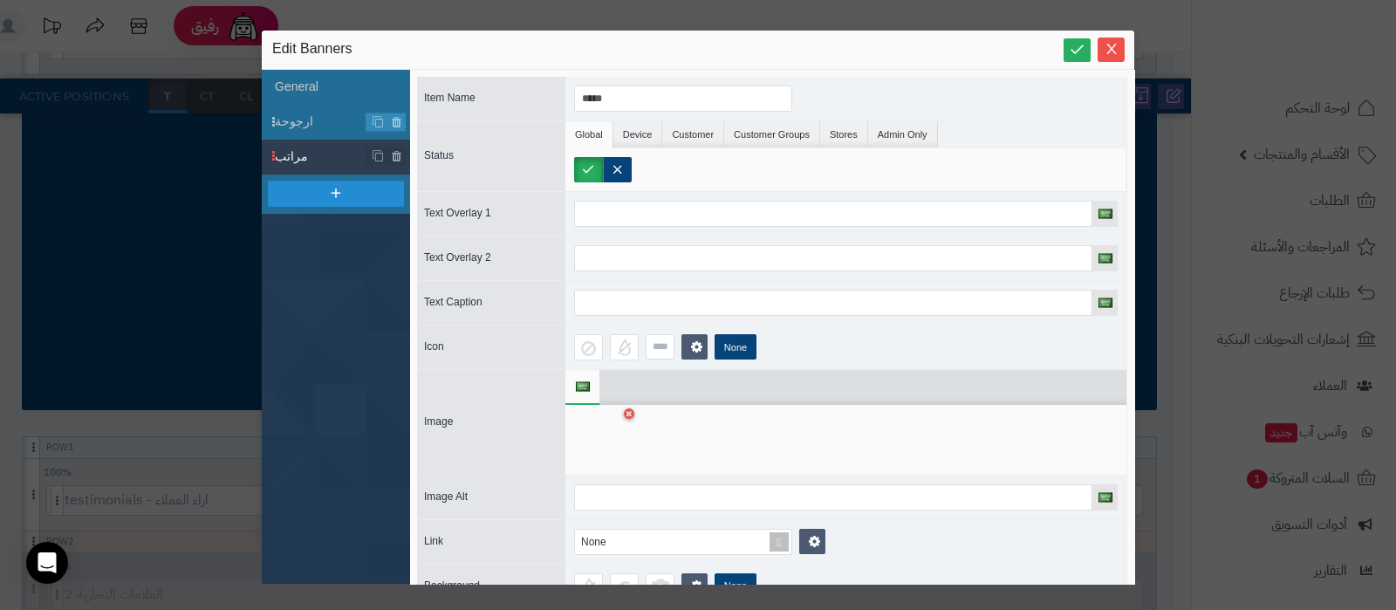
click at [611, 436] on div at bounding box center [601, 439] width 55 height 52
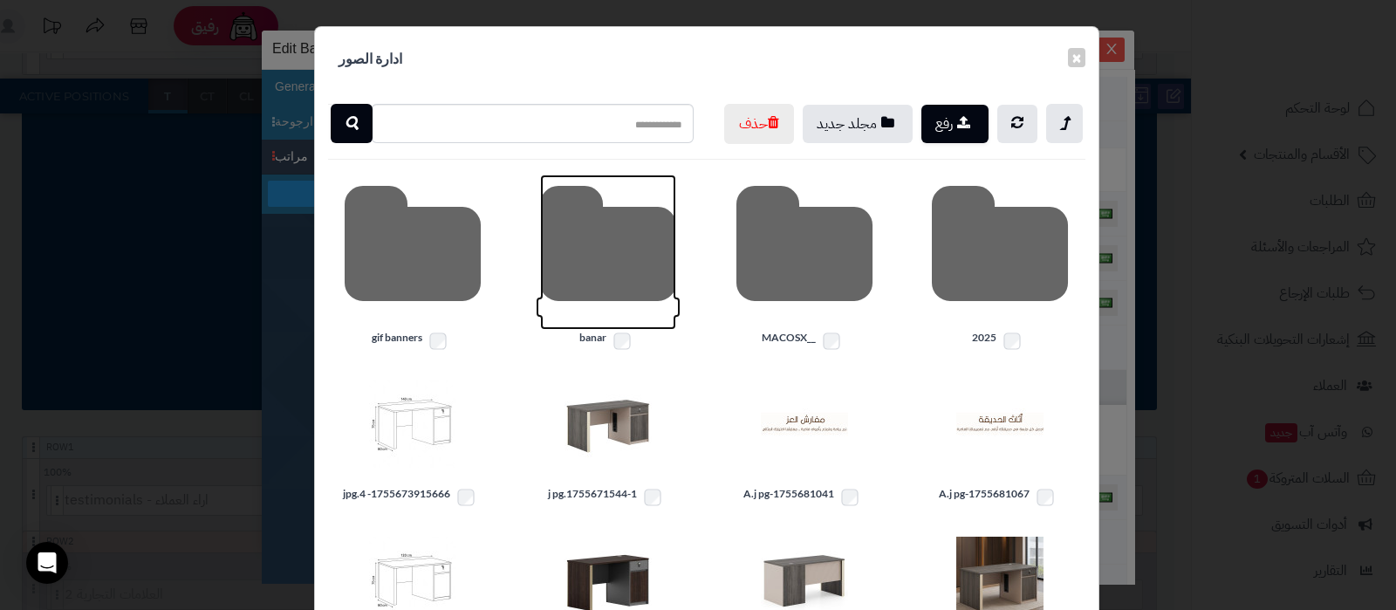
click at [649, 277] on icon at bounding box center [608, 251] width 136 height 155
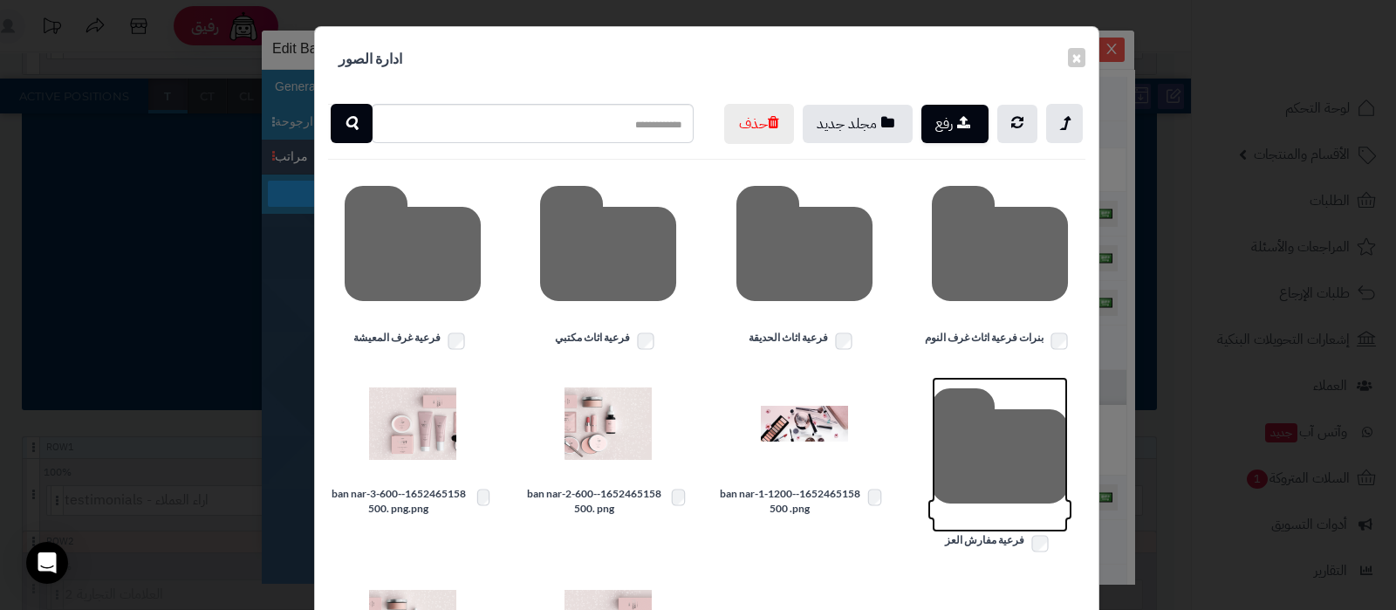
click at [1000, 492] on icon at bounding box center [1000, 454] width 136 height 155
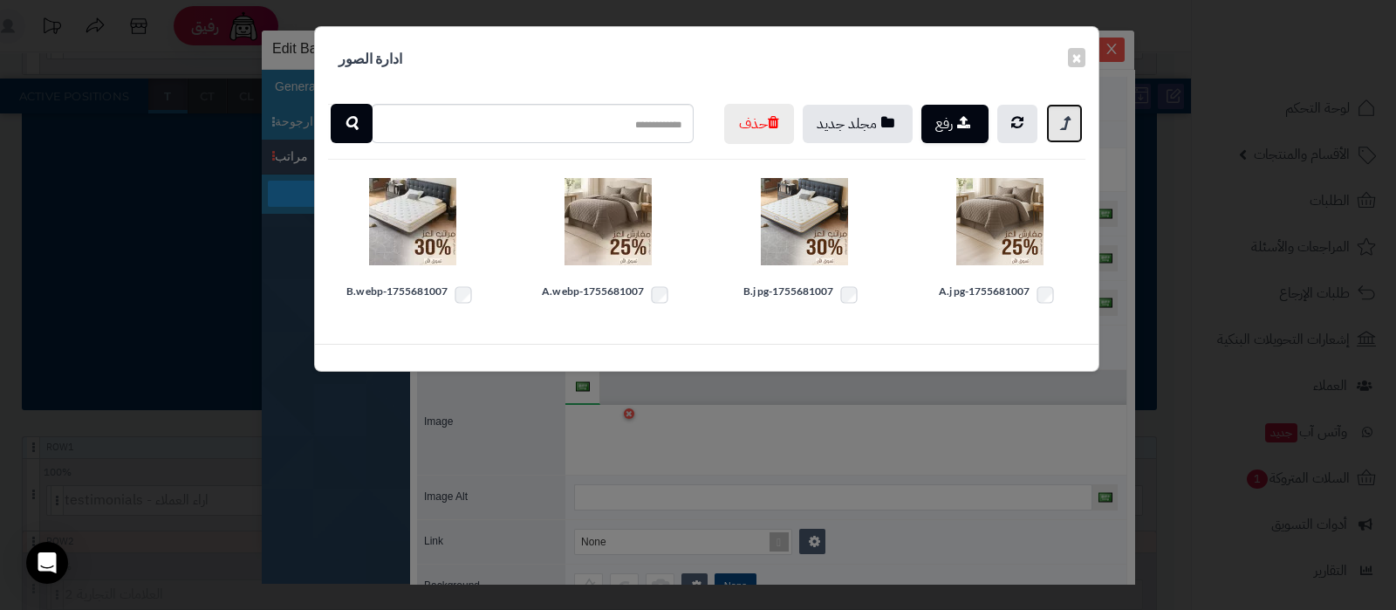
click at [1077, 120] on link at bounding box center [1064, 123] width 37 height 39
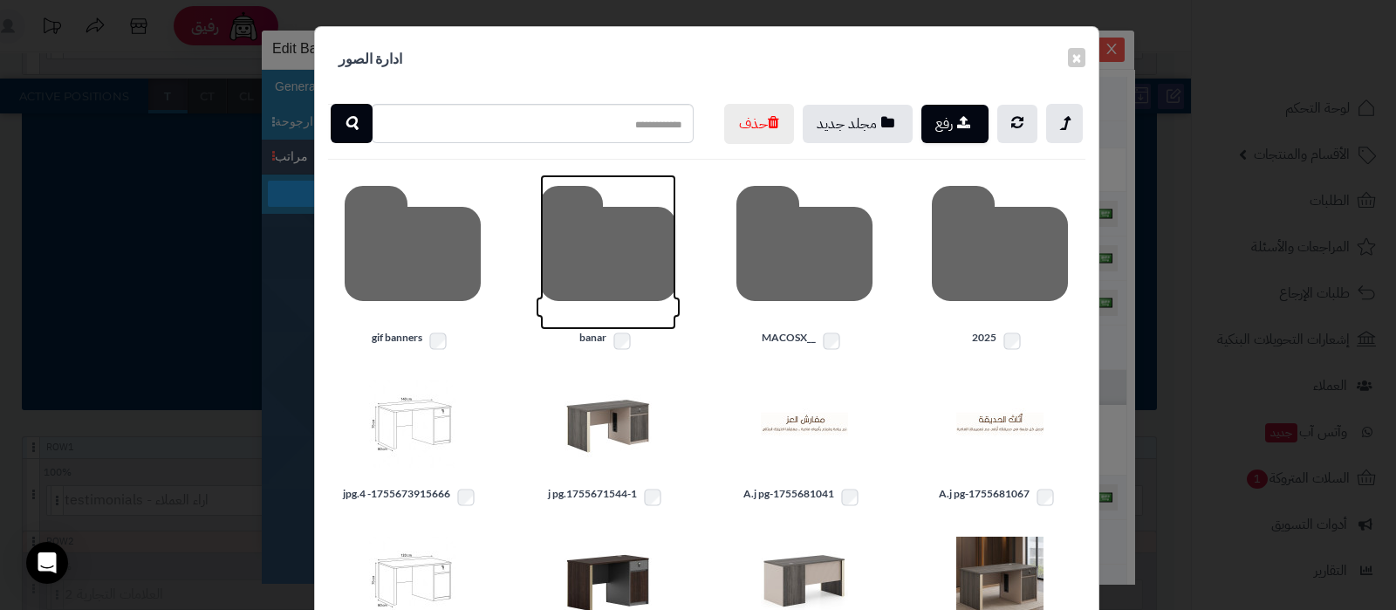
click at [621, 293] on icon at bounding box center [608, 251] width 136 height 155
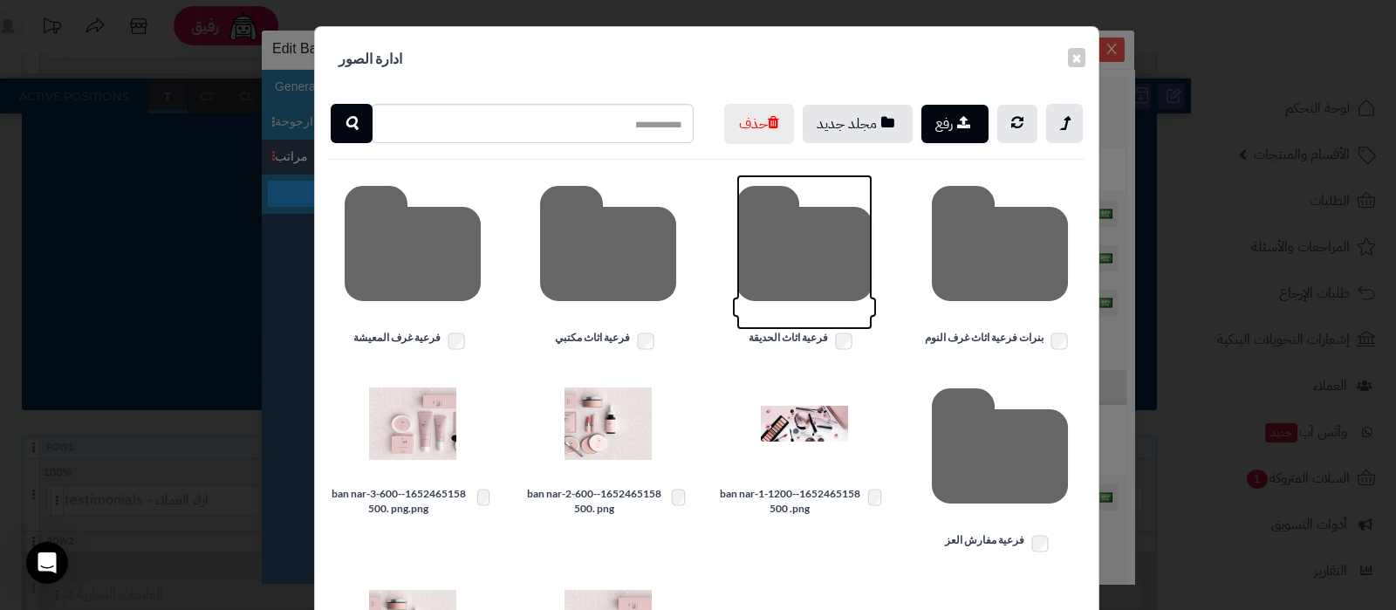
click at [809, 267] on icon at bounding box center [804, 251] width 136 height 155
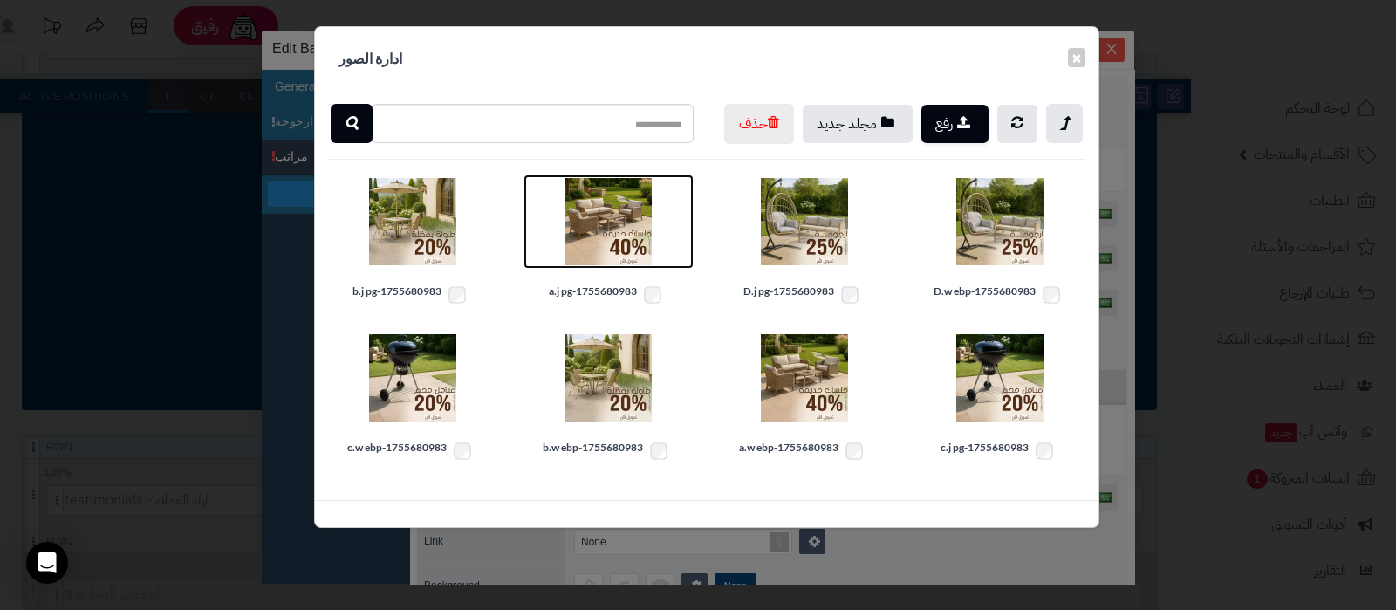
click at [602, 265] on img at bounding box center [607, 221] width 87 height 87
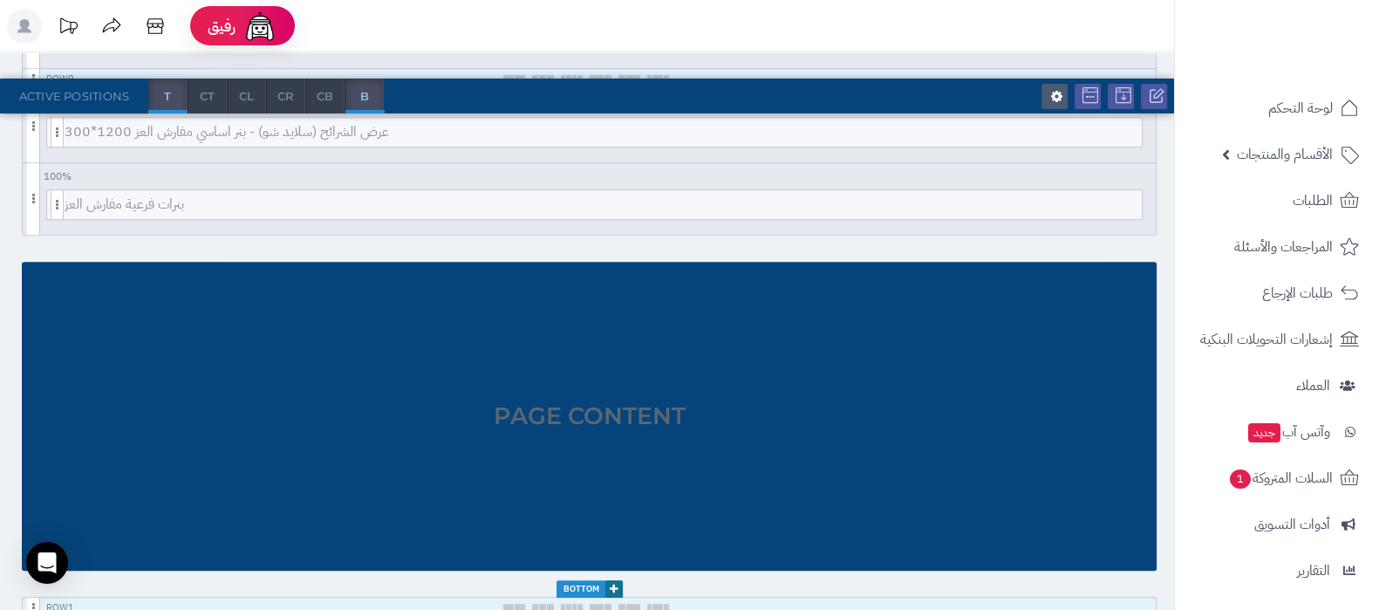
scroll to position [961, 0]
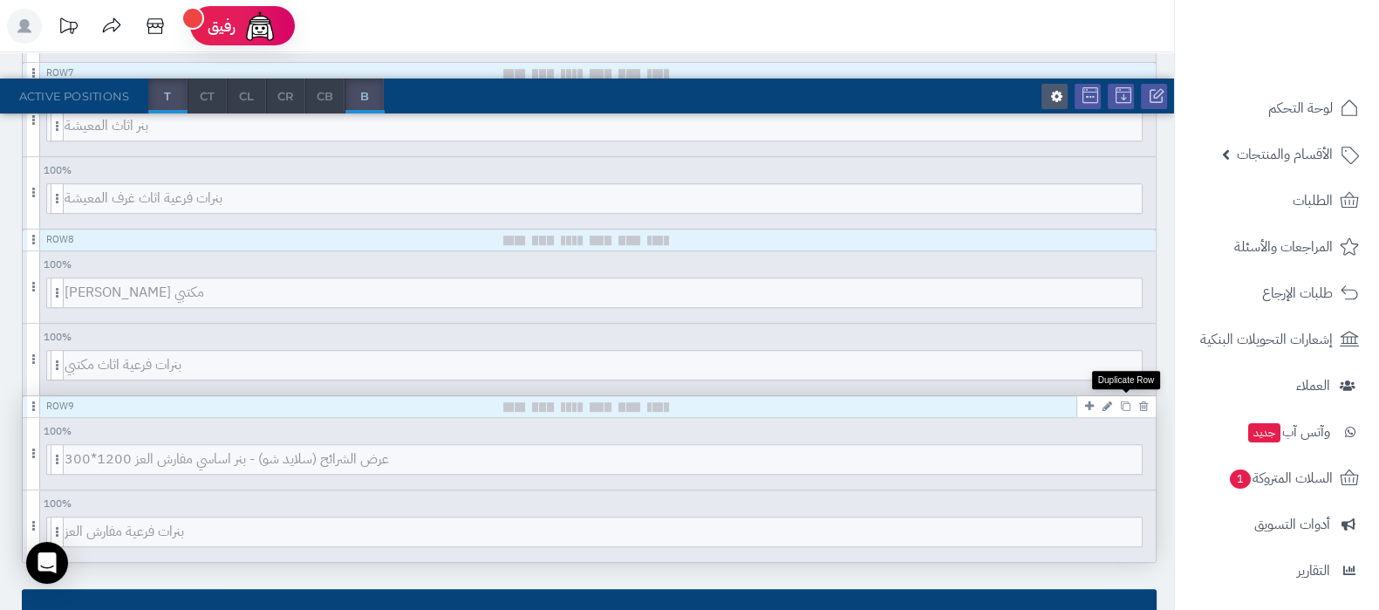
click at [1124, 401] on icon at bounding box center [1126, 406] width 10 height 10
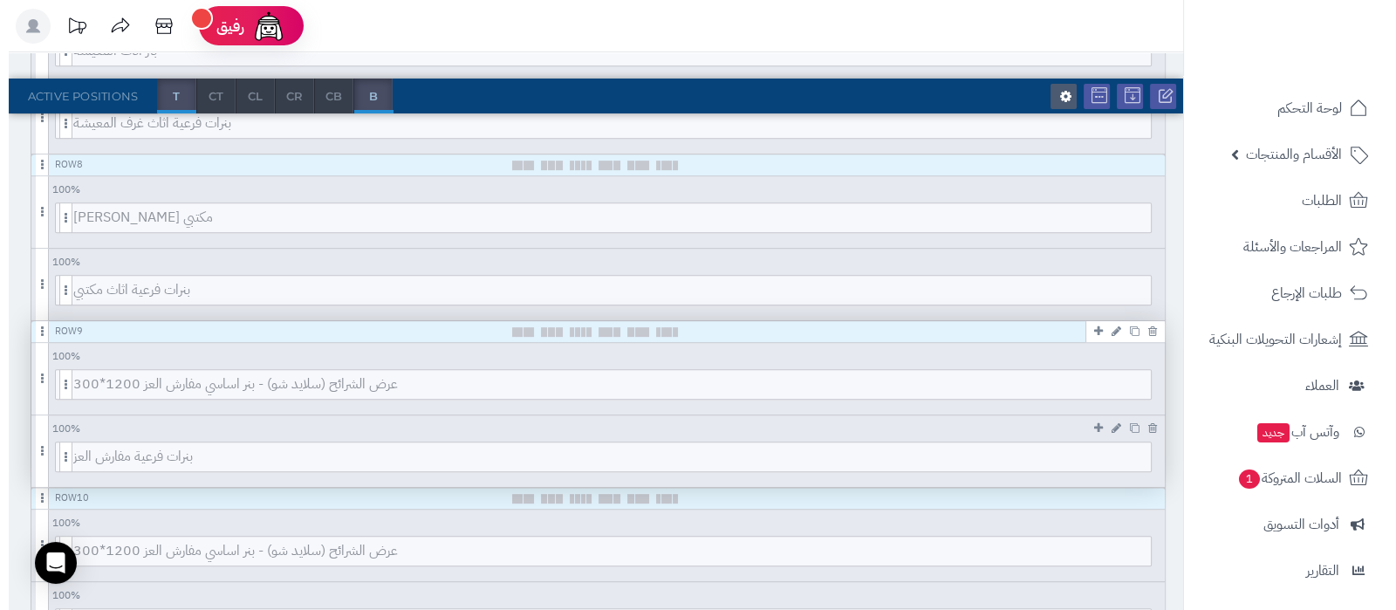
scroll to position [1070, 0]
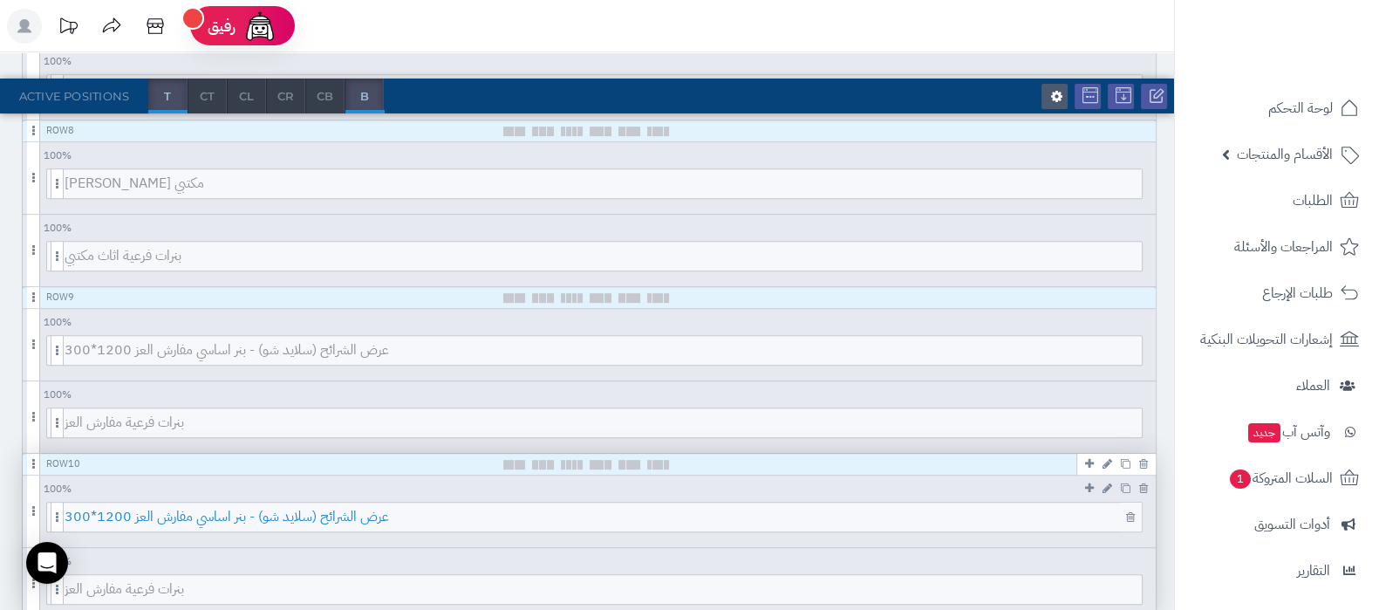
click at [615, 516] on span "عرض الشرائح (سلايد شو) - بنر اساسي مفارش العز 1200*300" at bounding box center [603, 516] width 1077 height 29
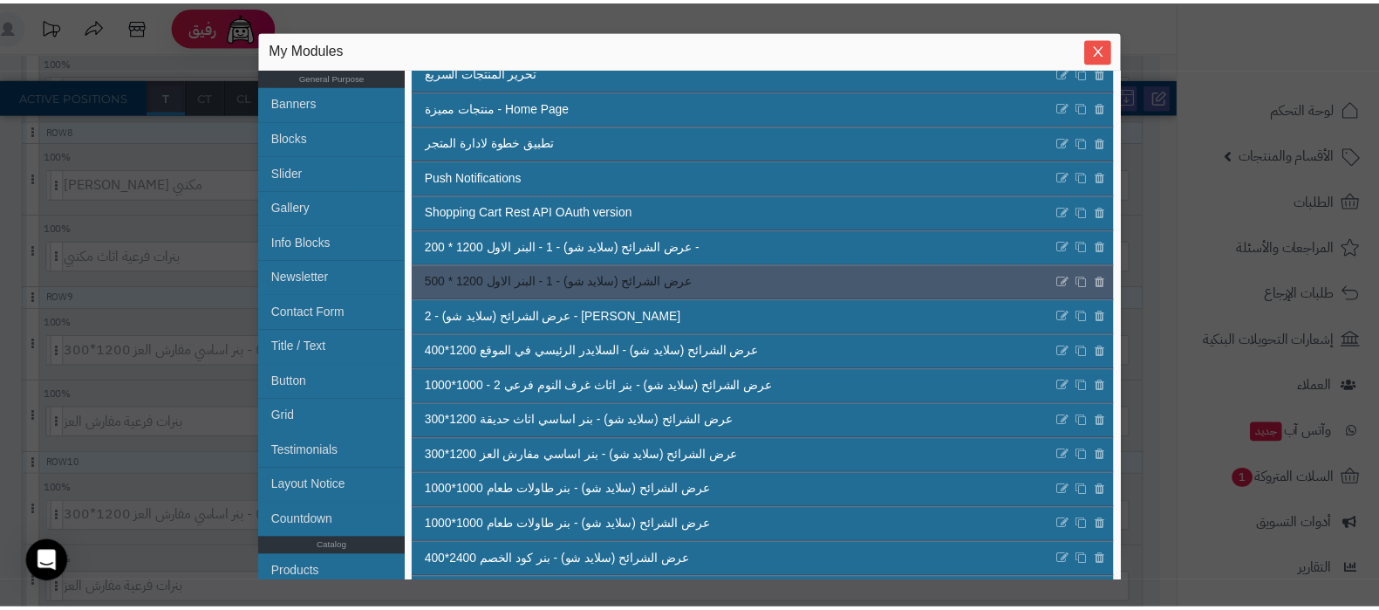
scroll to position [217, 0]
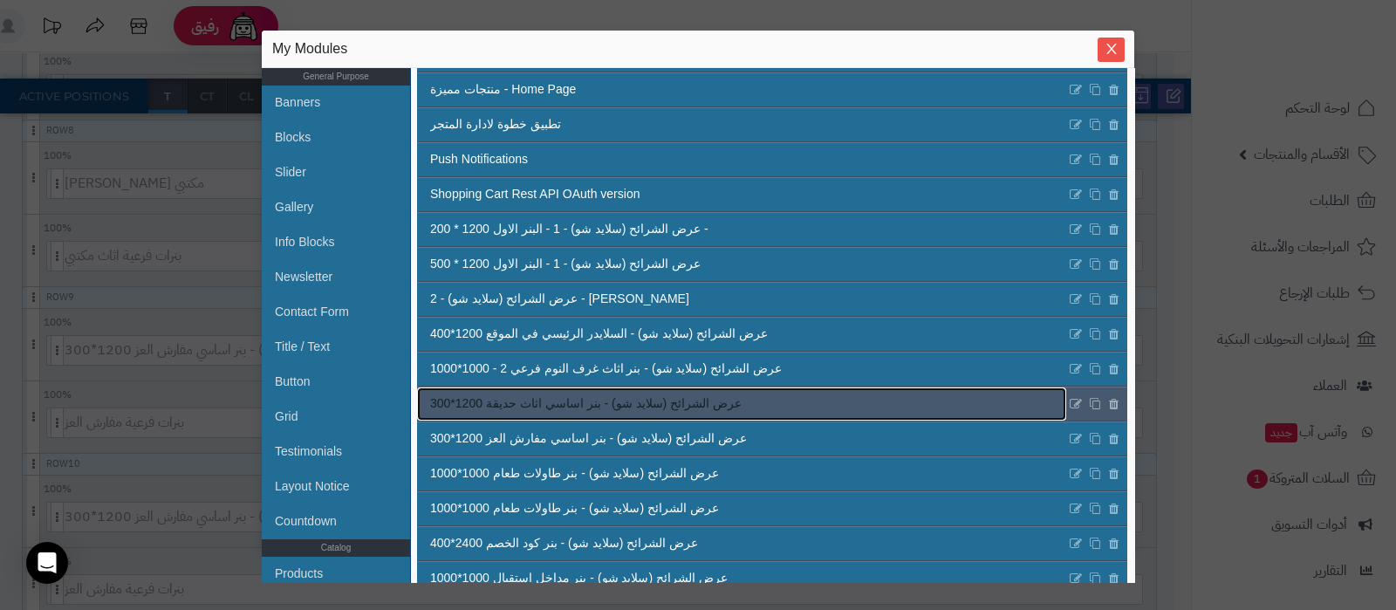
click at [651, 416] on link "عرض الشرائح (سلايد شو) - بنر اساسي اثاث حديقة 1200*300" at bounding box center [741, 403] width 649 height 33
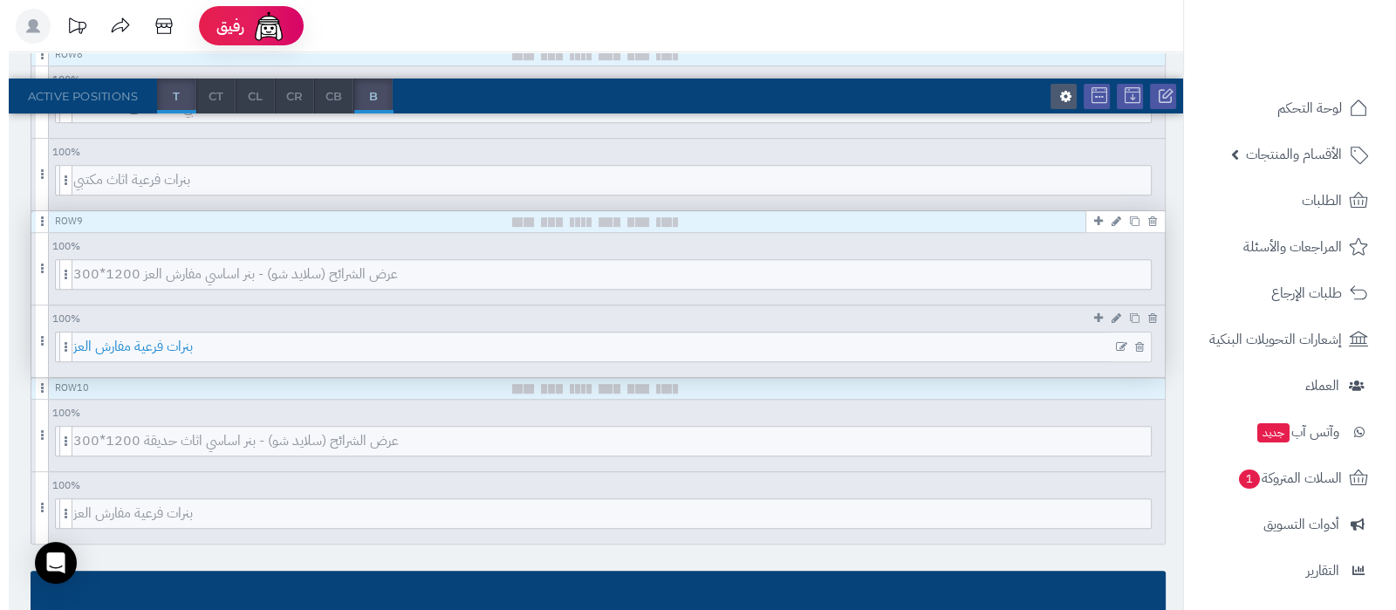
scroll to position [1179, 0]
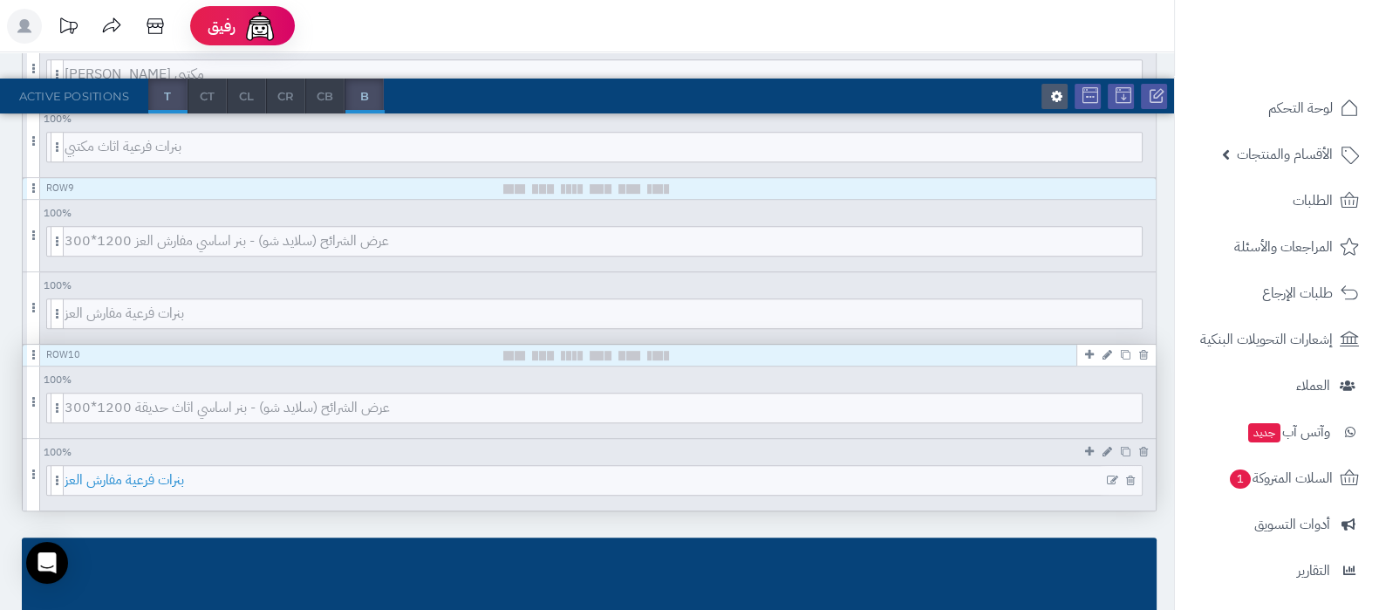
click at [575, 481] on span "بنرات فرعية مفارش العز" at bounding box center [603, 480] width 1077 height 29
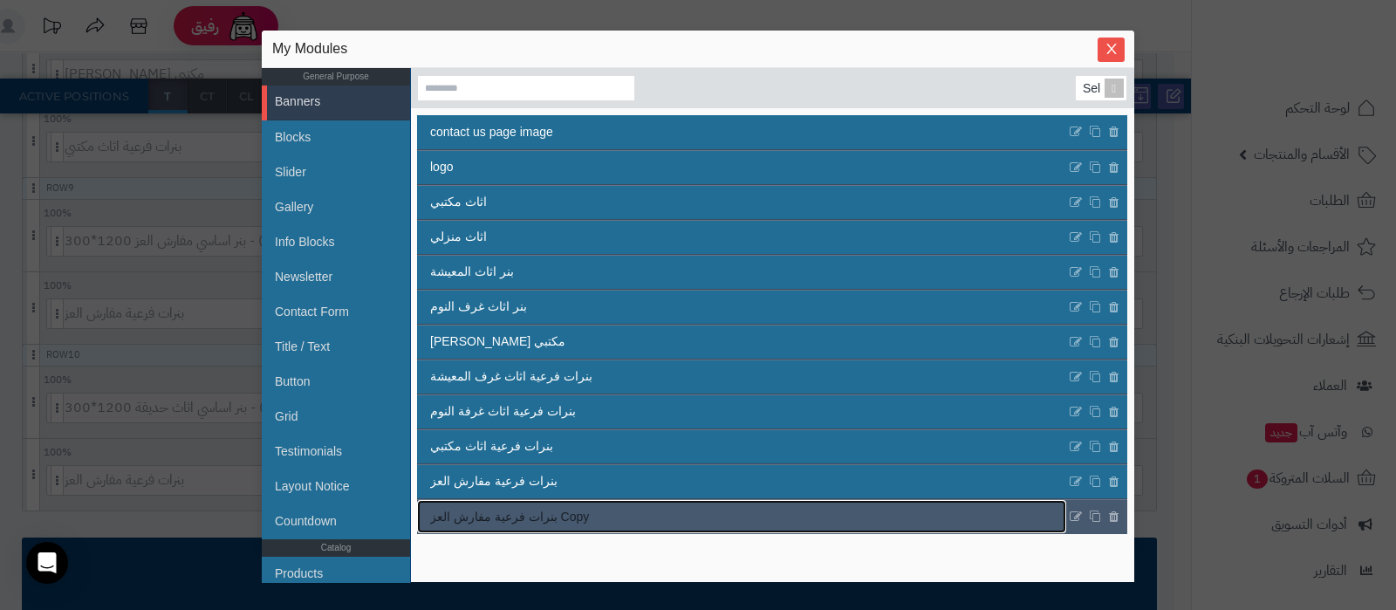
click at [632, 511] on link "بنرات فرعية مفارش العز Copy" at bounding box center [741, 516] width 649 height 33
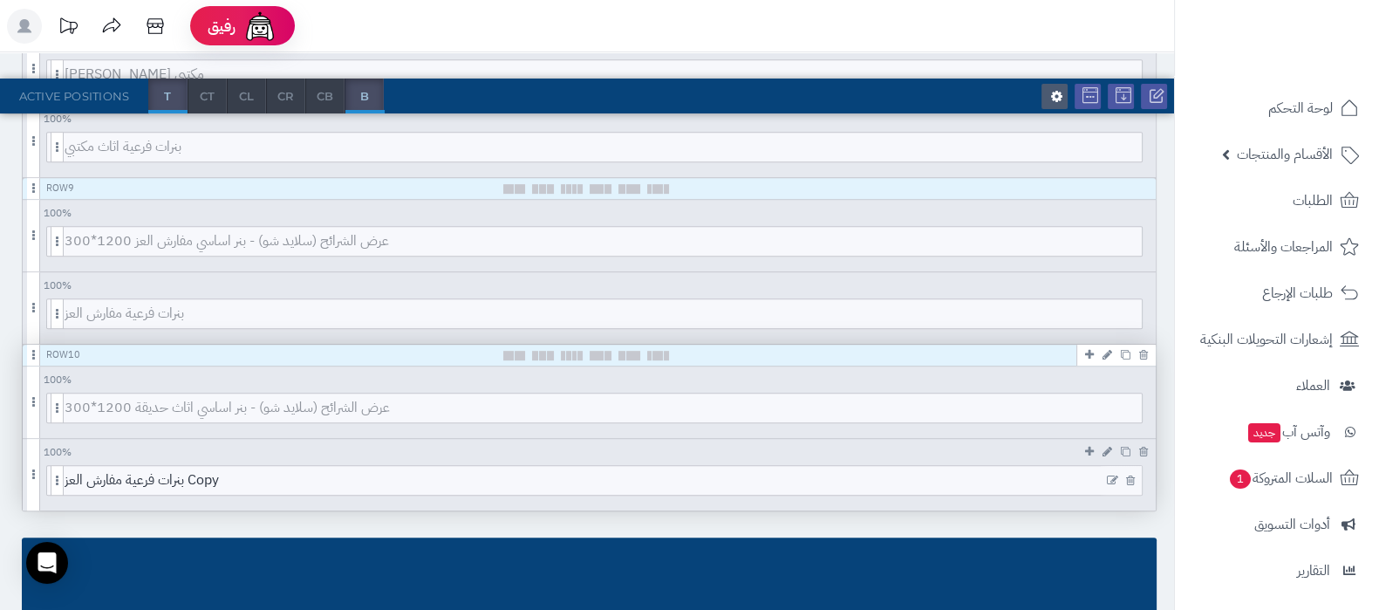
click at [1109, 474] on icon at bounding box center [1112, 480] width 11 height 12
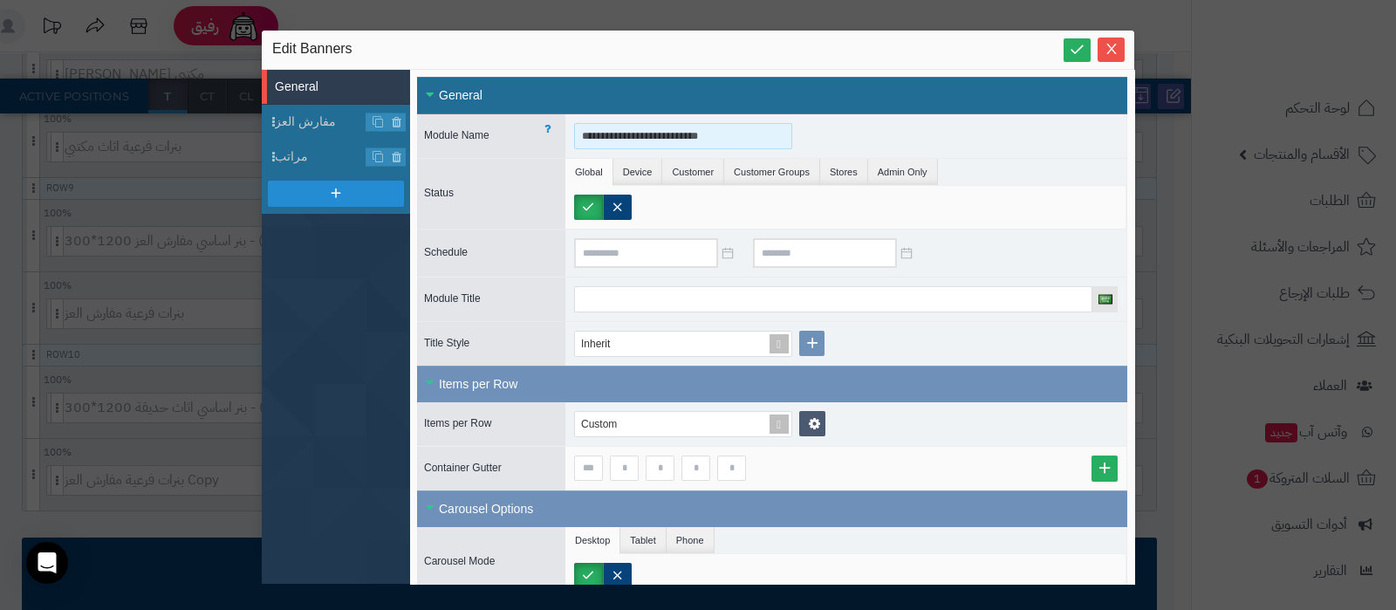
click at [698, 129] on input "**********" at bounding box center [683, 136] width 218 height 26
click at [619, 138] on input "**********" at bounding box center [683, 136] width 218 height 26
click at [589, 141] on input "**********" at bounding box center [683, 136] width 218 height 26
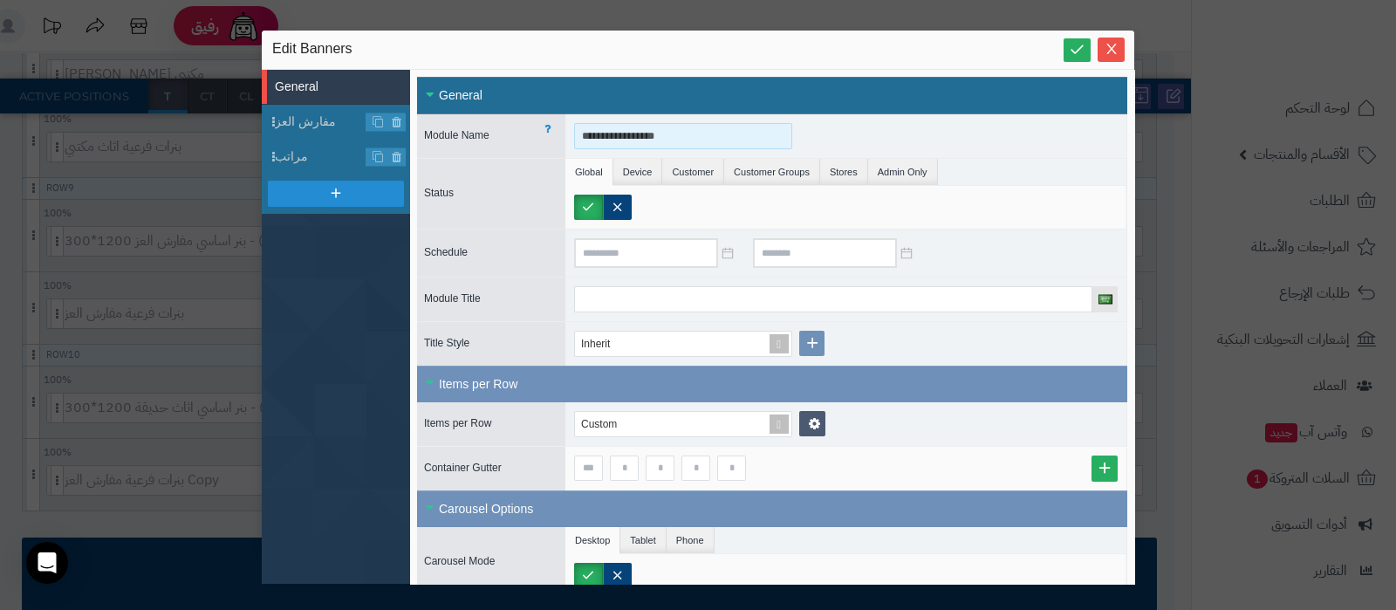
click at [589, 141] on input "**********" at bounding box center [683, 136] width 218 height 26
type input "**********"
click at [317, 119] on span "مفارش العز" at bounding box center [321, 122] width 92 height 18
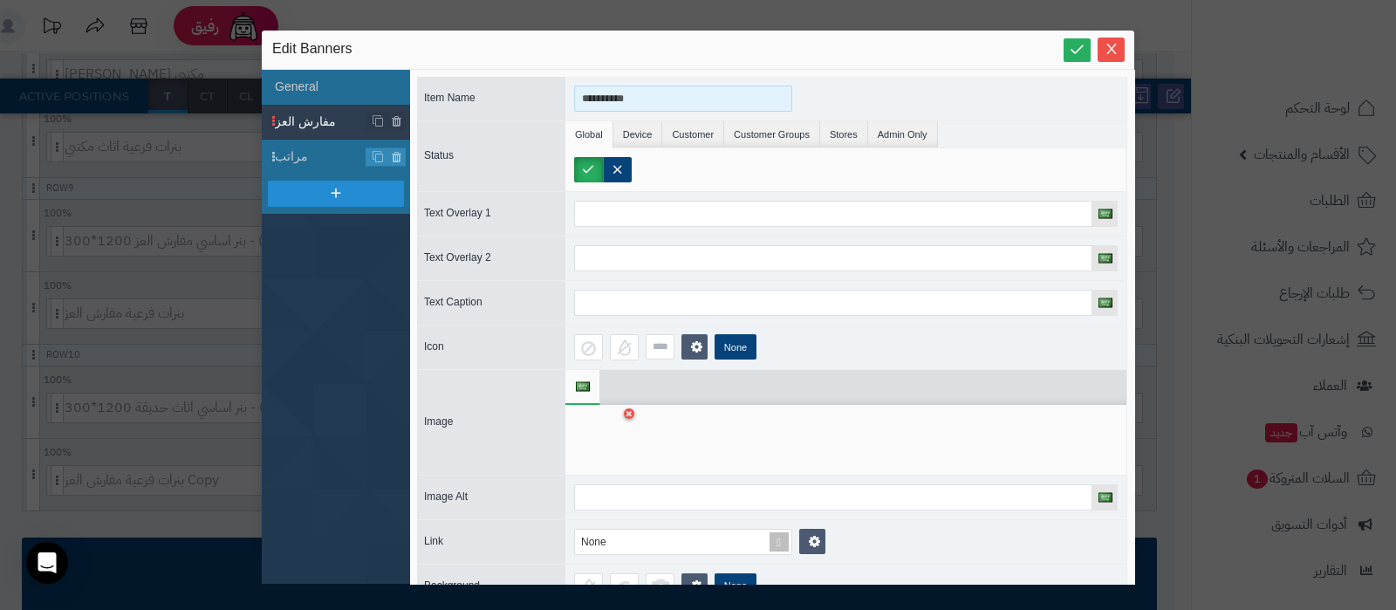
click at [626, 97] on input "**********" at bounding box center [683, 98] width 218 height 26
type input "******"
click at [590, 433] on div at bounding box center [601, 439] width 55 height 52
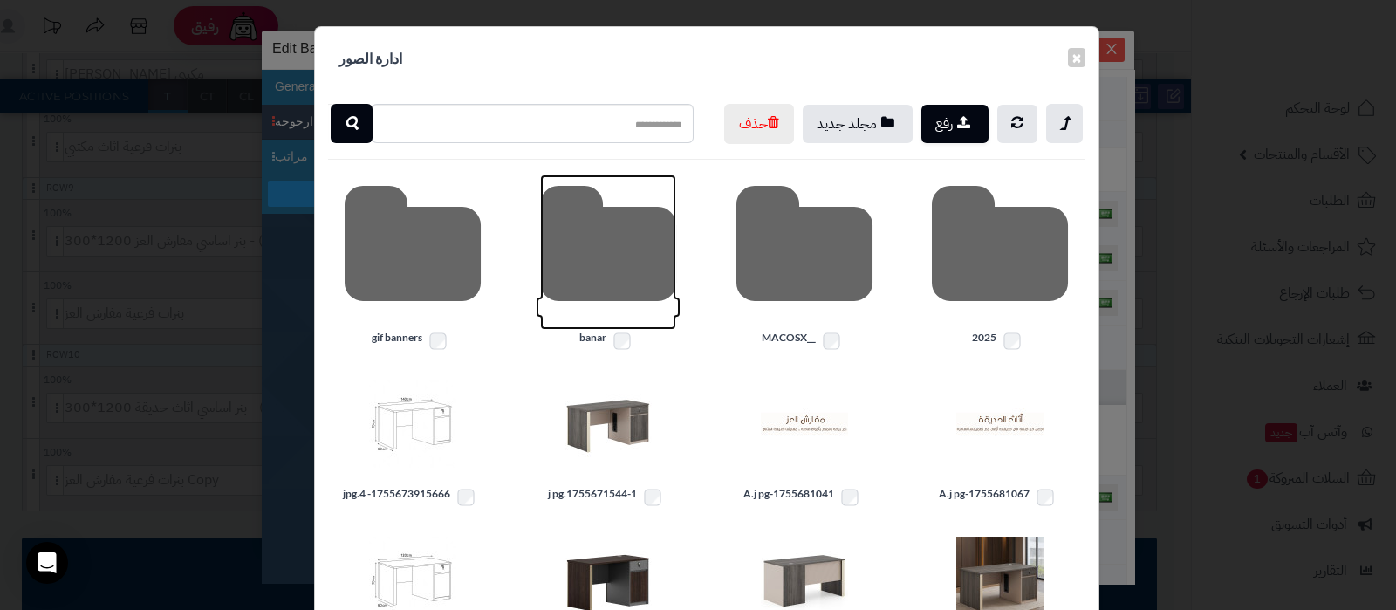
click at [604, 302] on icon at bounding box center [608, 251] width 136 height 155
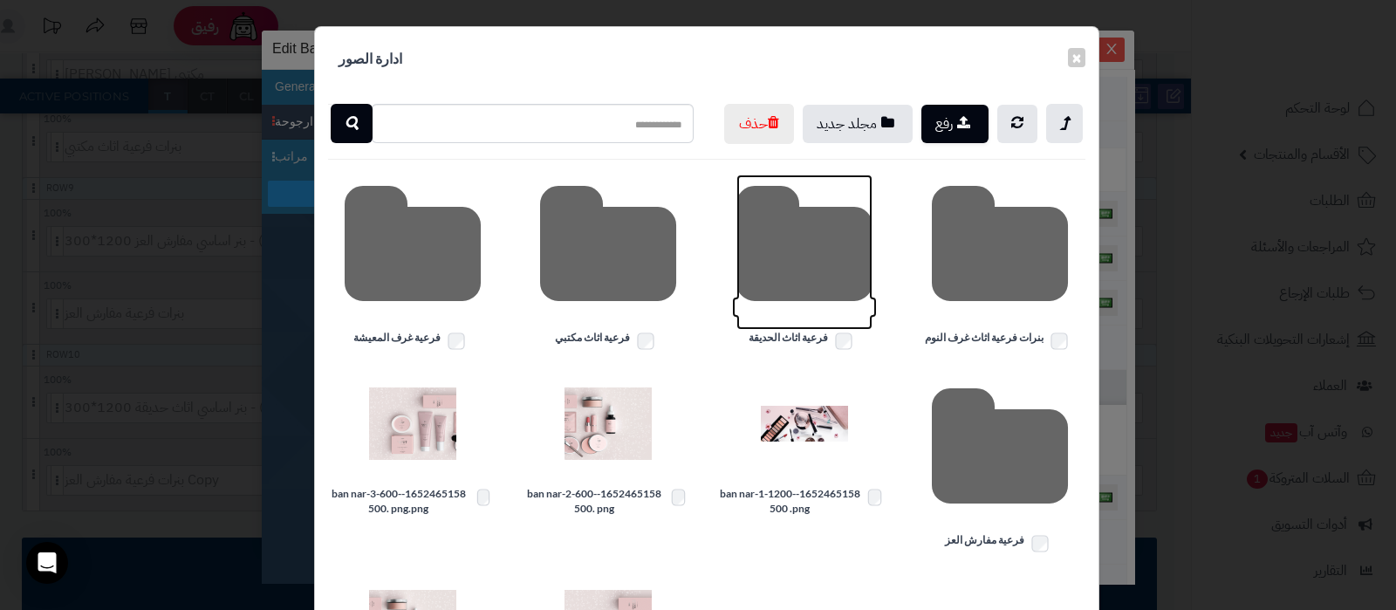
click at [789, 307] on icon at bounding box center [804, 251] width 136 height 155
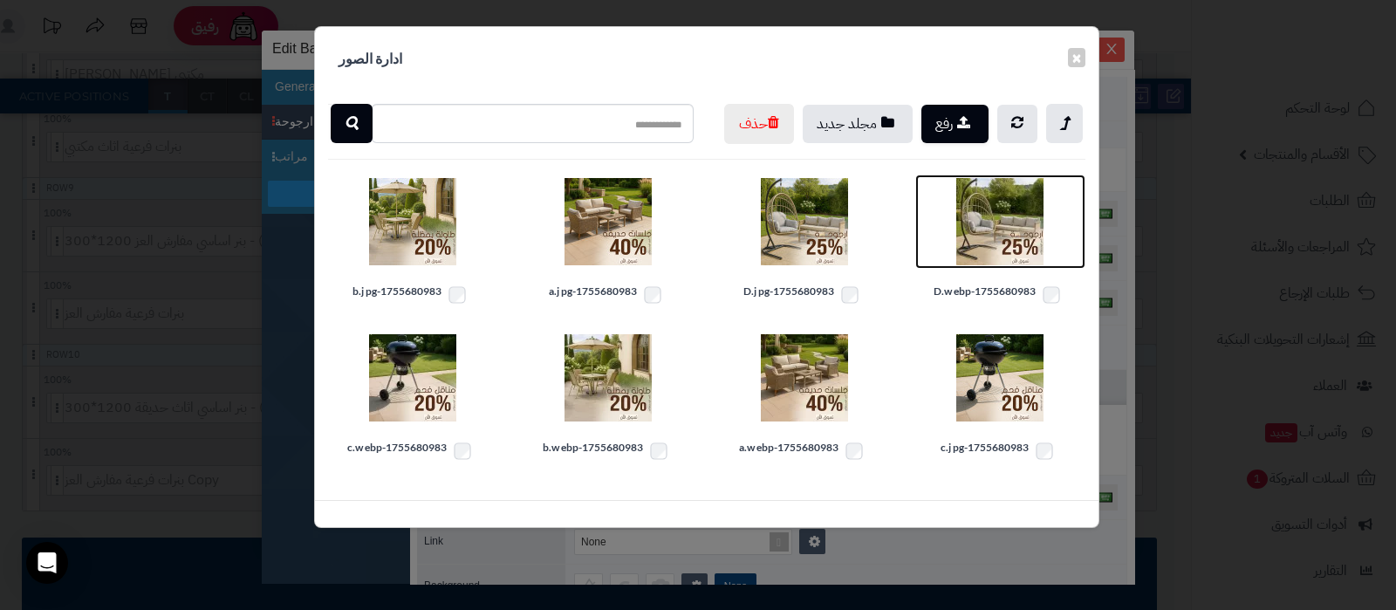
click at [995, 265] on img at bounding box center [999, 221] width 87 height 87
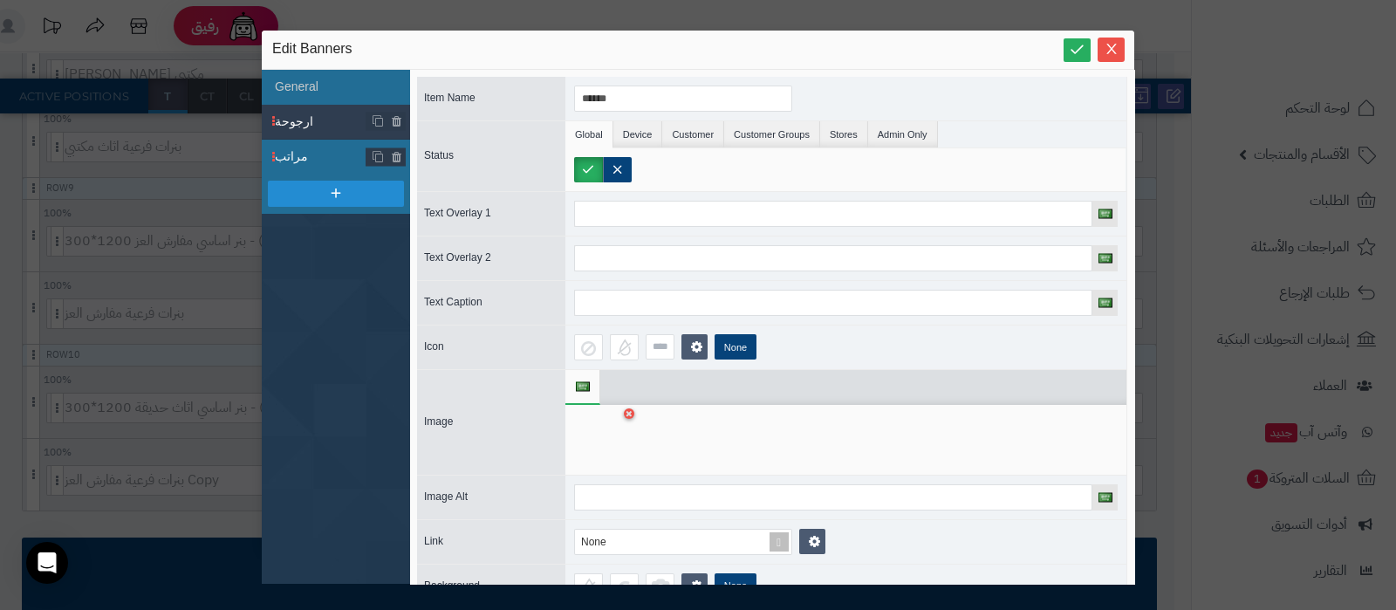
click at [330, 157] on span "مراتب" at bounding box center [321, 156] width 92 height 18
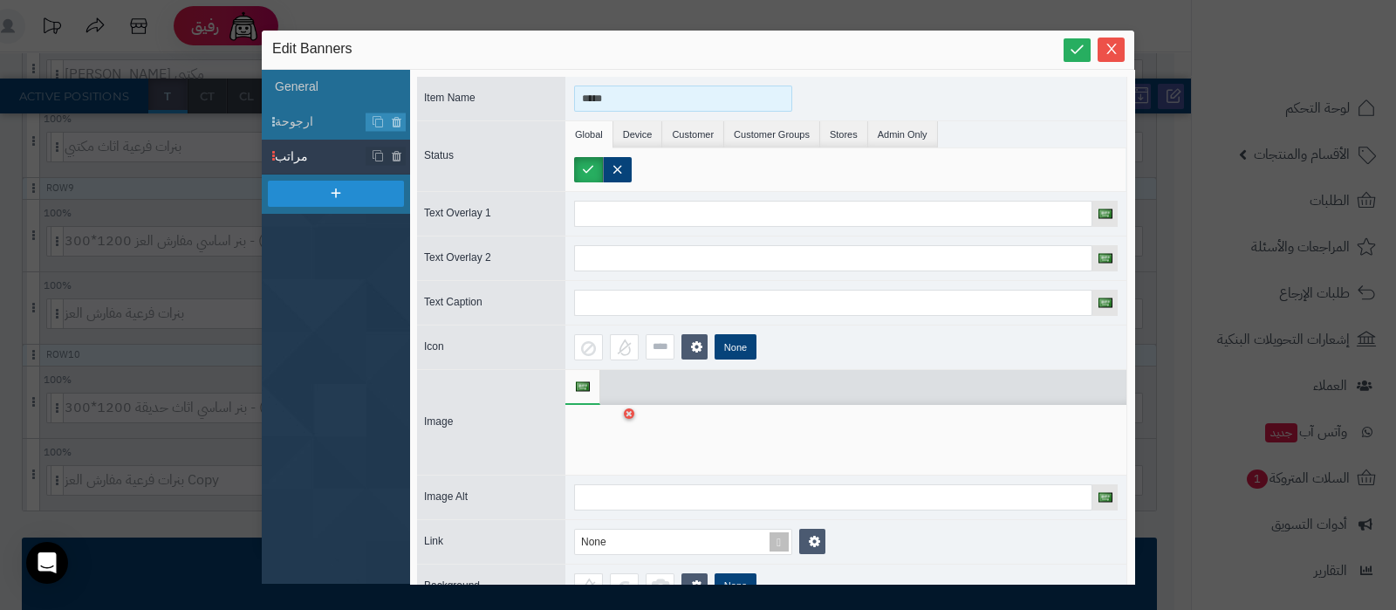
click at [598, 95] on input "*****" at bounding box center [683, 98] width 218 height 26
type input "**********"
click at [600, 433] on div at bounding box center [601, 439] width 55 height 52
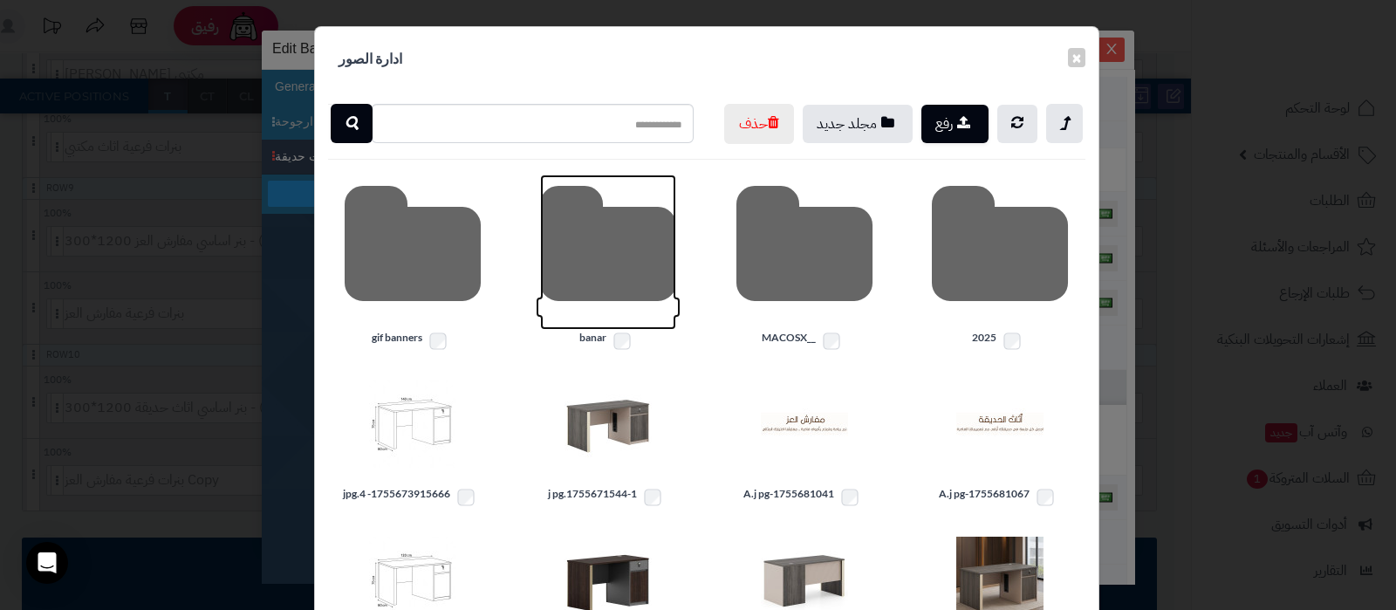
click at [629, 289] on icon at bounding box center [608, 251] width 136 height 155
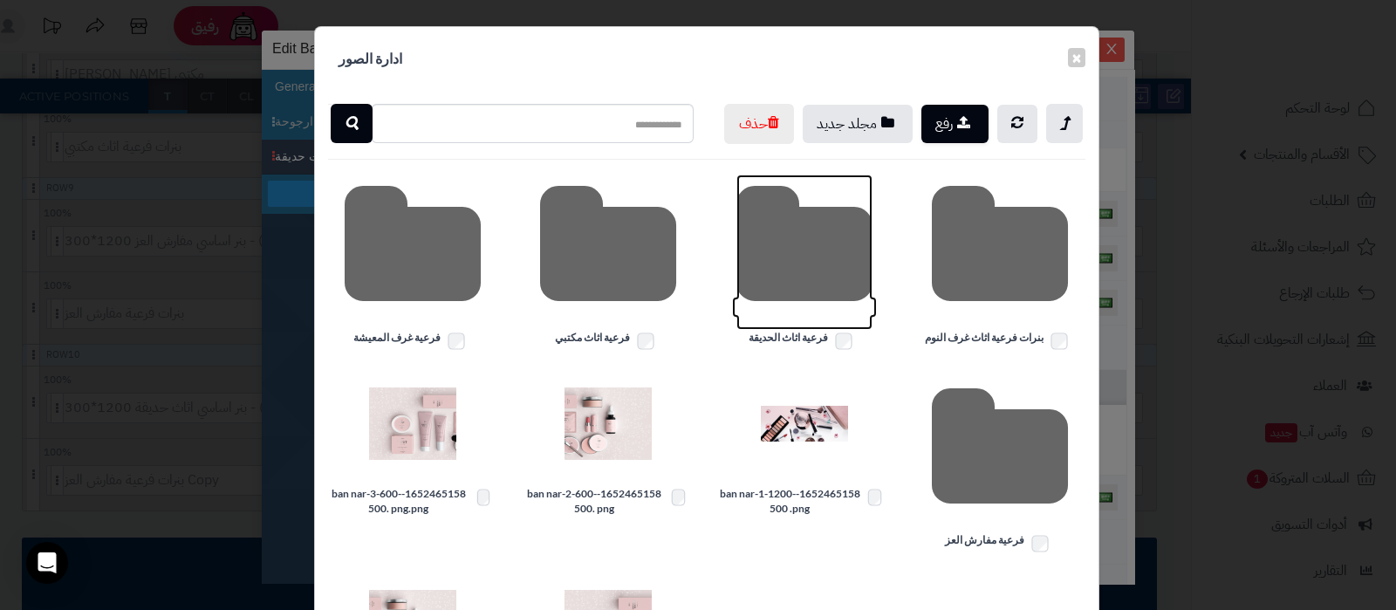
click at [789, 293] on icon at bounding box center [804, 251] width 136 height 155
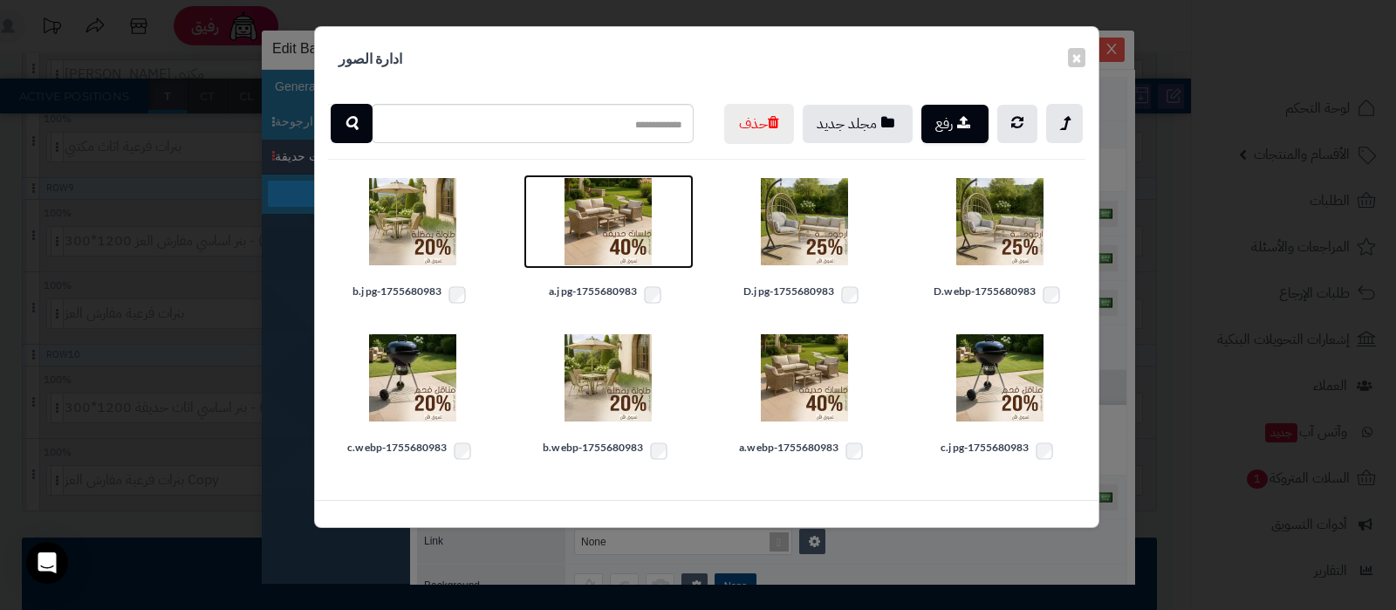
click at [606, 263] on img at bounding box center [607, 221] width 87 height 87
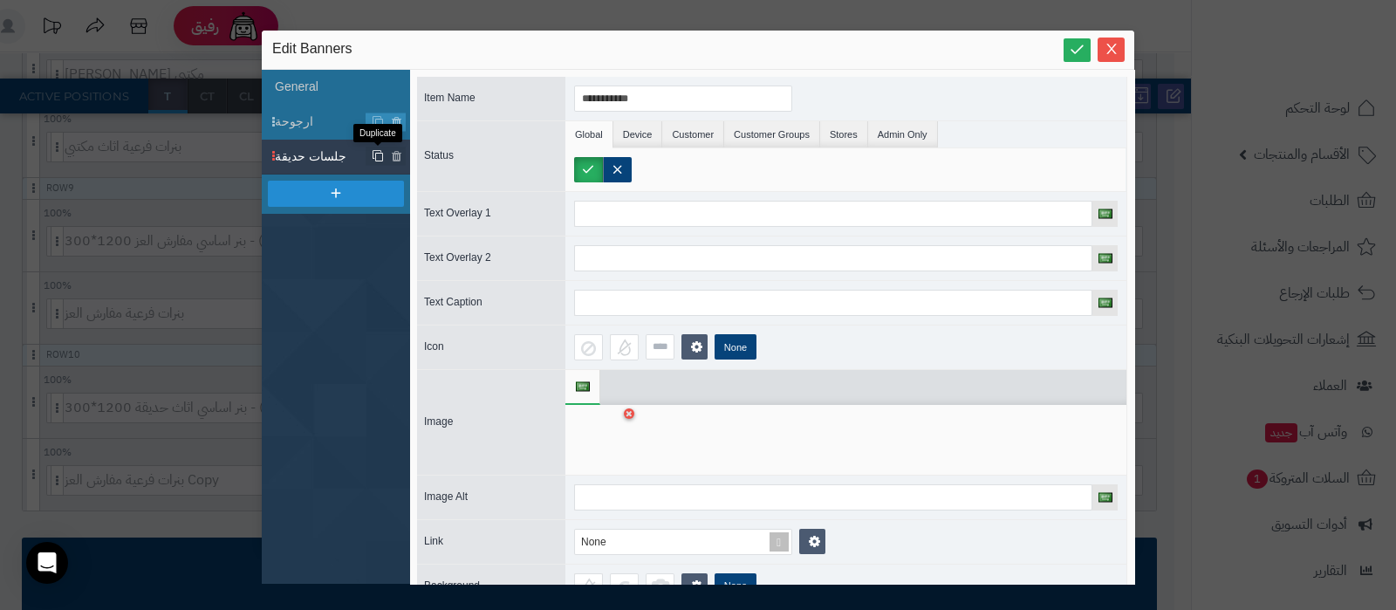
click at [378, 151] on icon at bounding box center [378, 156] width 12 height 13
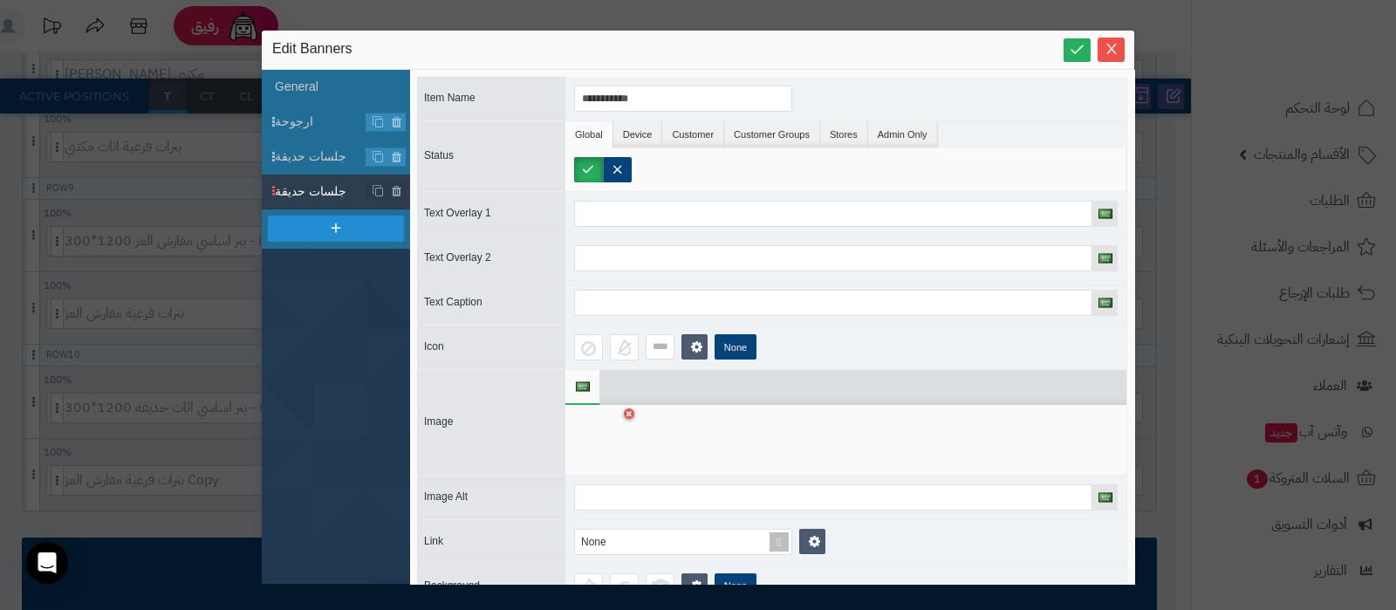
click at [607, 438] on div at bounding box center [601, 439] width 55 height 52
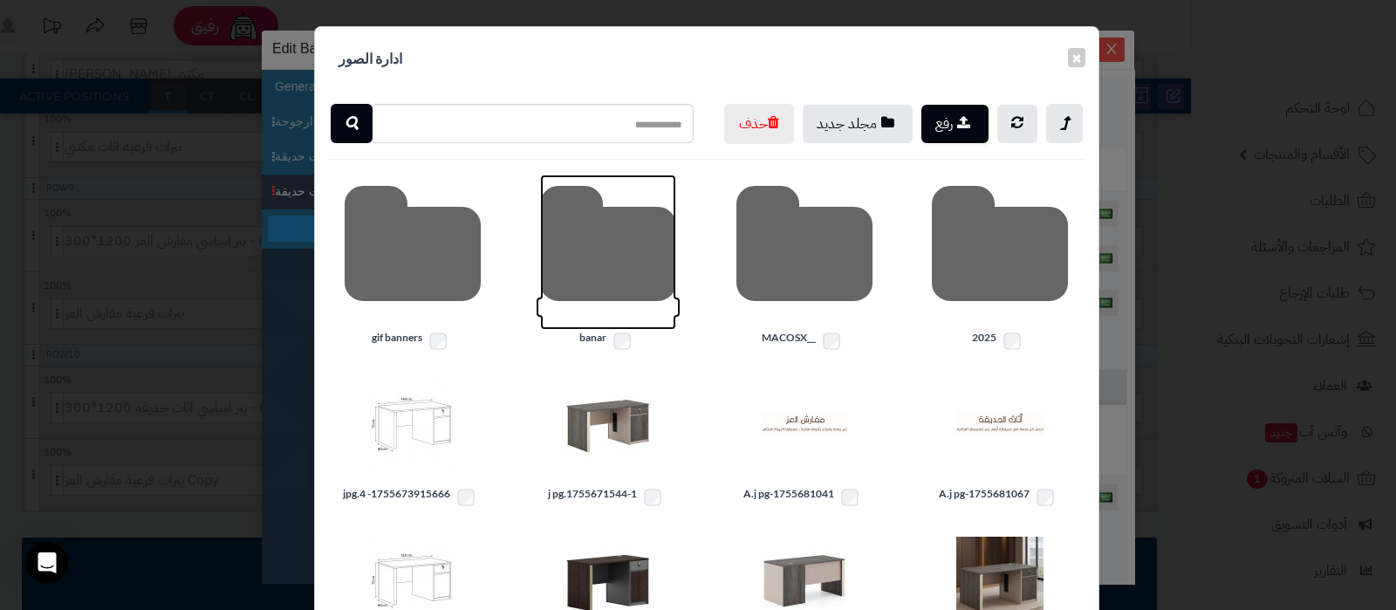
click at [593, 278] on icon at bounding box center [608, 251] width 136 height 155
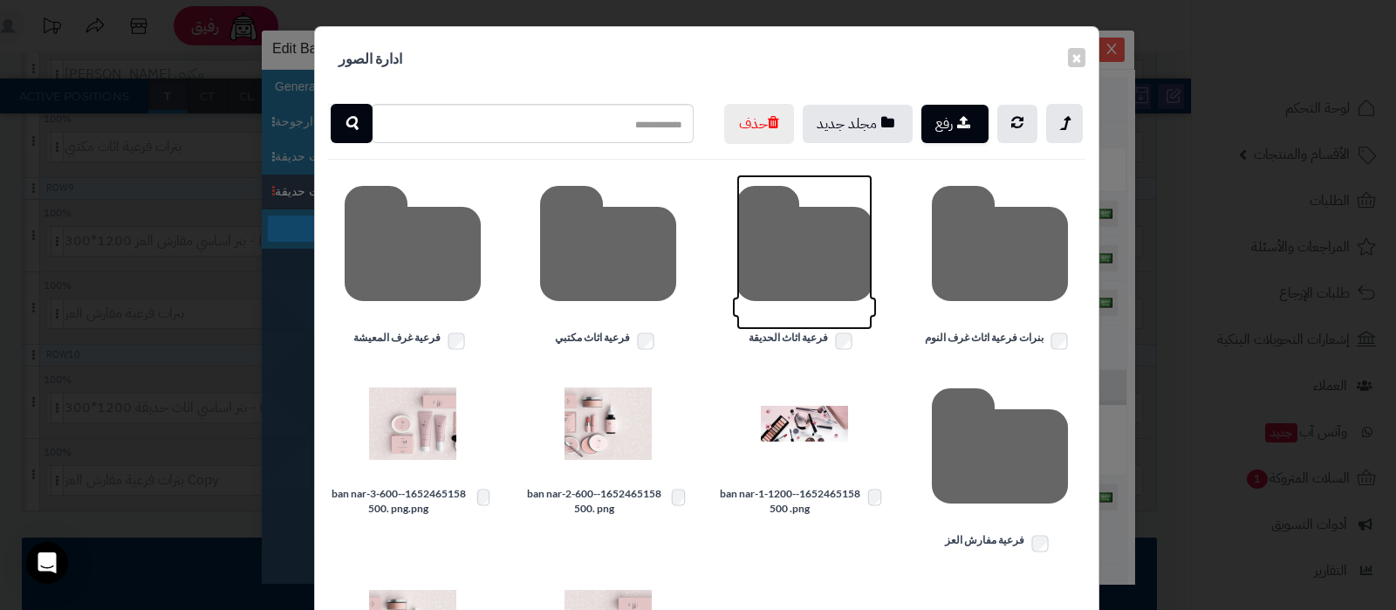
click at [801, 303] on icon at bounding box center [804, 251] width 136 height 155
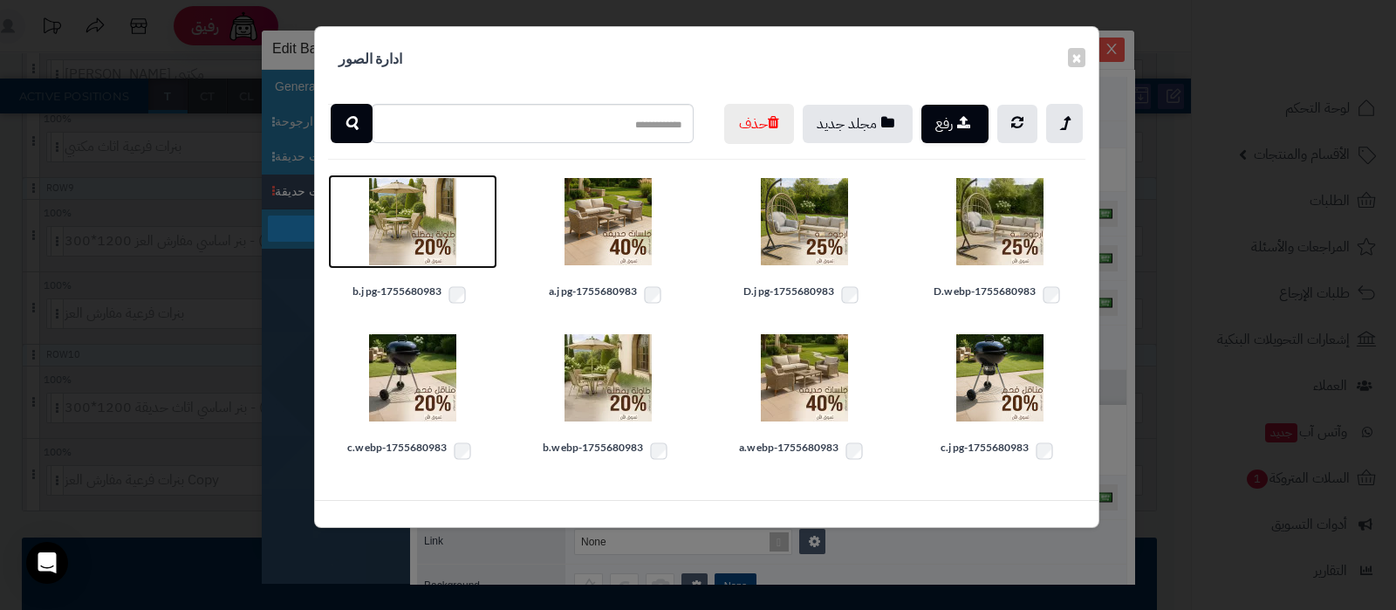
click at [424, 264] on img at bounding box center [412, 221] width 87 height 87
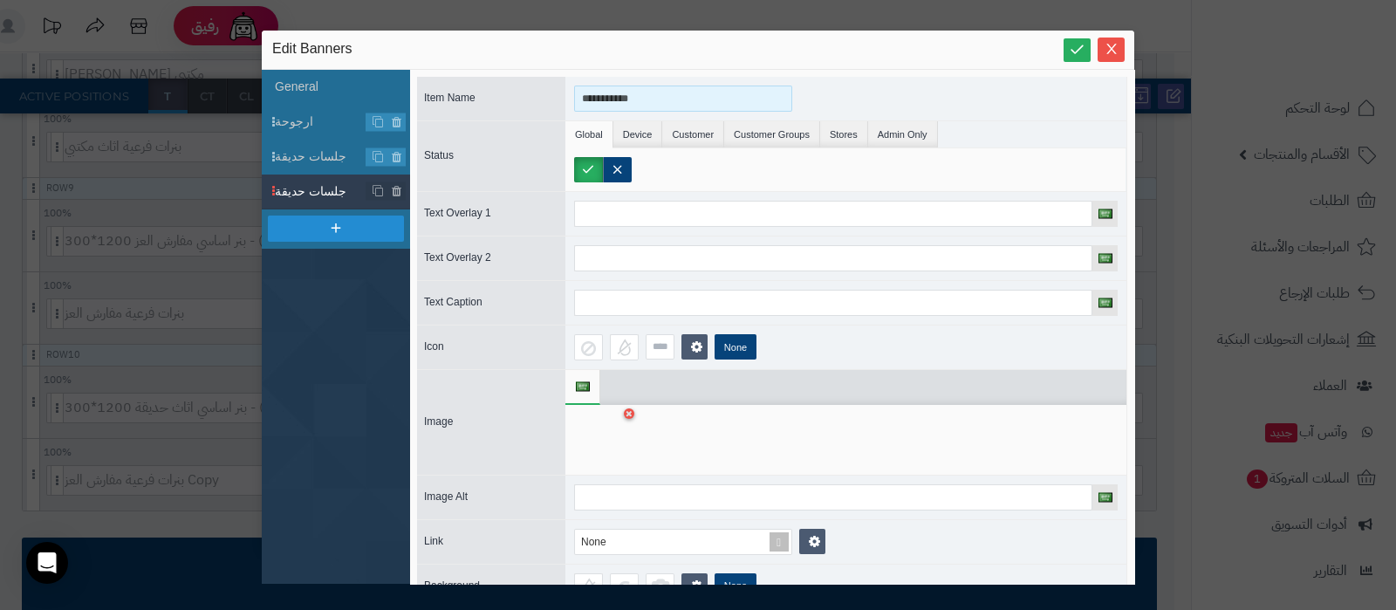
click at [621, 93] on input "**********" at bounding box center [683, 98] width 218 height 26
type input "**********"
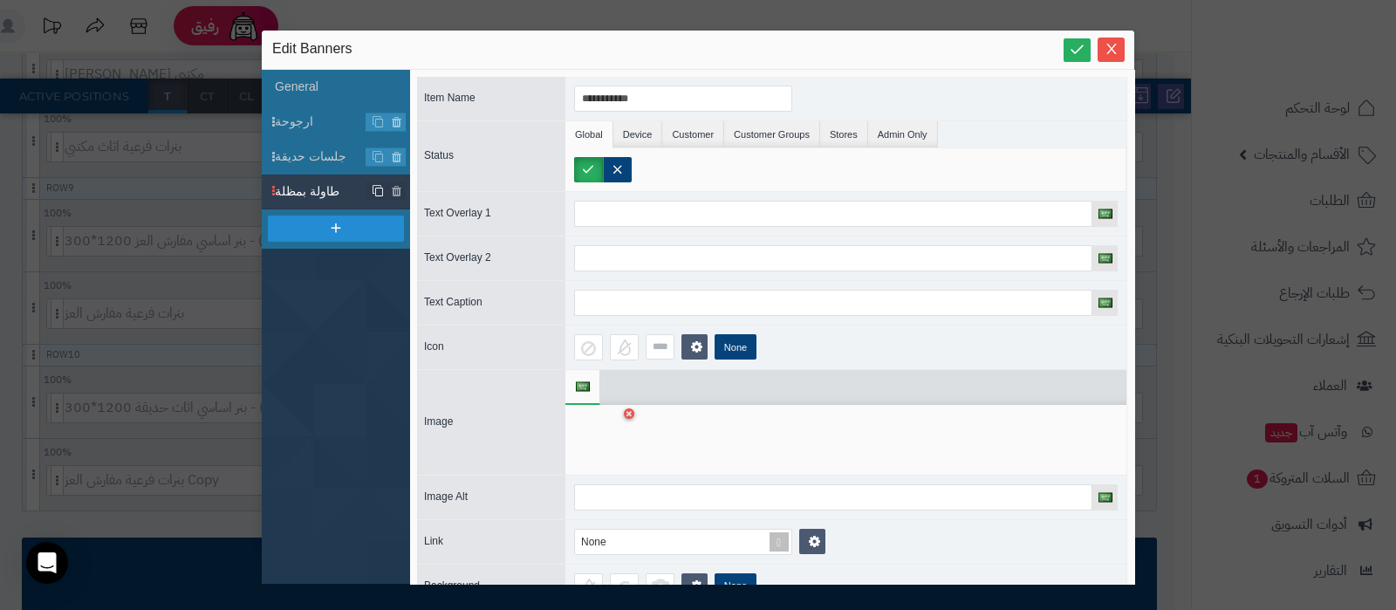
click at [378, 182] on link at bounding box center [377, 191] width 18 height 18
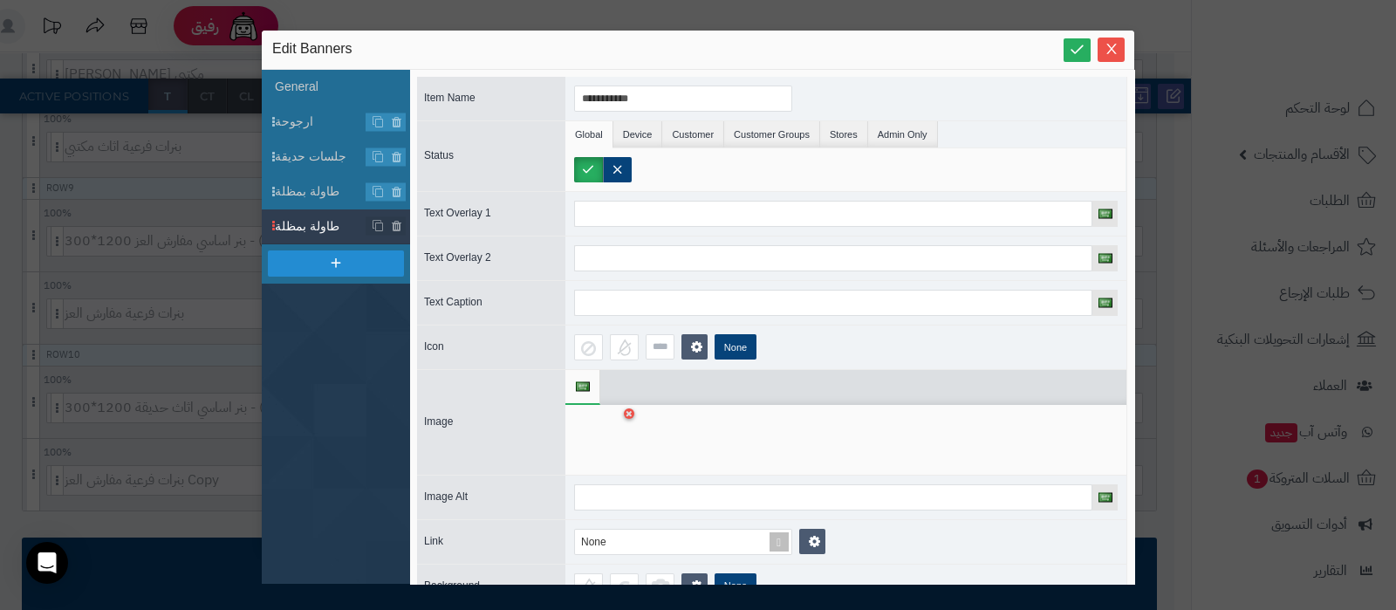
click at [618, 436] on div at bounding box center [601, 439] width 55 height 52
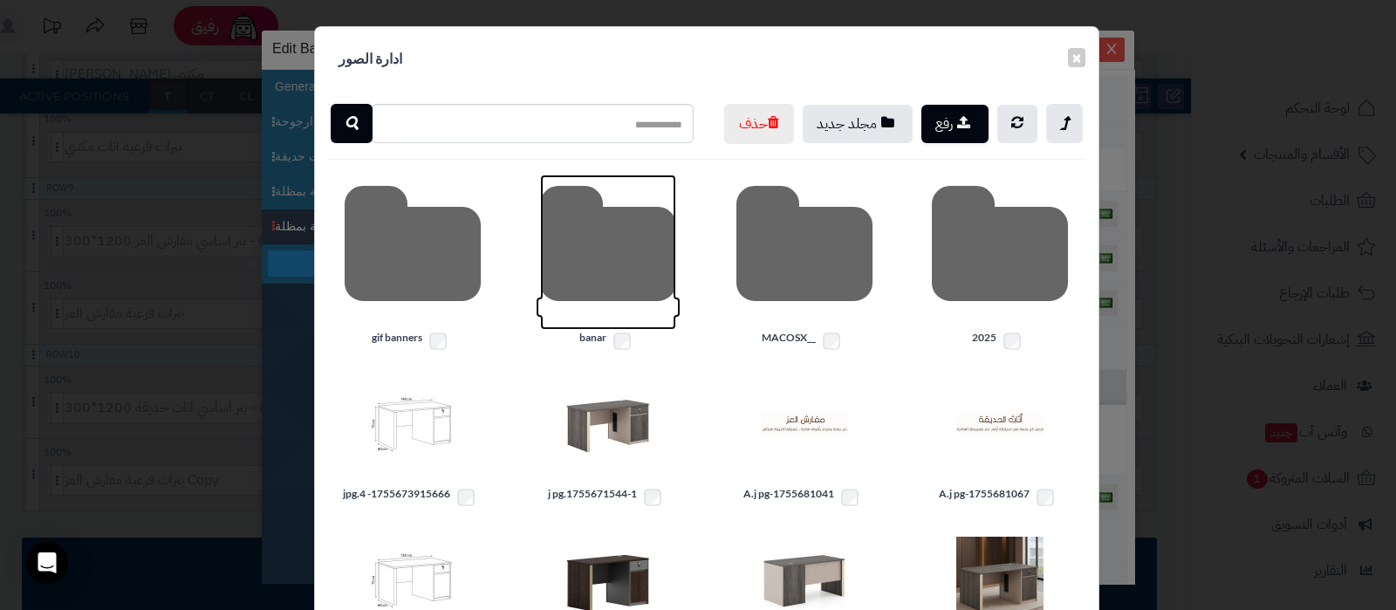
click at [601, 290] on icon at bounding box center [608, 251] width 136 height 155
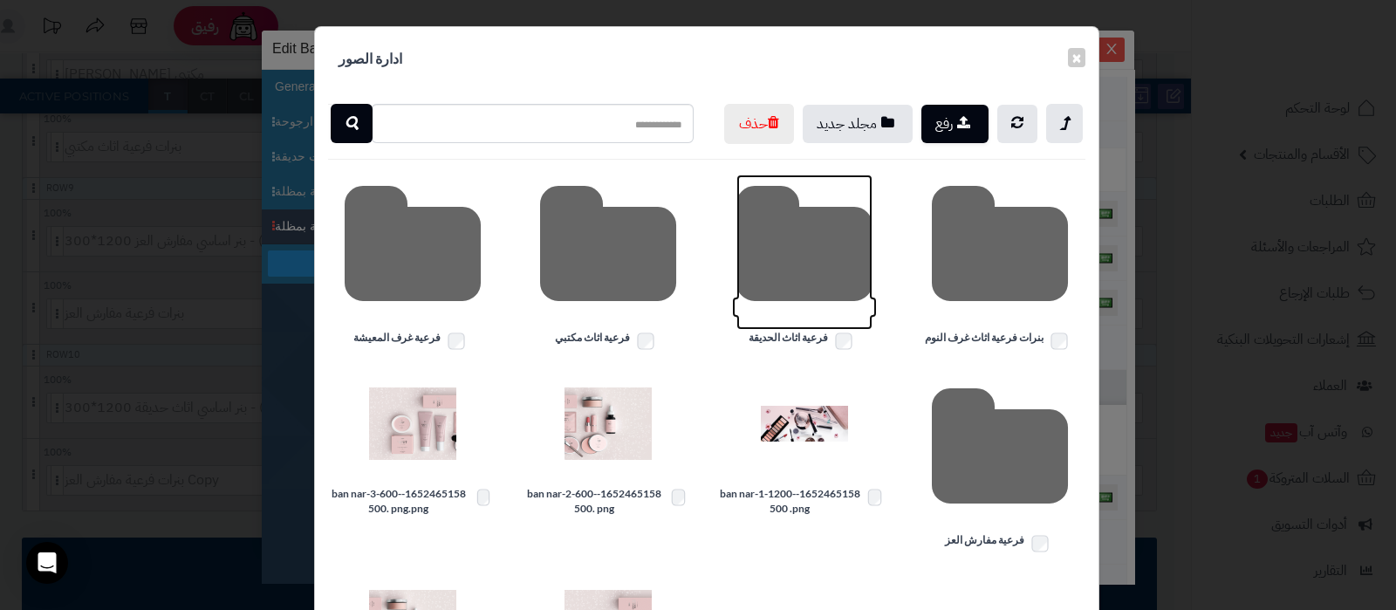
click at [805, 267] on icon at bounding box center [804, 251] width 136 height 155
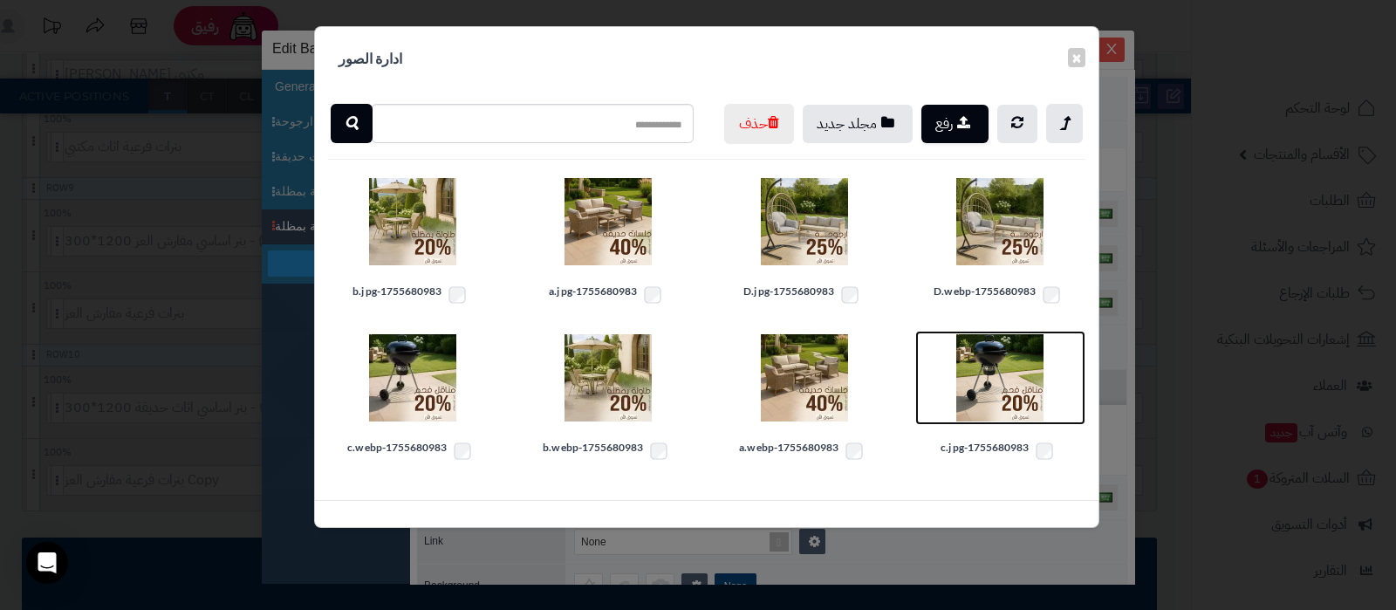
click at [1000, 420] on img at bounding box center [999, 377] width 87 height 87
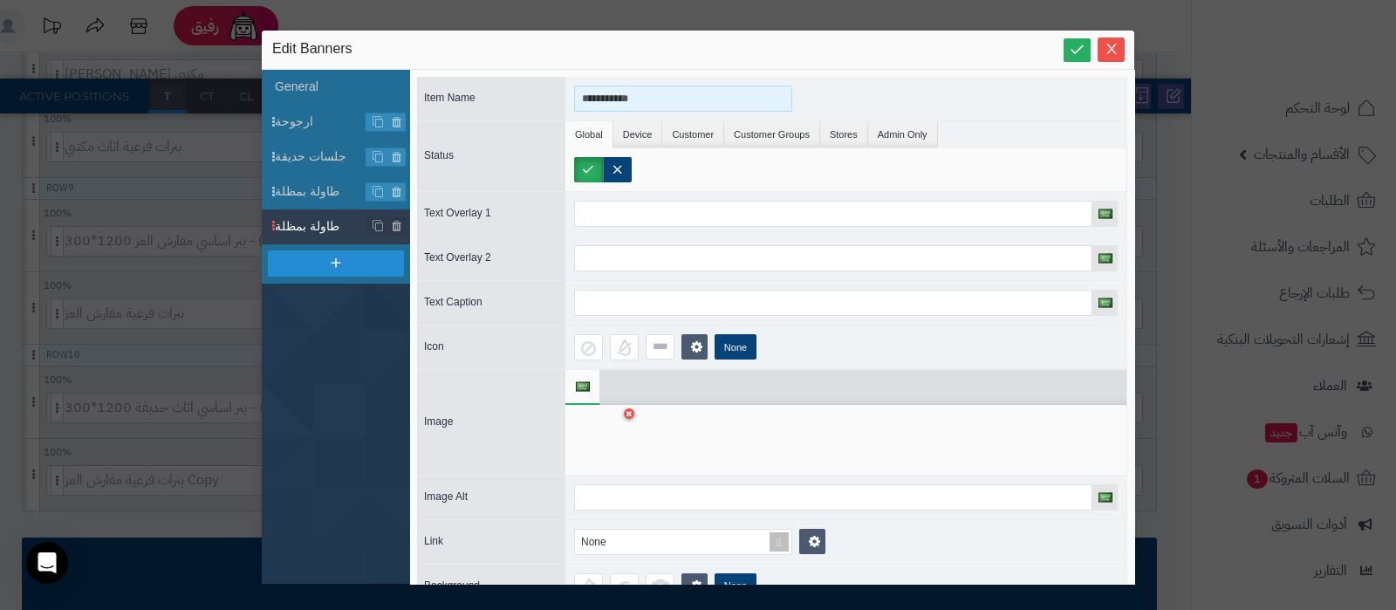
click at [606, 99] on input "**********" at bounding box center [683, 98] width 218 height 26
type input "*********"
click at [1077, 51] on icon at bounding box center [1076, 49] width 17 height 17
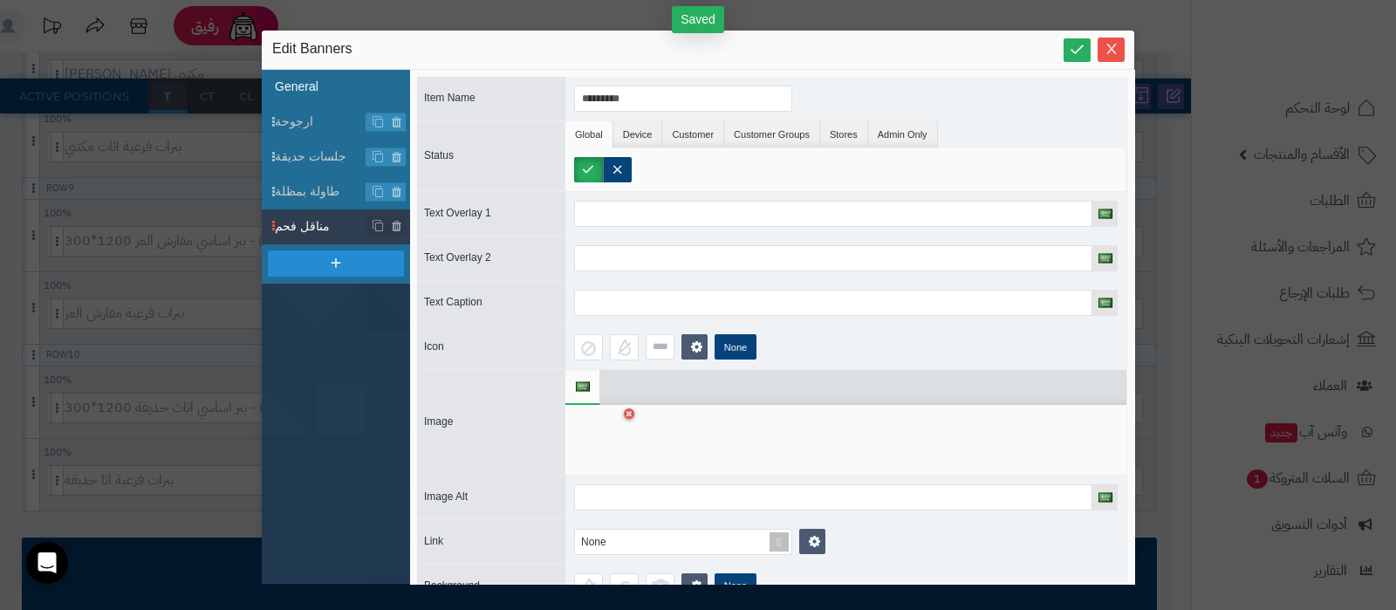
click at [314, 85] on li "General" at bounding box center [336, 87] width 148 height 35
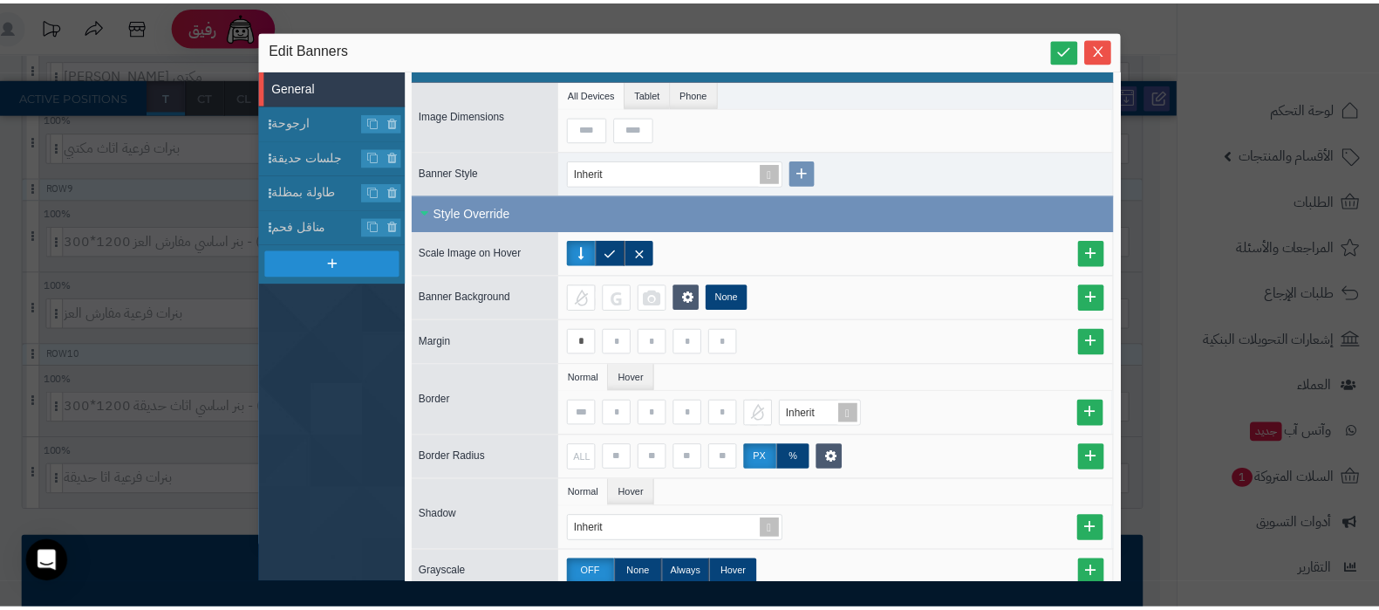
scroll to position [762, 0]
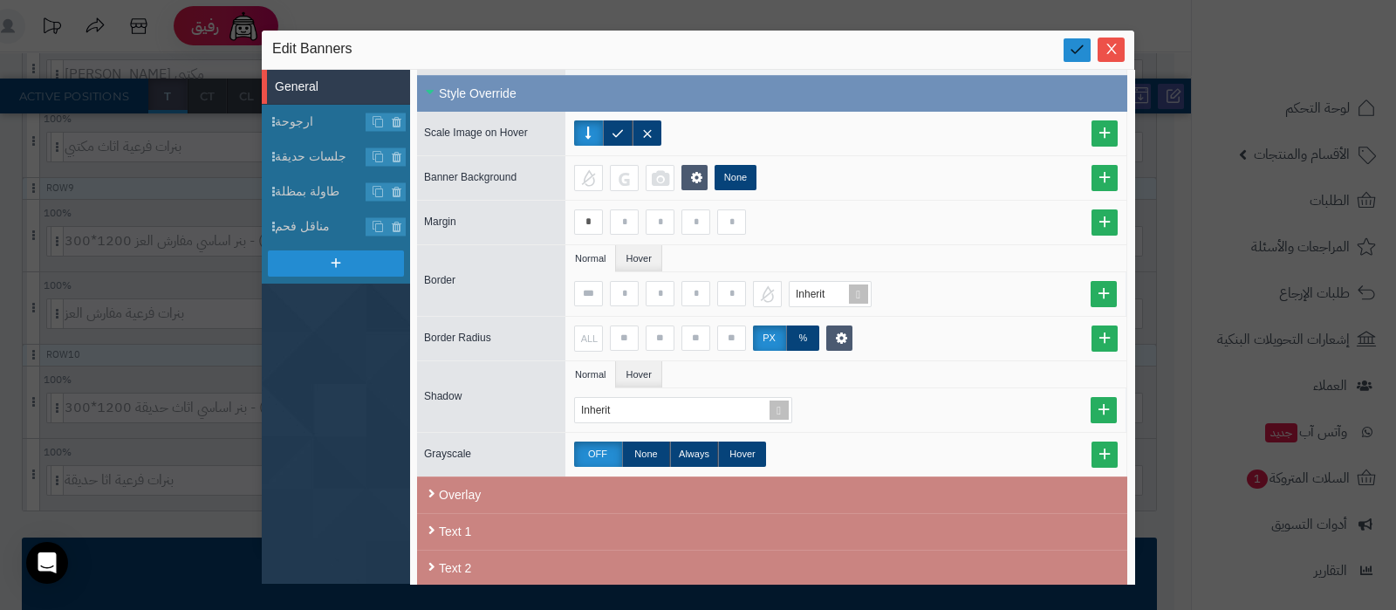
click at [1080, 48] on icon at bounding box center [1076, 49] width 17 height 17
click at [1111, 50] on icon "Close" at bounding box center [1111, 49] width 10 height 10
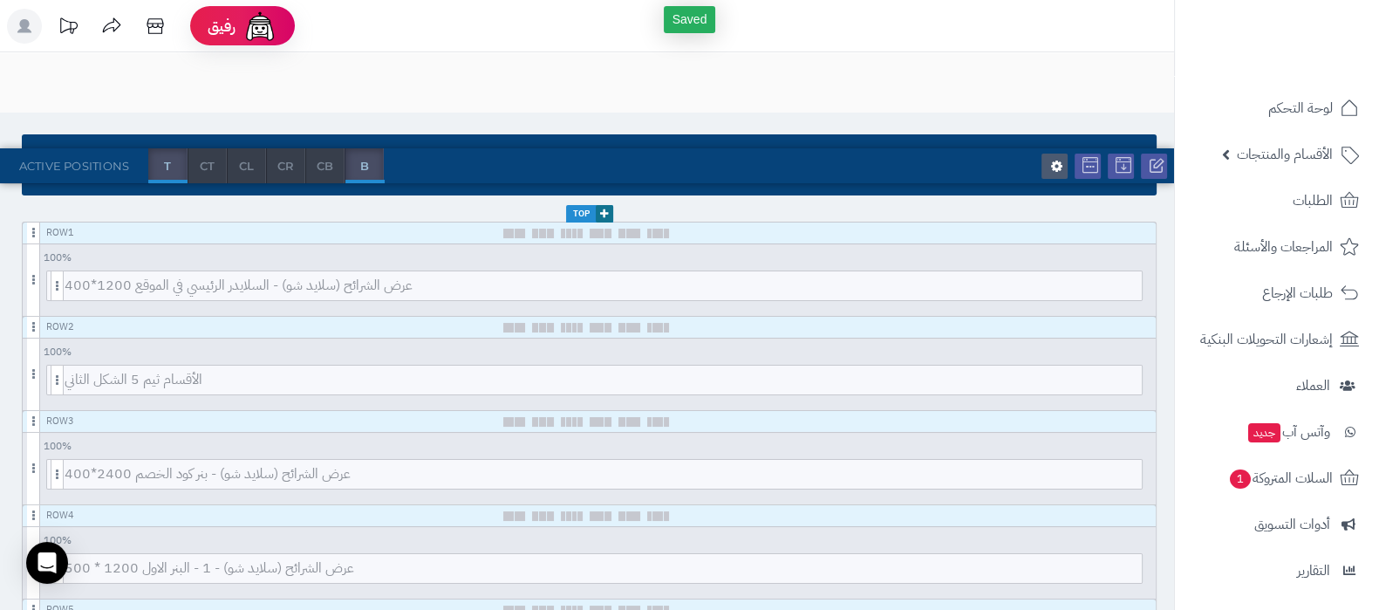
scroll to position [0, 0]
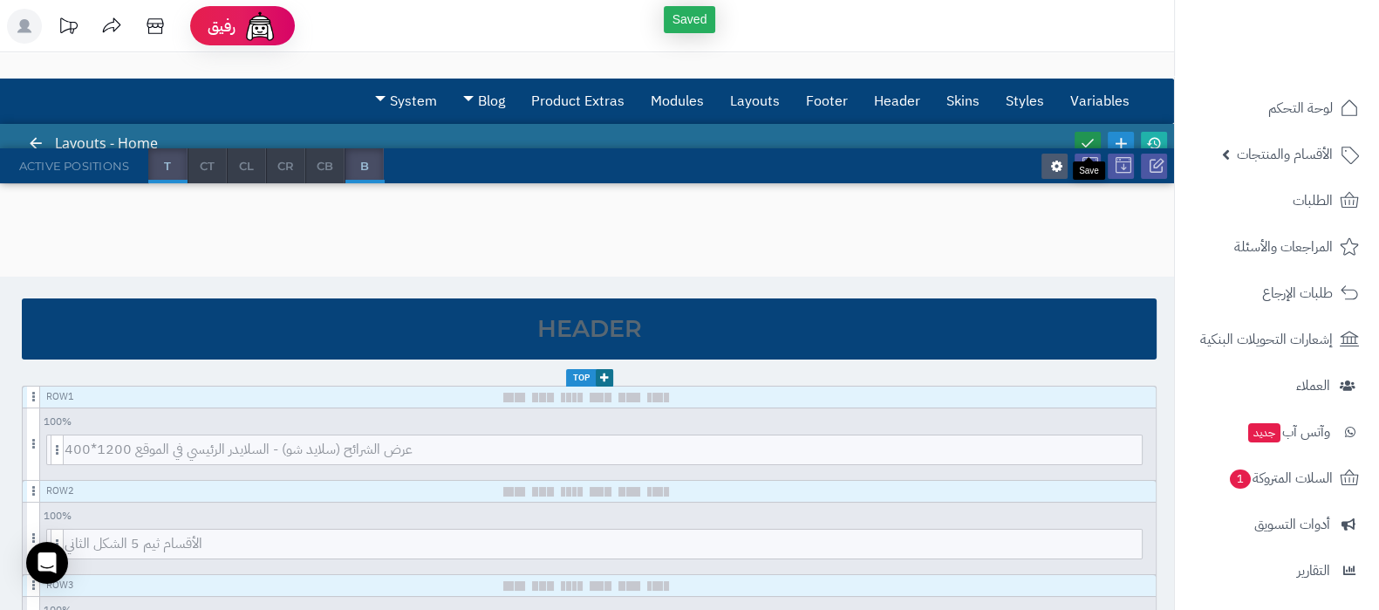
click at [1091, 133] on link at bounding box center [1088, 144] width 26 height 24
click at [1160, 138] on icon at bounding box center [1154, 143] width 16 height 16
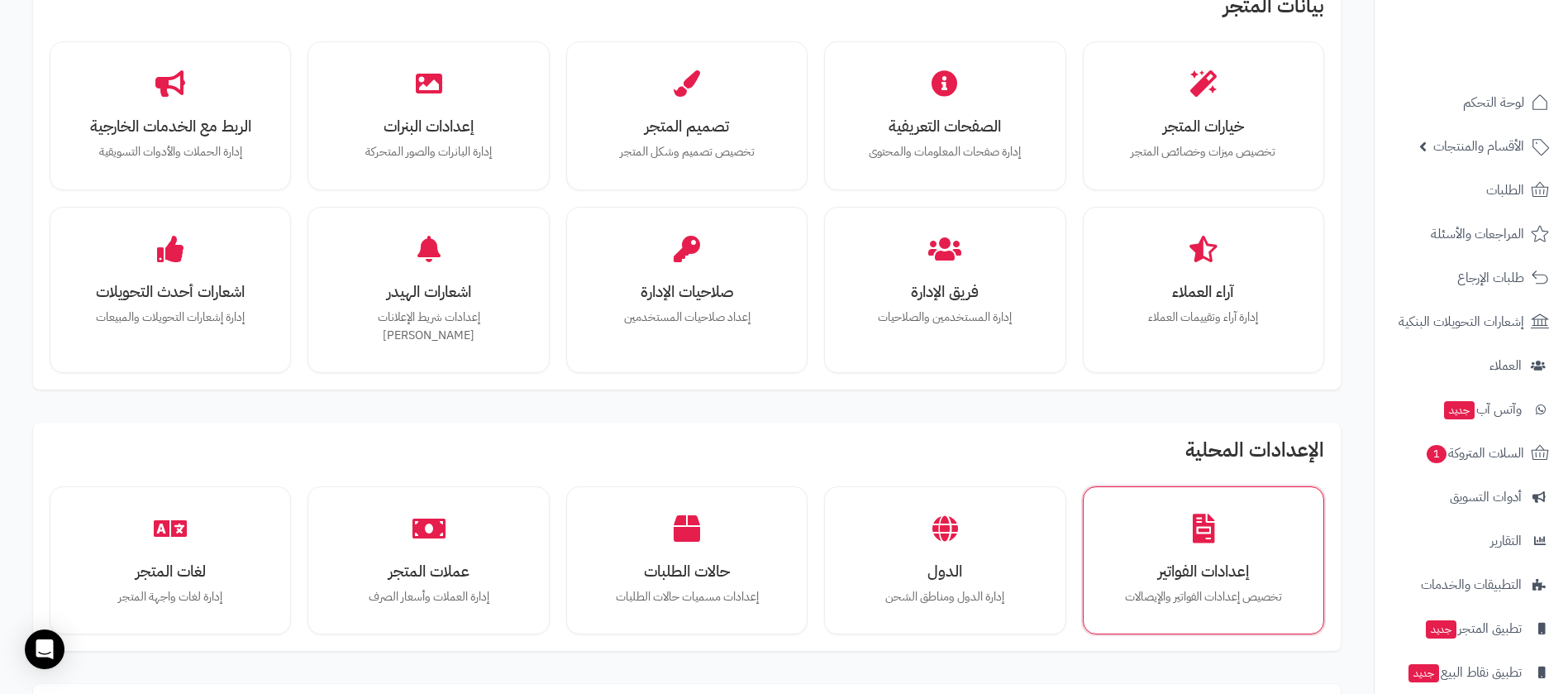
scroll to position [496, 0]
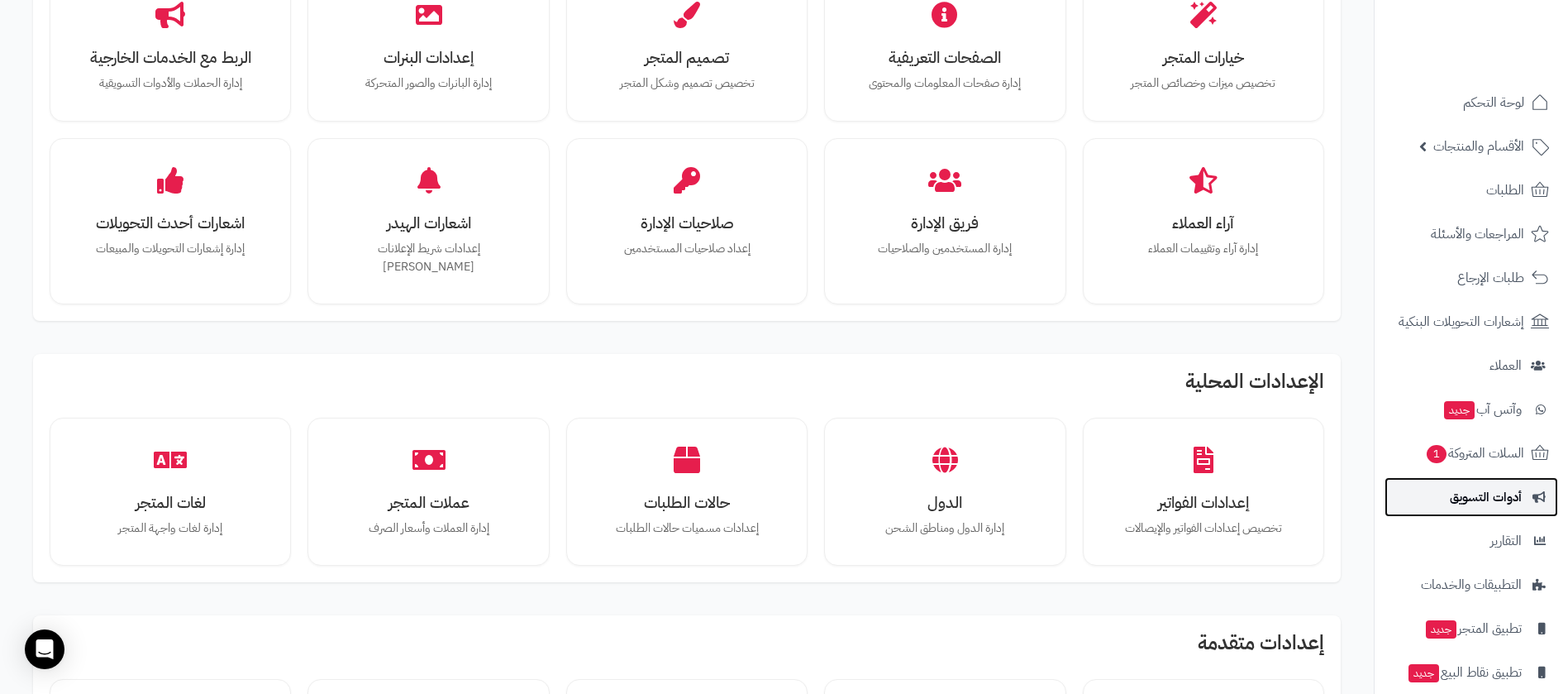
click at [1432, 482] on link "أدوات التسويق" at bounding box center [1470, 497] width 173 height 40
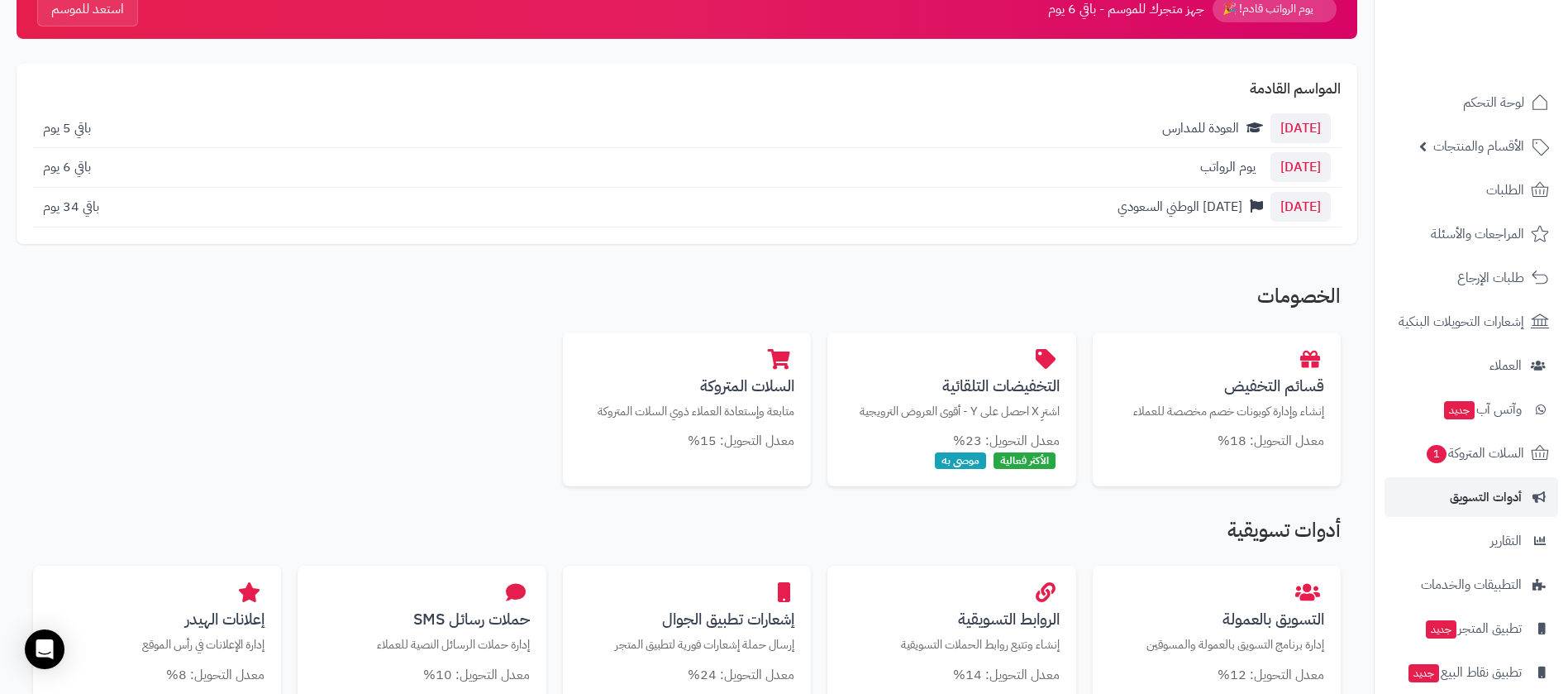
scroll to position [248, 0]
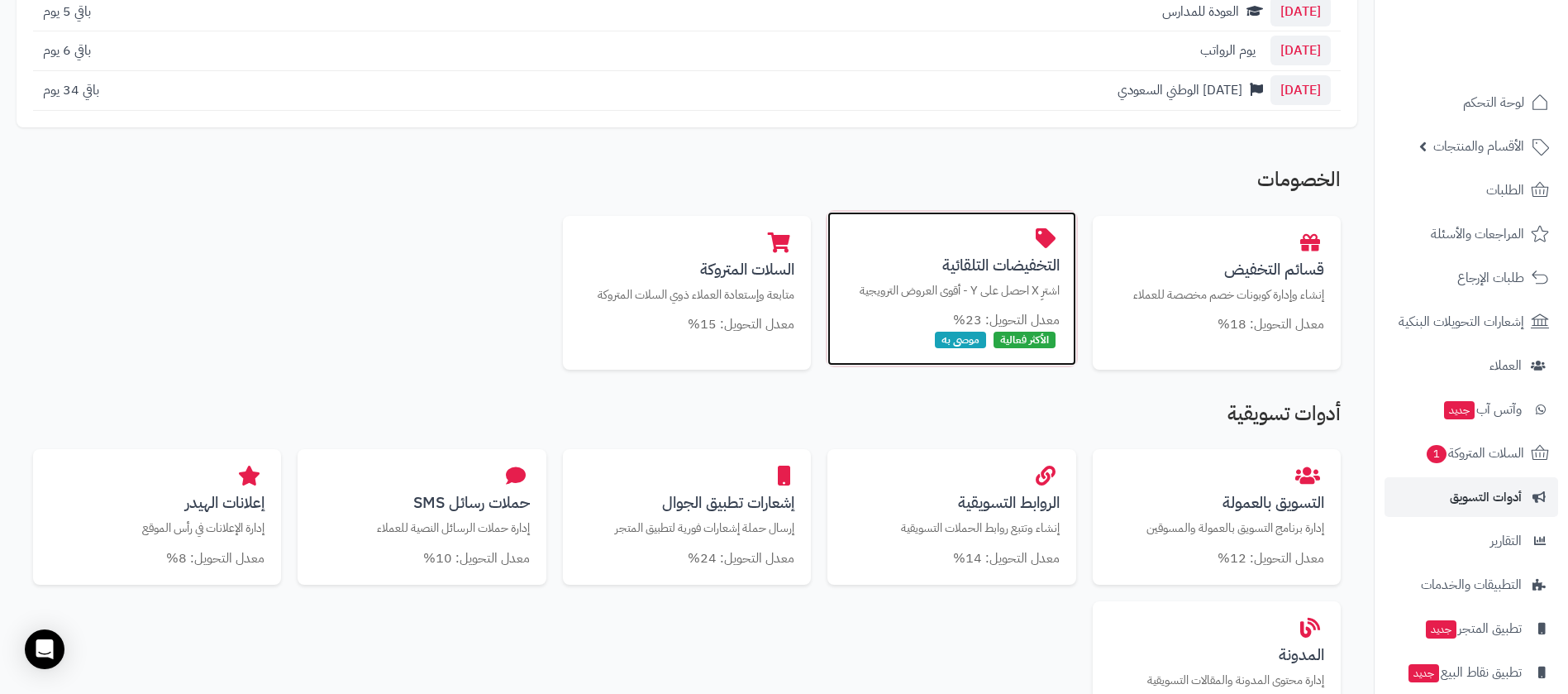
click at [929, 254] on div "التخفيضات التلقائية اشترِ X احصل على Y - أقوى العروض الترويجية معدل التحويل: 23…" at bounding box center [951, 288] width 248 height 154
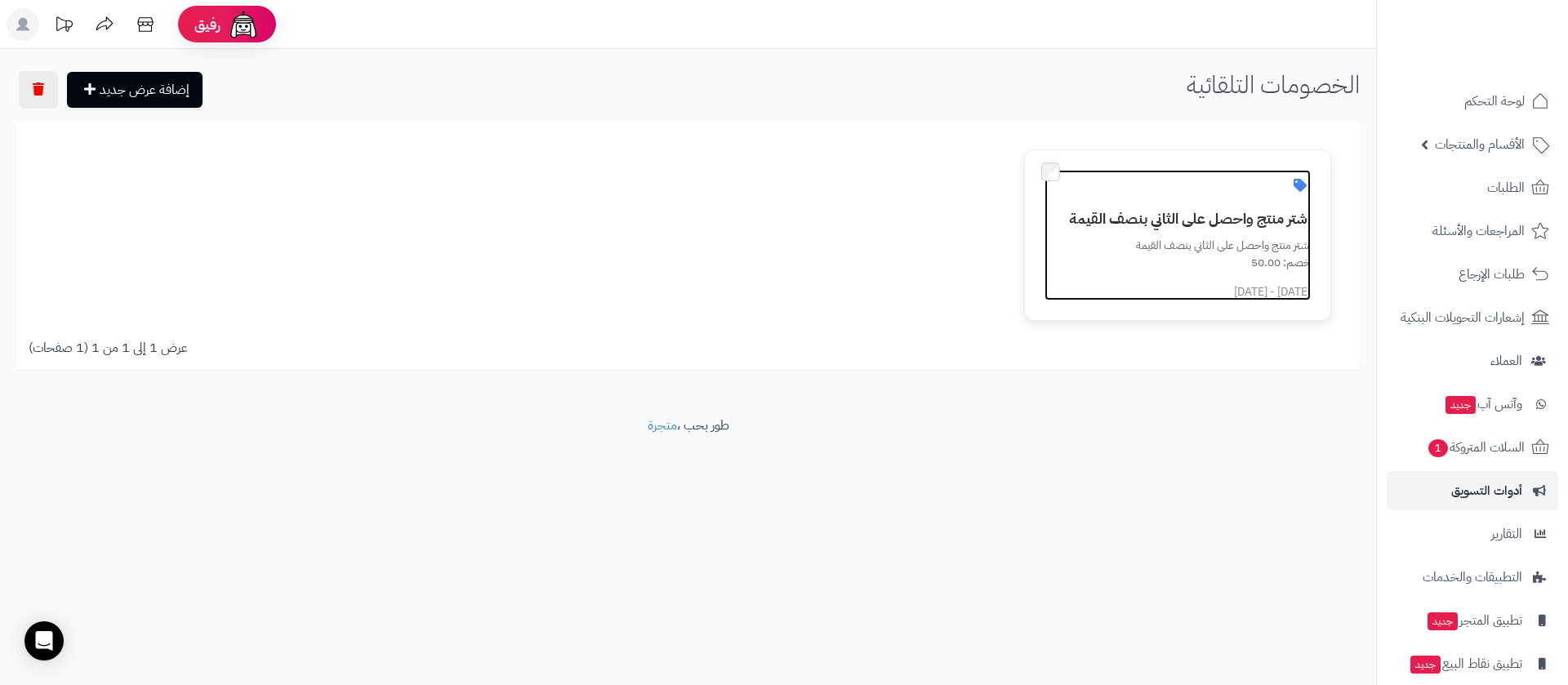
click at [1180, 211] on h3 "اشتر منتج واحصل على الثاني بنصف القيمة" at bounding box center [1186, 218] width 246 height 16
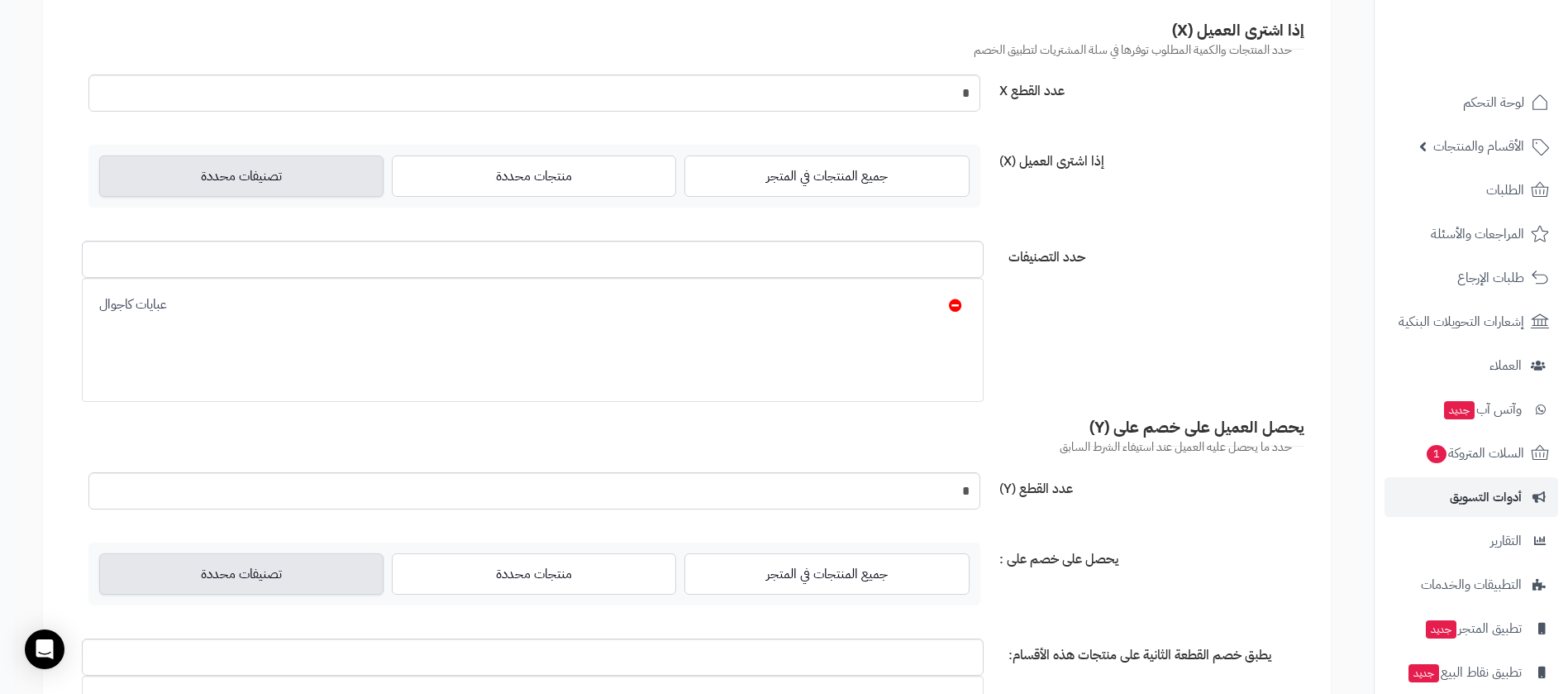
scroll to position [744, 0]
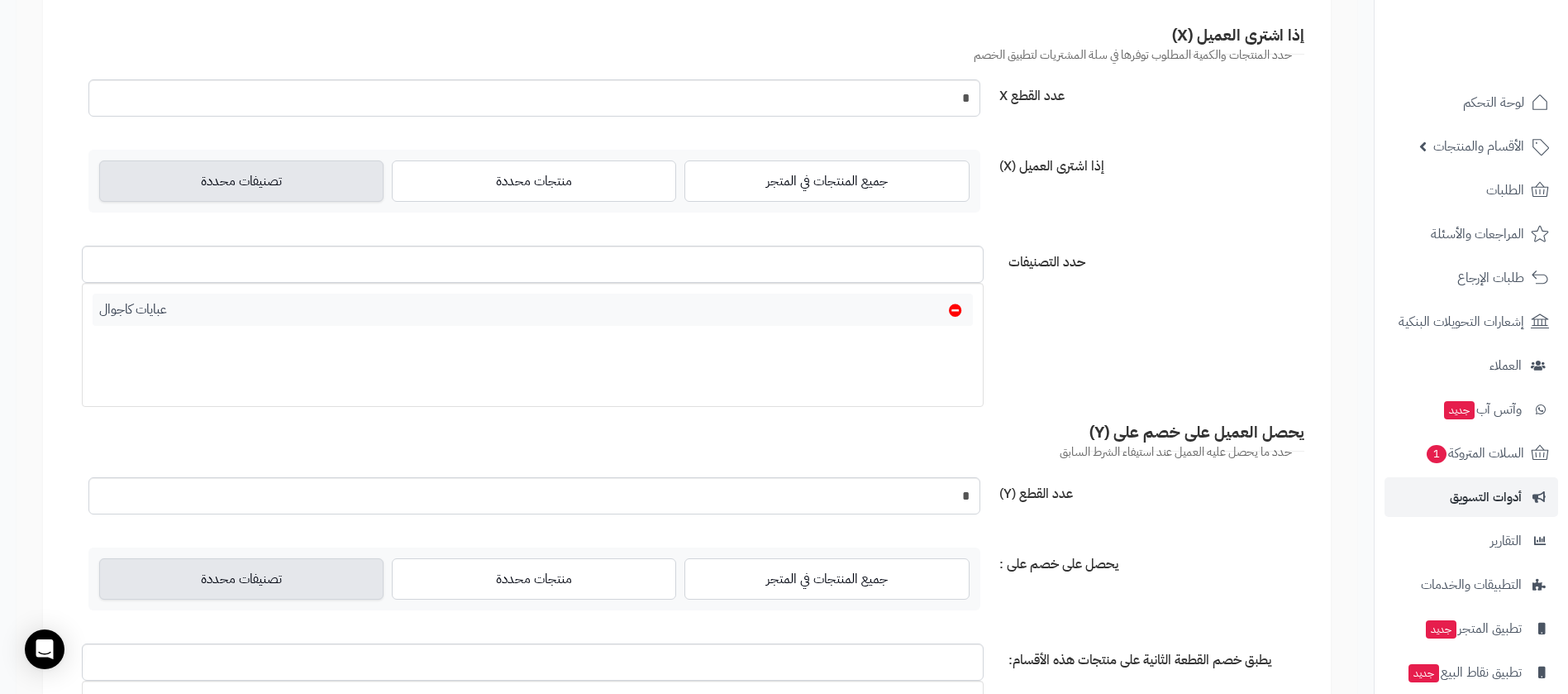
click at [948, 311] on icon at bounding box center [955, 310] width 13 height 13
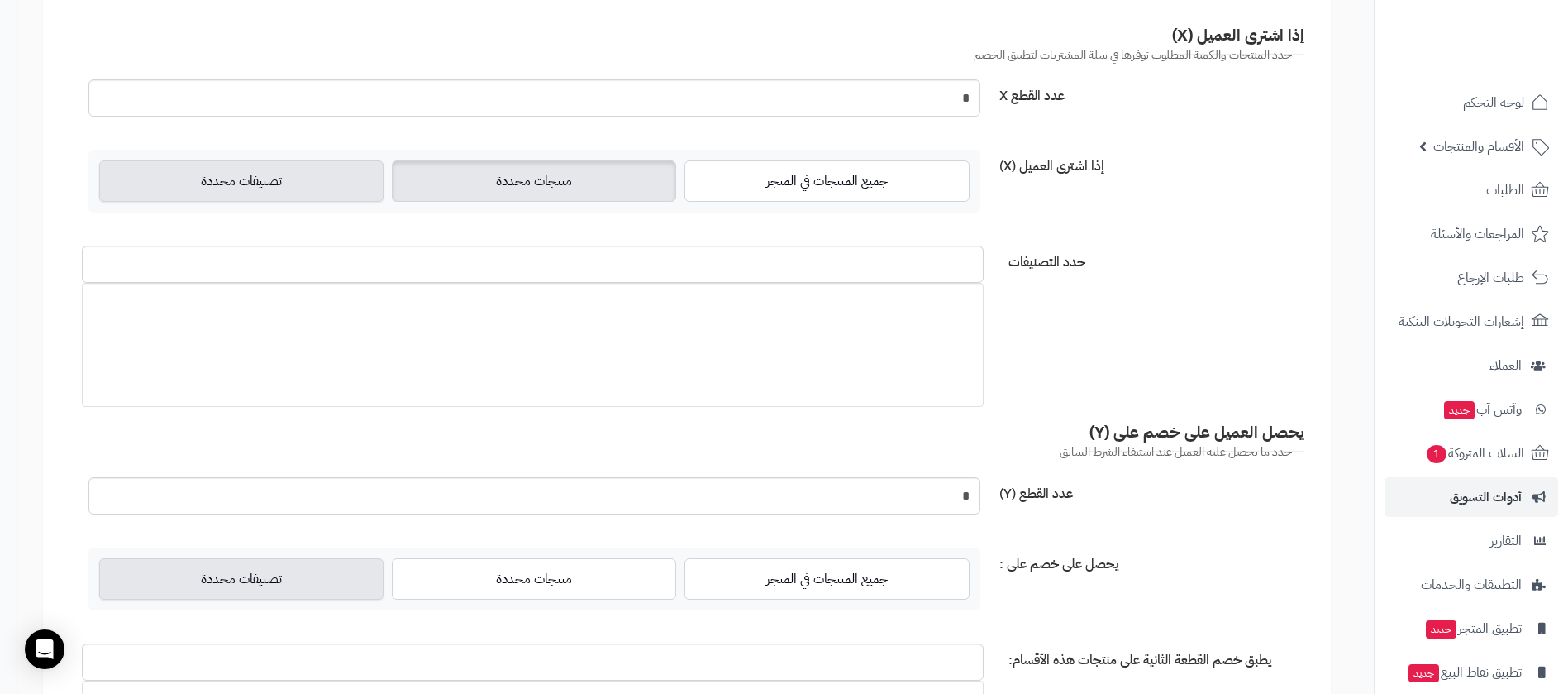
click at [545, 180] on label "منتجات محددة" at bounding box center [533, 181] width 284 height 42
click at [573, 276] on input "حدد المنتجات" at bounding box center [532, 264] width 902 height 37
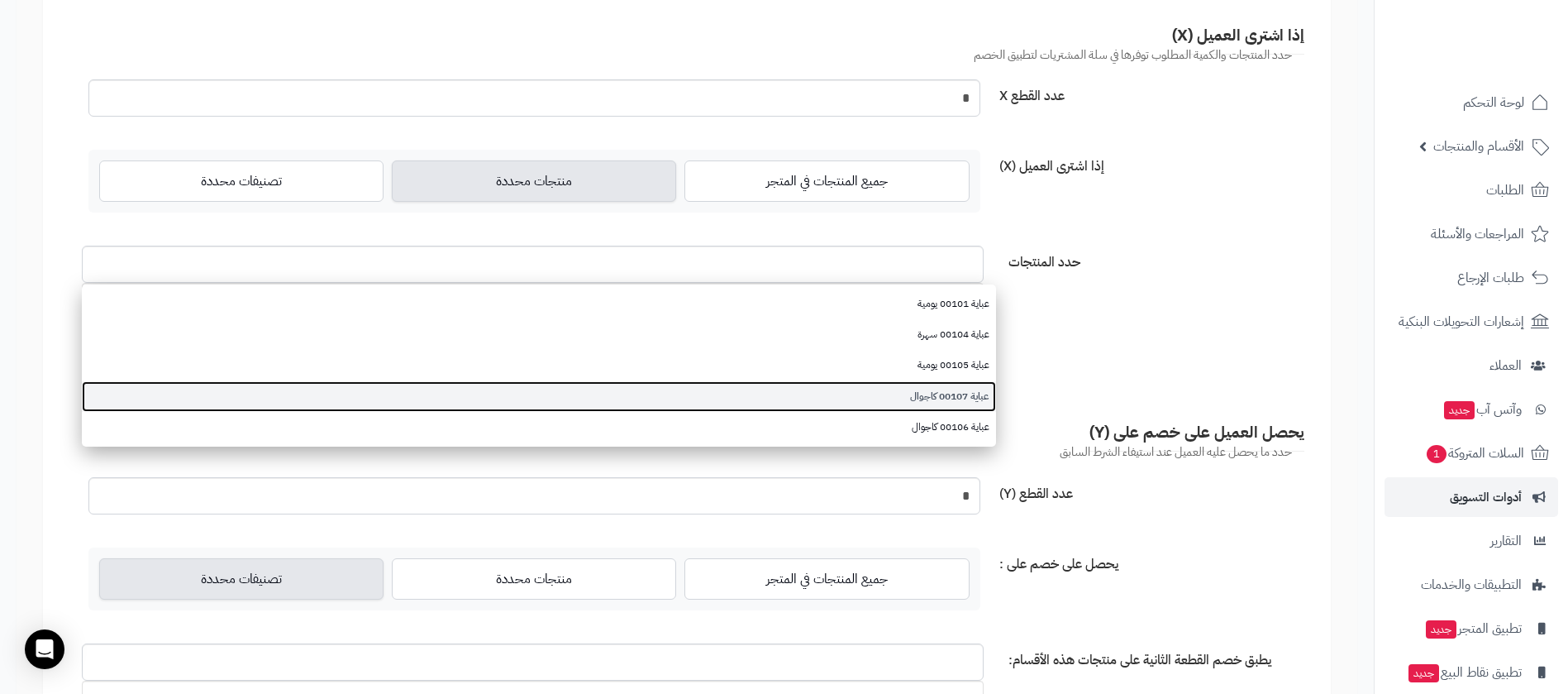
click at [800, 383] on link "عباية 00107 كاجوال" at bounding box center [538, 396] width 914 height 30
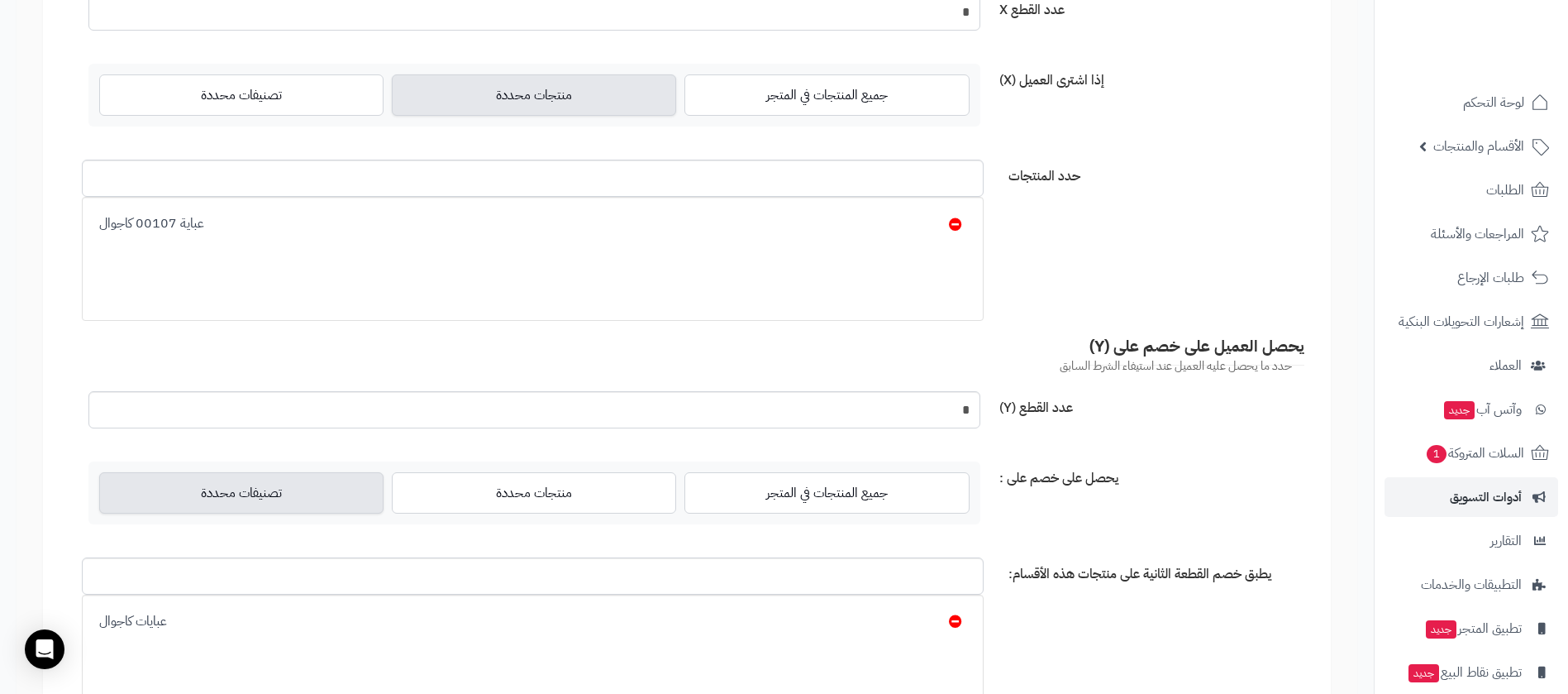
scroll to position [868, 0]
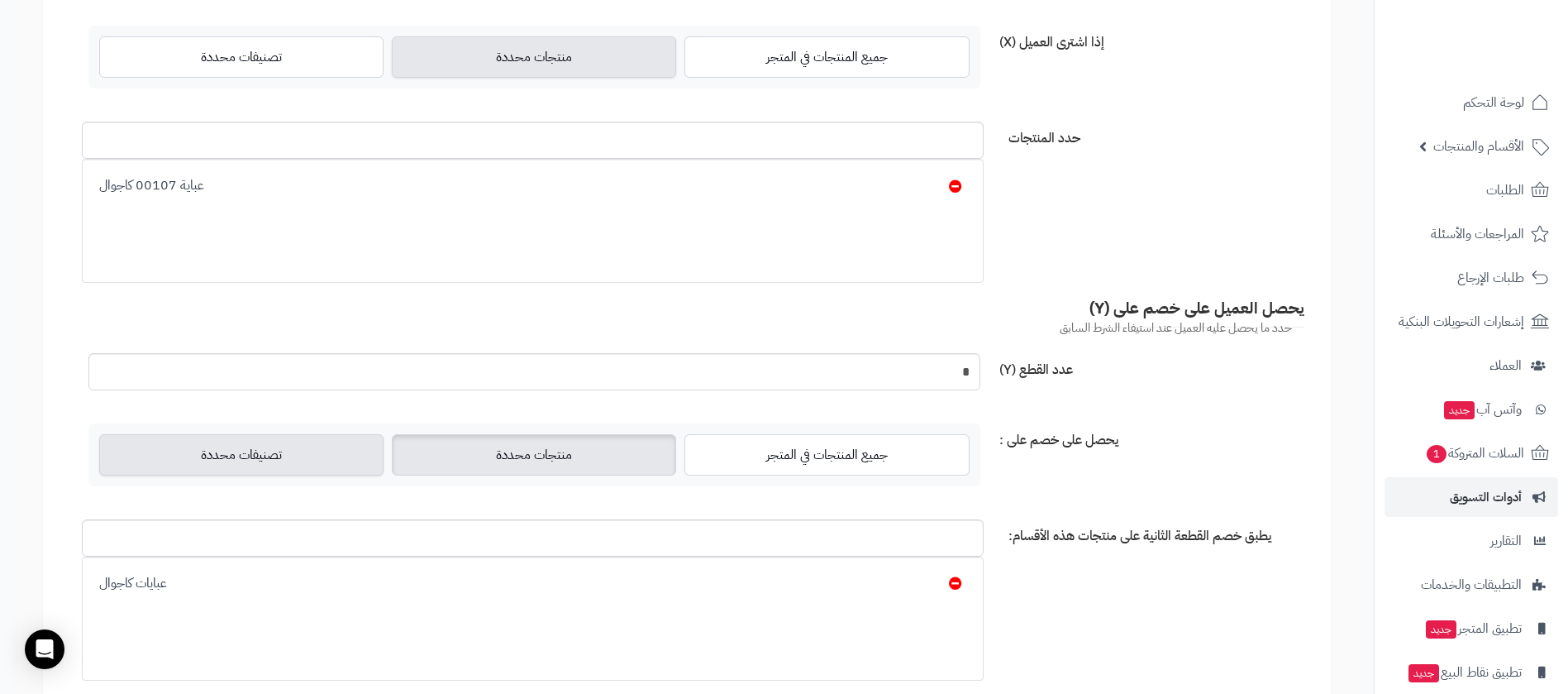
click at [566, 439] on label "منتجات محددة" at bounding box center [533, 455] width 284 height 42
click at [285, 456] on label "تصنيفات محددة" at bounding box center [242, 455] width 284 height 42
click at [953, 581] on icon at bounding box center [955, 583] width 13 height 13
click at [559, 463] on label "منتجات محددة" at bounding box center [533, 455] width 284 height 42
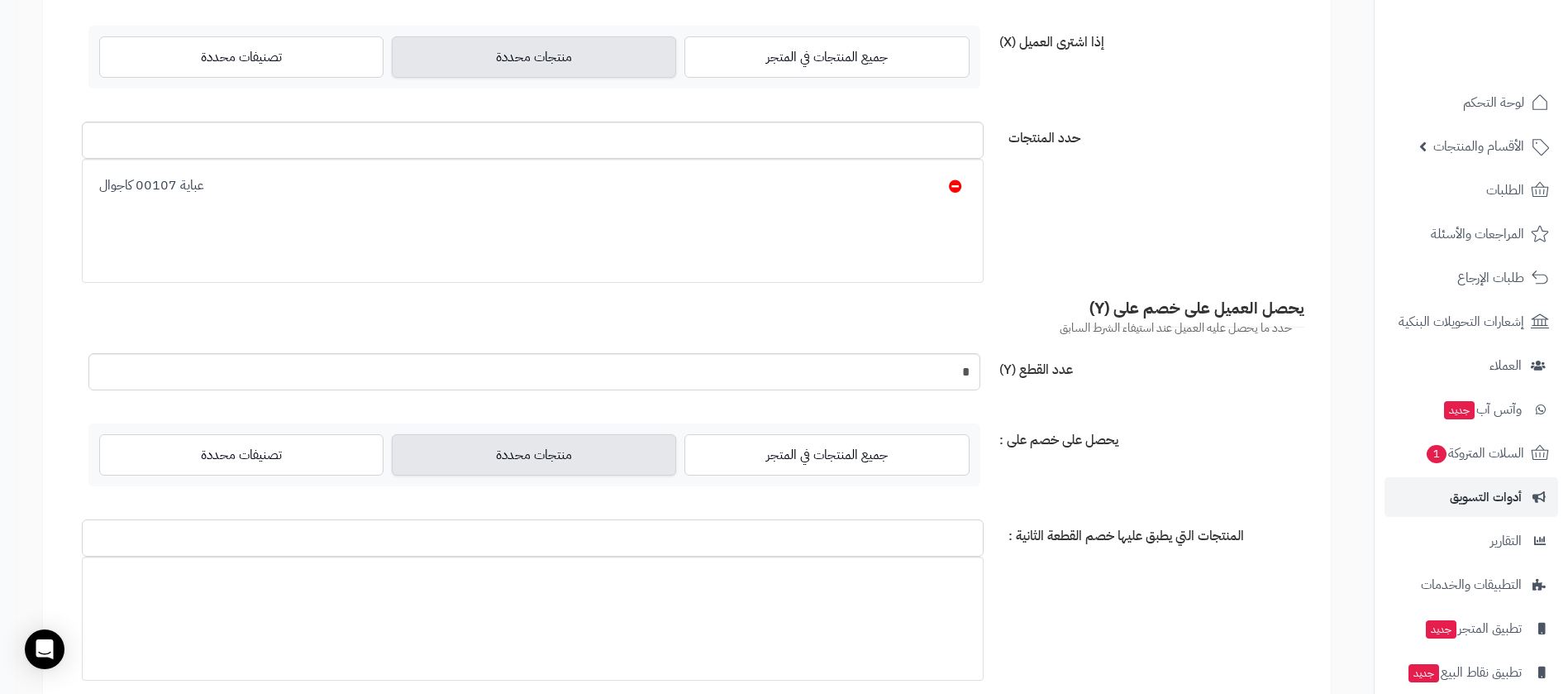
click at [579, 532] on input "المنتجات التي يطبق عليها خصم القطعة الثانية :" at bounding box center [532, 538] width 902 height 37
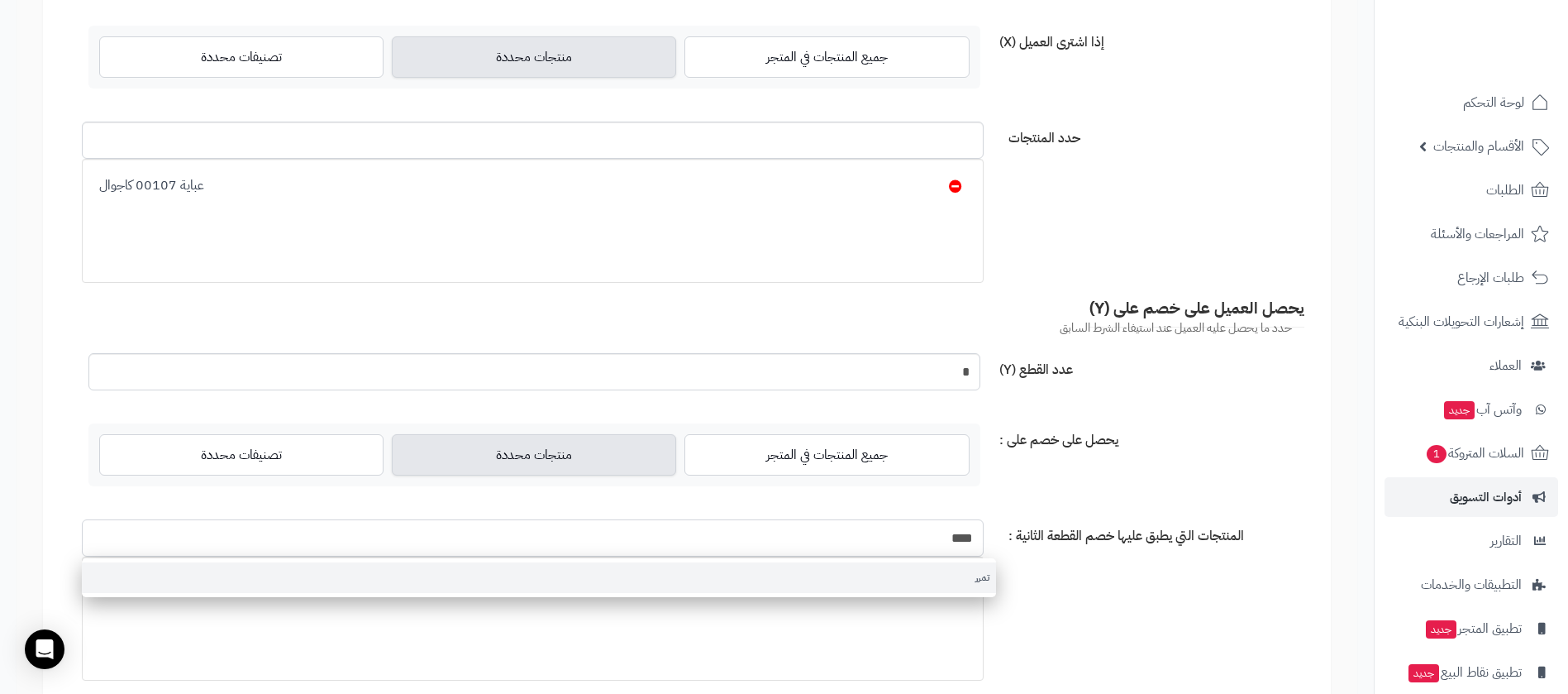
type input "****"
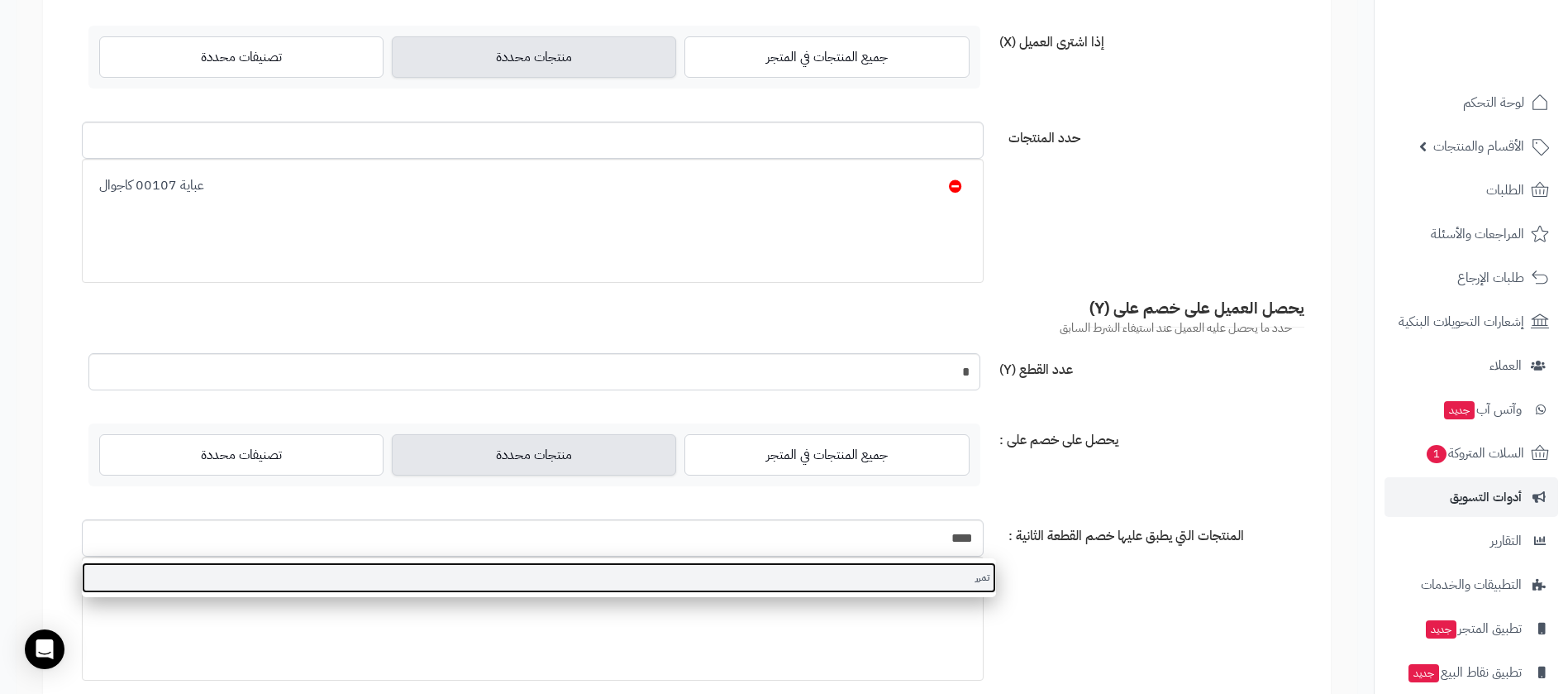
click at [939, 577] on link "تمرر" at bounding box center [538, 577] width 914 height 30
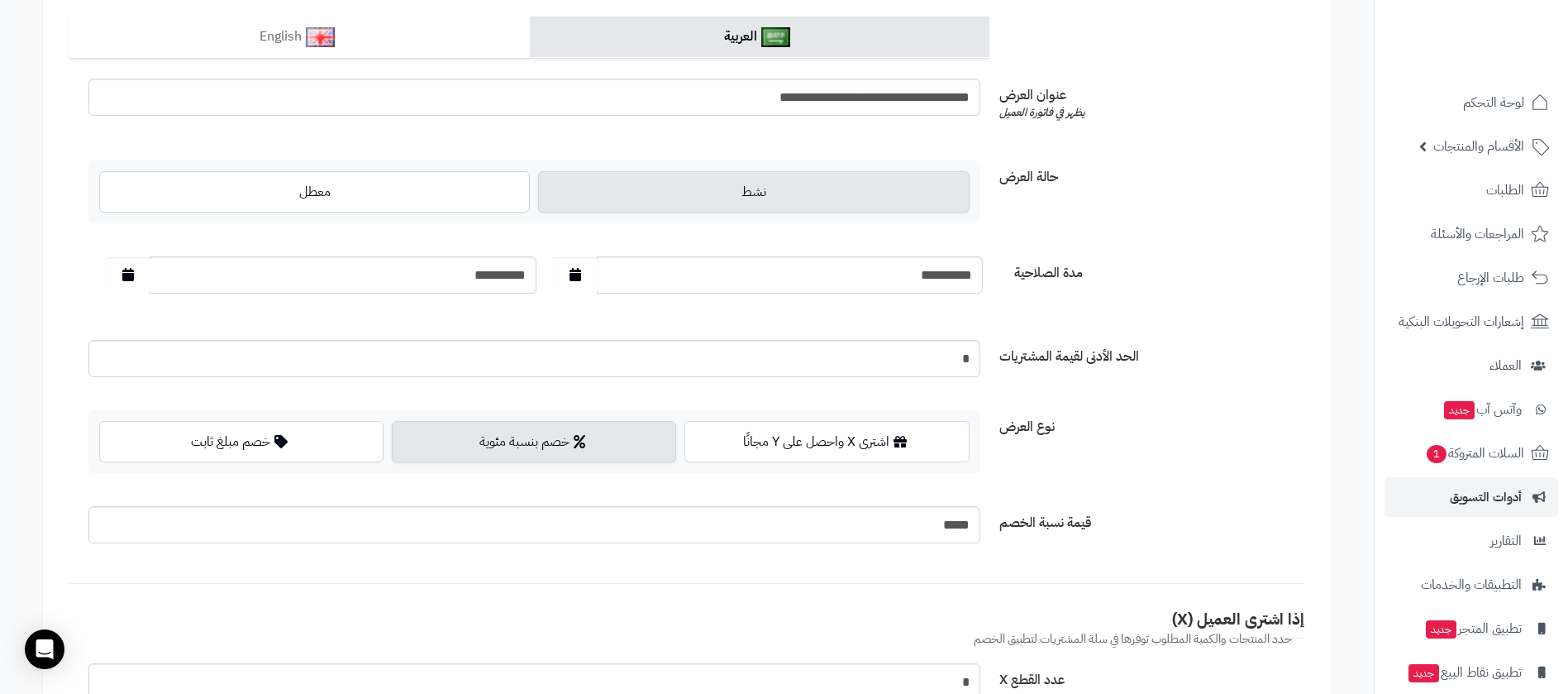
scroll to position [0, 0]
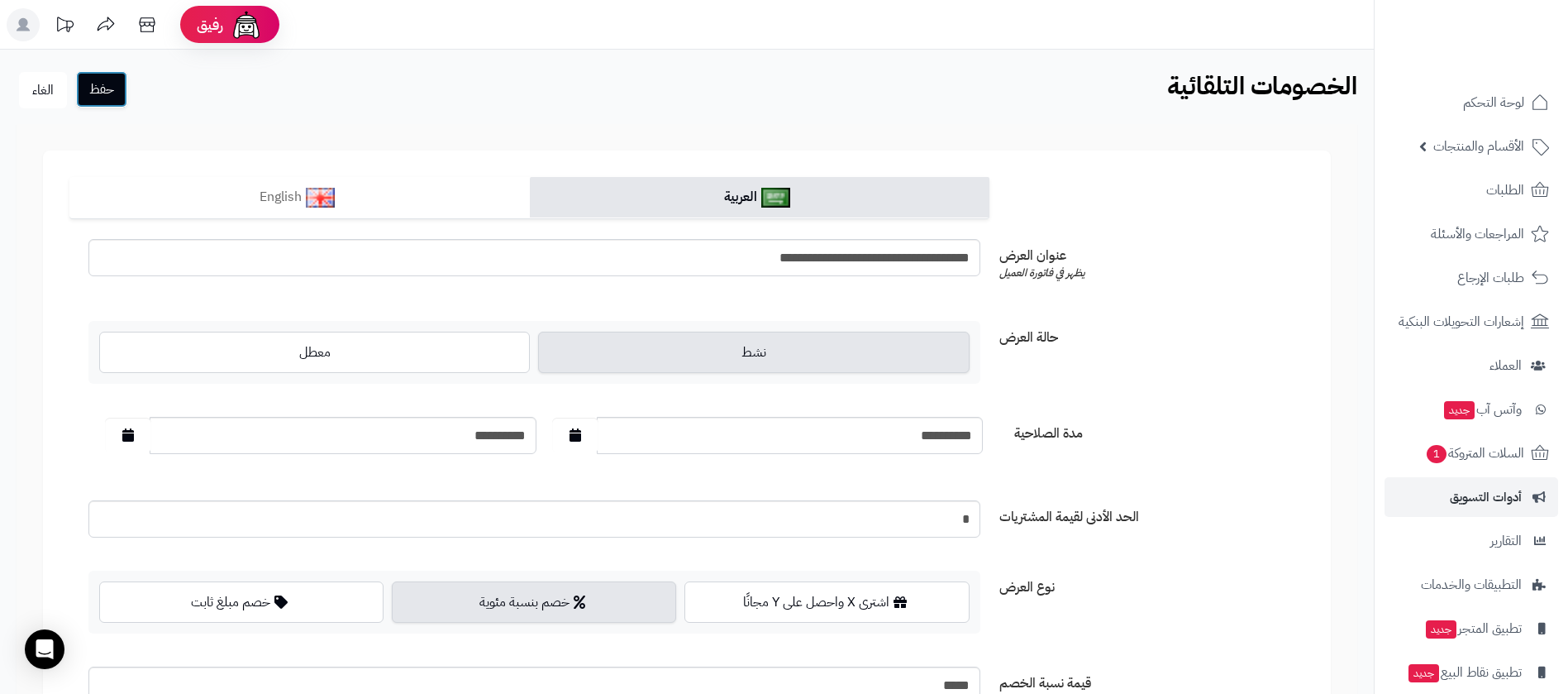
click at [107, 91] on button "حفظ" at bounding box center [101, 89] width 51 height 36
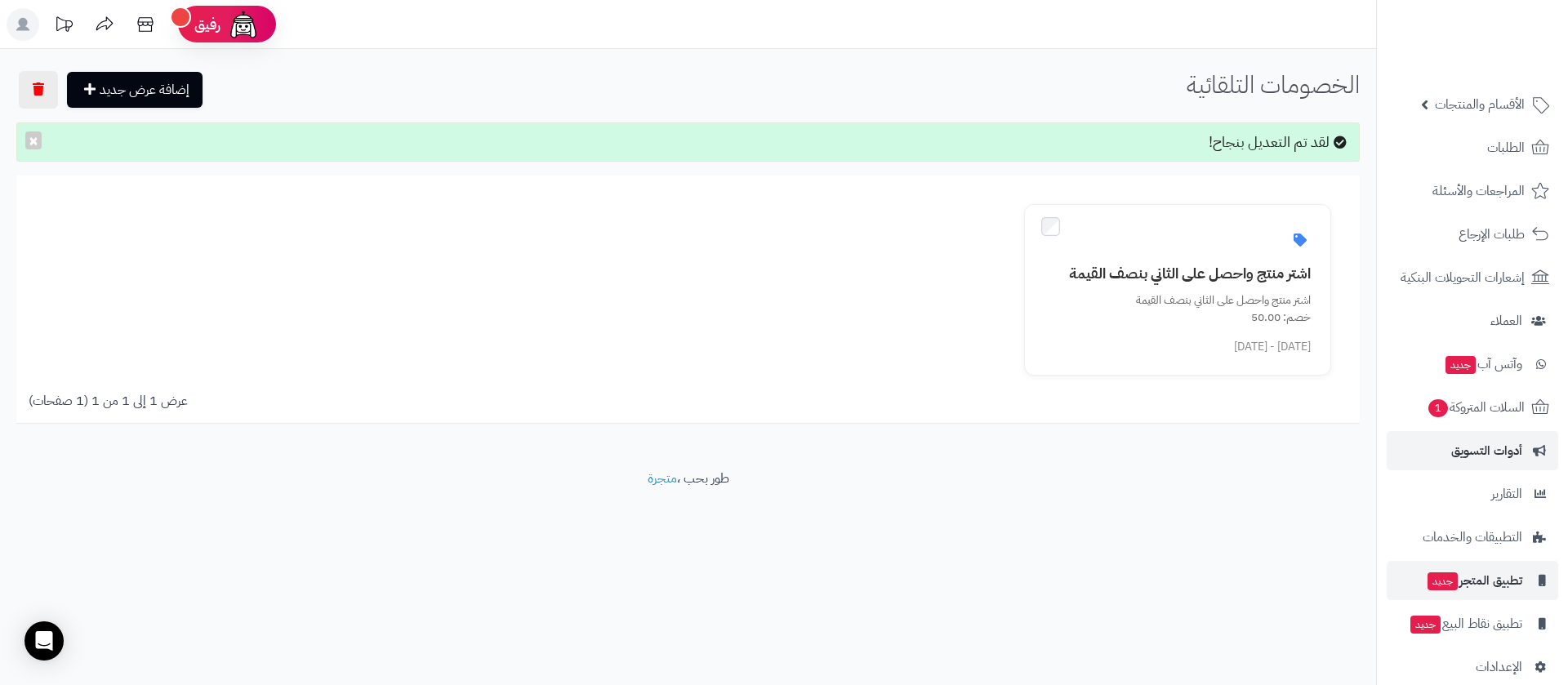
scroll to position [62, 0]
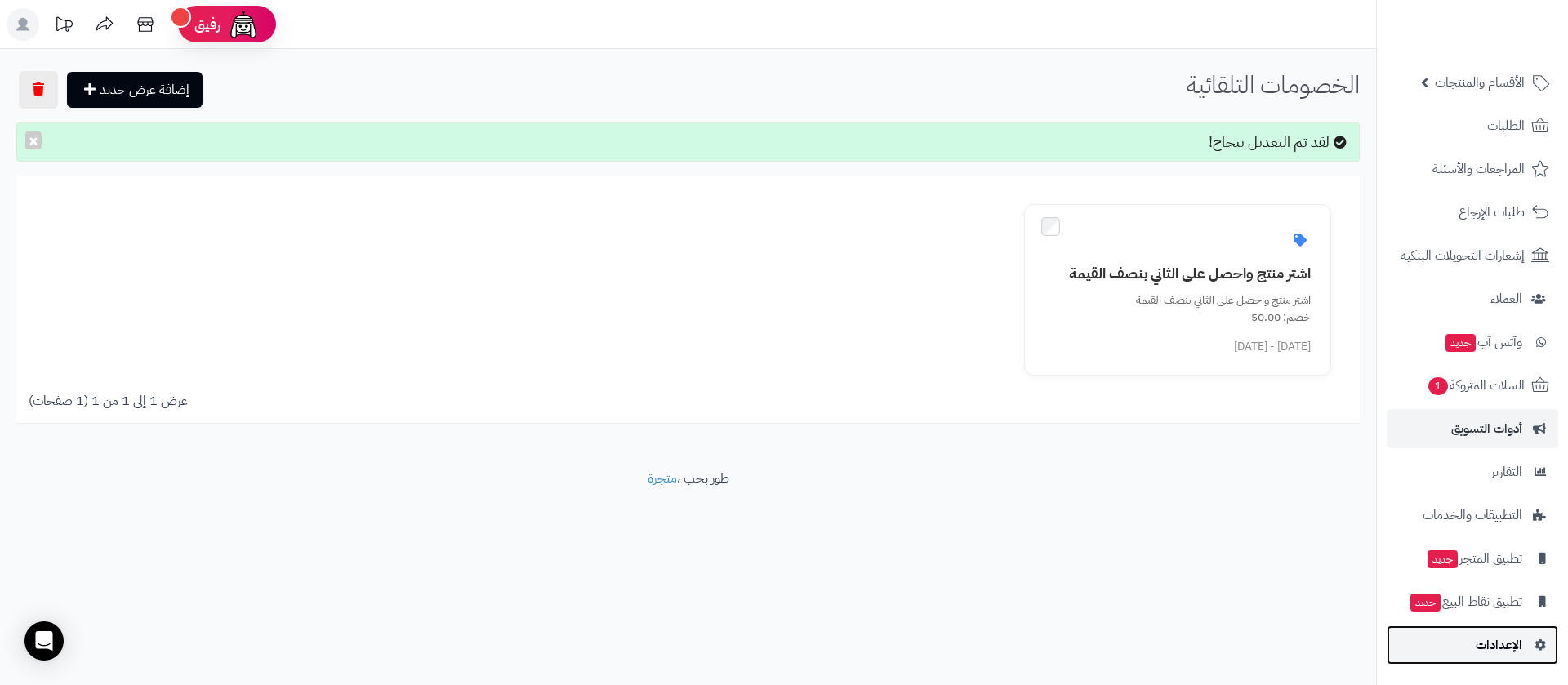
click at [1436, 642] on link "الإعدادات" at bounding box center [1472, 645] width 171 height 39
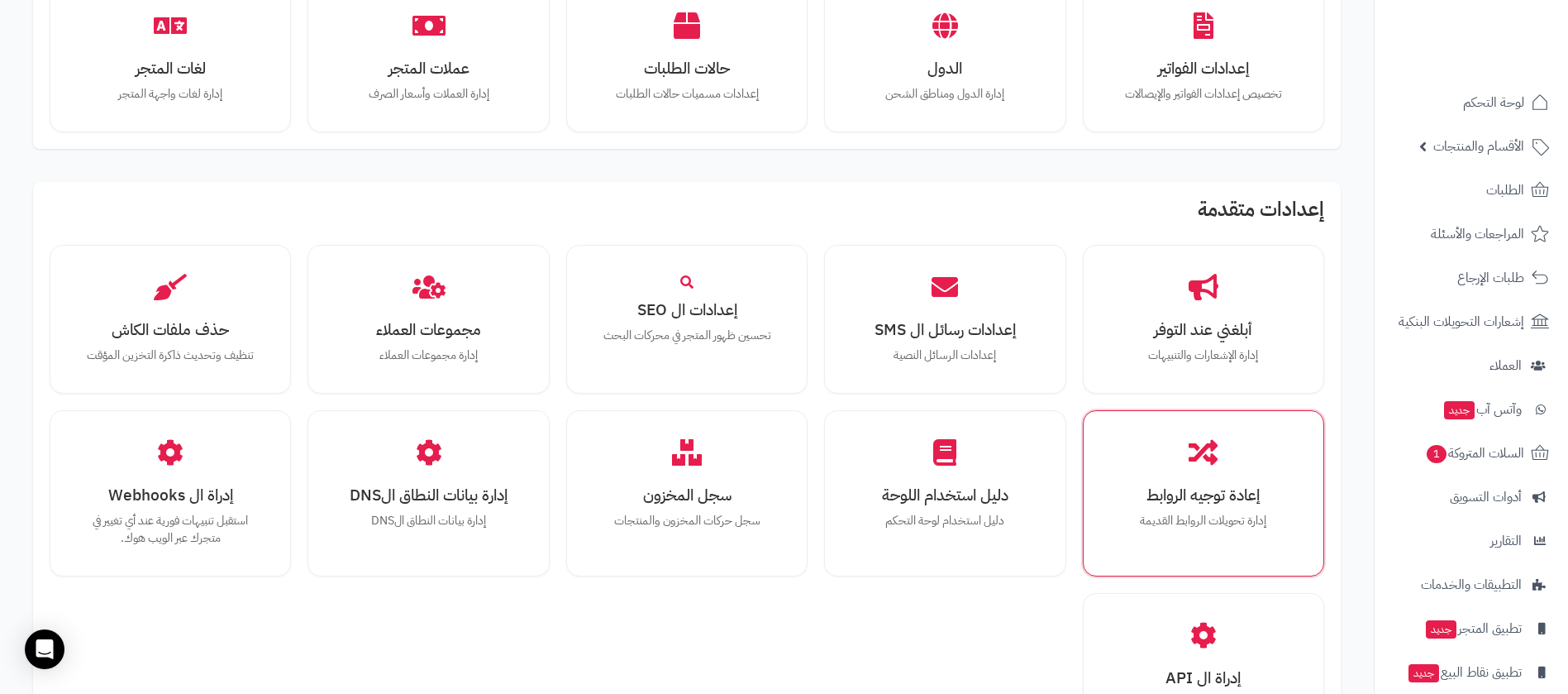
scroll to position [993, 0]
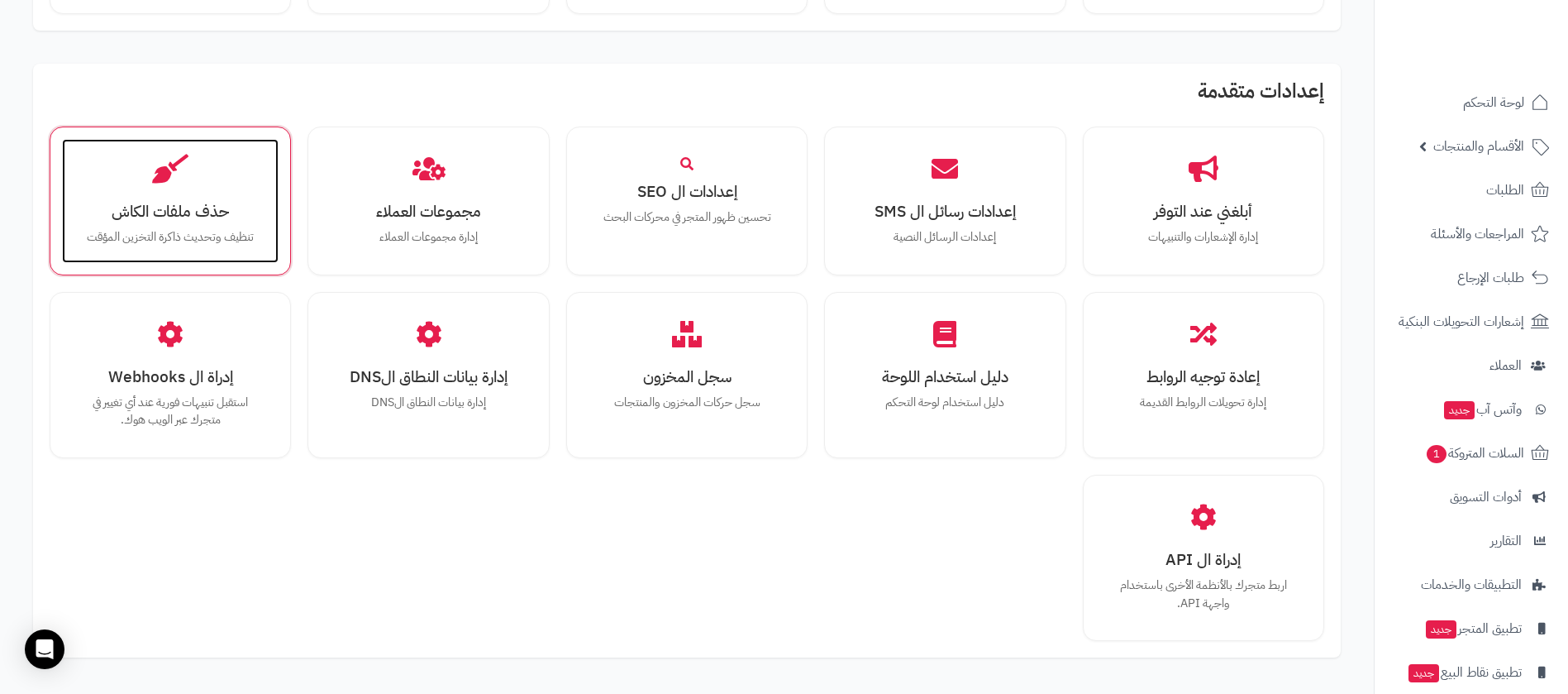
click at [205, 203] on h3 "حذف ملفات الكاش" at bounding box center [171, 211] width 184 height 17
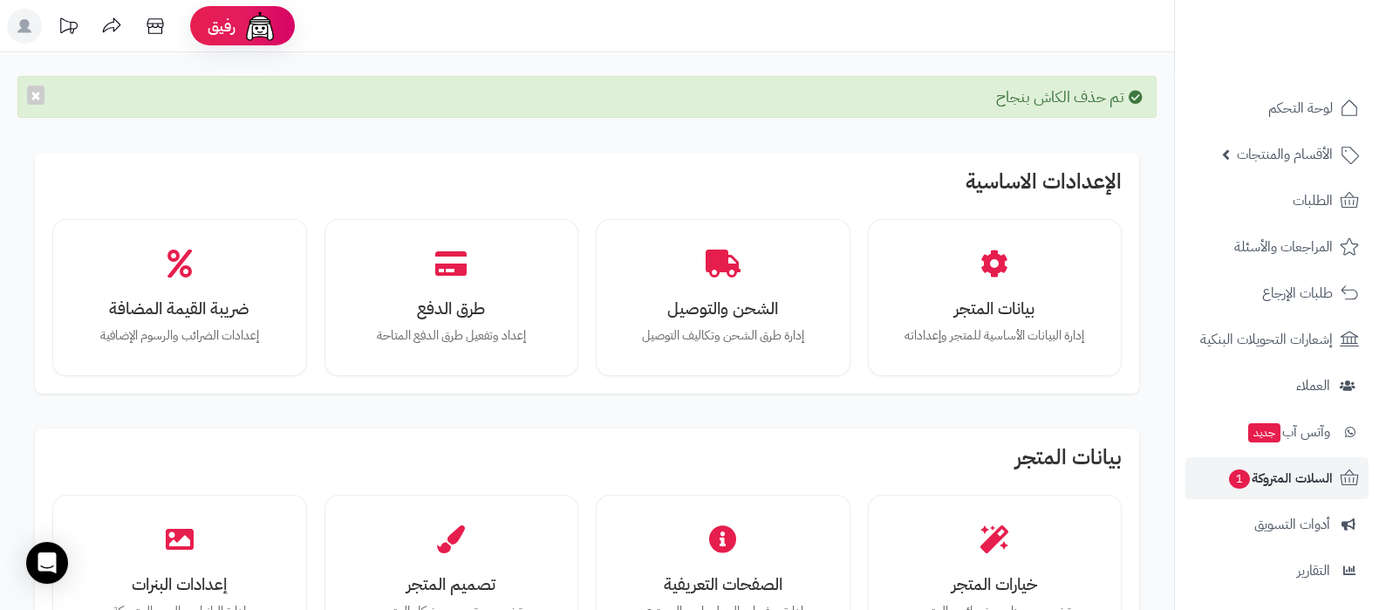
scroll to position [188, 0]
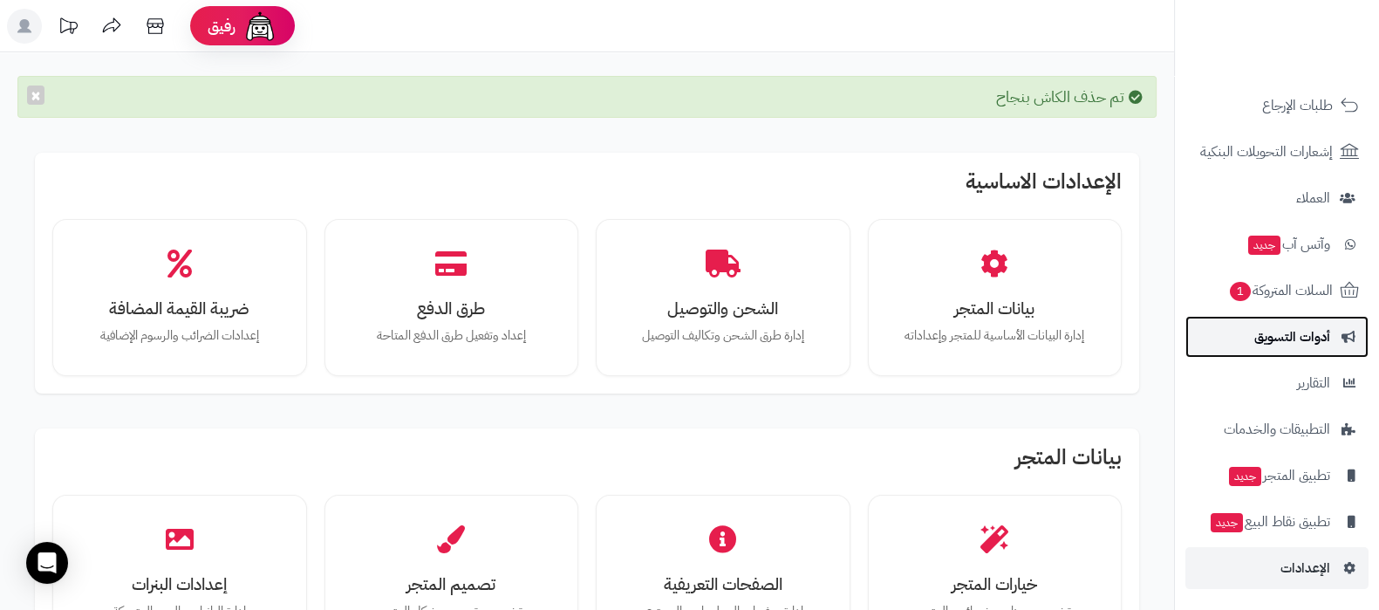
click at [1272, 320] on link "أدوات التسويق" at bounding box center [1276, 337] width 183 height 42
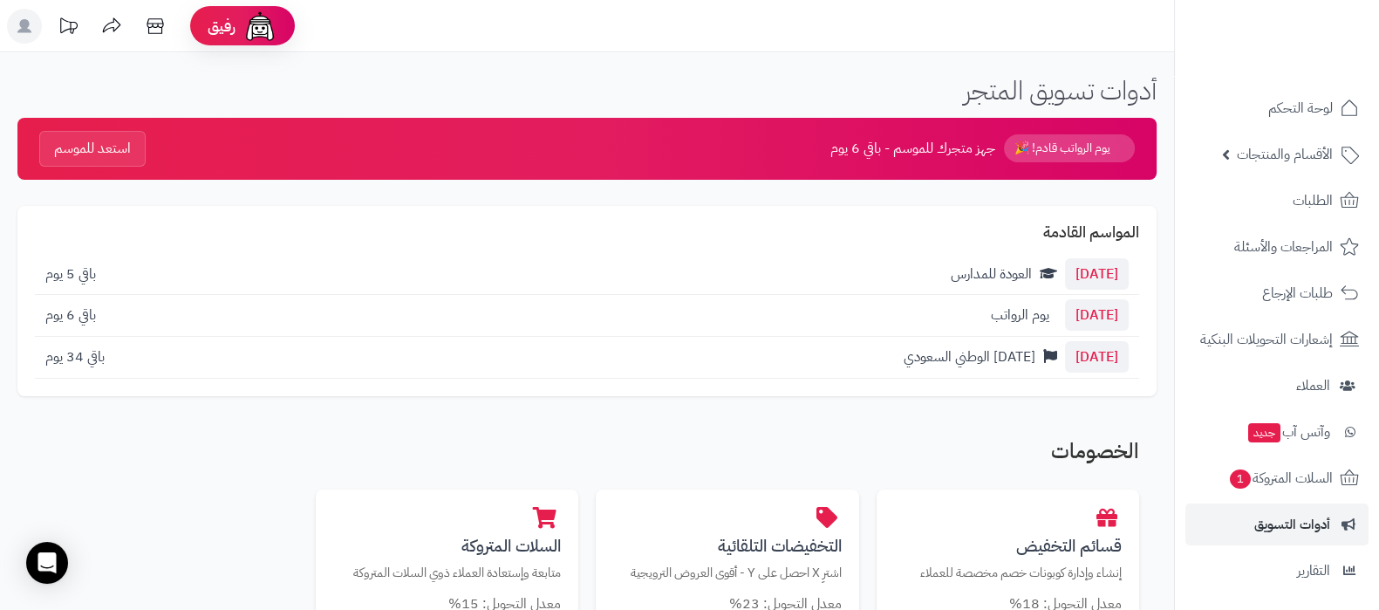
scroll to position [217, 0]
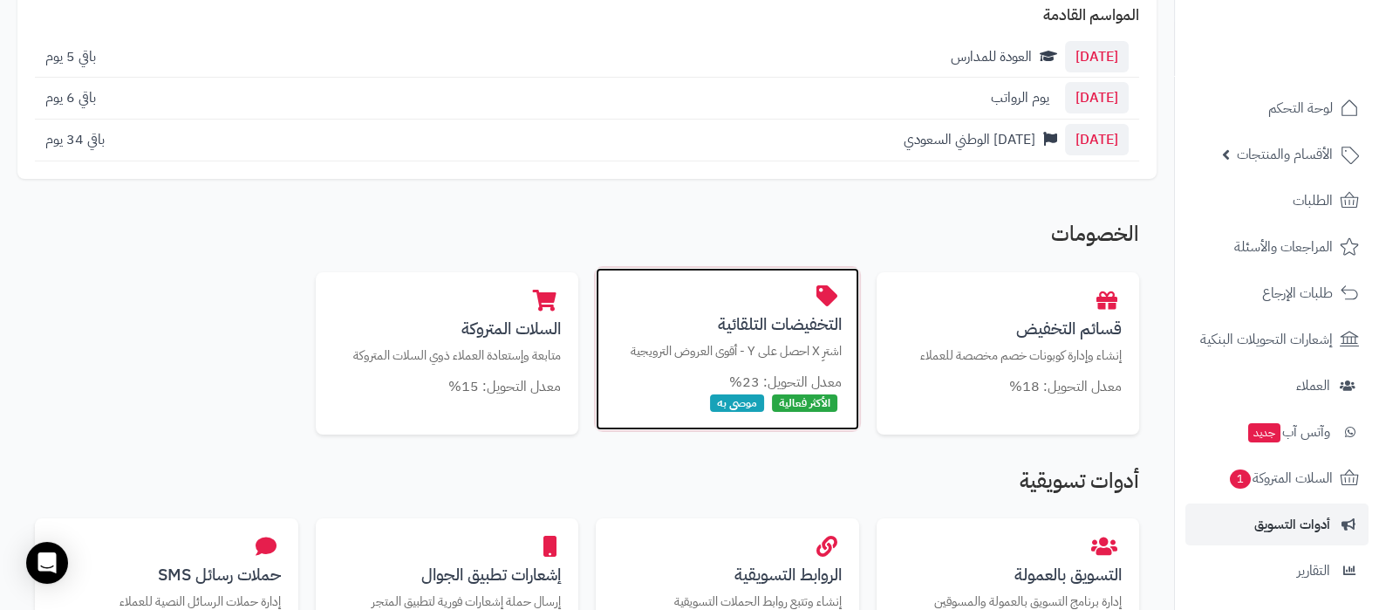
click at [719, 328] on h3 "التخفيضات التلقائية" at bounding box center [727, 324] width 229 height 18
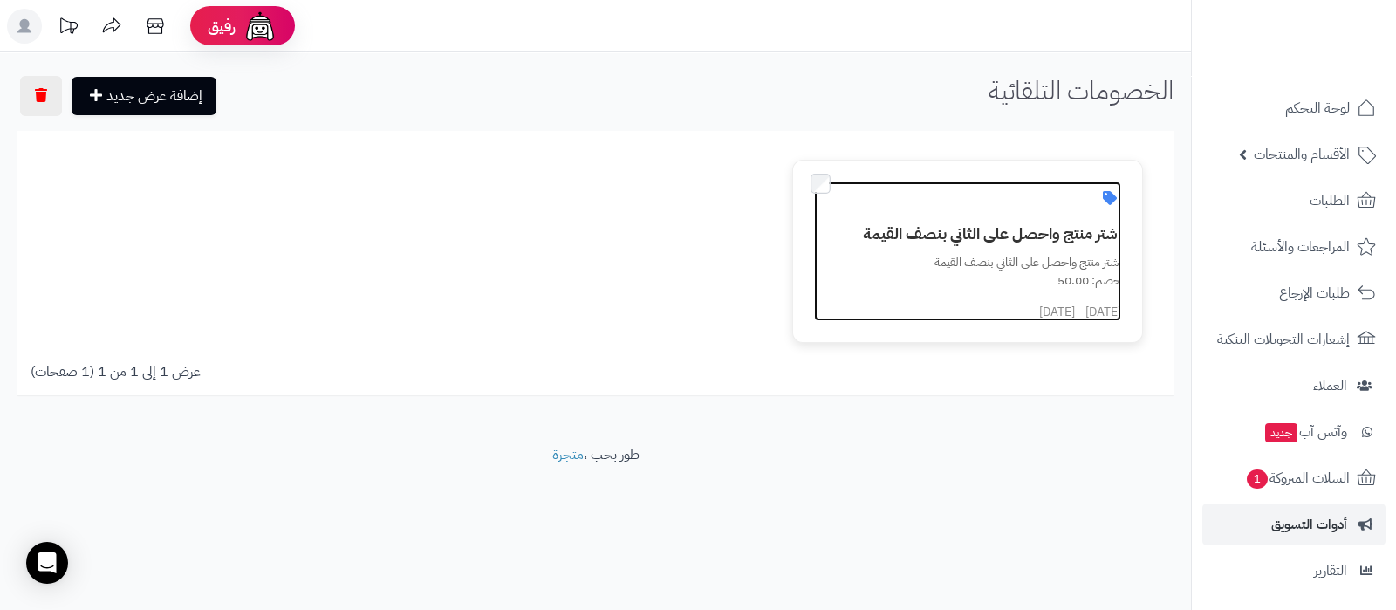
click at [1021, 230] on h3 "اشتر منتج واحصل على الثاني بنصف القيمة" at bounding box center [978, 233] width 286 height 17
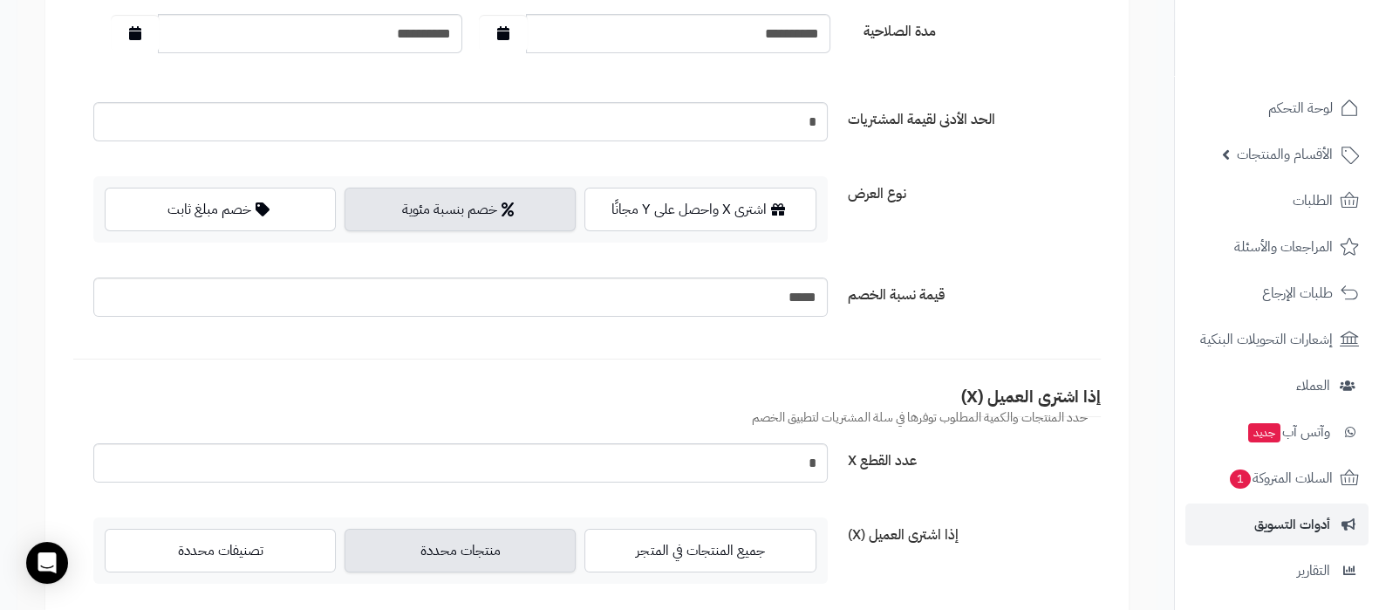
scroll to position [545, 0]
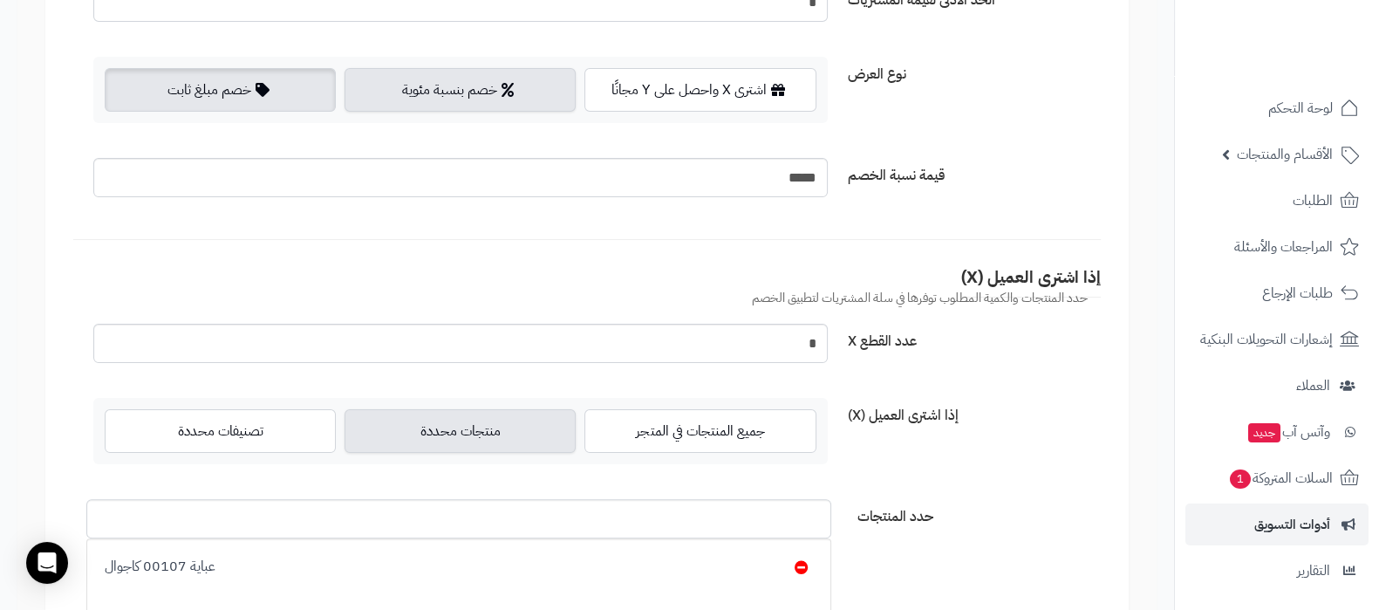
click at [195, 103] on label "خصم مبلغ ثابت" at bounding box center [220, 90] width 231 height 44
click at [433, 93] on label "خصم بنسبة مئوية" at bounding box center [460, 90] width 231 height 44
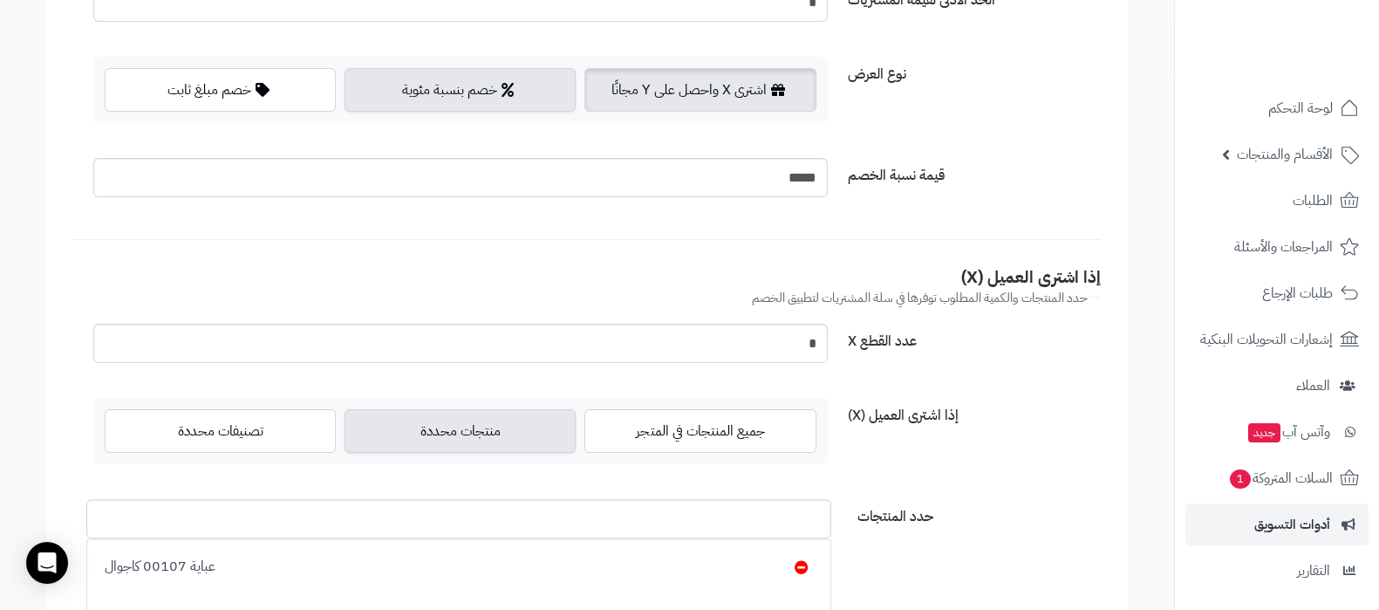
click at [645, 90] on label "اشترى X واحصل على Y مجانًا" at bounding box center [699, 90] width 231 height 44
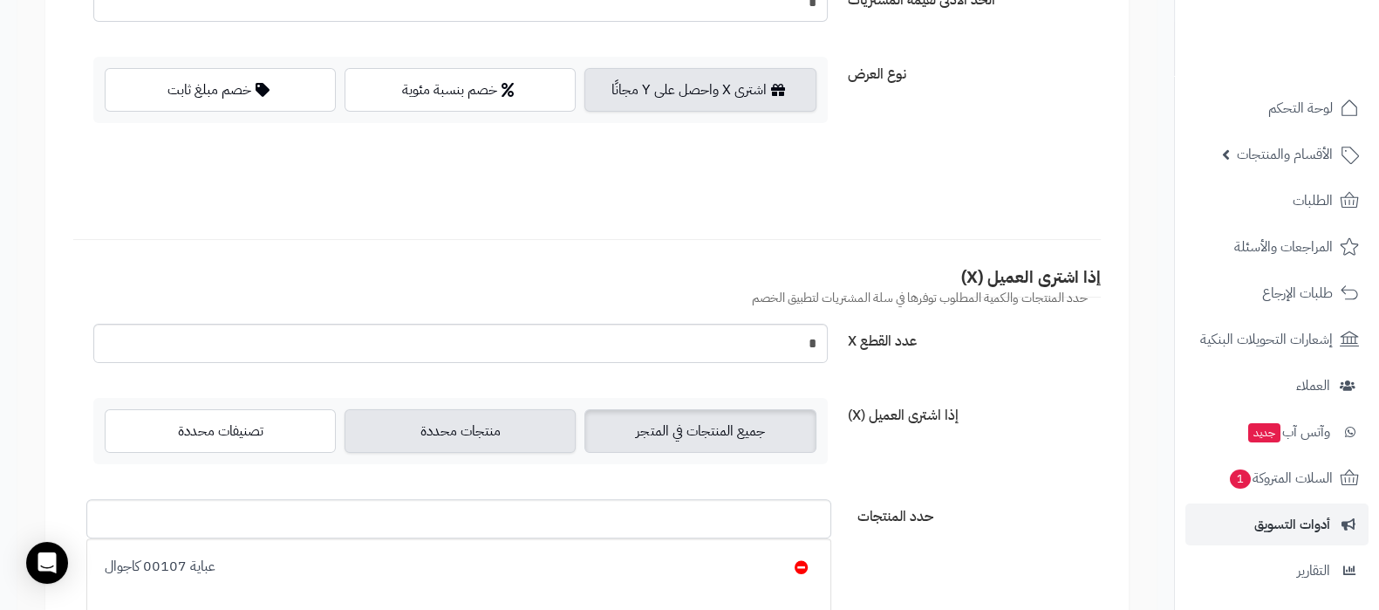
click at [706, 442] on label "جميع المنتجات في المتجر" at bounding box center [699, 431] width 231 height 44
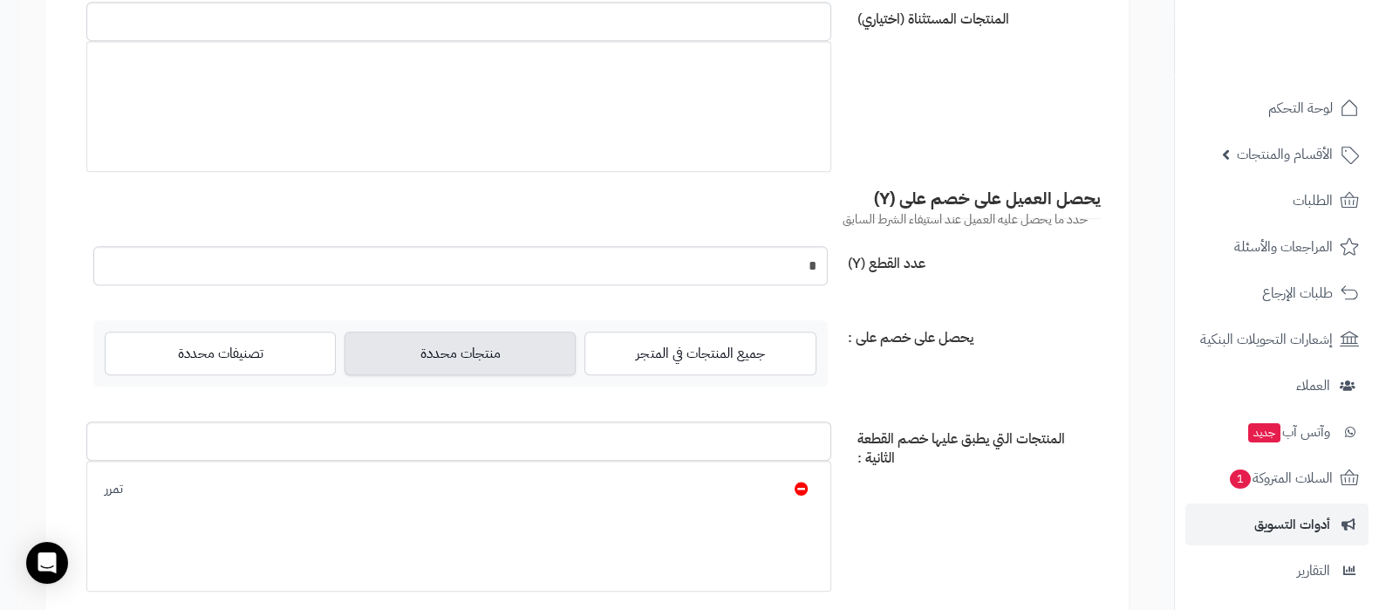
scroll to position [1090, 0]
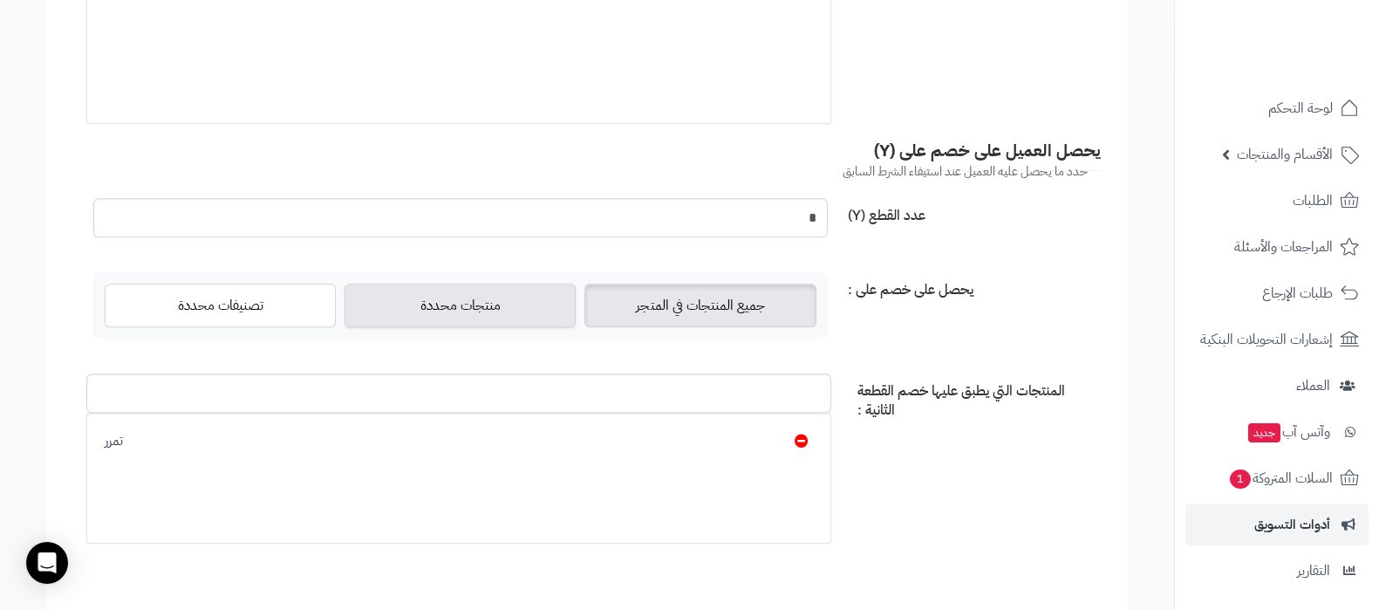
click at [722, 294] on label "جميع المنتجات في المتجر" at bounding box center [699, 305] width 231 height 44
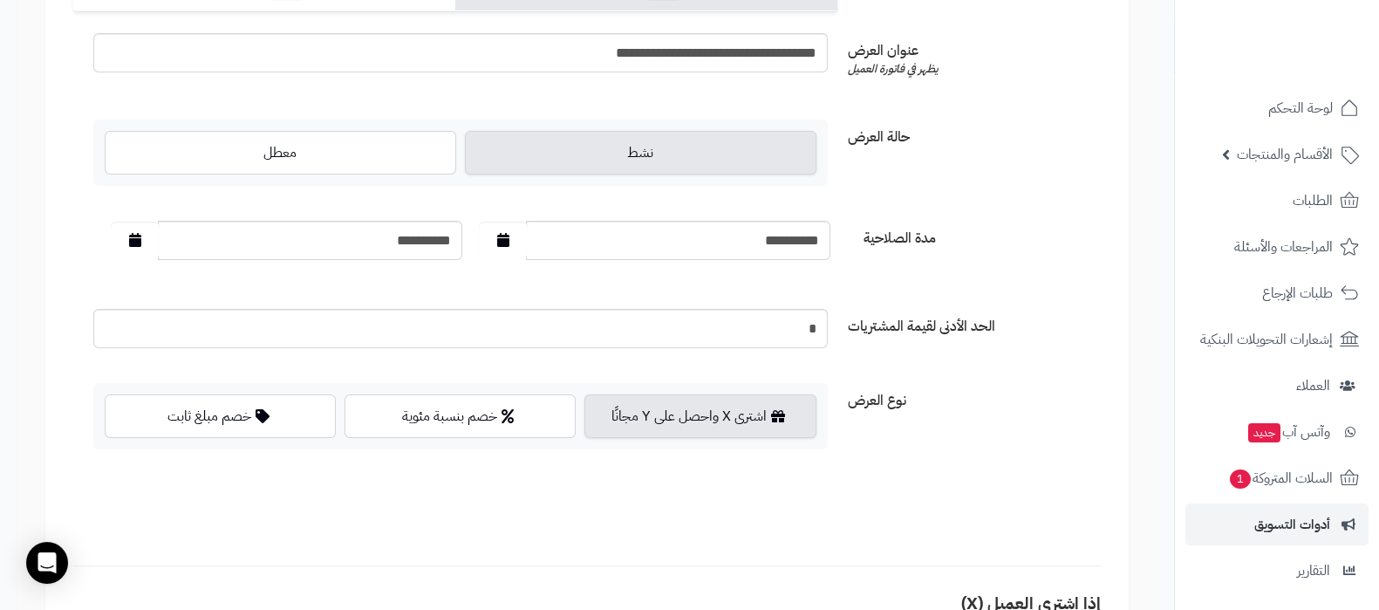
scroll to position [0, 0]
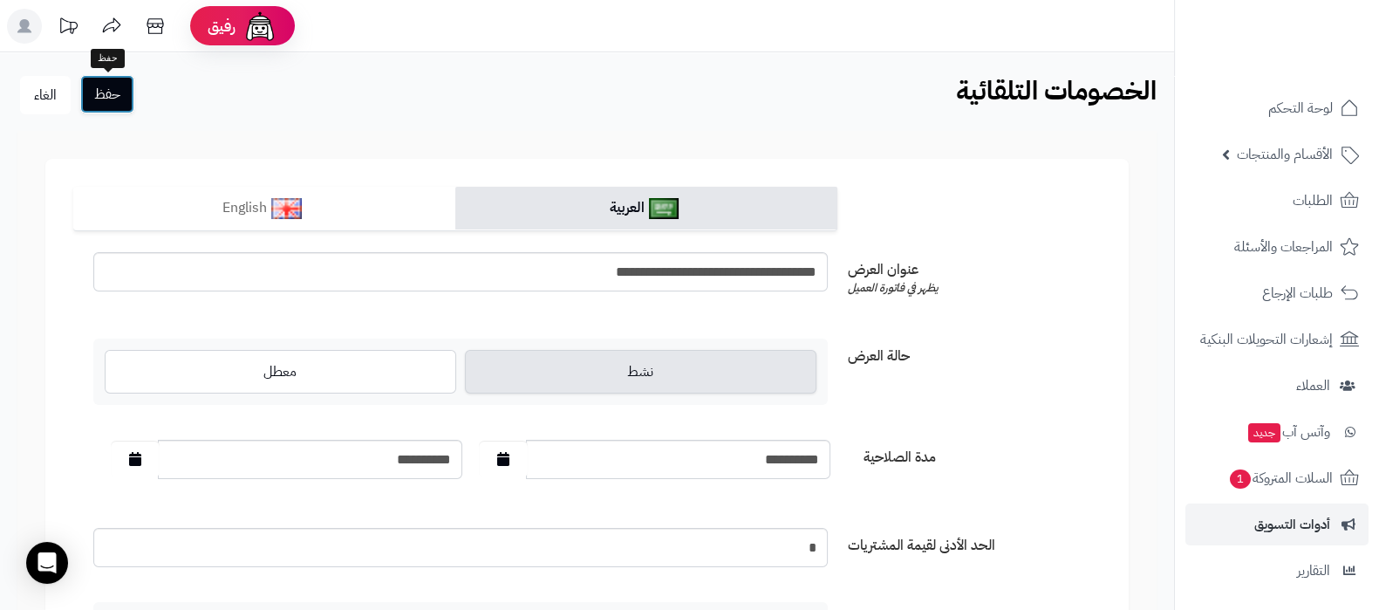
click at [105, 95] on button "حفظ" at bounding box center [107, 94] width 54 height 38
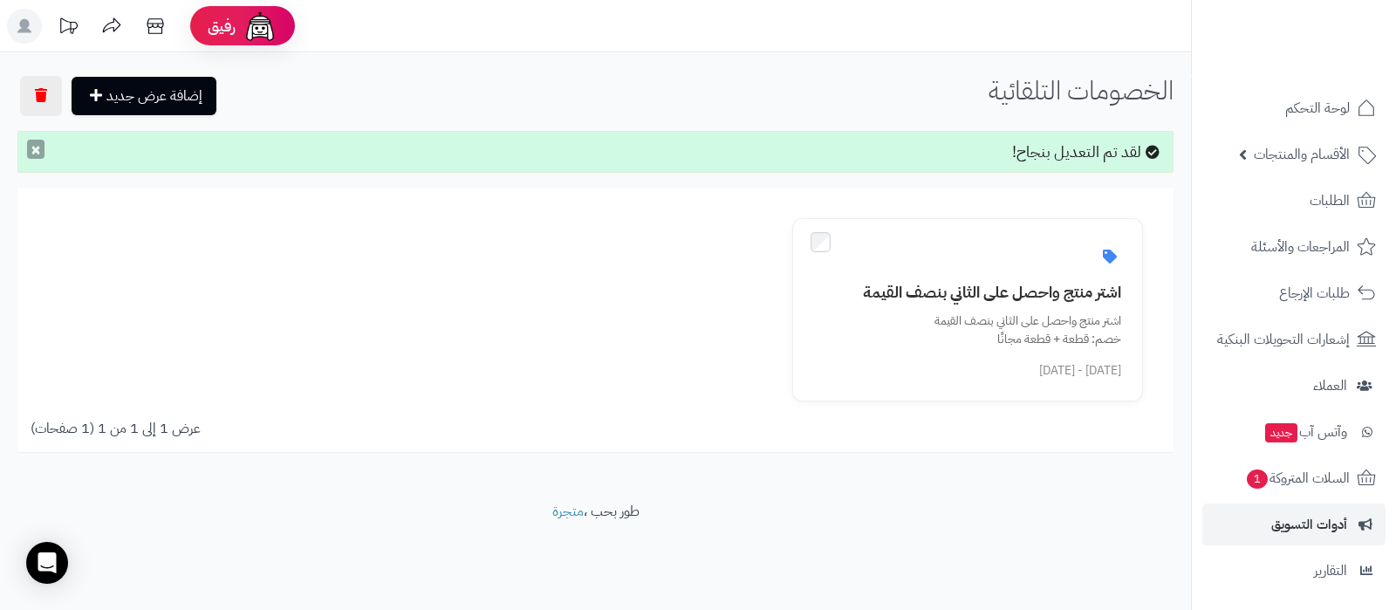
click at [32, 155] on button "×" at bounding box center [35, 149] width 17 height 19
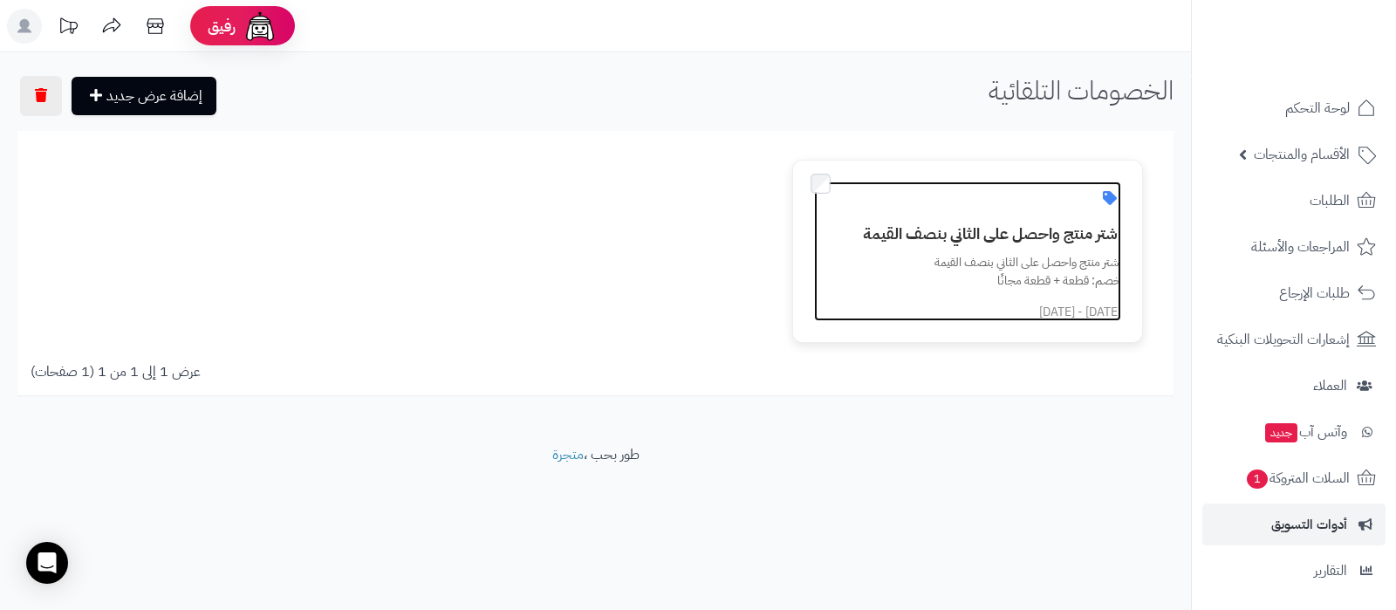
click at [967, 225] on h3 "اشتر منتج واحصل على الثاني بنصف القيمة" at bounding box center [978, 233] width 286 height 17
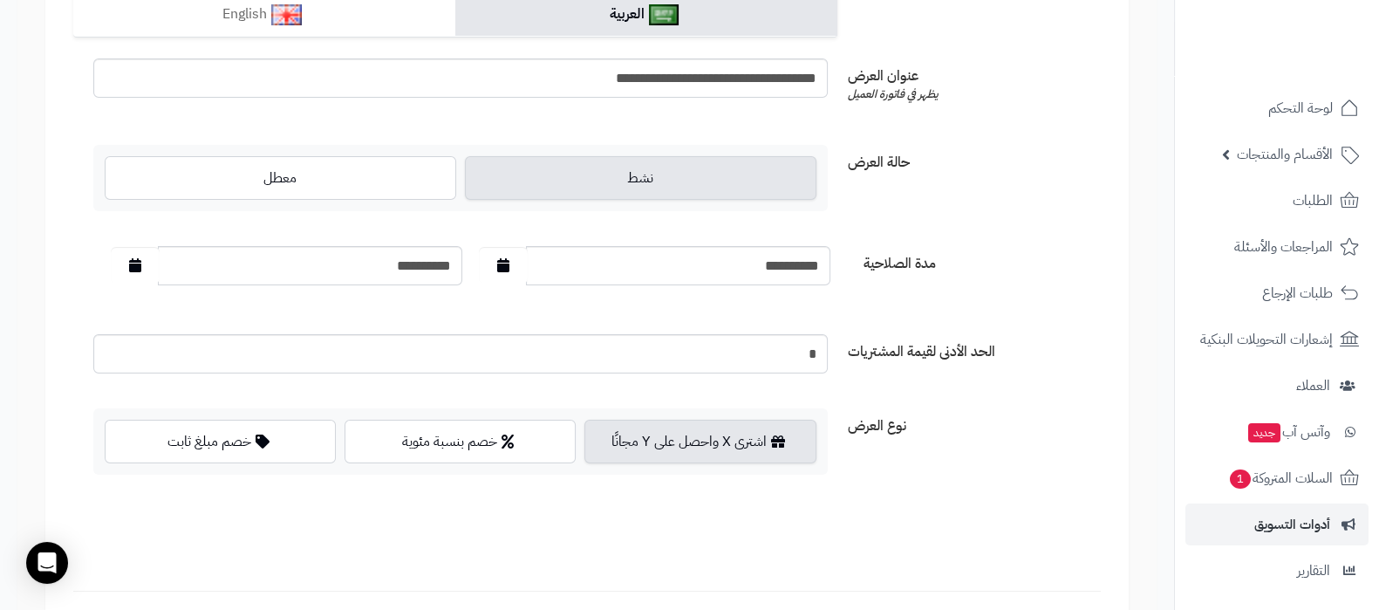
scroll to position [327, 0]
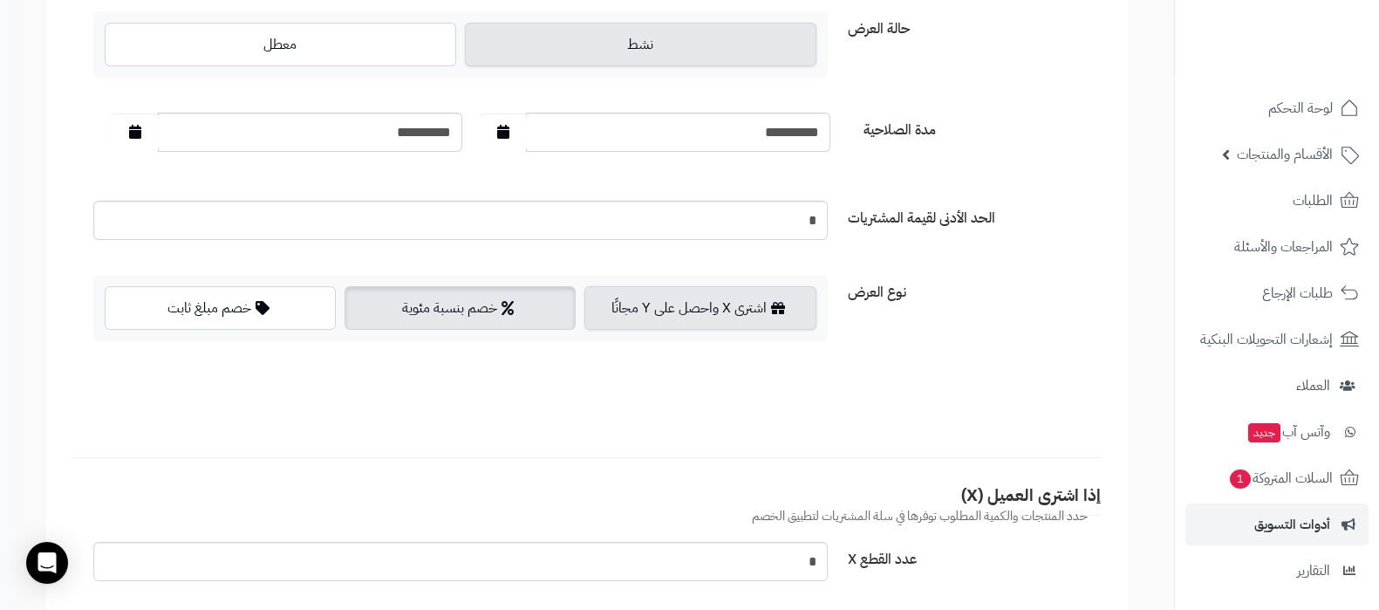
click at [471, 309] on label "خصم بنسبة مئوية" at bounding box center [460, 308] width 231 height 44
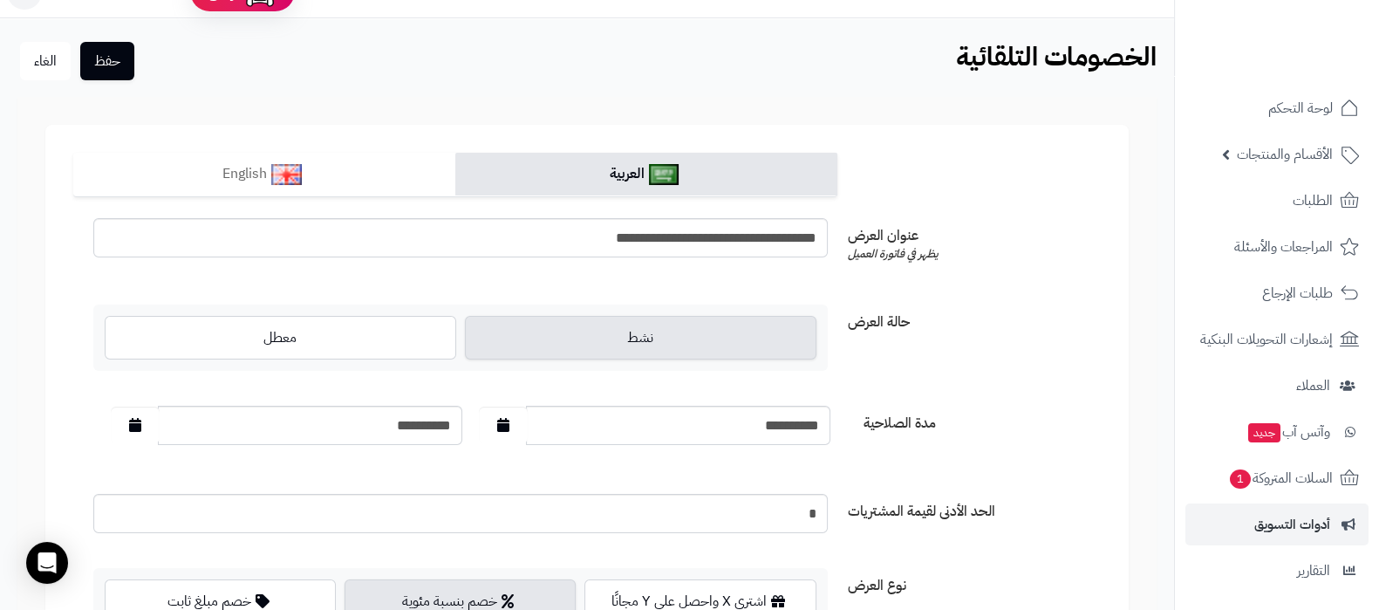
scroll to position [0, 0]
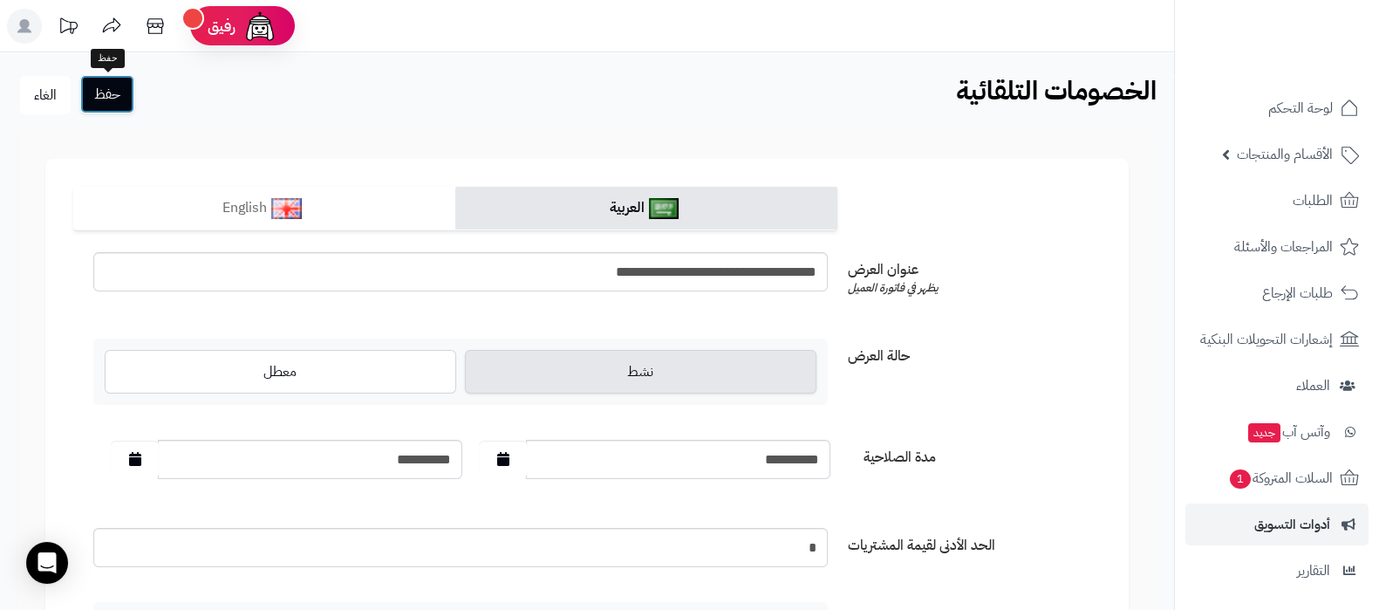
click at [108, 102] on button "حفظ" at bounding box center [107, 94] width 54 height 38
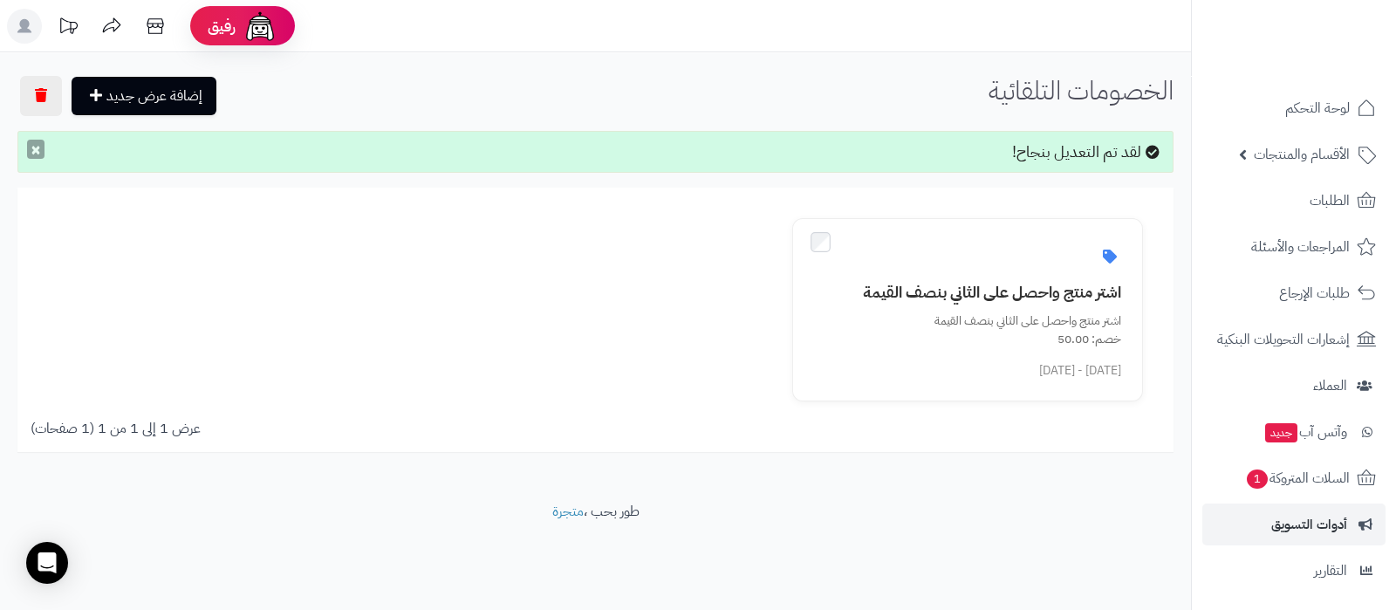
click at [36, 154] on button "×" at bounding box center [35, 149] width 17 height 19
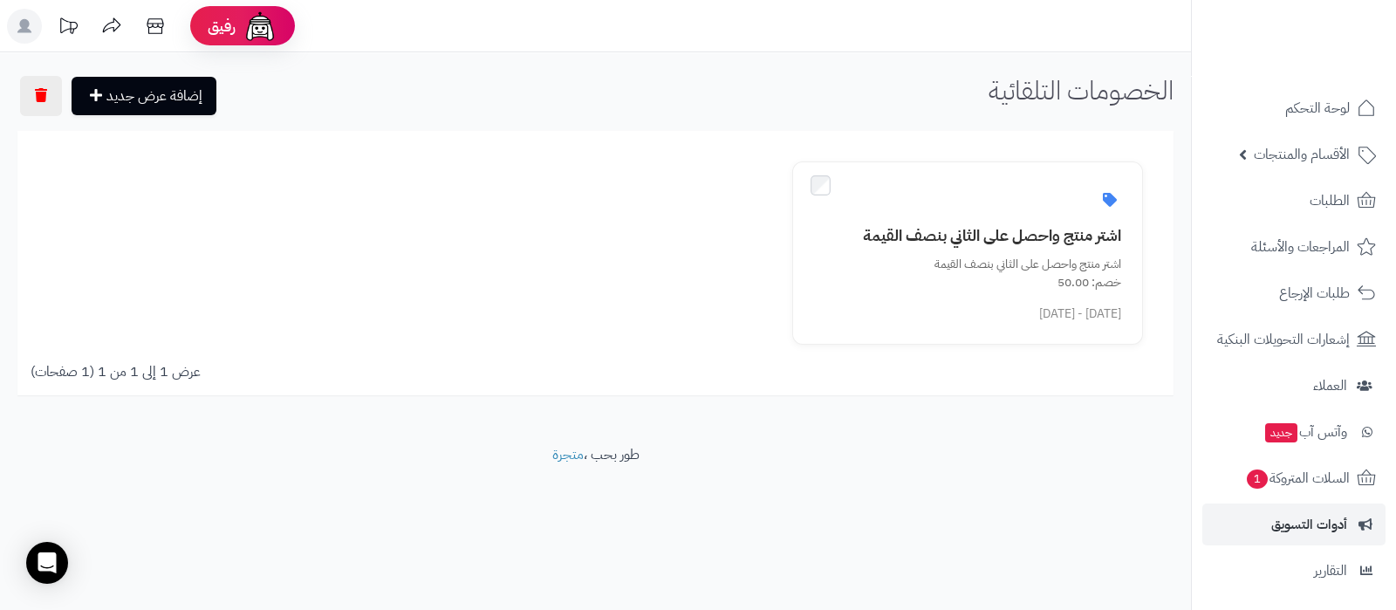
click at [811, 105] on div "إضافة عرض جديد الخصومات التلقائية" at bounding box center [595, 97] width 1191 height 42
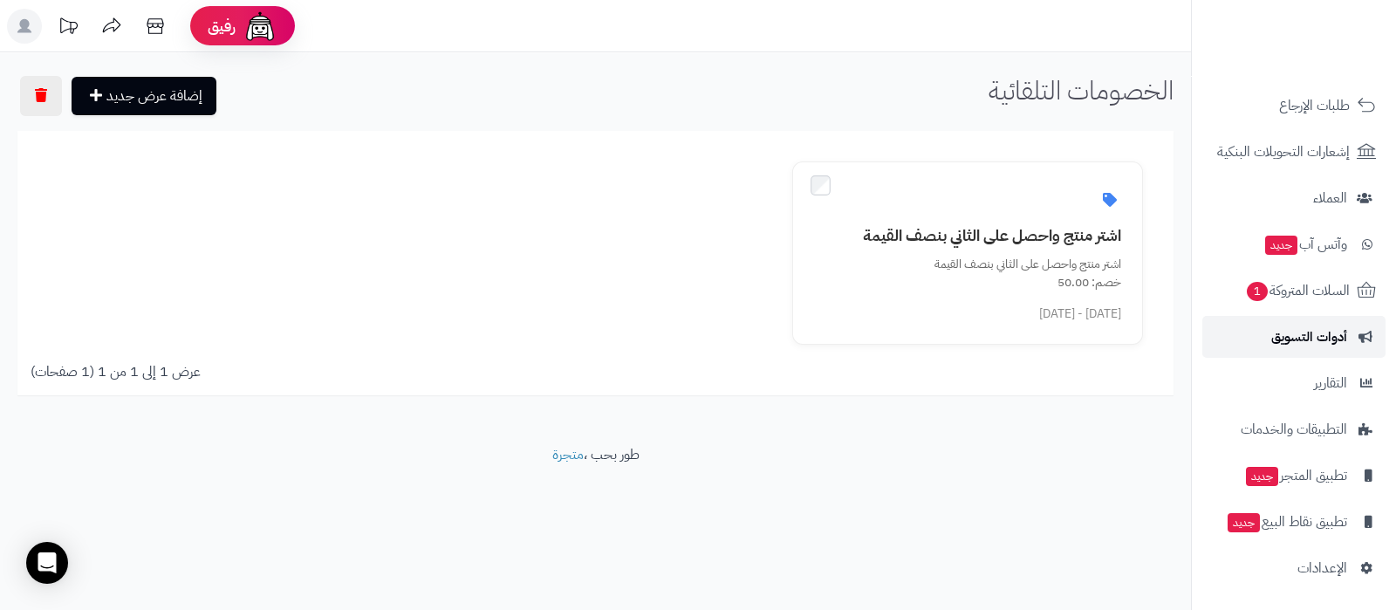
click at [1295, 353] on link "أدوات التسويق" at bounding box center [1293, 337] width 183 height 42
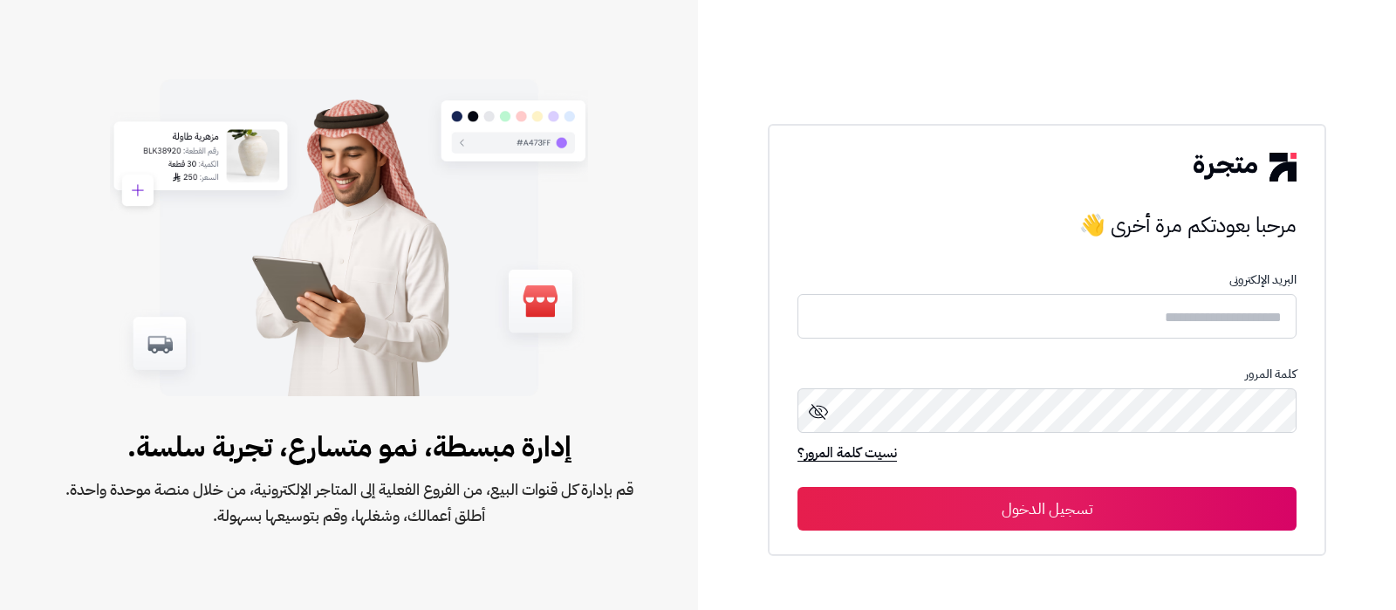
click at [1086, 320] on input "text" at bounding box center [1046, 316] width 499 height 44
type input "**********"
click at [797, 487] on button "تسجيل الدخول" at bounding box center [1046, 509] width 499 height 44
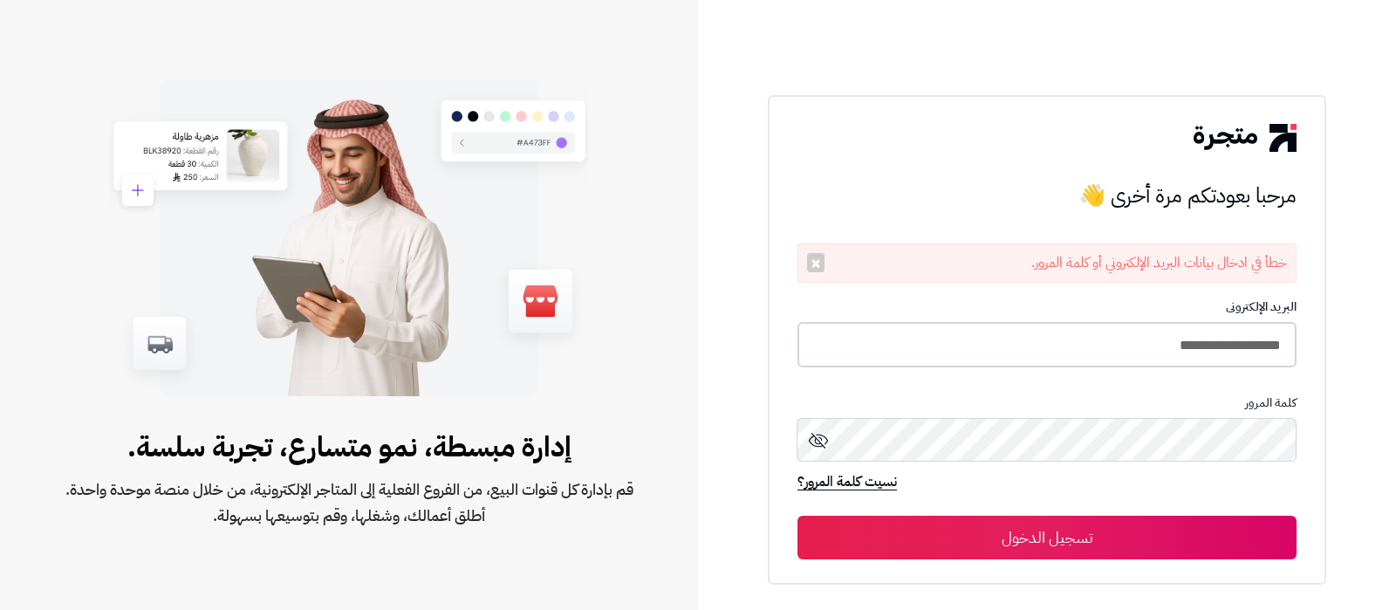
click at [1027, 356] on input "**********" at bounding box center [1046, 345] width 499 height 46
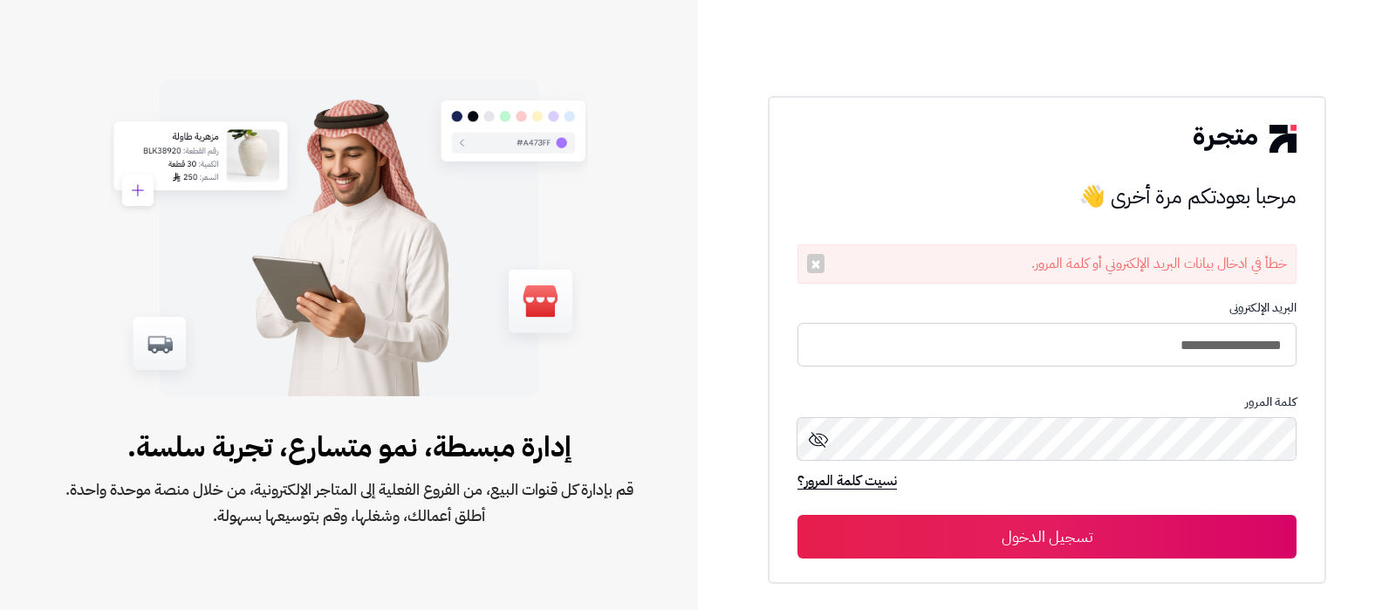
type input "**********"
click at [797, 515] on button "تسجيل الدخول" at bounding box center [1046, 537] width 499 height 44
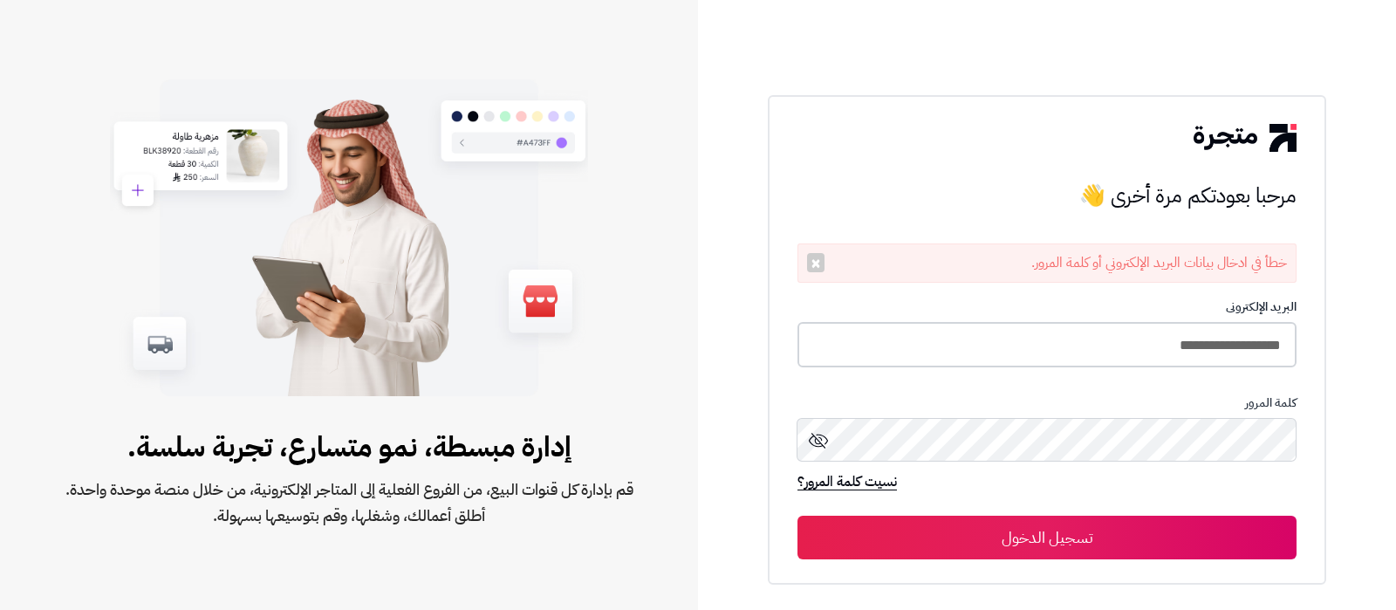
drag, startPoint x: 970, startPoint y: 359, endPoint x: 875, endPoint y: 340, distance: 97.0
click at [971, 358] on input "**********" at bounding box center [1046, 345] width 499 height 46
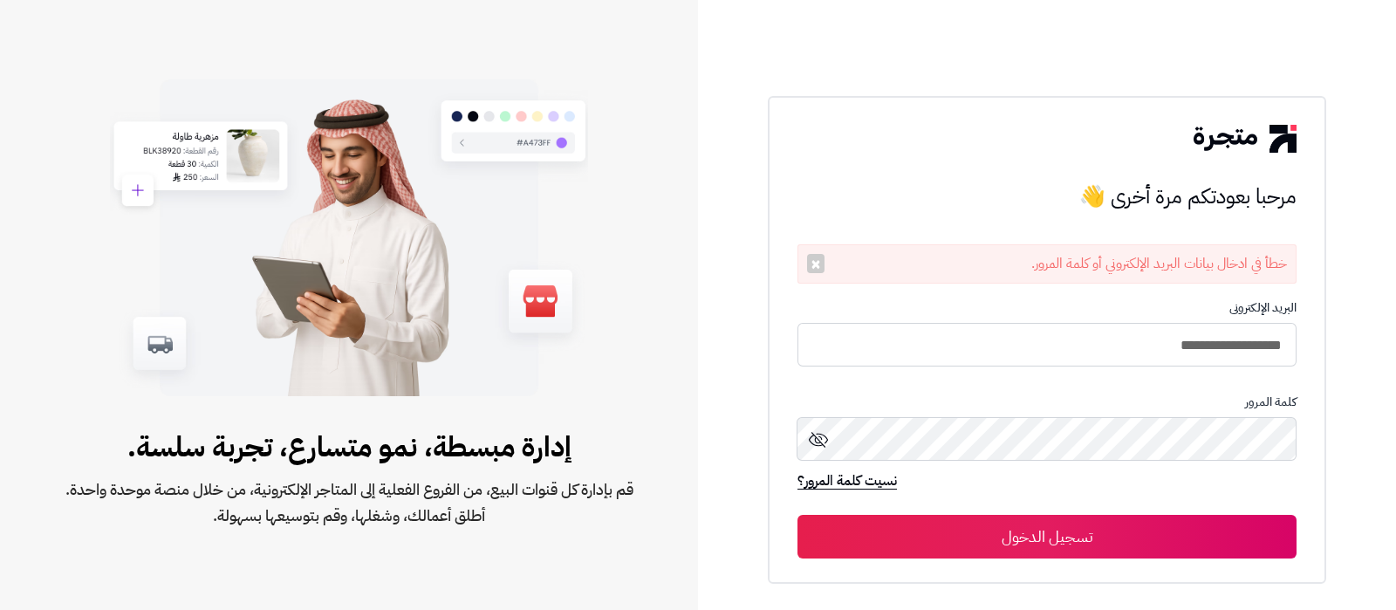
click at [1029, 547] on button "تسجيل الدخول" at bounding box center [1046, 537] width 499 height 44
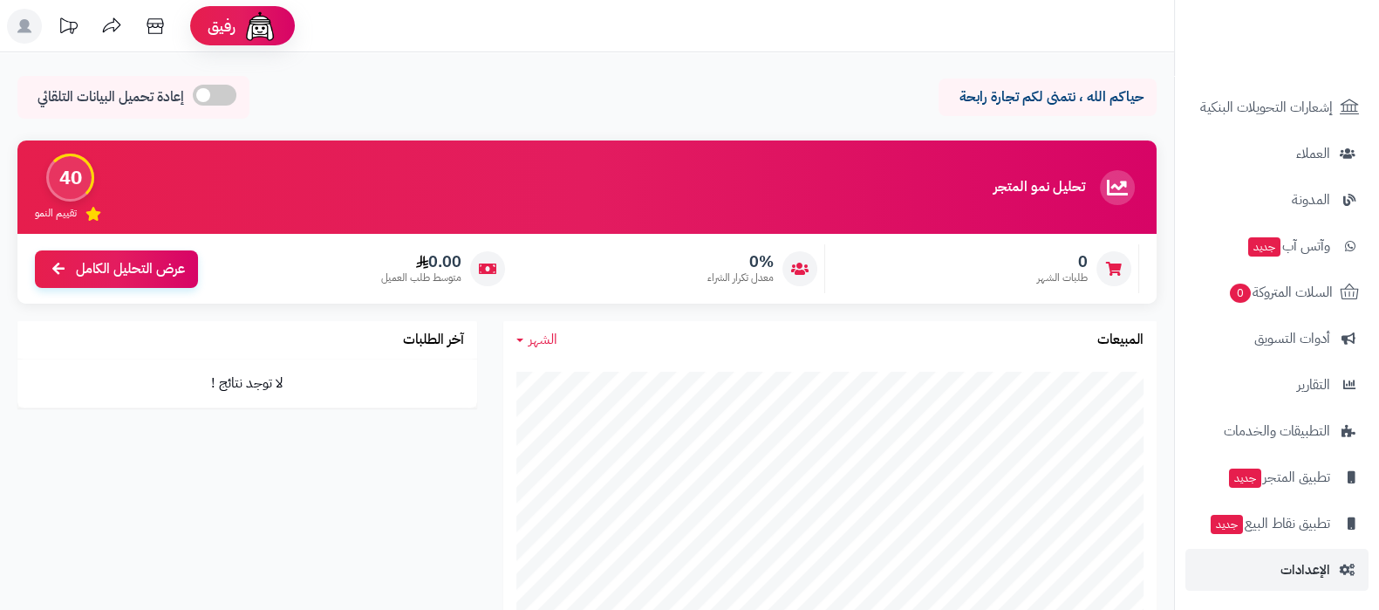
scroll to position [235, 0]
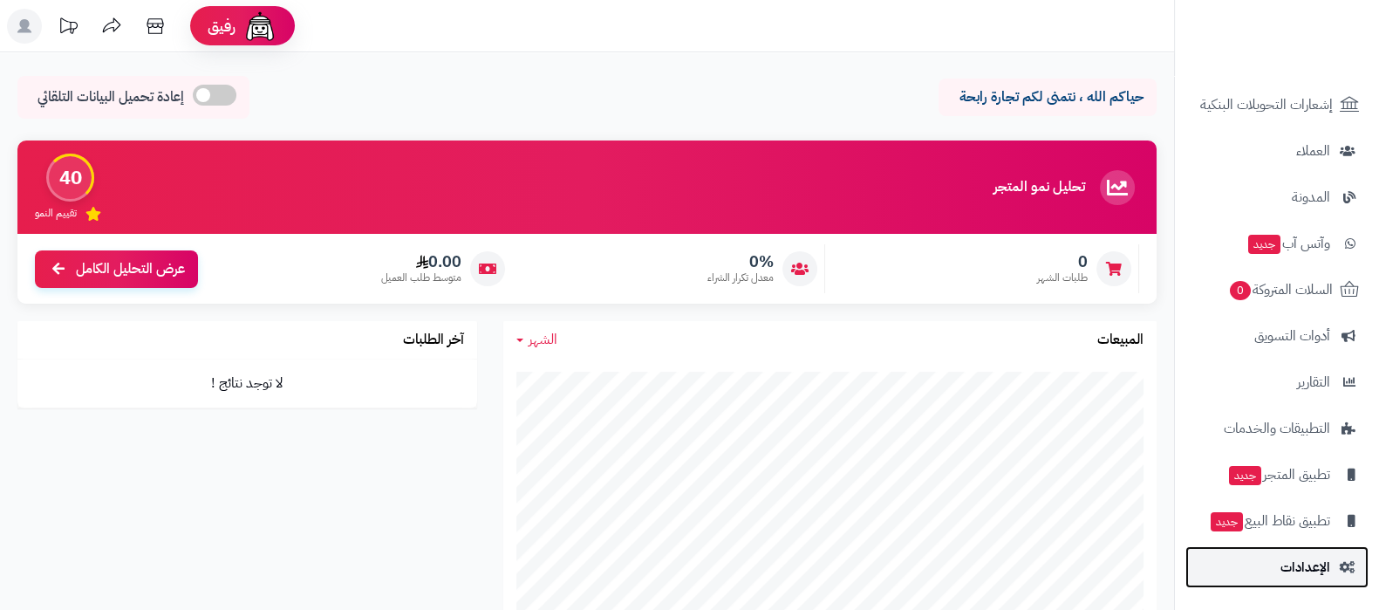
click at [1301, 579] on link "الإعدادات" at bounding box center [1276, 567] width 183 height 42
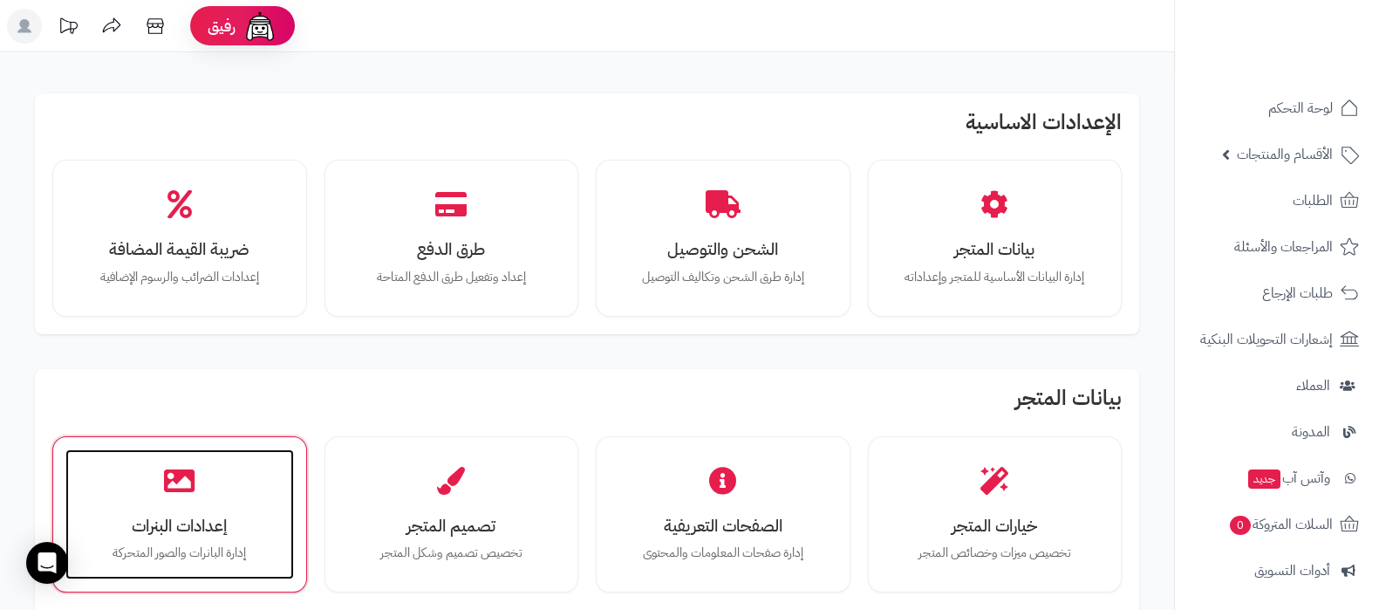
click at [244, 509] on div "إعدادات البنرات إدارة البانرات والصور المتحركة" at bounding box center [179, 514] width 229 height 131
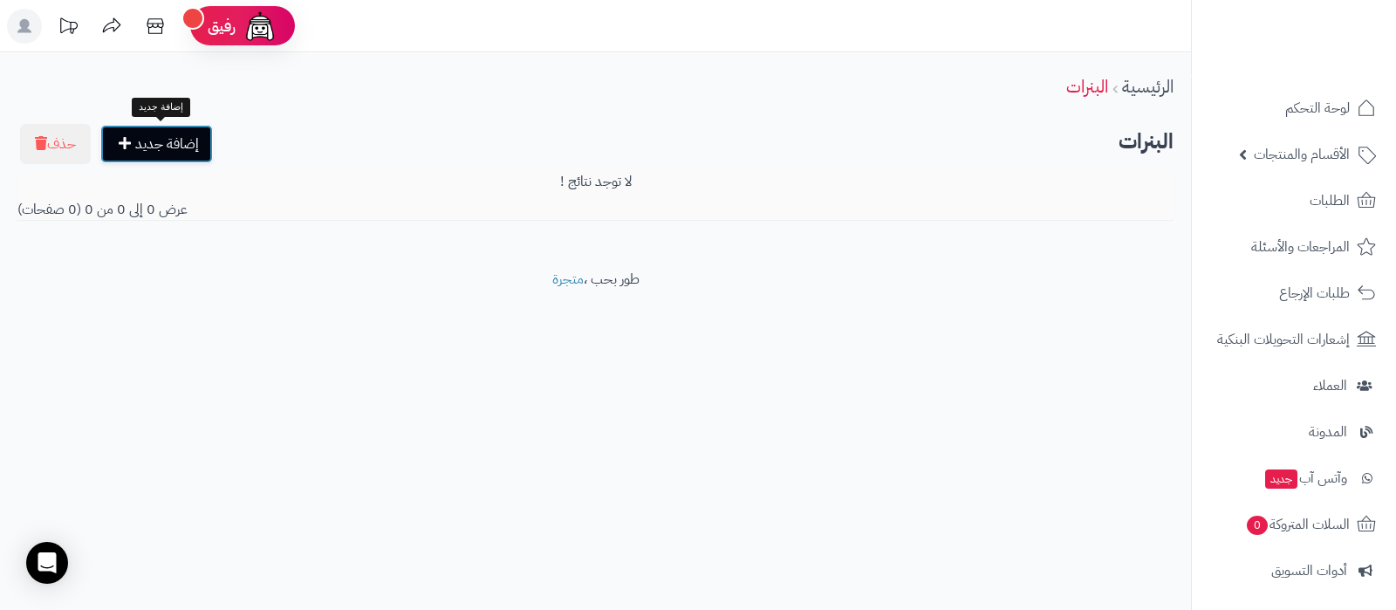
click at [190, 140] on link "إضافة جديد" at bounding box center [156, 144] width 113 height 38
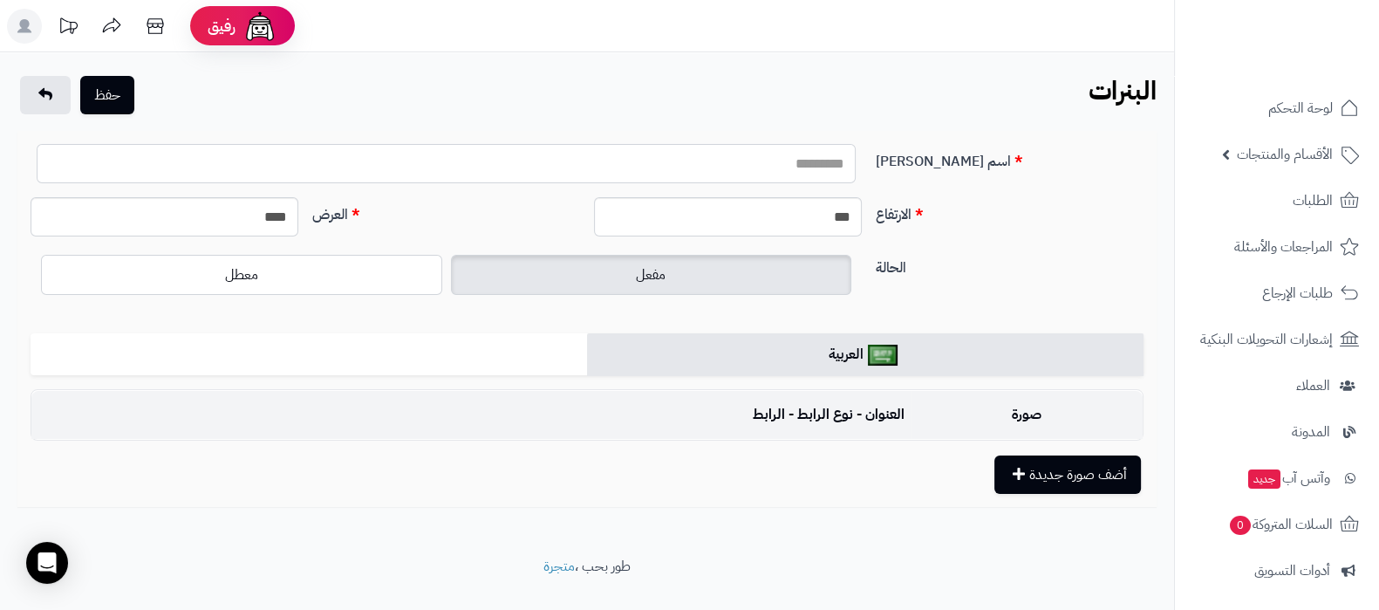
click at [814, 165] on input "اسم البنر" at bounding box center [446, 163] width 819 height 39
type input "****"
click at [1097, 480] on button "أضف صورة جديدة" at bounding box center [1067, 473] width 147 height 38
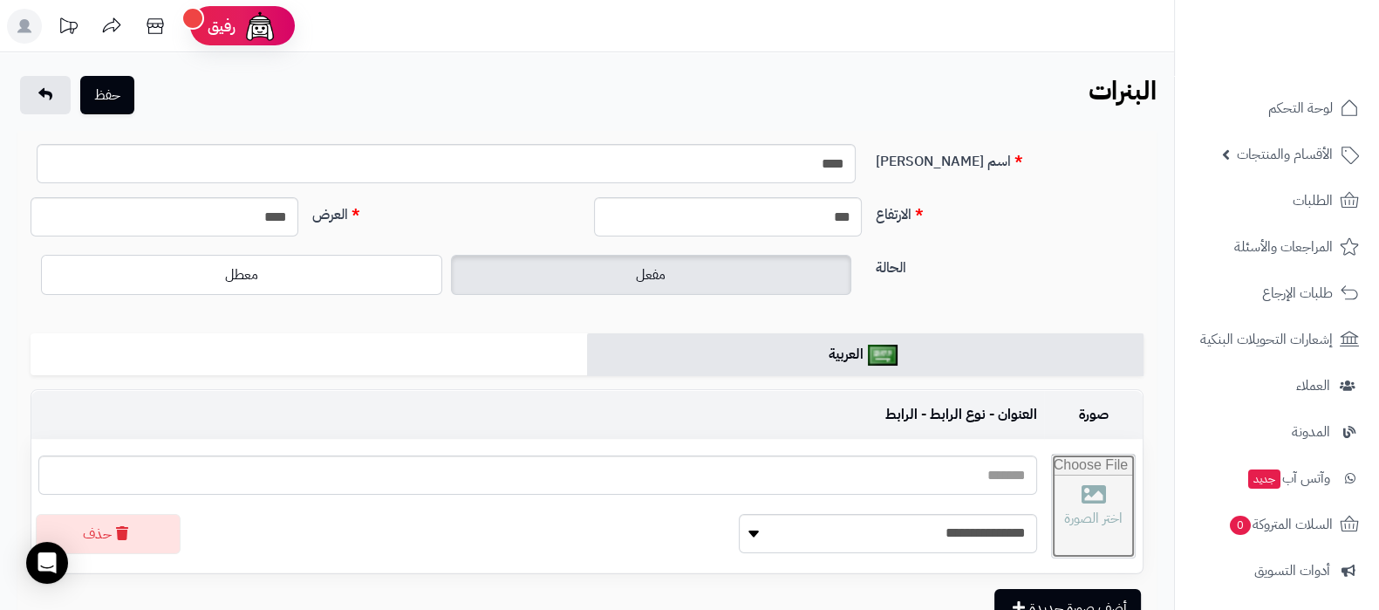
click at [1078, 487] on input "file" at bounding box center [1093, 505] width 83 height 103
type input "**********"
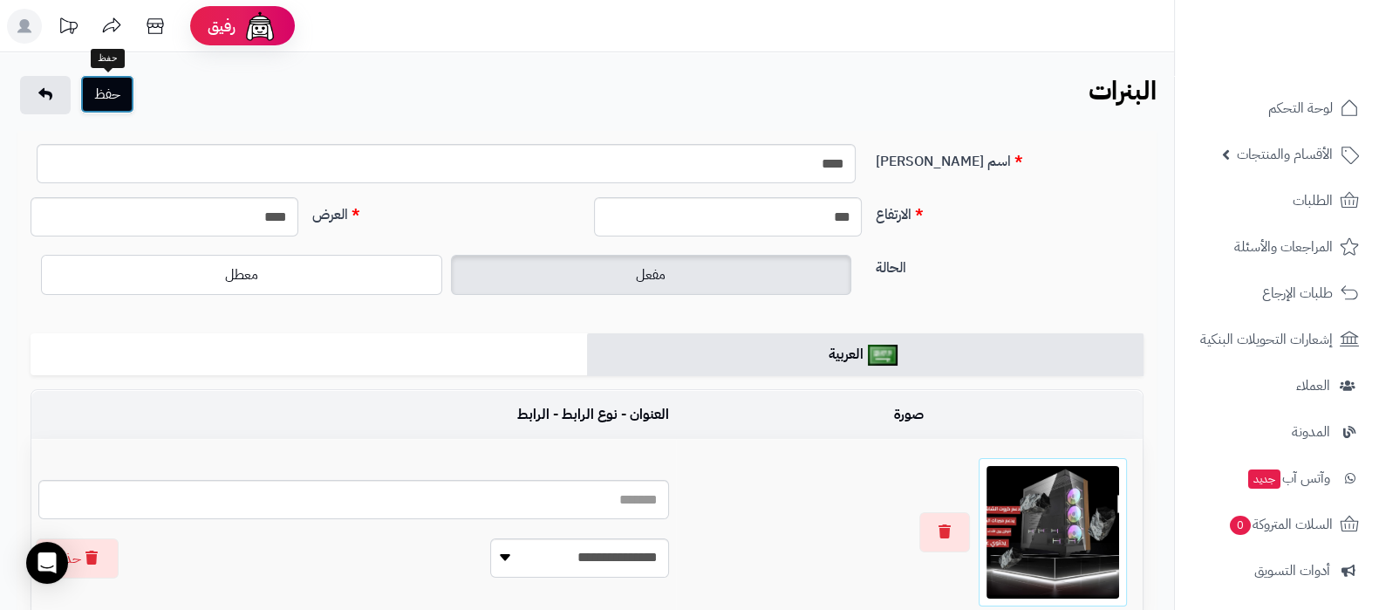
click at [113, 93] on button "حفظ" at bounding box center [107, 94] width 54 height 38
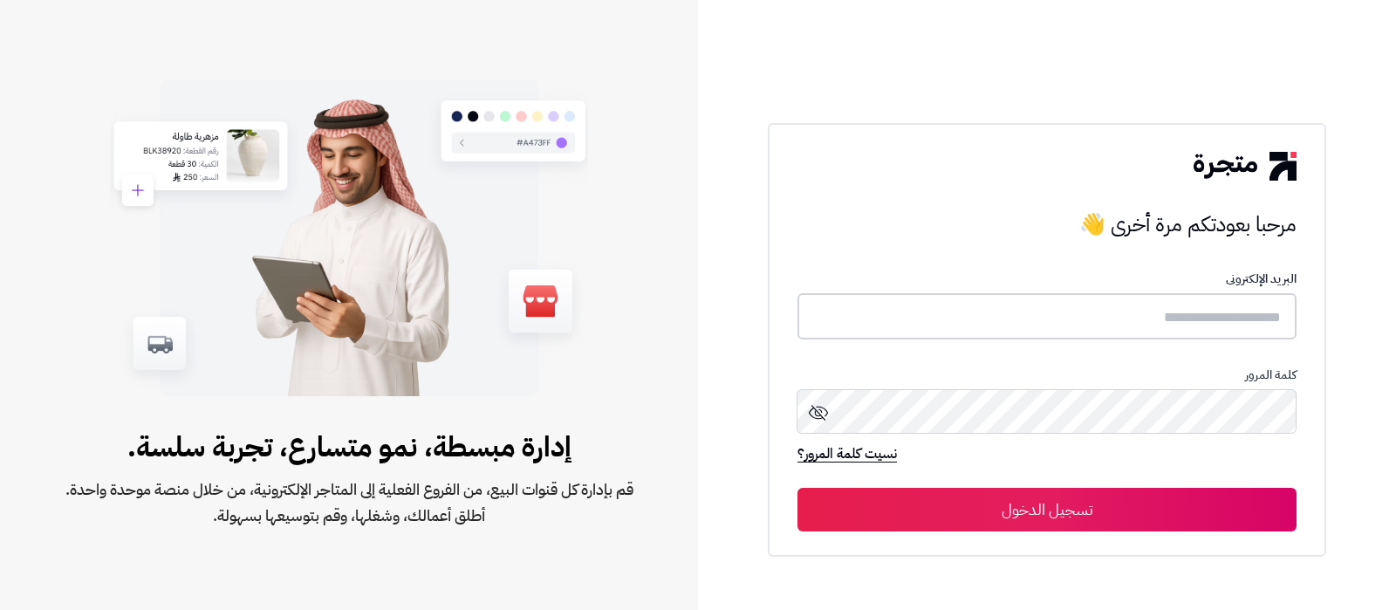
type input "**********"
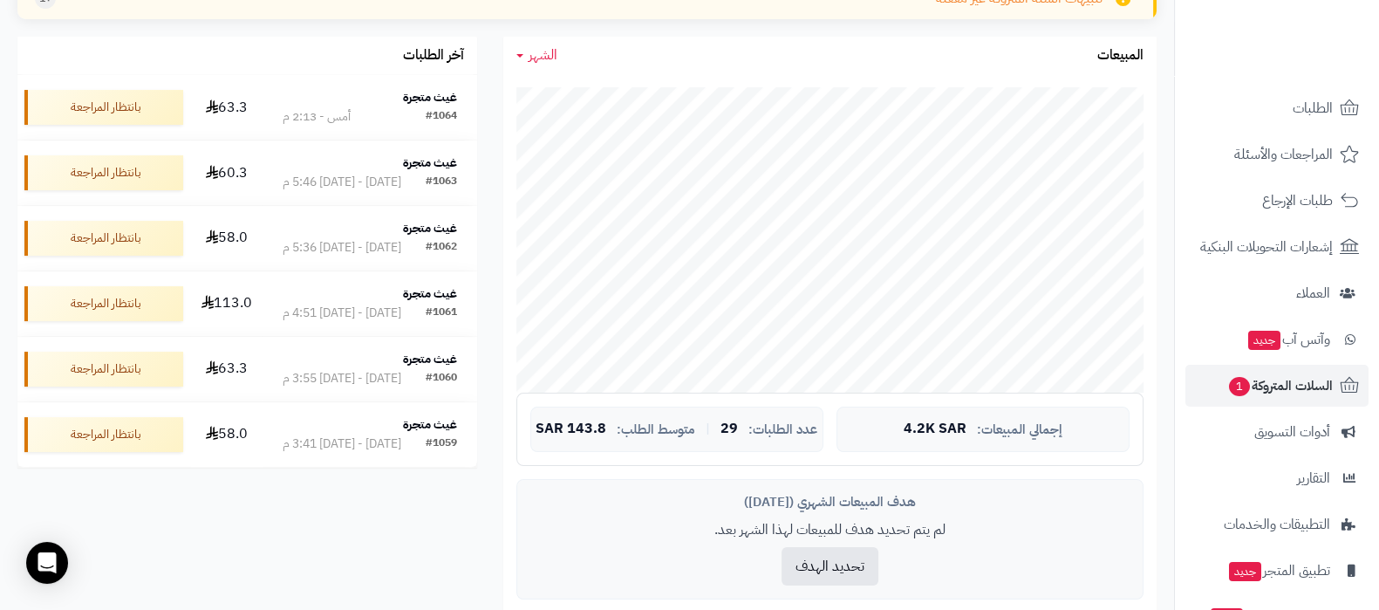
scroll to position [188, 0]
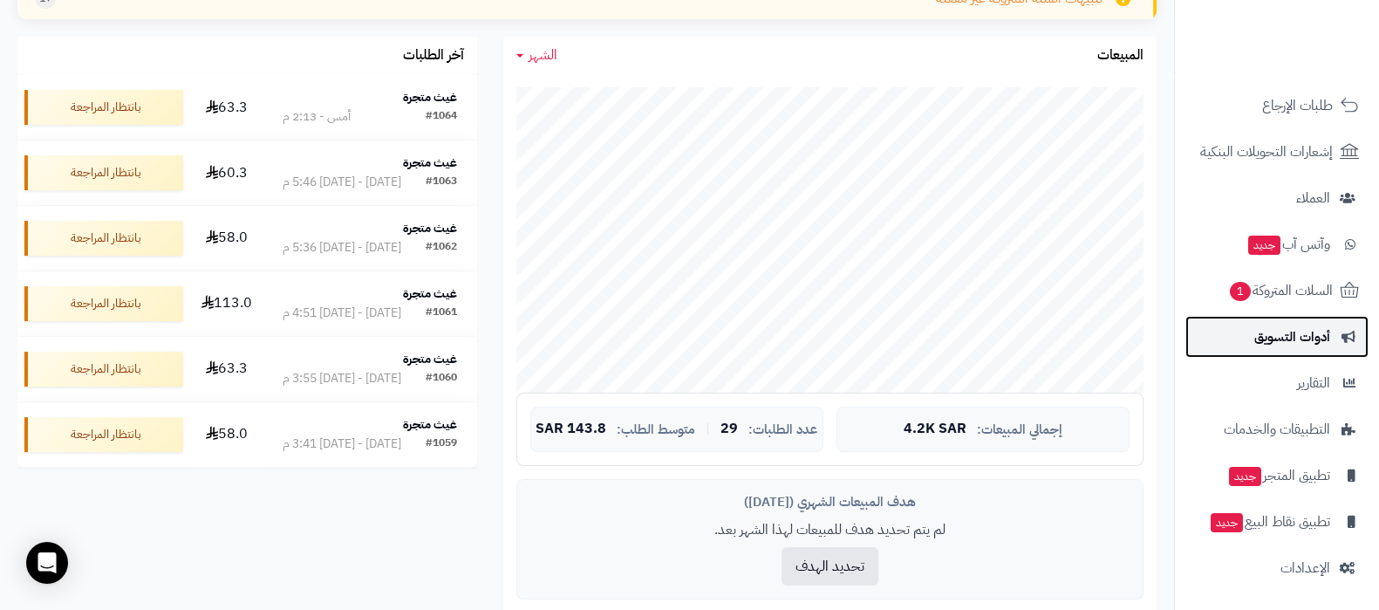
click at [1271, 341] on span "أدوات التسويق" at bounding box center [1292, 336] width 76 height 24
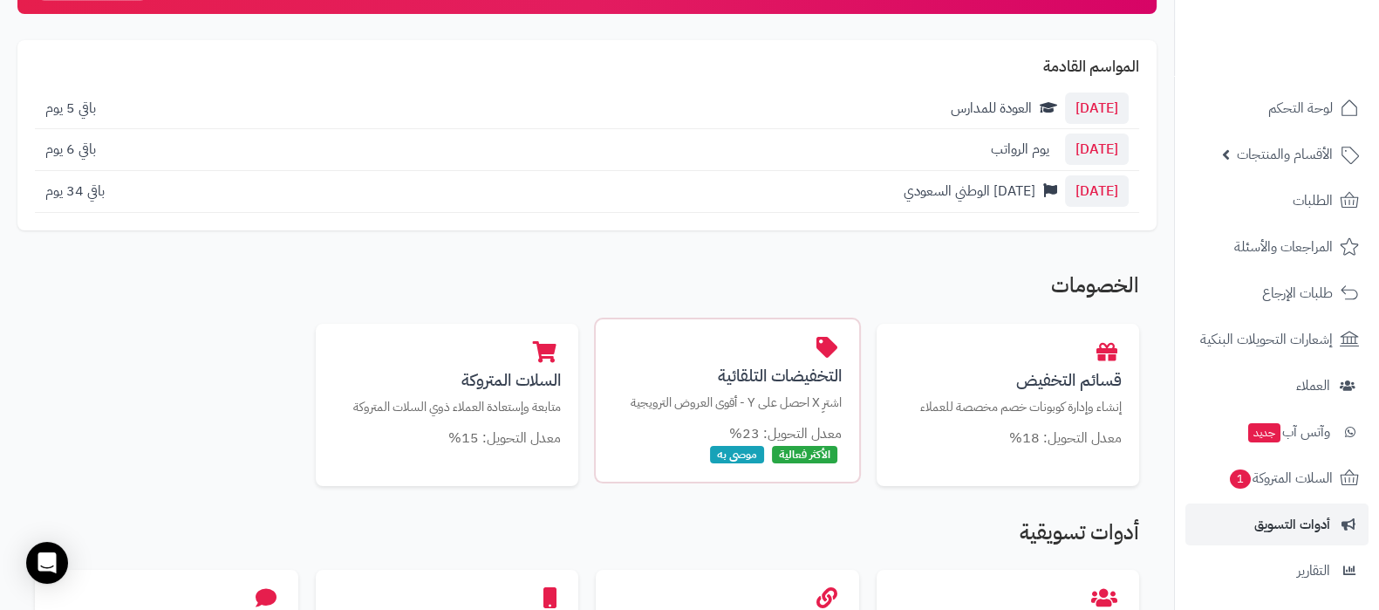
scroll to position [327, 0]
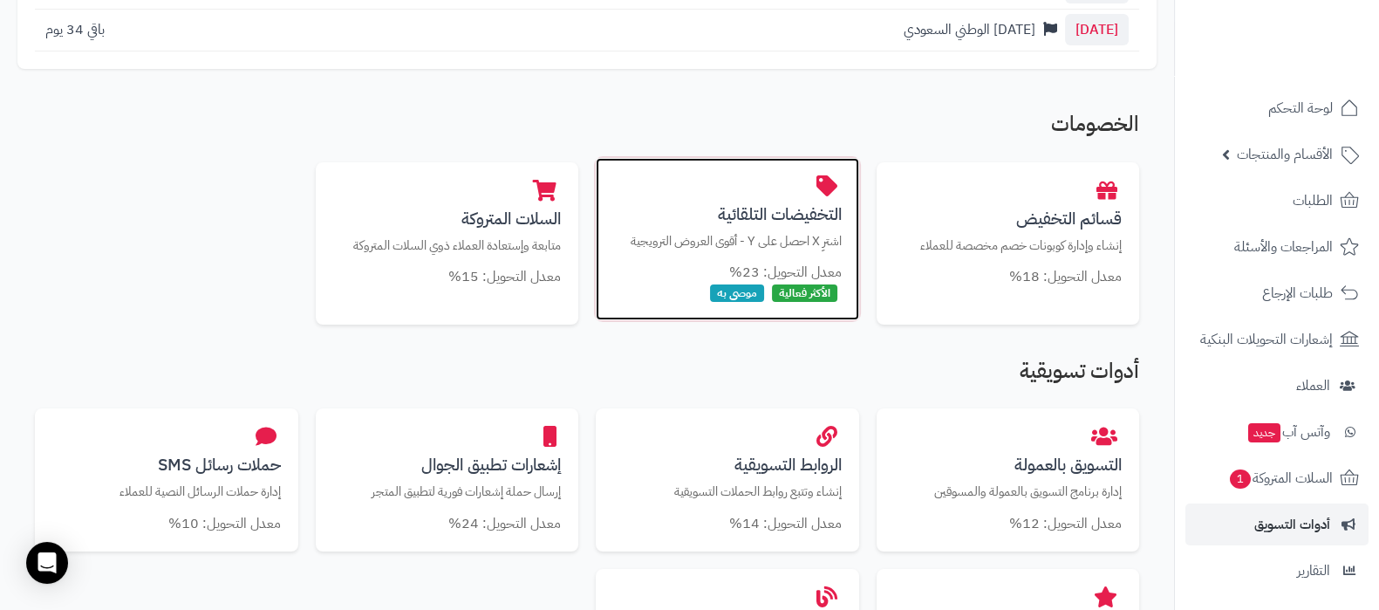
click at [745, 208] on h3 "التخفيضات التلقائية" at bounding box center [727, 214] width 229 height 18
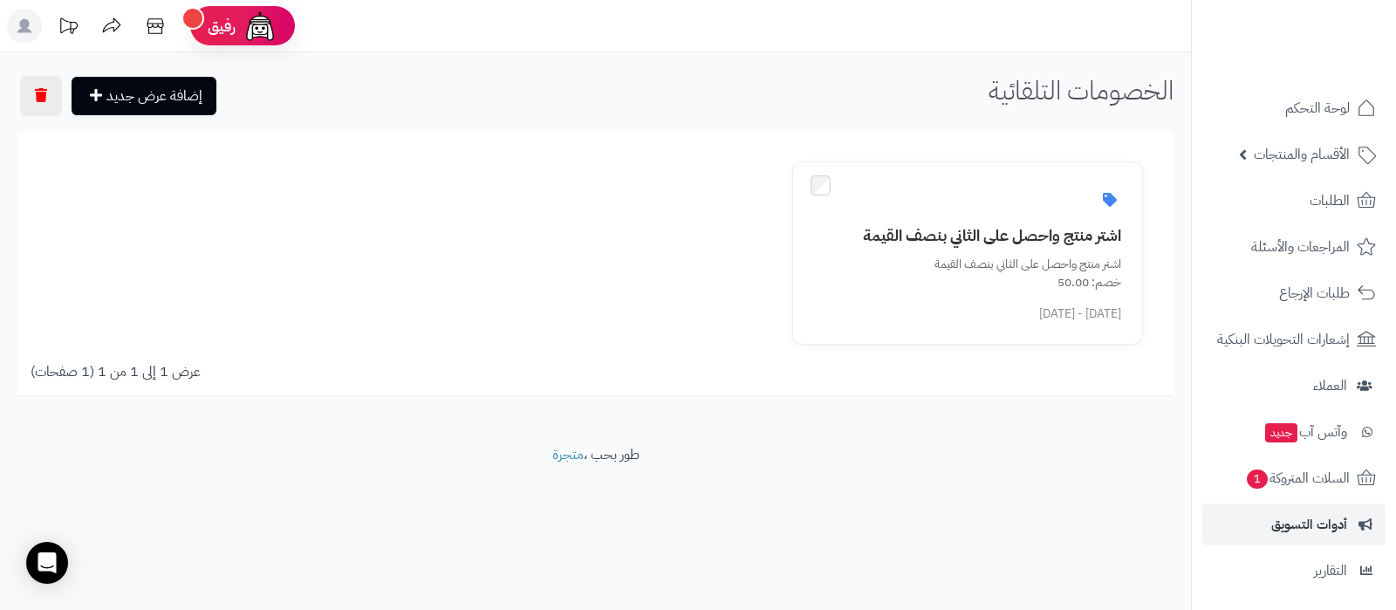
drag, startPoint x: 855, startPoint y: 104, endPoint x: 872, endPoint y: 103, distance: 17.5
click at [855, 104] on div "إضافة عرض جديد الخصومات التلقائية" at bounding box center [595, 97] width 1191 height 42
click at [1273, 165] on span "الأقسام والمنتجات" at bounding box center [1301, 154] width 96 height 24
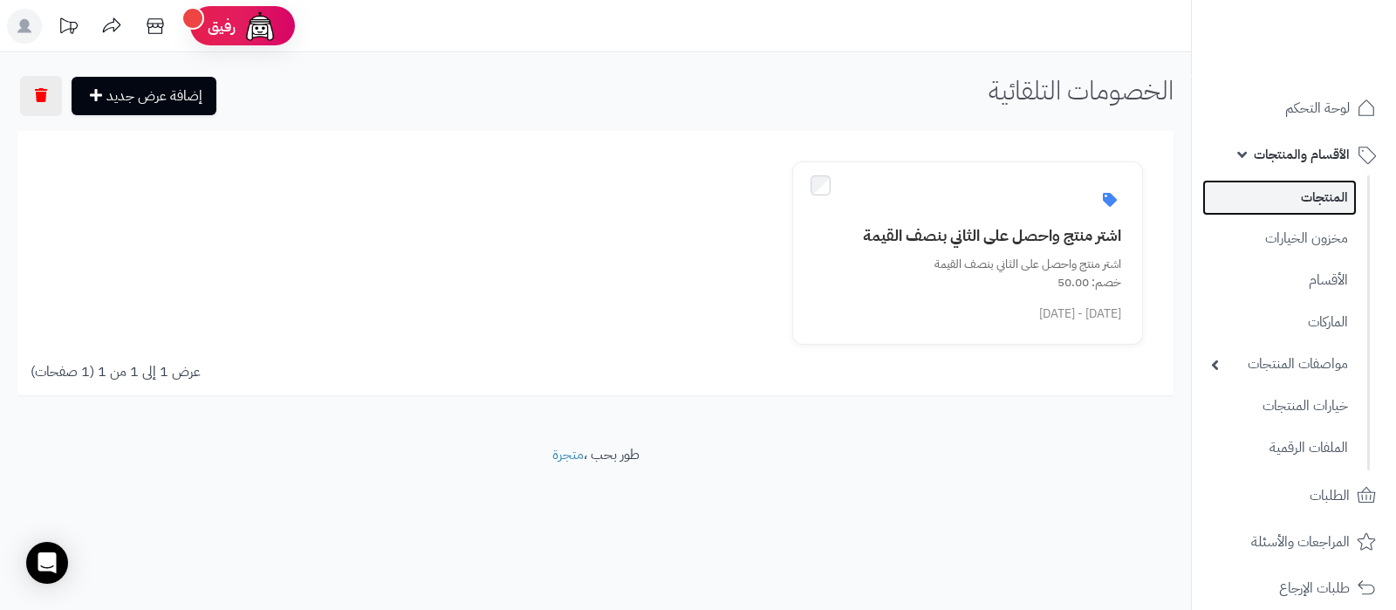
click at [1282, 204] on link "المنتجات" at bounding box center [1279, 198] width 154 height 36
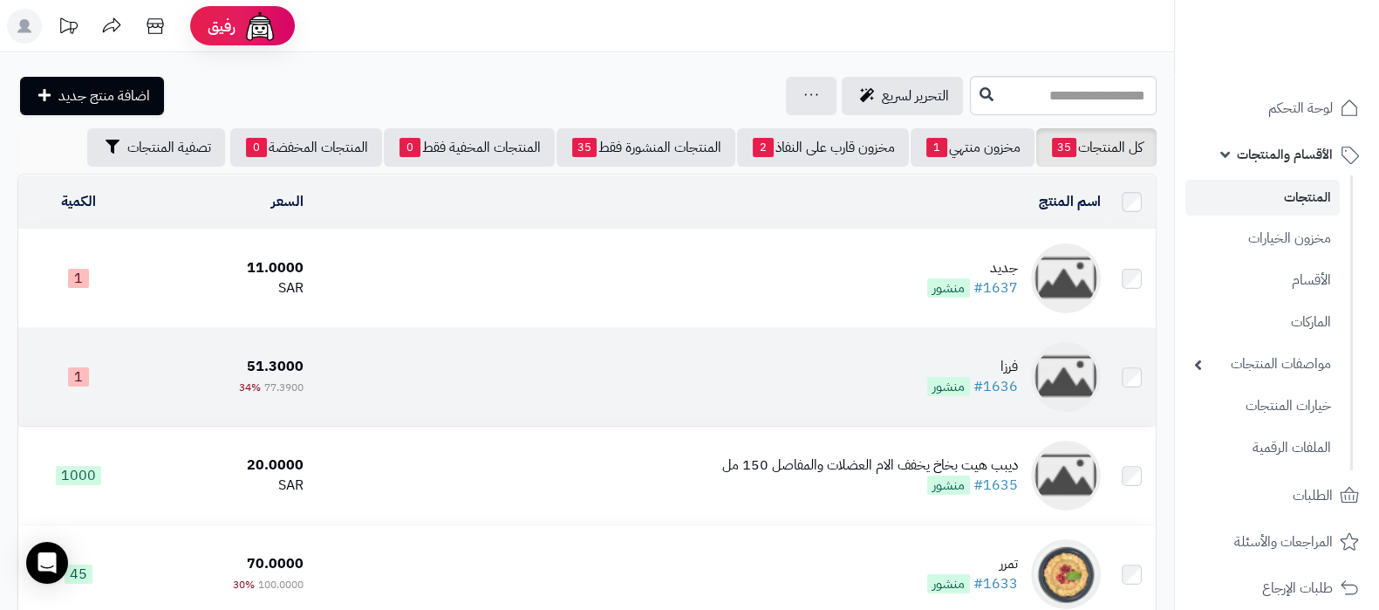
scroll to position [217, 0]
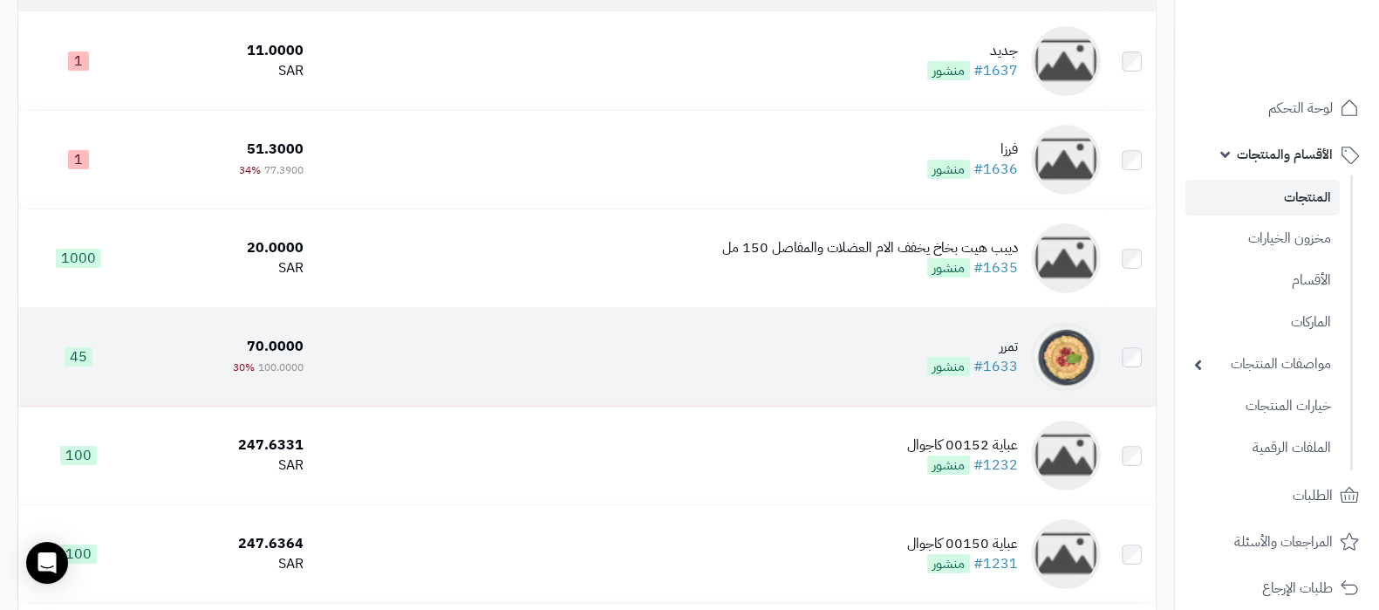
click at [999, 341] on div "تمرر" at bounding box center [972, 347] width 91 height 20
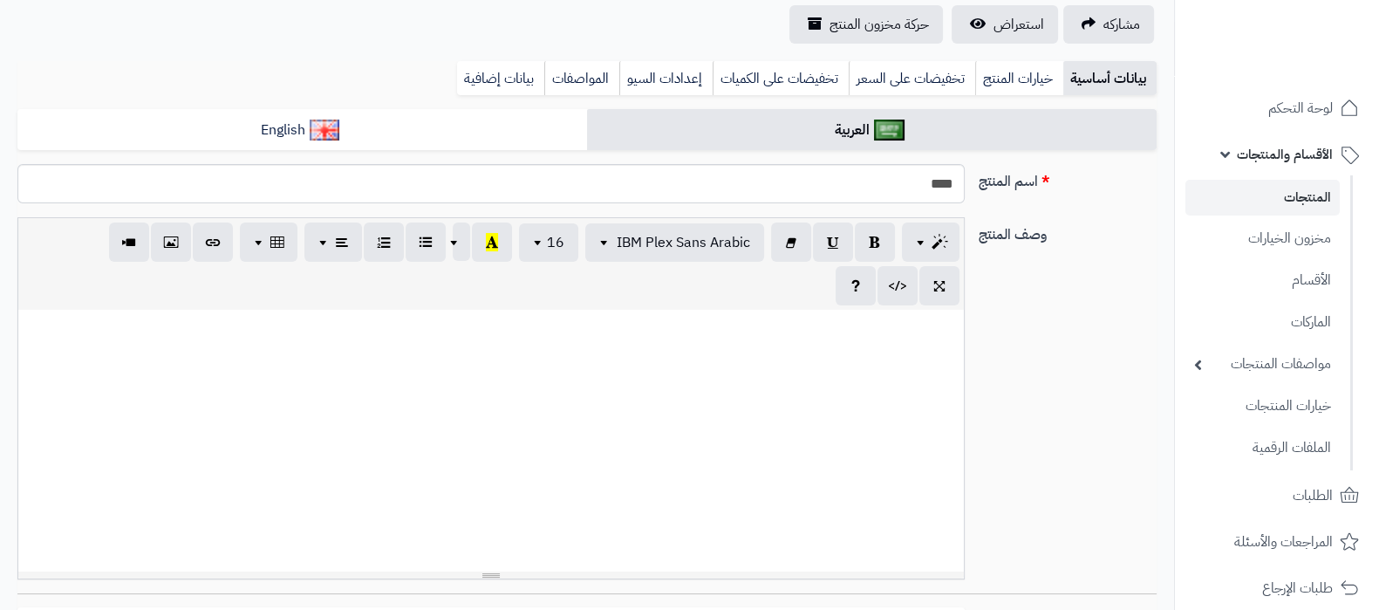
scroll to position [327, 0]
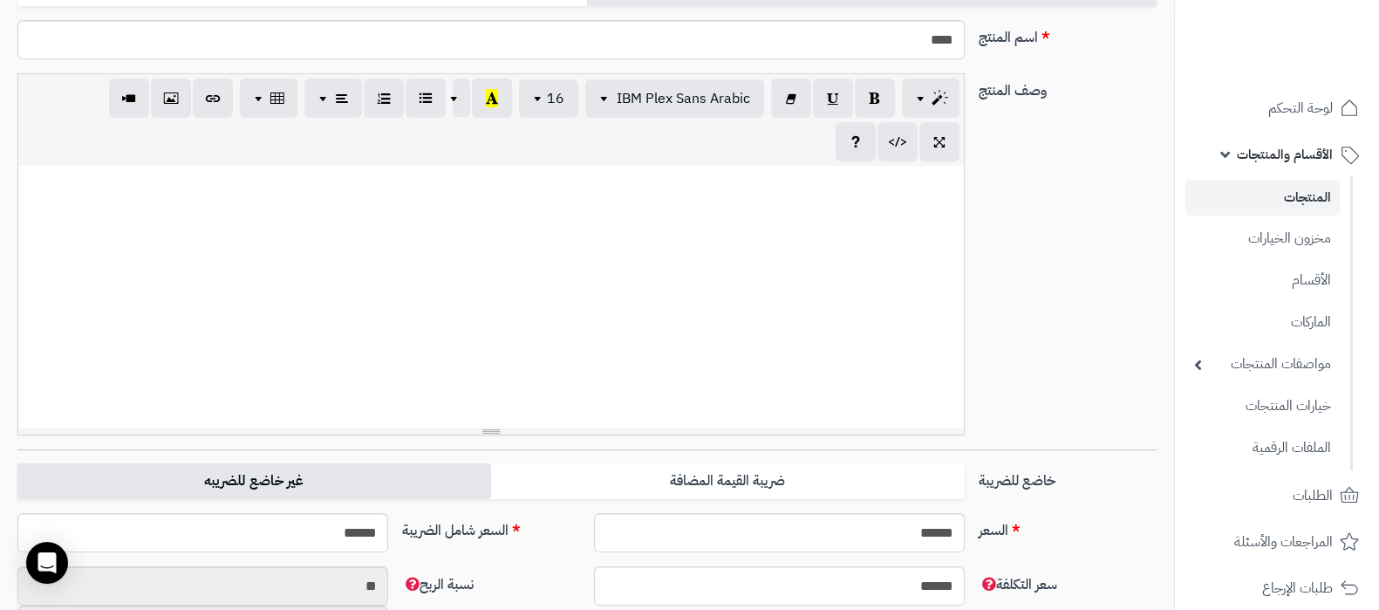
click at [366, 481] on label "غير خاضع للضريبه" at bounding box center [254, 481] width 474 height 36
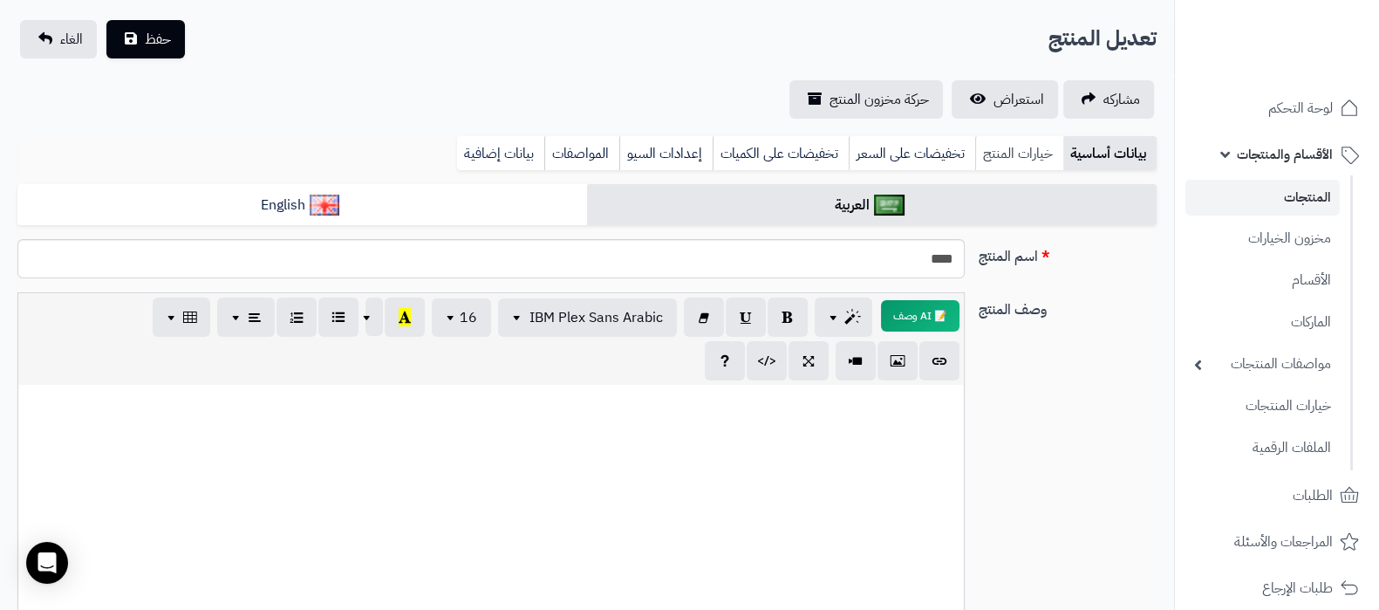
click at [1006, 156] on link "خيارات المنتج" at bounding box center [1019, 153] width 88 height 35
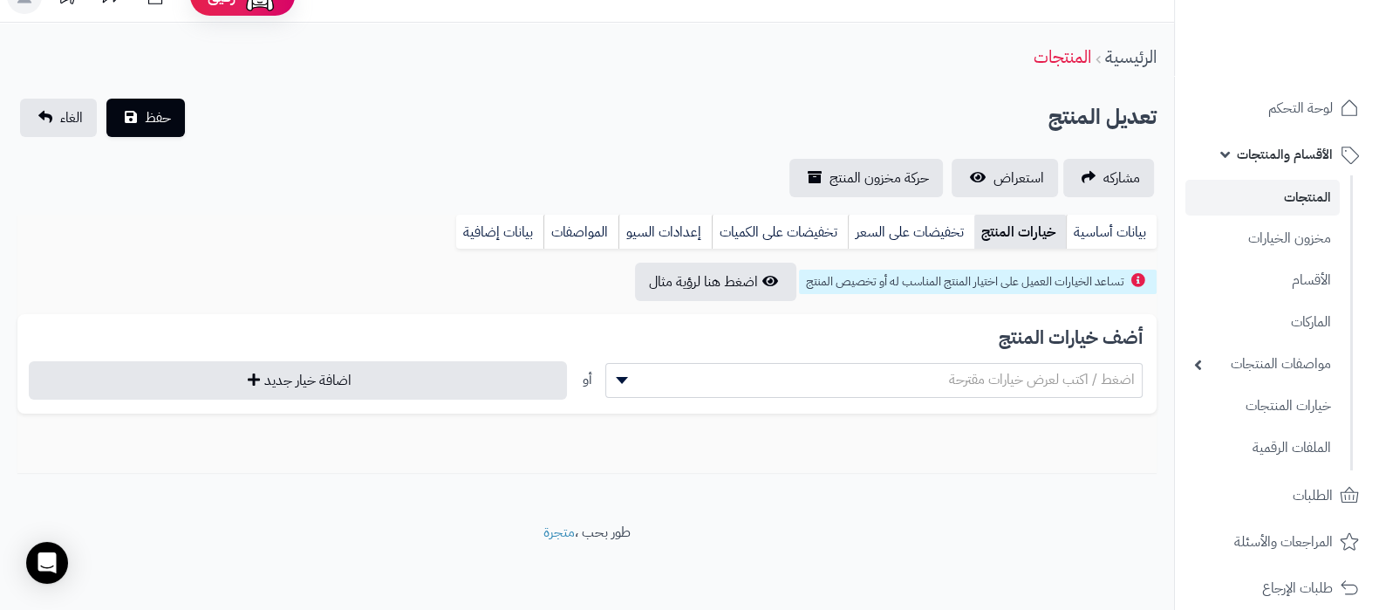
scroll to position [30, 0]
click at [1109, 174] on span "مشاركه" at bounding box center [1121, 177] width 37 height 21
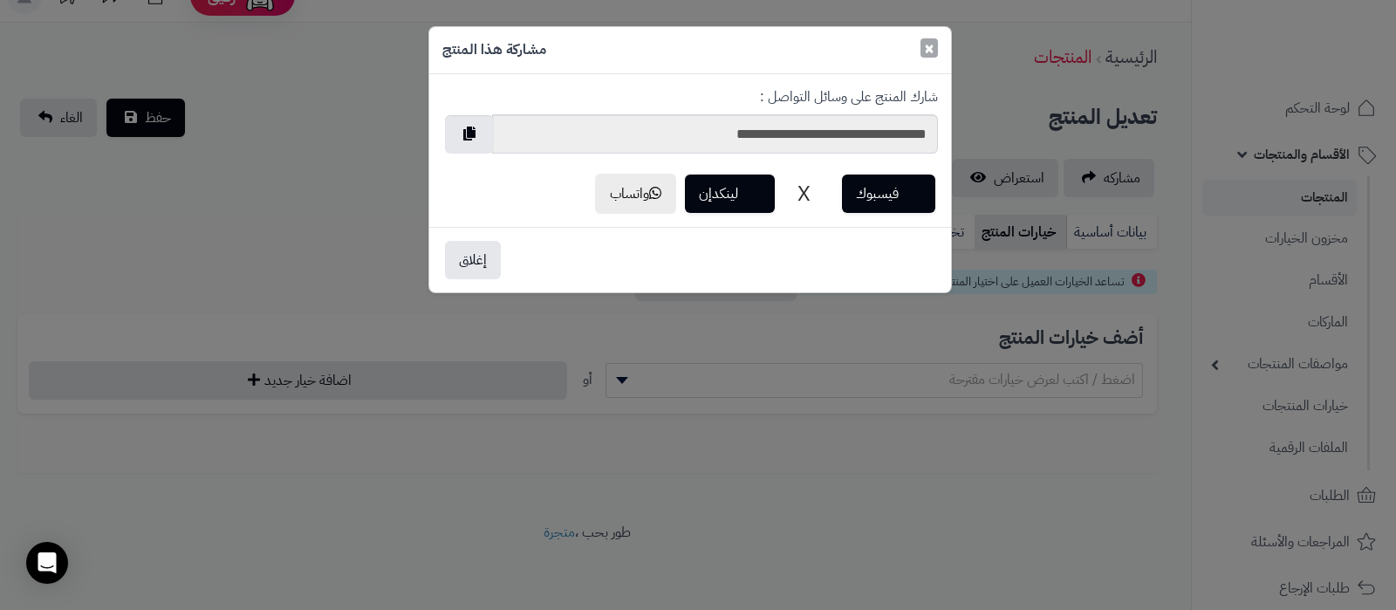
click at [930, 41] on span "×" at bounding box center [929, 48] width 10 height 26
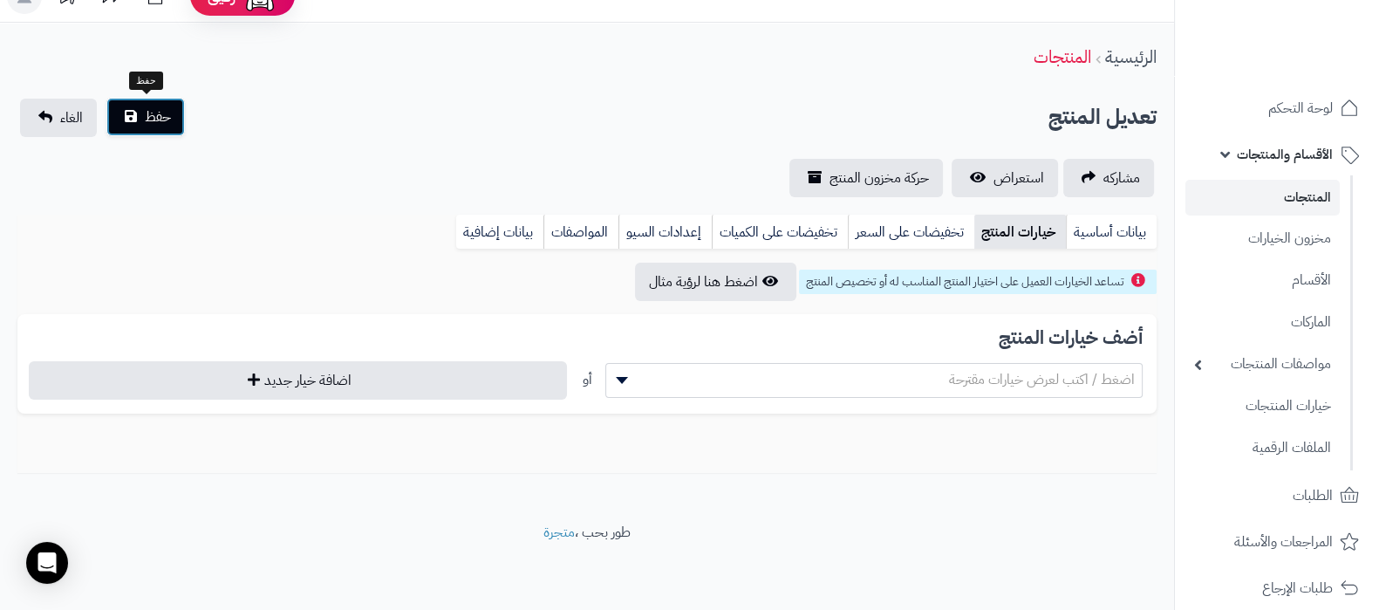
click at [168, 119] on span "حفظ" at bounding box center [158, 116] width 26 height 21
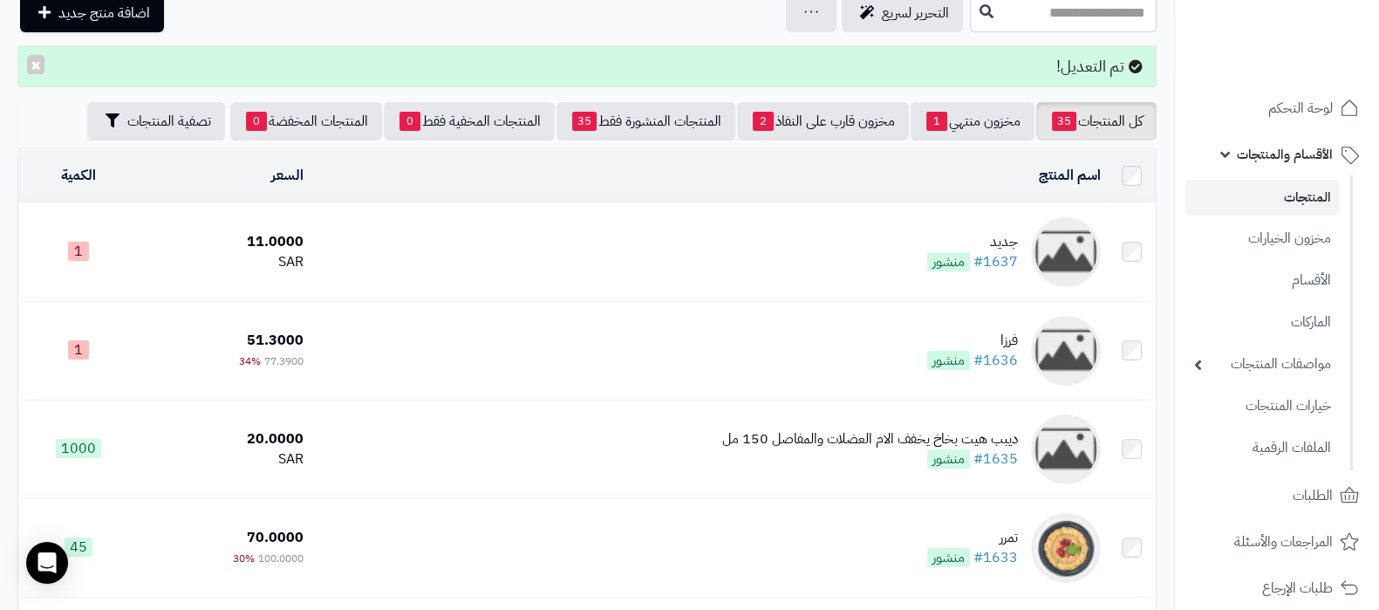
scroll to position [217, 0]
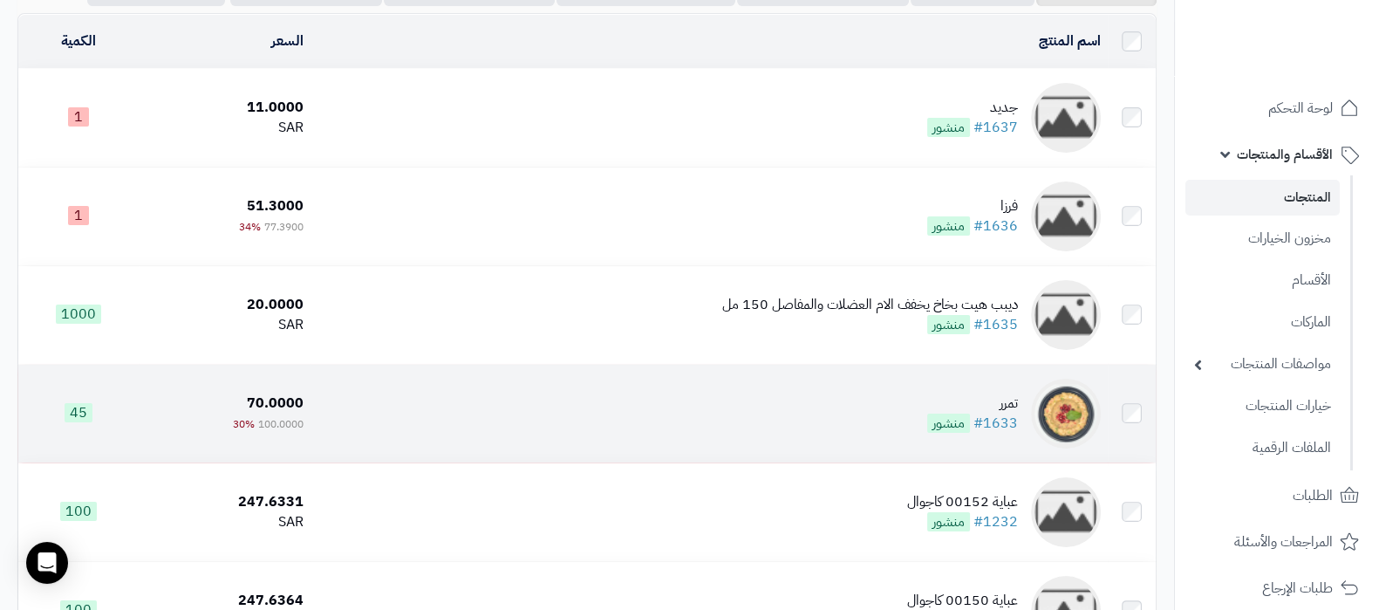
click at [865, 409] on td "تمرر #1633 منشور" at bounding box center [709, 414] width 797 height 98
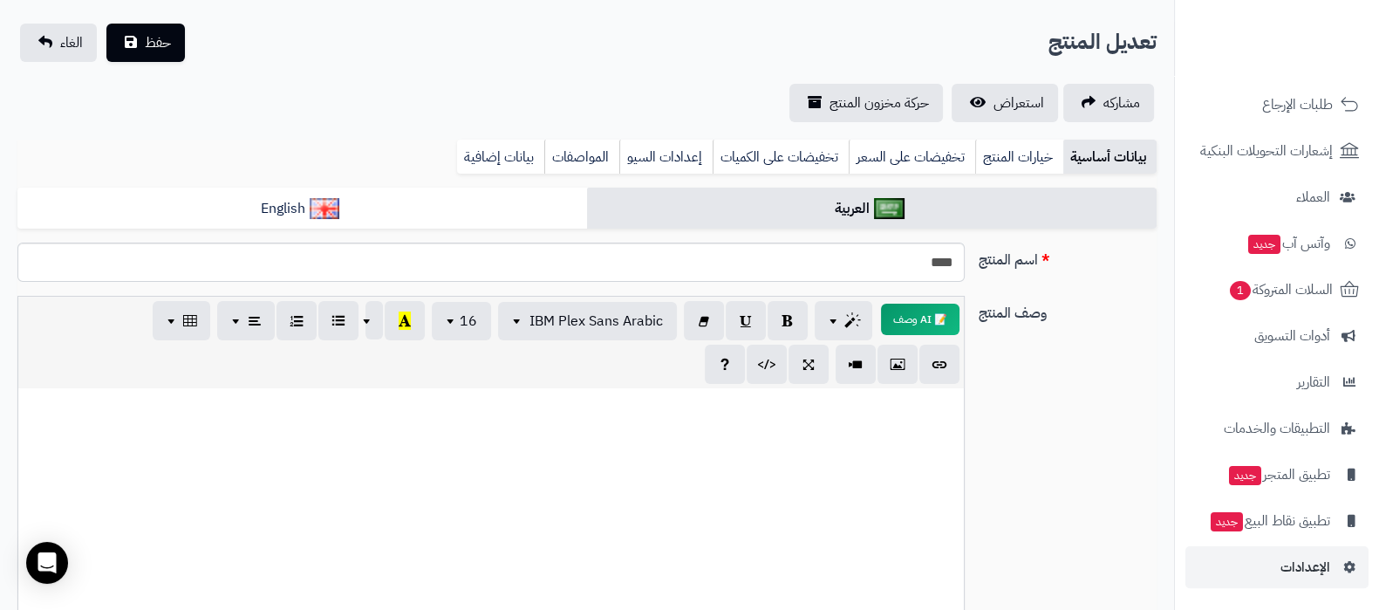
scroll to position [108, 0]
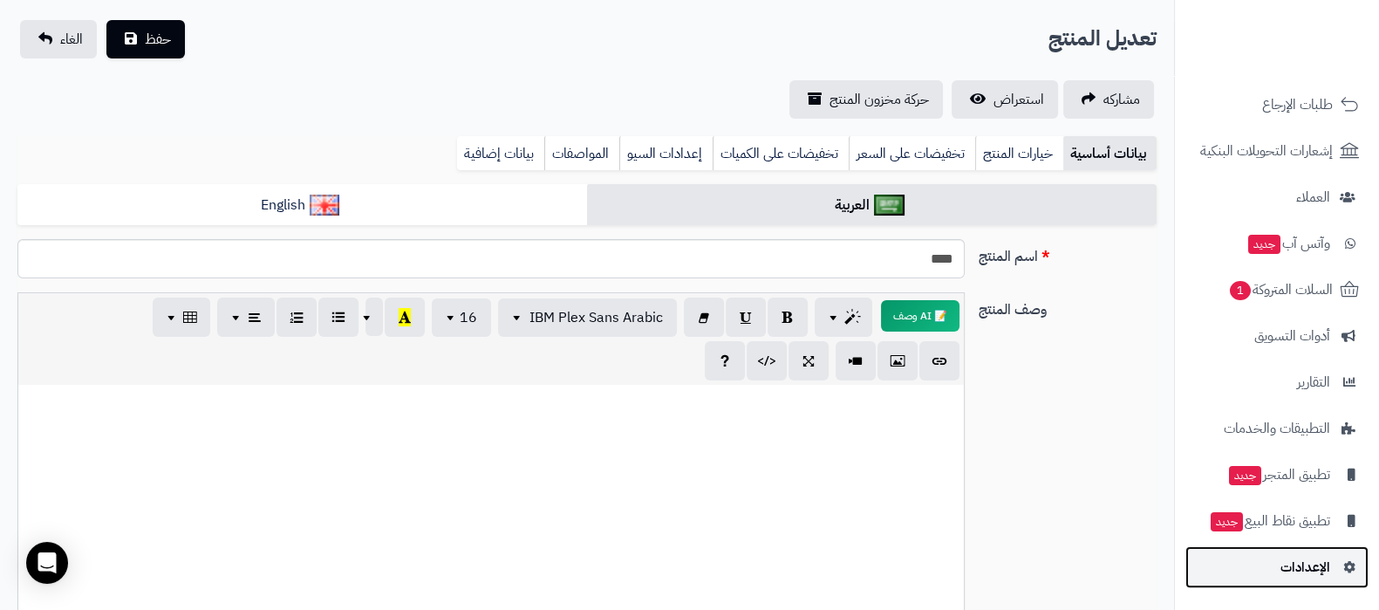
click at [1317, 561] on span "الإعدادات" at bounding box center [1305, 567] width 50 height 24
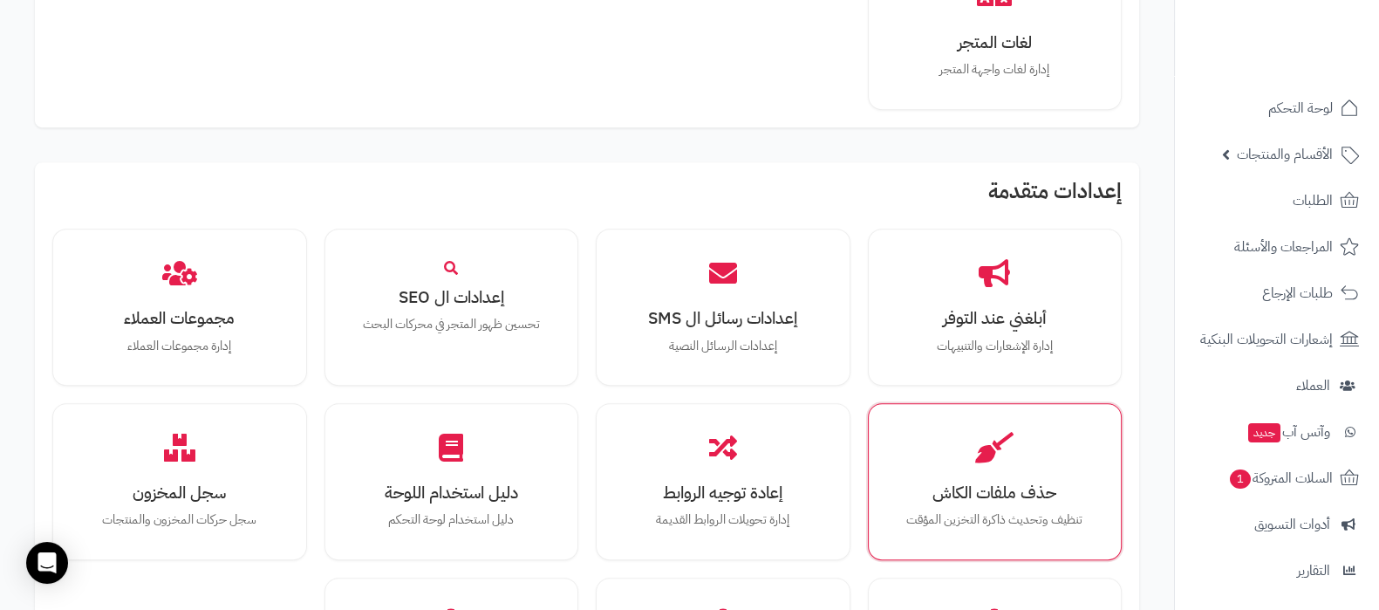
scroll to position [1416, 0]
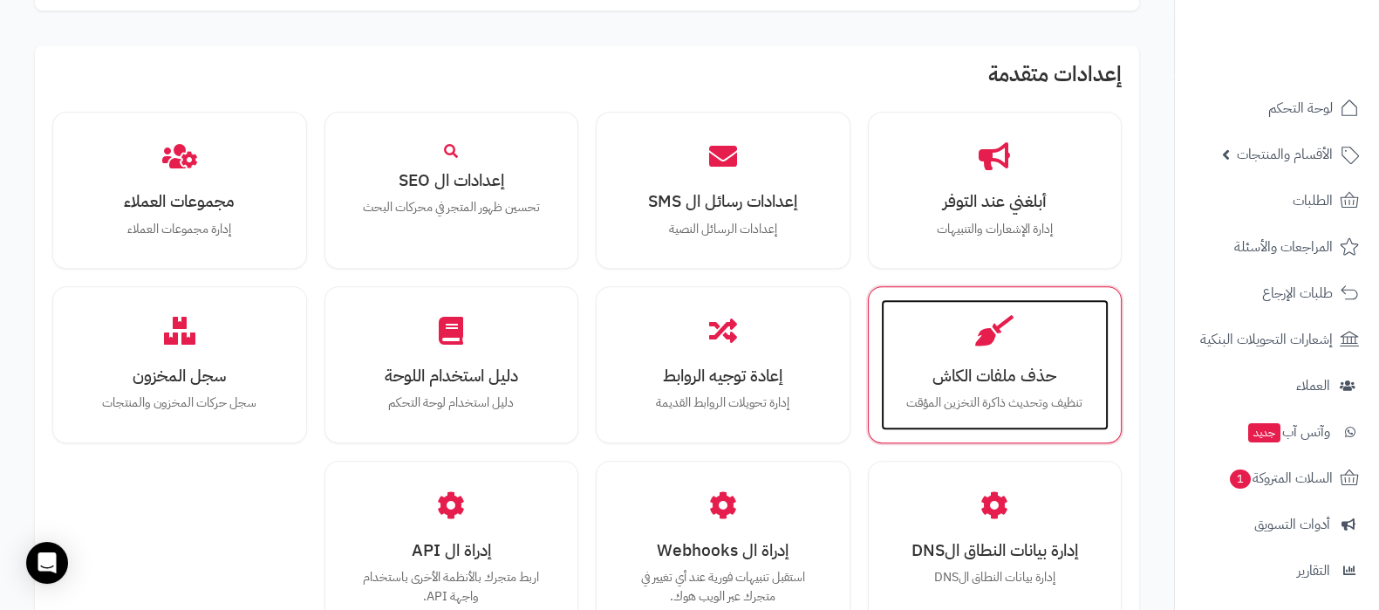
click at [999, 366] on h3 "حذف ملفات الكاش" at bounding box center [995, 375] width 194 height 18
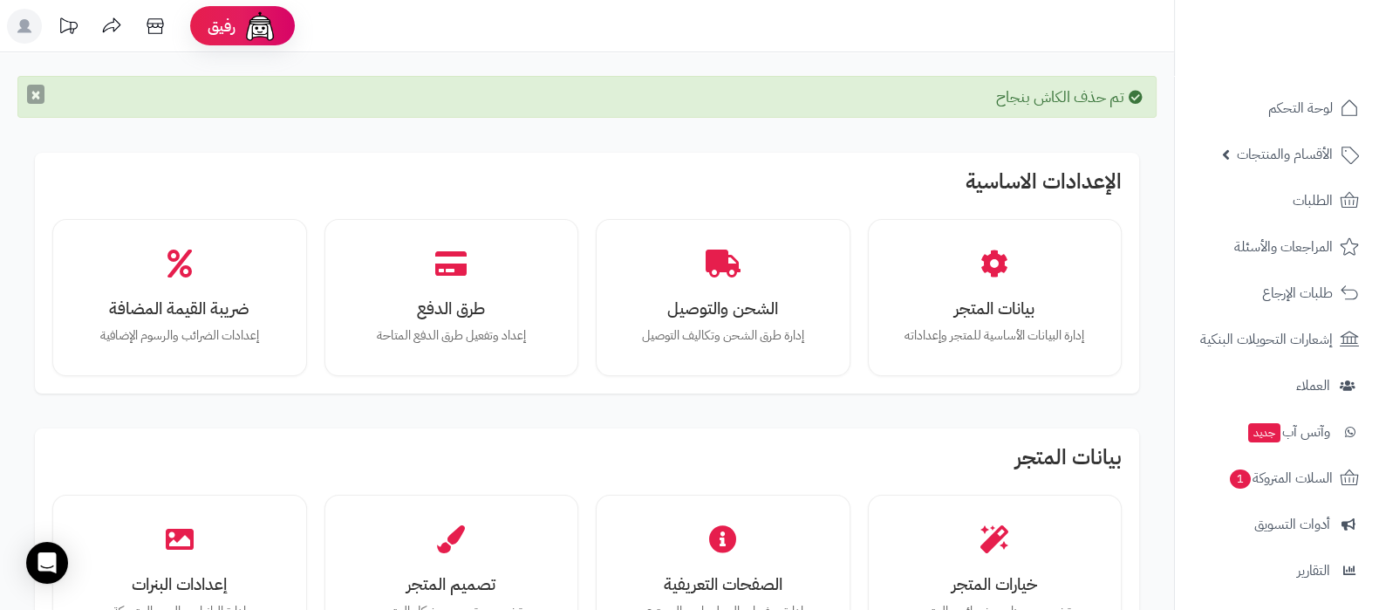
click at [31, 89] on button "×" at bounding box center [35, 94] width 17 height 19
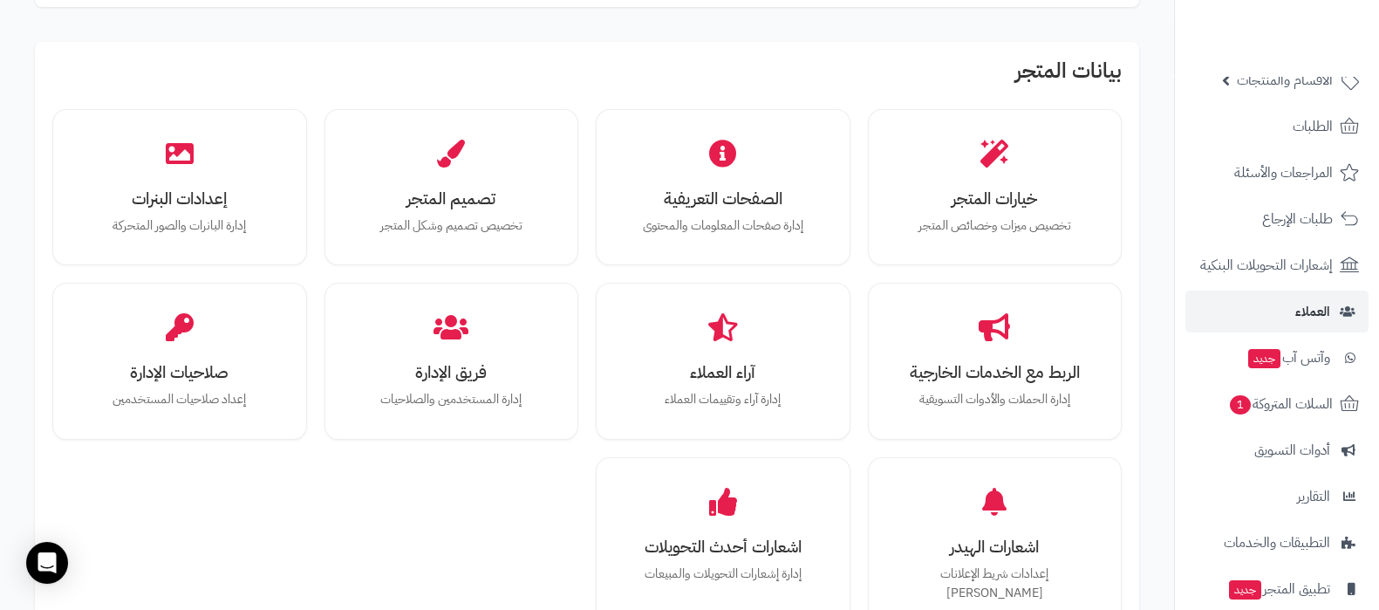
scroll to position [108, 0]
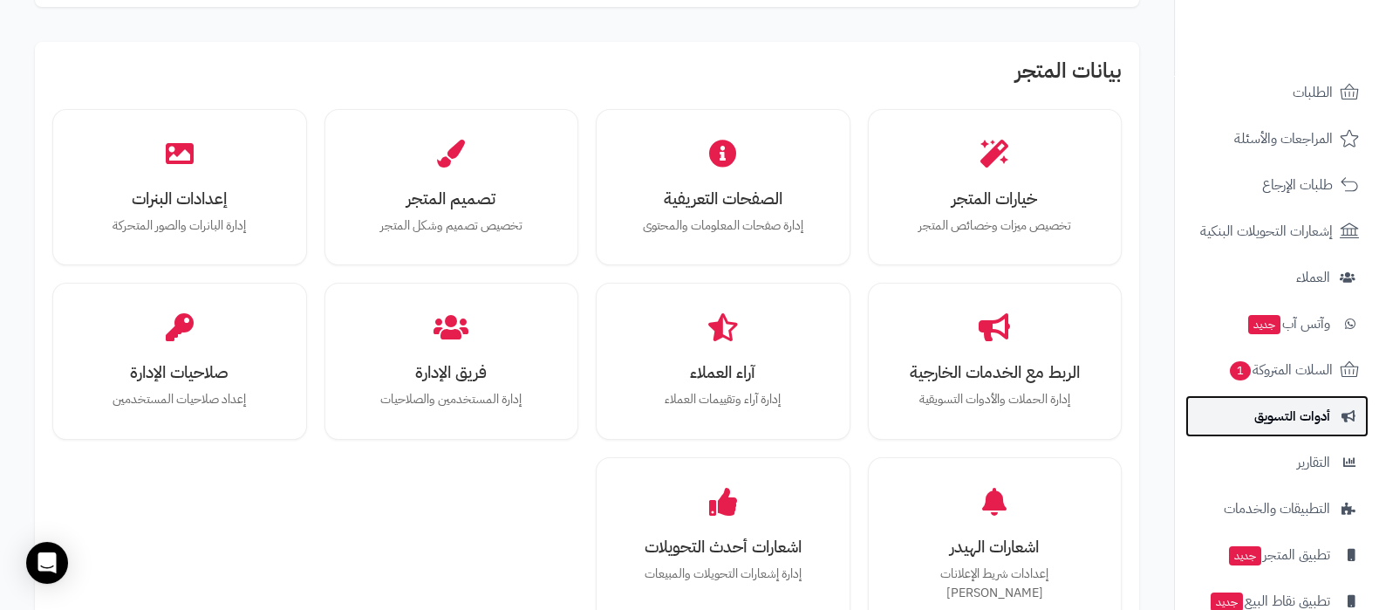
click at [1269, 409] on span "أدوات التسويق" at bounding box center [1292, 416] width 76 height 24
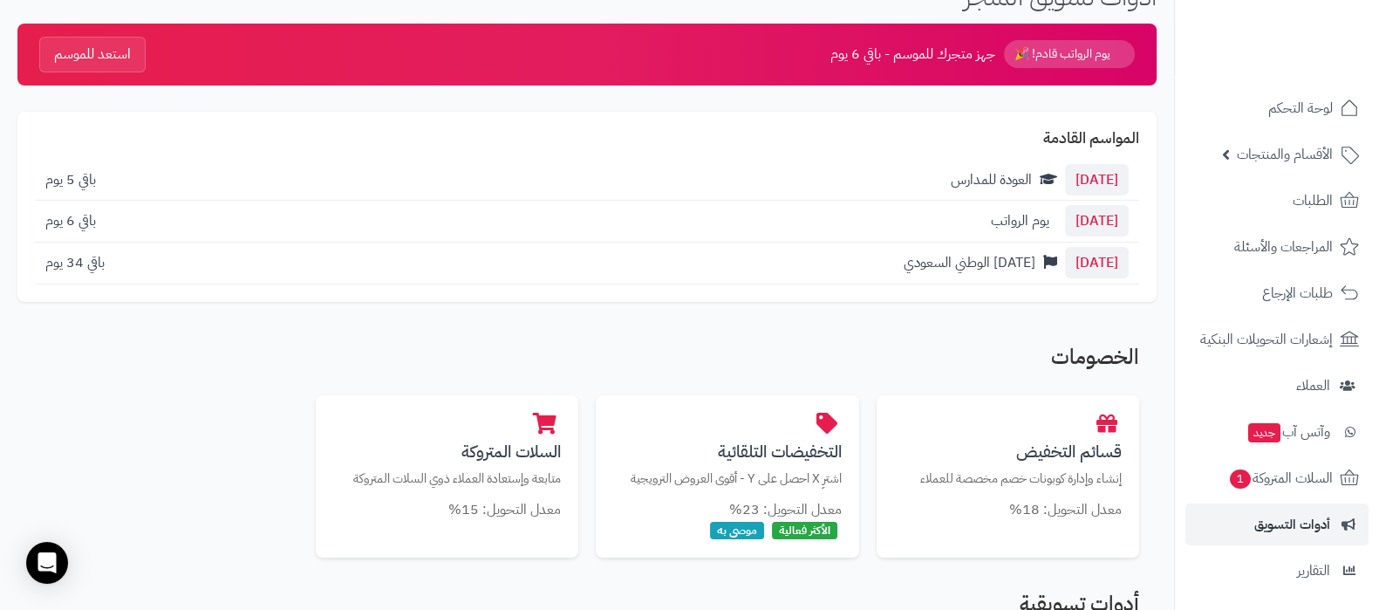
scroll to position [327, 0]
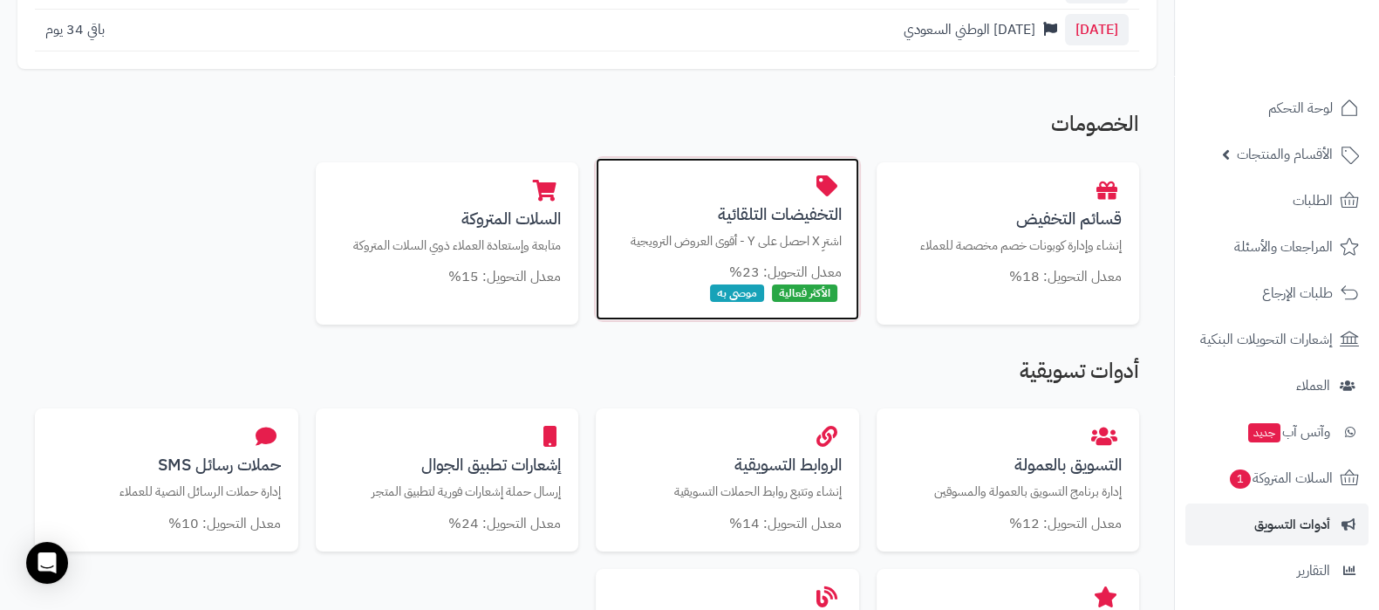
click at [764, 212] on h3 "التخفيضات التلقائية" at bounding box center [727, 214] width 229 height 18
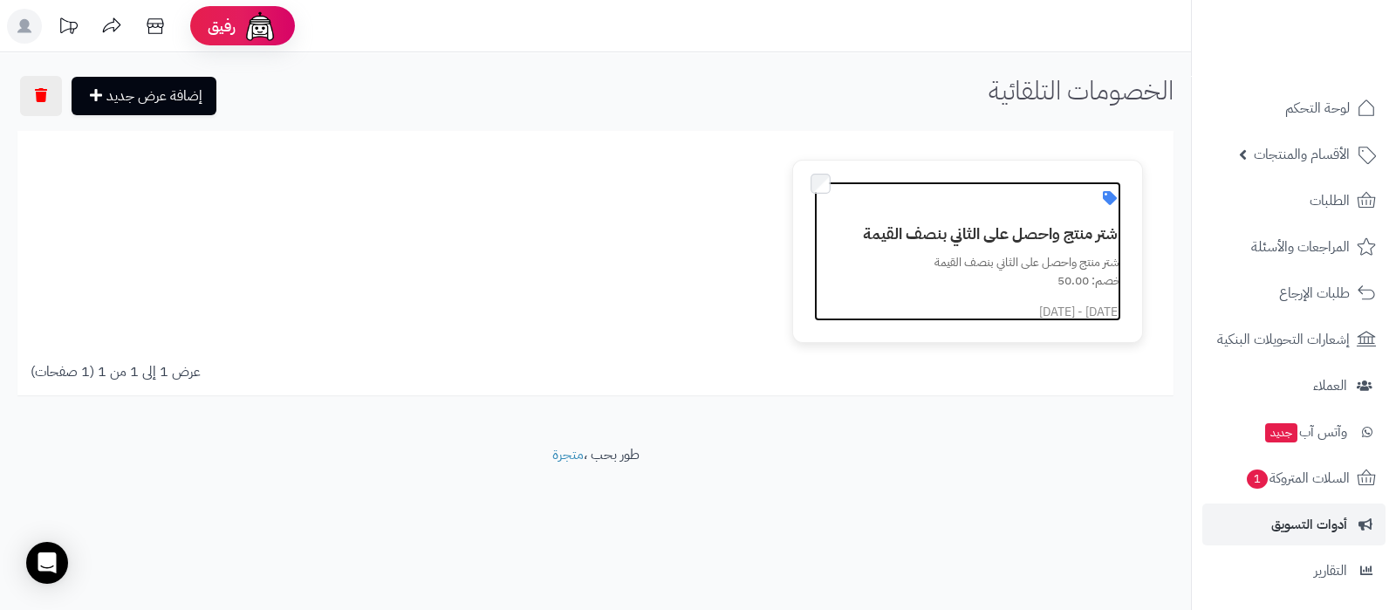
click at [1020, 246] on link "اشتر منتج واحصل على الثاني بنصف القيمة اشتر منتج واحصل على الثاني بنصف القيمة خ…" at bounding box center [967, 251] width 307 height 140
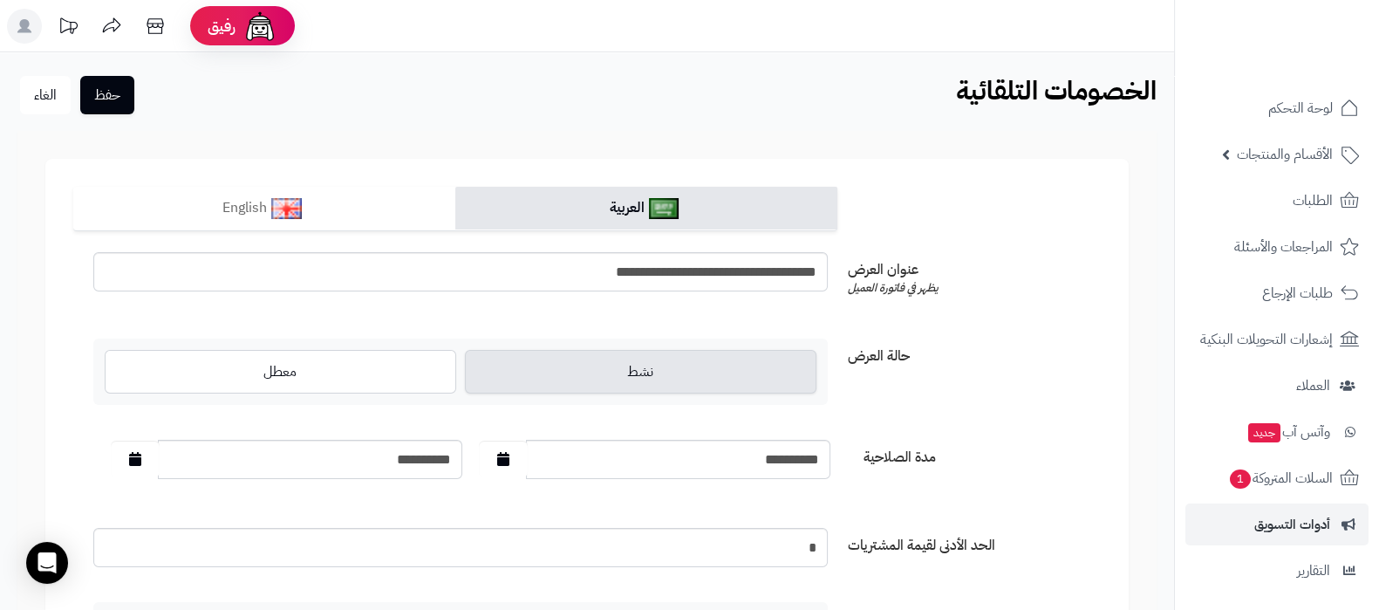
scroll to position [108, 0]
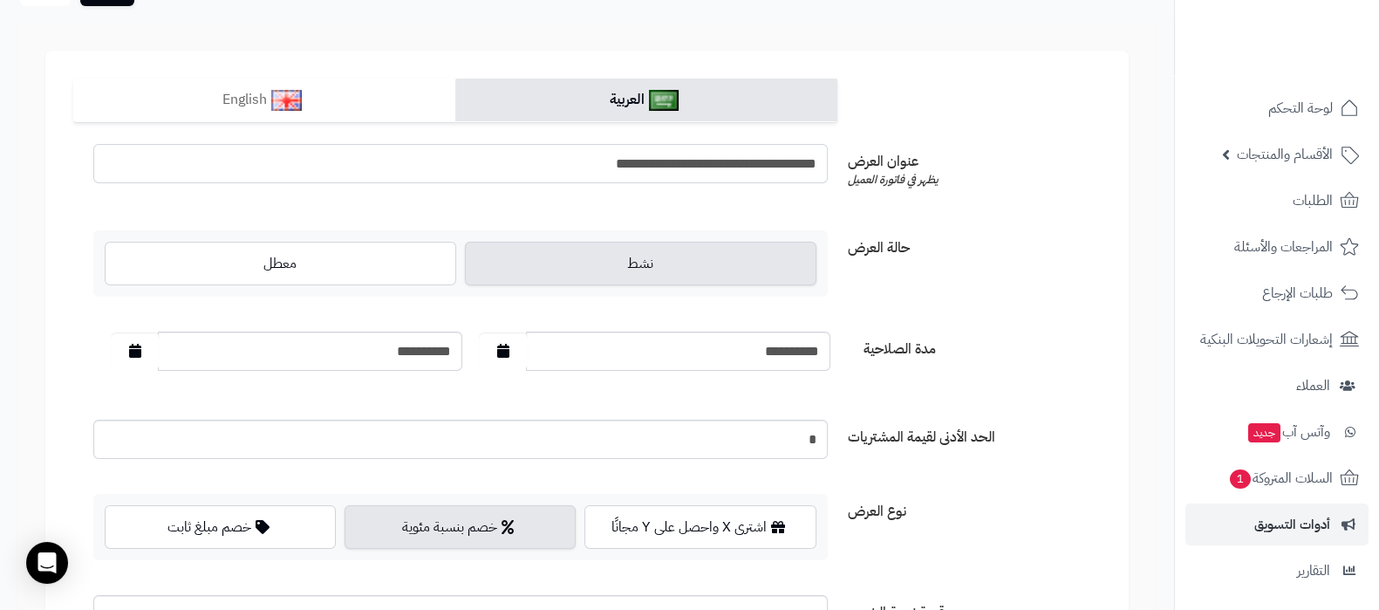
drag, startPoint x: 580, startPoint y: 167, endPoint x: 824, endPoint y: 154, distance: 244.6
click at [818, 155] on input "**********" at bounding box center [460, 163] width 734 height 39
click at [1038, 202] on div "**********" at bounding box center [586, 176] width 1041 height 65
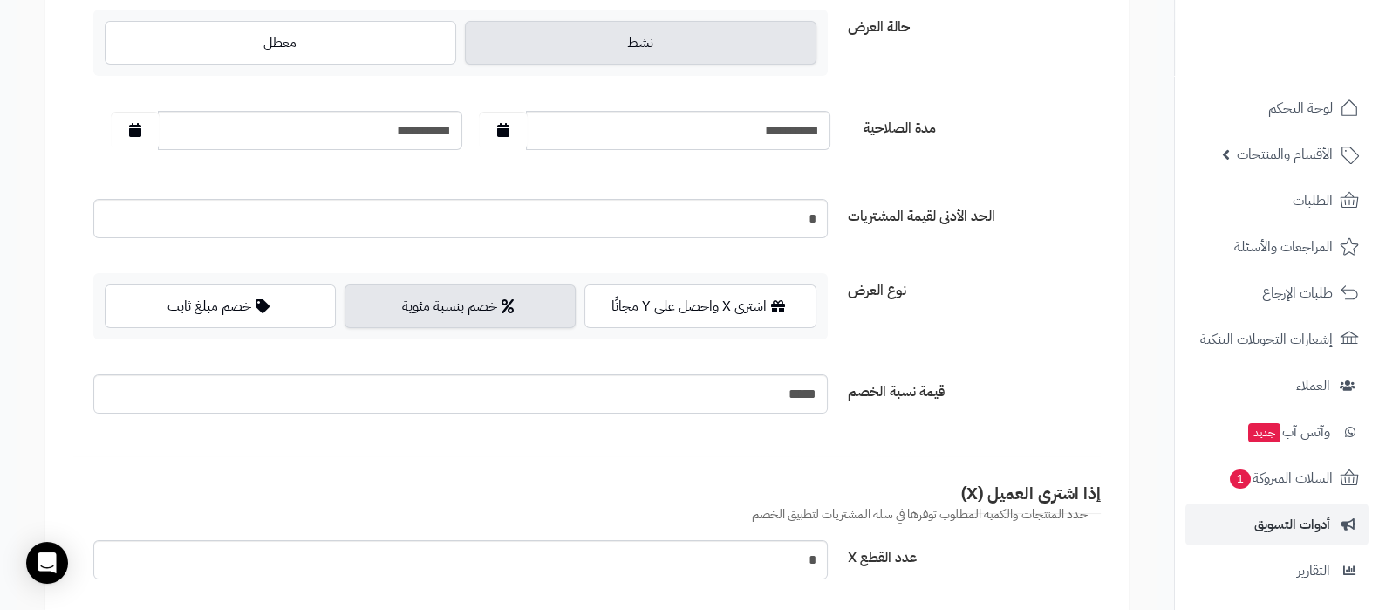
scroll to position [435, 0]
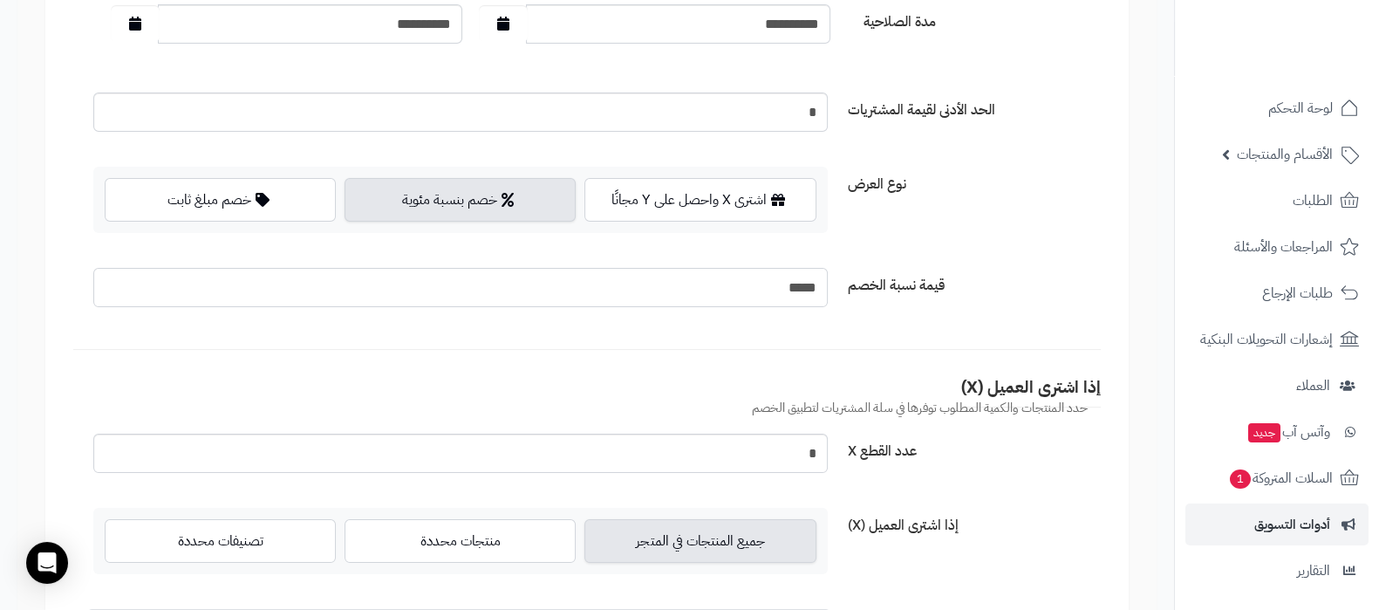
drag, startPoint x: 765, startPoint y: 279, endPoint x: 792, endPoint y: 283, distance: 27.3
click at [792, 283] on input "*****" at bounding box center [460, 287] width 734 height 39
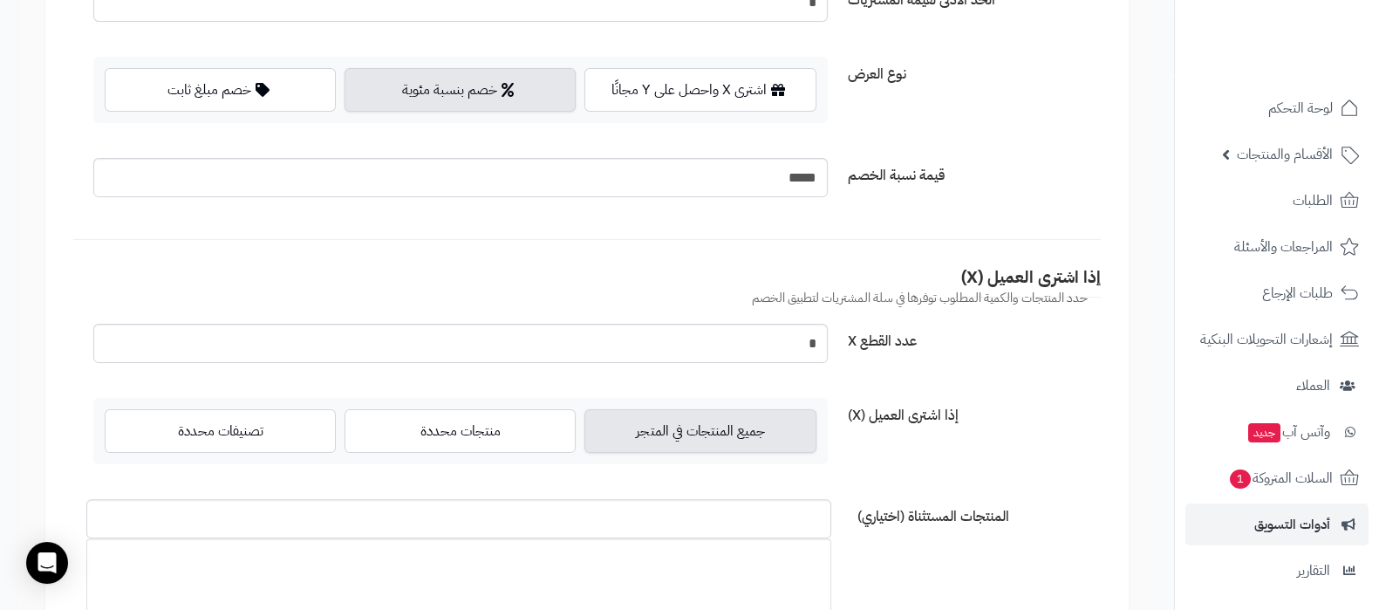
click at [1046, 386] on form "**********" at bounding box center [586, 536] width 1083 height 1844
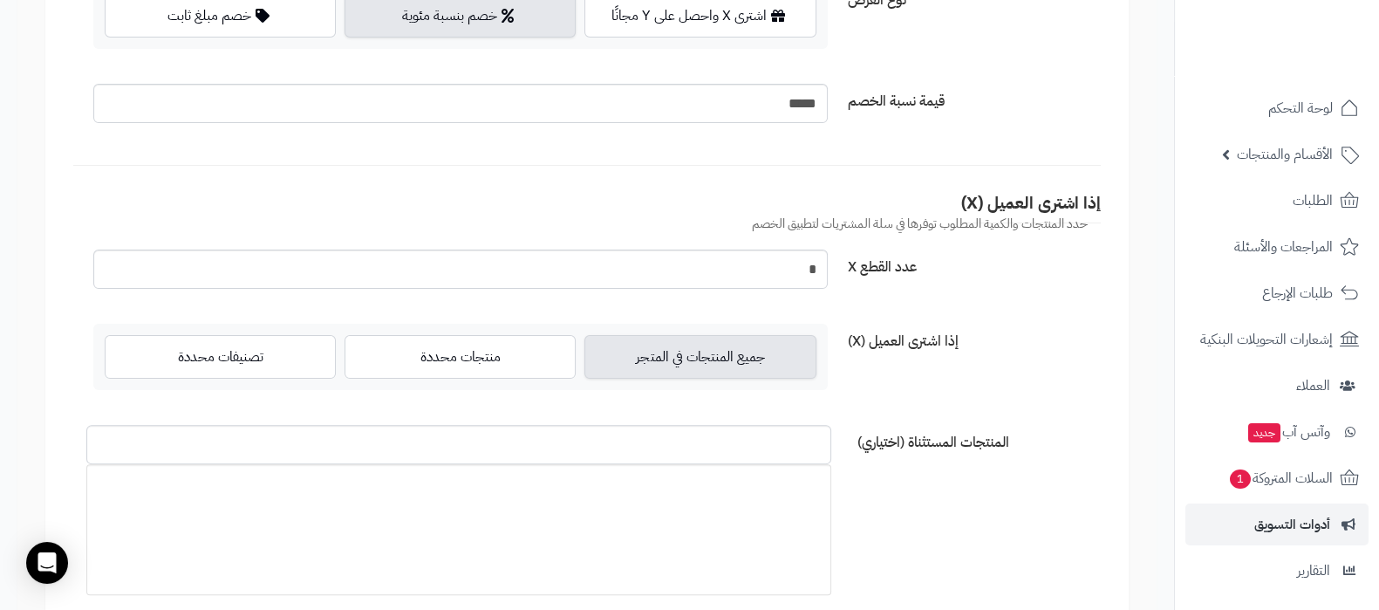
scroll to position [654, 0]
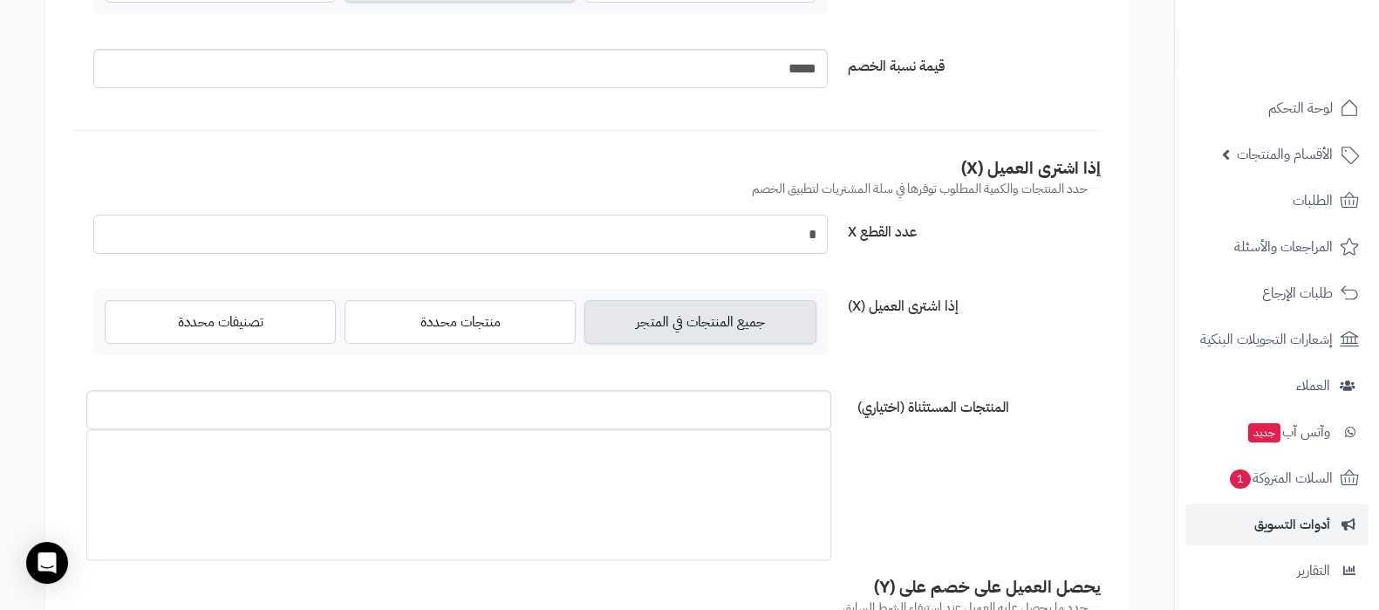
drag, startPoint x: 797, startPoint y: 235, endPoint x: 816, endPoint y: 229, distance: 19.9
click at [816, 229] on input "*" at bounding box center [460, 234] width 734 height 39
click at [779, 233] on input "*" at bounding box center [460, 234] width 734 height 39
click at [998, 263] on div "عدد القطع X *" at bounding box center [586, 241] width 1041 height 53
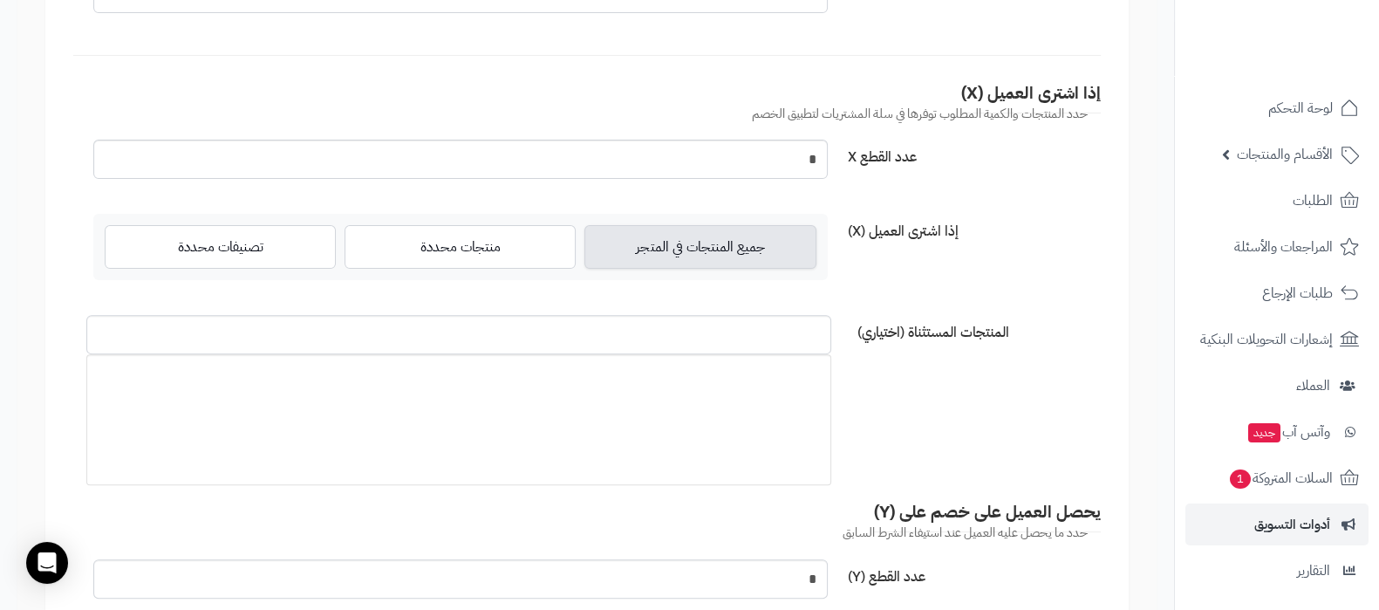
scroll to position [762, 0]
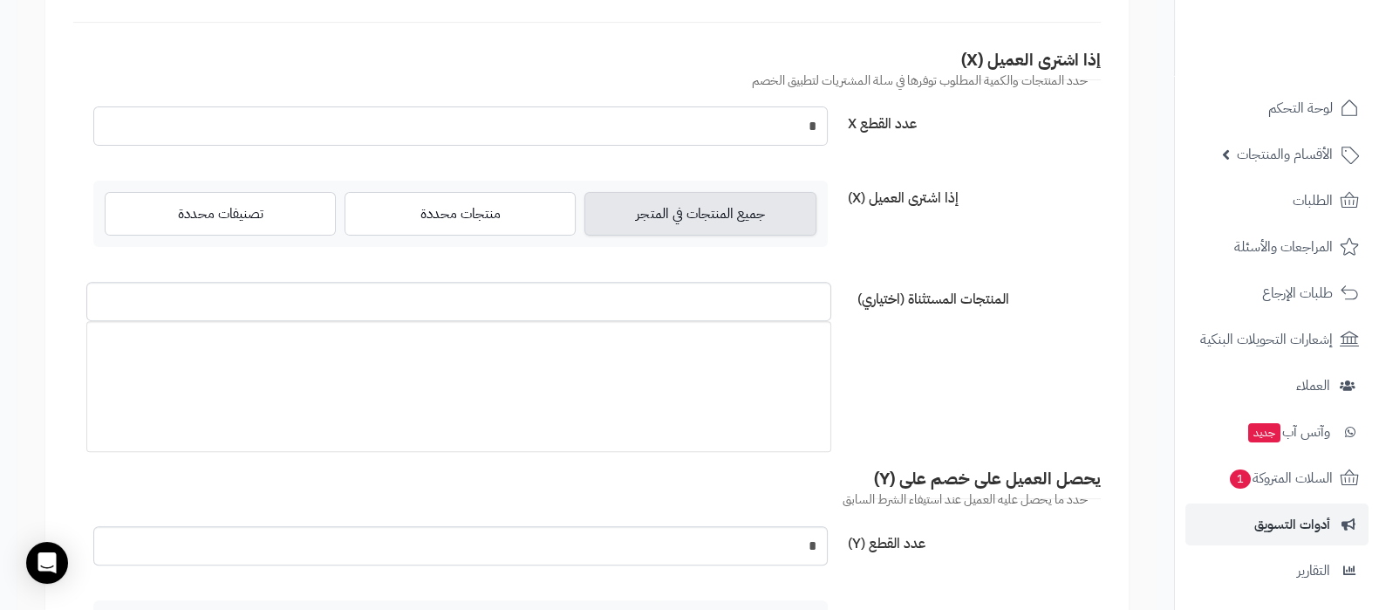
drag, startPoint x: 776, startPoint y: 128, endPoint x: 817, endPoint y: 124, distance: 41.2
click at [817, 124] on input "*" at bounding box center [460, 125] width 734 height 39
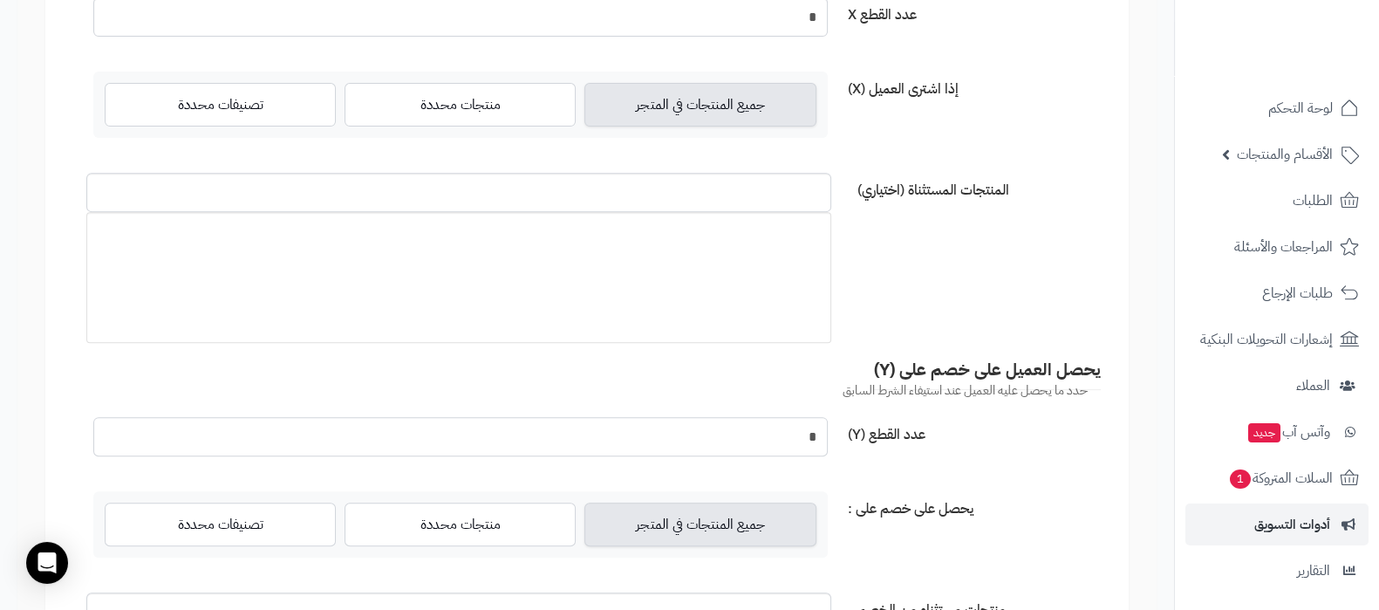
drag, startPoint x: 801, startPoint y: 432, endPoint x: 813, endPoint y: 429, distance: 12.5
click at [813, 429] on input "*" at bounding box center [460, 436] width 734 height 39
click at [1023, 298] on form "**********" at bounding box center [586, 209] width 1083 height 1844
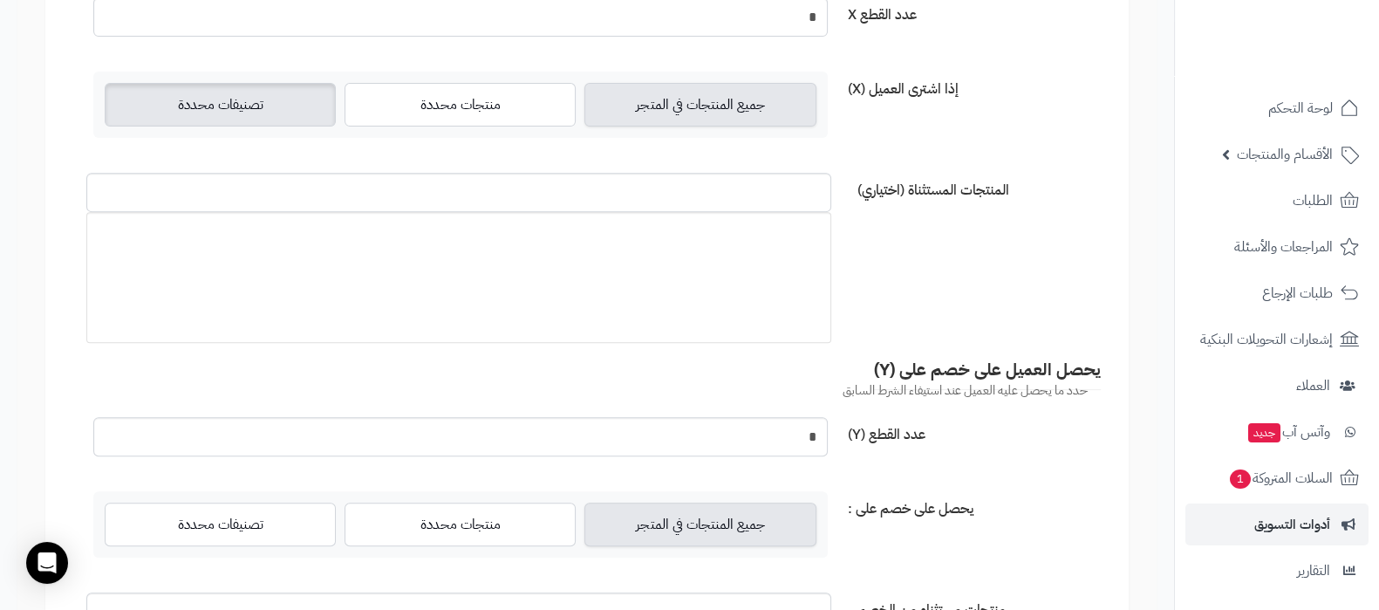
click at [240, 111] on label "تصنيفات محددة" at bounding box center [220, 105] width 231 height 44
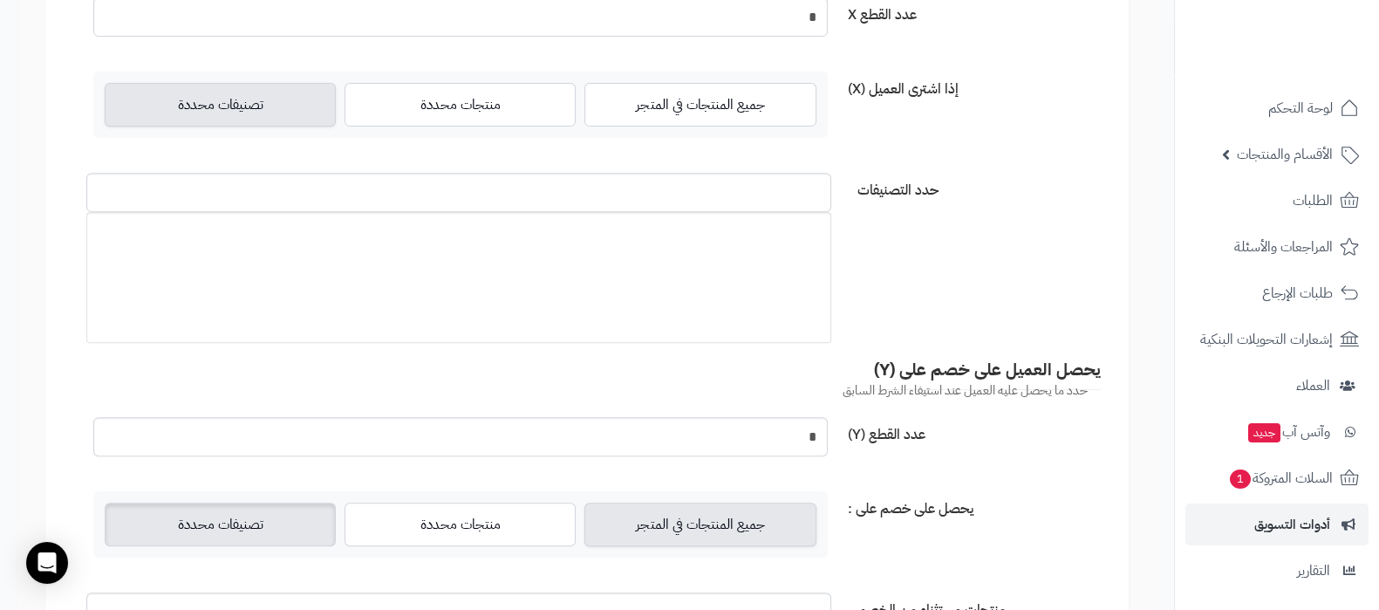
click at [214, 522] on label "تصنيفات محددة" at bounding box center [220, 524] width 231 height 44
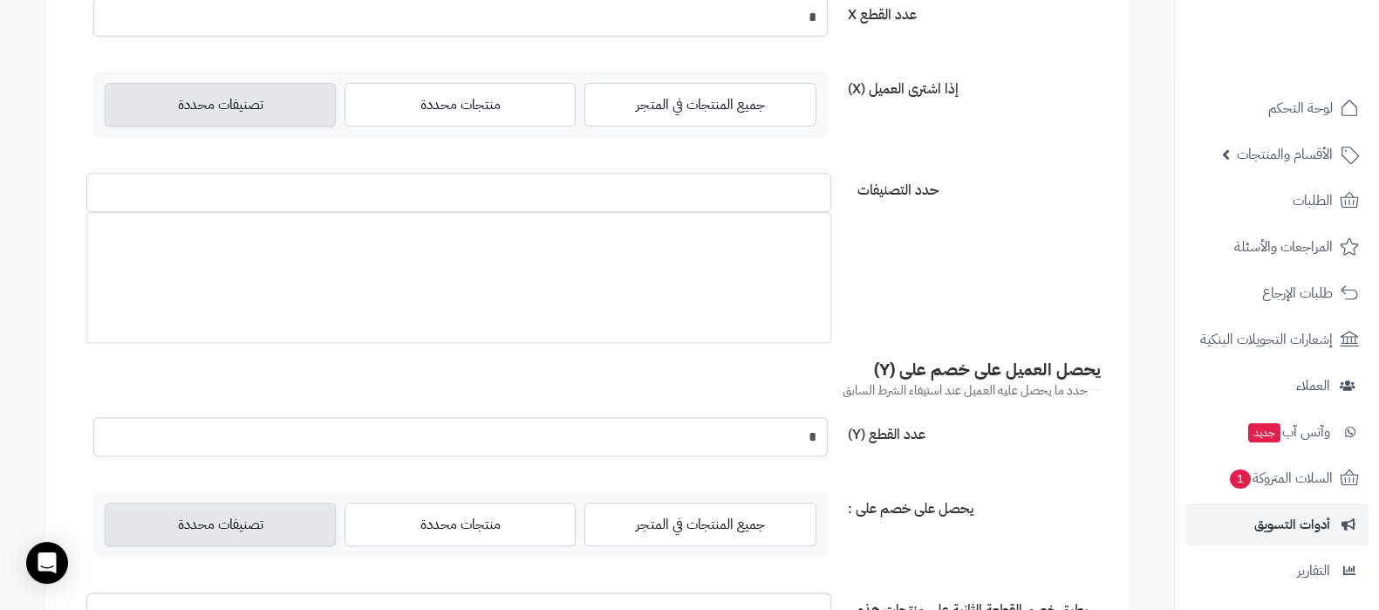
click at [424, 185] on input "حدد التصنيفات" at bounding box center [458, 192] width 745 height 39
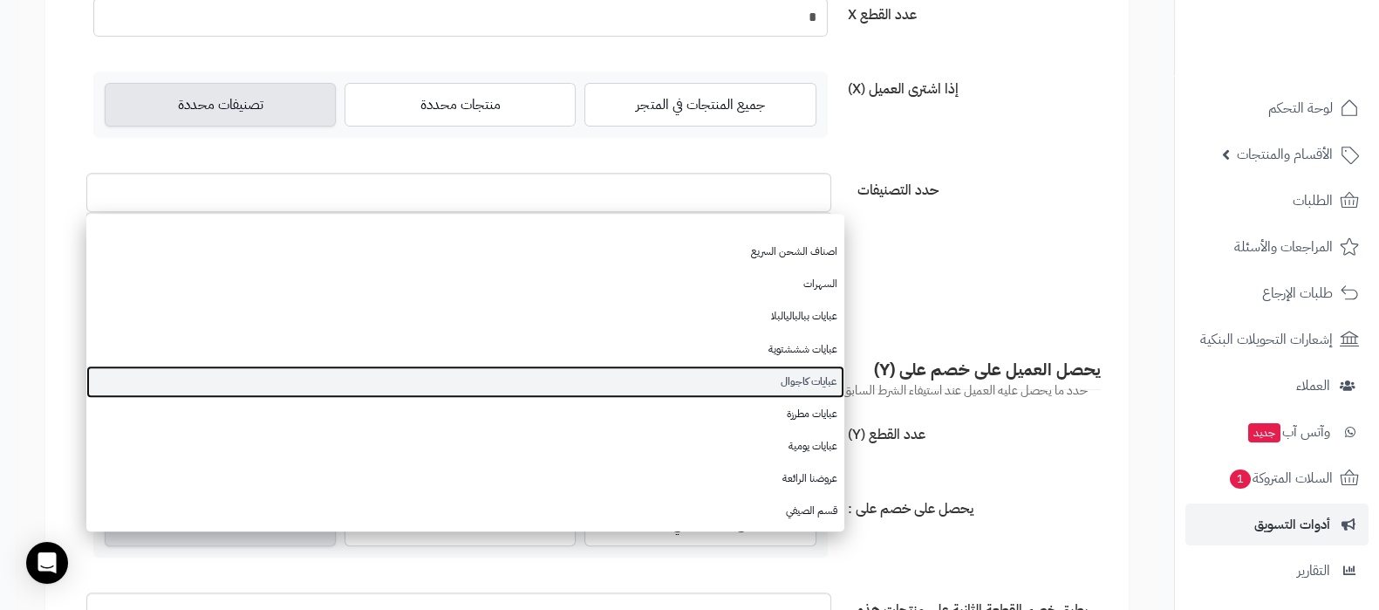
click at [809, 378] on link "عبايات كاجوال" at bounding box center [465, 381] width 758 height 32
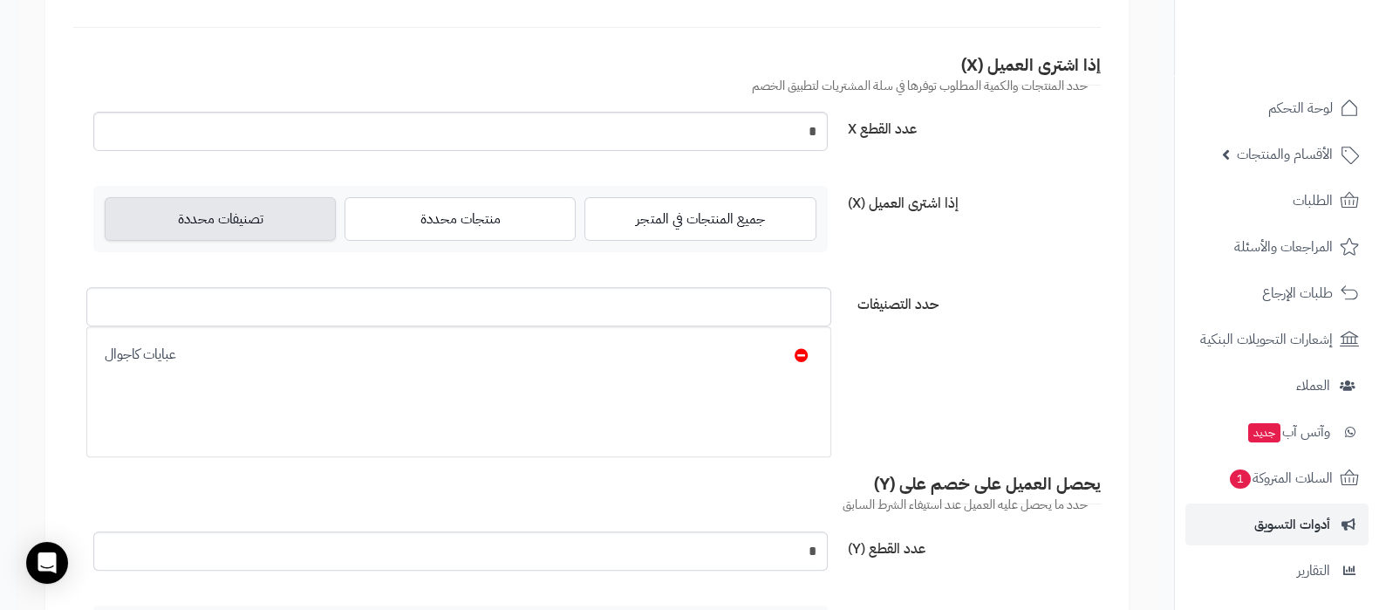
scroll to position [654, 0]
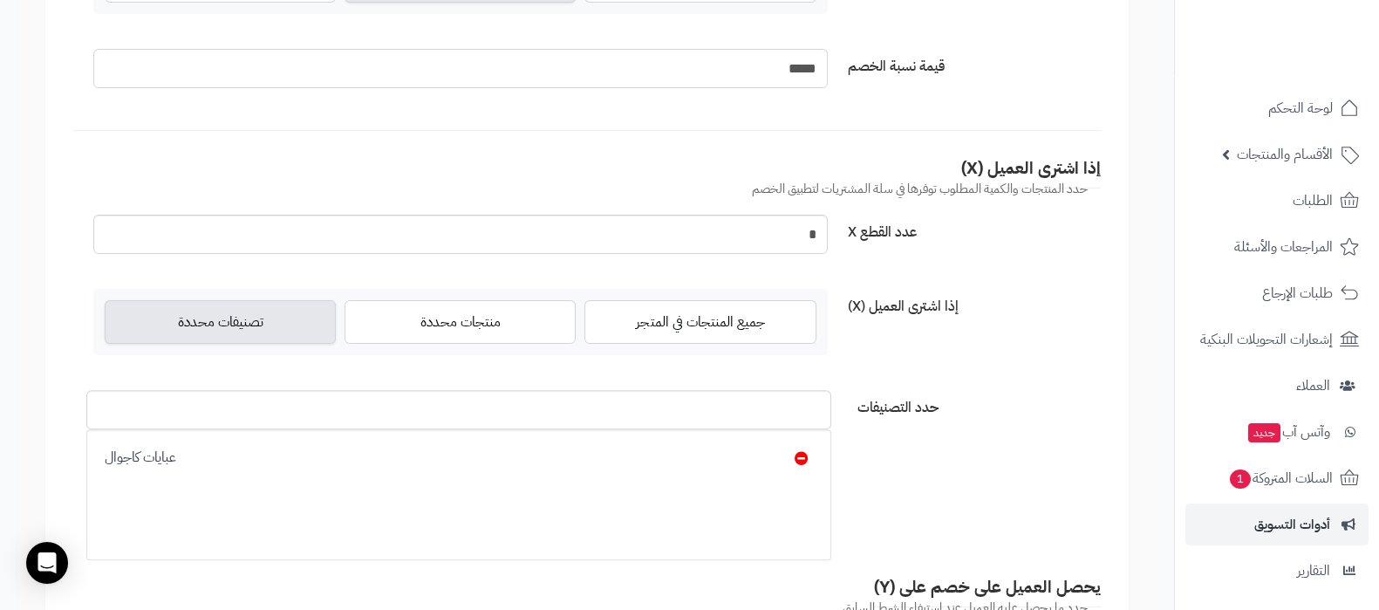
drag, startPoint x: 768, startPoint y: 60, endPoint x: 801, endPoint y: 54, distance: 32.8
click at [801, 54] on input "*****" at bounding box center [460, 68] width 734 height 39
click at [1013, 314] on div "إذا اشترى العميل (X) جميع المنتجات في المتجر منتجات محددة تصنيفات محددة" at bounding box center [586, 329] width 1041 height 80
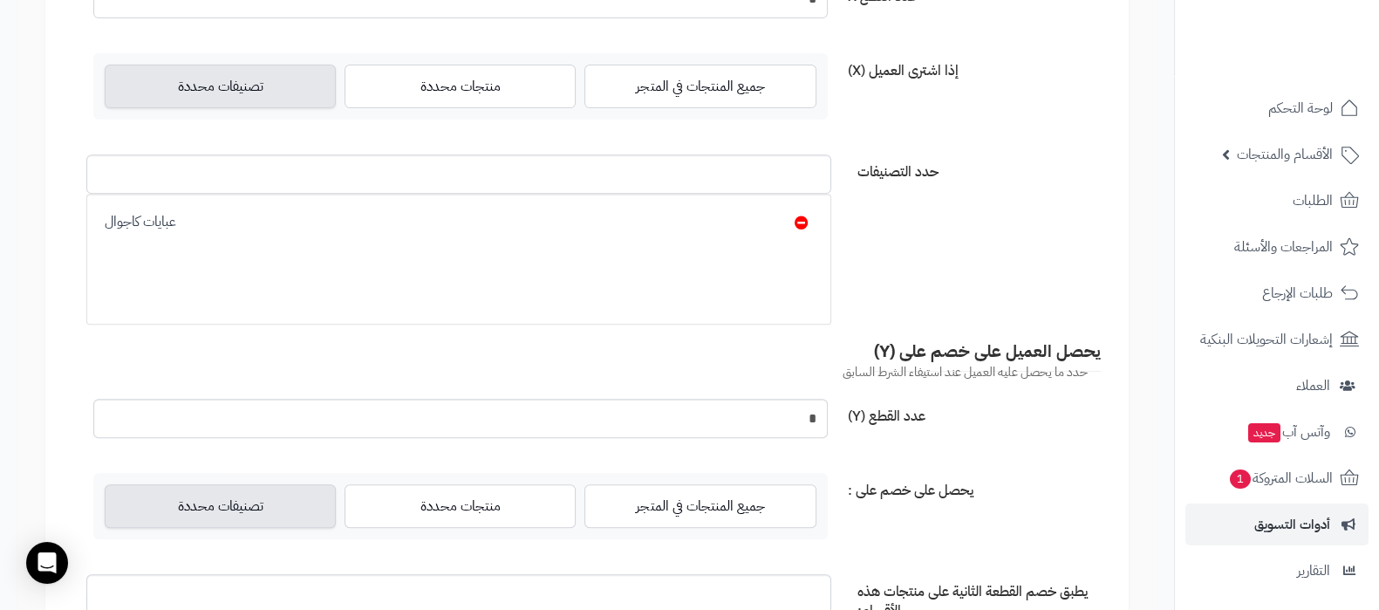
scroll to position [1090, 0]
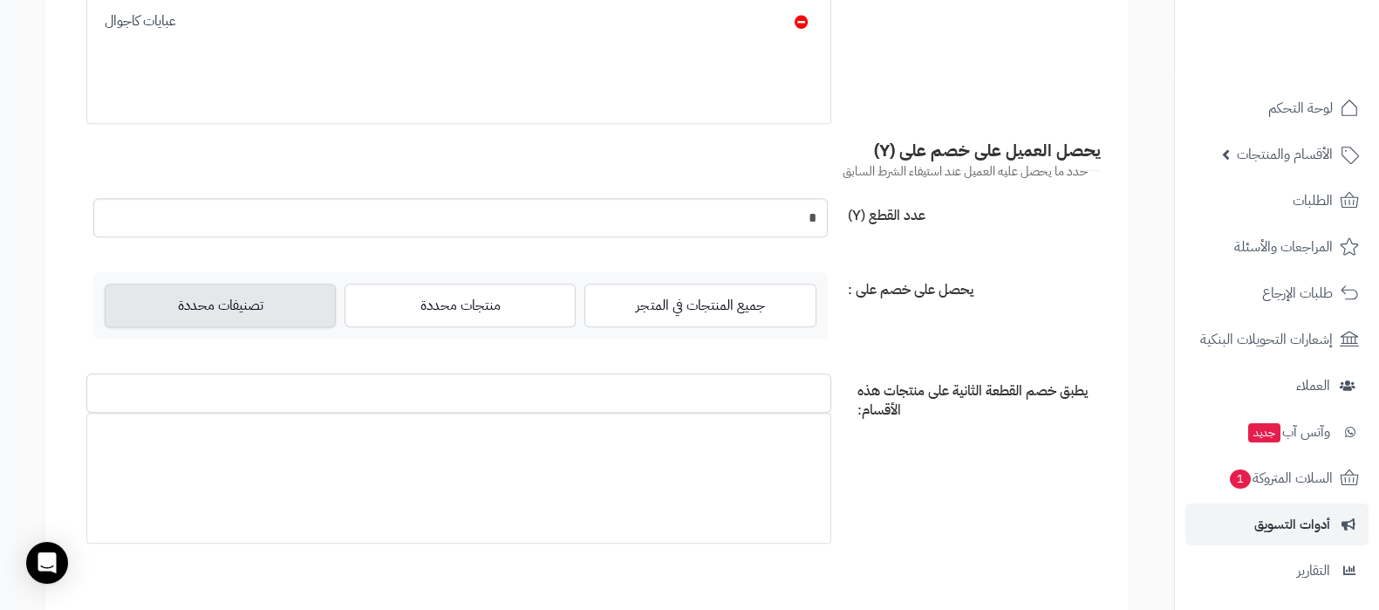
click at [339, 393] on input "يطبق خصم القطعة الثانية على منتجات هذه الأقسام:" at bounding box center [458, 392] width 745 height 39
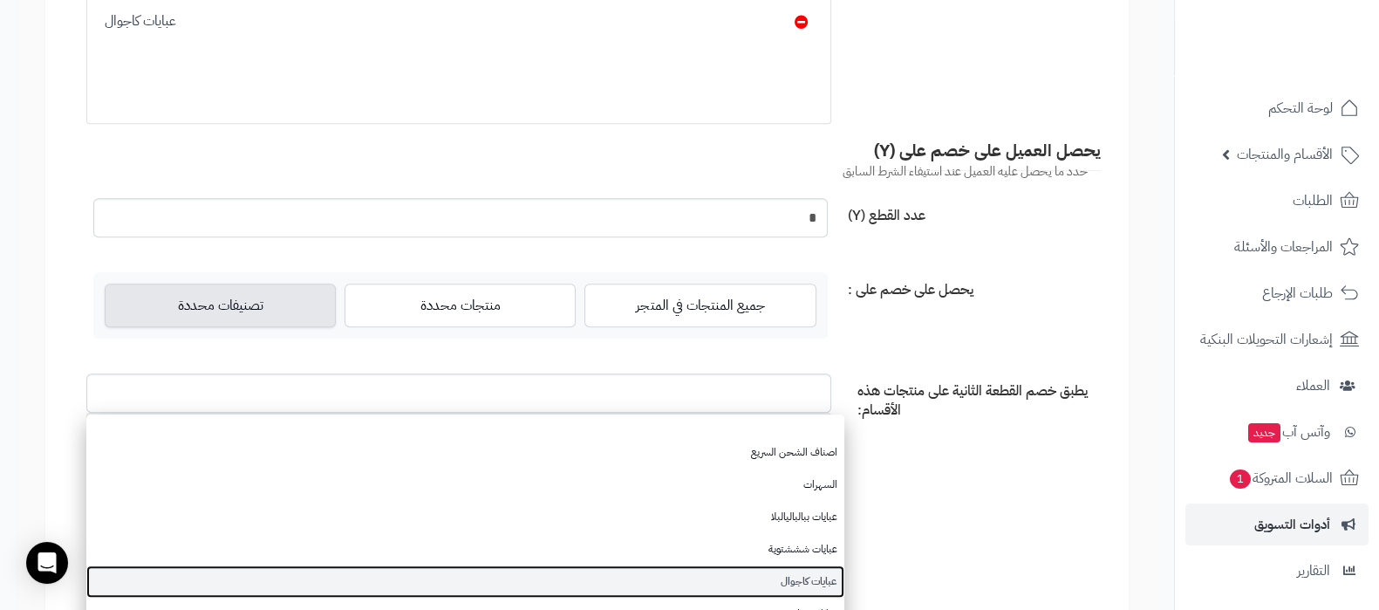
click at [816, 577] on link "عبايات كاجوال" at bounding box center [465, 581] width 758 height 32
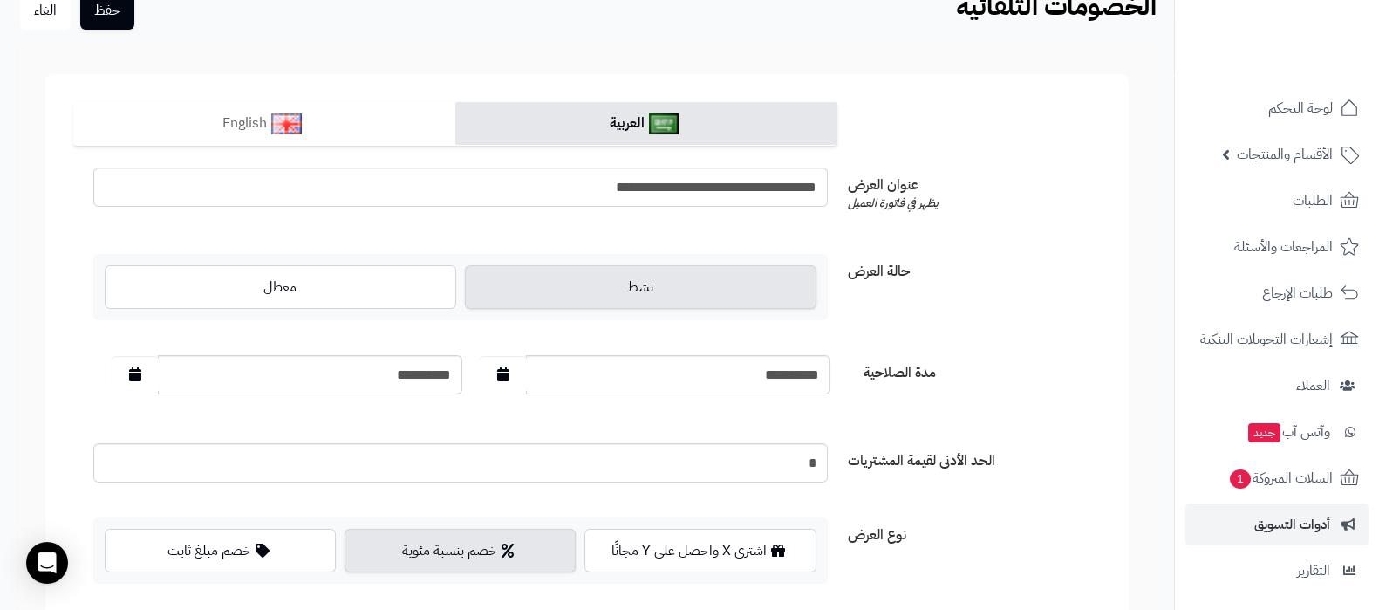
scroll to position [0, 0]
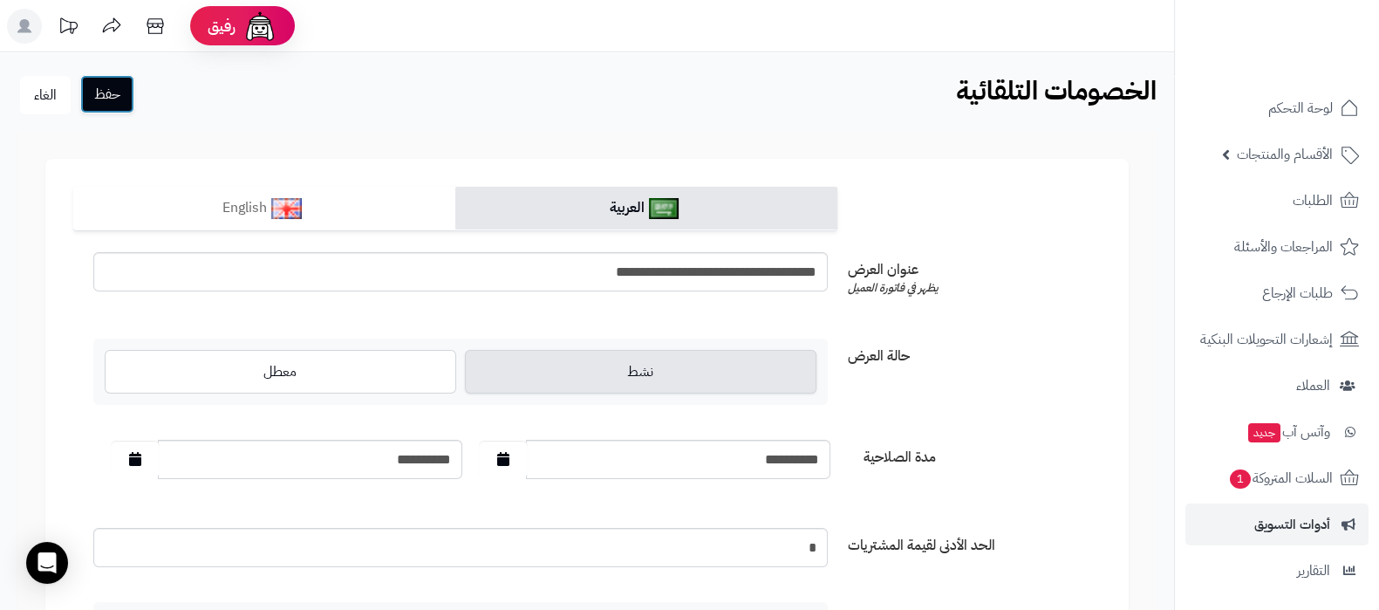
click at [116, 99] on button "حفظ" at bounding box center [107, 94] width 54 height 38
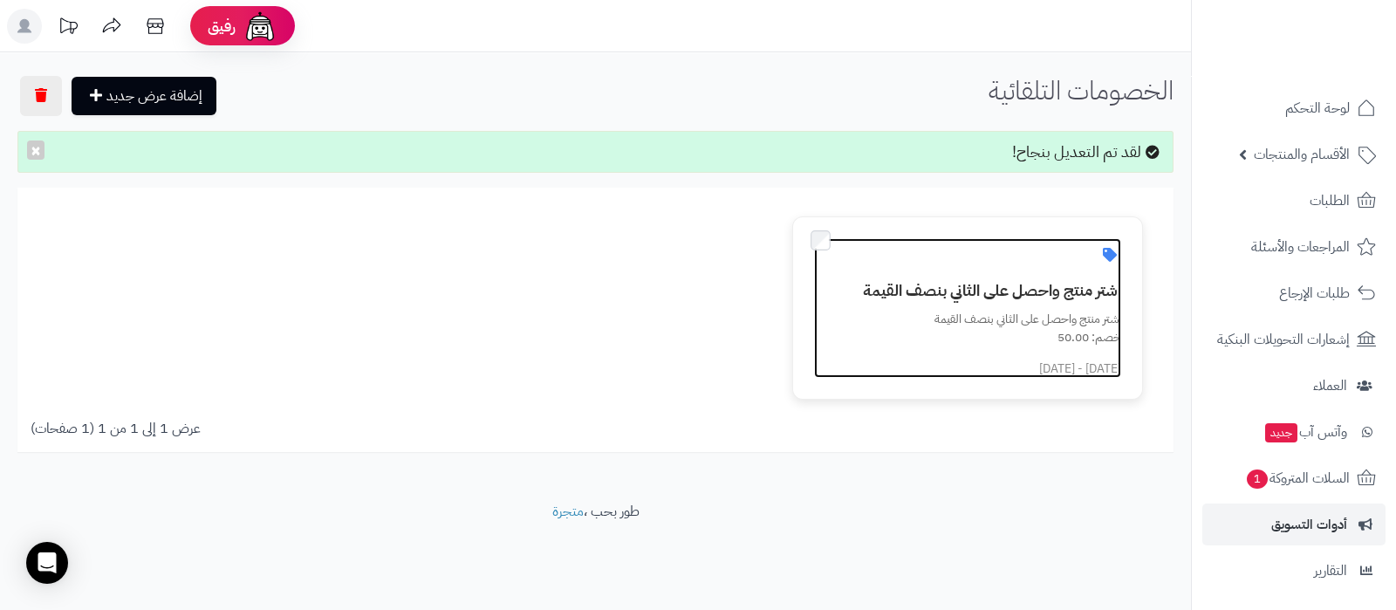
click at [1007, 297] on h3 "اشتر منتج واحصل على الثاني بنصف القيمة" at bounding box center [978, 290] width 286 height 17
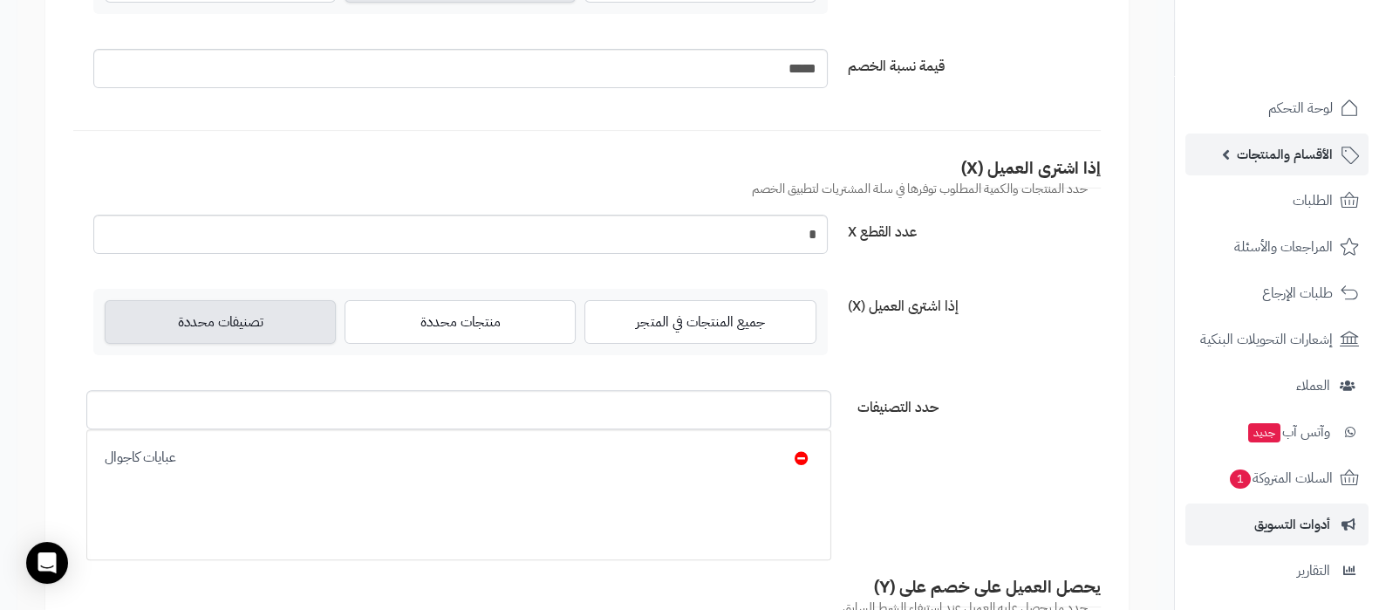
scroll to position [327, 0]
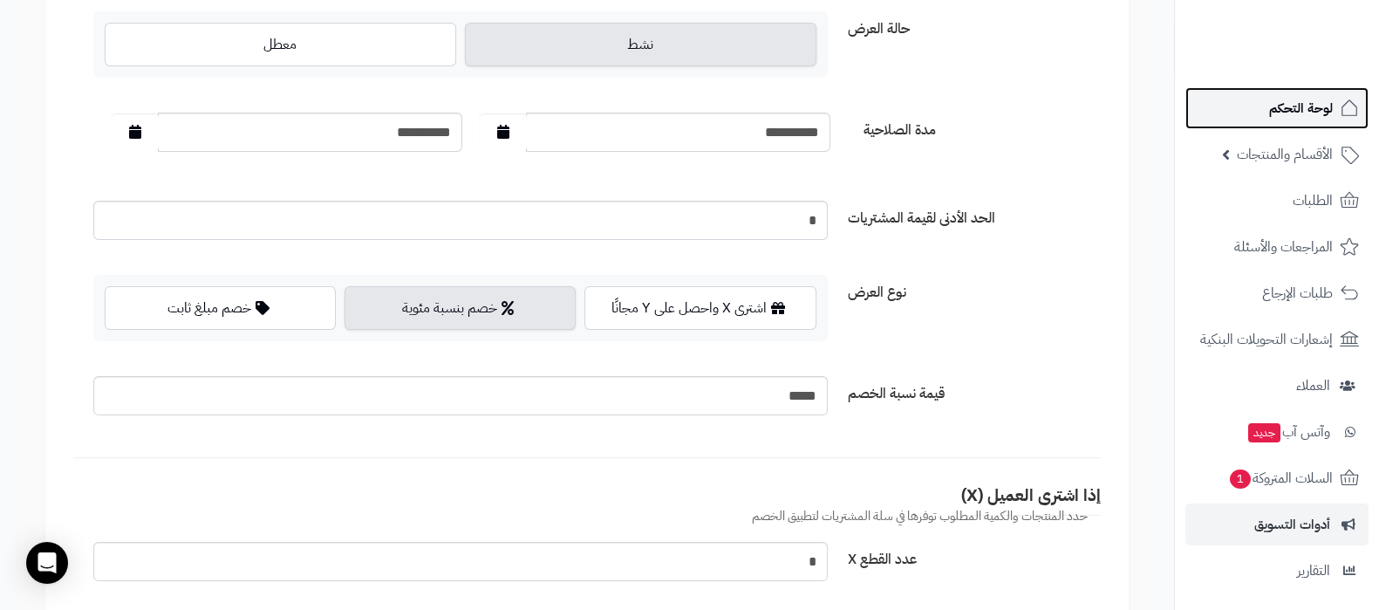
click at [1295, 115] on span "لوحة التحكم" at bounding box center [1301, 108] width 64 height 24
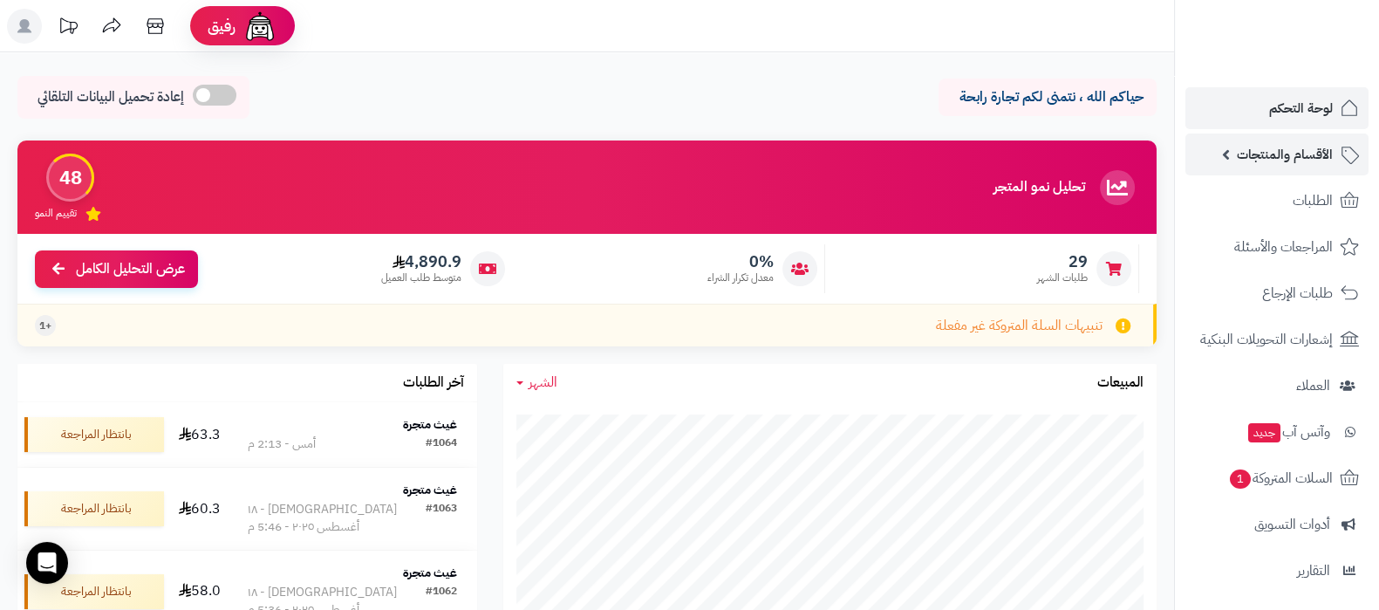
click at [1269, 137] on link "الأقسام والمنتجات" at bounding box center [1276, 154] width 183 height 42
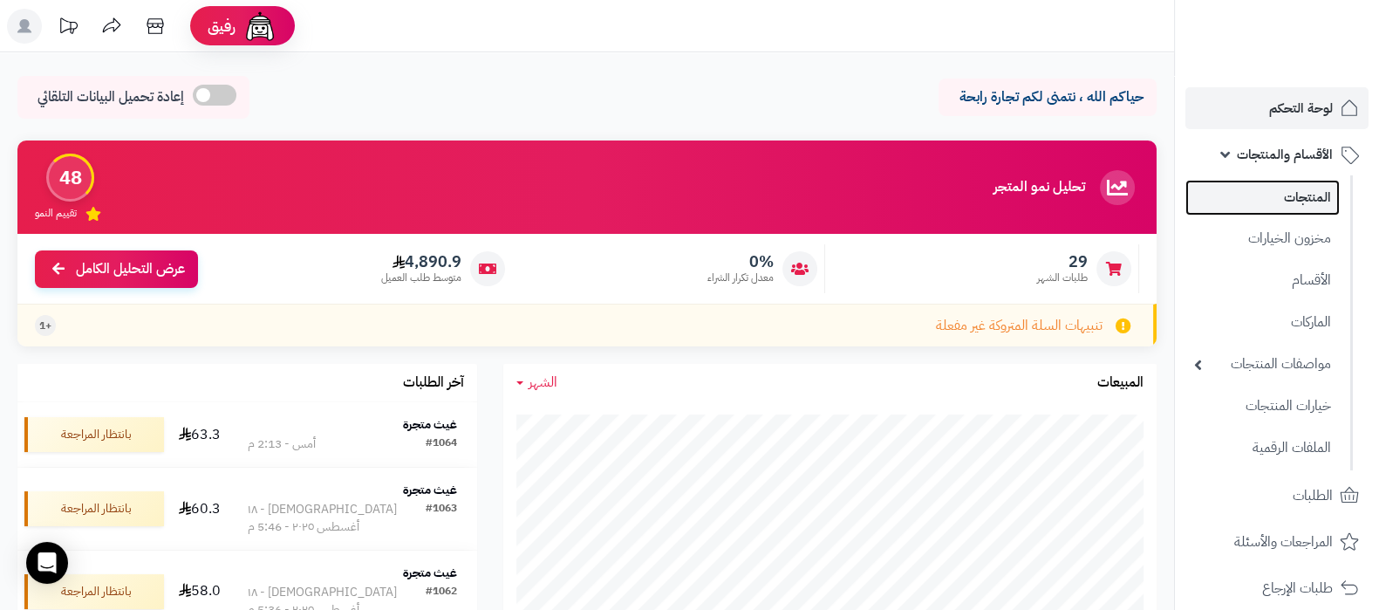
click at [1273, 199] on link "المنتجات" at bounding box center [1262, 198] width 154 height 36
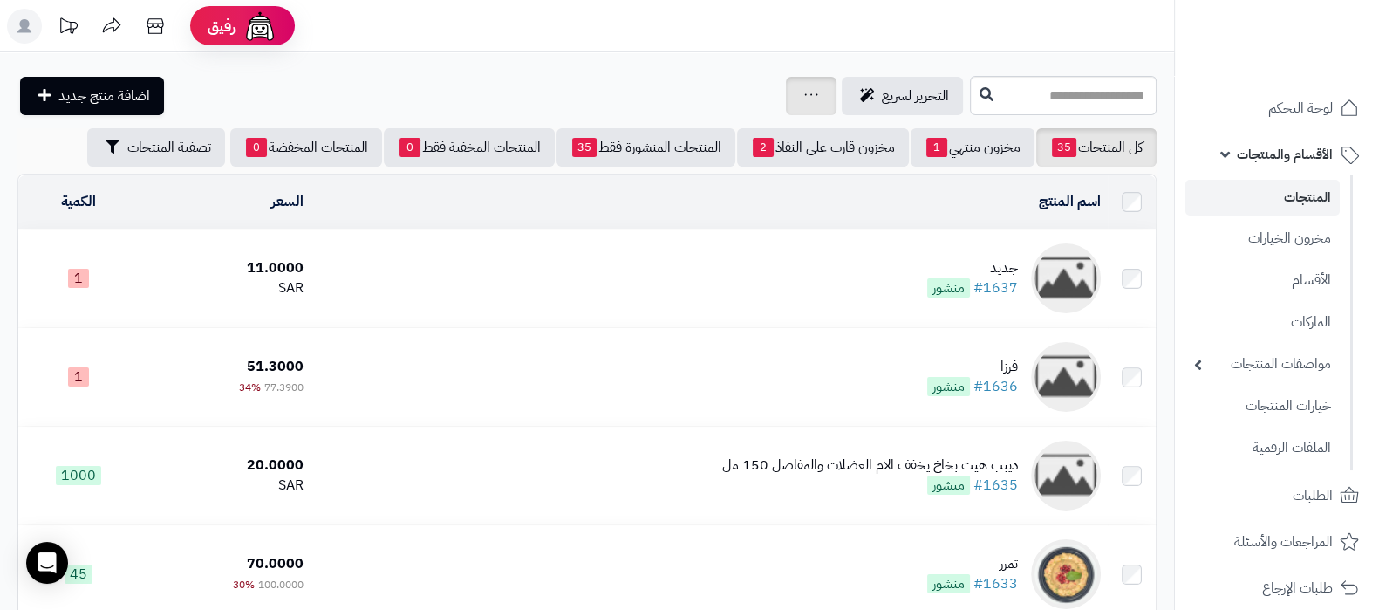
click at [786, 99] on div "جرد مخزون المنتجات جرد مخزون الخيارات فقط تعديل أسعار المنتجات الملصقات تصدير ا…" at bounding box center [811, 96] width 51 height 38
click at [804, 93] on icon at bounding box center [811, 94] width 14 height 11
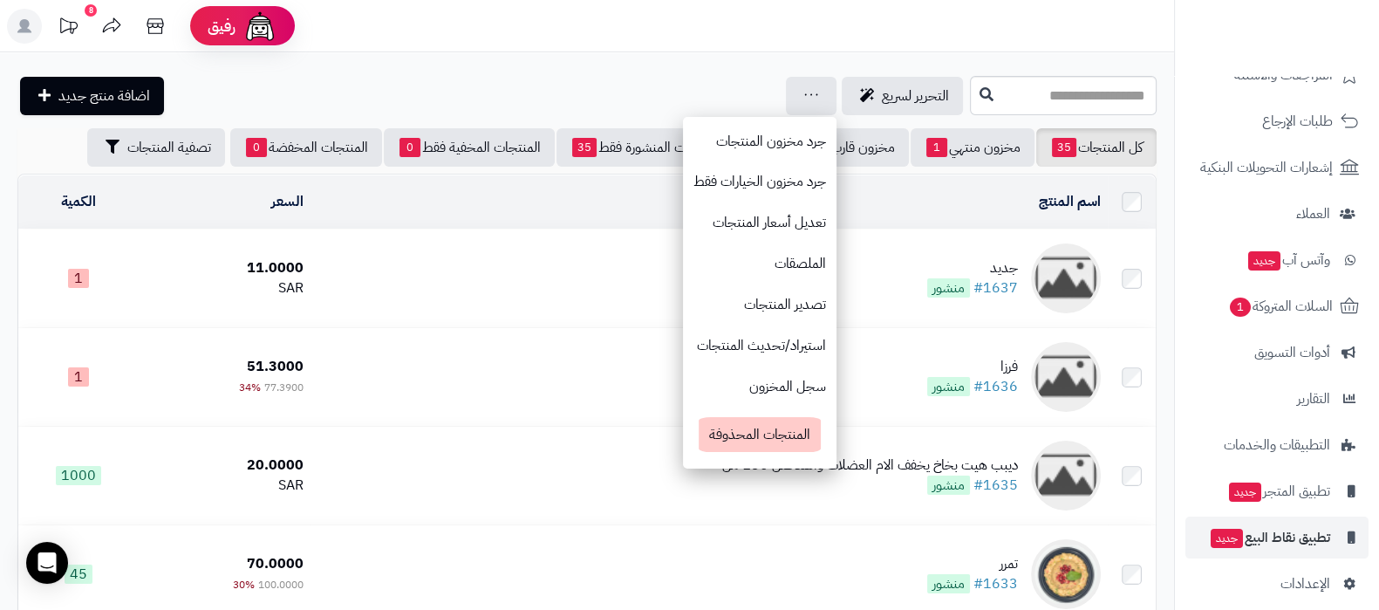
scroll to position [483, 0]
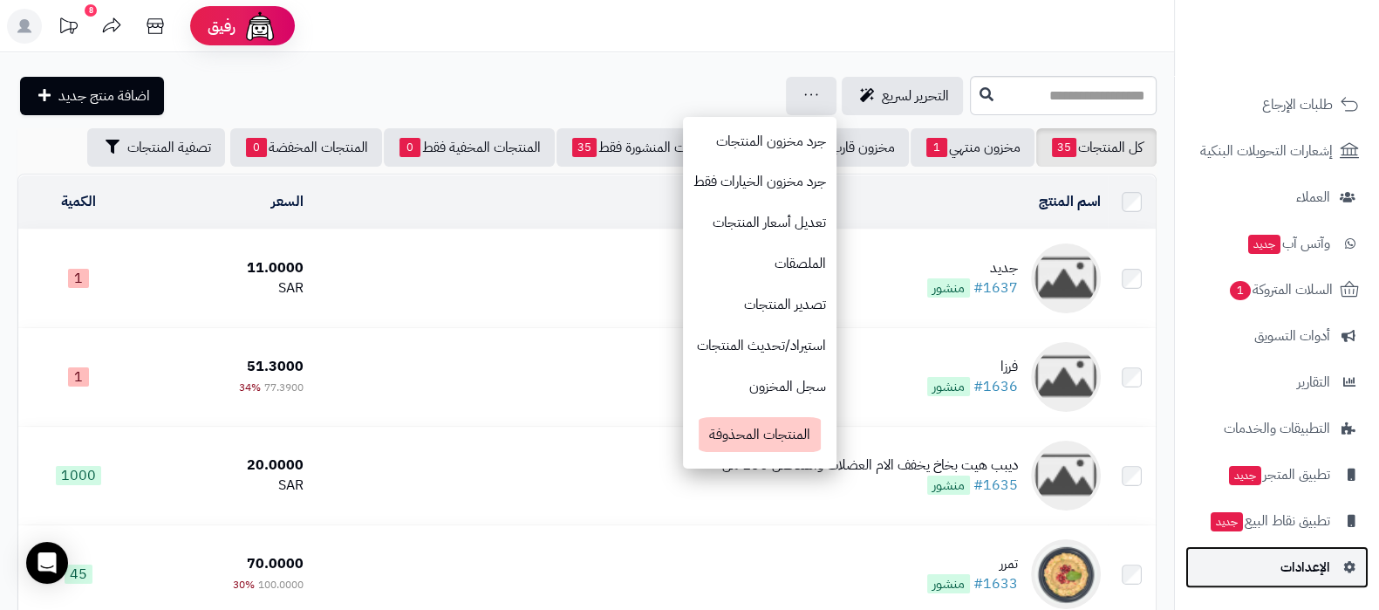
click at [1298, 579] on link "الإعدادات" at bounding box center [1276, 567] width 183 height 42
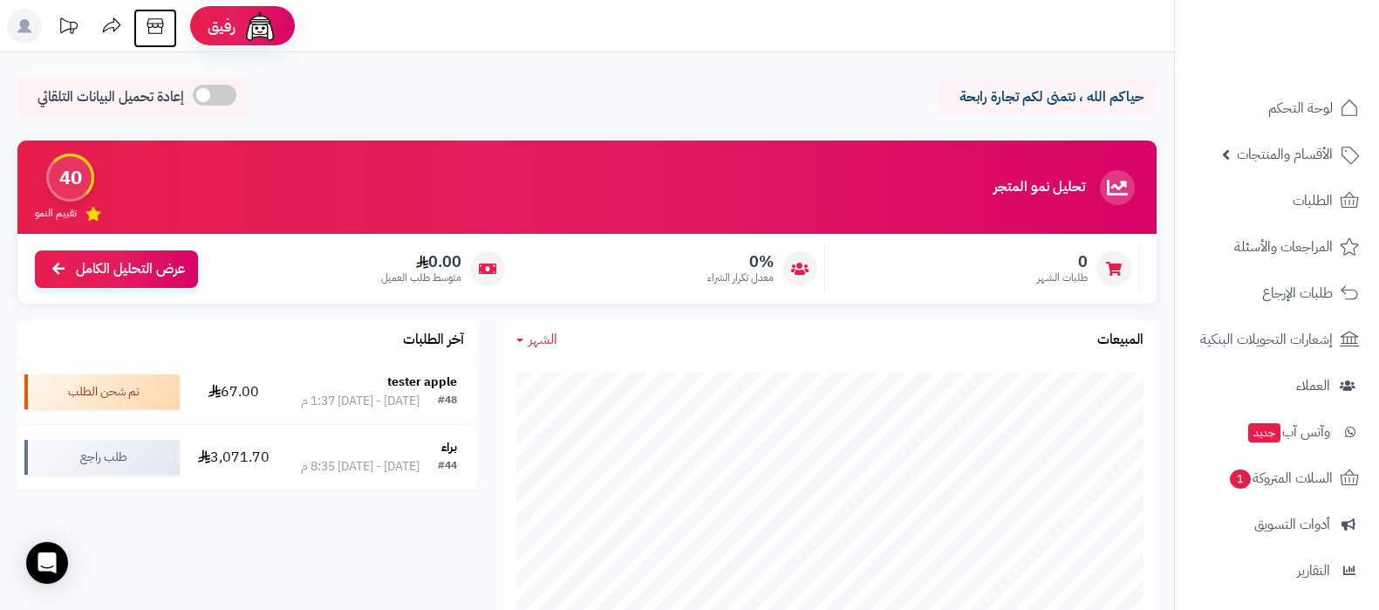
click at [160, 36] on icon at bounding box center [155, 26] width 35 height 35
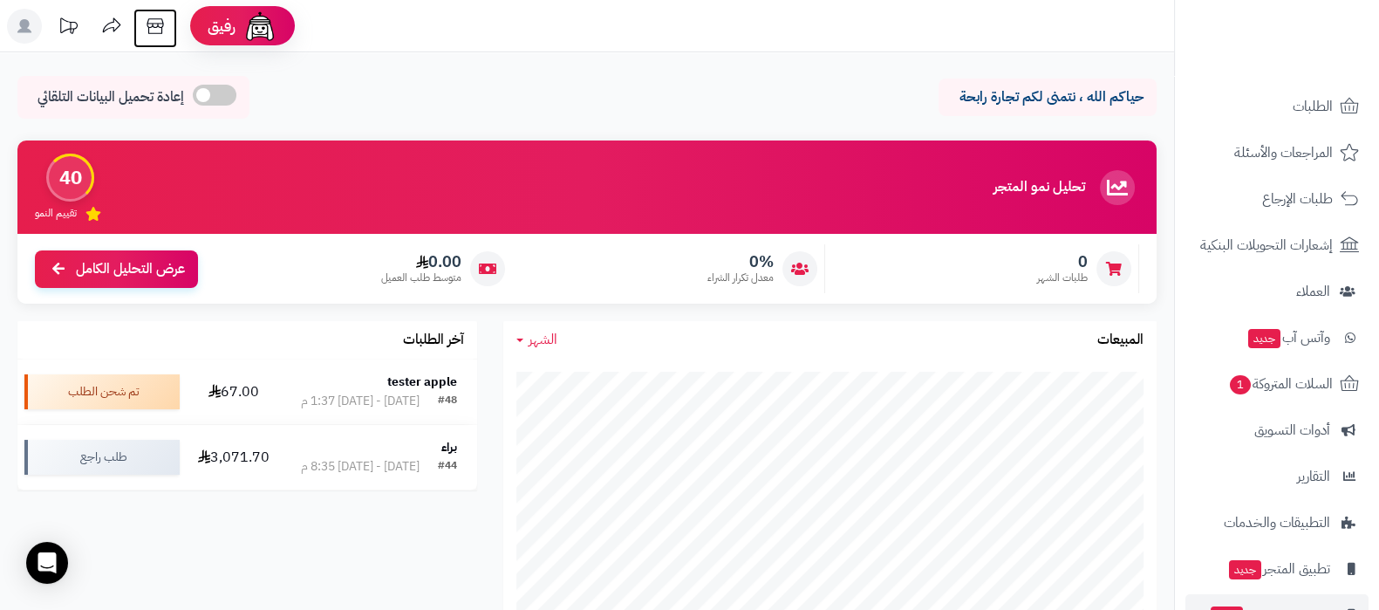
scroll to position [188, 0]
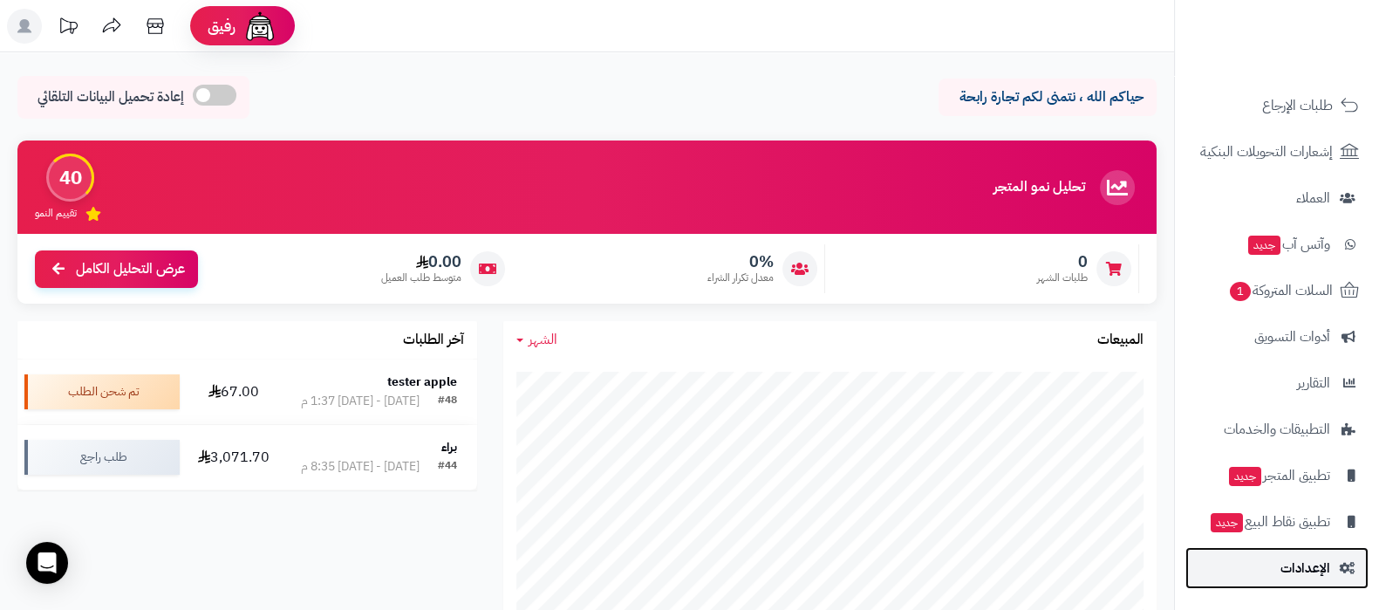
click at [1298, 567] on span "الإعدادات" at bounding box center [1305, 568] width 50 height 24
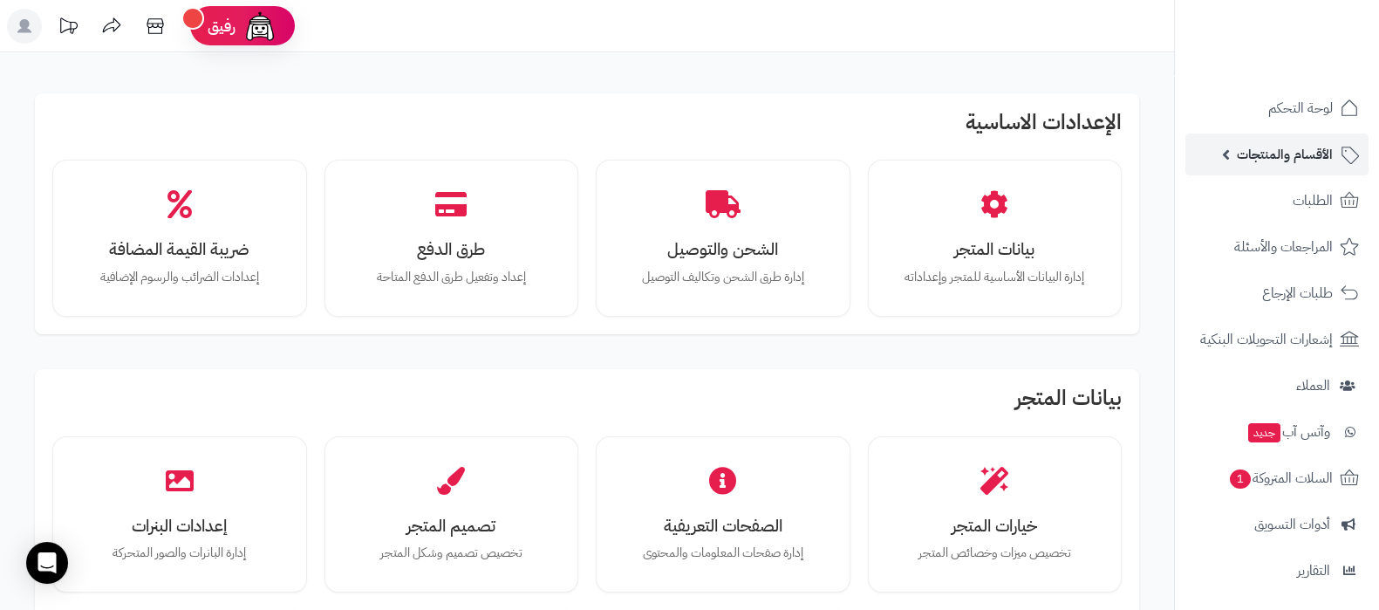
click at [1263, 150] on span "الأقسام والمنتجات" at bounding box center [1285, 154] width 96 height 24
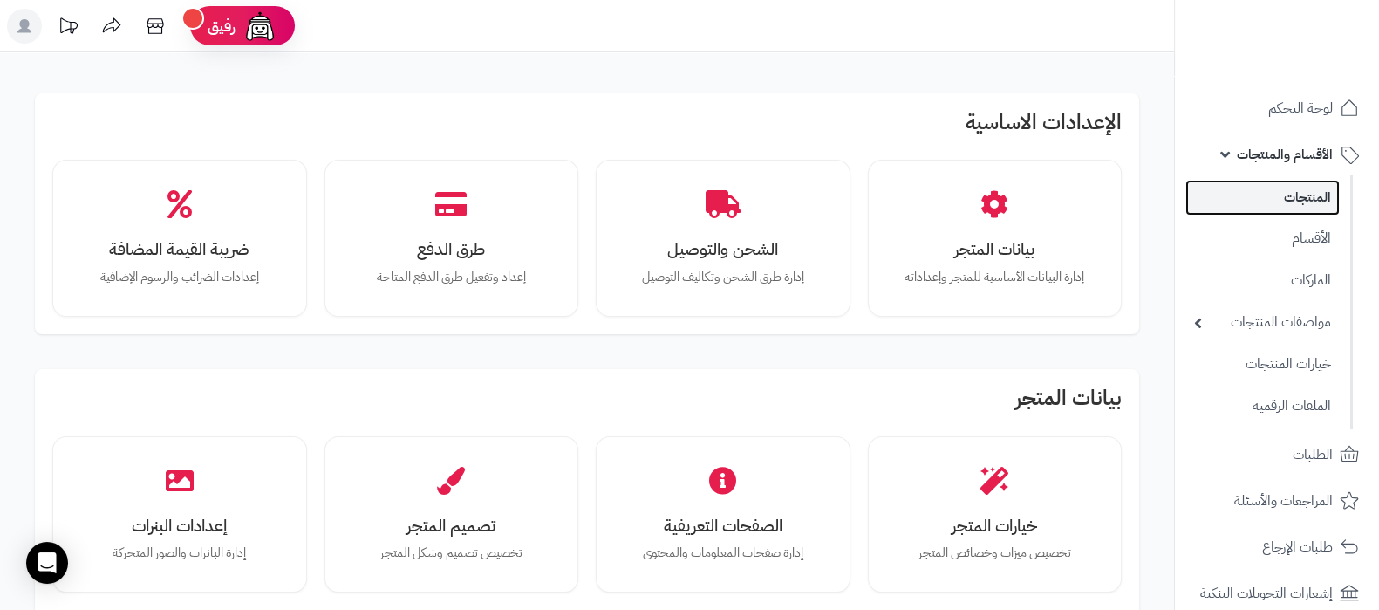
click at [1278, 194] on link "المنتجات" at bounding box center [1262, 198] width 154 height 36
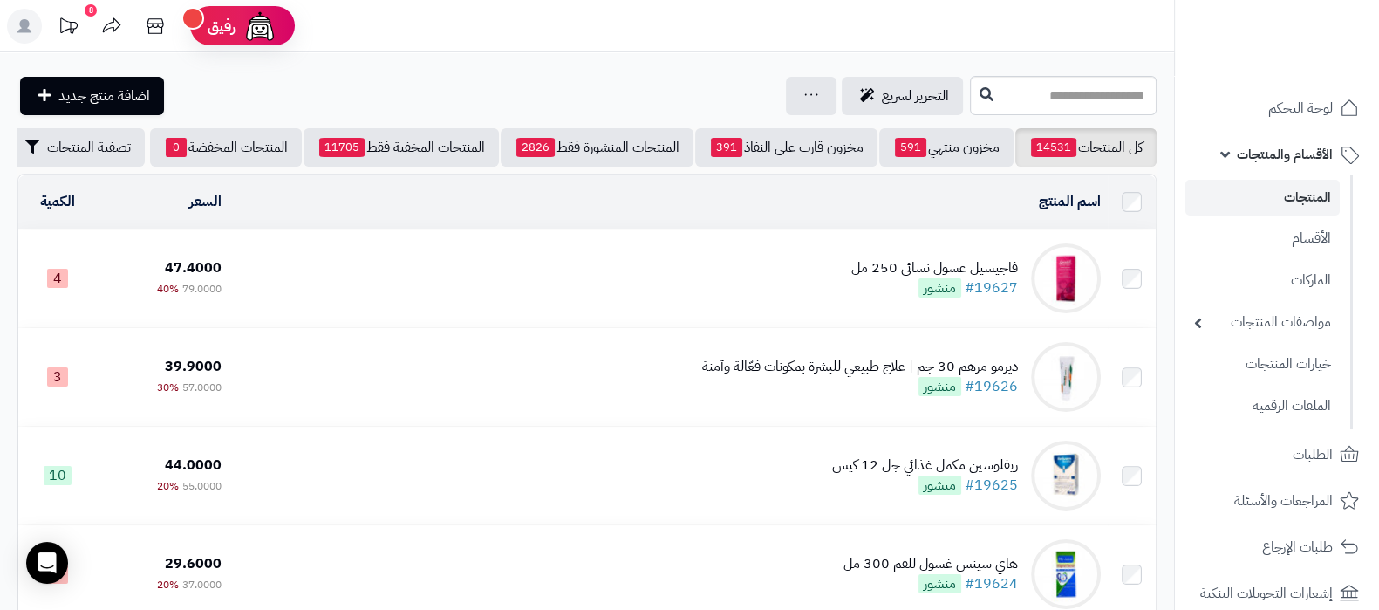
scroll to position [441, 0]
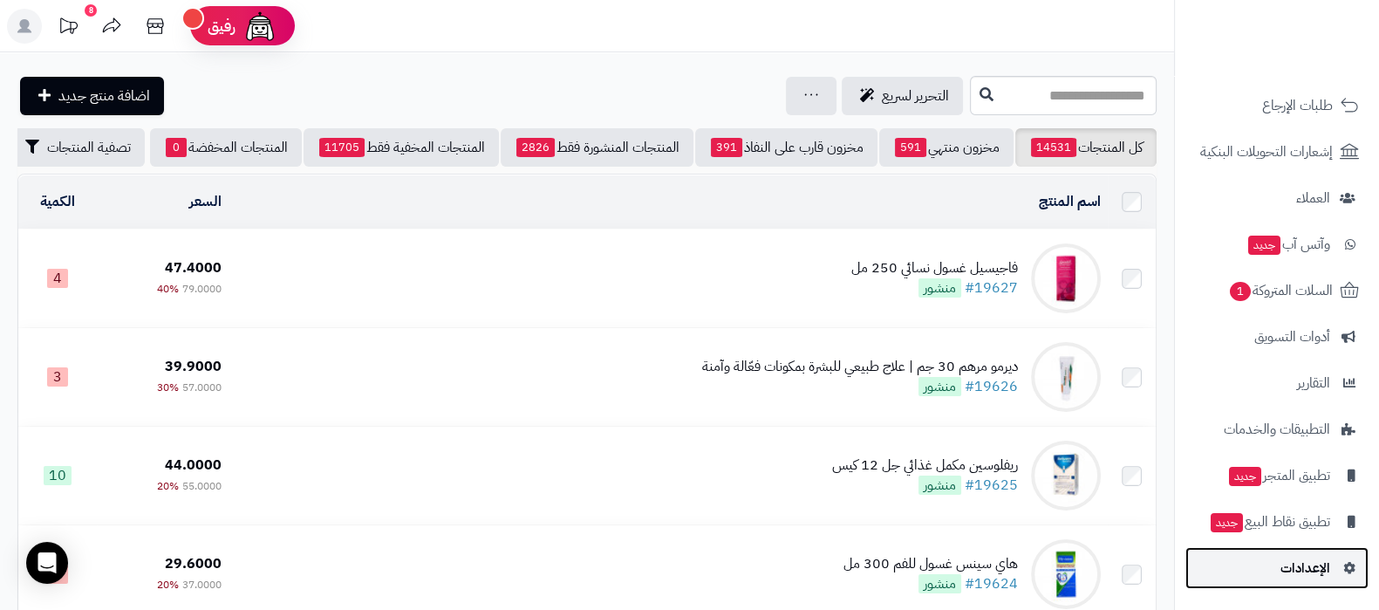
click at [1249, 576] on link "الإعدادات" at bounding box center [1276, 568] width 183 height 42
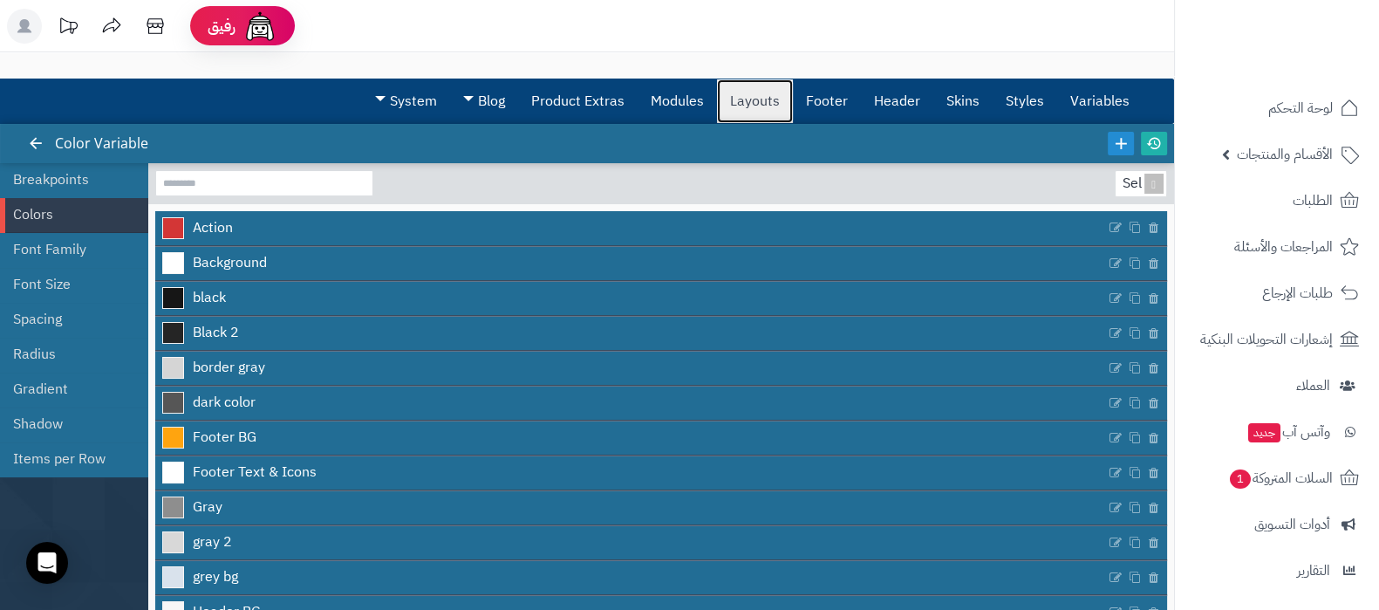
click at [769, 90] on link "Layouts" at bounding box center [755, 101] width 76 height 44
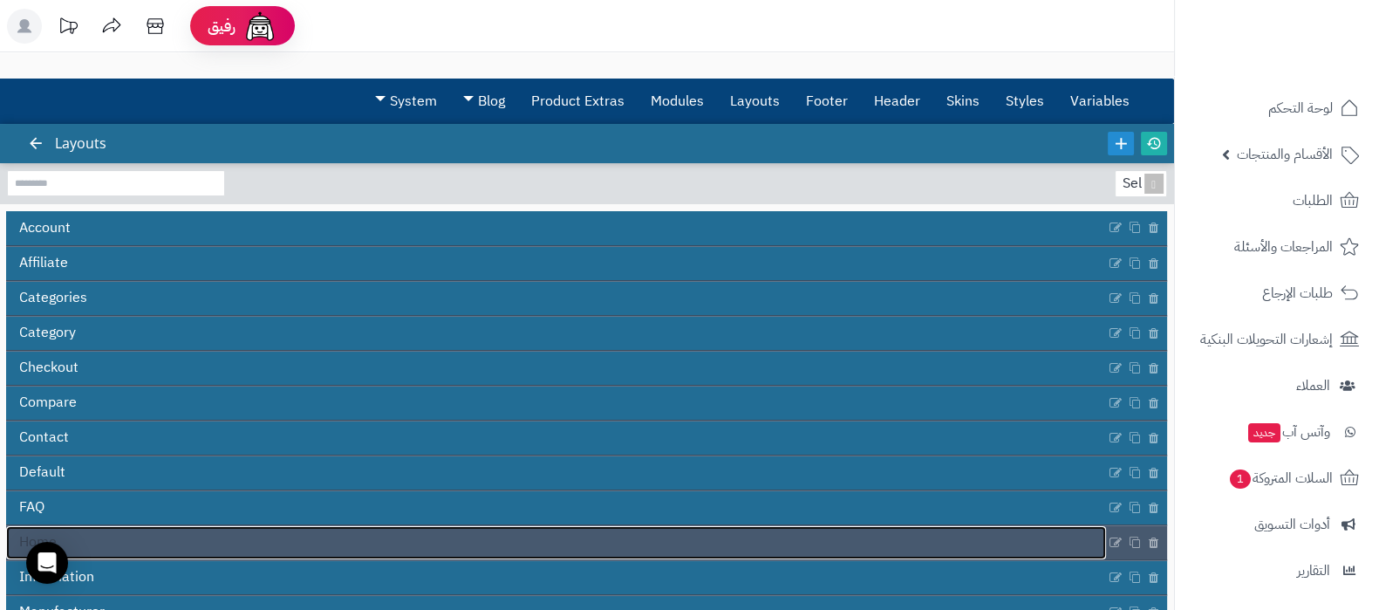
click at [461, 544] on link "Home" at bounding box center [556, 542] width 1100 height 33
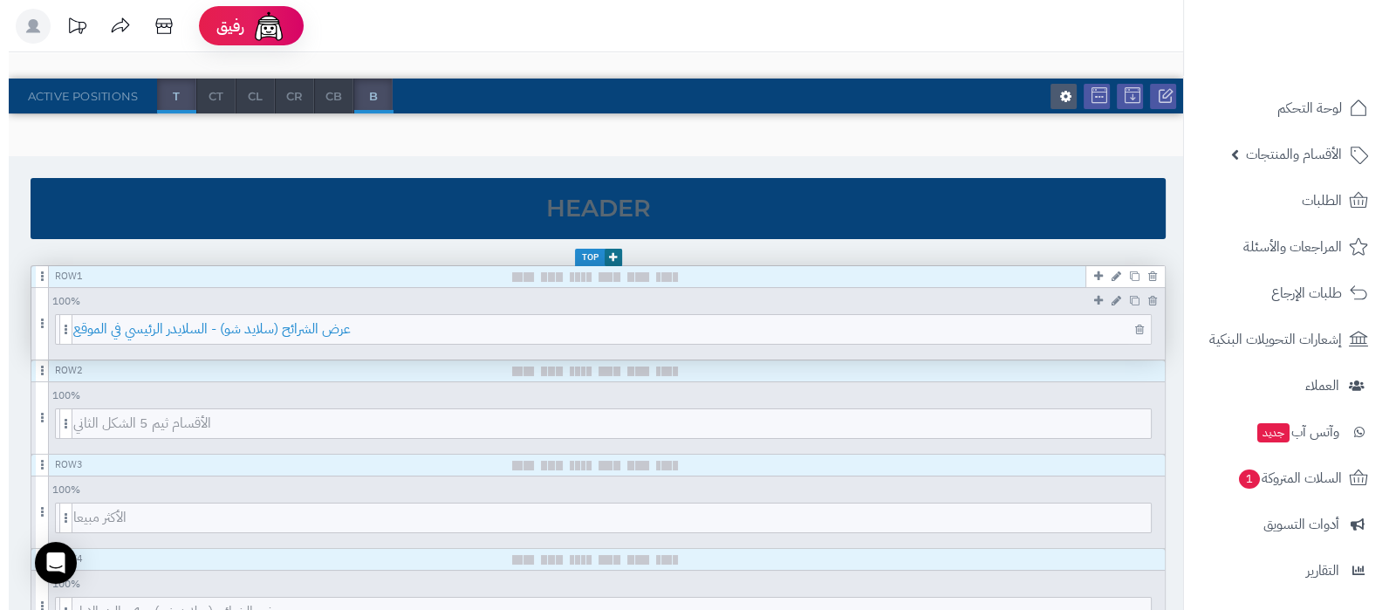
scroll to position [217, 0]
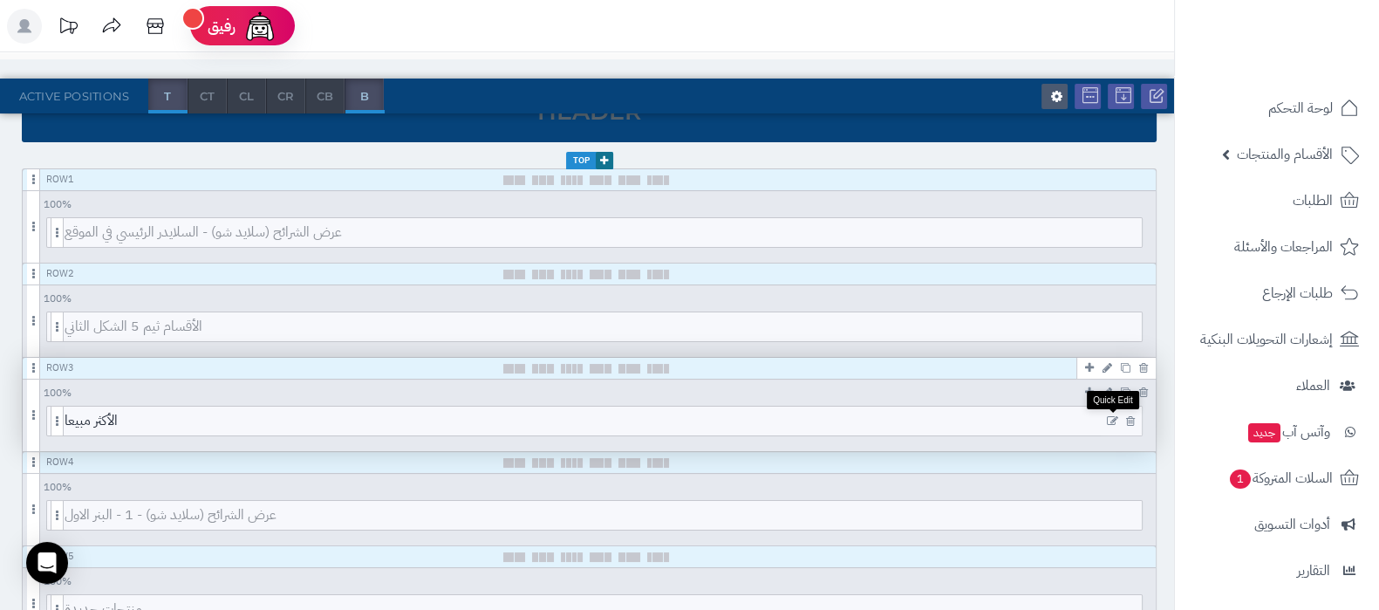
click at [1114, 420] on icon at bounding box center [1112, 421] width 11 height 12
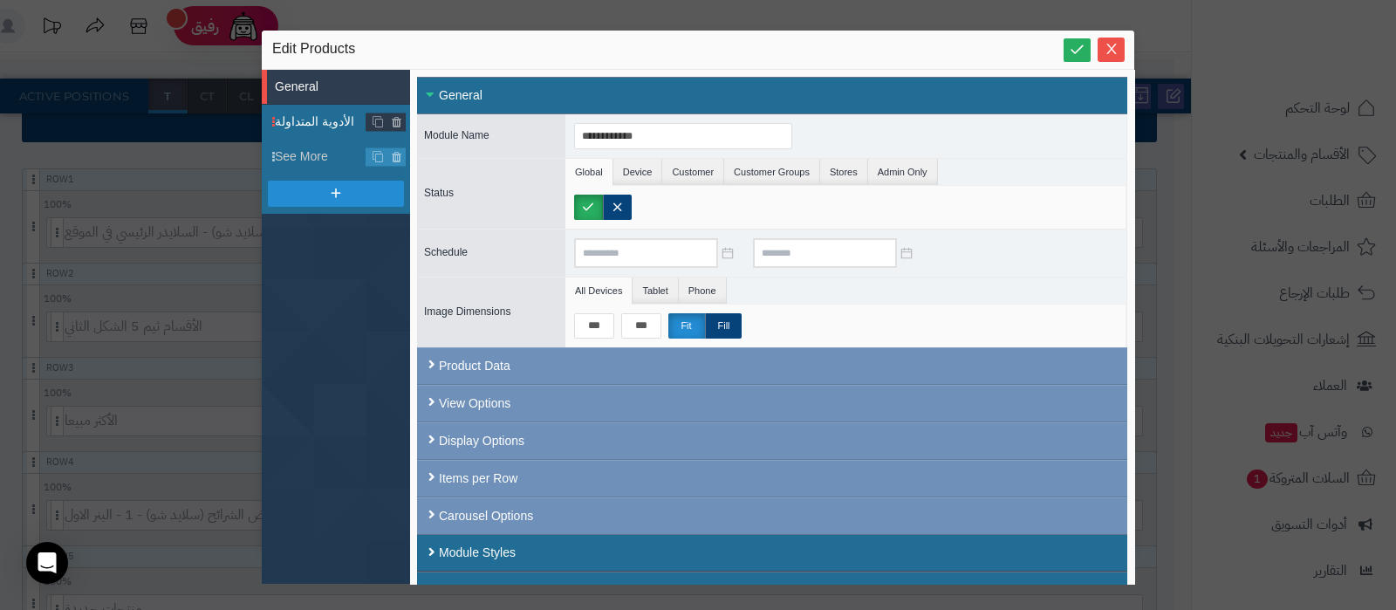
click at [317, 115] on span "الأدوية المتداولة" at bounding box center [321, 122] width 92 height 18
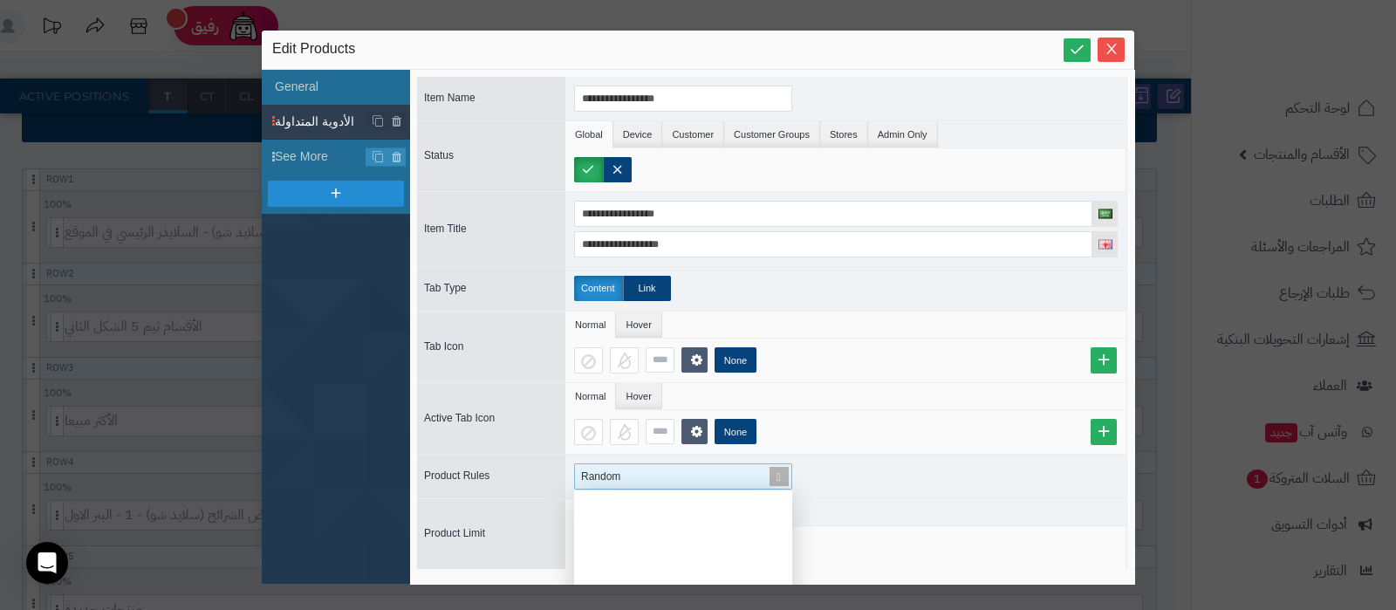
click at [782, 475] on span at bounding box center [779, 476] width 24 height 24
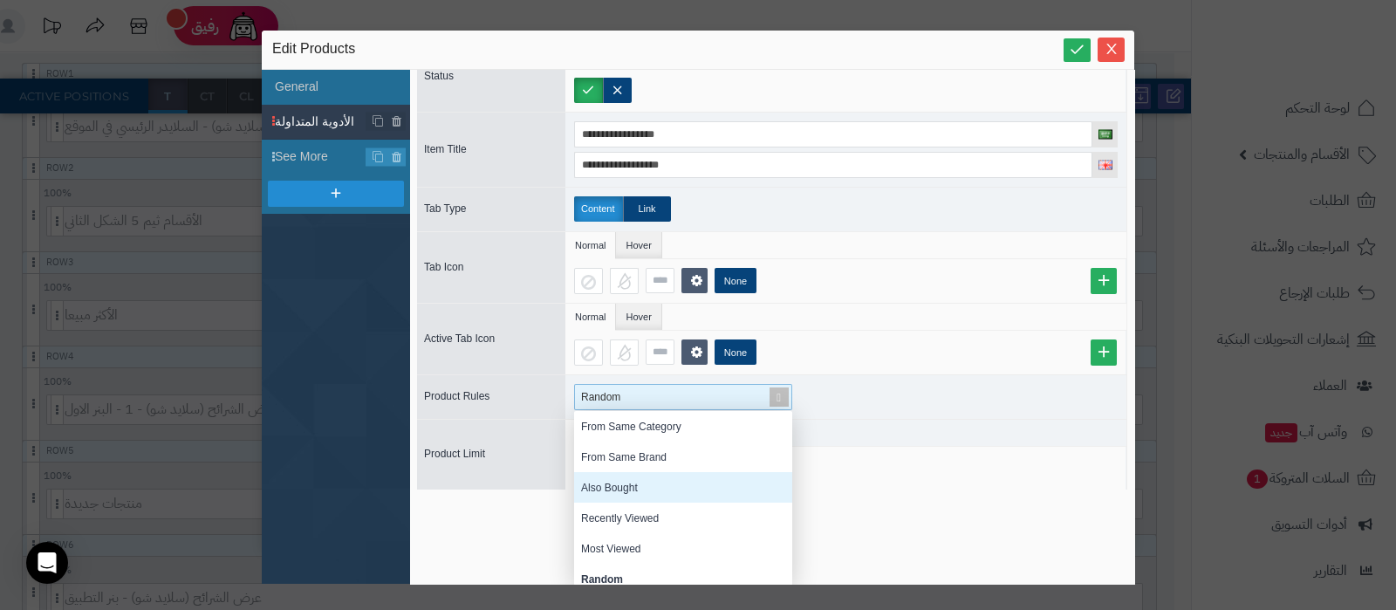
scroll to position [0, 0]
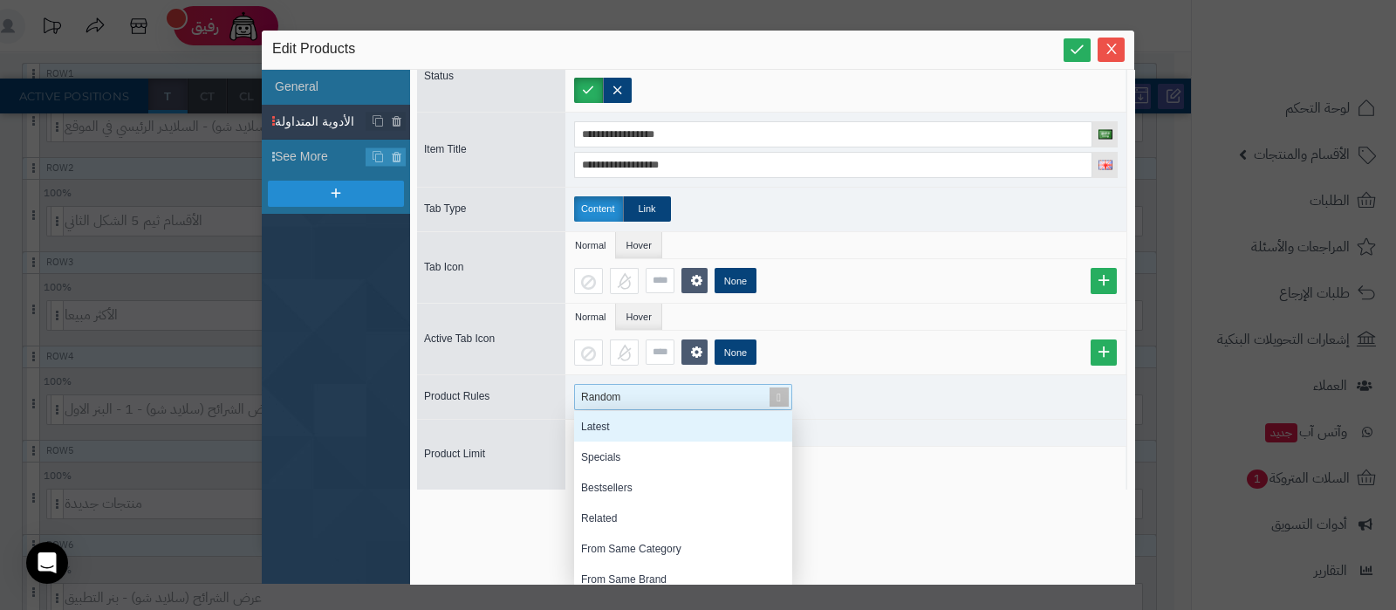
click at [659, 420] on div "Latest" at bounding box center [683, 426] width 218 height 31
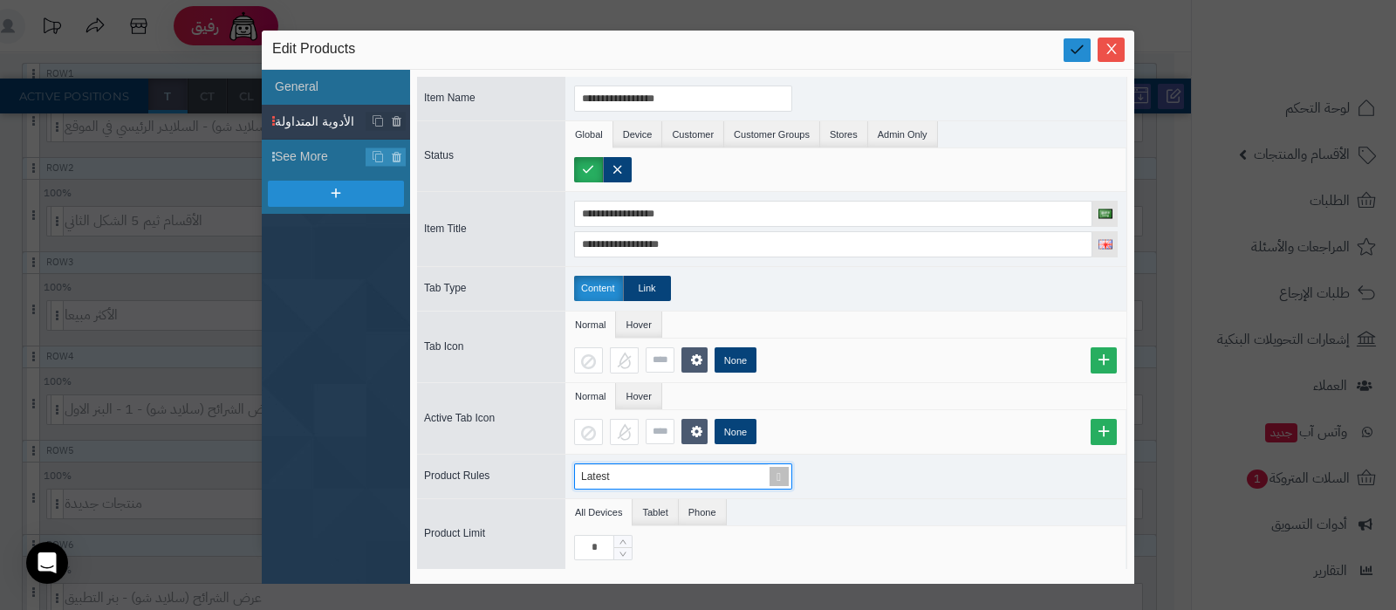
click at [1082, 45] on icon at bounding box center [1076, 49] width 17 height 17
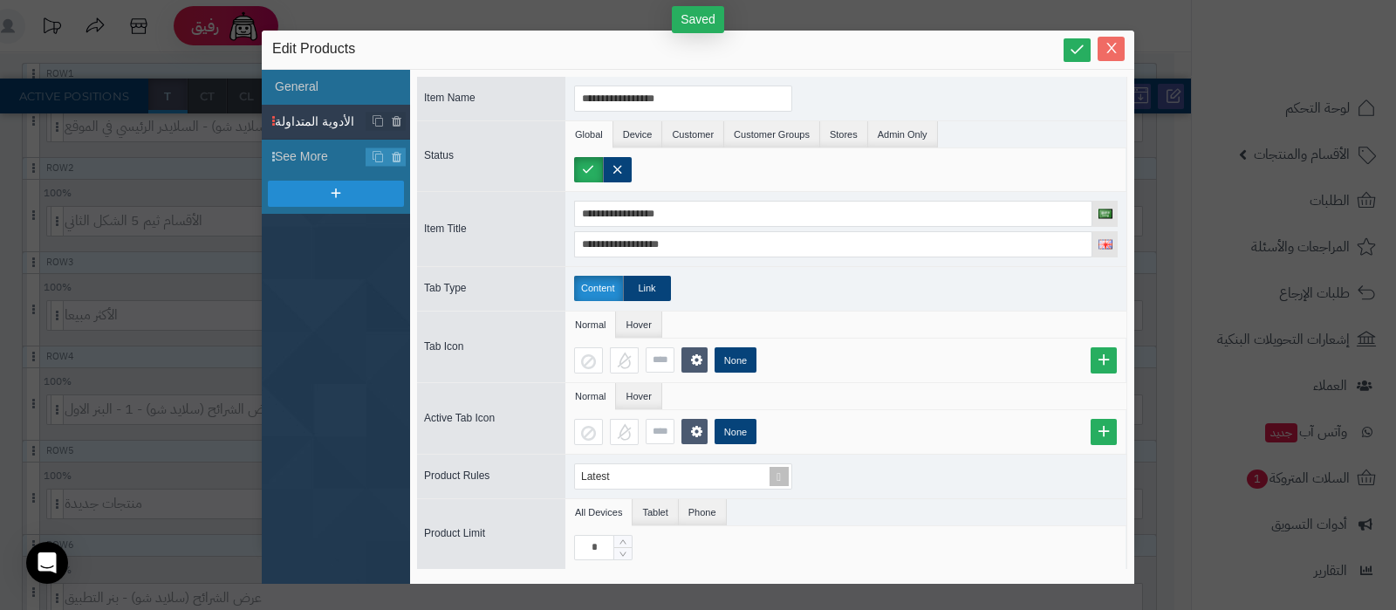
click at [1121, 51] on span "Close" at bounding box center [1110, 48] width 27 height 15
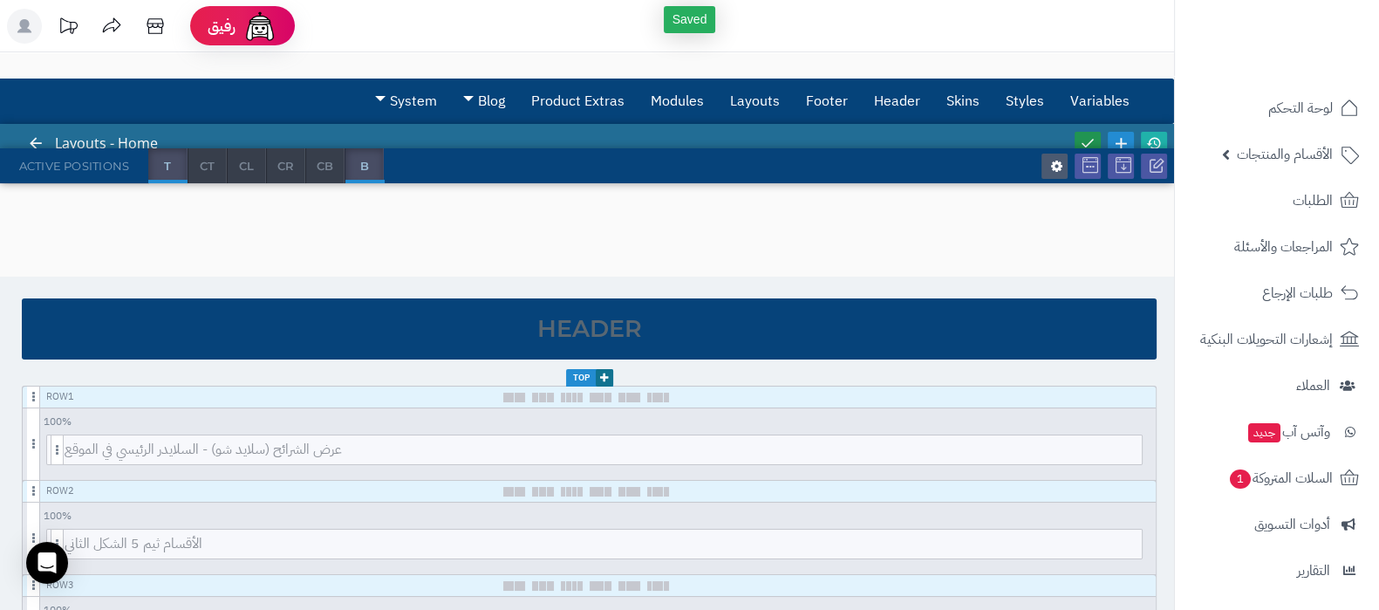
click at [1089, 135] on icon at bounding box center [1088, 143] width 16 height 16
click at [1152, 137] on icon at bounding box center [1154, 143] width 16 height 16
click at [1273, 147] on span "الأقسام والمنتجات" at bounding box center [1285, 154] width 96 height 24
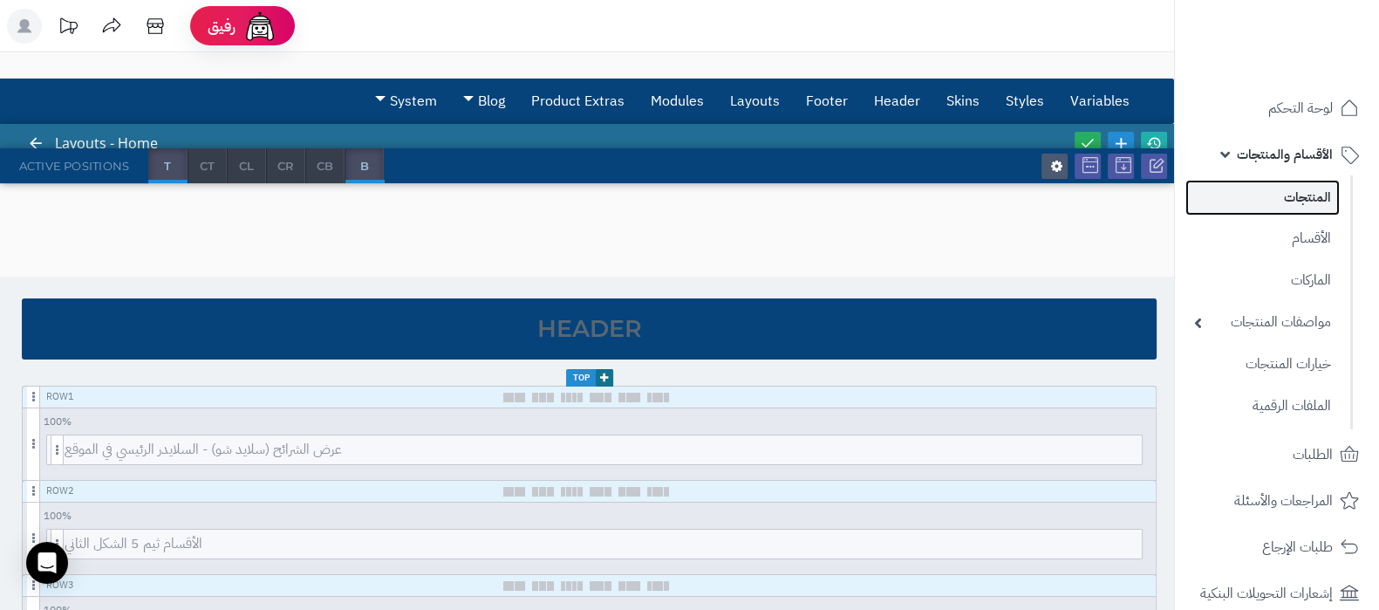
click at [1282, 188] on link "المنتجات" at bounding box center [1262, 198] width 154 height 36
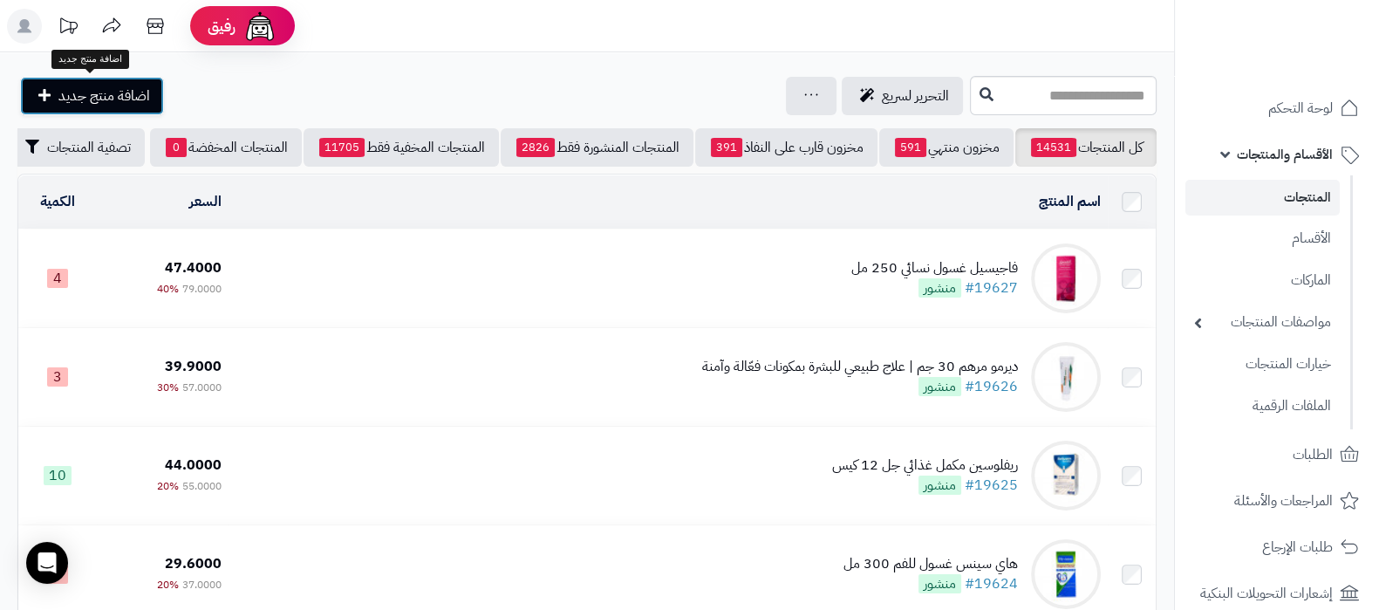
click at [121, 96] on span "اضافة منتج جديد" at bounding box center [104, 95] width 92 height 21
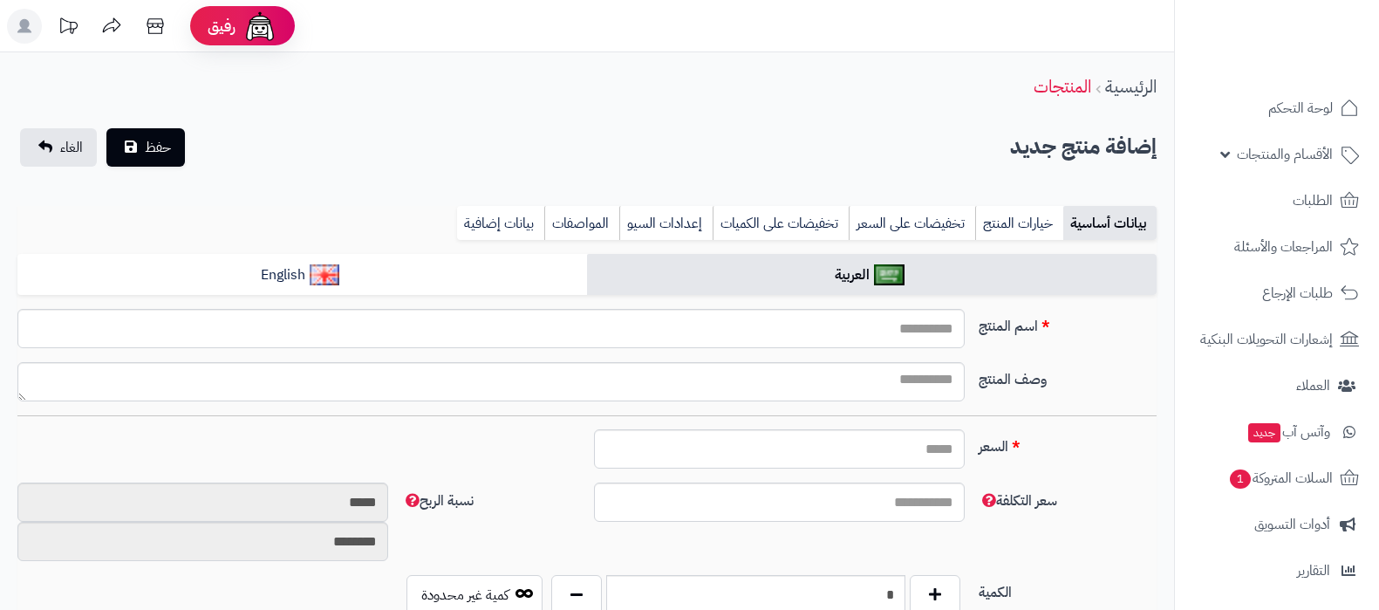
select select
type input "****"
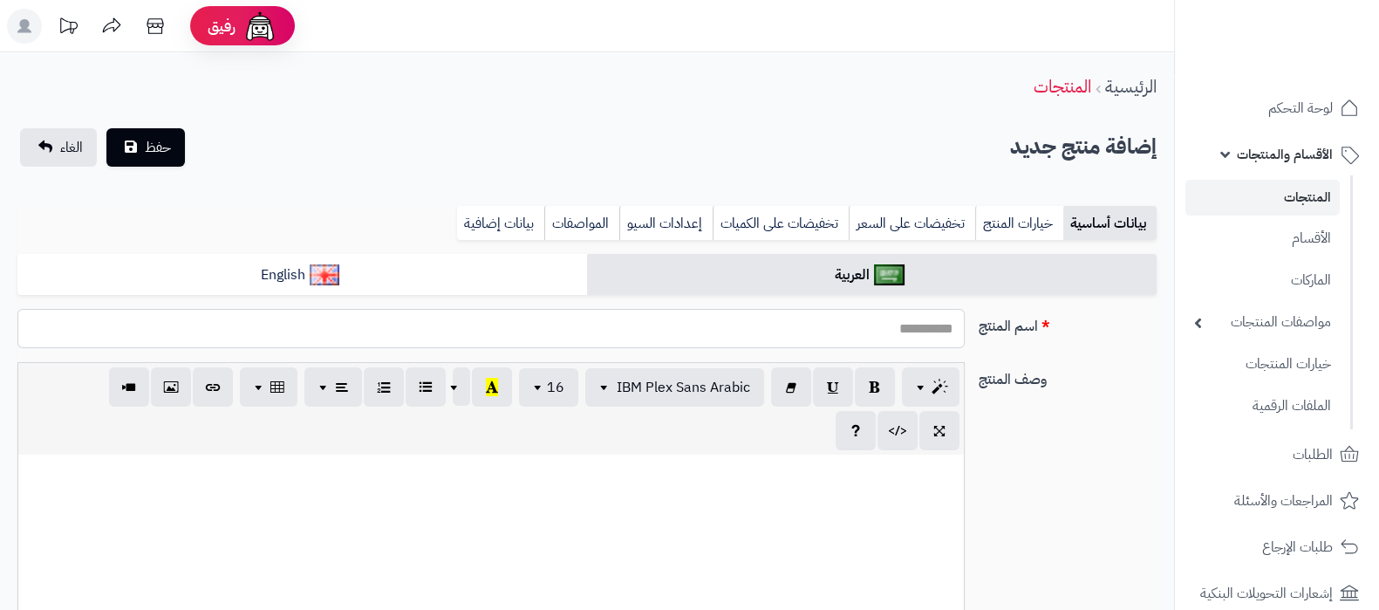
scroll to position [0, 17]
click at [869, 337] on input "اسم المنتج" at bounding box center [490, 328] width 947 height 39
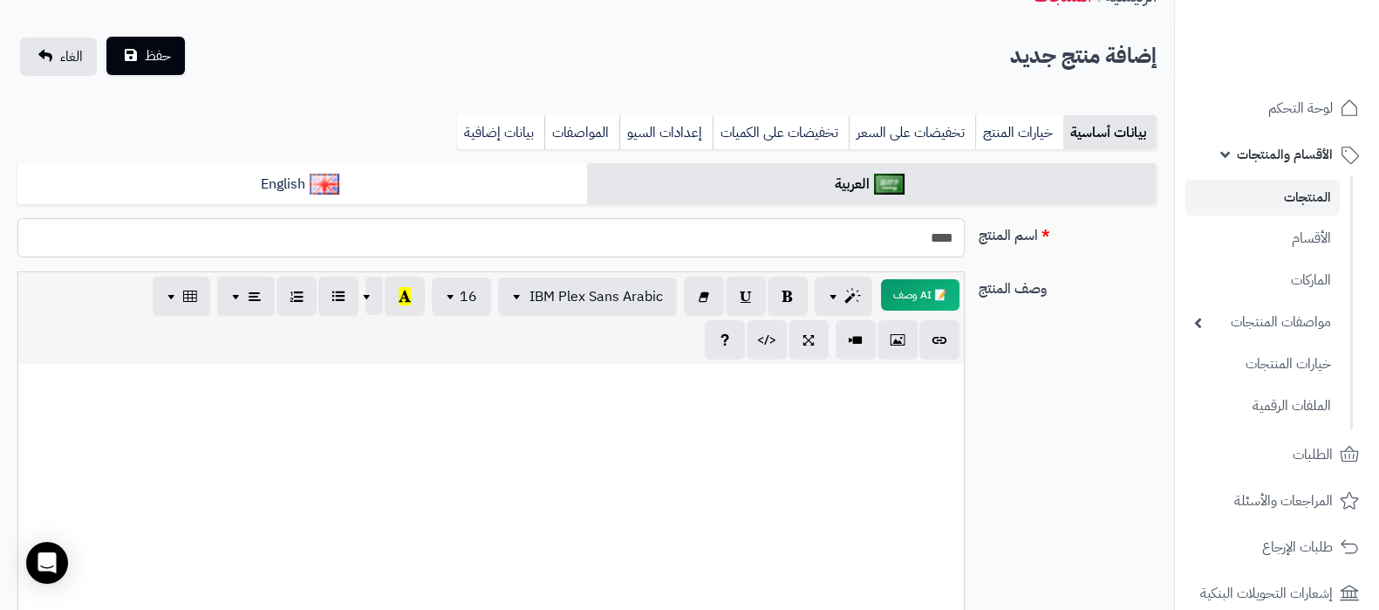
scroll to position [0, 0]
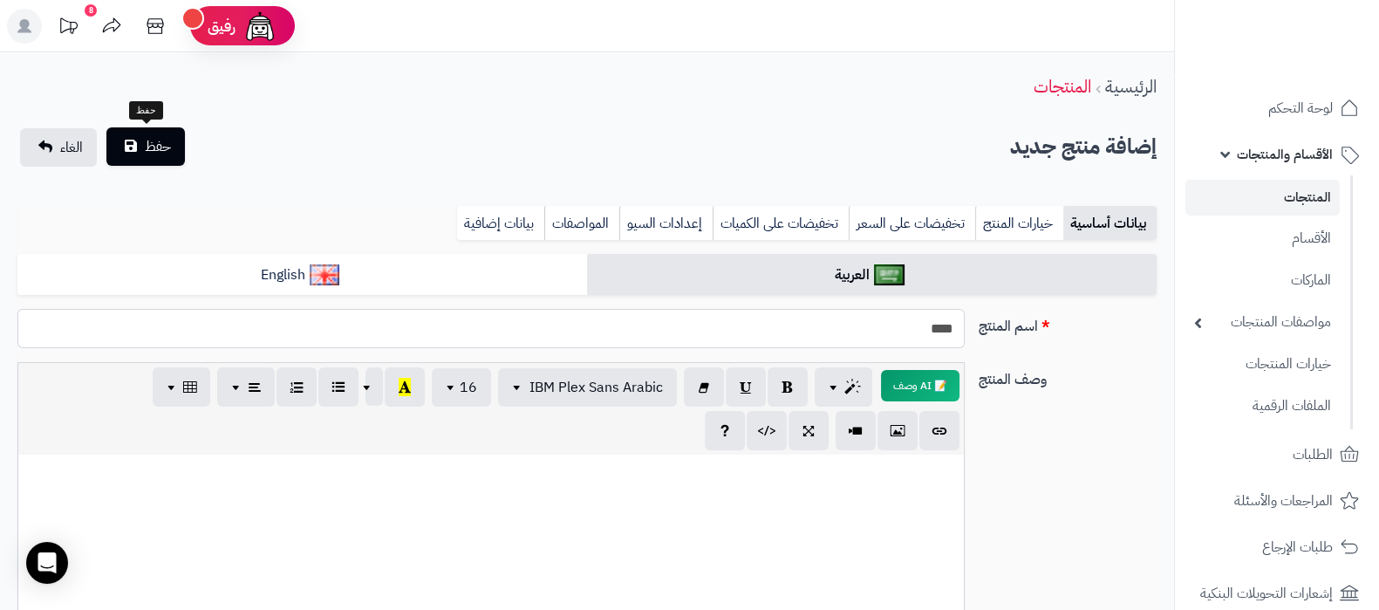
type input "****"
click at [140, 146] on button "حفظ" at bounding box center [145, 146] width 78 height 38
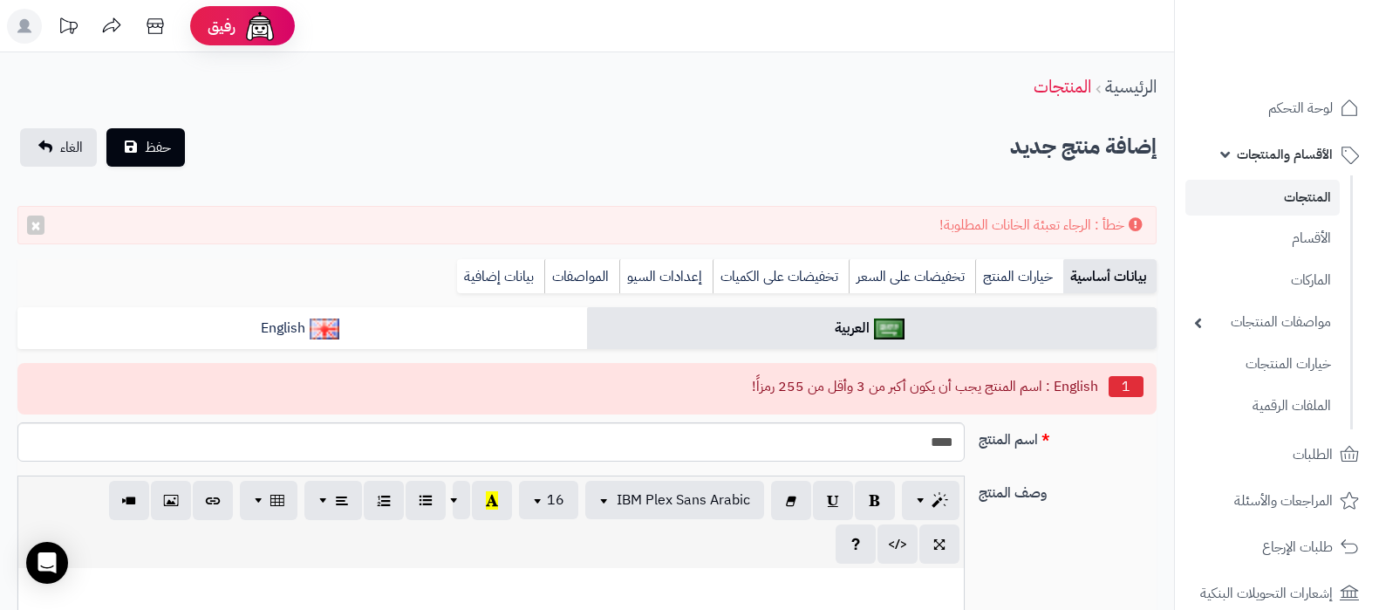
select select
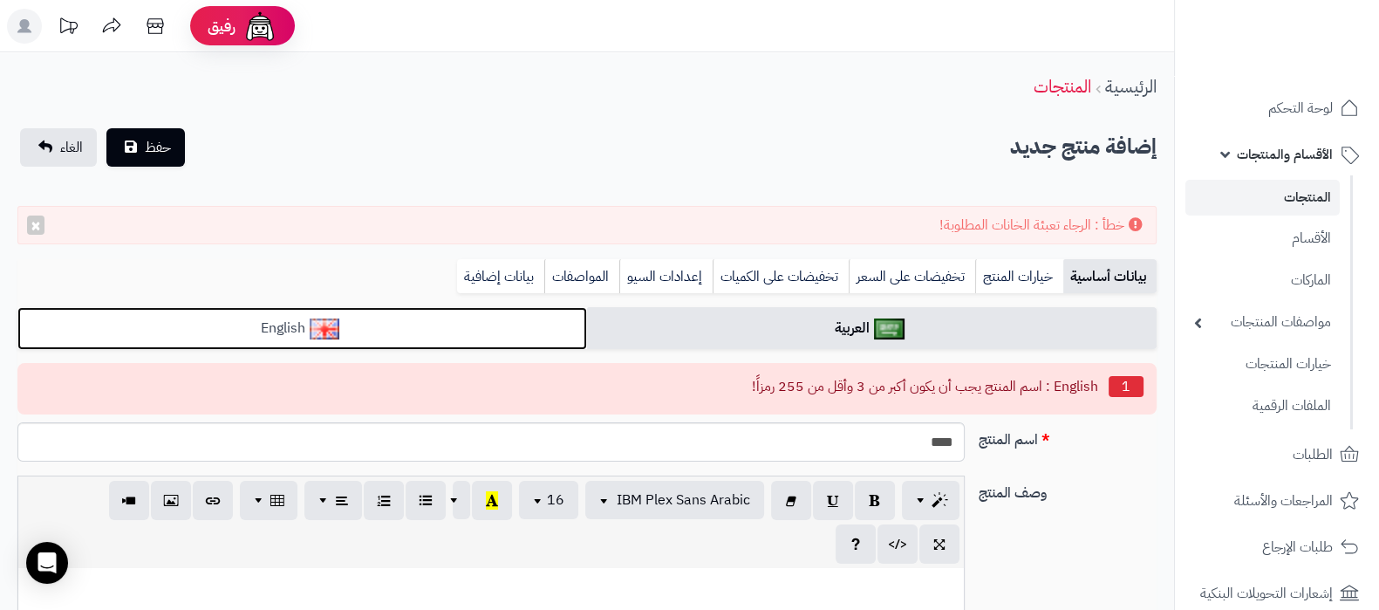
click at [414, 330] on link "English" at bounding box center [302, 328] width 570 height 43
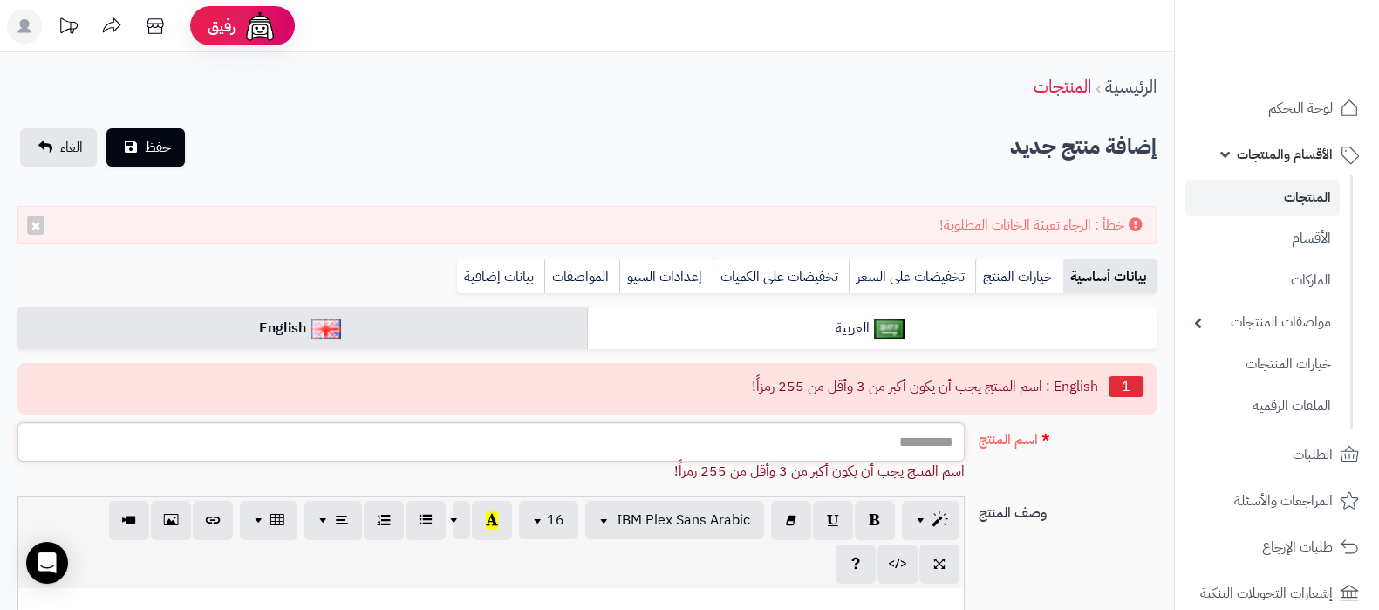
click at [836, 424] on input "اسم المنتج" at bounding box center [490, 441] width 947 height 39
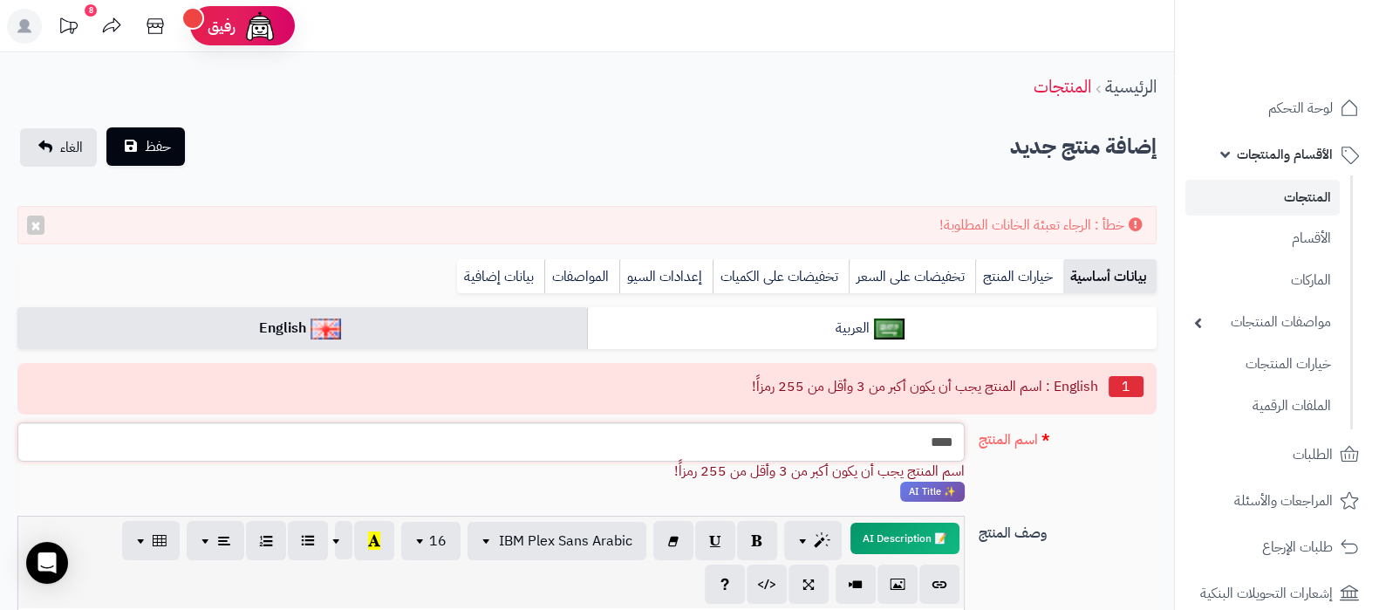
type input "****"
click at [135, 151] on button "حفظ" at bounding box center [145, 146] width 78 height 38
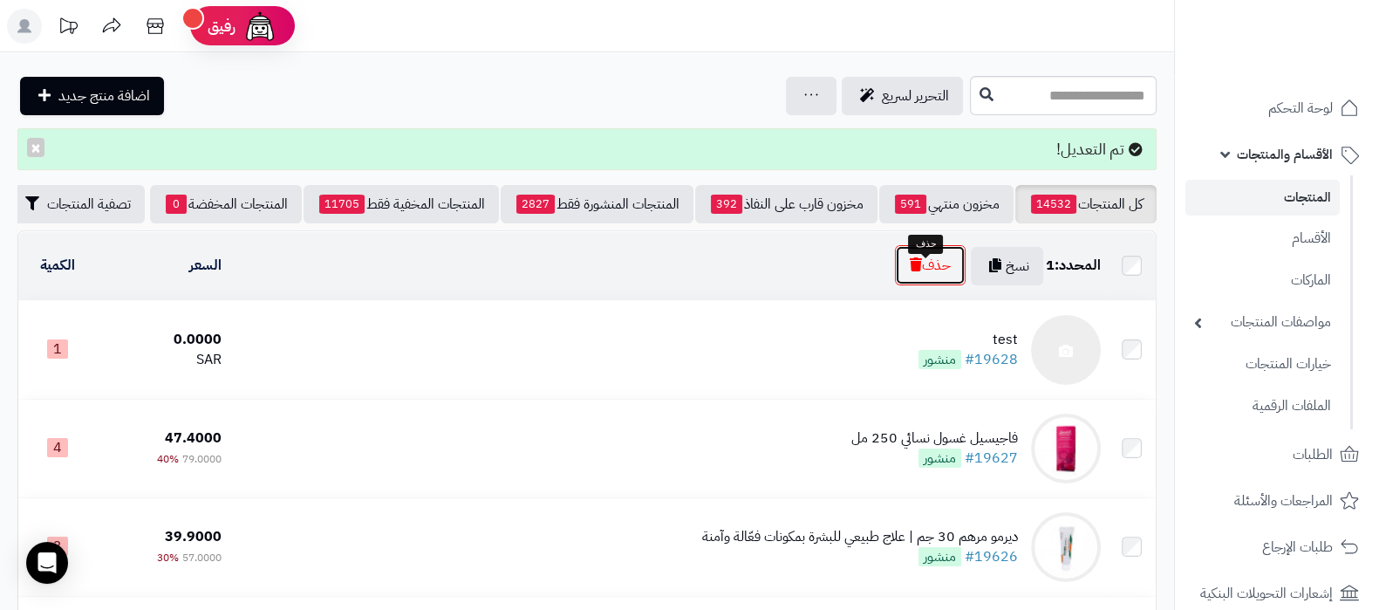
click at [918, 273] on button "حذف" at bounding box center [930, 265] width 71 height 40
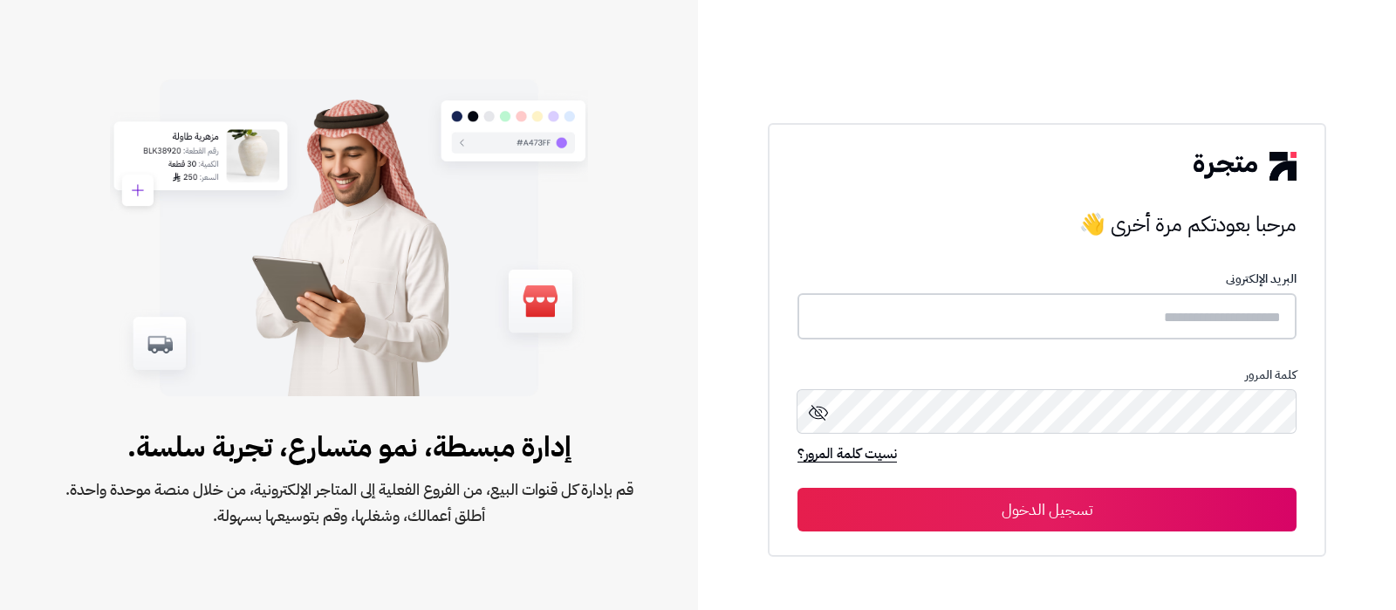
type input "**********"
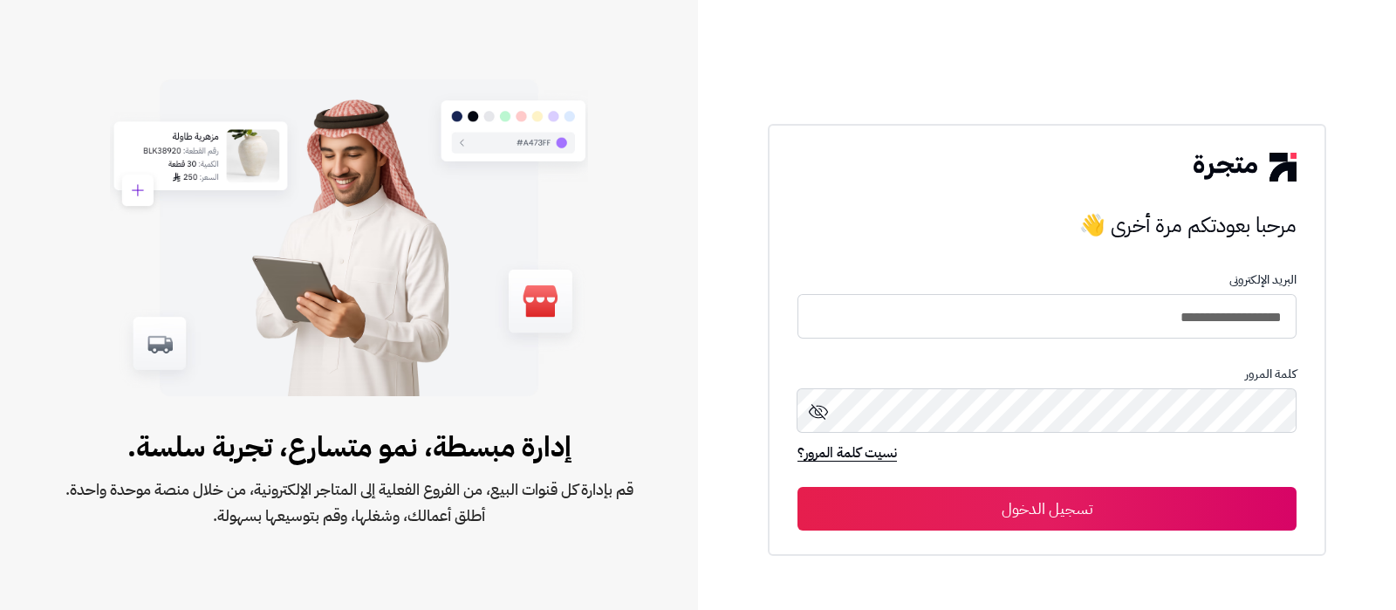
click at [1113, 492] on button "تسجيل الدخول" at bounding box center [1046, 509] width 499 height 44
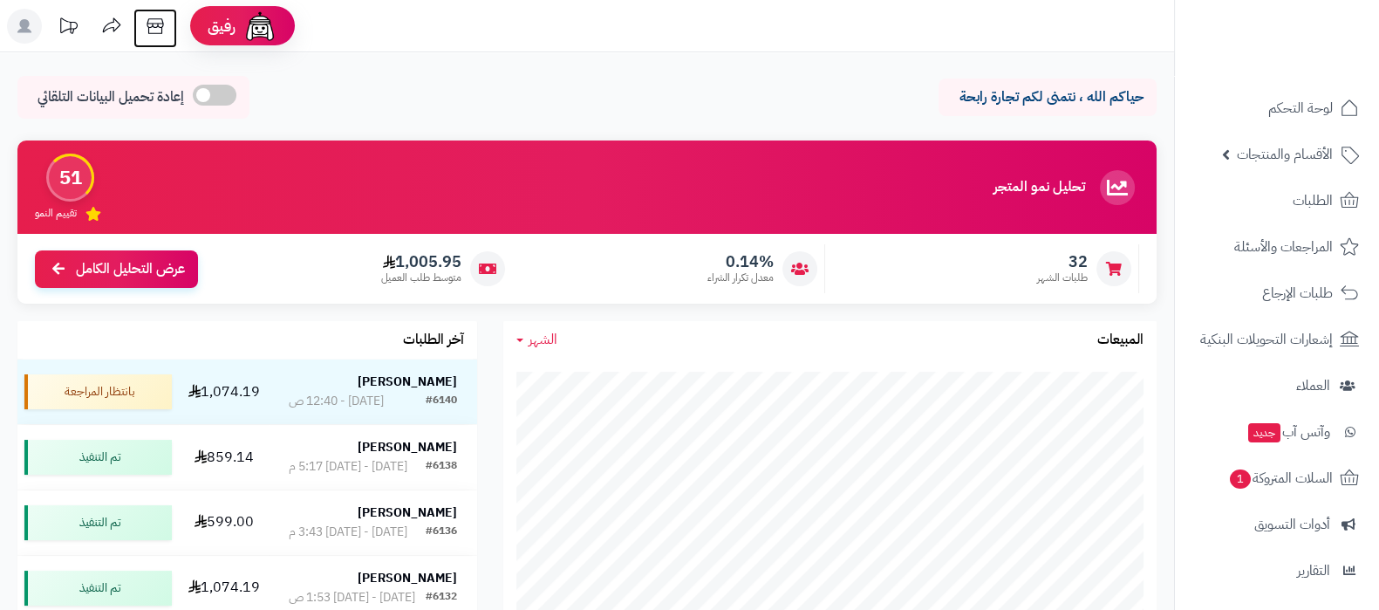
click at [161, 31] on icon at bounding box center [155, 26] width 17 height 16
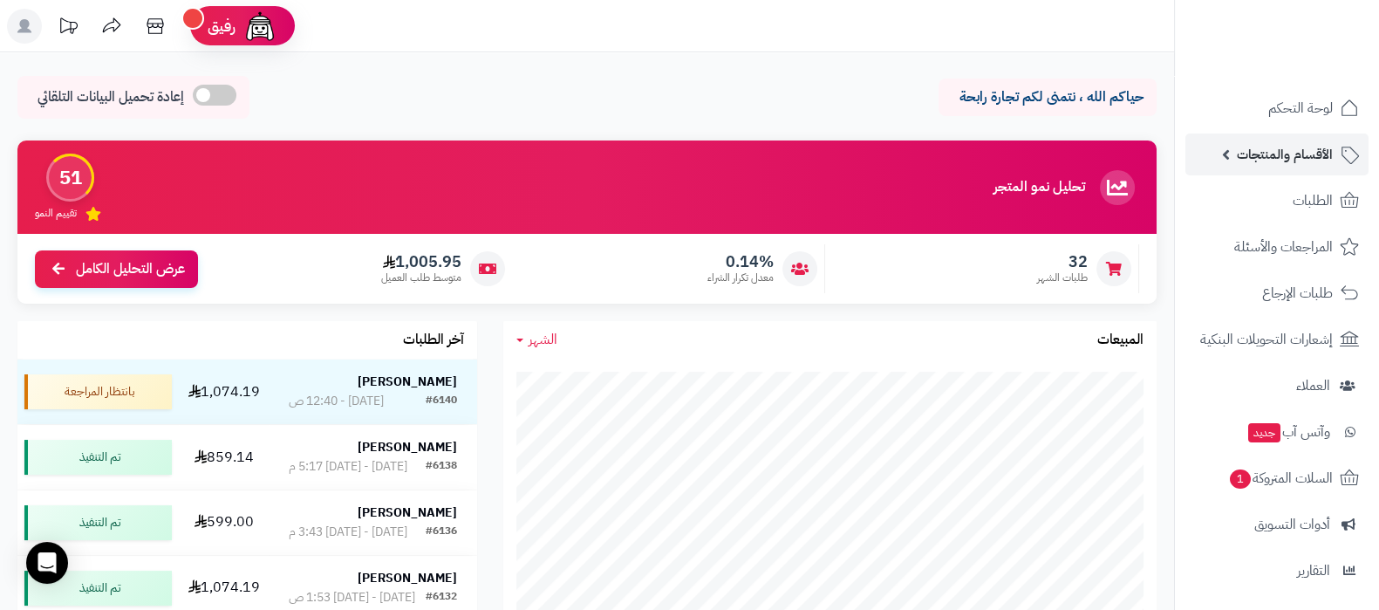
click at [1260, 166] on span "الأقسام والمنتجات" at bounding box center [1285, 154] width 96 height 24
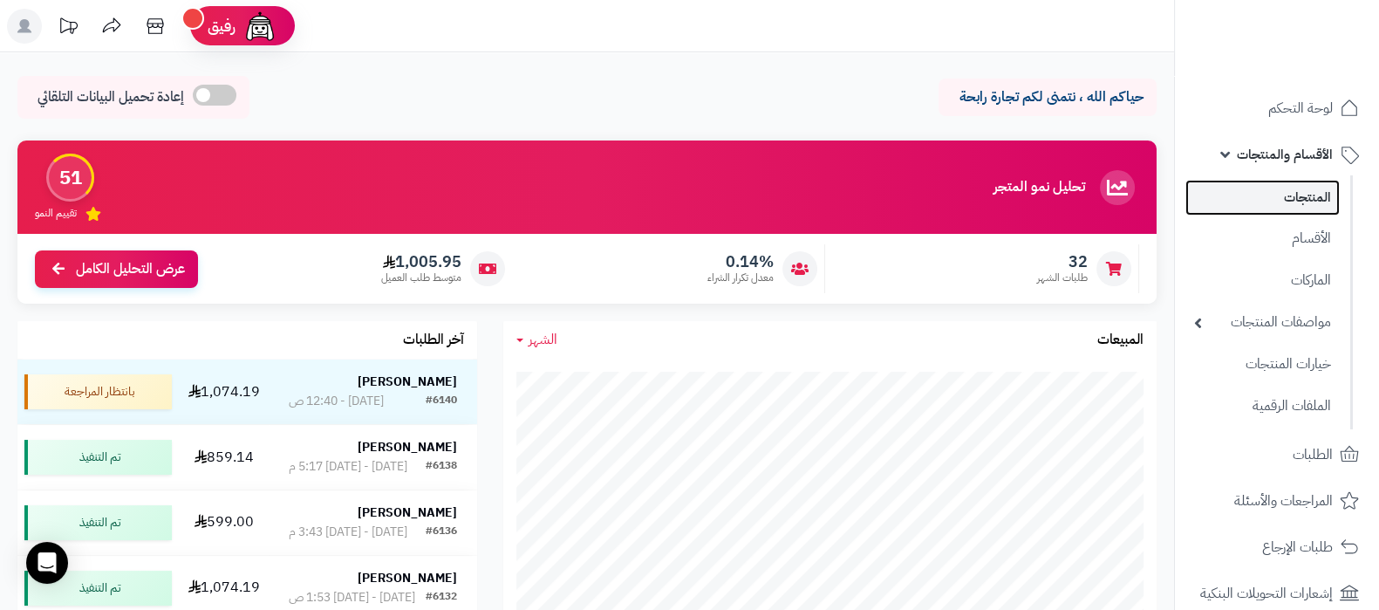
click at [1273, 207] on link "المنتجات" at bounding box center [1262, 198] width 154 height 36
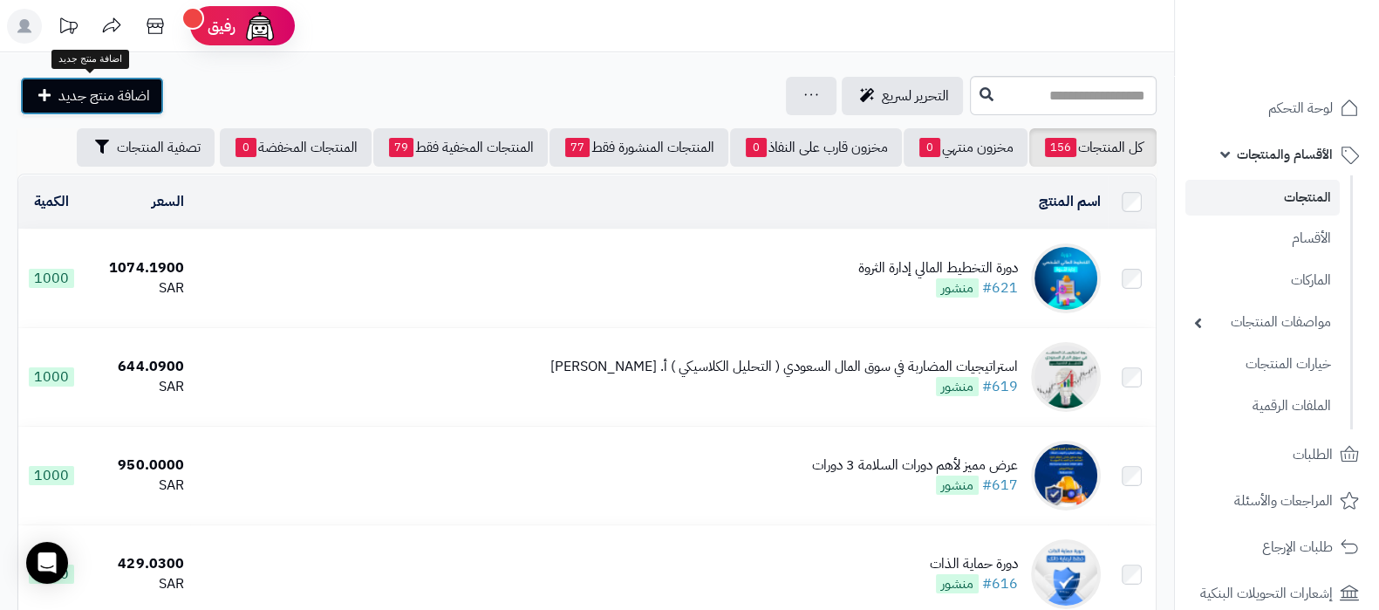
click at [140, 85] on span "اضافة منتج جديد" at bounding box center [104, 95] width 92 height 21
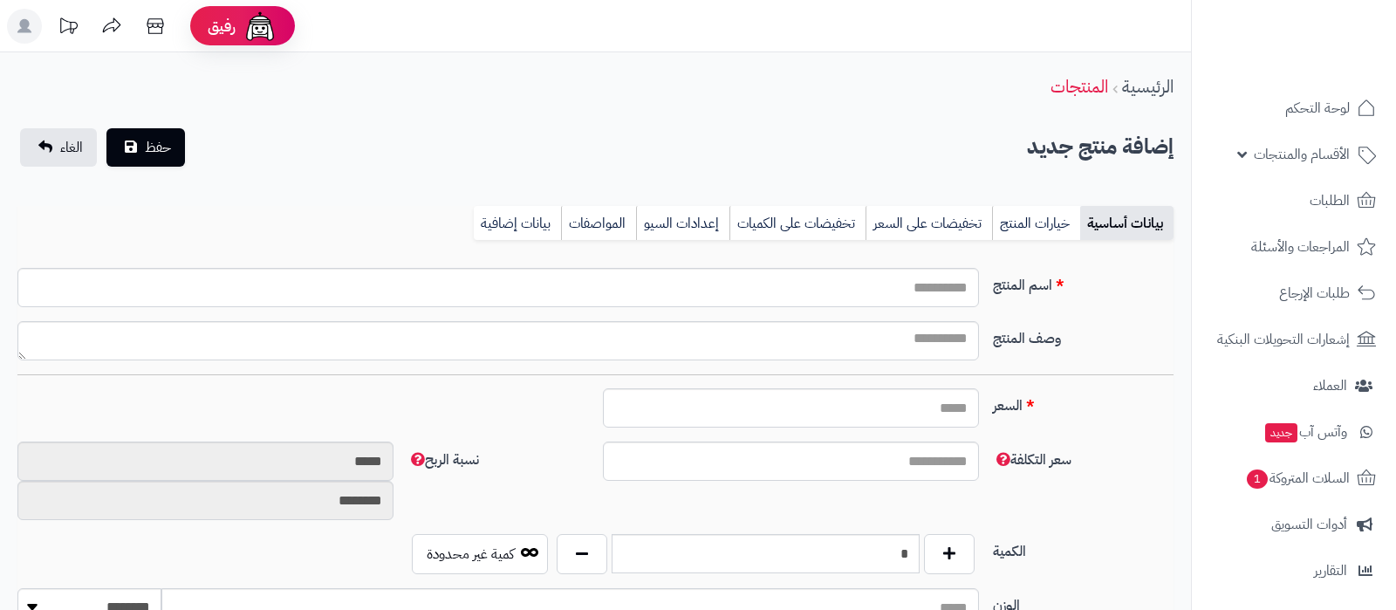
select select
type input "****"
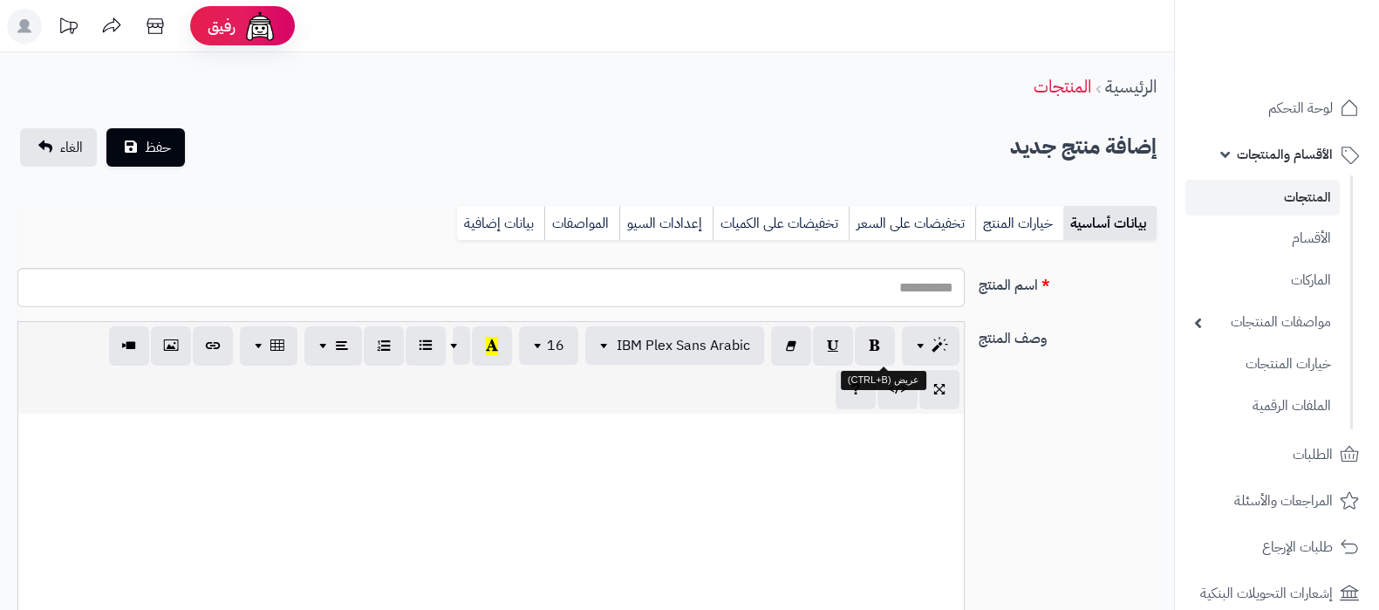
scroll to position [0, 17]
click at [915, 297] on input "اسم المنتج" at bounding box center [490, 287] width 947 height 39
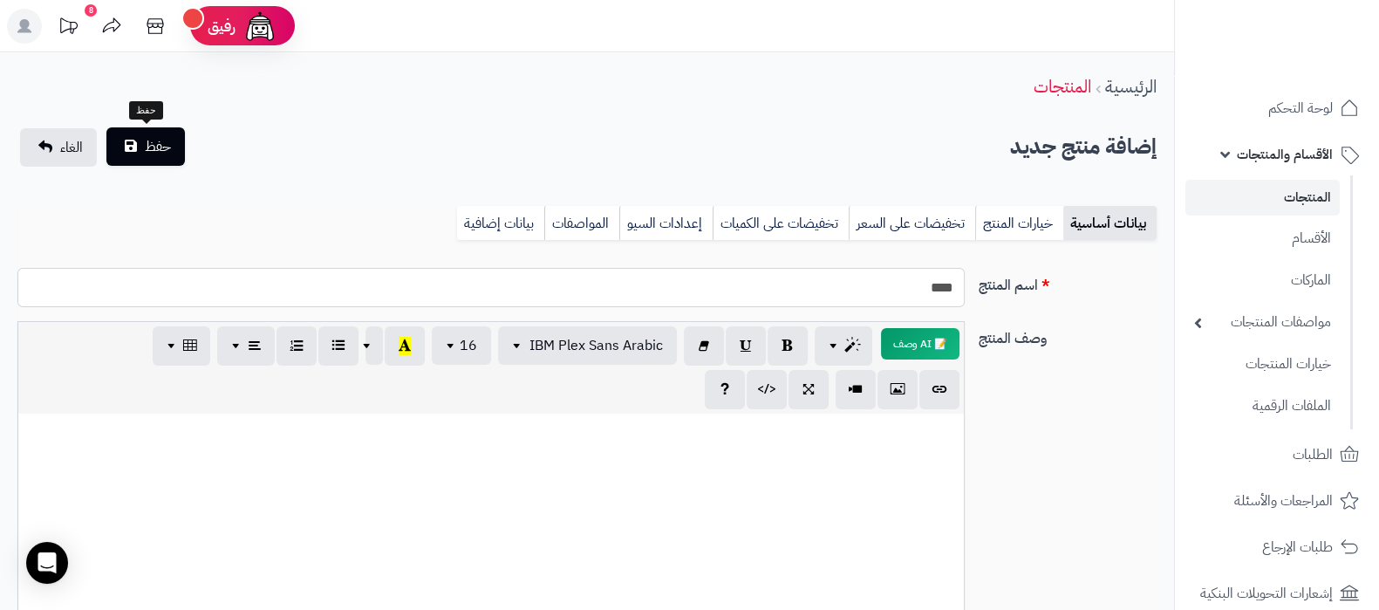
type input "****"
click at [164, 152] on span "حفظ" at bounding box center [158, 146] width 26 height 21
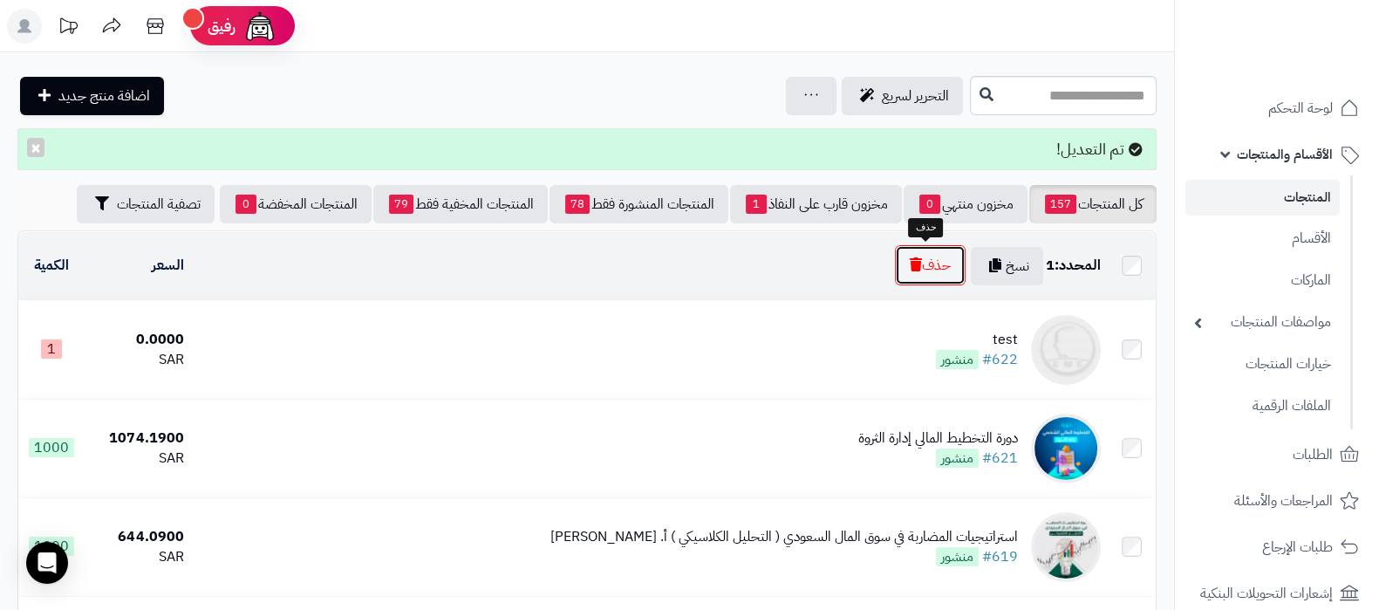
click at [912, 264] on icon "button" at bounding box center [916, 264] width 12 height 14
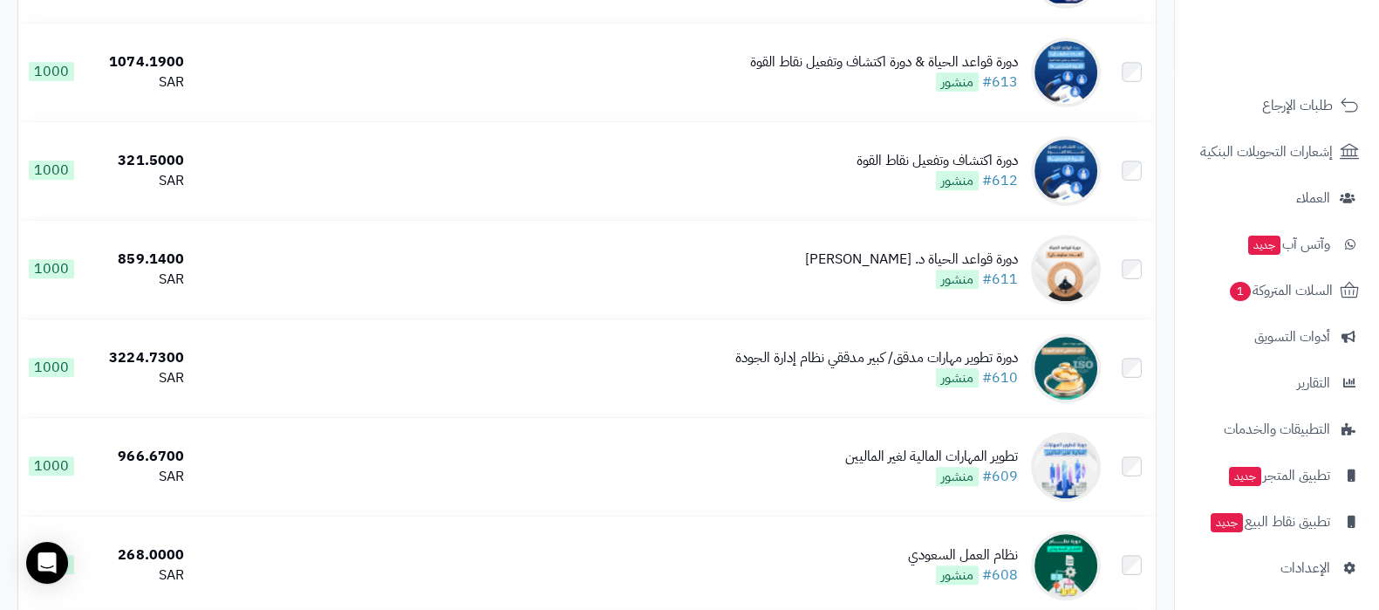
scroll to position [871, 0]
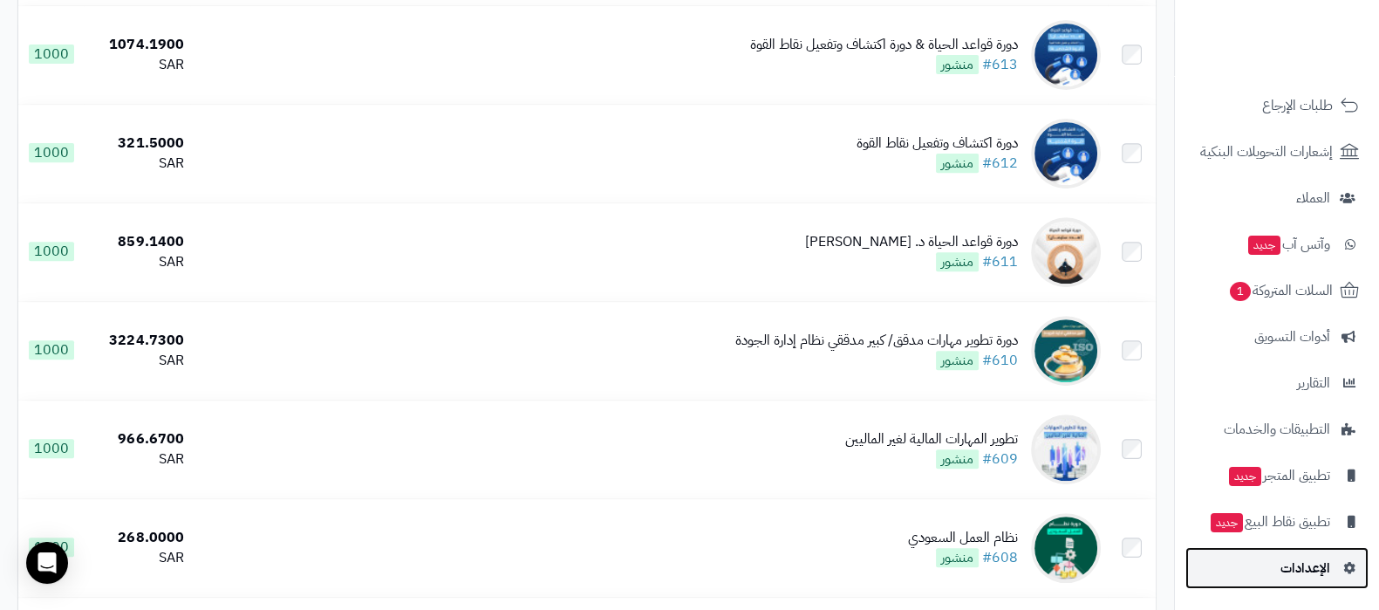
click at [1302, 580] on link "الإعدادات" at bounding box center [1276, 568] width 183 height 42
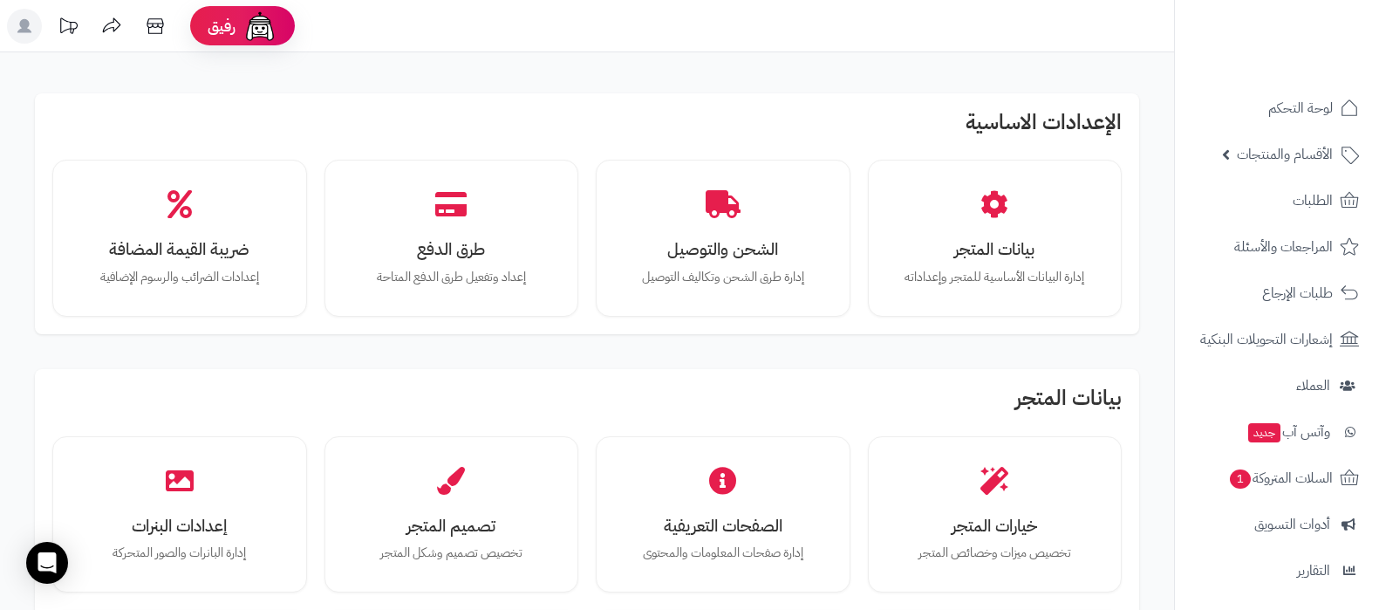
scroll to position [1613, 0]
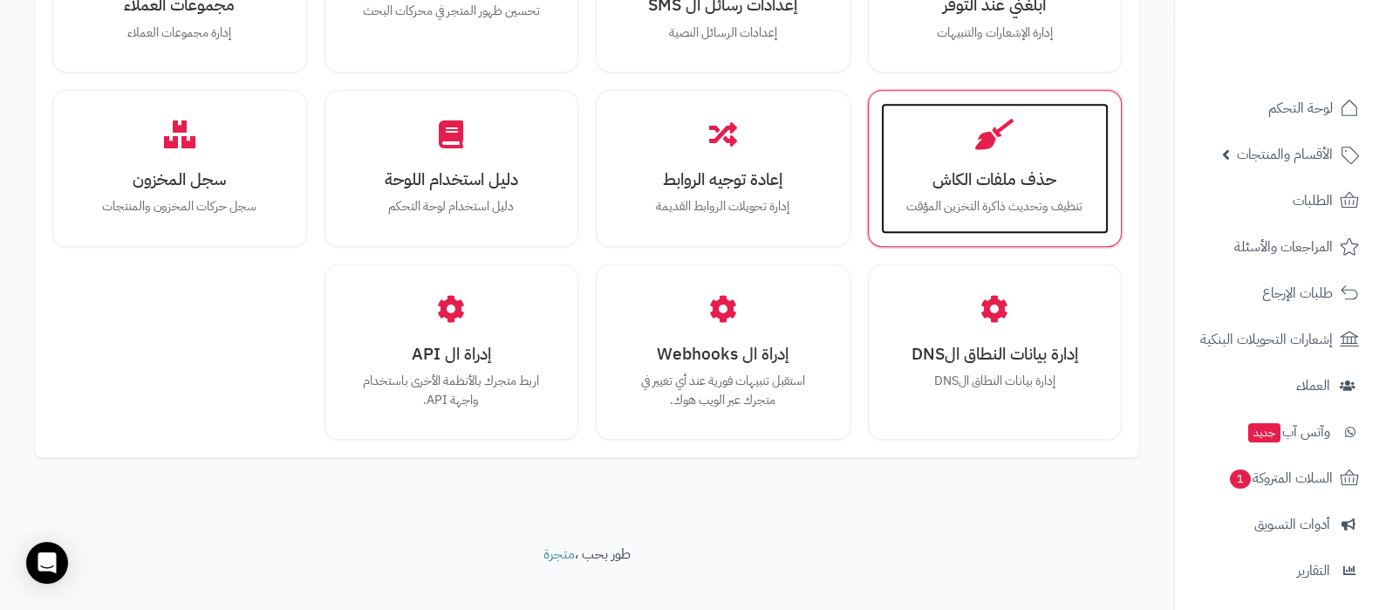
click at [993, 197] on p "تنظيف وتحديث ذاكرة التخزين المؤقت" at bounding box center [995, 206] width 194 height 19
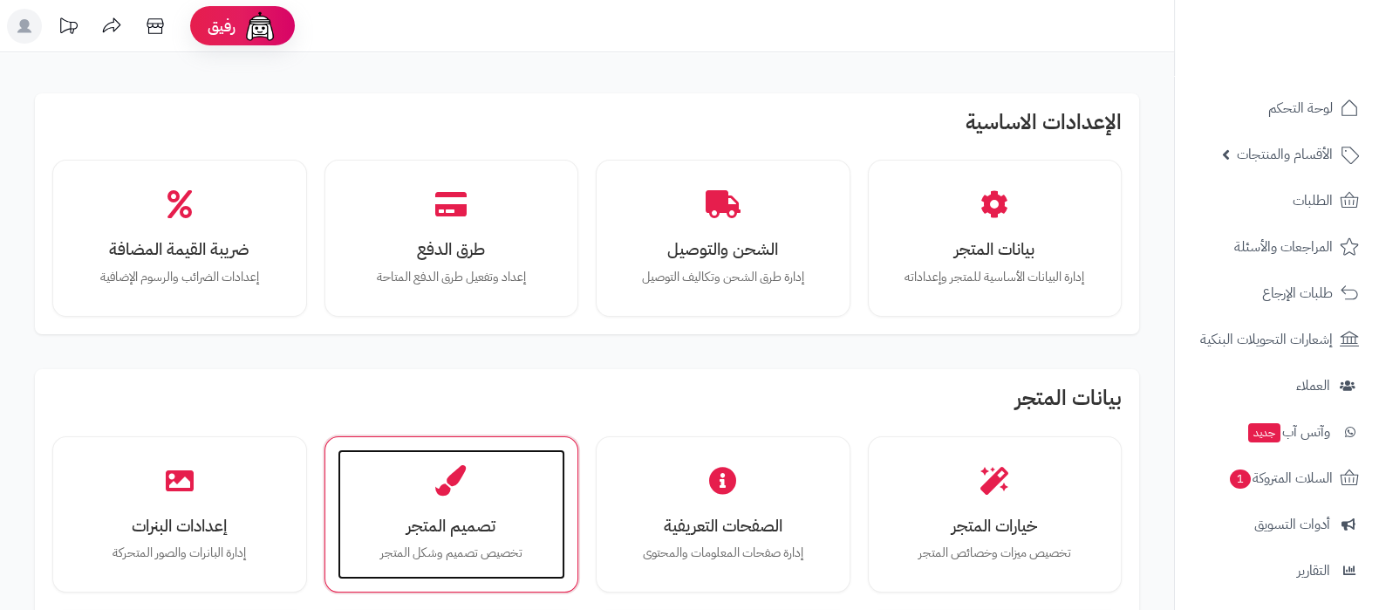
click at [421, 534] on h3 "تصميم المتجر" at bounding box center [452, 525] width 194 height 18
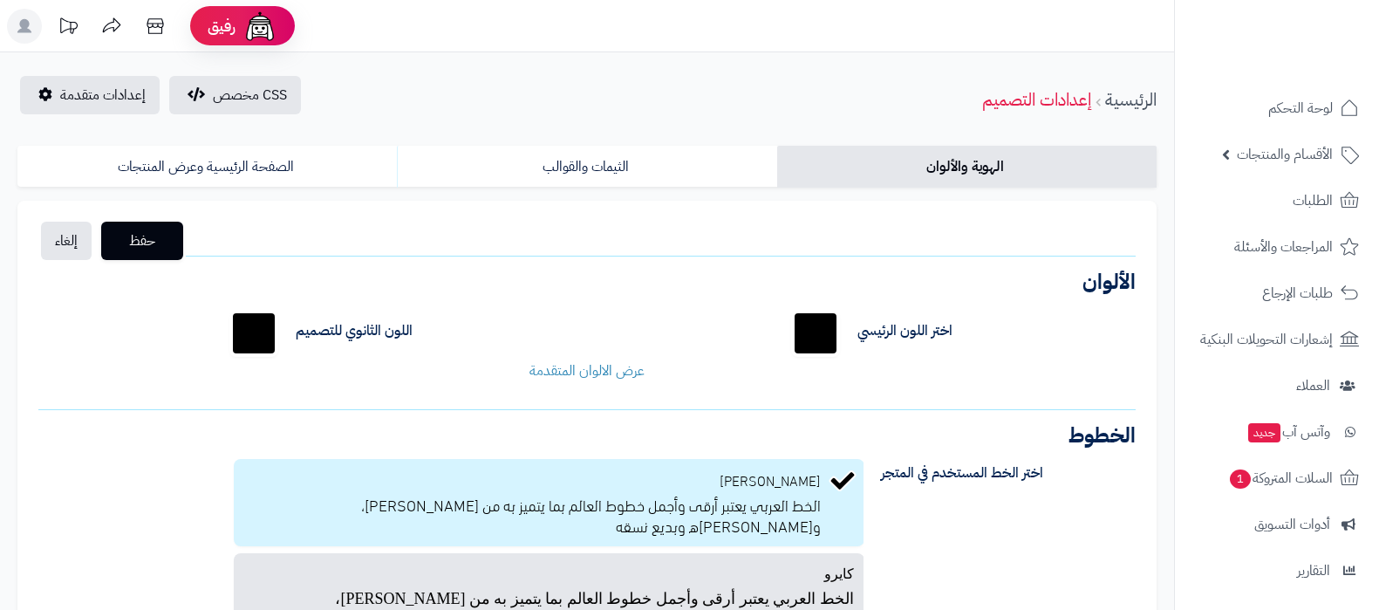
click at [73, 95] on span "إعدادات متقدمة" at bounding box center [102, 95] width 85 height 21
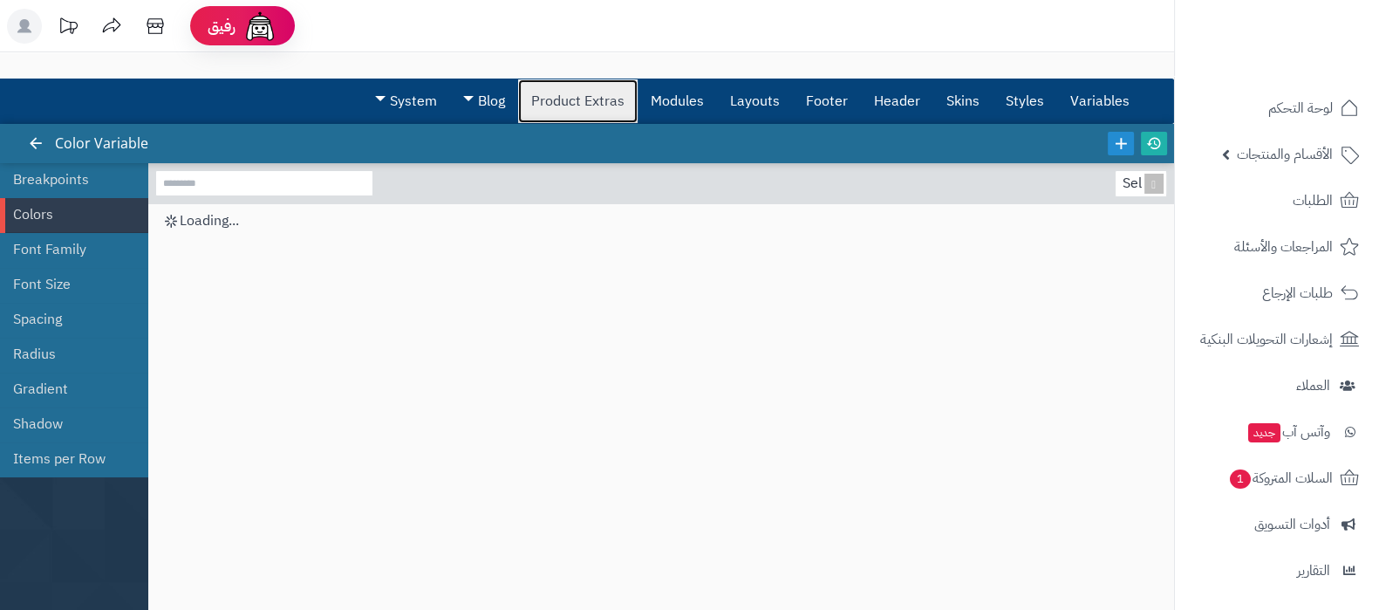
click at [567, 111] on link "Product Extras" at bounding box center [577, 101] width 119 height 44
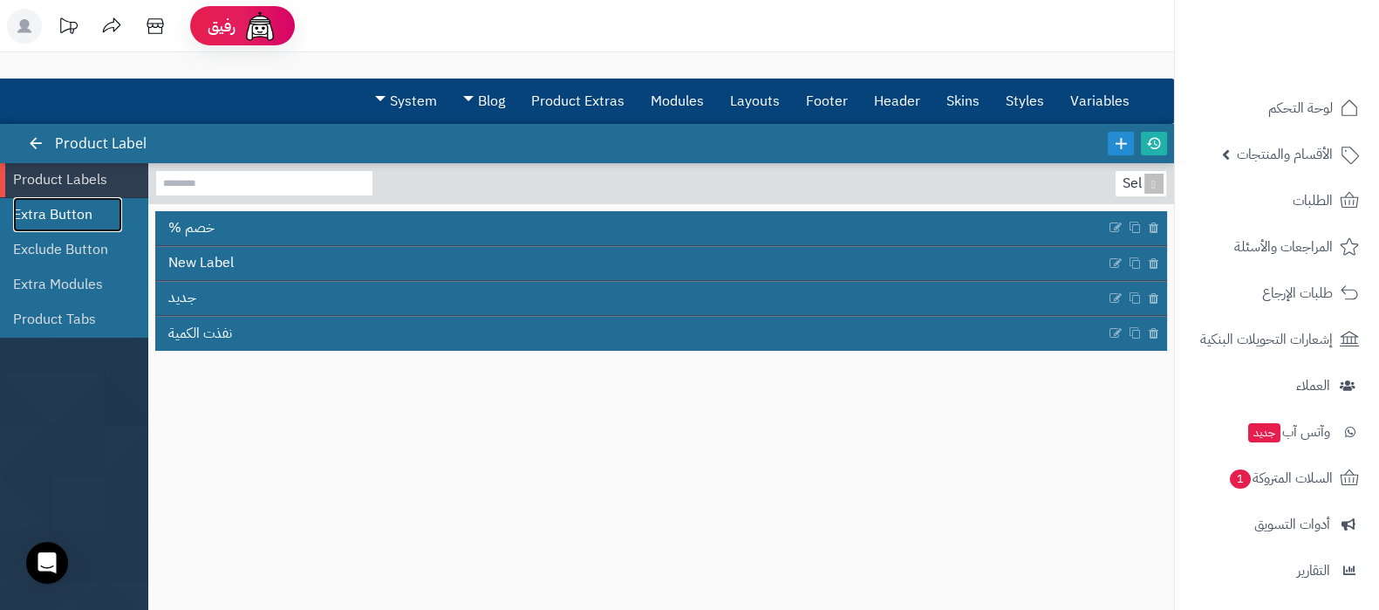
click at [85, 230] on link "Extra Button" at bounding box center [67, 214] width 109 height 35
